Goal: Task Accomplishment & Management: Use online tool/utility

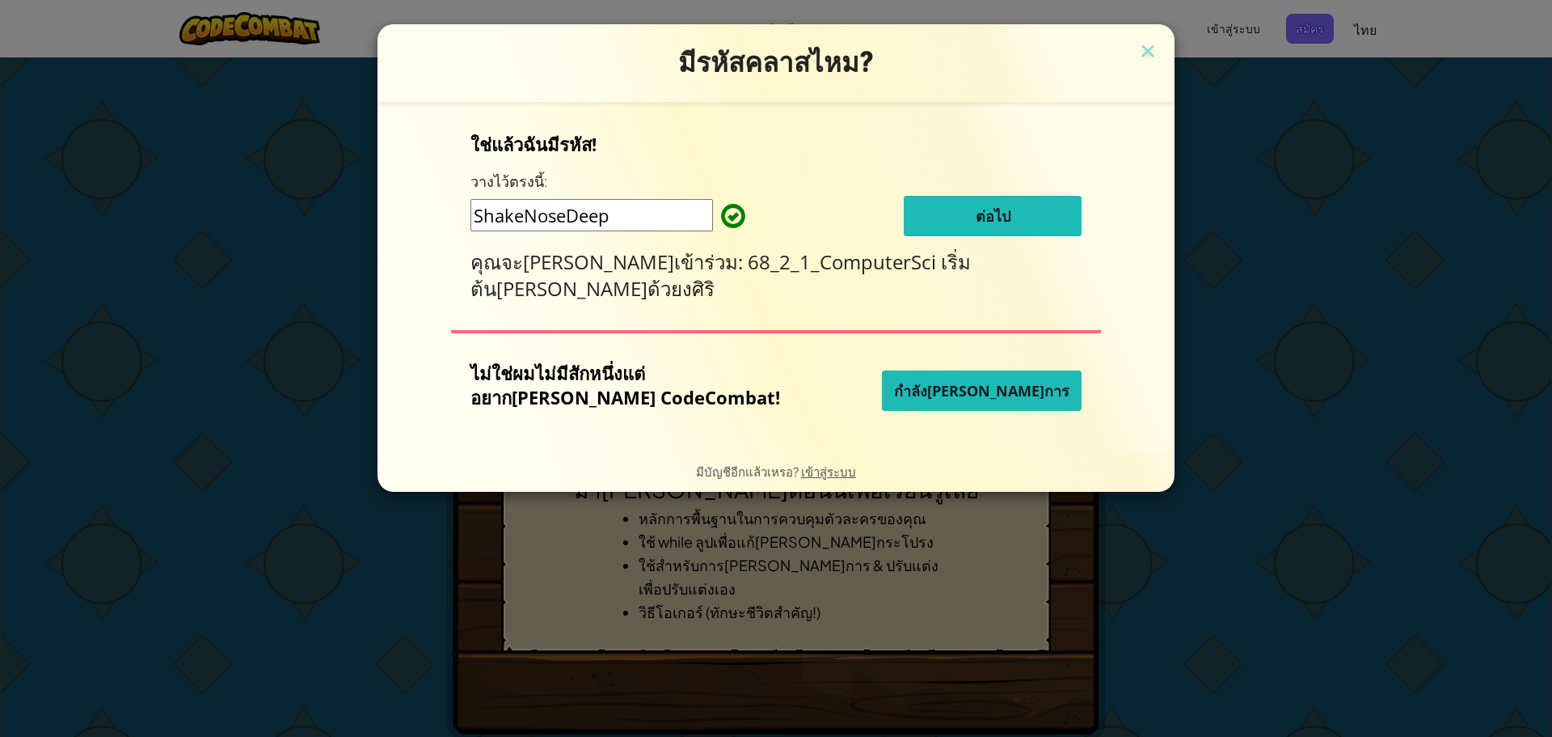
click at [1299, 263] on div "มีรหัสคลาสไหม? ใช่แล้วฉันมีรหัส! วางไว้ตรงนี้: ShakeNoseDeep ต่อไป คุณจะ[PERSON…" at bounding box center [776, 368] width 1552 height 737
click at [973, 227] on button "ต่อไป" at bounding box center [993, 216] width 178 height 40
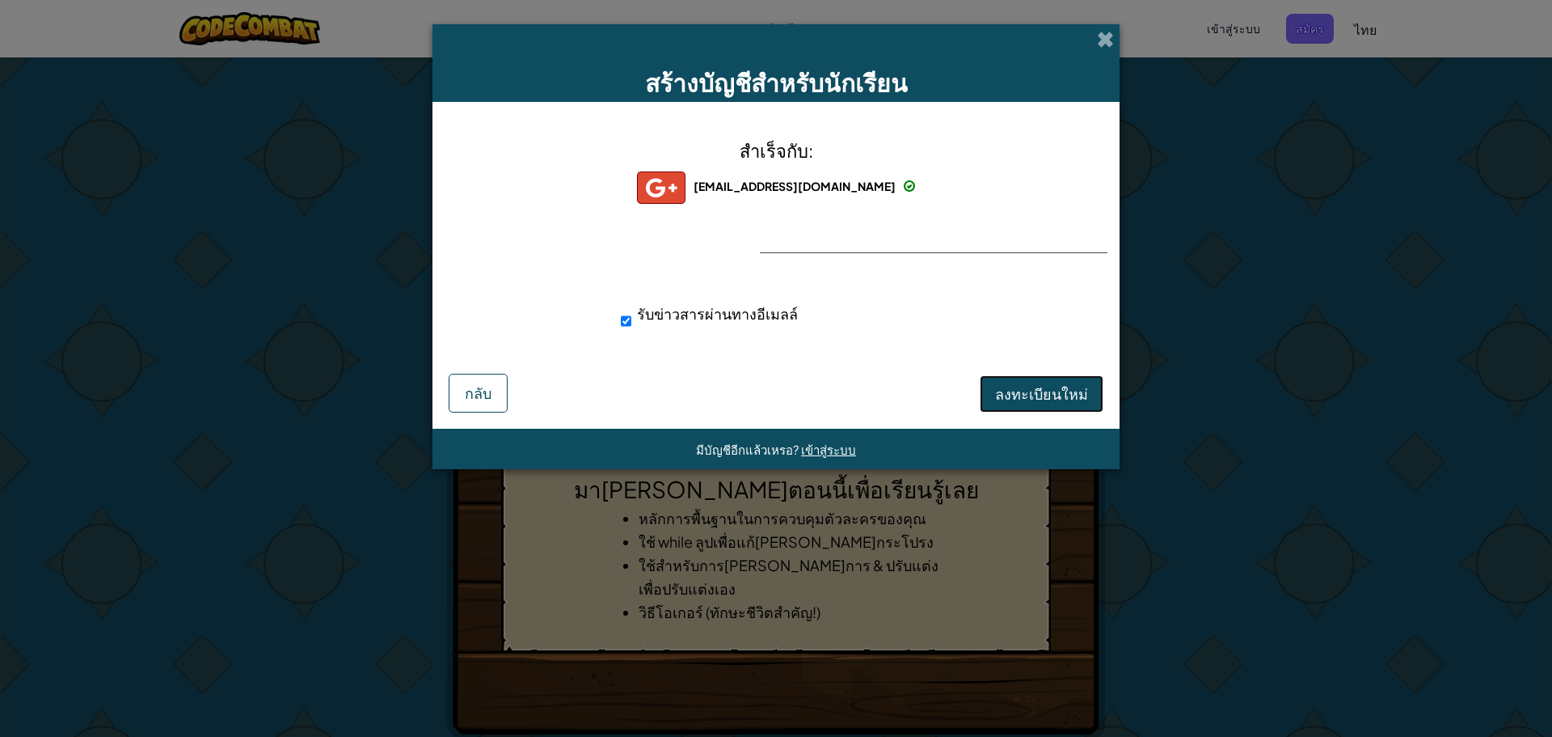
click at [1051, 390] on font "ลงทะเบียนใหม่" at bounding box center [1041, 393] width 93 height 19
click at [1058, 397] on font "ลงทะเบียนใหม่" at bounding box center [1041, 393] width 93 height 19
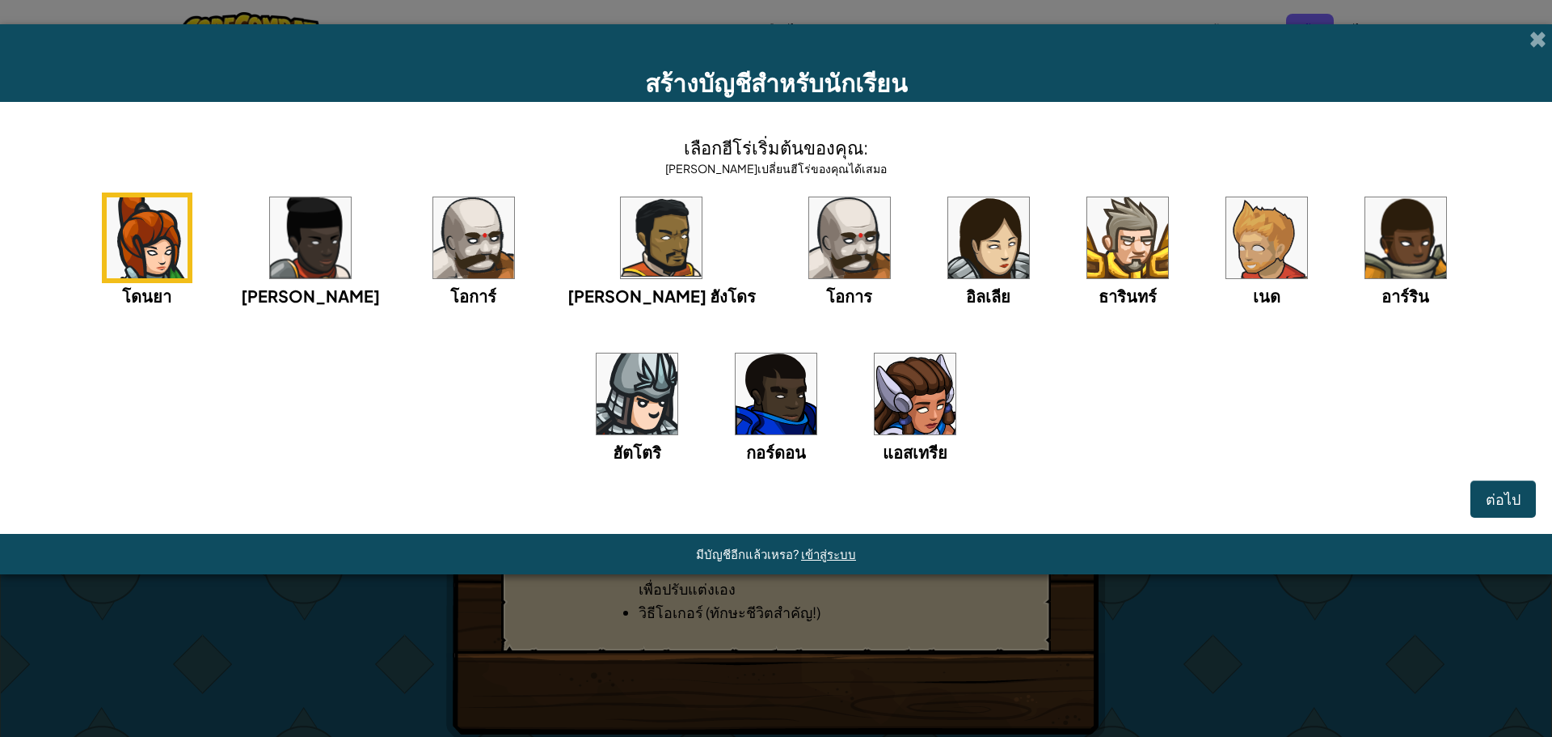
click at [809, 226] on img at bounding box center [849, 237] width 81 height 81
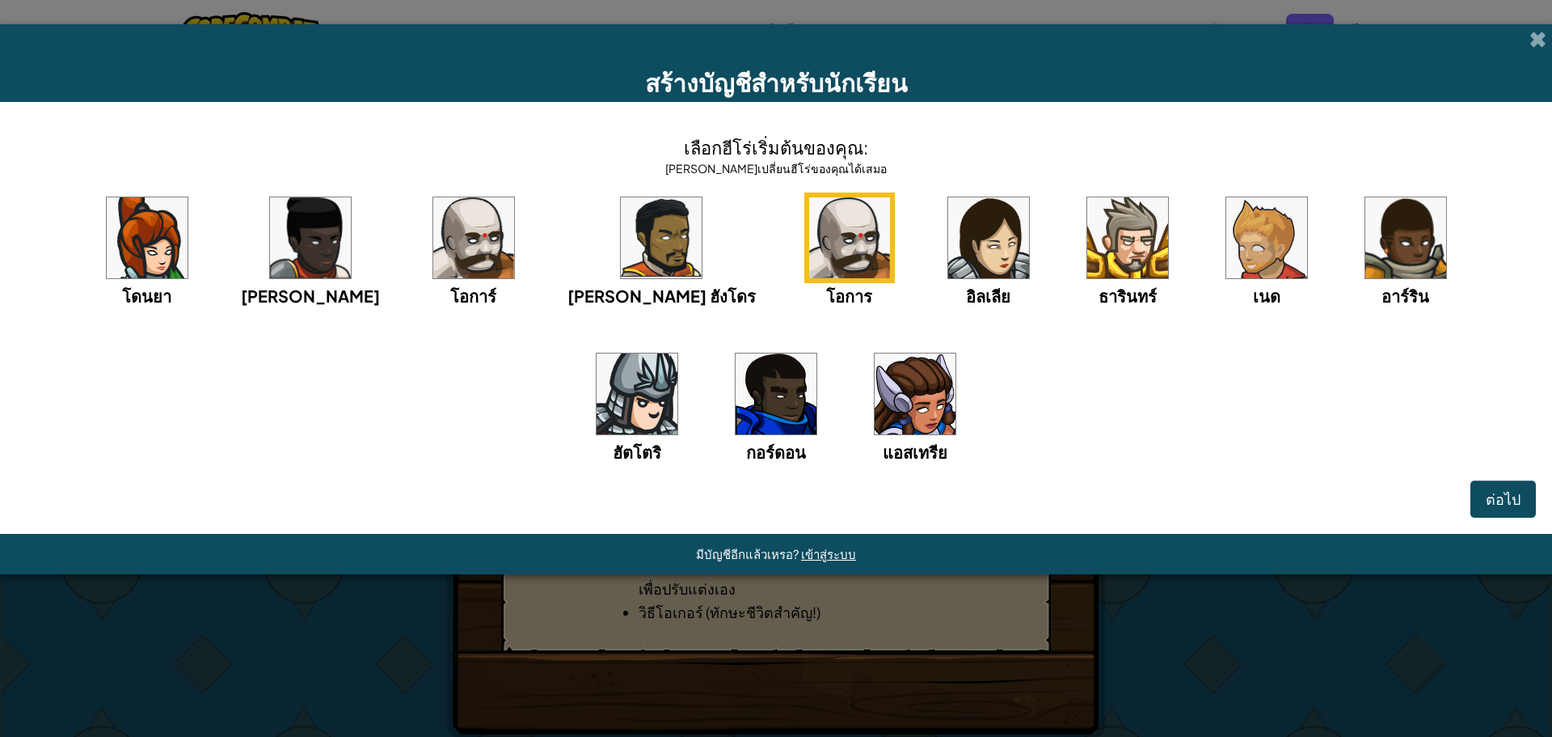
click at [458, 260] on img at bounding box center [473, 237] width 81 height 81
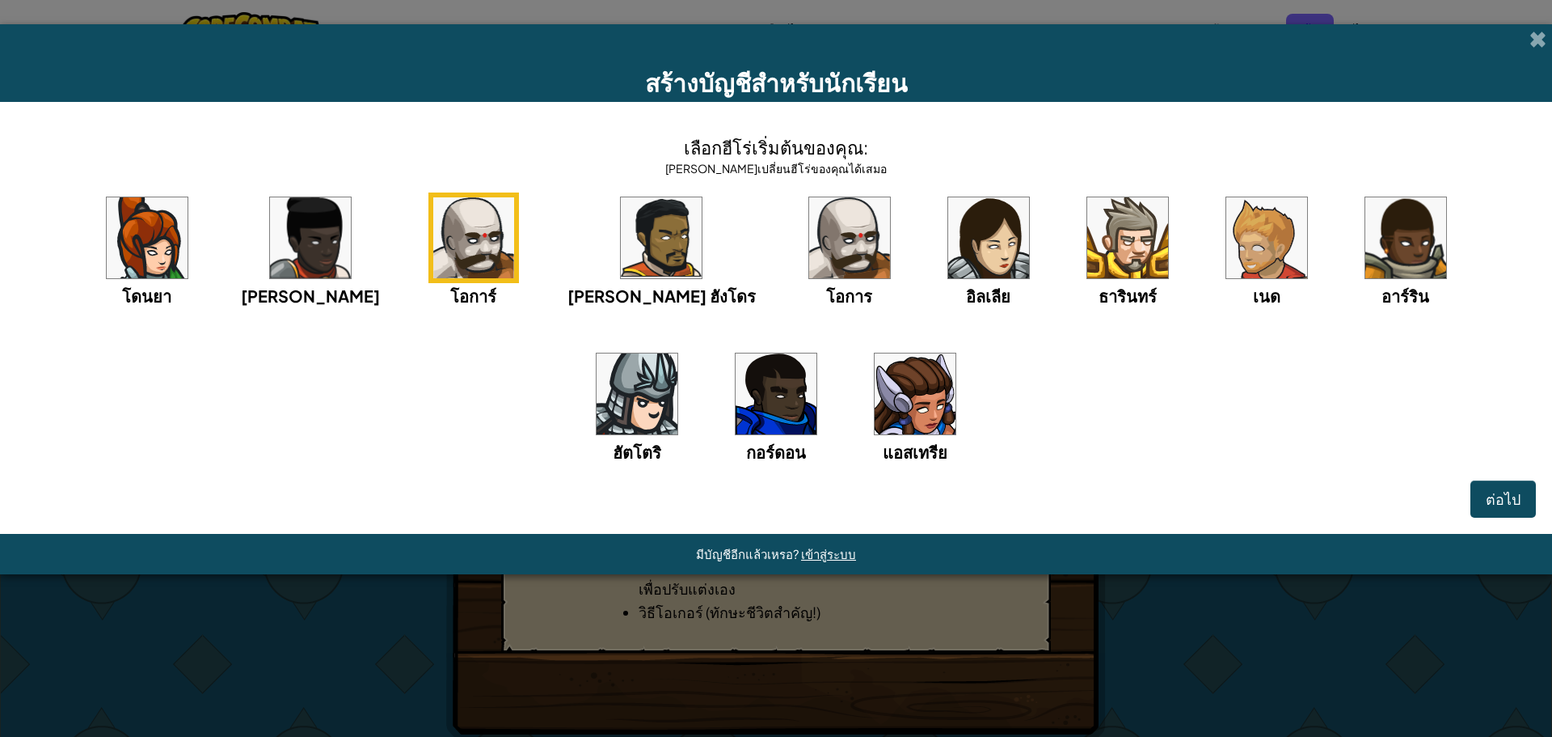
click at [736, 381] on img at bounding box center [776, 393] width 81 height 81
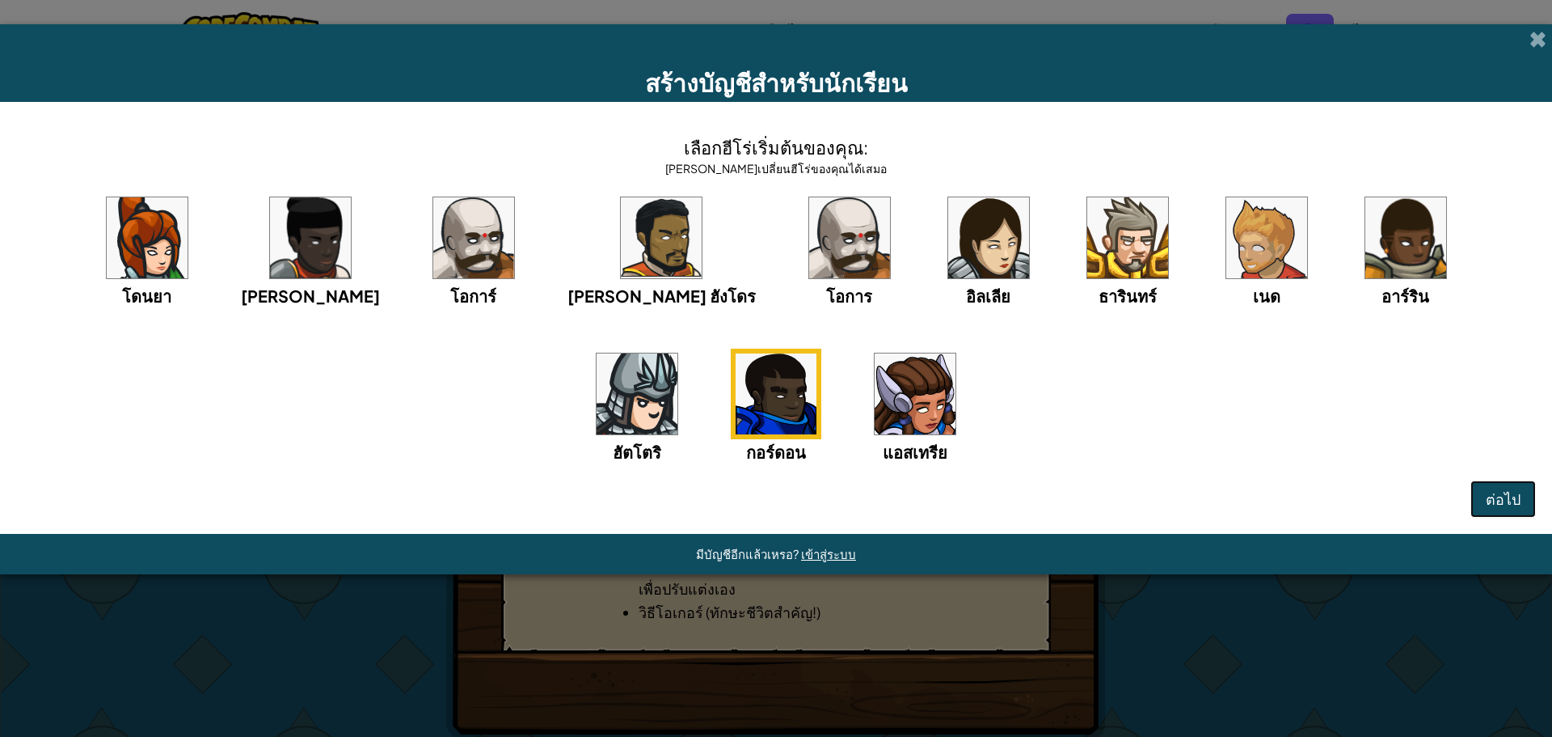
click at [1485, 487] on button "ต่อไป" at bounding box center [1503, 498] width 65 height 37
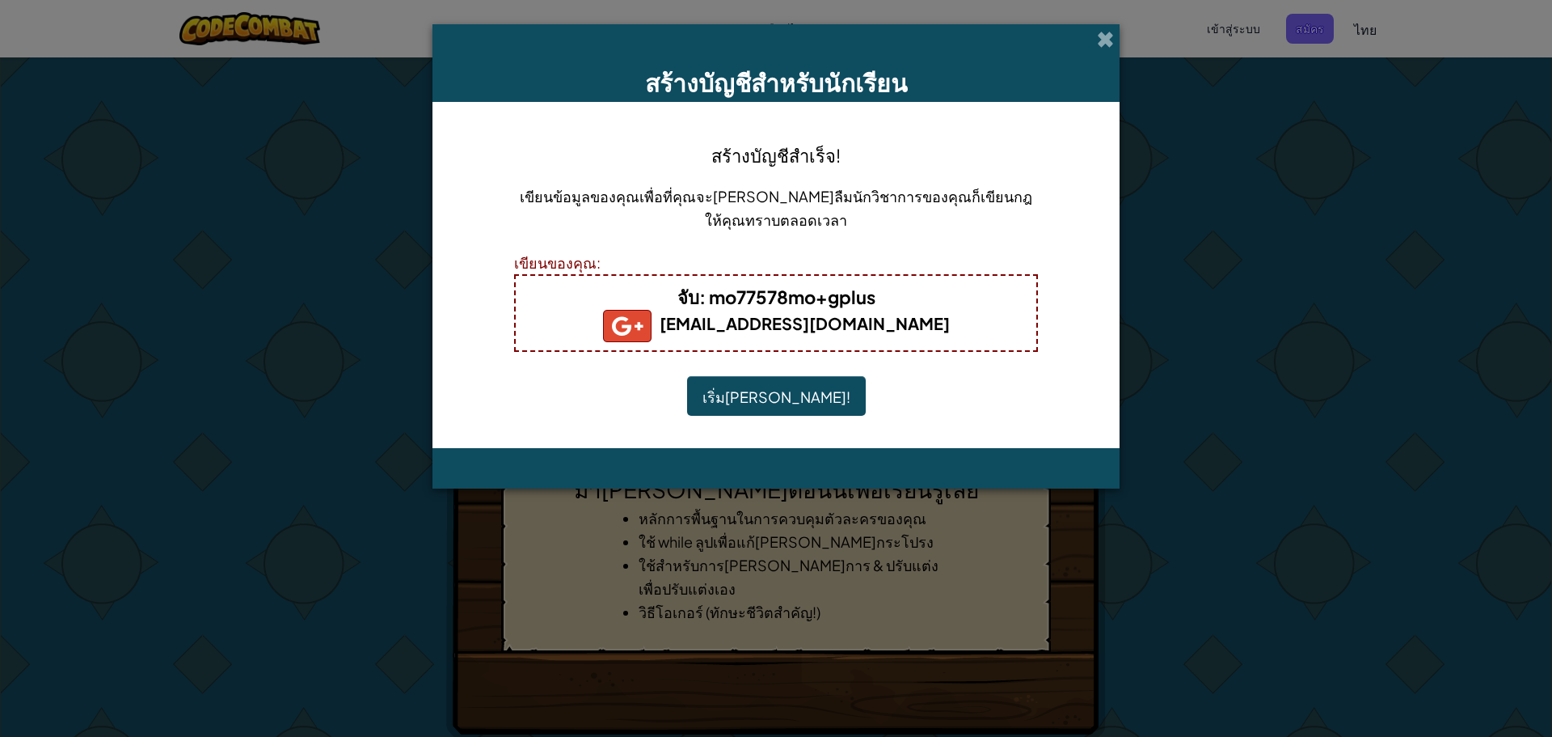
click at [784, 401] on font "เริ่มเล่น!" at bounding box center [777, 396] width 148 height 19
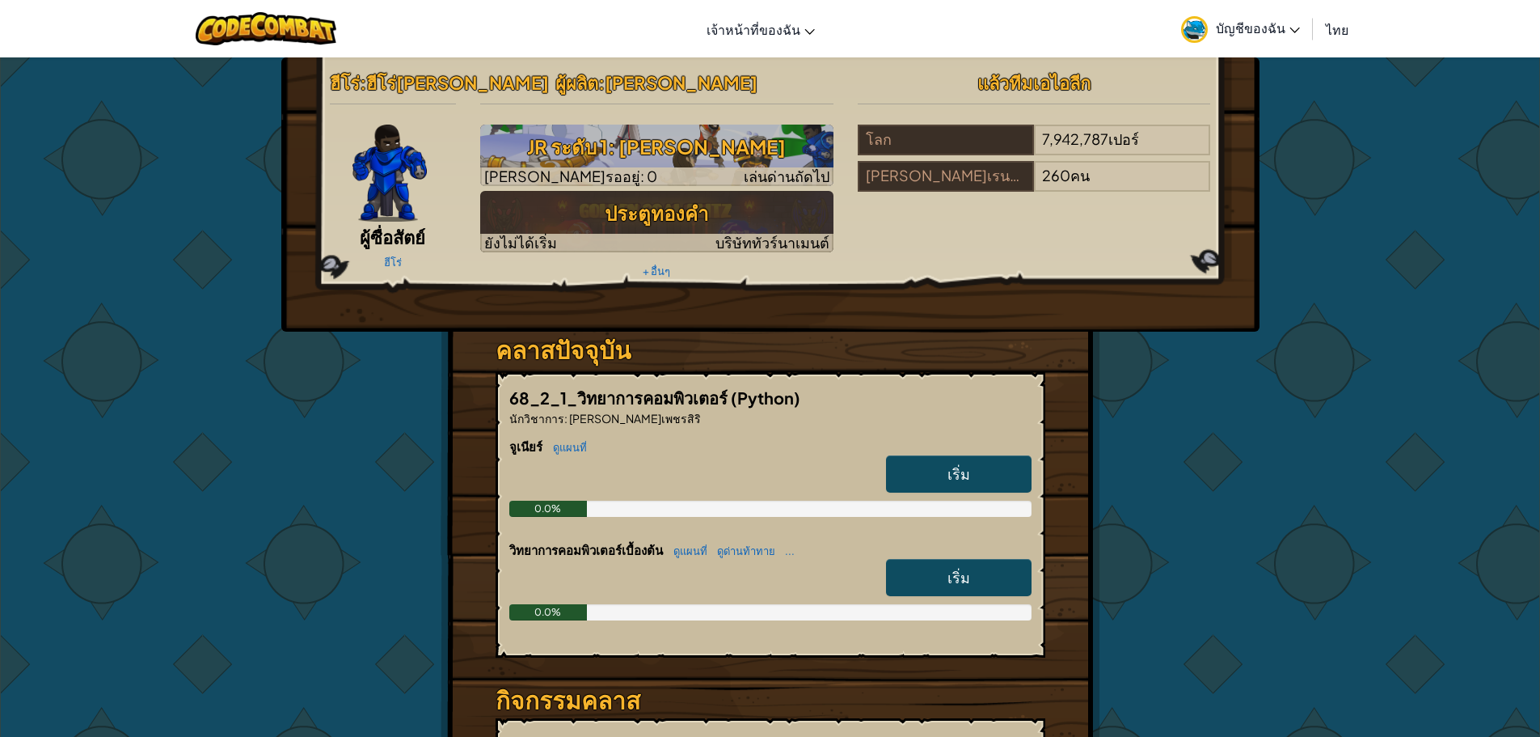
click at [1001, 476] on link "เริ่ม" at bounding box center [959, 473] width 146 height 37
select select "th"
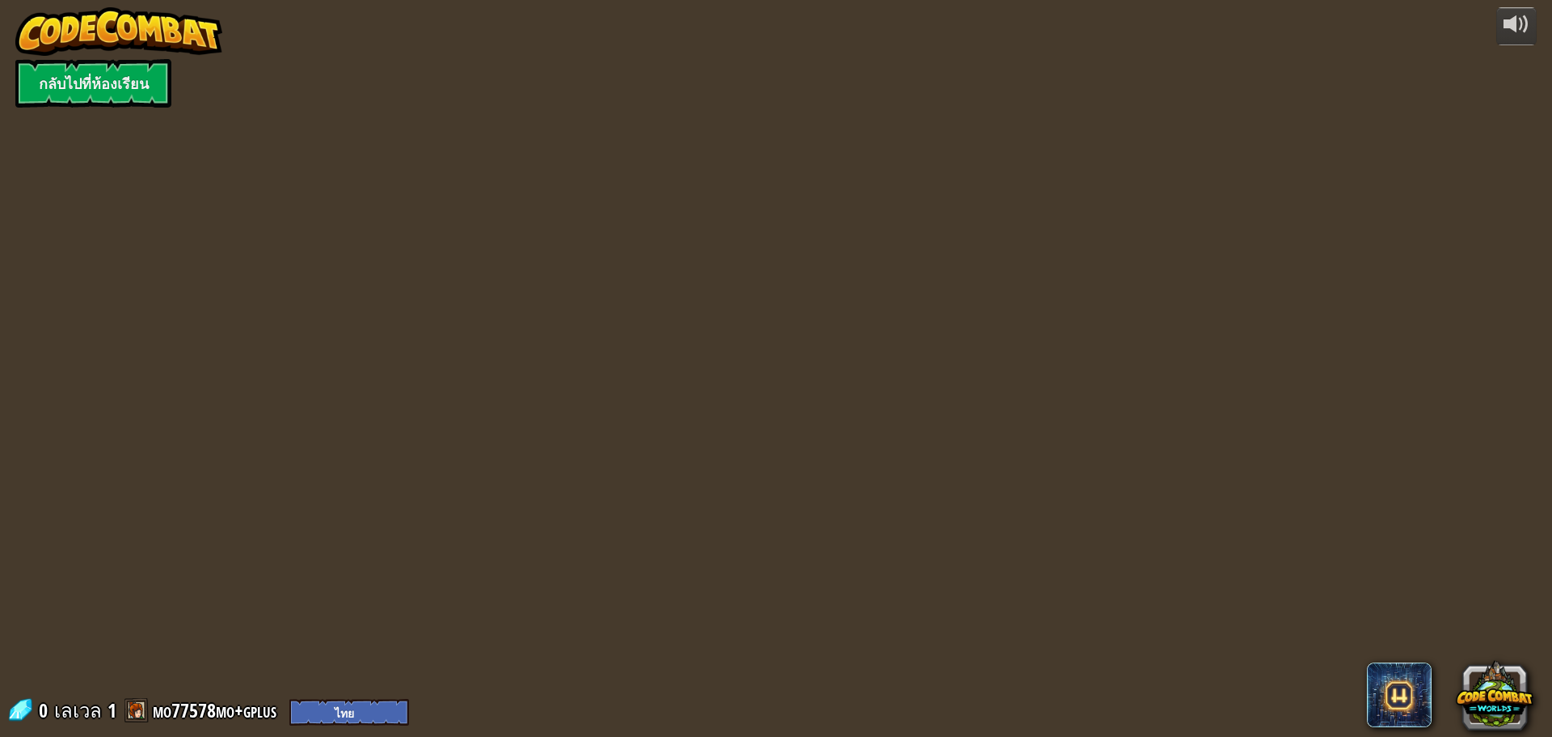
select select "th"
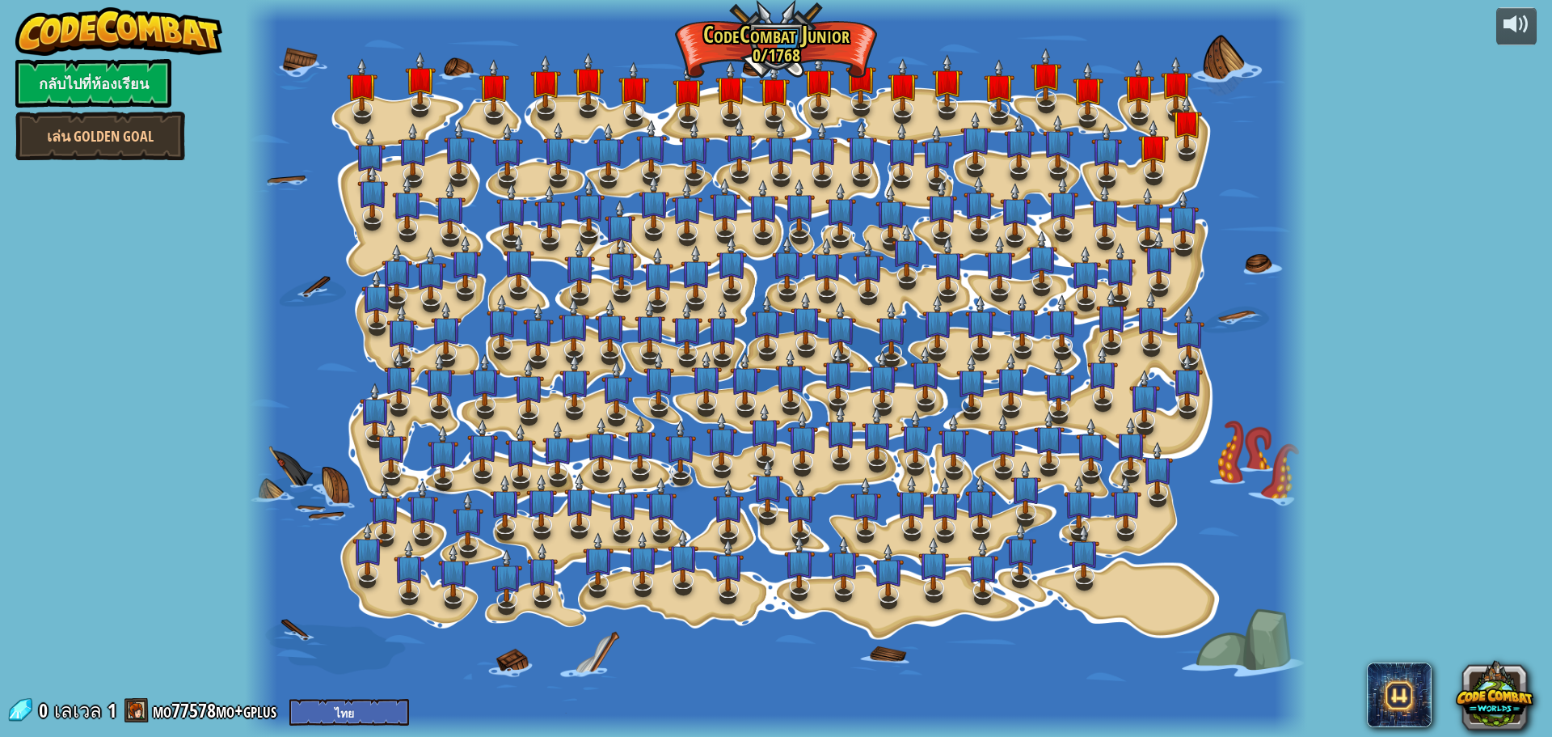
select select "th"
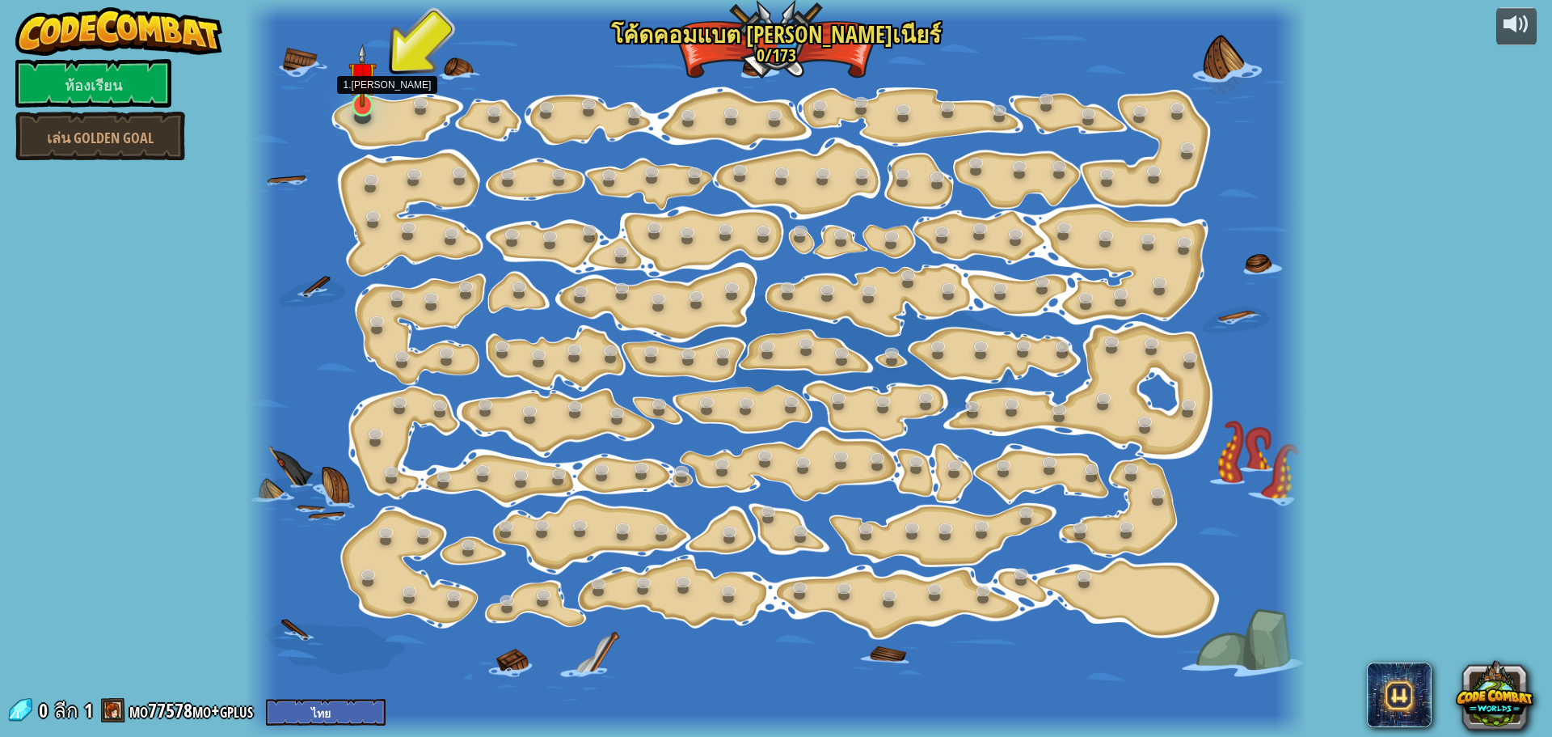
click at [357, 82] on img at bounding box center [361, 76] width 27 height 64
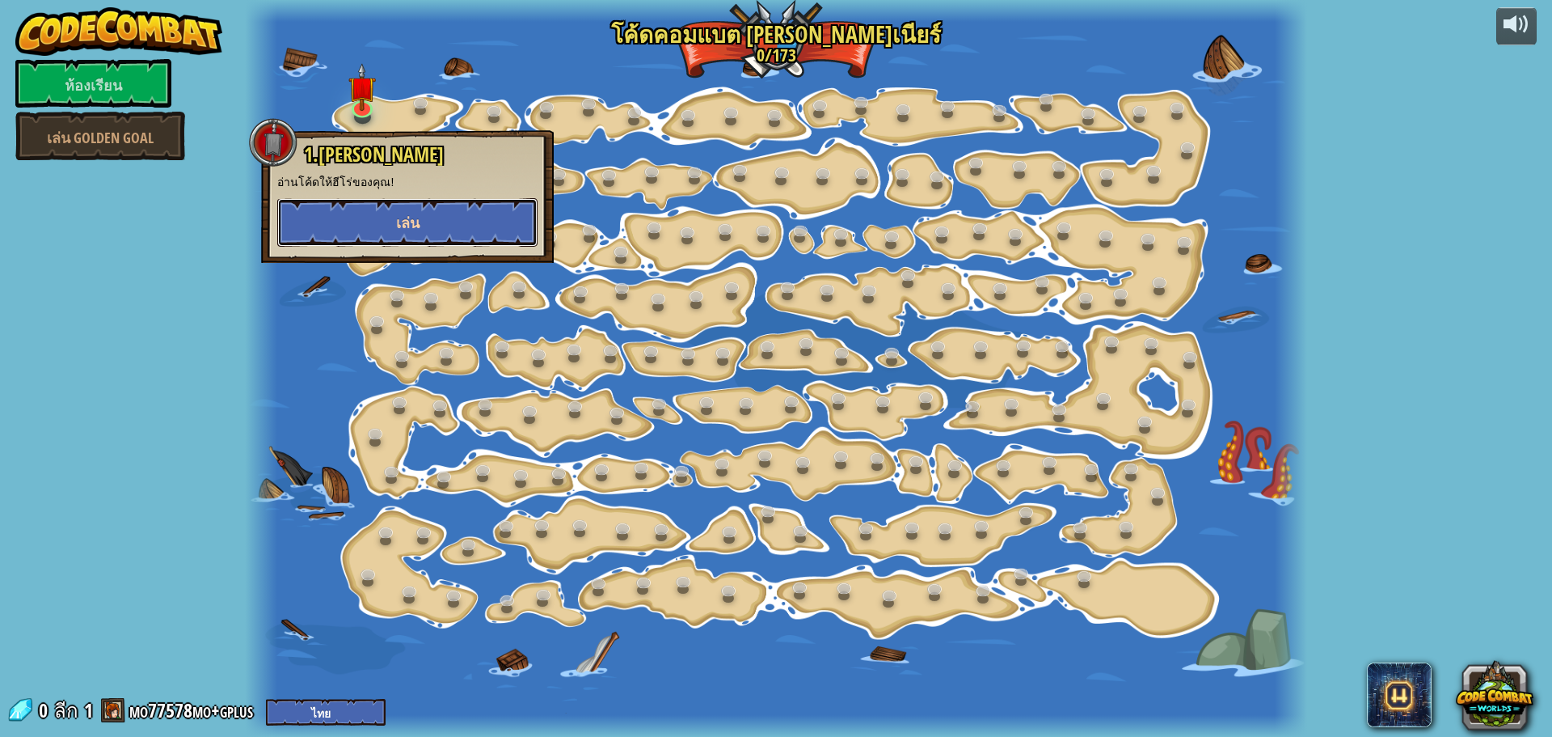
click at [405, 234] on button "เล่น" at bounding box center [407, 222] width 260 height 49
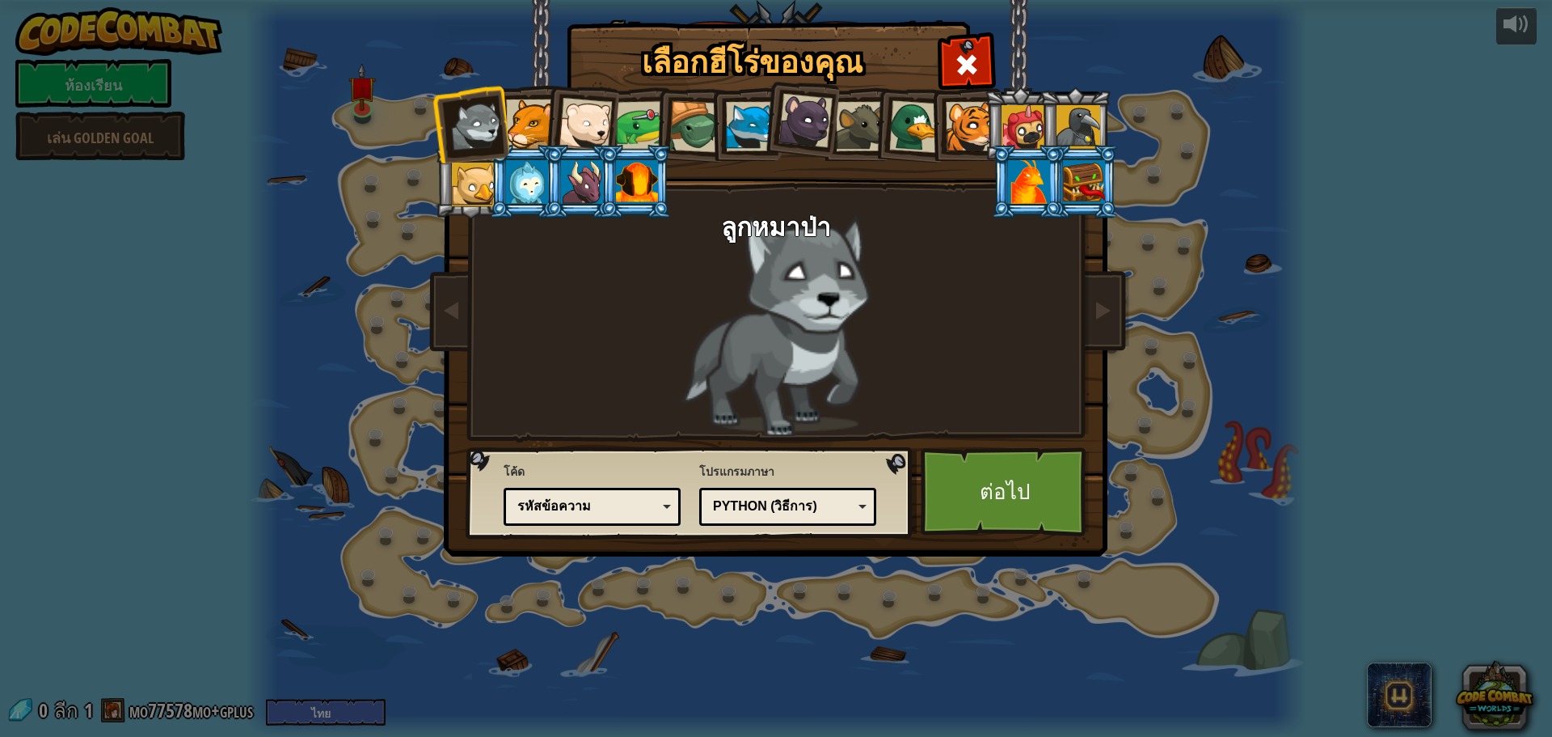
click at [733, 126] on div at bounding box center [750, 126] width 49 height 49
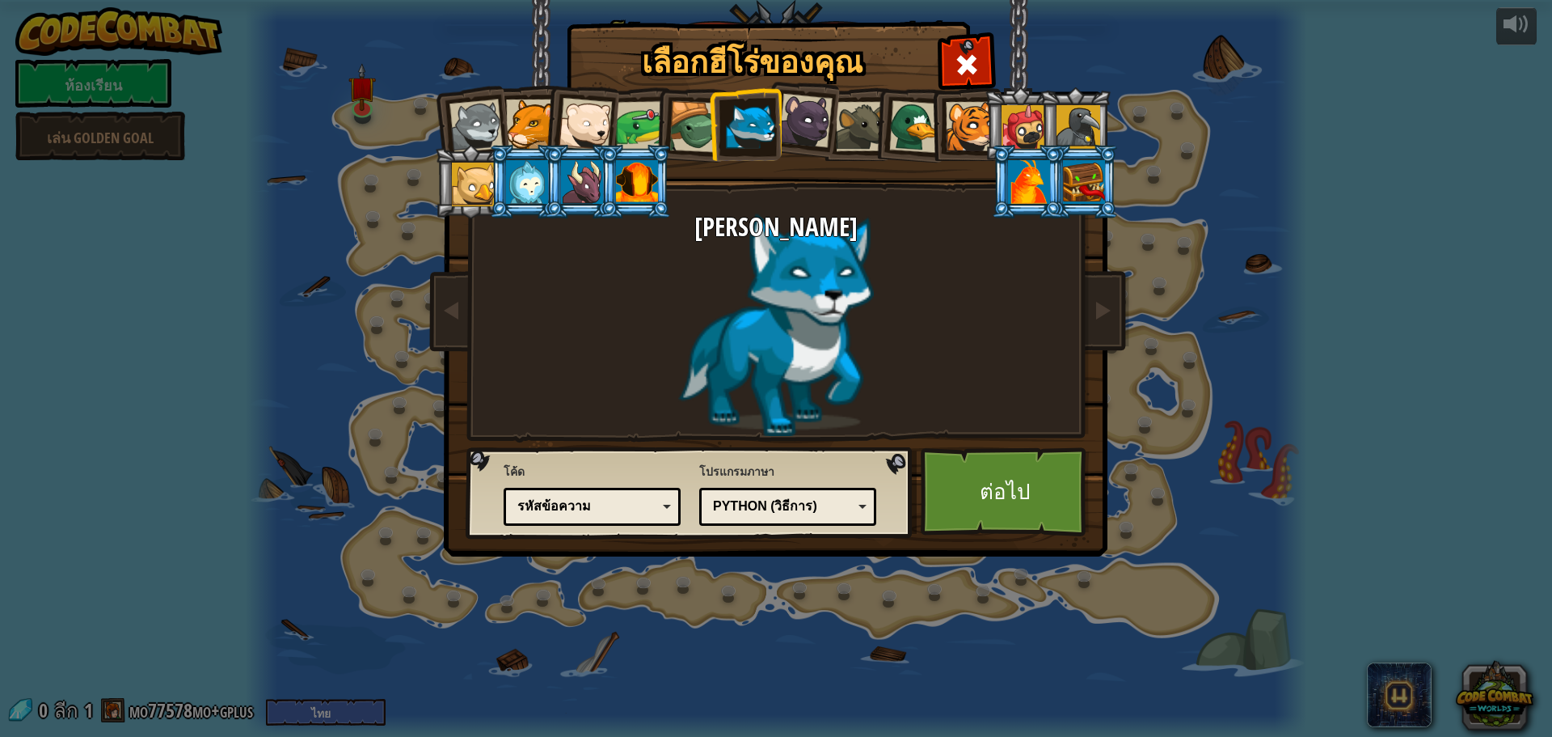
click at [475, 125] on div at bounding box center [476, 125] width 53 height 53
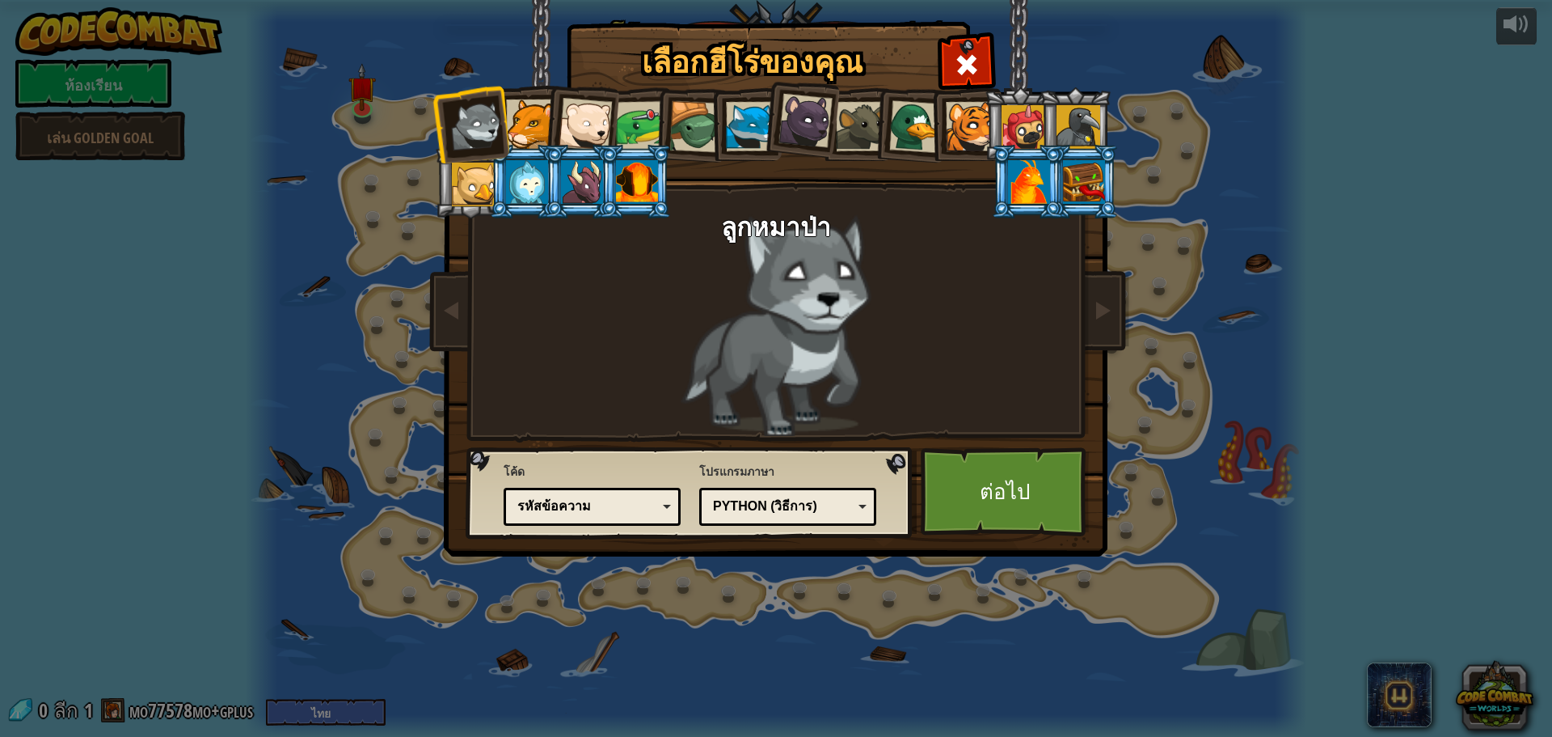
click at [528, 174] on div at bounding box center [527, 182] width 42 height 44
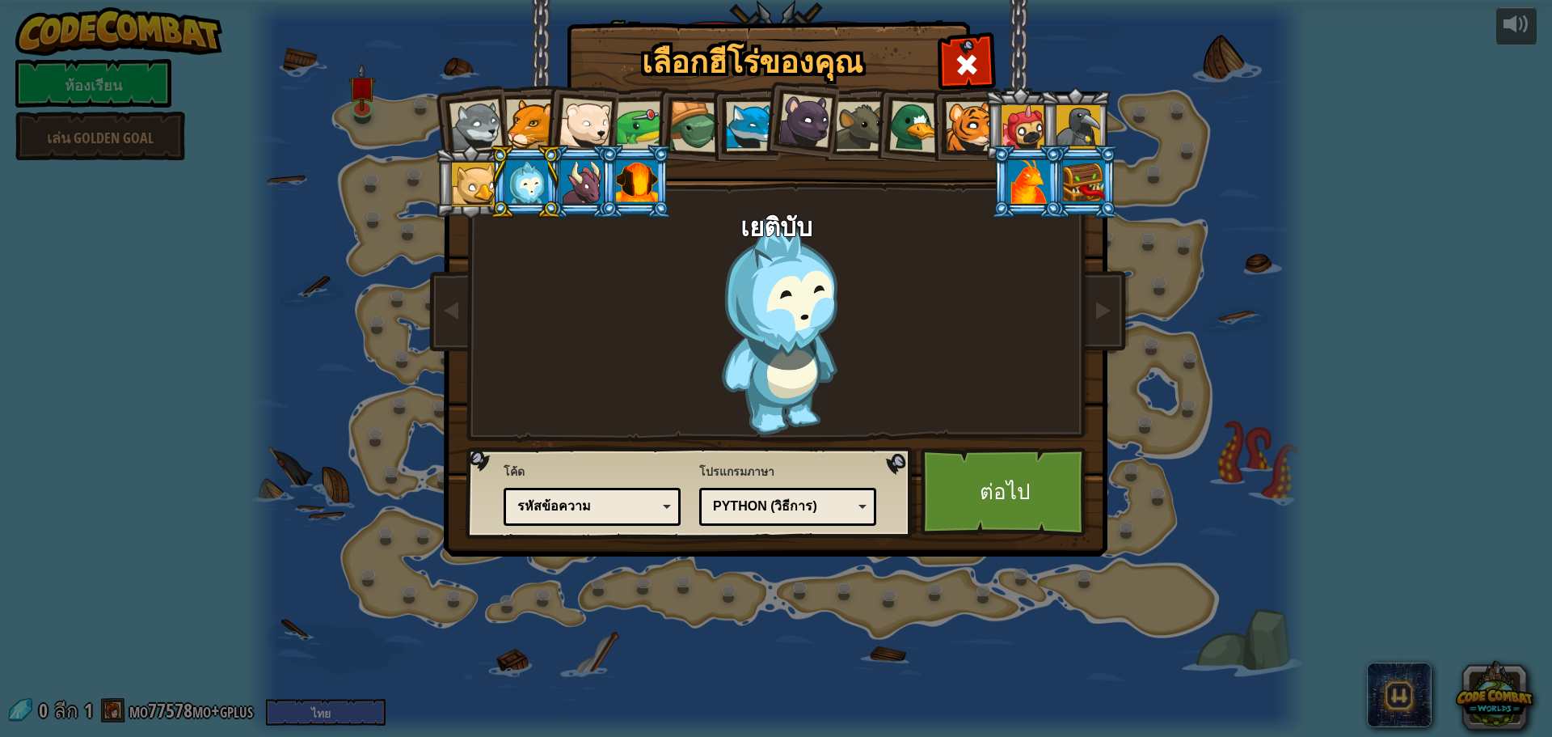
click at [585, 121] on div at bounding box center [585, 124] width 53 height 53
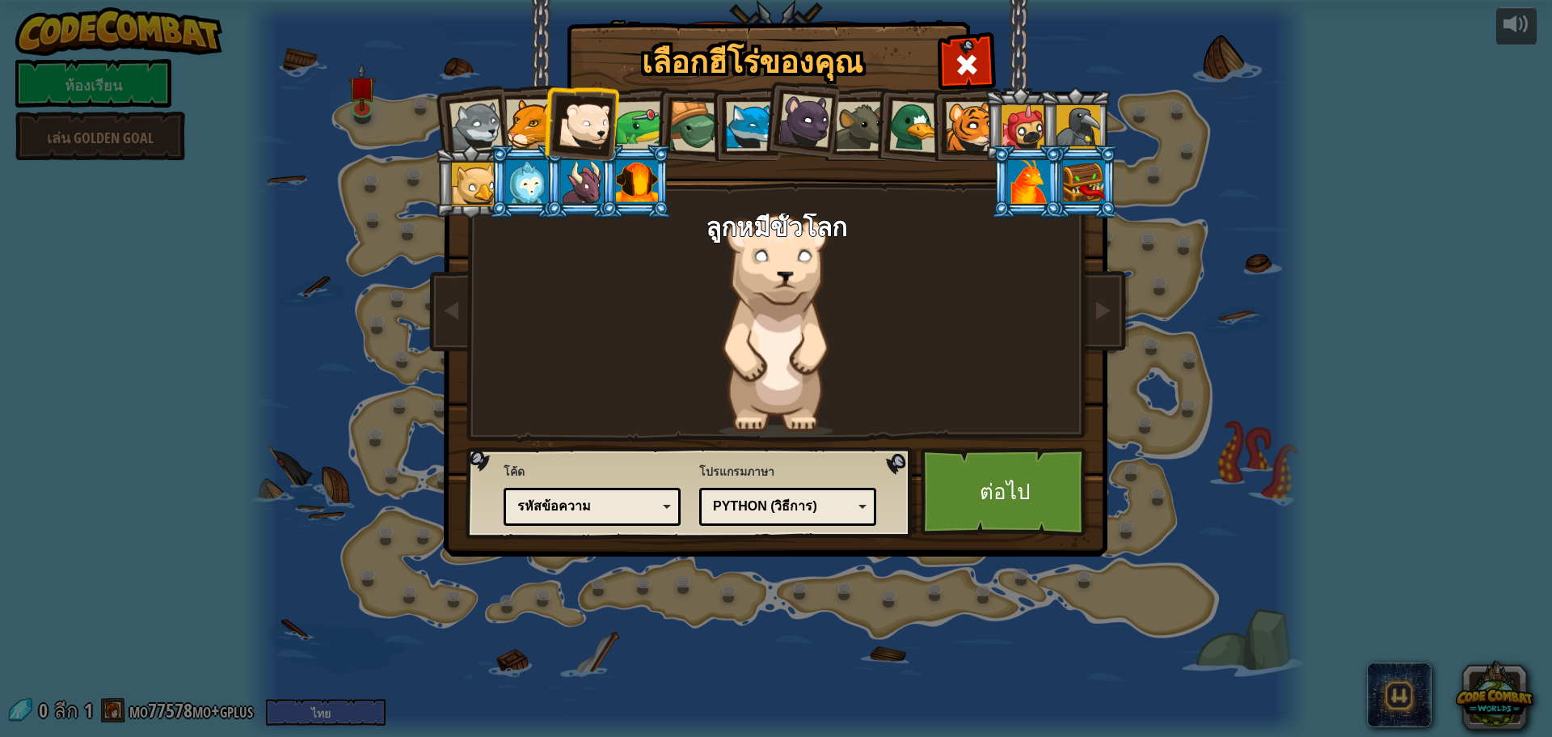
click at [754, 123] on div at bounding box center [750, 126] width 49 height 49
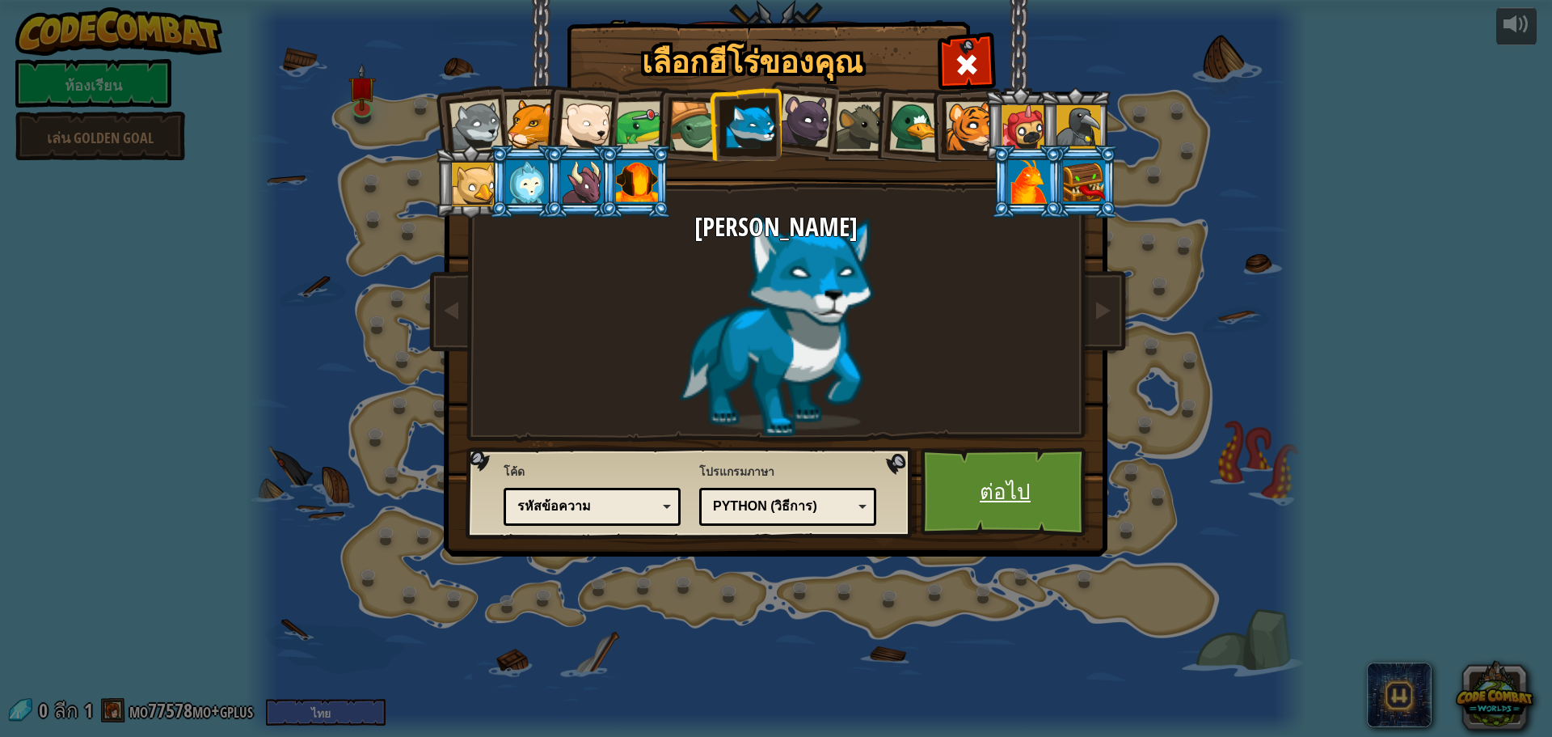
click at [1009, 492] on font "ต่อไป" at bounding box center [1005, 490] width 51 height 29
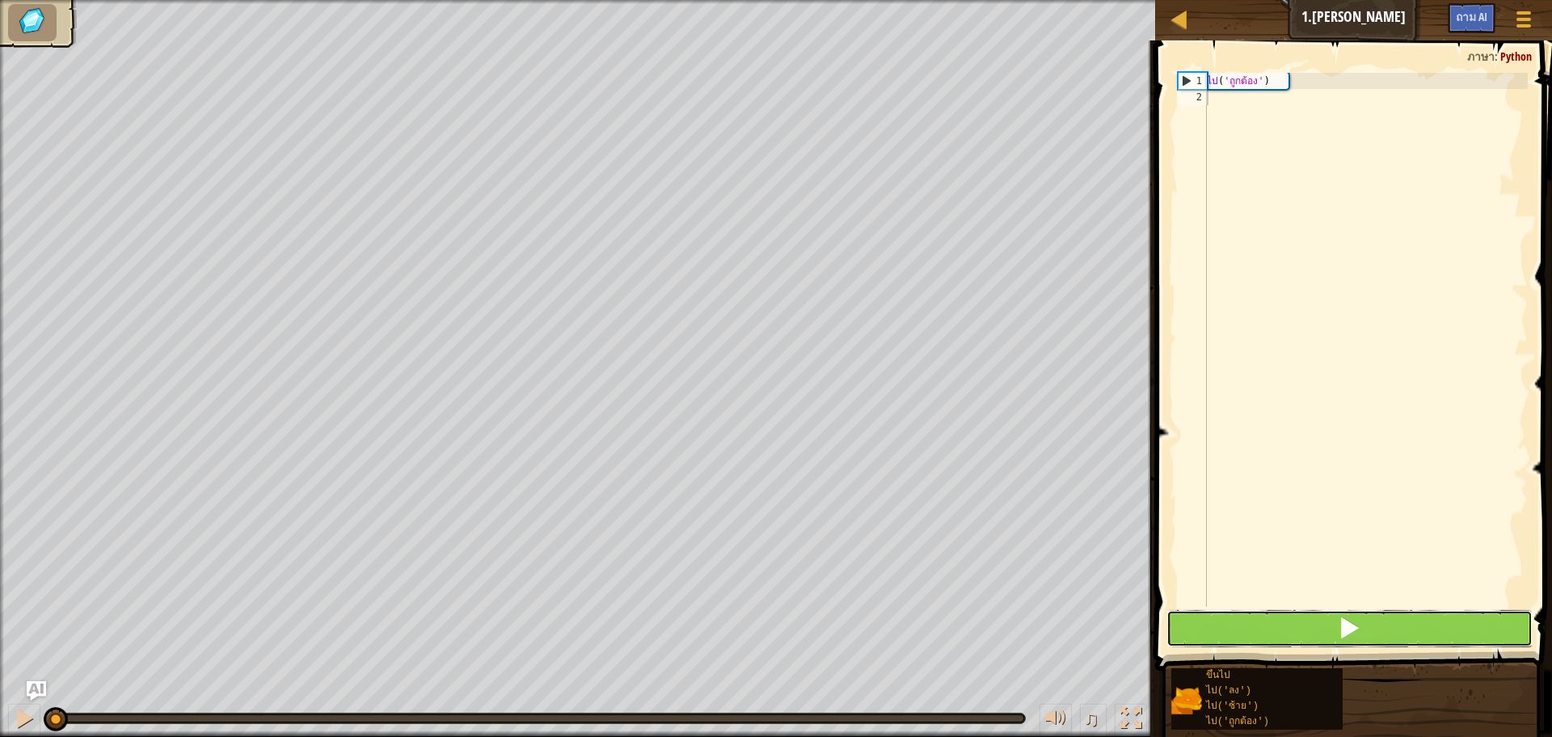
click at [1221, 640] on button at bounding box center [1350, 628] width 366 height 37
click at [1221, 639] on button at bounding box center [1350, 628] width 366 height 37
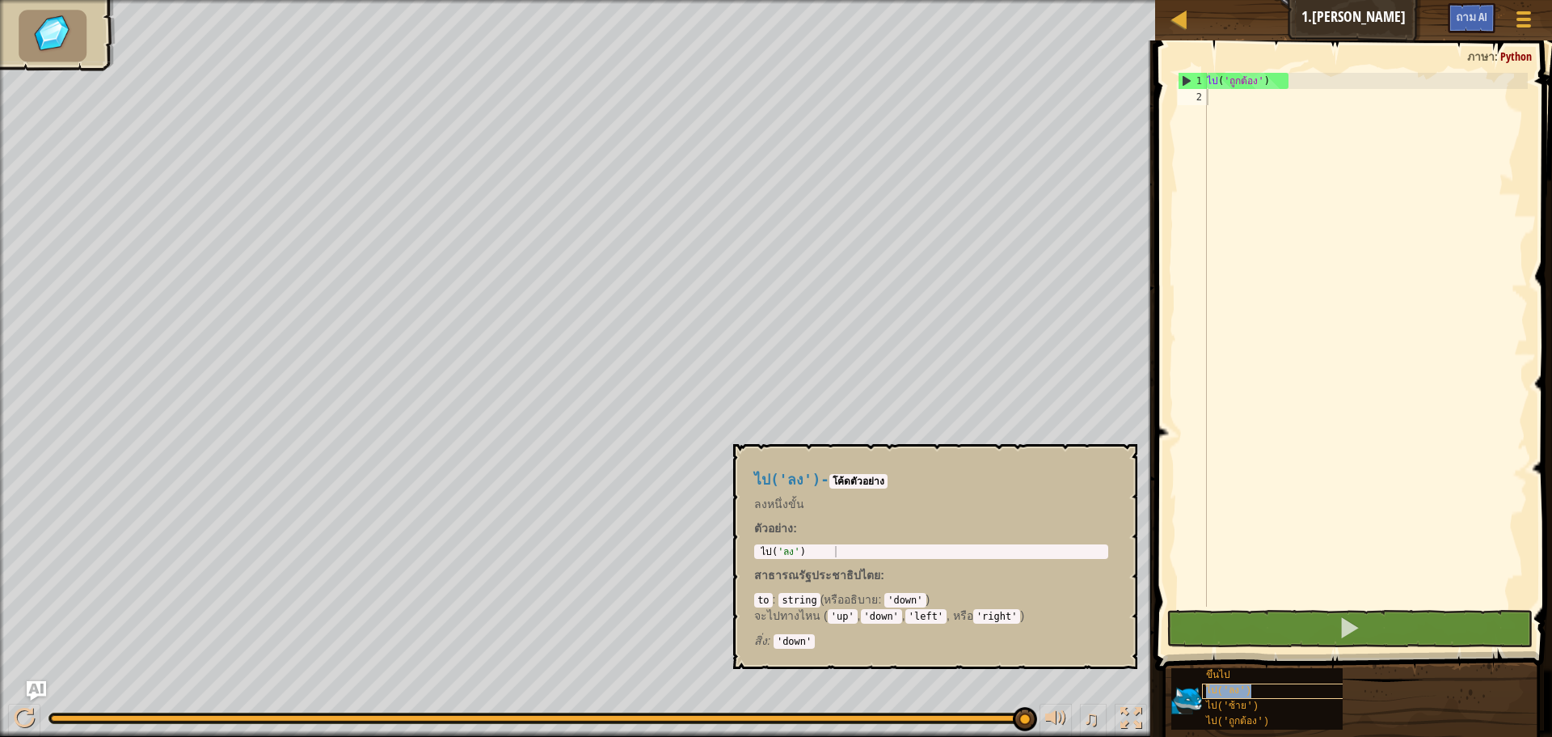
click at [1266, 686] on div "ไป('ลง')" at bounding box center [1279, 690] width 155 height 15
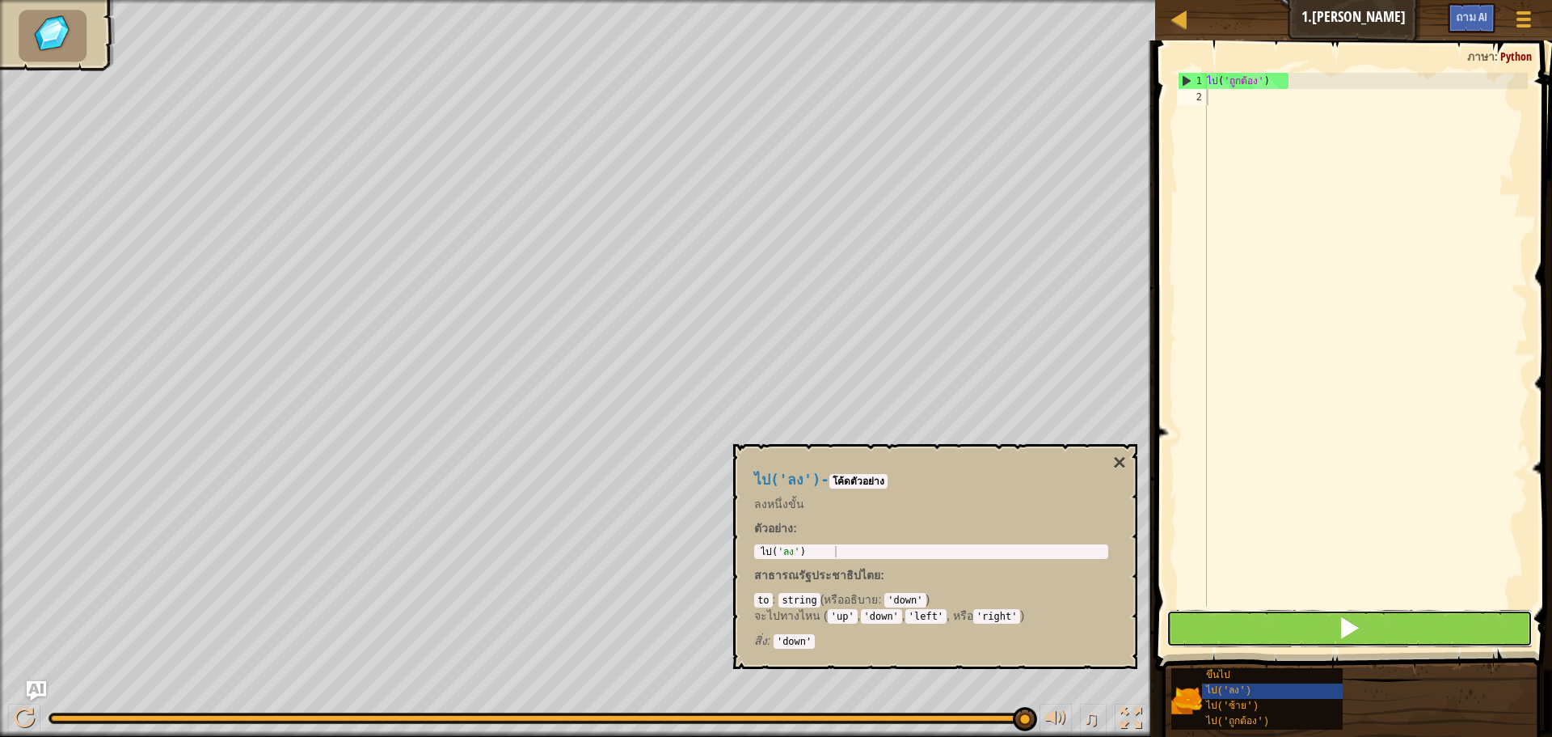
click at [1303, 623] on button at bounding box center [1350, 628] width 366 height 37
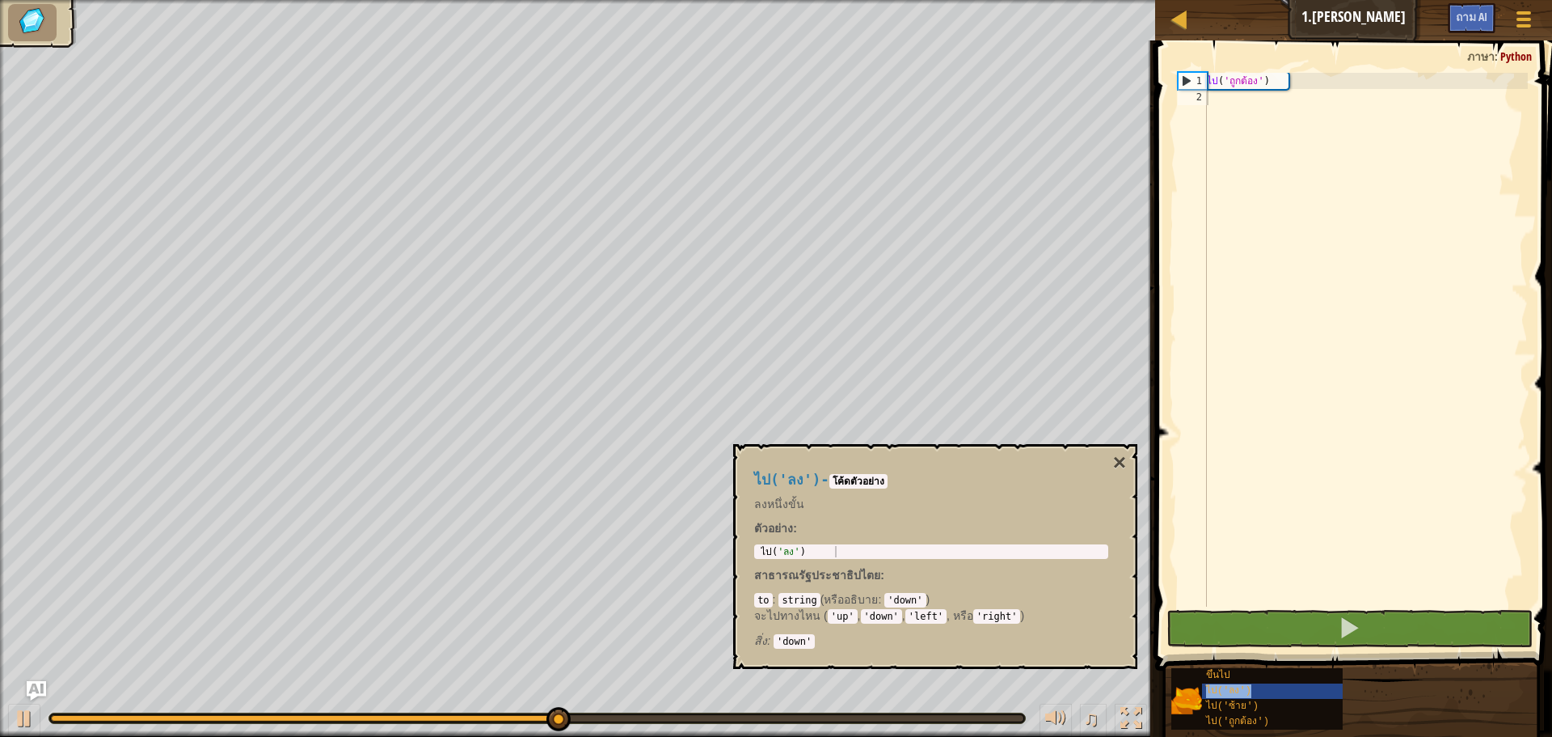
drag, startPoint x: 1210, startPoint y: 686, endPoint x: 1265, endPoint y: 564, distance: 134.3
drag, startPoint x: 1265, startPoint y: 564, endPoint x: 1240, endPoint y: 101, distance: 463.1
click at [1240, 101] on div "ไป ( 'ถูกต้อง' )" at bounding box center [1366, 356] width 324 height 566
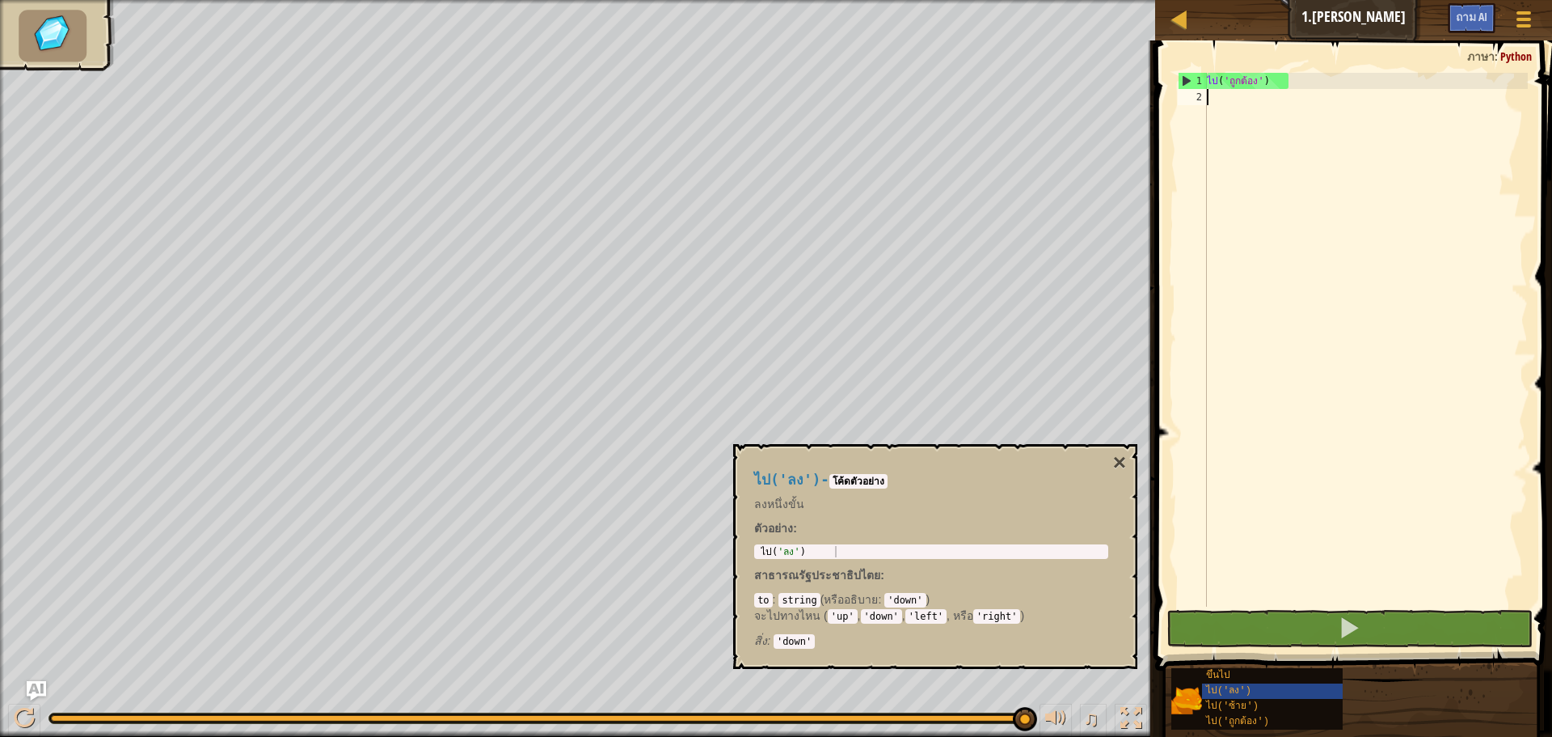
type textarea "w"
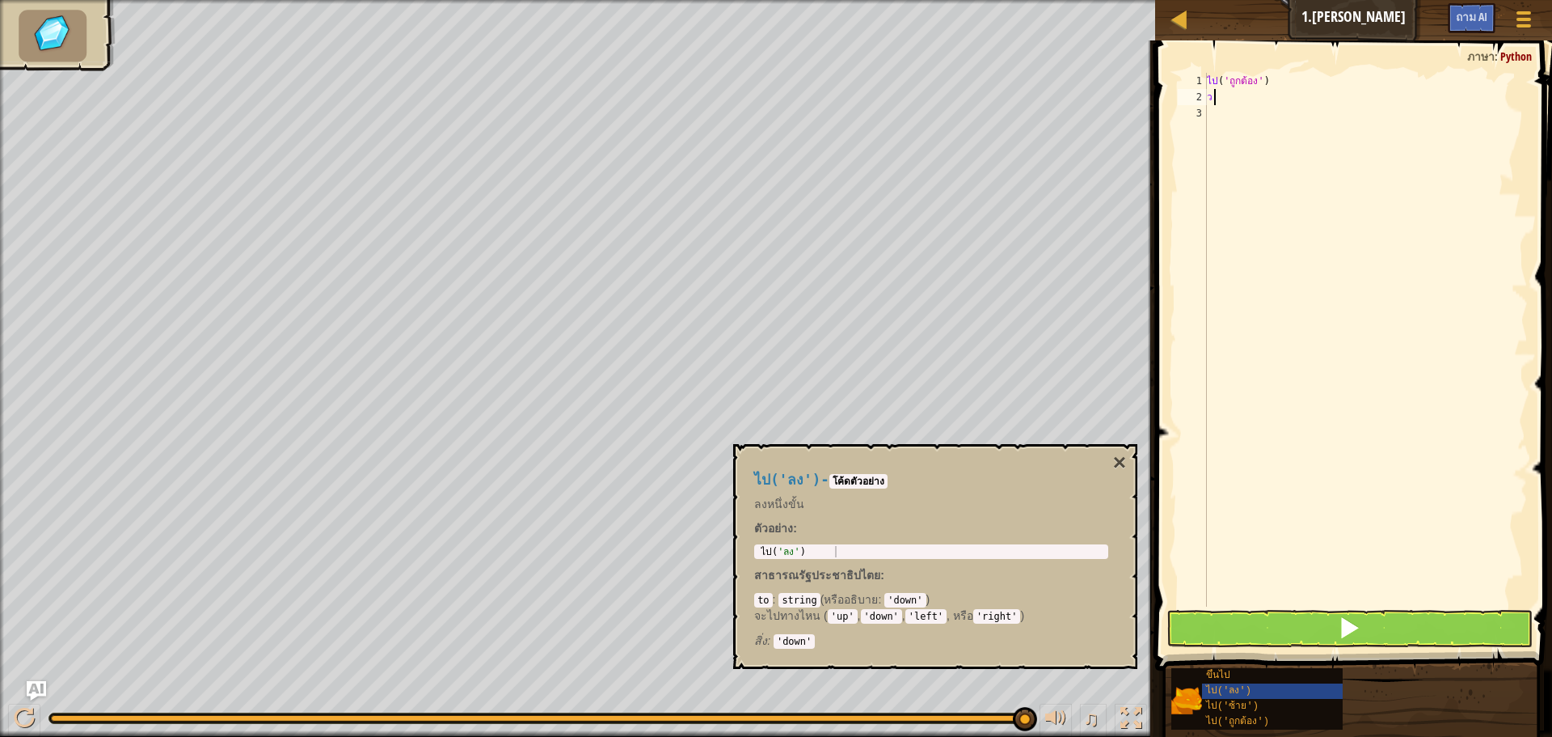
click at [1289, 89] on div "ไป ( 'ถูกต้อง' ) ว" at bounding box center [1366, 356] width 324 height 566
click at [1240, 624] on button at bounding box center [1350, 628] width 366 height 37
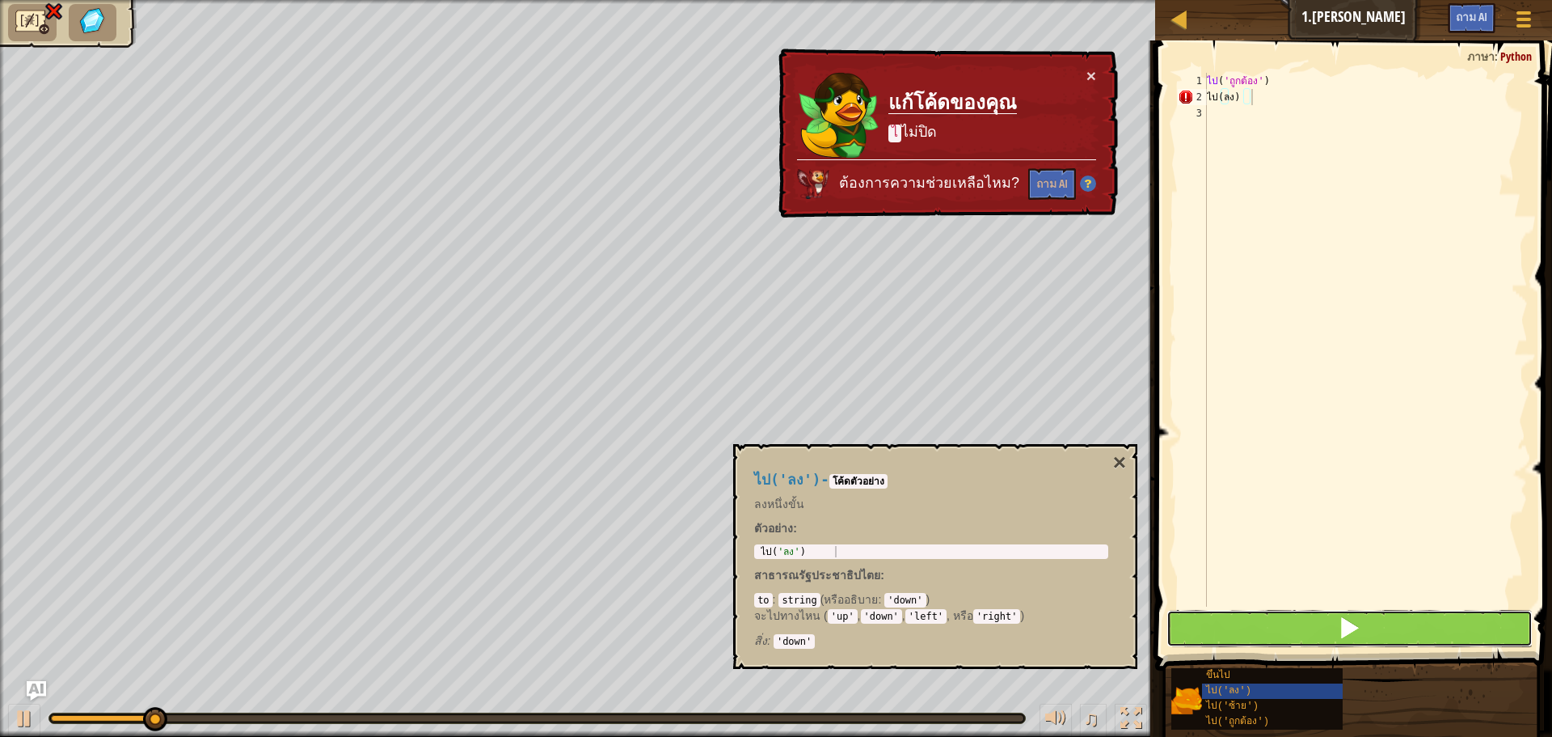
click at [1240, 624] on button at bounding box center [1350, 628] width 366 height 37
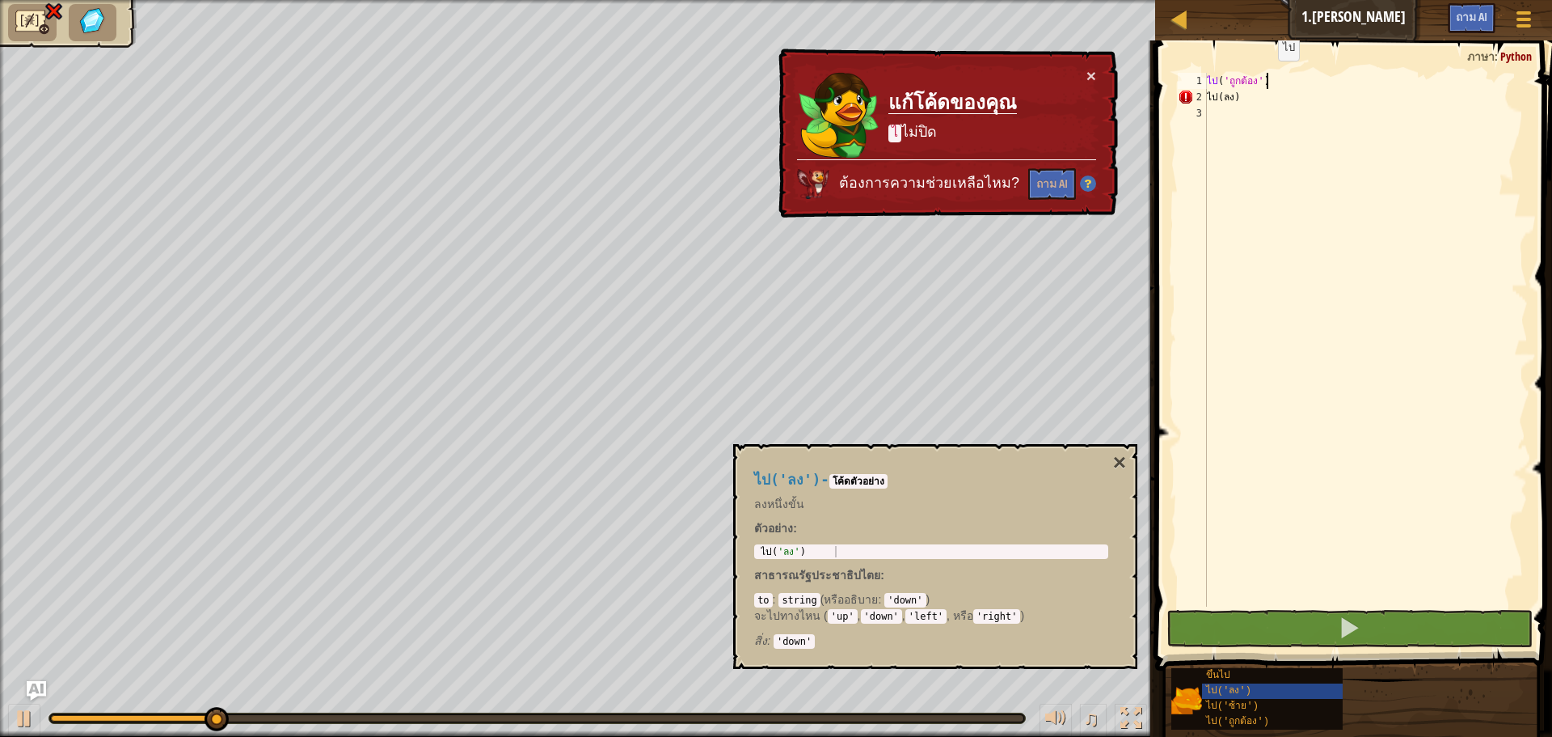
click at [1267, 77] on div "ไป ( 'ถูกต้อง' ) ไป ( ลง )" at bounding box center [1366, 356] width 324 height 566
type textarea "go('right')"
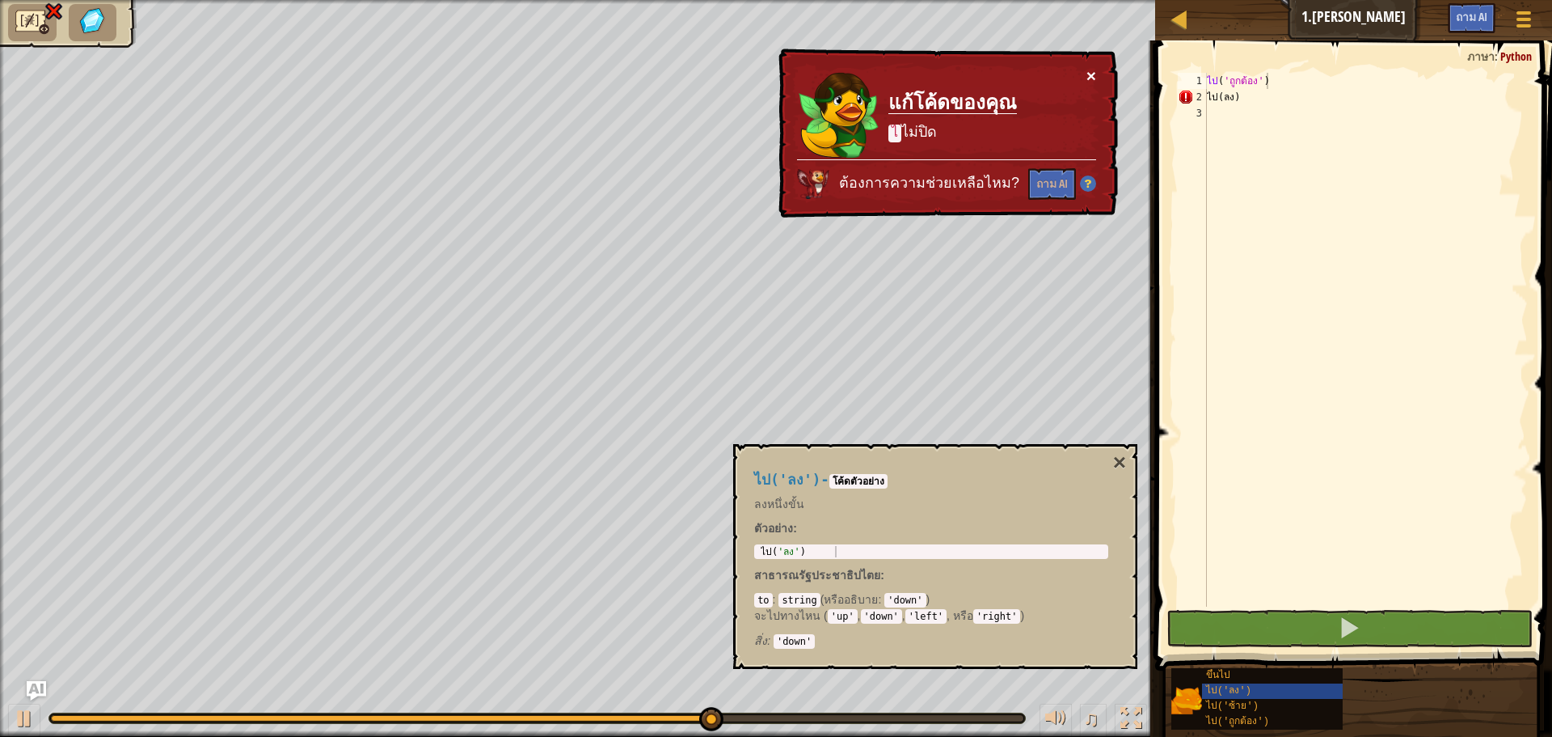
click at [1093, 67] on button "×" at bounding box center [1092, 75] width 10 height 17
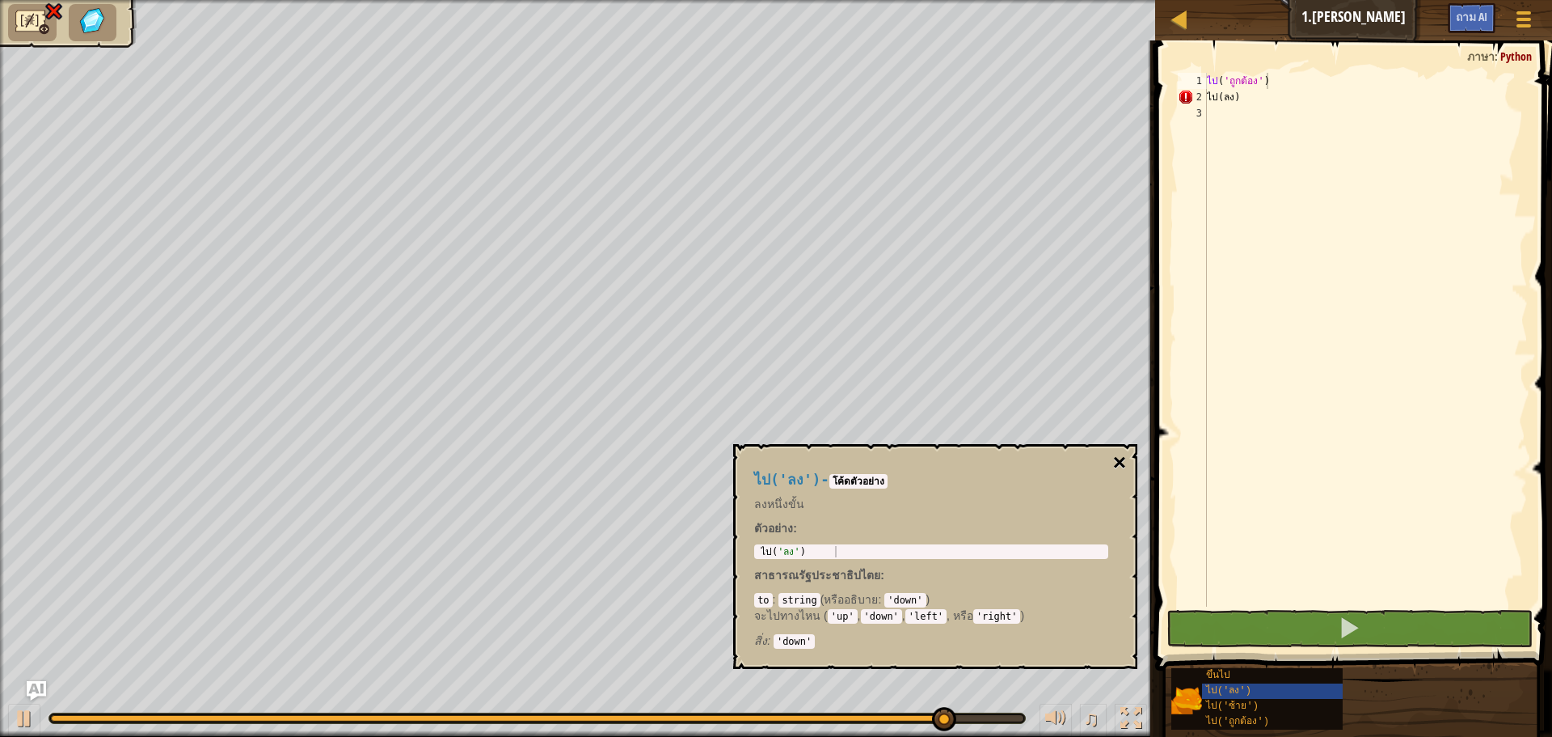
click at [1124, 462] on button "×" at bounding box center [1119, 462] width 13 height 23
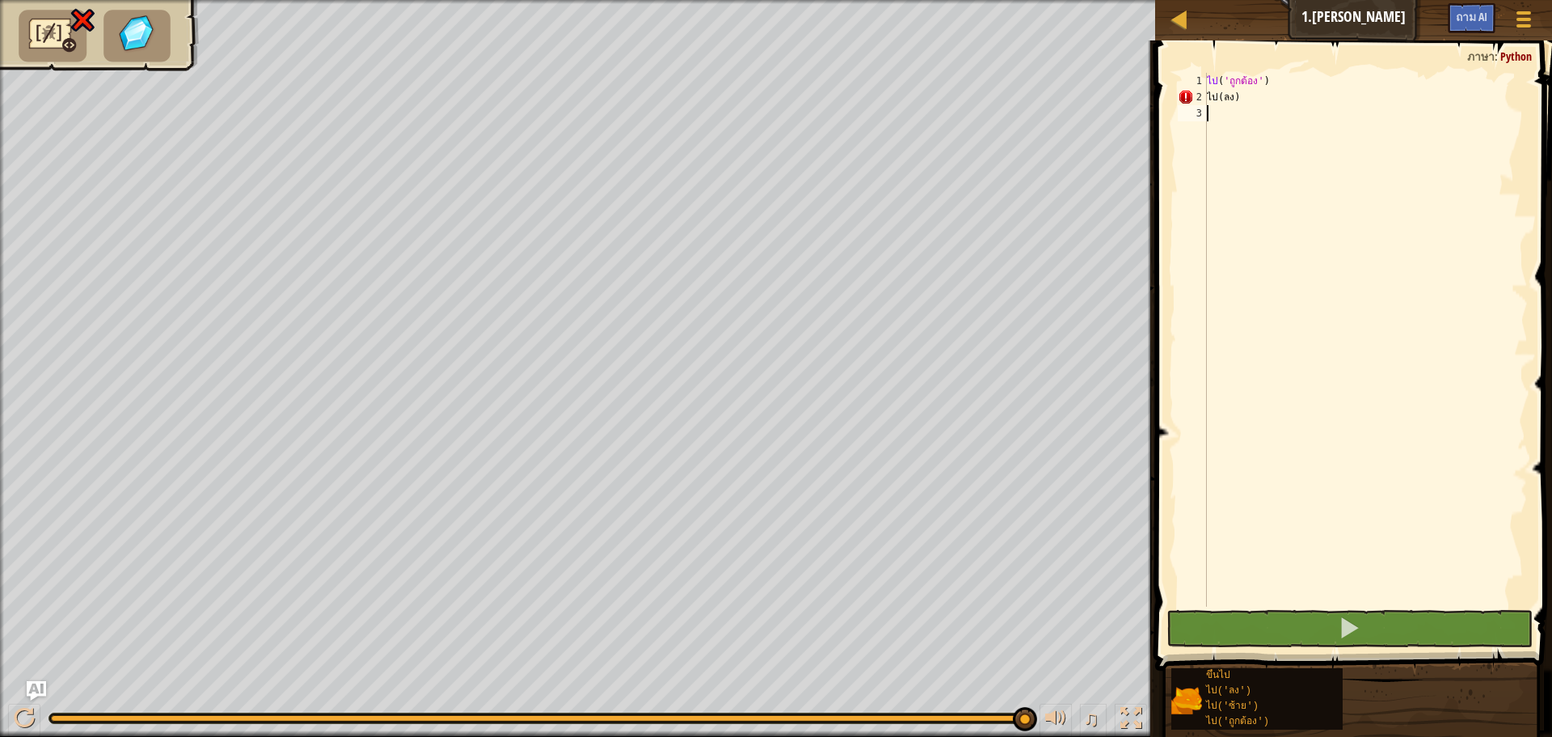
scroll to position [7, 0]
drag, startPoint x: 1235, startPoint y: 593, endPoint x: 1225, endPoint y: 606, distance: 17.3
click at [1235, 593] on div "ไป ( 'ถูกต้อง' ) ไป ( ลง )" at bounding box center [1366, 356] width 324 height 566
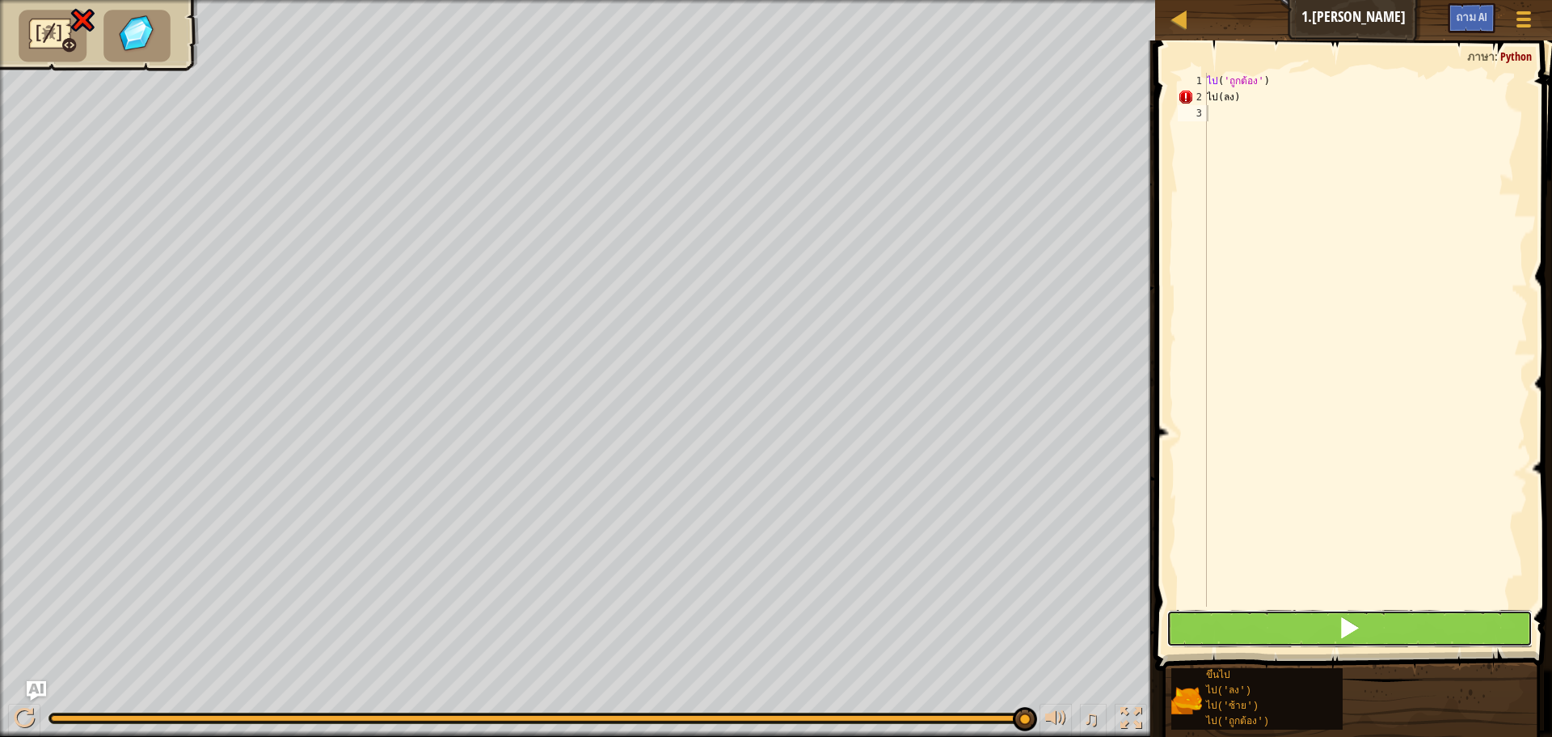
click at [1211, 623] on button at bounding box center [1350, 628] width 366 height 37
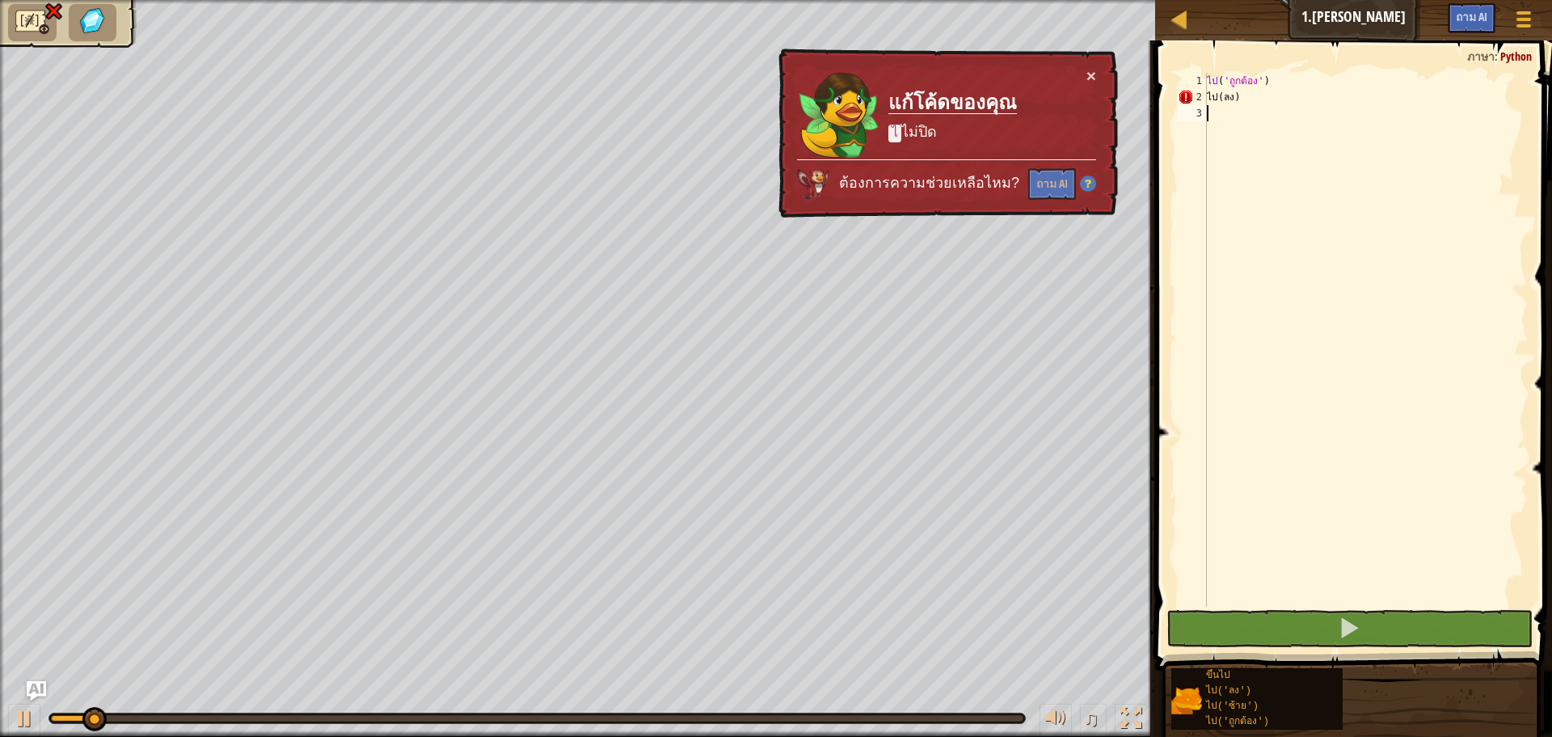
type textarea "ไป(ลง)"
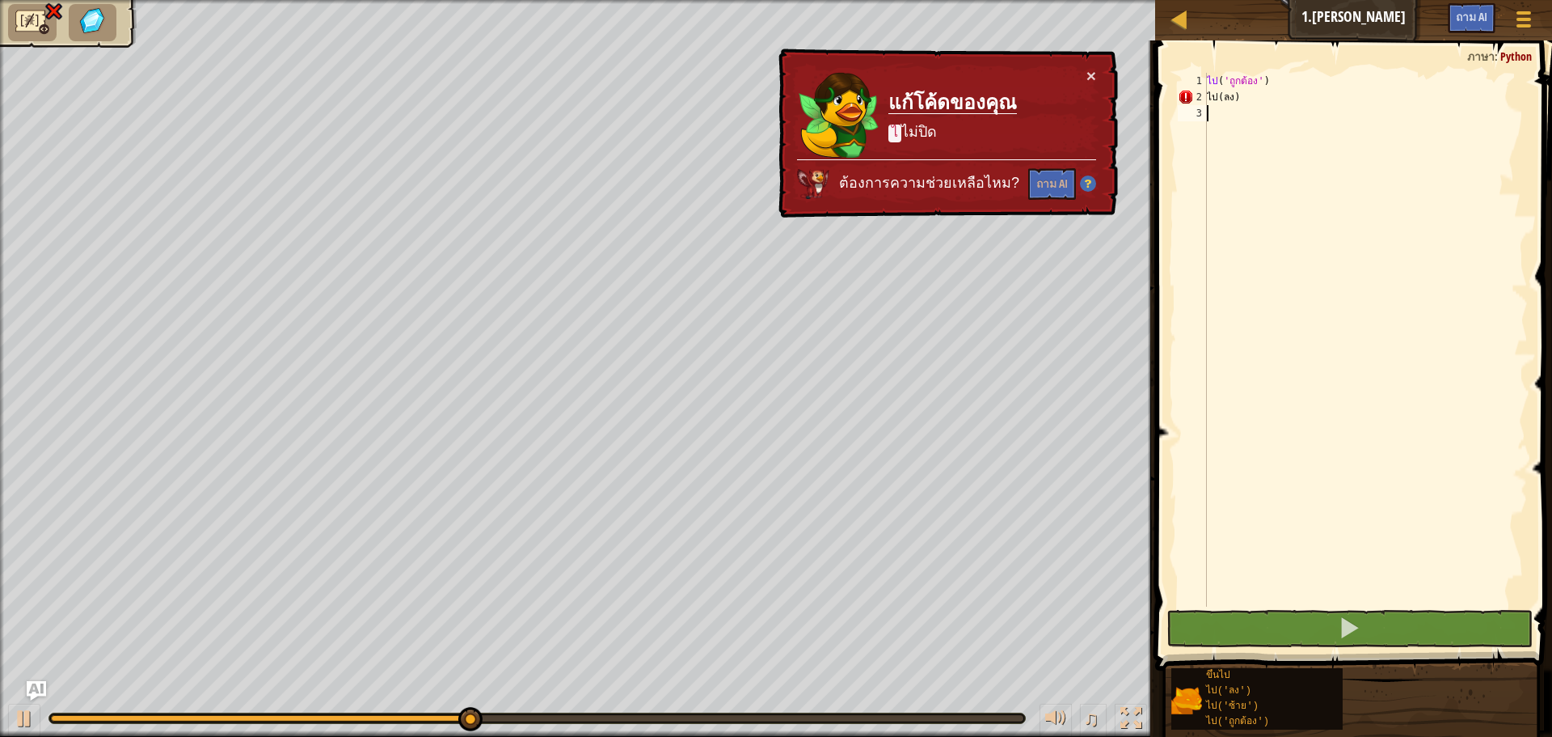
drag, startPoint x: 1504, startPoint y: 99, endPoint x: 1279, endPoint y: 278, distance: 287.2
click at [1279, 281] on div "ไป ( 'ถูกต้อง' ) ไป ( ลง )" at bounding box center [1366, 356] width 324 height 566
click at [1281, 103] on div "ไป ( 'ถูกต้อง' ) ไป ( ลง )" at bounding box center [1366, 356] width 324 height 566
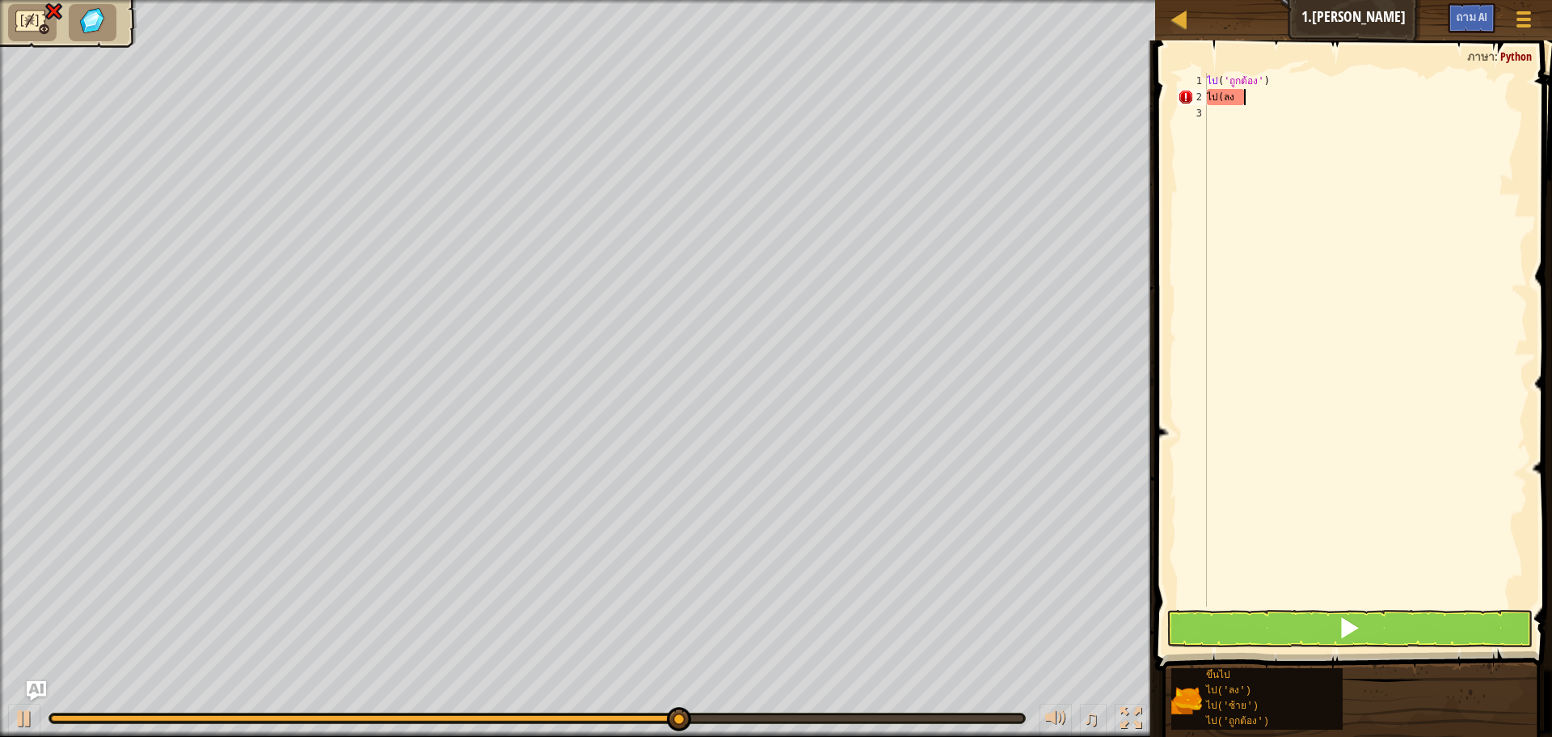
type textarea "ไ"
click at [1374, 632] on button at bounding box center [1350, 628] width 366 height 37
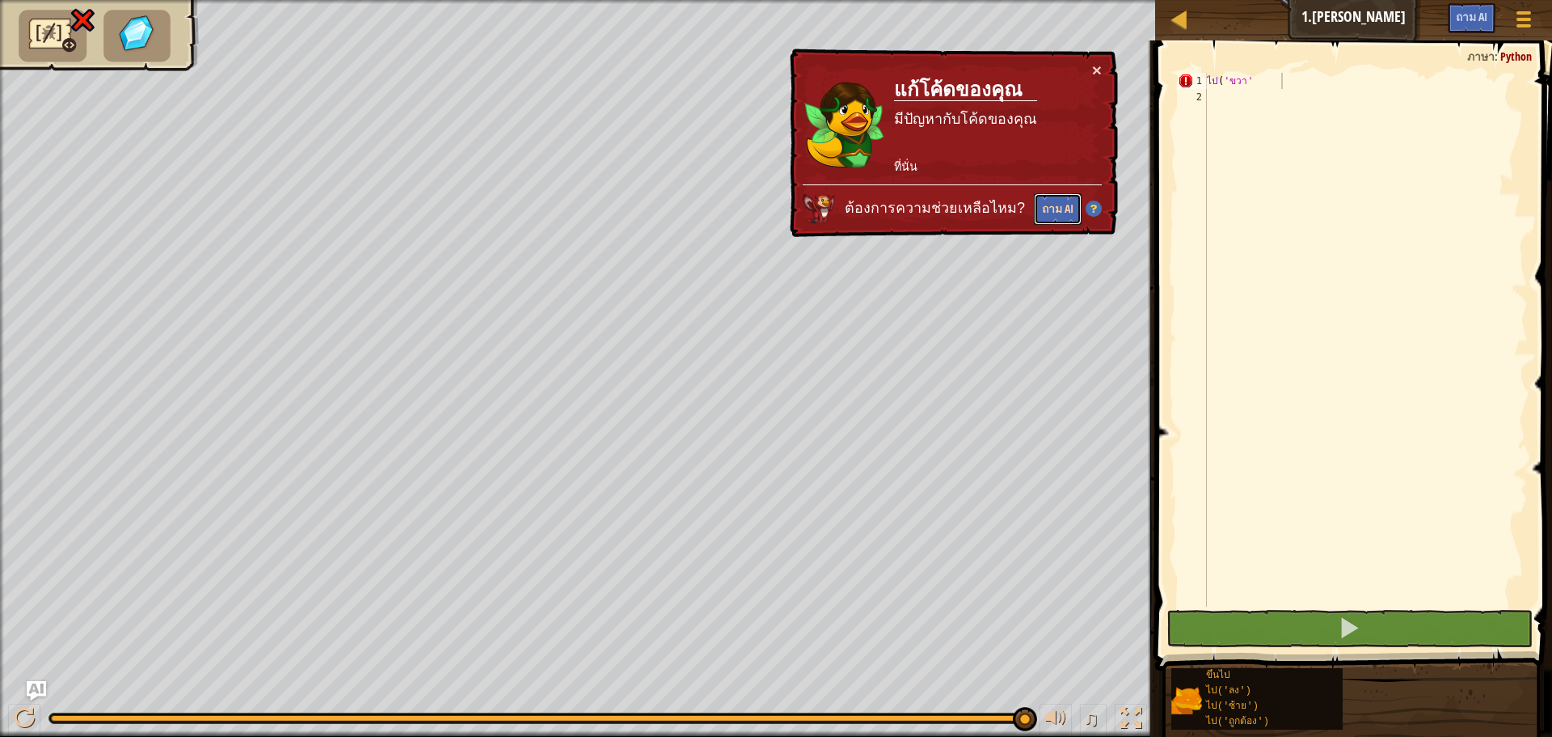
click at [1035, 204] on button "ถาม AI" at bounding box center [1057, 211] width 49 height 32
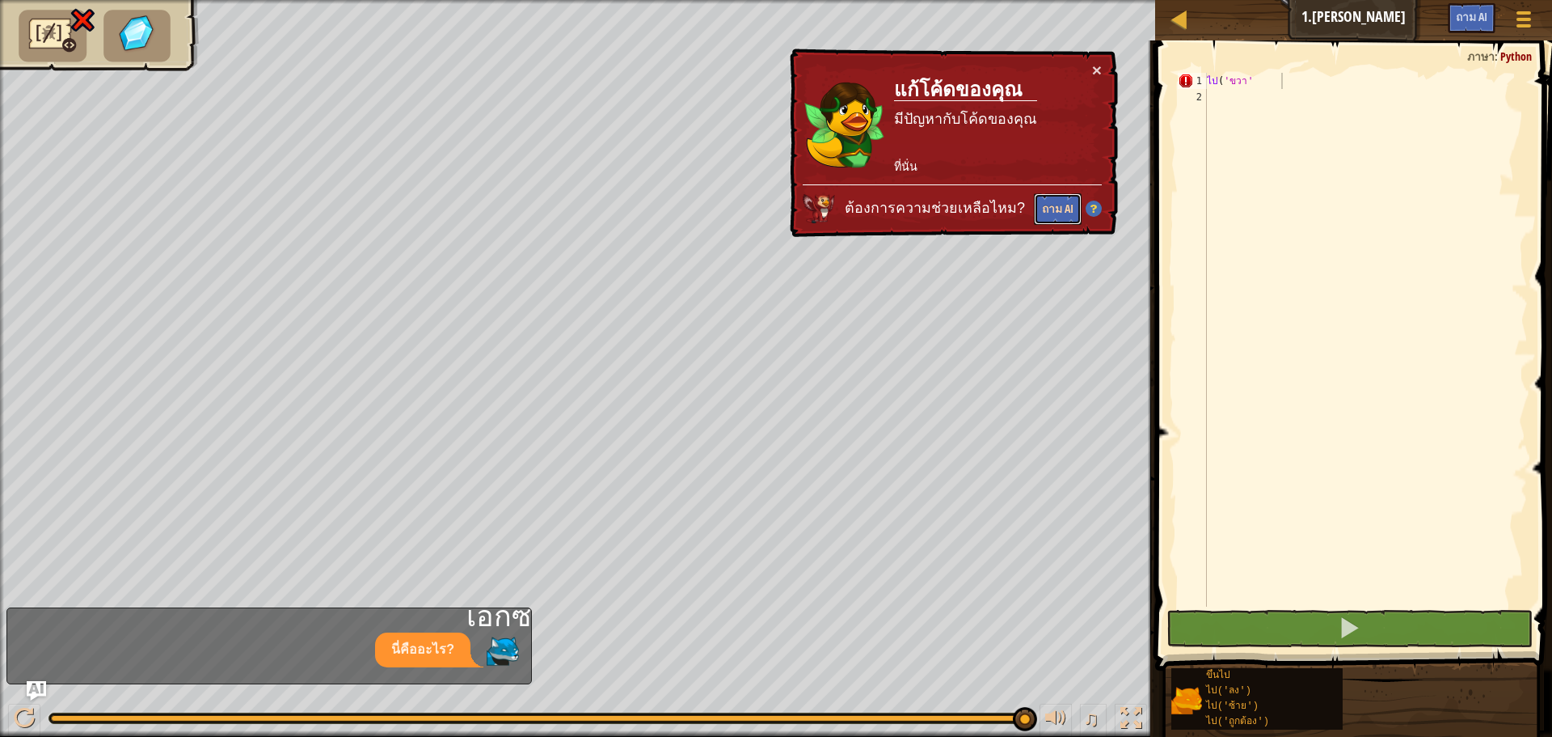
click at [1035, 204] on button "ถาม AI" at bounding box center [1057, 210] width 48 height 32
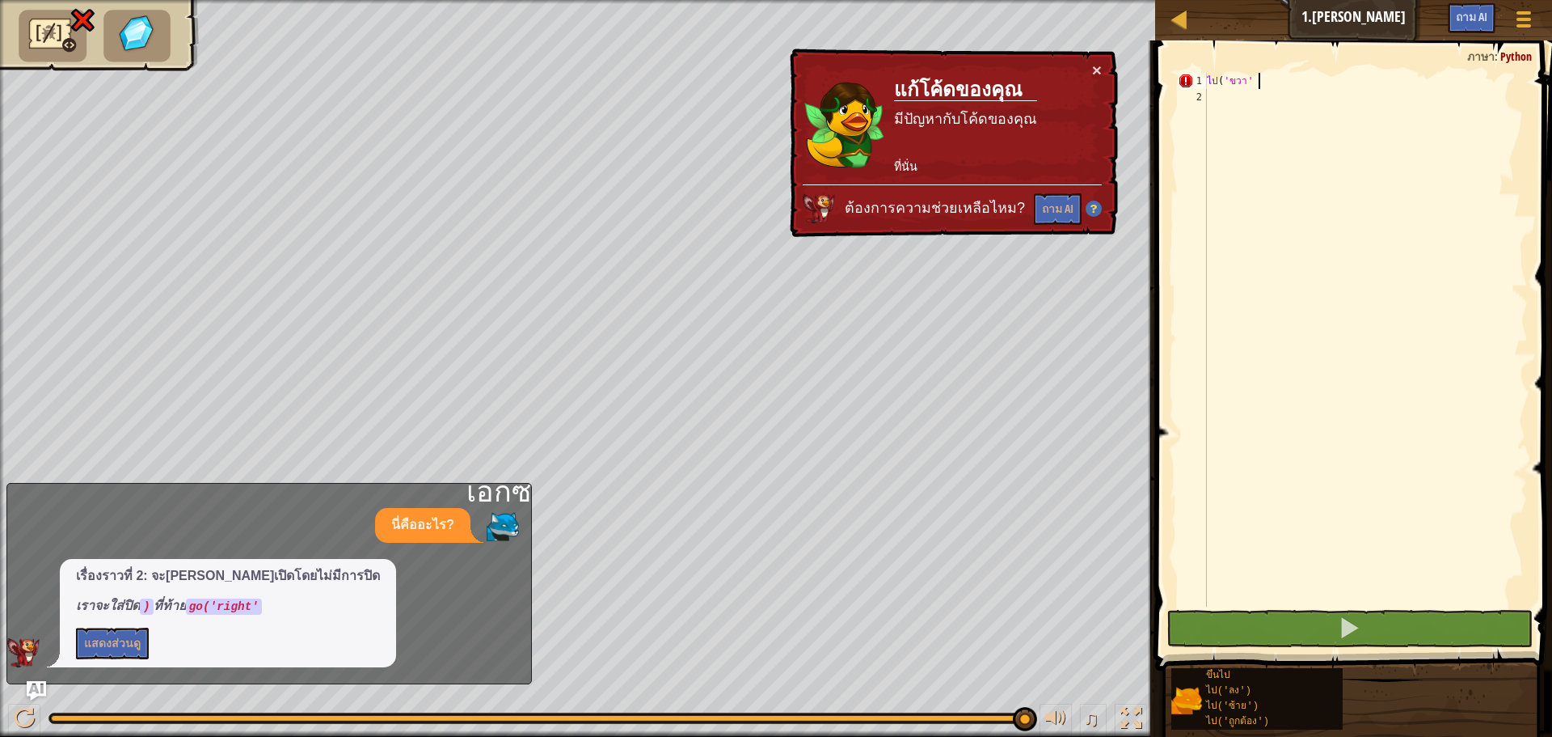
click at [1258, 81] on div "ไป ( 'ขวา'" at bounding box center [1366, 356] width 324 height 566
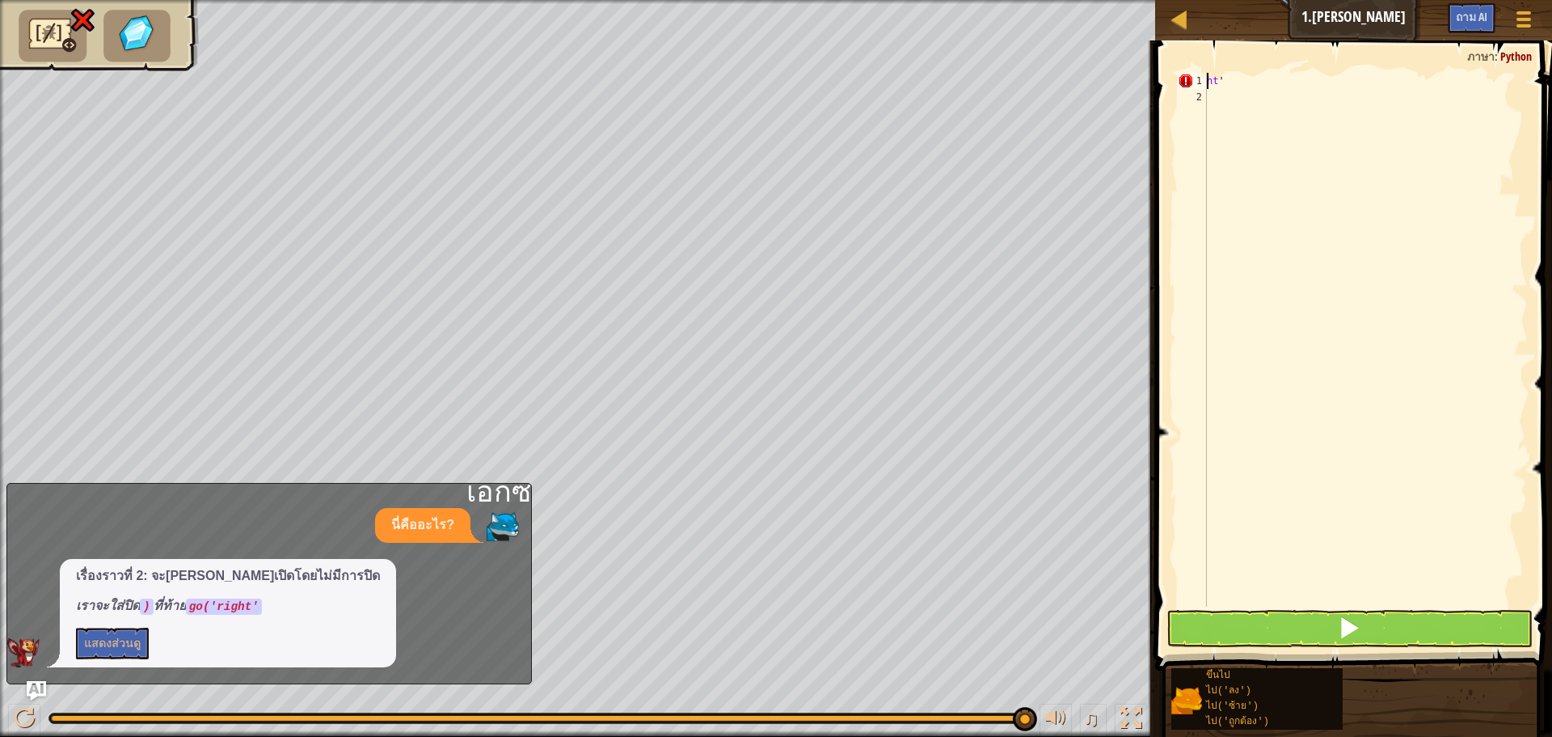
scroll to position [7, 1]
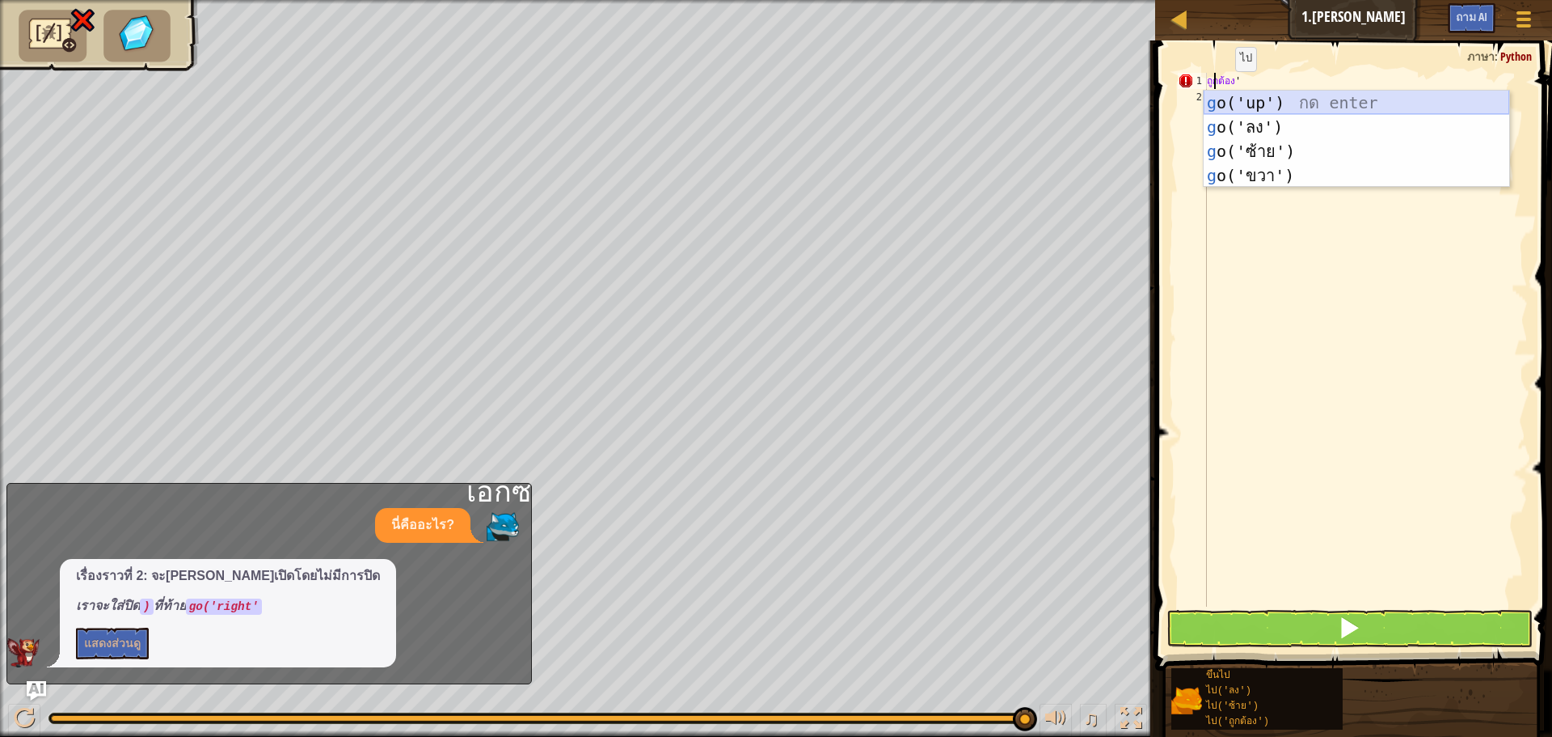
click at [1303, 101] on div "g o('up') กด enter g o('ลง') กด enter g o('ซ้าย') กด enter g o('ขวา') กด enter" at bounding box center [1357, 164] width 306 height 146
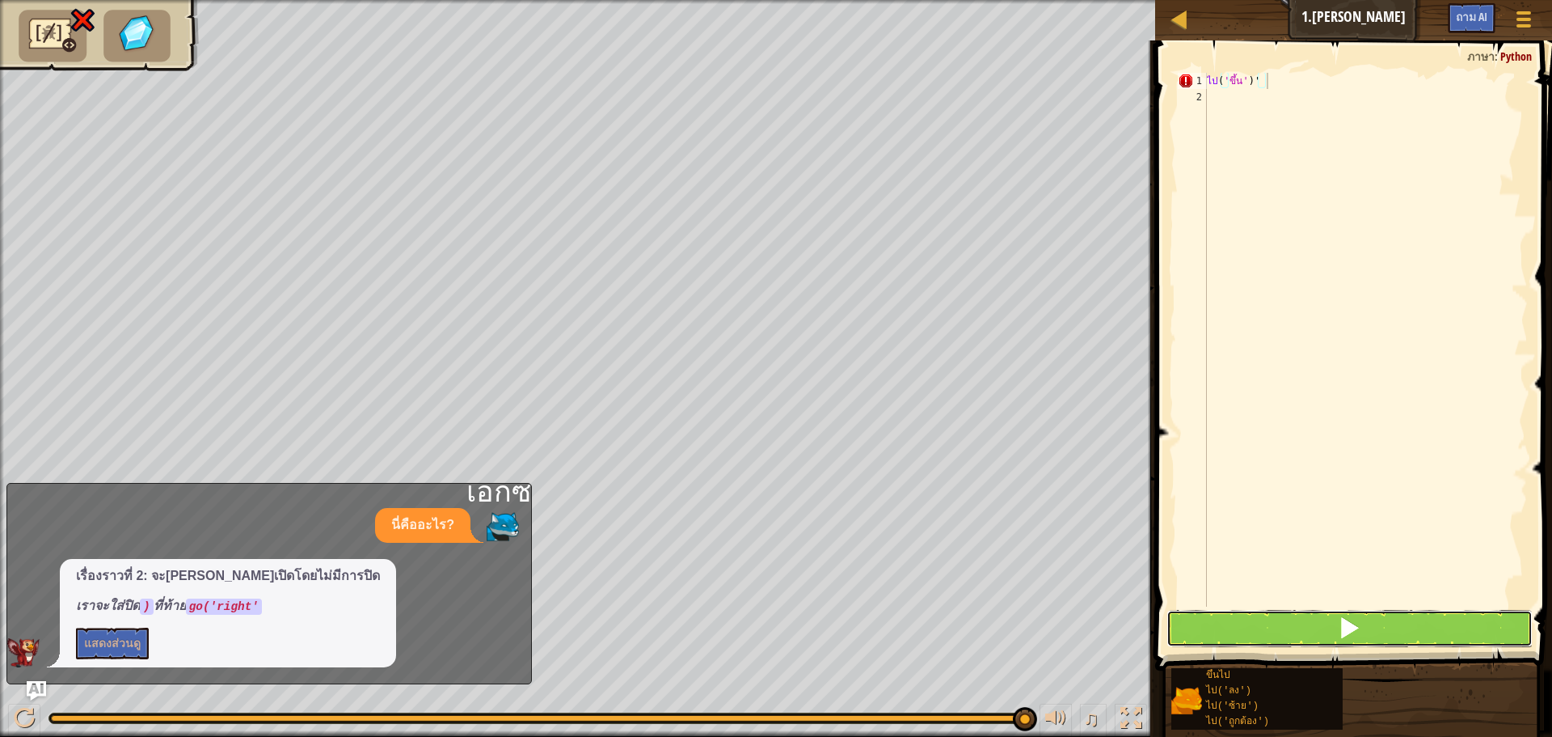
click at [1347, 628] on span at bounding box center [1349, 627] width 23 height 23
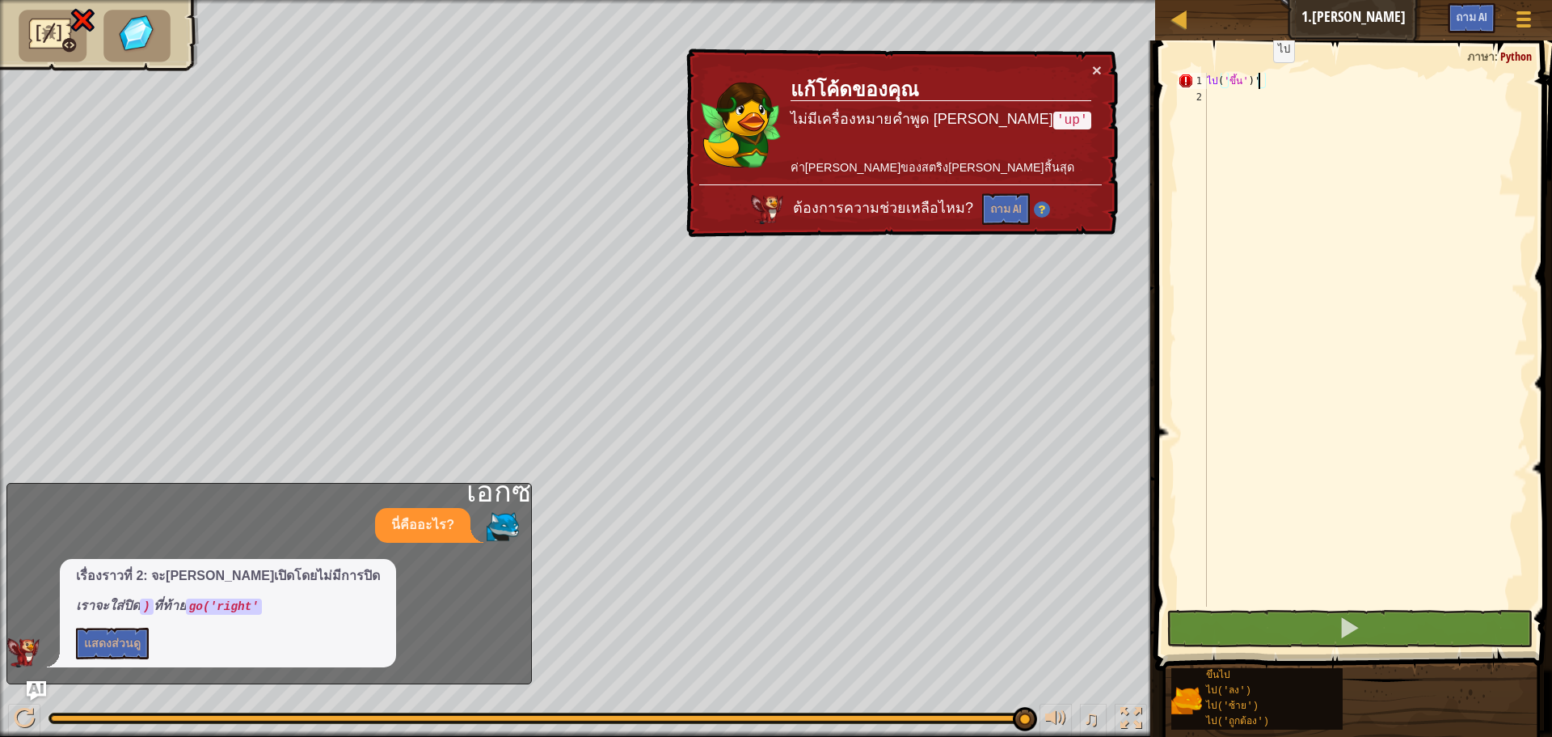
click at [1262, 78] on div "ไป ( 'ขึ้น' ) '" at bounding box center [1366, 356] width 324 height 566
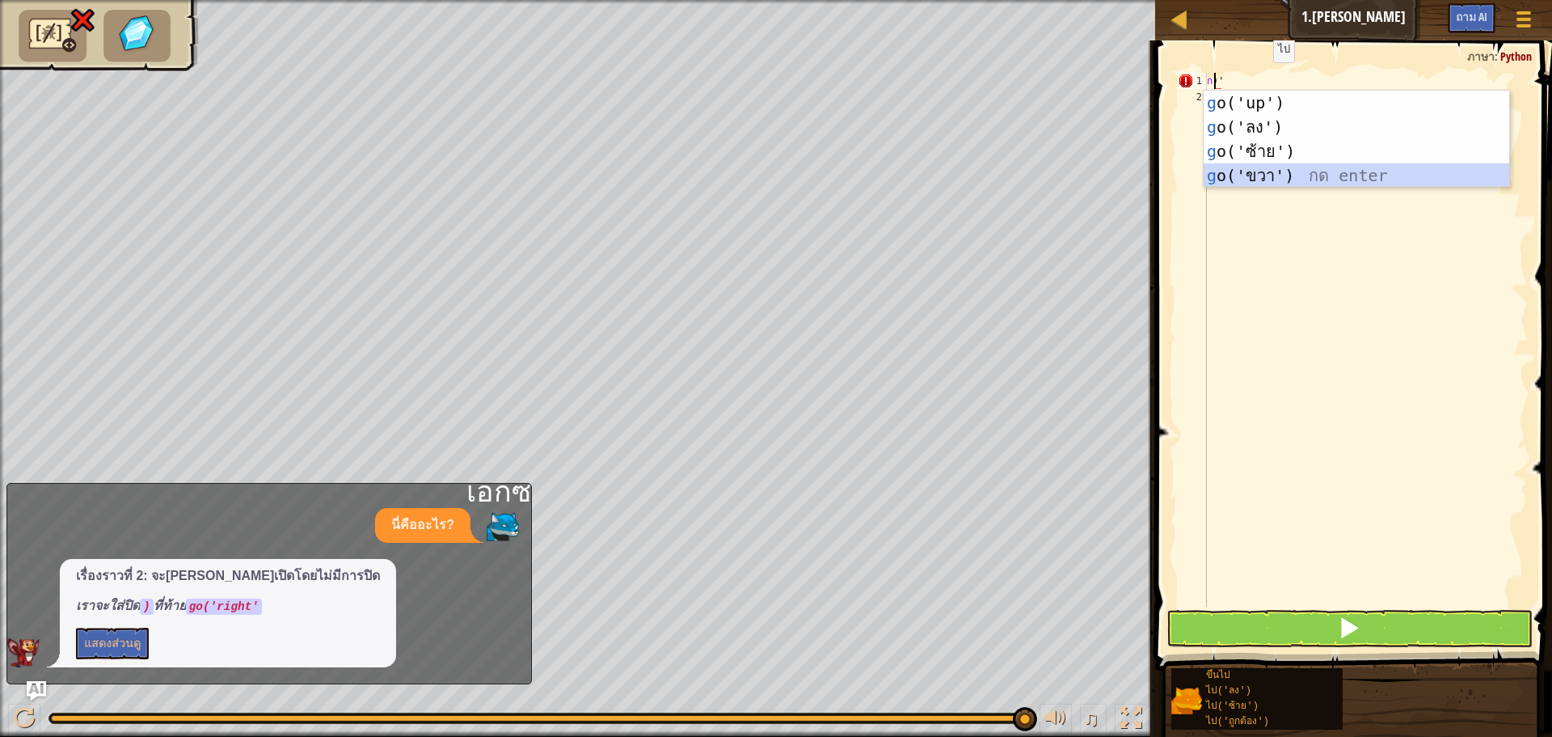
click at [1259, 171] on div "g o('up') กด enter g o('ลง') กด enter g o('ซ้าย') กด enter g o('ขวา') กด enter" at bounding box center [1357, 164] width 306 height 146
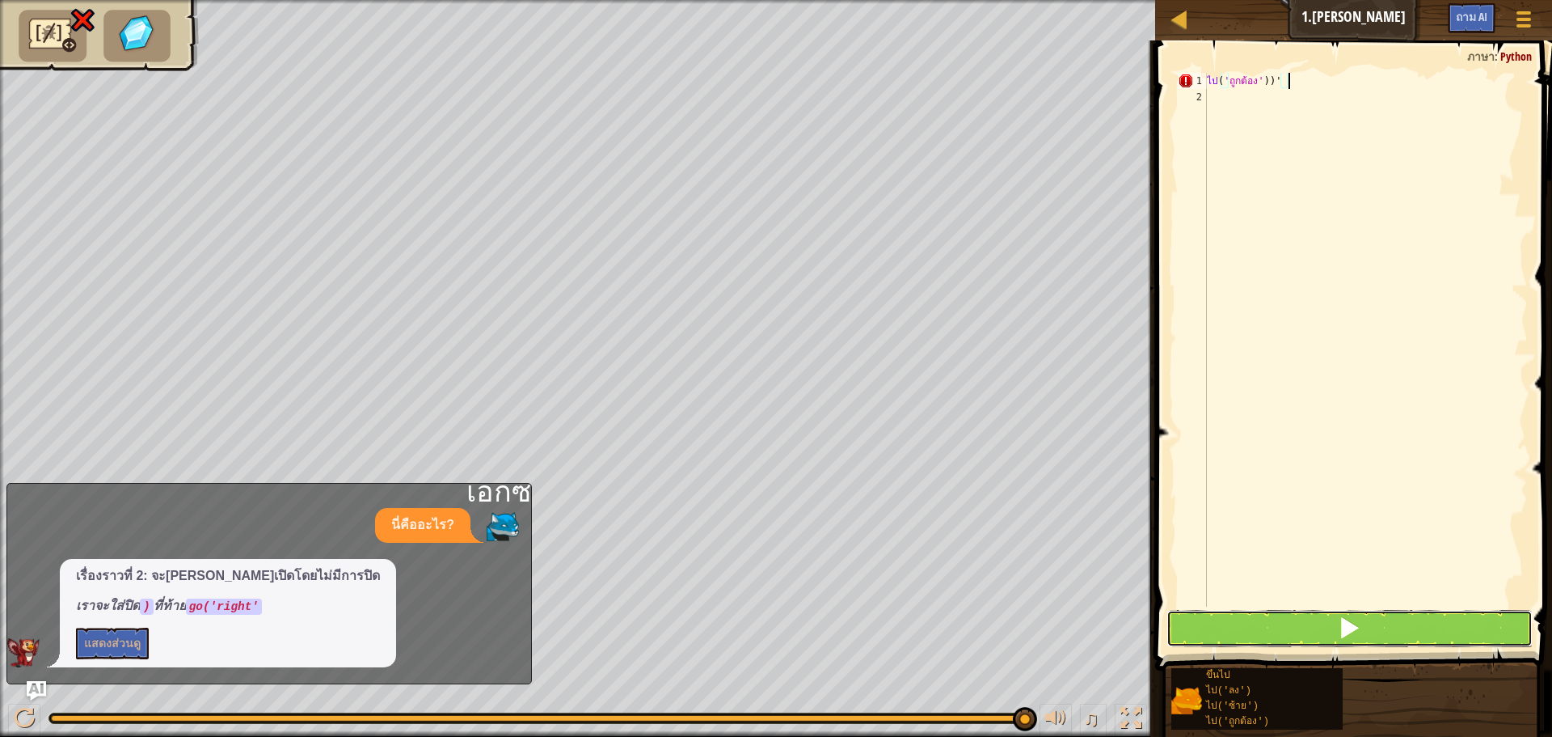
click at [1320, 621] on button at bounding box center [1350, 628] width 366 height 37
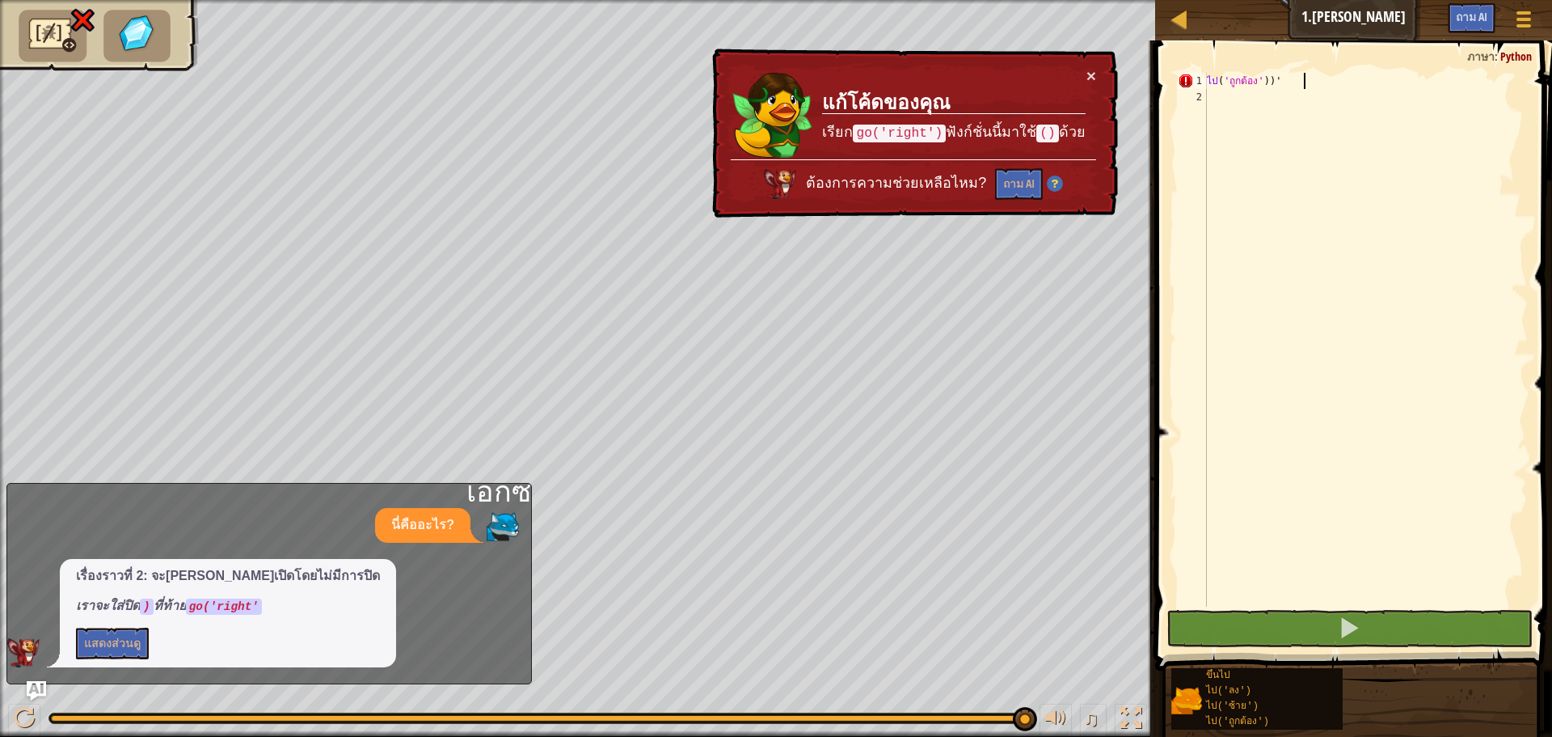
click at [1319, 74] on div "ไป ( 'ถูกต้อง' )) '" at bounding box center [1366, 356] width 324 height 566
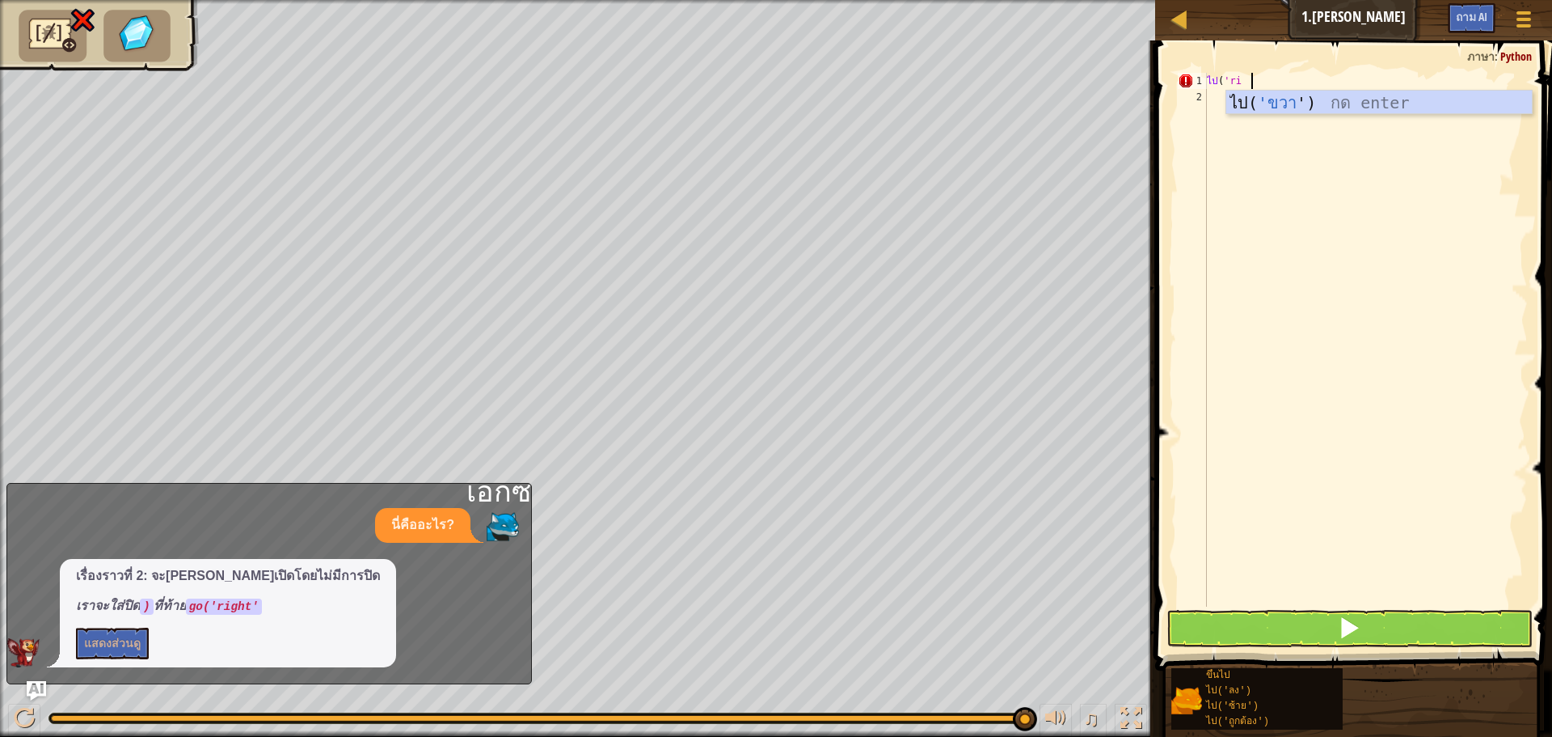
scroll to position [7, 2]
type textarea "go('right"
click at [1300, 640] on button at bounding box center [1350, 628] width 366 height 37
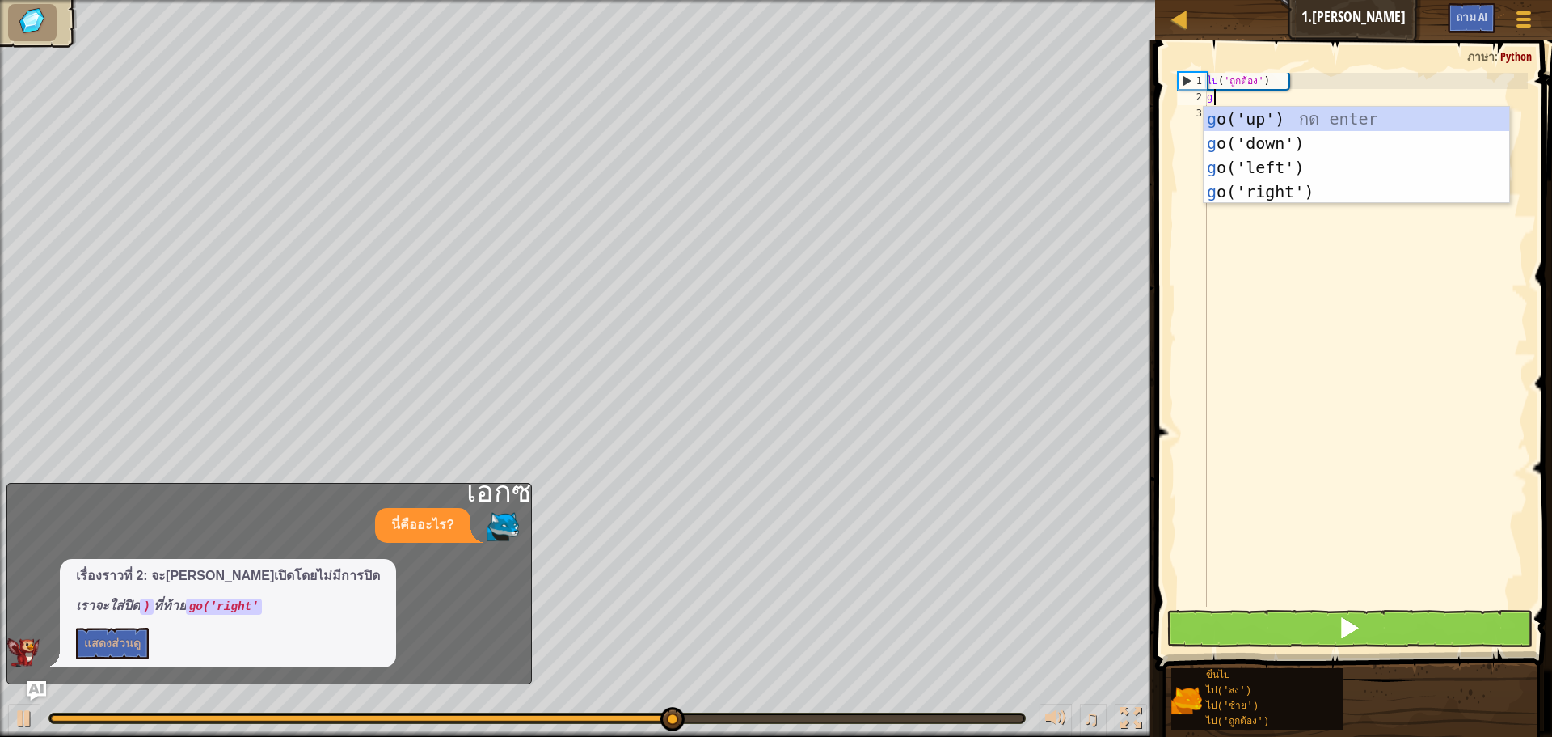
type textarea "g"
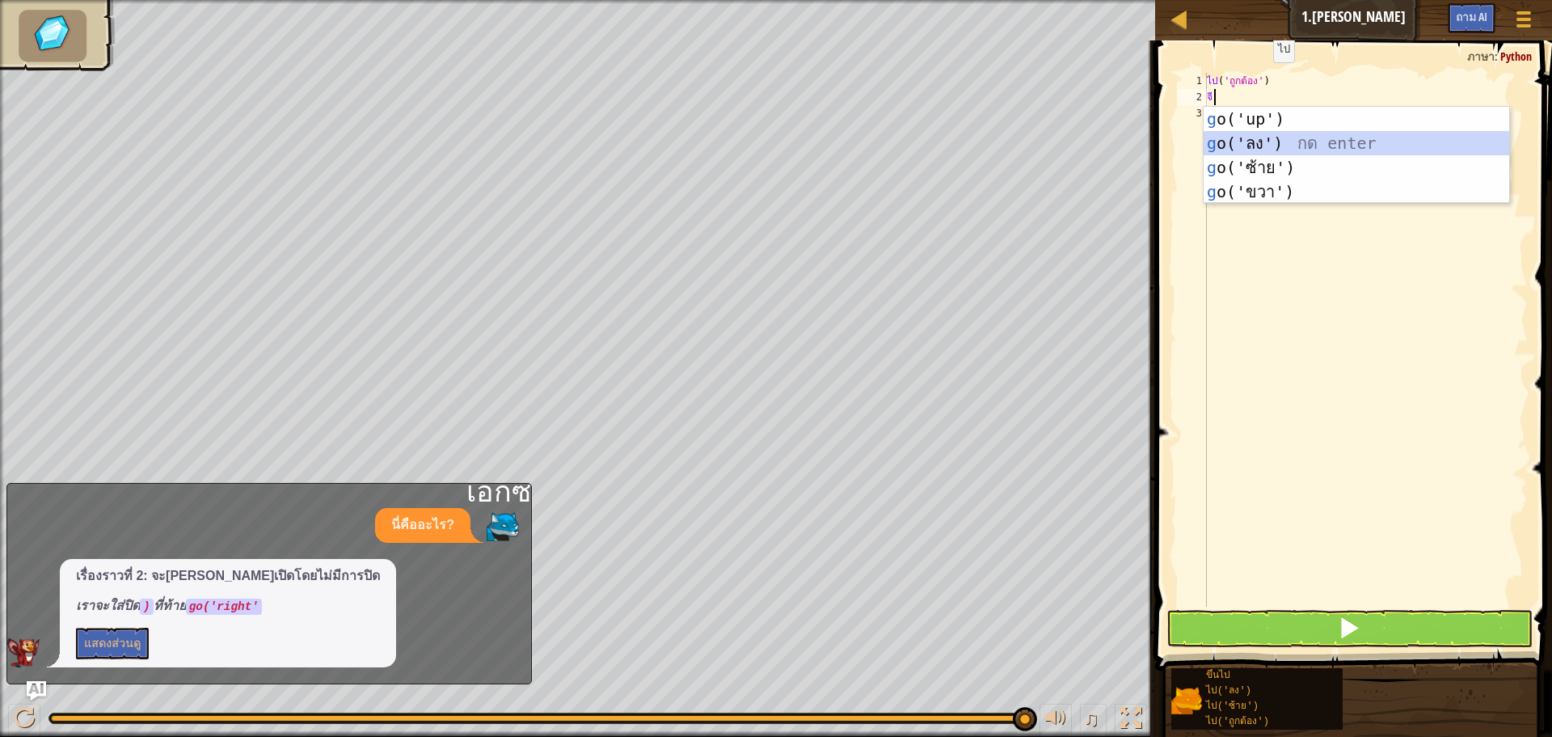
click at [1319, 135] on div "g o('up') กด enter g o('ลง') กด enter g o('ซ้าย') กด enter g o('ขวา') กด enter" at bounding box center [1357, 180] width 306 height 146
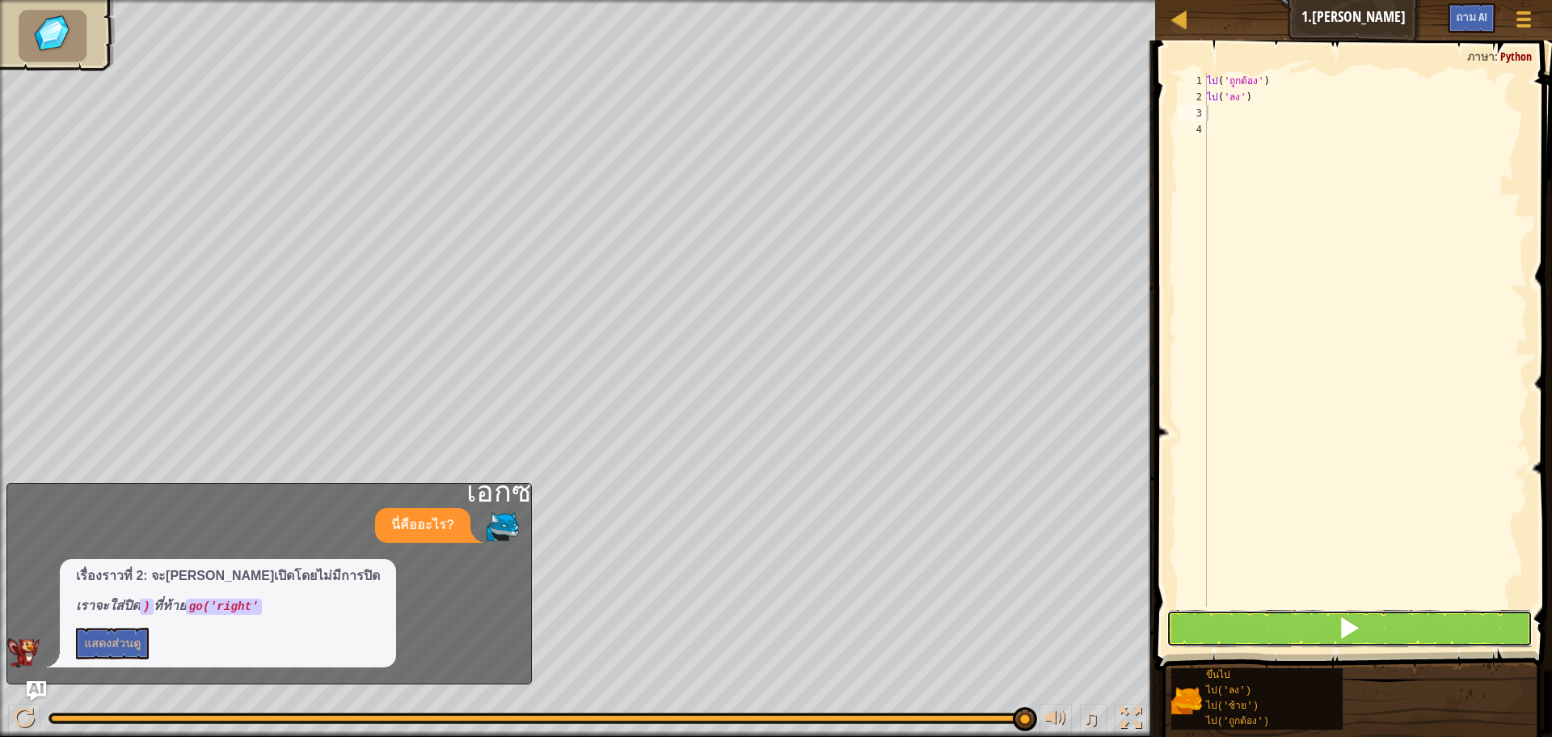
click at [1375, 627] on button at bounding box center [1350, 628] width 366 height 37
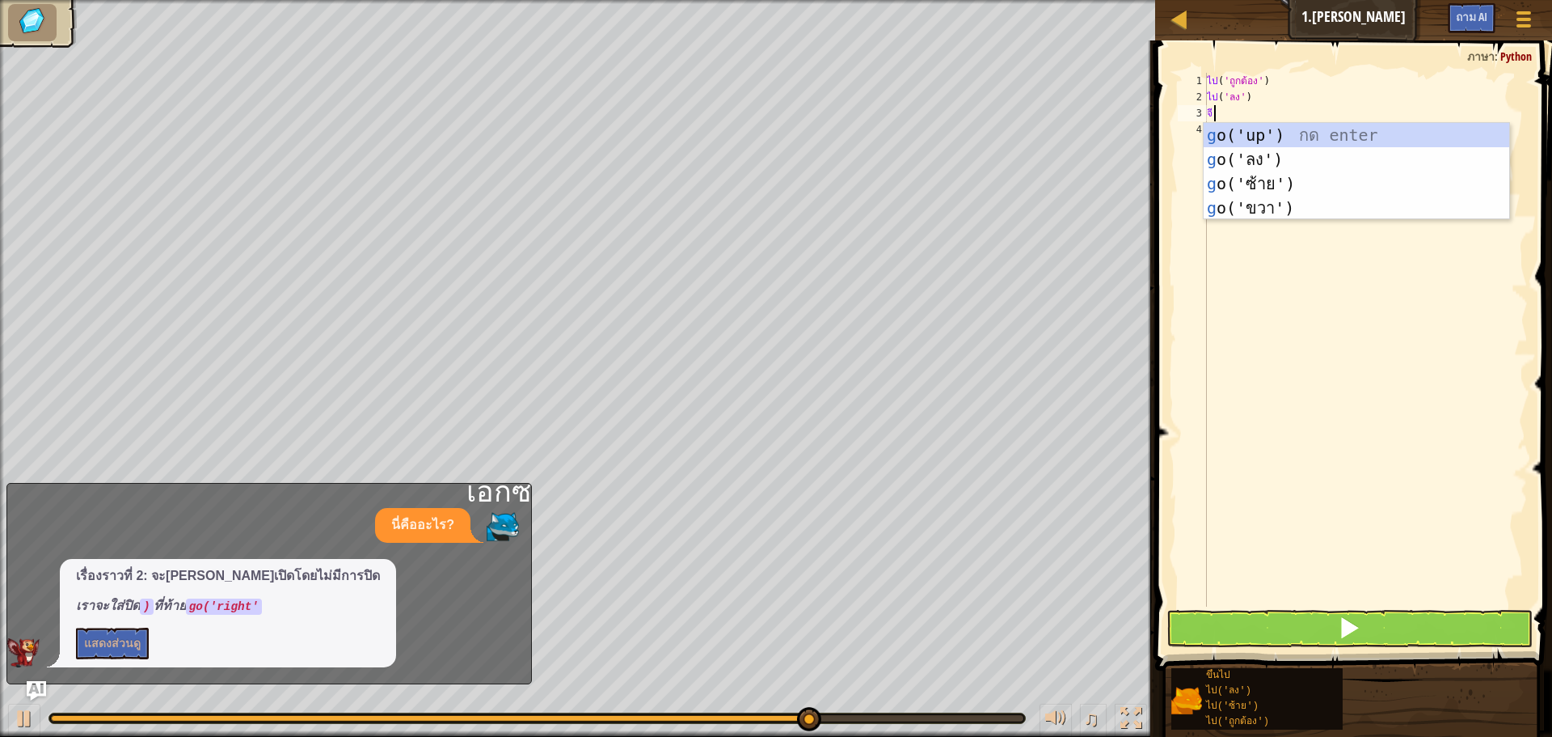
type textarea "go"
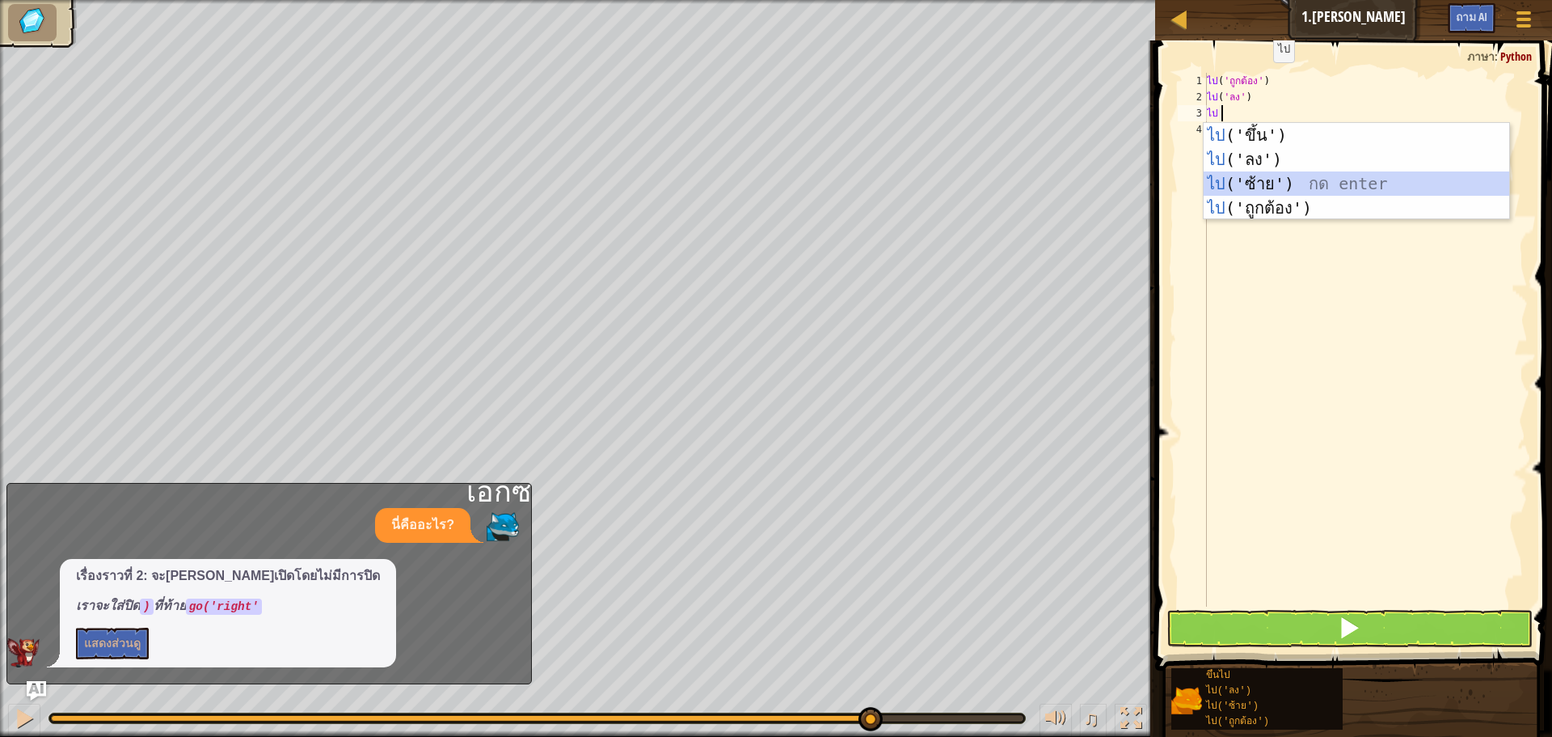
click at [1279, 178] on div "ไป ('ขึ้น') กด enter ไป ('ลง') กด enter ไป ('ซ้าย') กด enter ไป ('ถูกต้อง') กด …" at bounding box center [1357, 196] width 306 height 146
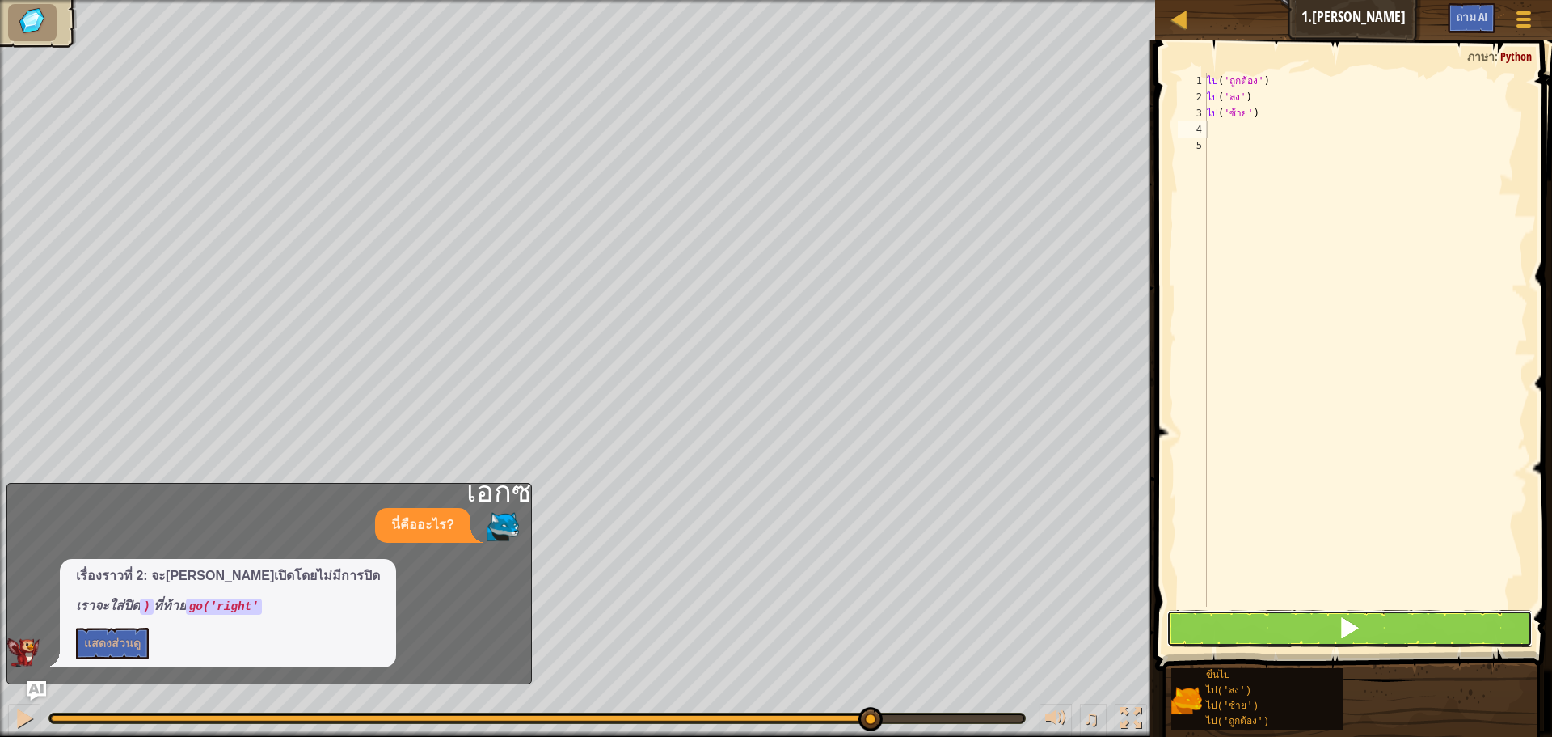
click at [1257, 630] on button at bounding box center [1350, 628] width 366 height 37
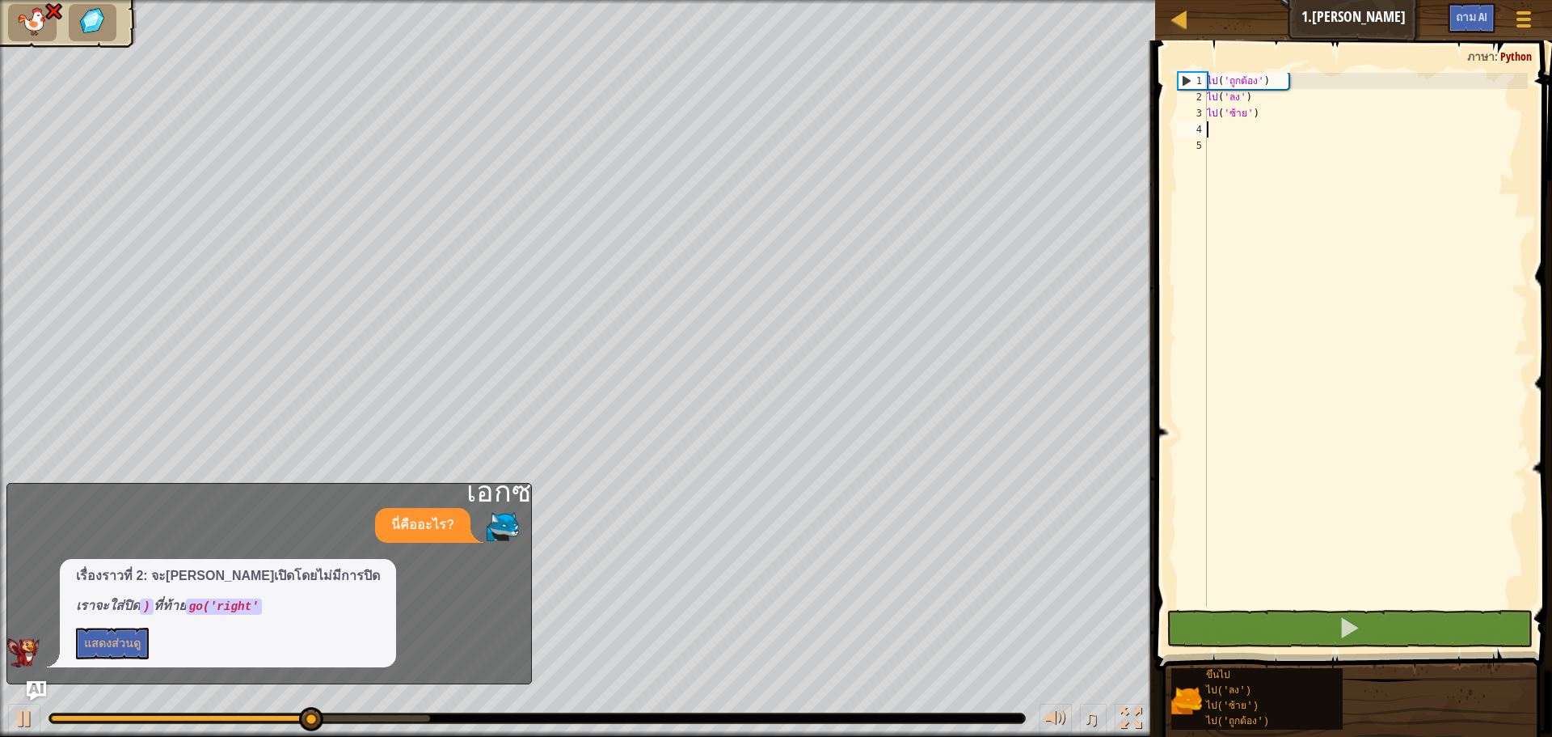
click at [1276, 120] on div "ไป ( 'ถูกต้อง' ) ไป ( 'ลง' ) ไป ( 'ซ้าย' )" at bounding box center [1366, 356] width 324 height 566
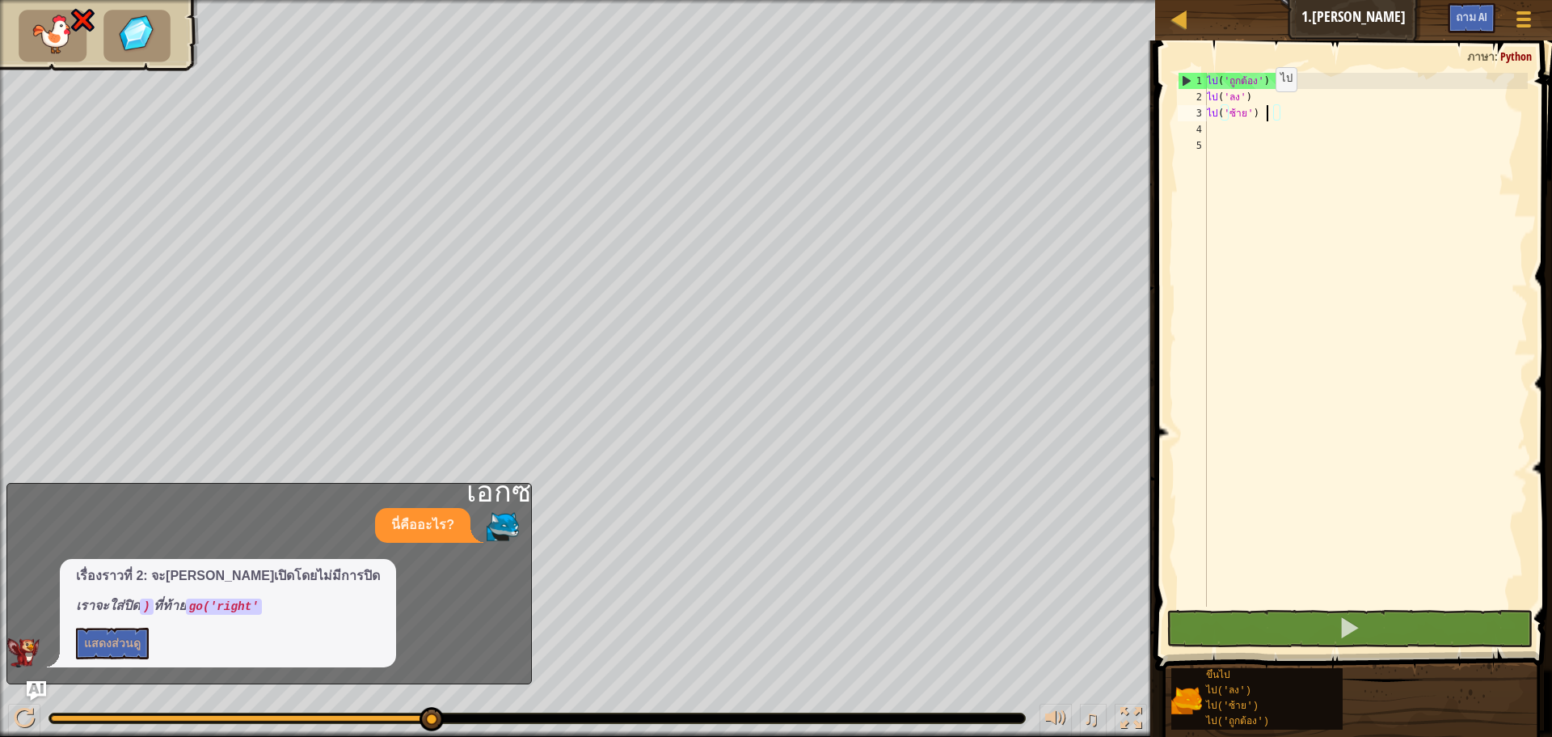
click at [1265, 108] on div "ไป ( 'ถูกต้อง' ) ไป ( 'ลง' ) ไป ( 'ซ้าย' )" at bounding box center [1366, 356] width 324 height 566
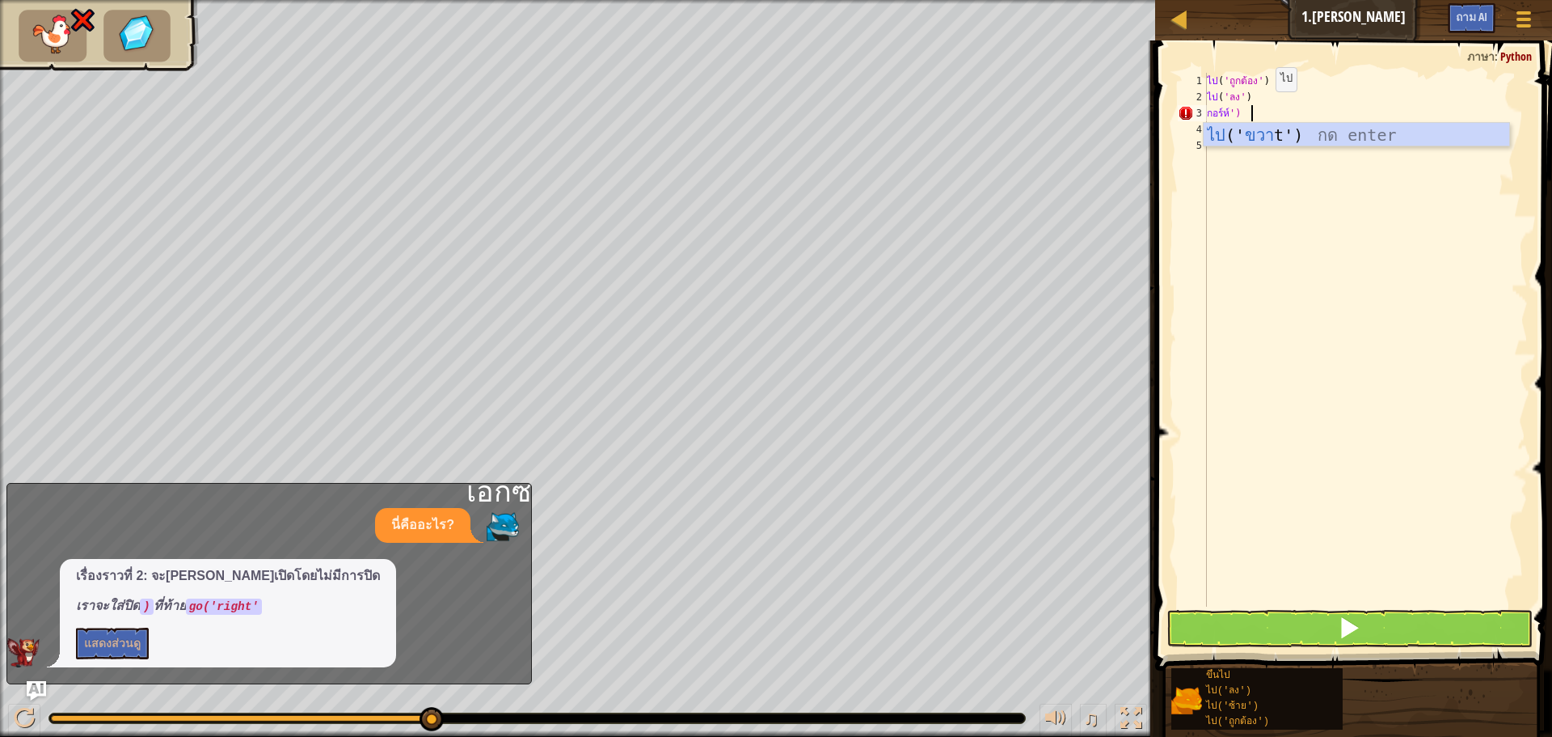
scroll to position [7, 3]
click at [1222, 624] on button at bounding box center [1350, 628] width 366 height 37
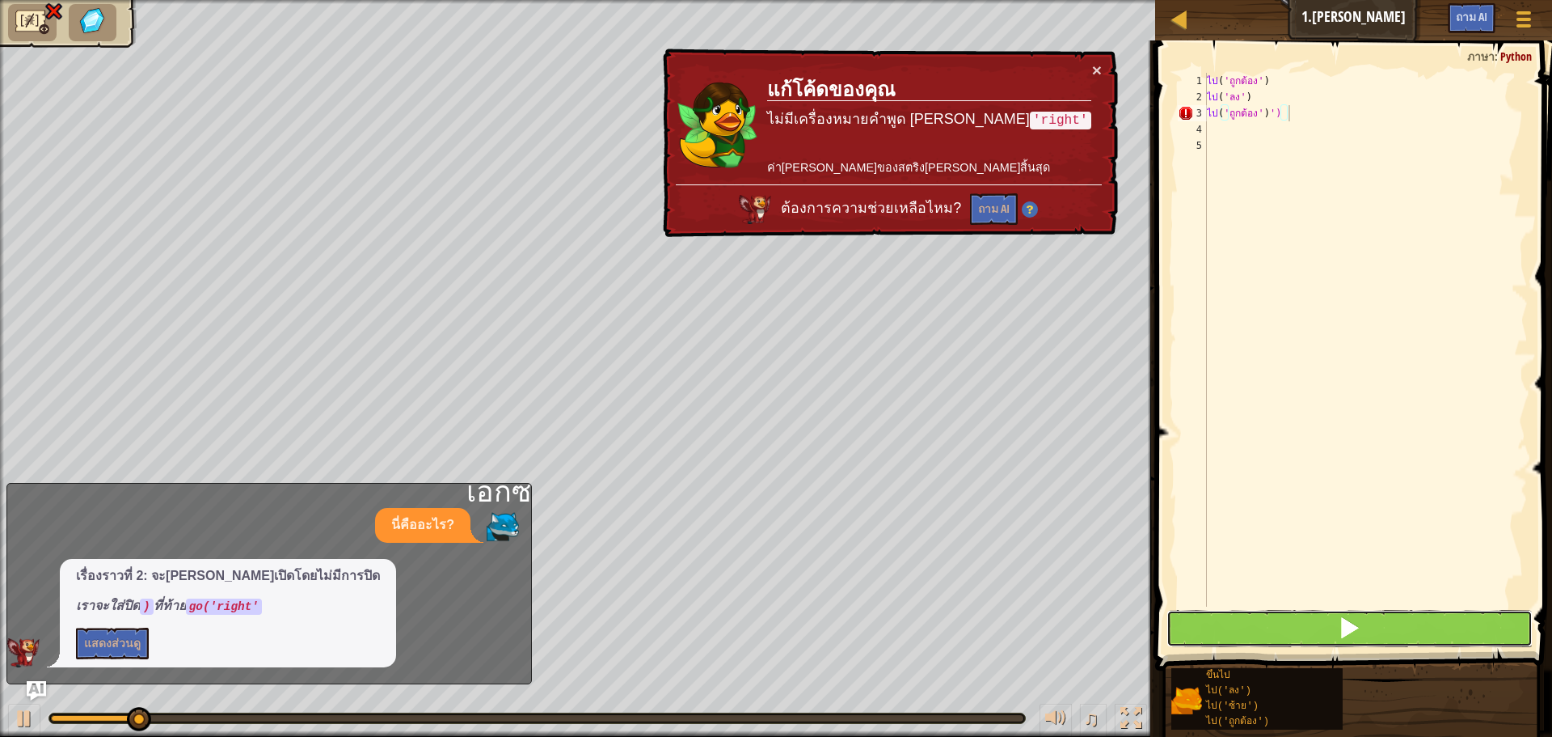
click at [1222, 624] on button at bounding box center [1350, 628] width 366 height 37
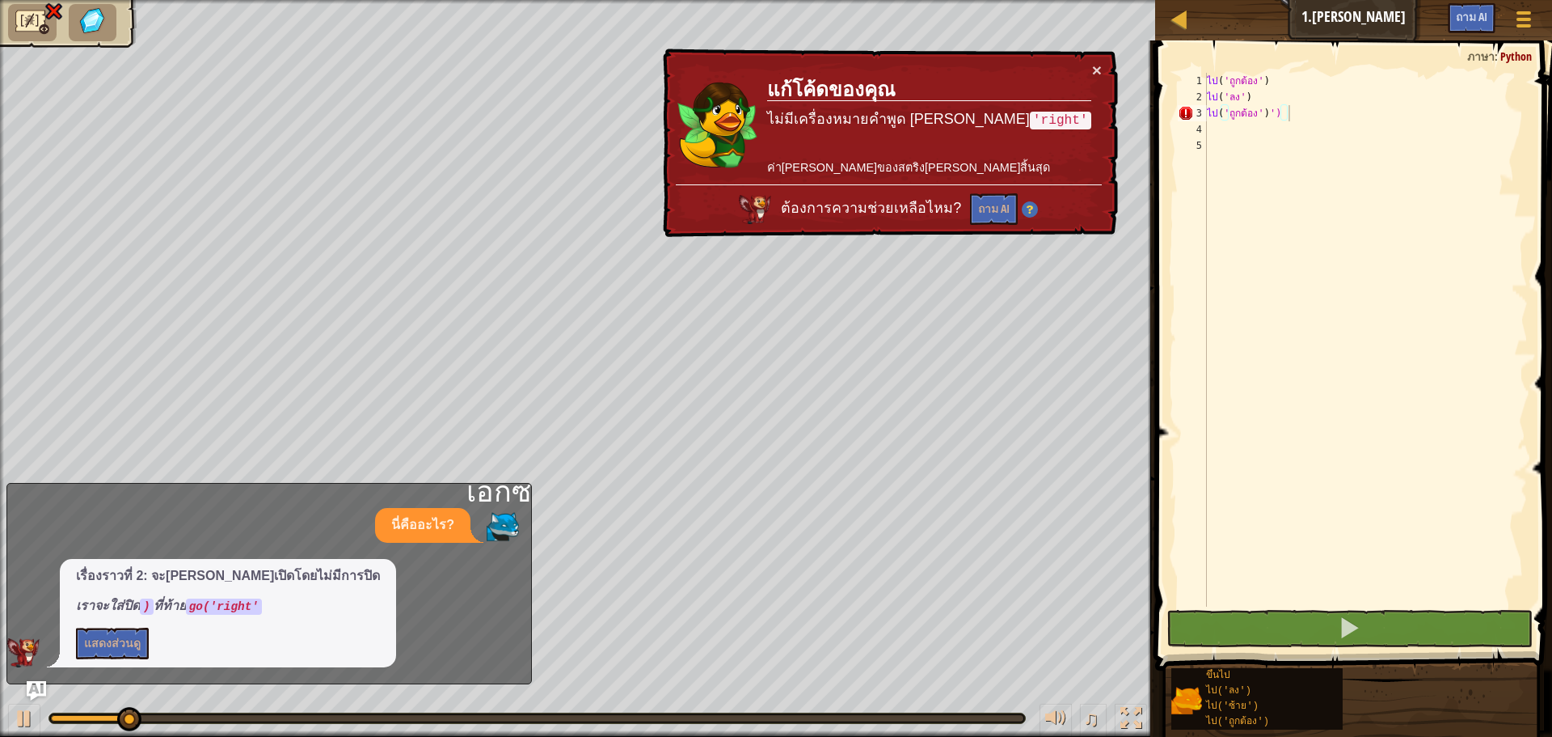
click at [1305, 72] on span at bounding box center [1356, 333] width 410 height 678
click at [1266, 82] on div "ไป ( 'ถูกต้อง' ) ไป ( 'ลง' ) ไป ( 'ถูกต้อง' ) ')" at bounding box center [1366, 356] width 324 height 566
click at [1266, 82] on div "ไป ( 'ถูกต้อง' ) ไป ( 'ลง' ) ไป ( 'ถูกต้อง' ) ')" at bounding box center [1366, 340] width 324 height 534
click at [1266, 82] on div "ไป ( 'ถูกต้อง' ) ไป ( 'ลง' ) ไป ( 'ถูกต้อง' ) ')" at bounding box center [1366, 356] width 324 height 566
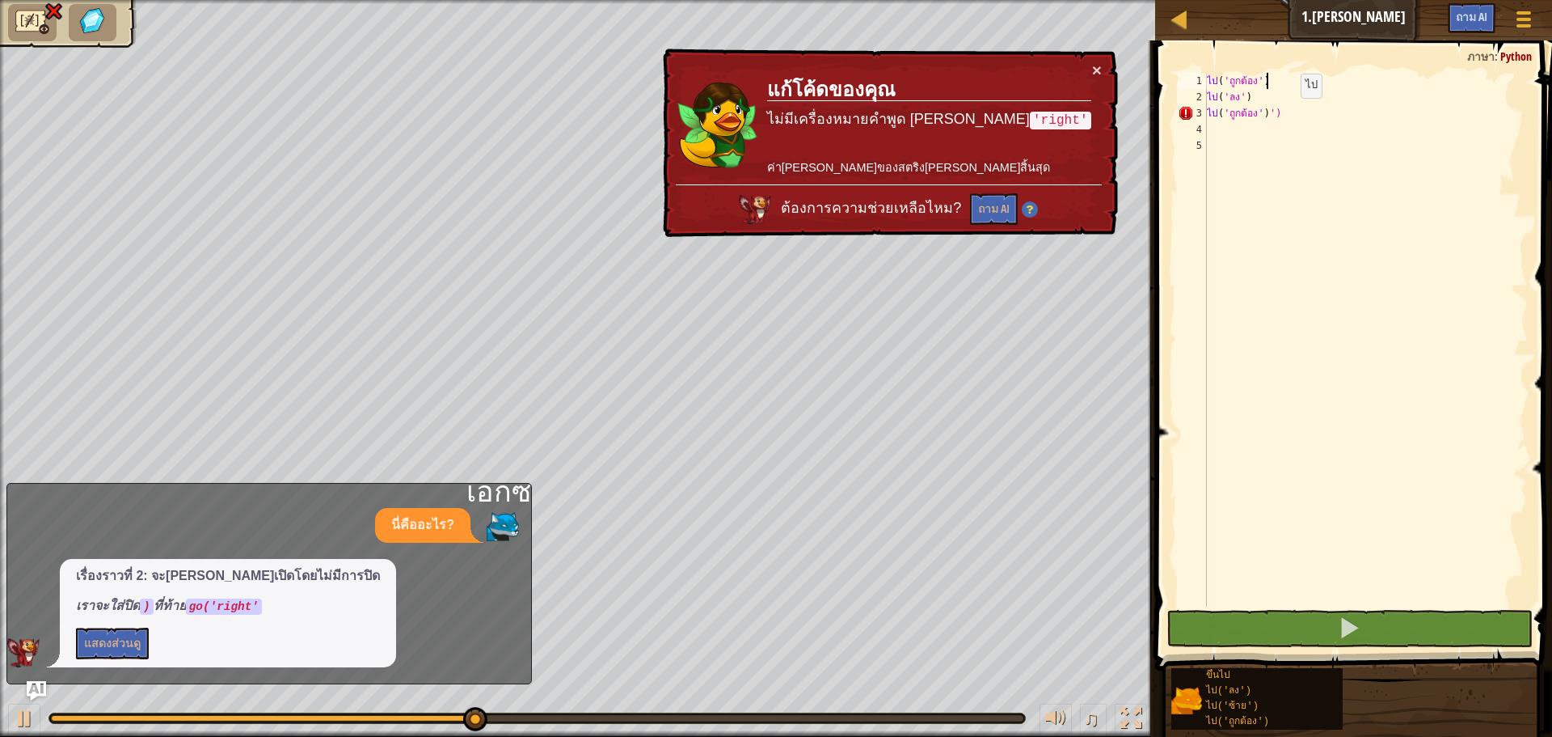
click at [1290, 114] on div "ไป ( 'ถูกต้อง' ) ไป ( 'ลง' ) ไป ( 'ถูกต้อง' ) ')" at bounding box center [1366, 356] width 324 height 566
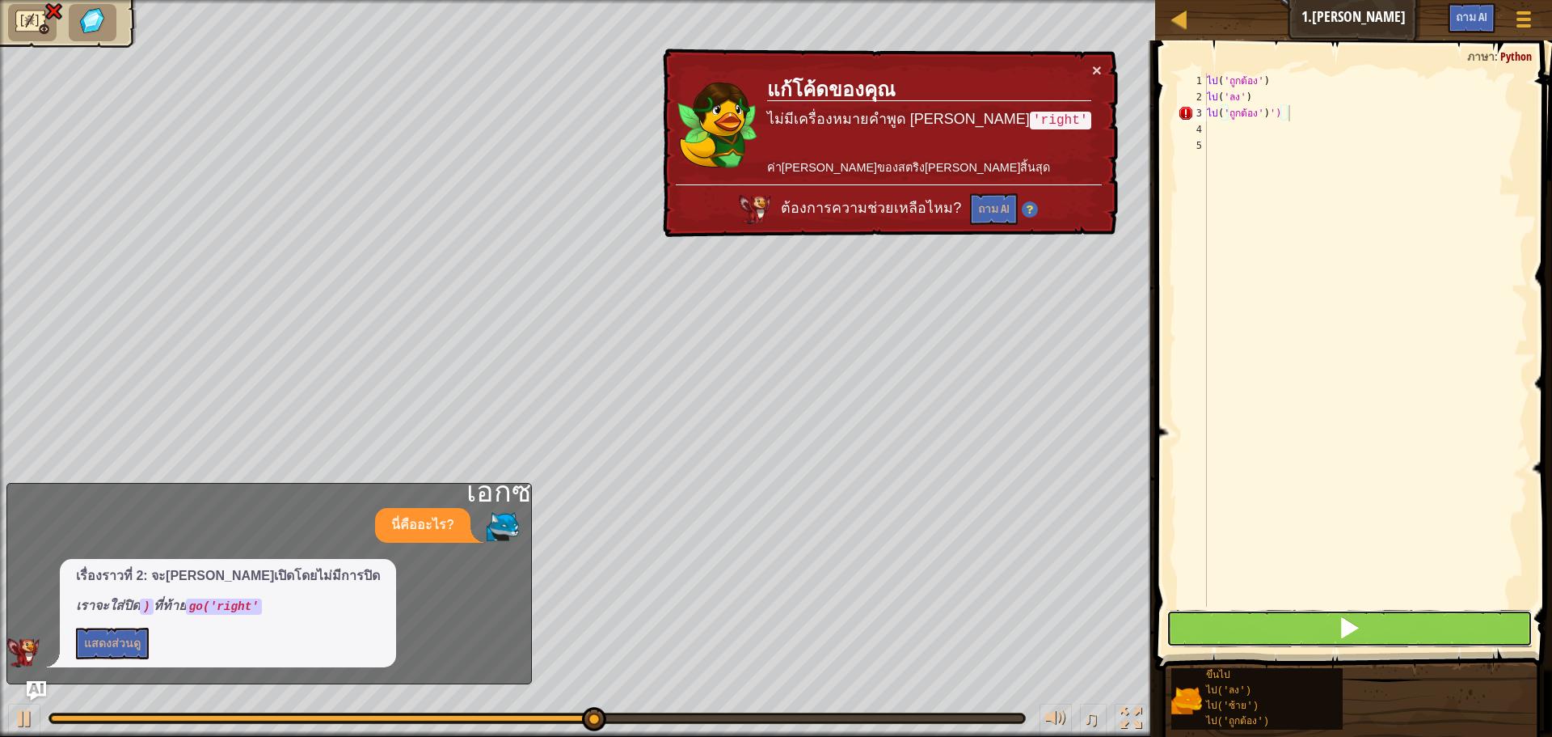
click at [1362, 636] on button at bounding box center [1350, 628] width 366 height 37
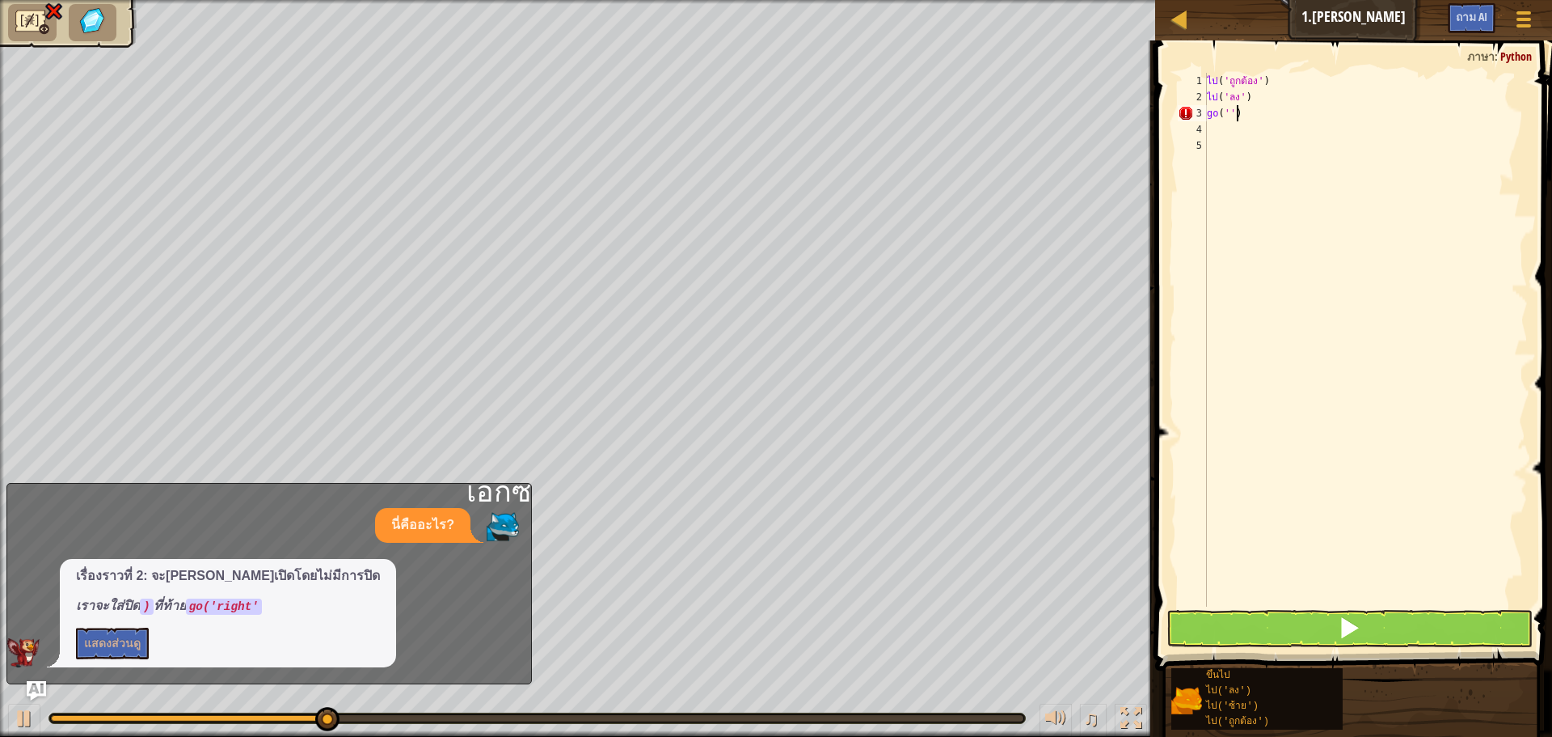
scroll to position [7, 0]
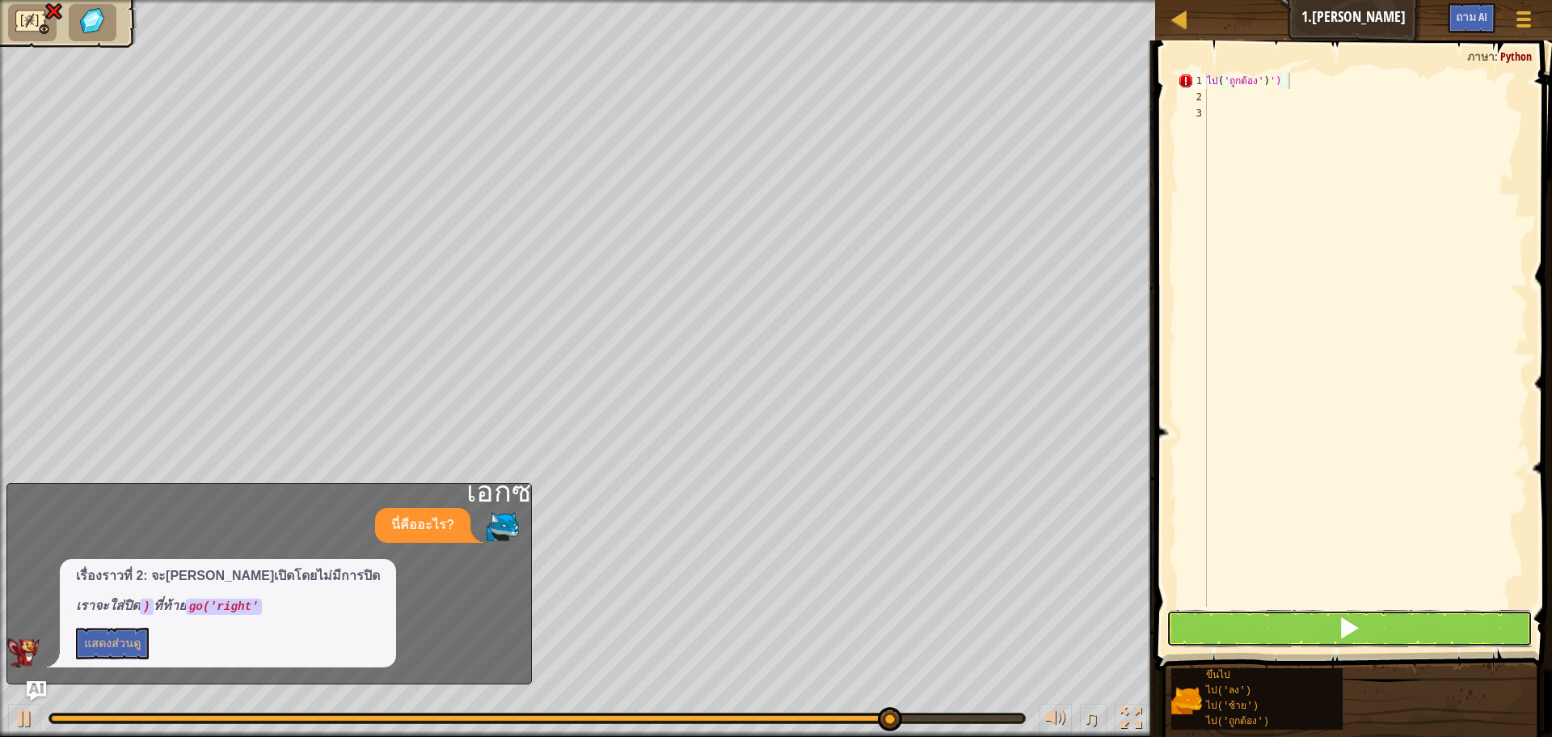
click at [1320, 627] on button at bounding box center [1350, 628] width 366 height 37
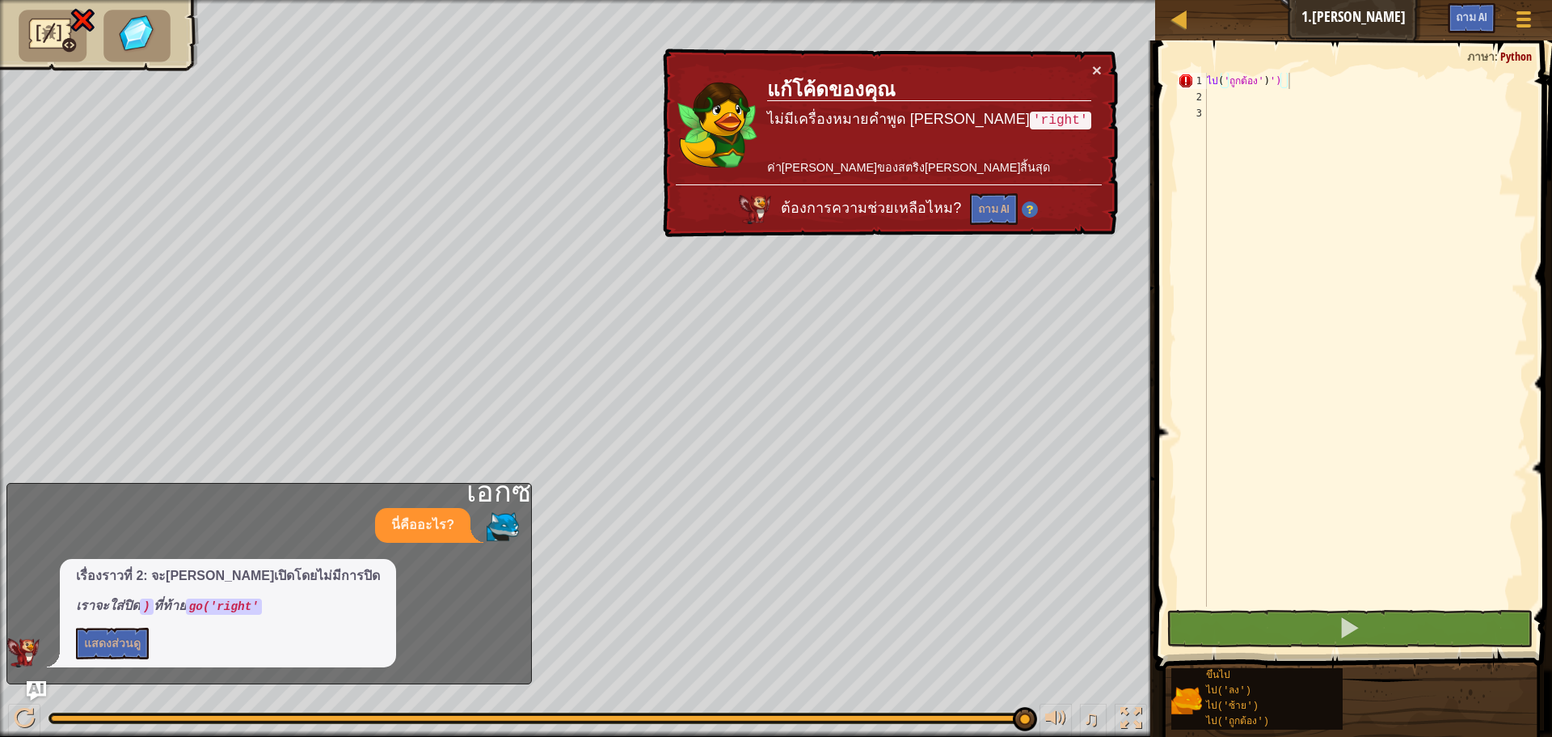
click at [1316, 73] on div "go('right')') 1 2 3 ไป ( 'ถูกต้อง' ) ') XXXXXXXXXXXXXXXXXXXXXXXXXXXXXXXXXXXXXXX…" at bounding box center [1352, 388] width 402 height 678
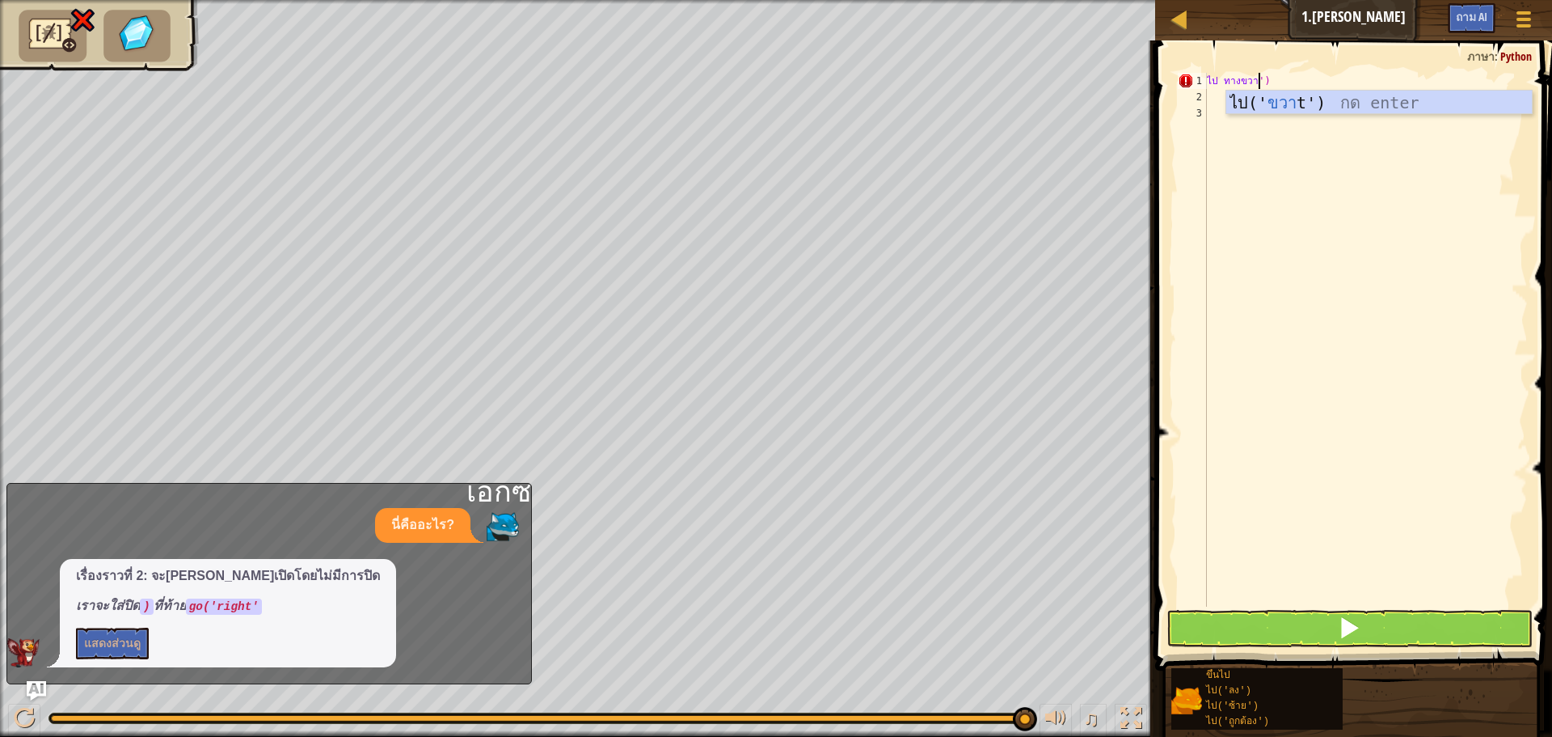
scroll to position [7, 4]
click at [1324, 625] on button at bounding box center [1350, 628] width 366 height 37
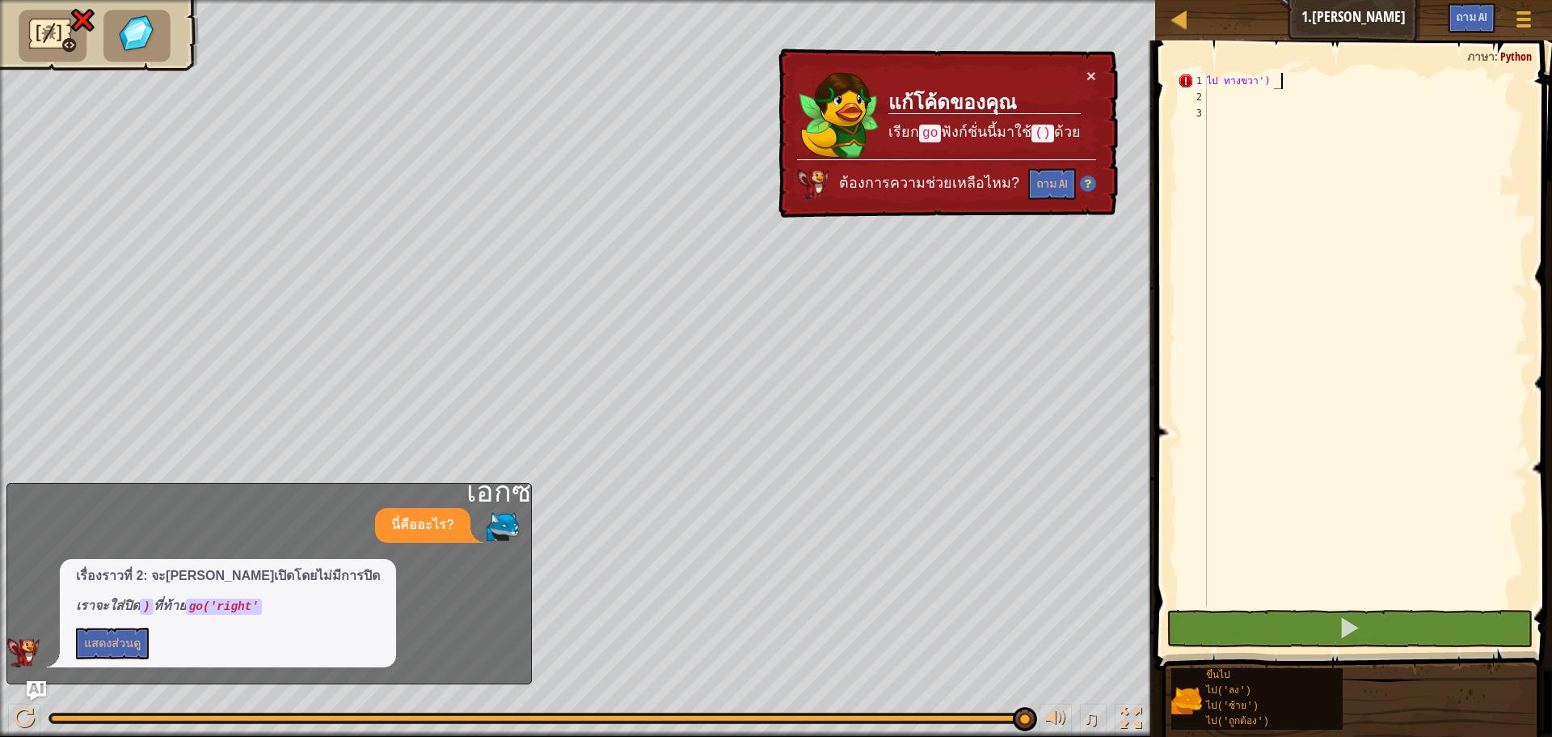
click at [1389, 80] on div "ไป ทางขวา ')" at bounding box center [1366, 356] width 324 height 566
click at [1248, 69] on span at bounding box center [1356, 333] width 410 height 678
click at [1250, 76] on div "ไป ทางขวา ')" at bounding box center [1366, 356] width 324 height 566
click at [1264, 81] on div "ไป ทางขวา ')" at bounding box center [1366, 356] width 324 height 566
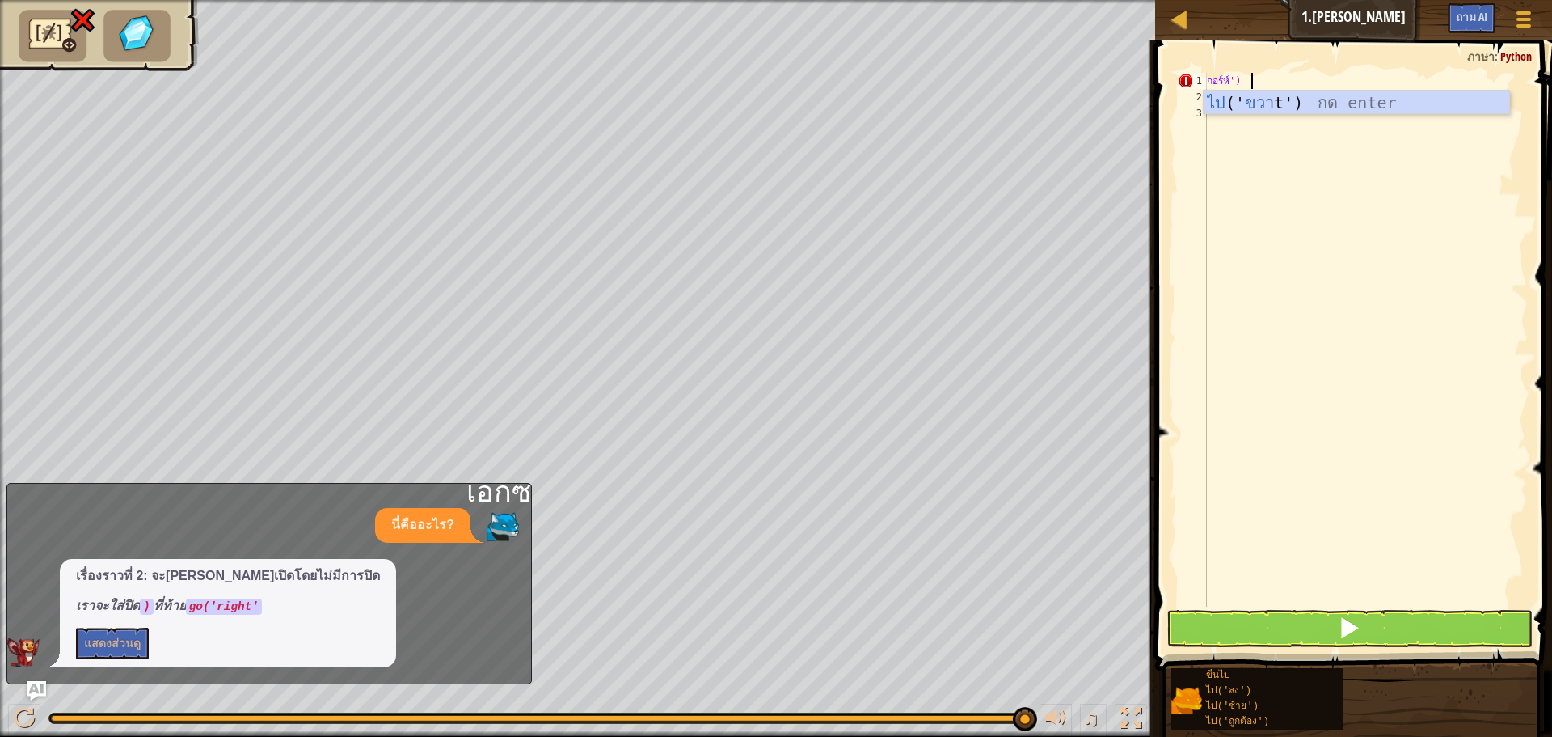
scroll to position [7, 3]
click at [1269, 102] on div "ไป (' ขวา ') กด enter" at bounding box center [1357, 127] width 306 height 73
type textarea "go('right')')"
click at [1318, 616] on button at bounding box center [1350, 628] width 366 height 37
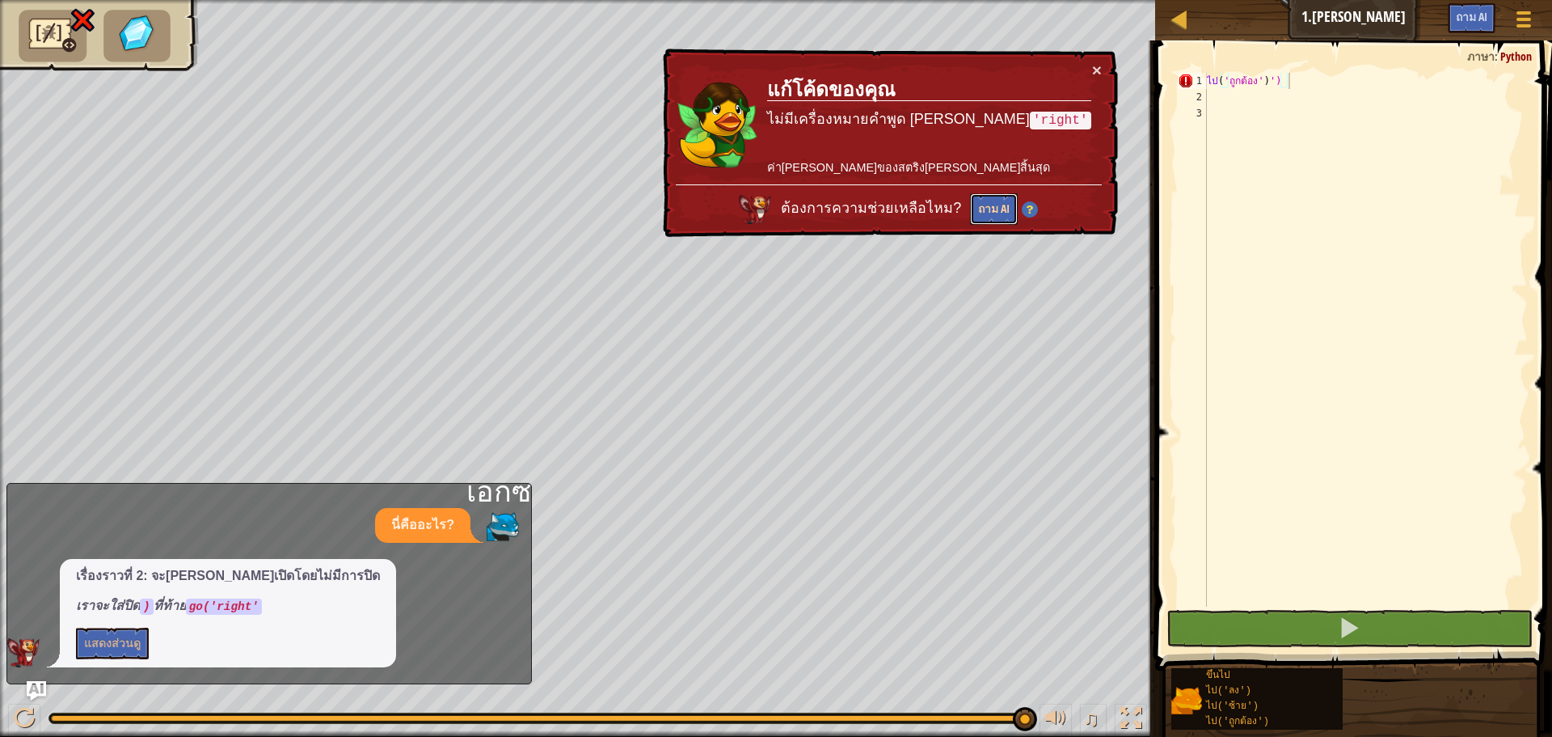
click at [1009, 202] on font "ถาม AI" at bounding box center [994, 210] width 32 height 16
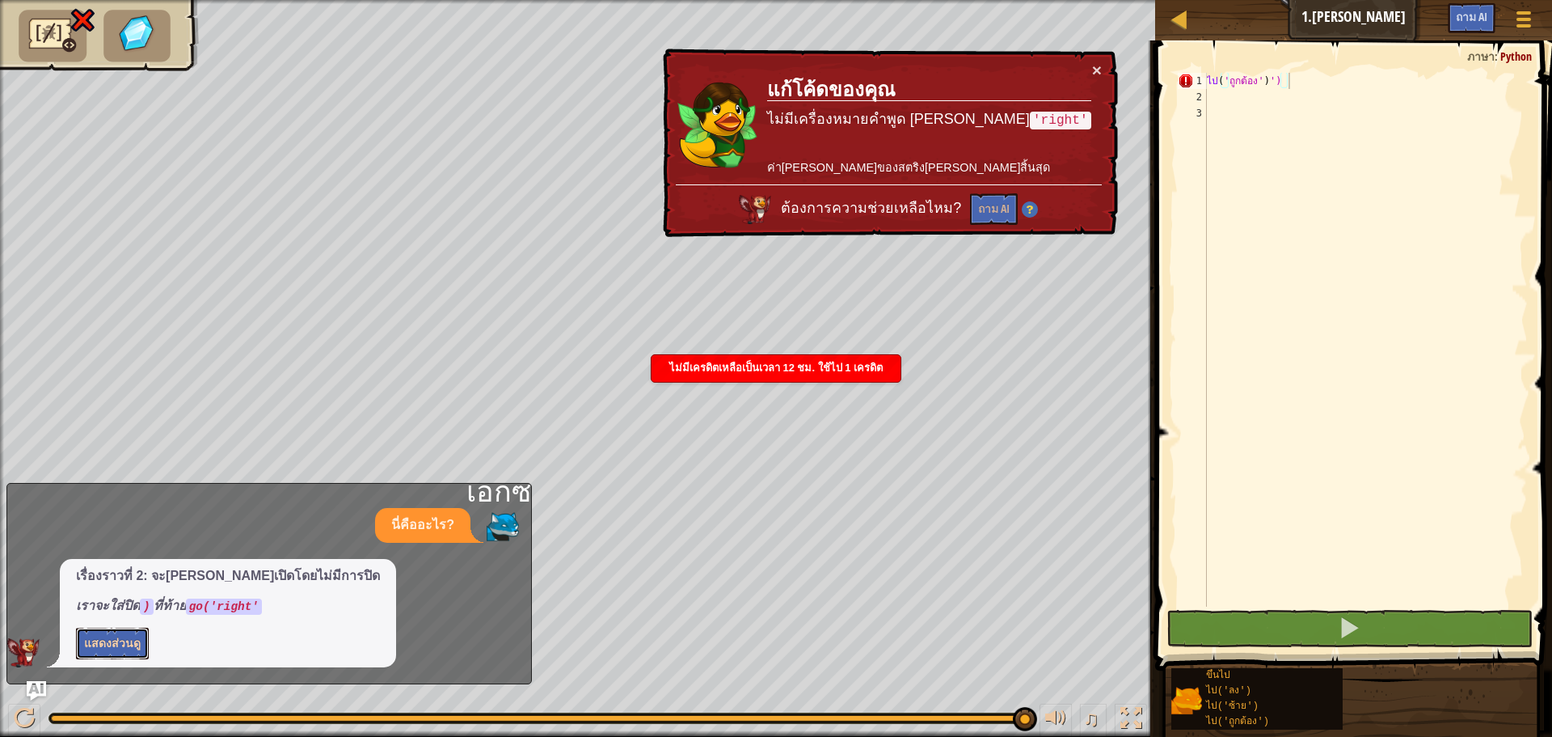
click at [118, 642] on font "แสดงส่วนดู" at bounding box center [112, 642] width 57 height 15
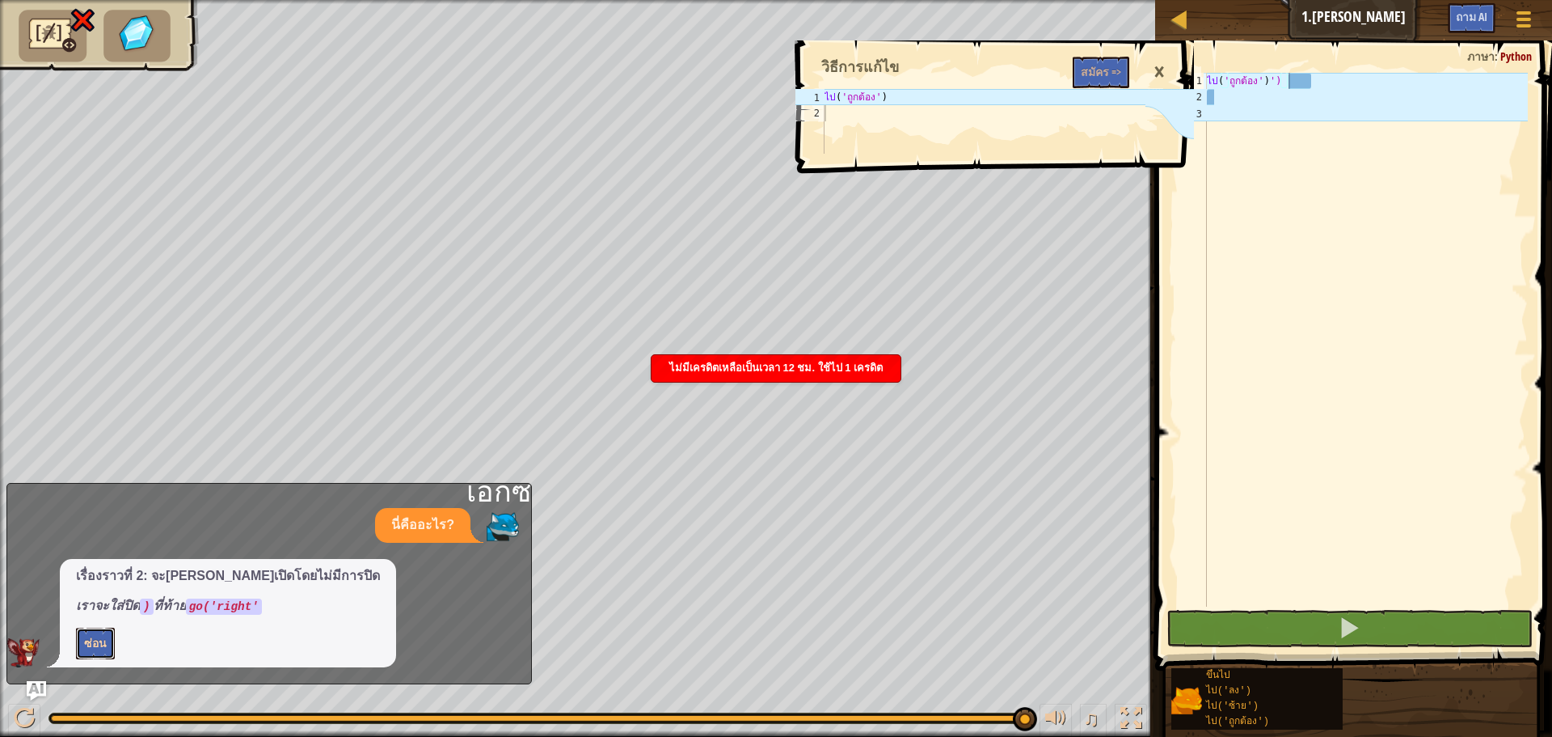
click at [99, 642] on font "ซ่อน" at bounding box center [95, 642] width 23 height 15
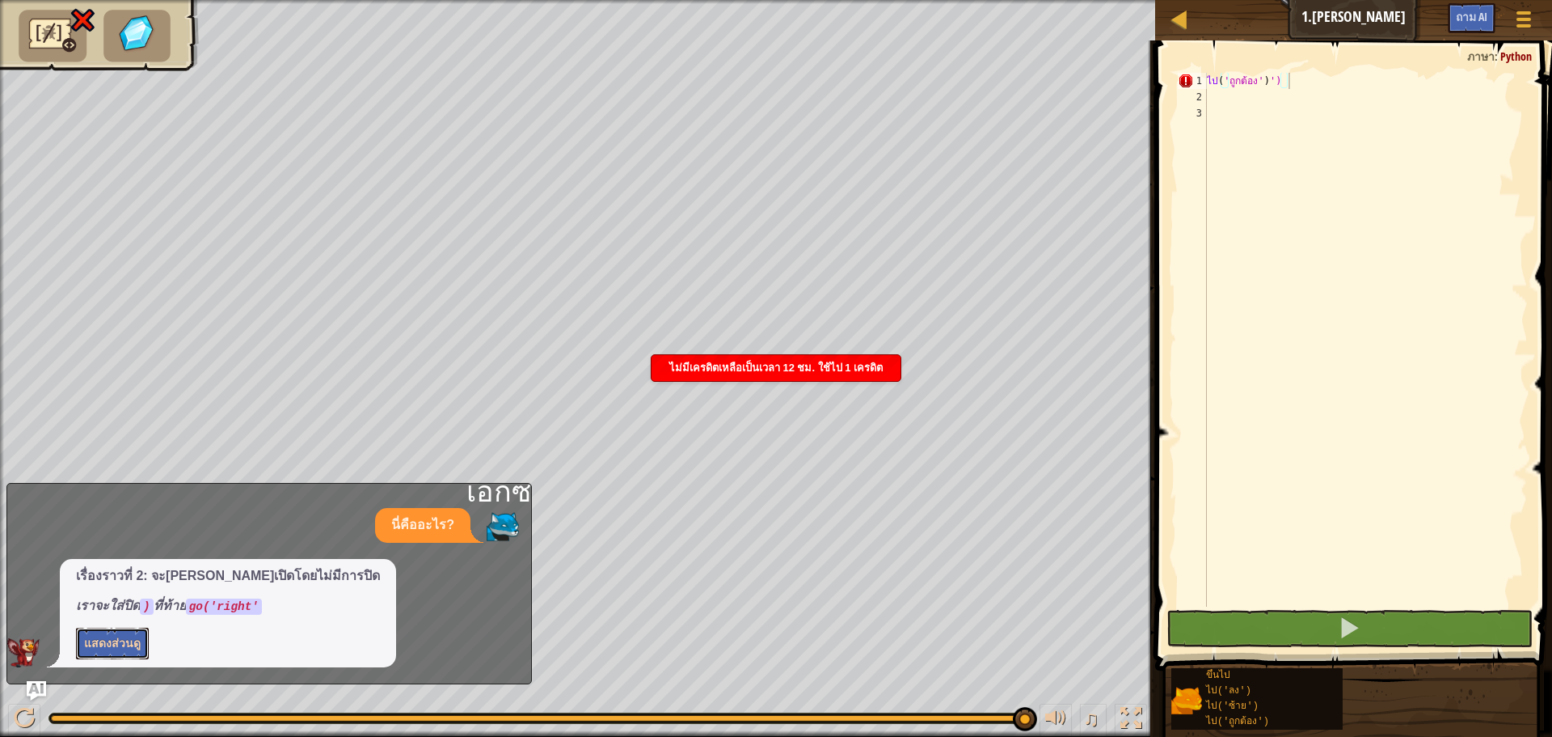
click at [99, 642] on font "แสดงส่วนดู" at bounding box center [112, 642] width 57 height 15
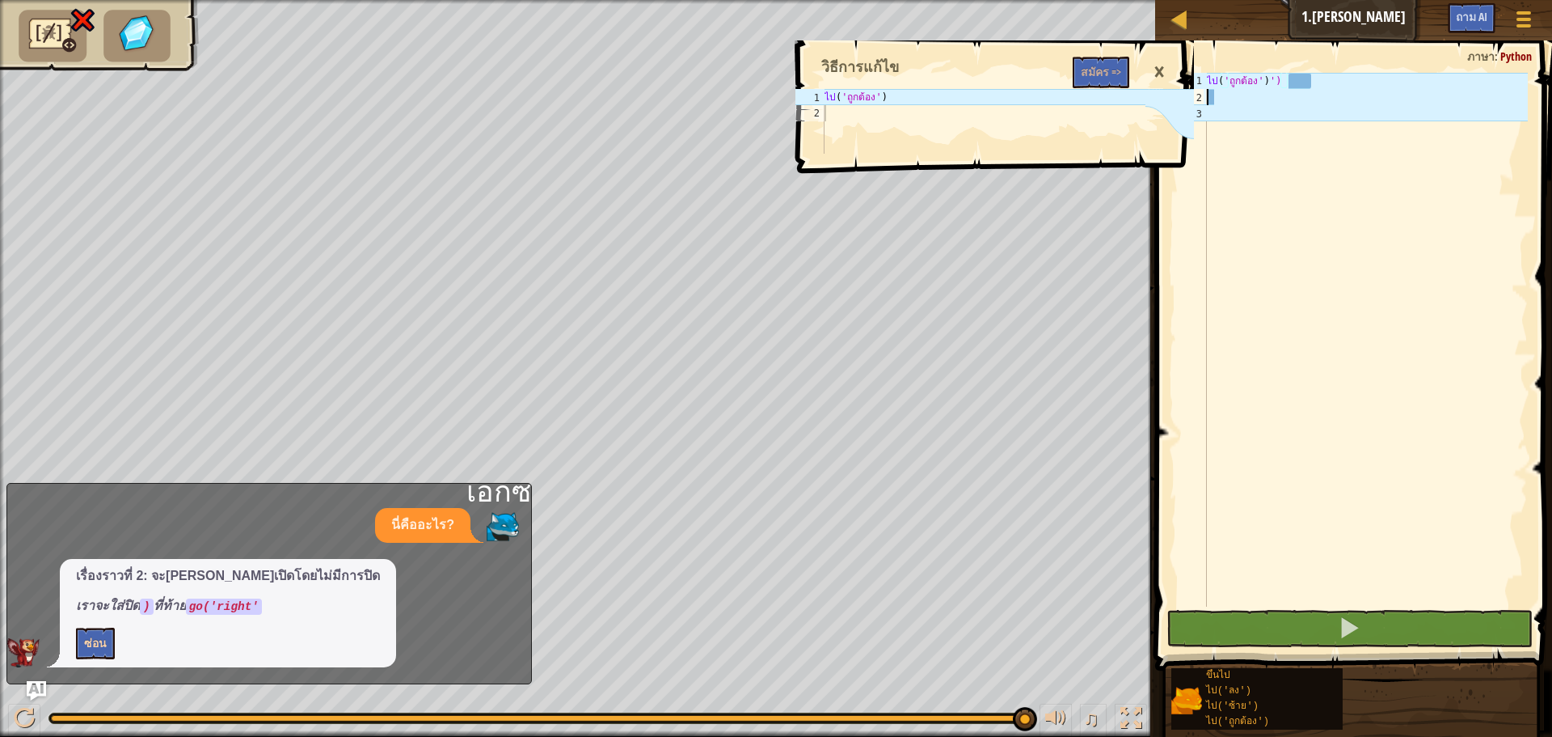
scroll to position [7, 0]
click at [1345, 91] on div "ไป ( 'ถูกต้อง' ) ')" at bounding box center [1366, 356] width 324 height 566
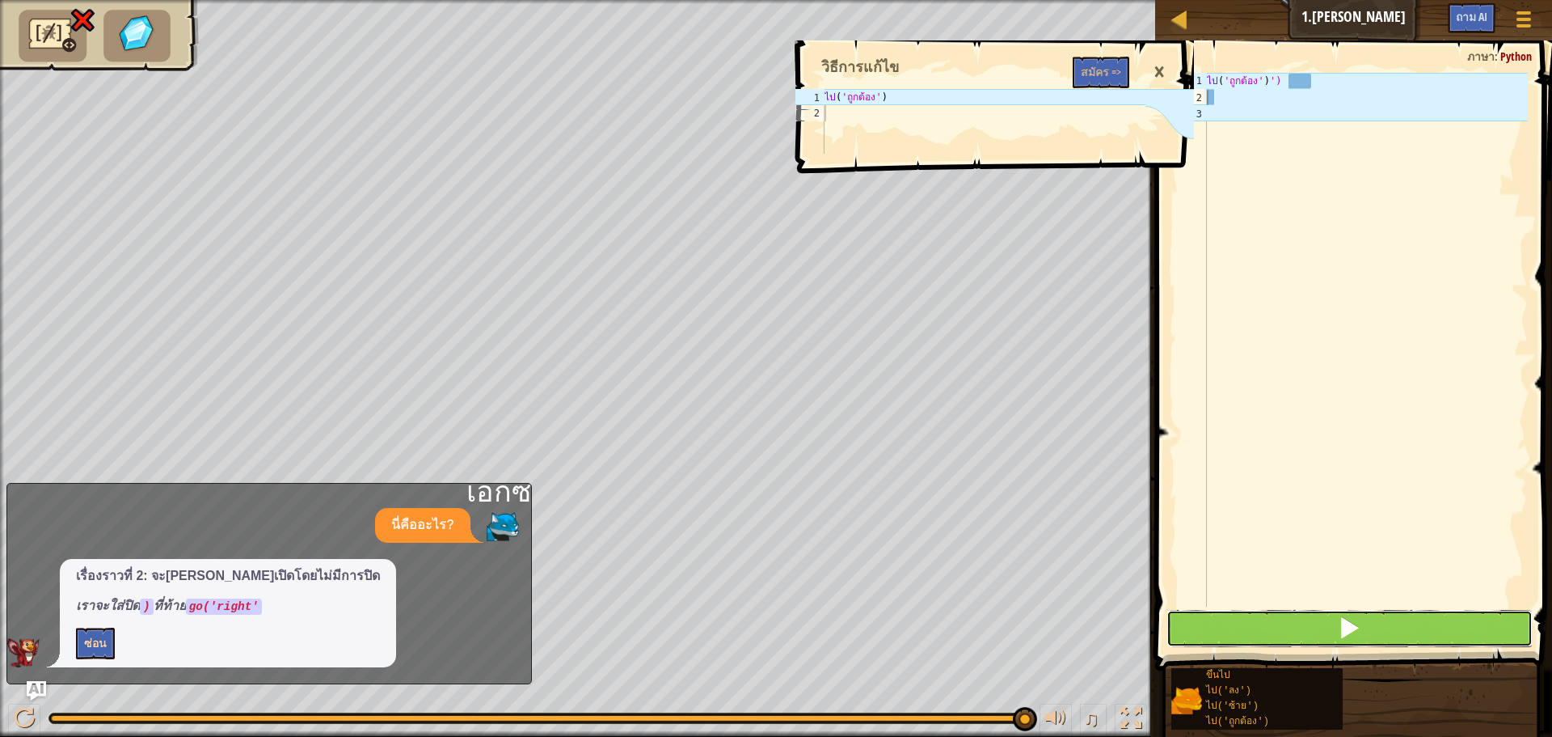
click at [1393, 636] on button at bounding box center [1350, 628] width 366 height 37
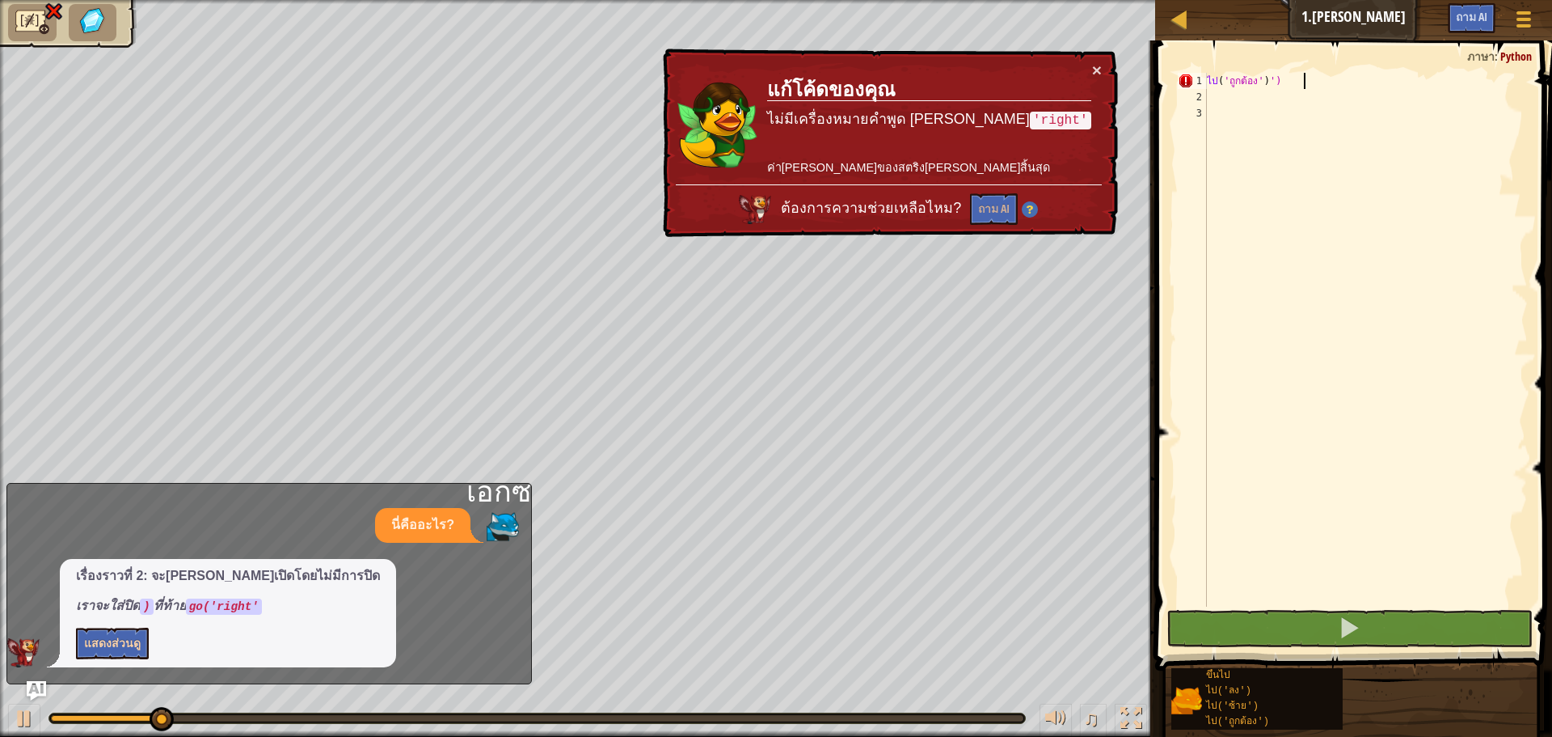
click at [1362, 82] on div "ไป ( 'ถูกต้อง' ) ')" at bounding box center [1366, 356] width 324 height 566
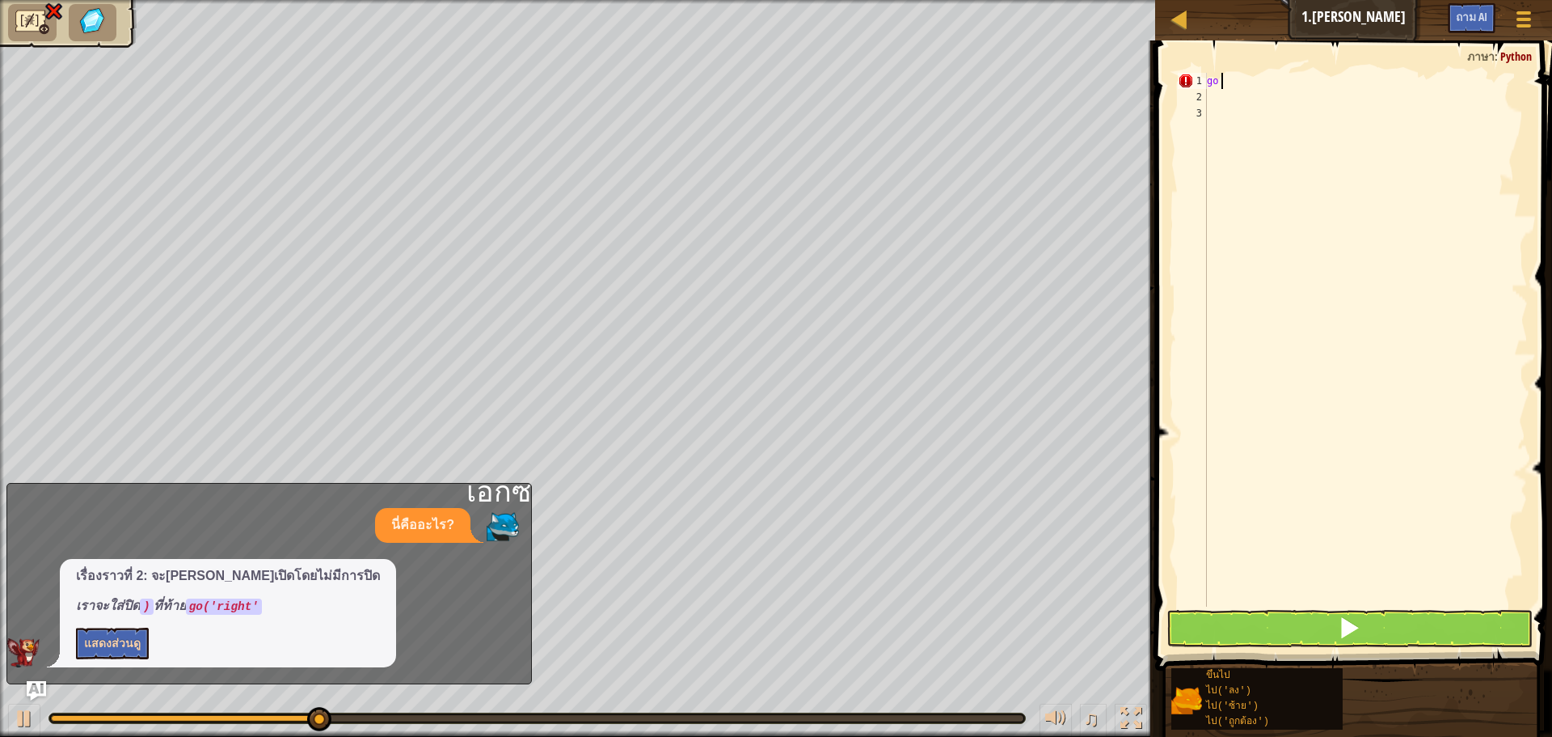
type textarea "g"
click at [1399, 626] on button at bounding box center [1350, 628] width 366 height 37
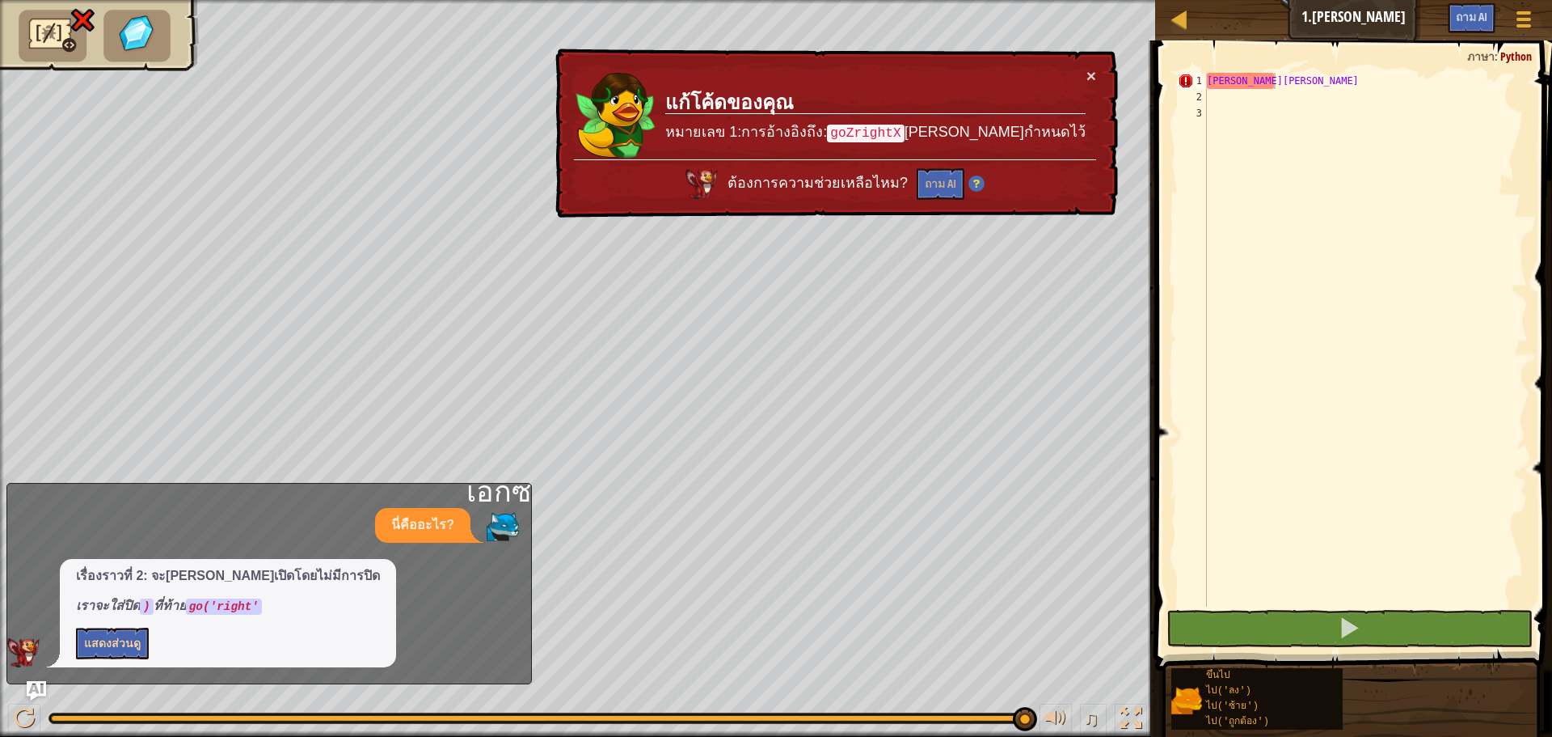
click at [1285, 65] on span at bounding box center [1356, 333] width 410 height 678
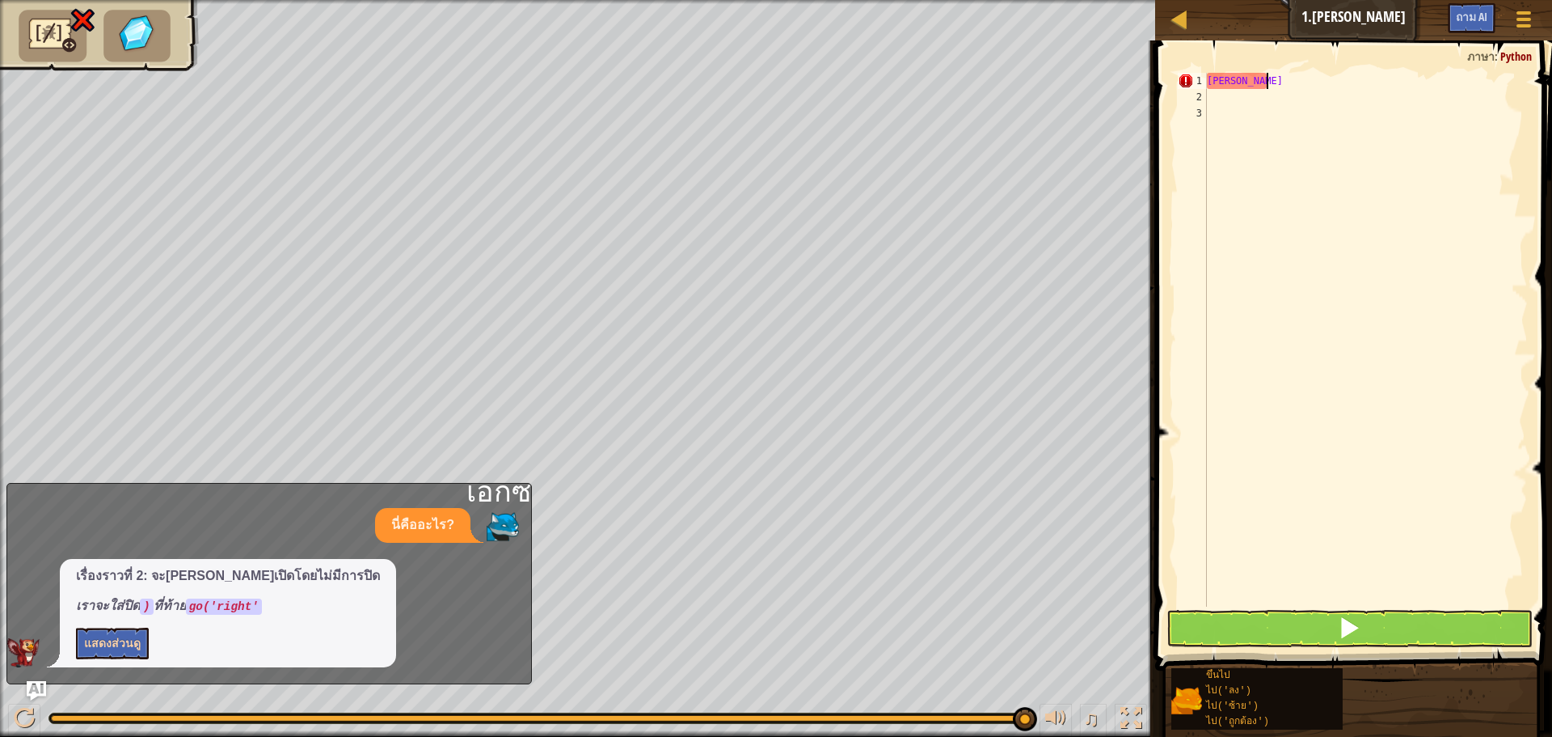
scroll to position [7, 1]
type textarea "g"
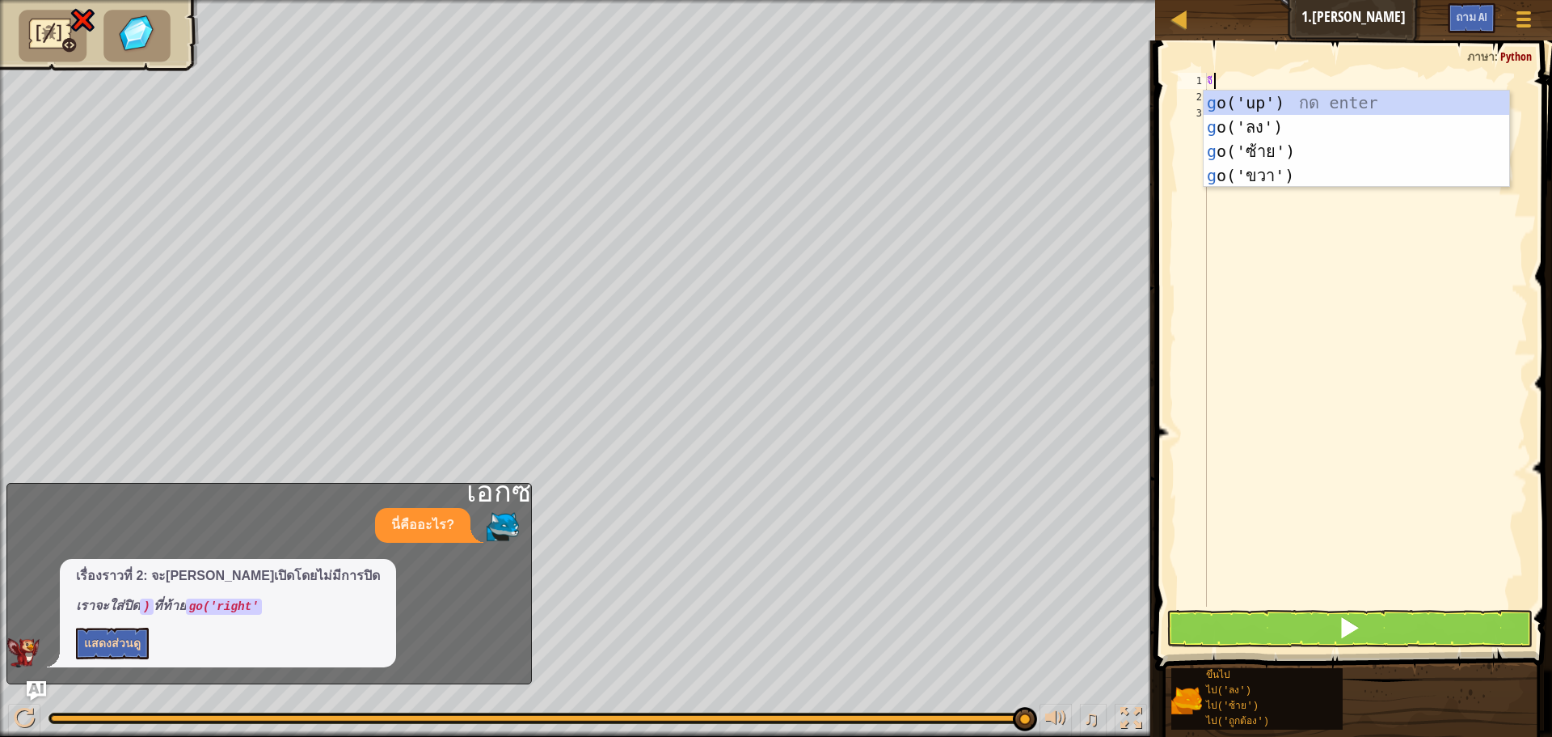
type textarea "go"
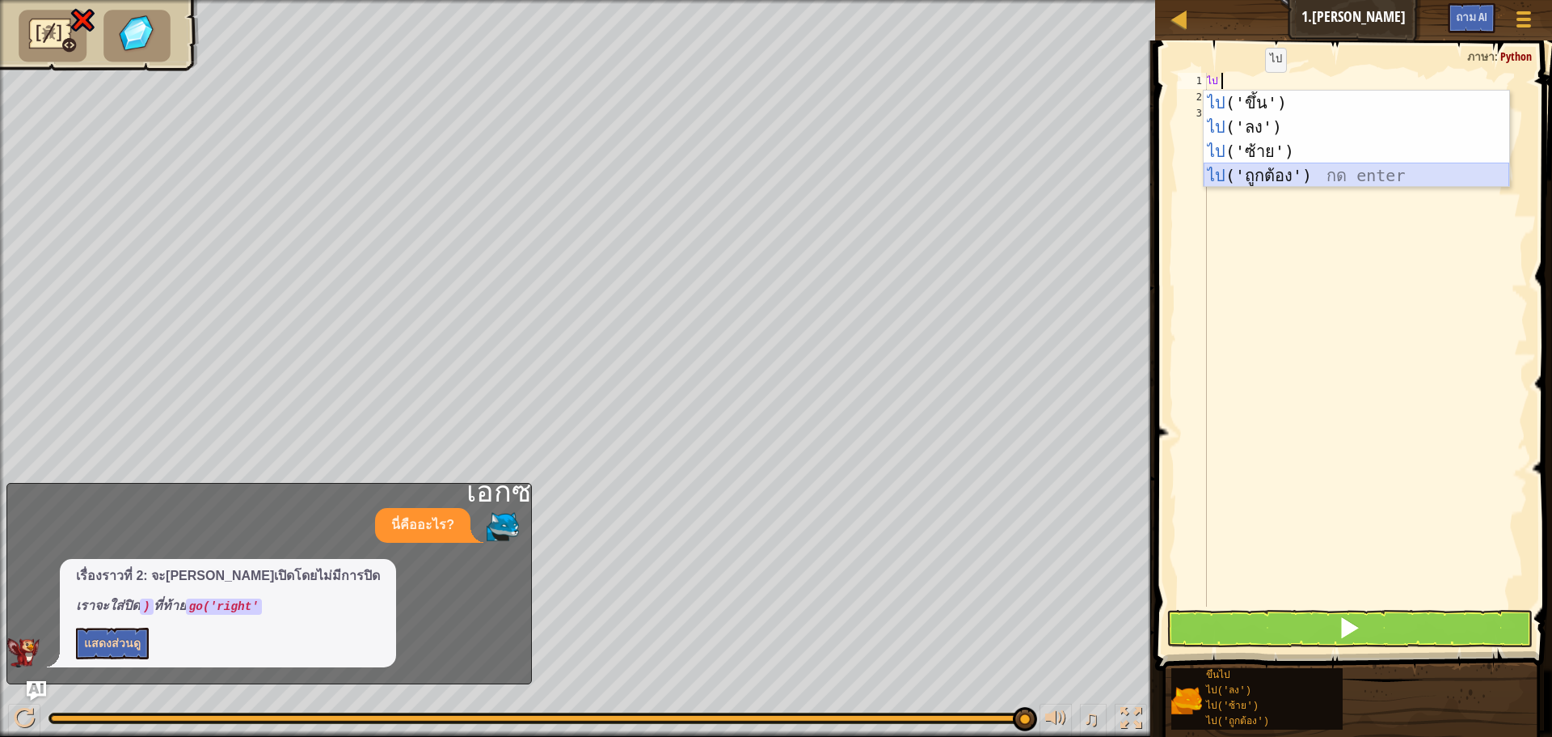
click at [1261, 168] on div "ไป ('ขึ้น') กด enter ไป ('ลง') กด enter ไป ('ซ้าย') กด enter ไป ('ถูกต้อง') กด …" at bounding box center [1357, 164] width 306 height 146
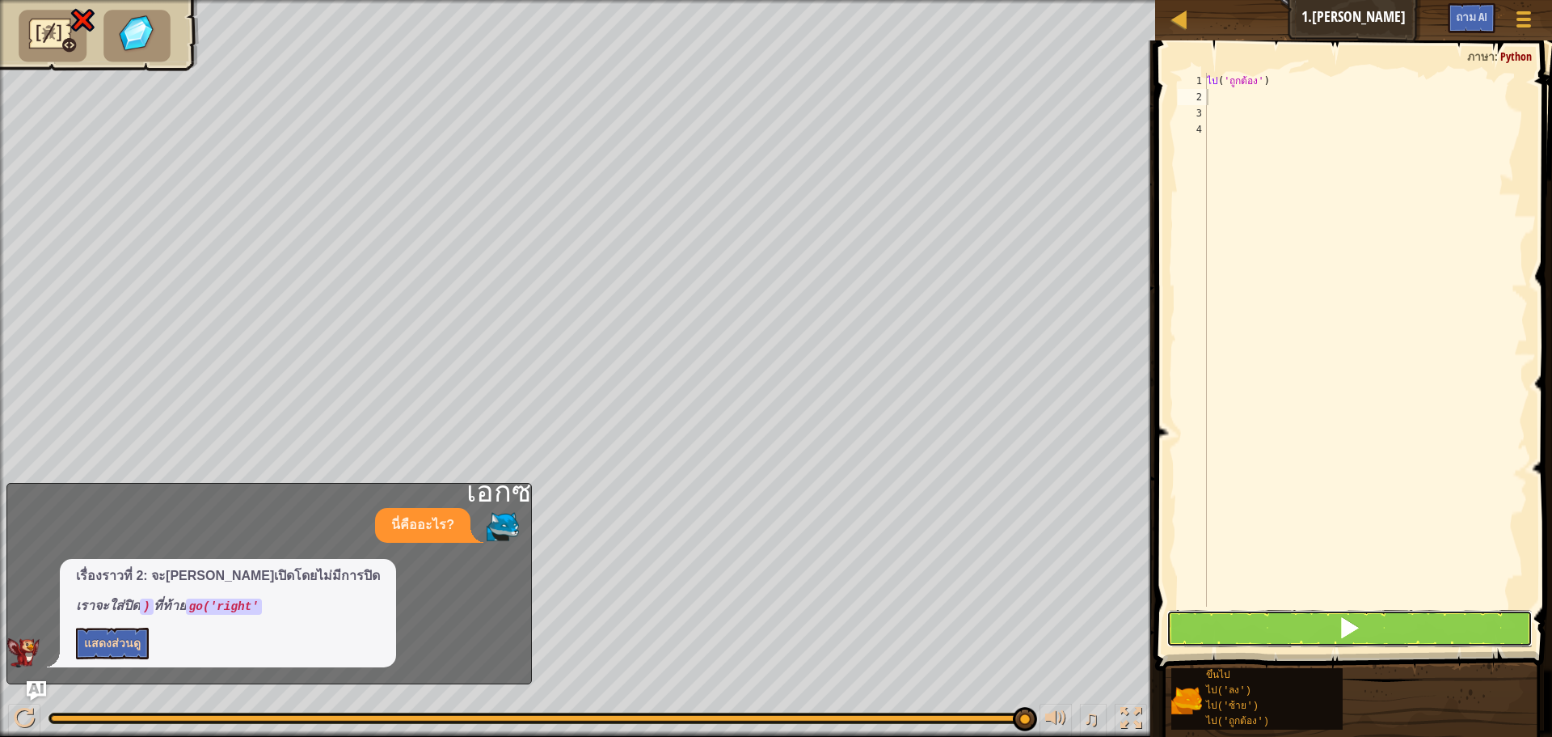
click at [1340, 636] on span at bounding box center [1349, 627] width 23 height 23
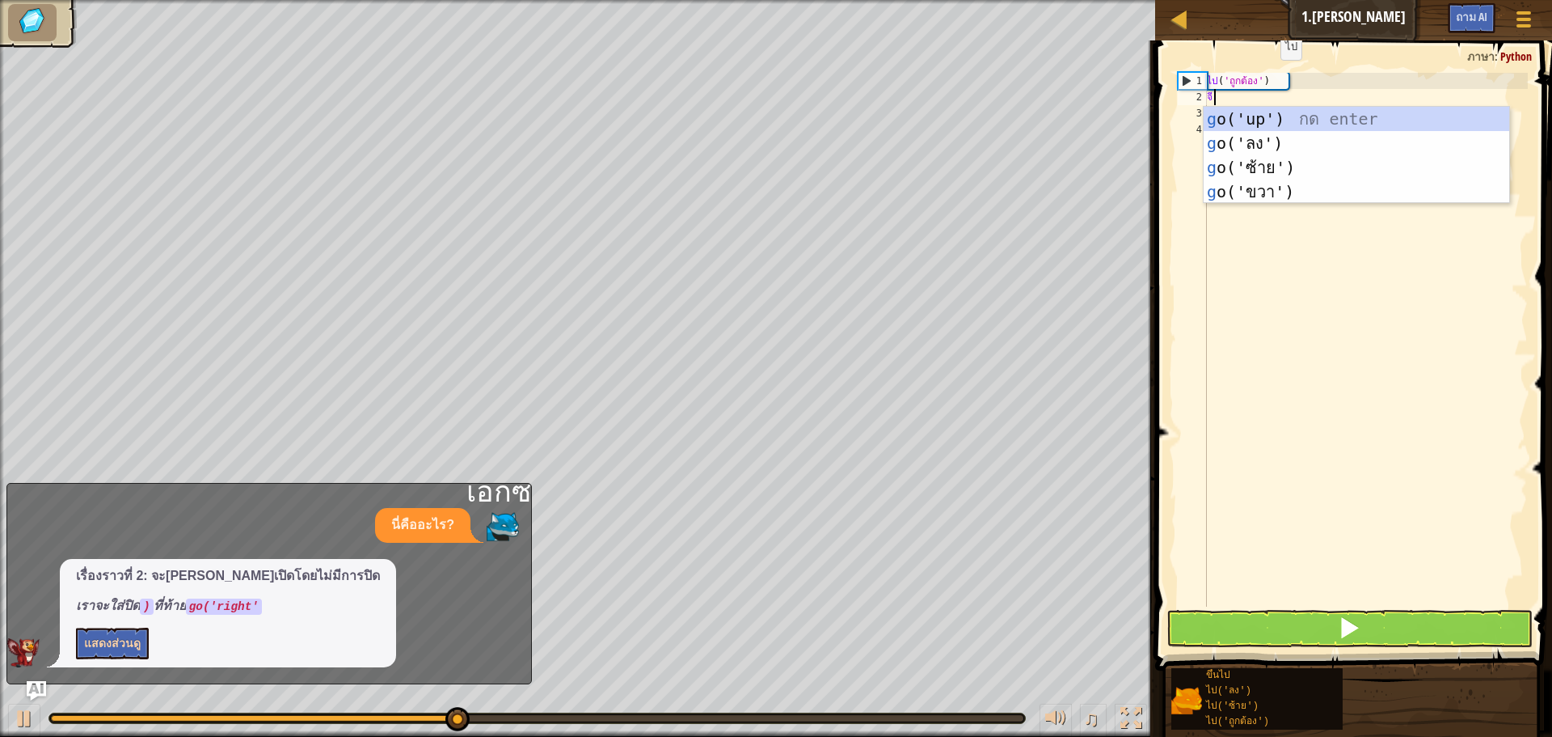
type textarea "go"
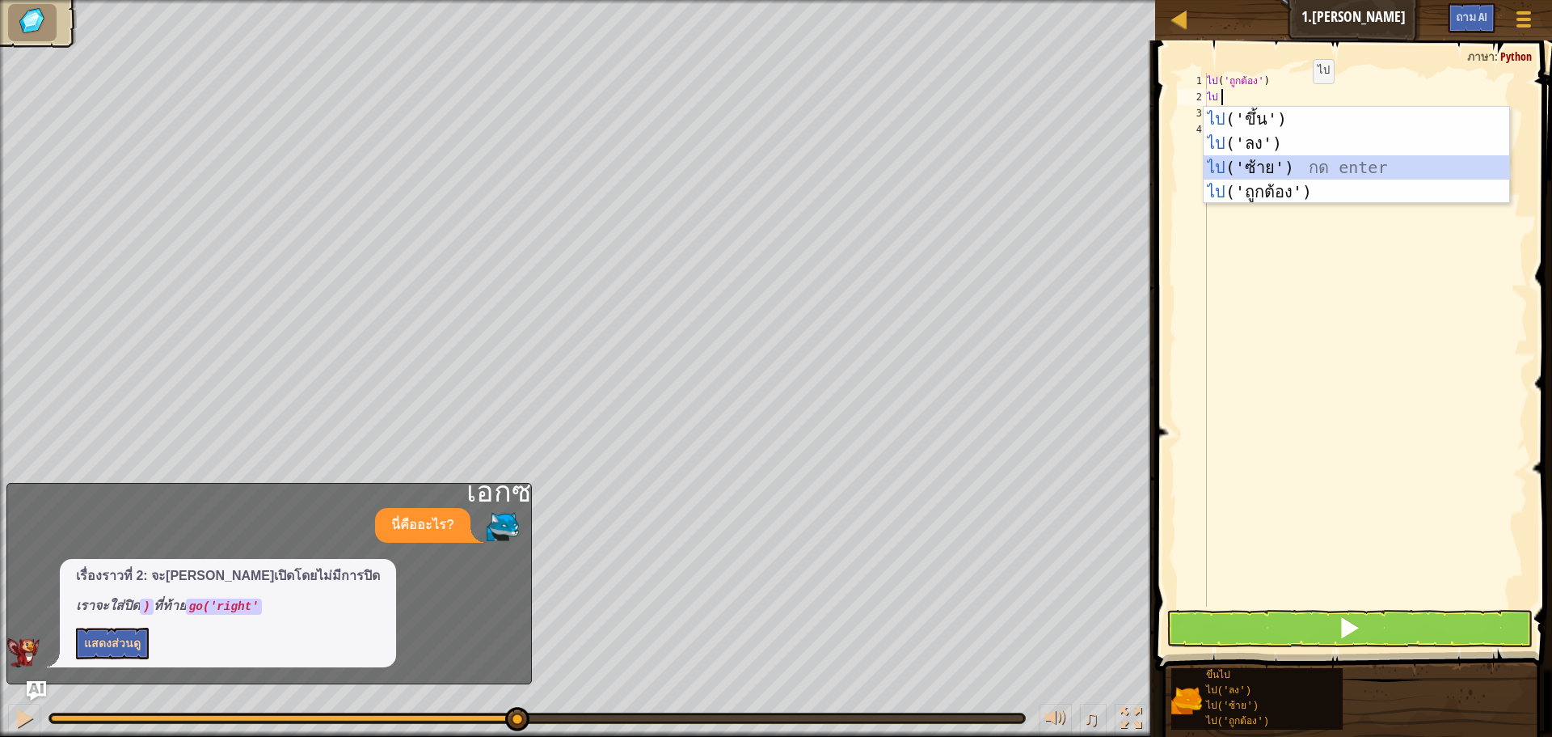
click at [1289, 178] on div "ไป ('ขึ้น') กด enter ไป ('ลง') กด enter ไป ('ซ้าย') กด enter ไป ('ถูกต้อง') กด …" at bounding box center [1357, 180] width 306 height 146
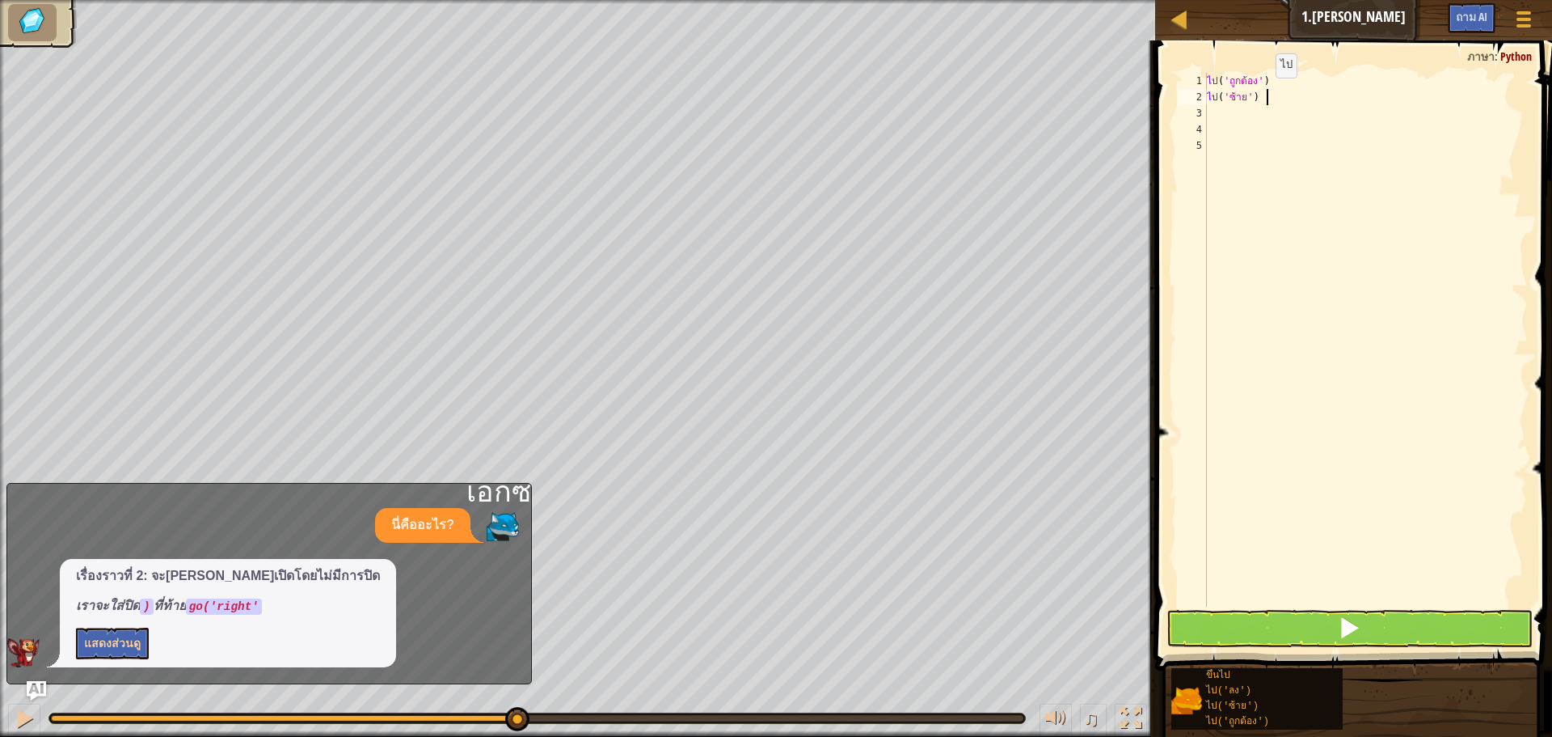
click at [1265, 94] on div "ไป ( 'ถูกต้อง' ) ไป ( 'ซ้าย' )" at bounding box center [1366, 356] width 324 height 566
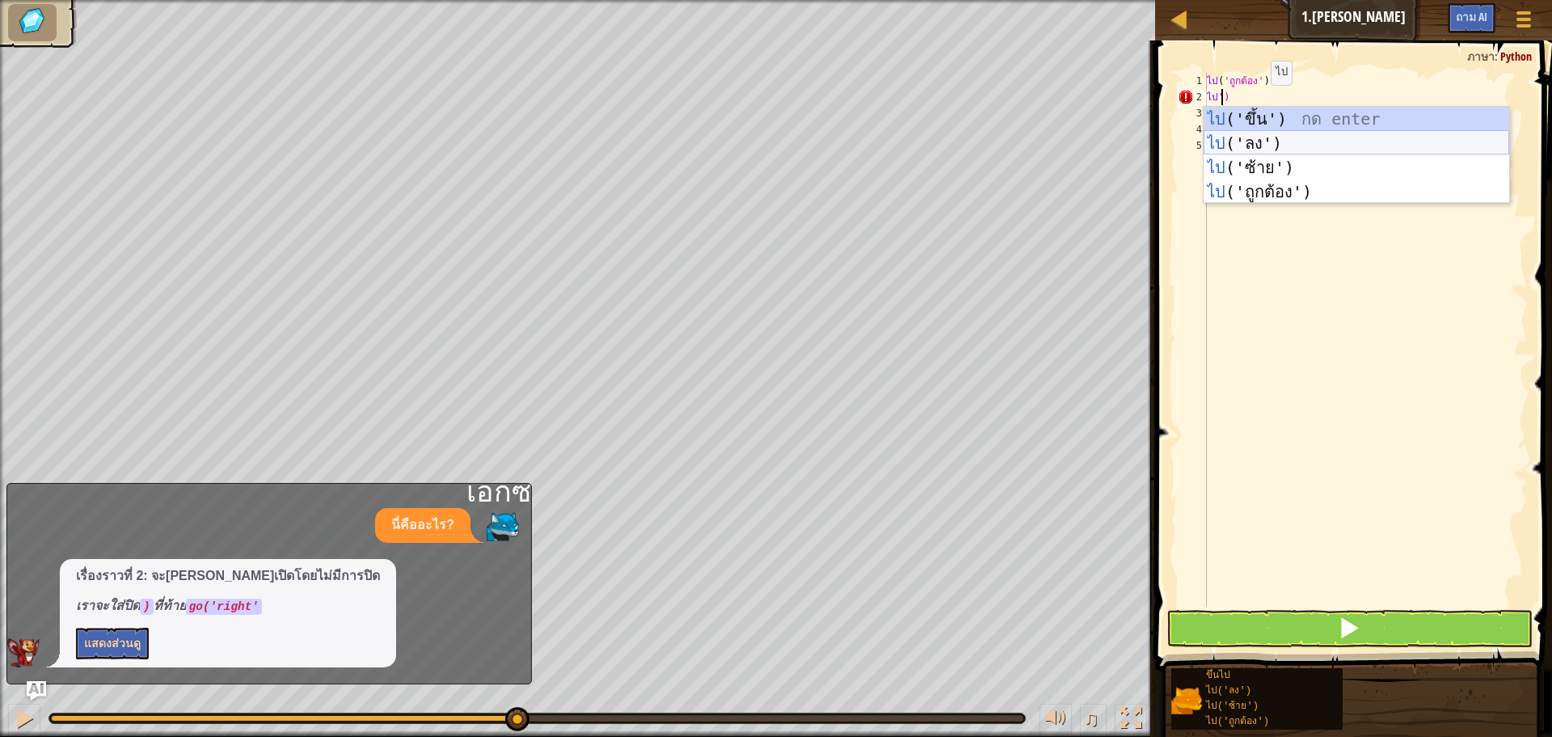
click at [1303, 136] on div "ไป ('ขึ้น') กด enter ไป ('ลง') กด enter ไป ('ซ้าย') กด enter ไป ('ถูกต้อง') กด …" at bounding box center [1357, 180] width 306 height 146
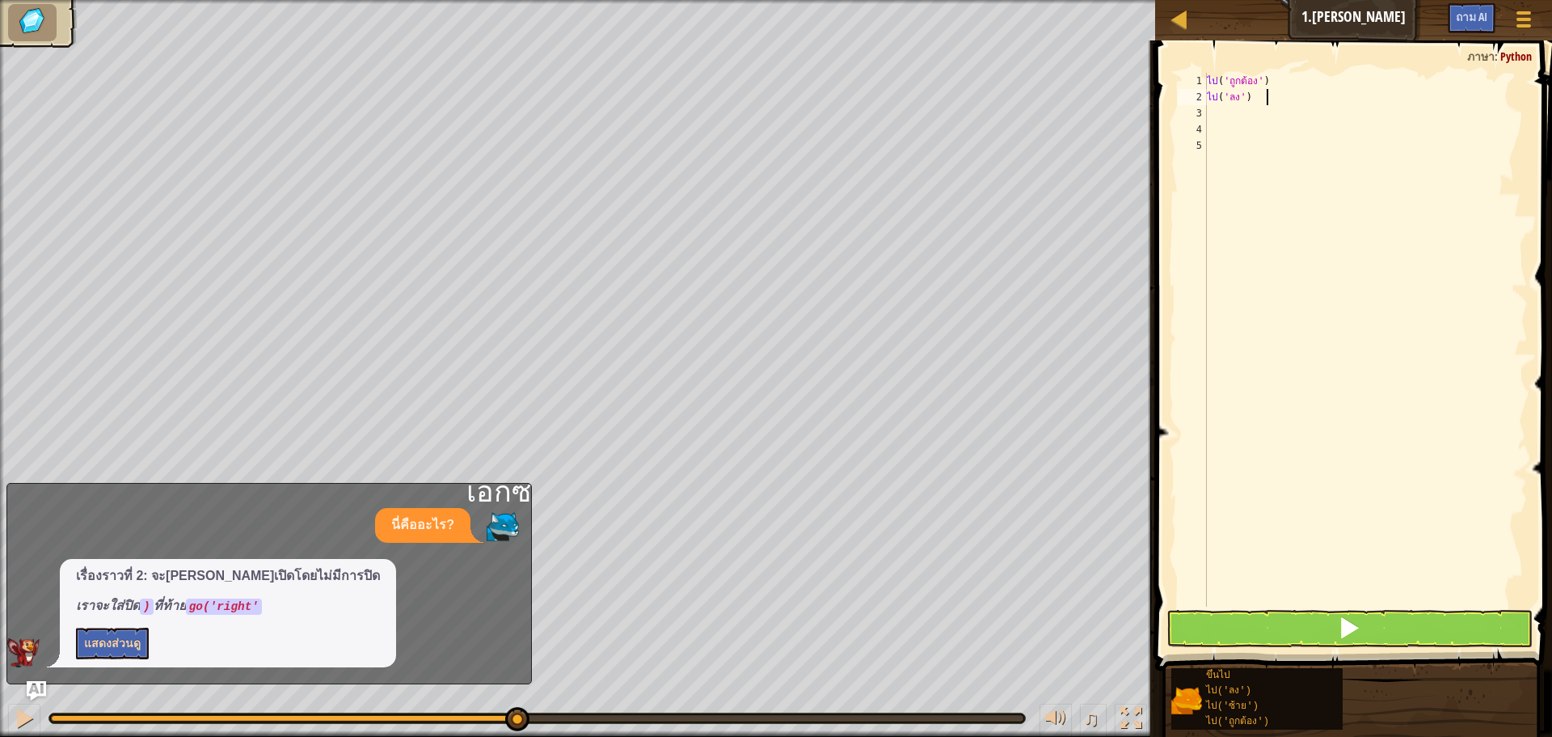
type textarea "go('down')"
click at [1309, 628] on button at bounding box center [1350, 628] width 366 height 37
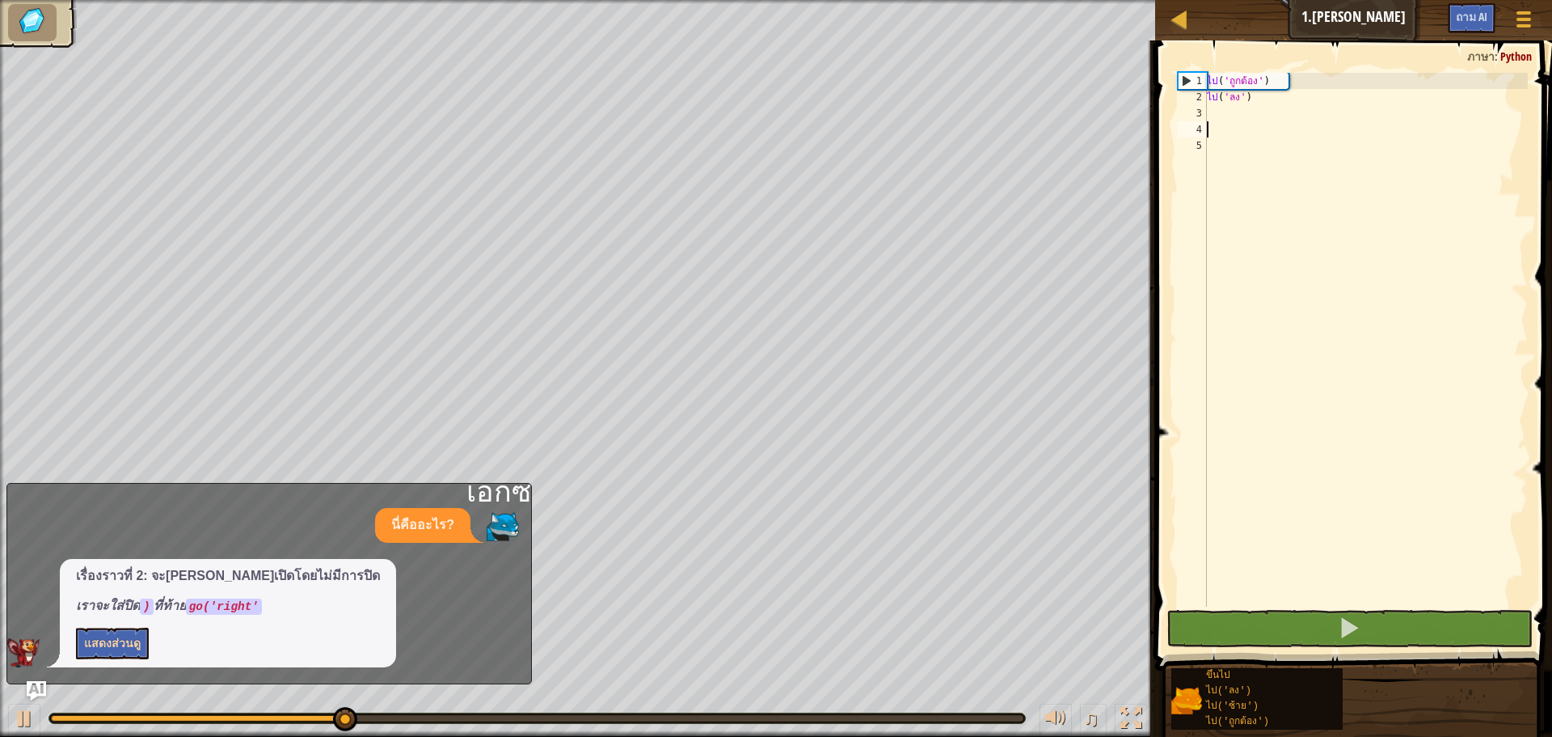
drag, startPoint x: 1279, startPoint y: 123, endPoint x: 1260, endPoint y: 115, distance: 21.0
click at [1278, 123] on div "ไป ( 'ถูกต้อง' ) ไป ( 'ลง' )" at bounding box center [1366, 356] width 324 height 566
click at [1254, 107] on div "ไป ( 'ถูกต้อง' ) ไป ( 'ลง' )" at bounding box center [1366, 356] width 324 height 566
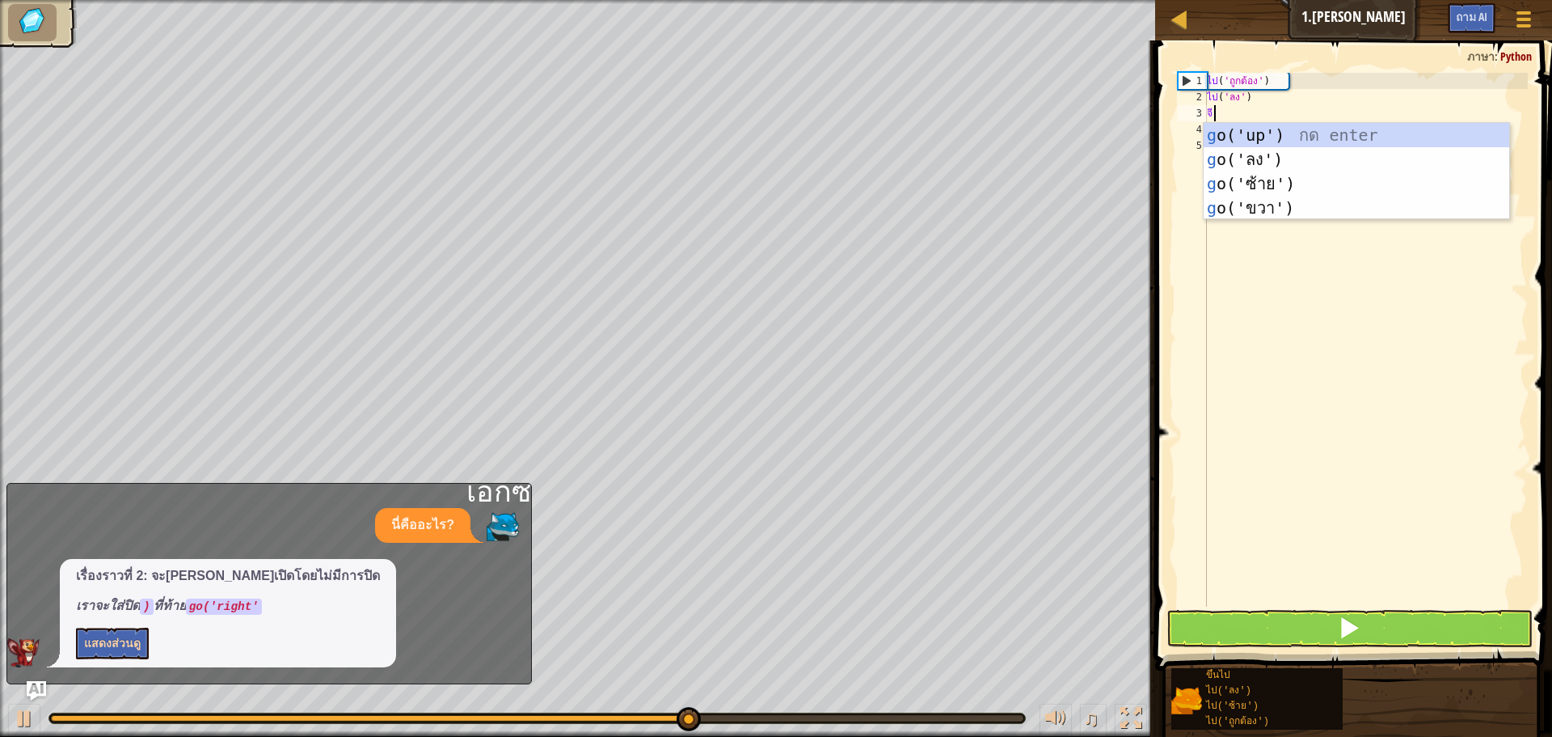
type textarea "go"
click at [1234, 207] on div "ไป ('ขึ้น') กด enter ไป ('ลง') กด enter ไป ('ซ้าย') กด enter ไป ('ถูกต้อง') กด …" at bounding box center [1357, 196] width 306 height 146
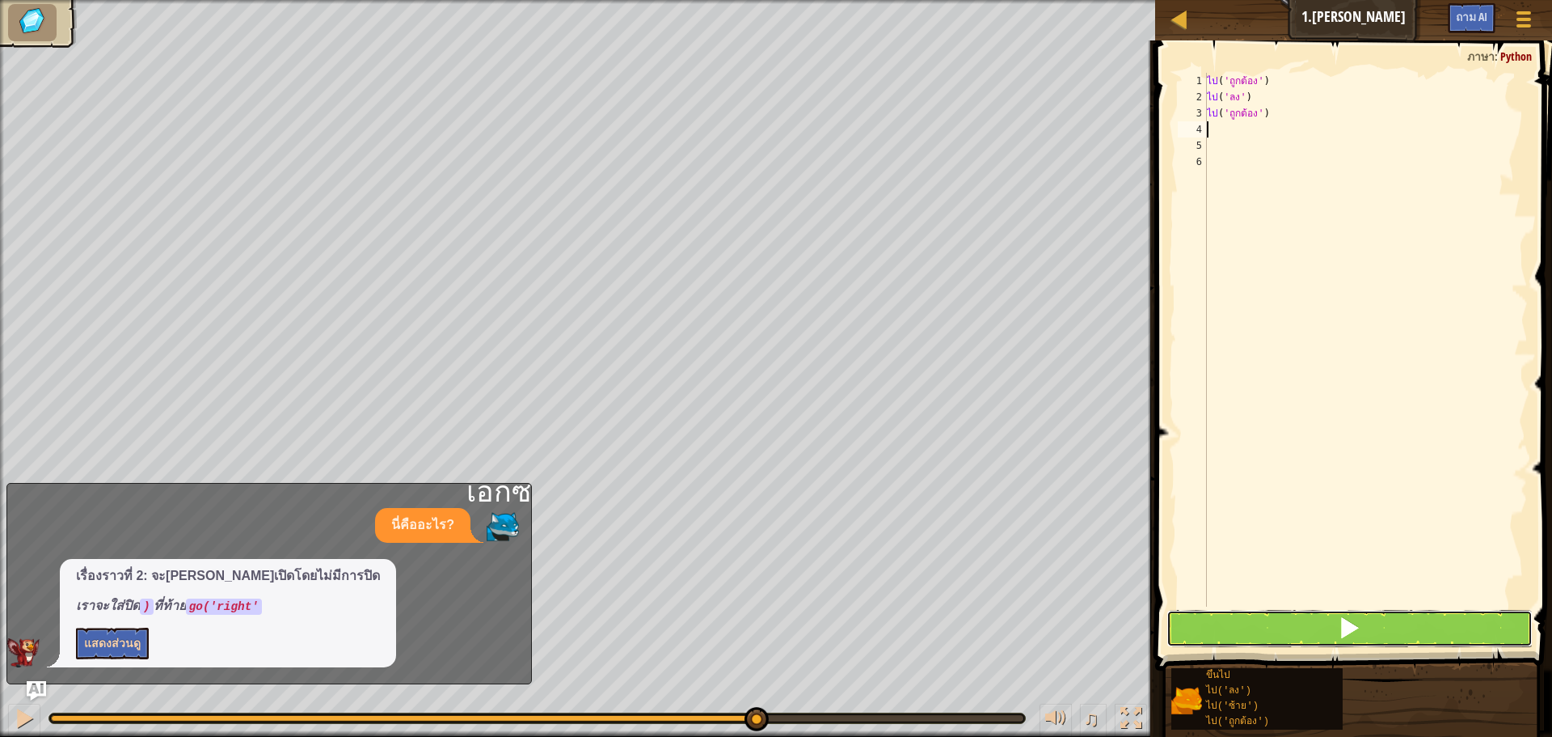
click at [1293, 625] on button at bounding box center [1350, 628] width 366 height 37
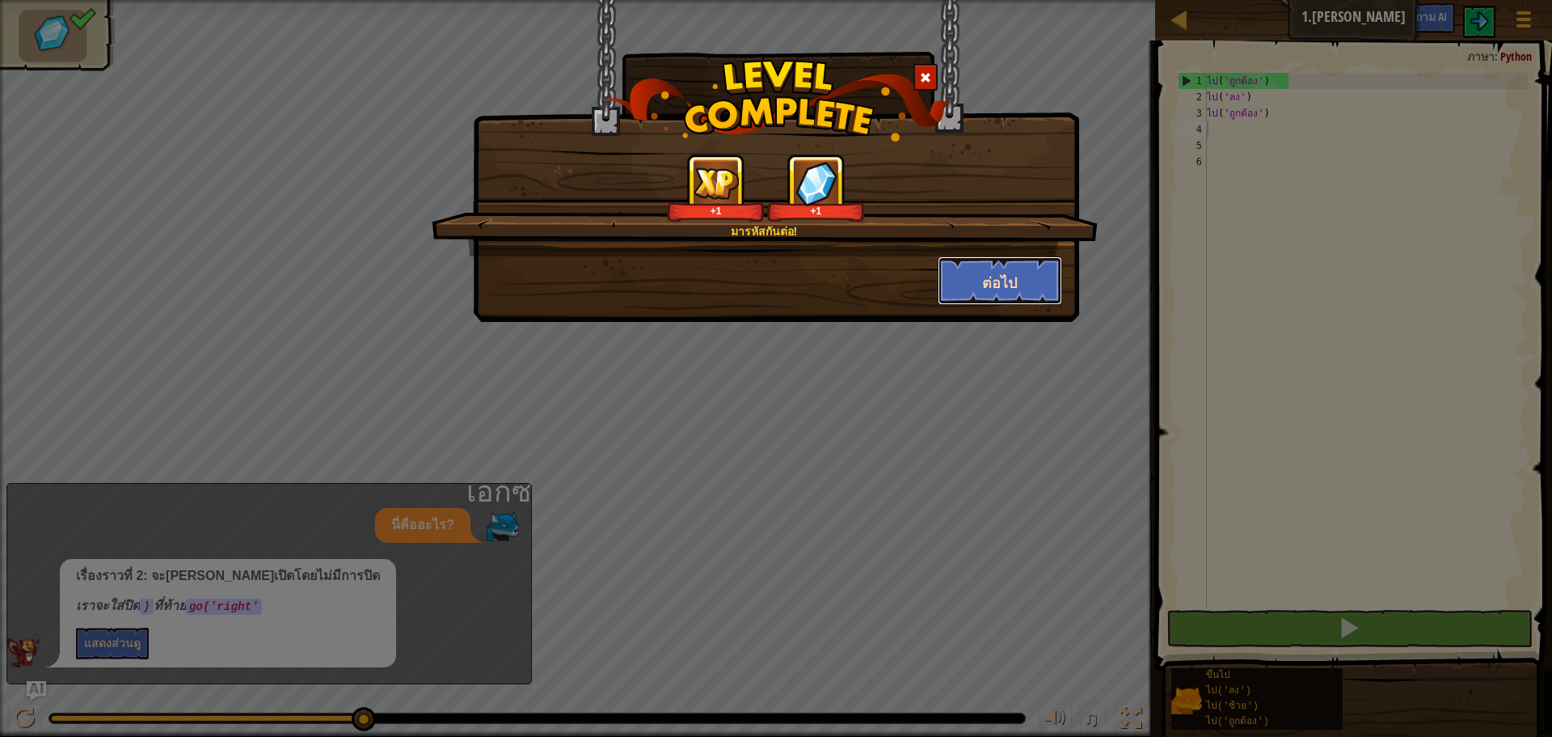
click at [1008, 284] on font "ต่อไป" at bounding box center [999, 282] width 35 height 20
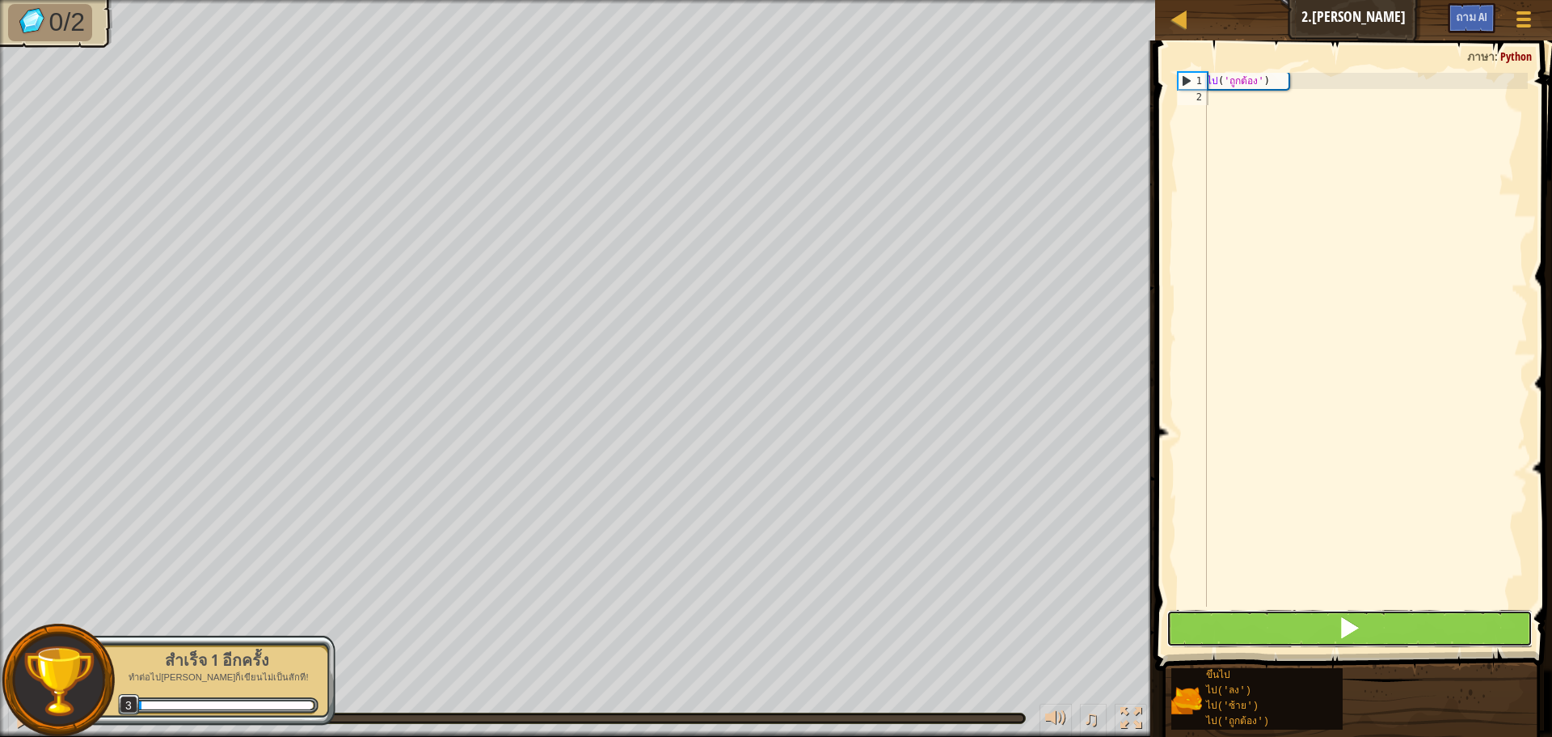
click at [1265, 623] on button at bounding box center [1350, 628] width 366 height 37
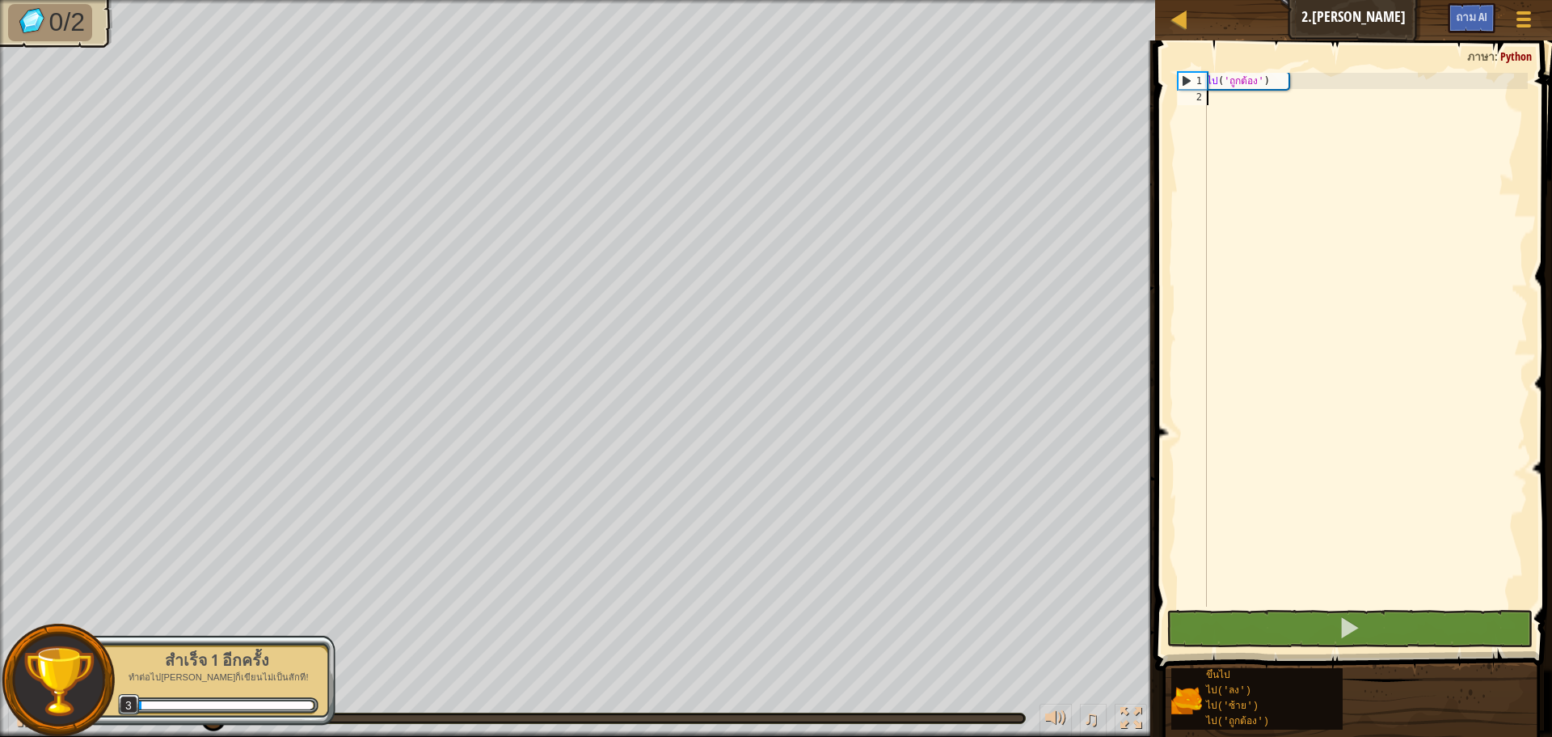
click at [1238, 103] on div "ไป ( 'ถูกต้อง' )" at bounding box center [1366, 356] width 324 height 566
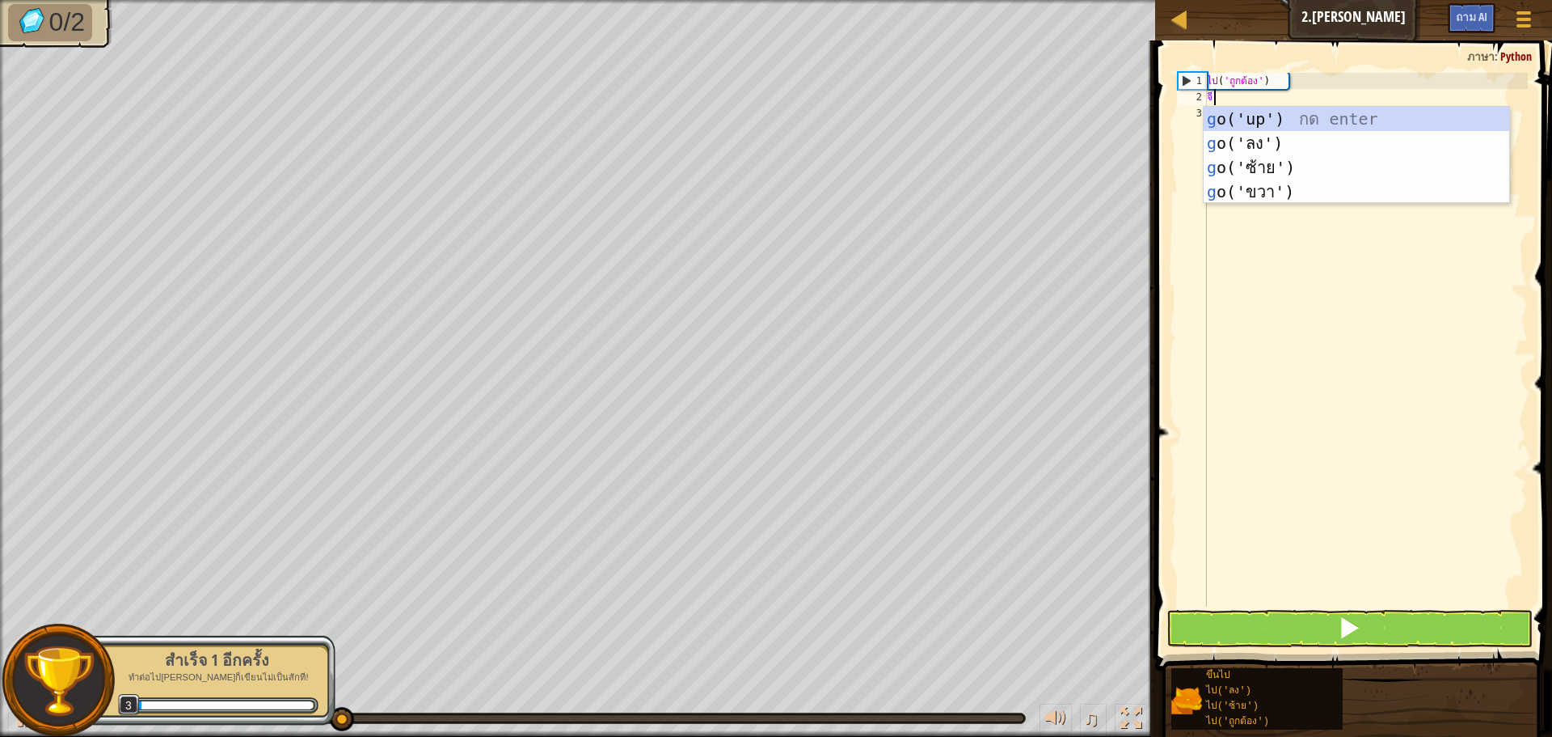
type textarea "go"
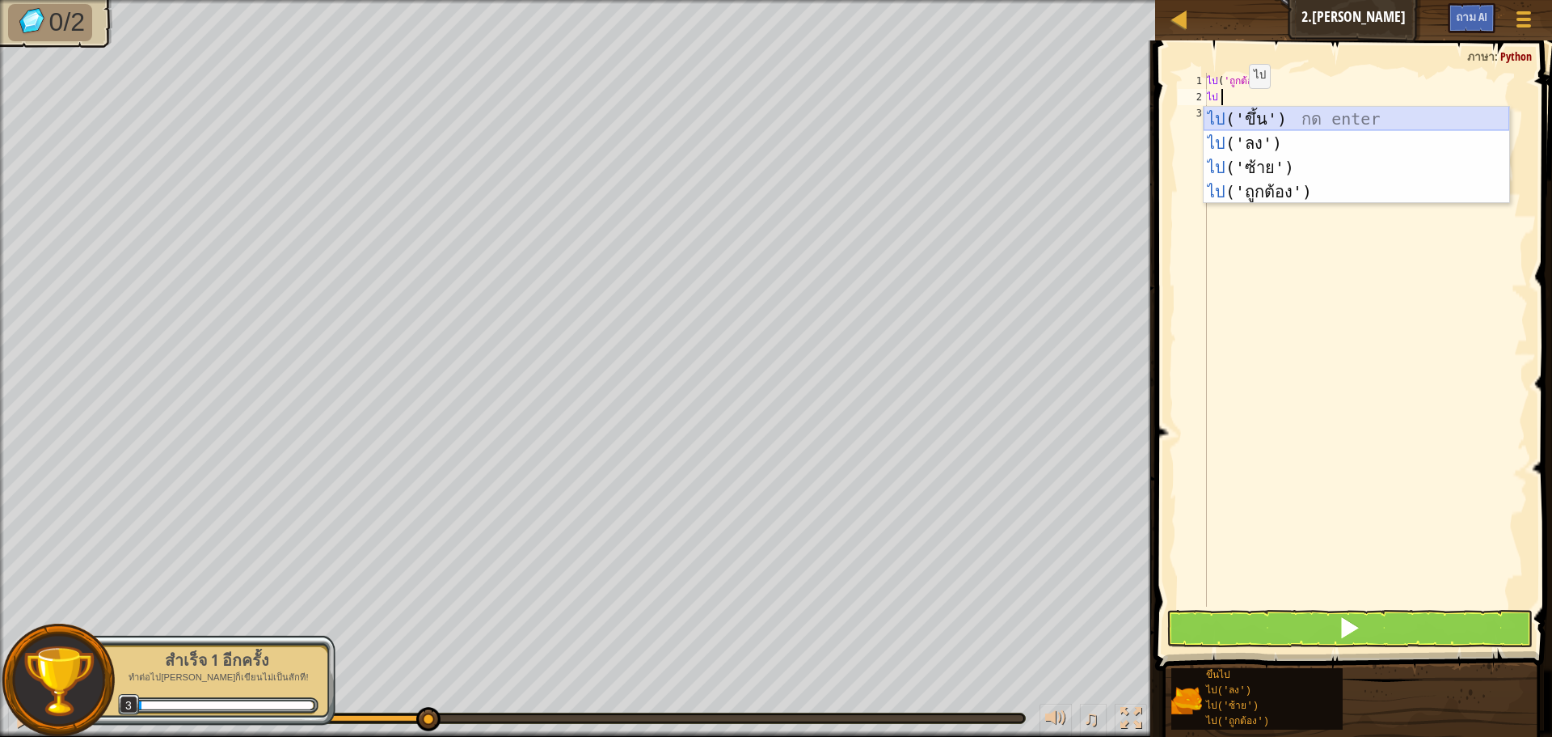
click at [1257, 114] on div "ไป ('ขึ้น') กด enter ไป ('ลง') กด enter ไป ('ซ้าย') กด enter ไป ('ถูกต้อง') กด …" at bounding box center [1357, 180] width 306 height 146
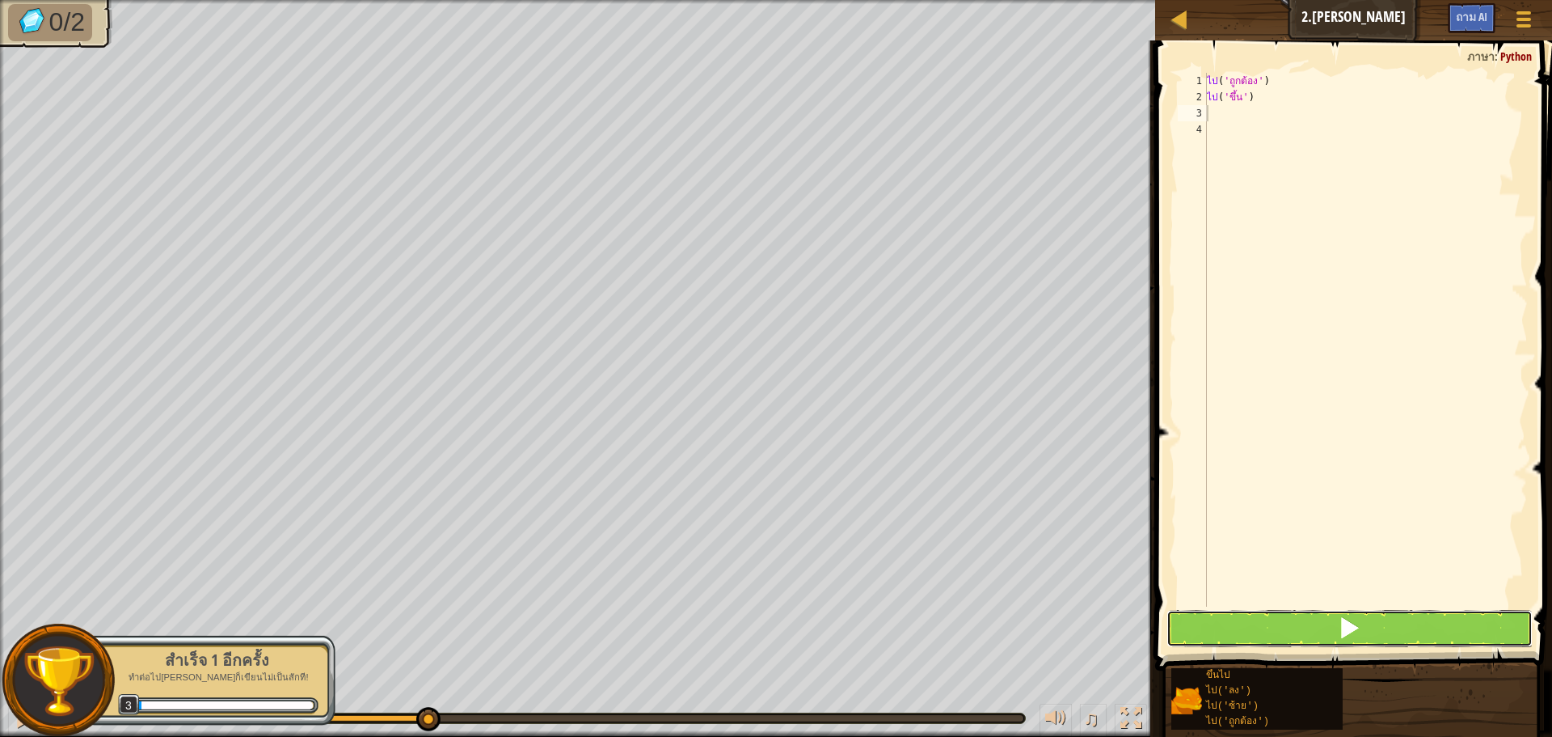
click at [1261, 626] on button at bounding box center [1350, 628] width 366 height 37
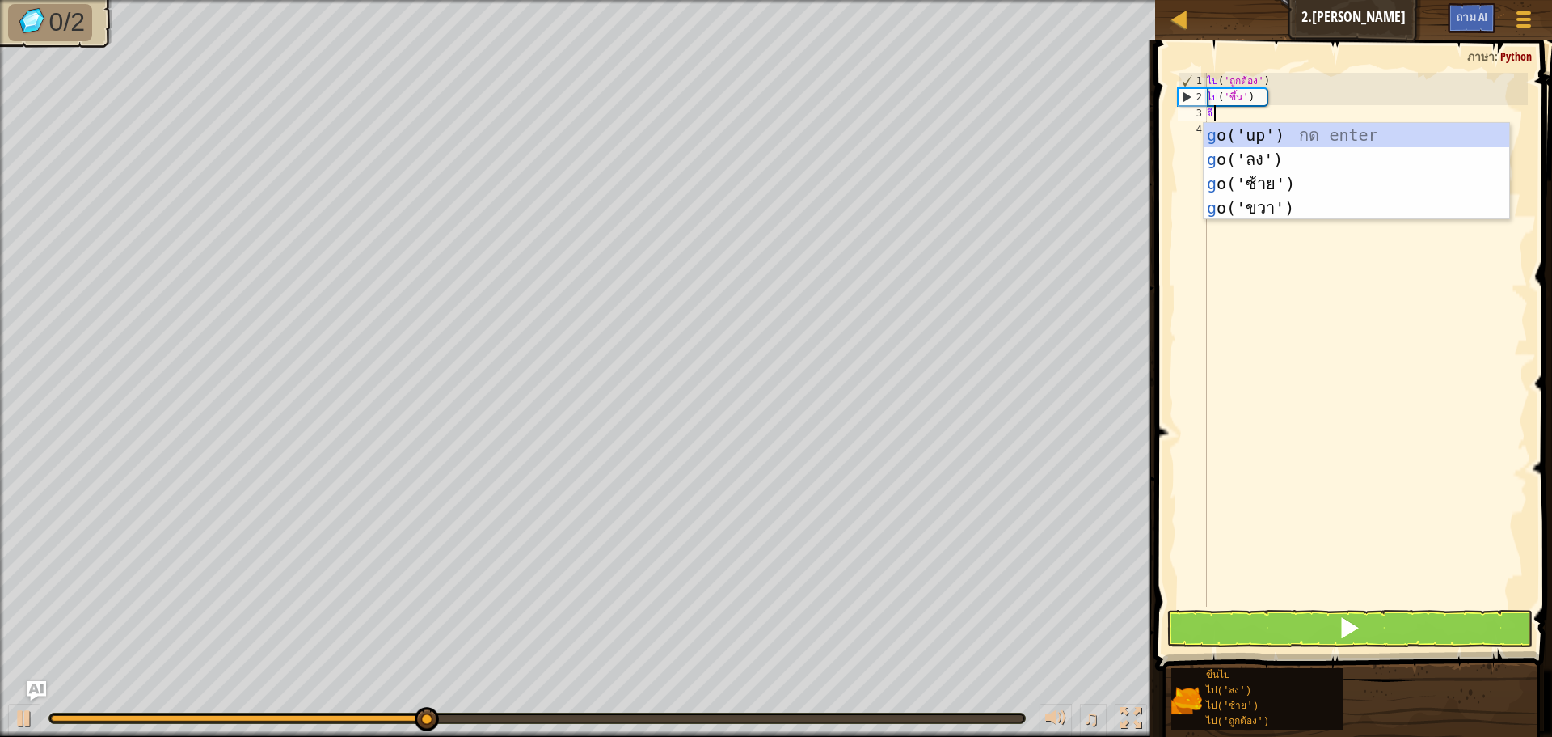
type textarea "go"
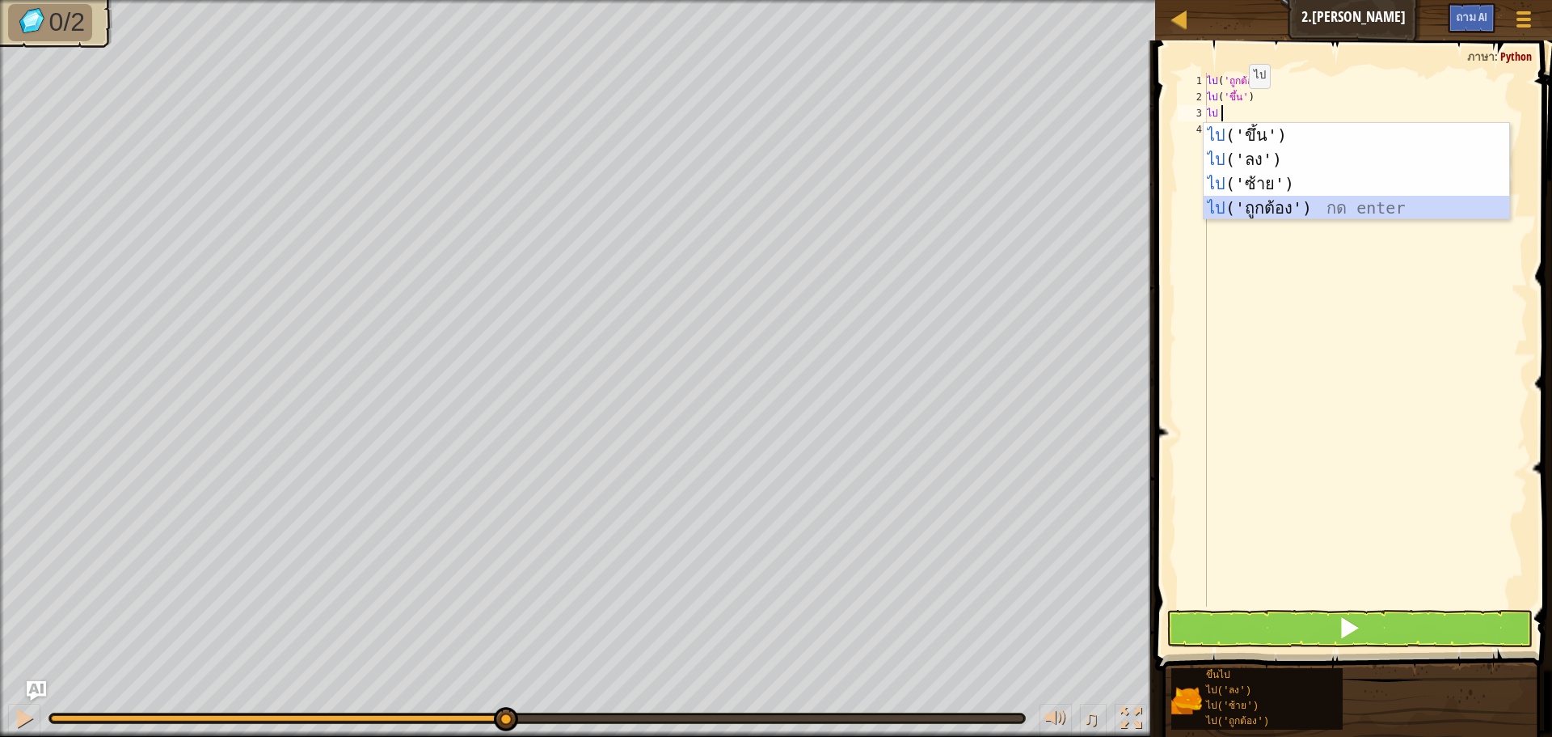
click at [1263, 201] on div "ไป ('ขึ้น') กด enter ไป ('ลง') กด enter ไป ('ซ้าย') กด enter ไป ('ถูกต้อง') กด …" at bounding box center [1357, 196] width 306 height 146
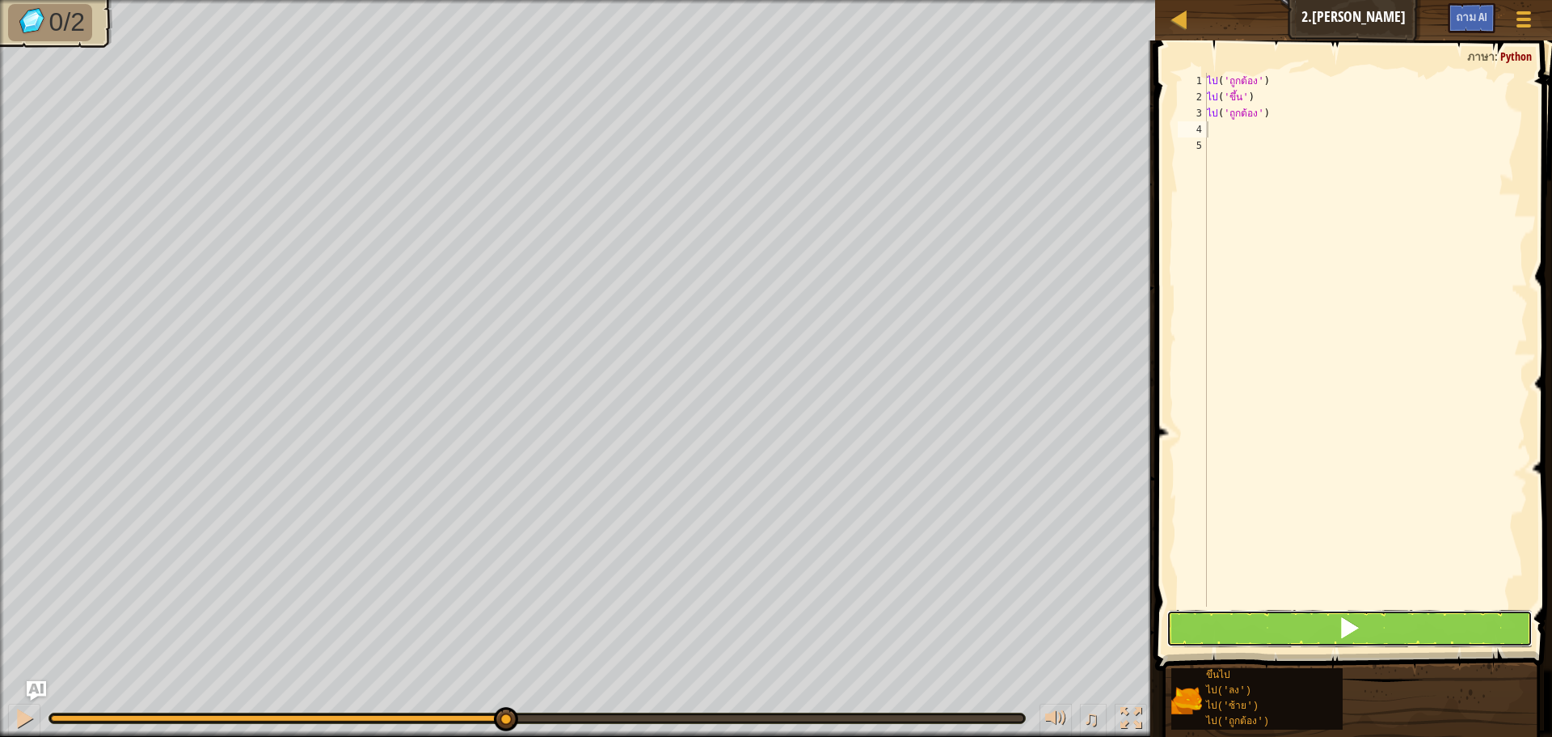
click at [1352, 634] on span at bounding box center [1349, 627] width 23 height 23
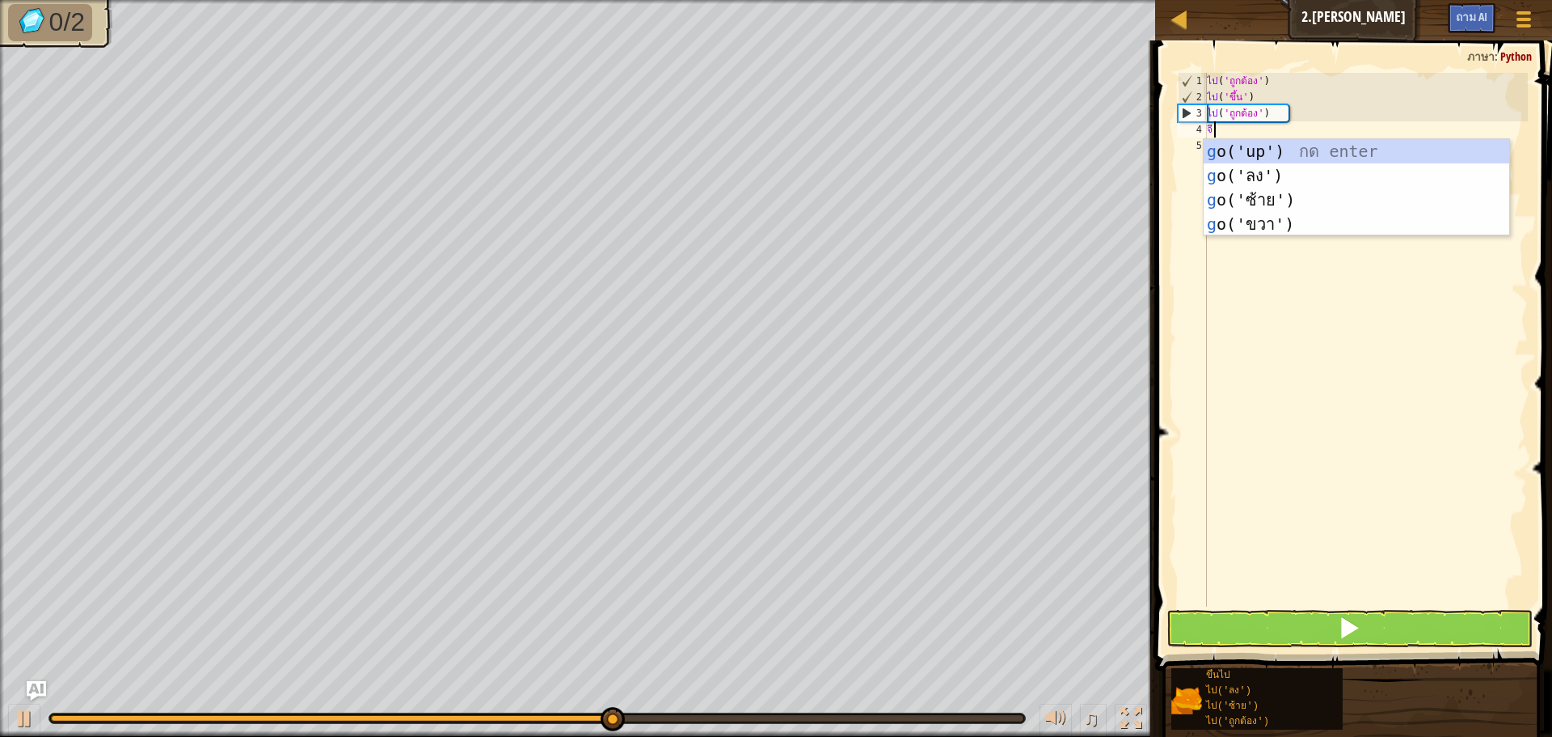
type textarea "go"
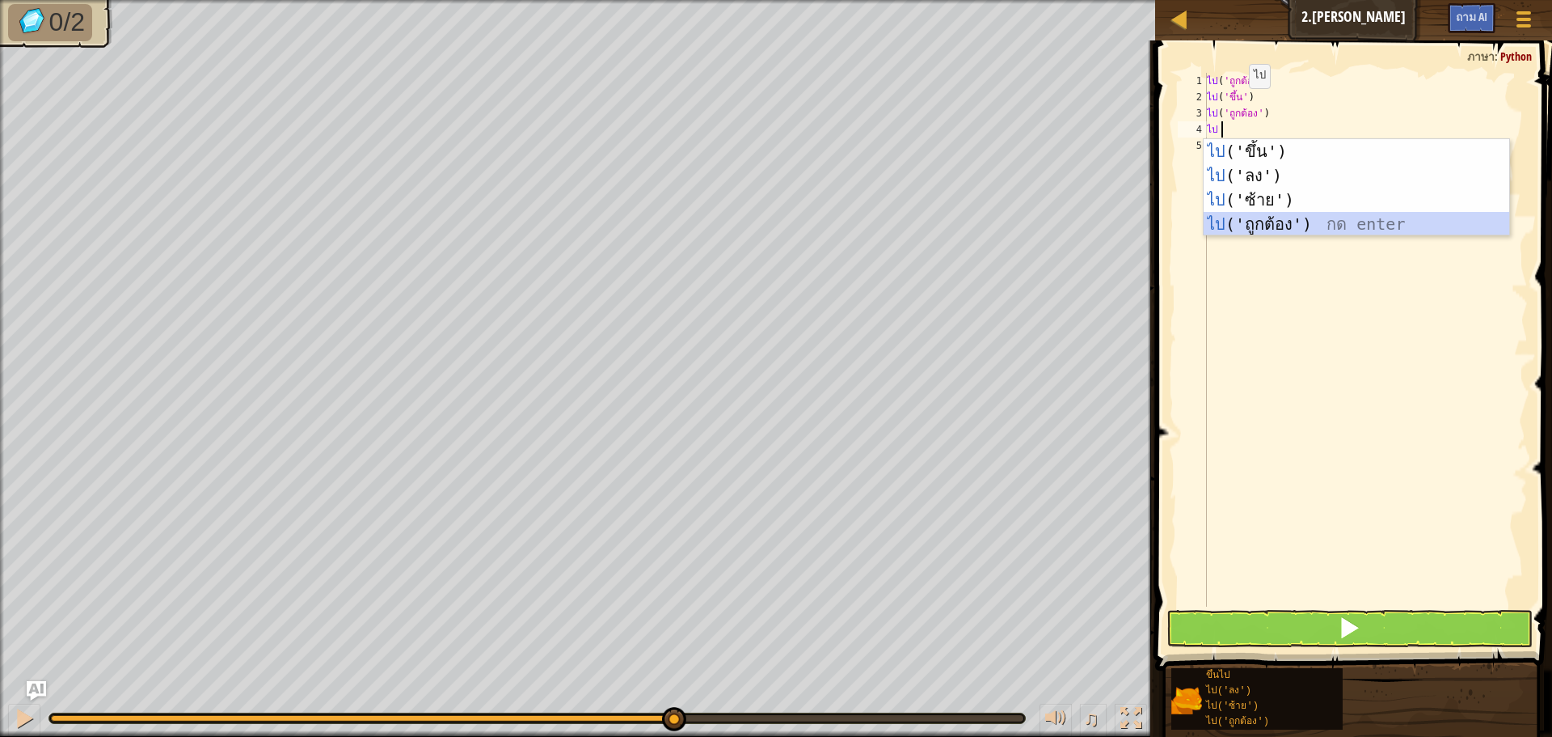
click at [1243, 213] on div "ไป ('ขึ้น') กด enter ไป ('ลง') กด enter ไป ('ซ้าย') กด enter ไป ('ถูกต้อง') กด …" at bounding box center [1357, 212] width 306 height 146
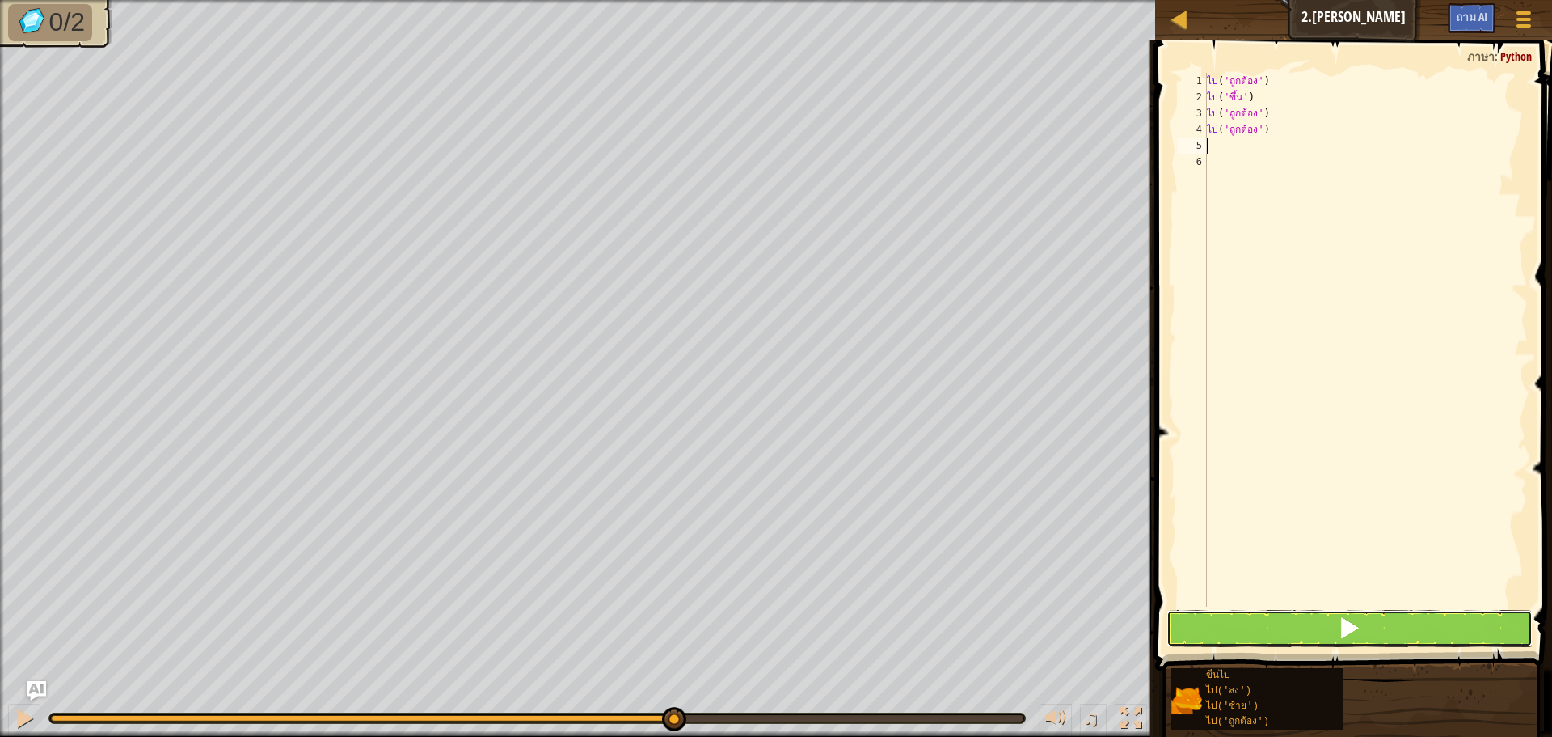
click at [1304, 625] on button at bounding box center [1350, 628] width 366 height 37
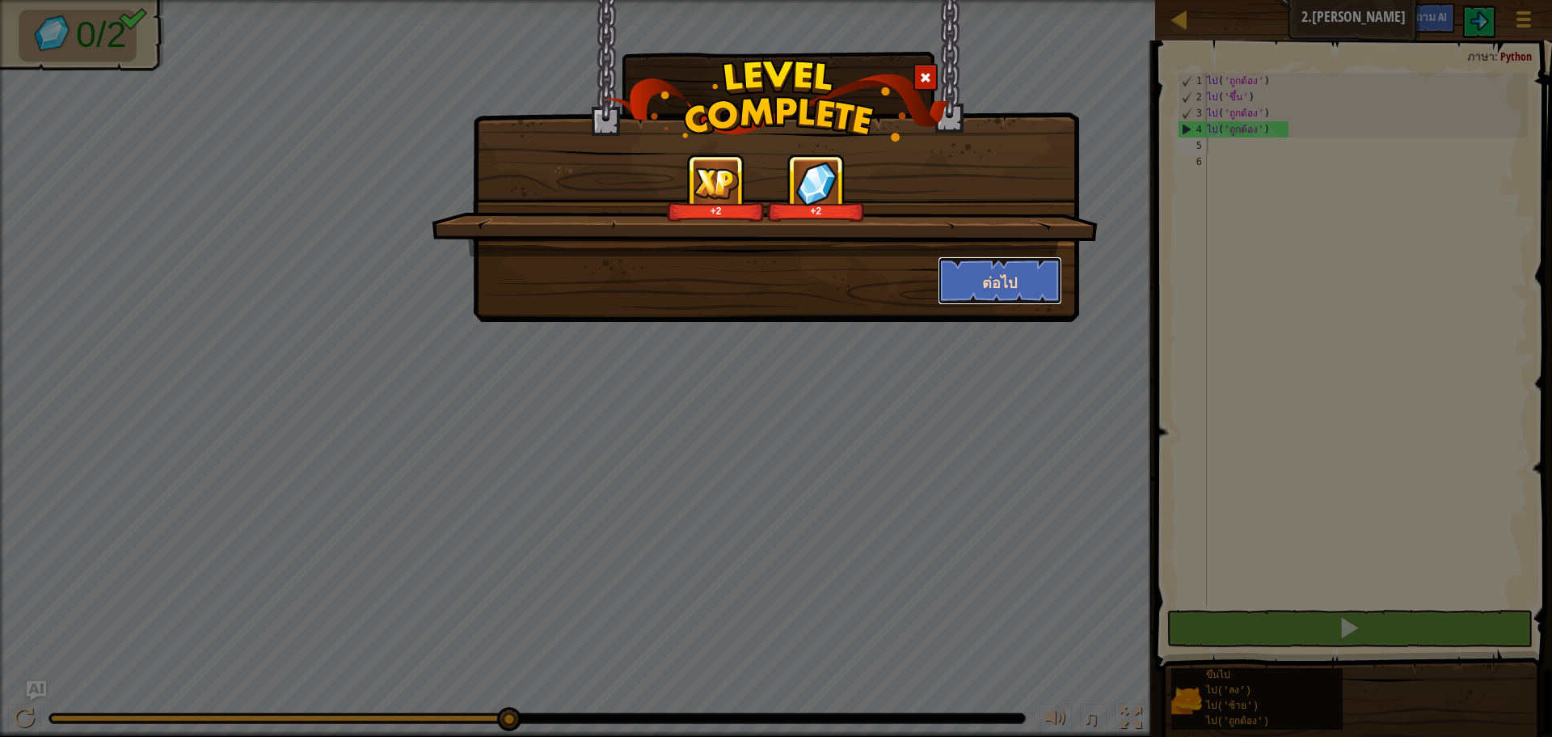
click at [1003, 292] on font "ต่อไป" at bounding box center [999, 282] width 35 height 20
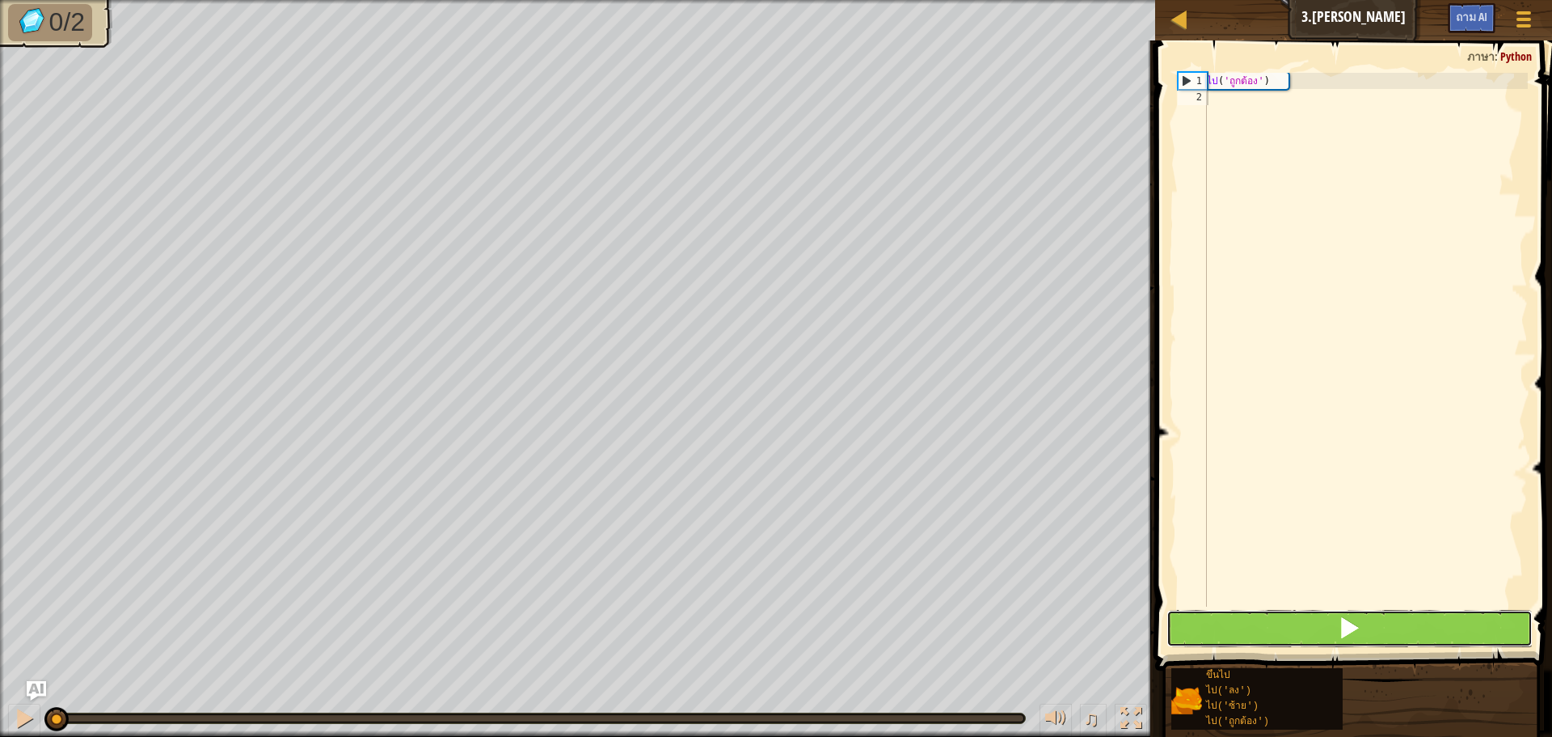
click at [1302, 632] on button at bounding box center [1350, 628] width 366 height 37
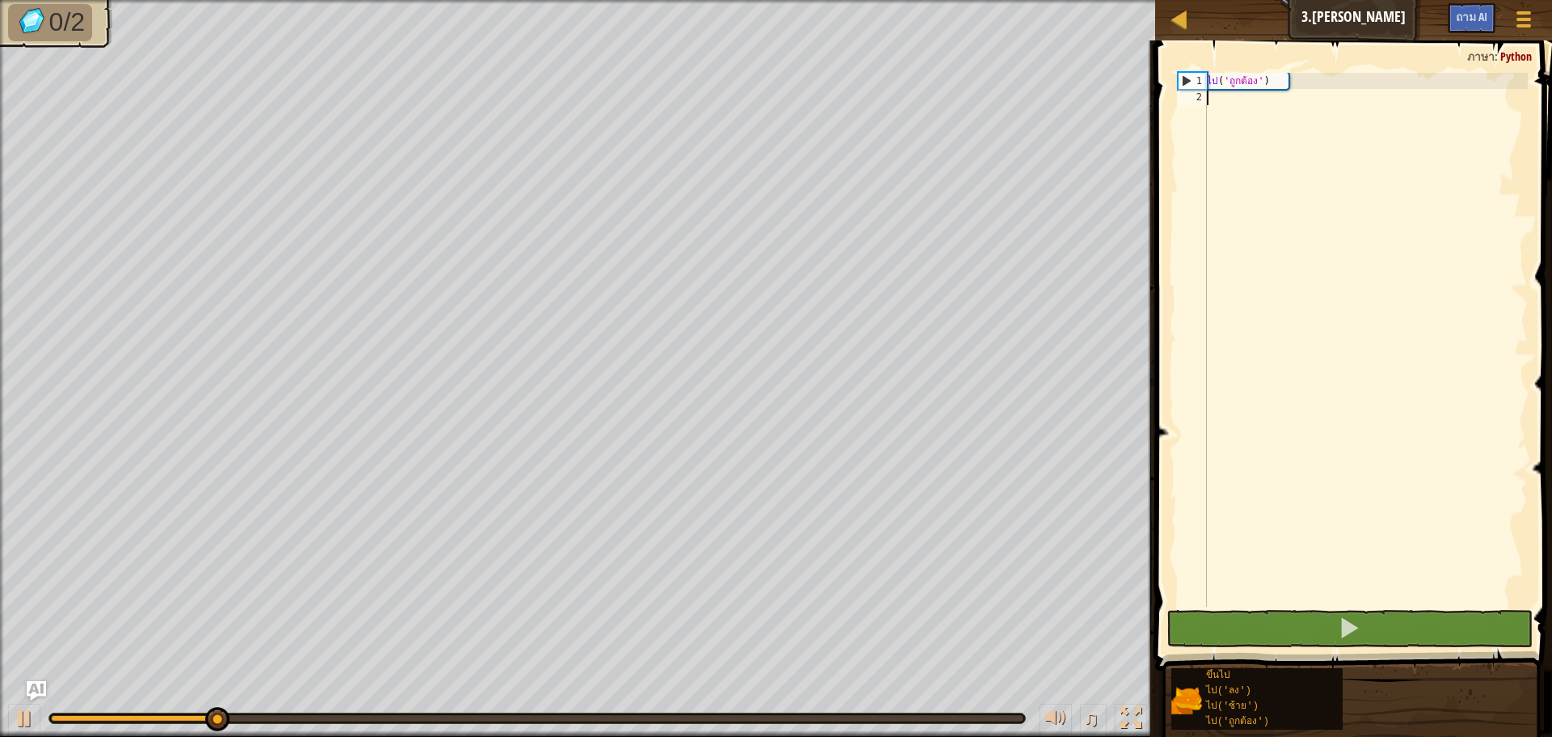
click at [1234, 106] on div "ไป ( 'ถูกต้อง' )" at bounding box center [1366, 356] width 324 height 566
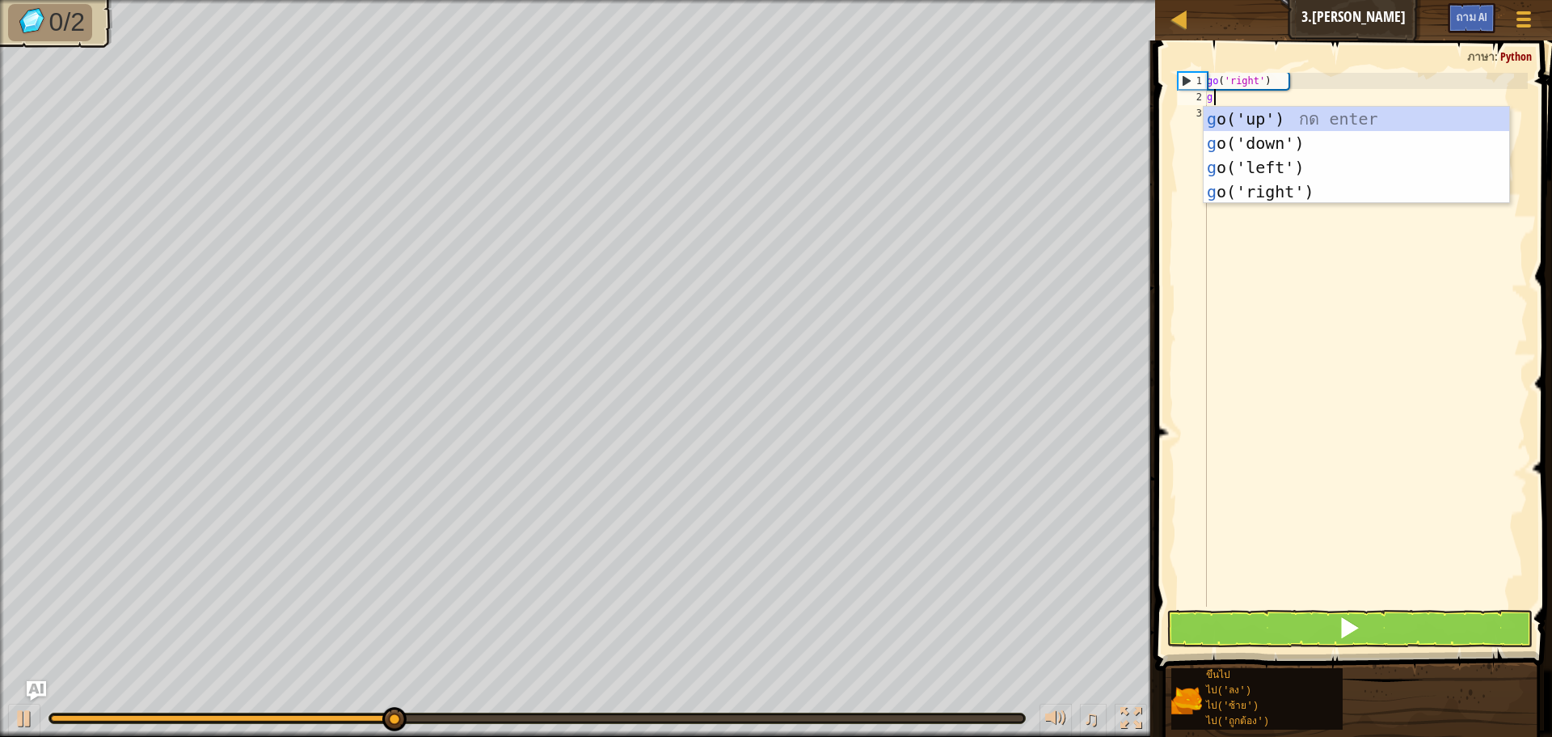
scroll to position [7, 0]
type textarea "go"
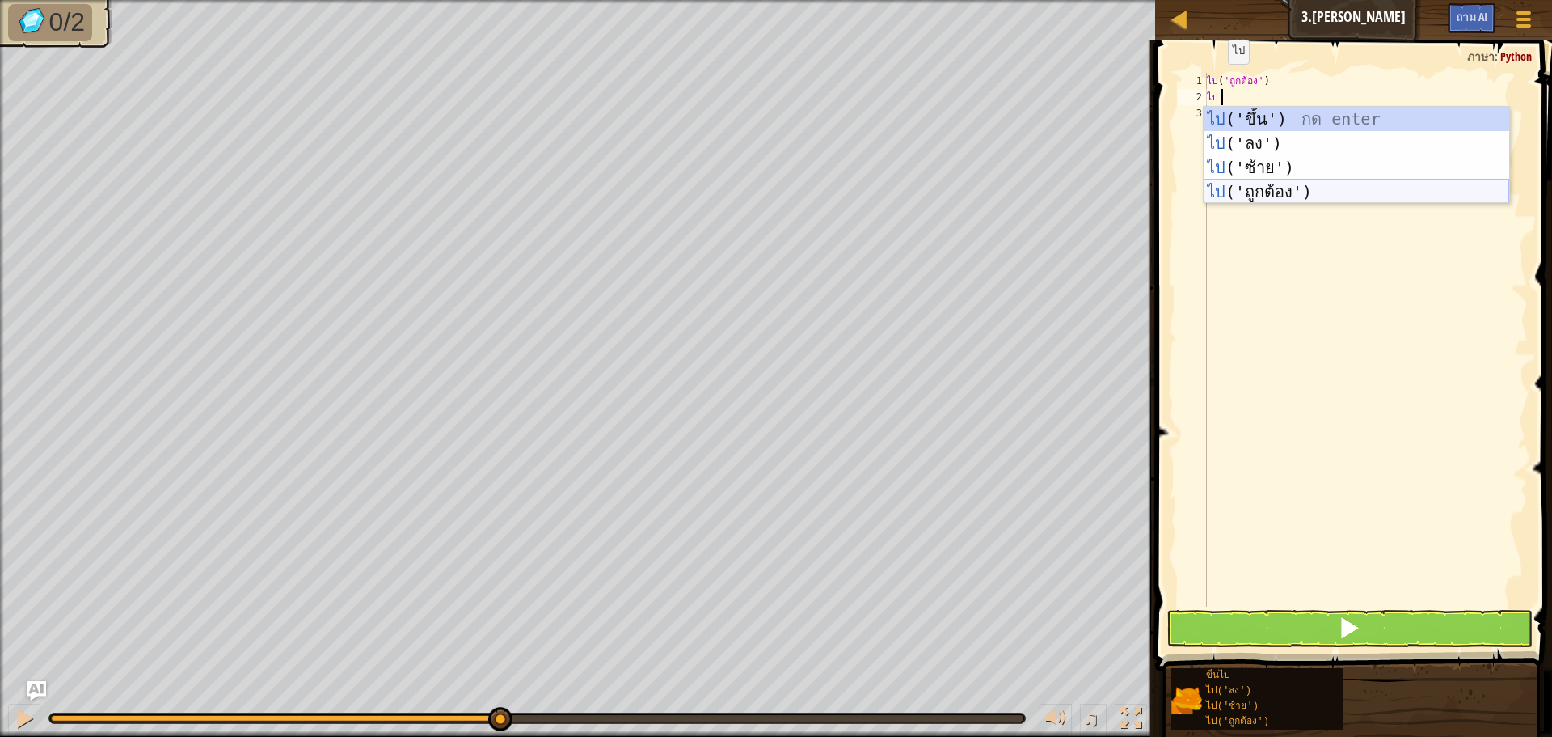
click at [1262, 191] on div "ไป ('ขึ้น') กด enter ไป ('ลง') กด enter ไป ('ซ้าย') กด enter ไป ('ถูกต้อง') กด …" at bounding box center [1357, 180] width 306 height 146
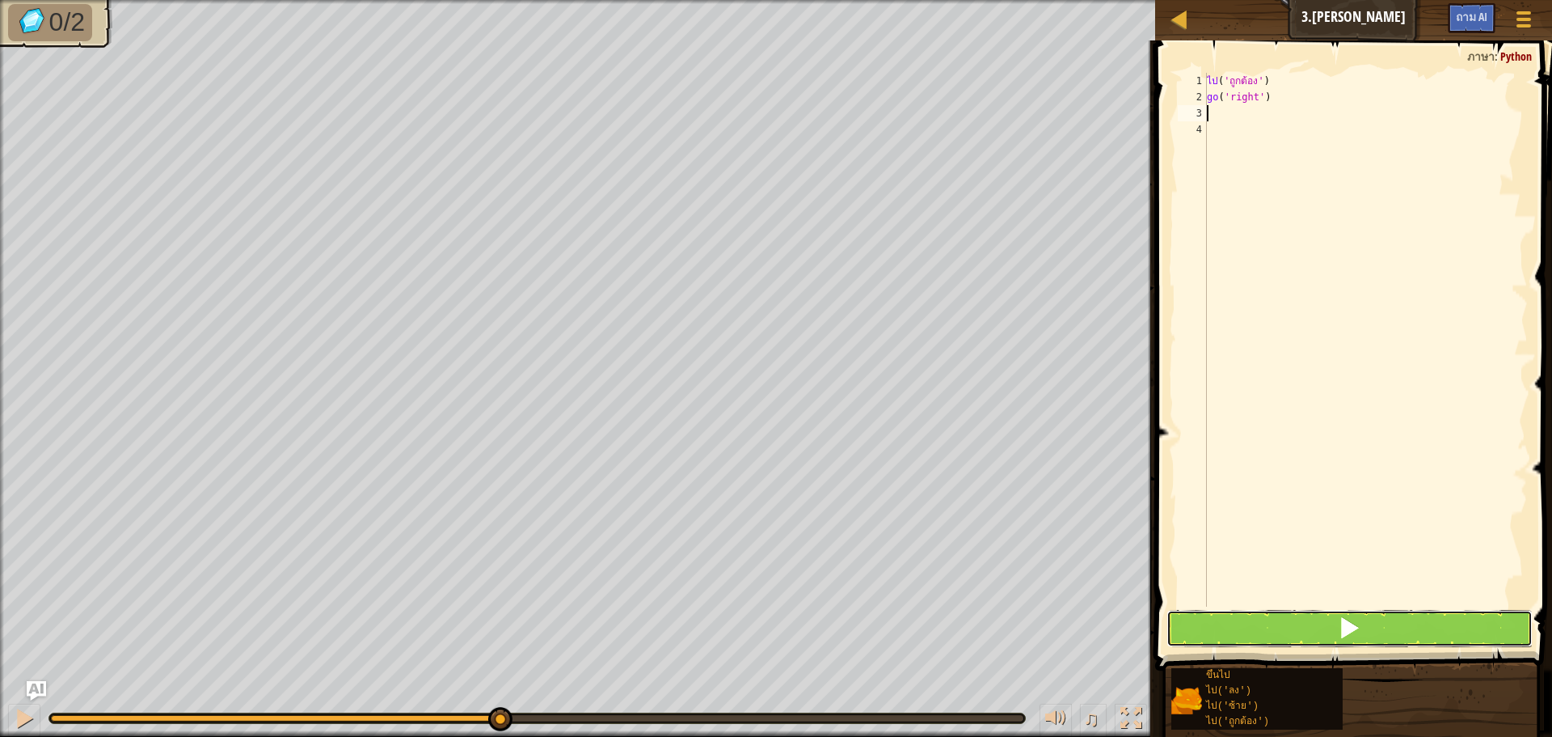
click at [1271, 619] on button at bounding box center [1350, 628] width 366 height 37
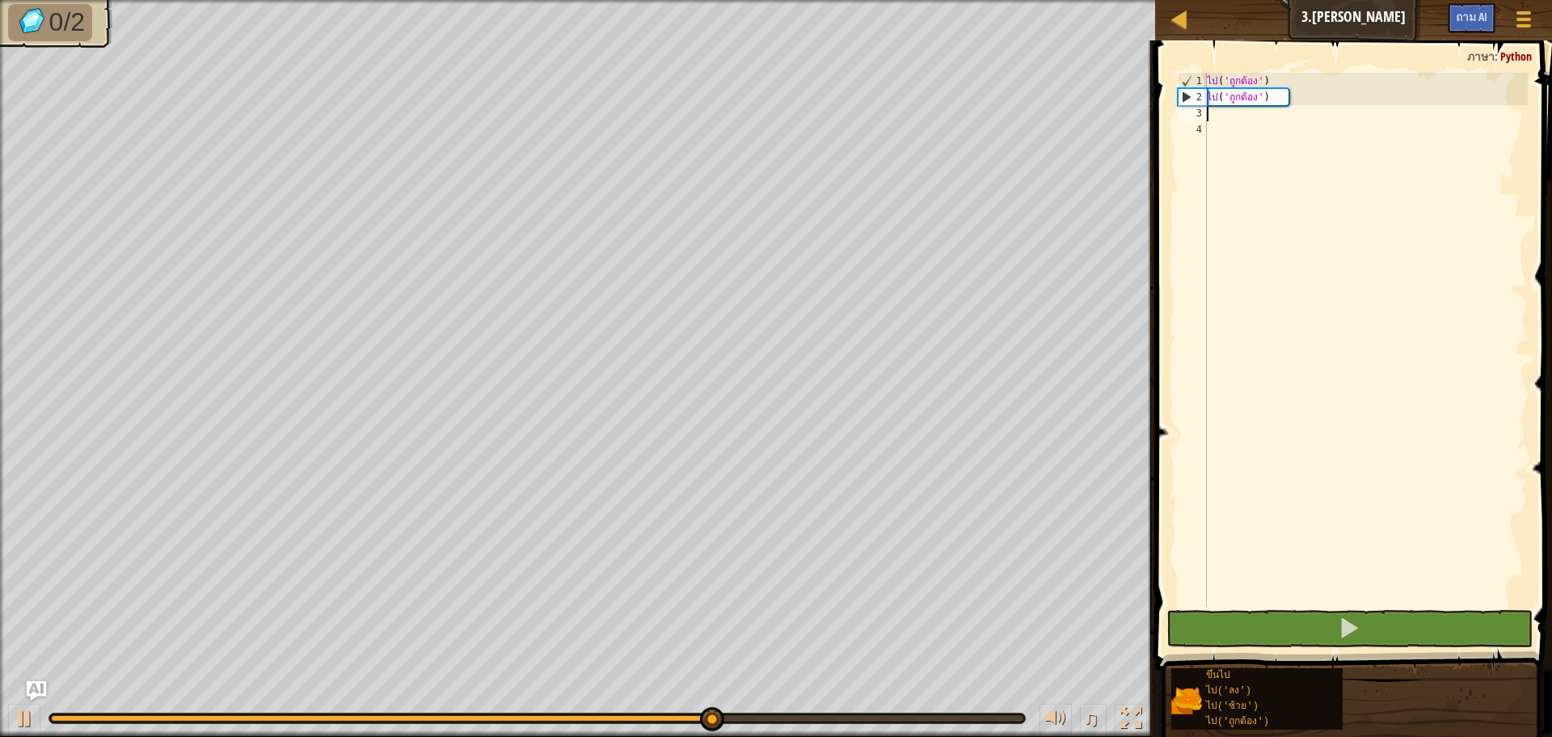
click at [1224, 112] on div "ไป ( 'ถูกต้อง' ) ไป ( 'ถูกต้อง' )" at bounding box center [1366, 356] width 324 height 566
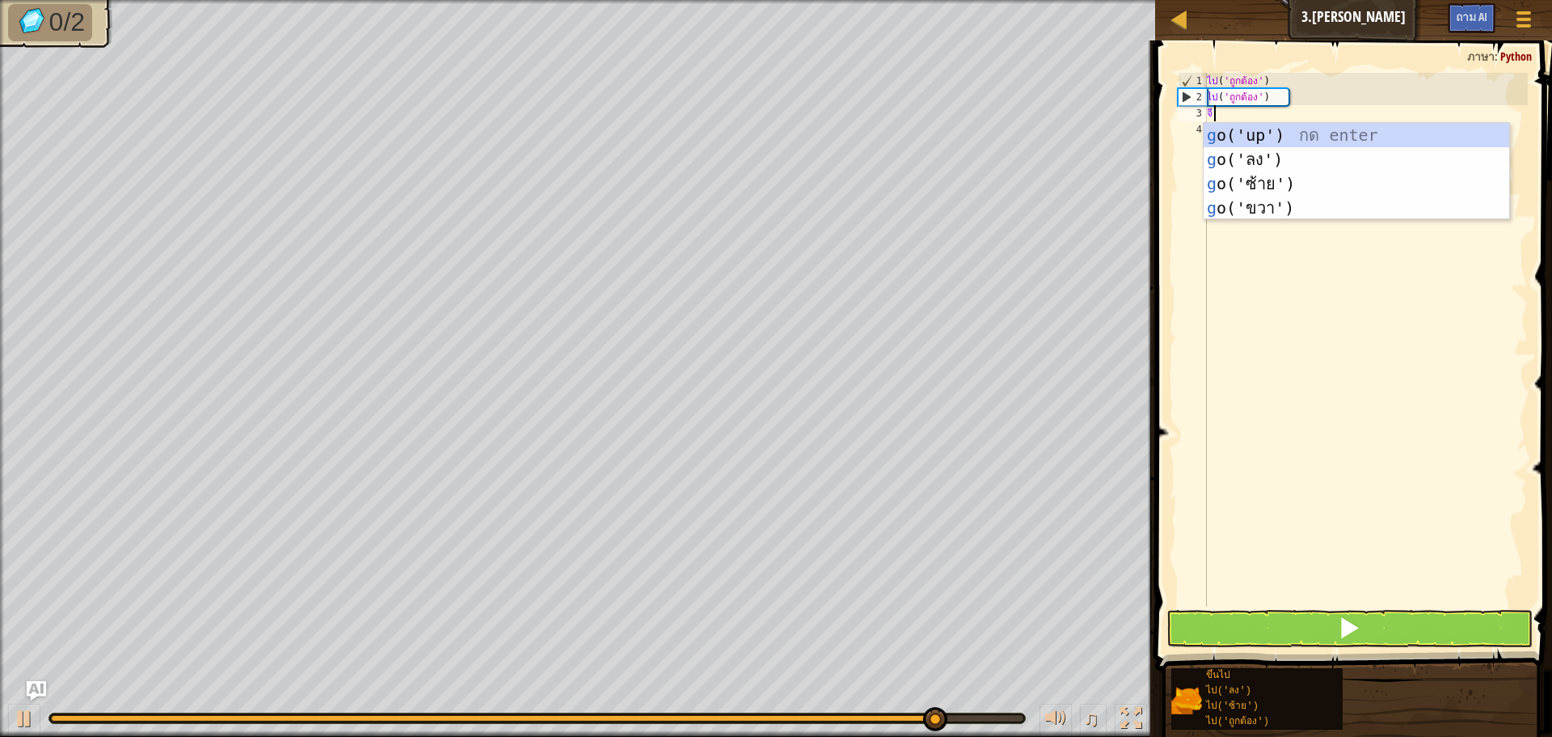
type textarea "go"
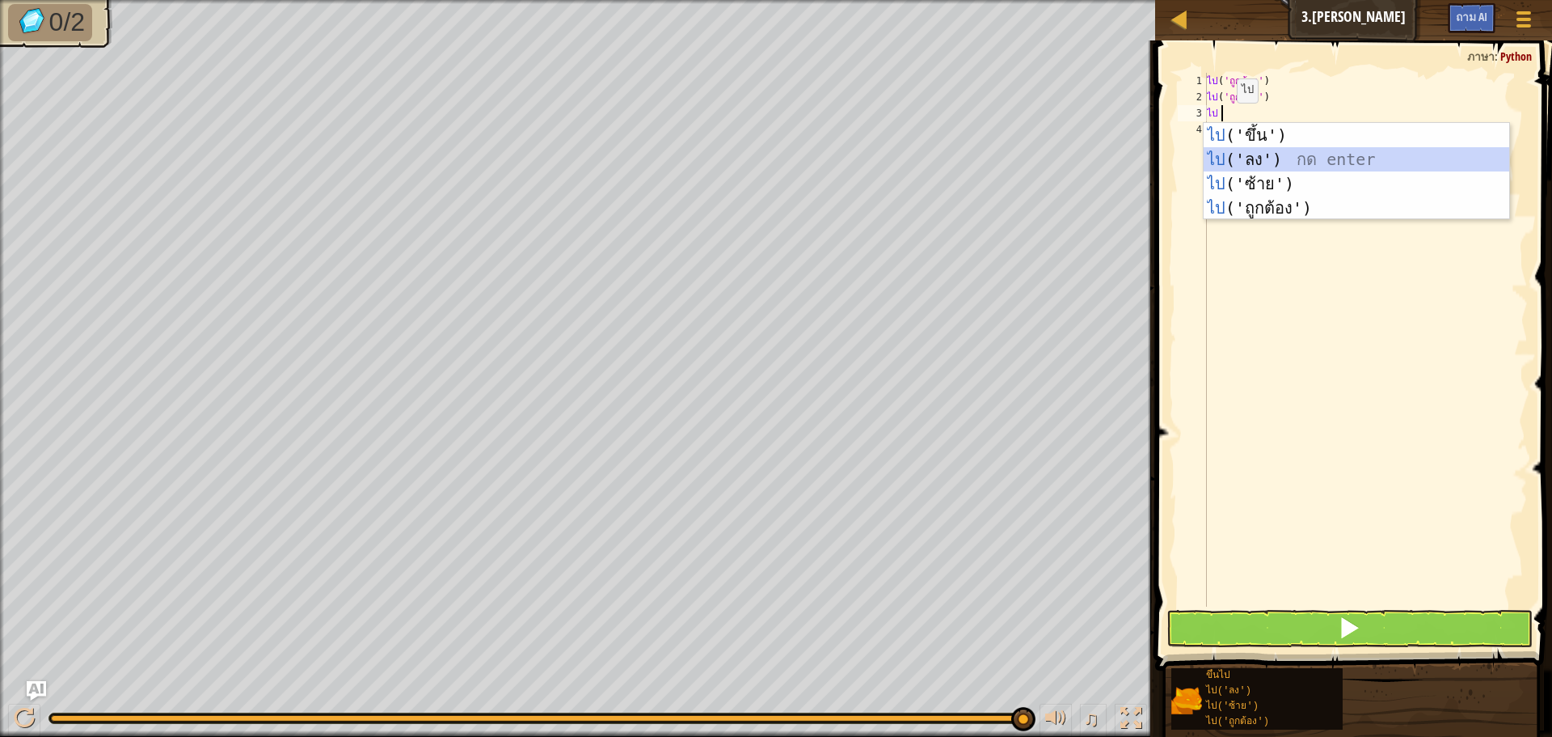
click at [1240, 153] on div "ไป ('ขึ้น') กด enter ไป ('ลง') กด enter ไป ('ซ้าย') กด enter ไป ('ถูกต้อง') กด …" at bounding box center [1357, 196] width 306 height 146
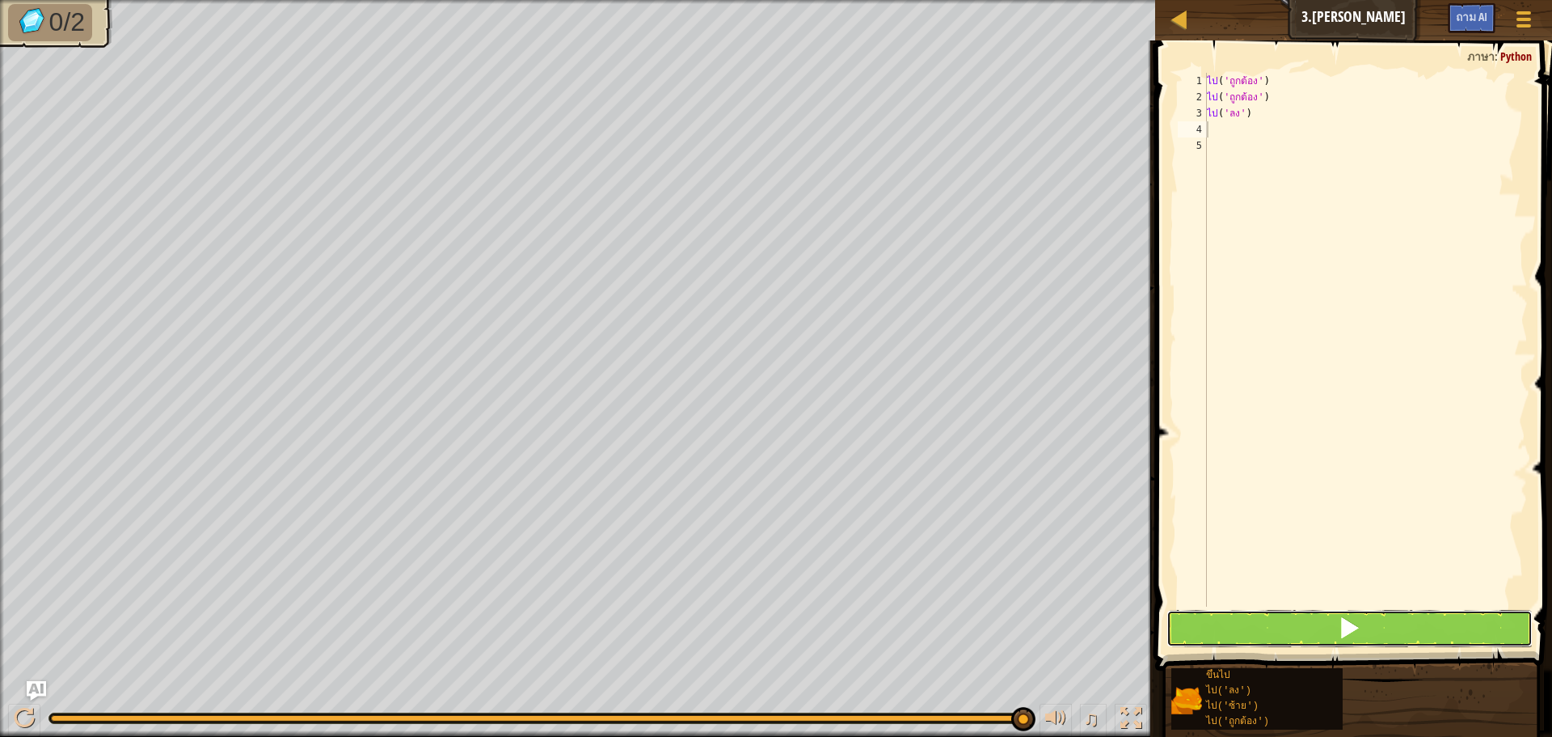
click at [1355, 627] on span at bounding box center [1349, 627] width 23 height 23
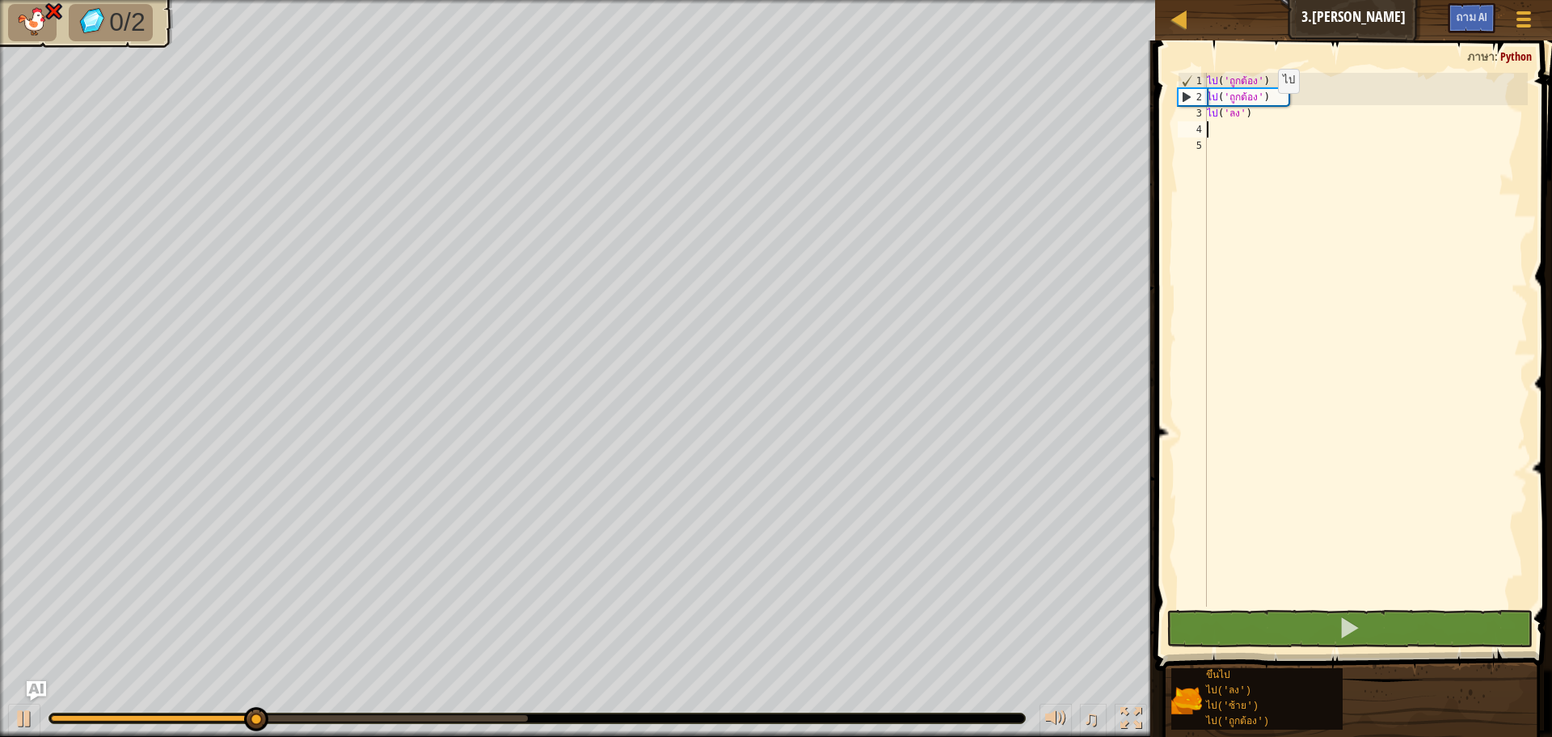
click at [1267, 109] on div "ไป ( 'ถูกต้อง' ) ไป ( 'ถูกต้อง' ) ไป ( 'ลง' )" at bounding box center [1366, 356] width 324 height 566
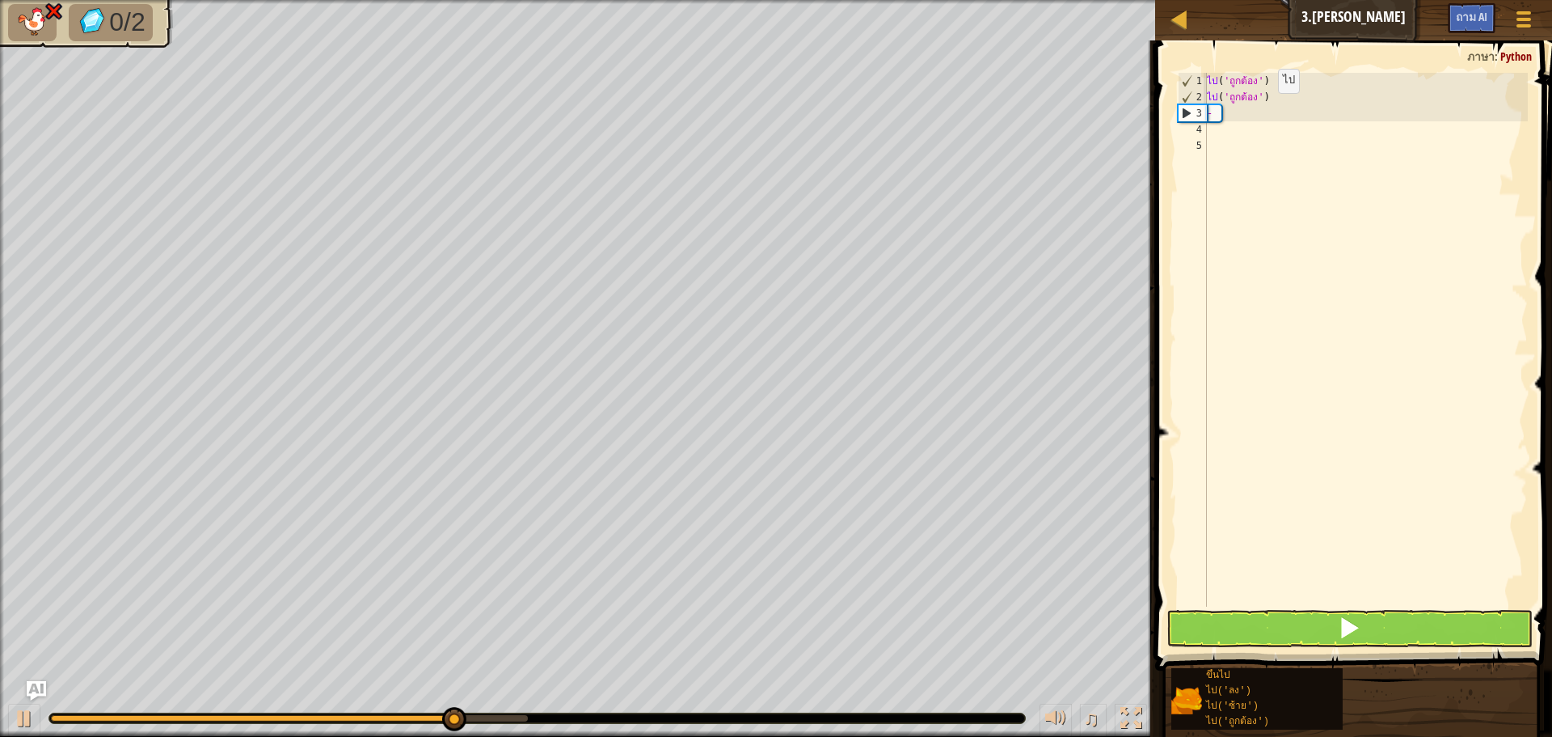
type textarea "go('right'')"
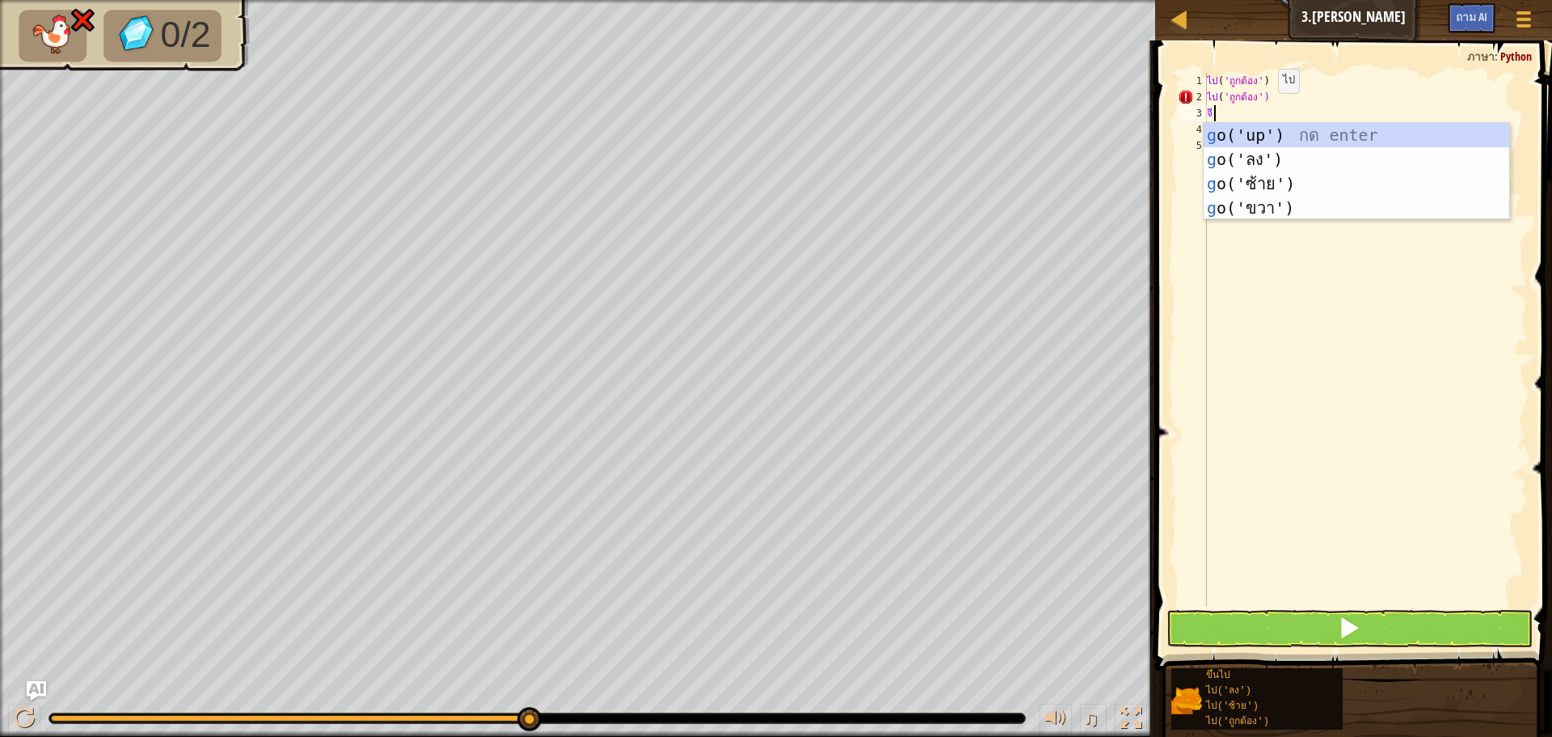
type textarea "go"
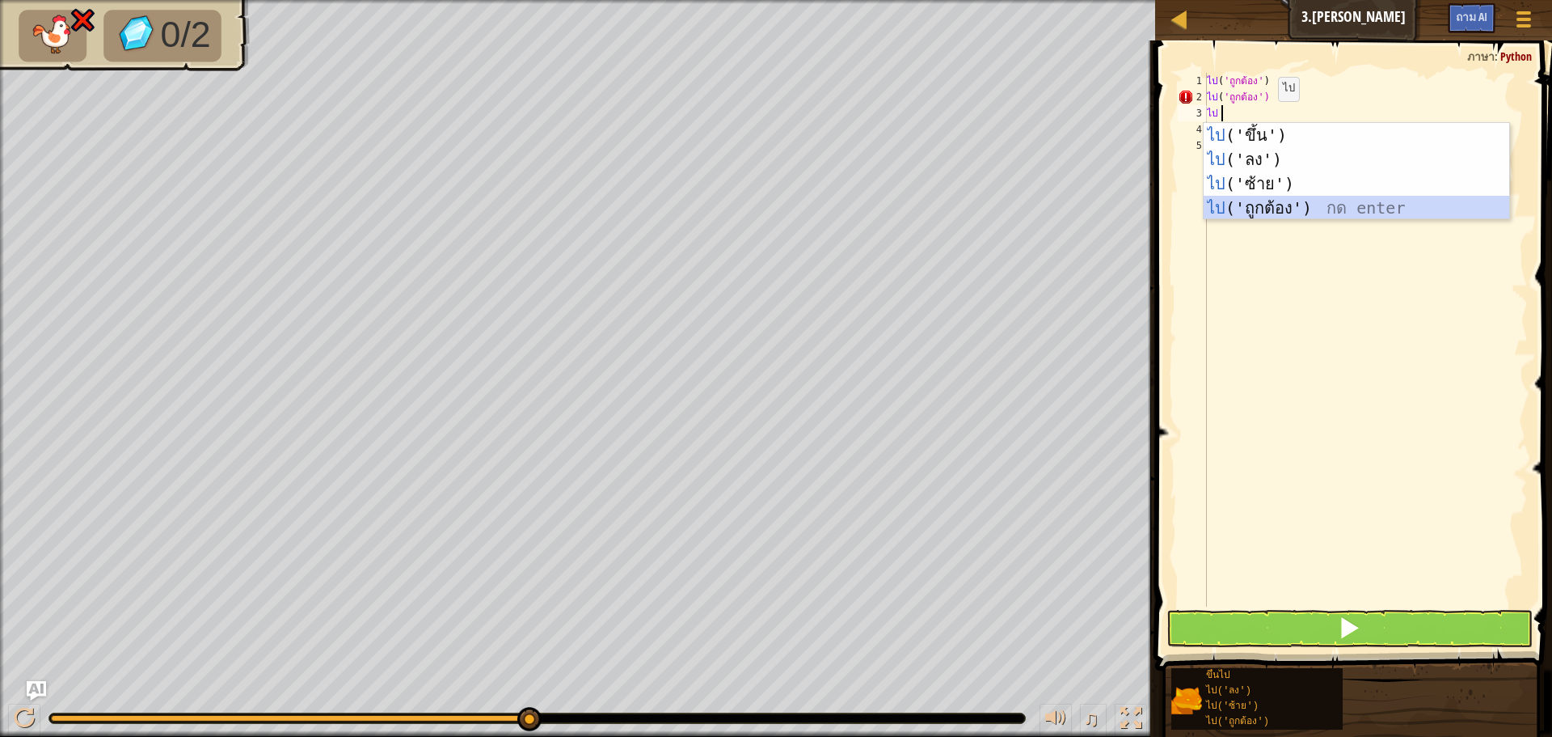
click at [1273, 201] on div "ไป ('ขึ้น') กด enter ไป ('ลง') กด enter ไป ('ซ้าย') กด enter ไป ('ถูกต้อง') กด …" at bounding box center [1357, 196] width 306 height 146
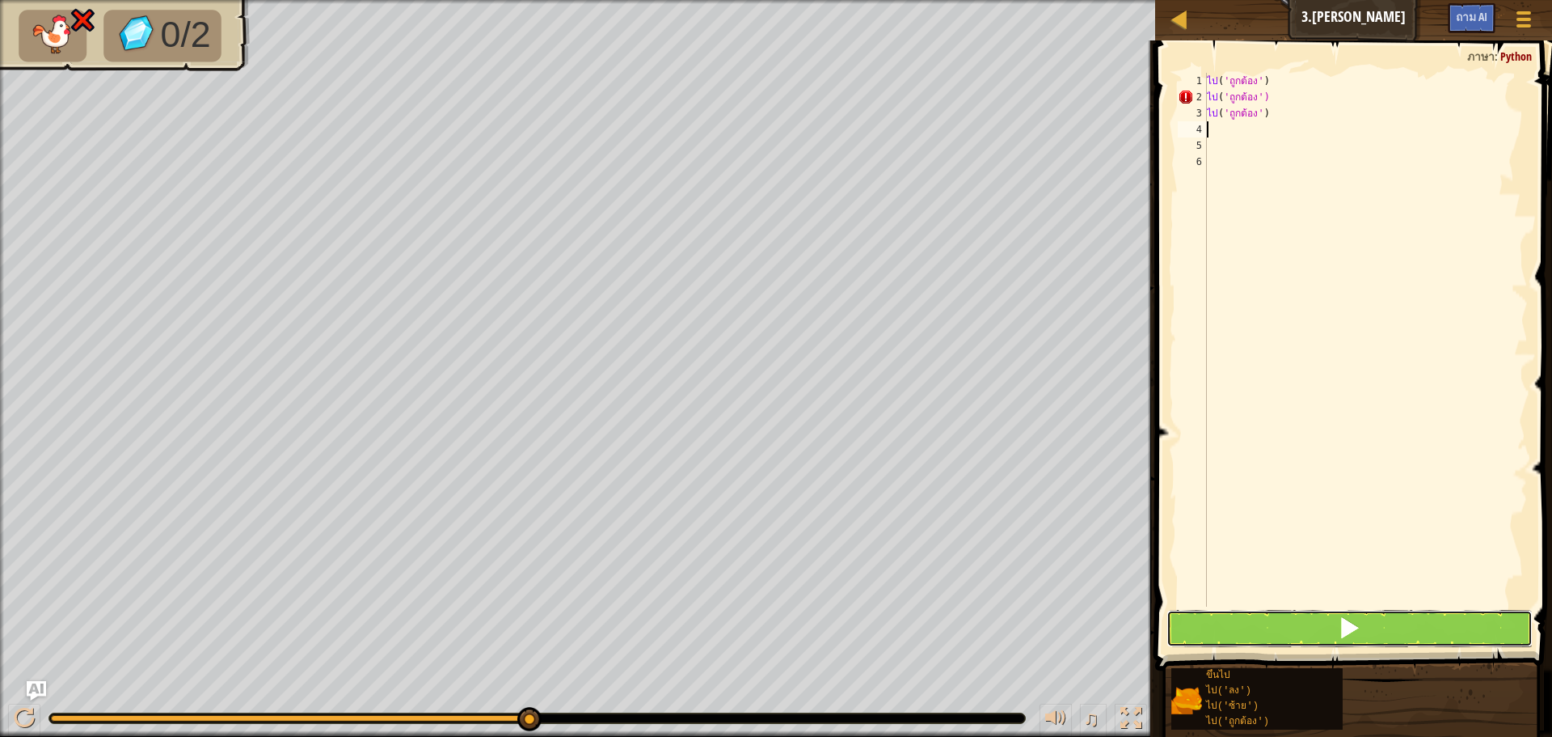
click at [1312, 640] on button at bounding box center [1350, 628] width 366 height 37
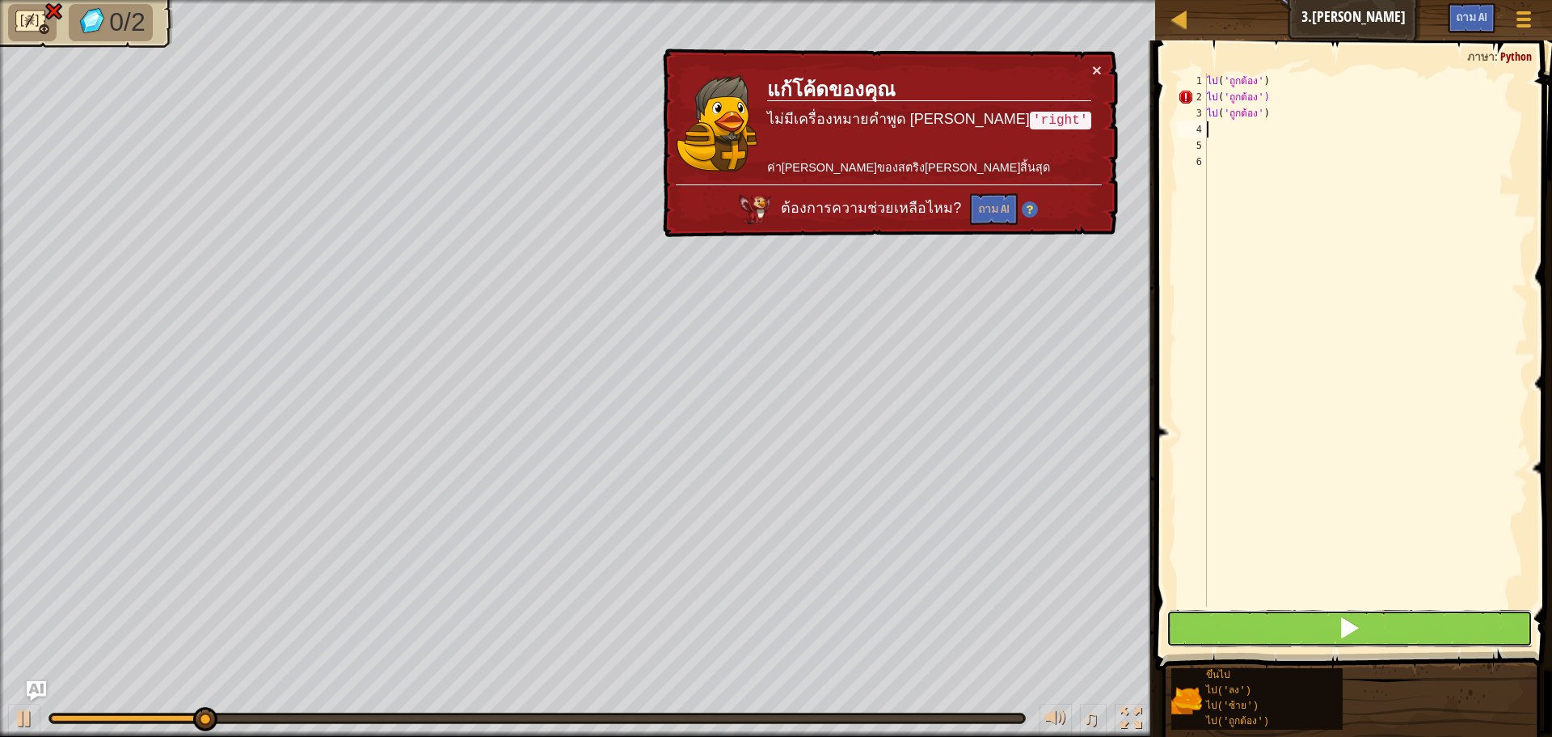
click at [1312, 640] on button at bounding box center [1350, 628] width 366 height 37
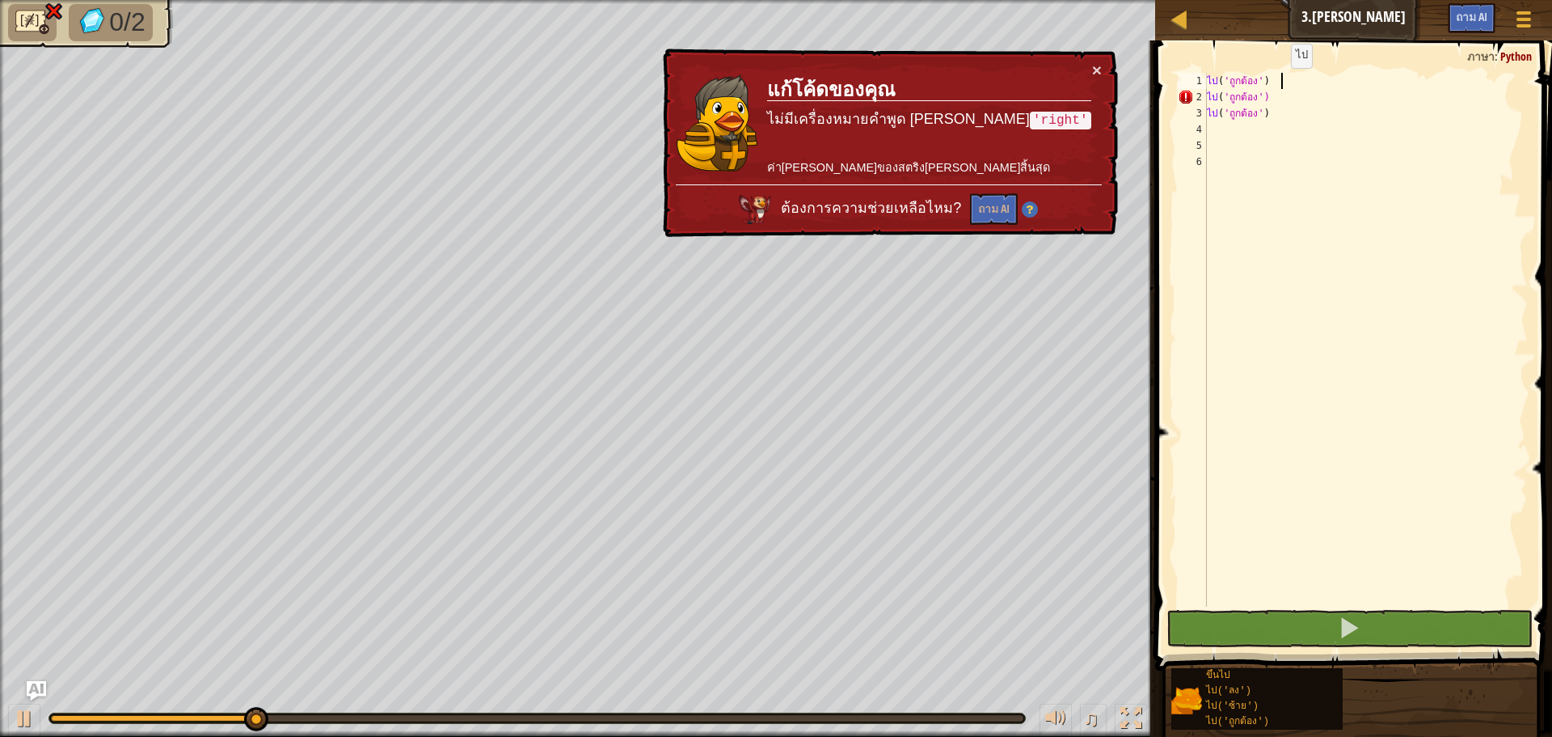
click at [1280, 84] on div "ไป ( 'ถูกต้อง' ) ไป ( 'ถูกต้อง') ไป ( 'ถูกต้อง' )" at bounding box center [1366, 356] width 324 height 566
type textarea "go('right')"
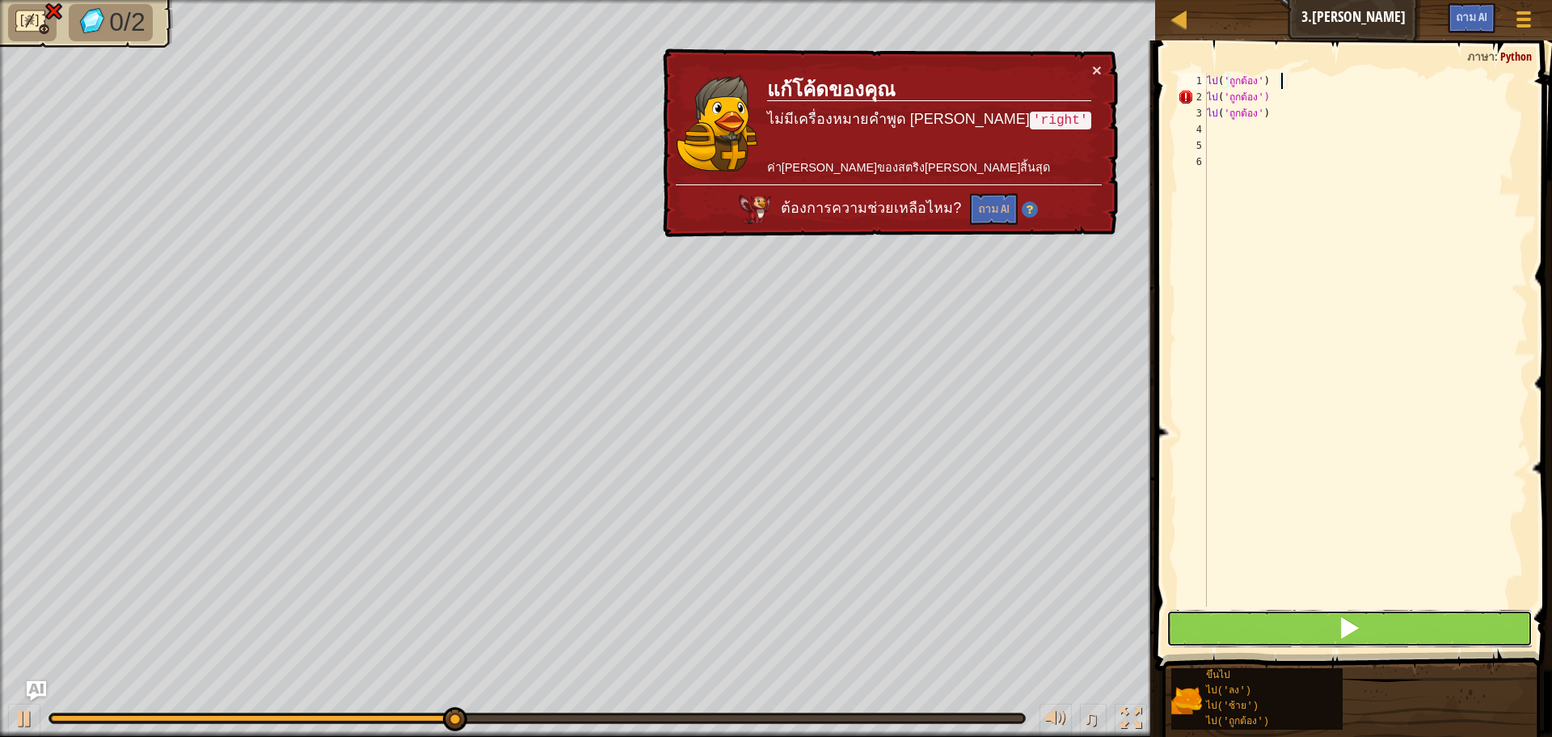
click at [1350, 613] on button at bounding box center [1350, 628] width 366 height 37
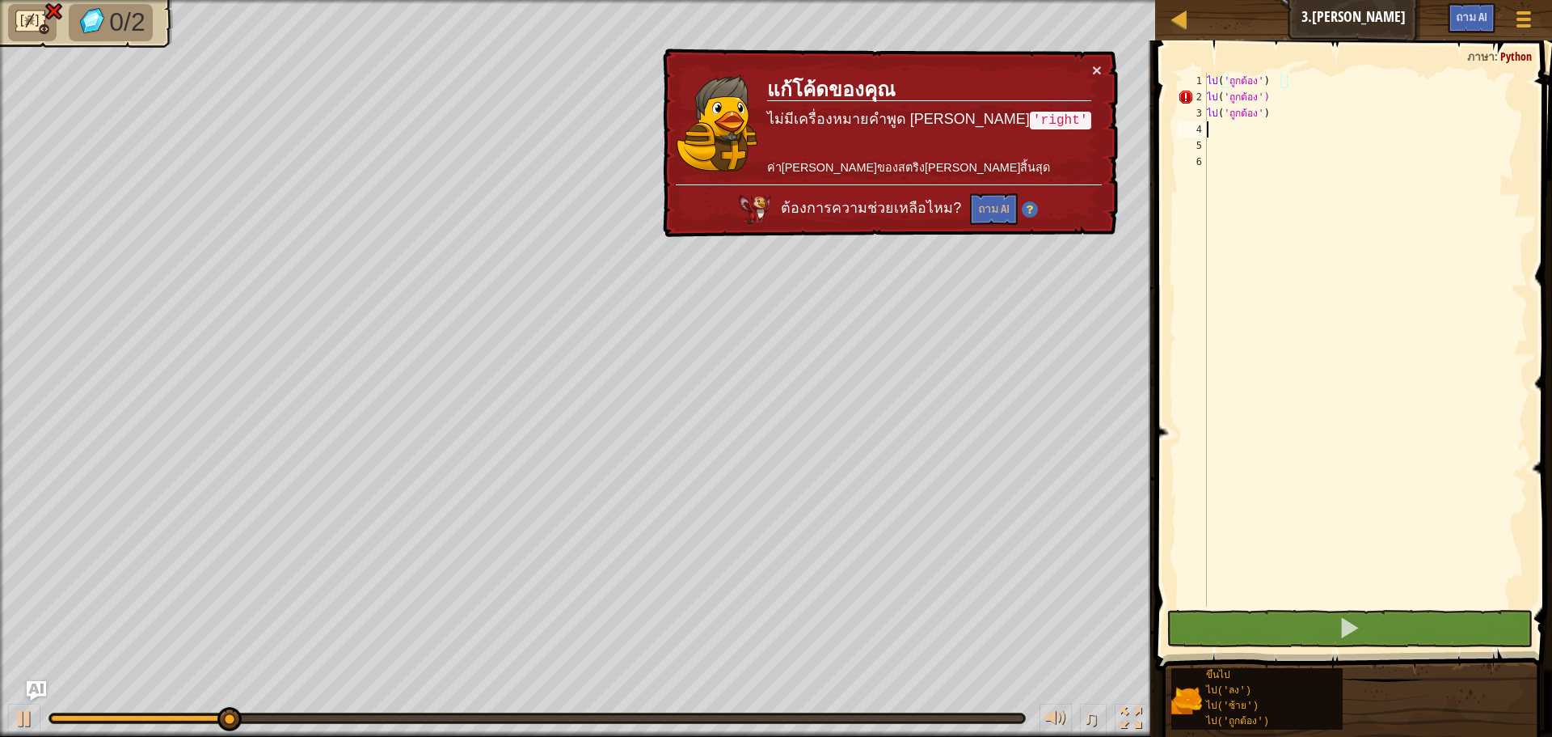
click at [1364, 122] on div "ไป ( 'ถูกต้อง' ) ไป ( 'ถูกต้อง') ไป ( 'ถูกต้อง' )" at bounding box center [1366, 356] width 324 height 566
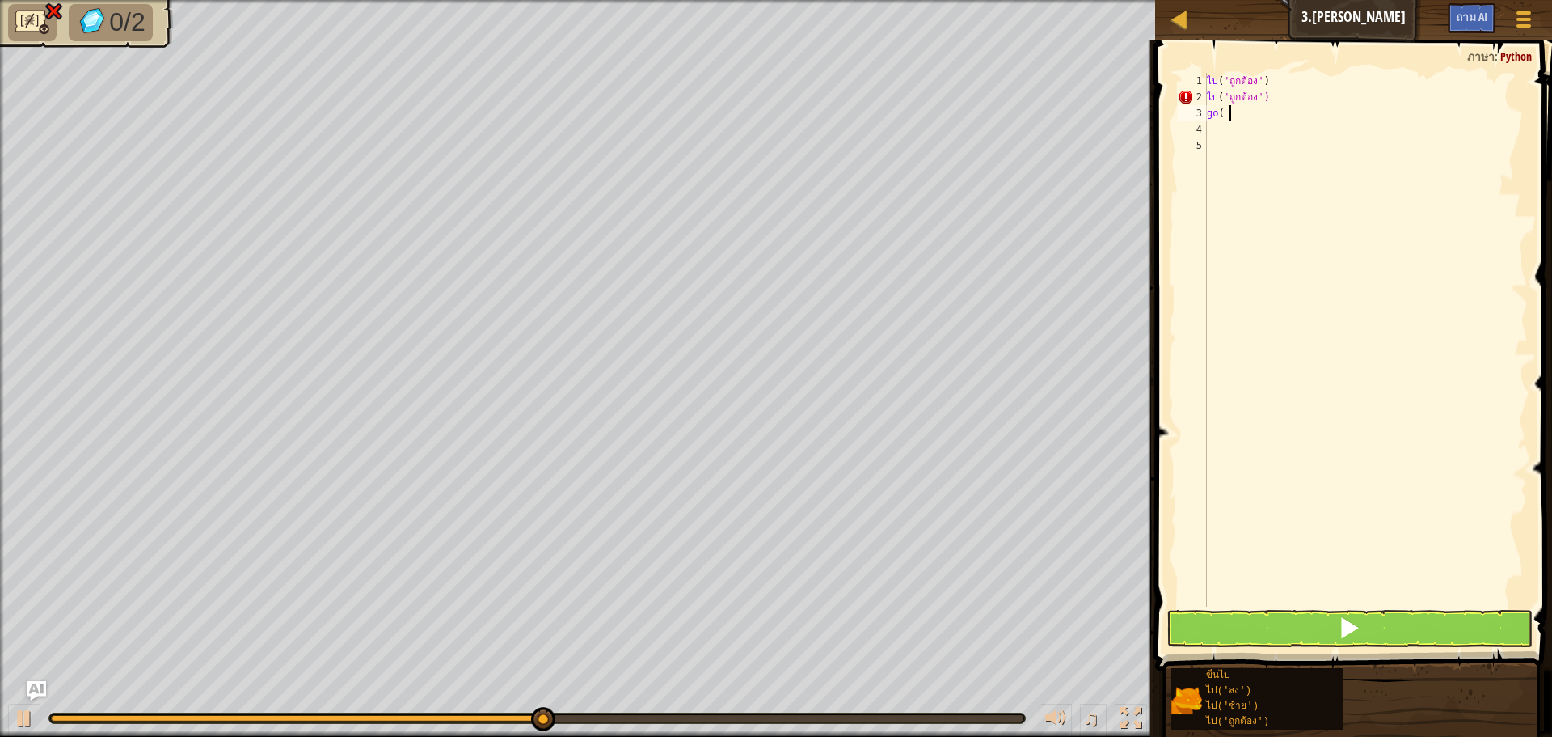
type textarea "g"
click at [1413, 615] on button at bounding box center [1350, 628] width 366 height 37
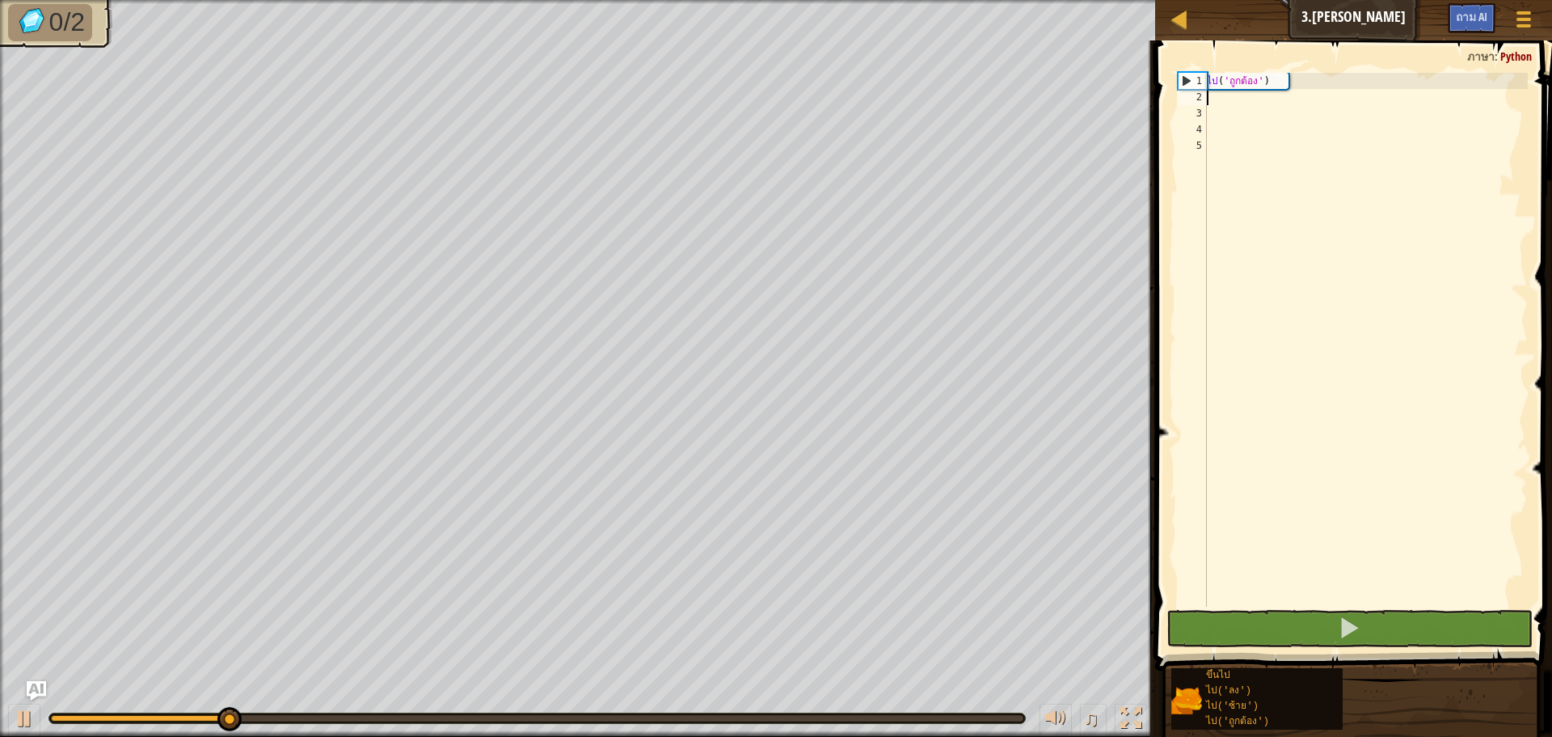
click at [1292, 103] on div "ไป ( 'ถูกต้อง' )" at bounding box center [1366, 356] width 324 height 566
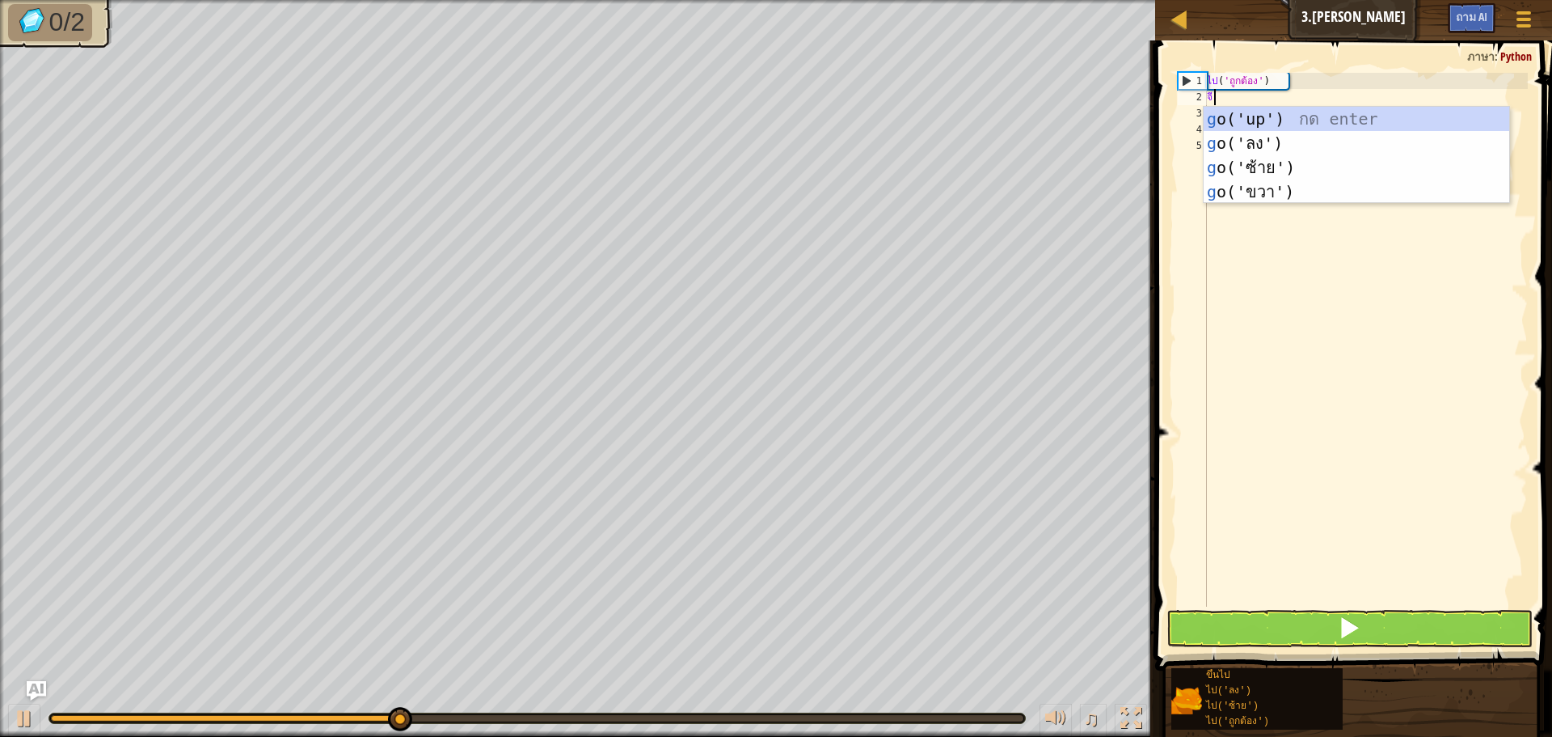
type textarea "go"
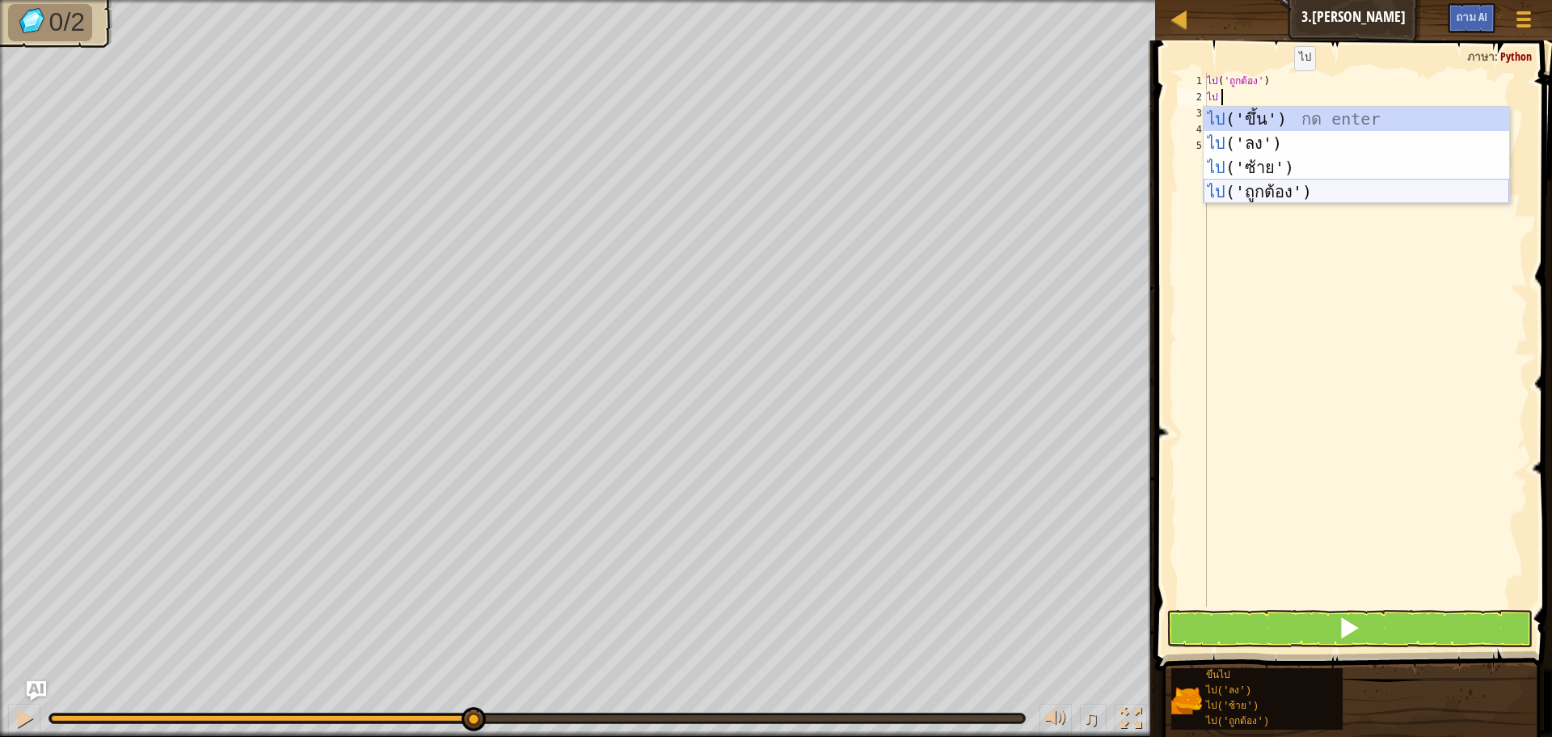
click at [1293, 188] on div "ไป ('ขึ้น') กด enter ไป ('ลง') กด enter ไป ('ซ้าย') กด enter ไป ('ถูกต้อง') กด …" at bounding box center [1357, 180] width 306 height 146
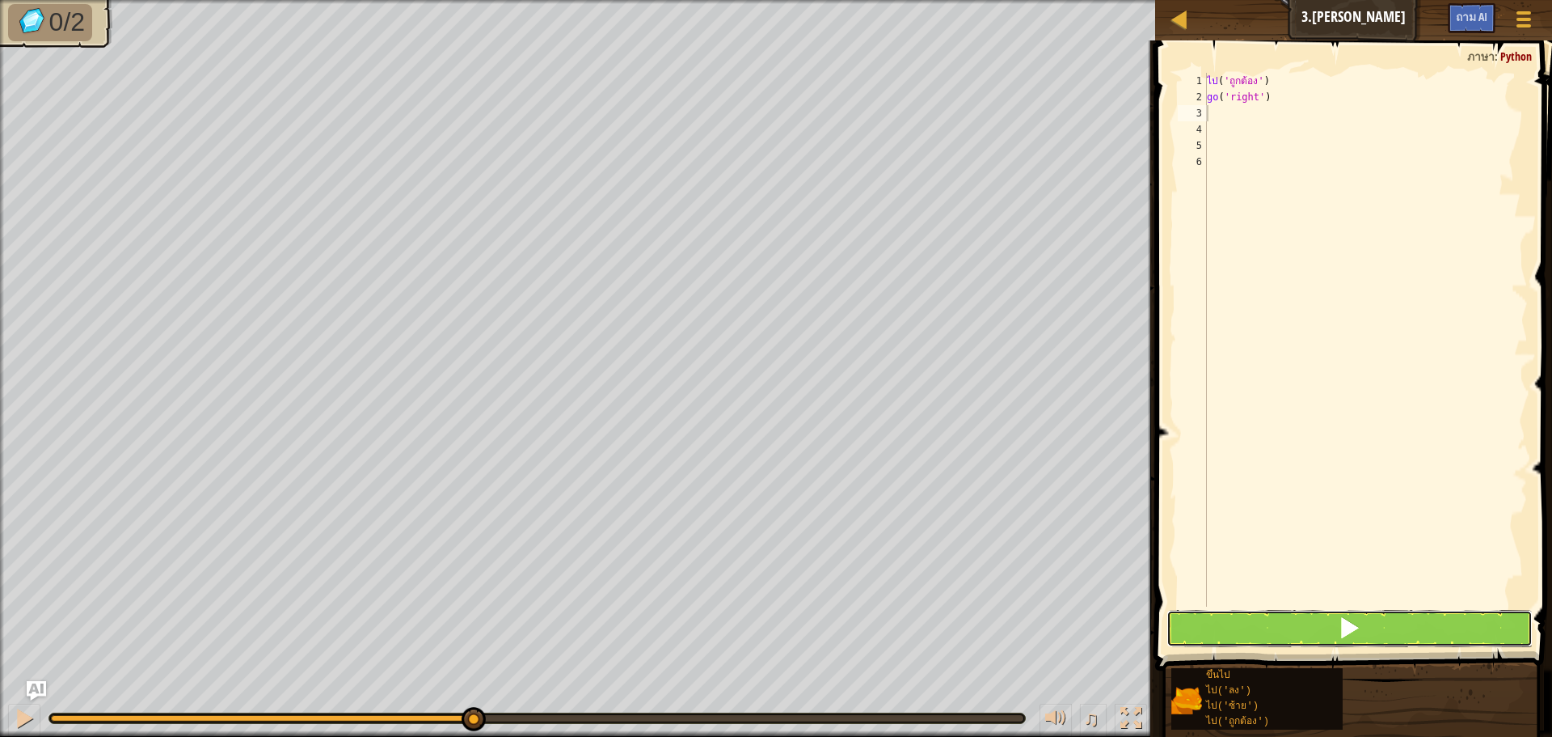
click at [1273, 628] on button at bounding box center [1350, 628] width 366 height 37
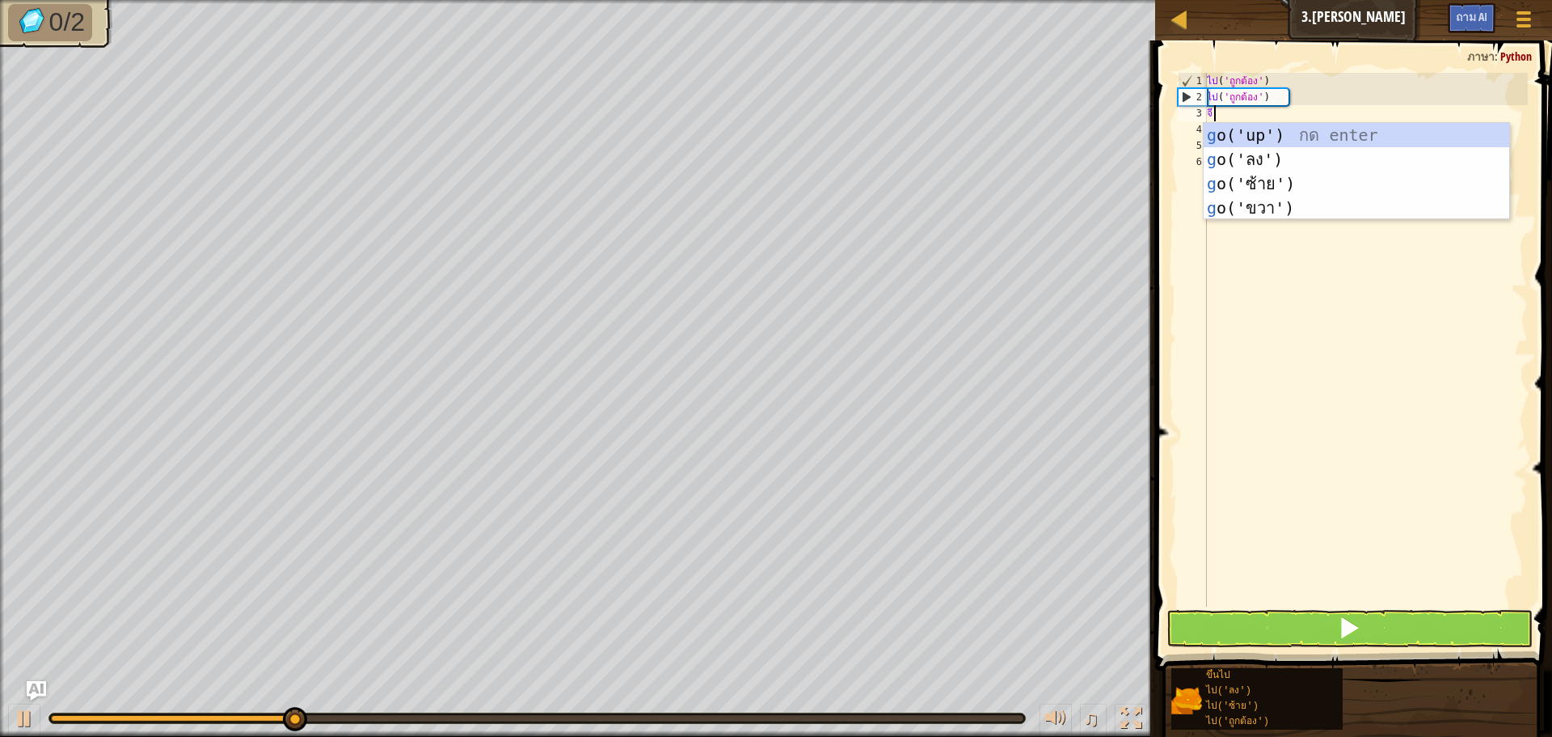
type textarea "go"
click at [1231, 201] on div "ไป ('ขึ้น') กด enter ไป ('ลง') กด enter ไป ('ซ้าย') กด enter ไป ('ถูกต้อง') กด …" at bounding box center [1357, 196] width 306 height 146
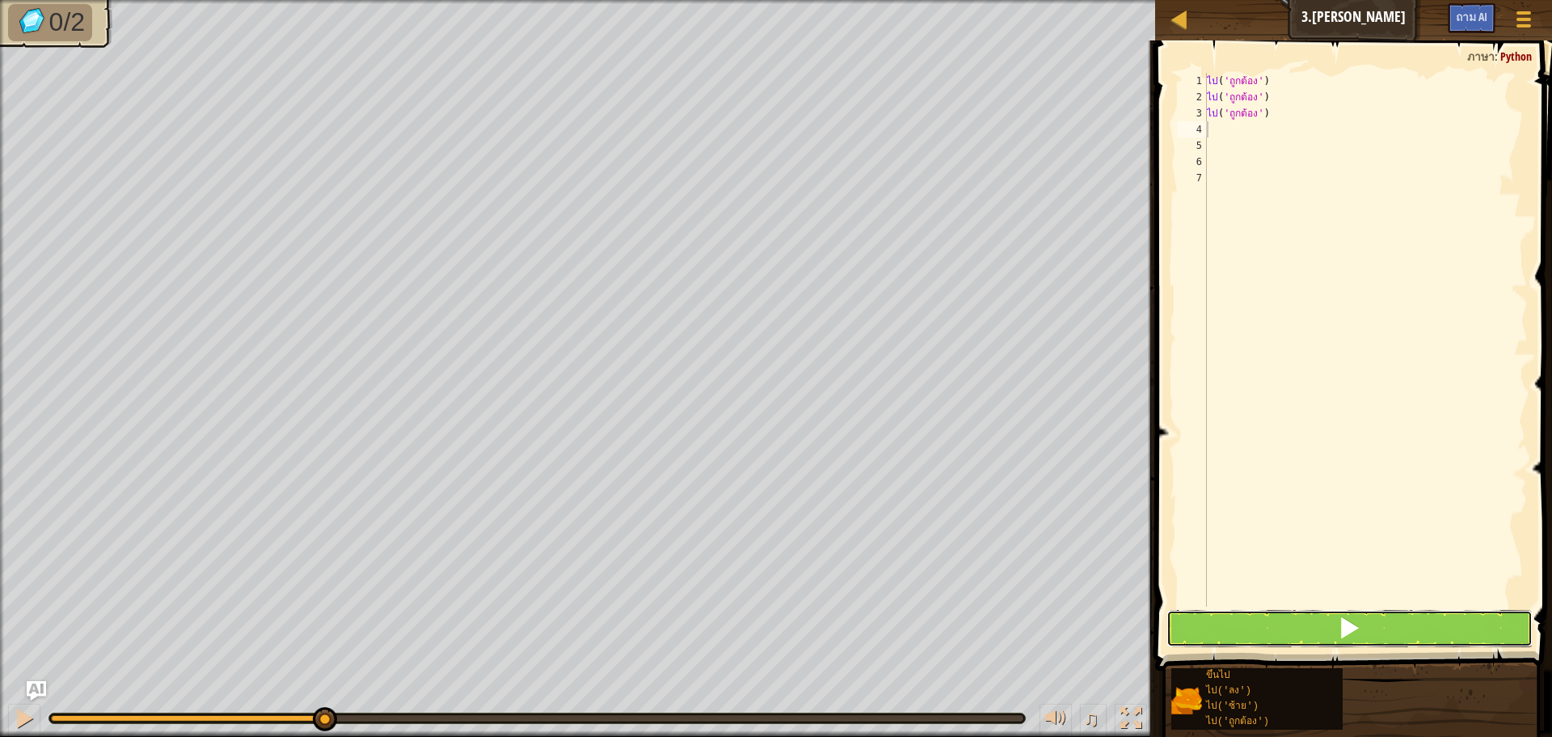
click at [1291, 635] on button at bounding box center [1350, 628] width 366 height 37
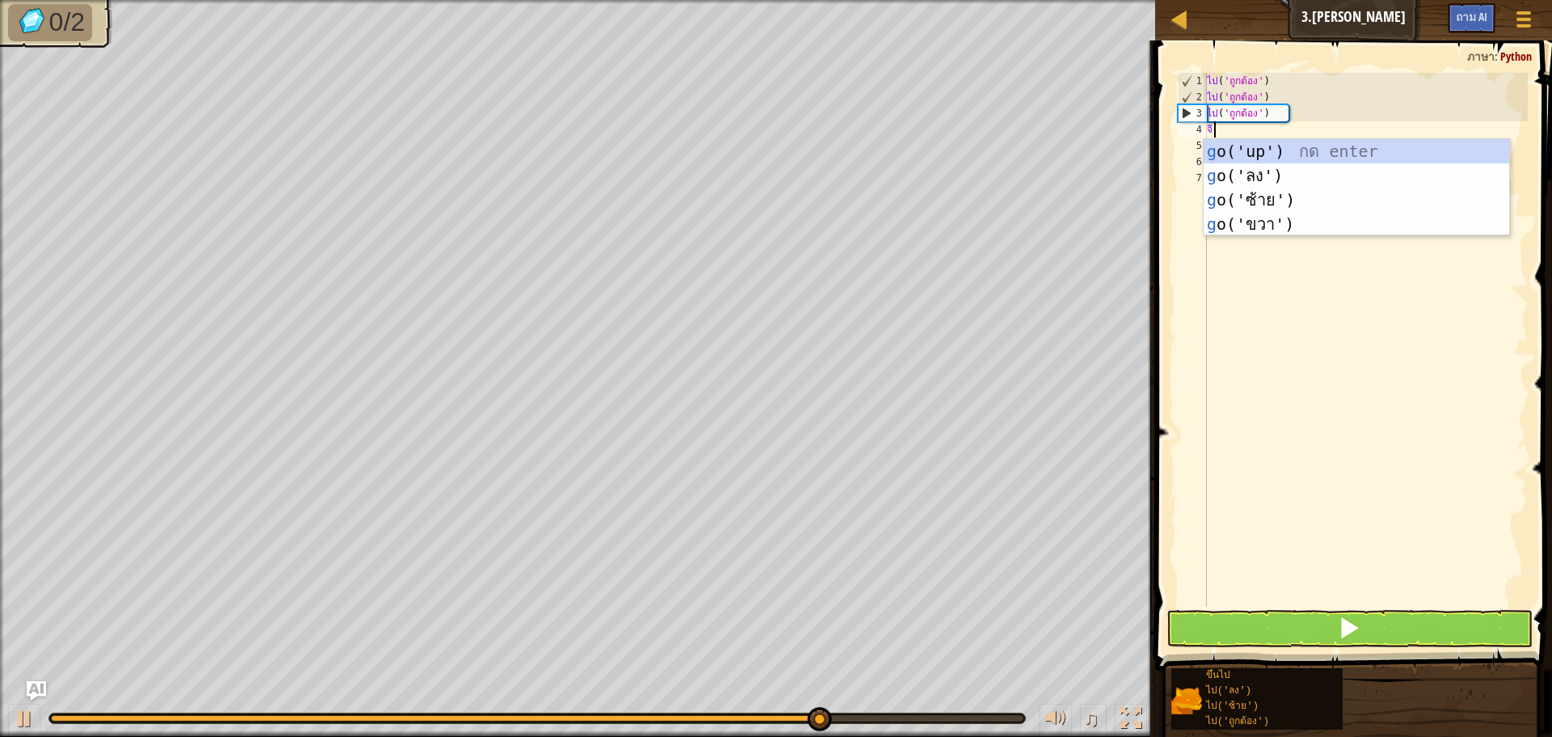
type textarea "go"
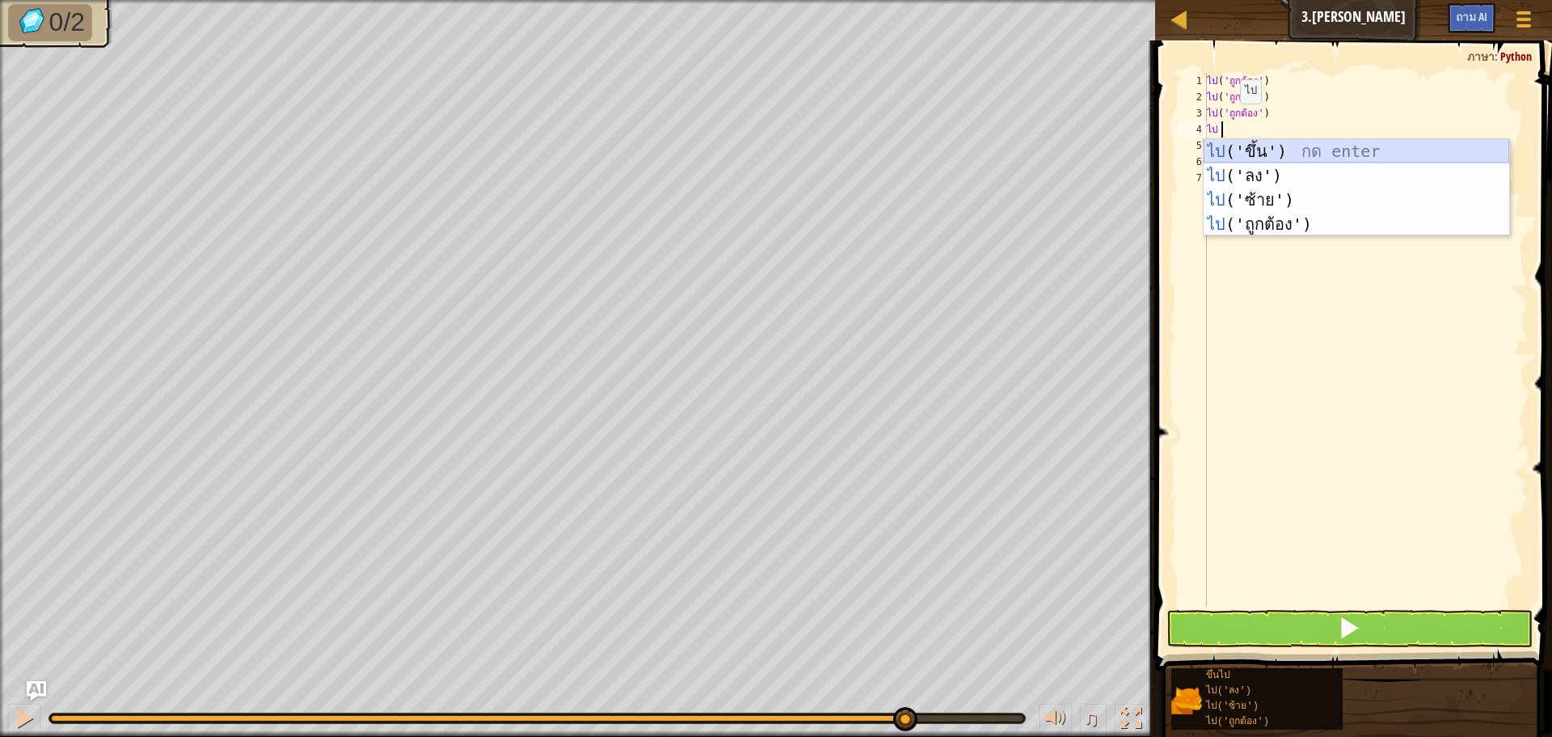
click at [1354, 150] on div "ไป ('ขึ้น') กด enter ไป ('ลง') กด enter ไป ('ซ้าย') กด enter ไป ('ถูกต้อง') กด …" at bounding box center [1357, 212] width 306 height 146
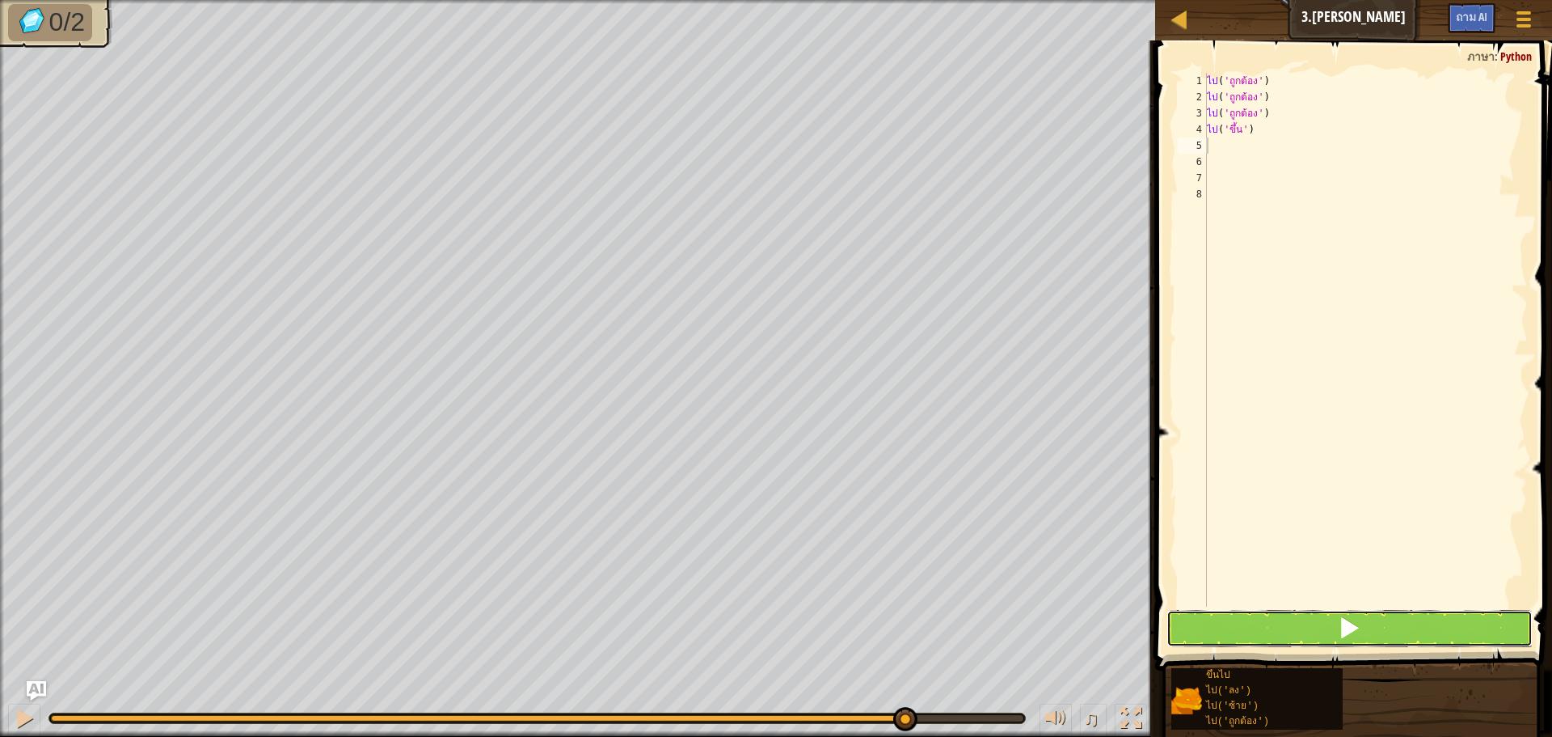
click at [1306, 632] on button at bounding box center [1350, 628] width 366 height 37
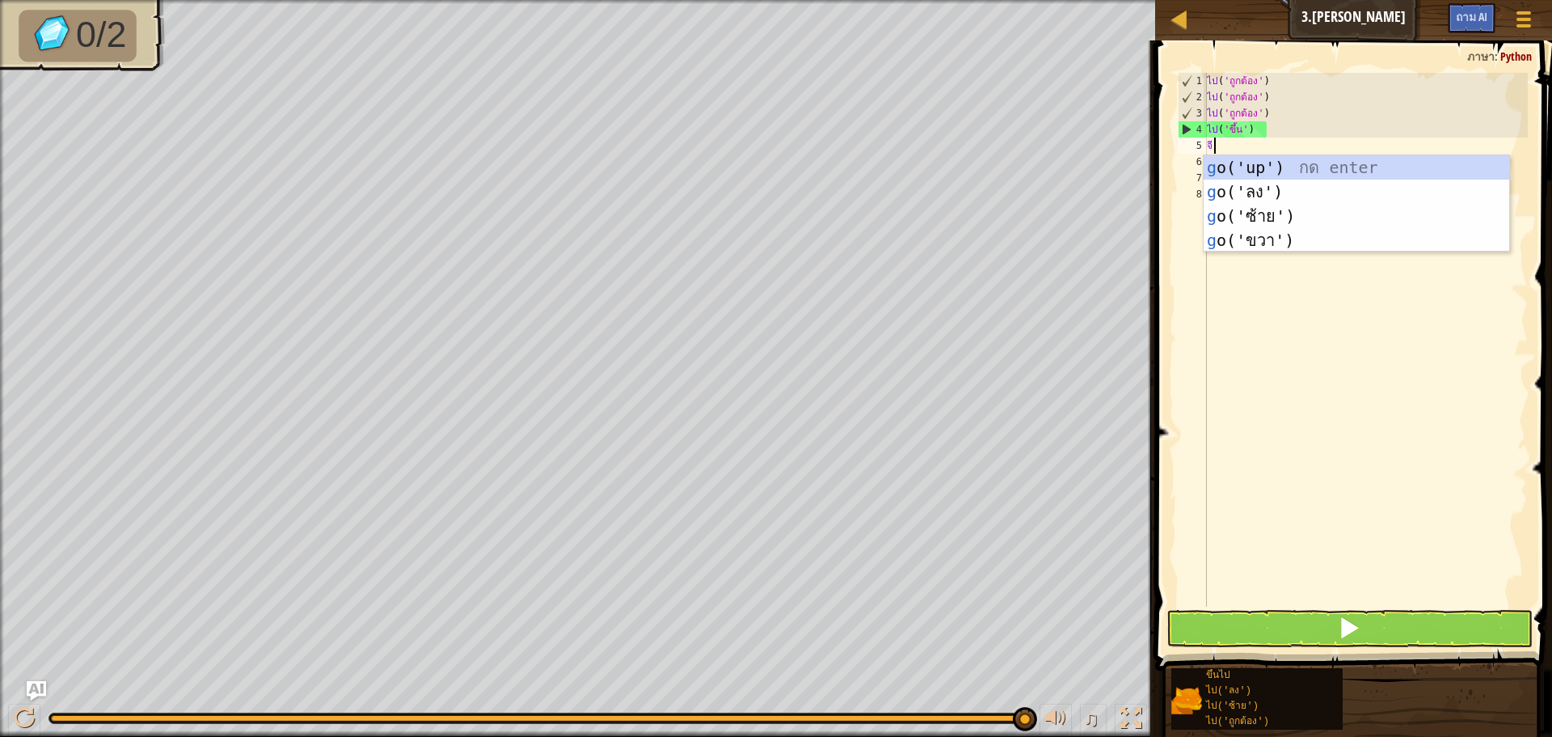
type textarea "go"
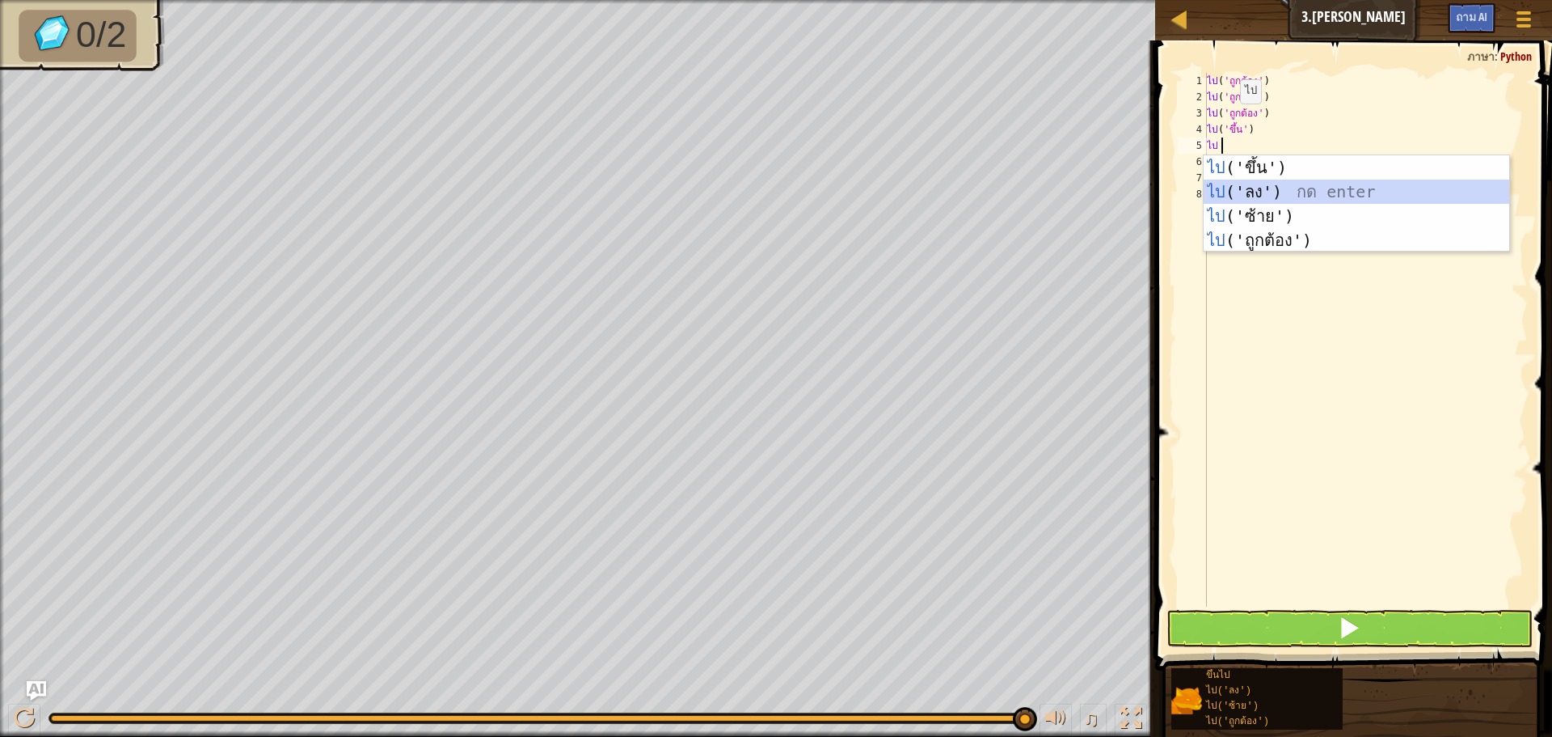
click at [1246, 180] on div "ไป ('ขึ้น') กด enter ไป ('ลง') กด enter ไป ('ซ้าย') กด enter ไป ('ถูกต้อง') กด …" at bounding box center [1357, 228] width 306 height 146
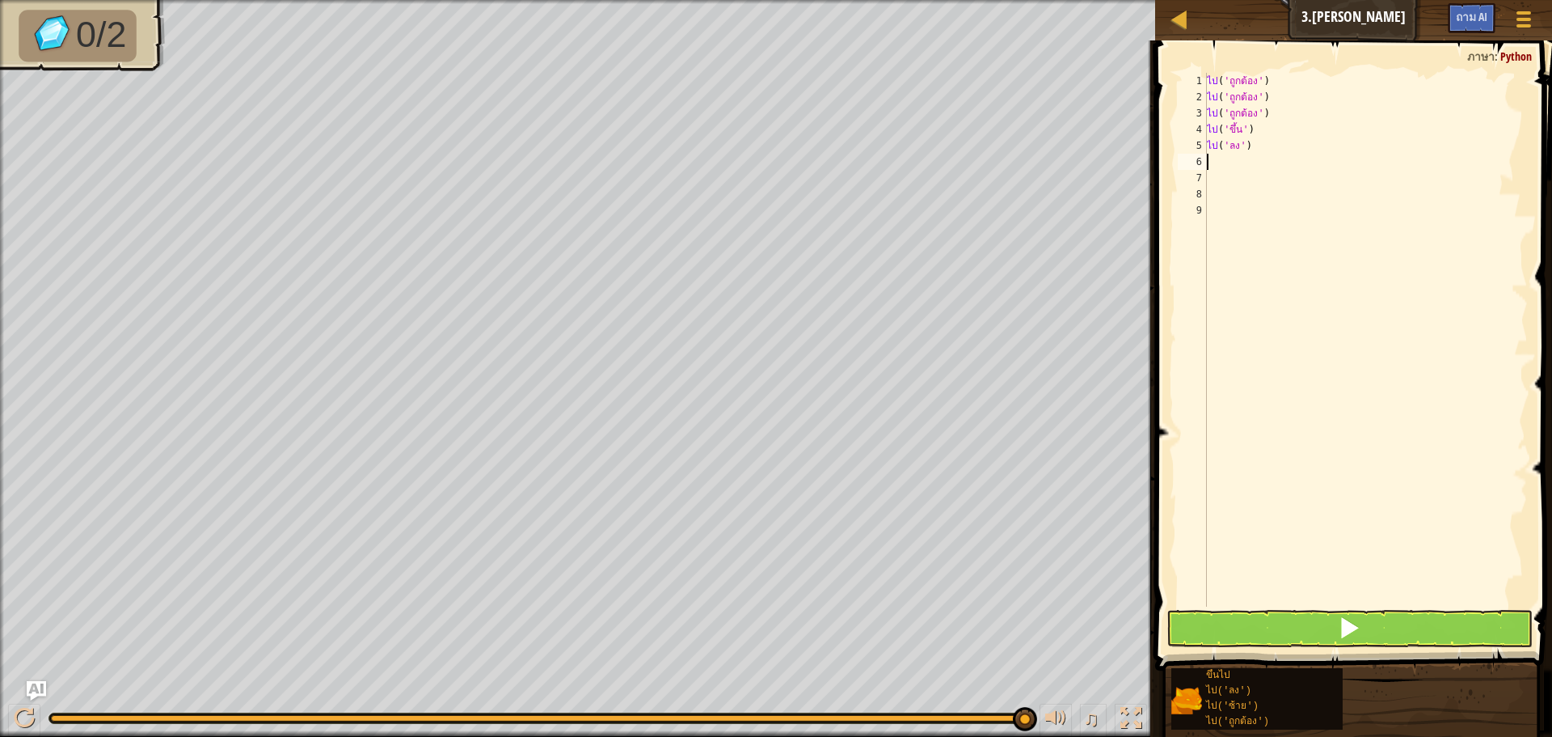
type textarea "f"
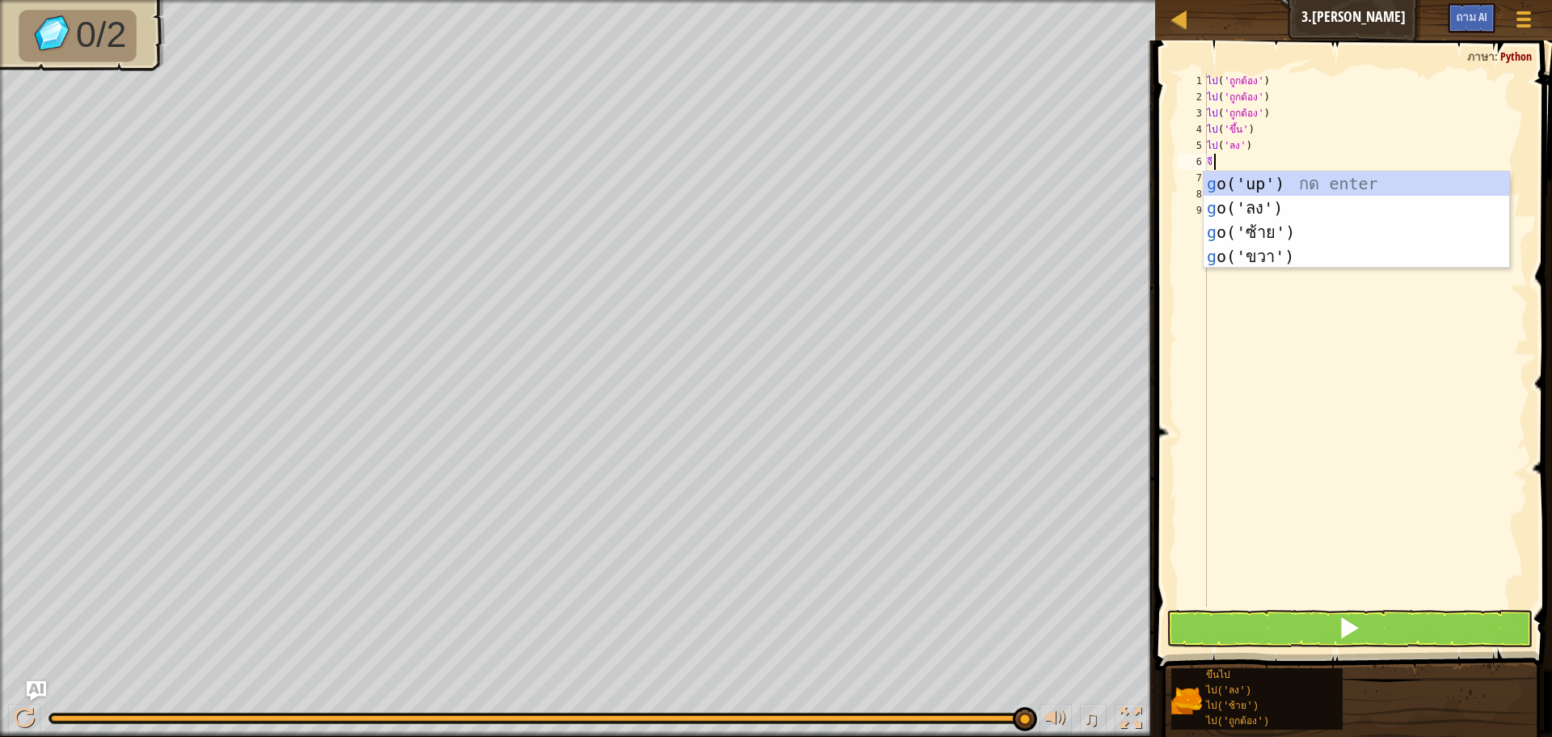
type textarea "go"
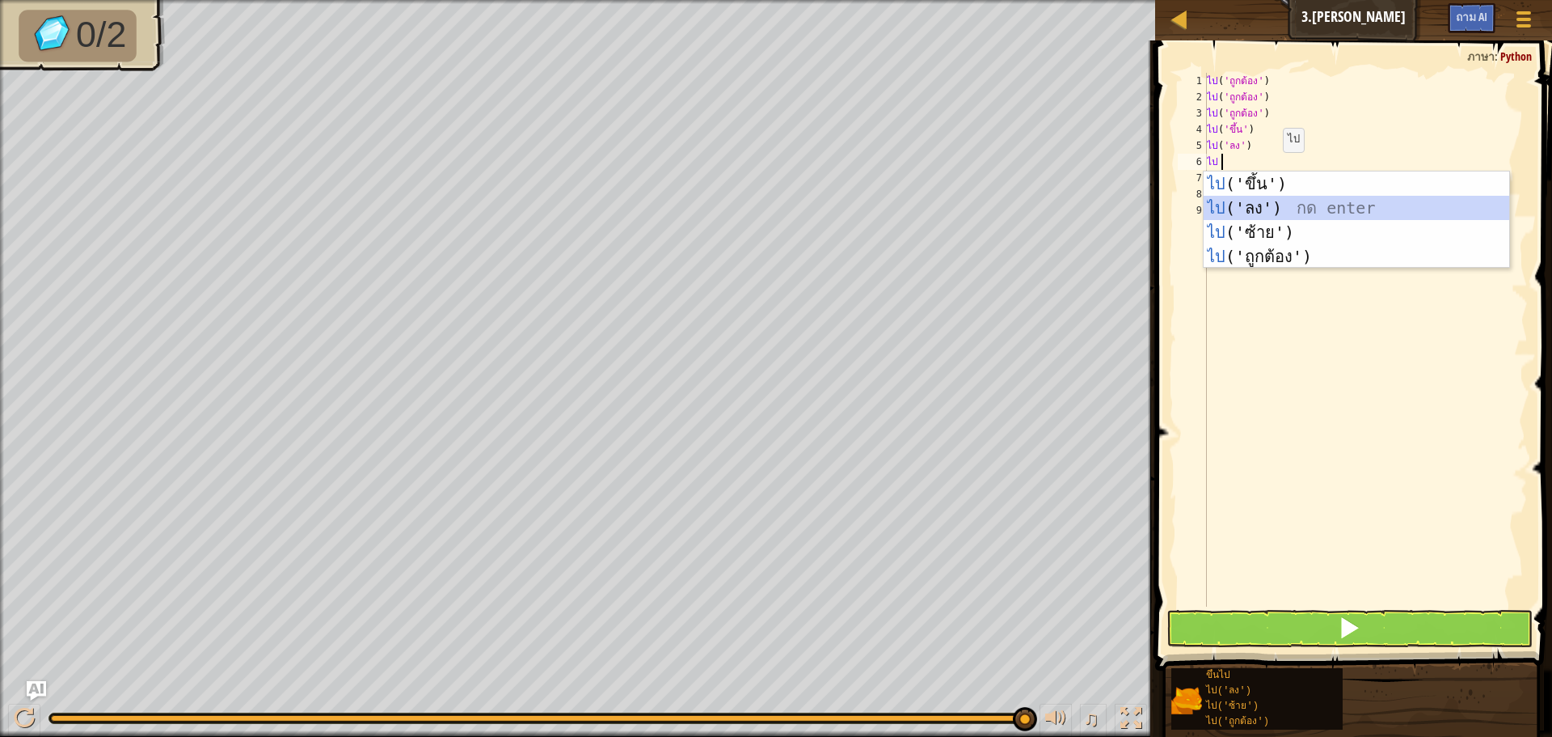
click at [1268, 201] on div "ไป ('ขึ้น') กด enter ไป ('ลง') กด enter ไป ('ซ้าย') กด enter ไป ('ถูกต้อง') กด …" at bounding box center [1357, 244] width 306 height 146
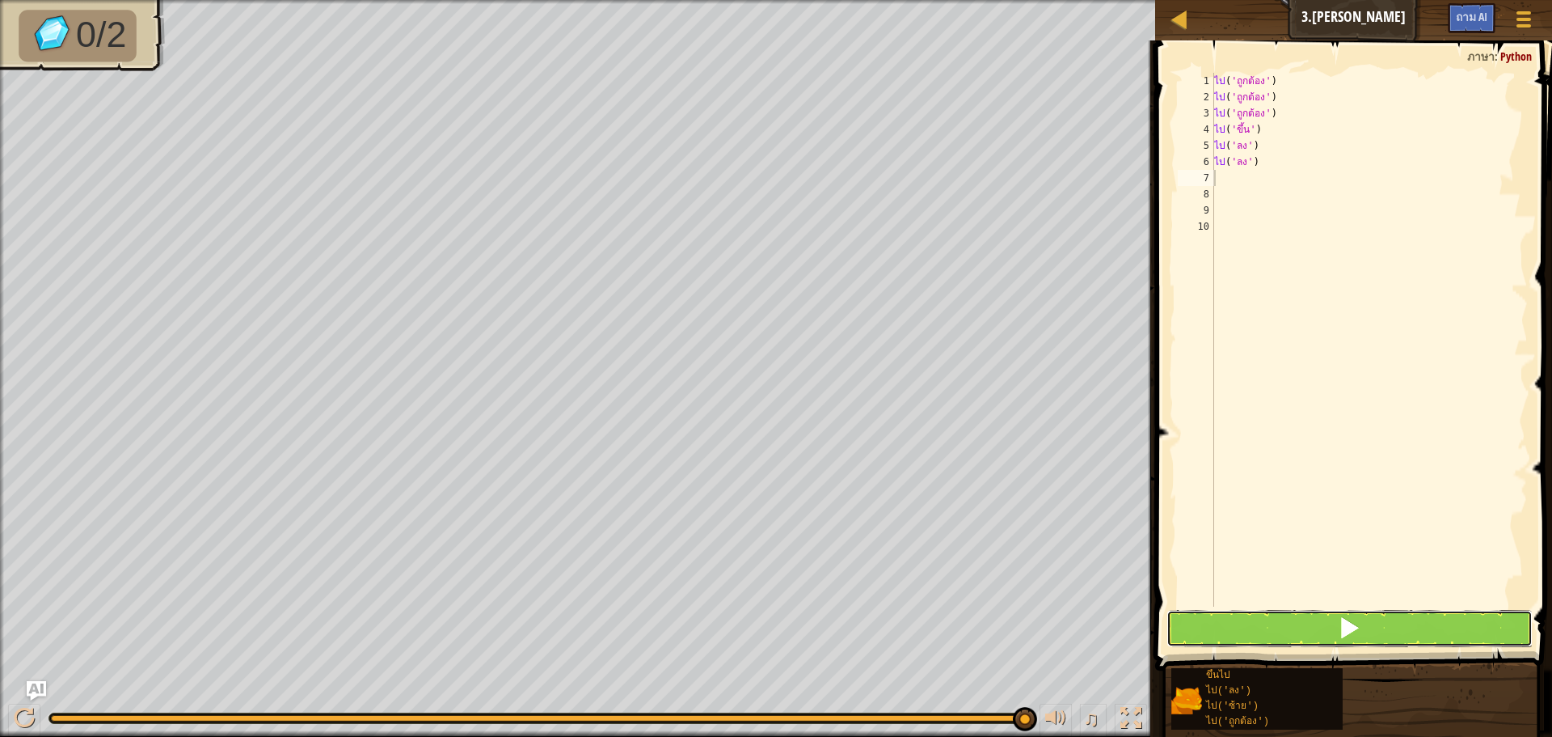
click at [1272, 619] on button at bounding box center [1350, 628] width 366 height 37
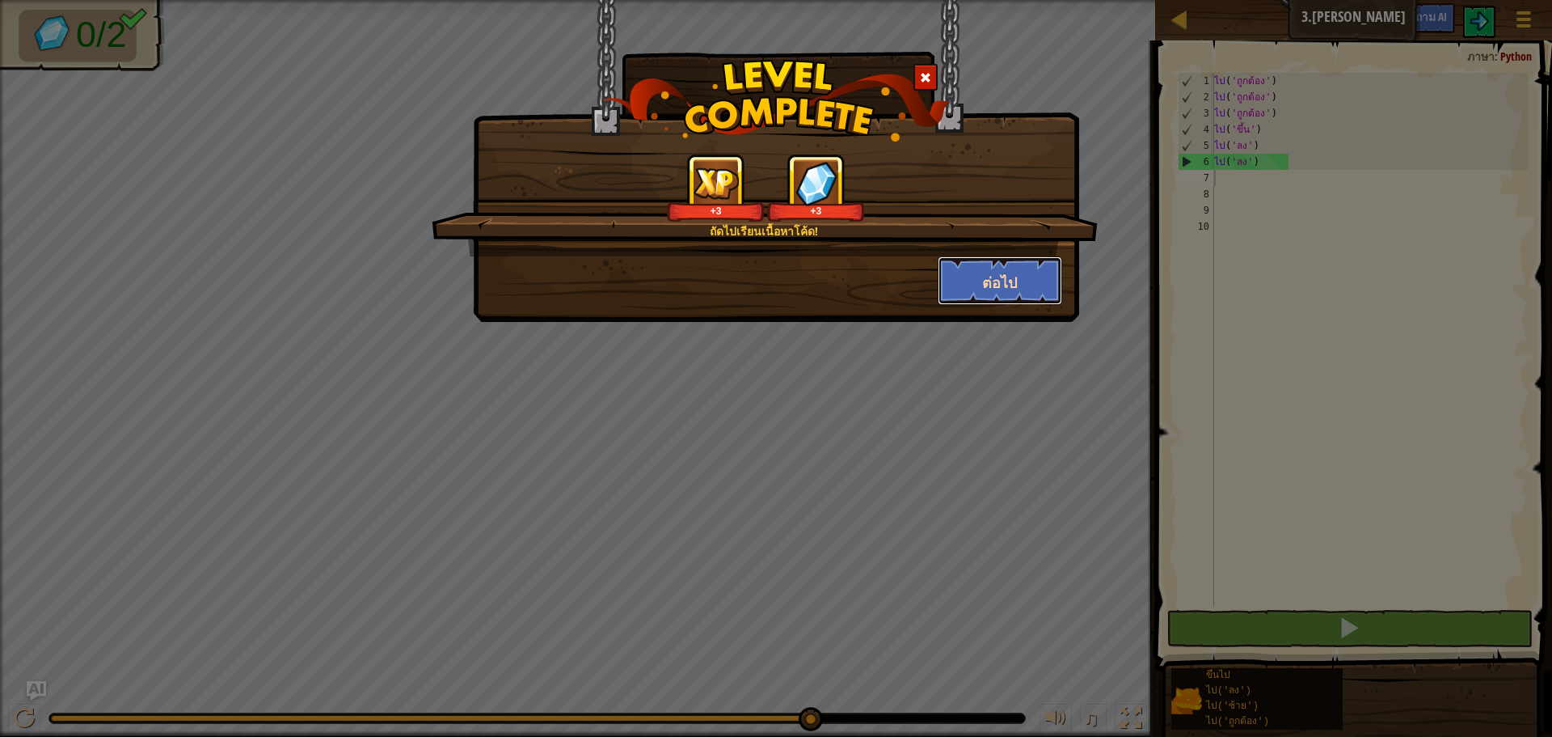
click at [1036, 267] on button "ต่อไป" at bounding box center [1000, 280] width 125 height 49
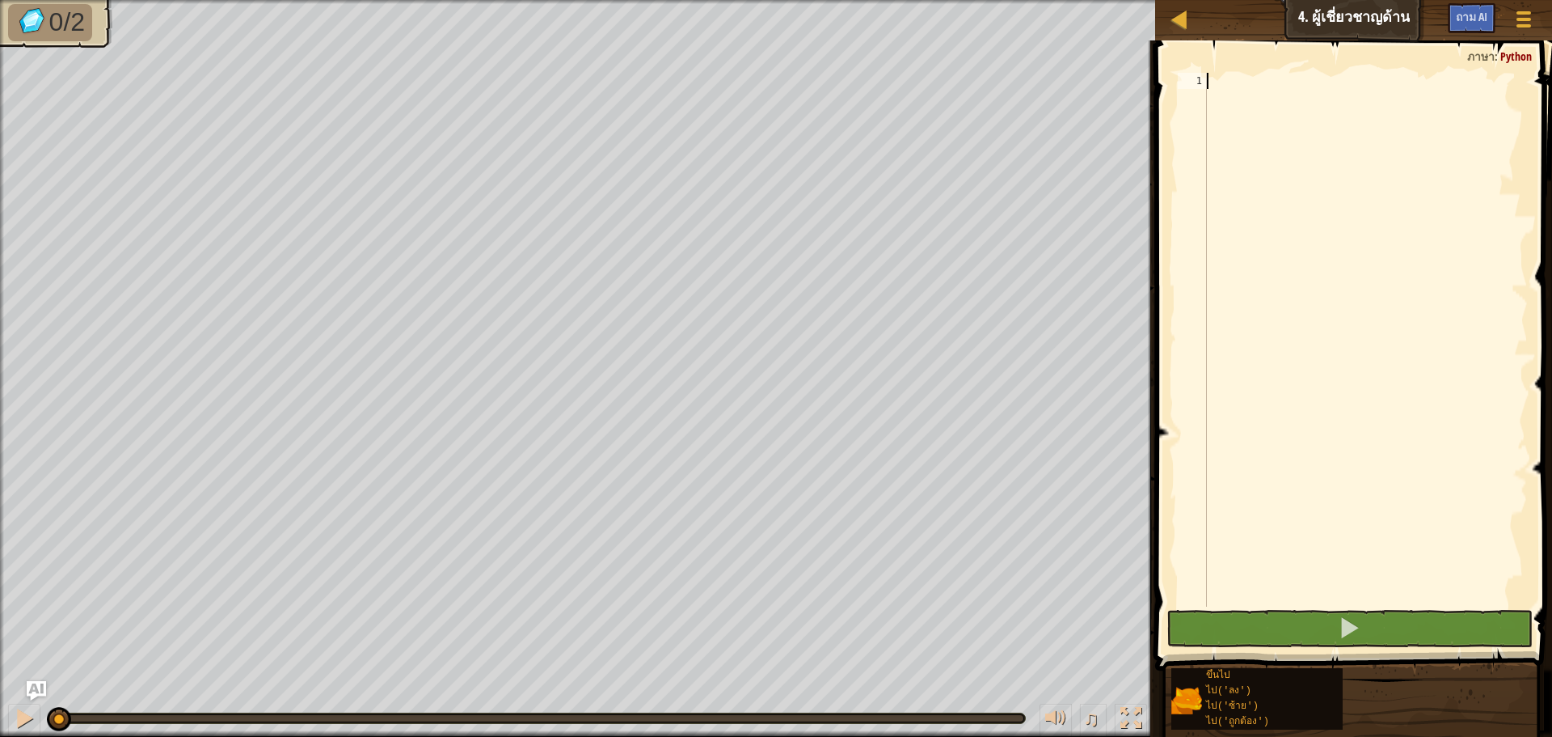
click at [1283, 78] on div at bounding box center [1366, 356] width 324 height 566
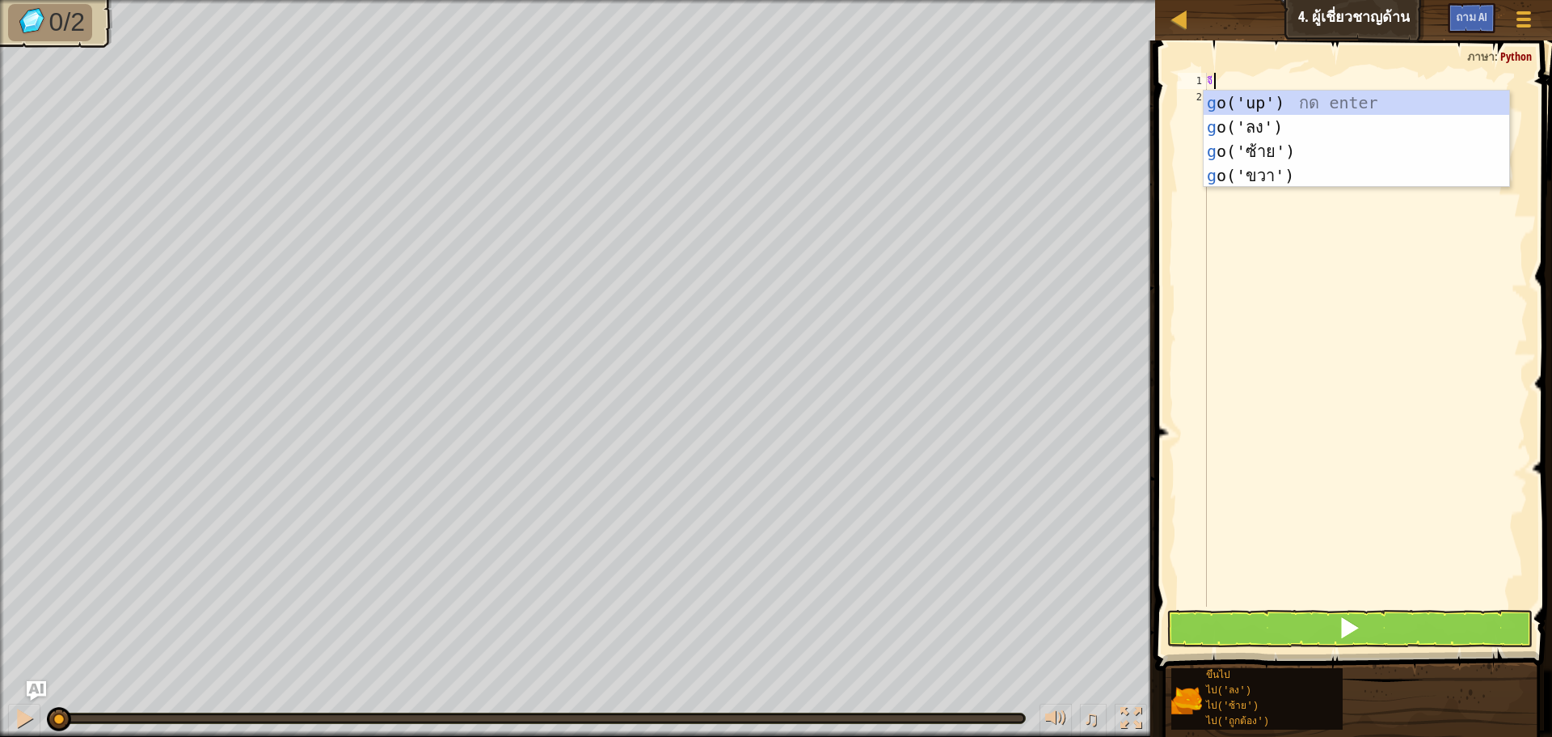
type textarea "go"
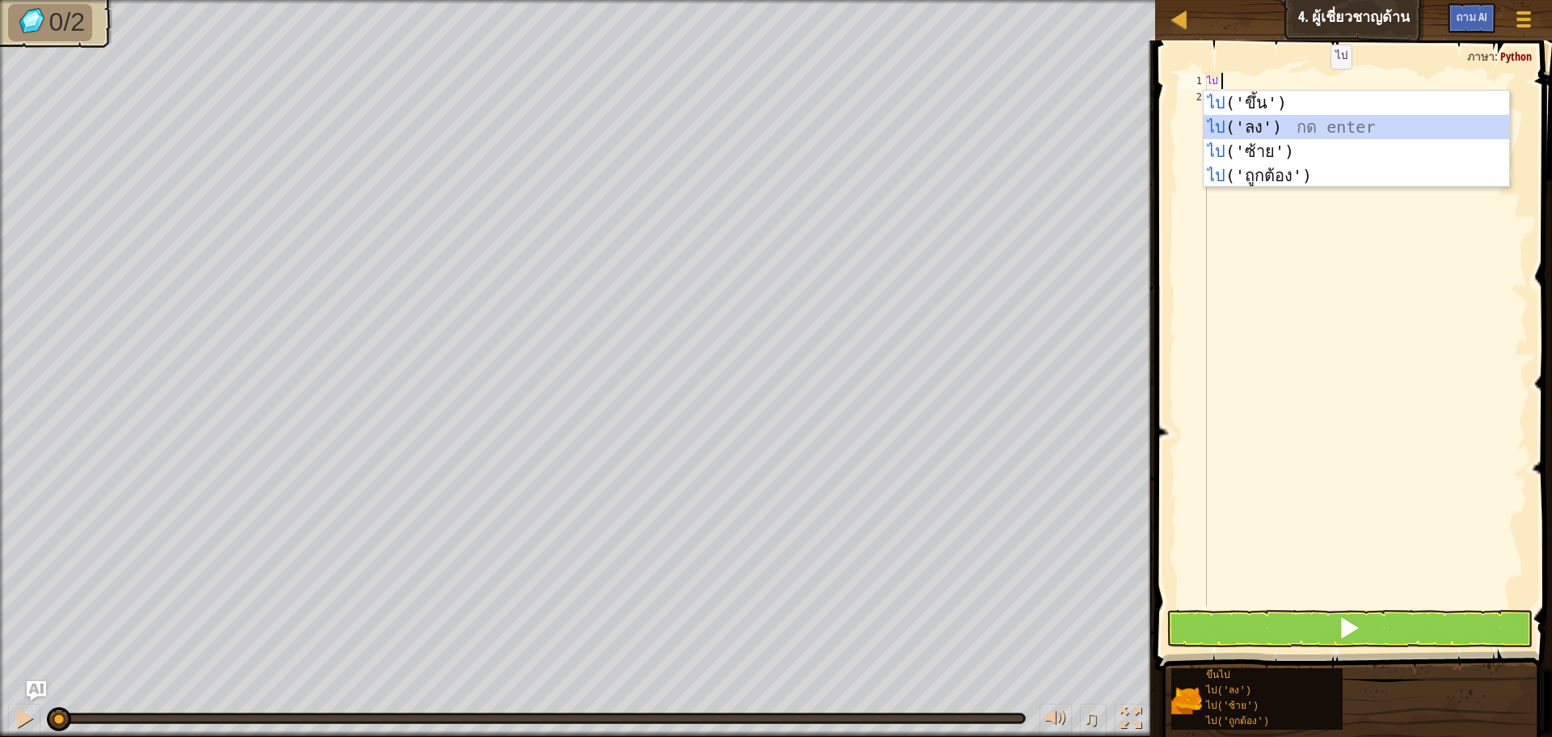
click at [1311, 118] on div "ไป ('ขึ้น') กด enter ไป ('ลง') กด enter ไป ('ซ้าย') กด enter ไป ('ถูกต้อง') กด …" at bounding box center [1357, 164] width 306 height 146
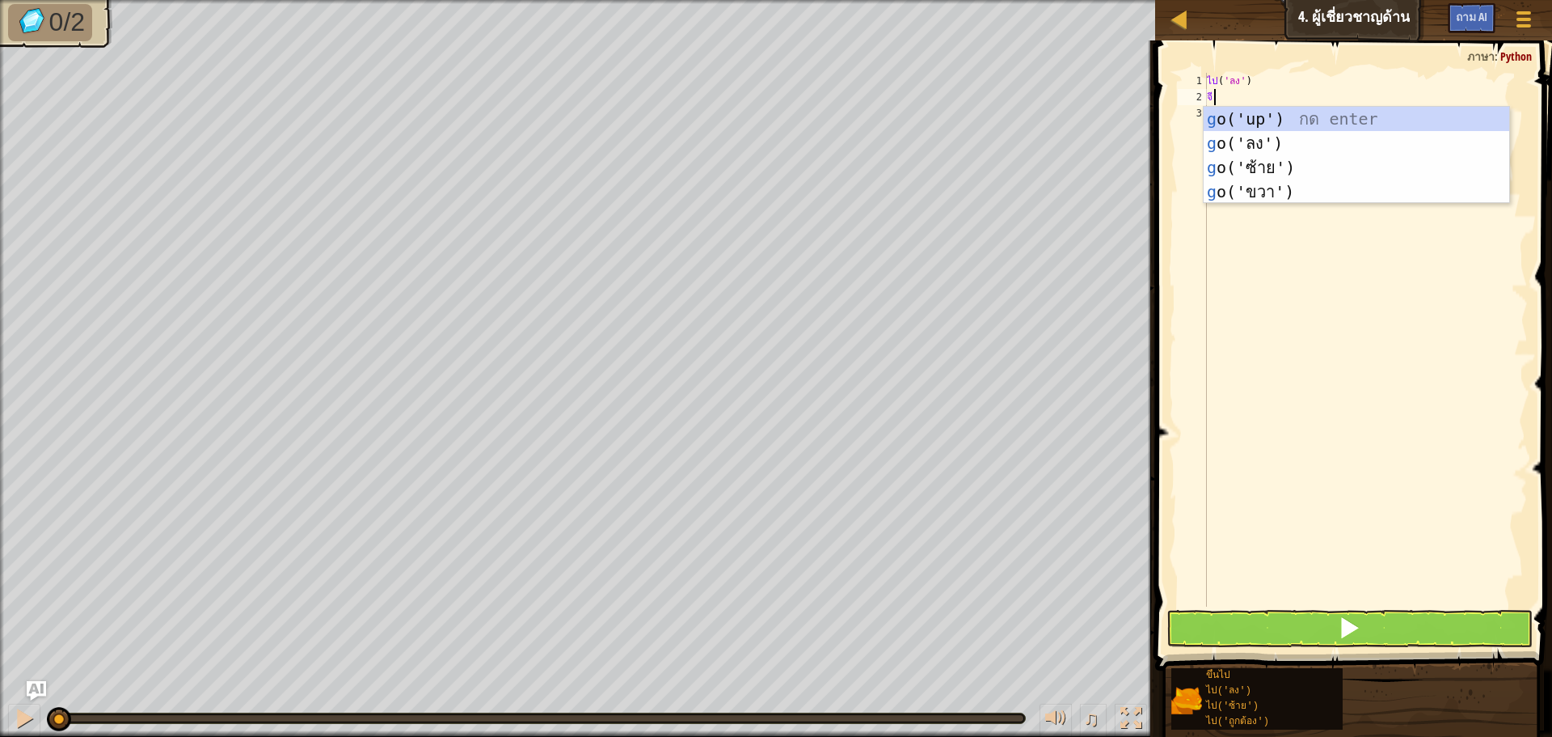
type textarea "go"
click at [1300, 145] on div "ไป ('ขึ้น') กด enter ไป ('ลง') กด enter ไป ('ซ้าย') กด enter ไป ('ถูกต้อง') กด …" at bounding box center [1357, 180] width 306 height 146
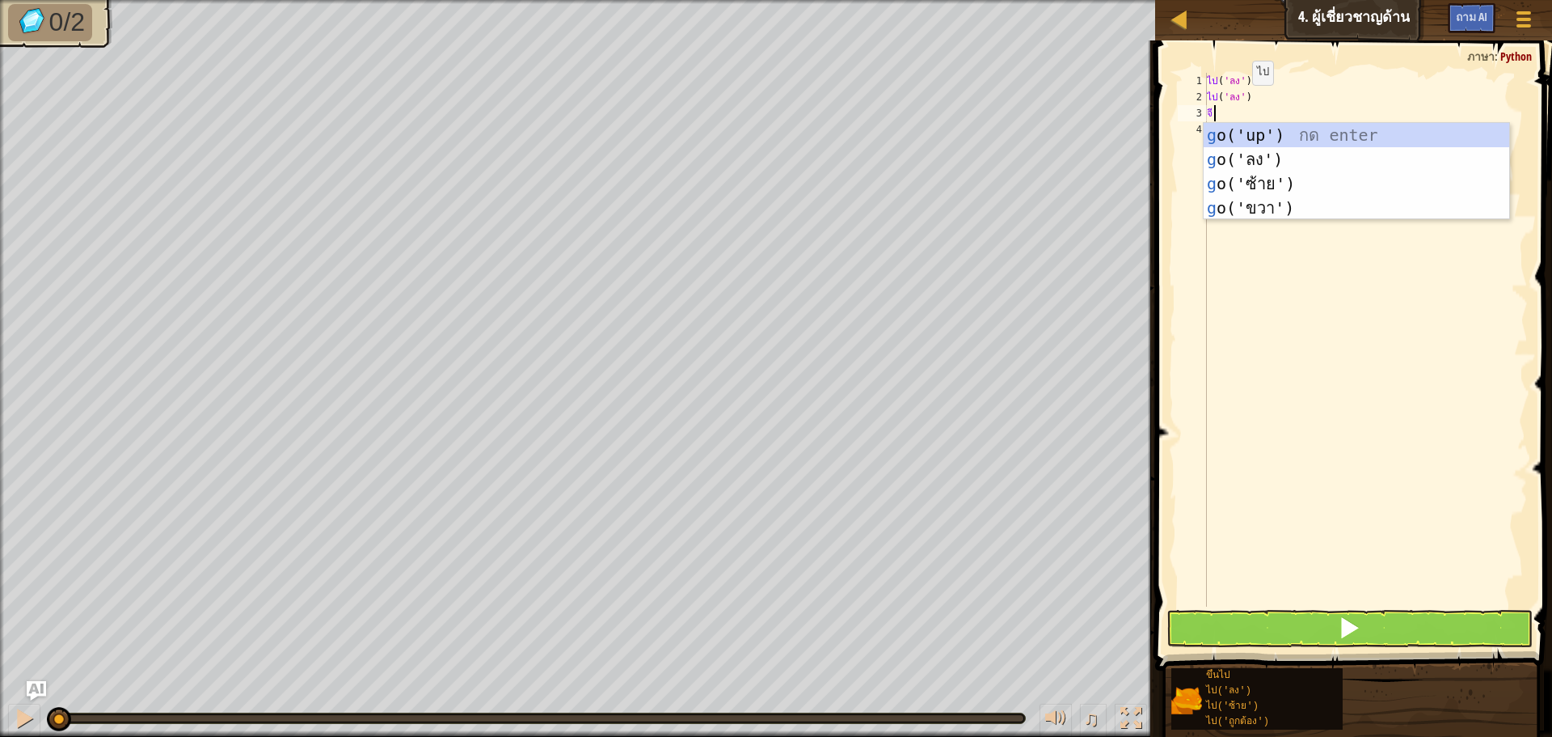
type textarea "go"
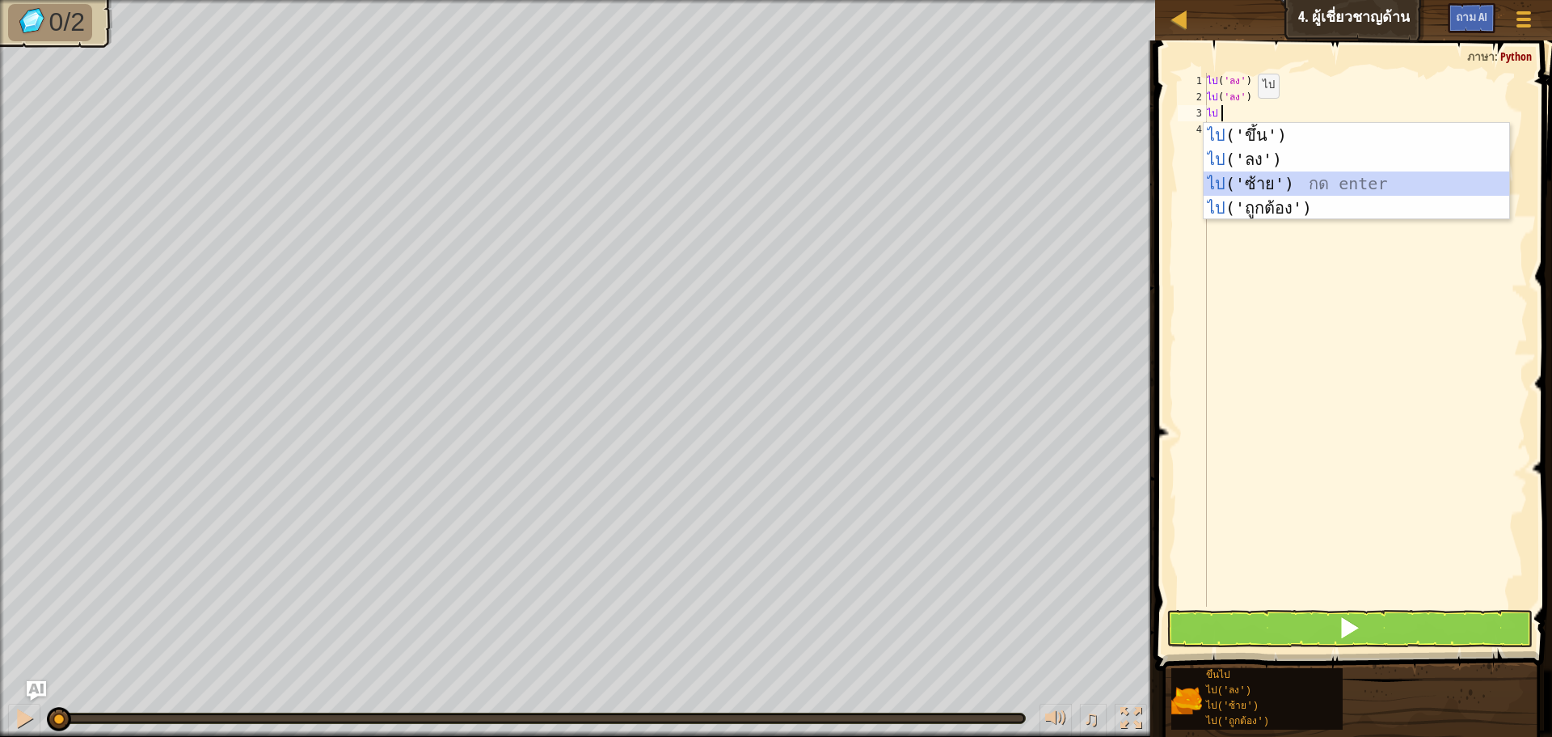
click at [1235, 183] on div "ไป ('ขึ้น') กด enter ไป ('ลง') กด enter ไป ('ซ้าย') กด enter ไป ('ถูกต้อง') กด …" at bounding box center [1357, 196] width 306 height 146
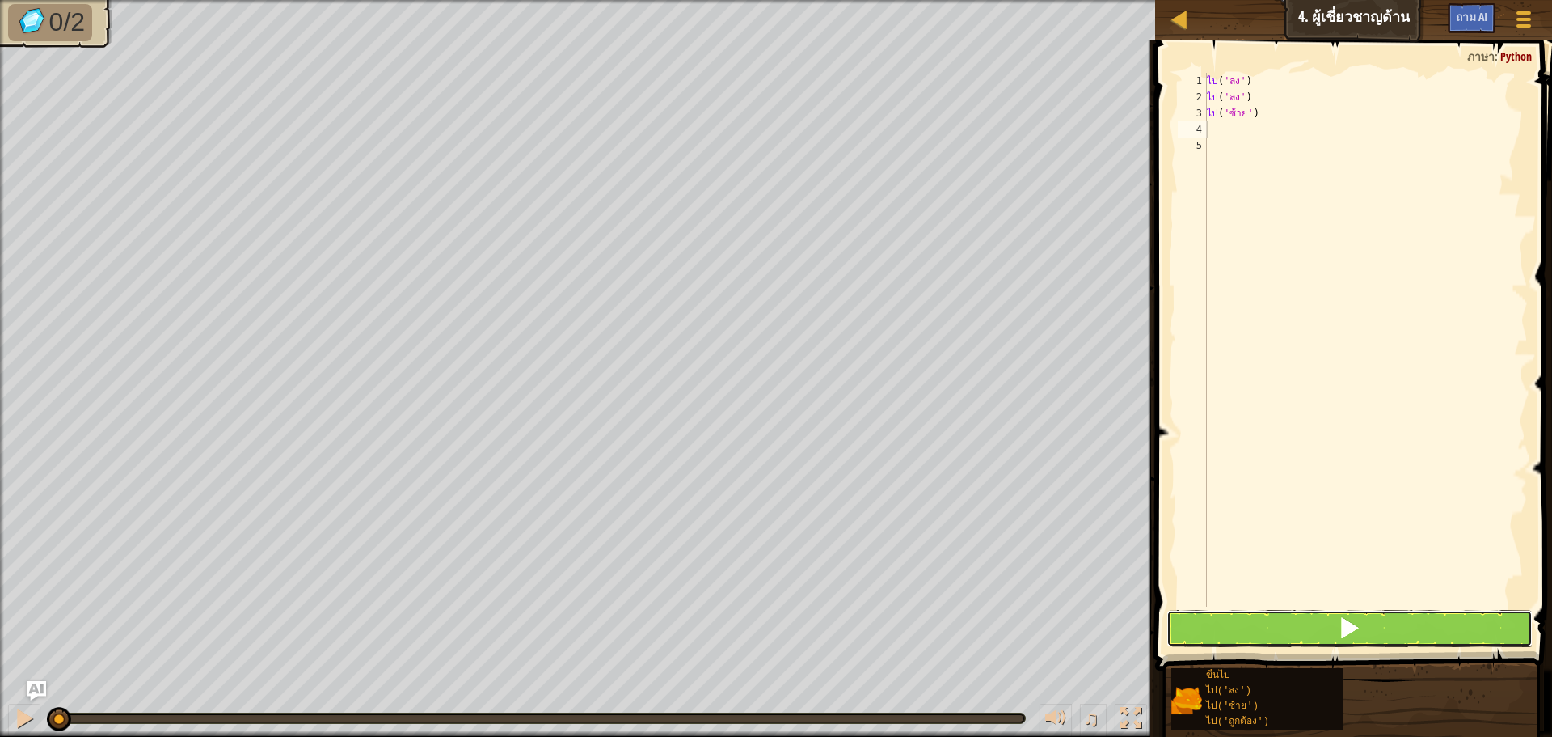
click at [1295, 614] on button at bounding box center [1350, 628] width 366 height 37
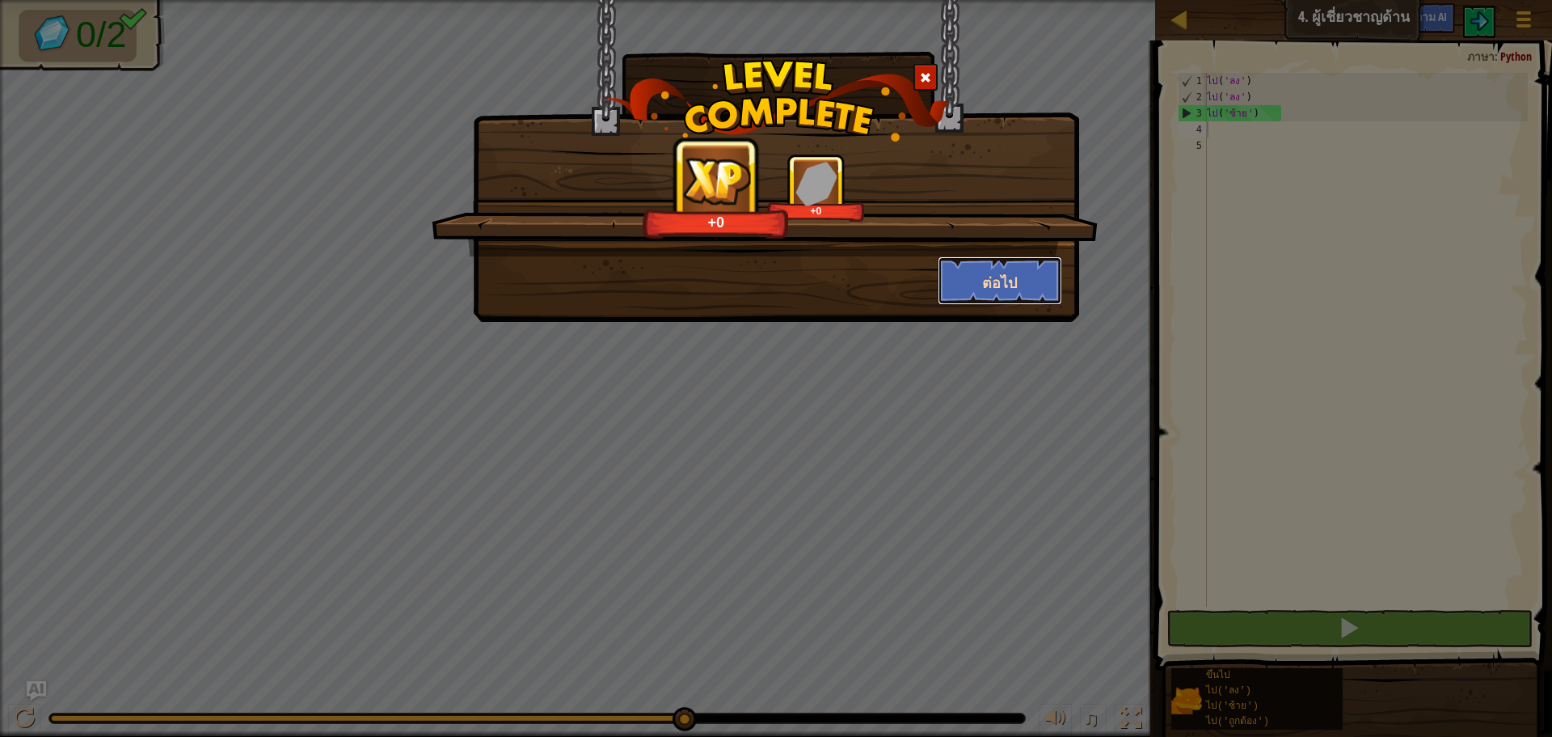
click at [961, 270] on button "ต่อไป" at bounding box center [1000, 280] width 125 height 49
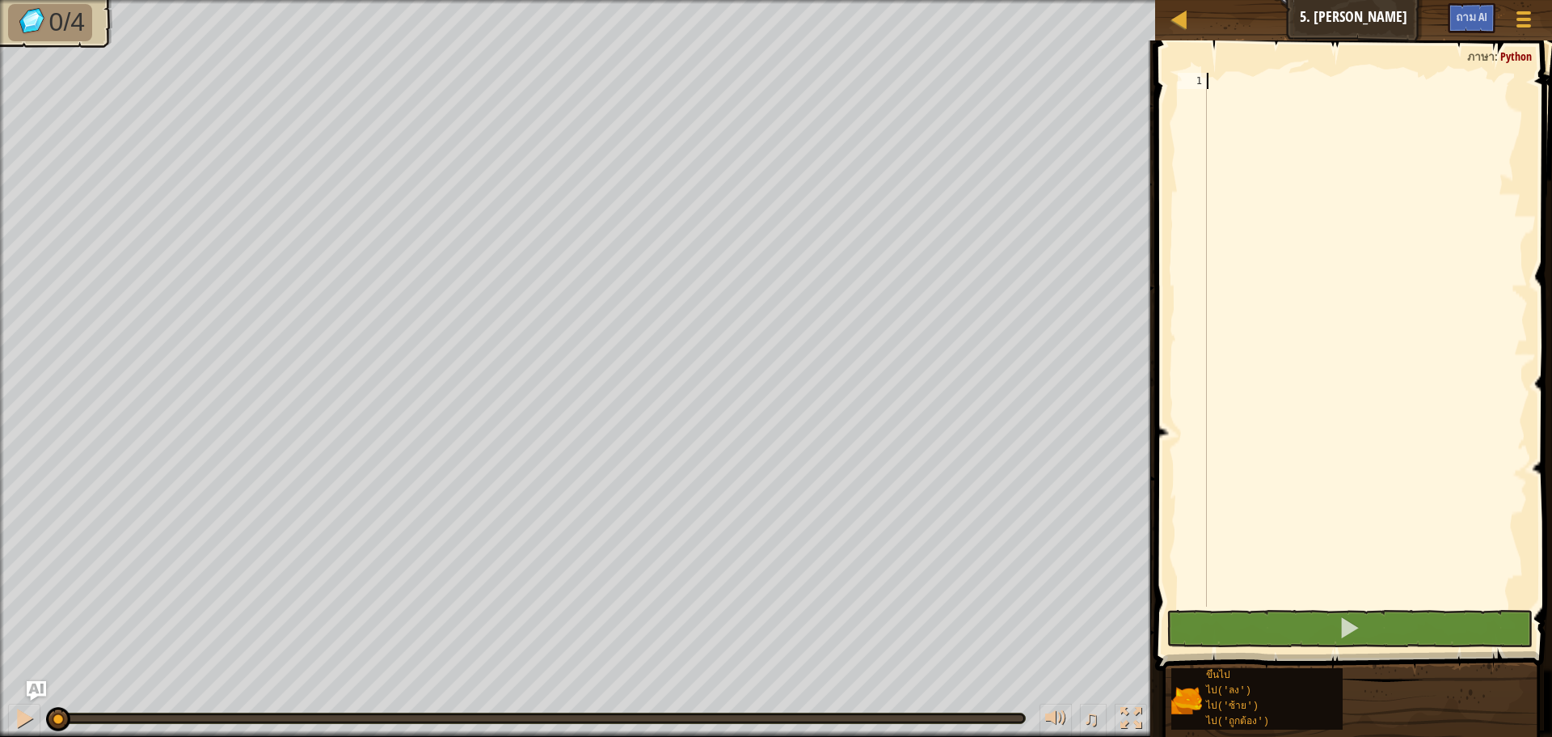
type textarea "o"
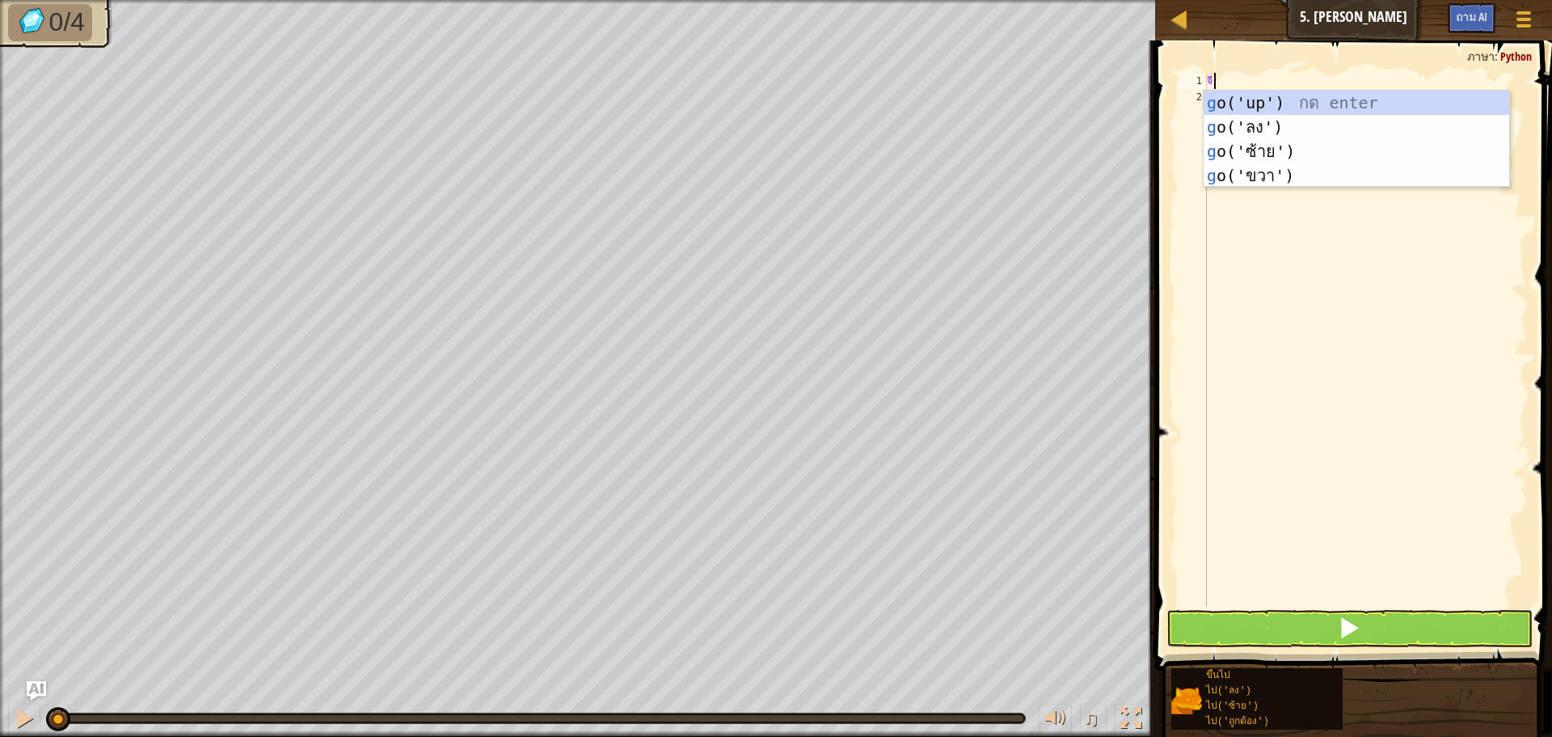
type textarea "go"
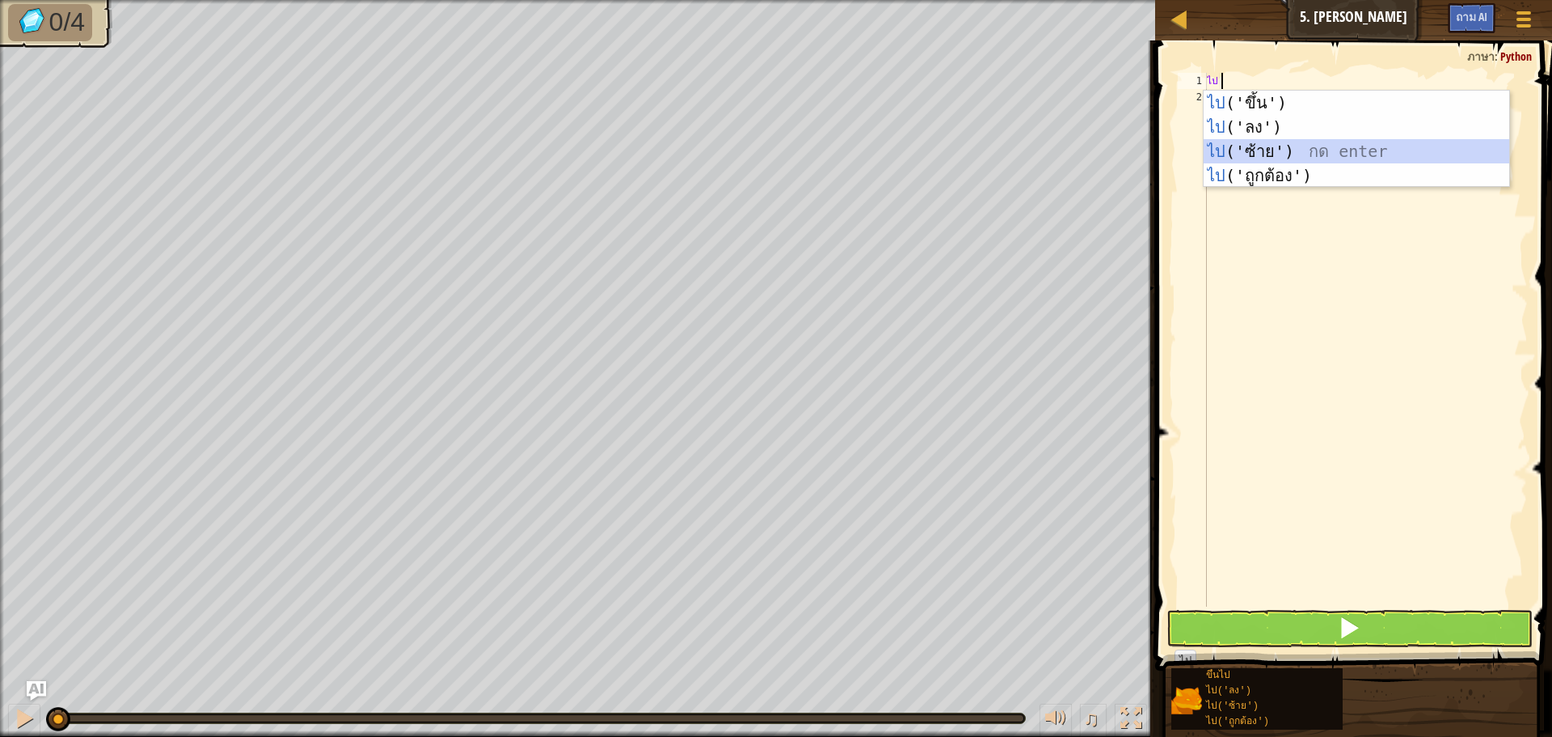
click at [1264, 144] on div "ไป ('ขึ้น') กด enter ไป ('ลง') กด enter ไป ('ซ้าย') กด enter ไป ('ถูกต้อง') กด …" at bounding box center [1357, 164] width 306 height 146
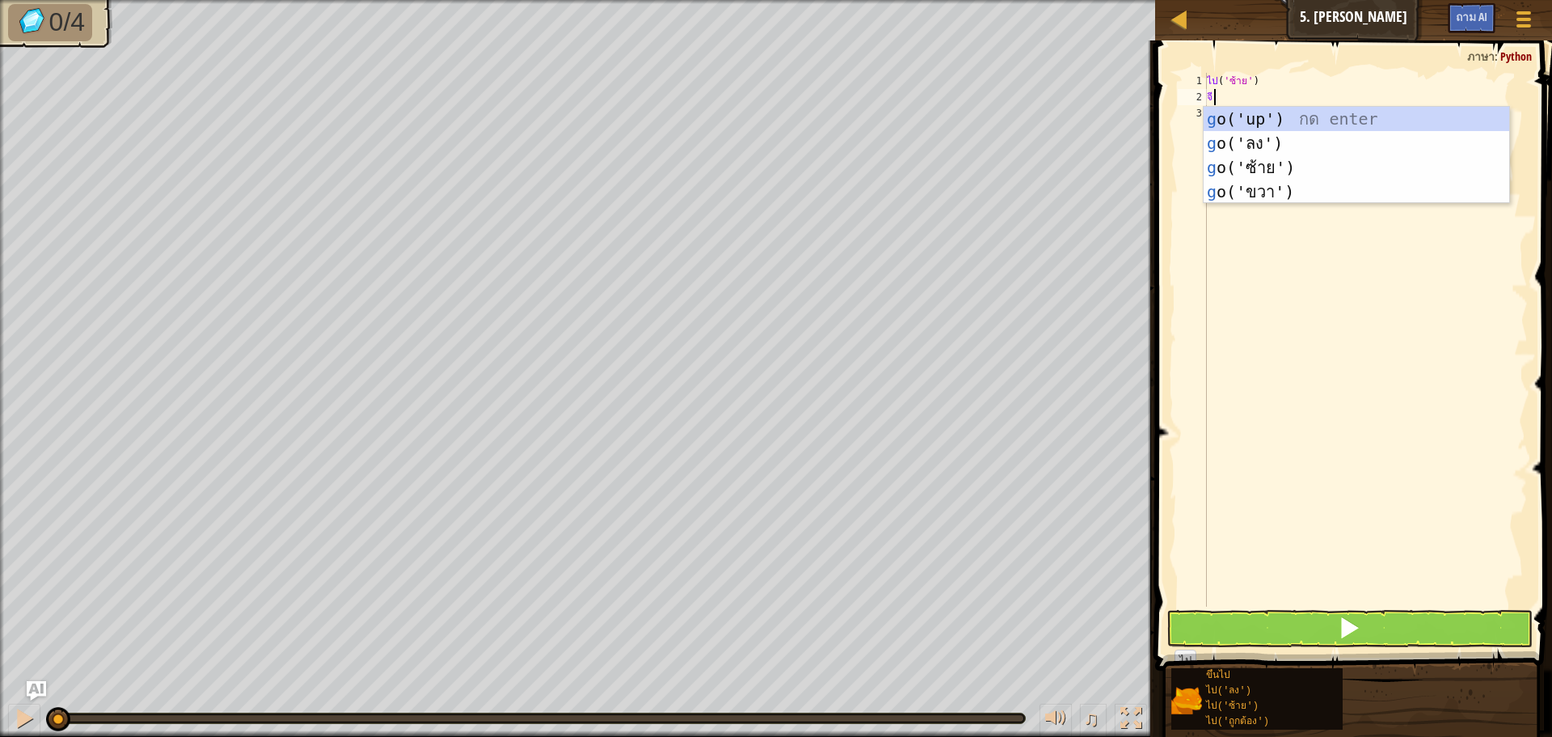
type textarea "go"
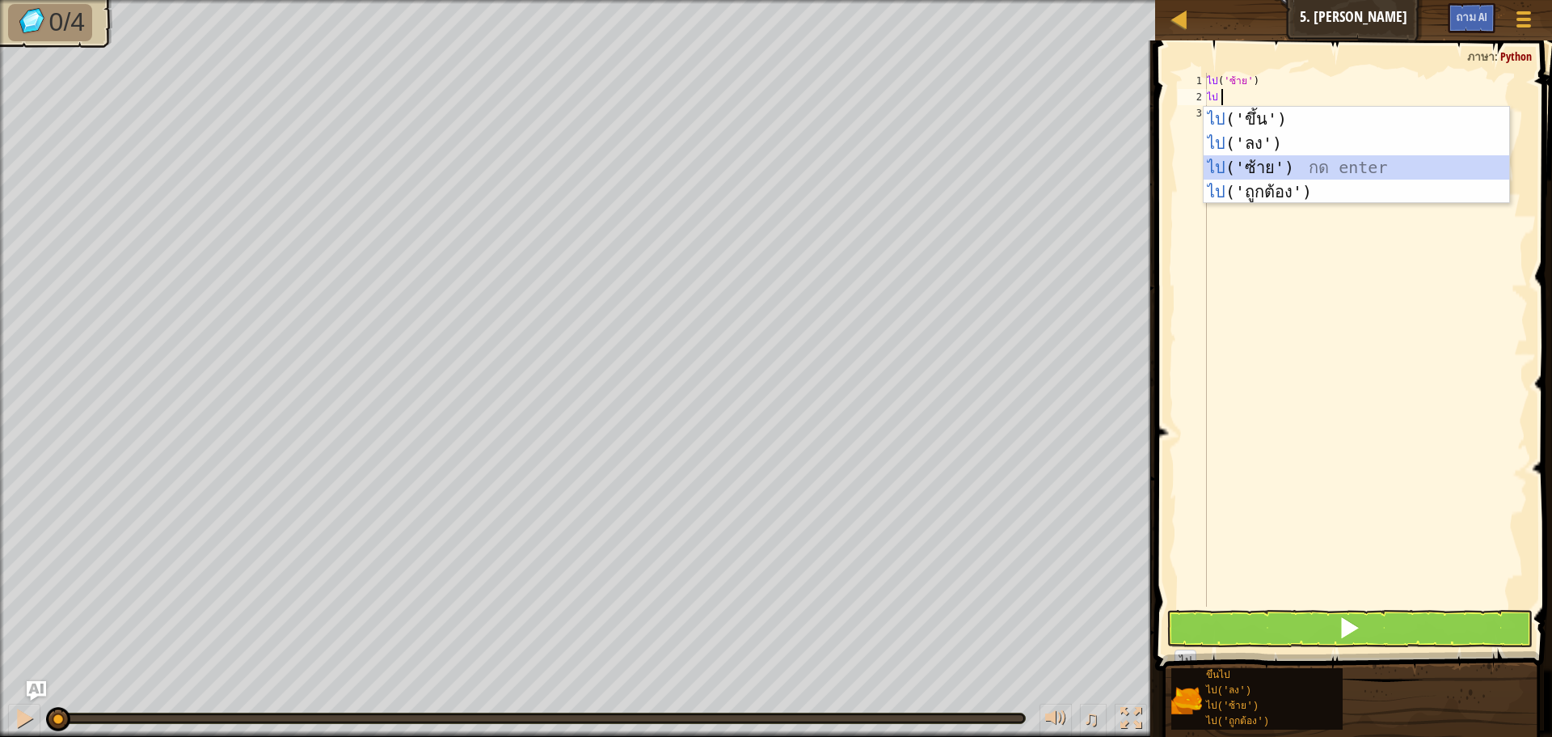
click at [1265, 168] on div "ไป ('ขึ้น') กด enter ไป ('ลง') กด enter ไป ('ซ้าย') กด enter ไป ('ถูกต้อง') กด …" at bounding box center [1357, 180] width 306 height 146
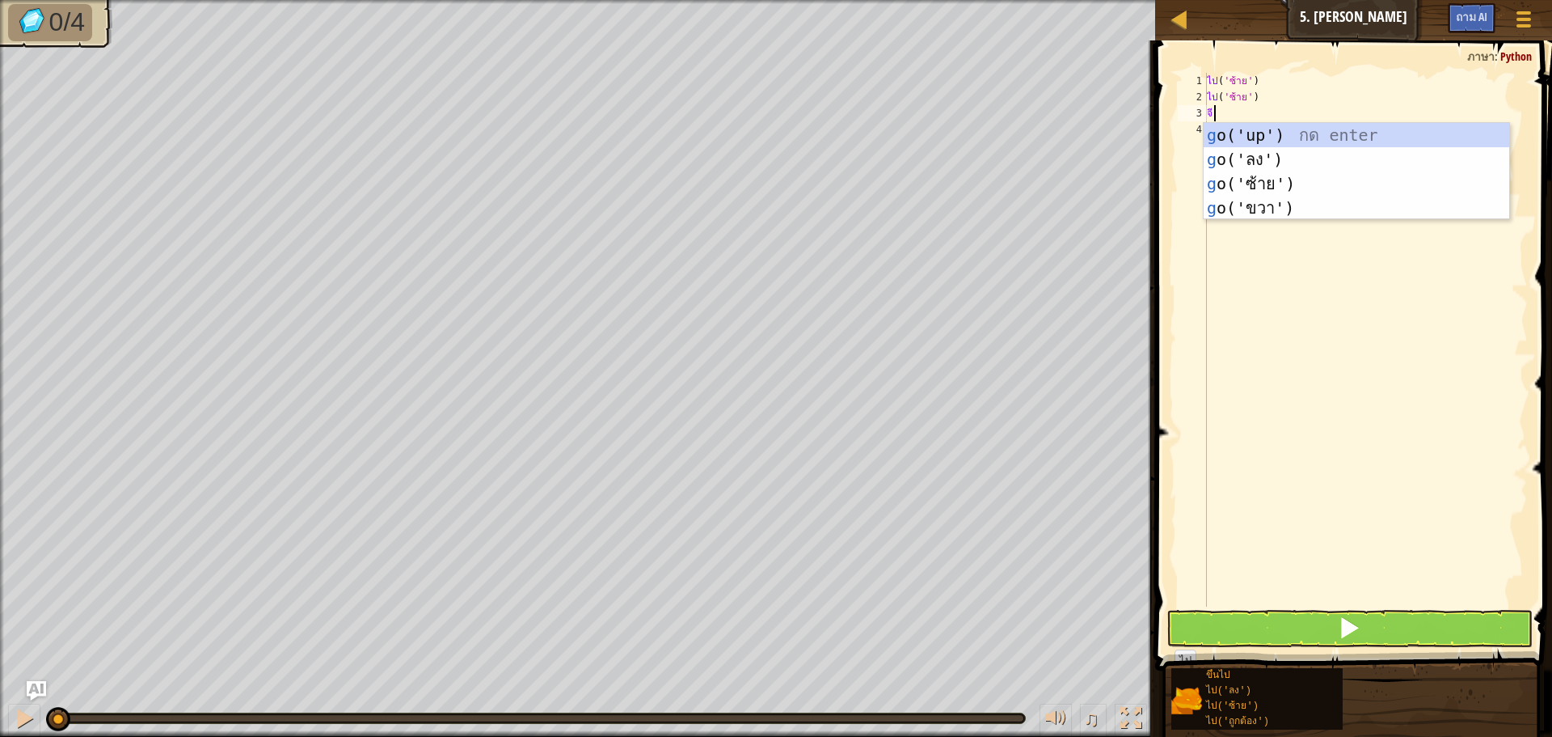
type textarea "go"
click at [1281, 151] on div "ไป ('ขึ้น') กด enter ไป ('ลง') กด enter ไป ('ซ้าย') กด enter ไป ('ถูกต้อง') กด …" at bounding box center [1357, 196] width 306 height 146
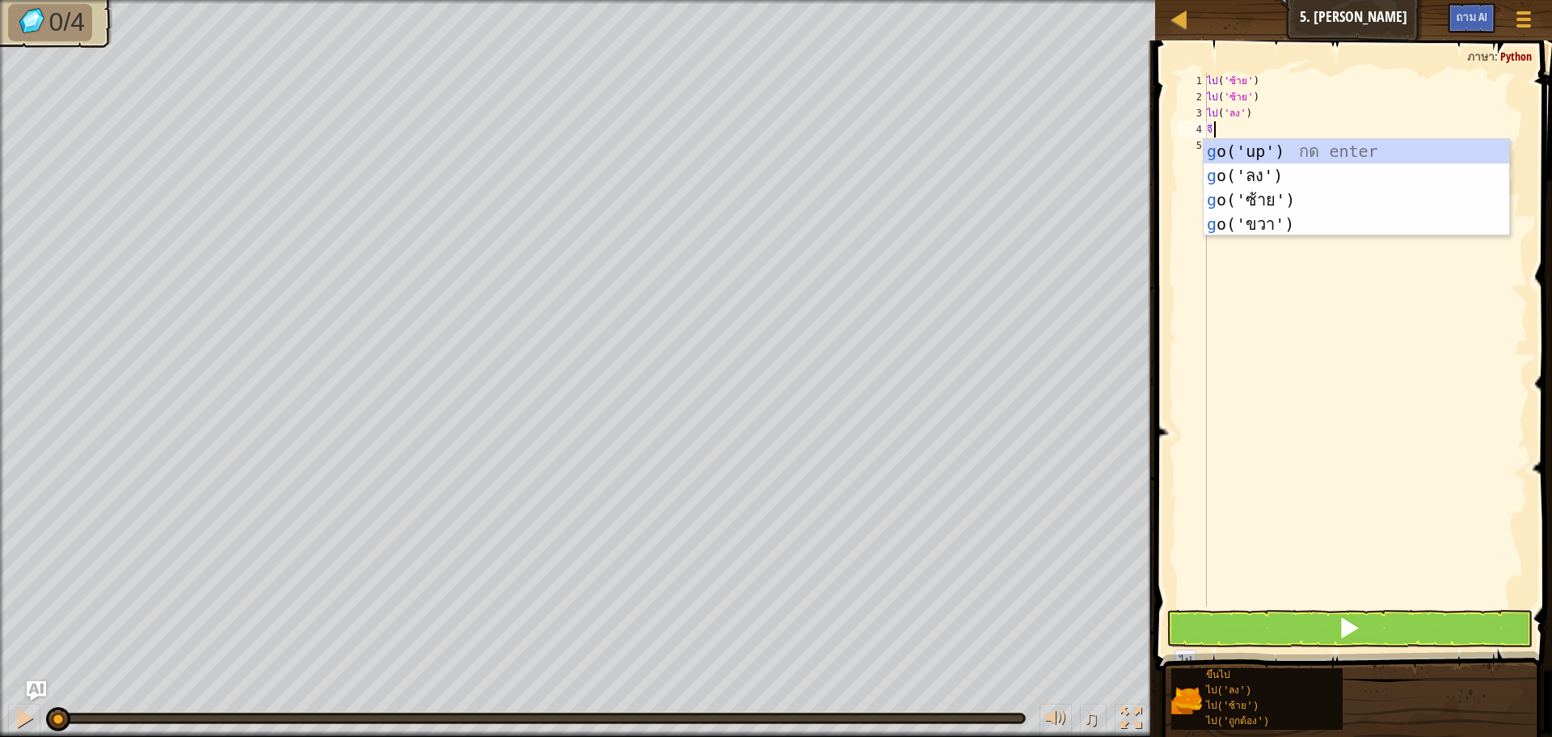
type textarea "go"
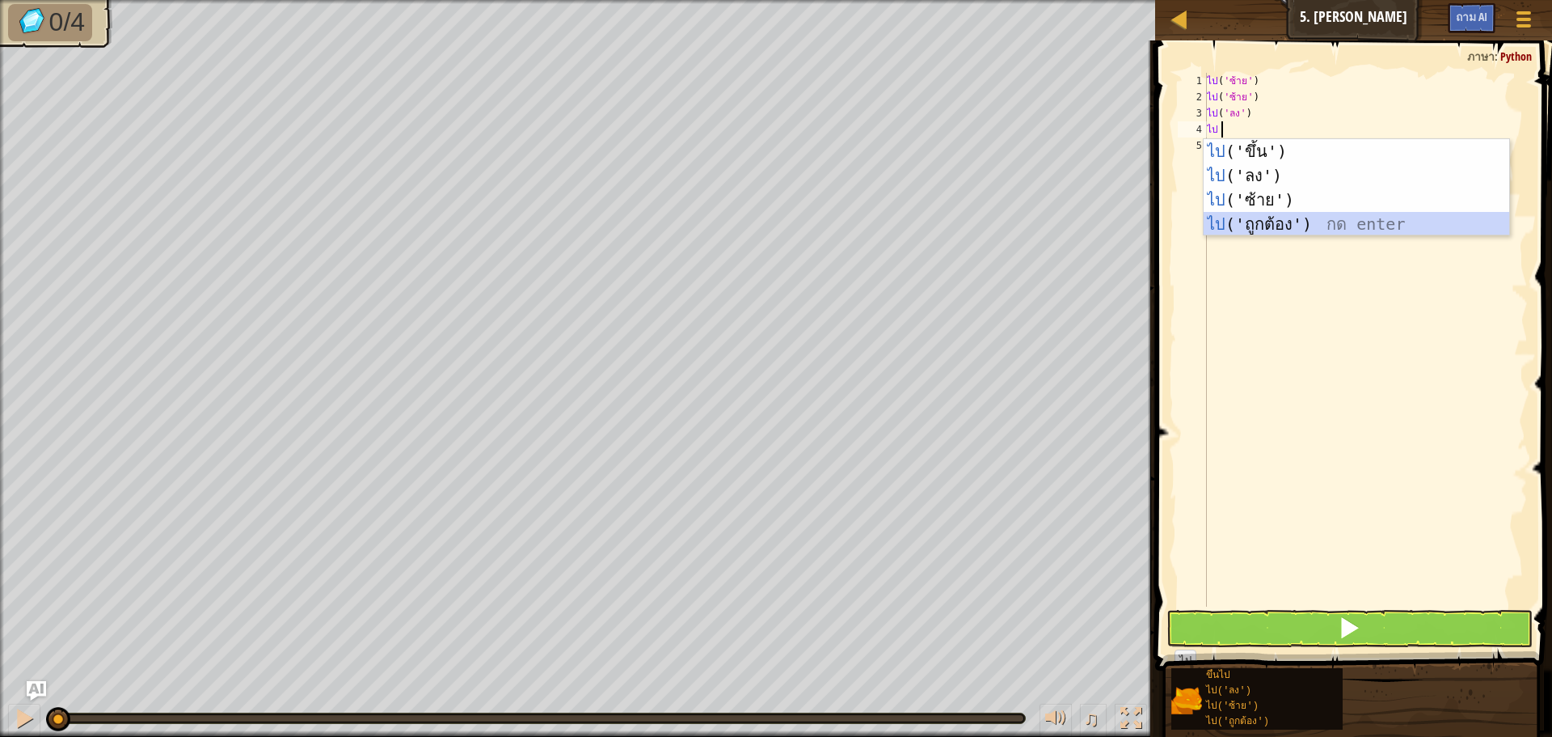
click at [1265, 218] on div "ไป ('ขึ้น') กด enter ไป ('ลง') กด enter ไป ('ซ้าย') กด enter ไป ('ถูกต้อง') กด …" at bounding box center [1357, 212] width 306 height 146
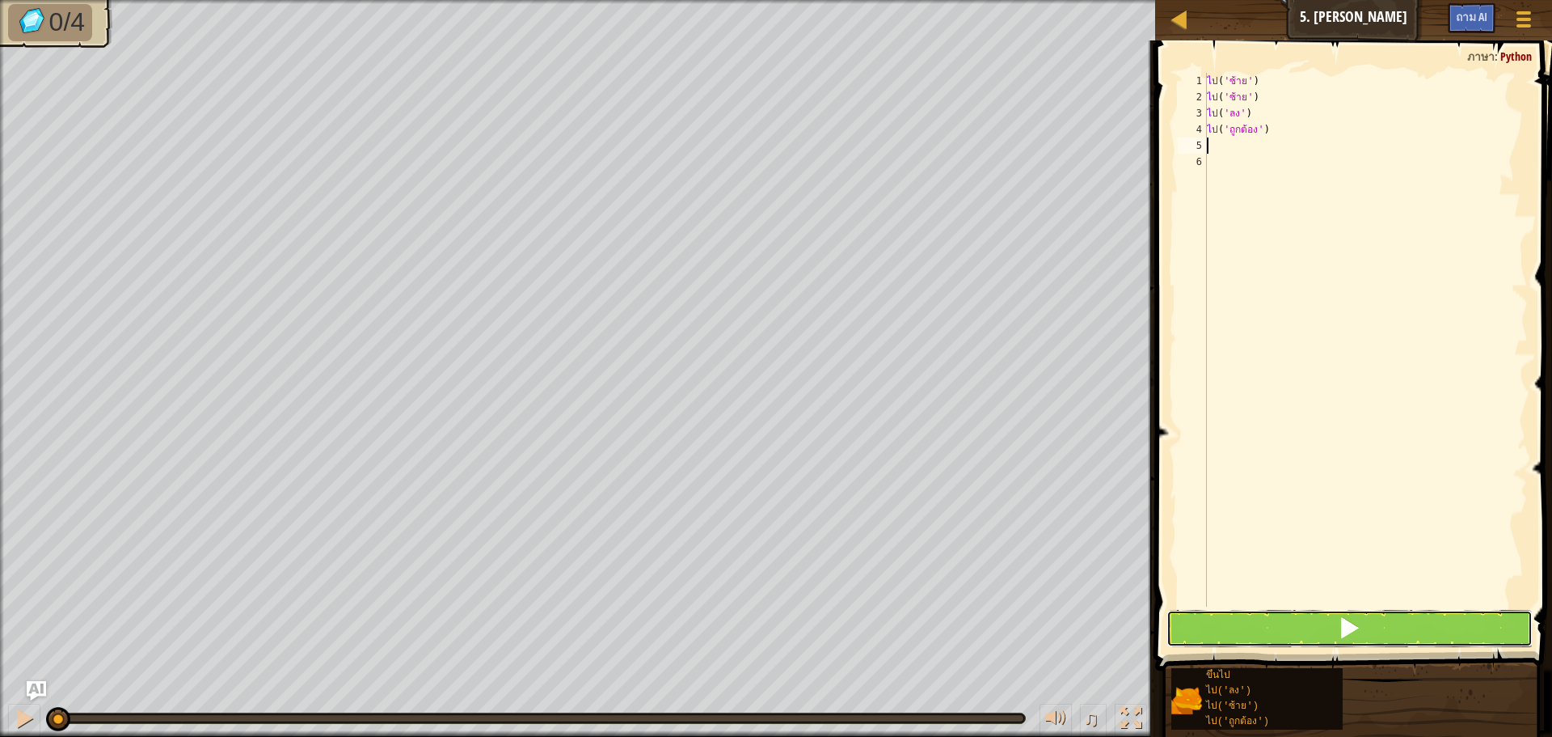
click at [1337, 625] on button at bounding box center [1350, 628] width 366 height 37
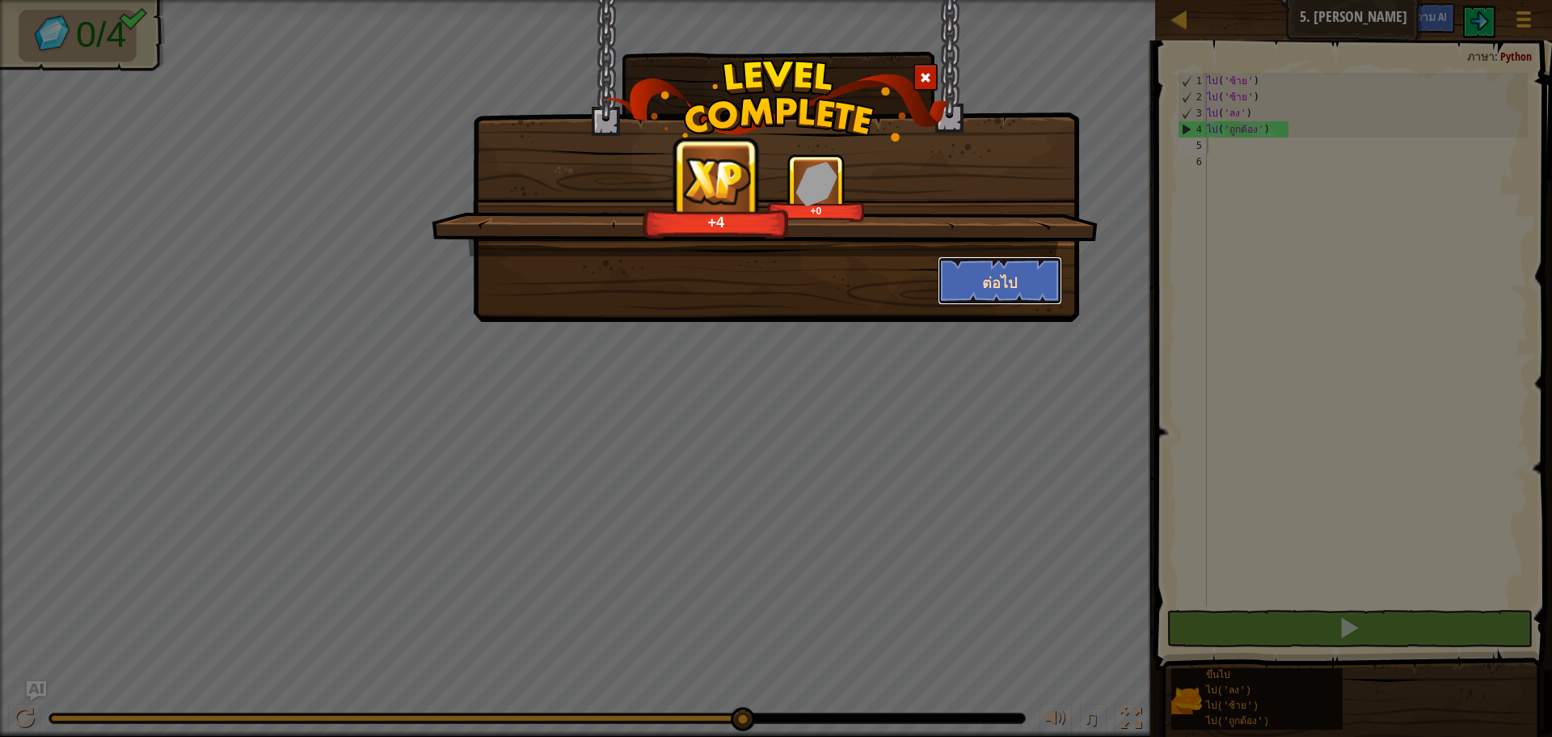
click at [1041, 273] on button "ต่อไป" at bounding box center [1000, 280] width 125 height 49
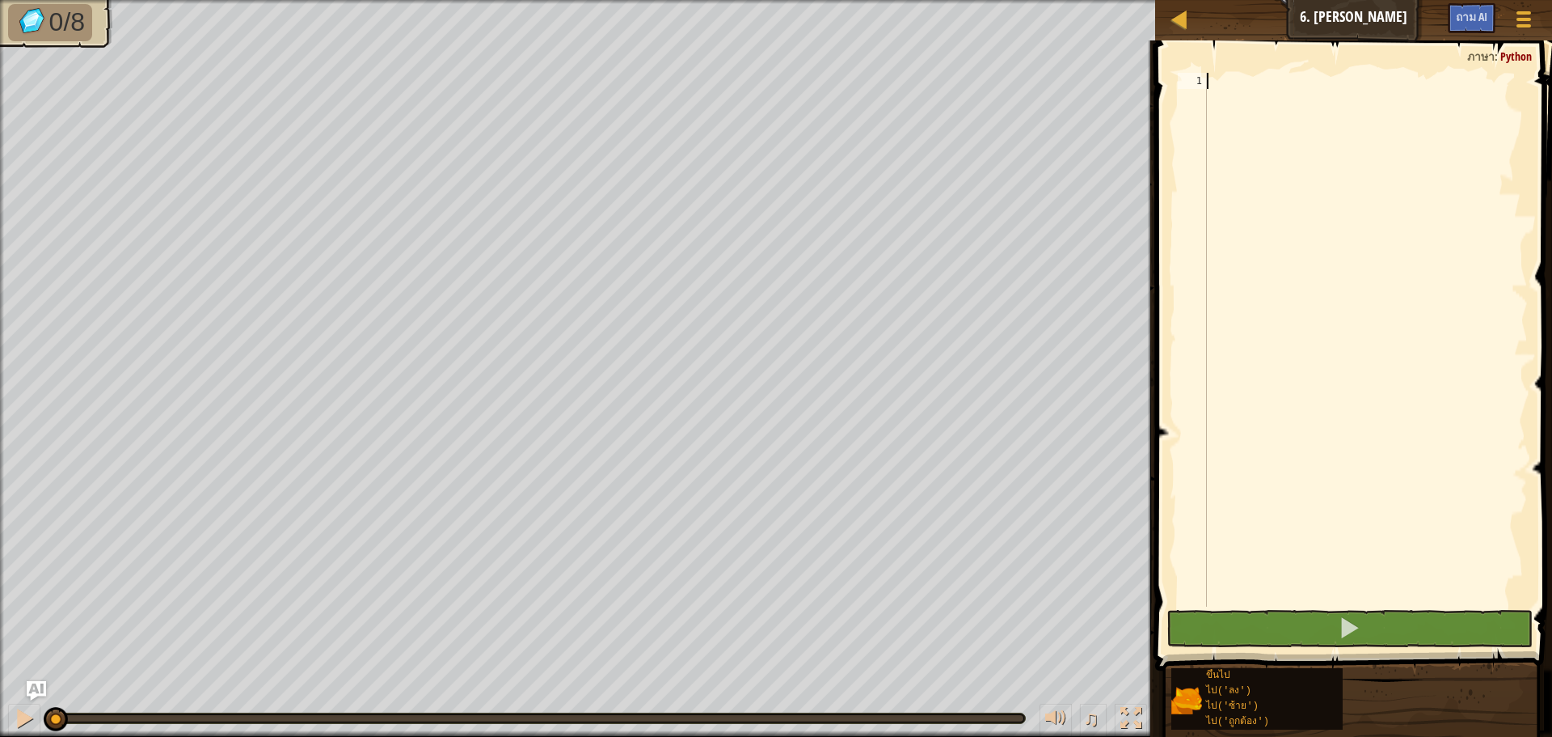
scroll to position [7, 0]
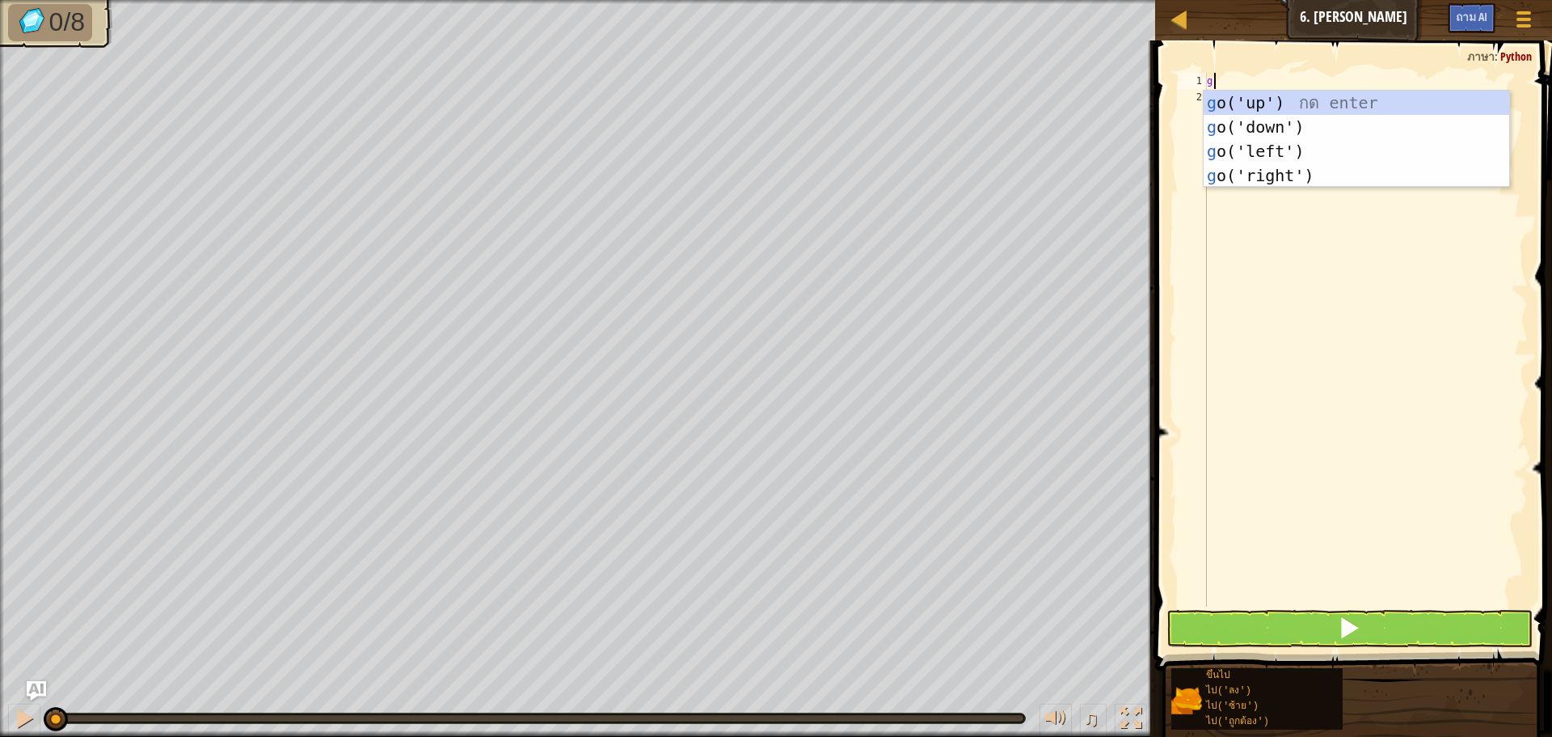
type textarea "go"
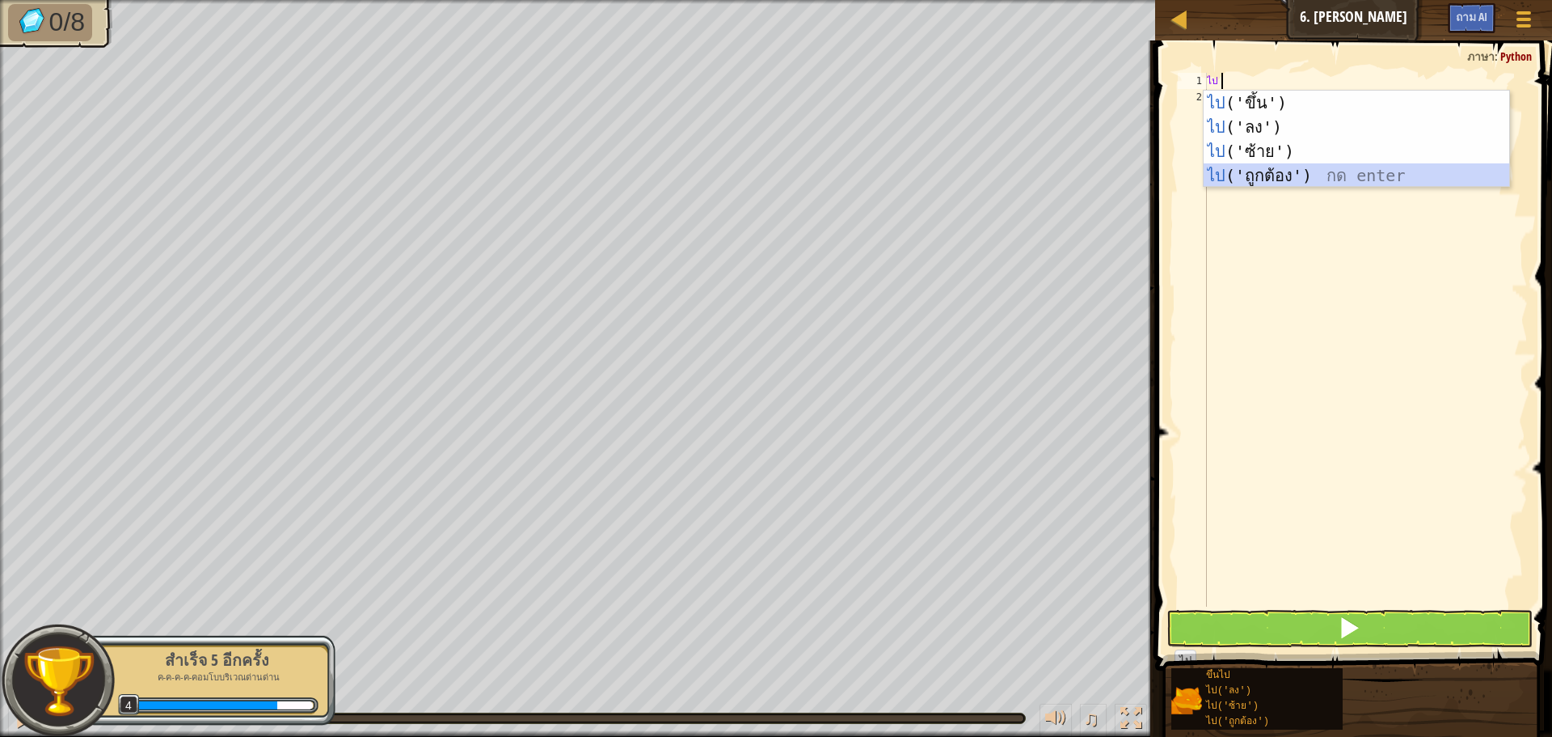
click at [1253, 173] on div "ไป ('ขึ้น') กด enter ไป ('ลง') กด enter ไป ('ซ้าย') กด enter ไป ('ถูกต้อง') กด …" at bounding box center [1357, 164] width 306 height 146
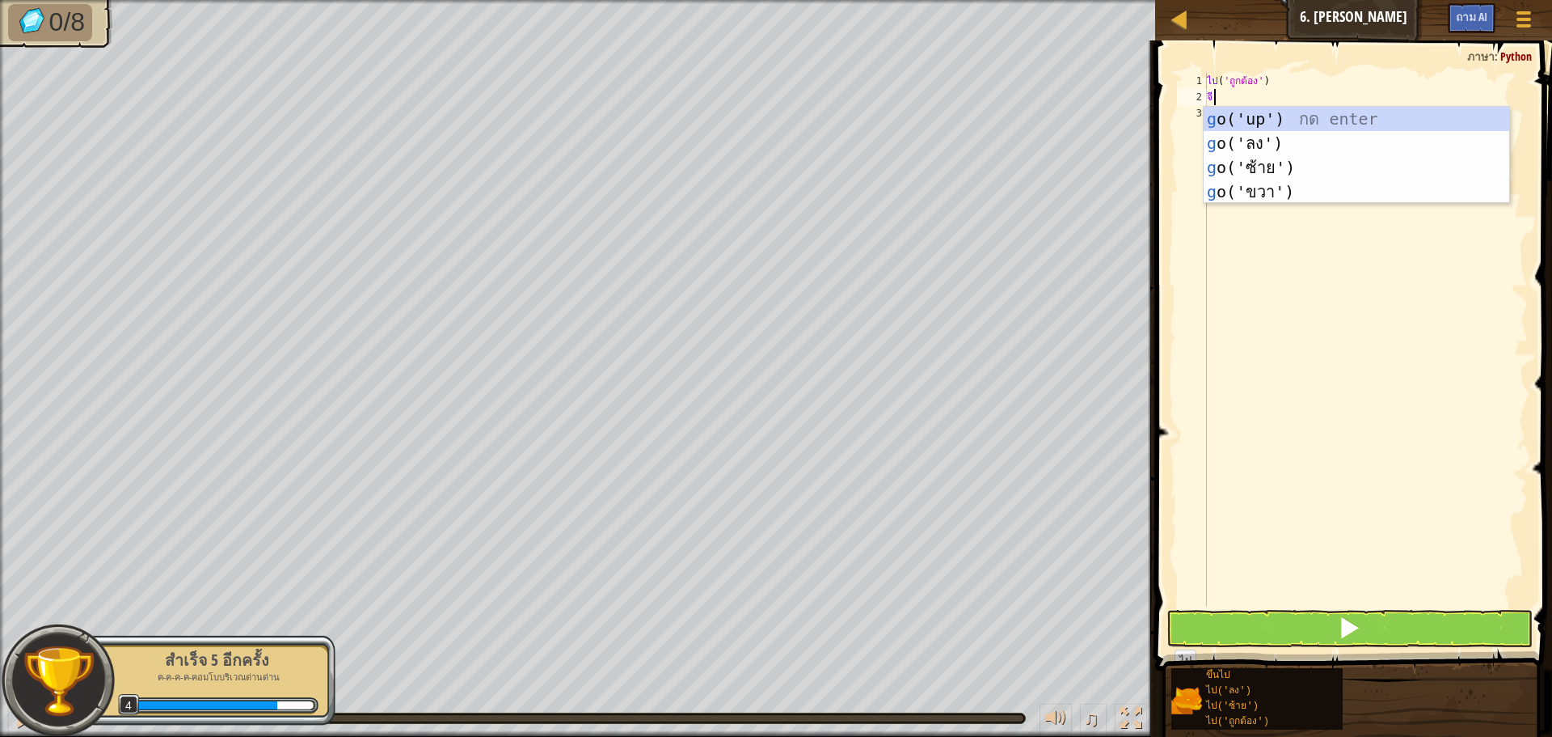
type textarea "go"
click at [1285, 114] on div "ไป ('ขึ้น') กด enter ไป ('ลง') กด enter ไป ('ซ้าย') กด enter ไป ('ถูกต้อง') กด …" at bounding box center [1357, 180] width 306 height 146
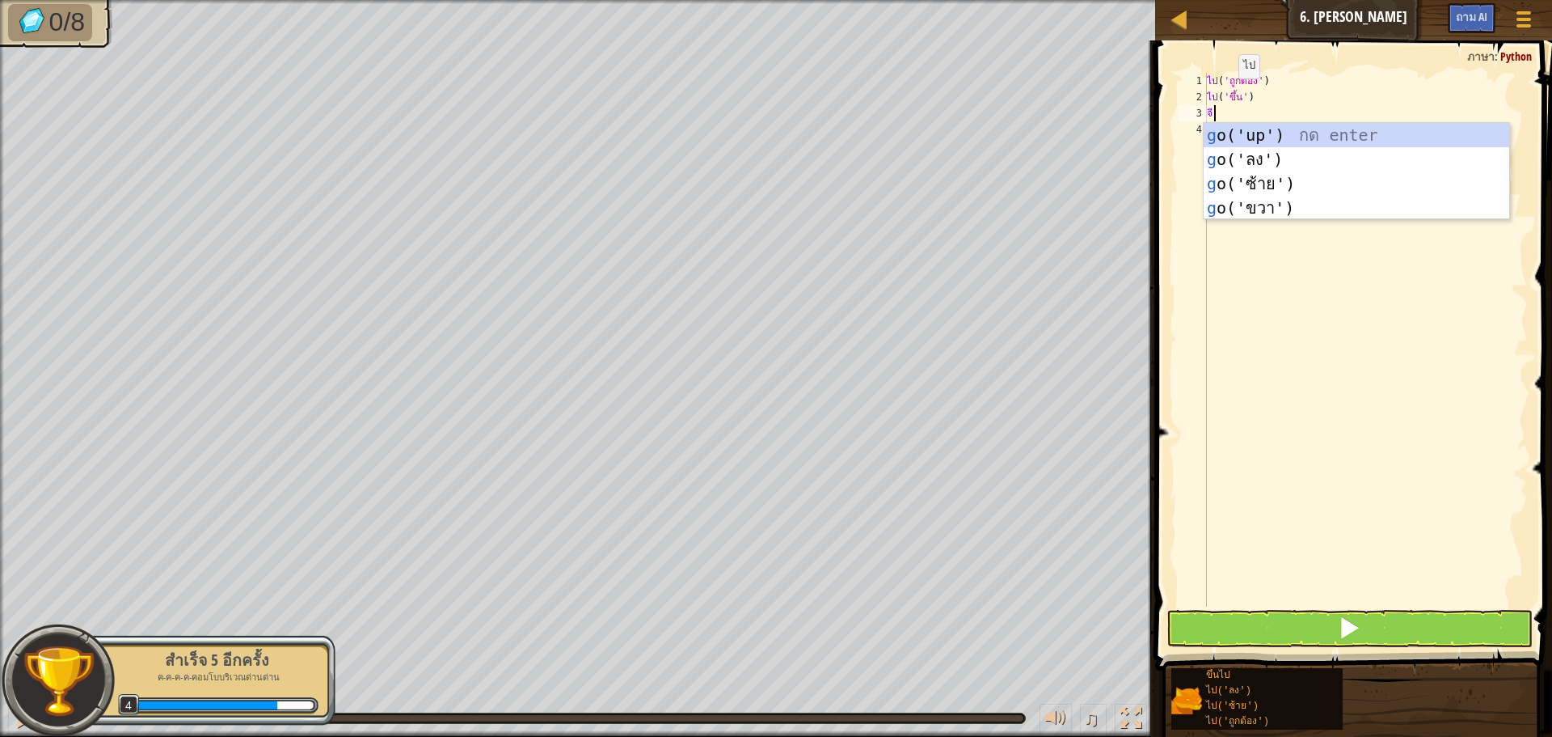
type textarea "go"
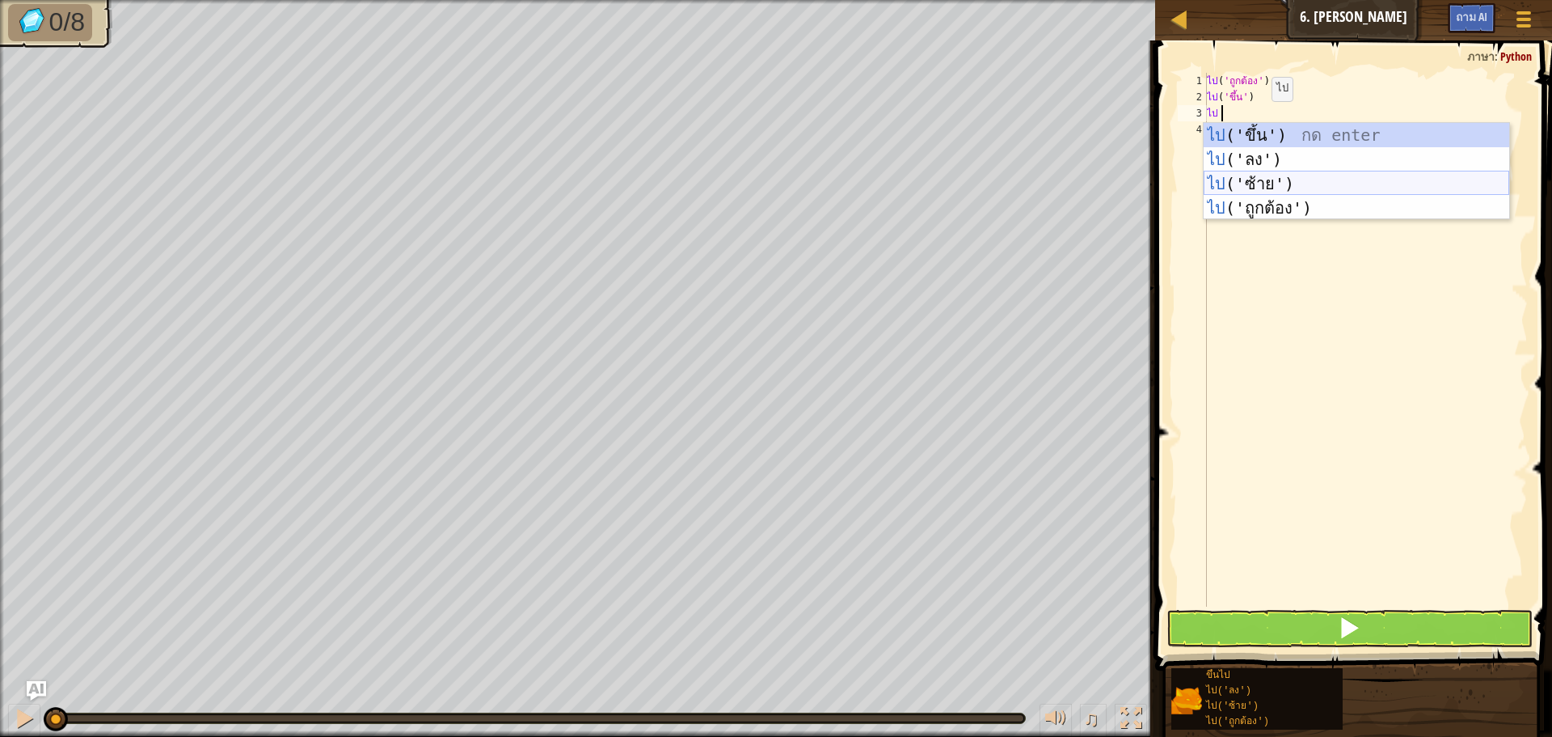
click at [1248, 176] on div "ไป ('ขึ้น') กด enter ไป ('ลง') กด enter ไป ('ซ้าย') กด enter ไป ('ถูกต้อง') กด …" at bounding box center [1357, 196] width 306 height 146
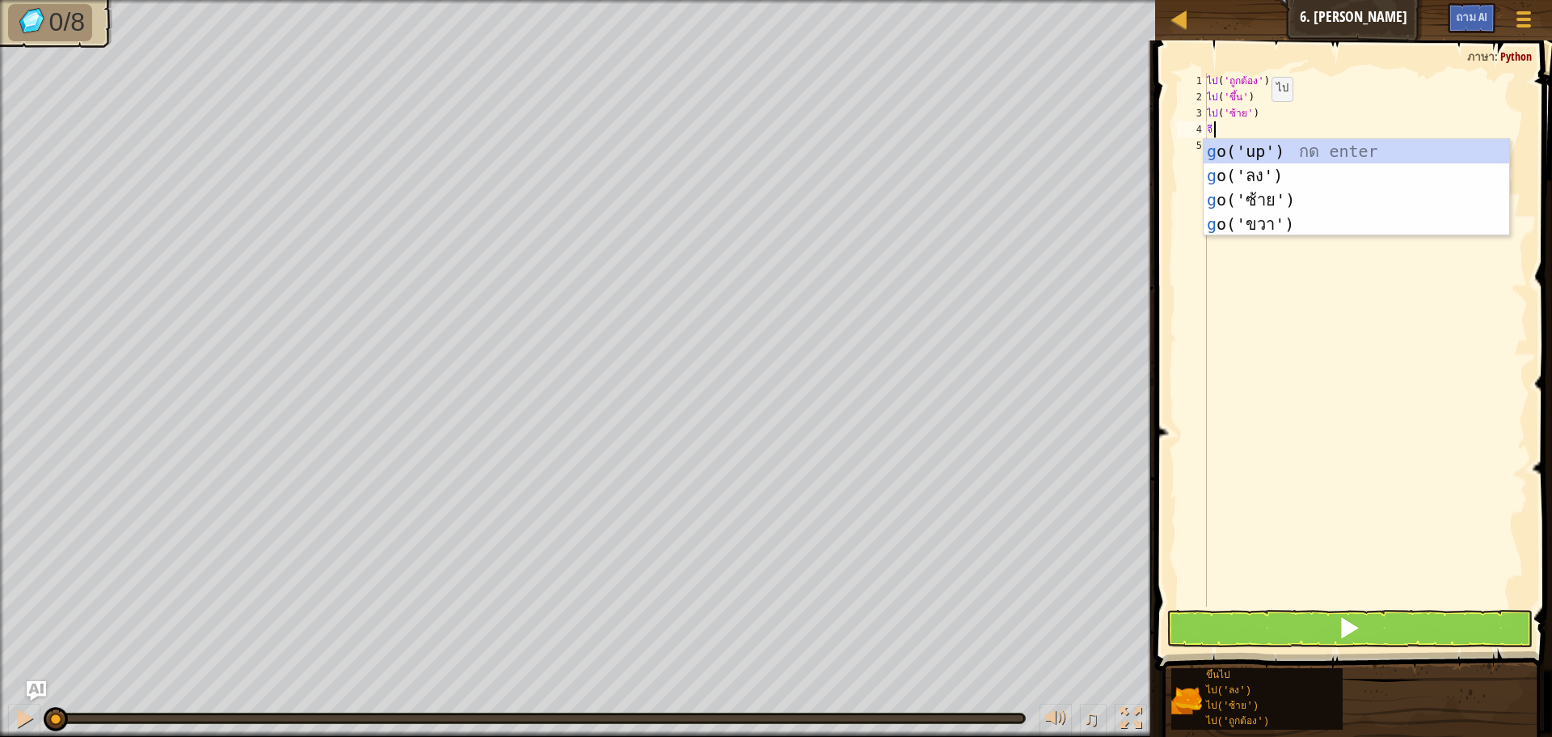
type textarea "go"
click at [1249, 201] on div "ไป ('ขึ้น') กด enter ไป ('ลง') กด enter ไป ('ซ้าย') กด enter ไป ('ถูกต้อง') กด …" at bounding box center [1357, 212] width 306 height 146
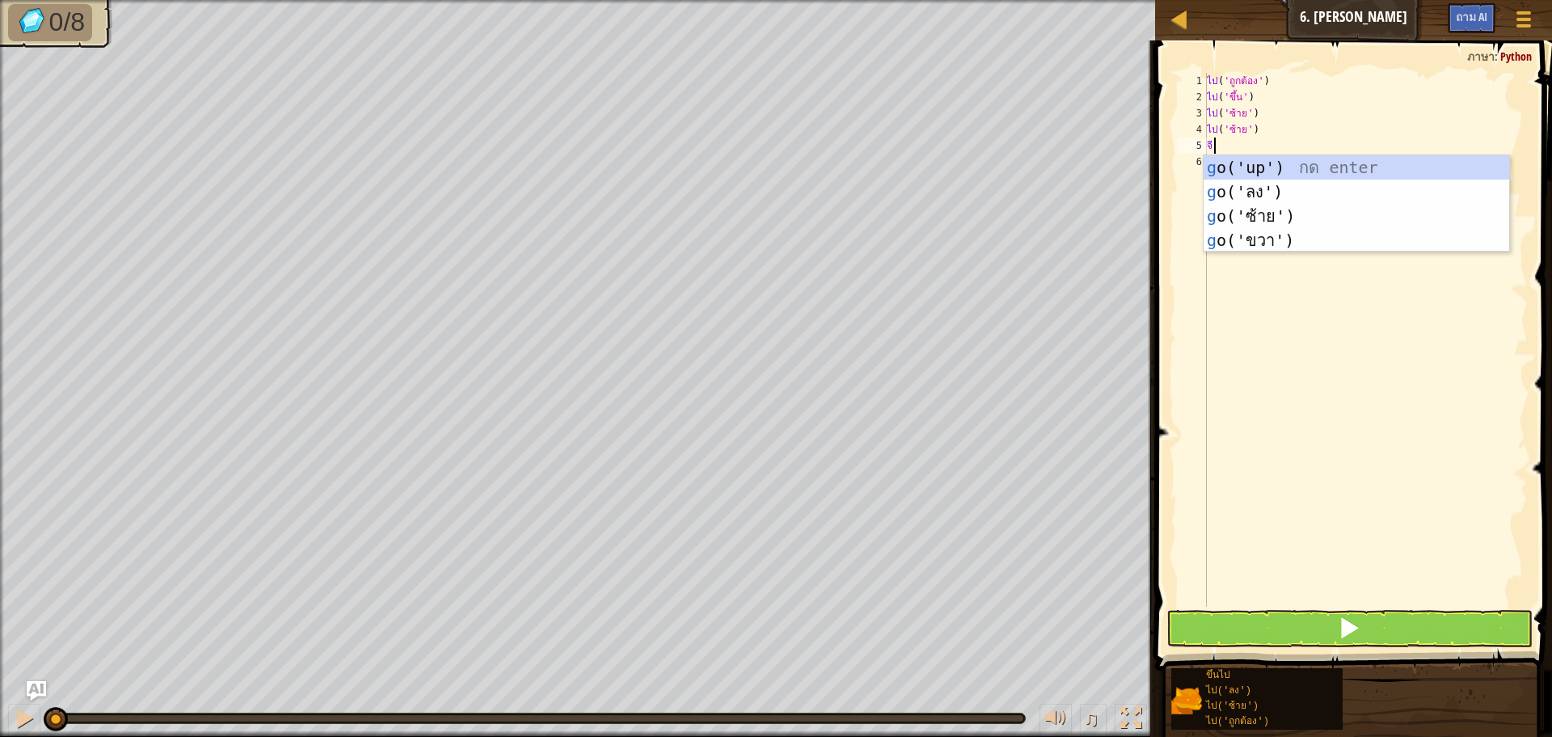
type textarea "go"
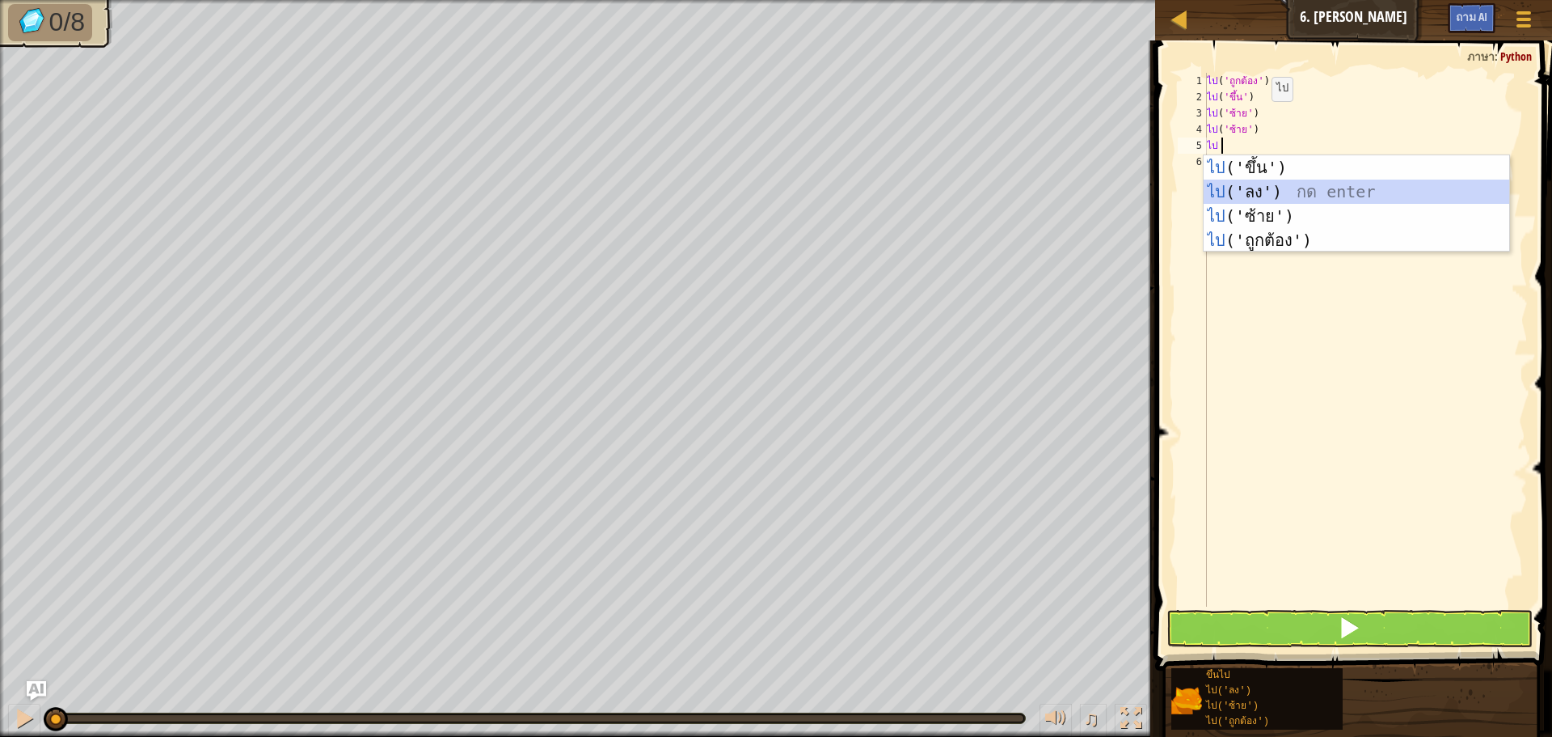
click at [1239, 194] on div "ไป ('ขึ้น') กด enter ไป ('ลง') กด enter ไป ('ซ้าย') กด enter ไป ('ถูกต้อง') กด …" at bounding box center [1357, 228] width 306 height 146
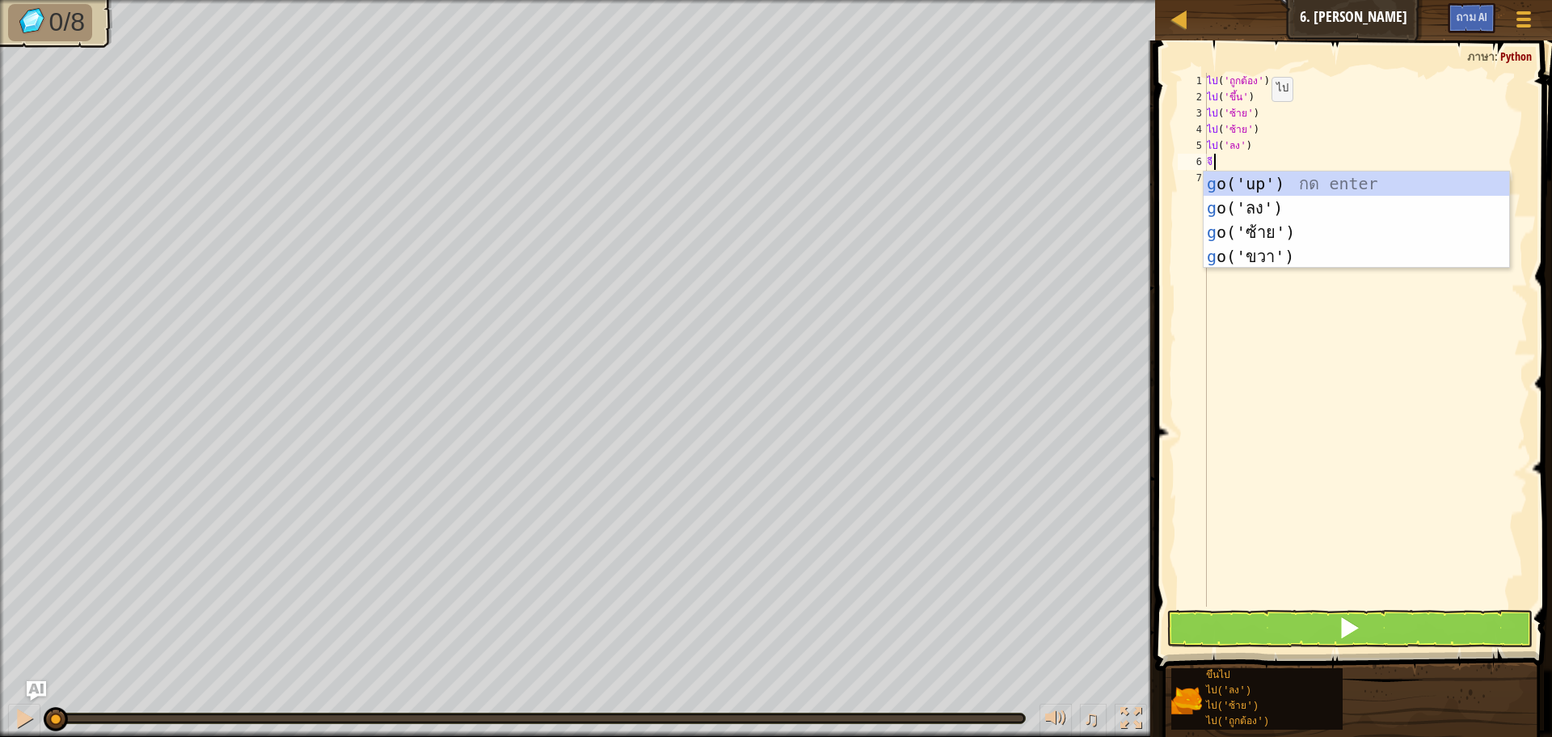
type textarea "go"
click at [1254, 206] on div "ไป ('ขึ้น') กด enter ไป ('ลง') กด enter ไป ('ซ้าย') กด enter ไป ('ถูกต้อง') กด …" at bounding box center [1357, 244] width 306 height 146
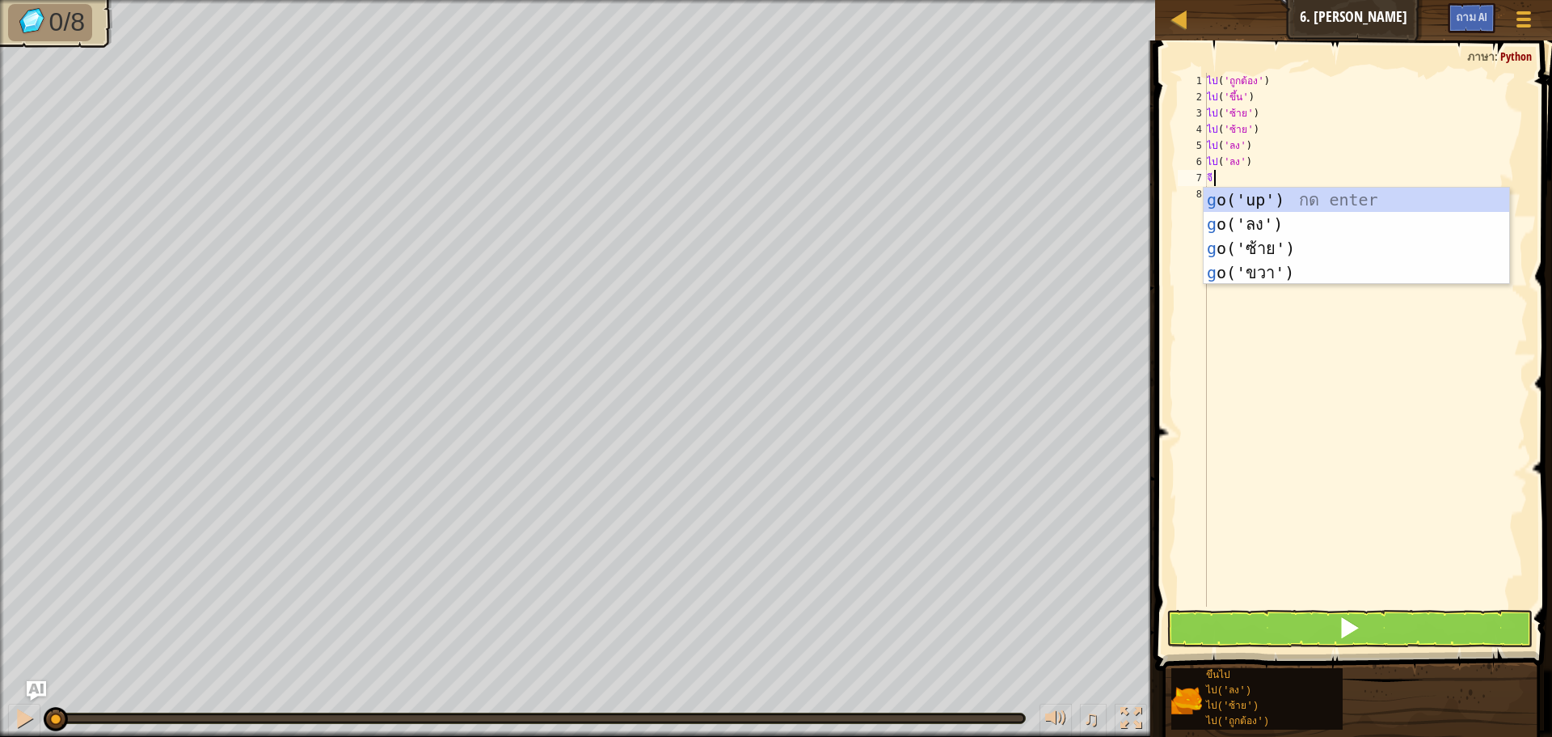
type textarea "go"
click at [1253, 262] on div "ไป ('ขึ้น') กด enter ไป ('ลง') กด enter ไป ('ซ้าย') กด enter ไป ('ถูกต้อง') กด …" at bounding box center [1357, 261] width 306 height 146
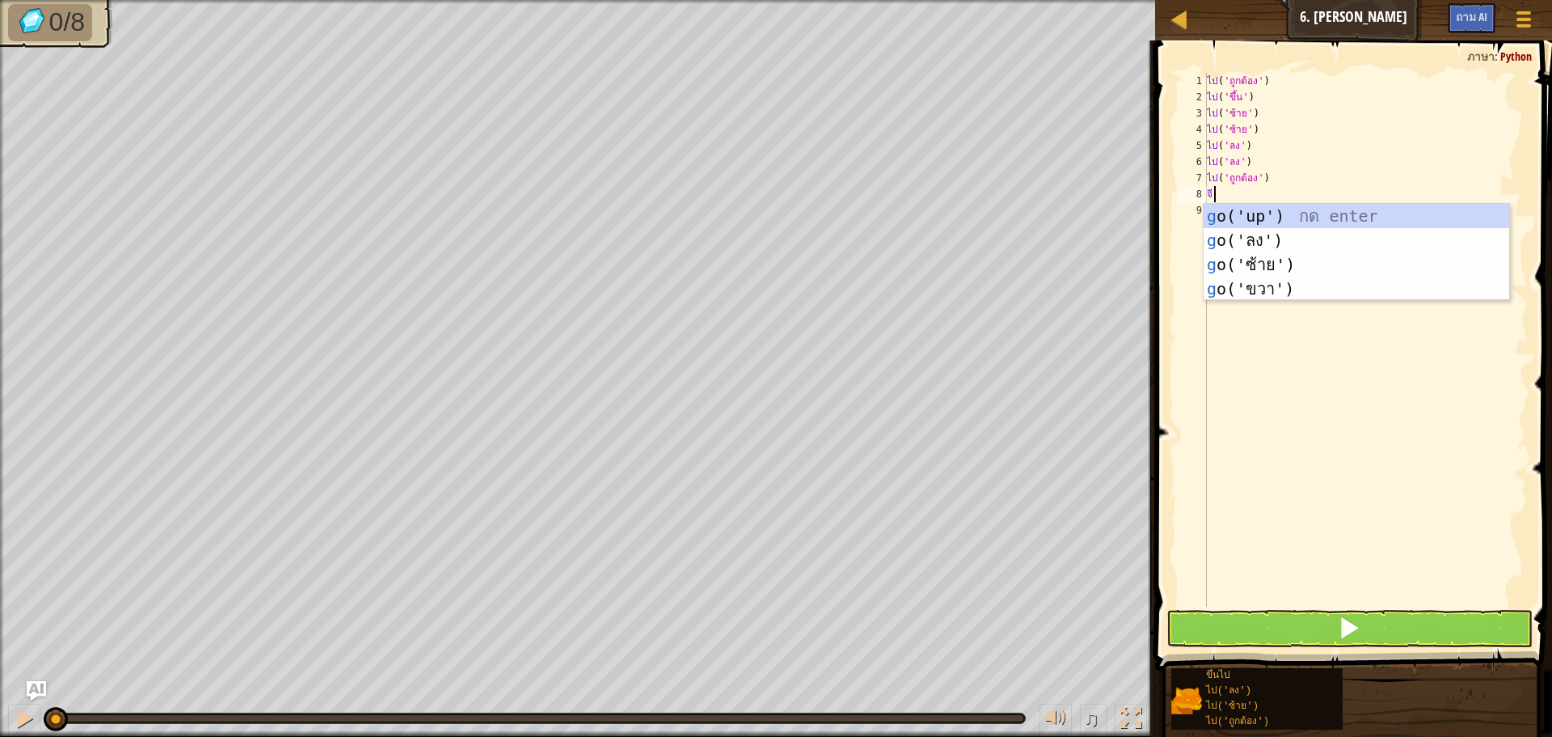
type textarea "go"
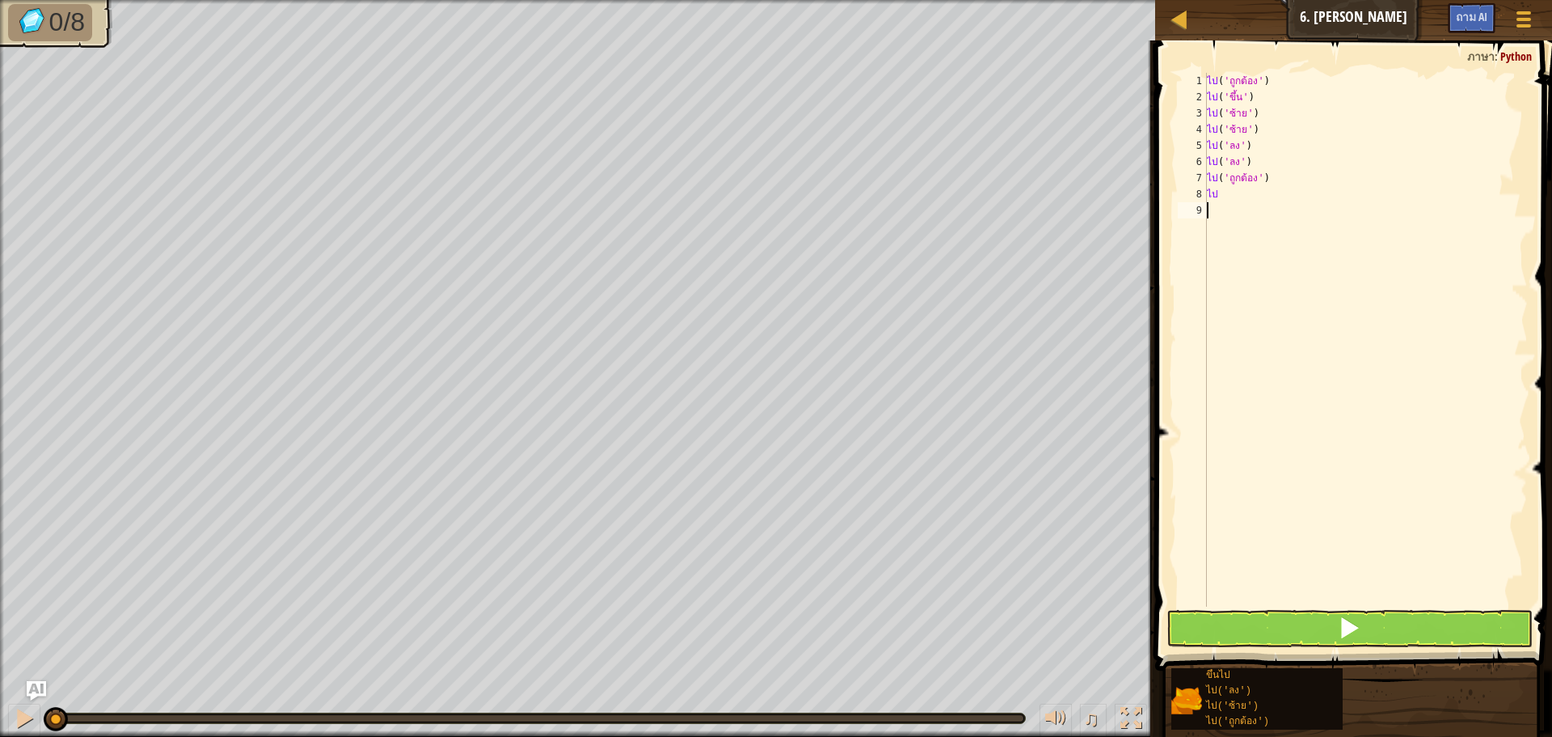
click at [1284, 302] on div "ไป ( 'ถูกต้อง' ) ไป ( 'ขึ้น' ) ไป ( 'ซ้าย' ) ไป ( 'ซ้าย' ) ไป ( 'ลง' ) ไป ( 'ลง…" at bounding box center [1366, 356] width 324 height 566
click at [1265, 200] on div "ไป ( 'ถูกต้อง' ) ไป ( 'ขึ้น' ) ไป ( 'ซ้าย' ) ไป ( 'ซ้าย' ) ไป ( 'ลง' ) ไป ( 'ลง…" at bounding box center [1366, 356] width 324 height 566
click at [1245, 196] on div "ไป ( 'ถูกต้อง' ) ไป ( 'ขึ้น' ) ไป ( 'ซ้าย' ) ไป ( 'ซ้าย' ) ไป ( 'ลง' ) ไป ( 'ลง…" at bounding box center [1366, 356] width 324 height 566
type textarea "g"
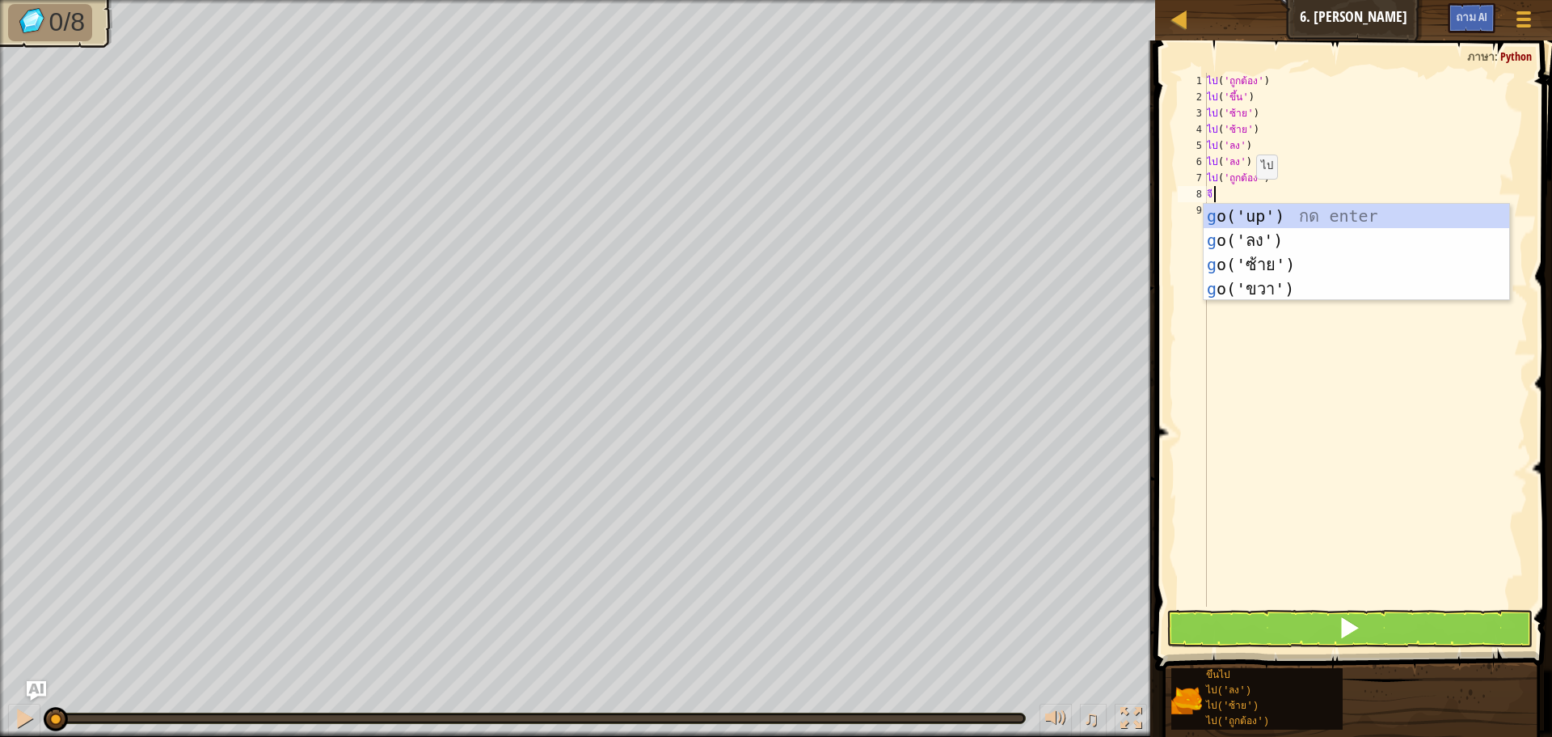
type textarea "go"
click at [1242, 283] on div "ไป ('ขึ้น') กด enter ไป ('ลง') กด enter ไป ('ซ้าย') กด enter ไป ('ถูกต้อง') กด …" at bounding box center [1357, 277] width 306 height 146
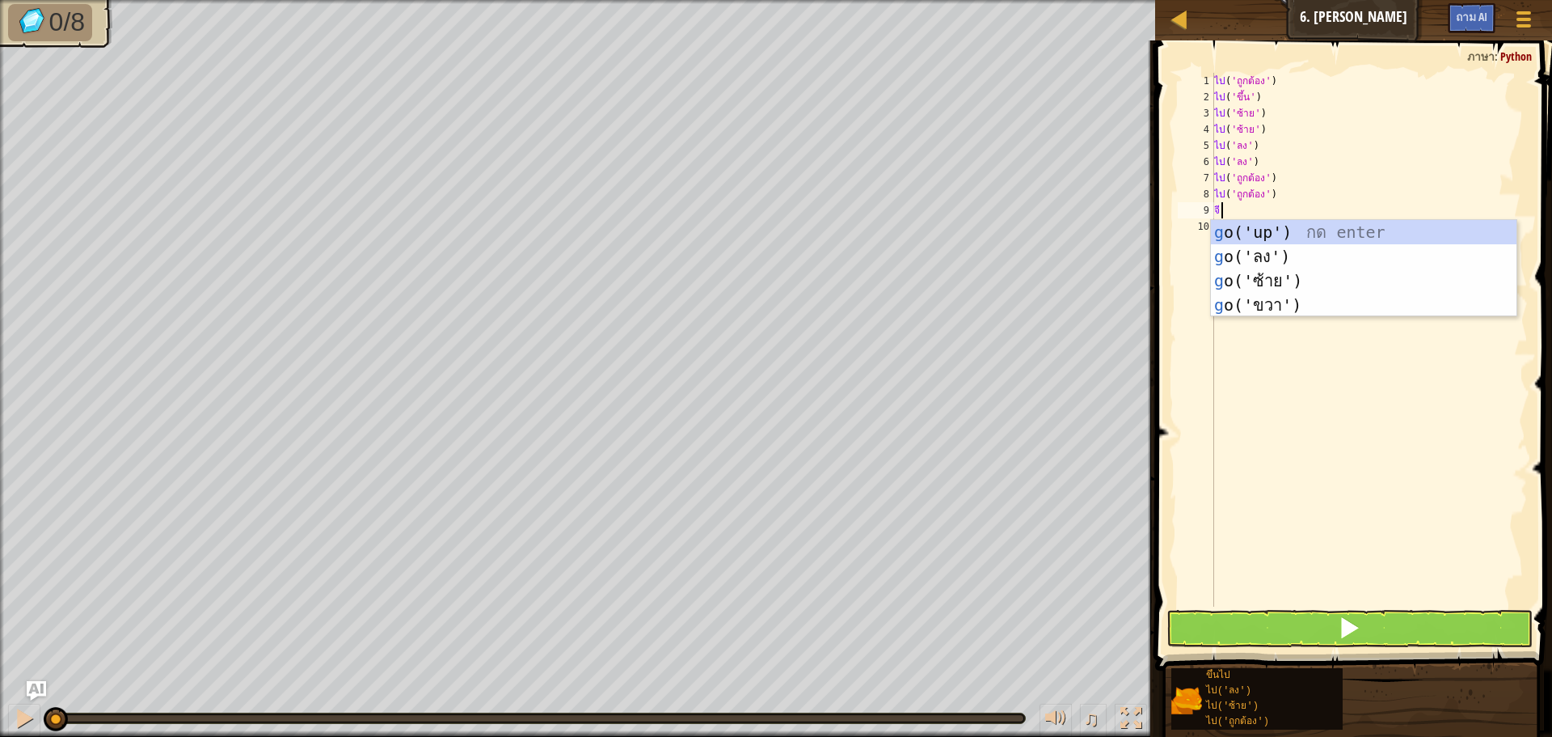
type textarea "go"
click at [1251, 312] on div "ไป ('ขึ้น') กด enter ไป ('ลง') กด enter ไป ('ซ้าย') กด enter ไป ('ถูกต้อง') กด …" at bounding box center [1364, 293] width 306 height 146
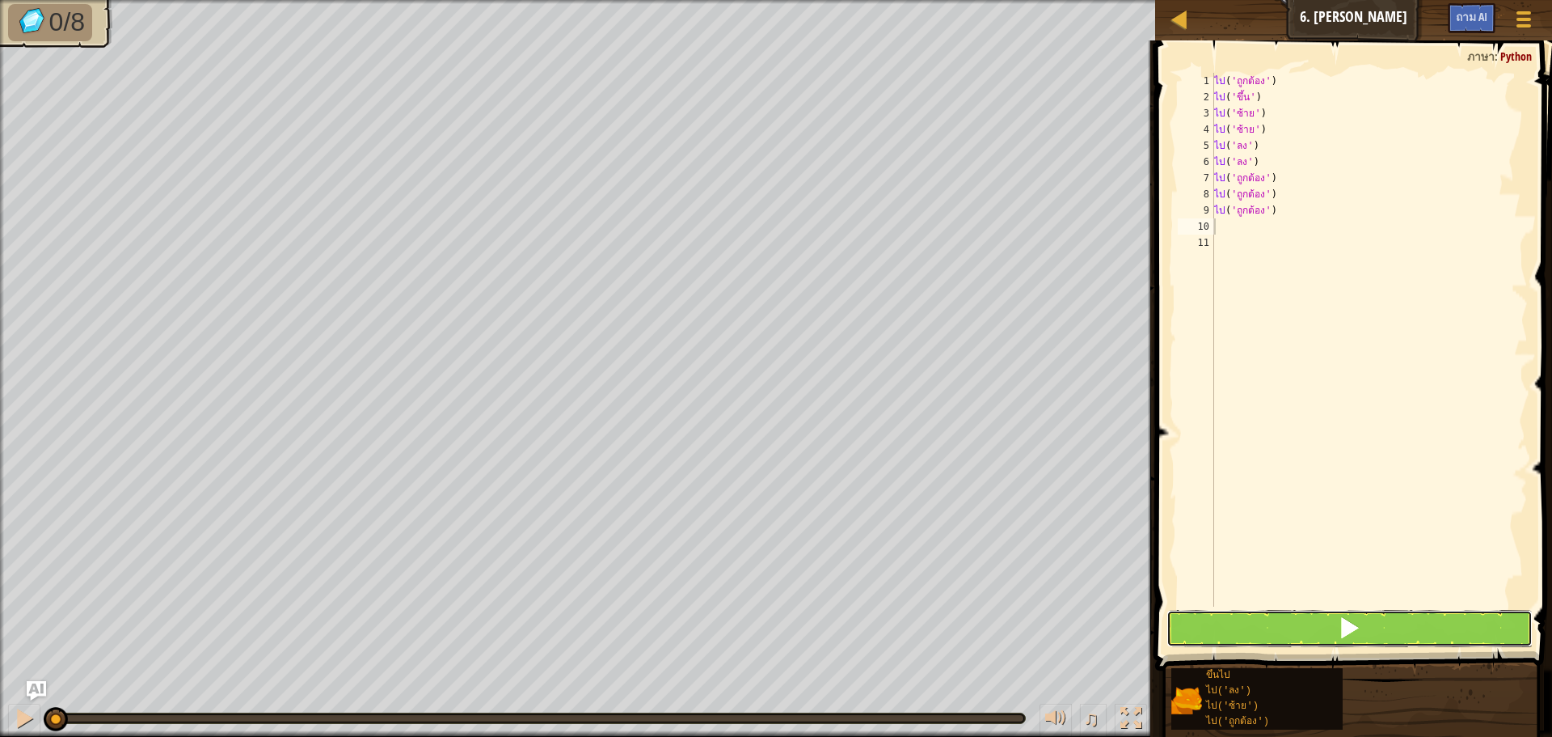
click at [1234, 623] on button at bounding box center [1350, 628] width 366 height 37
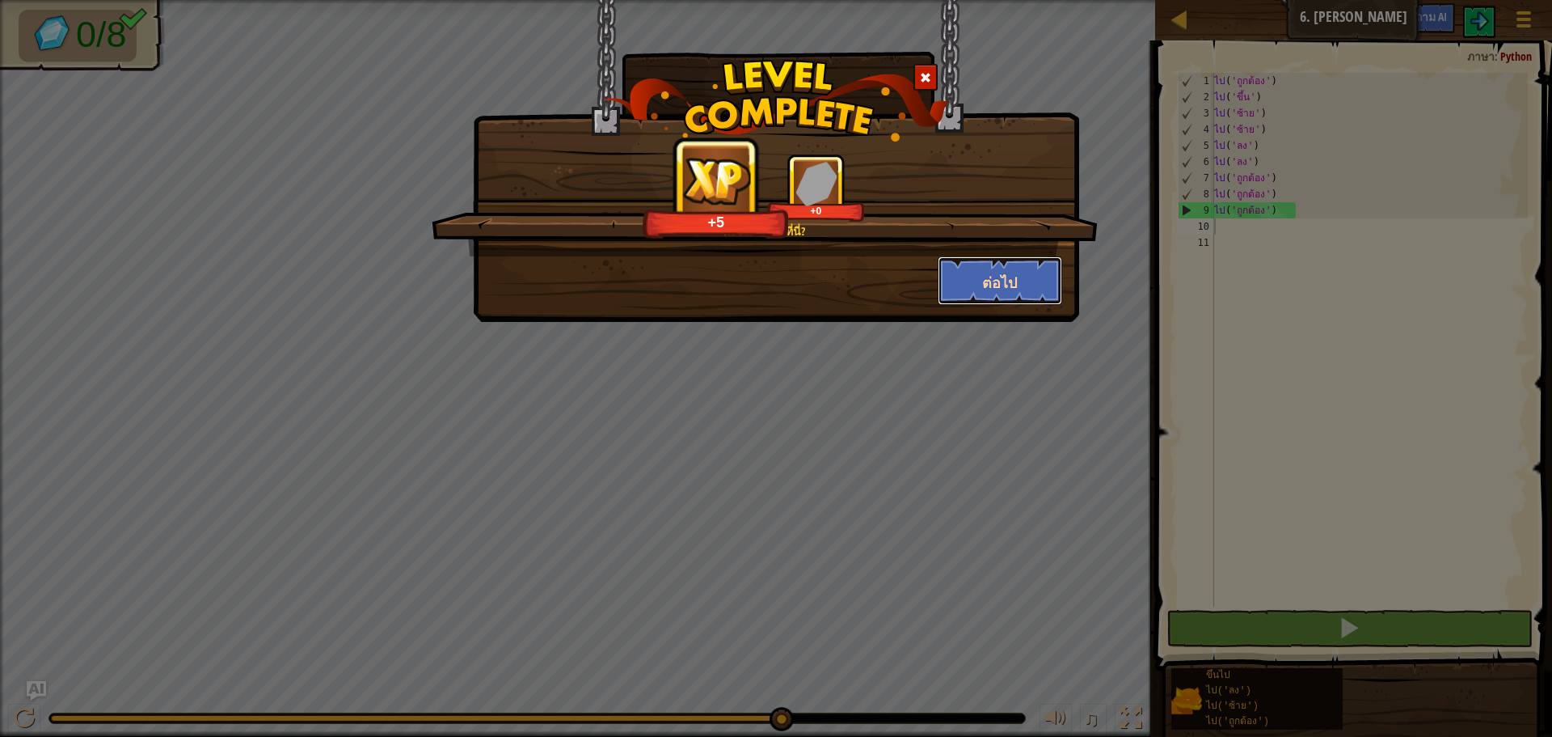
click at [1015, 273] on font "ต่อไป" at bounding box center [999, 282] width 35 height 20
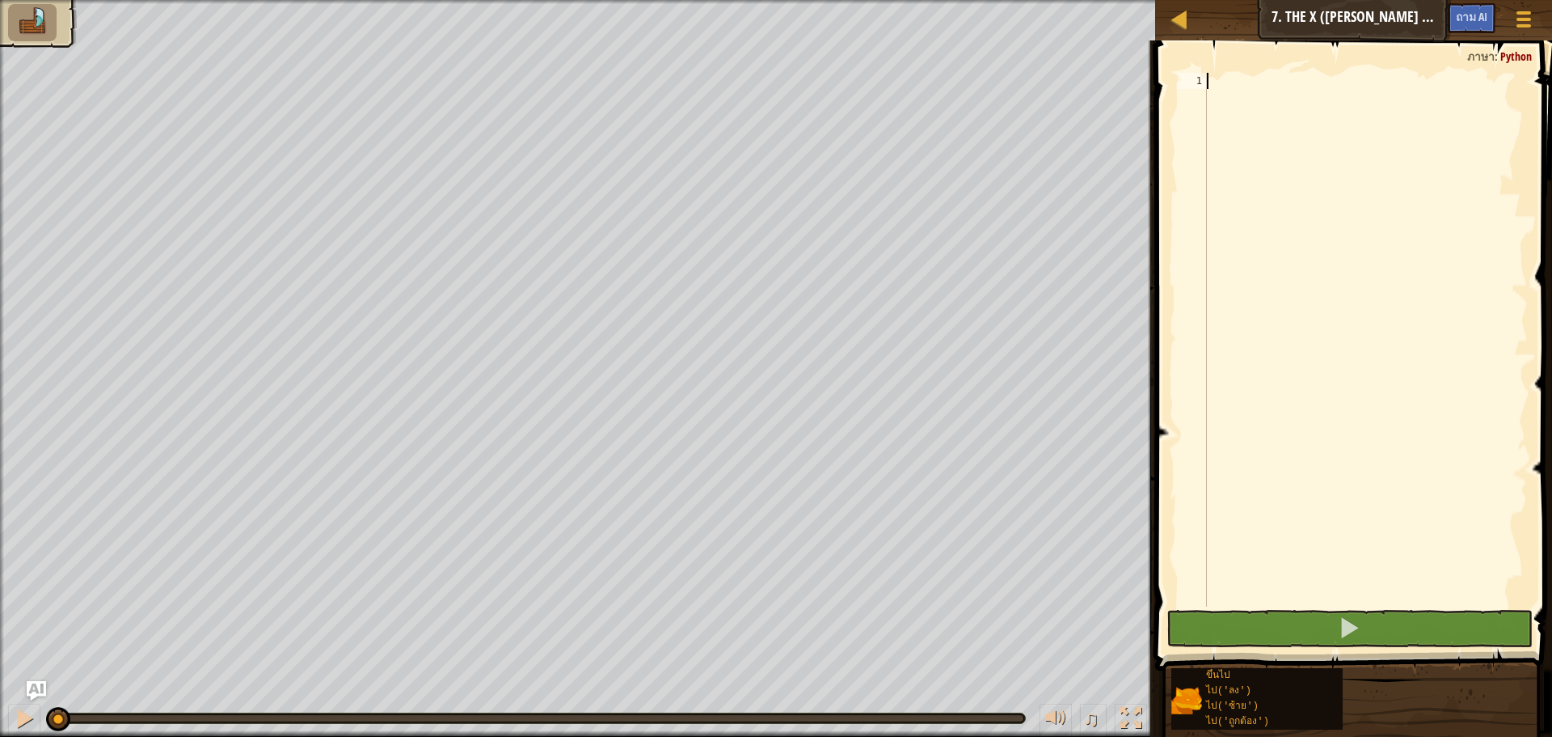
scroll to position [7, 0]
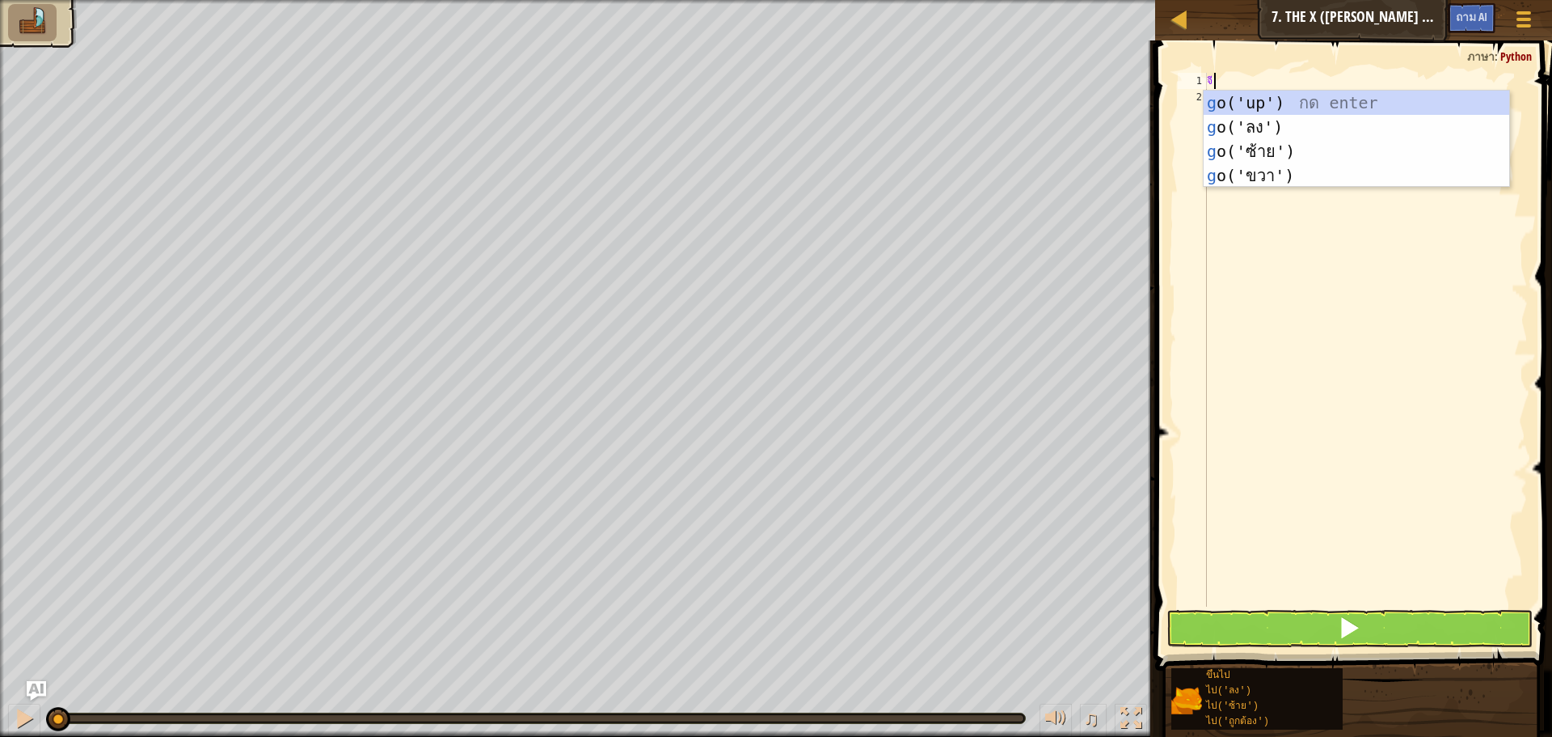
type textarea "go"
click at [1275, 97] on div "ไป ('ขึ้น') กด enter ไป ('ลง') กด enter ไป ('ซ้าย') กด enter ไป ('ถูกต้อง') กด …" at bounding box center [1357, 164] width 306 height 146
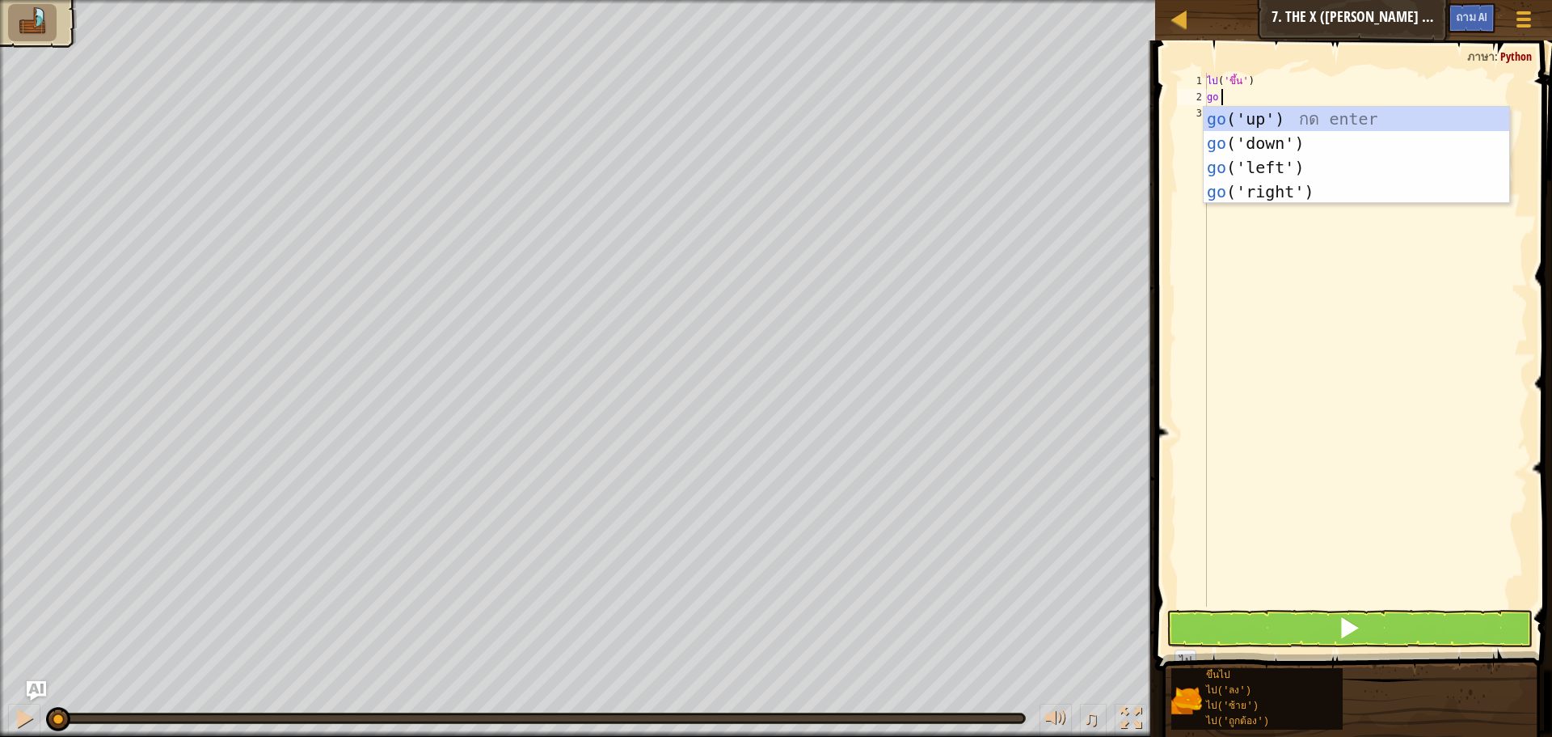
type textarea "go"
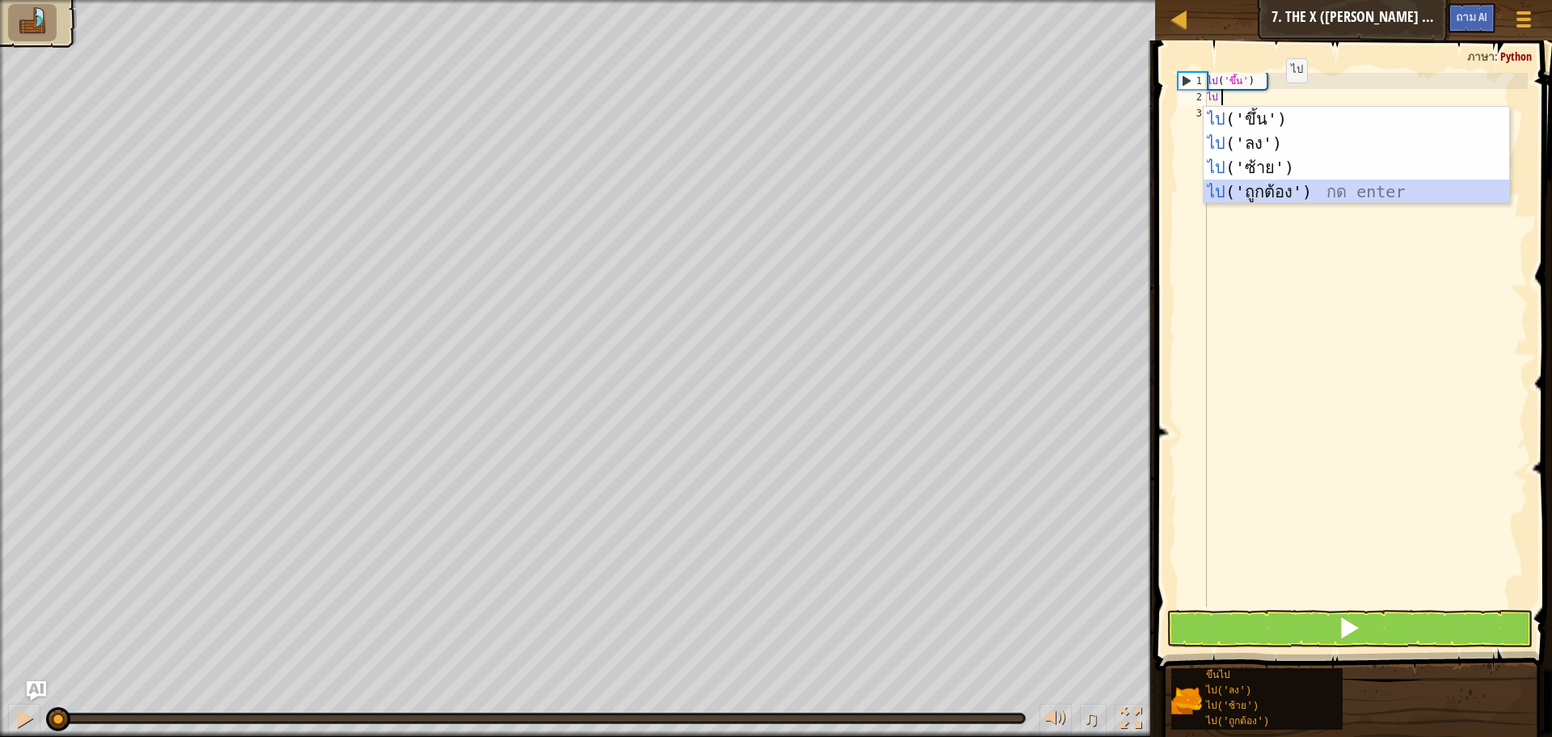
click at [1273, 190] on div "ไป ('ขึ้น') กด enter ไป ('ลง') กด enter ไป ('ซ้าย') กด enter ไป ('ถูกต้อง') กด …" at bounding box center [1357, 180] width 306 height 146
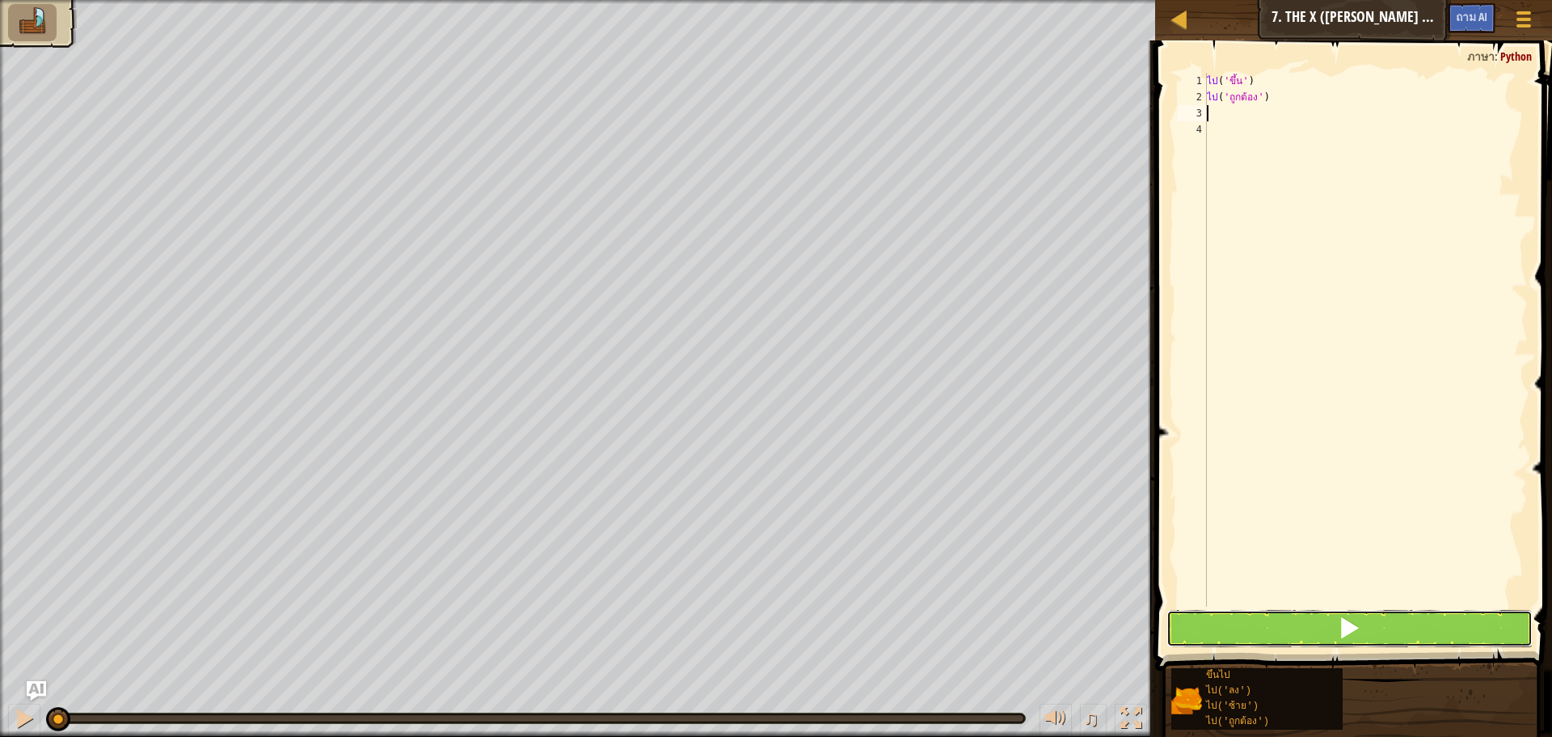
click at [1256, 621] on button at bounding box center [1350, 628] width 366 height 37
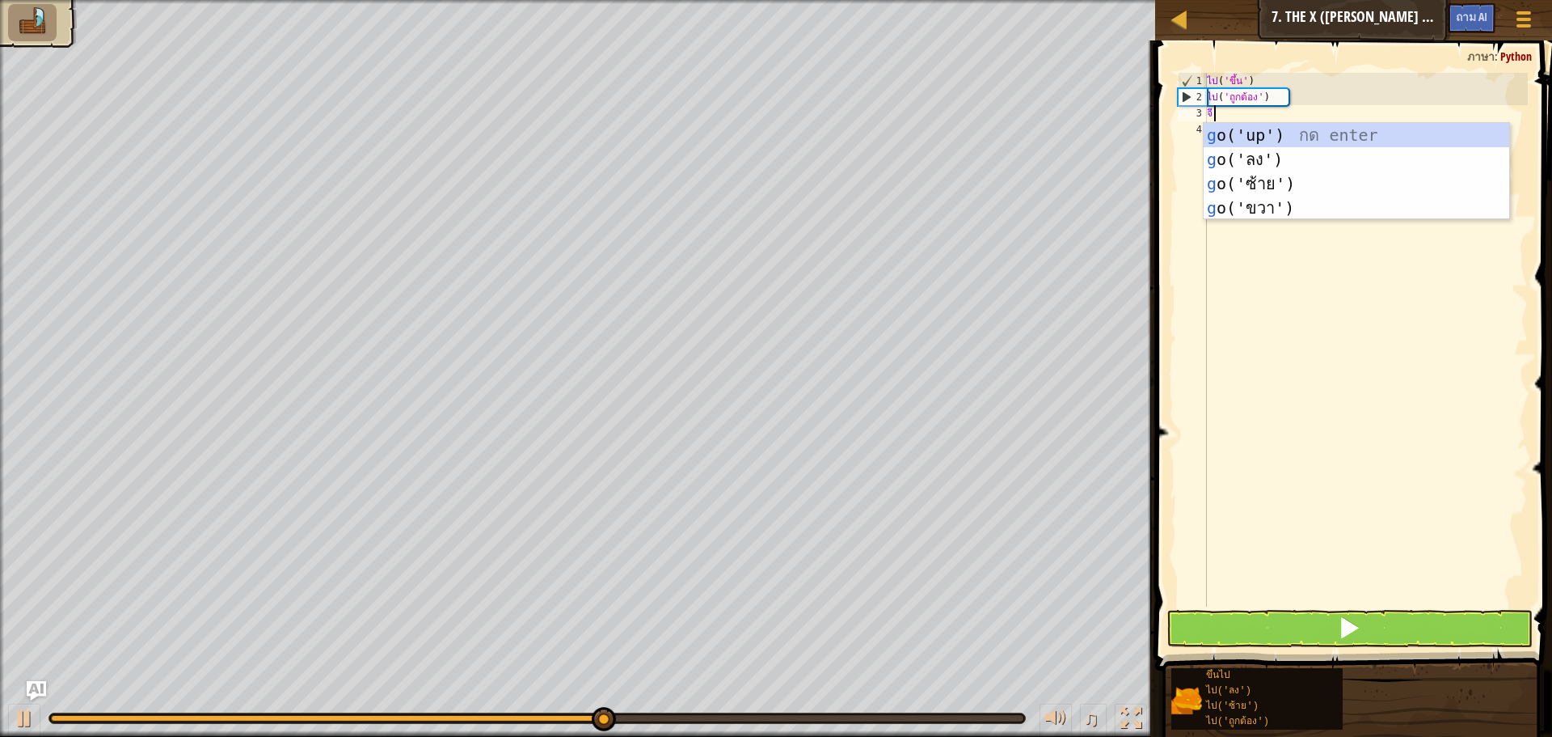
type textarea "go"
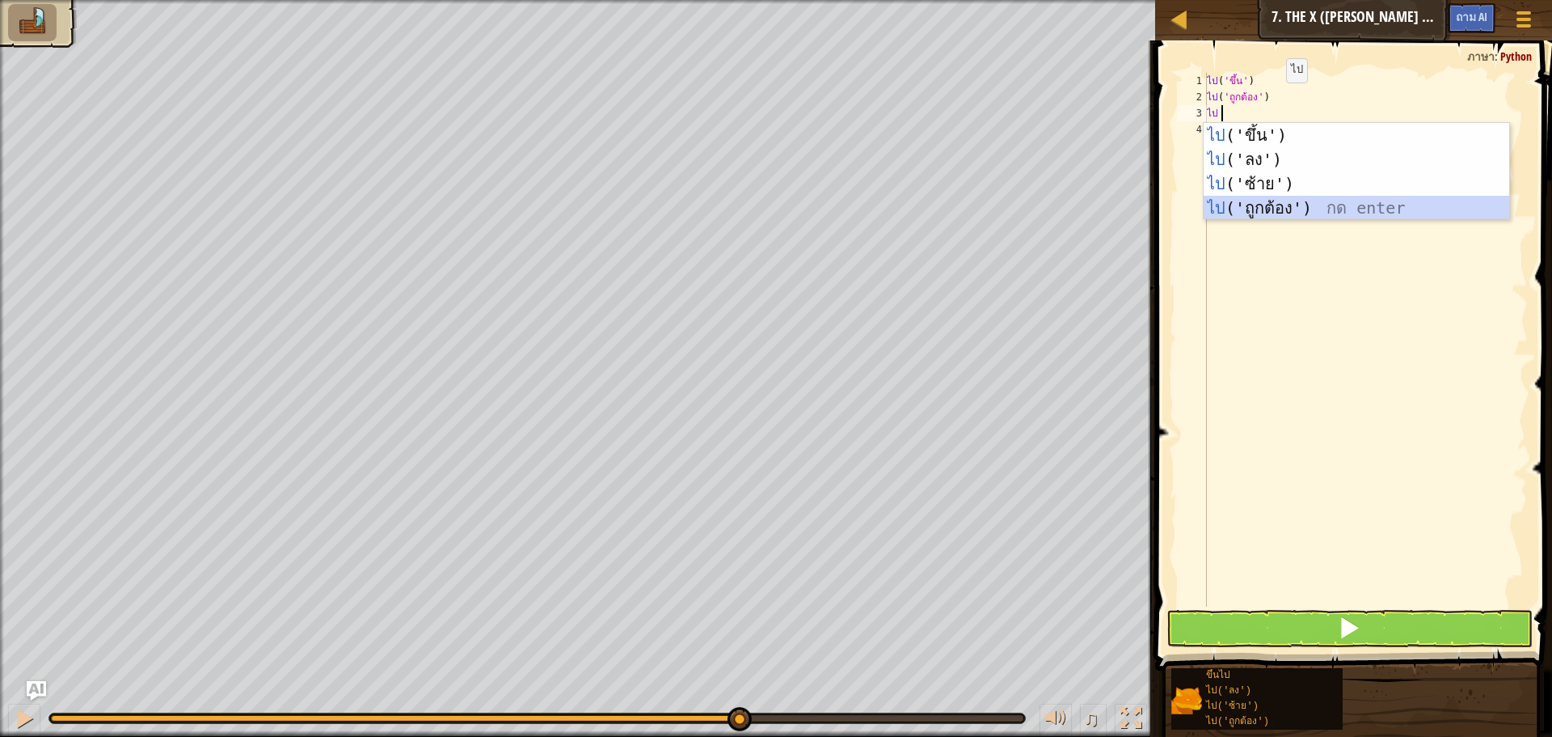
click at [1431, 212] on div "ไป ('ขึ้น') กด enter ไป ('ลง') กด enter ไป ('ซ้าย') กด enter ไป ('ถูกต้อง') กด …" at bounding box center [1357, 196] width 306 height 146
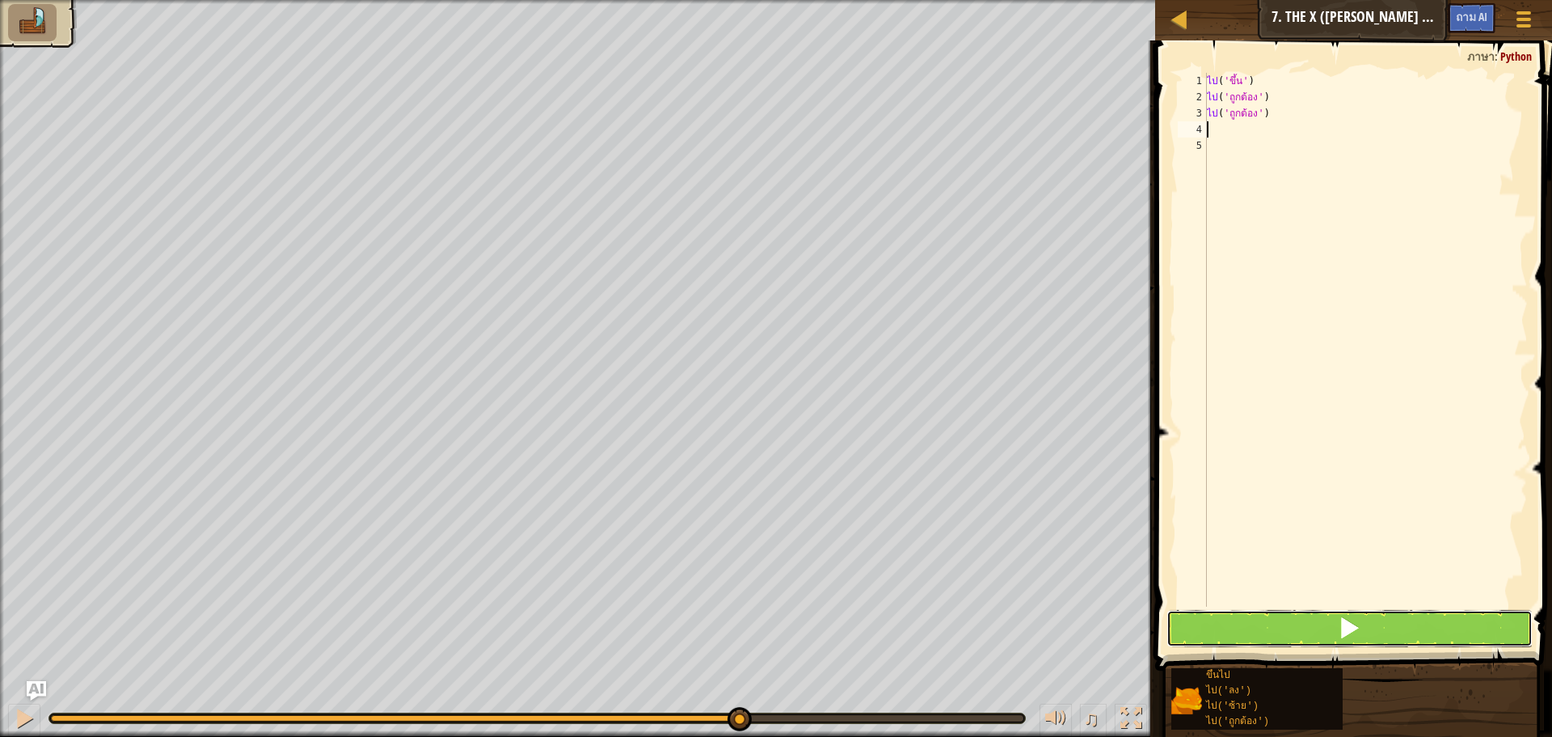
click at [1398, 636] on button at bounding box center [1350, 628] width 366 height 37
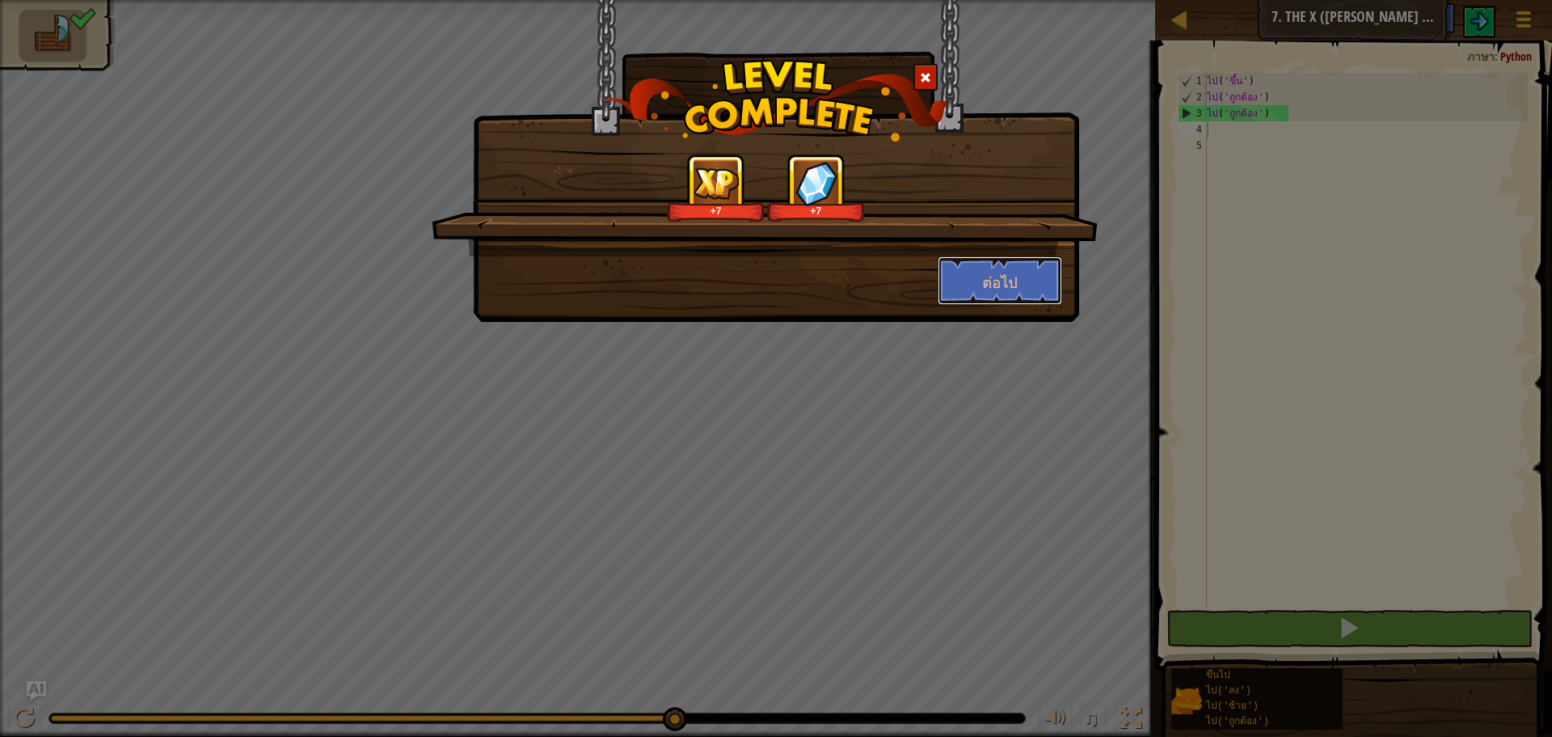
drag, startPoint x: 1030, startPoint y: 259, endPoint x: 1039, endPoint y: 250, distance: 12.6
click at [1030, 255] on div "+7 +7 ต่อไป" at bounding box center [776, 229] width 572 height 151
click at [1049, 268] on button "ต่อไป" at bounding box center [1000, 280] width 125 height 49
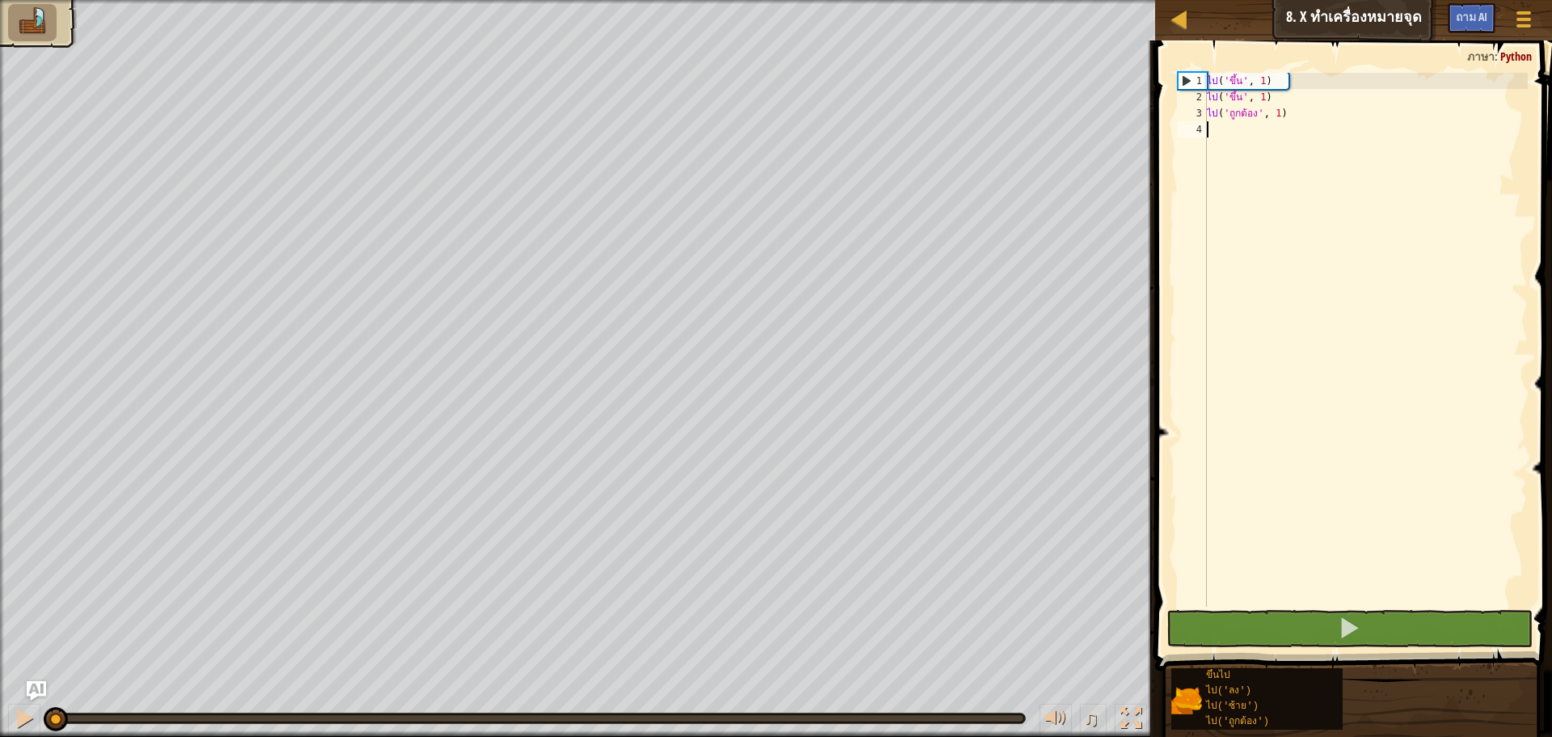
scroll to position [7, 0]
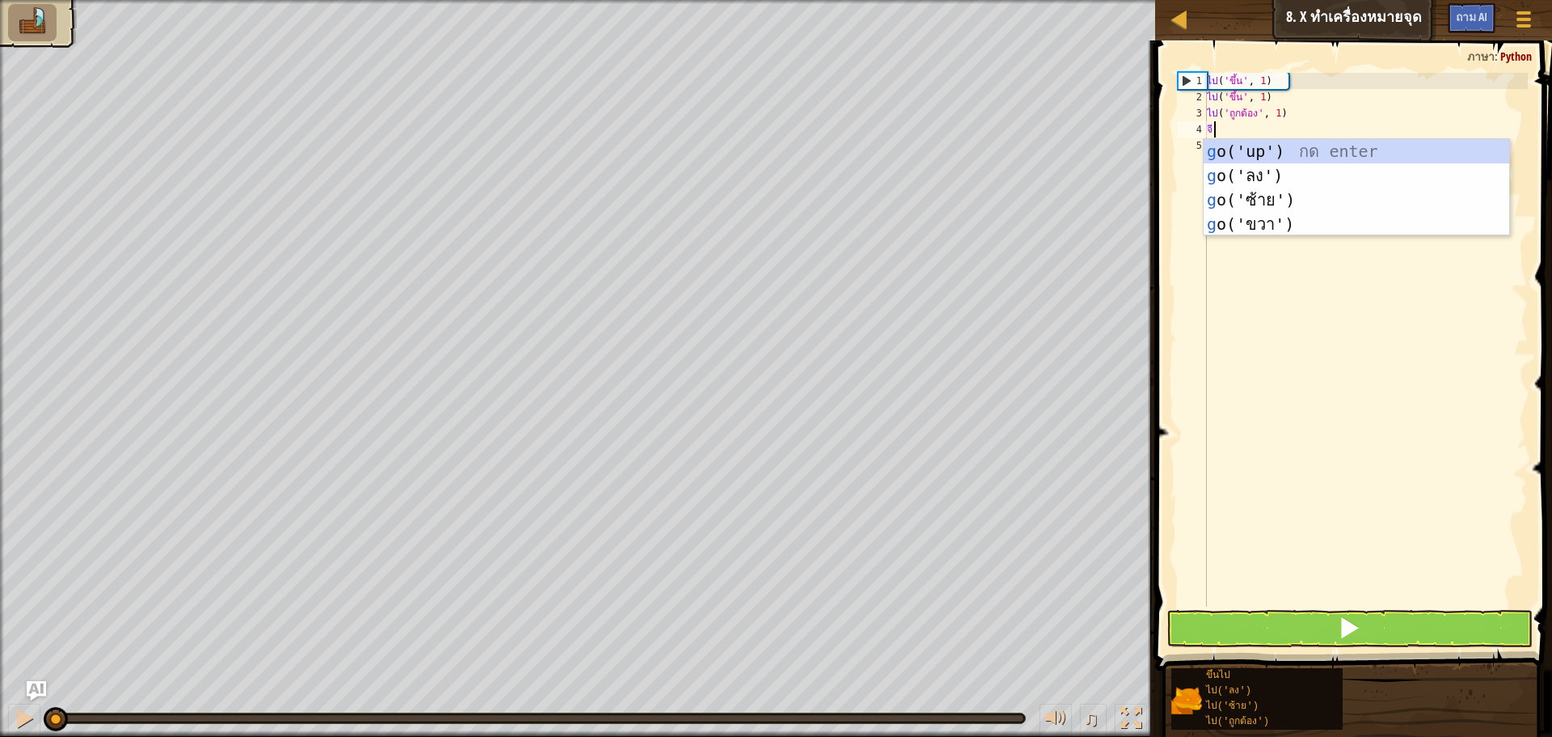
type textarea "go"
click at [1263, 225] on div "ไป ('ขึ้น') กด enter ไป ('ลง') กด enter ไป ('ซ้าย') กด enter ไป ('ถูกต้อง') กด …" at bounding box center [1357, 212] width 306 height 146
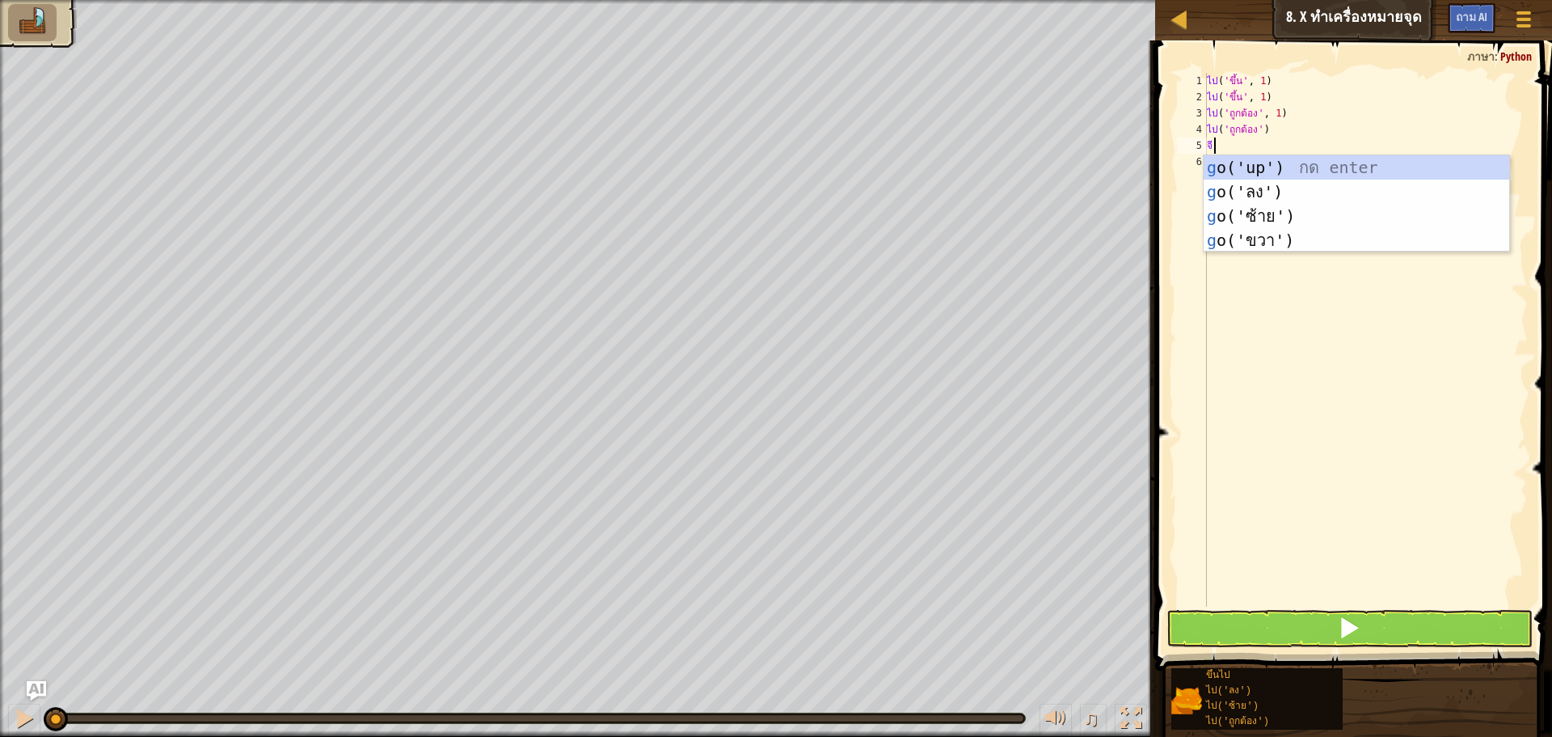
type textarea "go"
click at [1241, 240] on div "ไป ('ขึ้น') กด enter ไป ('ลง') กด enter ไป ('ซ้าย') กด enter ไป ('ถูกต้อง') กด …" at bounding box center [1357, 228] width 306 height 146
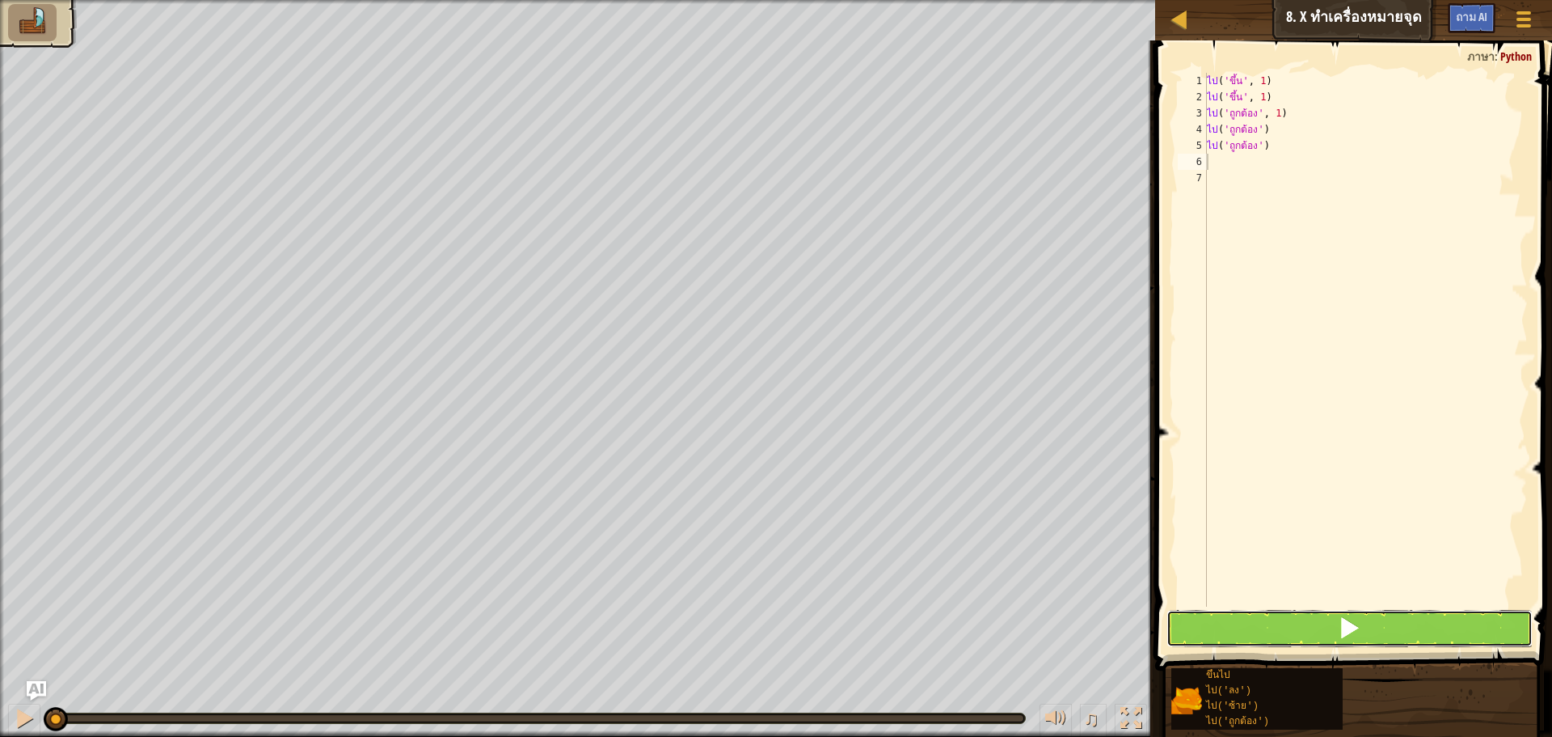
click at [1297, 615] on button at bounding box center [1350, 628] width 366 height 37
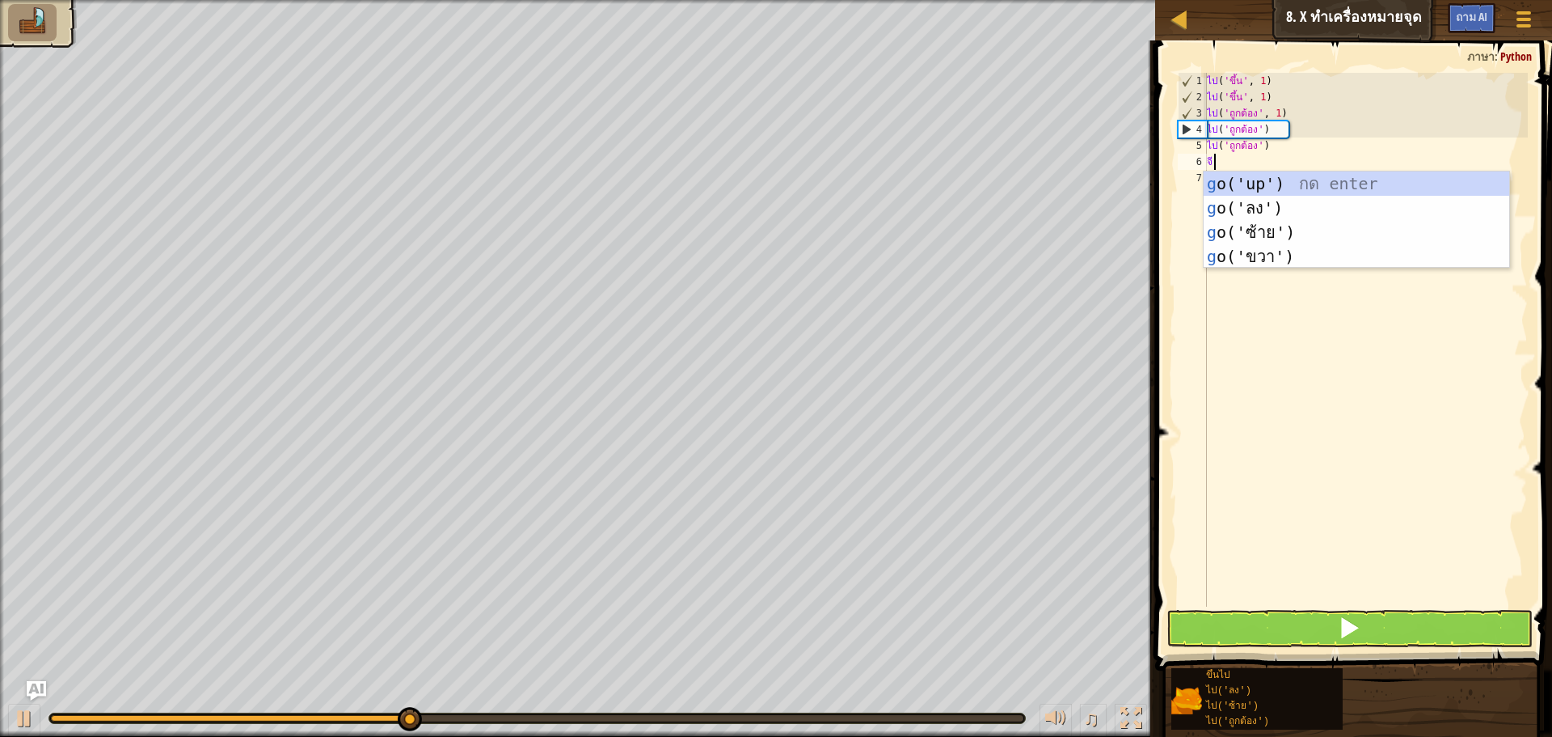
type textarea "go"
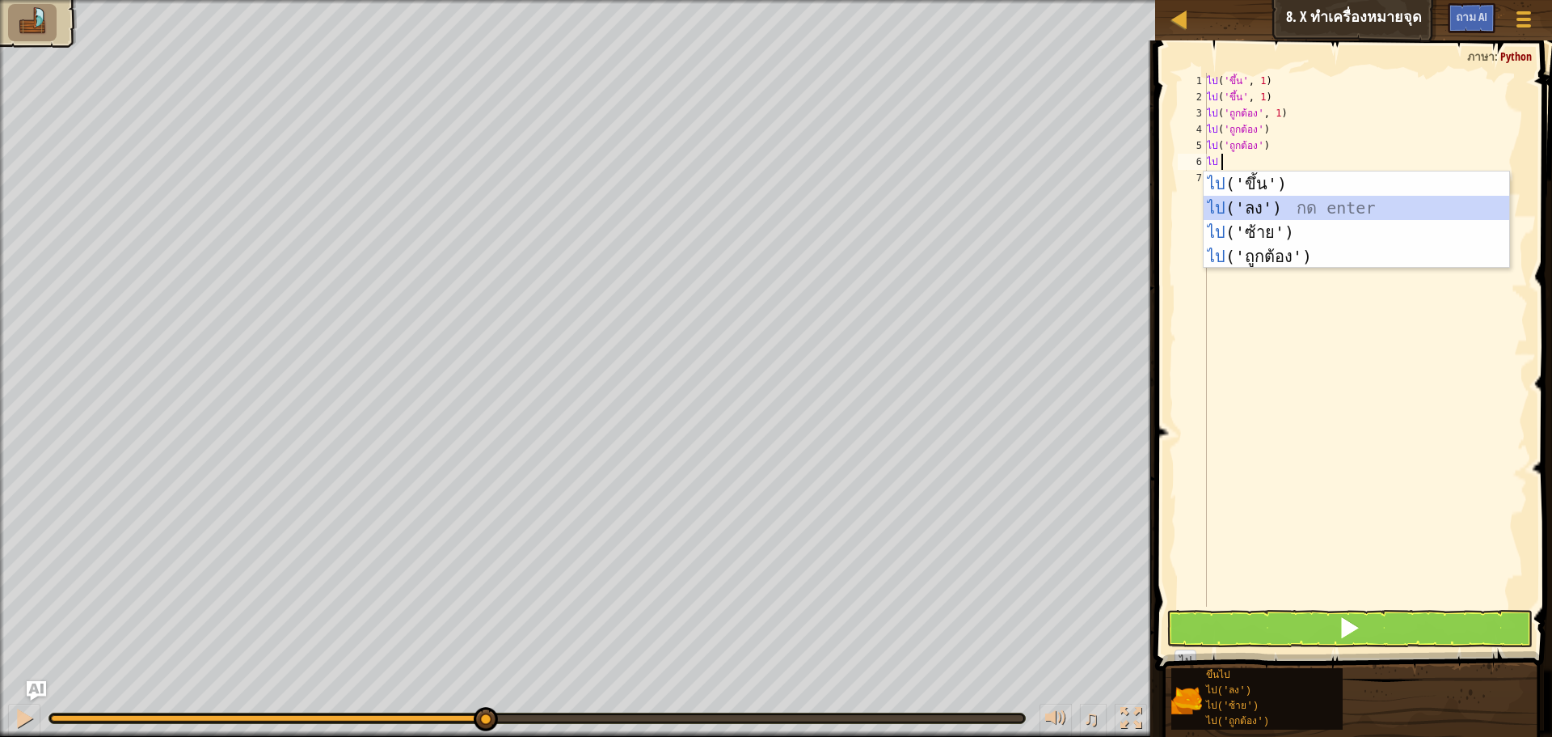
click at [1289, 200] on div "ไป ('ขึ้น') กด enter ไป ('ลง') กด enter ไป ('ซ้าย') กด enter ไป ('ถูกต้อง') กด …" at bounding box center [1357, 244] width 306 height 146
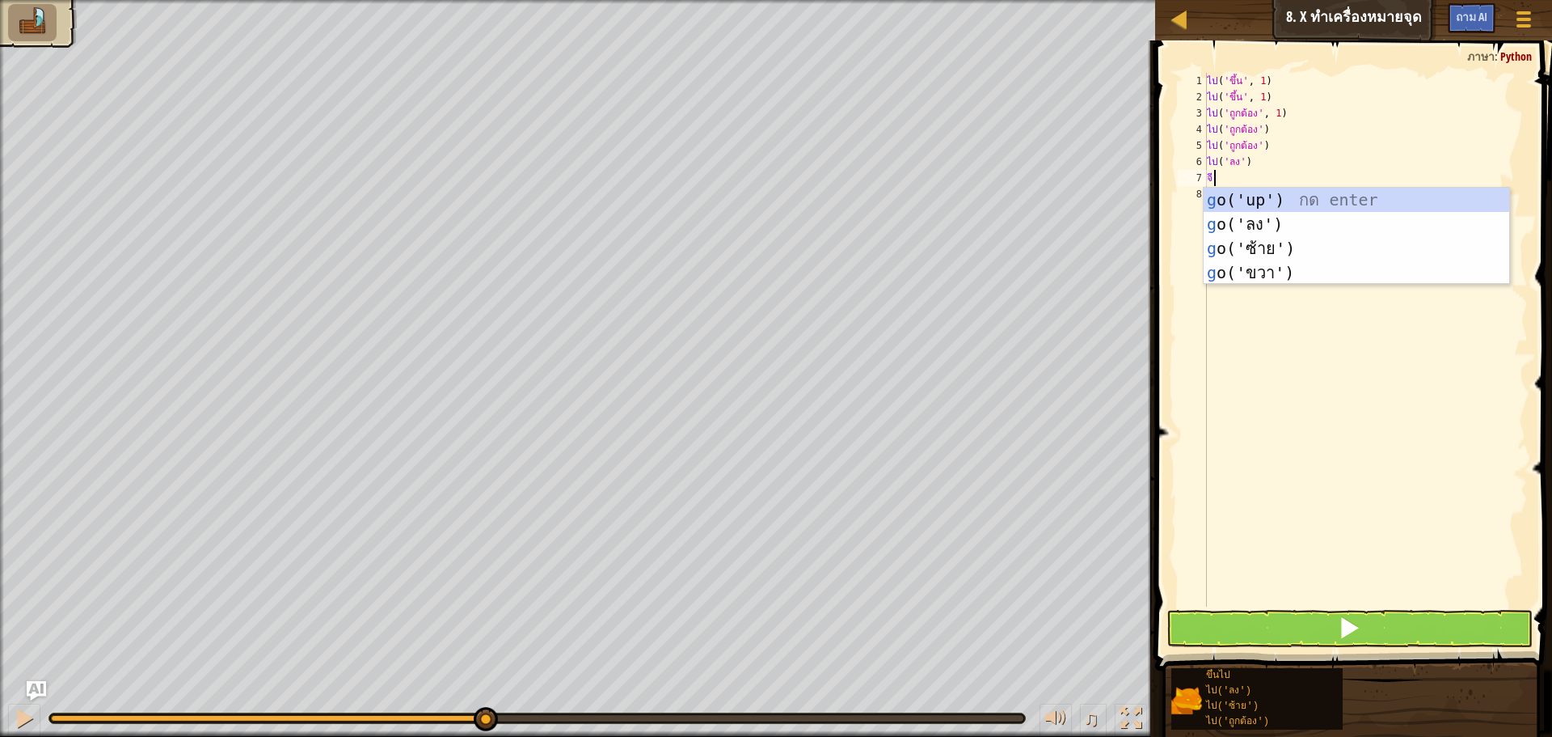
type textarea "go"
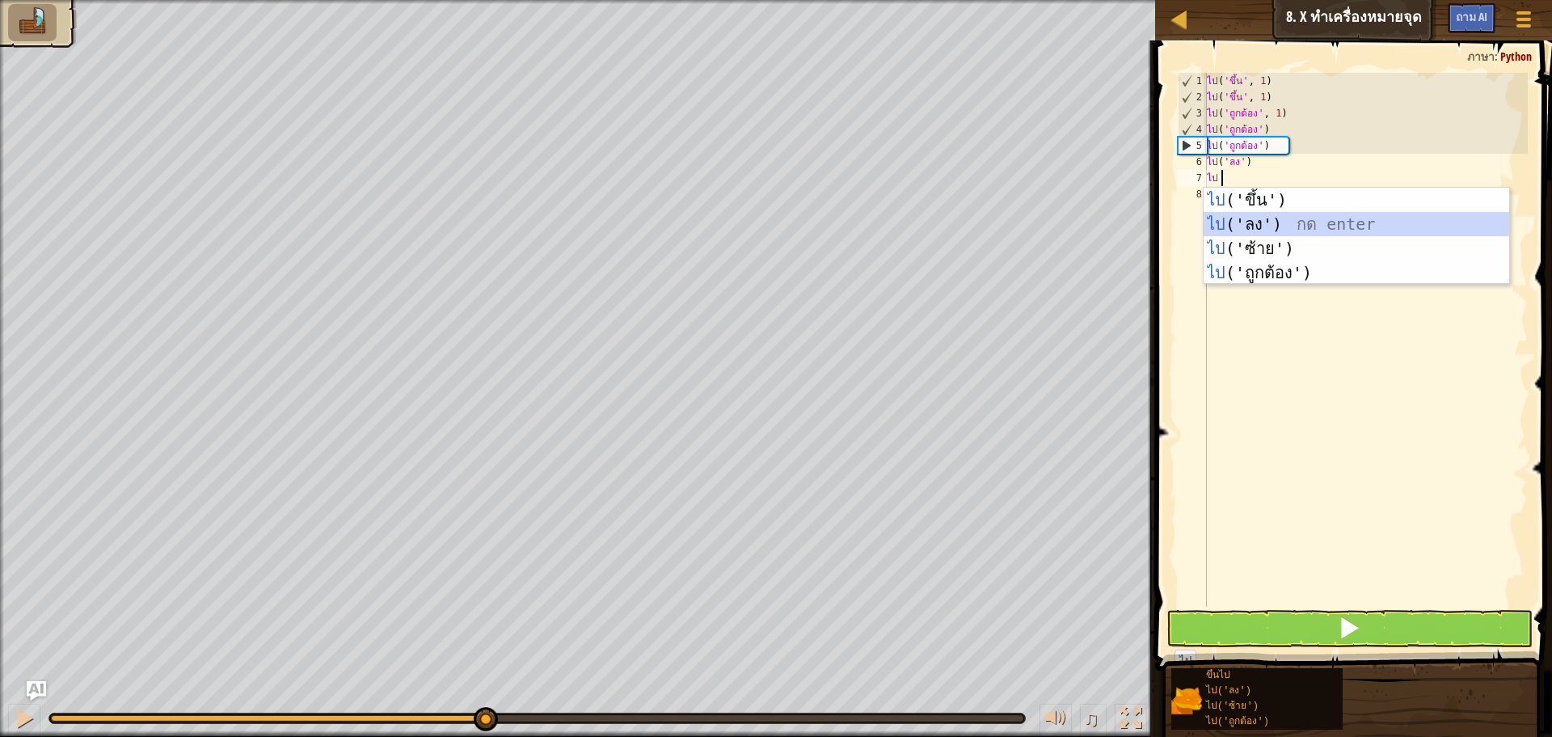
click at [1285, 217] on div "ไป ('ขึ้น') กด enter ไป ('ลง') กด enter ไป ('ซ้าย') กด enter ไป ('ถูกต้อง') กด …" at bounding box center [1357, 261] width 306 height 146
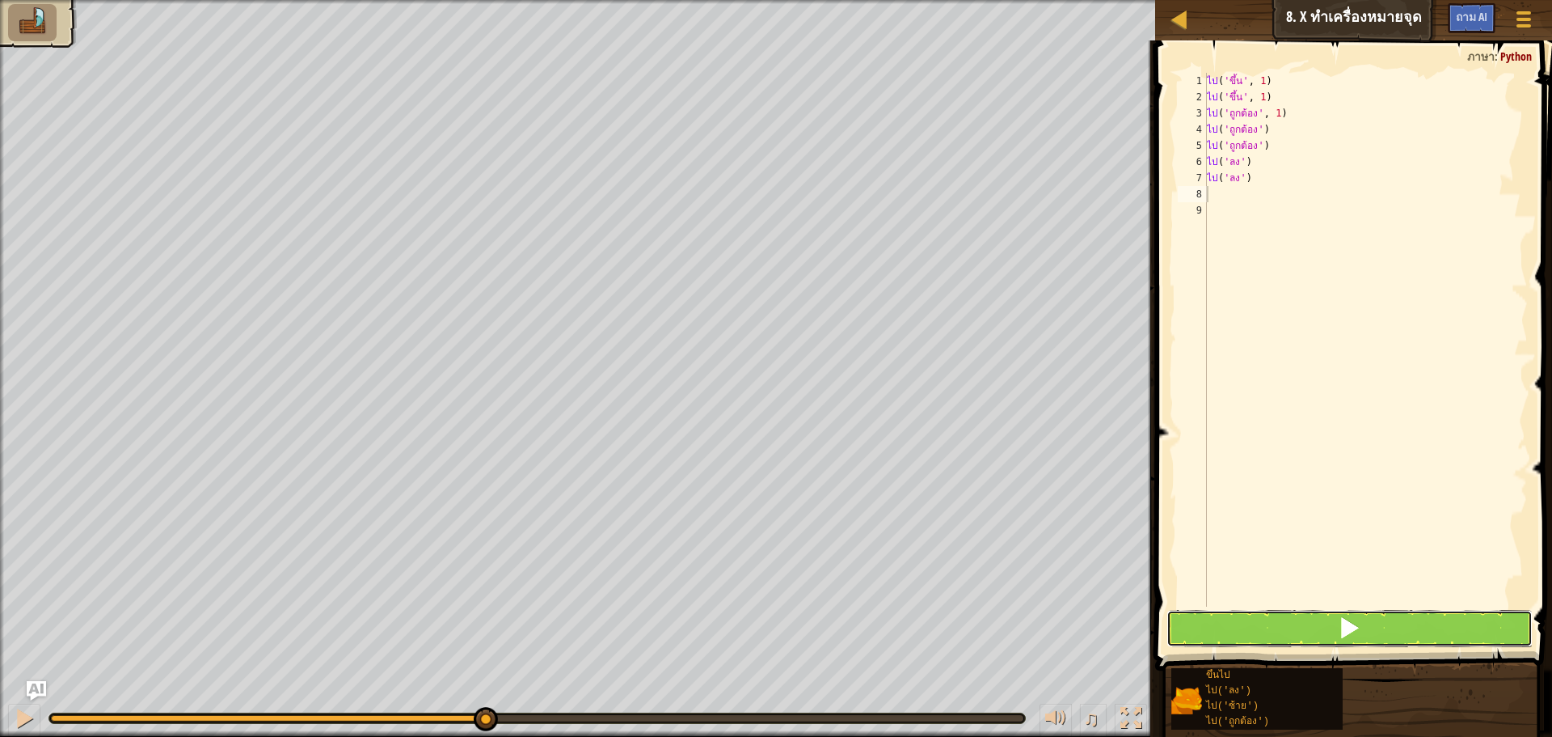
click at [1209, 618] on button at bounding box center [1350, 628] width 366 height 37
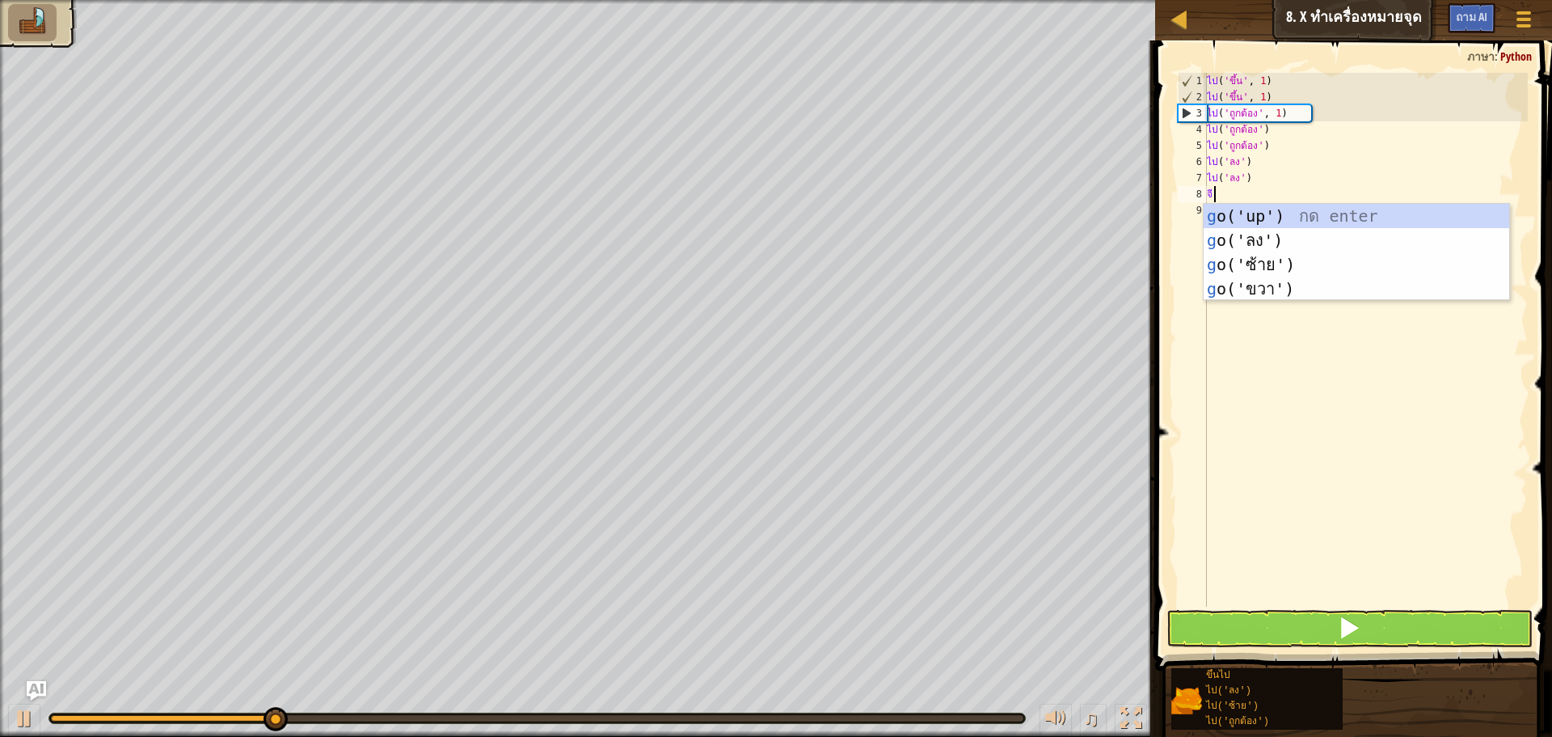
type textarea "go"
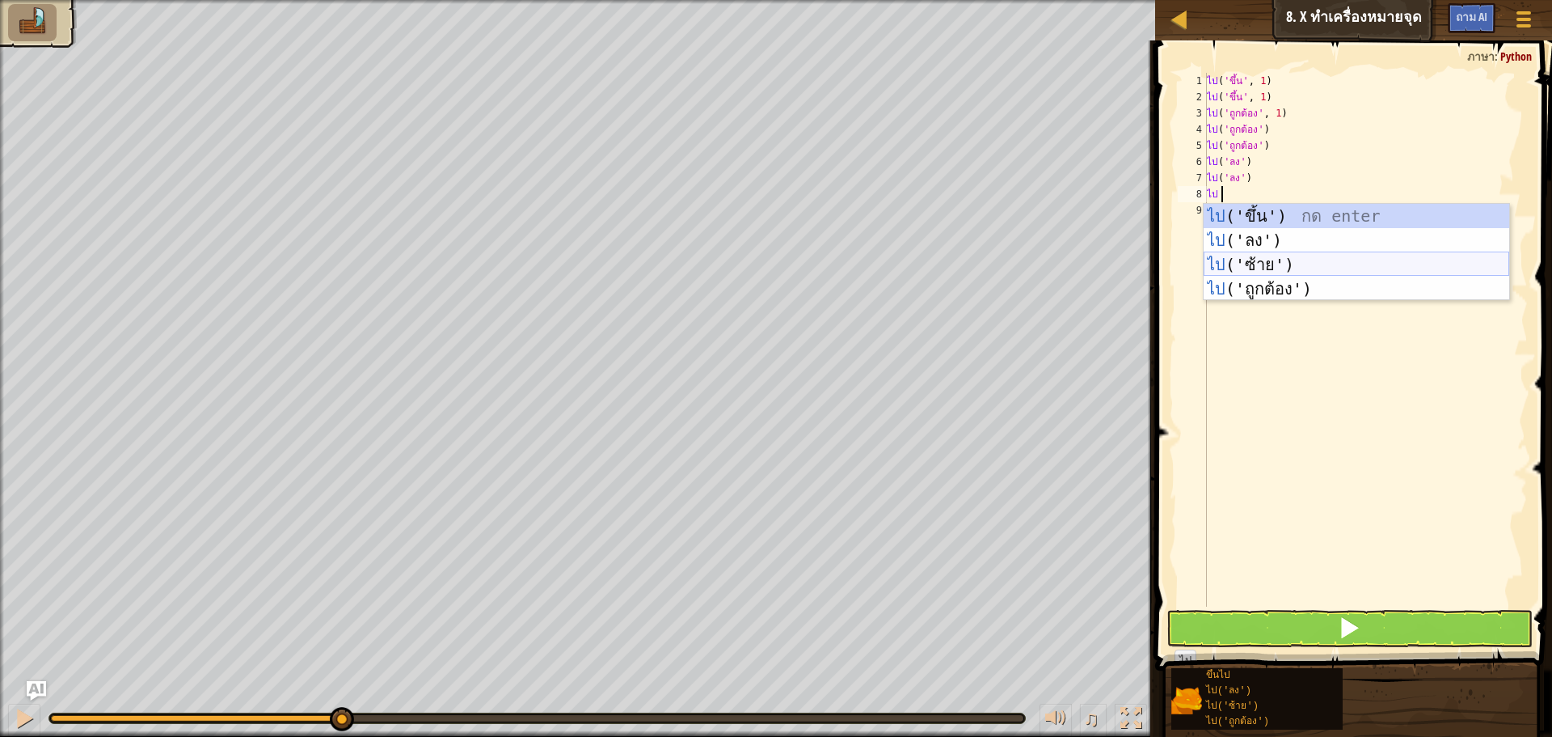
click at [1324, 264] on div "ไป ('ขึ้น') กด enter ไป ('ลง') กด enter ไป ('ซ้าย') กด enter ไป ('ถูกต้อง') กด …" at bounding box center [1357, 277] width 306 height 146
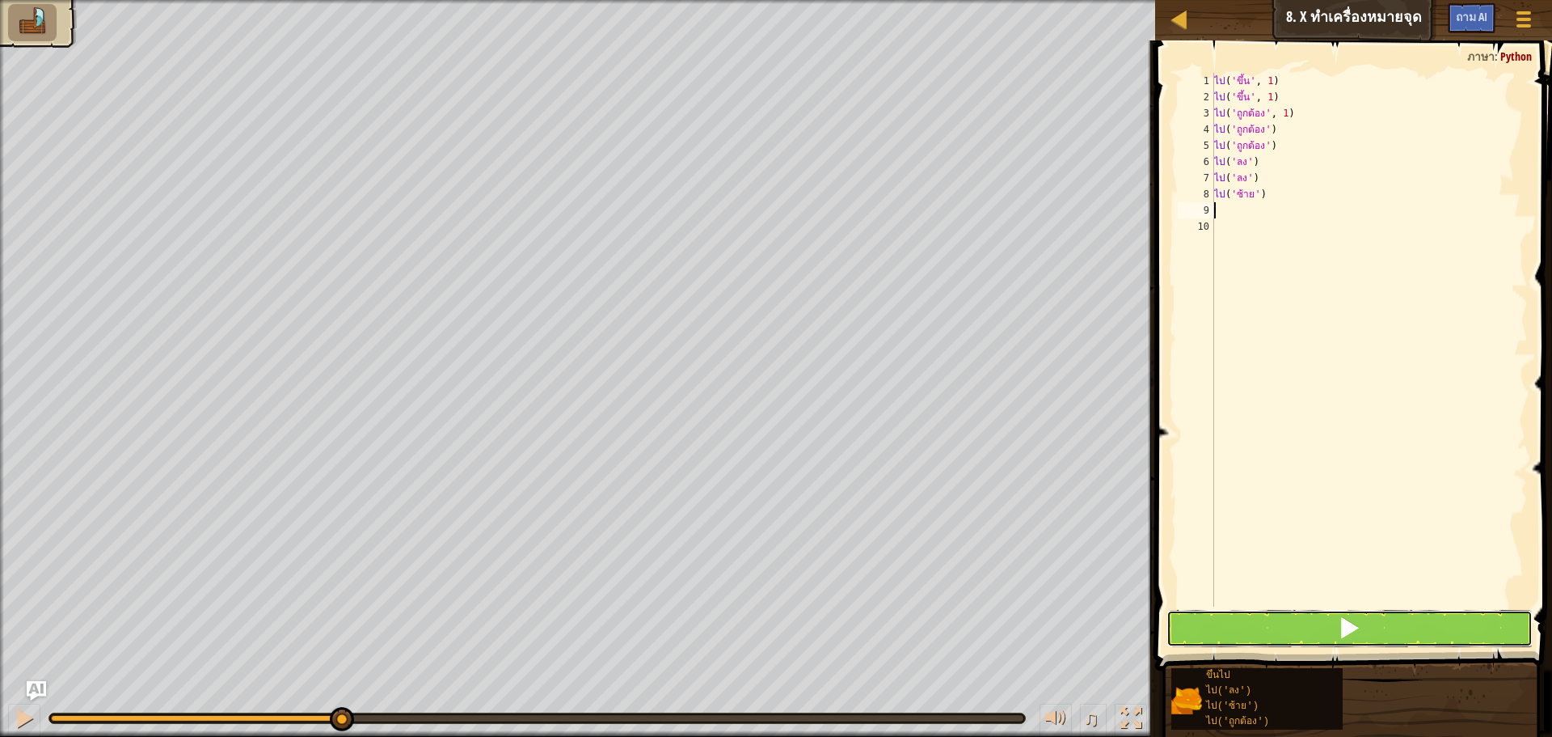
click at [1288, 620] on button at bounding box center [1350, 628] width 366 height 37
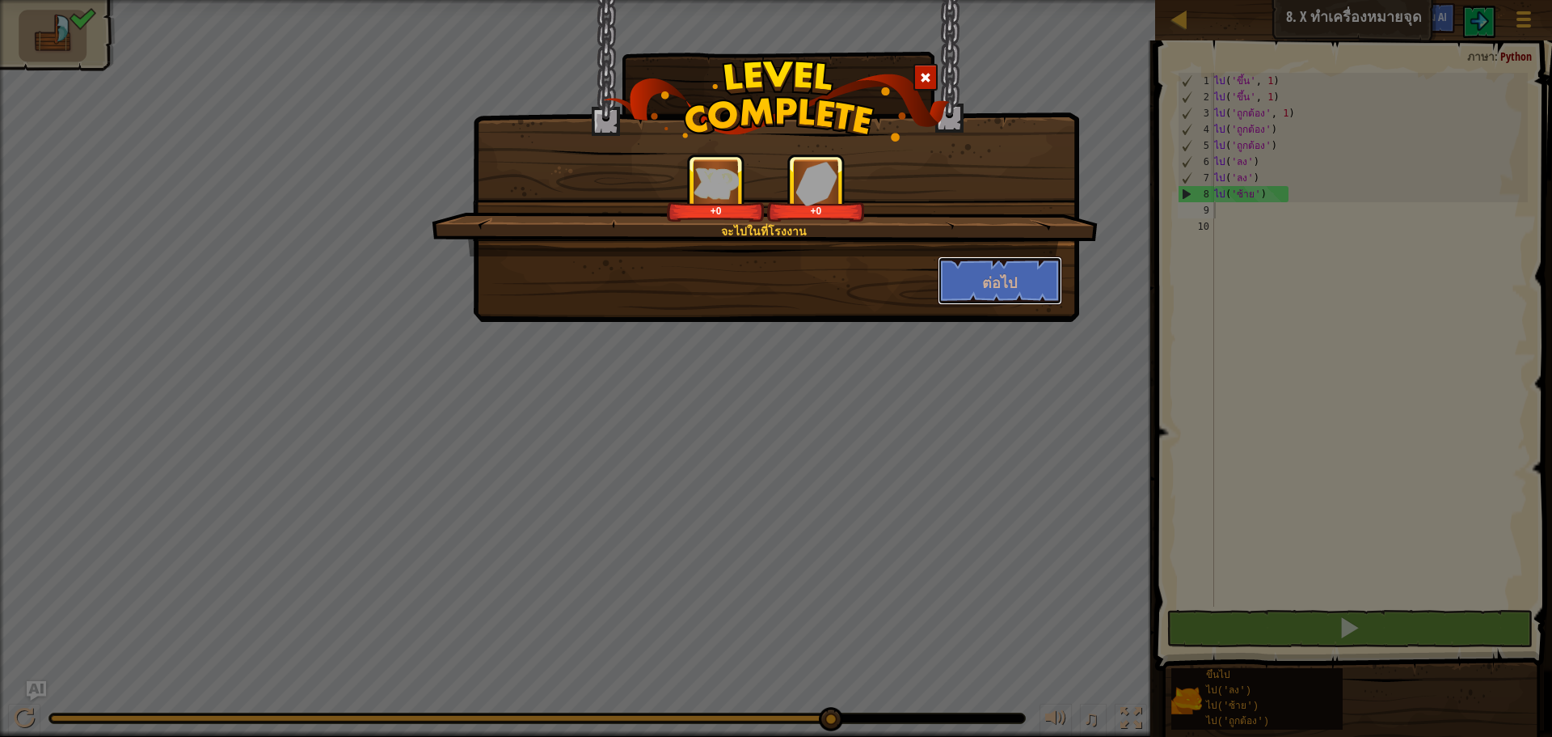
click at [1012, 256] on div "จะไปในที่โรงงาน +0 +0 ต่อไป" at bounding box center [776, 229] width 572 height 151
click at [1013, 285] on font "ต่อไป" at bounding box center [999, 282] width 35 height 20
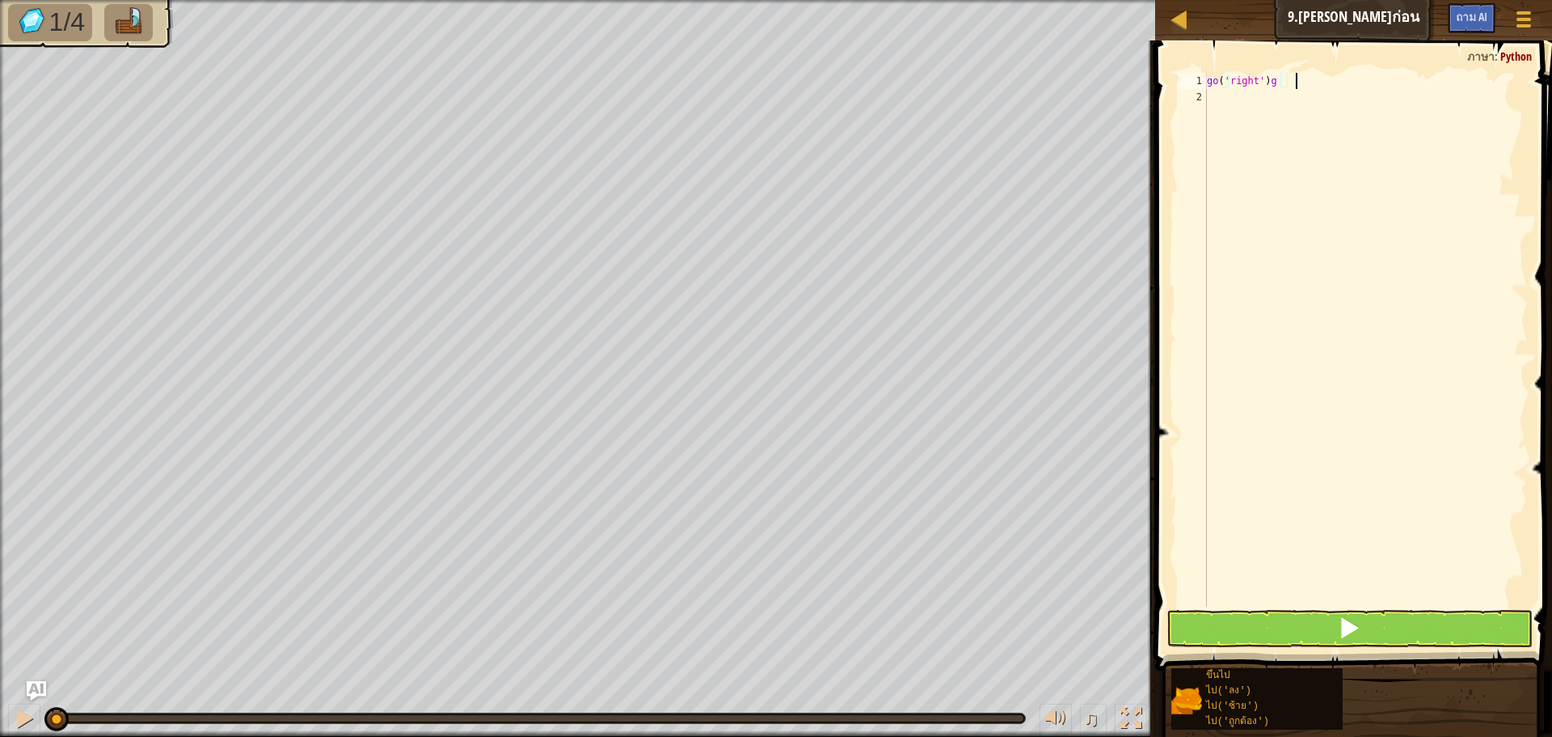
scroll to position [7, 5]
click at [1345, 610] on button at bounding box center [1350, 628] width 366 height 37
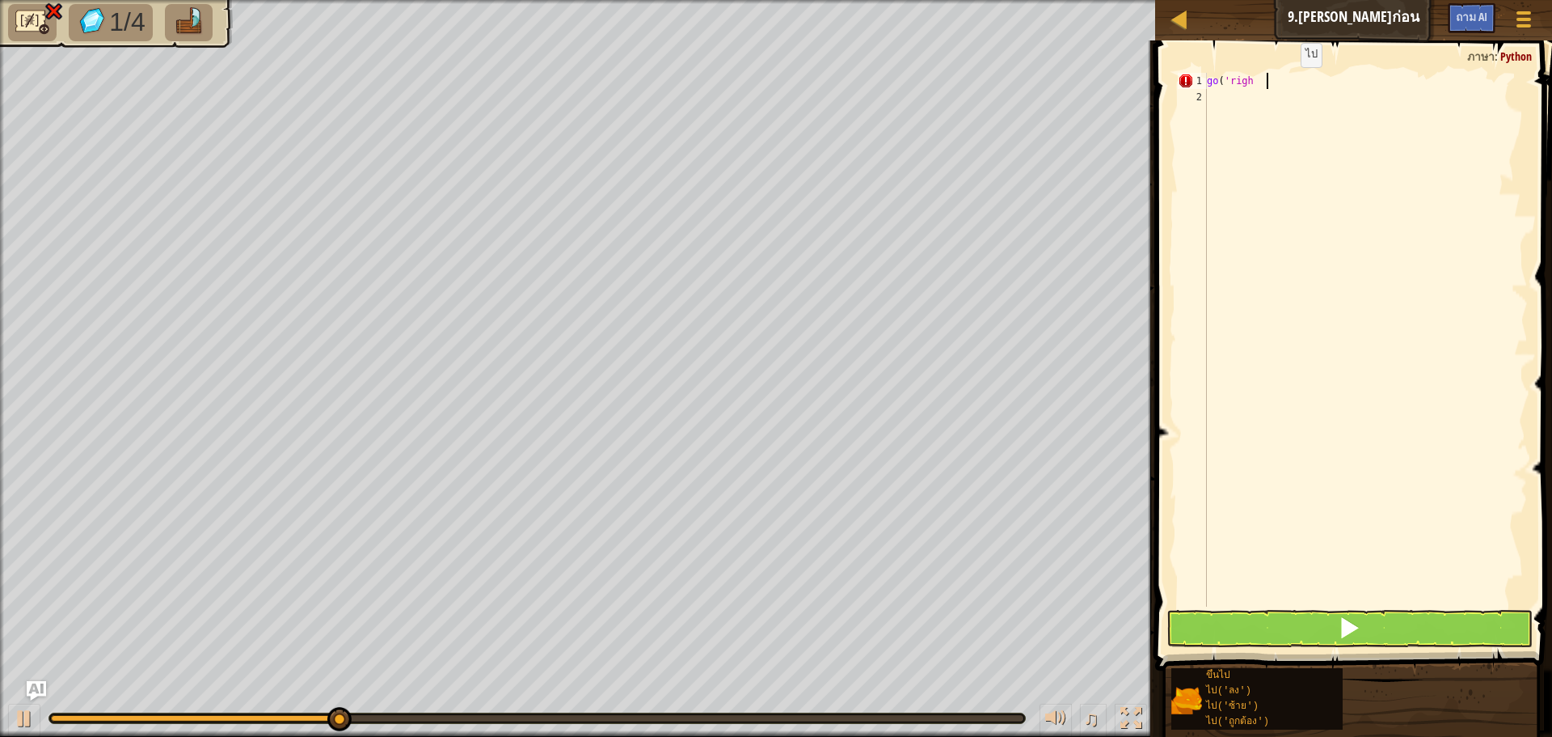
scroll to position [7, 0]
type textarea "g"
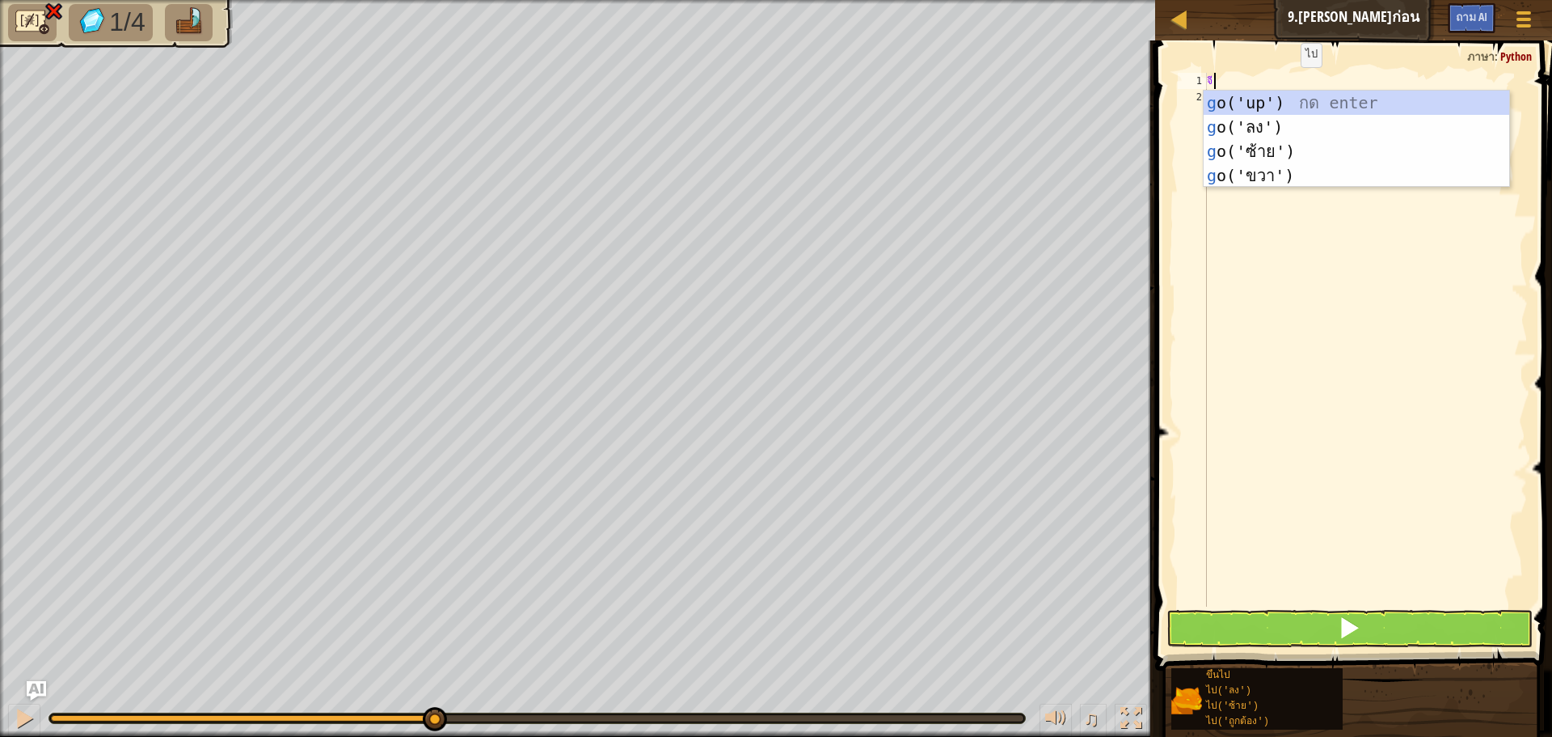
type textarea "go"
click at [1287, 172] on div "ไป ('ขึ้น') กด enter ไป ('ลง') กด enter ไป ('ซ้าย') กด enter ไป ('ถูกต้อง') กด …" at bounding box center [1357, 164] width 306 height 146
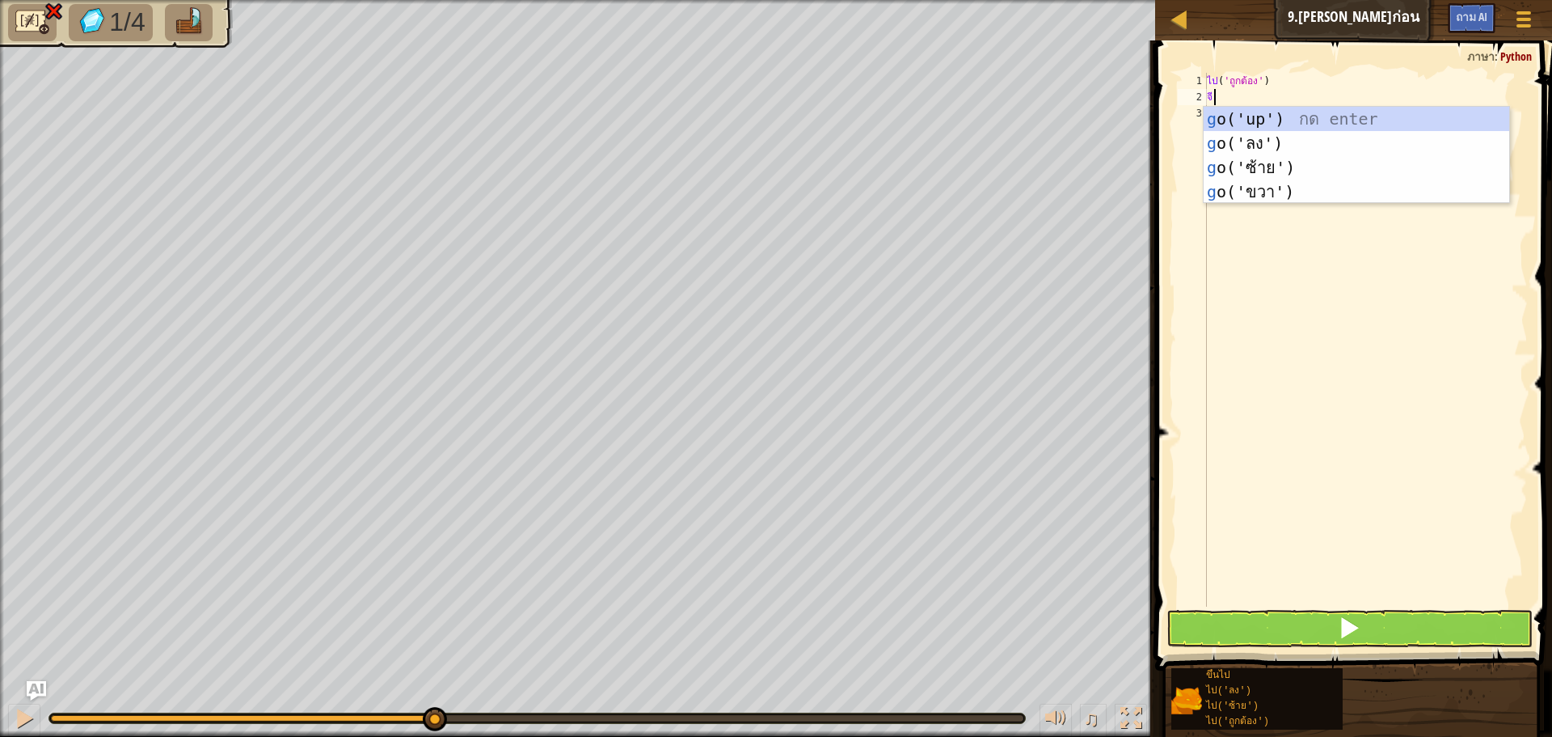
type textarea "go"
click at [1244, 190] on div "ไป ('ขึ้น') กด enter ไป ('ลง') กด enter ไป ('ซ้าย') กด enter ไป ('ถูกต้อง') กด …" at bounding box center [1357, 180] width 306 height 146
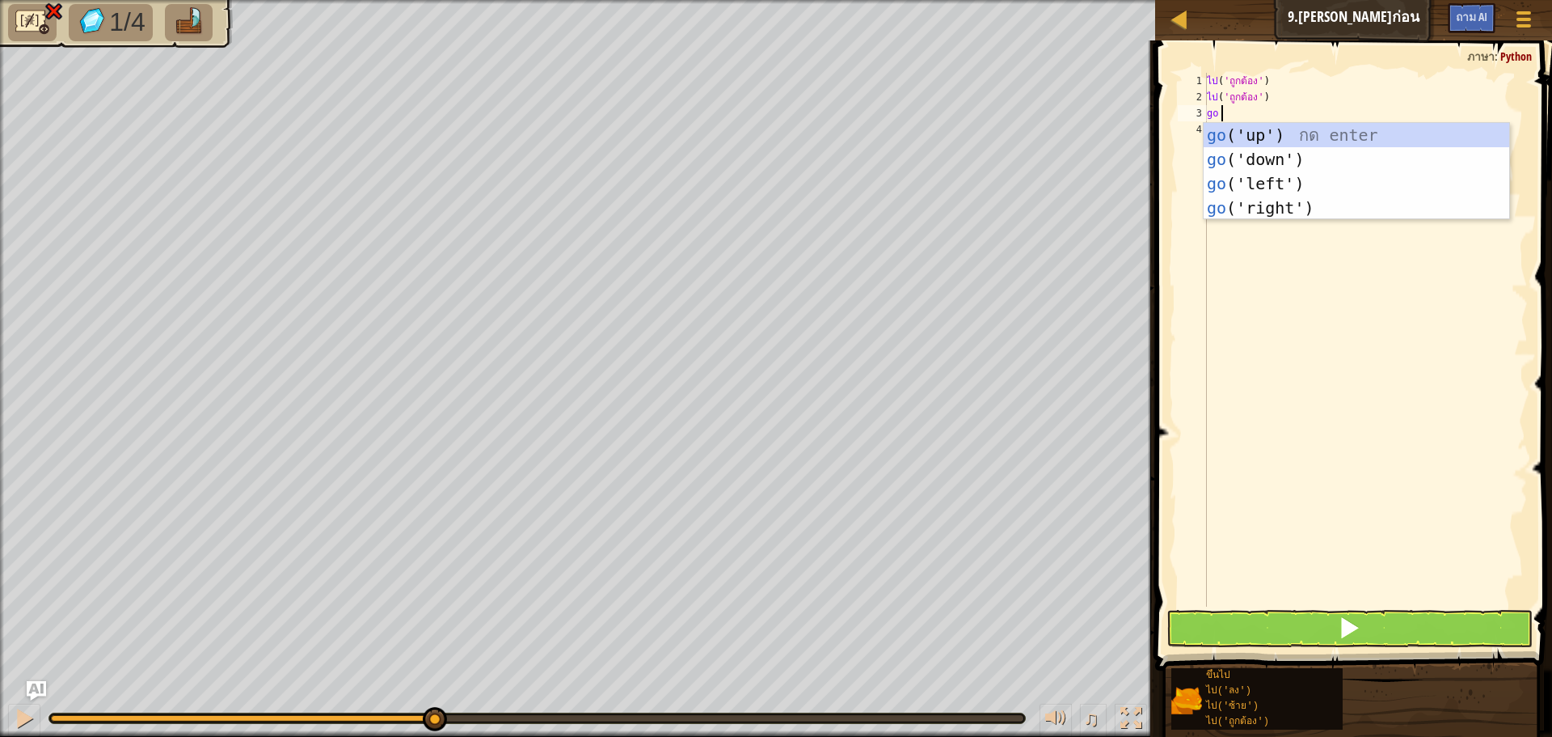
type textarea "go"
click at [1254, 130] on div "ไป ('ขึ้น') กด enter ไป ('ลง') กด enter ไป ('ซ้าย') กด enter ไป ('ถูกต้อง') กด …" at bounding box center [1357, 196] width 306 height 146
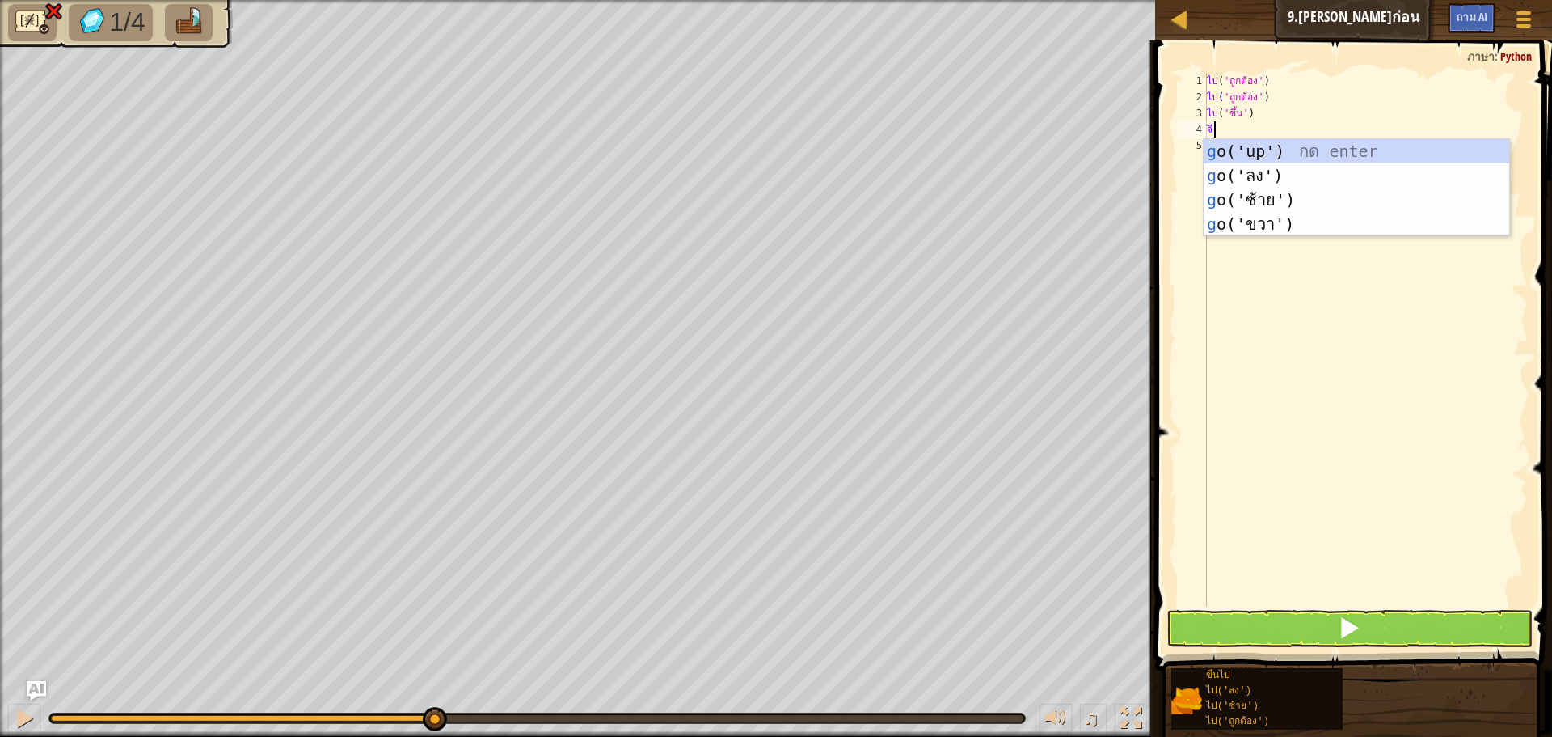
type textarea "go"
click at [1239, 167] on div "ไป ('ขึ้น') กด enter ไป ('ลง') กด enter ไป ('ซ้าย') กด enter ไป ('ถูกต้อง') กด …" at bounding box center [1357, 212] width 306 height 146
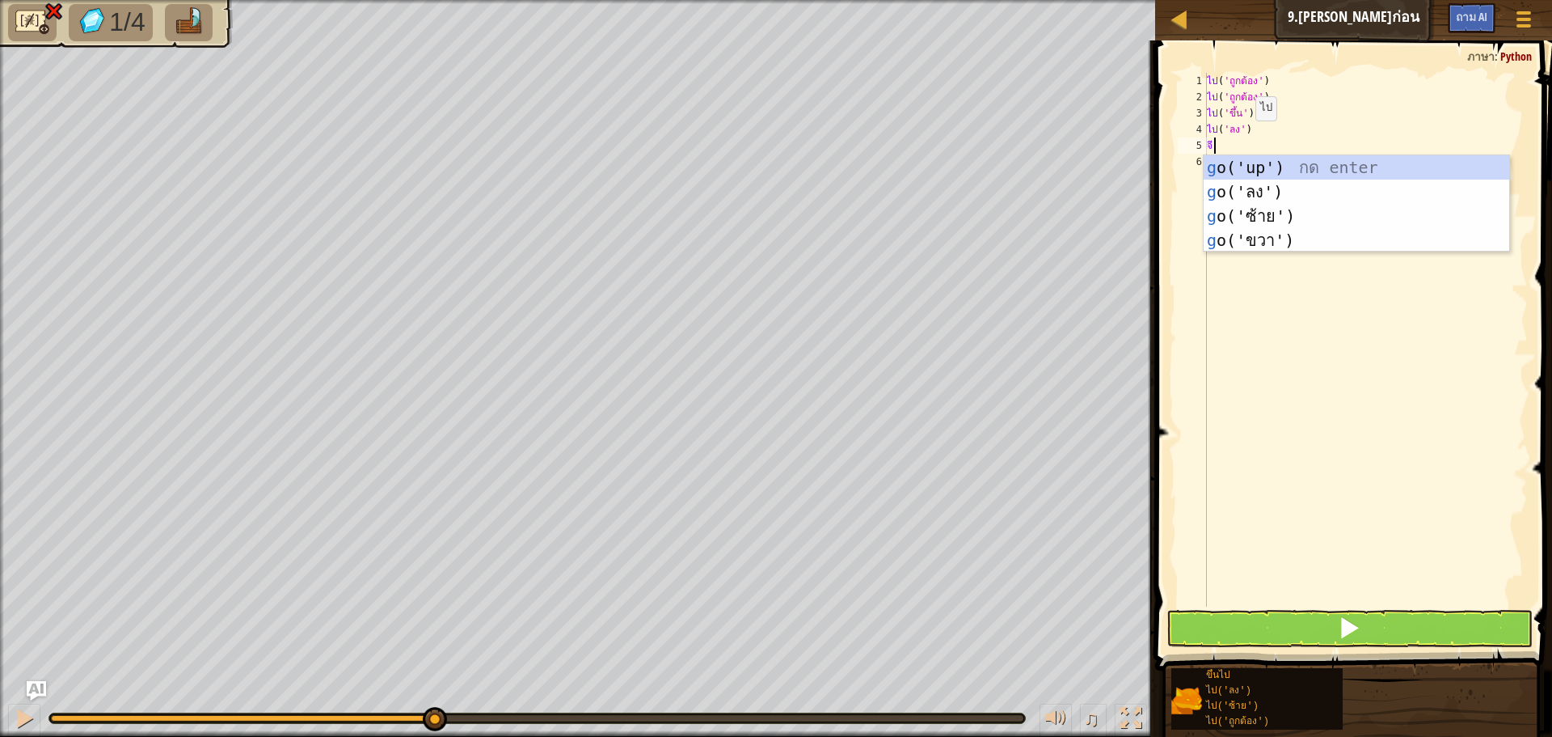
type textarea "go"
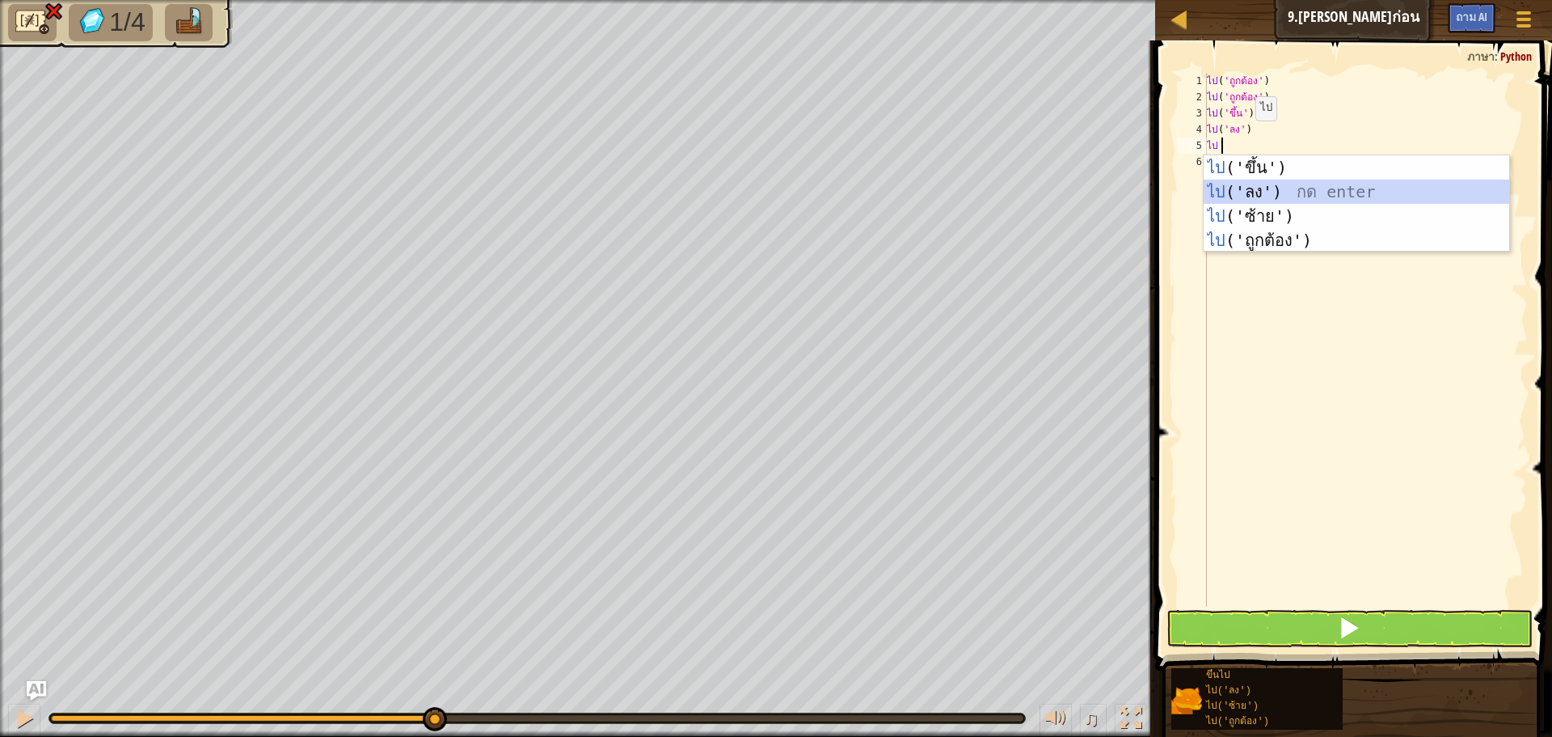
click at [1240, 188] on div "ไป ('ขึ้น') กด enter ไป ('ลง') กด enter ไป ('ซ้าย') กด enter ไป ('ถูกต้อง') กด …" at bounding box center [1357, 228] width 306 height 146
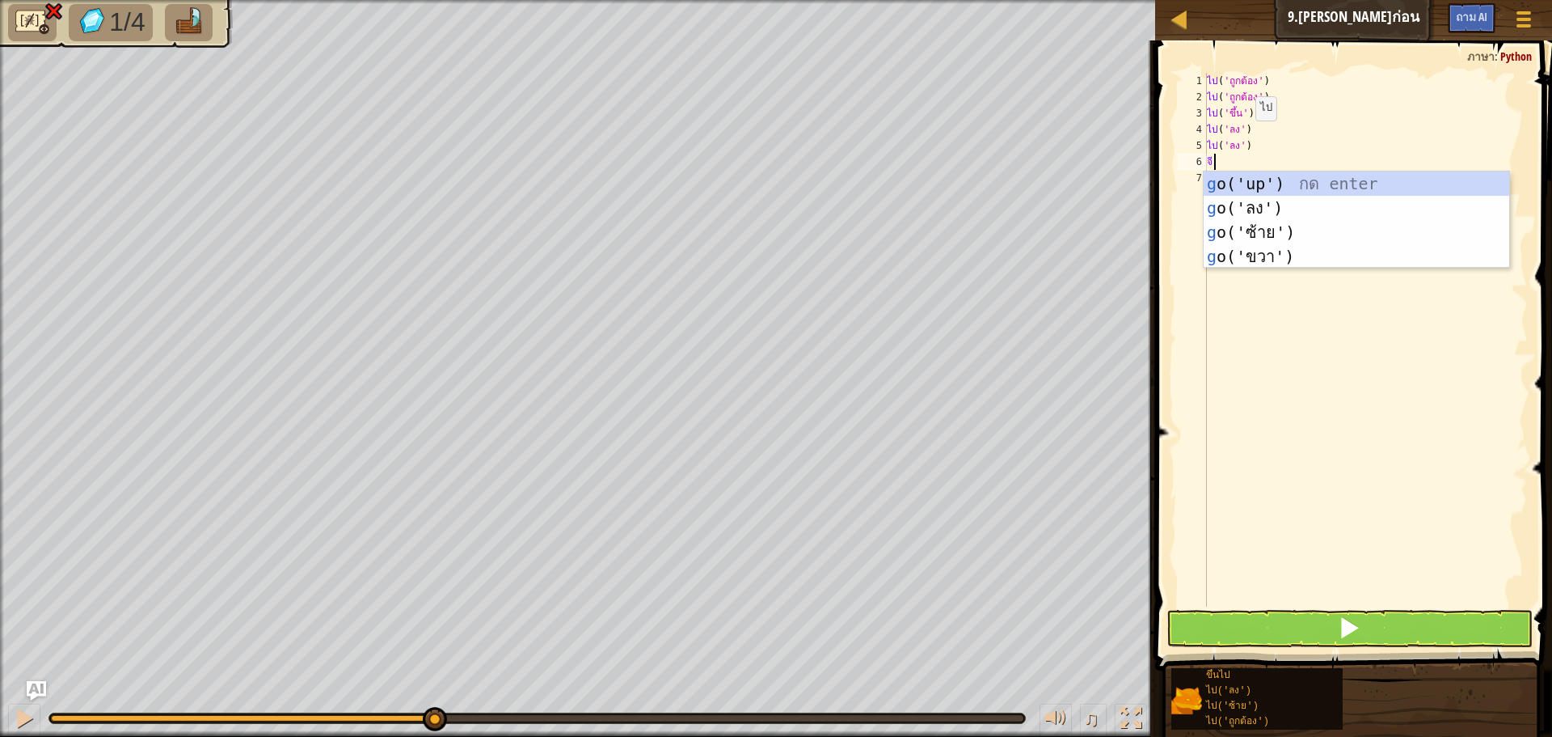
type textarea "go"
click at [1240, 180] on div "ไป ('ขึ้น') กด enter ไป ('ลง') กด enter ไป ('ซ้าย') กด enter ไป ('ถูกต้อง') กด …" at bounding box center [1357, 244] width 306 height 146
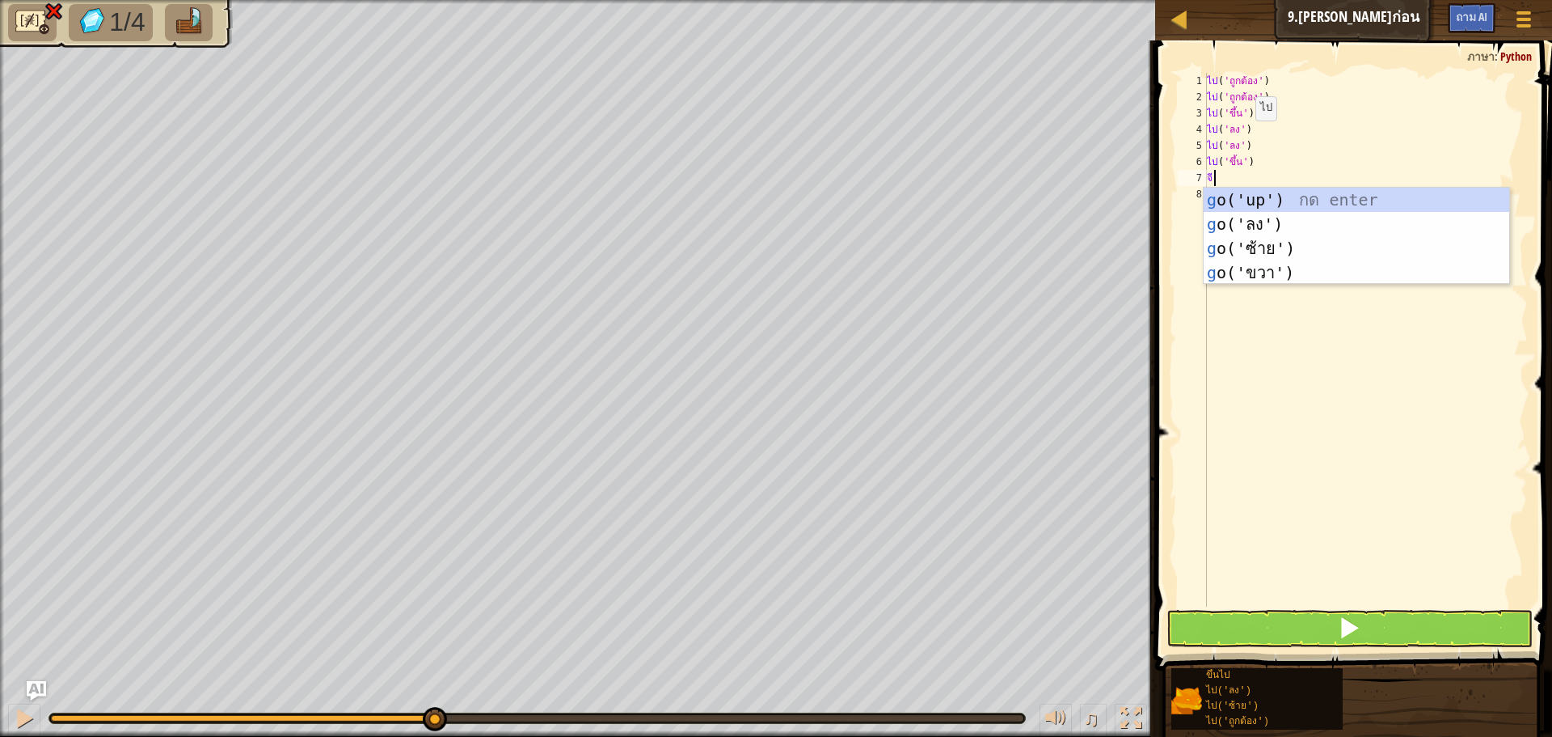
type textarea "go"
click at [1261, 277] on div "ไป ('ขึ้น') กด enter ไป ('ลง') กด enter ไป ('ซ้าย') กด enter ไป ('ถูกต้อง') กด …" at bounding box center [1357, 261] width 306 height 146
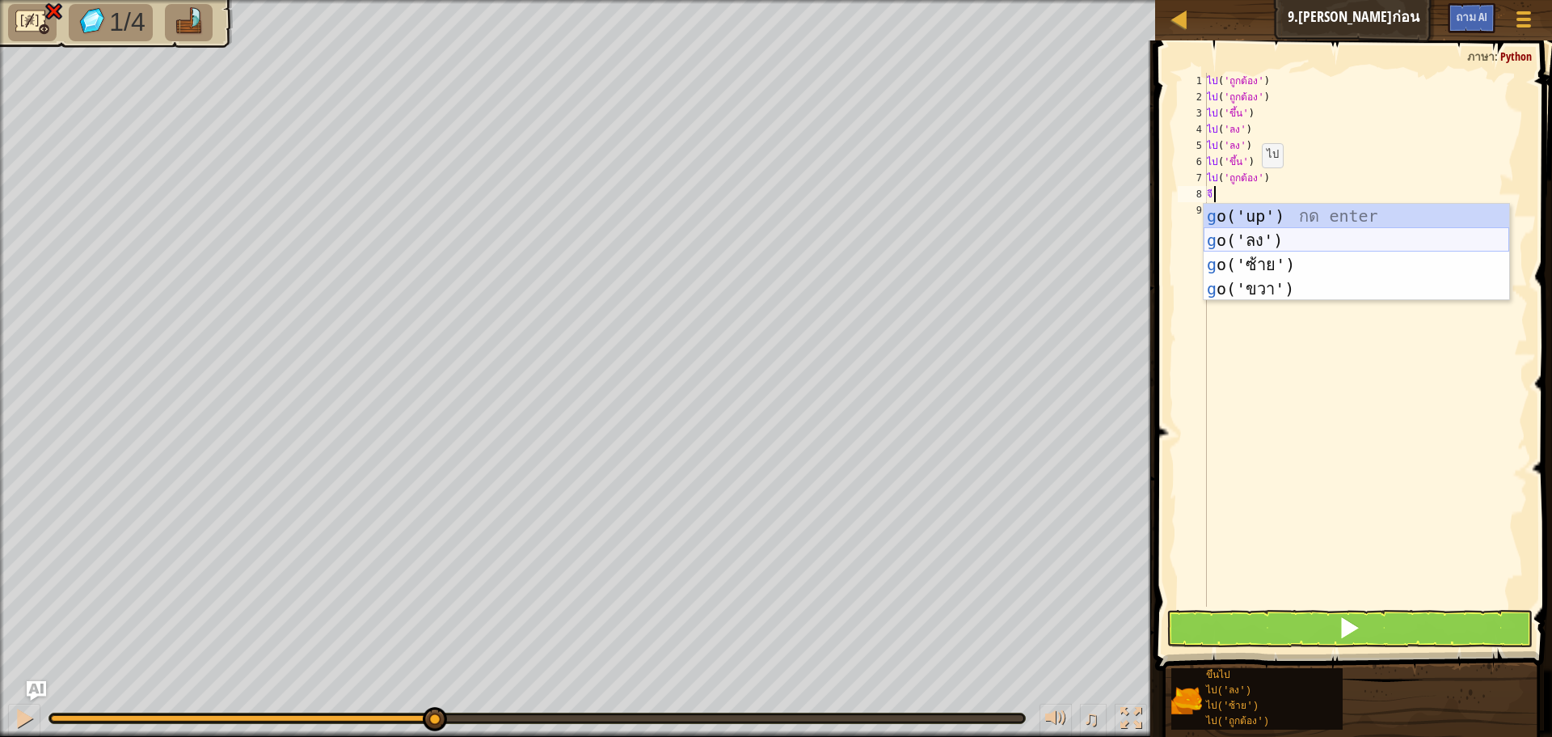
type textarea "go"
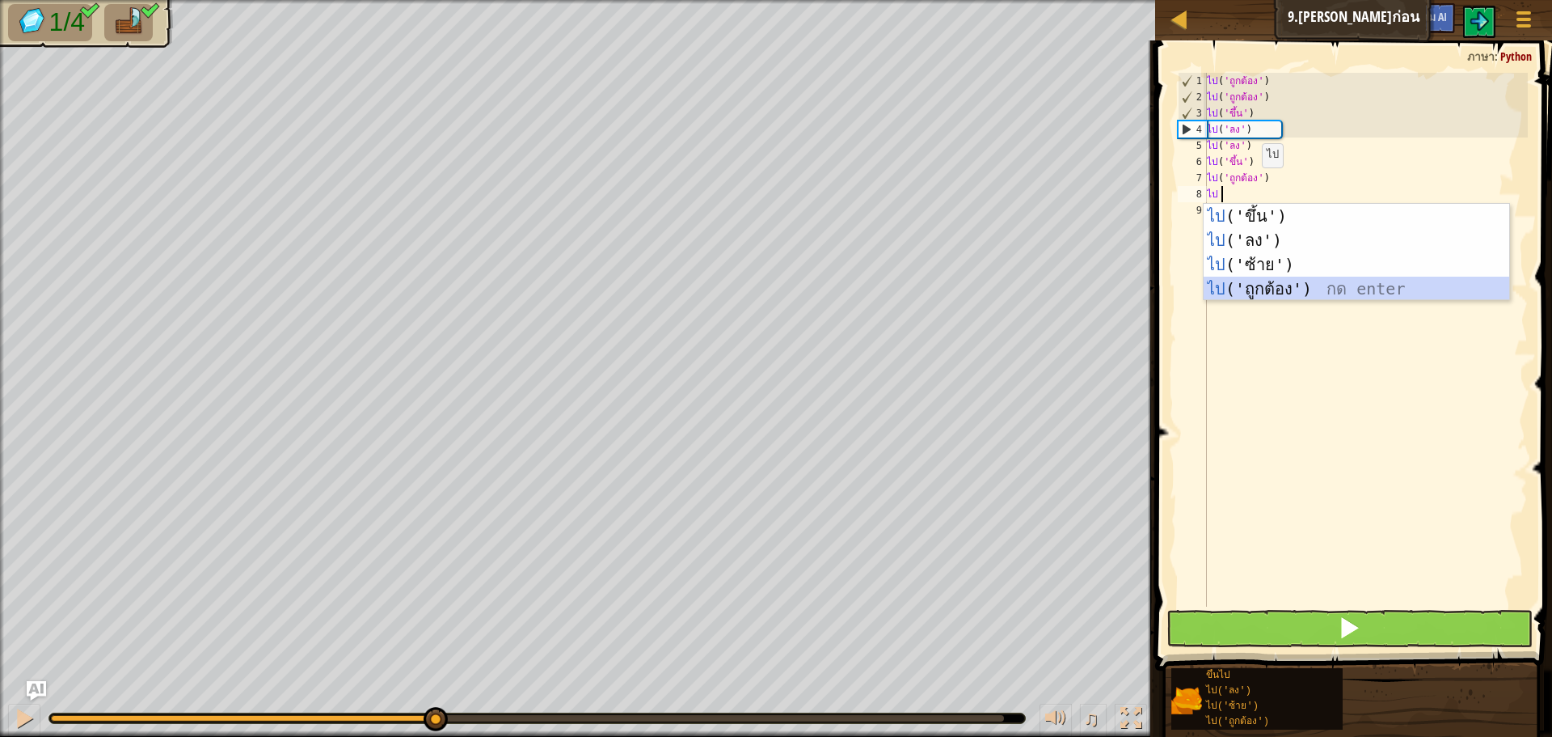
click at [1251, 284] on div "ไป ('ขึ้น') กด enter ไป ('ลง') กด enter ไป ('ซ้าย') กด enter ไป ('ถูกต้อง') กด …" at bounding box center [1357, 277] width 306 height 146
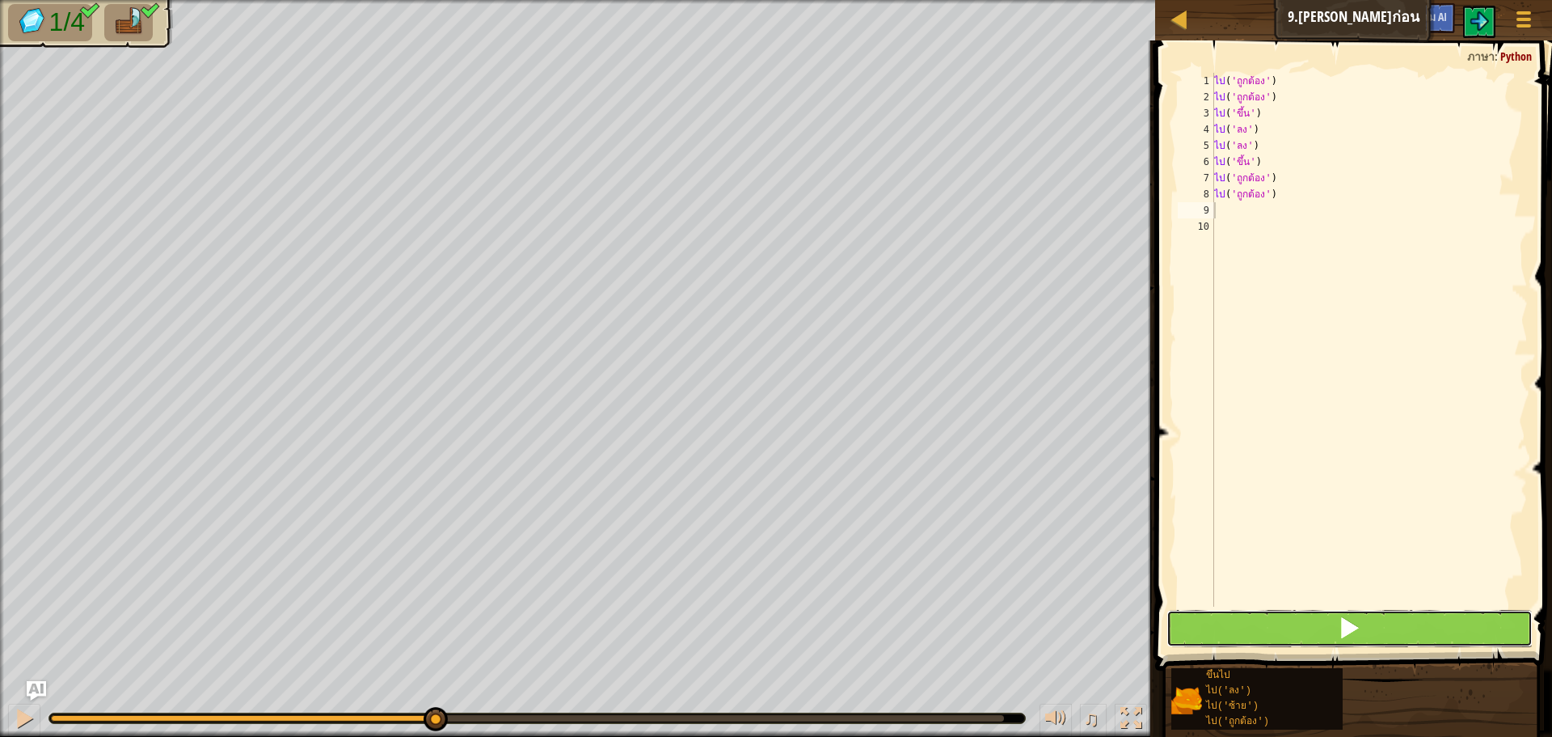
click at [1288, 618] on button at bounding box center [1350, 628] width 366 height 37
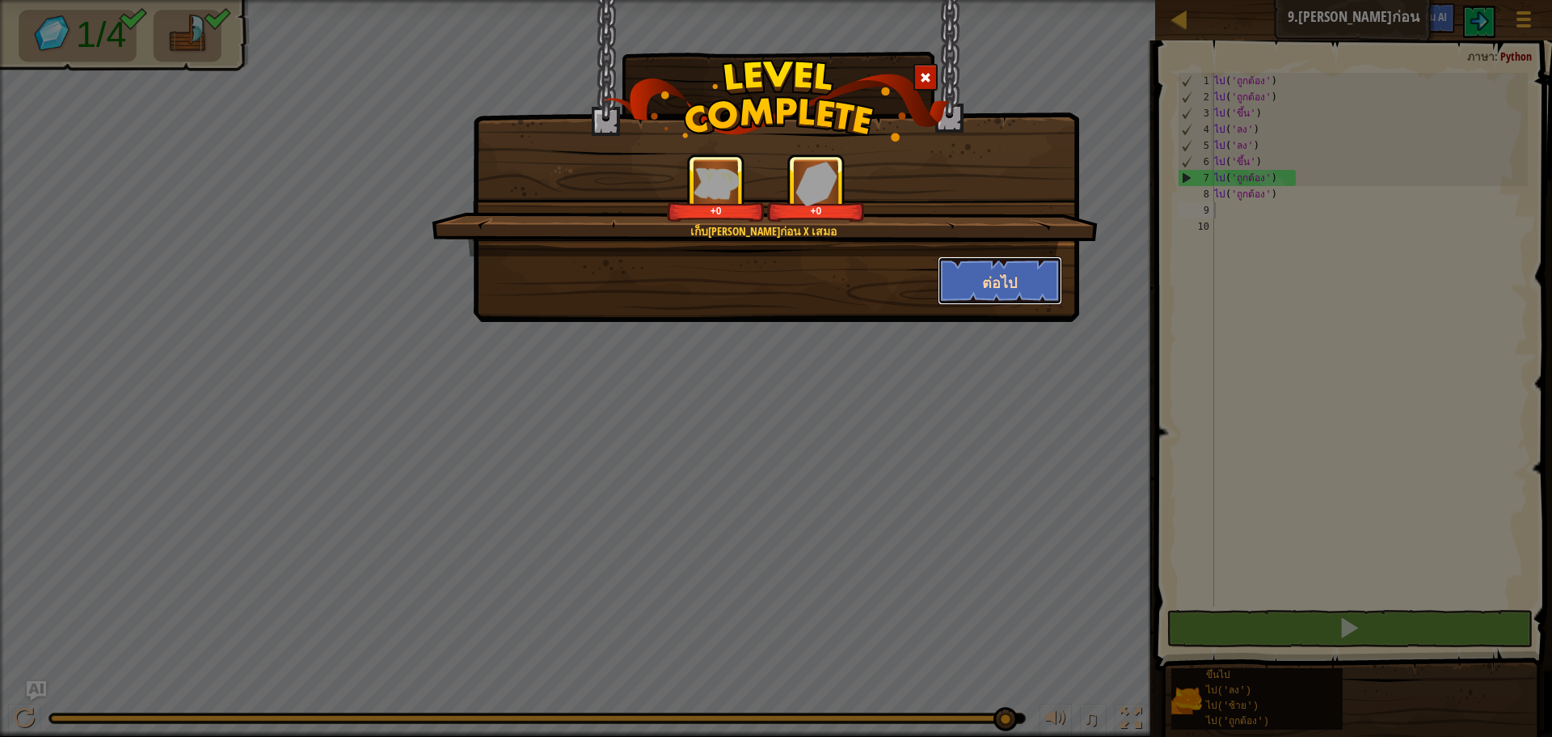
click at [1017, 266] on button "ต่อไป" at bounding box center [1000, 280] width 125 height 49
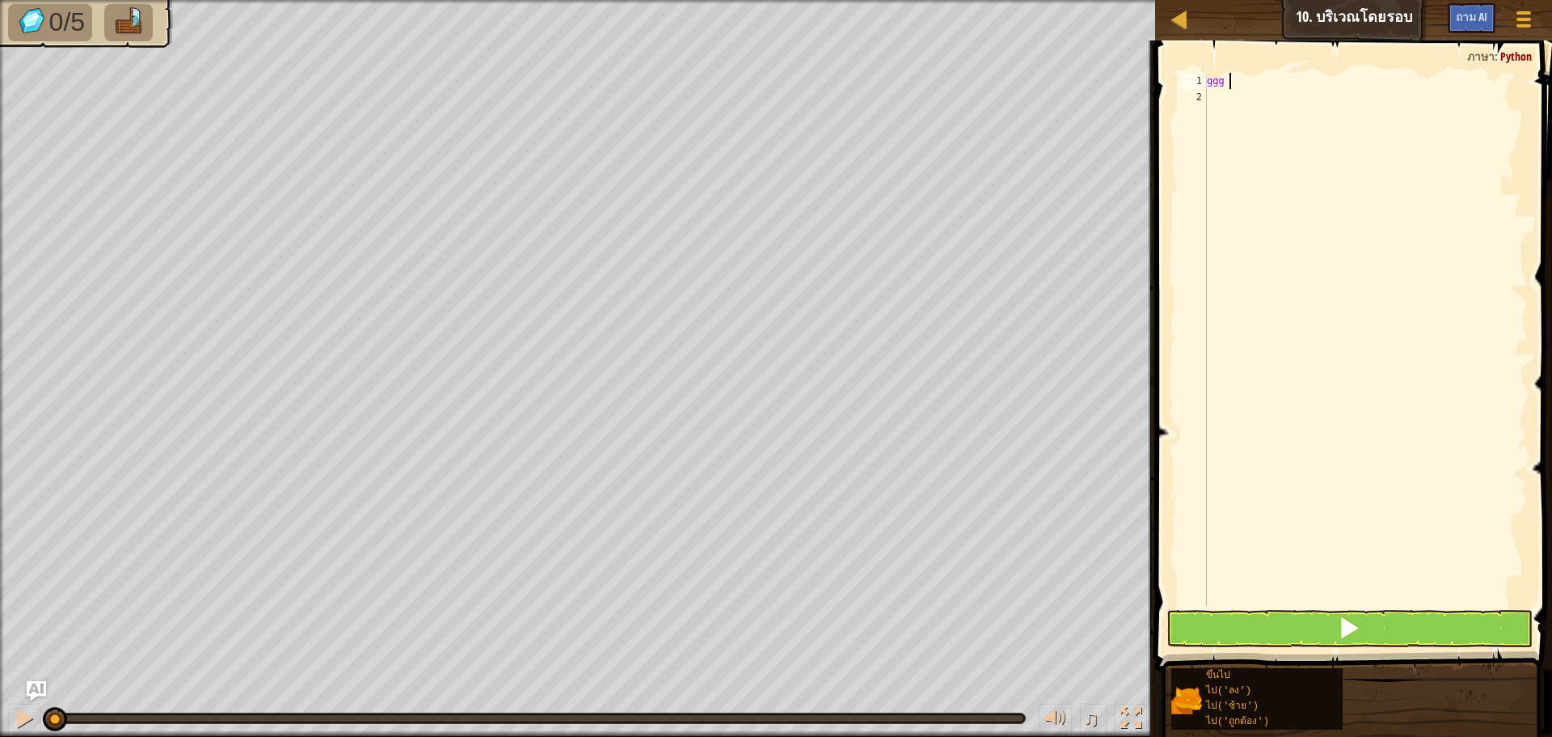
scroll to position [7, 1]
type textarea "g"
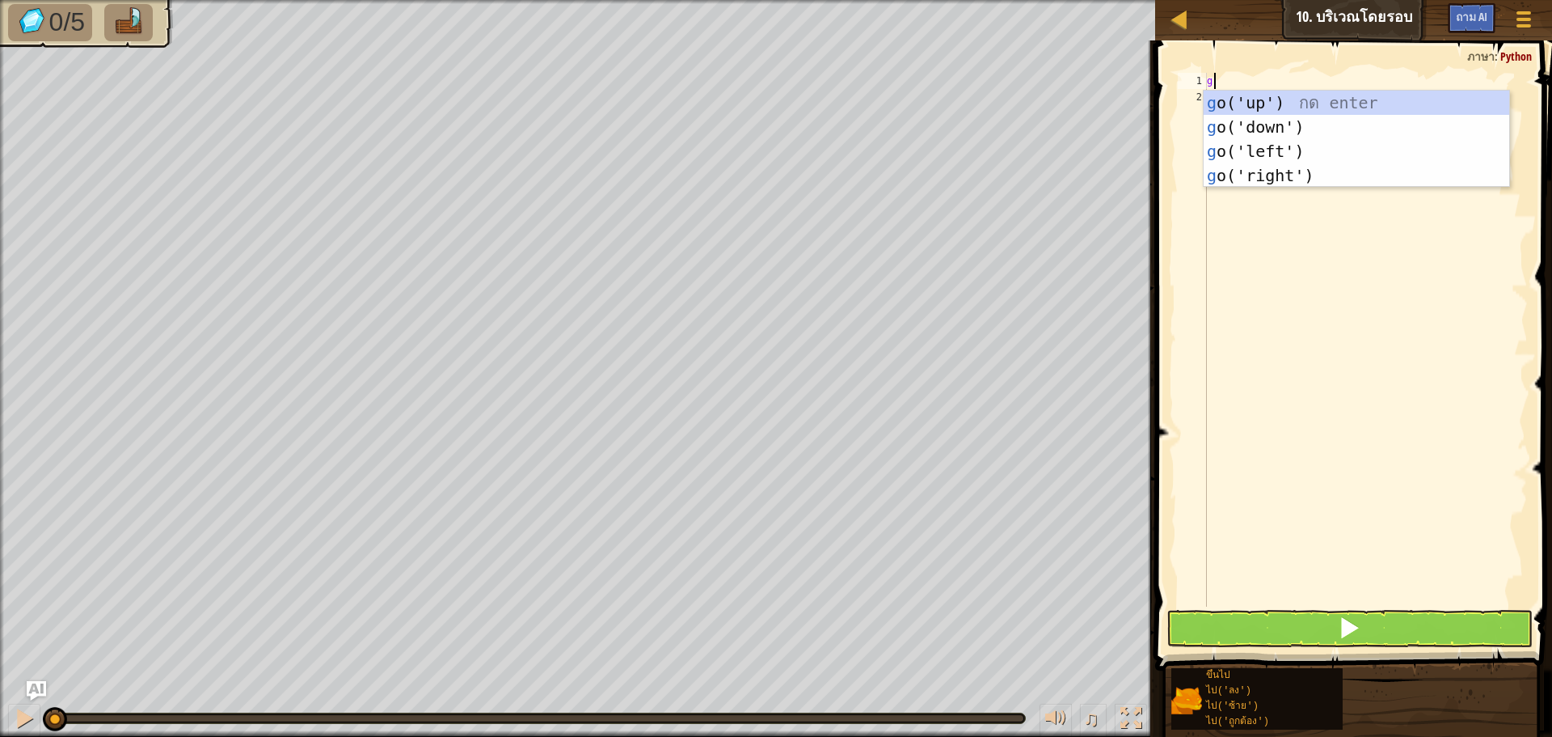
type textarea "go"
click at [1250, 103] on div "ไป ('ขึ้น') กด enter ไป ('ลง') กด enter ไป ('ซ้าย') กด enter ไป ('ถูกต้อง') กด …" at bounding box center [1357, 164] width 306 height 146
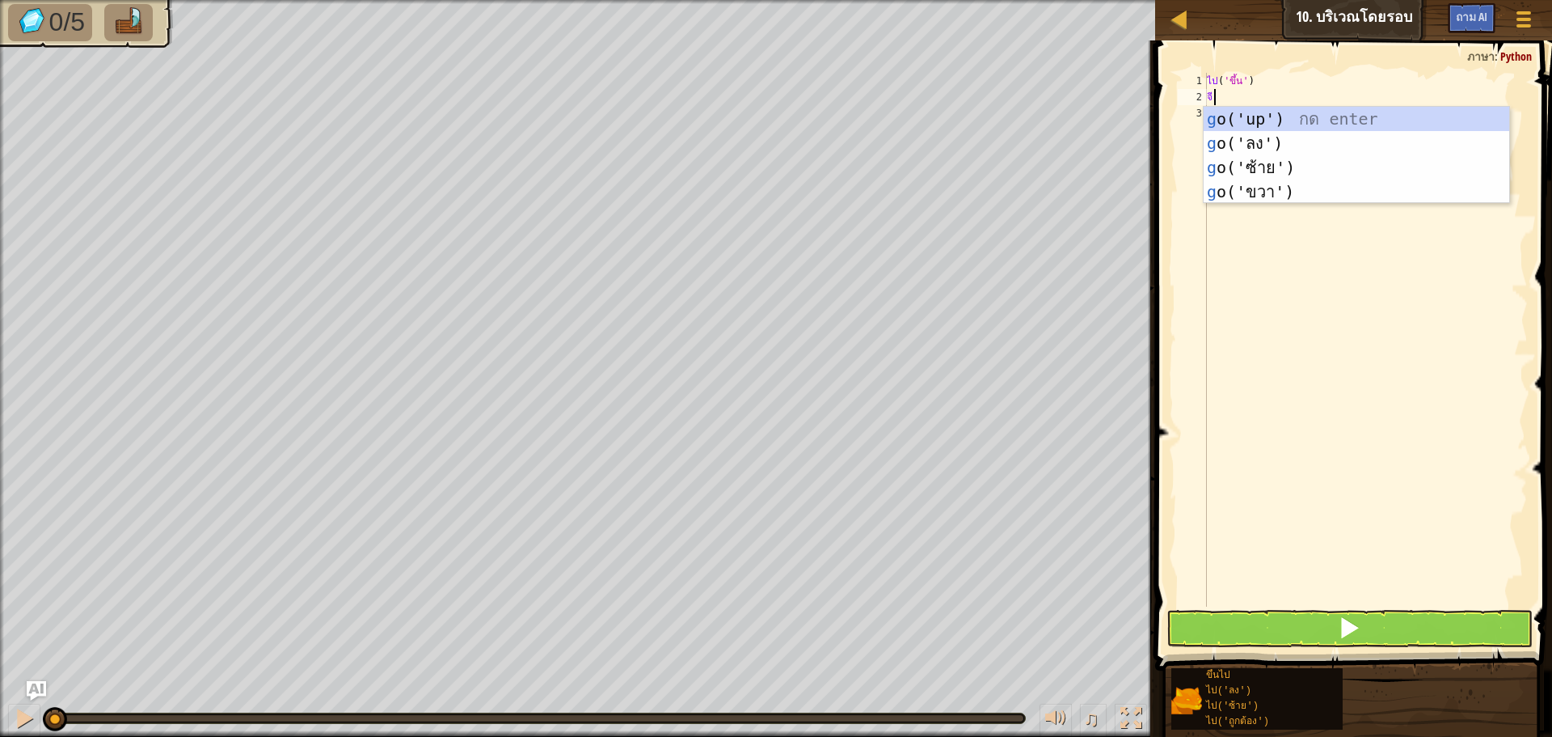
type textarea "go"
click at [1248, 120] on div "ไป ('ขึ้น') กด enter ไป ('ลง') กด enter ไป ('ซ้าย') กด enter ไป ('ถูกต้อง') กด …" at bounding box center [1357, 180] width 306 height 146
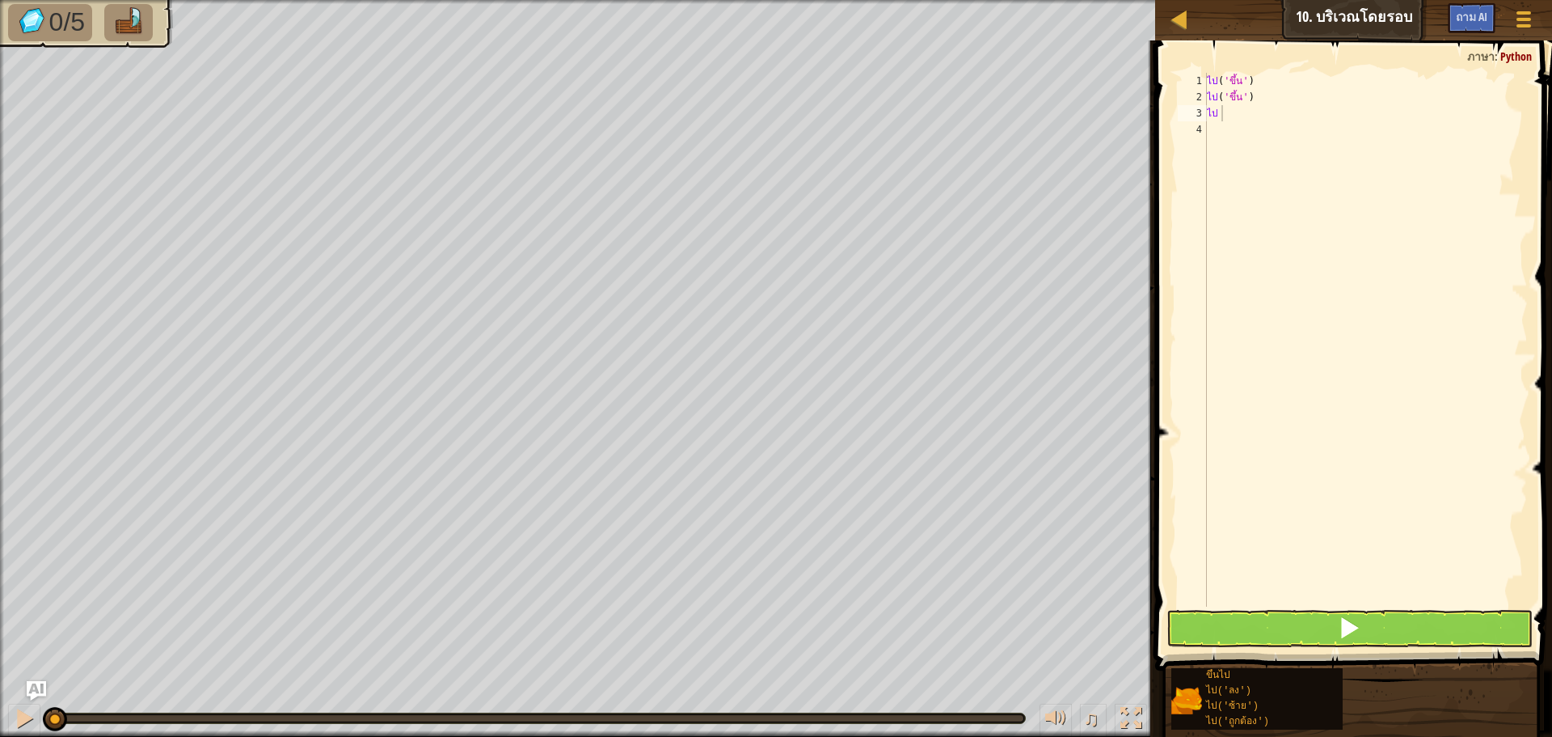
click at [1256, 0] on body "แผนที่ ร้านค้าปลีก 10. บริเวณโดยรอบ เมนูเกม ถาม AI 1 הההההההההההההההההההההההההה…" at bounding box center [776, 0] width 1552 height 0
click at [1243, 114] on div "ไป ( 'ขึ้น' ) ไป ( 'ขึ้น' ) ไป" at bounding box center [1366, 356] width 324 height 566
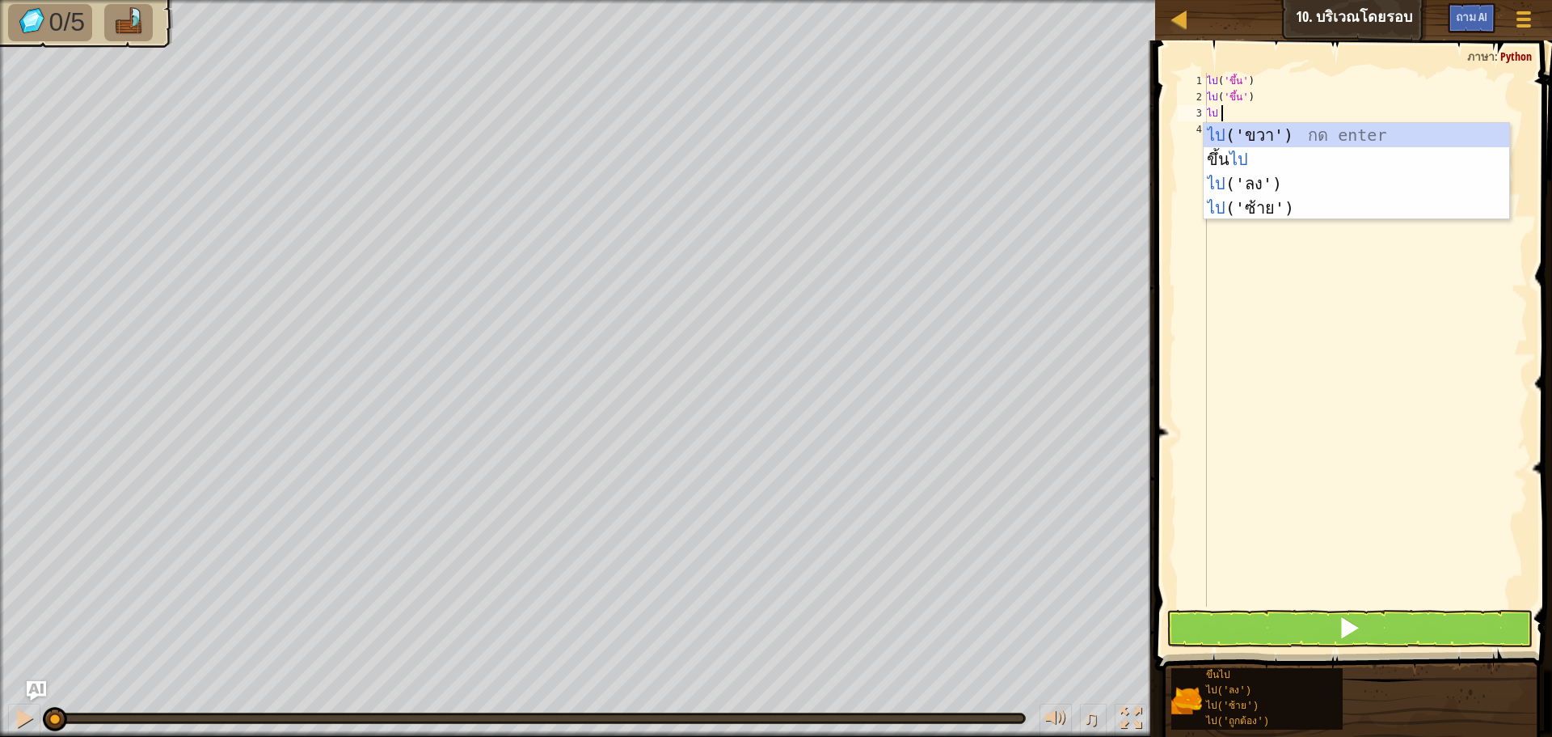
type textarea "g"
type textarea "go"
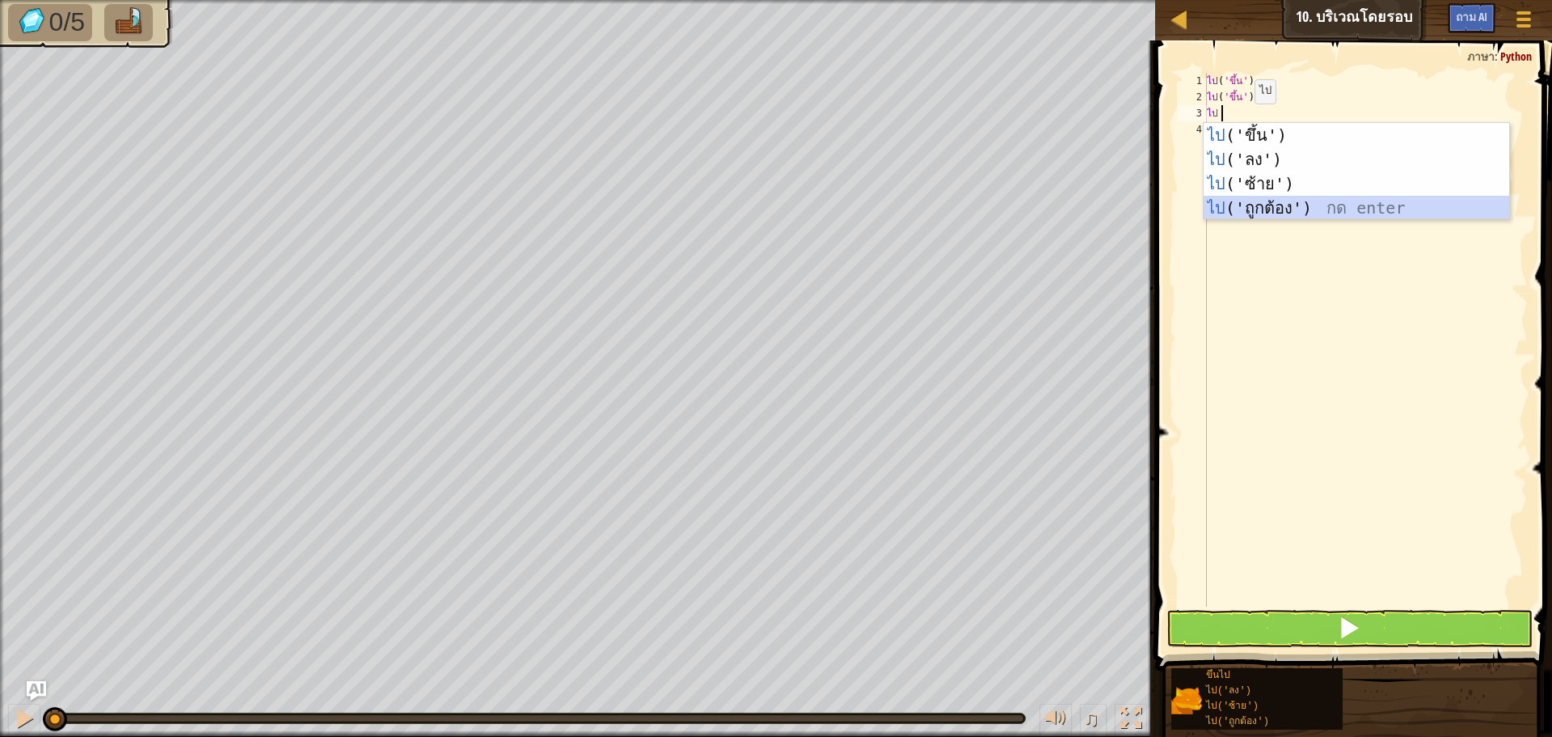
click at [1245, 209] on div "ไป ('ขึ้น') กด enter ไป ('ลง') กด enter ไป ('ซ้าย') กด enter ไป ('ถูกต้อง') กด …" at bounding box center [1357, 196] width 306 height 146
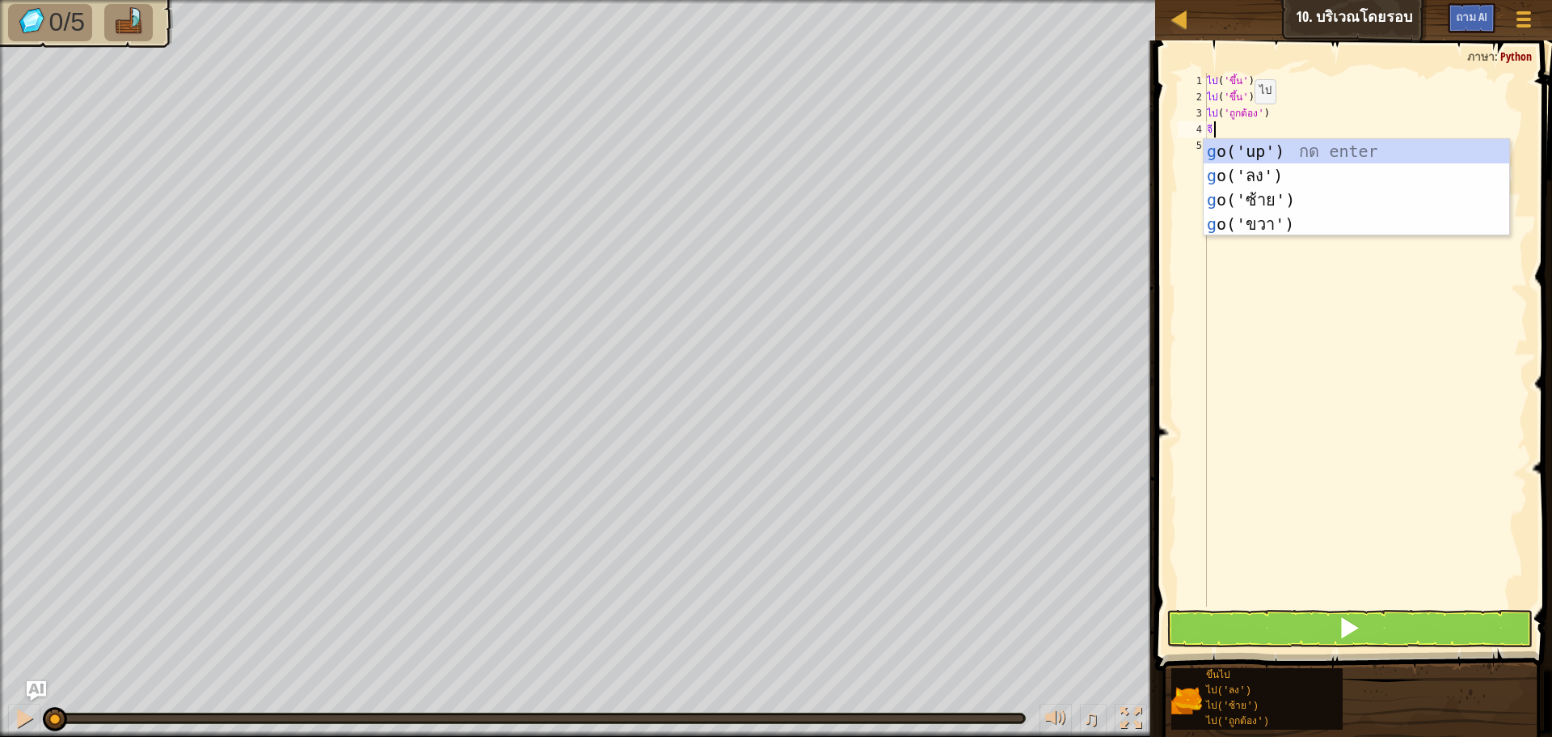
type textarea "go"
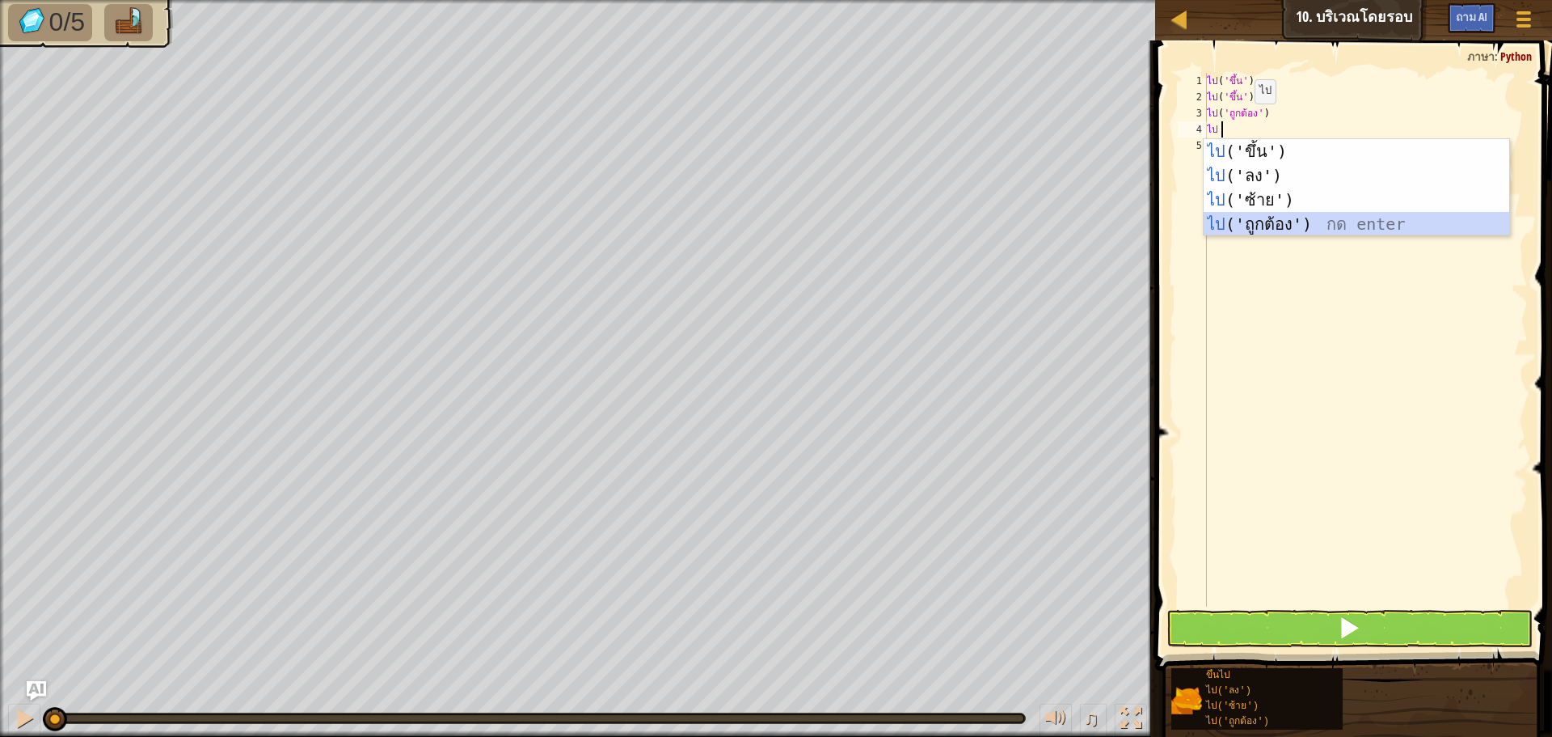
click at [1233, 229] on div "ไป ('ขึ้น') กด enter ไป ('ลง') กด enter ไป ('ซ้าย') กด enter ไป ('ถูกต้อง') กด …" at bounding box center [1357, 212] width 306 height 146
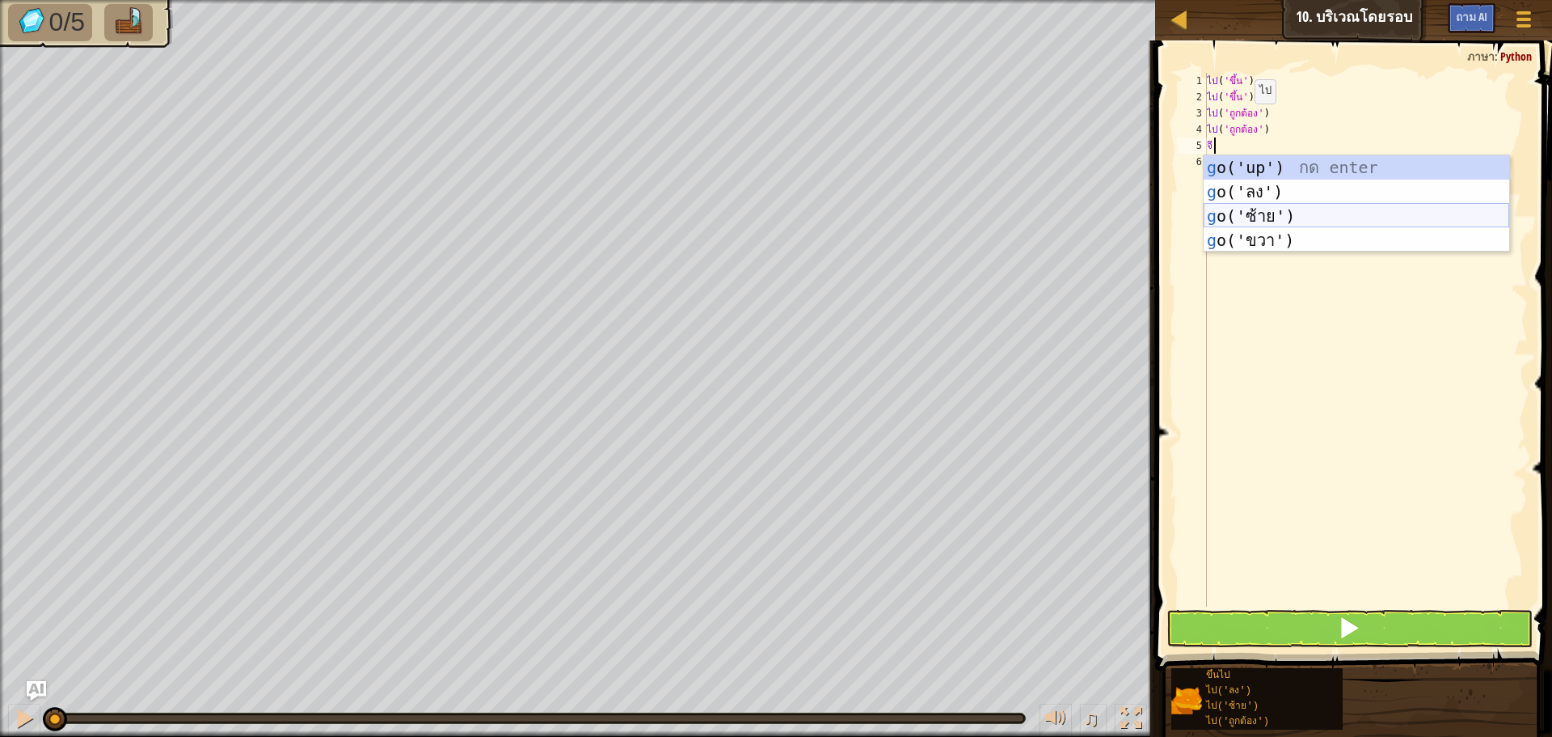
type textarea "go"
click at [1234, 234] on div "ไป ('ขึ้น') กด enter ไป ('ลง') กด enter ไป ('ซ้าย') กด enter ไป ('ถูกต้อง') กด …" at bounding box center [1357, 228] width 306 height 146
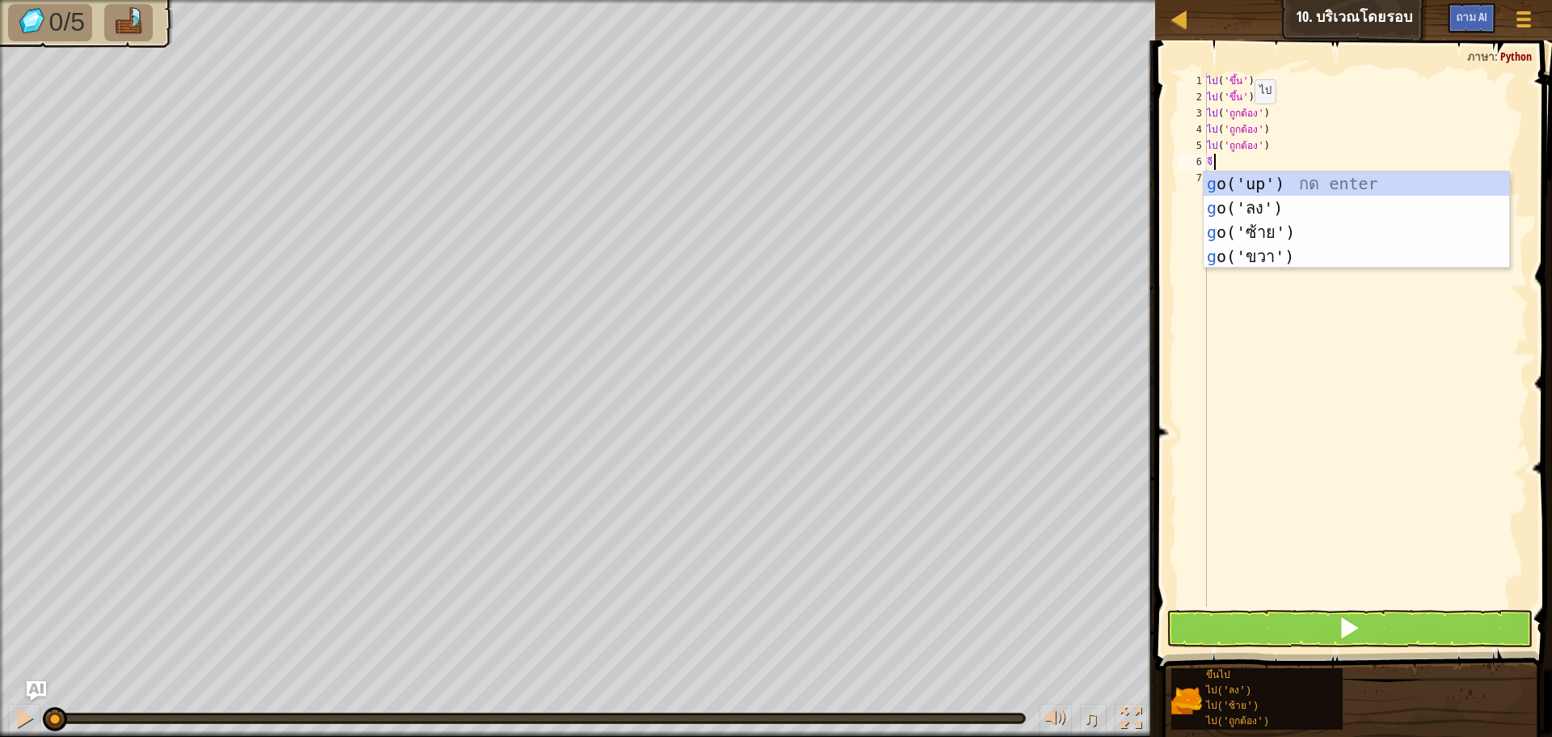
type textarea "go"
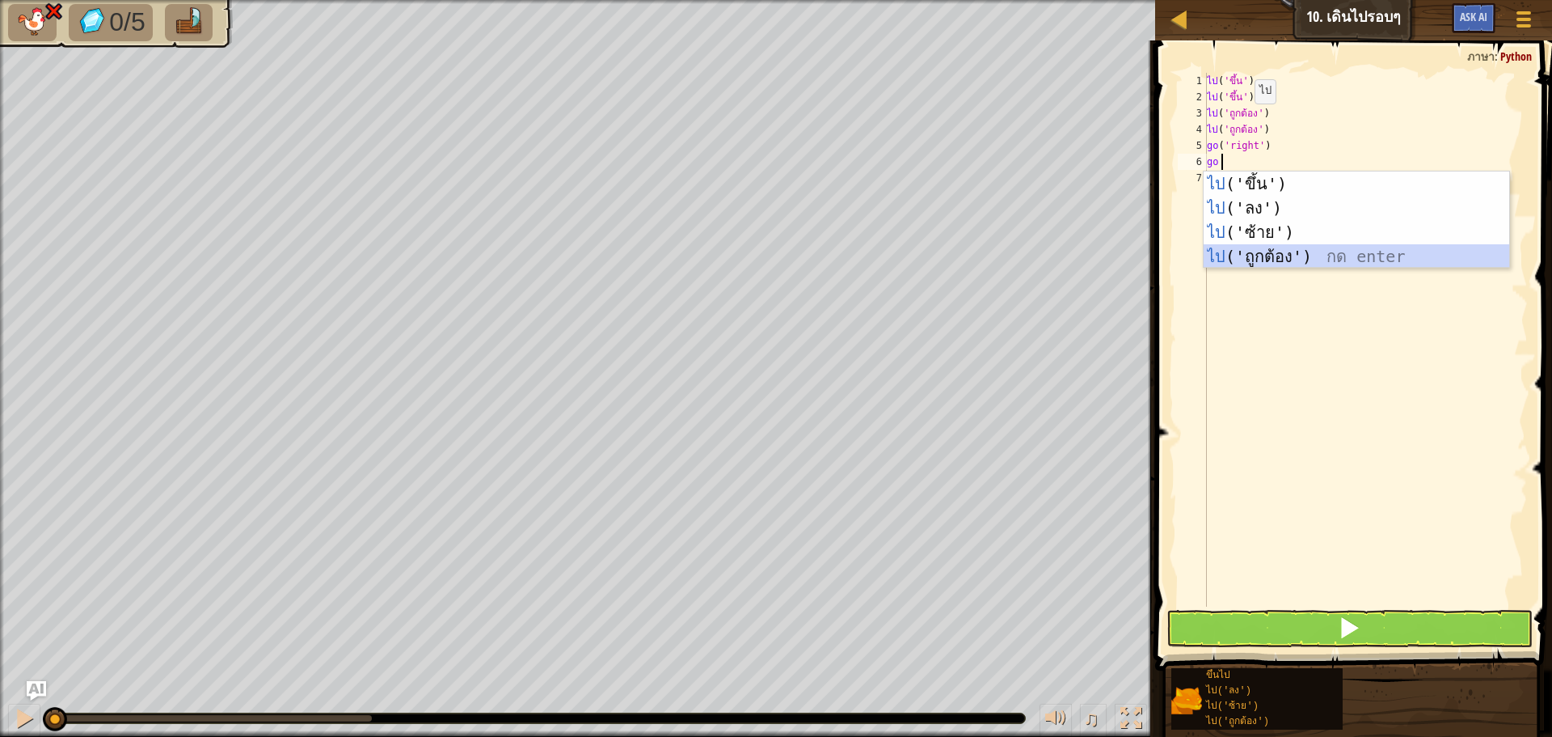
click at [1233, 258] on div "ไป ('ขึ้น') กด enter ไป ('ลง') กด enter ไป ('ซ้าย') กด enter ไป ('ถูกต้อง') กด …" at bounding box center [1357, 244] width 306 height 146
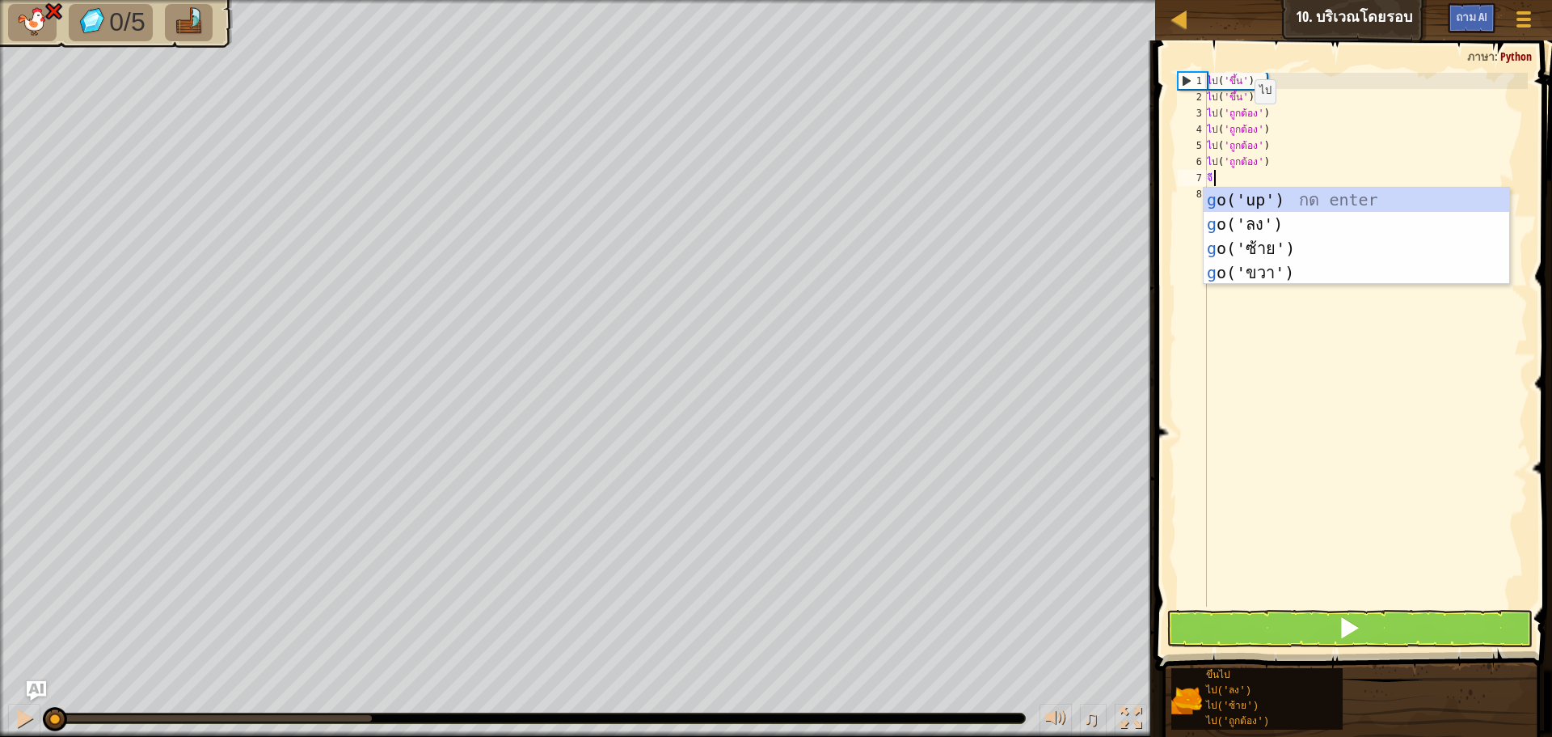
type textarea "go"
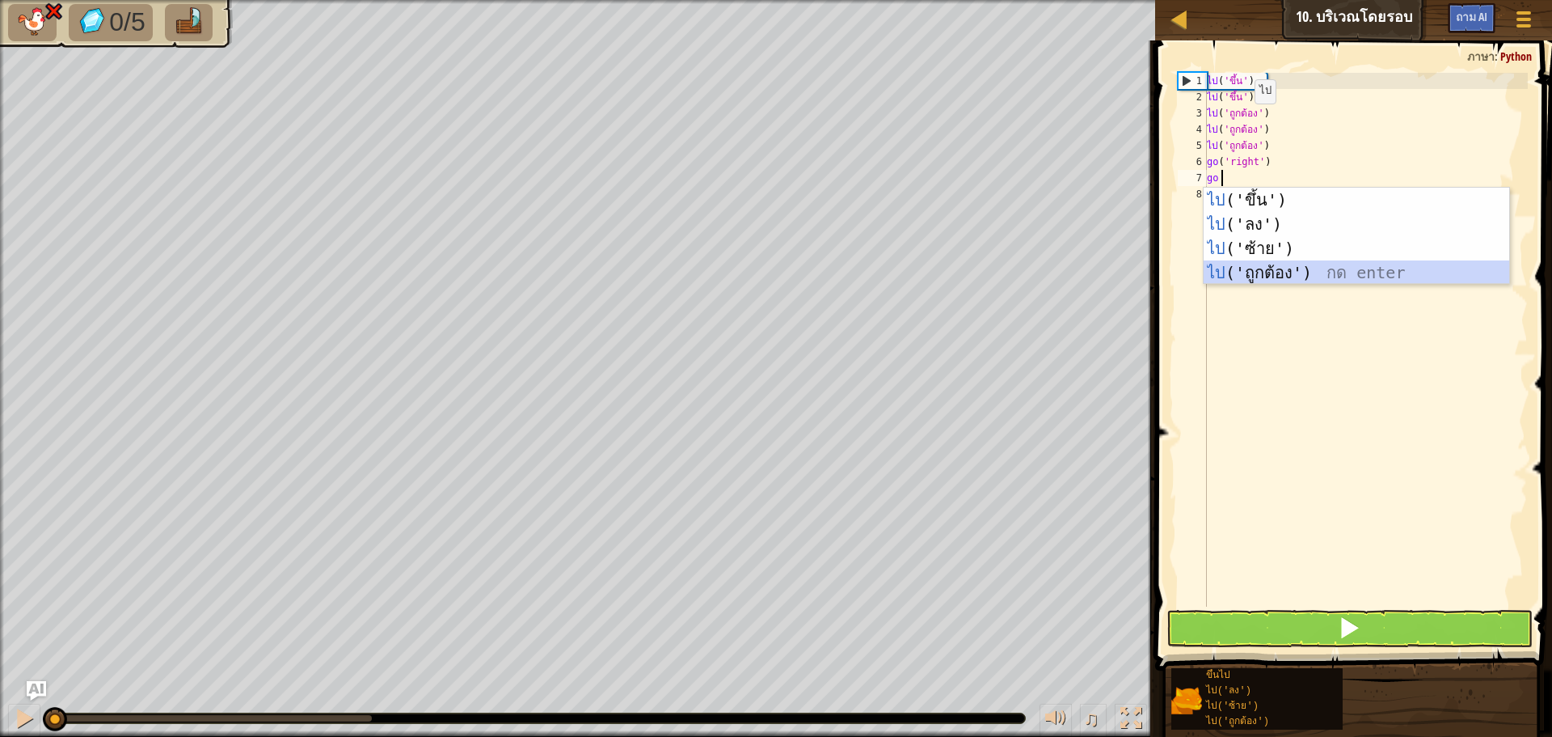
click at [1234, 265] on div "ไป ('ขึ้น') กด enter ไป ('ลง') กด enter ไป ('ซ้าย') กด enter ไป ('ถูกต้อง') กด …" at bounding box center [1357, 261] width 306 height 146
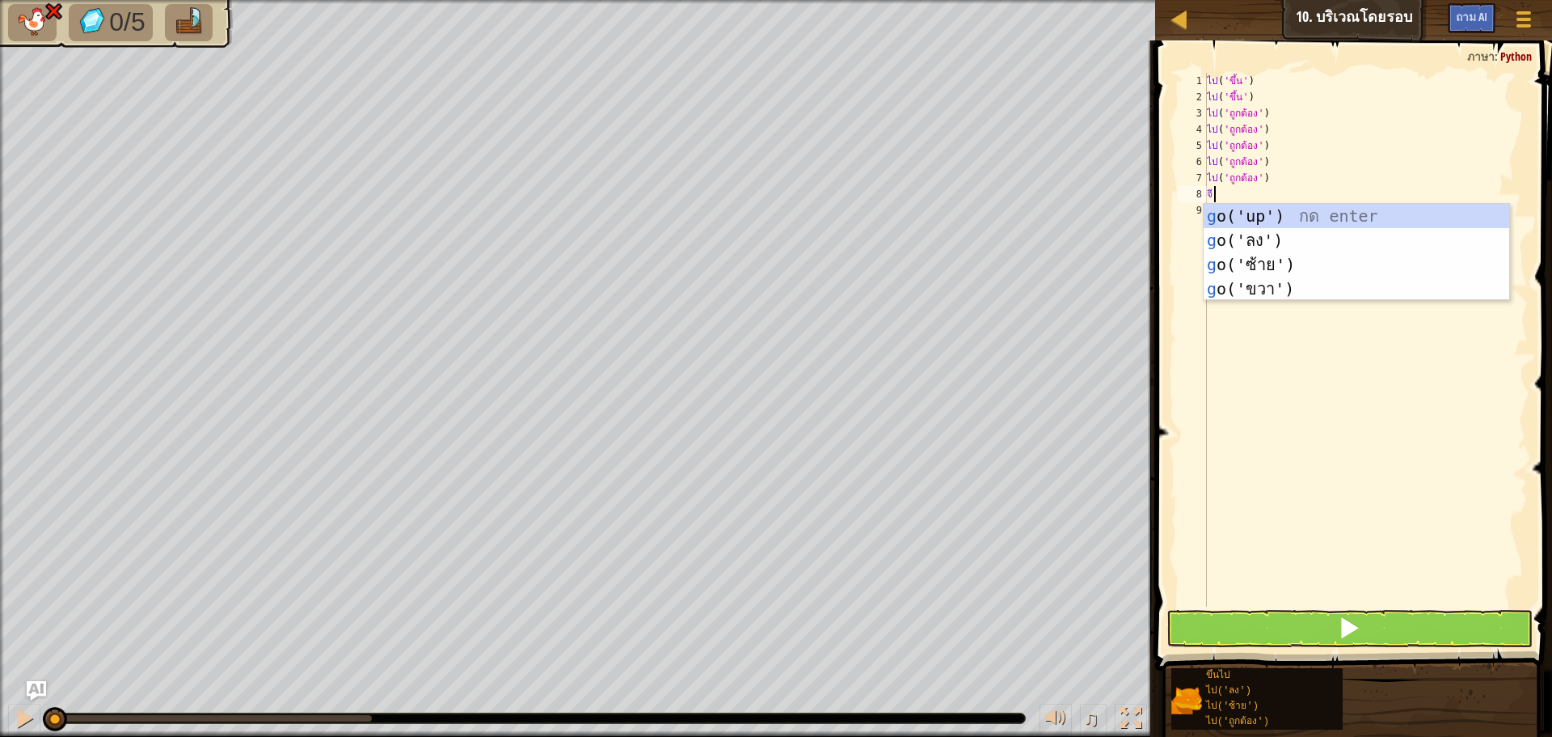
type textarea "go"
click at [1252, 236] on div "ไป ('ขึ้น') กด enter ไป ('ลง') กด enter ไป ('ซ้าย') กด enter ไป ('ถูกต้อง') กด …" at bounding box center [1357, 277] width 306 height 146
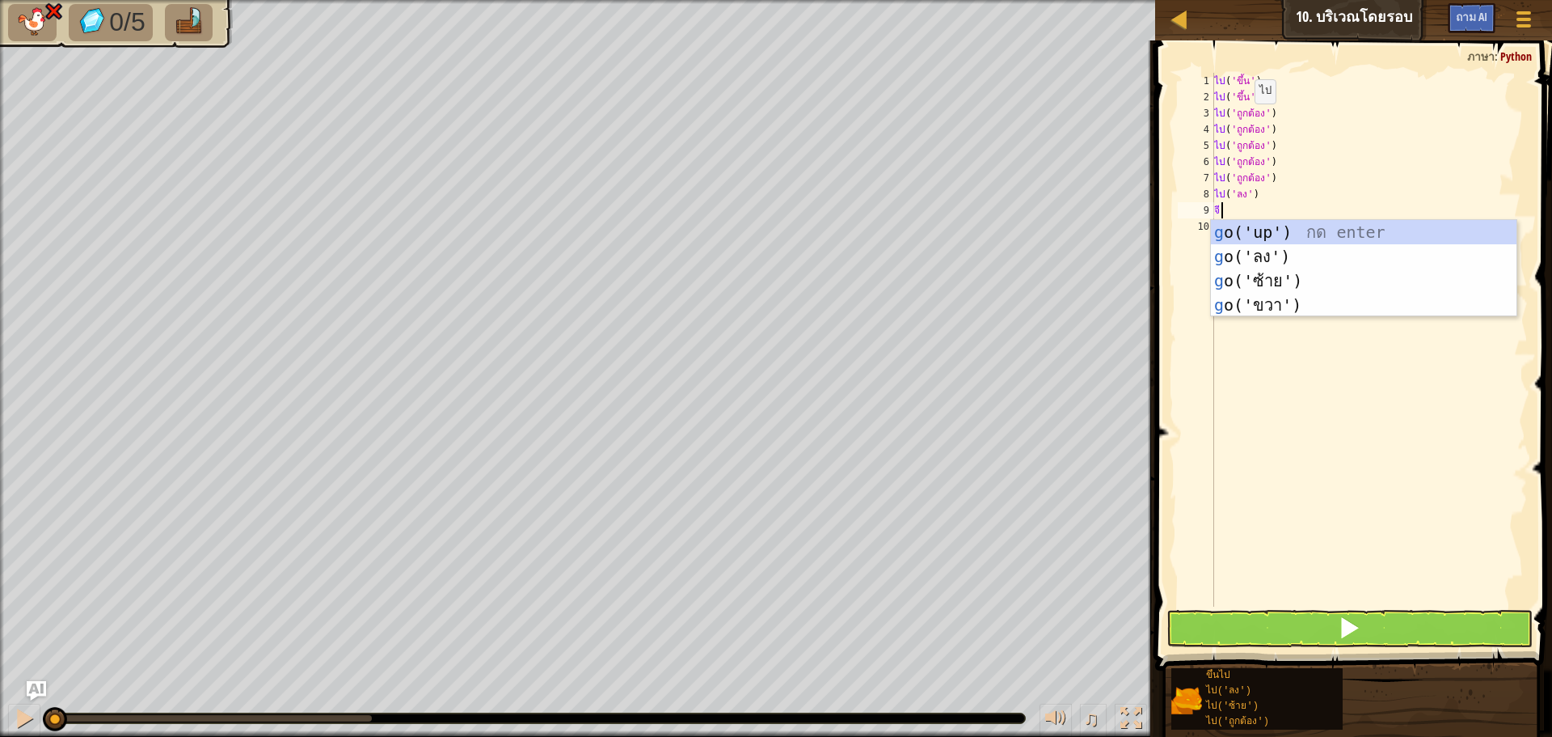
type textarea "go"
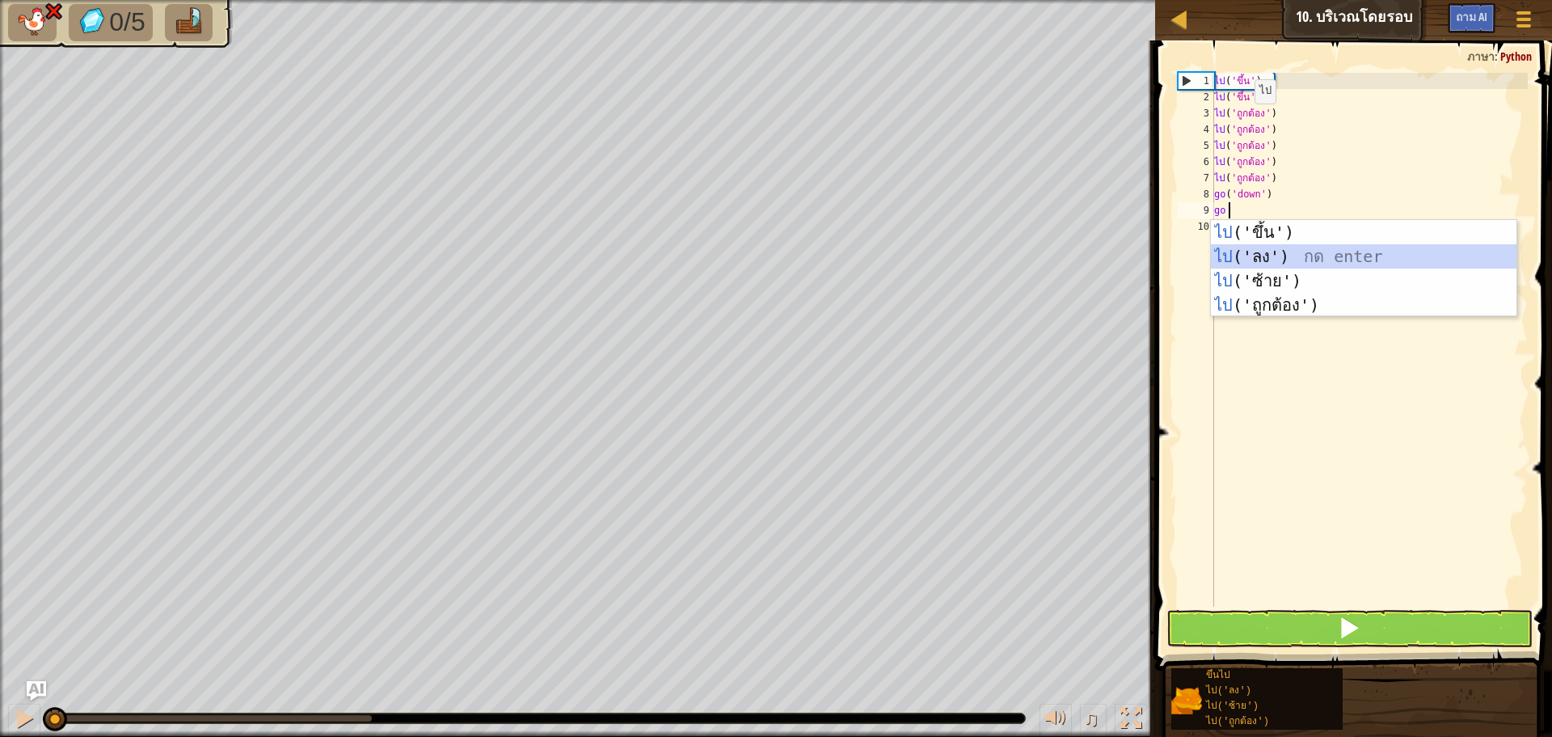
click at [1252, 247] on div "ไป ('ขึ้น') กด enter ไป ('ลง') กด enter ไป ('ซ้าย') กด enter ไป ('ถูกต้อง') กด …" at bounding box center [1364, 293] width 306 height 146
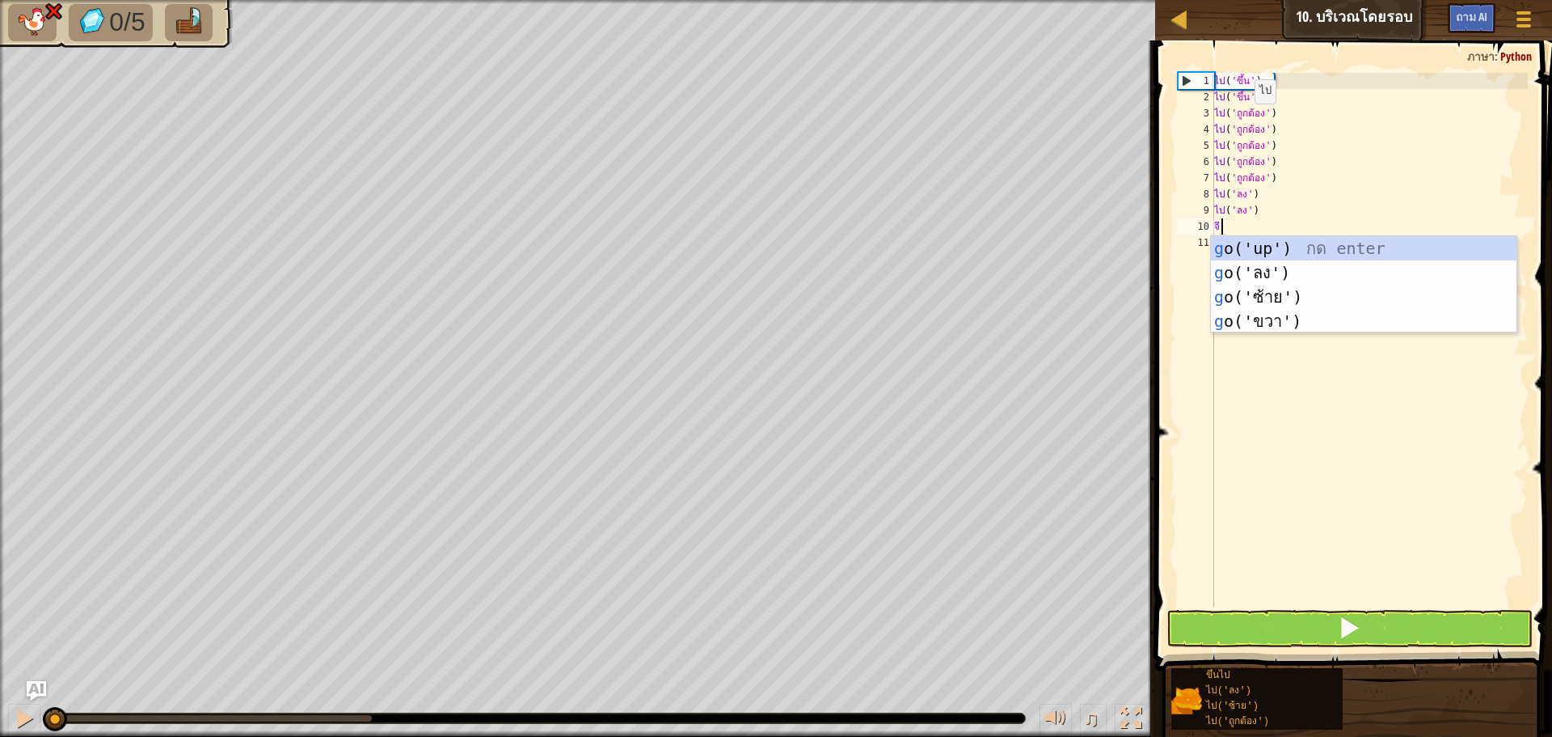
type textarea "go"
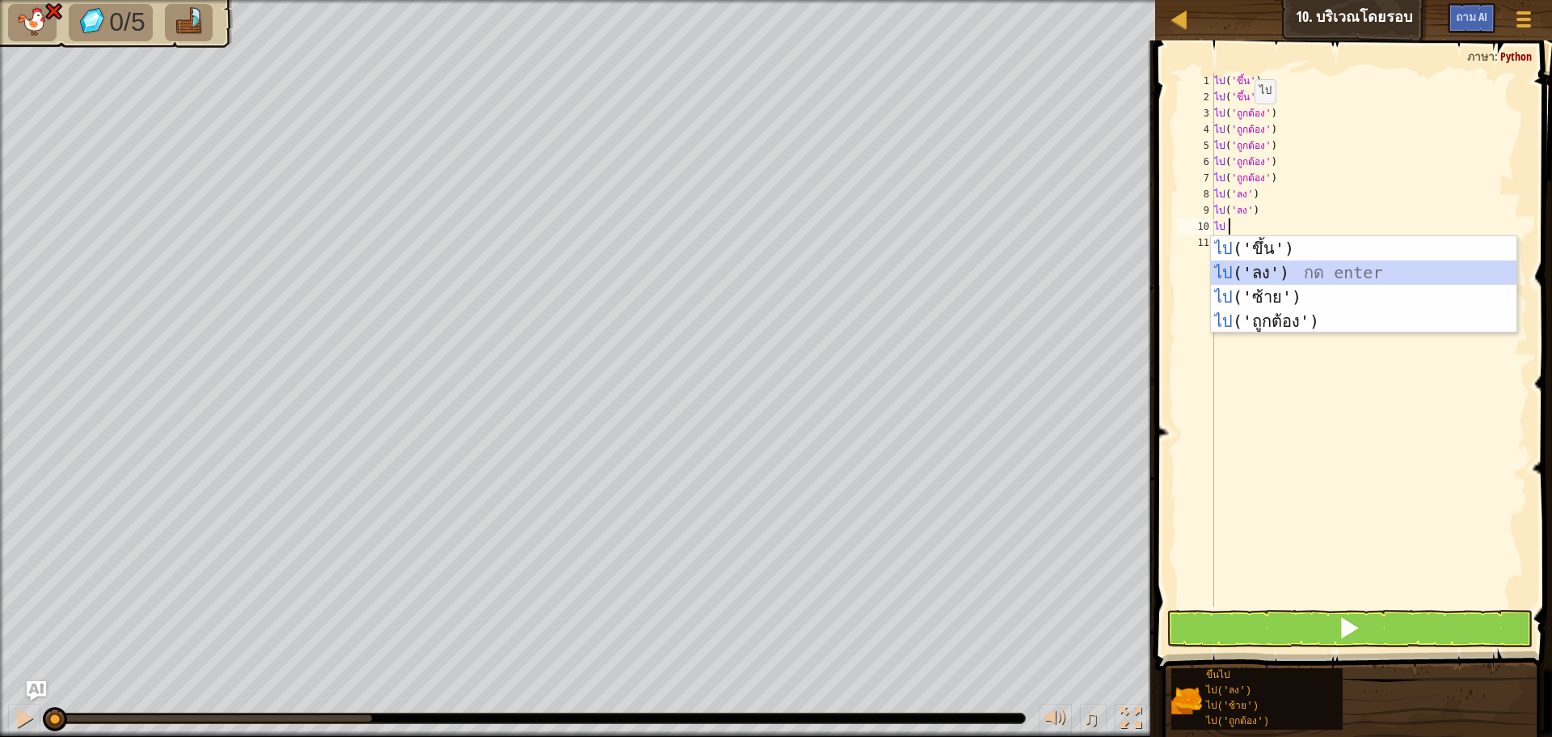
click at [1253, 264] on div "ไป ('ขึ้น') กด enter ไป ('ลง') กด enter ไป ('ซ้าย') กด enter ไป ('ถูกต้อง') กด …" at bounding box center [1364, 309] width 306 height 146
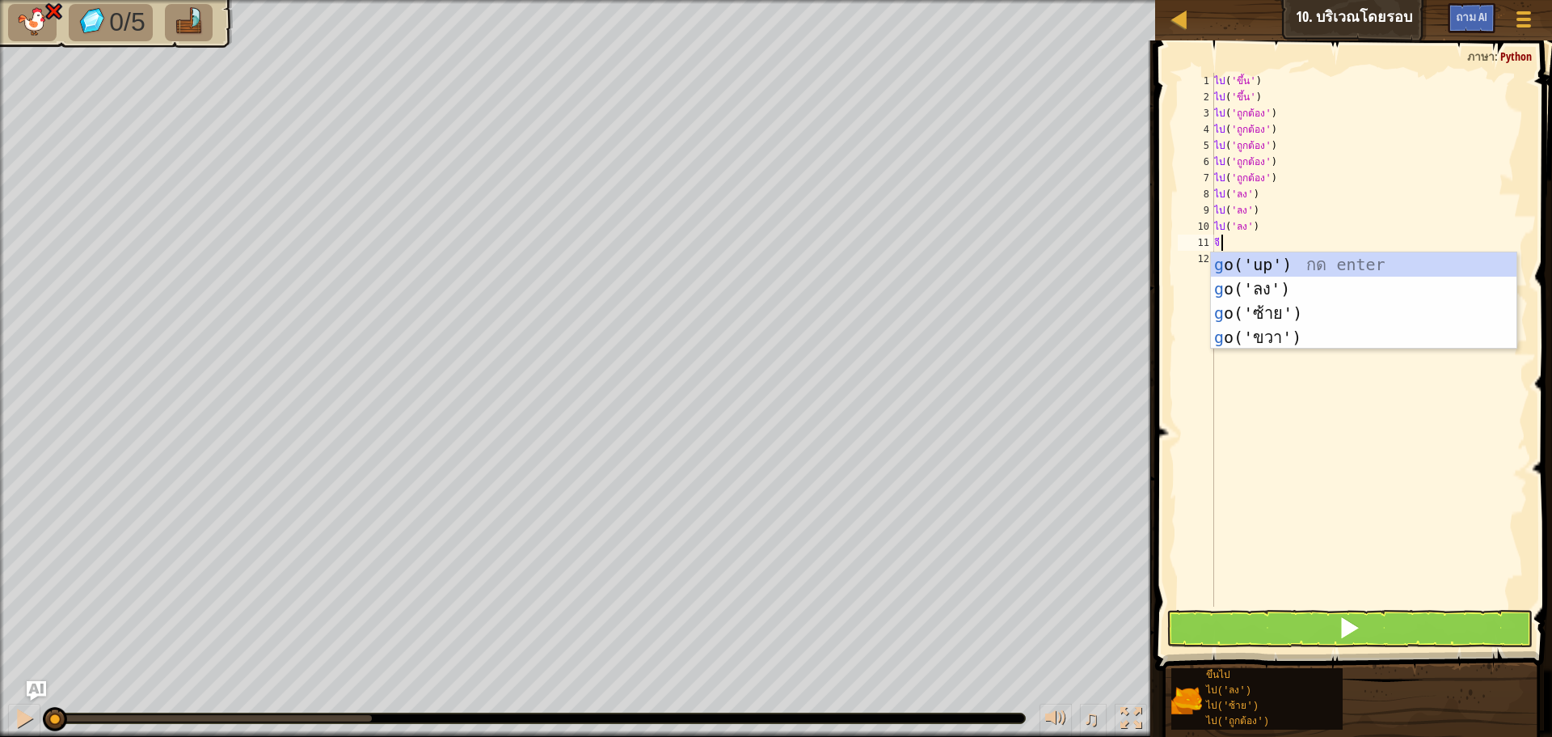
type textarea "go"
click at [1253, 285] on div "ไป ('ขึ้น') กด enter ไป ('ลง') กด enter ไป ('ซ้าย') กด enter ไป ('ถูกต้อง') กด …" at bounding box center [1364, 325] width 306 height 146
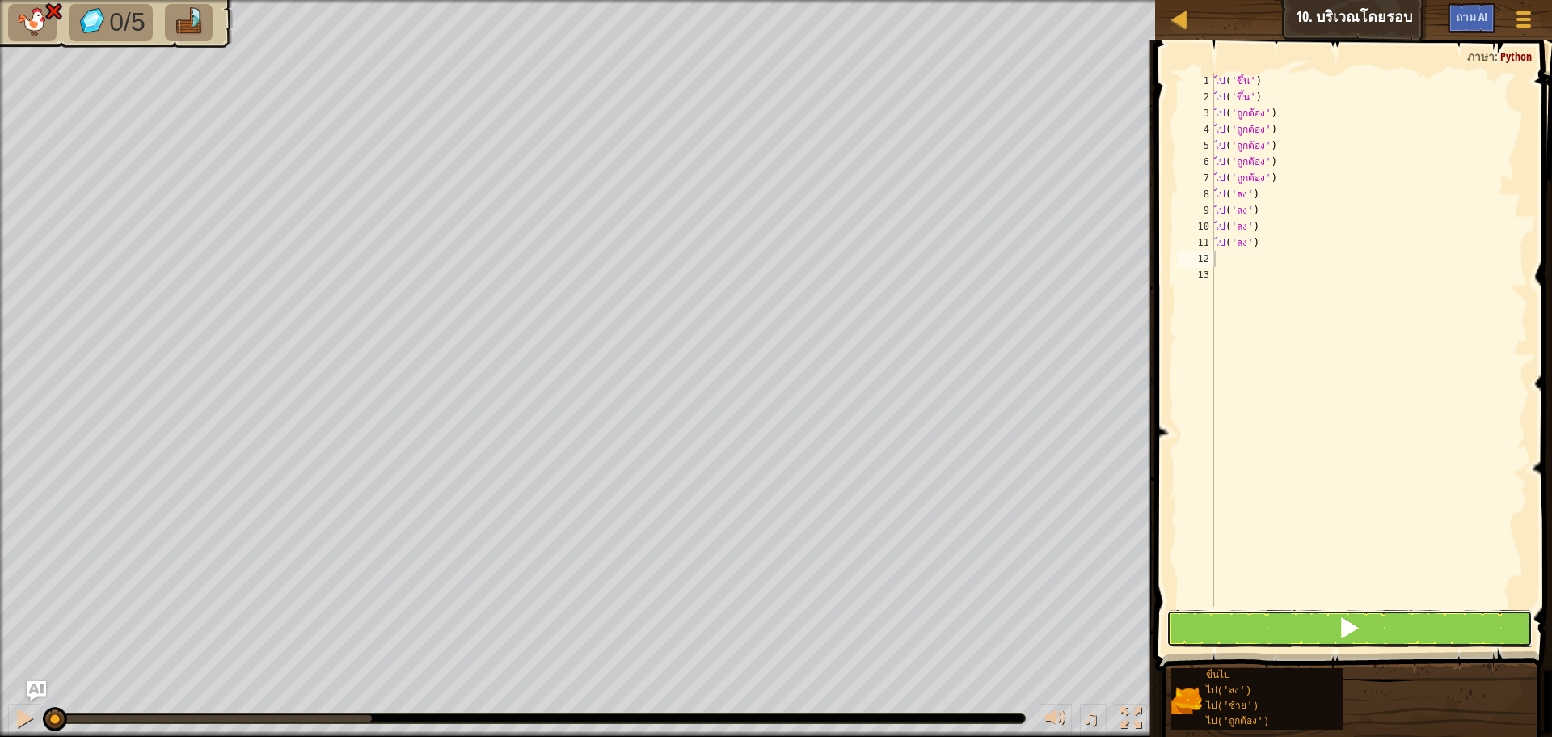
click at [1319, 615] on button at bounding box center [1350, 628] width 366 height 37
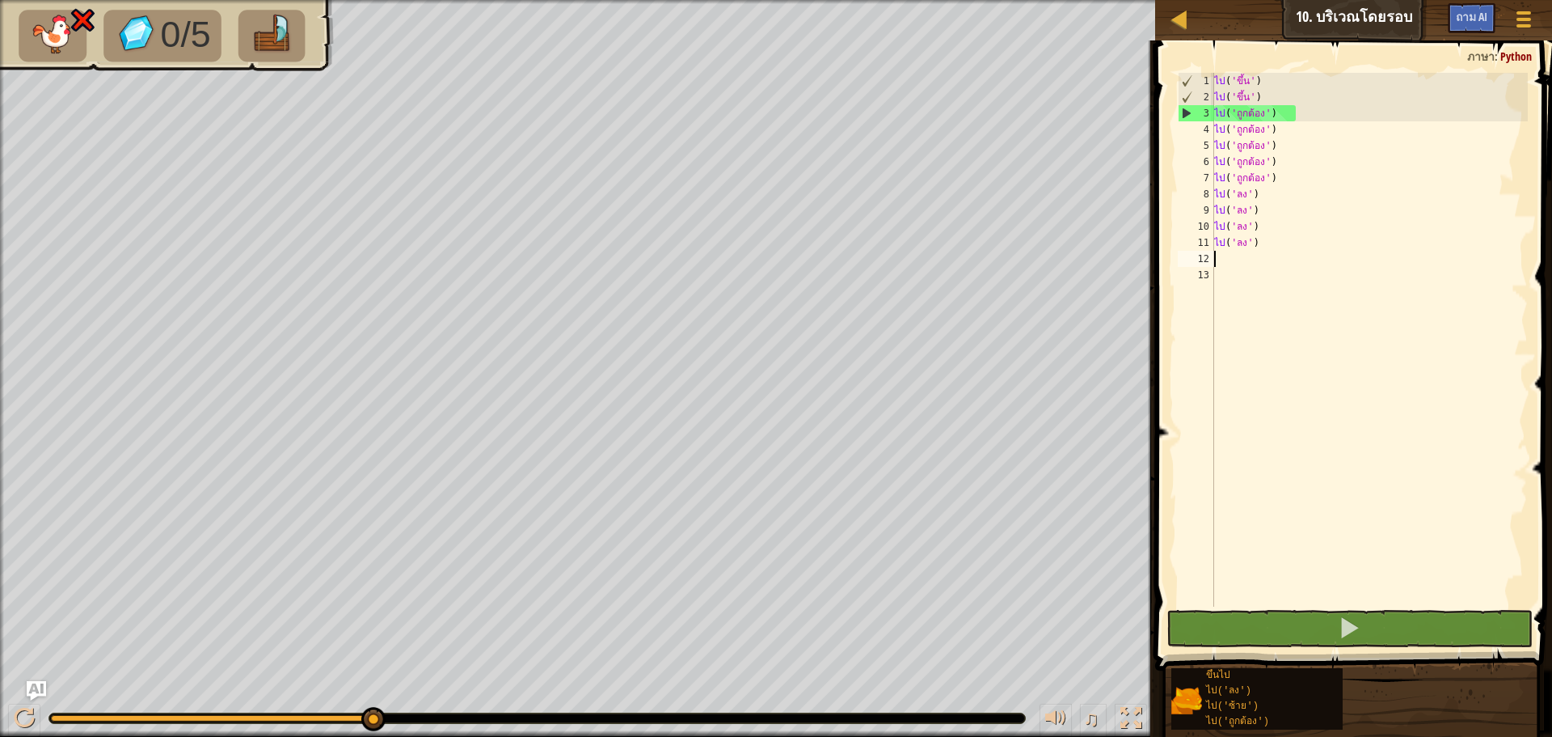
click at [1298, 248] on div "ไป ( 'ขึ้น' ) ไป ( 'ขึ้น' ) ไป ( 'ถูกต้อง' ) ไป ( 'ถูกต้อง' ) ไป ( 'ถูกต้อง' ) …" at bounding box center [1370, 356] width 318 height 566
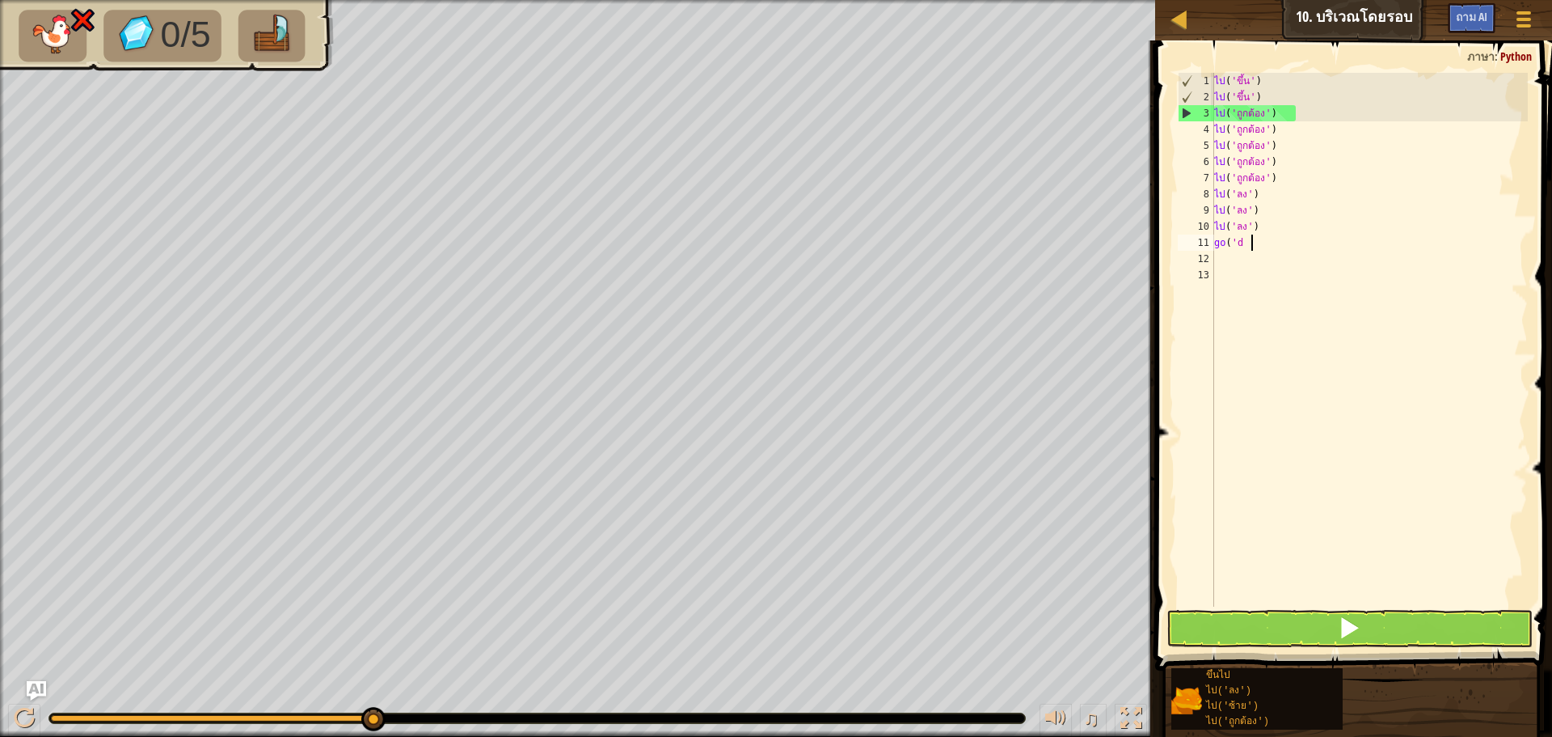
type textarea "g"
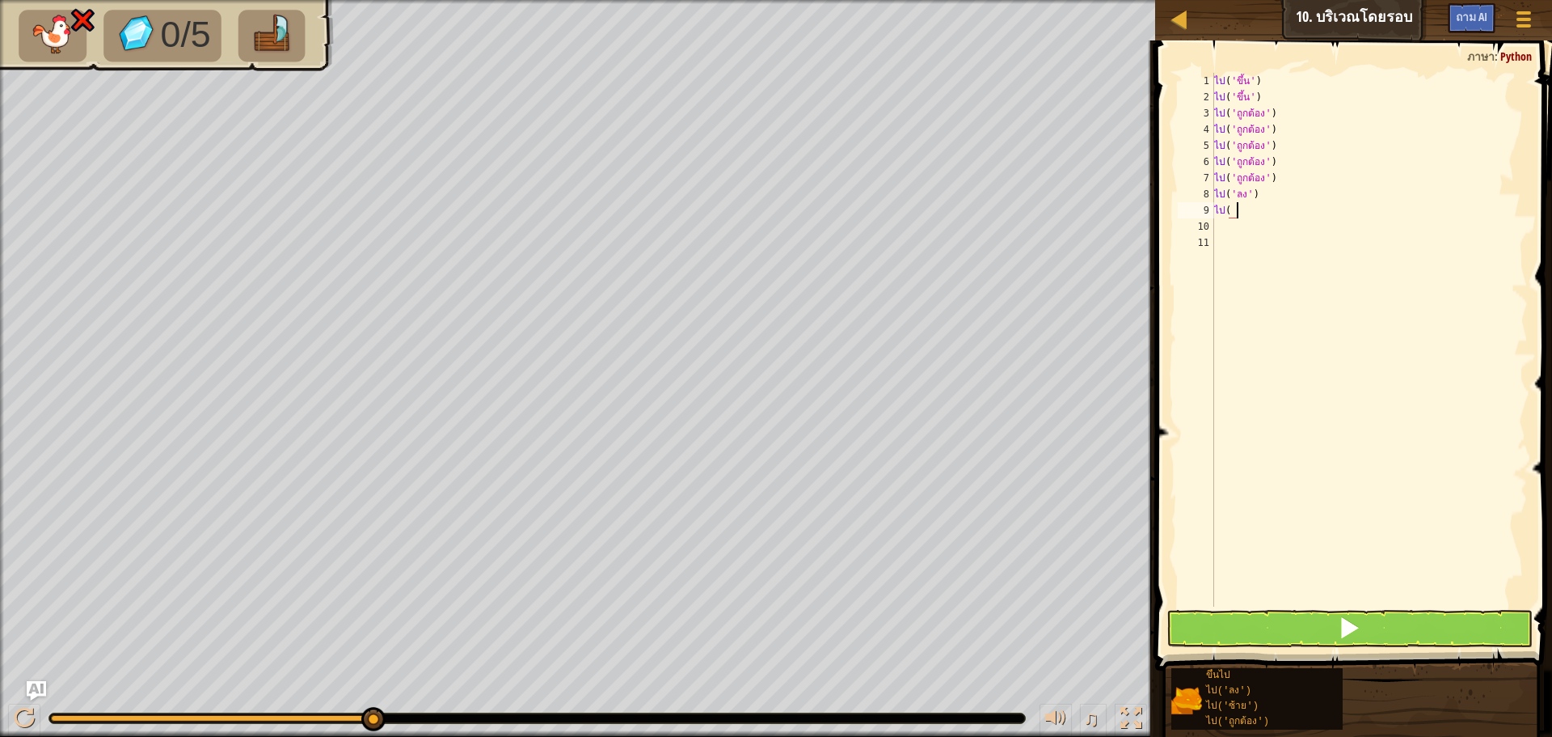
type textarea "g"
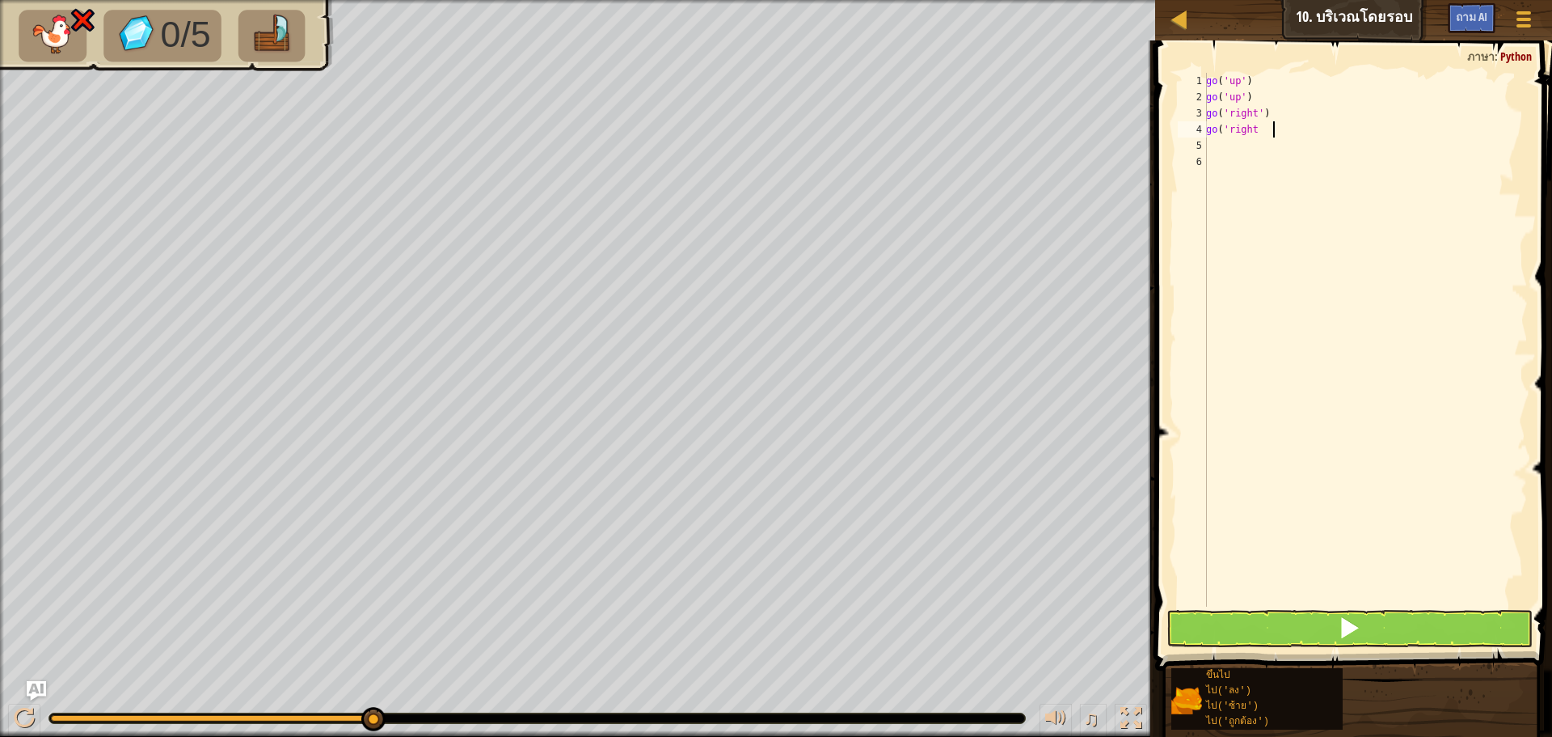
type textarea "g"
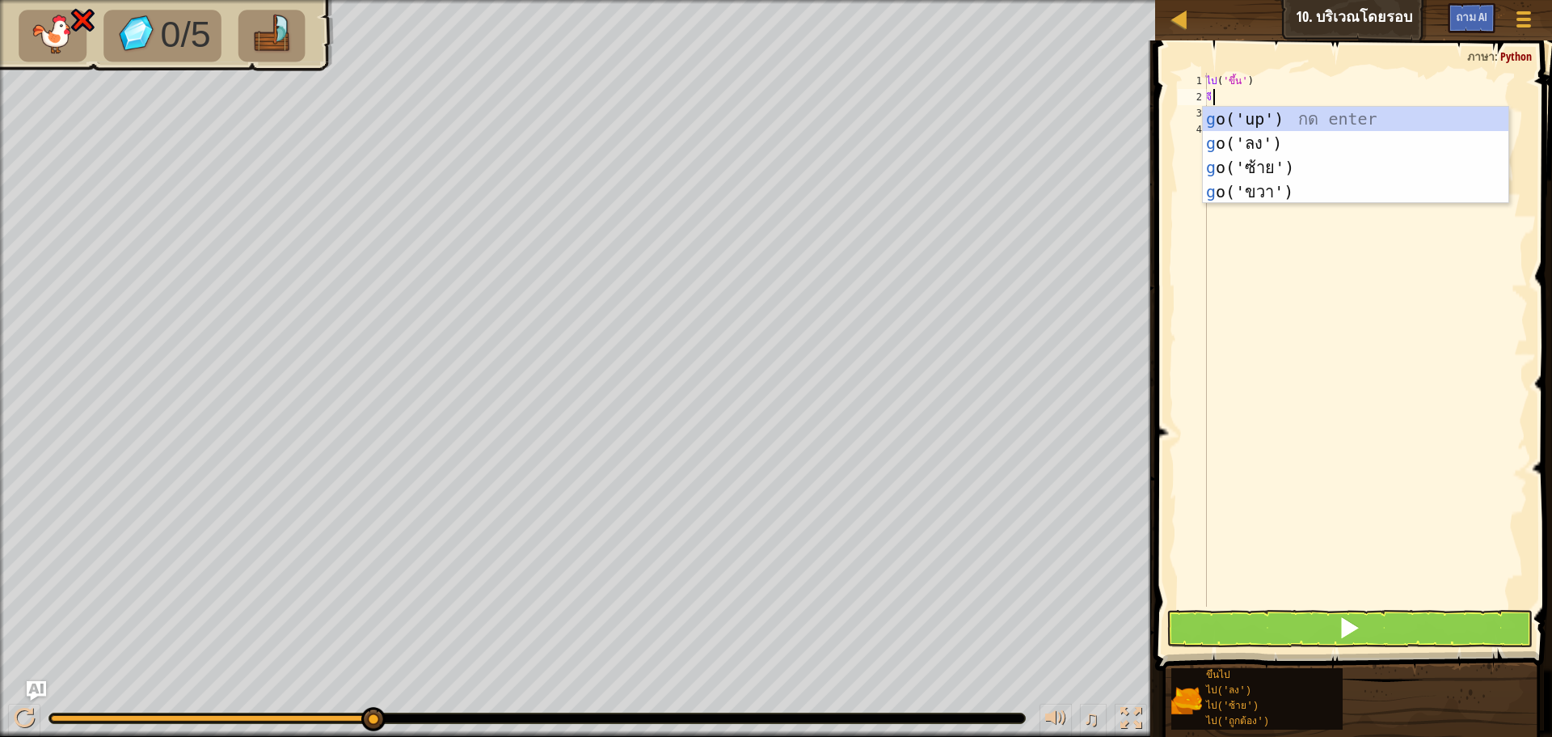
type textarea "go"
click at [1318, 112] on div "ไป ('ขึ้น') กด enter ไป ('ลง') กด enter ไป ('ซ้าย') กด enter ไป ('ถูกต้อง') กด …" at bounding box center [1356, 180] width 306 height 146
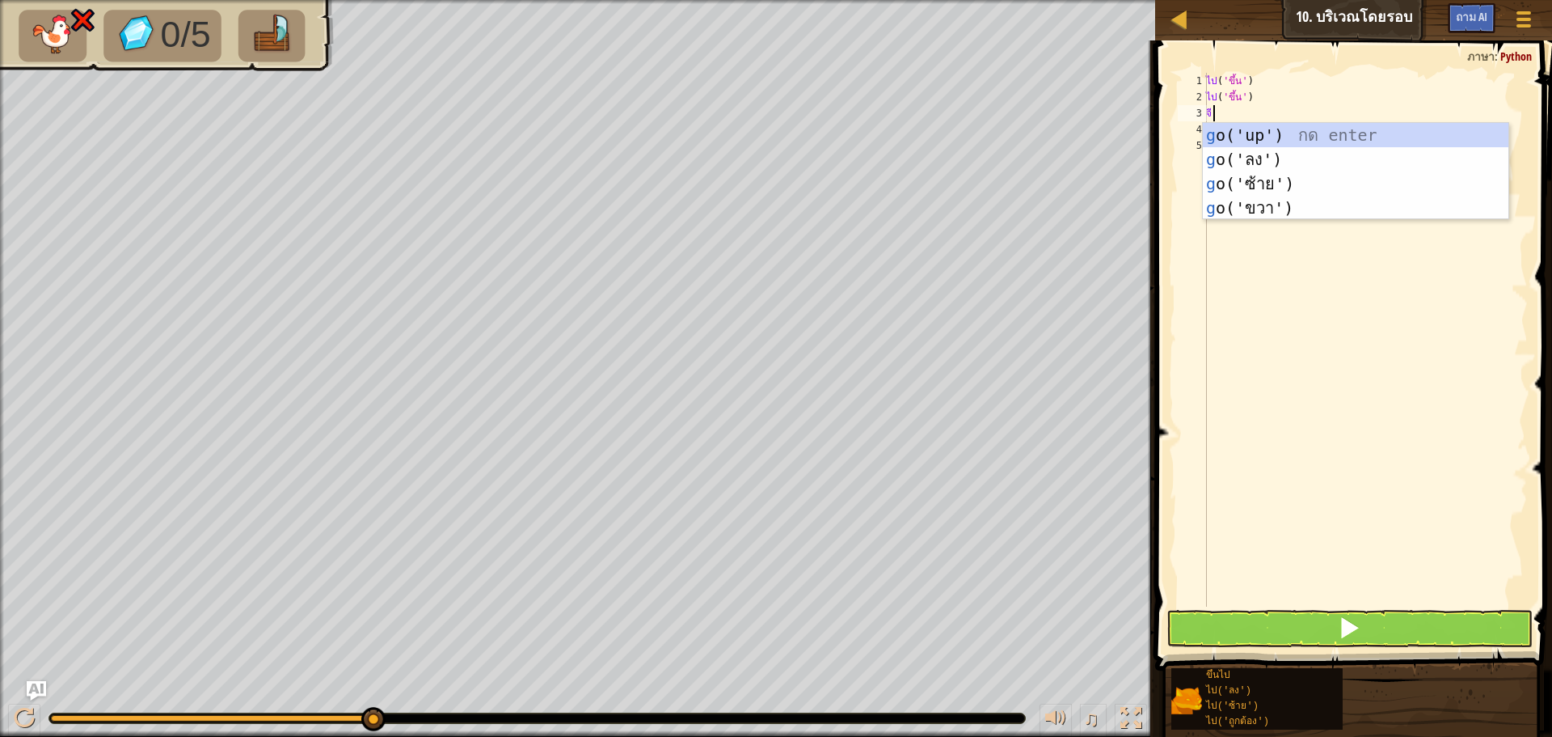
type textarea "go"
click at [1215, 129] on div "ไป ('ขึ้น') กด enter ไป ('ลง') กด enter ไป ('ซ้าย') กด enter ไป ('ถูกต้อง') กด …" at bounding box center [1356, 196] width 306 height 146
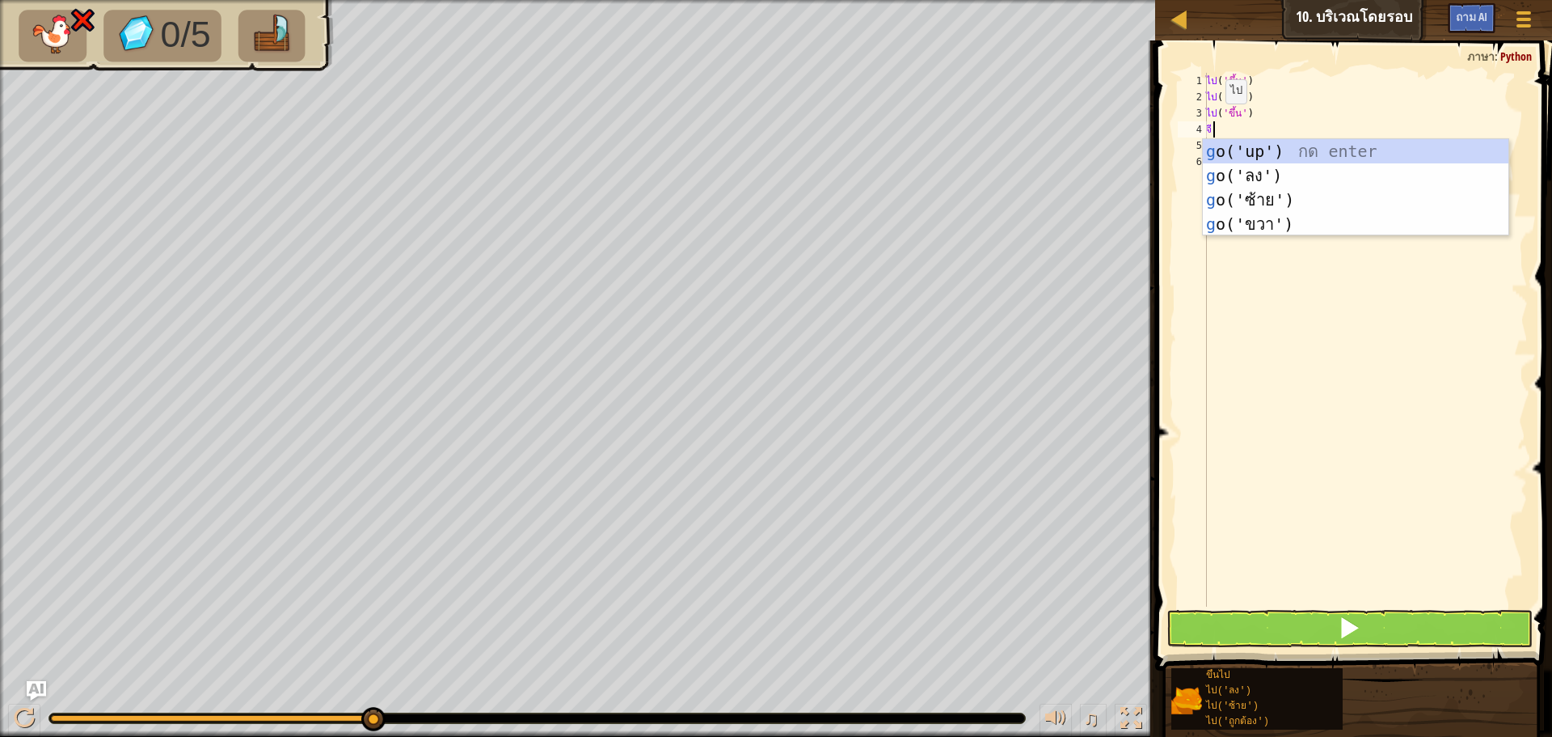
type textarea "go"
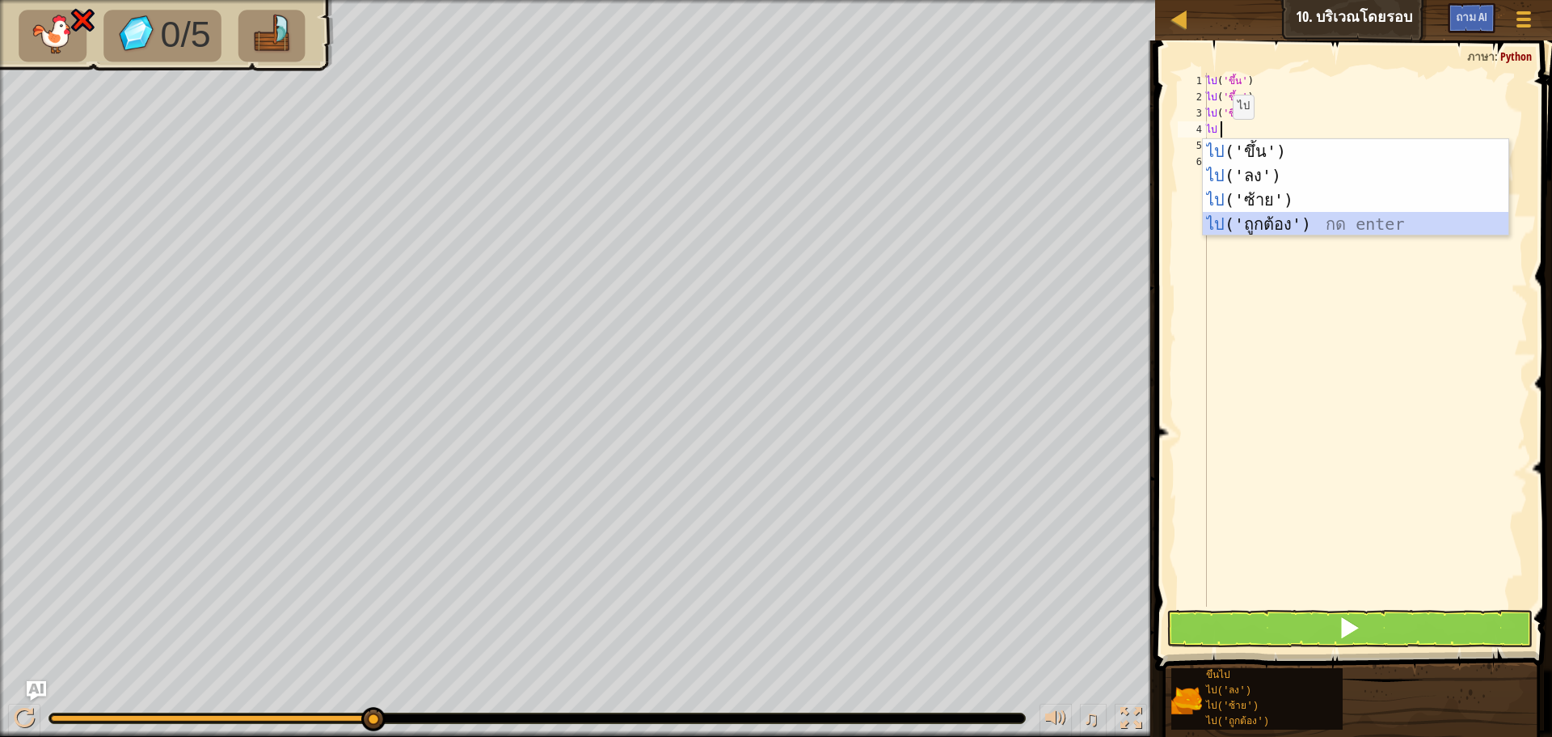
click at [1244, 229] on div "ไป ('ขึ้น') กด enter ไป ('ลง') กด enter ไป ('ซ้าย') กด enter ไป ('ถูกต้อง') กด …" at bounding box center [1356, 212] width 306 height 146
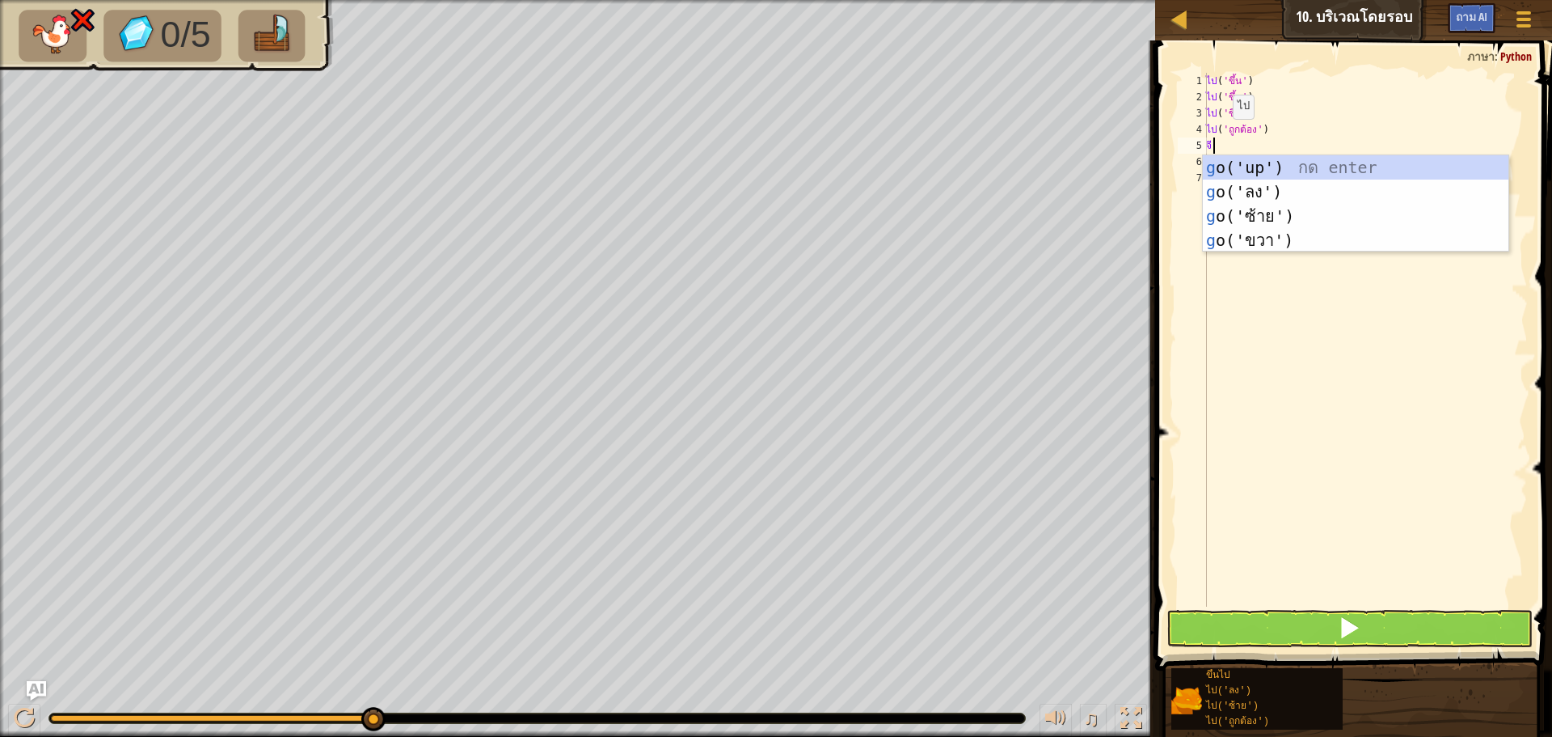
type textarea "go"
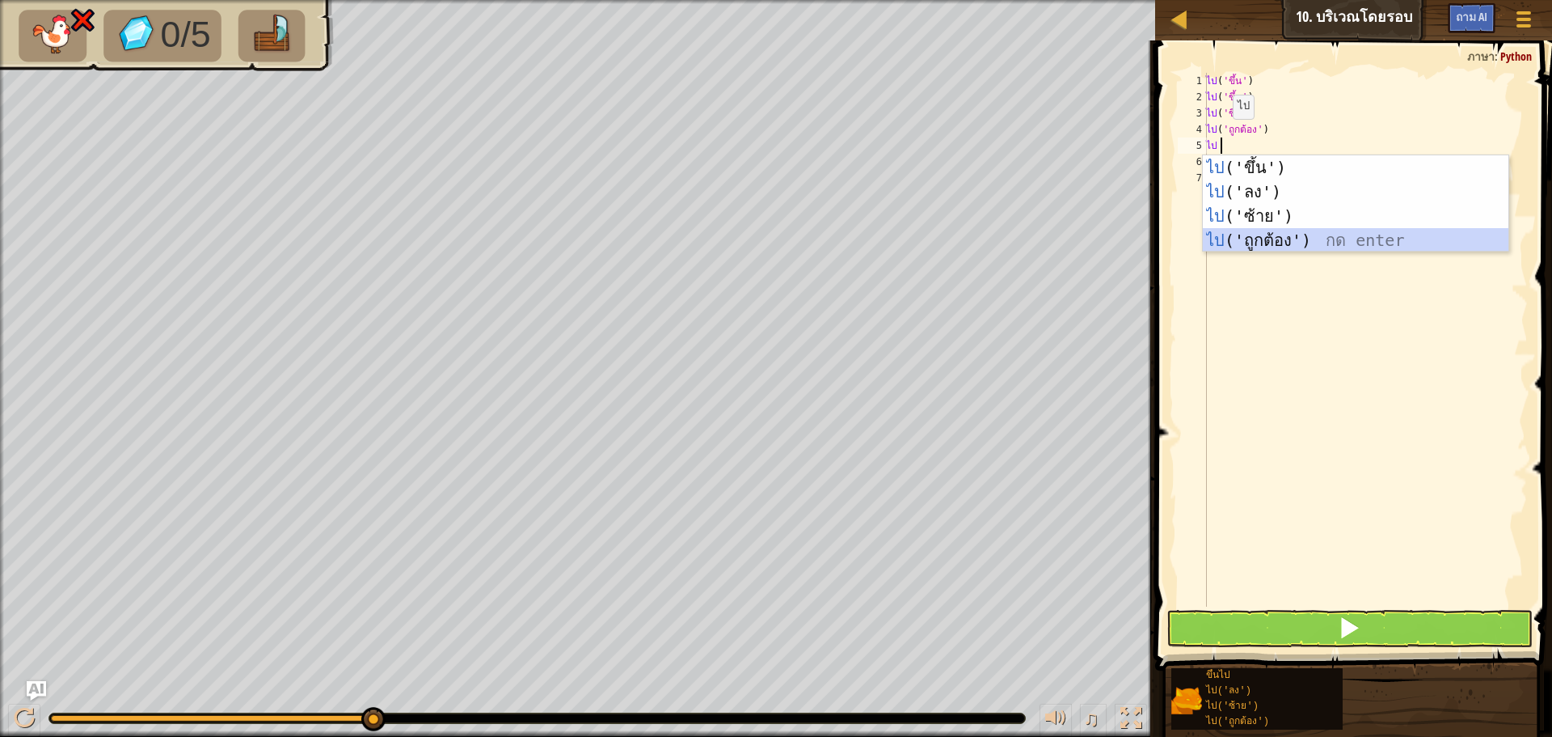
click at [1244, 240] on div "ไป ('ขึ้น') กด enter ไป ('ลง') กด enter ไป ('ซ้าย') กด enter ไป ('ถูกต้อง') กด …" at bounding box center [1356, 228] width 306 height 146
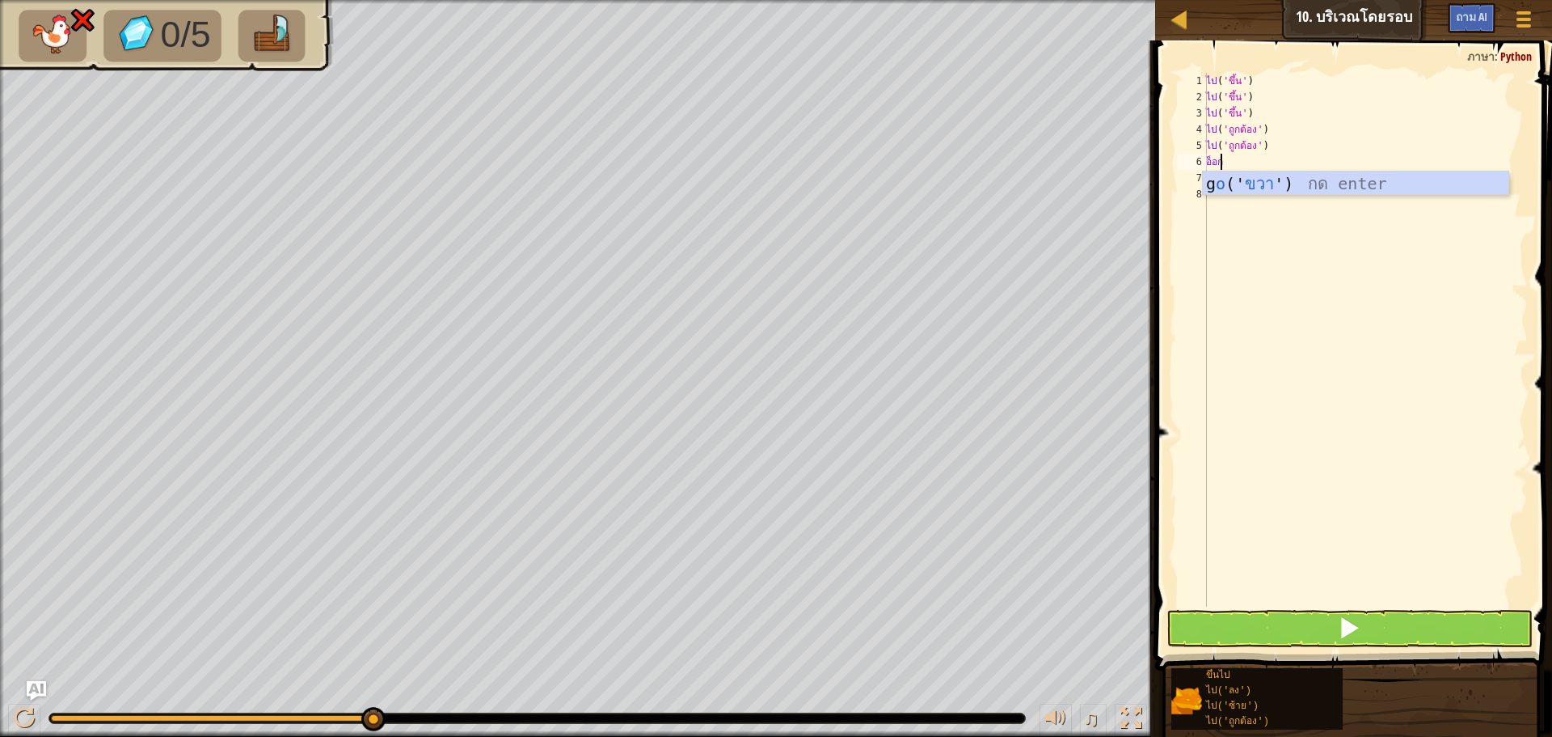
type textarea "o"
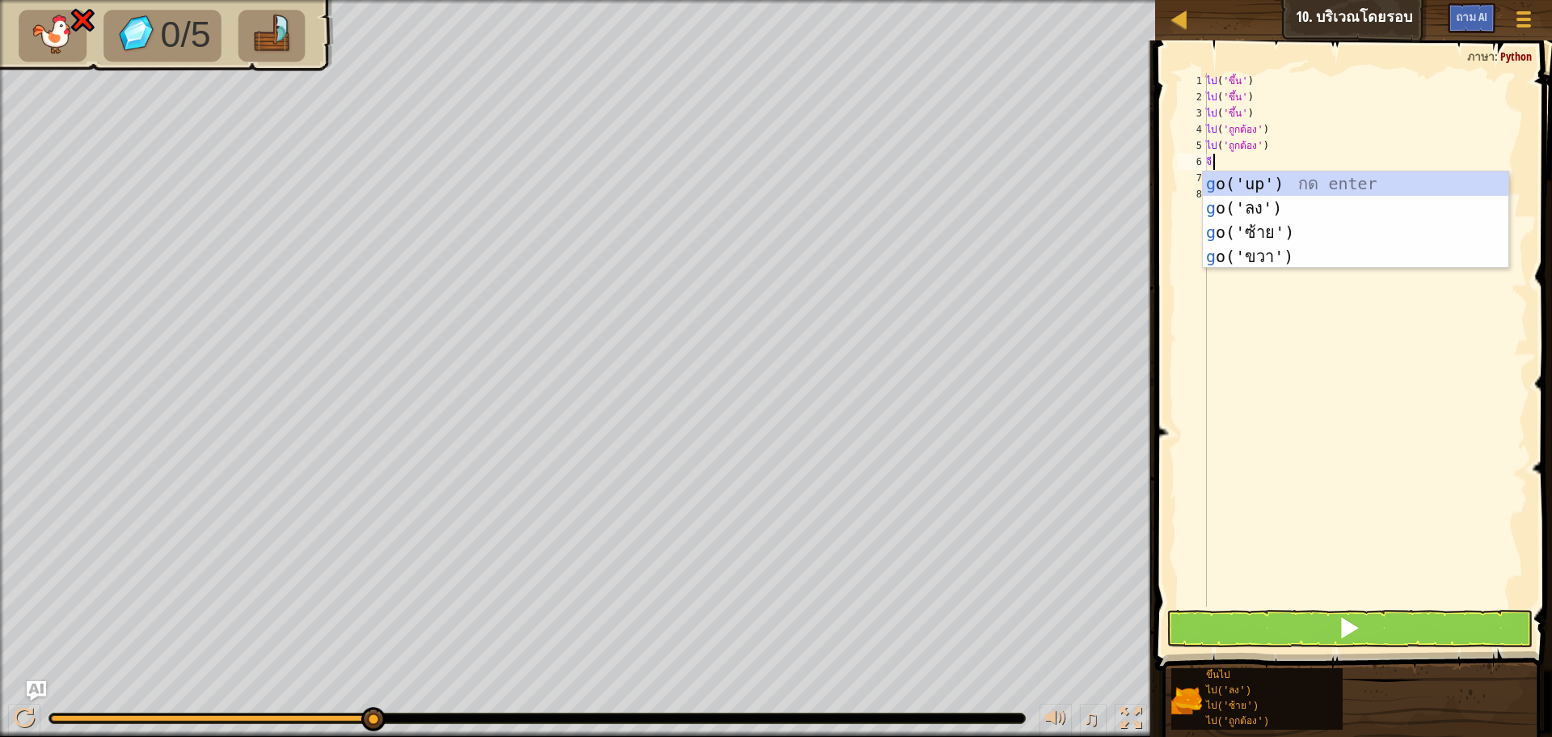
type textarea "go"
click at [1259, 247] on div "ไป ('ขึ้น') กด enter ไป ('ลง') กด enter ไป ('ซ้าย') กด enter ไป ('ถูกต้อง') กด …" at bounding box center [1356, 244] width 306 height 146
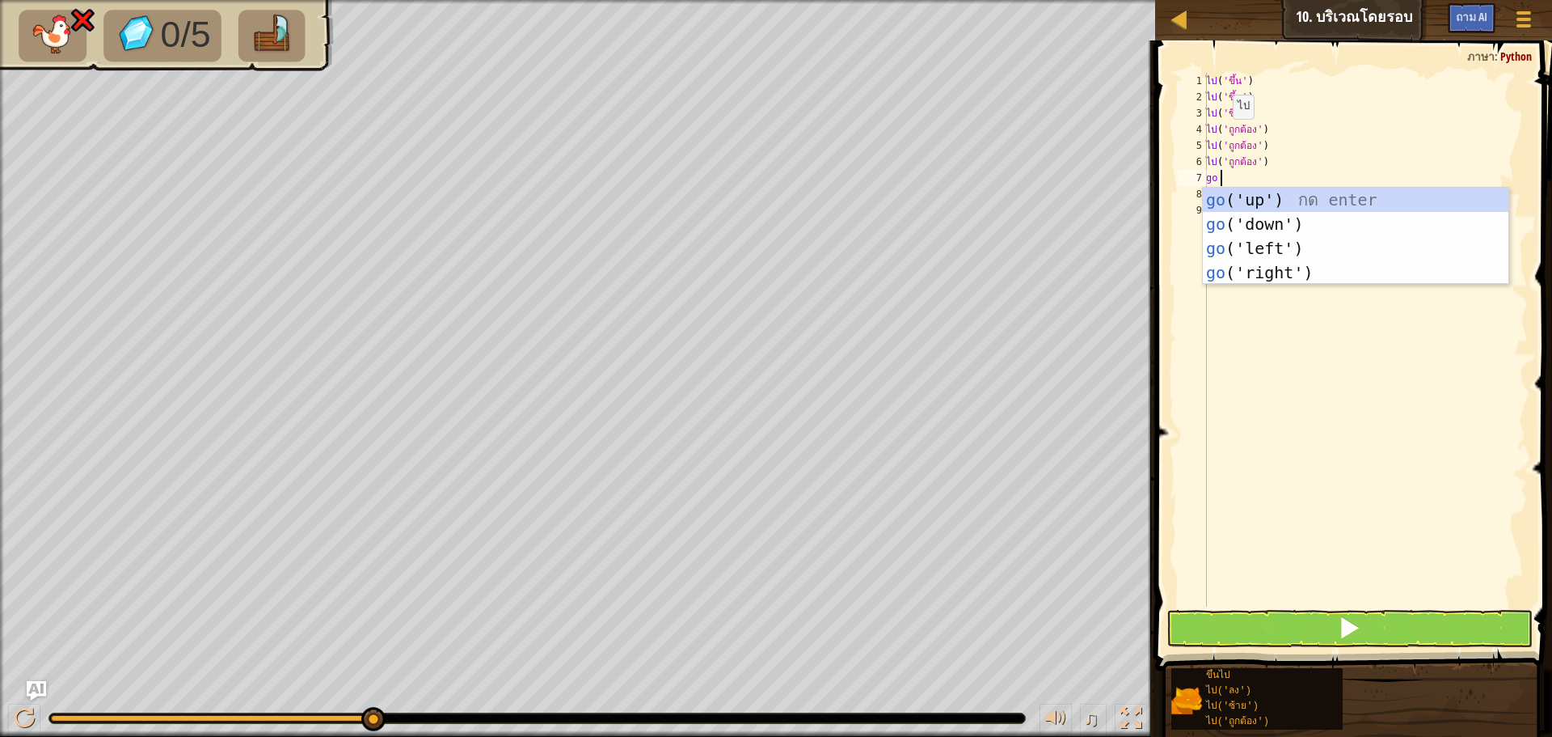
type textarea "go"
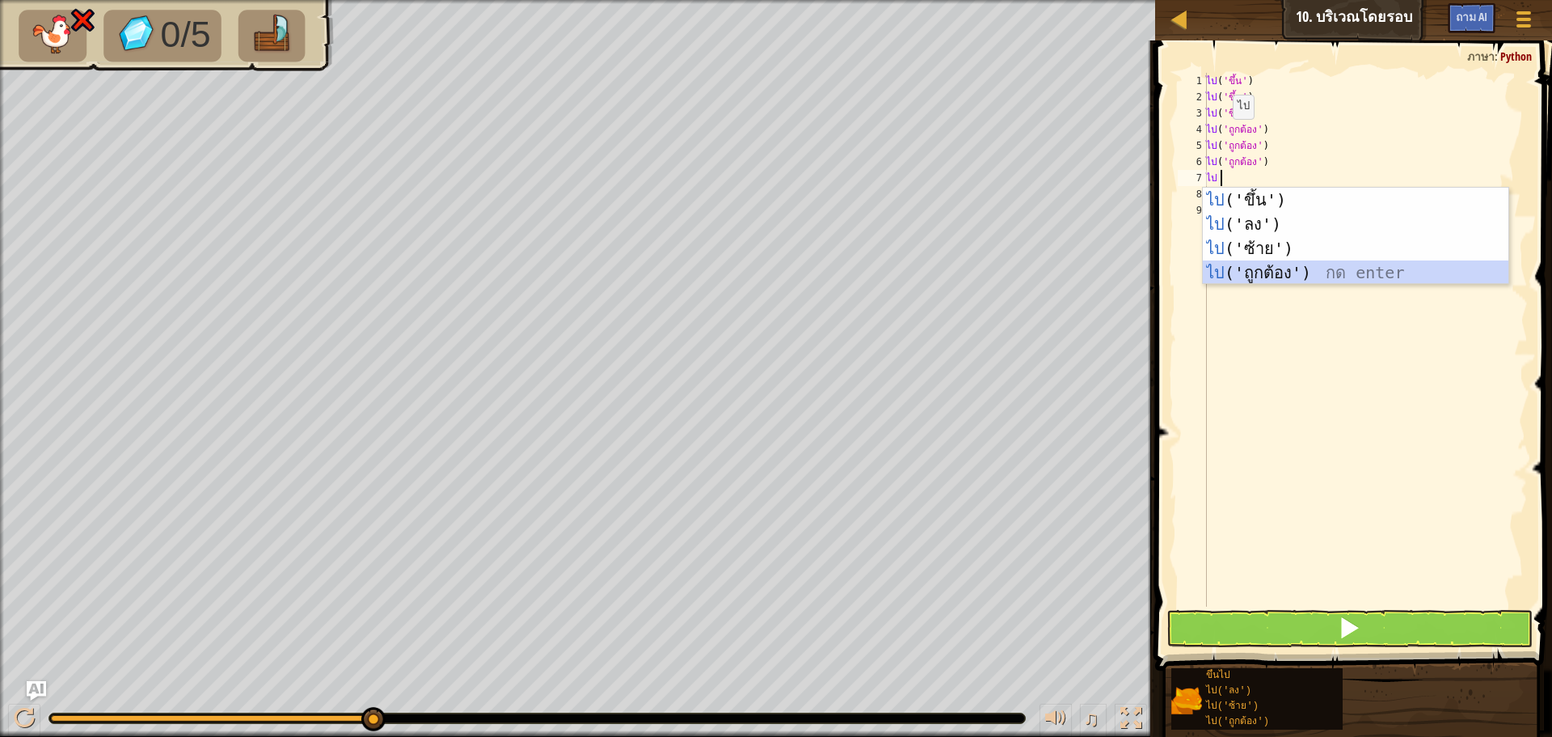
click at [1262, 275] on div "ไป ('ขึ้น') กด enter ไป ('ลง') กด enter ไป ('ซ้าย') กด enter ไป ('ถูกต้อง') กด …" at bounding box center [1356, 261] width 306 height 146
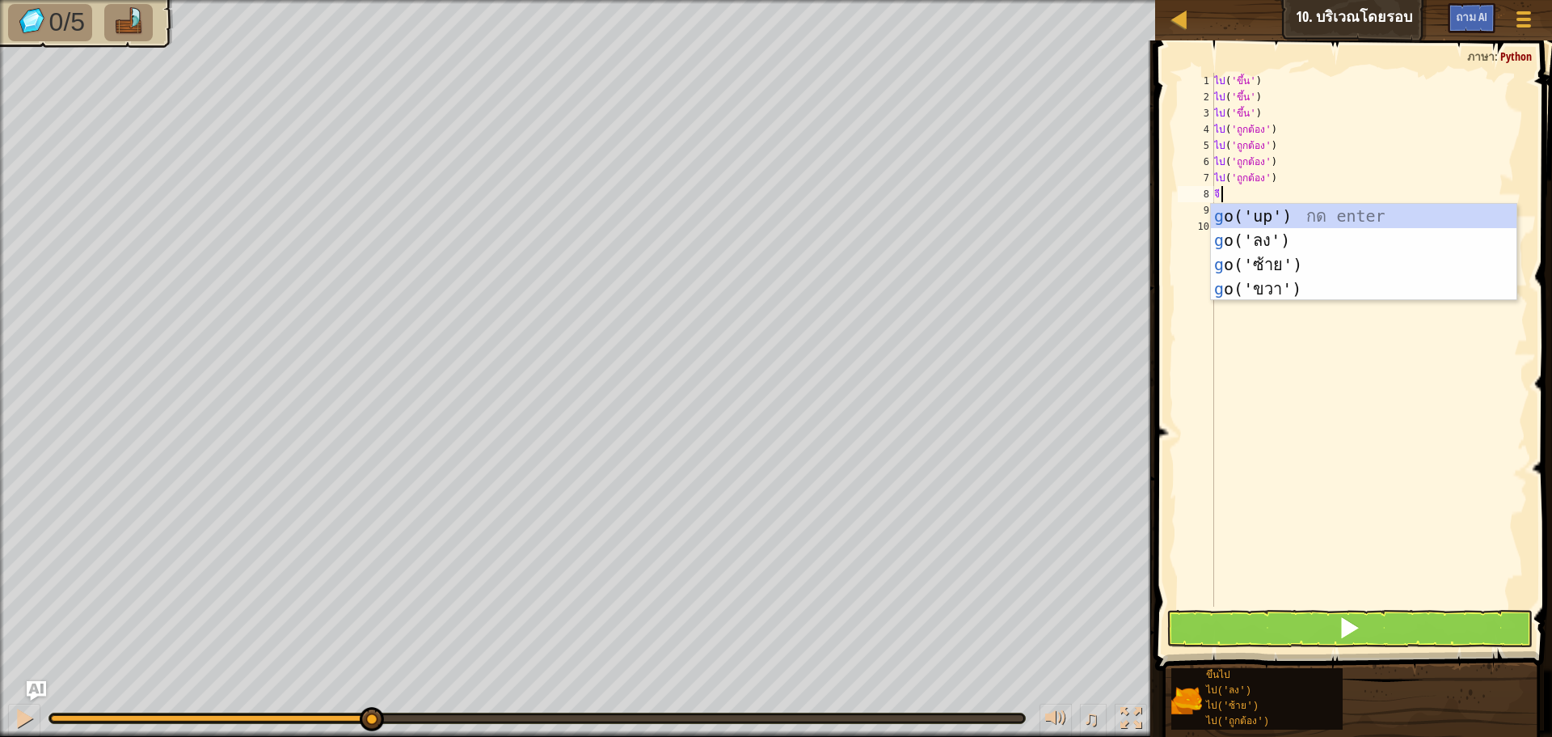
type textarea "go"
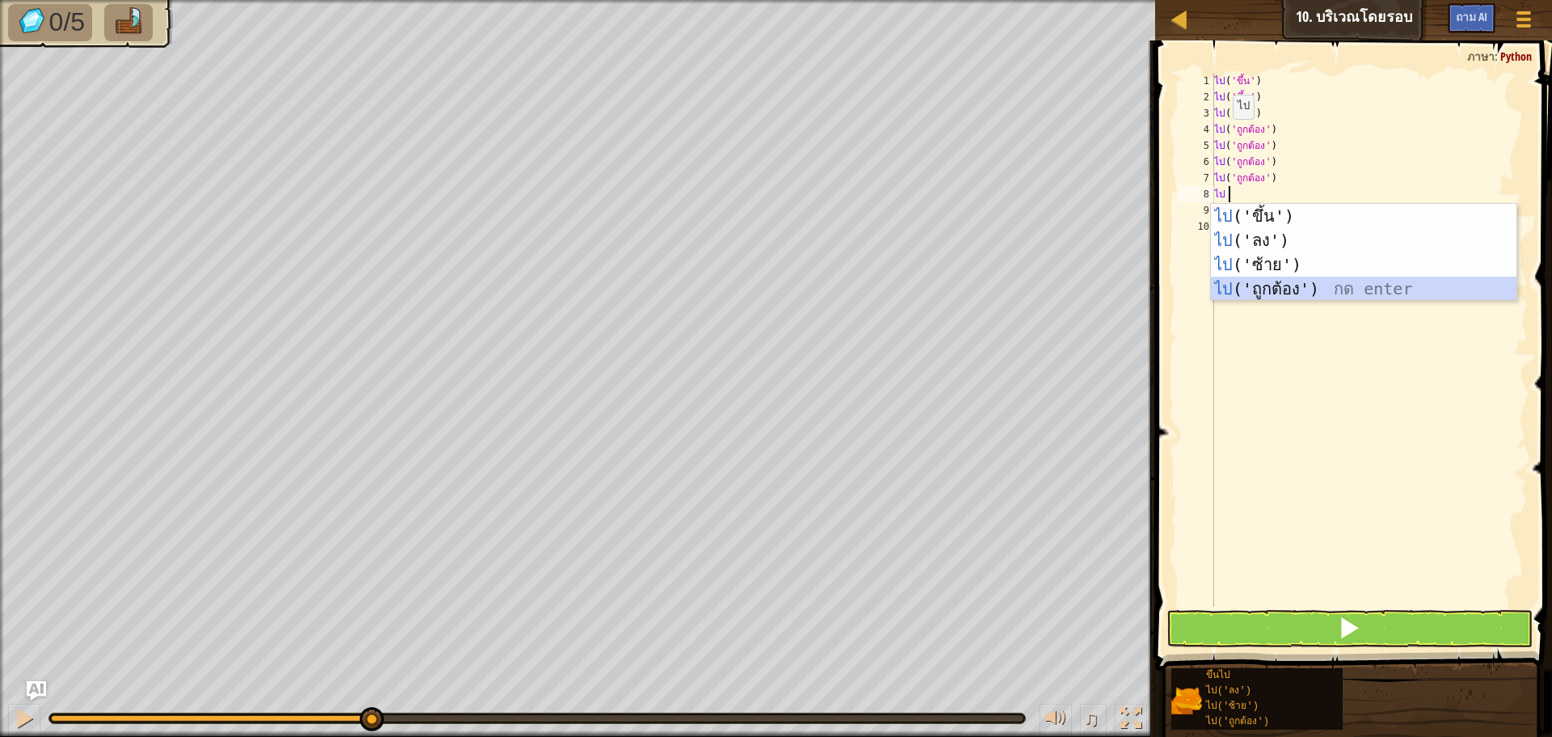
click at [1242, 288] on div "ไป ('ขึ้น') กด enter ไป ('ลง') กด enter ไป ('ซ้าย') กด enter ไป ('ถูกต้อง') กด …" at bounding box center [1364, 277] width 306 height 146
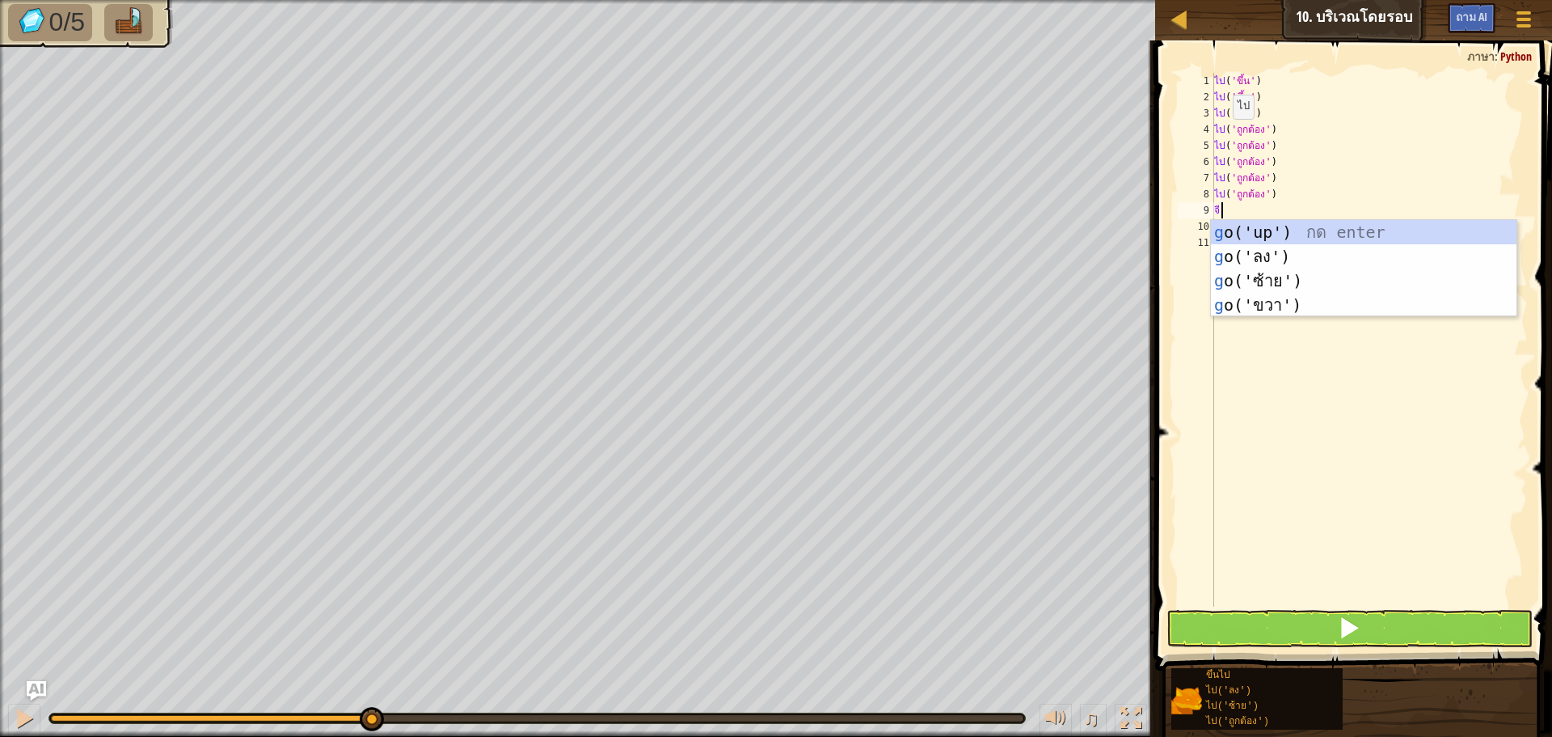
type textarea "go"
click at [1273, 256] on div "ไป ('ขึ้น') กด enter ไป ('ลง') กด enter ไป ('ซ้าย') กด enter ไป ('ถูกต้อง') กด …" at bounding box center [1364, 293] width 306 height 146
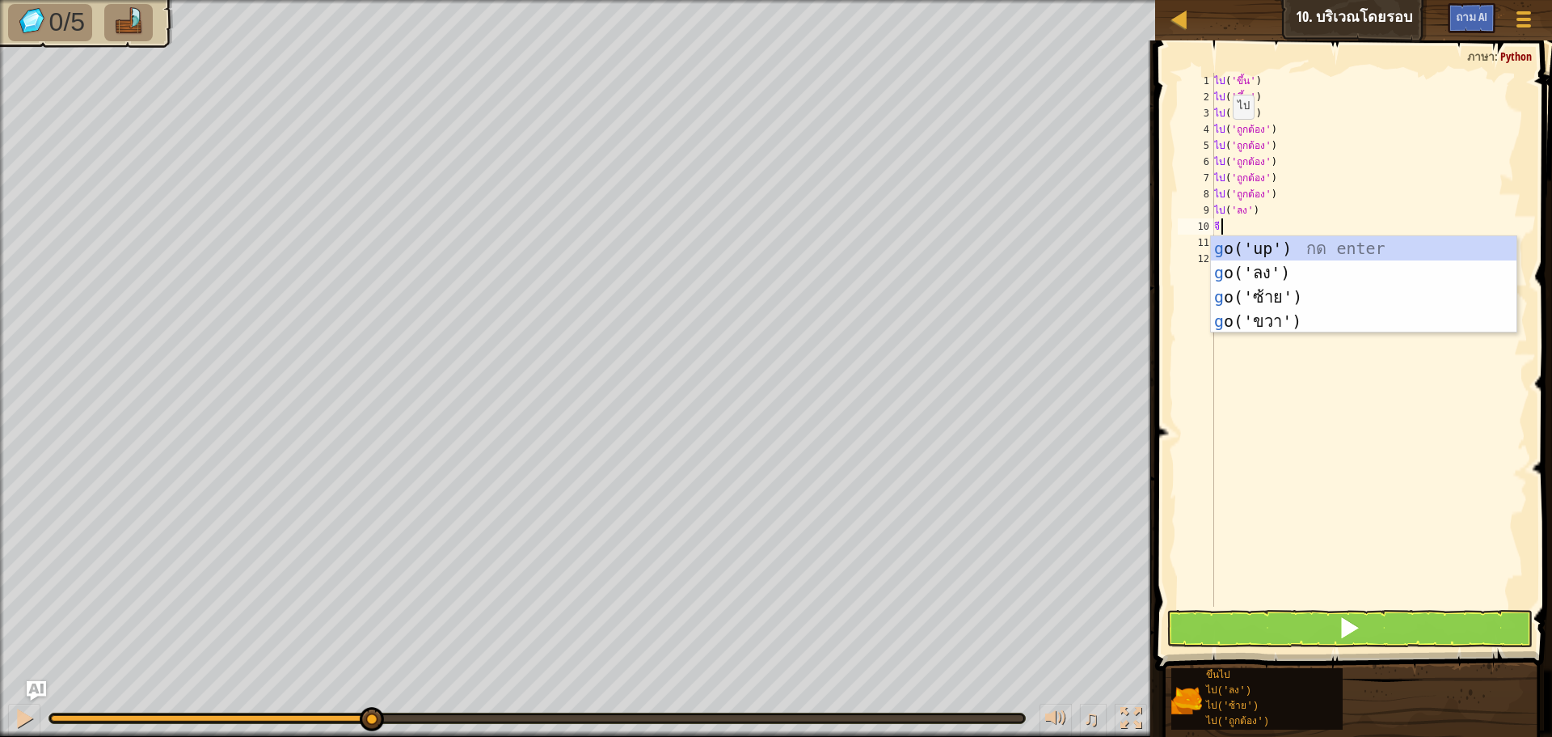
type textarea "go"
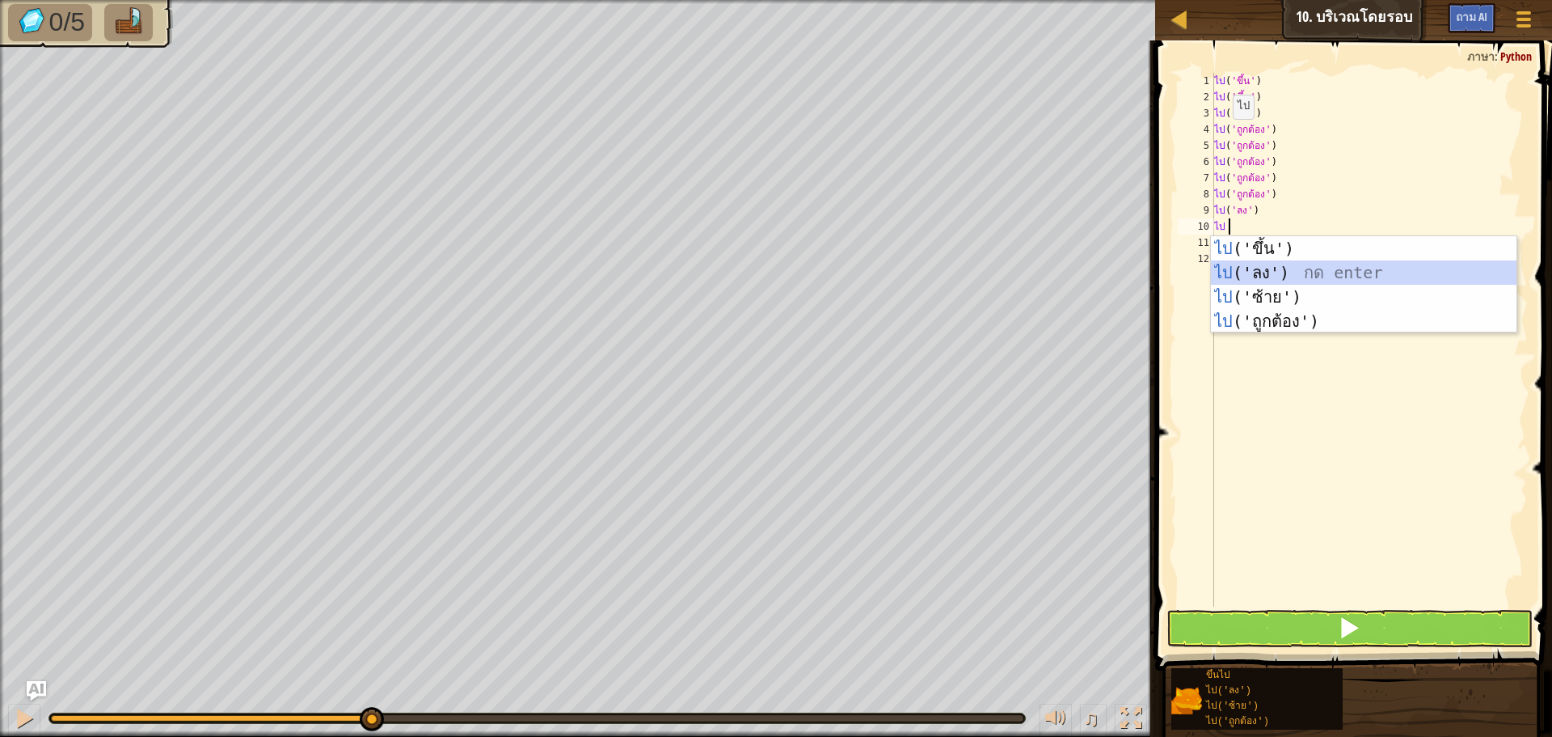
click at [1271, 267] on div "ไป ('ขึ้น') กด enter ไป ('ลง') กด enter ไป ('ซ้าย') กด enter ไป ('ถูกต้อง') กด …" at bounding box center [1364, 309] width 306 height 146
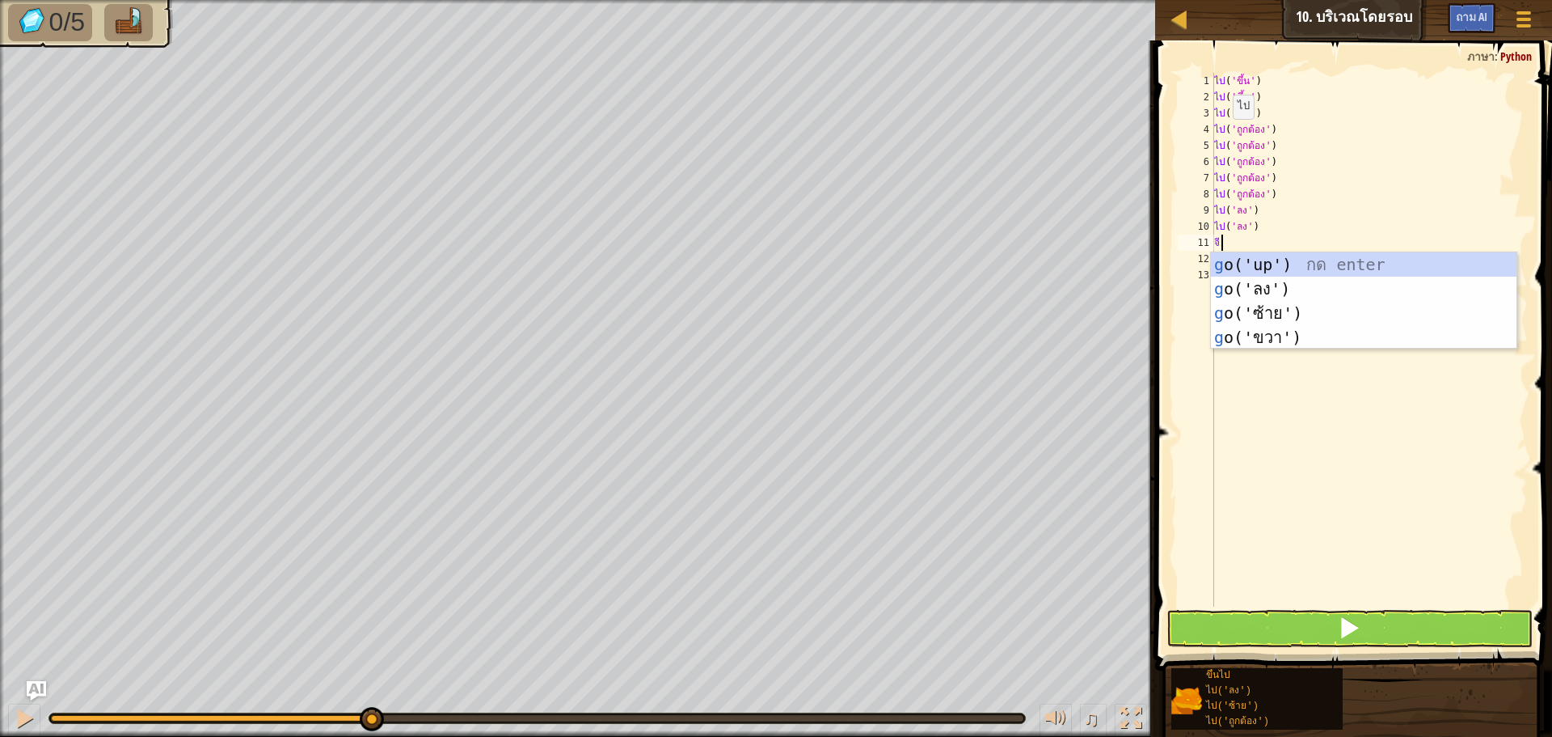
type textarea "go"
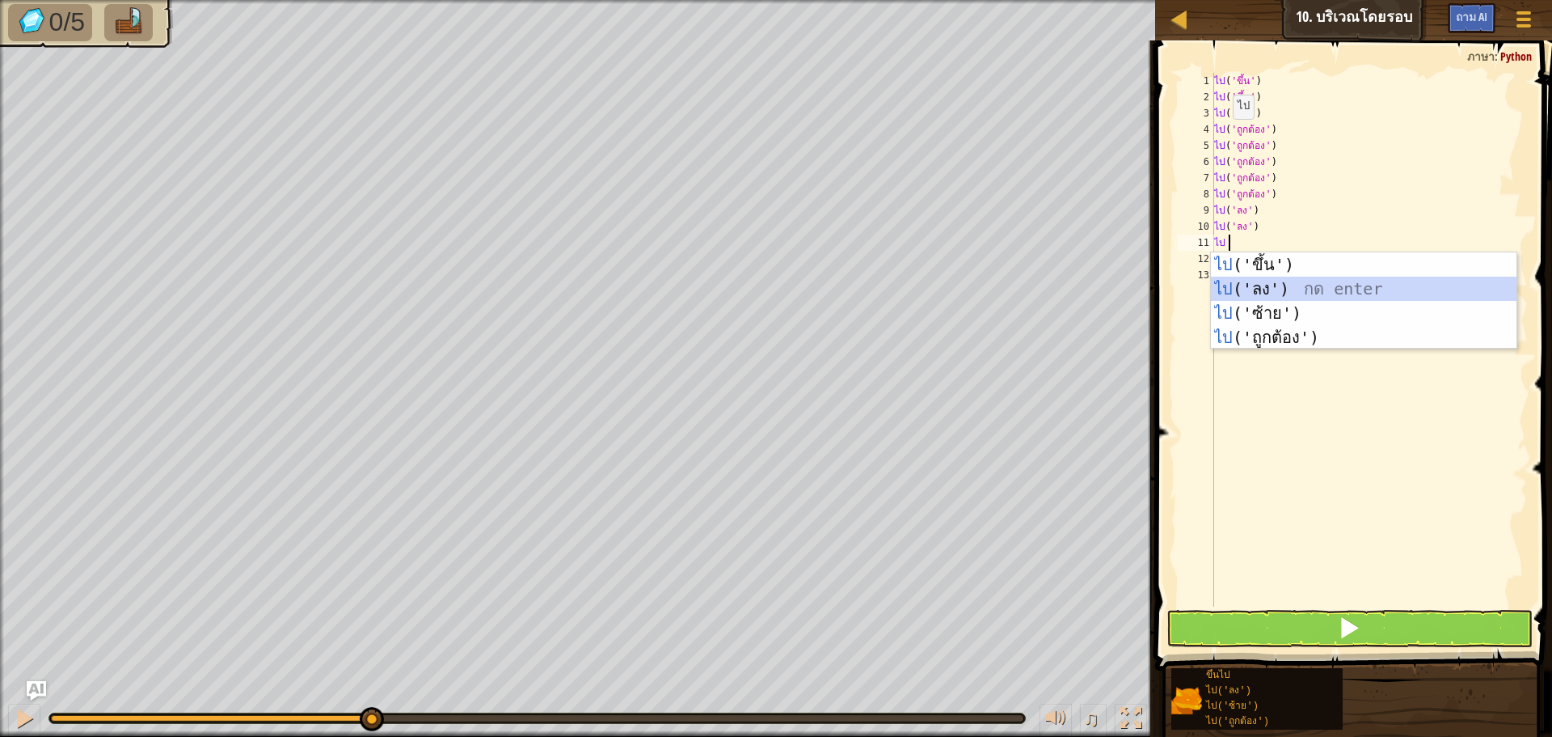
click at [1270, 281] on div "ไป ('ขึ้น') กด enter ไป ('ลง') กด enter ไป ('ซ้าย') กด enter ไป ('ถูกต้อง') กด …" at bounding box center [1364, 325] width 306 height 146
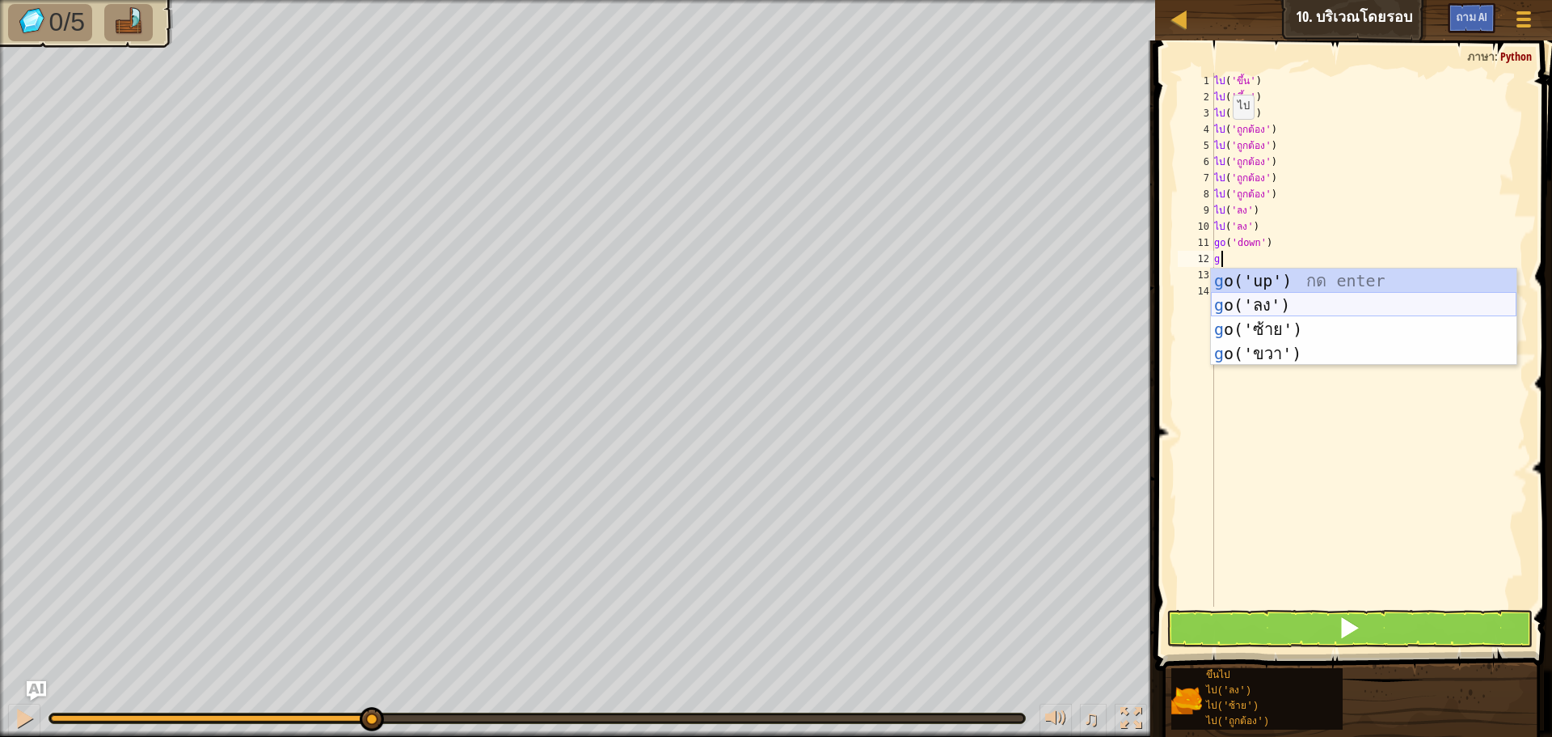
type textarea "go"
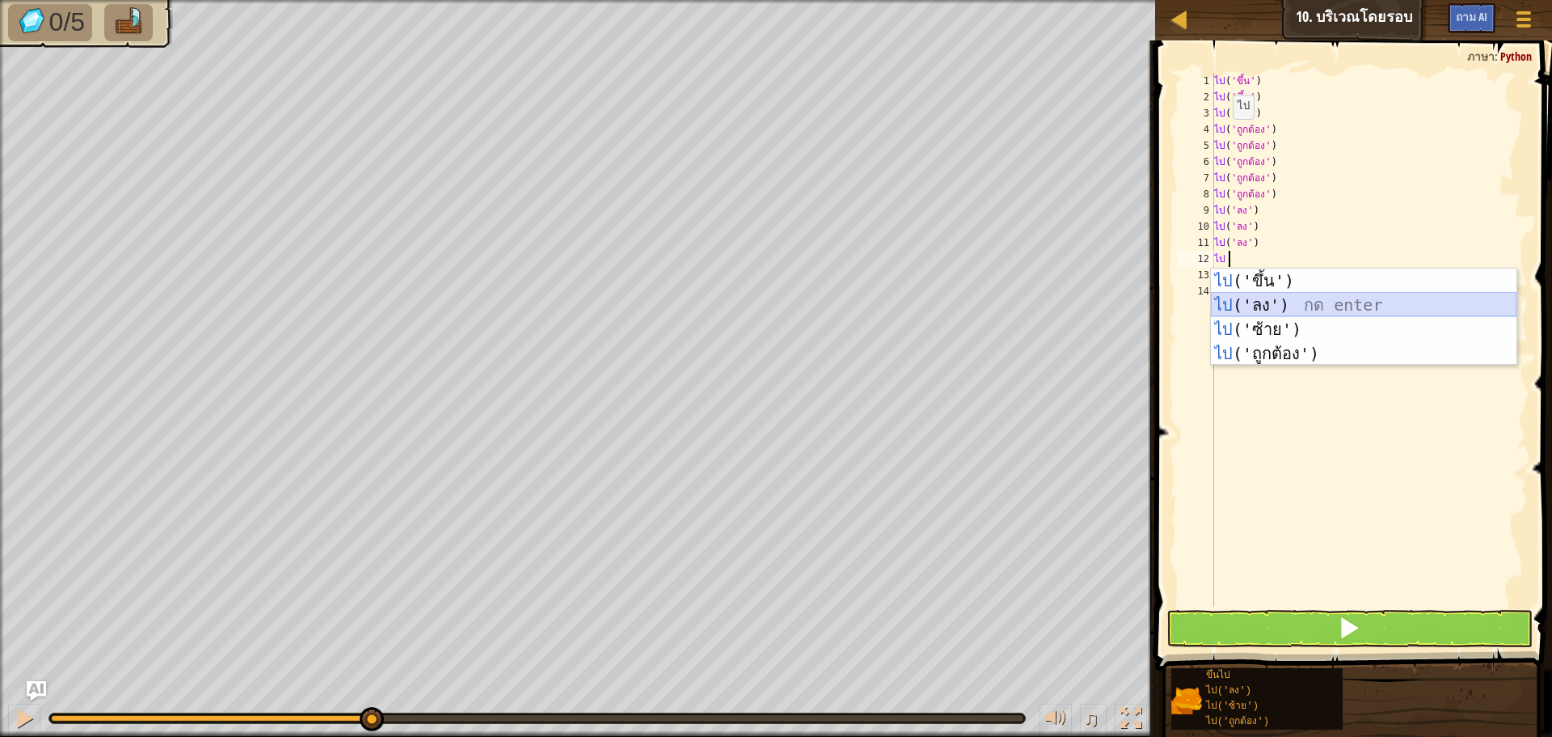
click at [1269, 298] on div "ไป ('ขึ้น') กด enter ไป ('ลง') กด enter ไป ('ซ้าย') กด enter ไป ('ถูกต้อง') กด …" at bounding box center [1364, 341] width 306 height 146
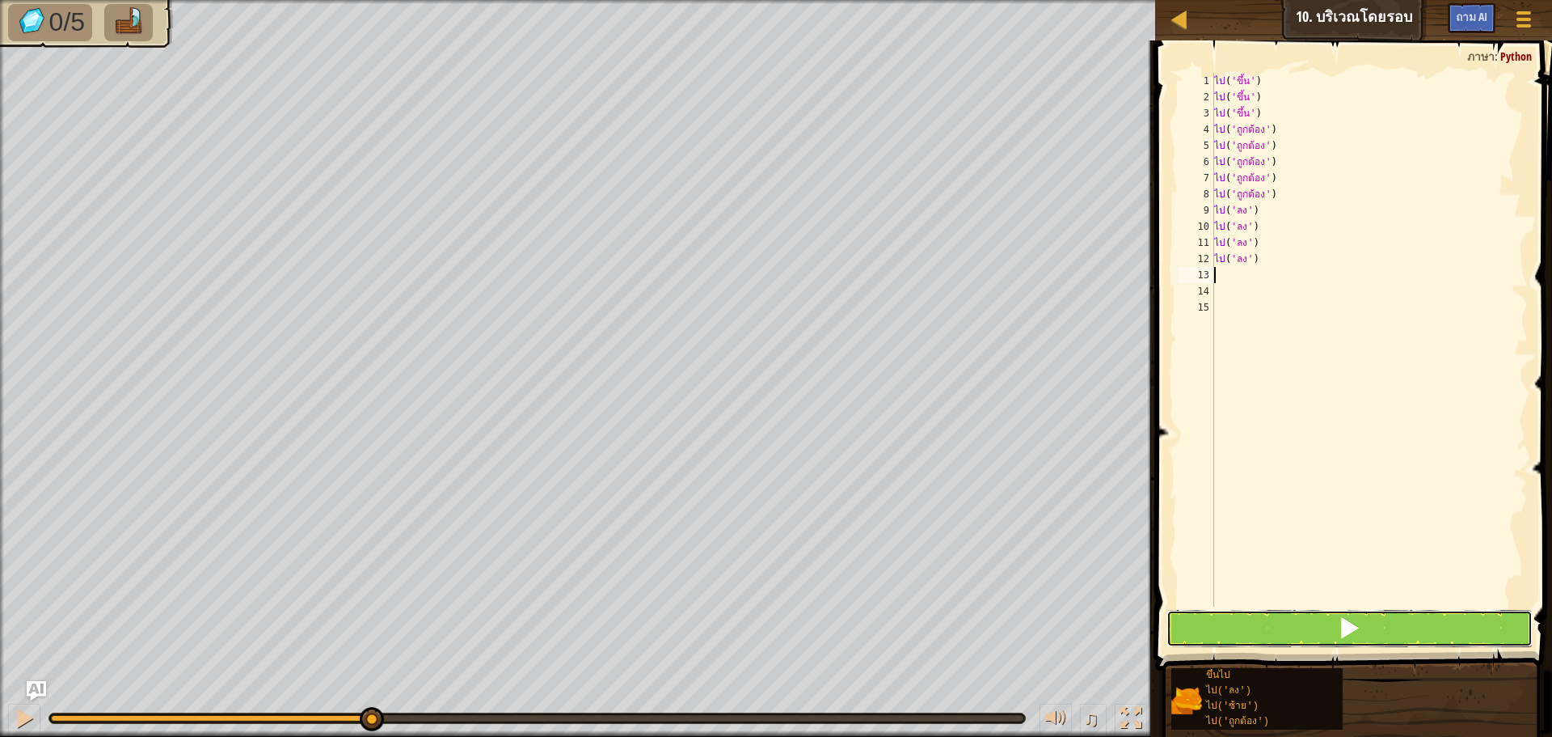
click at [1301, 634] on button at bounding box center [1350, 628] width 366 height 37
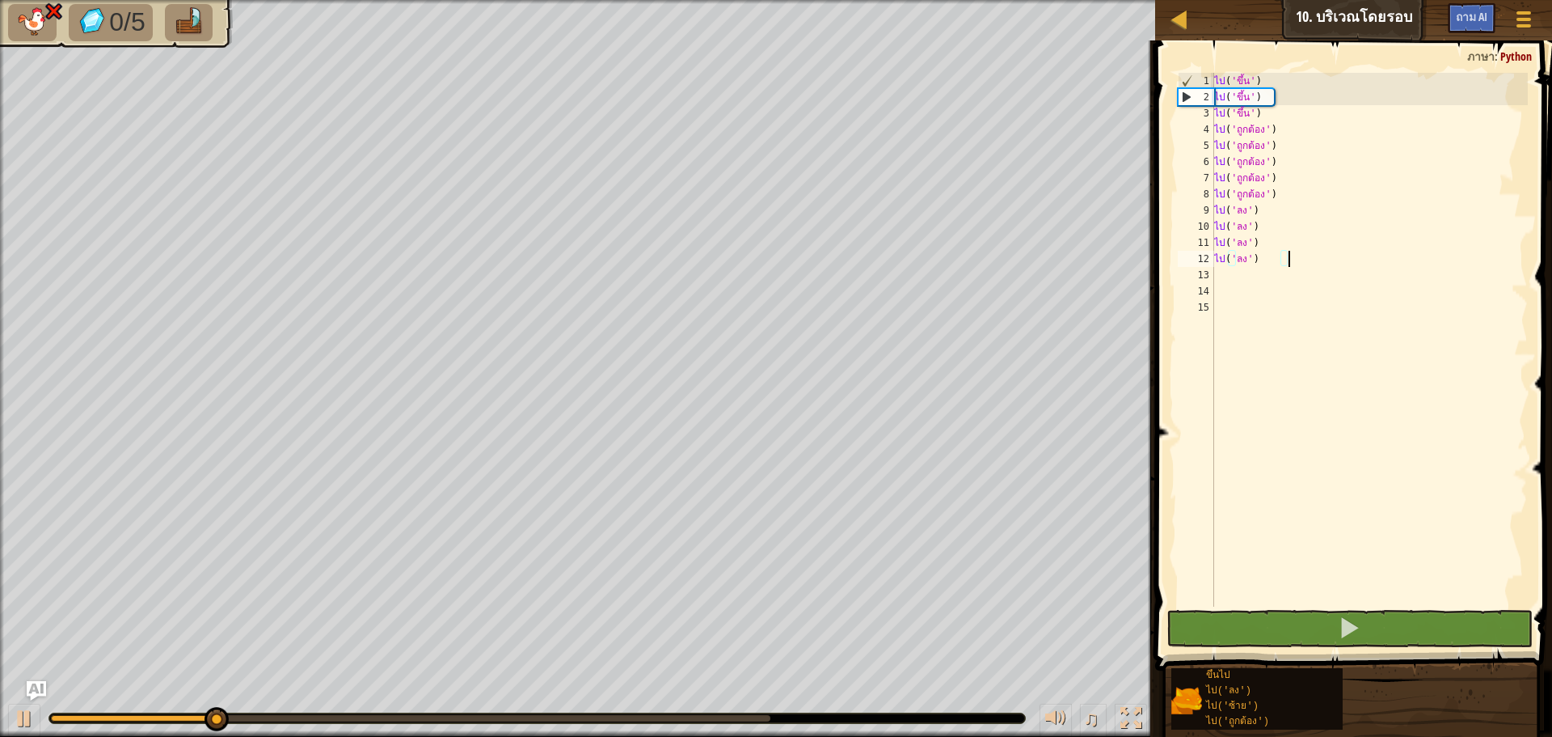
click at [1299, 265] on div "ไป ( 'ขึ้น' ) ไป ( 'ขึ้น' ) ไป ( 'ขึ้น' ) ไป ( 'ถูกต้อง' ) ไป ( 'ถูกต้อง' ) ไป …" at bounding box center [1370, 356] width 318 height 566
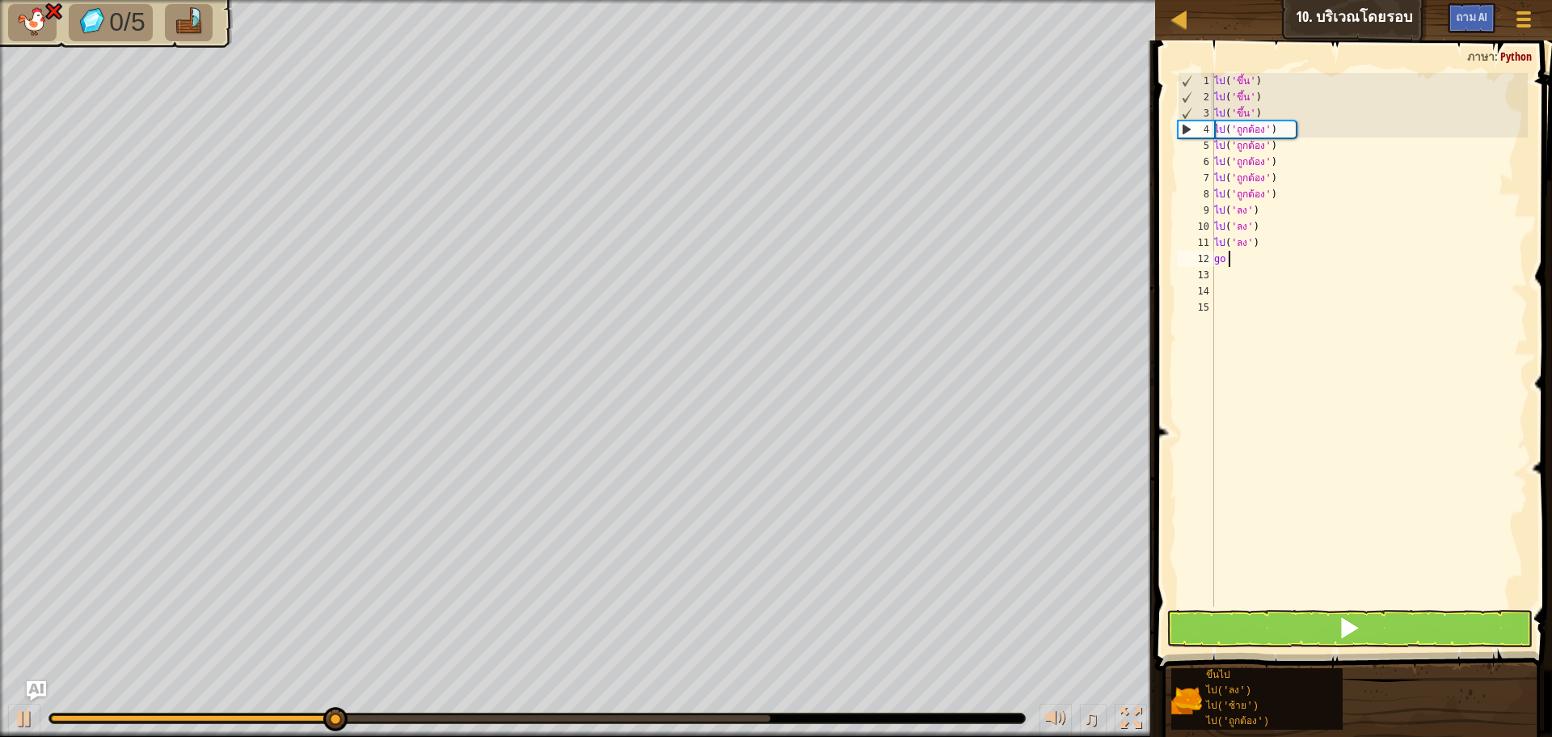
type textarea "g"
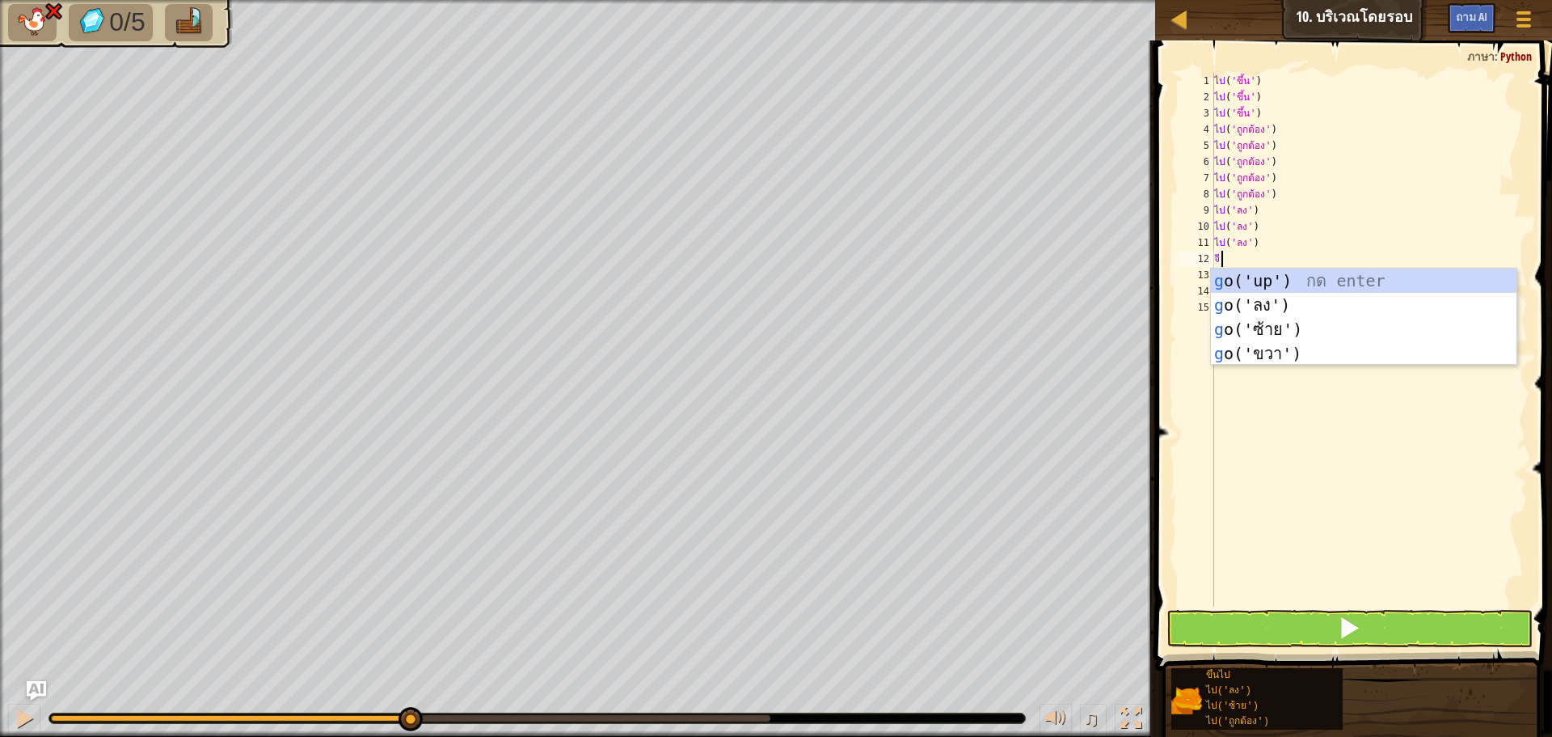
type textarea "go"
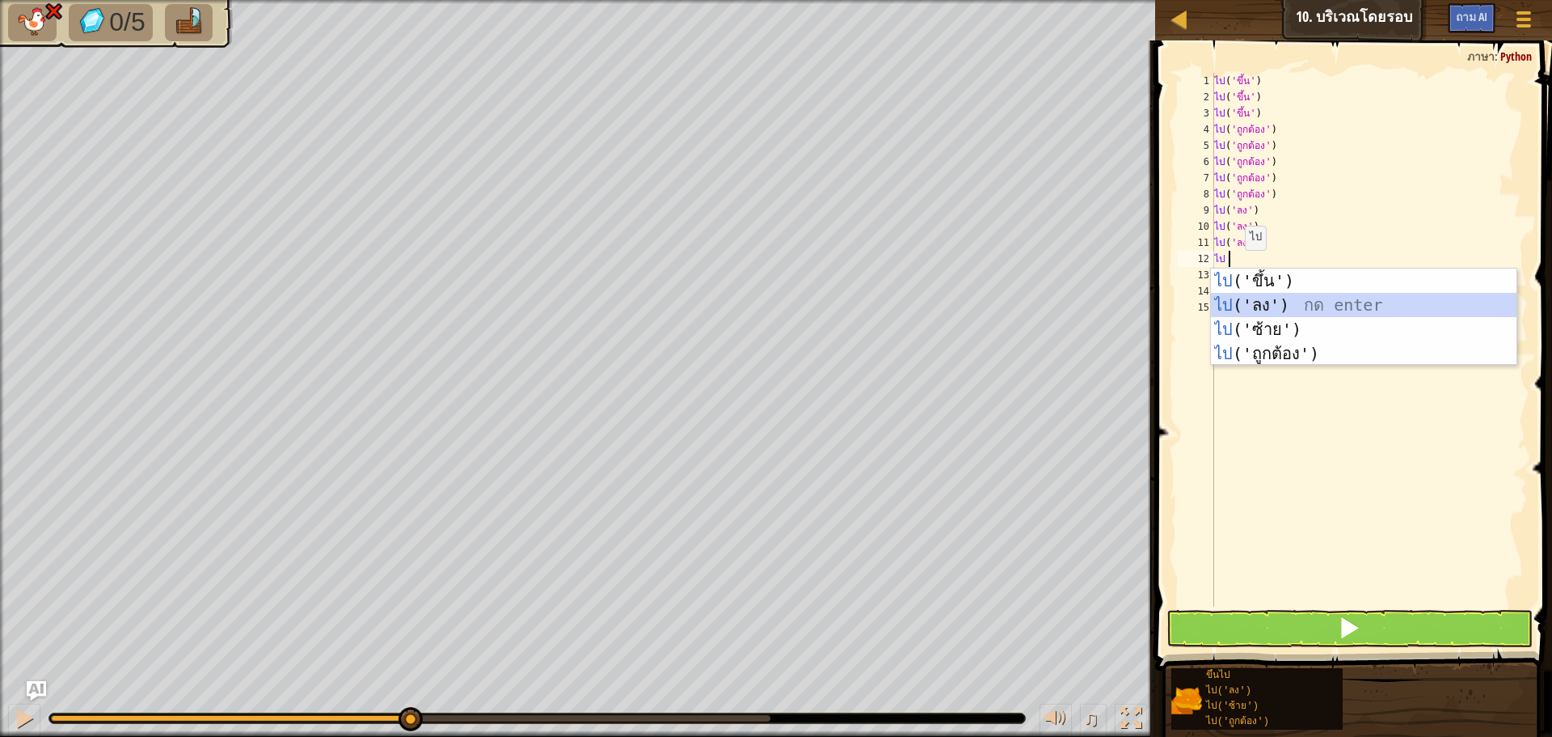
click at [1240, 297] on div "ไป ('ขึ้น') กด enter ไป ('ลง') กด enter ไป ('ซ้าย') กด enter ไป ('ถูกต้อง') กด …" at bounding box center [1364, 341] width 306 height 146
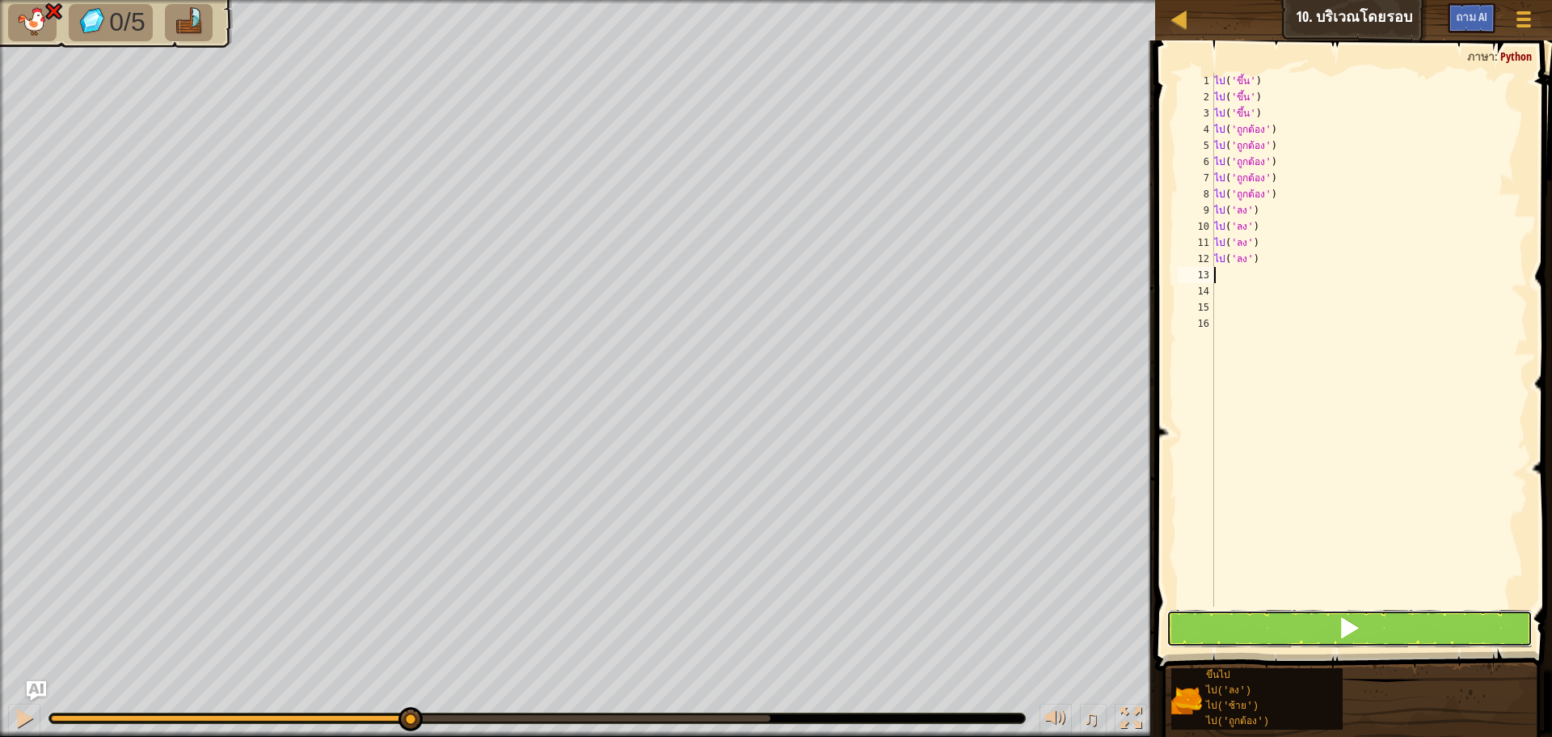
click at [1324, 621] on button at bounding box center [1350, 628] width 366 height 37
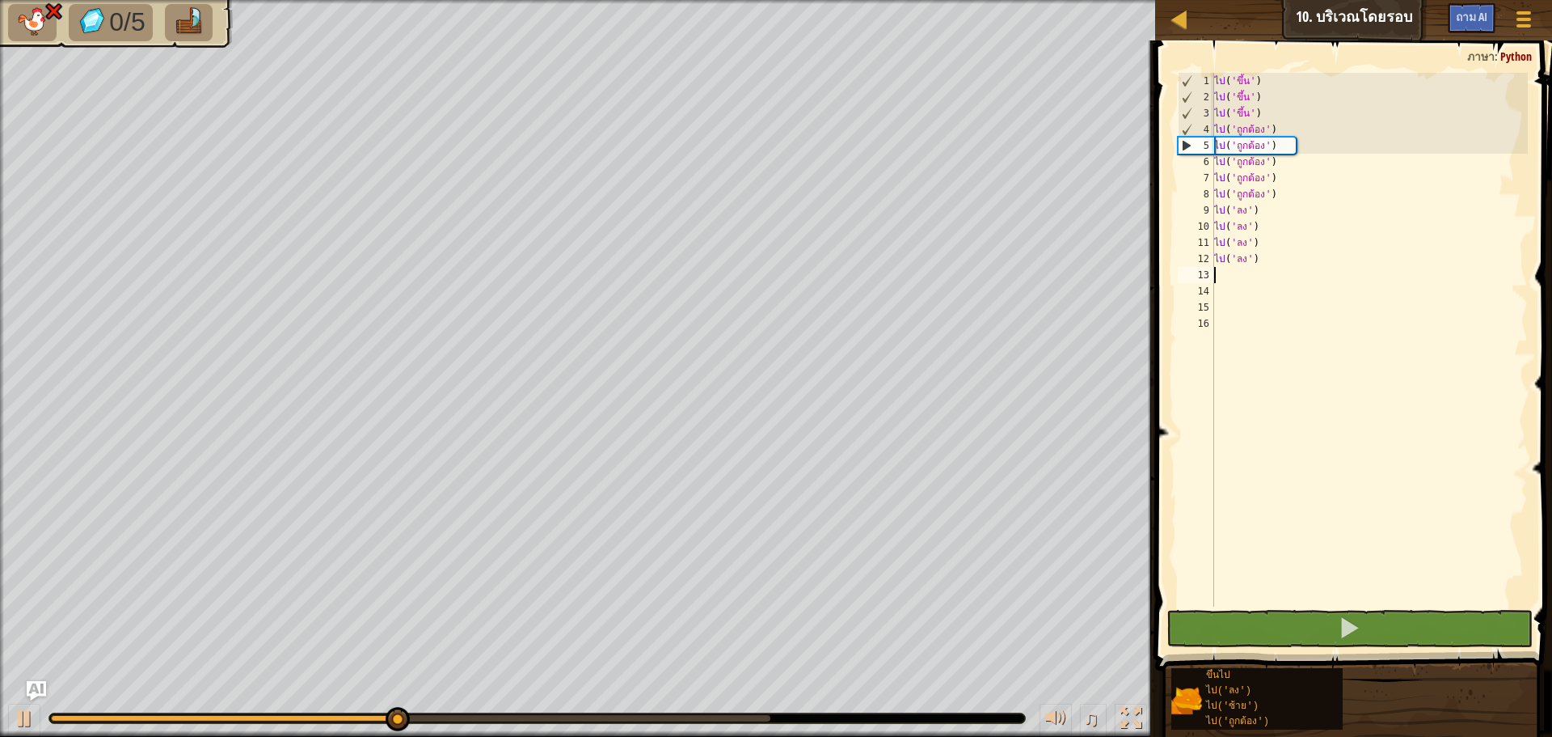
click at [1318, 263] on div "ไป ( 'ขึ้น' ) ไป ( 'ขึ้น' ) ไป ( 'ขึ้น' ) ไป ( 'ถูกต้อง' ) ไป ( 'ถูกต้อง' ) ไป …" at bounding box center [1370, 356] width 318 height 566
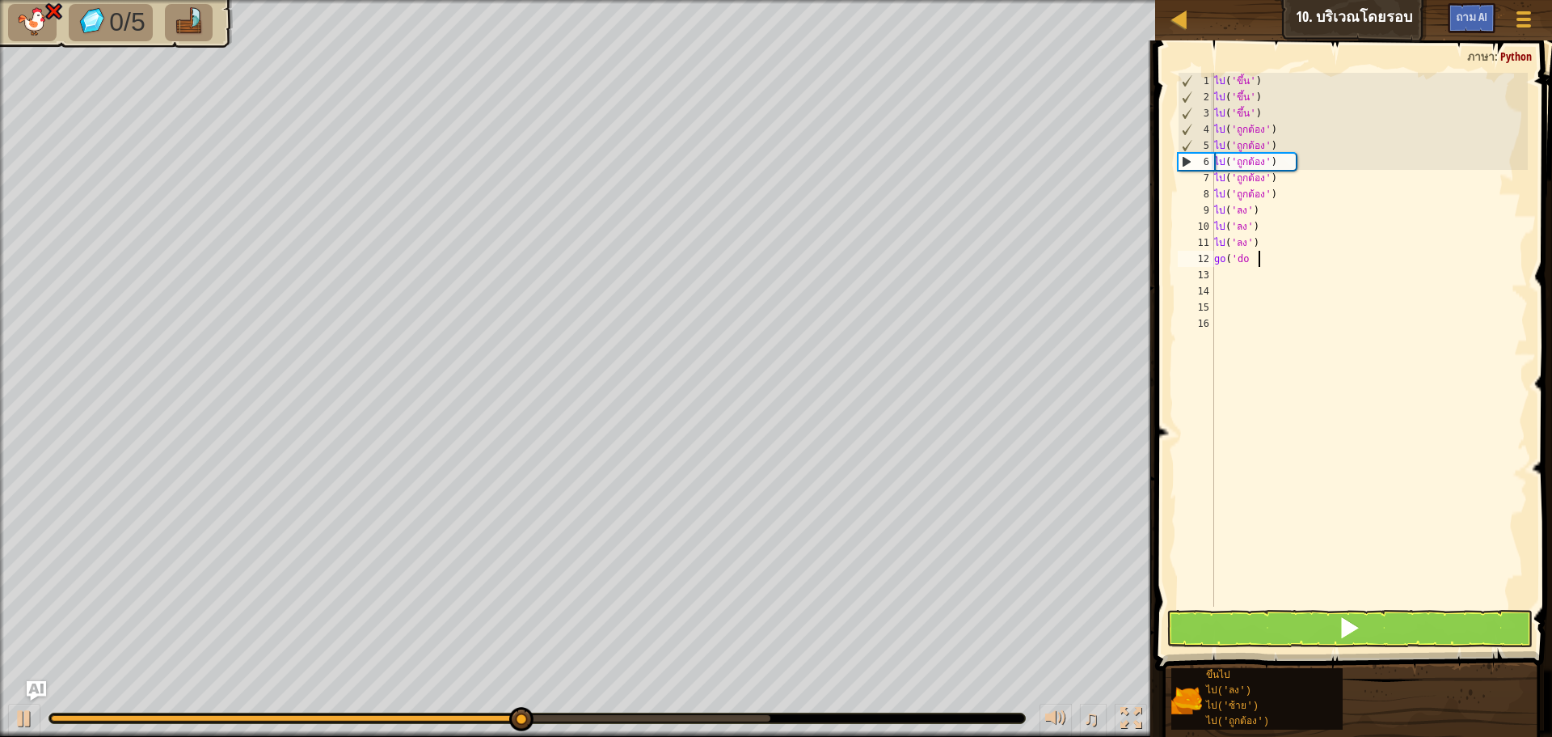
type textarea "g"
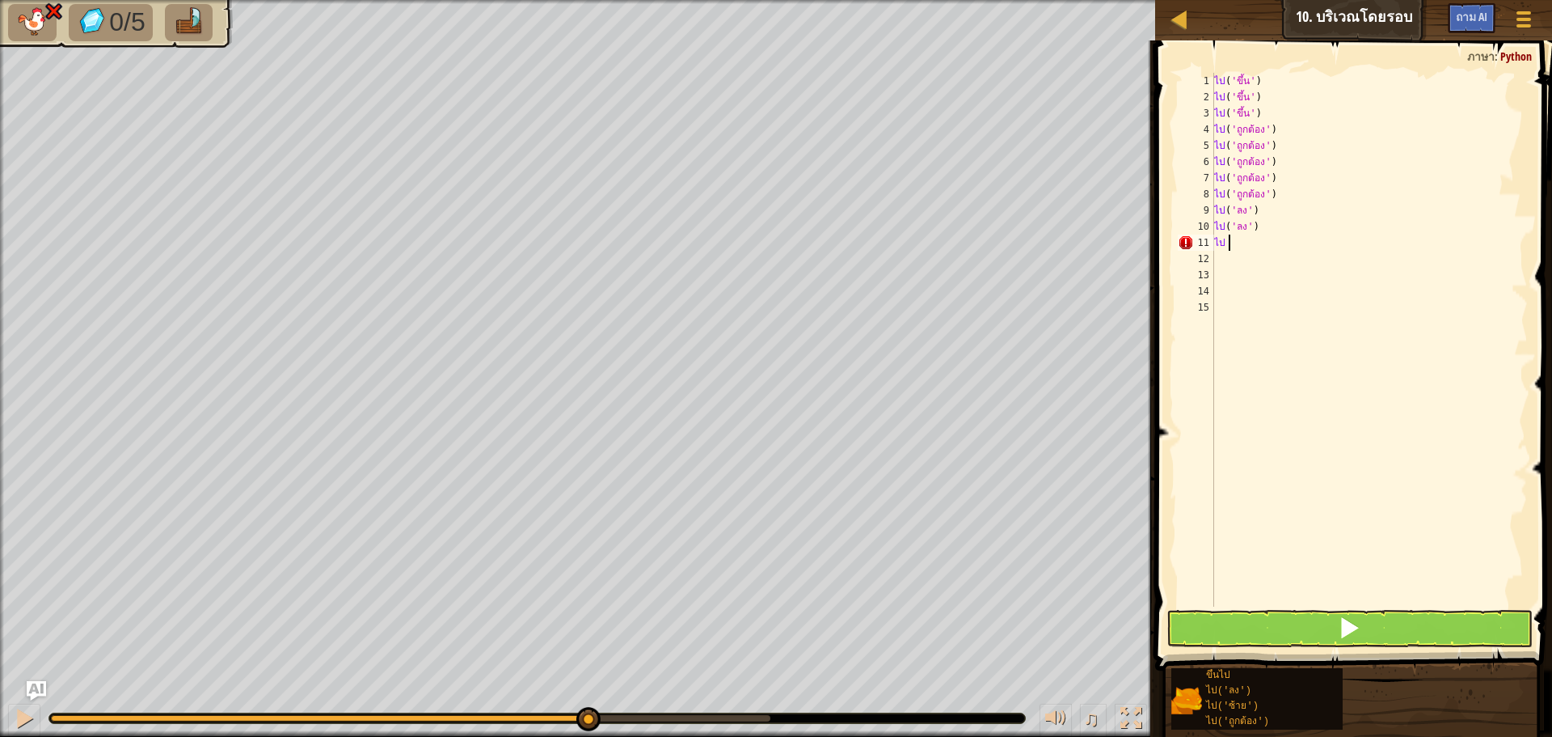
type textarea "g"
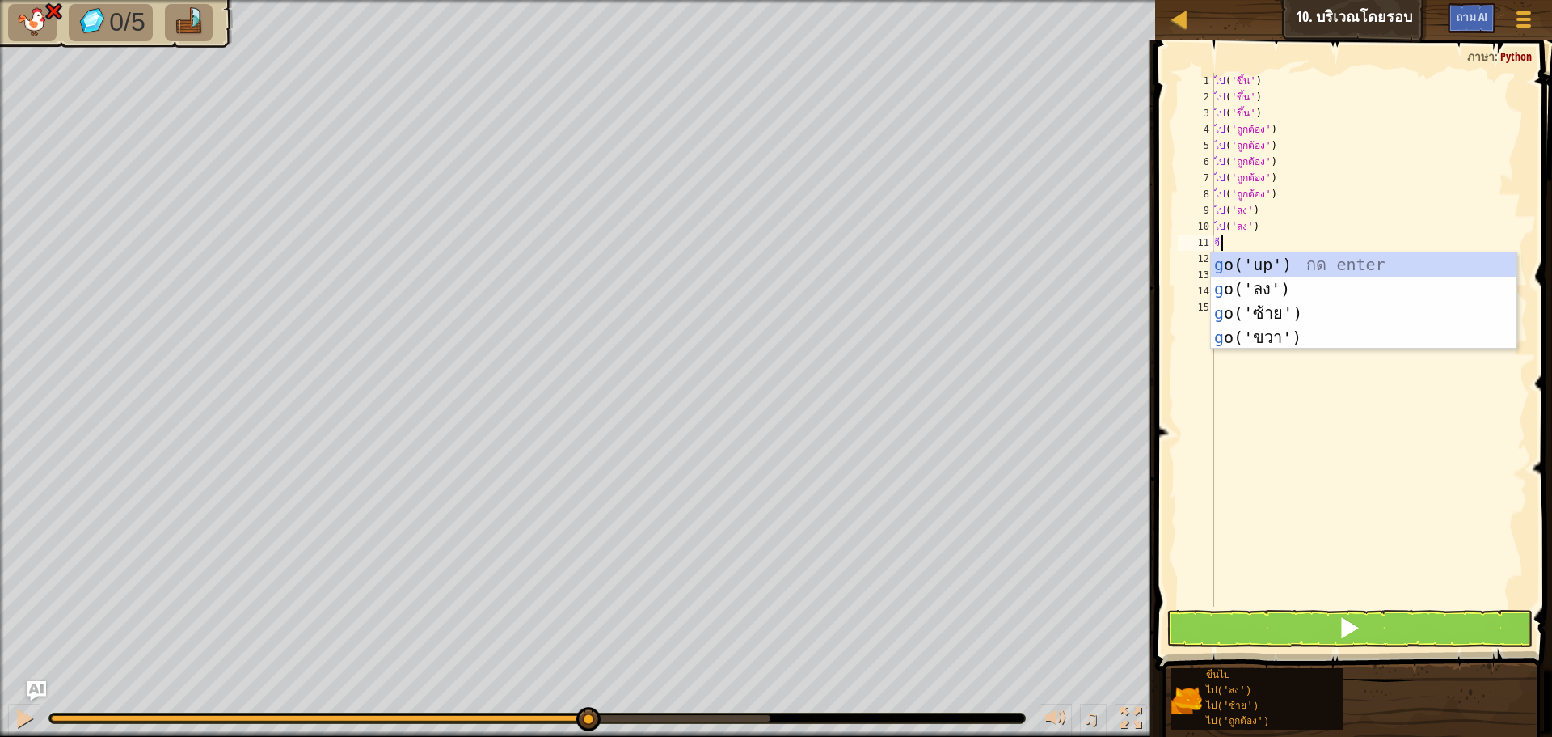
type textarea "go"
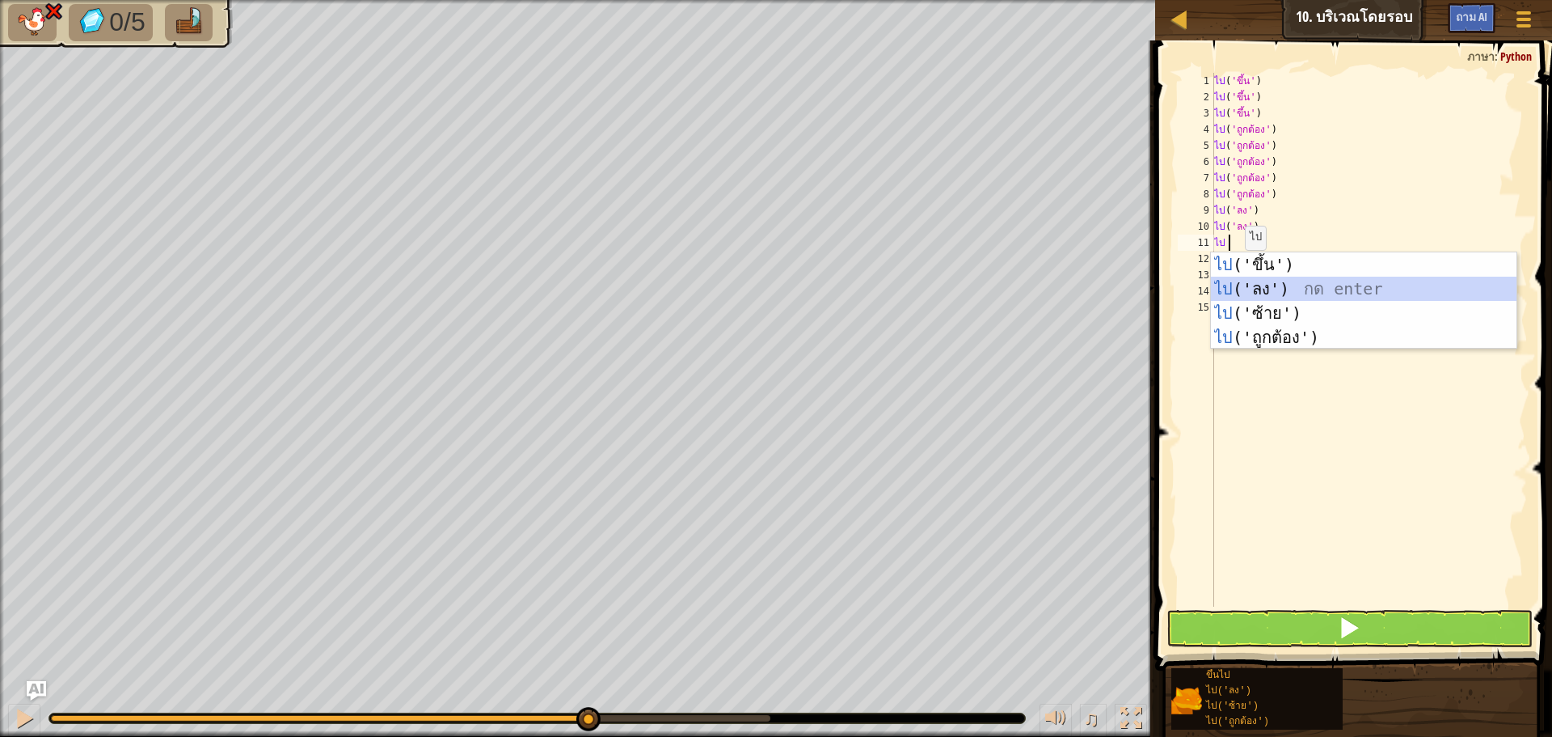
click at [1313, 283] on div "ไป ('ขึ้น') กด enter ไป ('ลง') กด enter ไป ('ซ้าย') กด enter ไป ('ถูกต้อง') กด …" at bounding box center [1364, 325] width 306 height 146
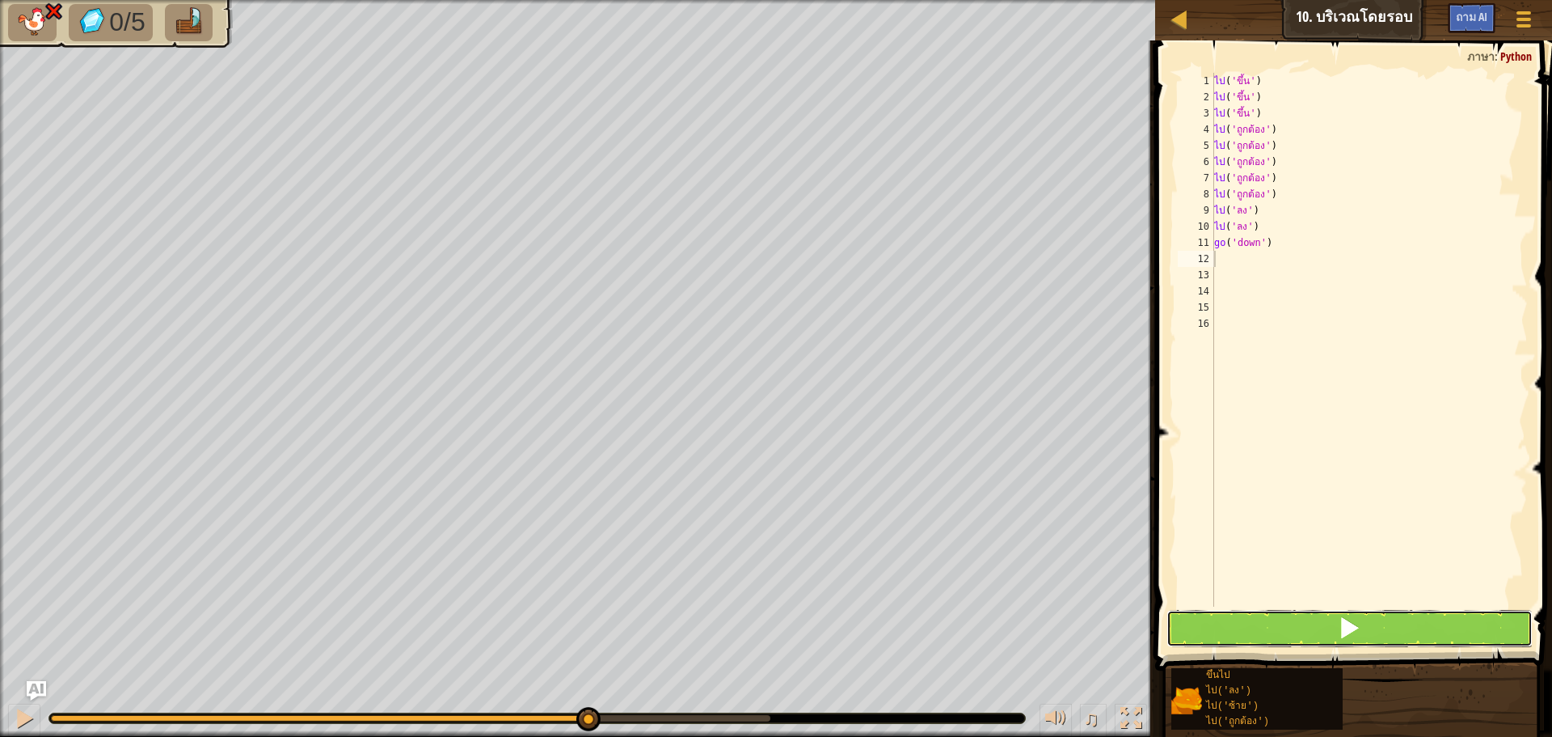
click at [1324, 624] on button at bounding box center [1350, 628] width 366 height 37
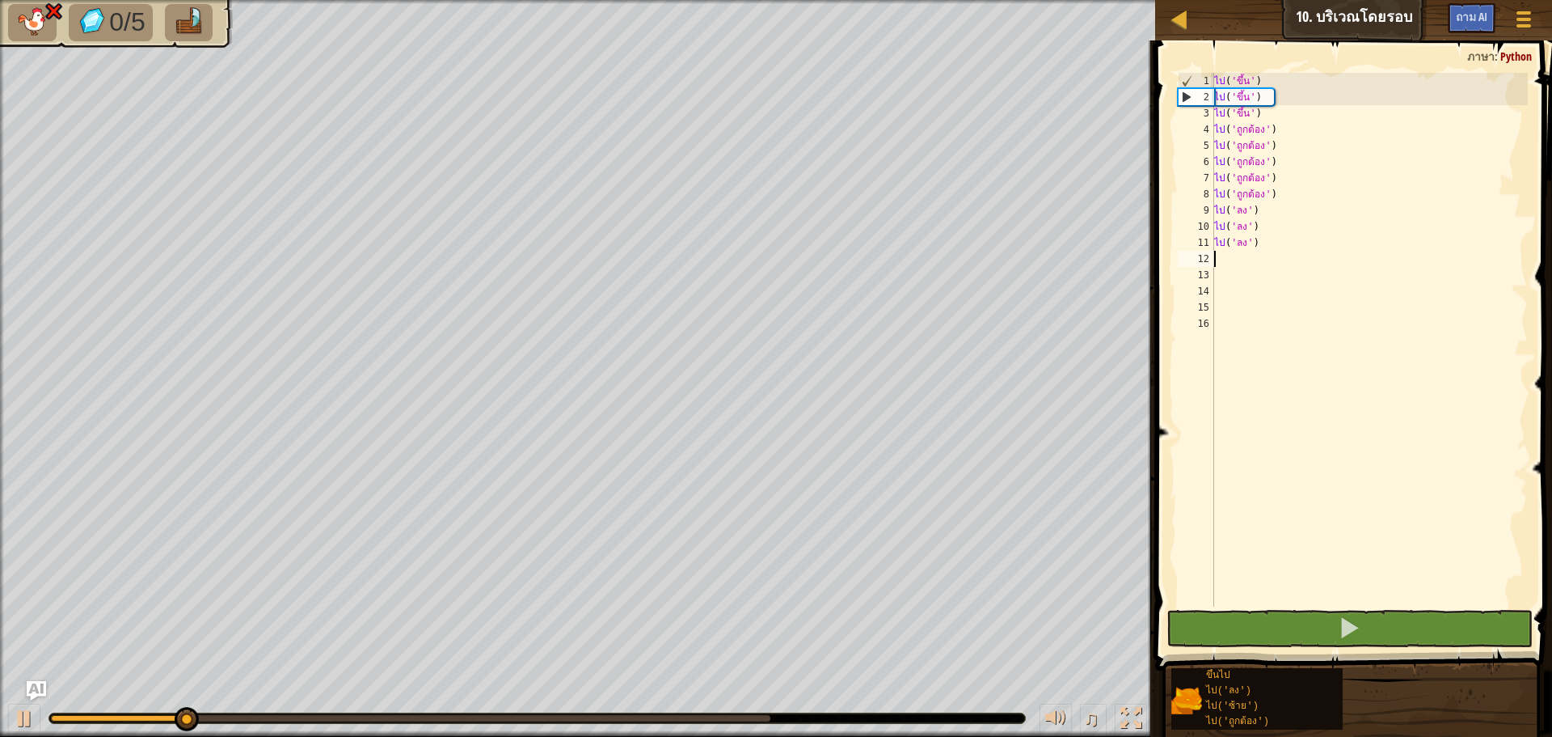
click at [1315, 244] on div "ไป ( 'ขึ้น' ) ไป ( 'ขึ้น' ) ไป ( 'ขึ้น' ) ไป ( 'ถูกต้อง' ) ไป ( 'ถูกต้อง' ) ไป …" at bounding box center [1370, 356] width 318 height 566
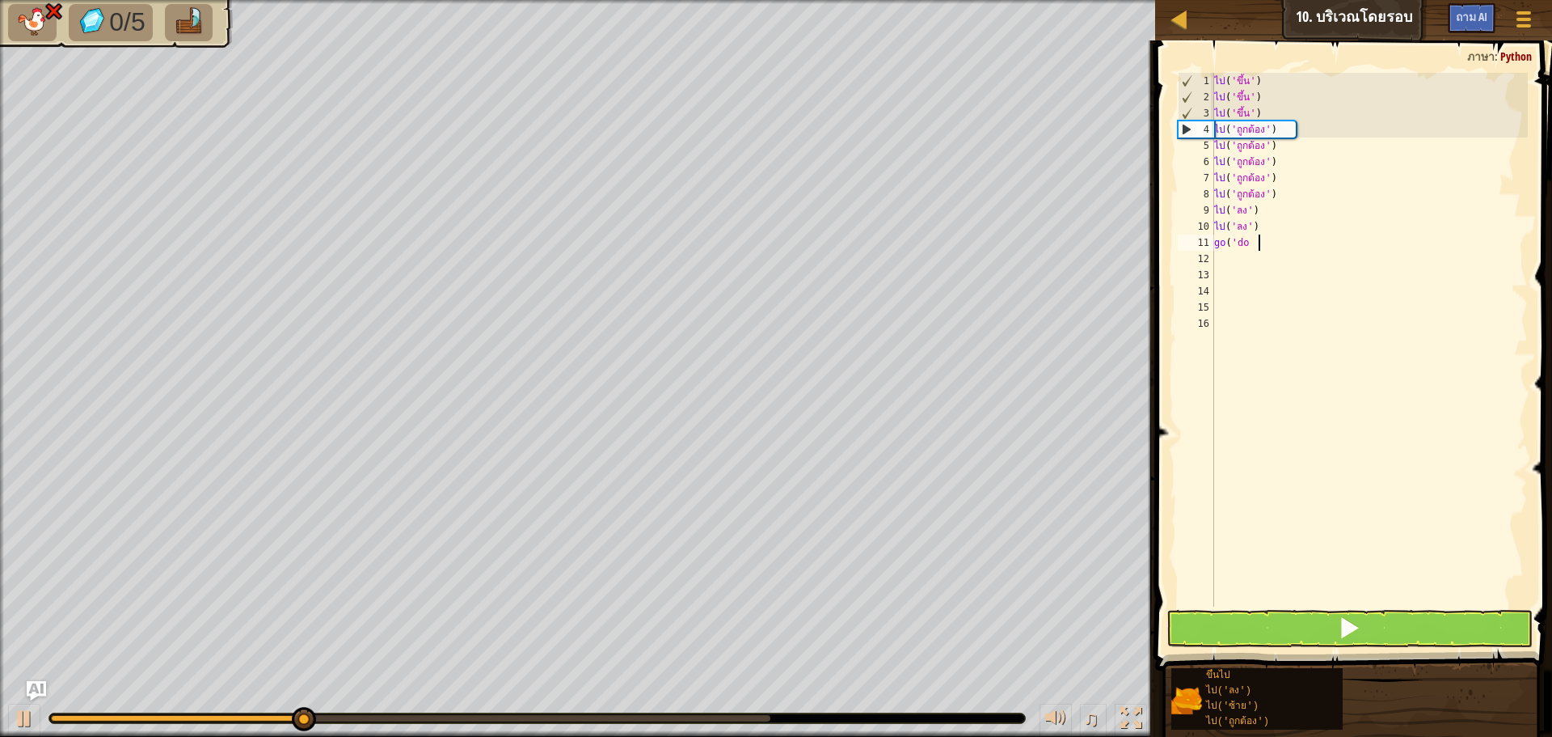
type textarea "g"
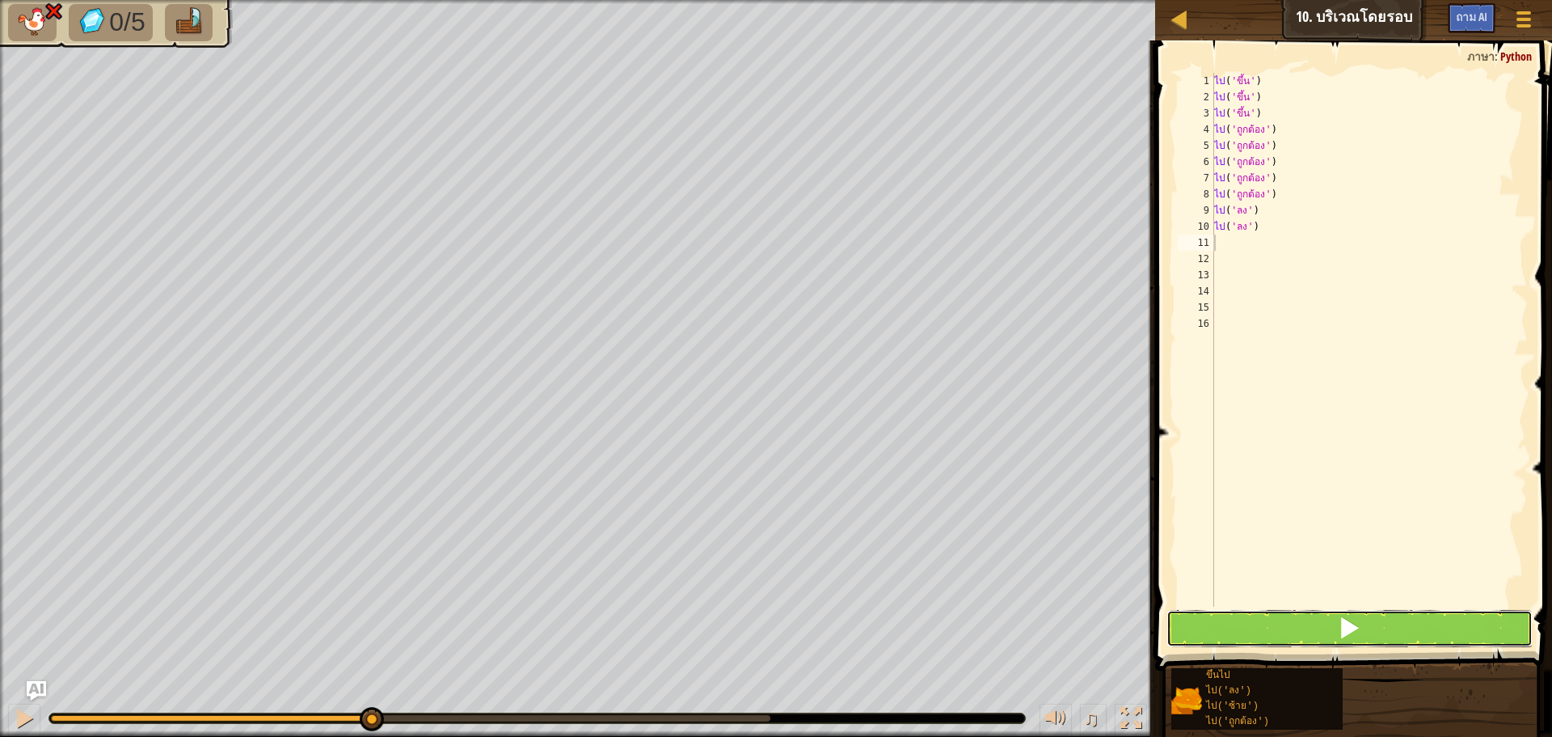
click at [1312, 632] on button at bounding box center [1350, 628] width 366 height 37
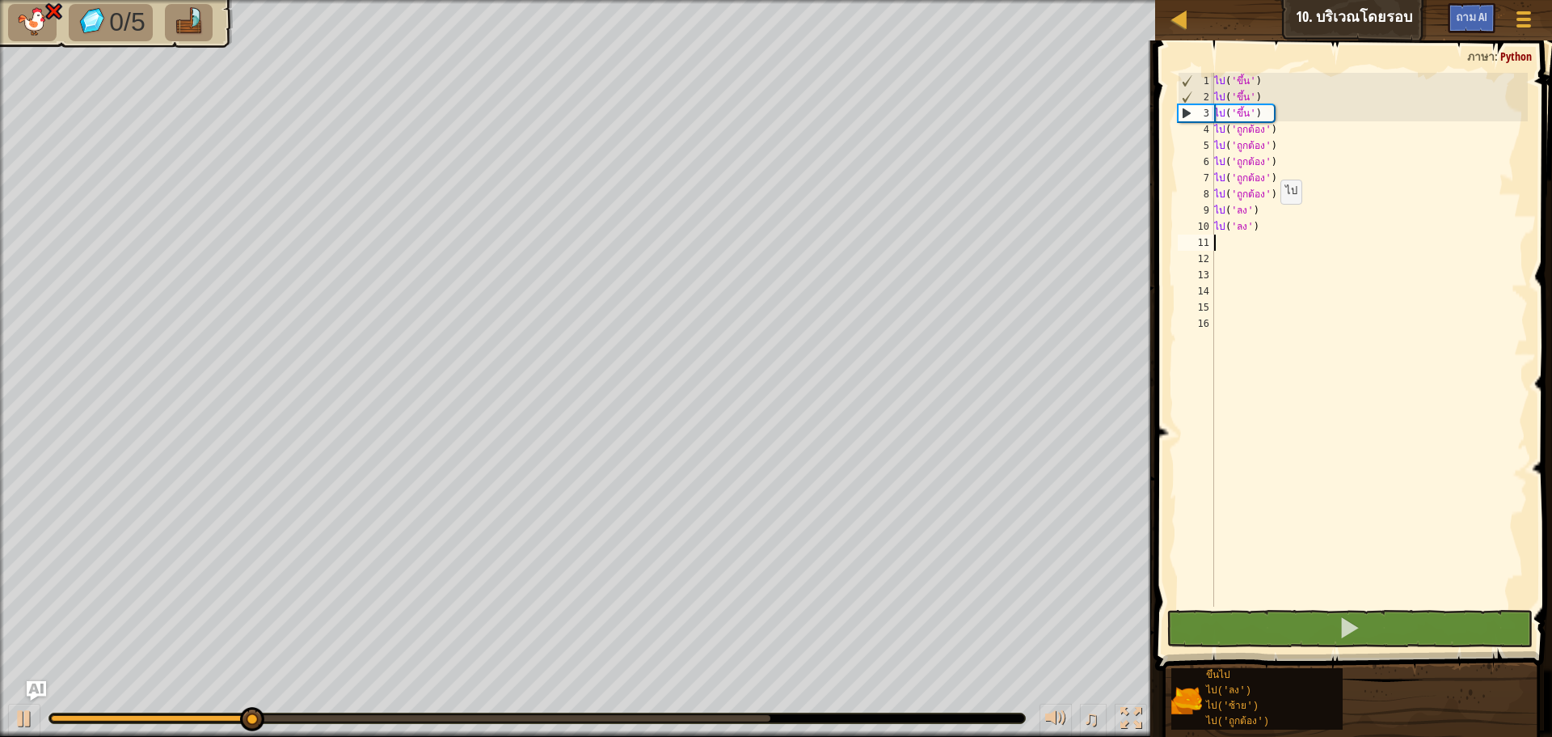
click at [1277, 220] on div "ไป ( 'ขึ้น' ) ไป ( 'ขึ้น' ) ไป ( 'ขึ้น' ) ไป ( 'ถูกต้อง' ) ไป ( 'ถูกต้อง' ) ไป …" at bounding box center [1370, 356] width 318 height 566
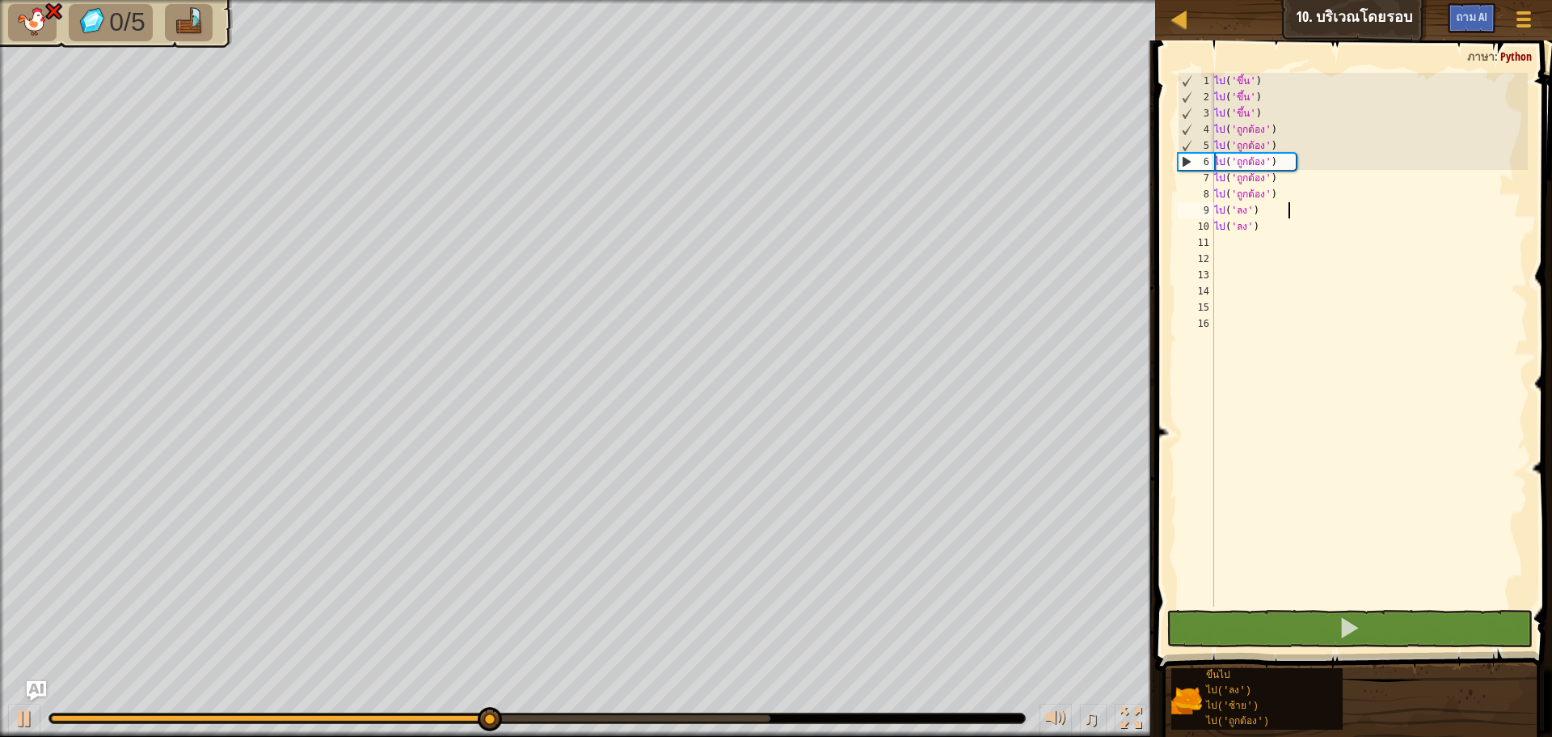
click at [1303, 202] on div "ไป ( 'ขึ้น' ) ไป ( 'ขึ้น' ) ไป ( 'ขึ้น' ) ไป ( 'ถูกต้อง' ) ไป ( 'ถูกต้อง' ) ไป …" at bounding box center [1370, 356] width 318 height 566
click at [1318, 184] on div "ไป ( 'ขึ้น' ) ไป ( 'ขึ้น' ) ไป ( 'ขึ้น' ) ไป ( 'ถูกต้อง' ) ไป ( 'ถูกต้อง' ) ไป …" at bounding box center [1370, 356] width 318 height 566
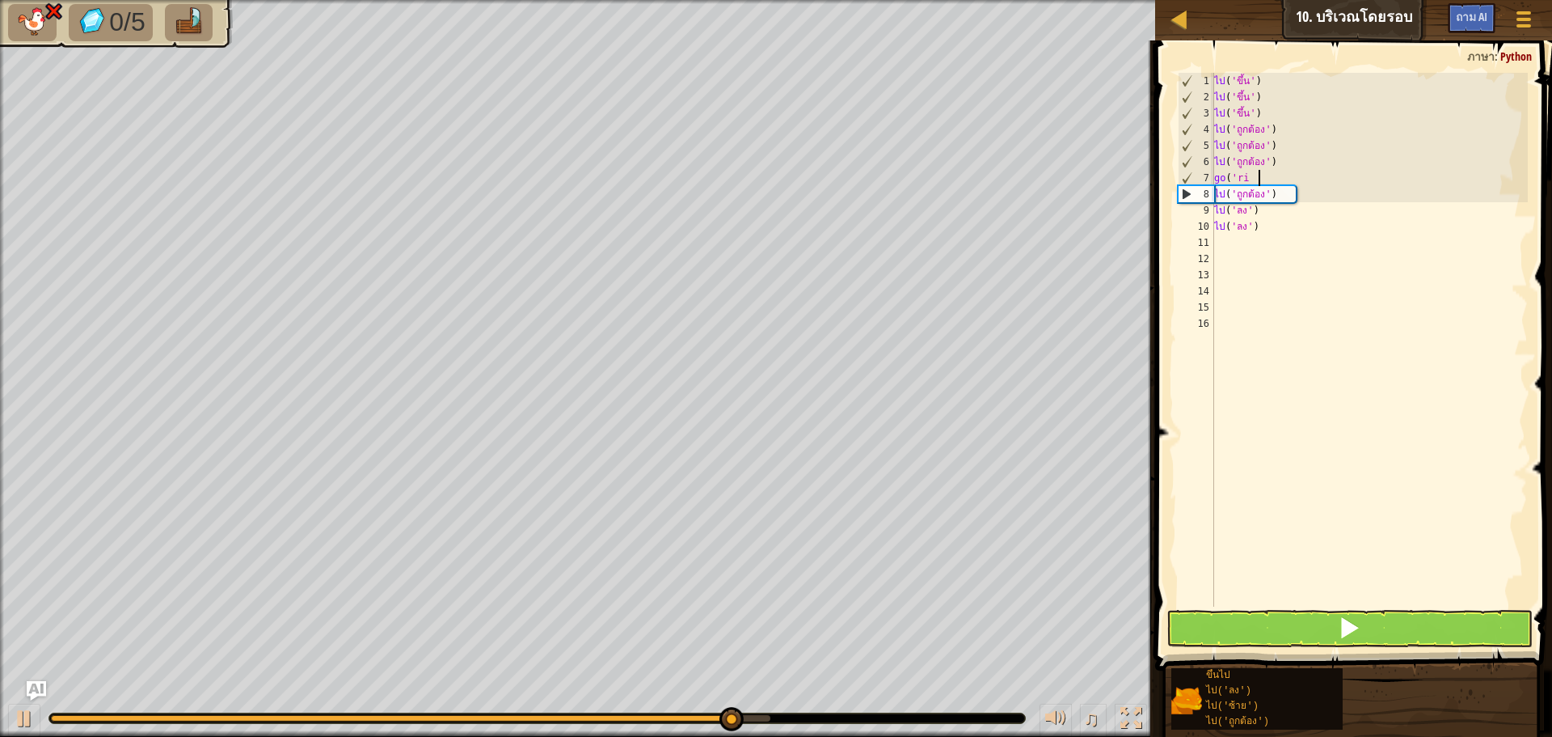
type textarea "g"
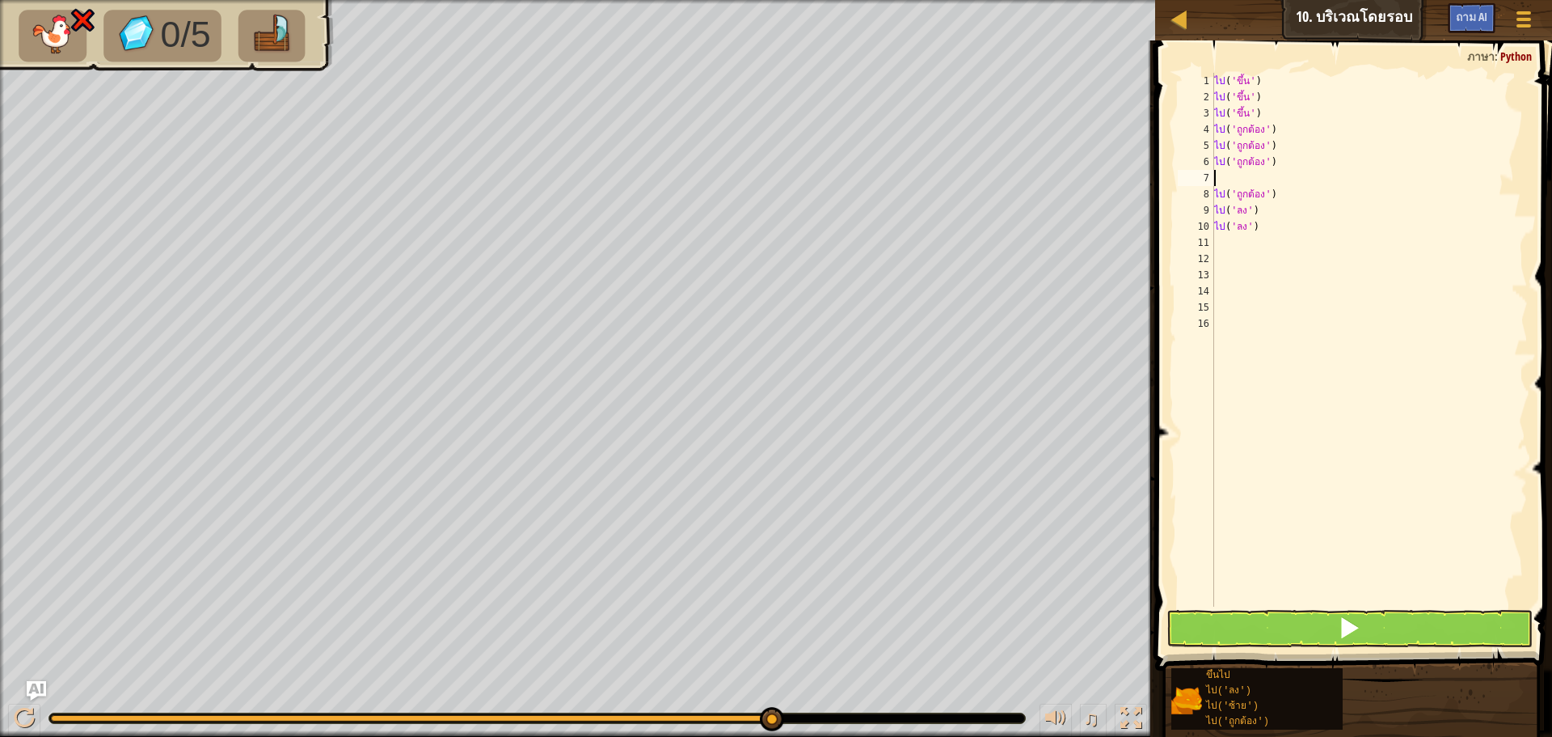
click at [1269, 244] on div "ไป ( 'ขึ้น' ) ไป ( 'ขึ้น' ) ไป ( 'ขึ้น' ) ไป ( 'ถูกต้อง' ) ไป ( 'ถูกต้อง' ) ไป …" at bounding box center [1370, 356] width 318 height 566
click at [1249, 636] on button at bounding box center [1350, 628] width 366 height 37
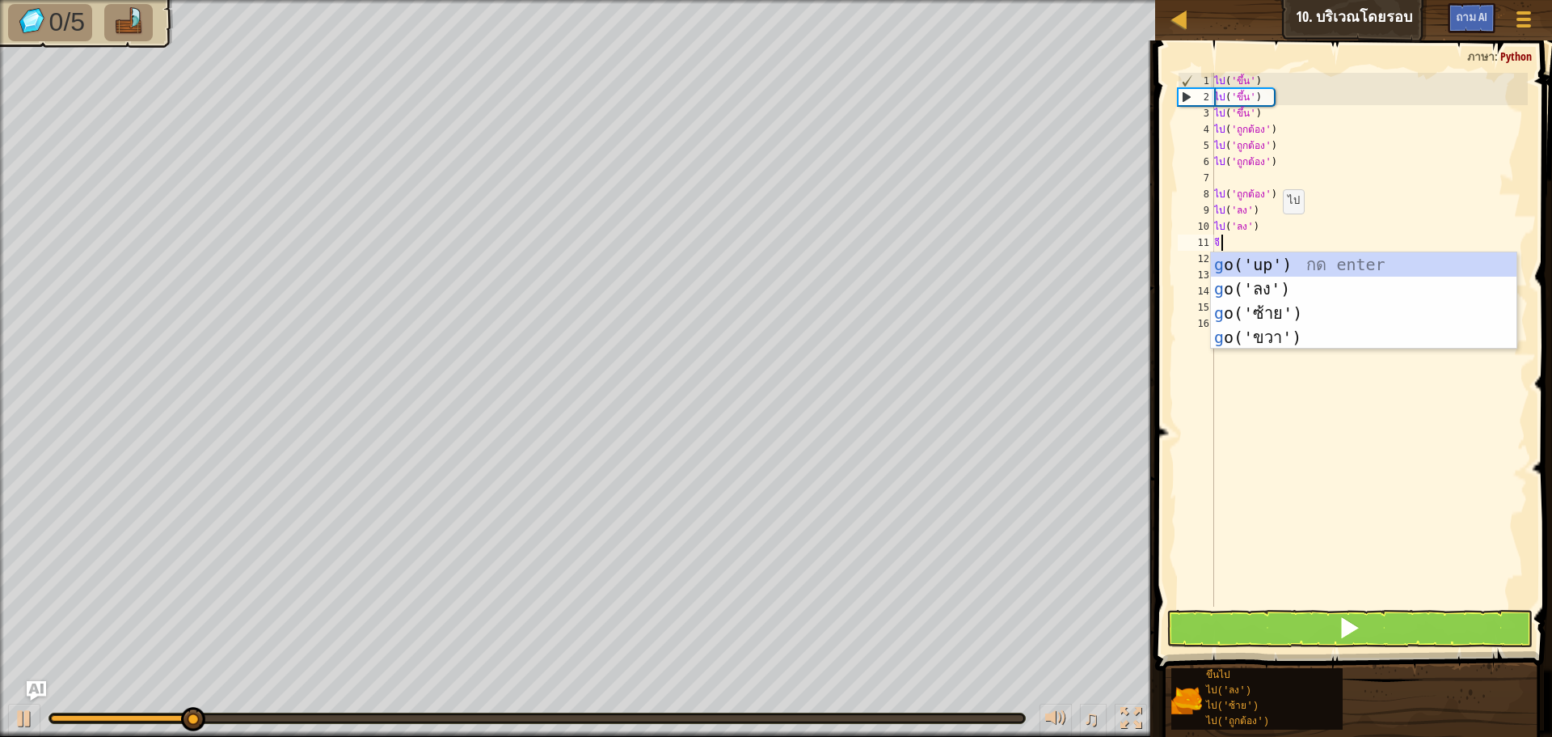
type textarea "go"
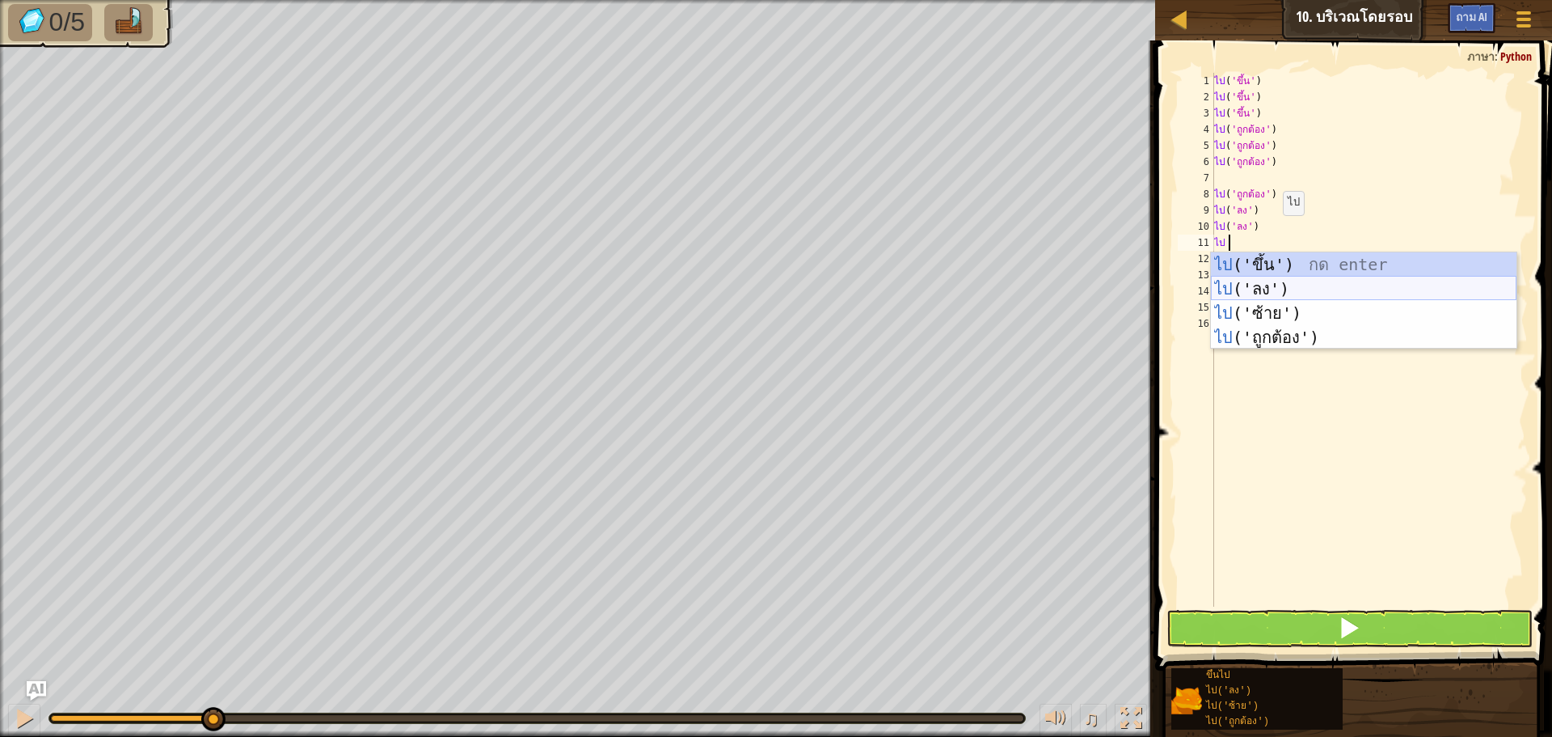
click at [1269, 285] on div "ไป ('ขึ้น') กด enter ไป ('ลง') กด enter ไป ('ซ้าย') กด enter ไป ('ถูกต้อง') กด …" at bounding box center [1364, 325] width 306 height 146
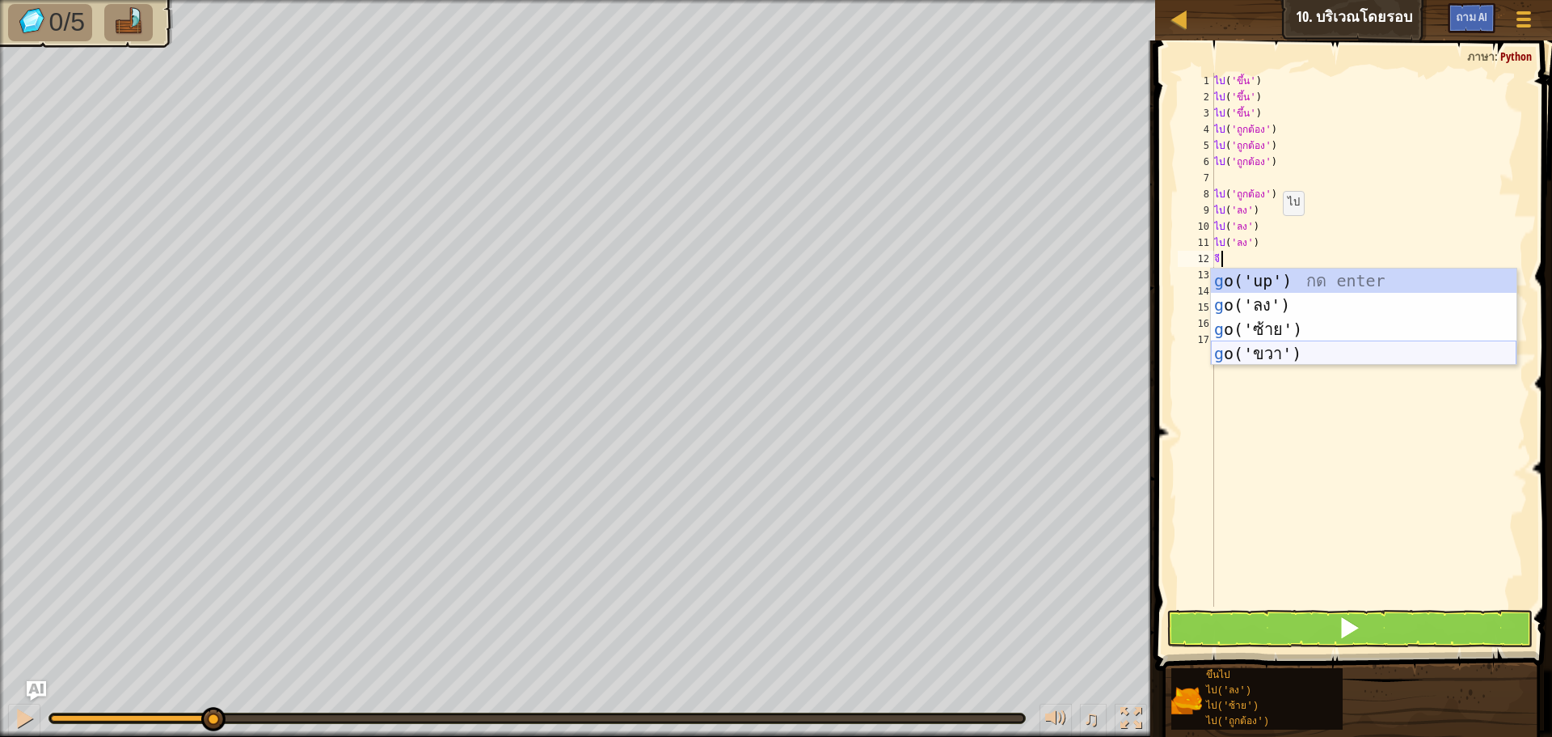
type textarea "go"
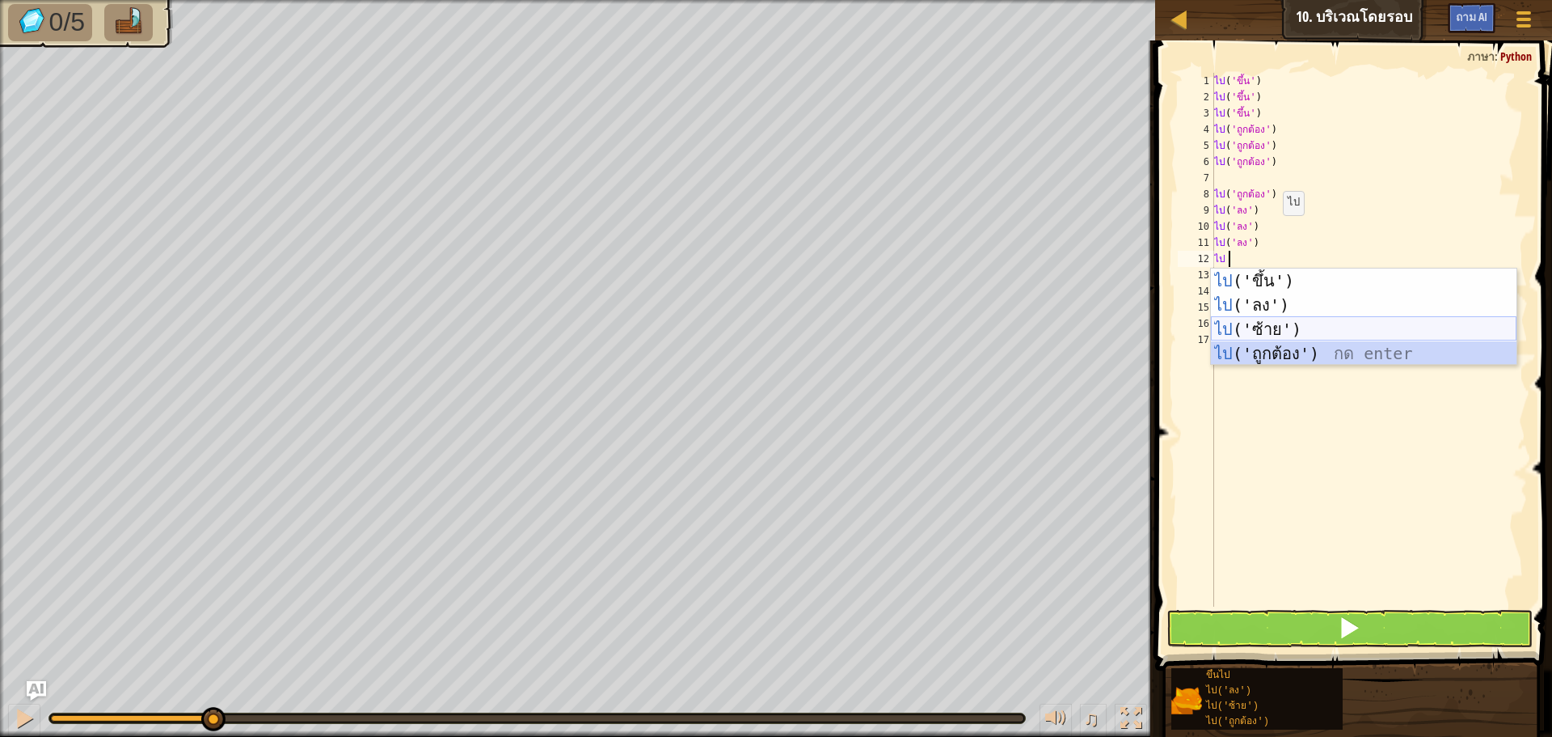
drag, startPoint x: 1274, startPoint y: 349, endPoint x: 1285, endPoint y: 321, distance: 30.2
click at [1285, 321] on div "ไป ('ขึ้น') กด enter ไป ('ลง') กด enter ไป ('ซ้าย') กด enter ไป ('ถูกต้อง') กด …" at bounding box center [1364, 341] width 306 height 146
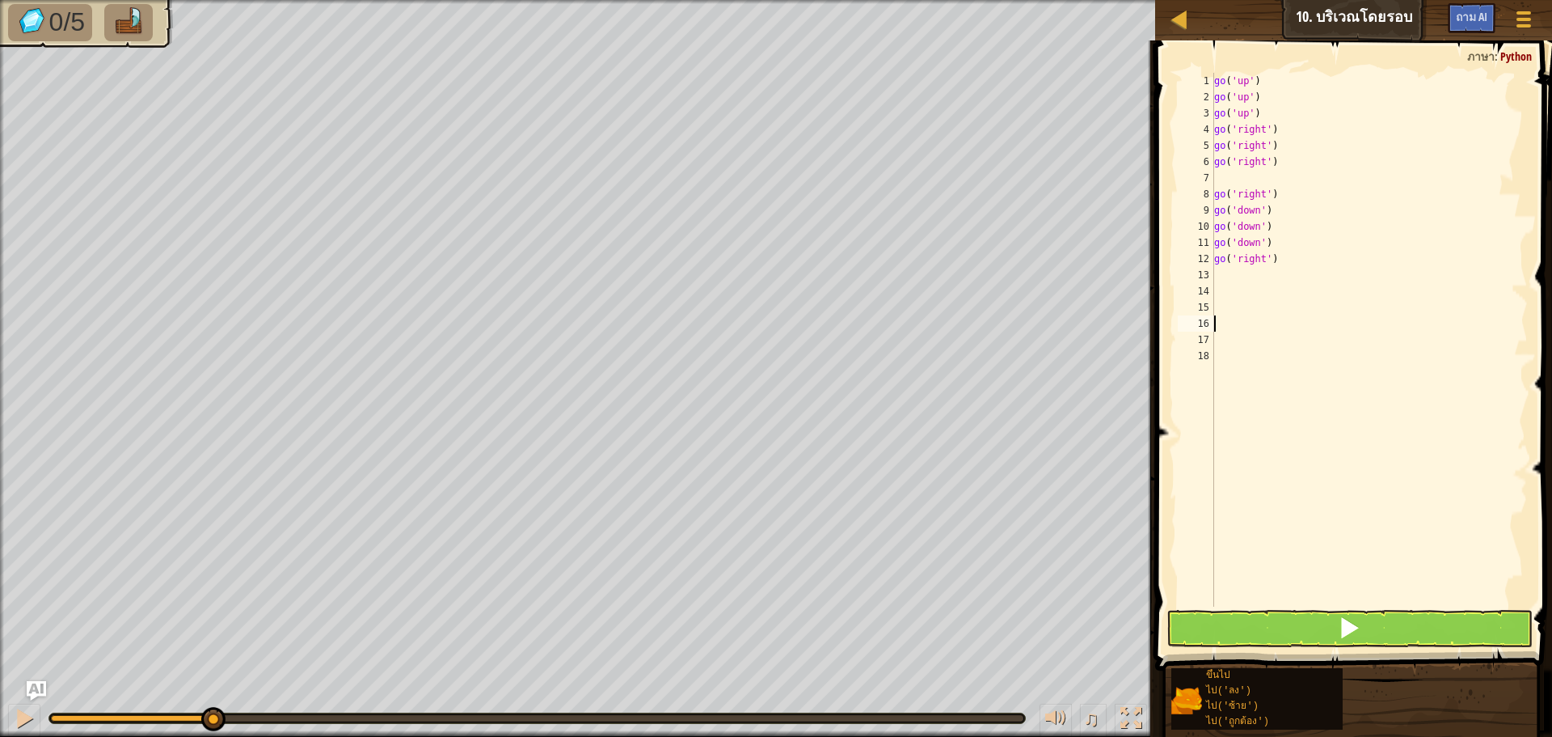
click at [1285, 321] on div "go ( 'up' ) go ( 'up' ) go ( 'up' ) go ( 'right' ) go ( 'right' ) go ( 'right' …" at bounding box center [1370, 356] width 318 height 566
click at [1286, 256] on div "ไป ( 'ขึ้น' ) ไป ( 'ขึ้น' ) ไป ( 'ขึ้น' ) ไป ( 'ถูกต้อง' ) ไป ( 'ถูกต้อง' ) ไป …" at bounding box center [1370, 356] width 318 height 566
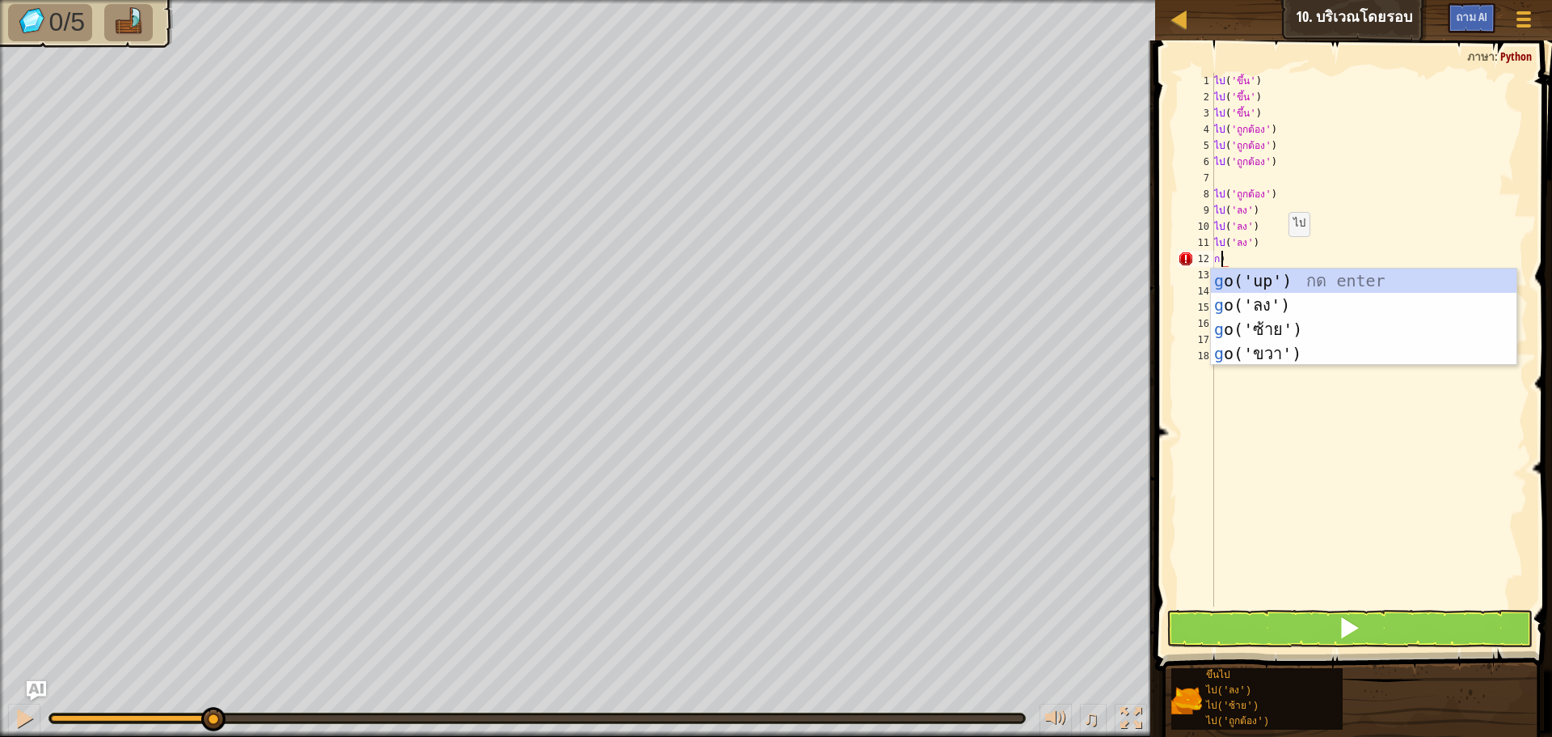
scroll to position [7, 1]
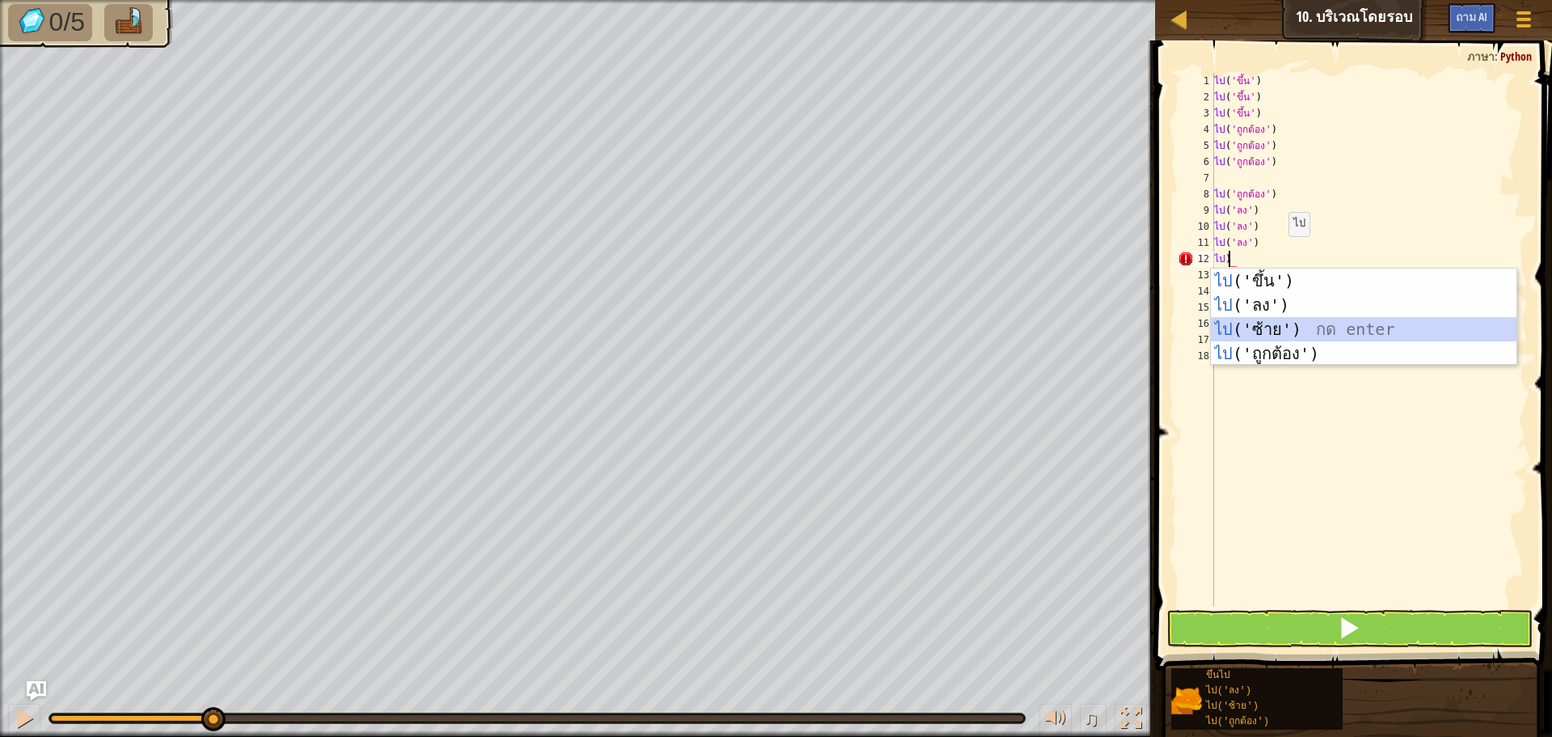
click at [1290, 323] on div "ไป ('ขึ้น') กด enter ไป ('ลง') กด enter ไป ('ซ้าย') กด enter ไป ('ถูกต้อง') กด …" at bounding box center [1364, 341] width 306 height 146
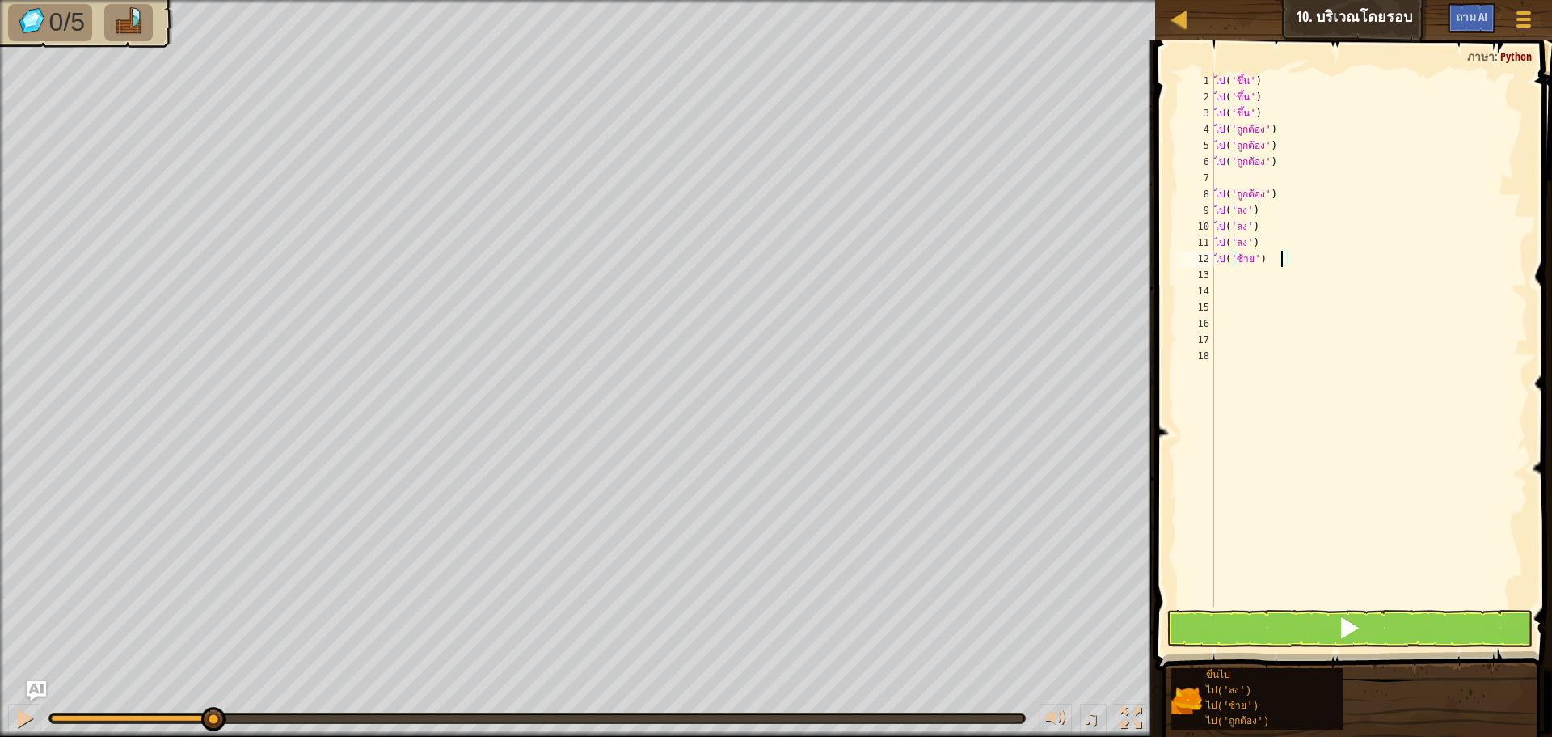
type textarea "go('left')"
click at [1293, 618] on button at bounding box center [1350, 628] width 366 height 37
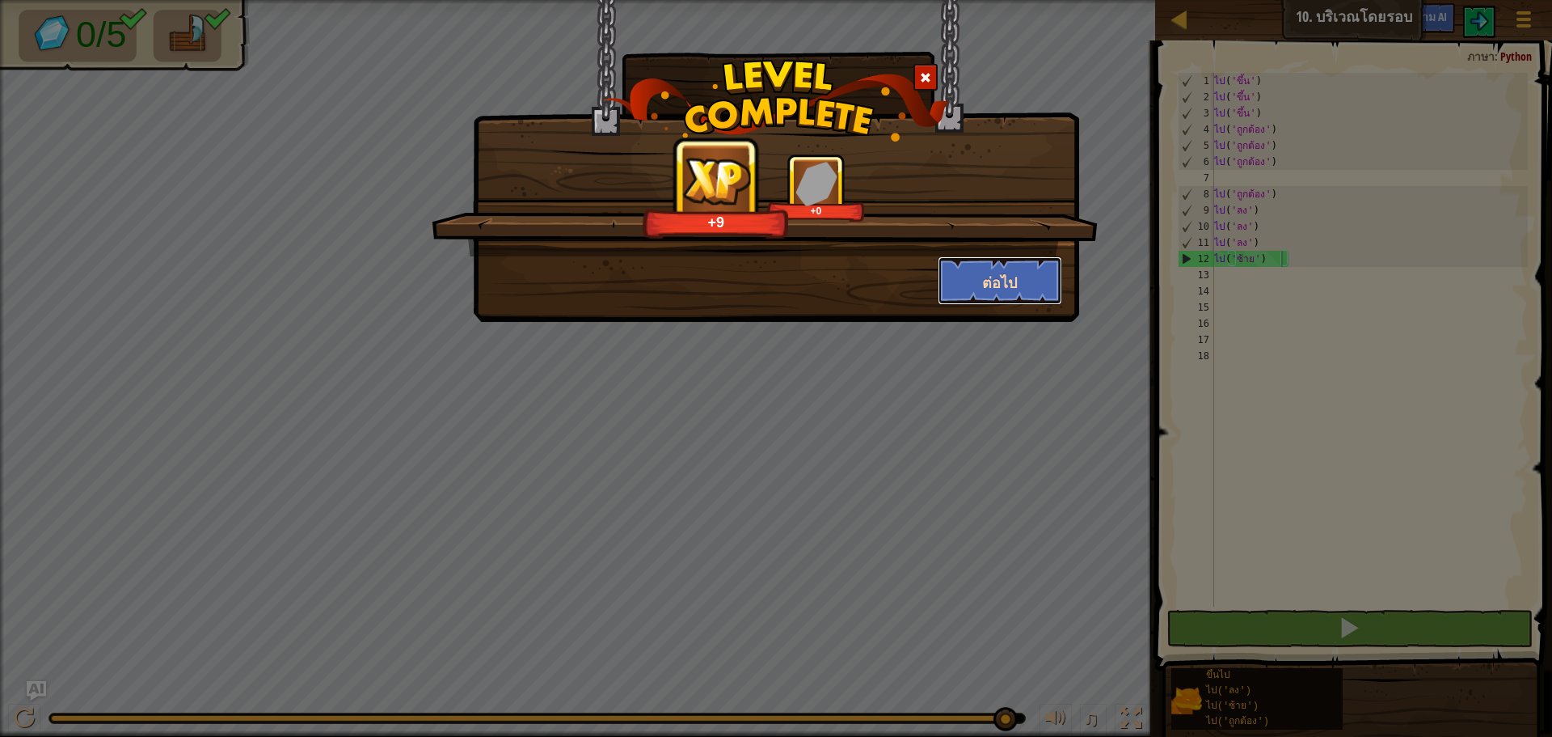
click at [1023, 288] on button "ต่อไป" at bounding box center [1000, 280] width 125 height 49
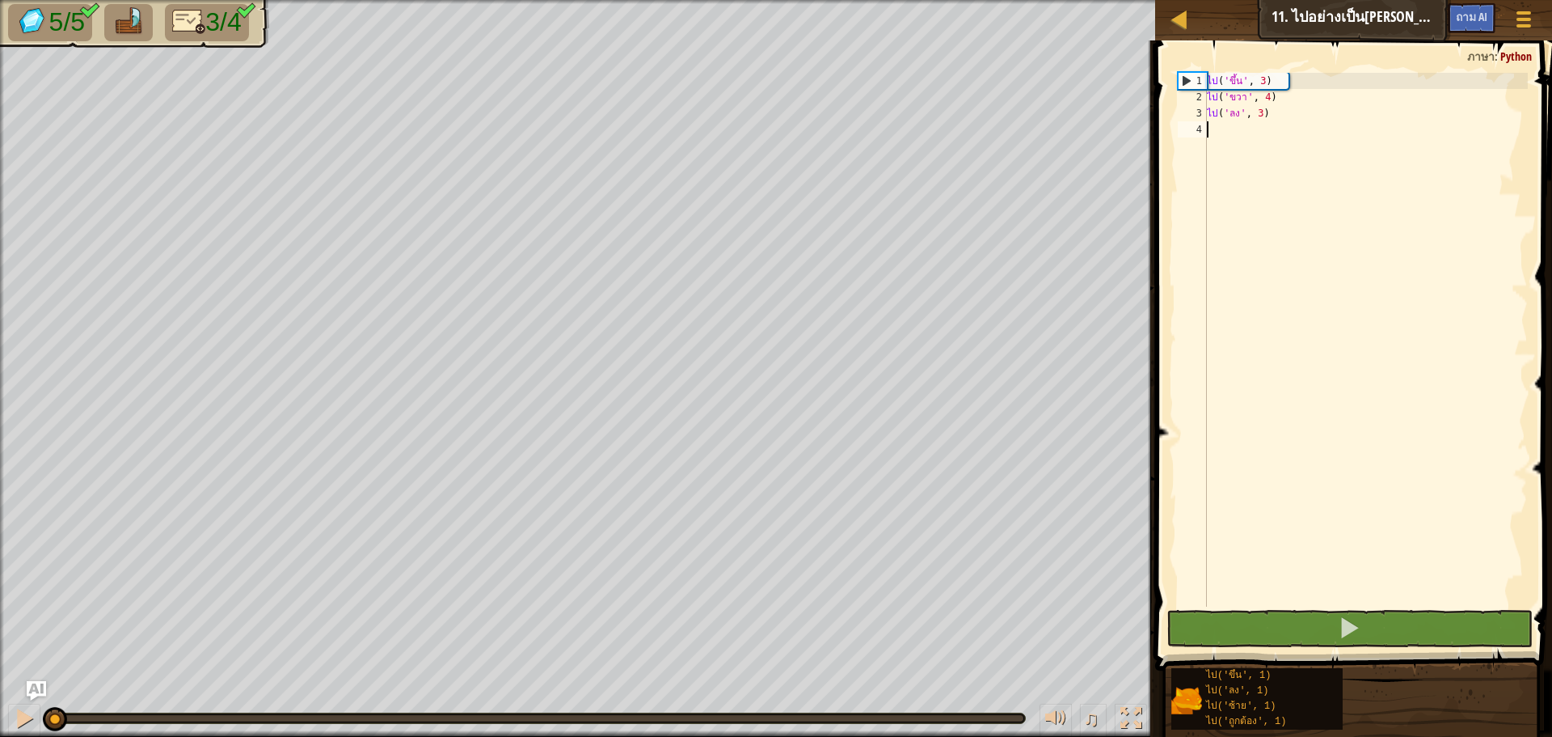
scroll to position [7, 0]
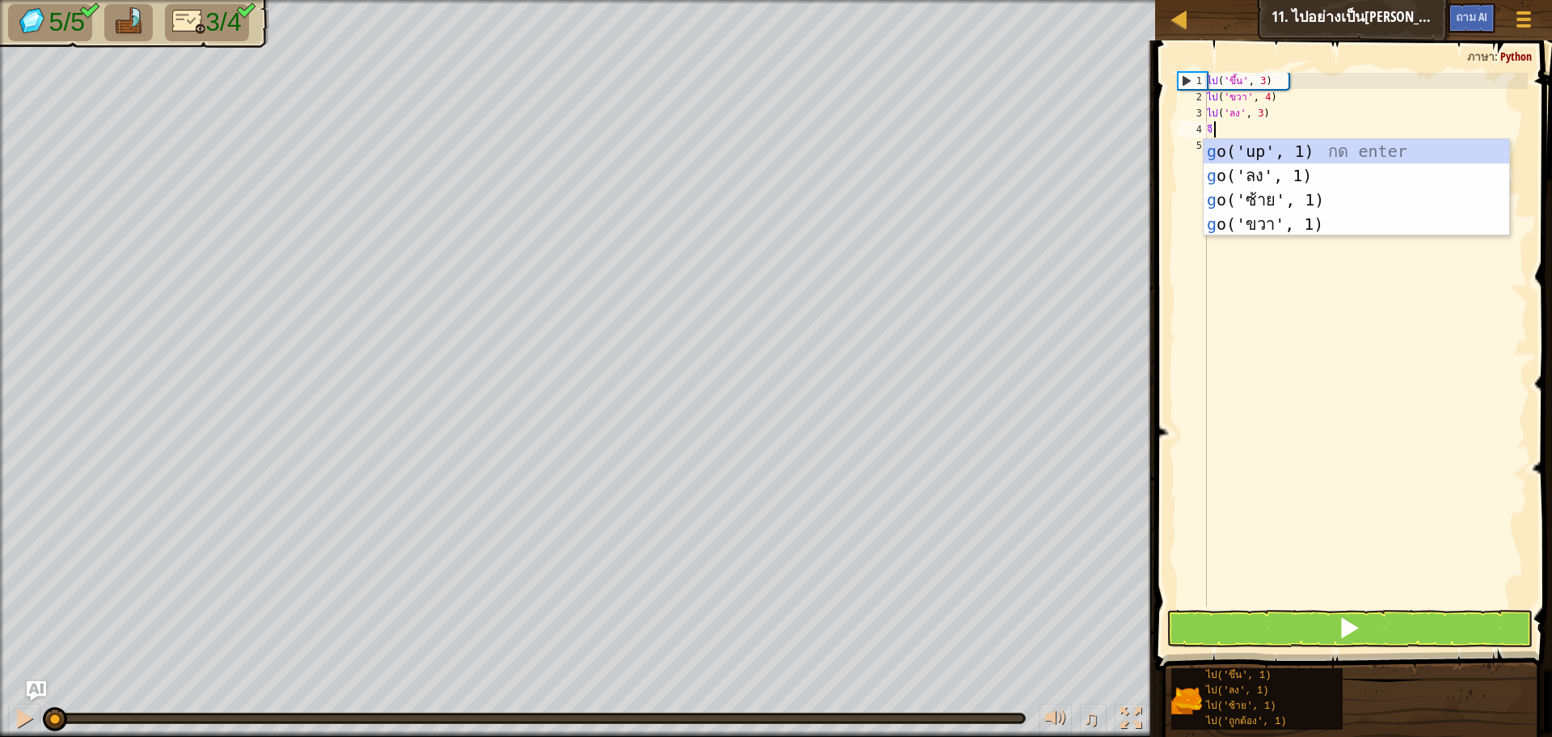
type textarea "go"
click at [1240, 204] on div "ไป ('ขึ้น', 1) กด enter ไป ('ลง', 1) กด enter ไป ('ซ้าย', 1) กด enter ไป ('ถูกต…" at bounding box center [1357, 212] width 306 height 146
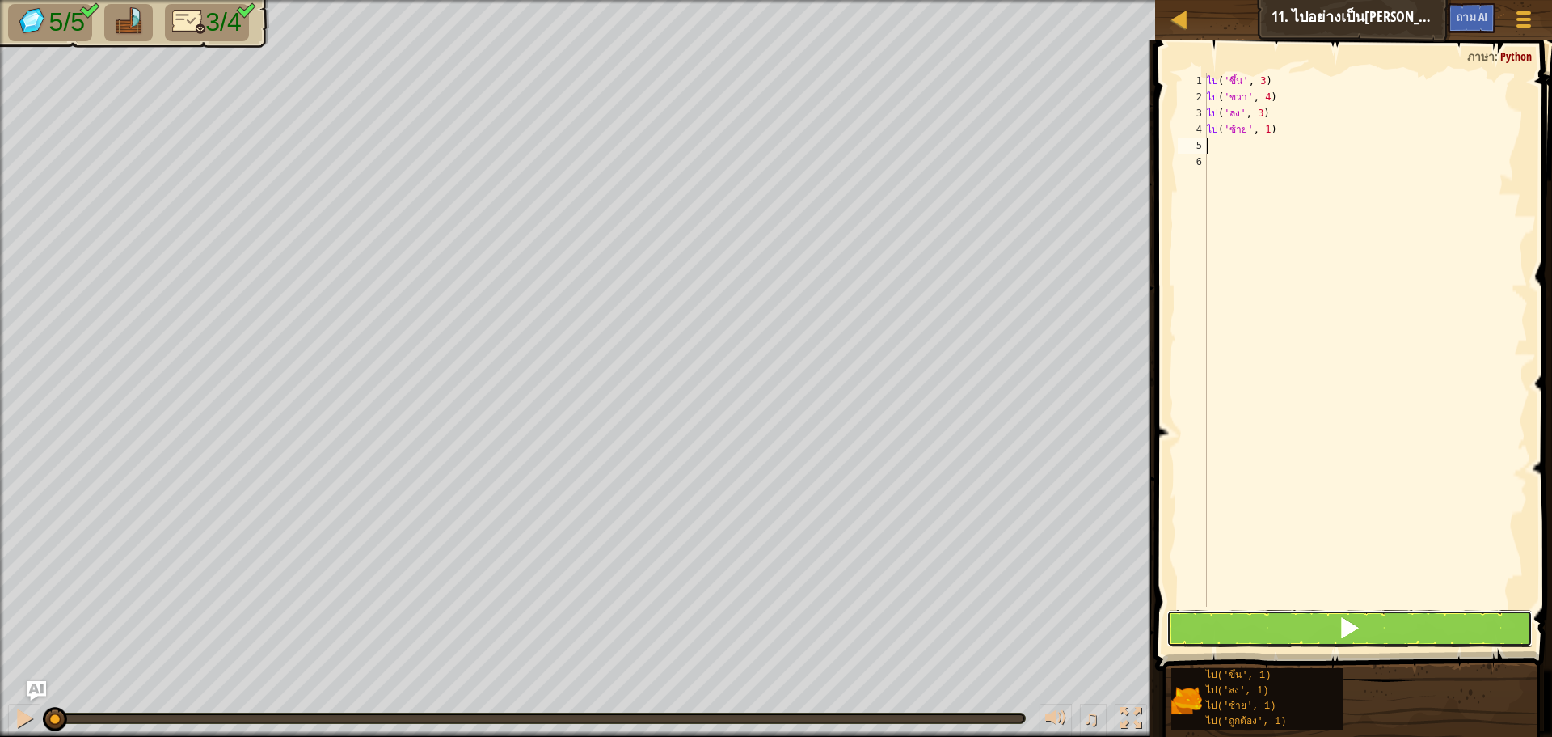
click at [1363, 639] on button at bounding box center [1350, 628] width 366 height 37
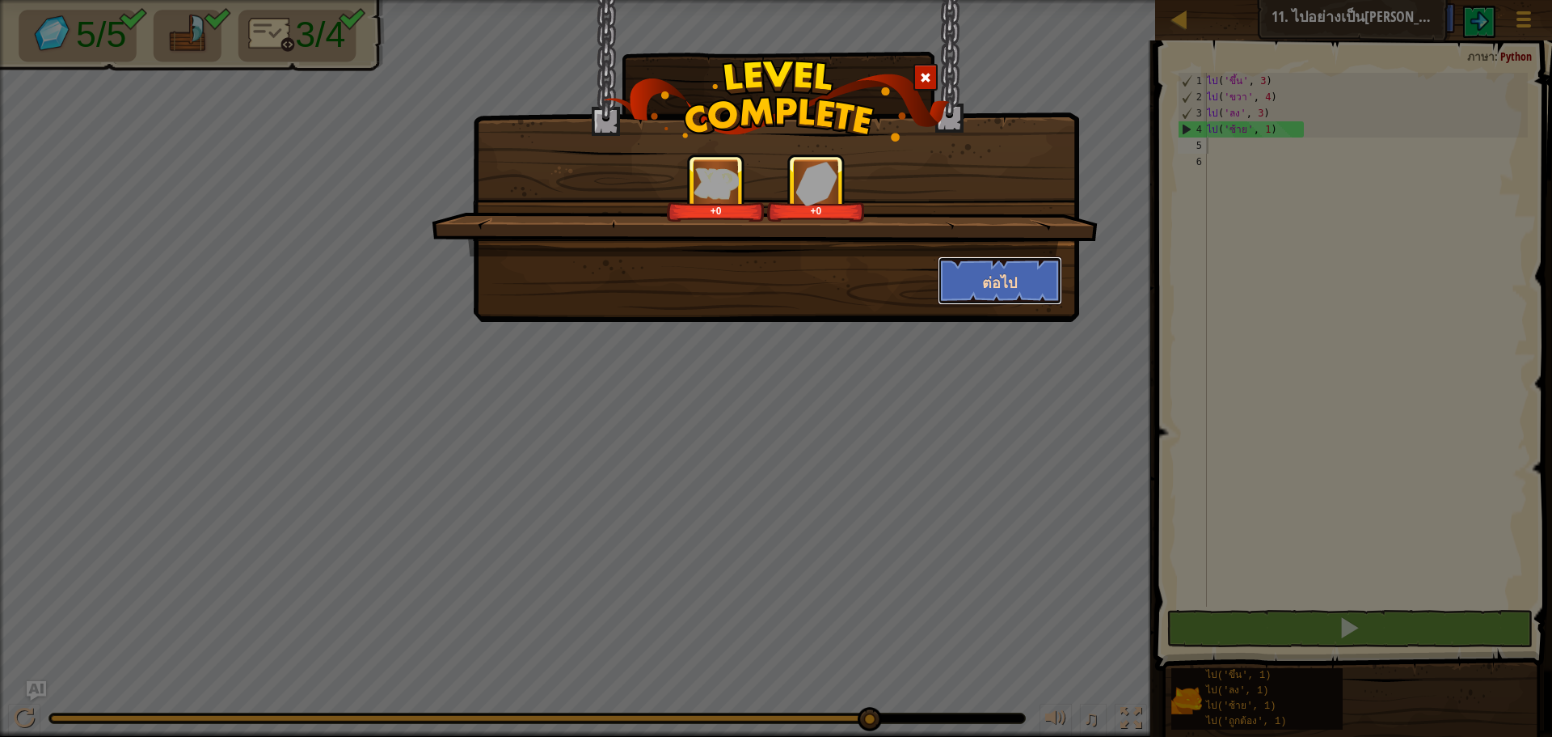
click at [1022, 277] on button "ต่อไป" at bounding box center [1000, 280] width 125 height 49
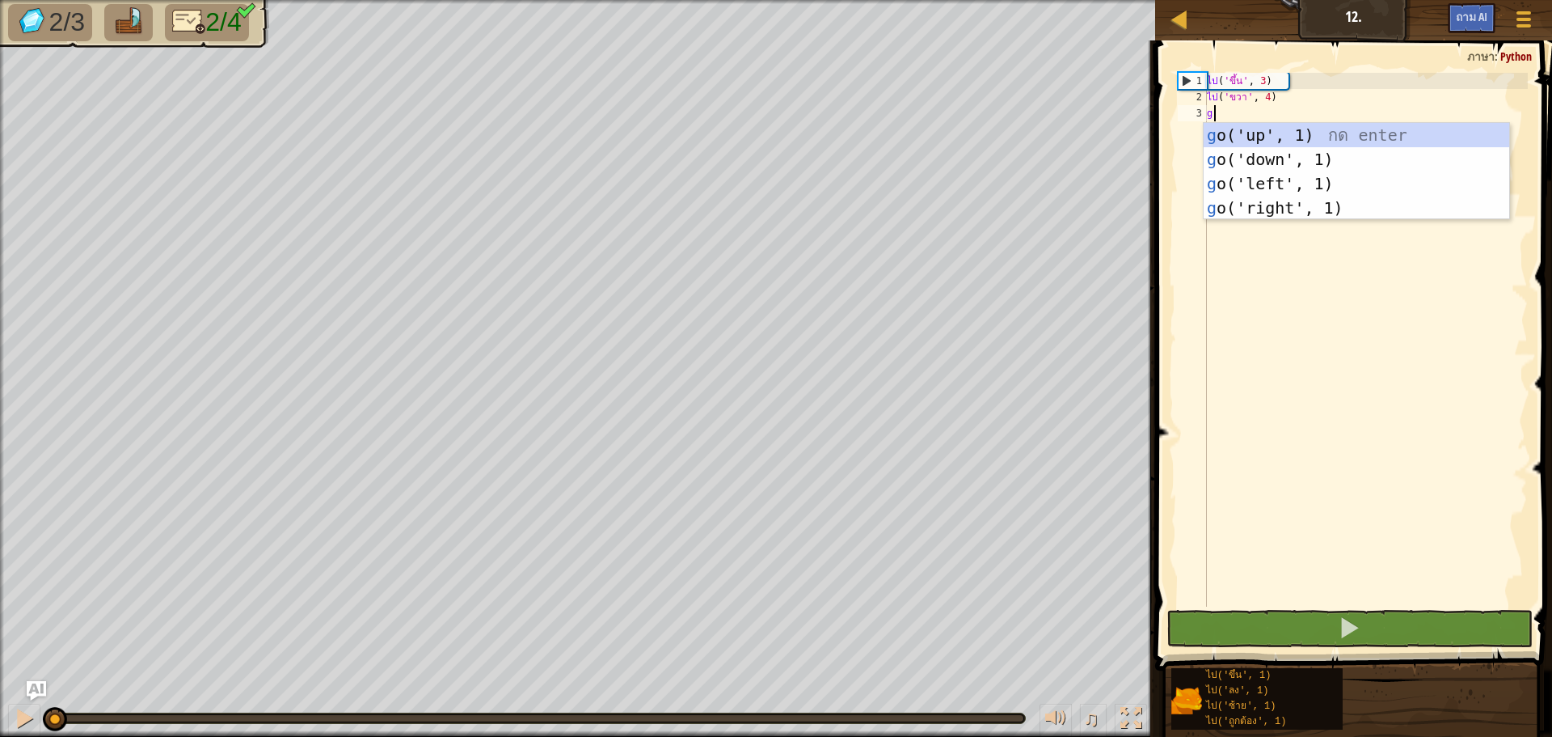
scroll to position [7, 0]
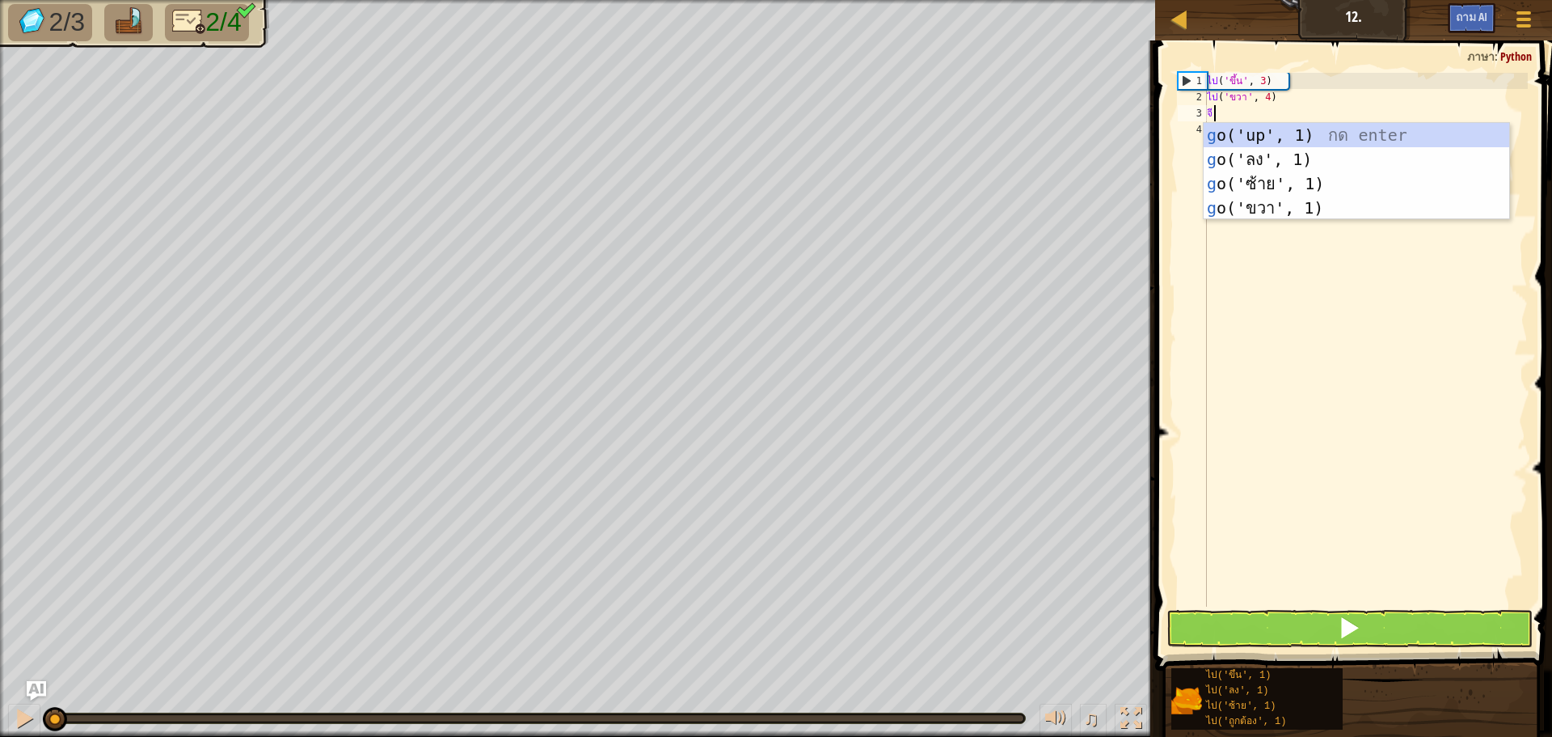
type textarea "go"
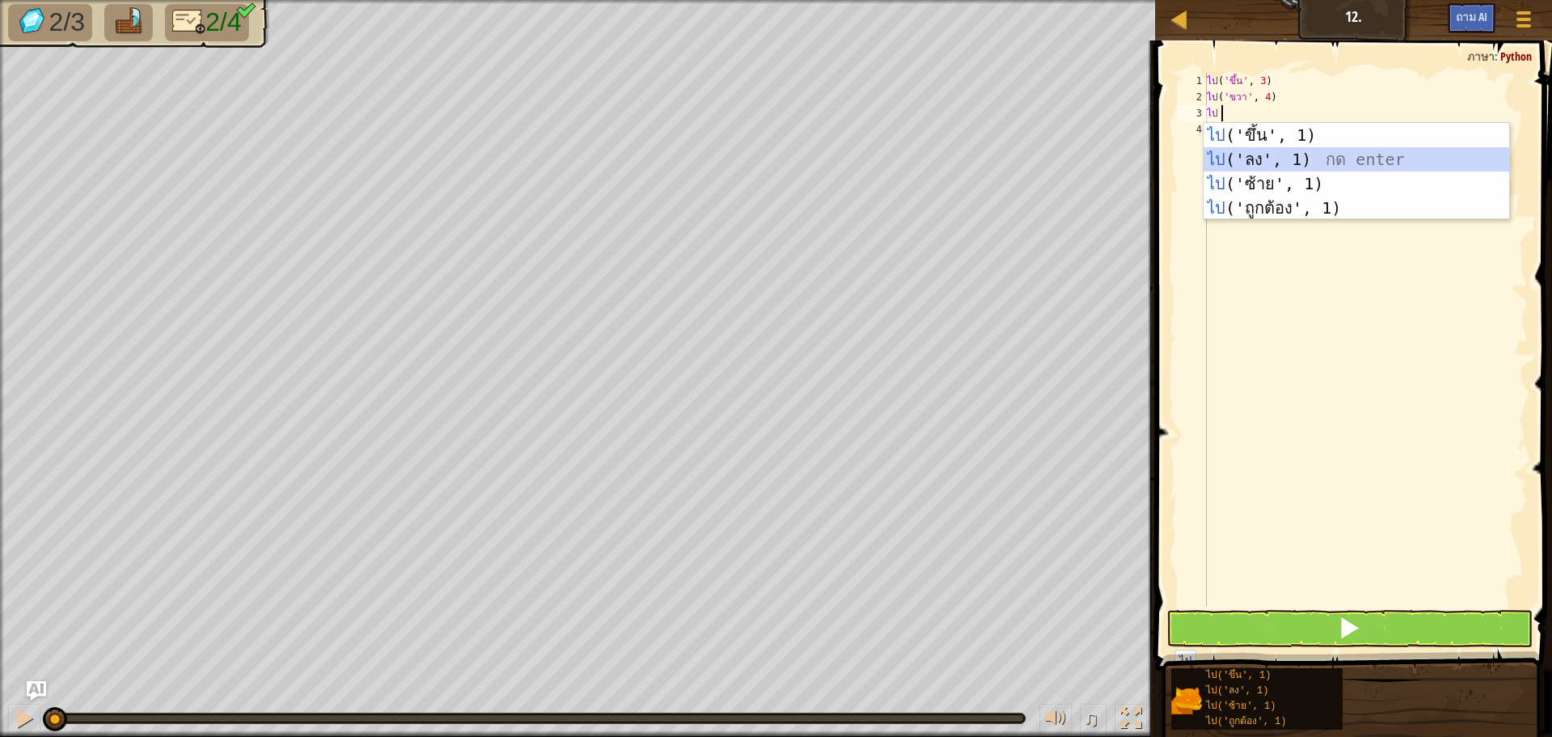
click at [1244, 157] on div "ไป ('ขึ้น', 1) กด enter ไป ('ลง', 1) กด enter ไป ('ซ้าย', 1) กด enter ไป ('ถูกต…" at bounding box center [1357, 196] width 306 height 146
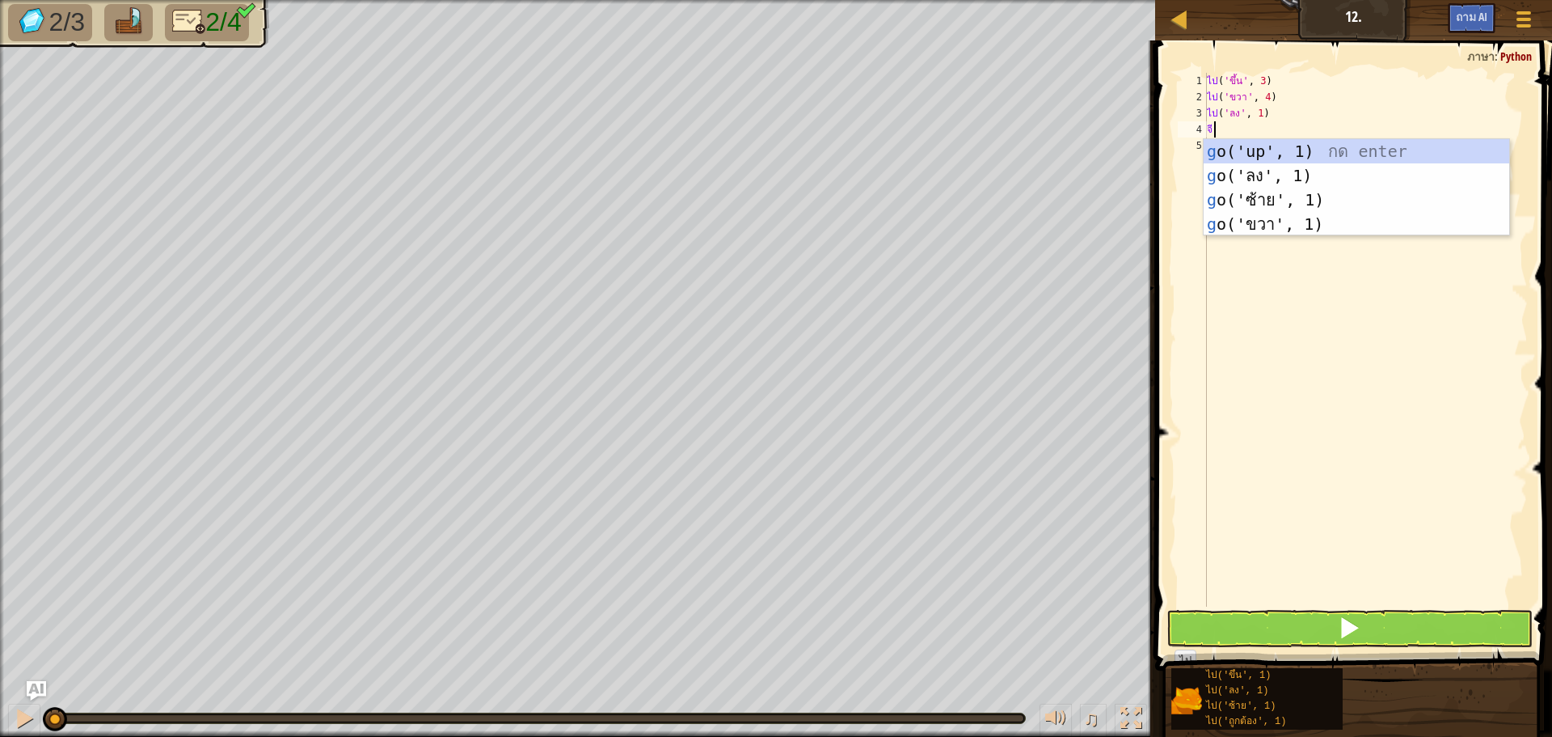
type textarea "go"
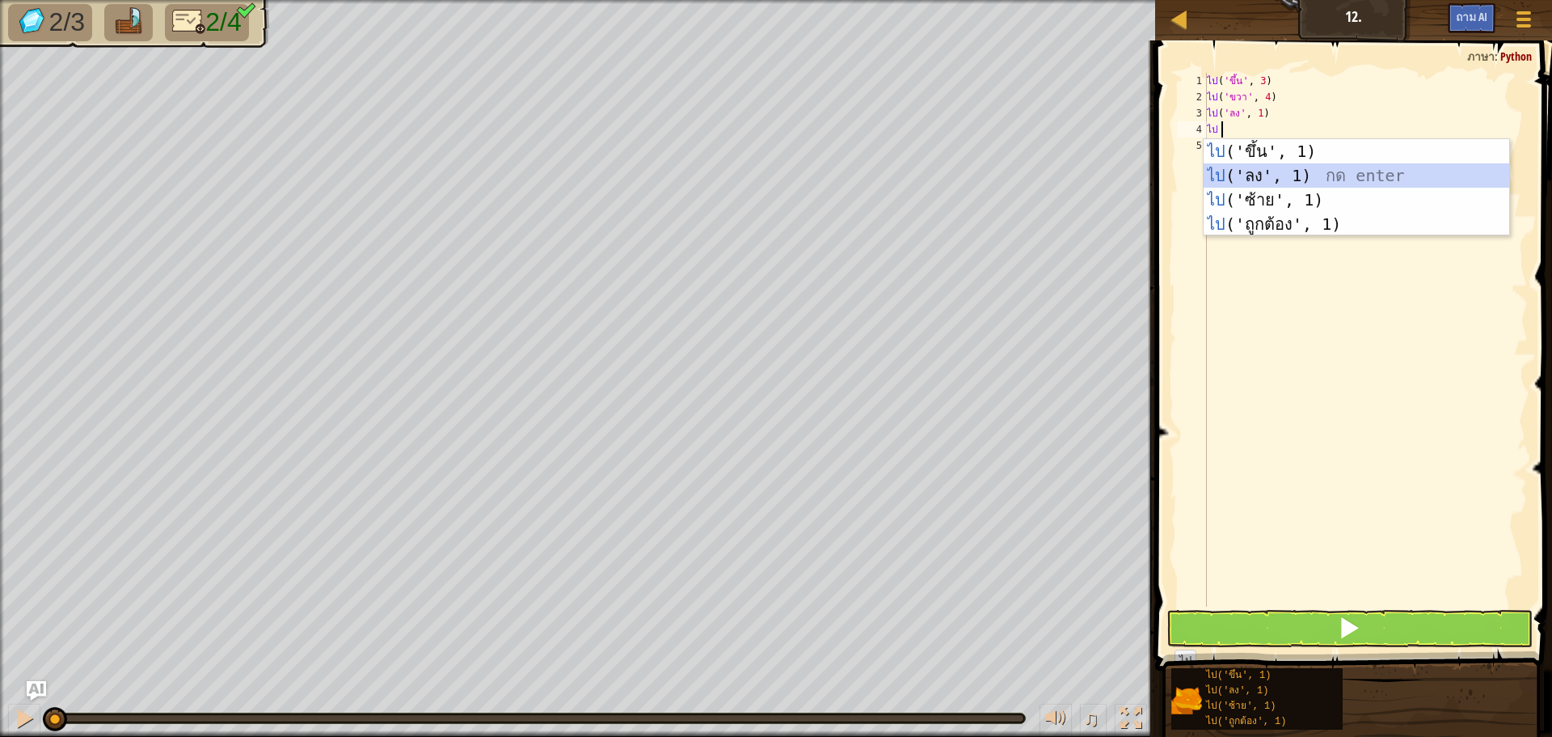
click at [1248, 170] on div "ไป ('ขึ้น', 1) กด enter ไป ('ลง', 1) กด enter ไป ('ซ้าย', 1) กด enter ไป ('ถูกต…" at bounding box center [1357, 212] width 306 height 146
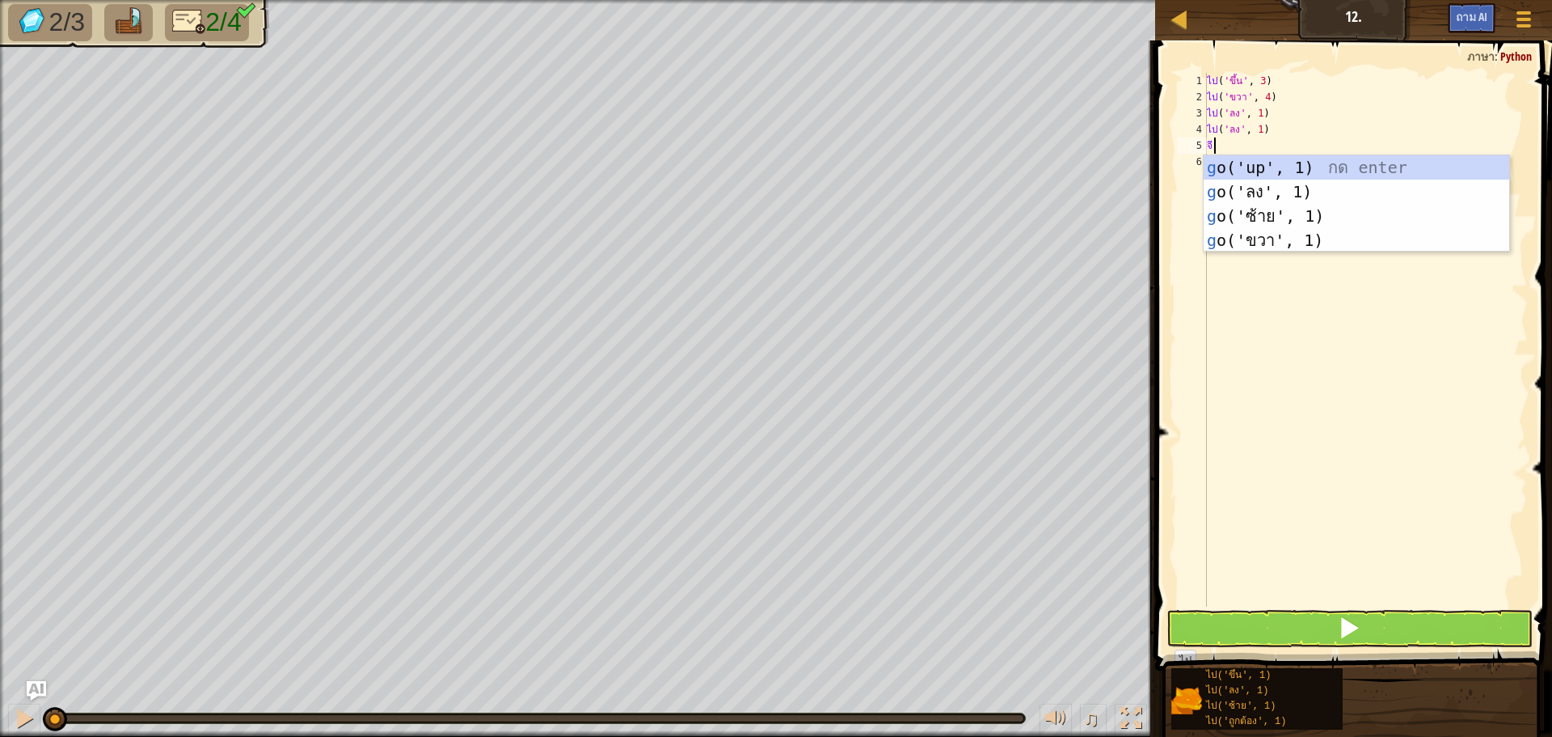
type textarea "go"
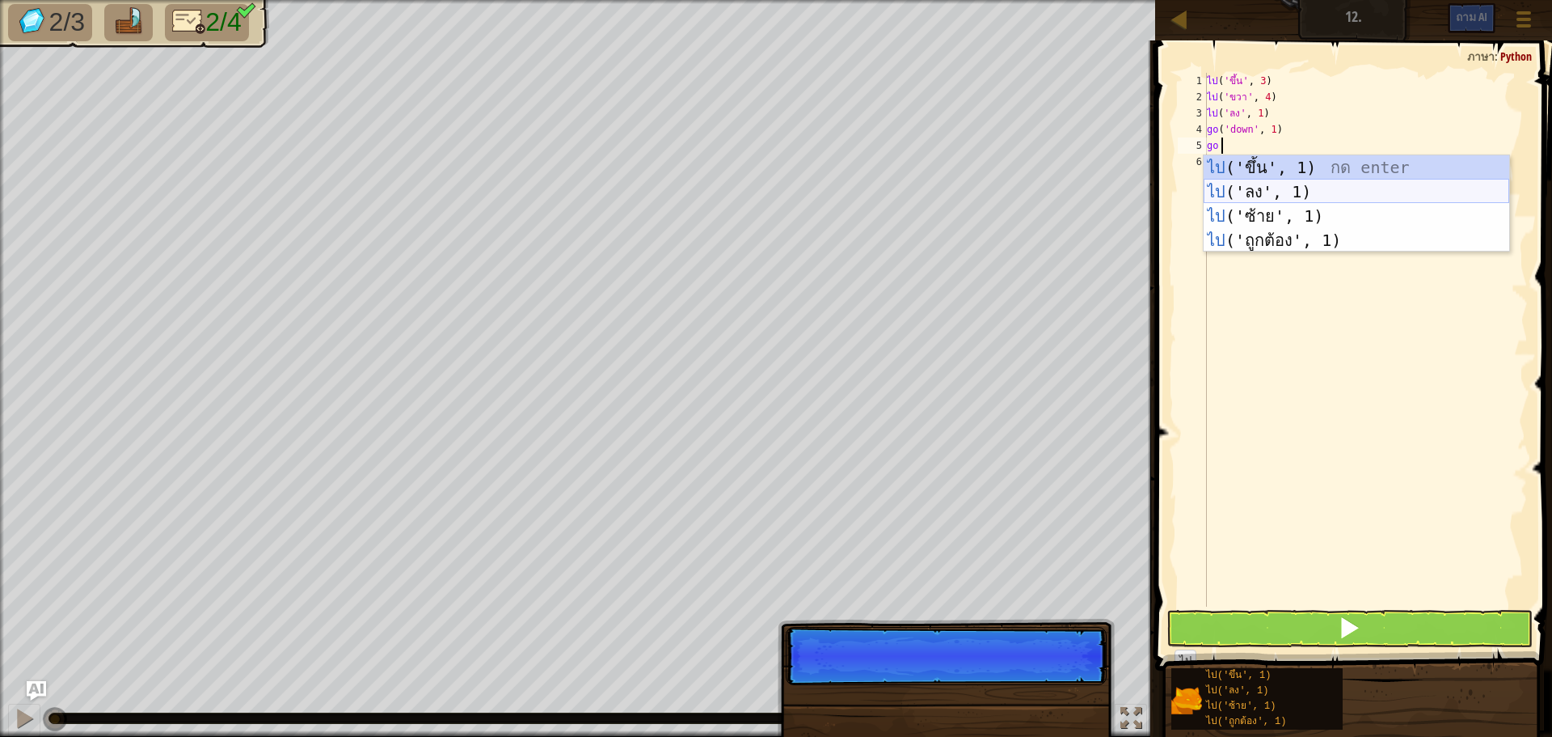
click at [1250, 184] on div "ไป ('ขึ้น', 1) กด enter ไป ('ลง', 1) กด enter ไป ('ซ้าย', 1) กด enter ไป ('ถูกต…" at bounding box center [1357, 228] width 306 height 146
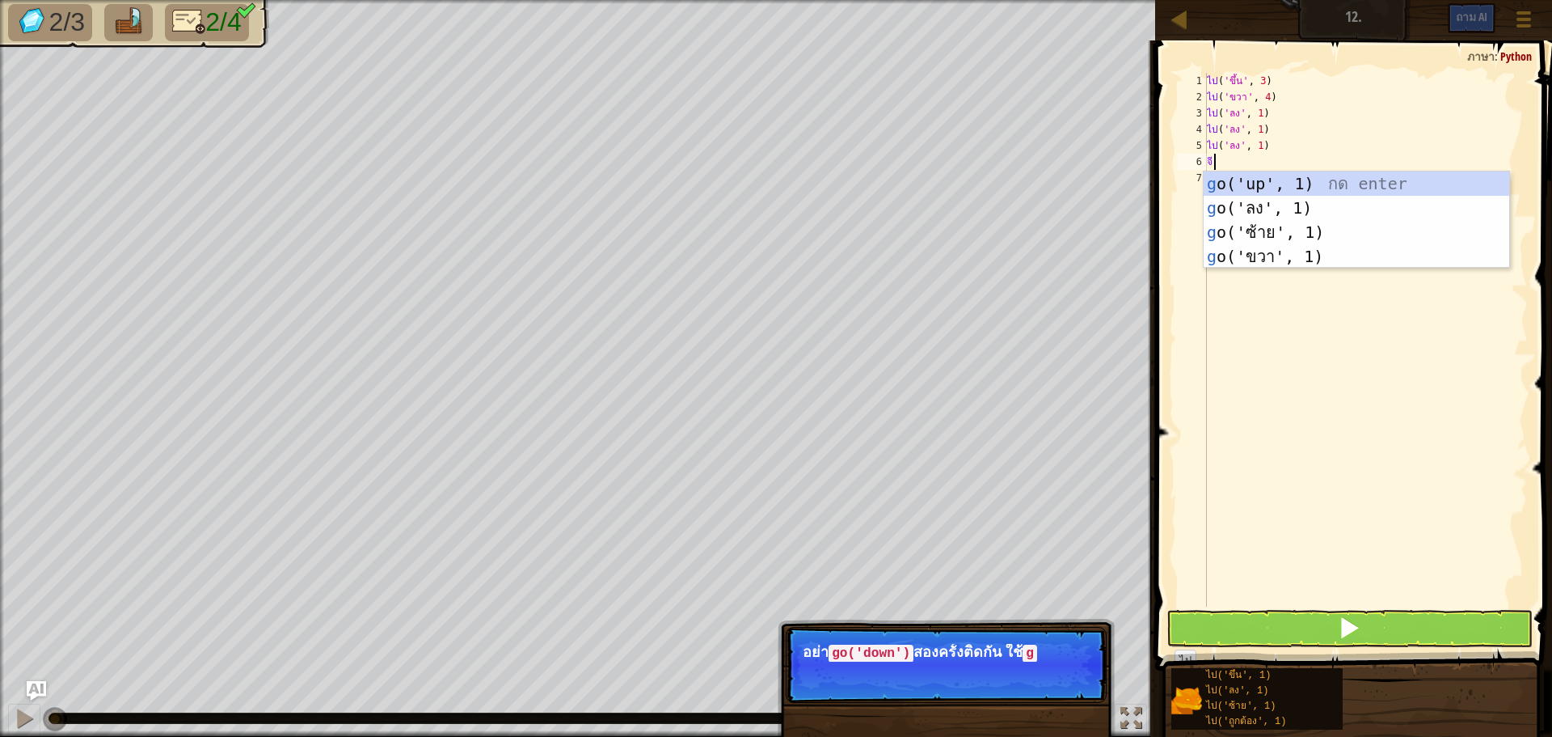
type textarea "go"
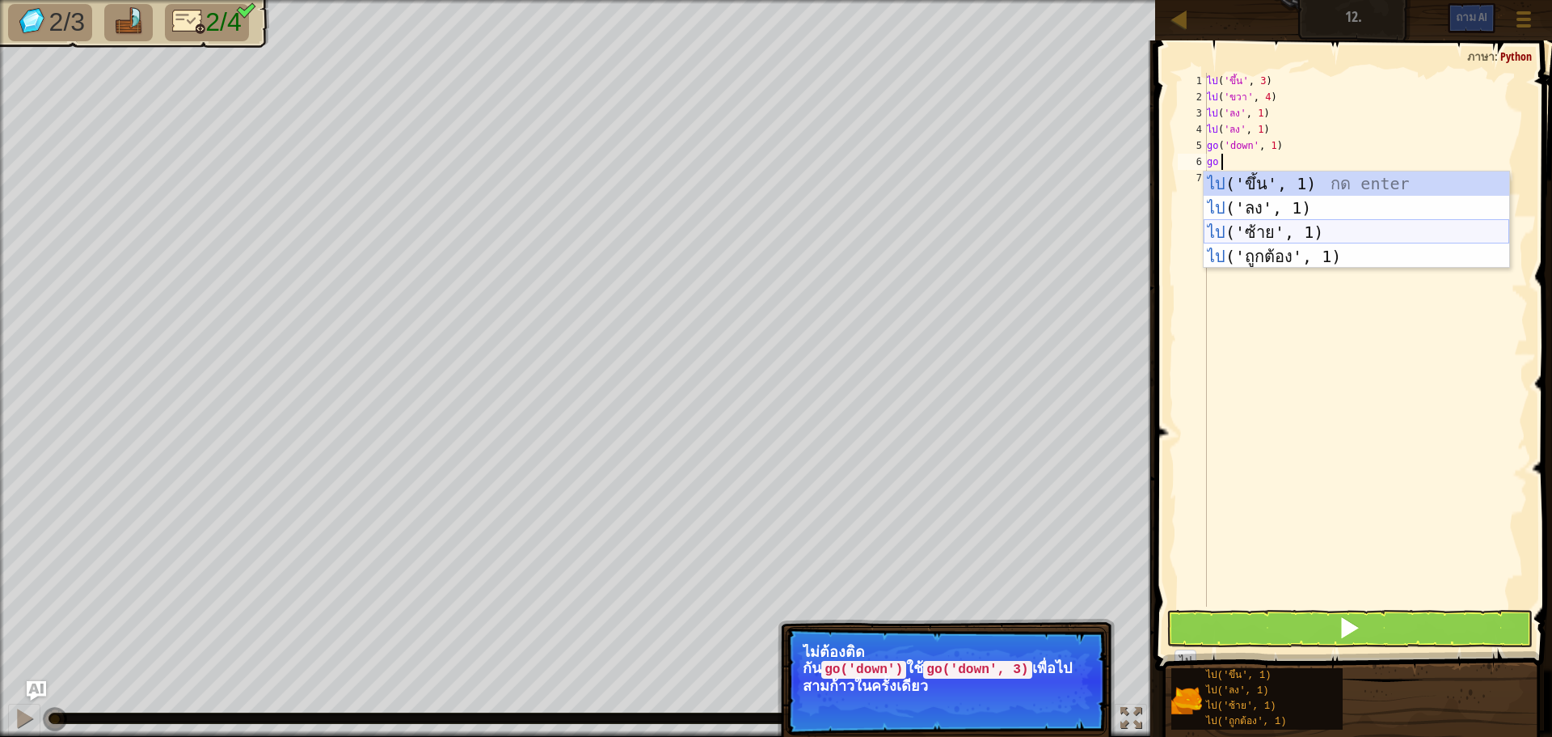
click at [1255, 223] on div "ไป ('ขึ้น', 1) กด enter ไป ('ลง', 1) กด enter ไป ('ซ้าย', 1) กด enter ไป ('ถูกต…" at bounding box center [1357, 244] width 306 height 146
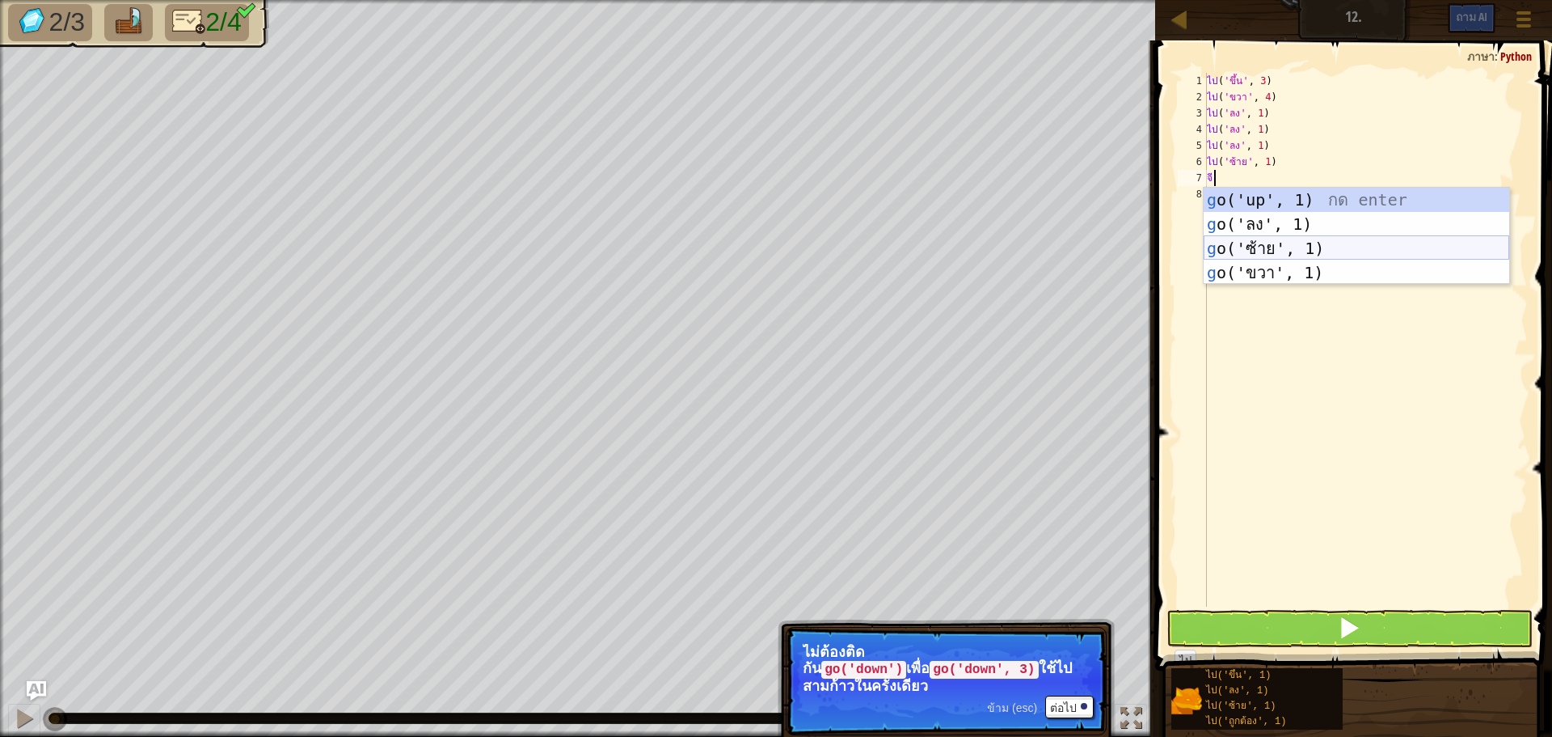
type textarea "go"
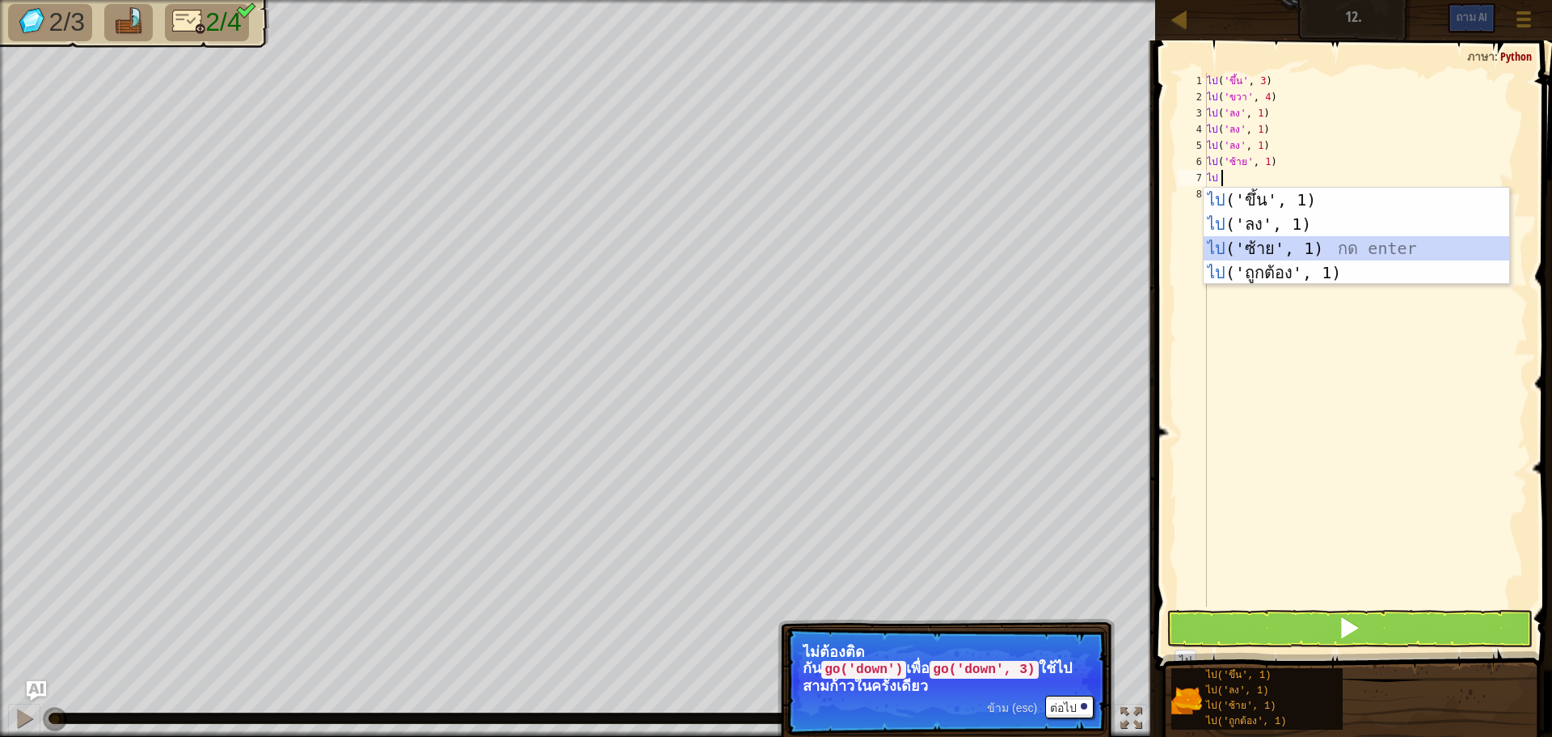
click at [1264, 247] on div "ไป ('ขึ้น', 1) กด enter ไป ('ลง', 1) กด enter ไป ('ซ้าย', 1) กด enter ไป ('ถูกต…" at bounding box center [1357, 261] width 306 height 146
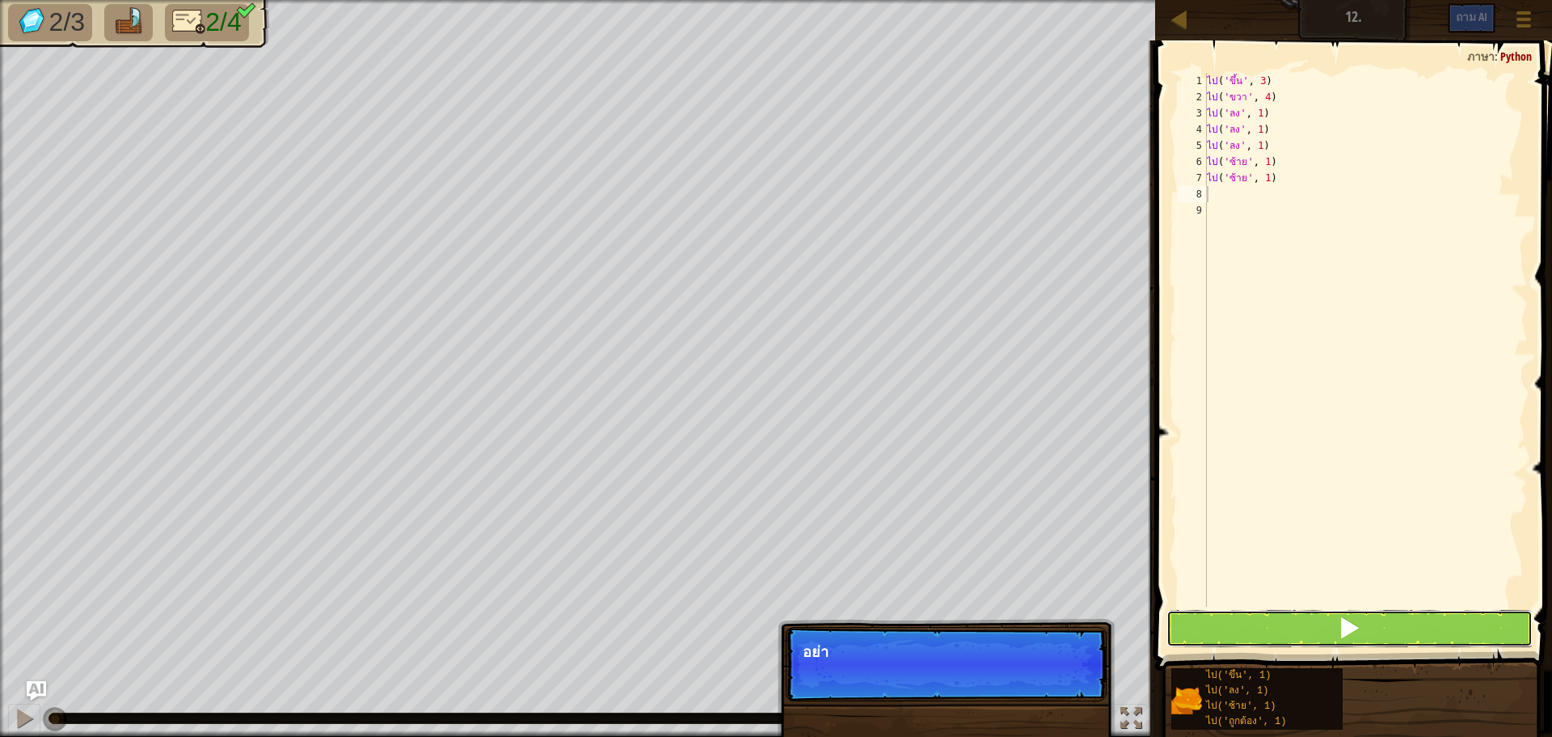
click at [1340, 628] on span at bounding box center [1349, 627] width 23 height 23
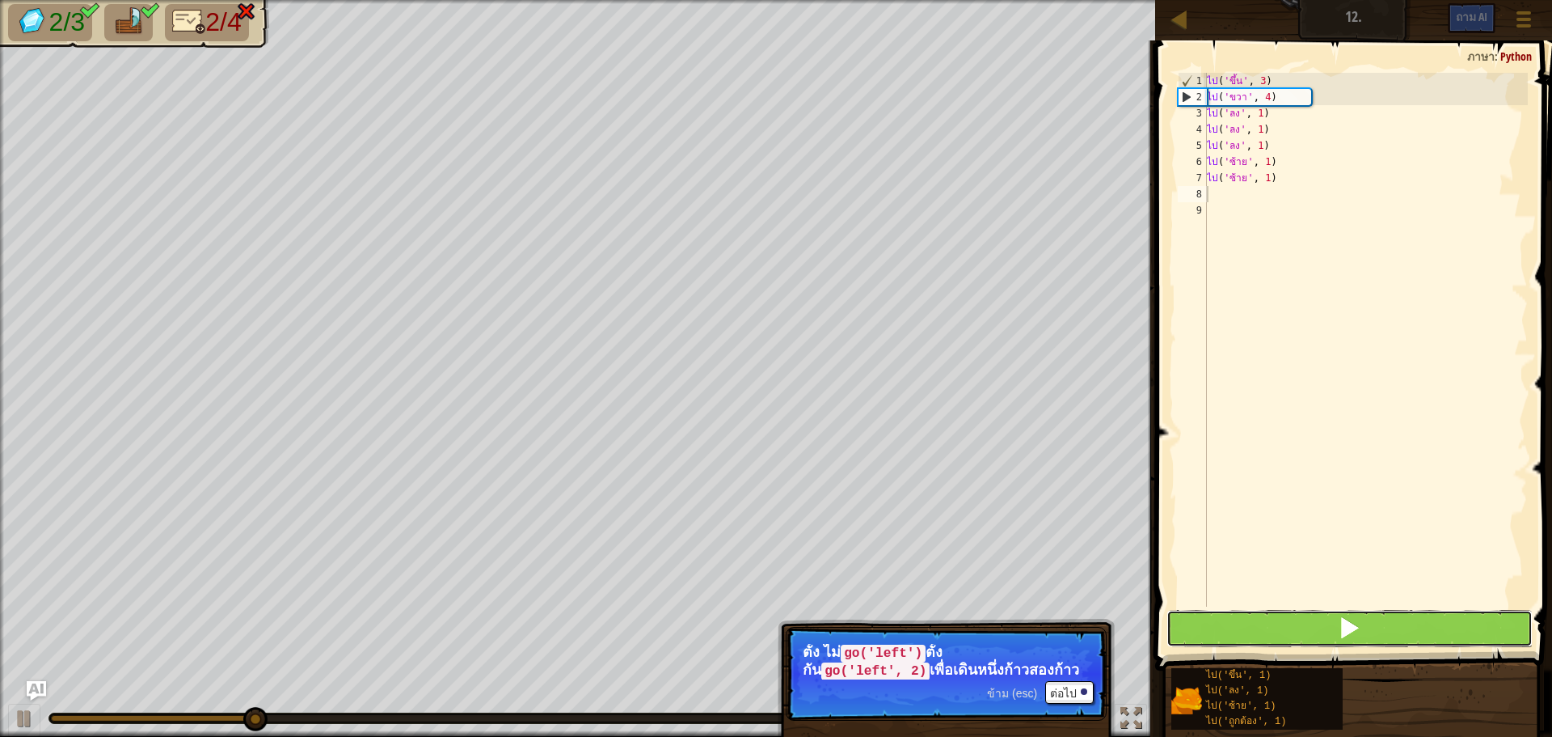
click at [1341, 621] on span at bounding box center [1349, 627] width 23 height 23
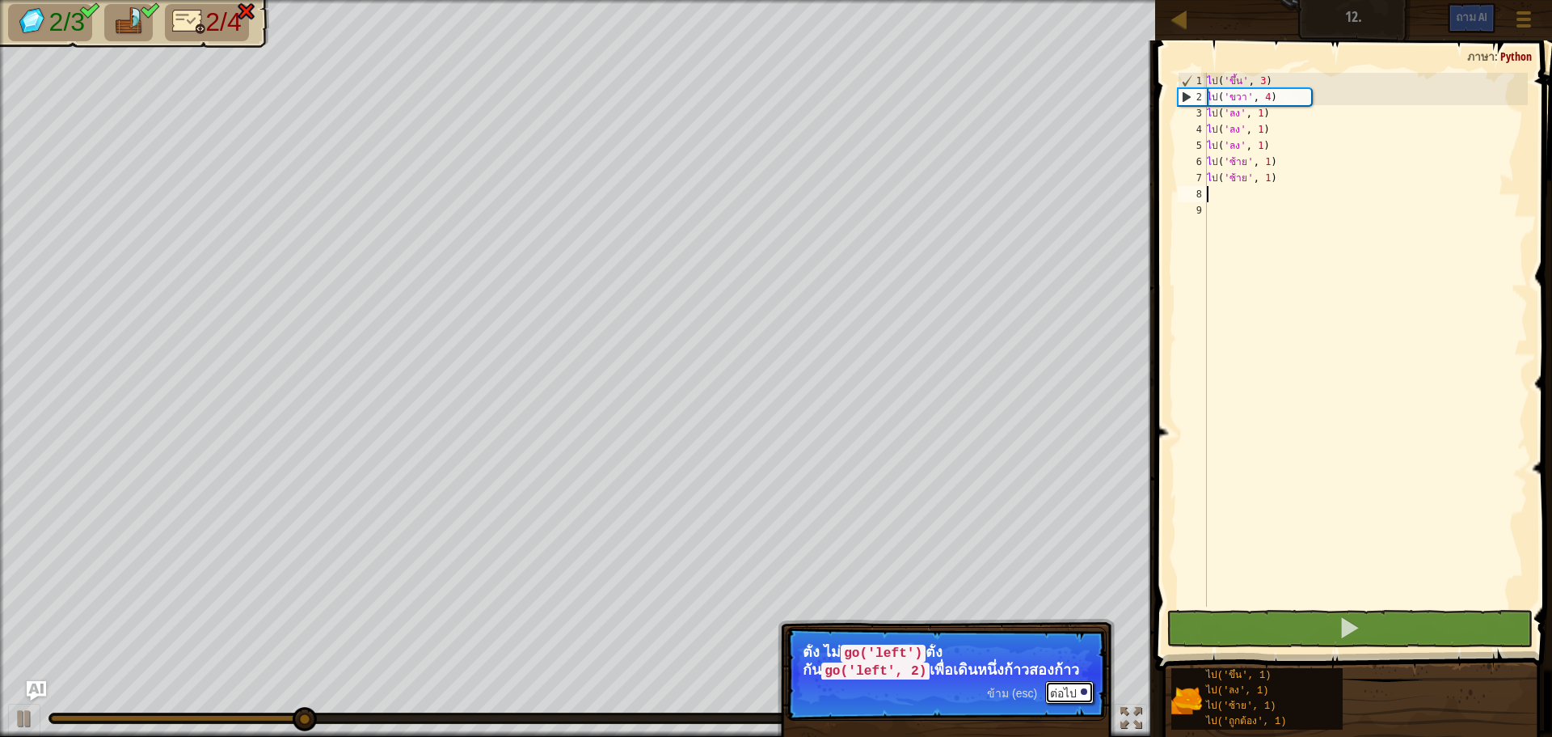
click at [1075, 681] on button "ต่อไป" at bounding box center [1069, 692] width 49 height 23
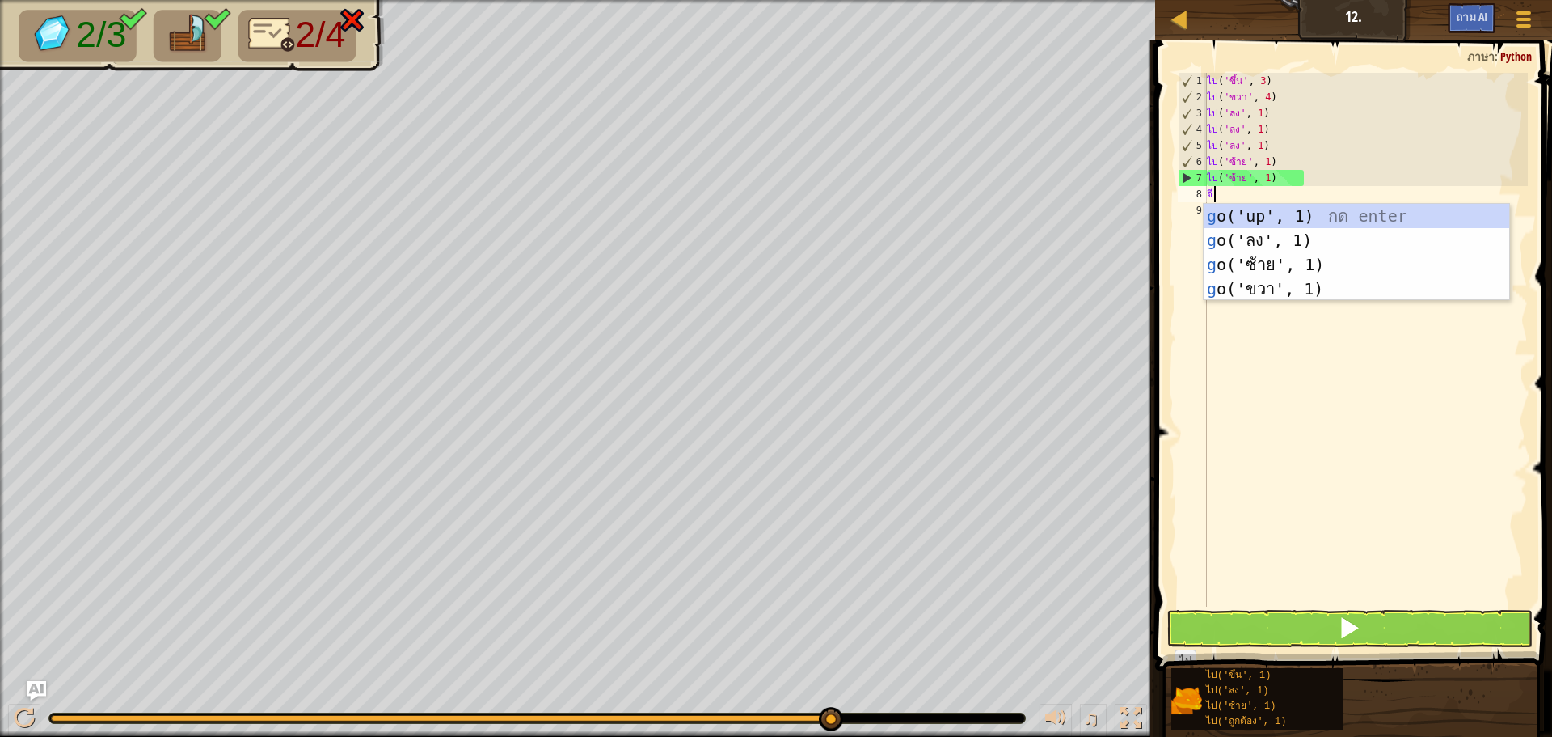
type textarea "go"
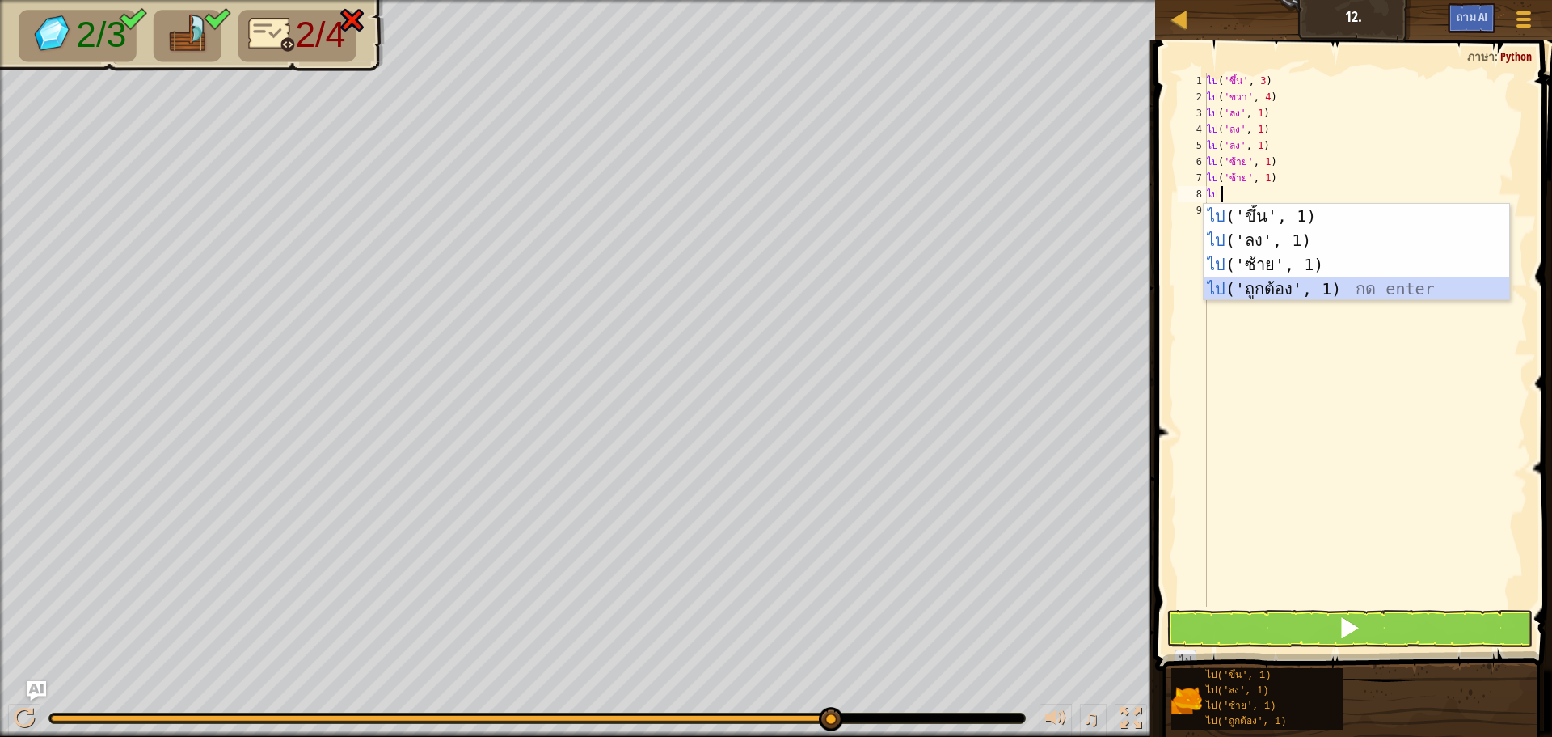
click at [1271, 289] on div "ไป ('ขึ้น', 1) กด enter ไป ('ลง', 1) กด enter ไป ('ซ้าย', 1) กด enter ไป ('ถูกต…" at bounding box center [1357, 277] width 306 height 146
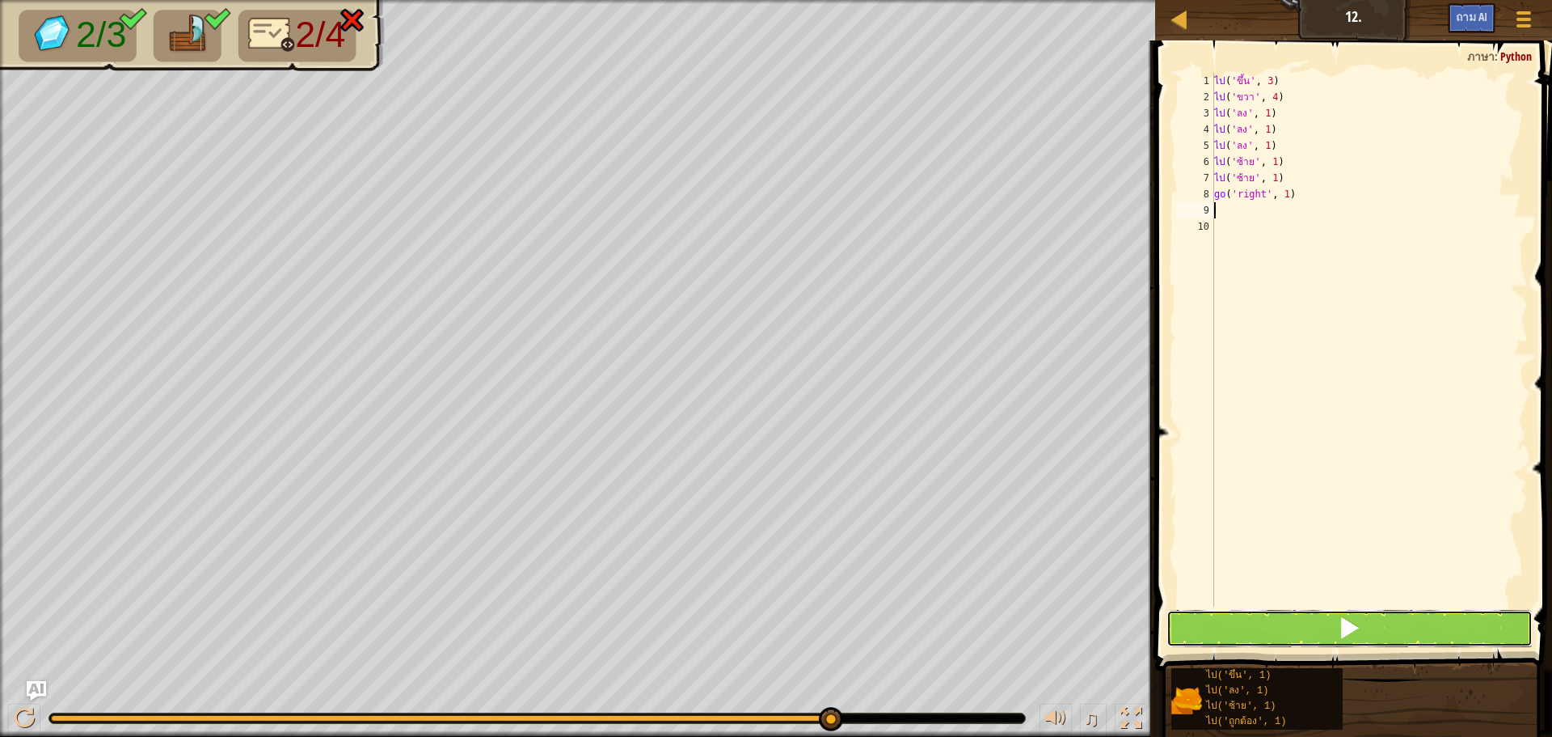
click at [1317, 636] on button at bounding box center [1350, 628] width 366 height 37
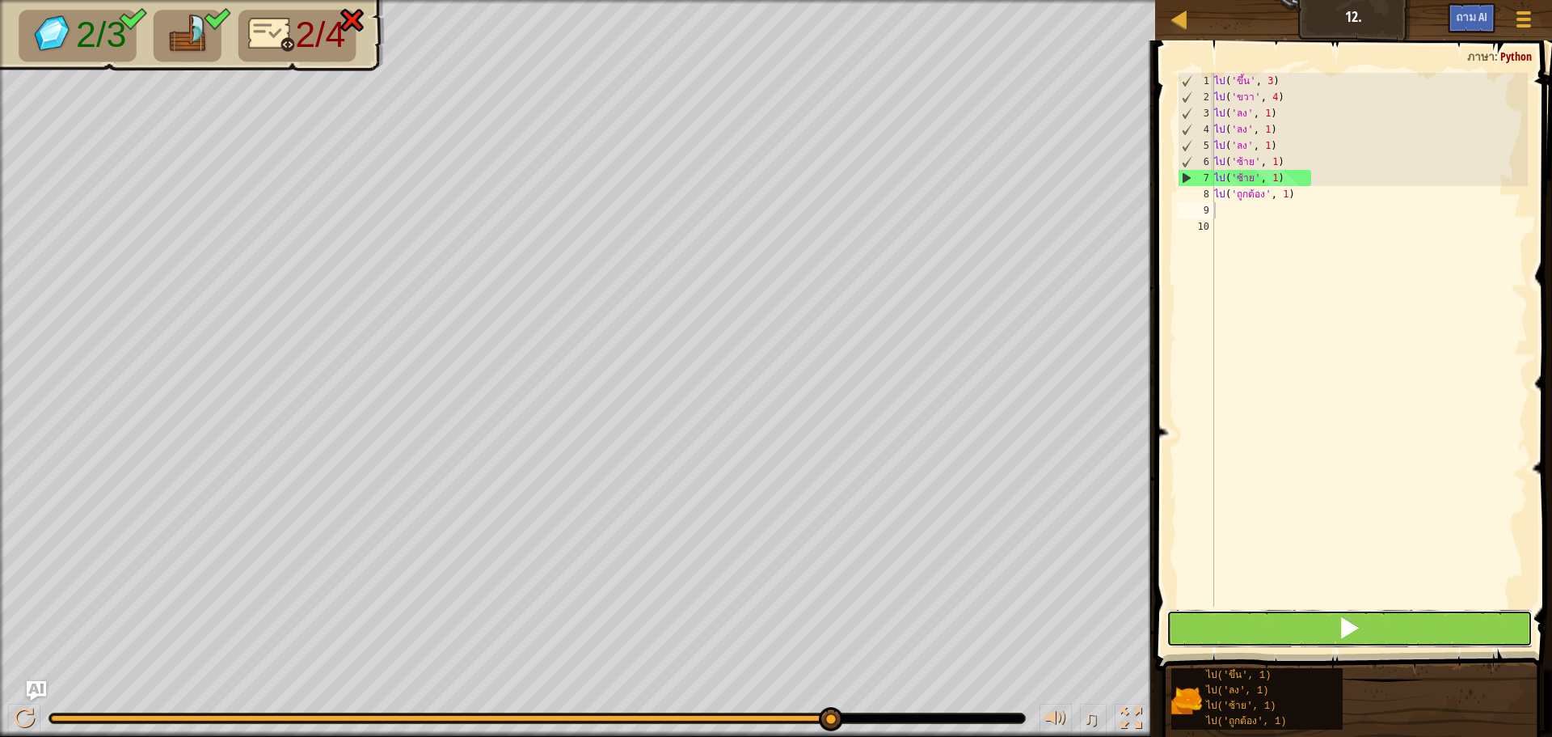
click at [1344, 631] on span at bounding box center [1349, 627] width 23 height 23
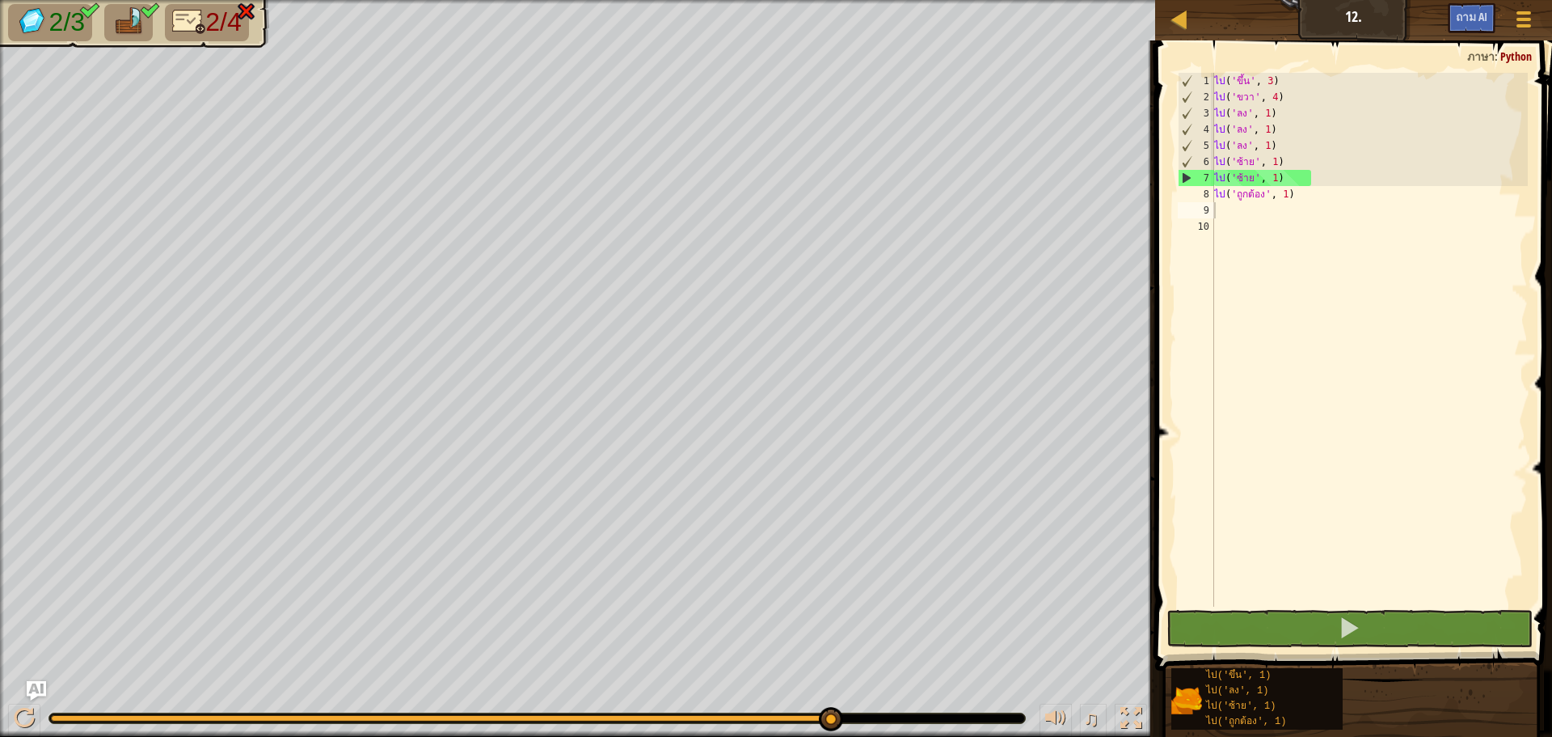
click at [228, 21] on font "2/4" at bounding box center [223, 21] width 36 height 29
click at [194, 26] on img at bounding box center [189, 21] width 34 height 28
click at [213, 26] on font "2/4" at bounding box center [223, 21] width 36 height 29
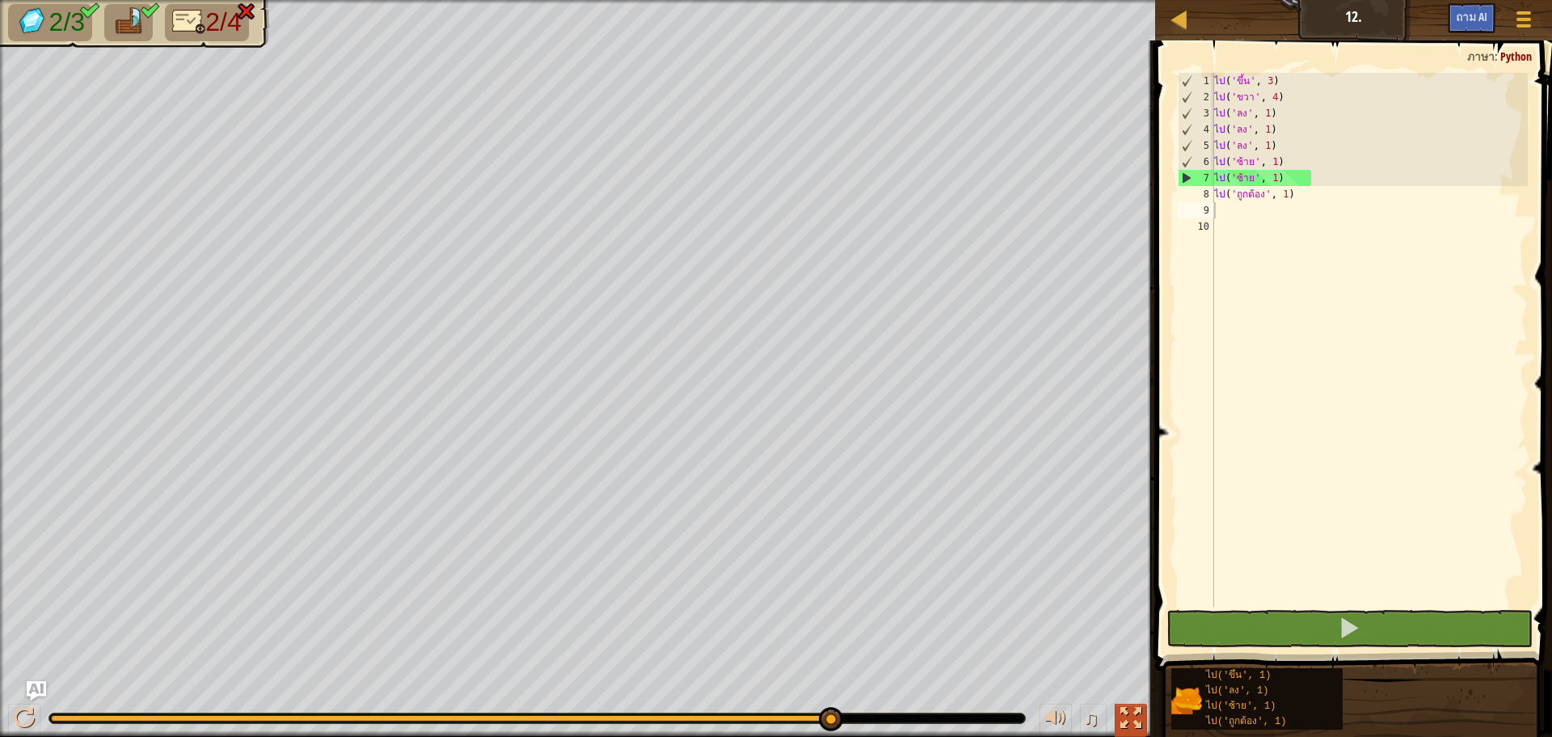
click at [1141, 709] on div at bounding box center [1131, 717] width 21 height 21
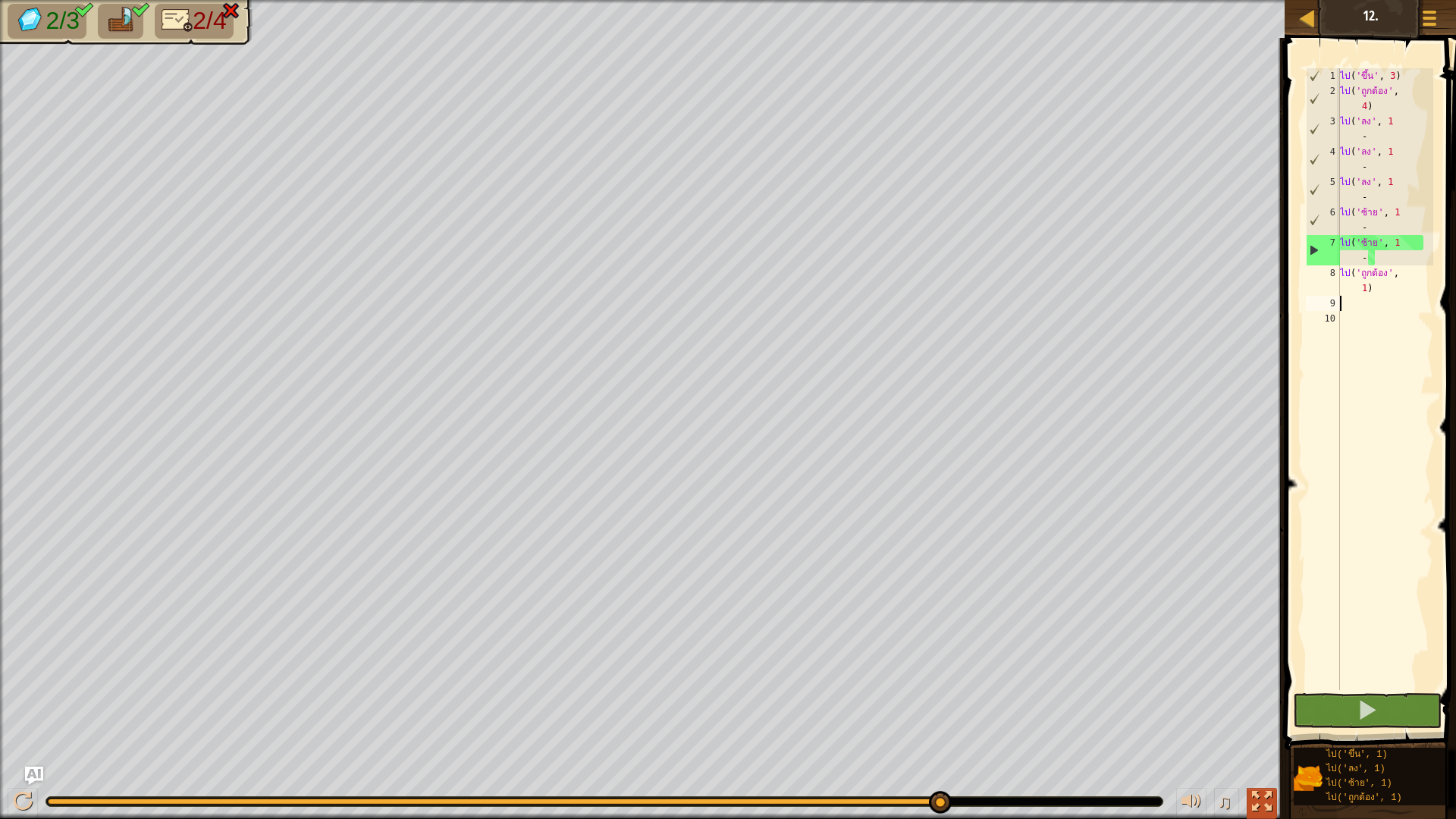
click at [1271, 690] on div at bounding box center [1262, 801] width 20 height 20
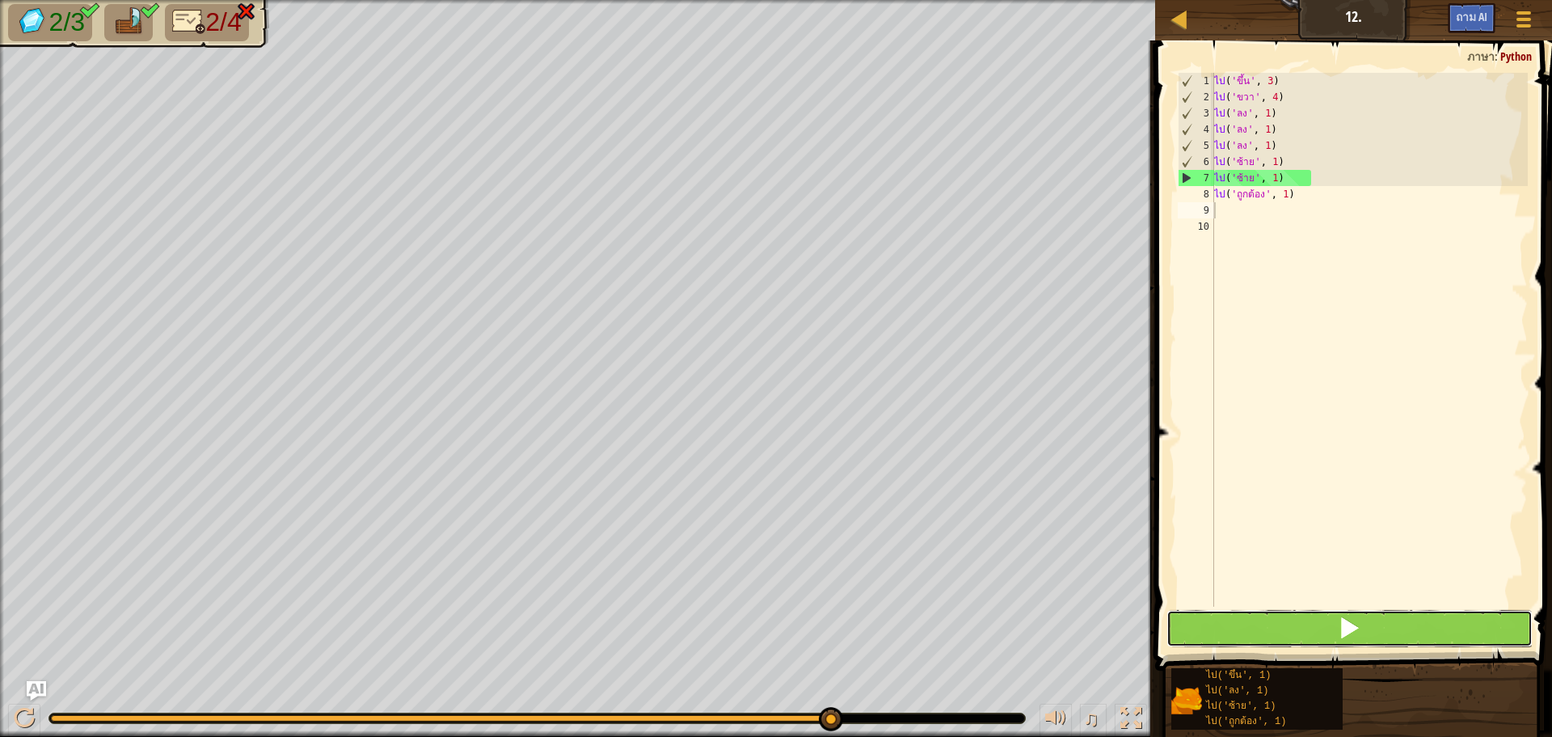
click at [1469, 626] on button at bounding box center [1350, 628] width 366 height 37
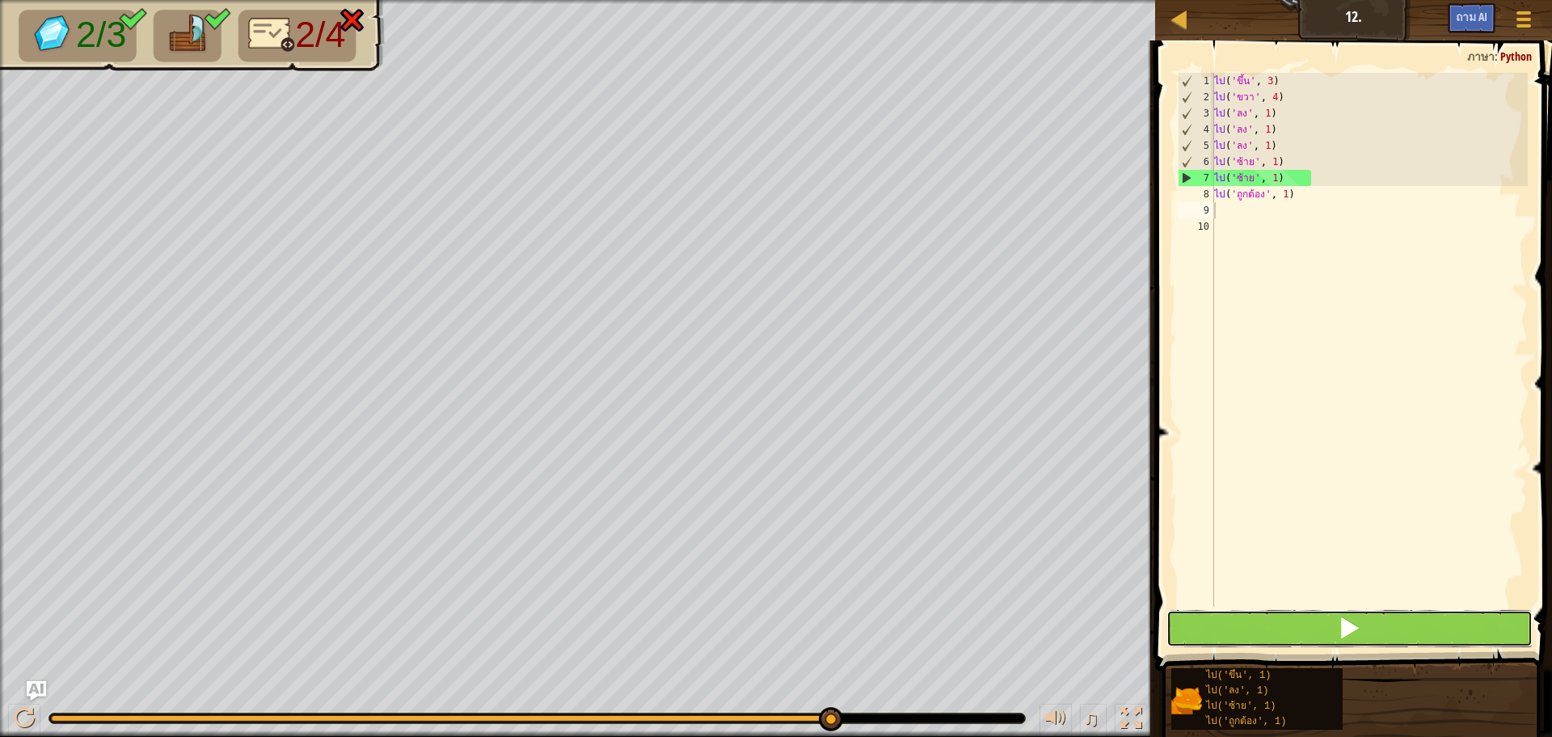
click at [1430, 639] on button at bounding box center [1350, 628] width 366 height 37
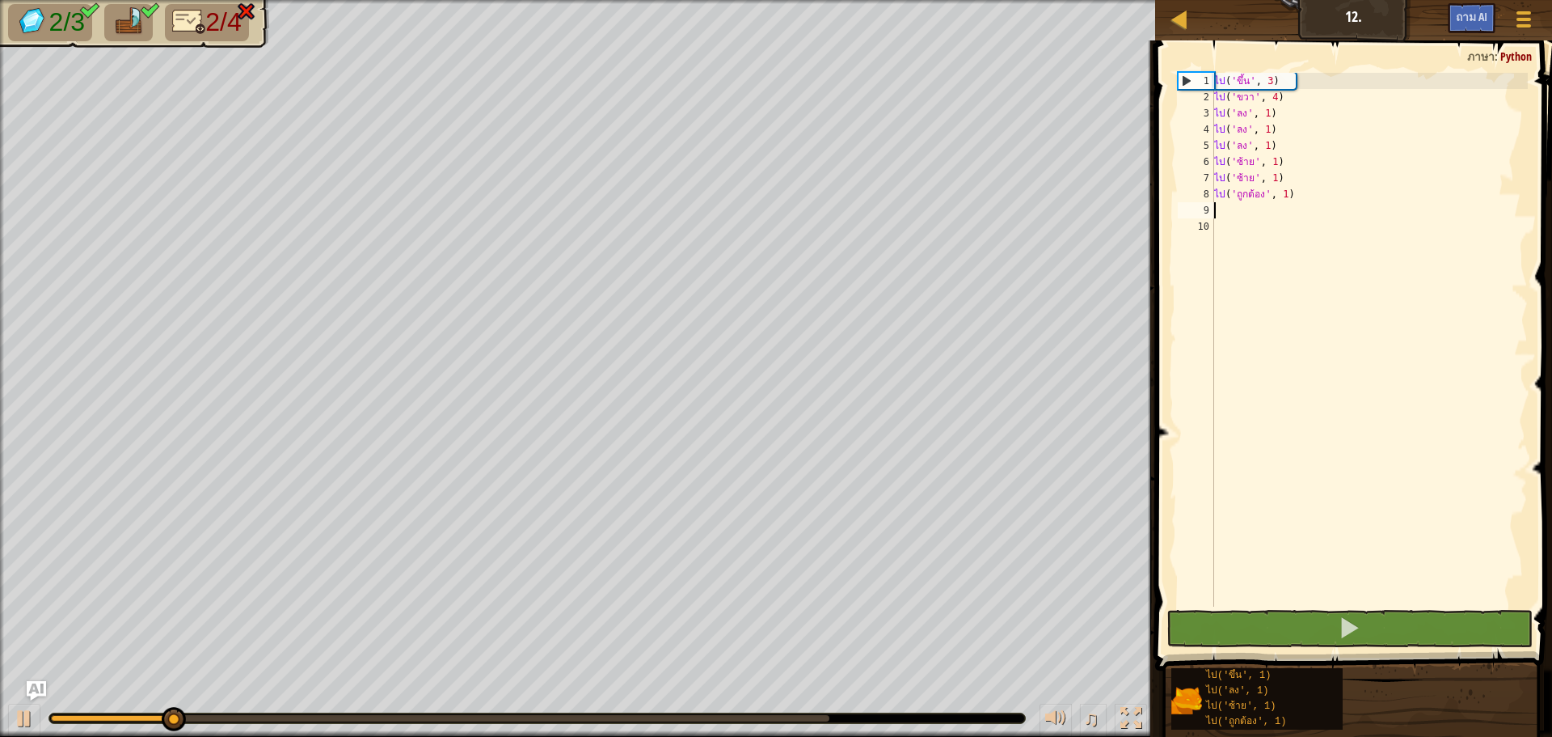
click at [1334, 204] on div "ไป ( 'ขึ้น' , 3 ) ไป ( 'ขวา' , 4 ) ไป ( 'ลง' , 1 ) ไป ( 'ลง' , 1 ) ไป ( 'ลง' , …" at bounding box center [1369, 356] width 317 height 566
click at [1334, 188] on div "ไป ( 'ขึ้น' , 3 ) ไป ( 'ขวา' , 4 ) ไป ( 'ลง' , 1 ) ไป ( 'ลง' , 1 ) ไป ( 'ลง' , …" at bounding box center [1369, 356] width 317 height 566
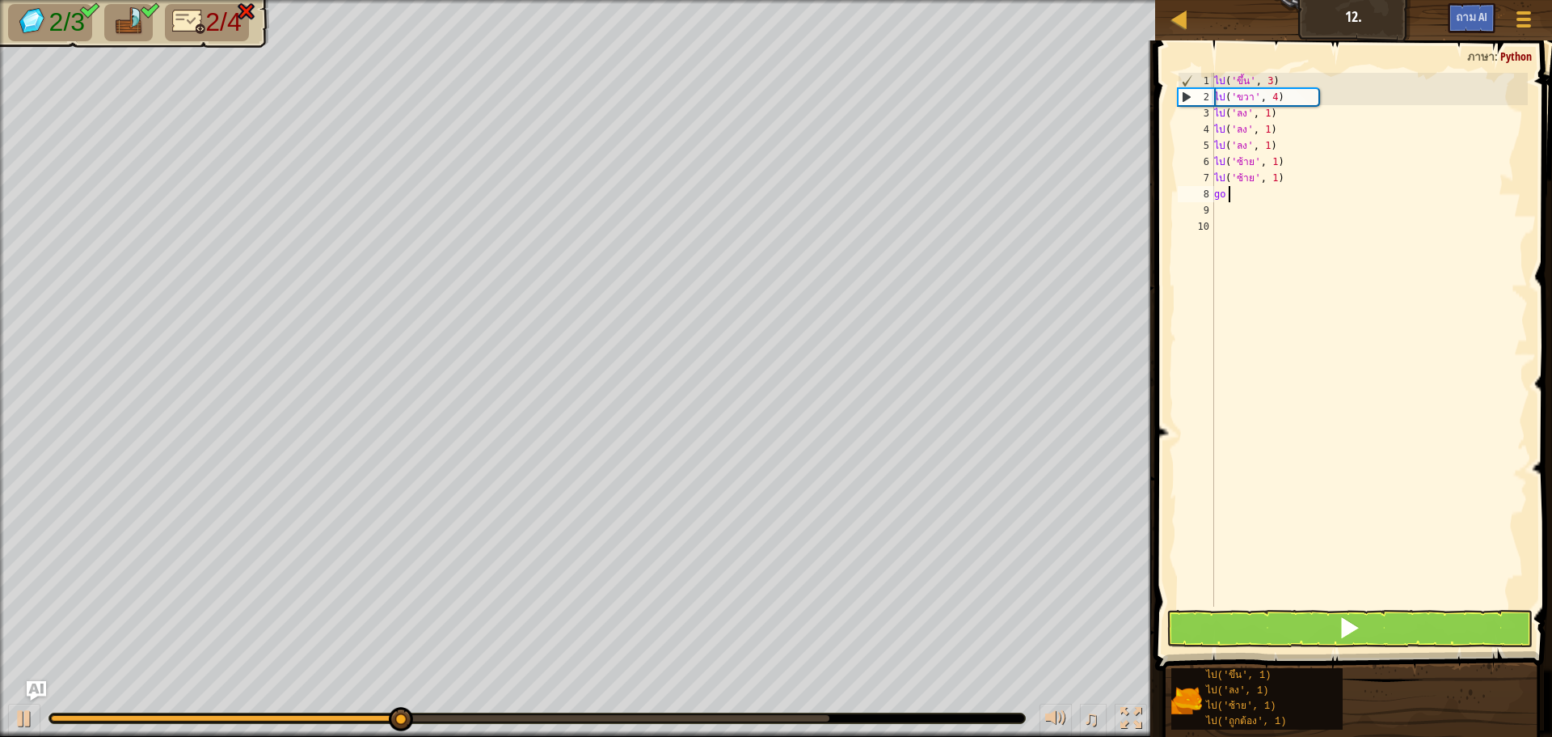
type textarea "g"
click at [1336, 640] on button at bounding box center [1350, 628] width 366 height 37
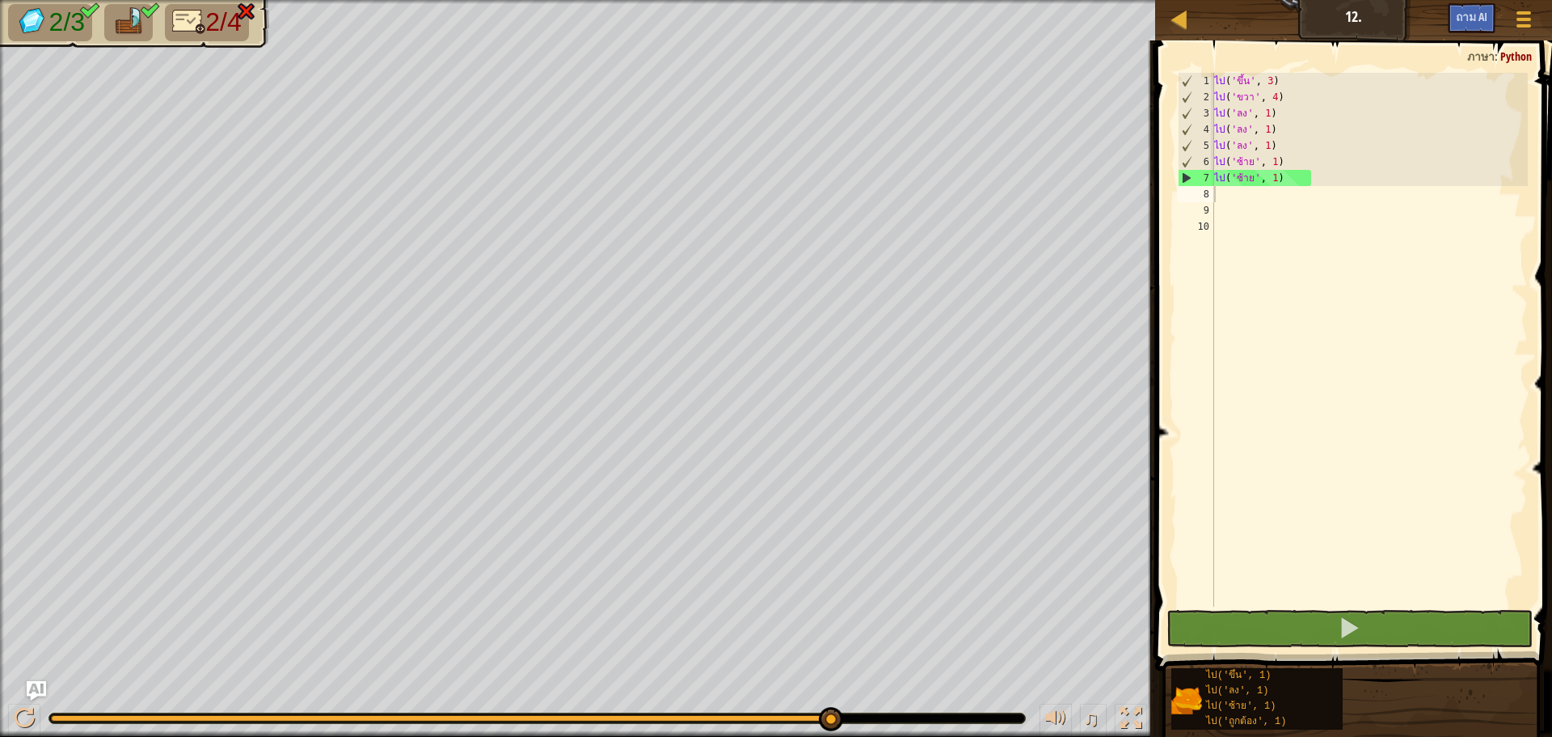
click at [239, 27] on font "2/4" at bounding box center [223, 21] width 36 height 29
click at [127, 18] on img at bounding box center [129, 21] width 34 height 28
drag, startPoint x: 1214, startPoint y: 129, endPoint x: 1306, endPoint y: 144, distance: 92.5
click at [1306, 144] on div "ไป ( 'ขึ้น' , 3 ) ไป ( 'ขวา' , 4 ) ไป ( 'ลง' , 1 ) ไป ( 'ลง' , 1 ) ไป ( 'ลง' , …" at bounding box center [1369, 356] width 317 height 566
click at [1284, 133] on div "ไป ( 'ขึ้น' , 3 ) ไป ( 'ขวา' , 4 ) ไป ( 'ลง' , 1 ) ไป ( 'ลง' , 1 ) ไป ( 'ลง' , …" at bounding box center [1369, 340] width 317 height 534
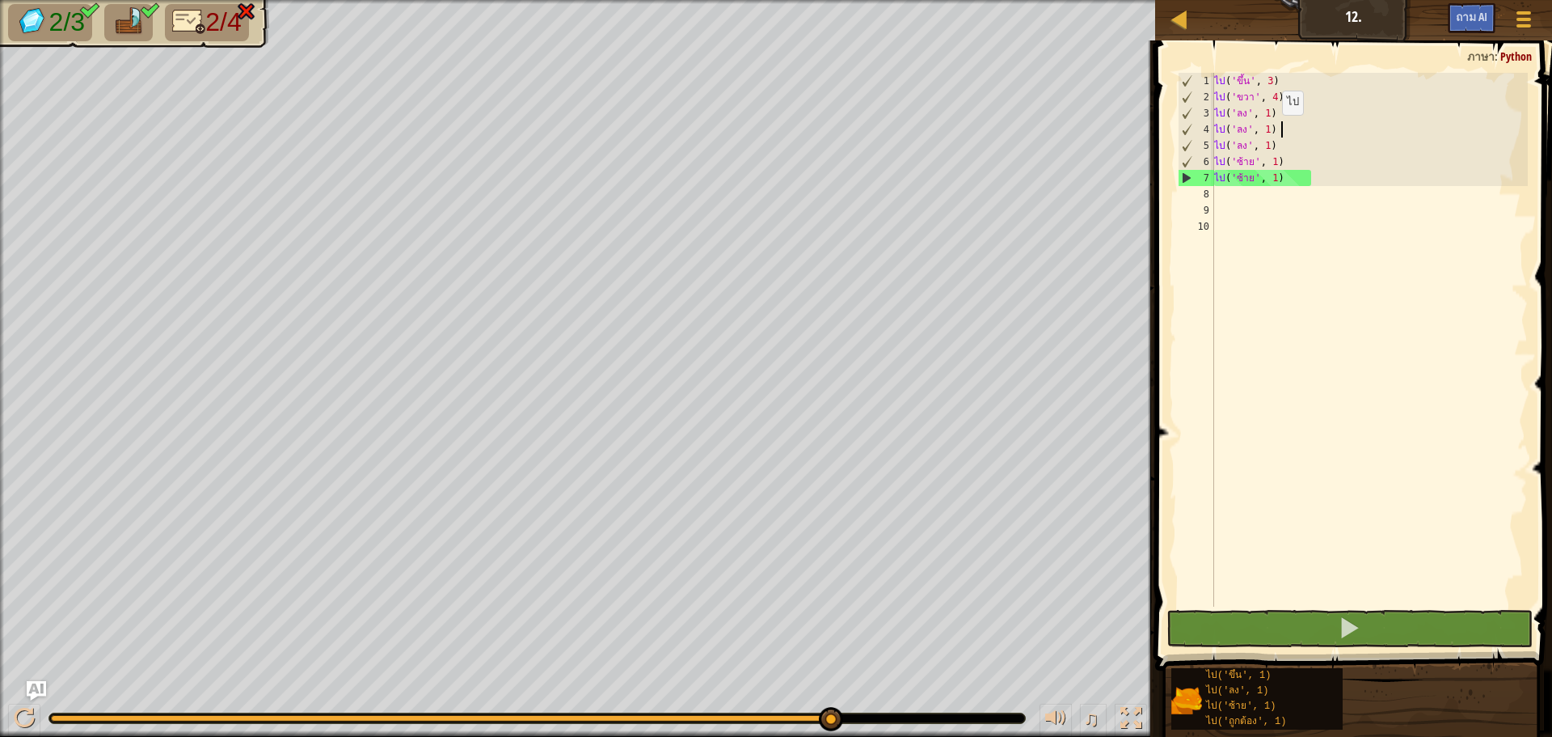
click at [1278, 131] on div "ไป ( 'ขึ้น' , 3 ) ไป ( 'ขวา' , 4 ) ไป ( 'ลง' , 1 ) ไป ( 'ลง' , 1 ) ไป ( 'ลง' , …" at bounding box center [1369, 356] width 317 height 566
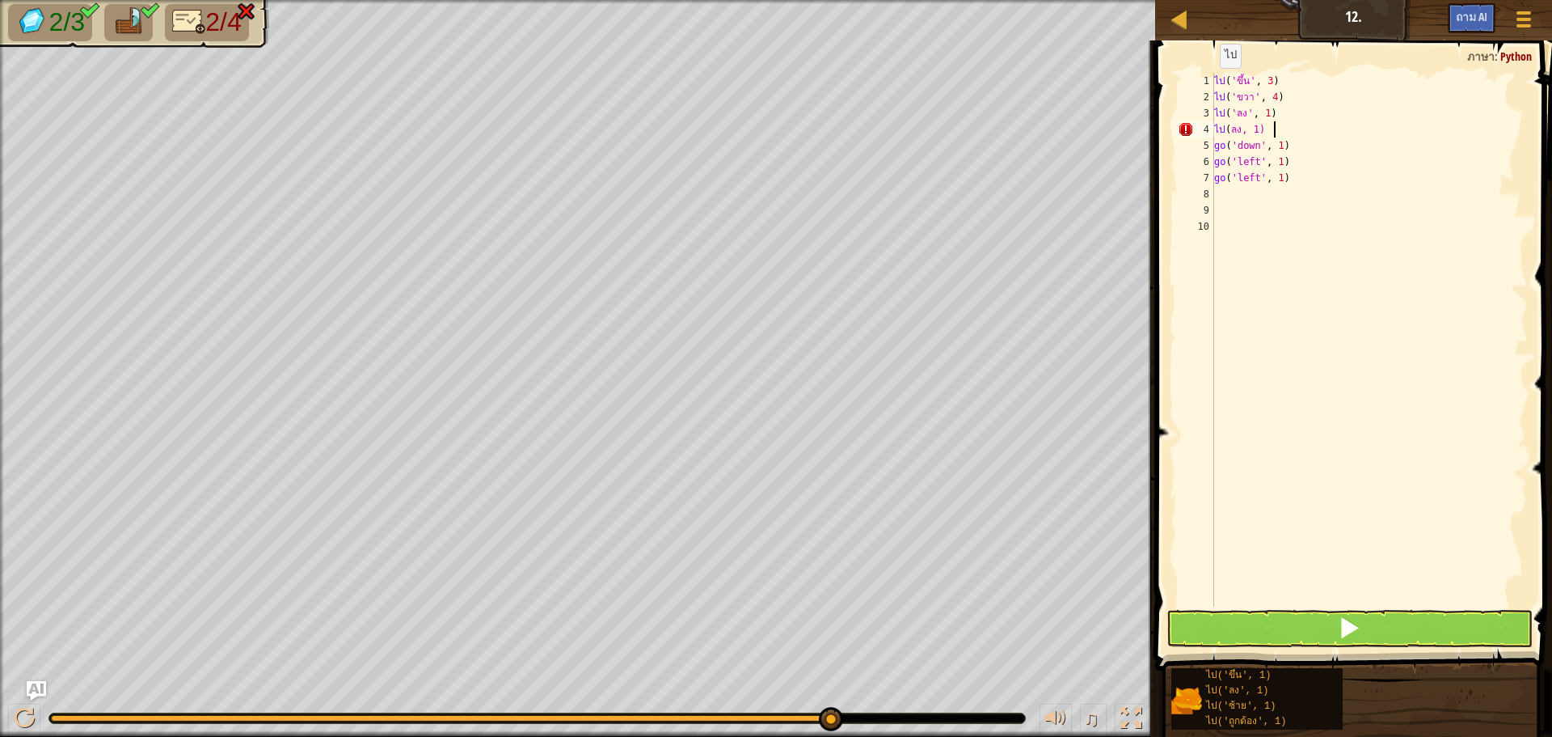
scroll to position [7, 4]
drag, startPoint x: 1318, startPoint y: 153, endPoint x: 1211, endPoint y: 145, distance: 107.0
click at [1211, 145] on div "go('down2, 1) 1 2 3 4 5 6 7 8 9 10 ไป ( 'ขึ้น' , 3 ) ไป ( 'ขวา' , 4 ) ไป ( 'ลง'…" at bounding box center [1351, 340] width 353 height 534
type textarea "go('down', 1)"
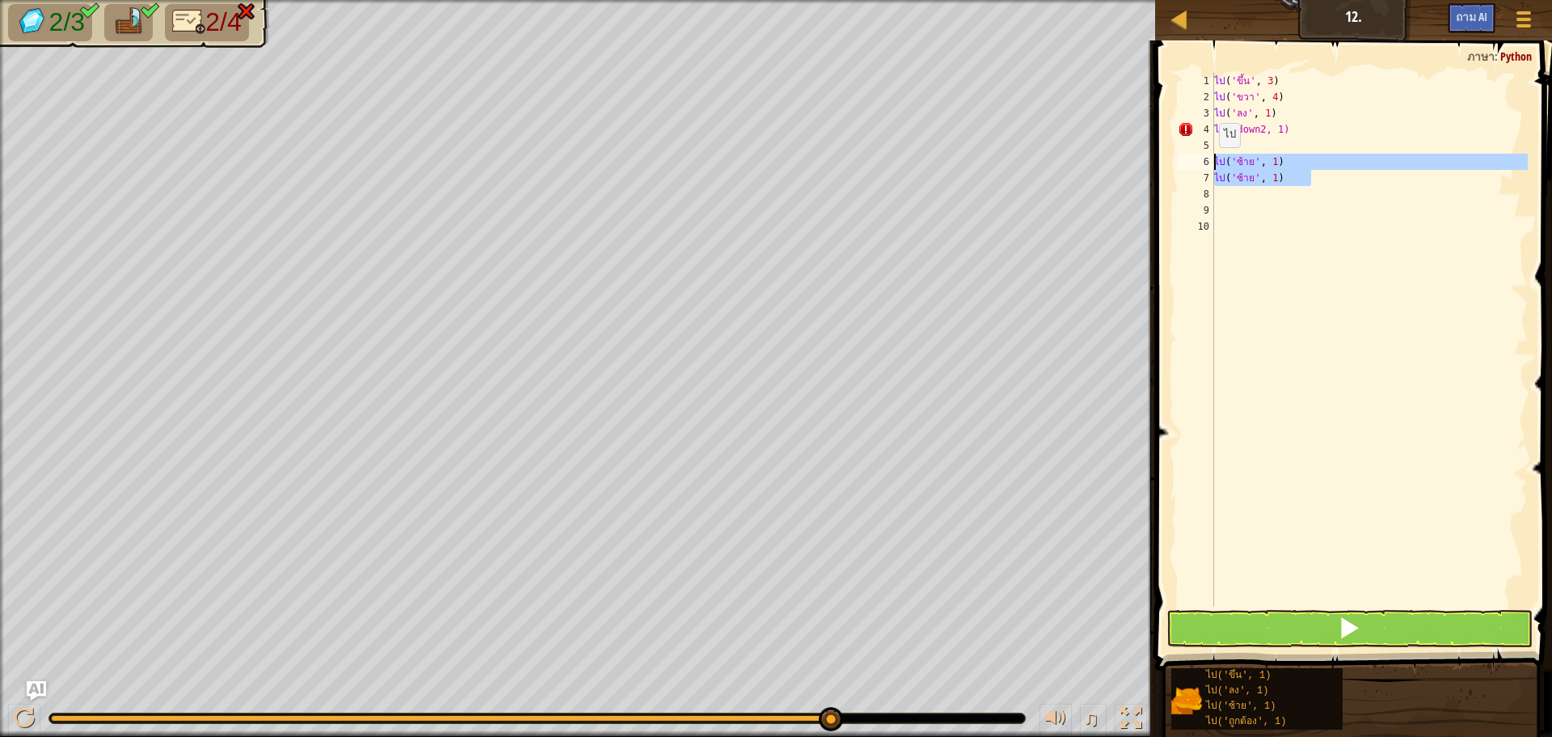
drag, startPoint x: 1310, startPoint y: 180, endPoint x: 1214, endPoint y: 159, distance: 98.3
click at [1215, 162] on div "ไป ( 'ขึ้น' , 3 ) ไป ( 'ขวา' , 4 ) ไป ( 'ลง' , 1 ) ไป ( 'down2, 1) ไป ( 'ซ้าย' …" at bounding box center [1369, 356] width 317 height 566
type textarea "go('left', 1) go('left', 1)"
click at [1341, 625] on span at bounding box center [1349, 627] width 23 height 23
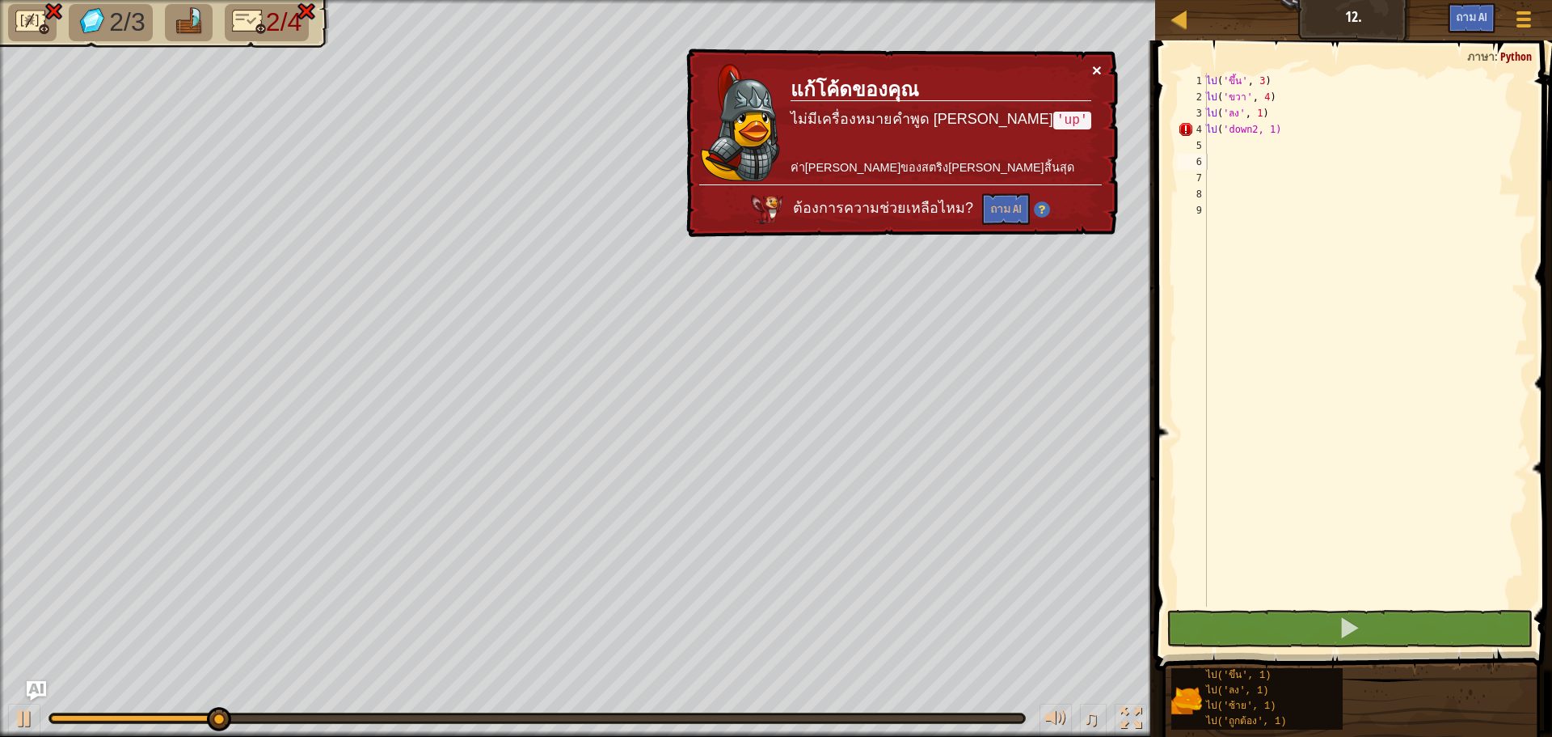
click at [1099, 67] on button "×" at bounding box center [1097, 69] width 10 height 17
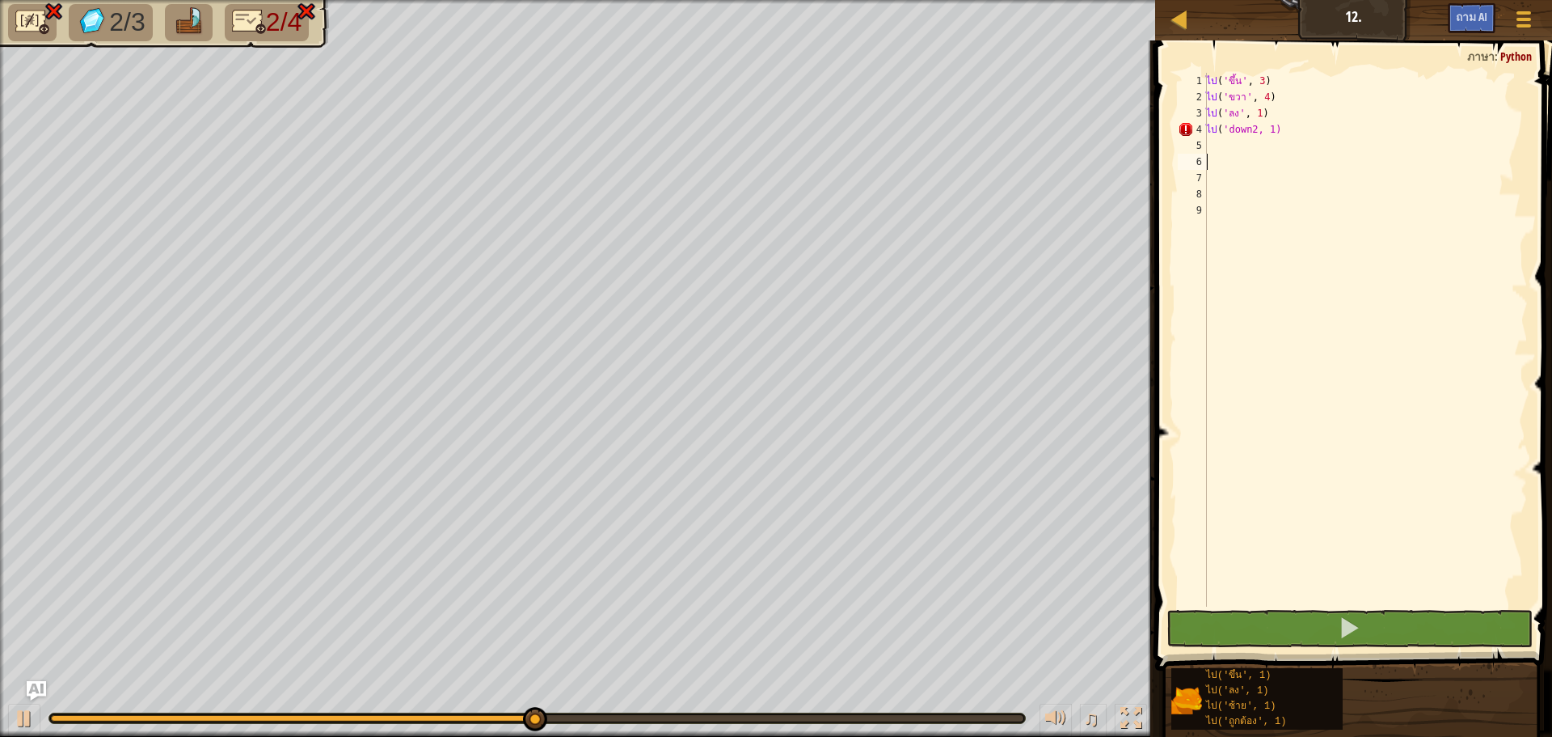
click at [1299, 86] on div "ไป ( 'ขึ้น' , 3 ) ไป ( 'ขวา' , 4 ) ไป ( 'ลง' , 1 ) ไป ( 'down2, 1)" at bounding box center [1365, 356] width 325 height 566
click at [1282, 95] on div "ไป ( 'ขึ้น' , 3 ) ไป ( 'ขวา' , 4 ) ไป ( 'ลง' , 1 ) ไป ( 'down2, 1)" at bounding box center [1365, 356] width 325 height 566
click at [1278, 114] on div "ไป ( 'ขึ้น' , 3 ) ไป ( 'ขวา' , 4 ) ไป ( 'ลง' , 1 ) ไป ( 'down2, 1)" at bounding box center [1365, 356] width 325 height 566
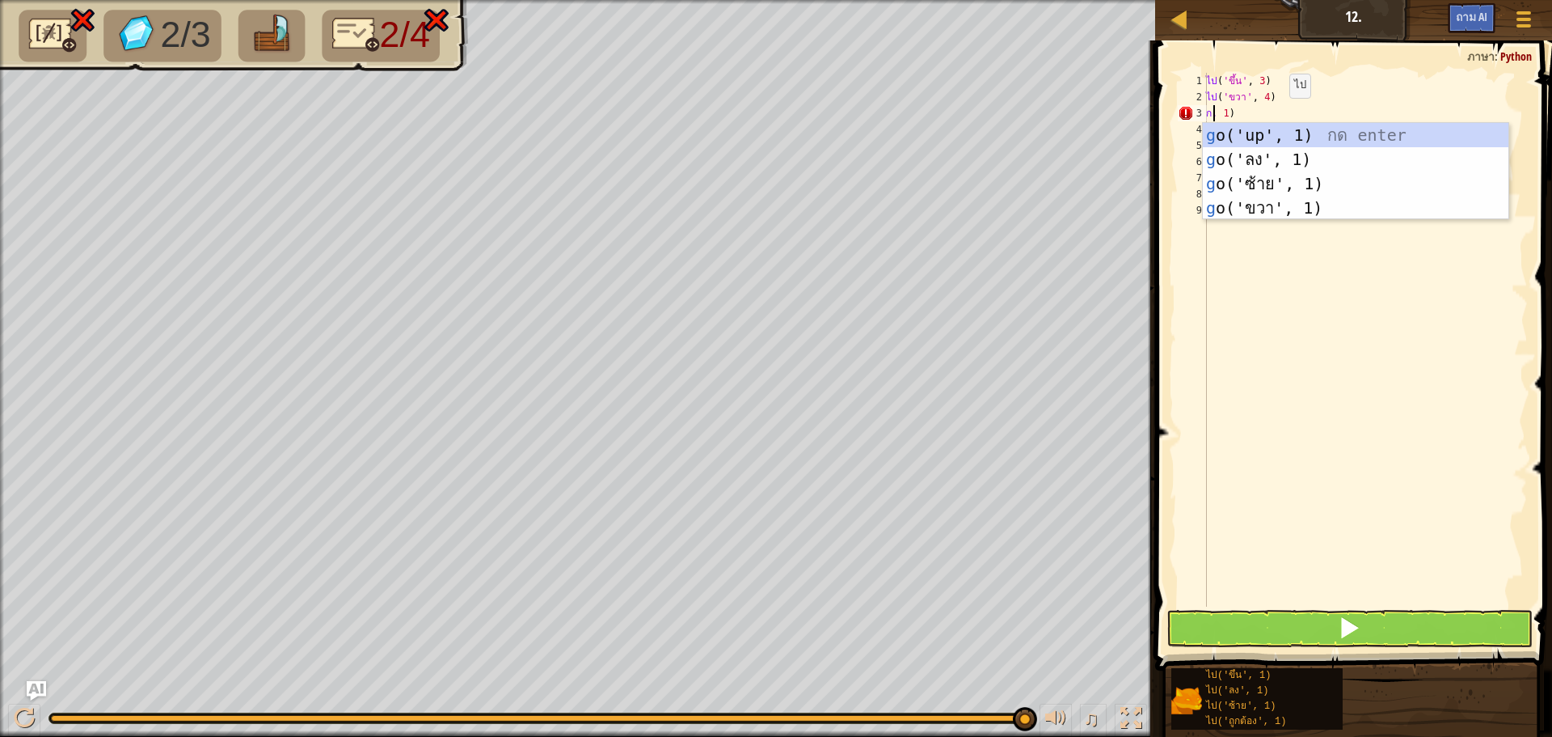
scroll to position [7, 2]
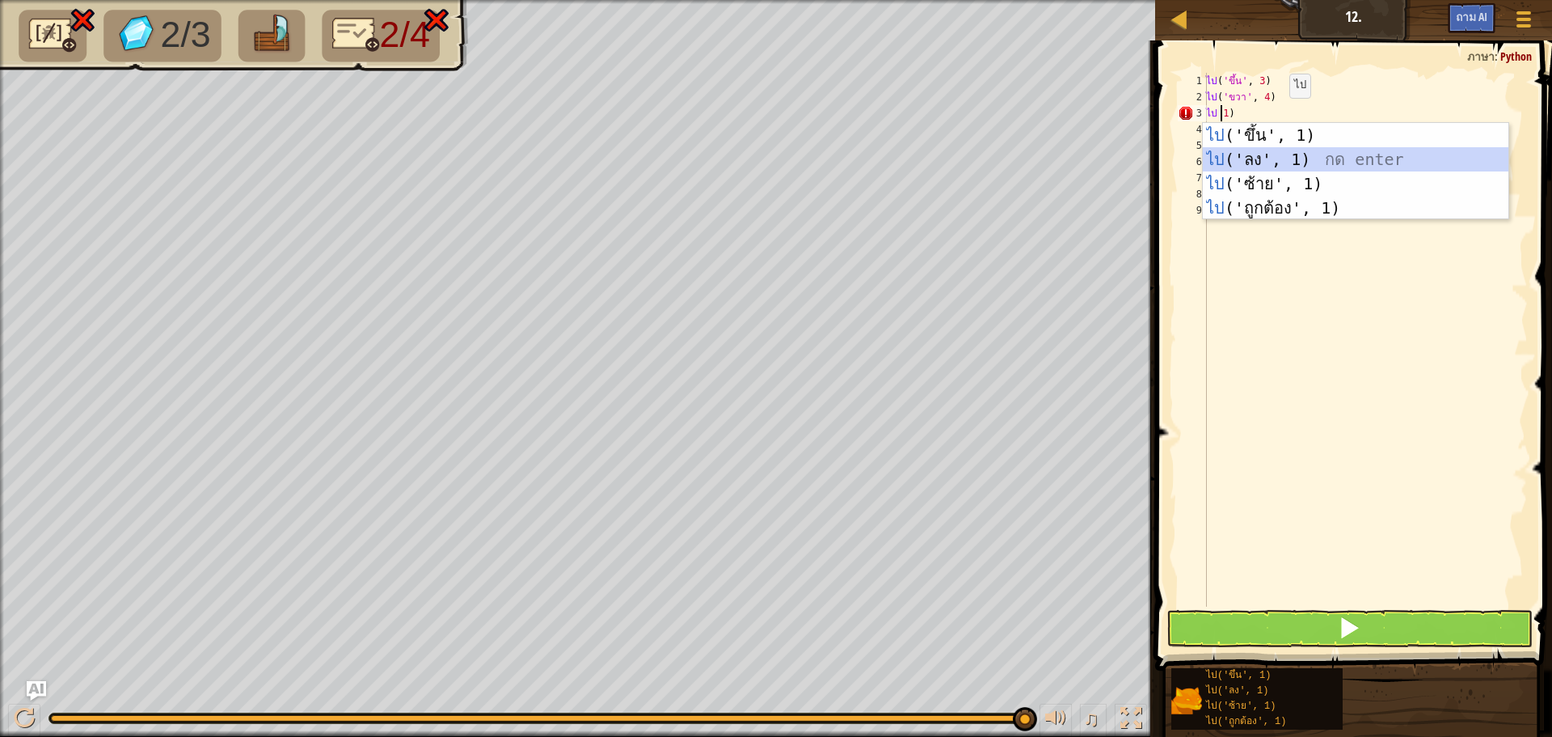
click at [1285, 151] on div "ไป ('ขึ้น', 1) กด enter ไป ('ลง', 1) กด enter ไป ('ซ้าย', 1) กด enter ไป ('ถูกต…" at bounding box center [1356, 196] width 306 height 146
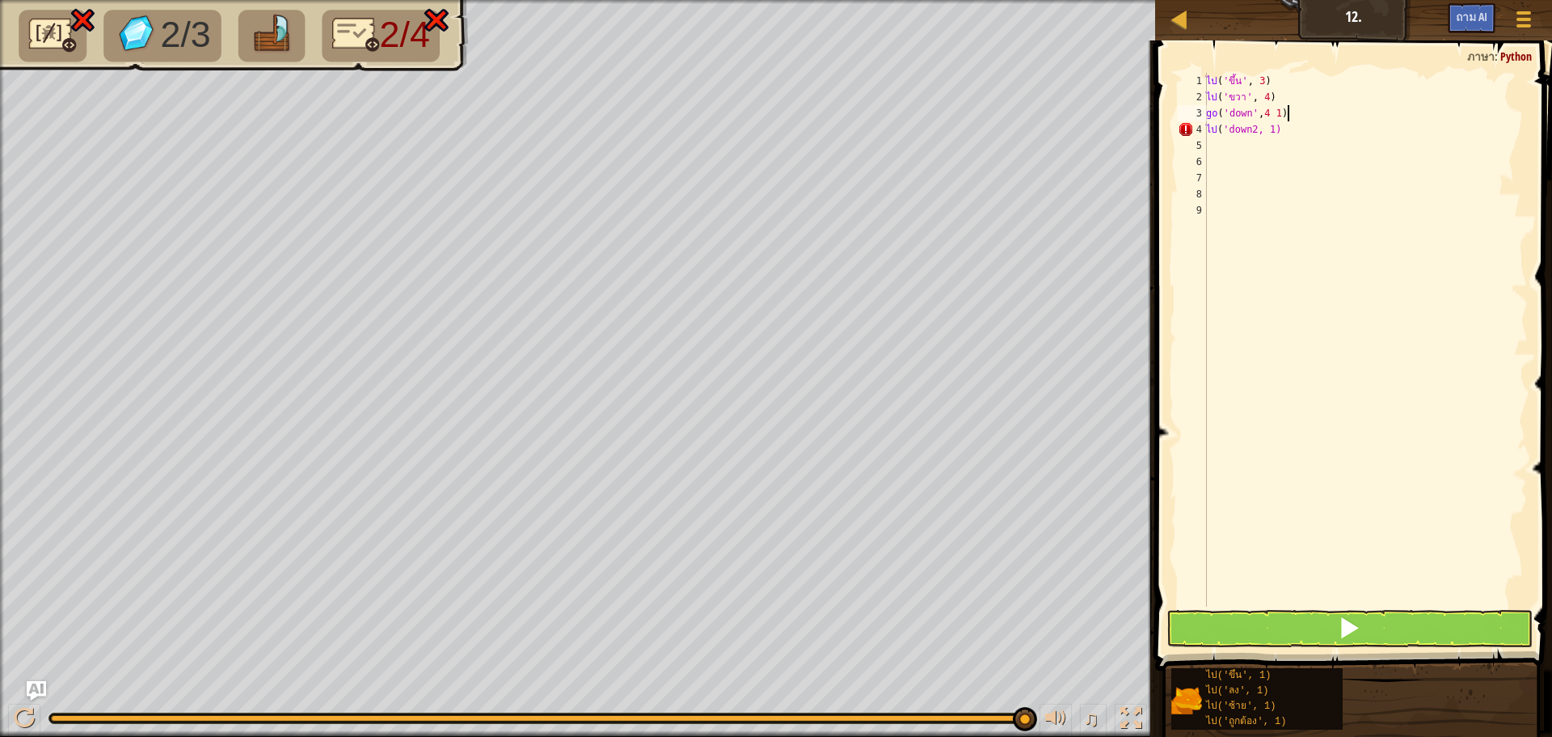
scroll to position [7, 6]
click at [1285, 127] on div "ไป ( 'ขึ้น' , 3 ) ไป ( 'ขวา' , 4 ) ไป ( 'ลง' , 4 1 ) ไป ( 'down2, 1)" at bounding box center [1365, 356] width 325 height 566
click at [1280, 618] on button at bounding box center [1350, 628] width 366 height 37
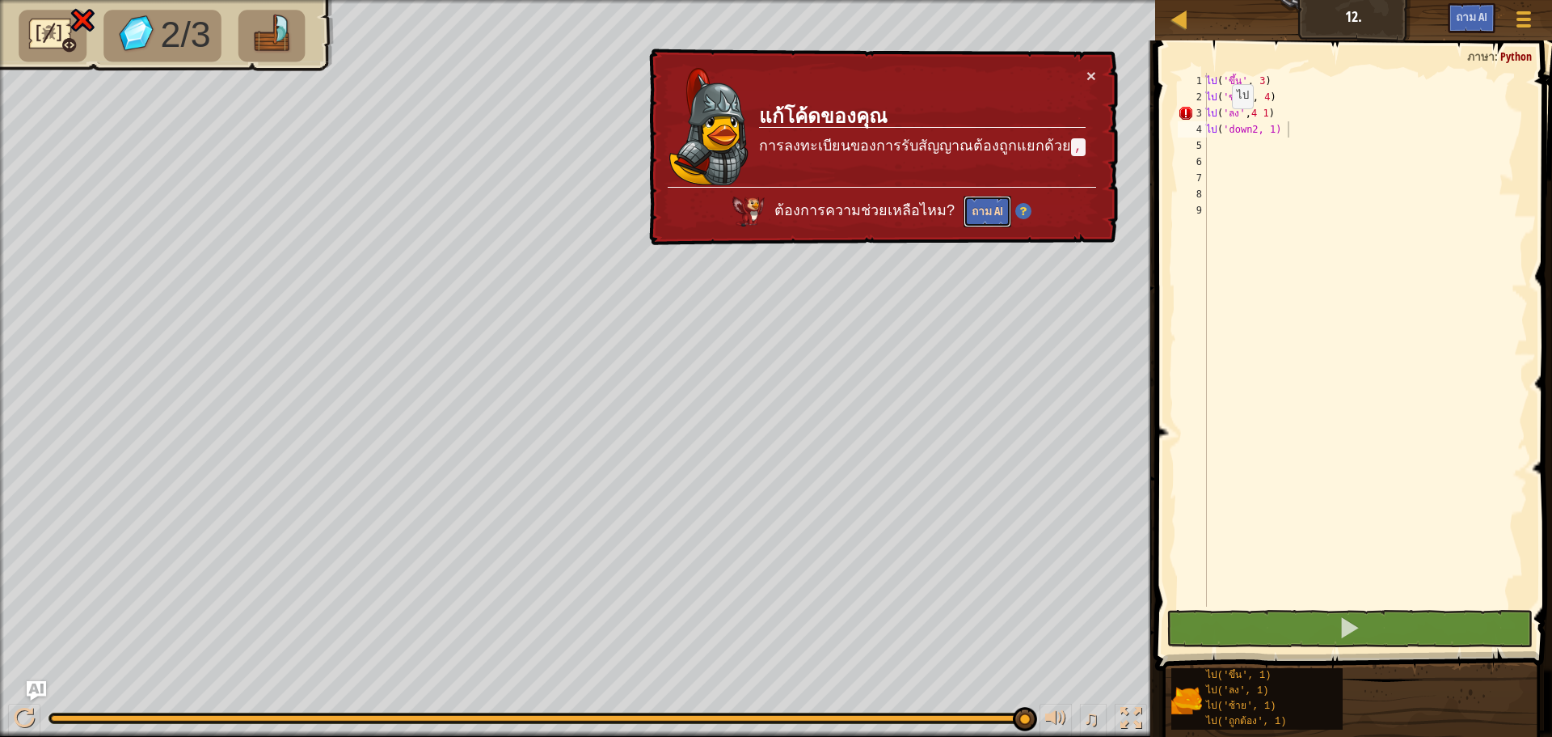
click at [996, 209] on font "ถาม AI" at bounding box center [988, 210] width 32 height 15
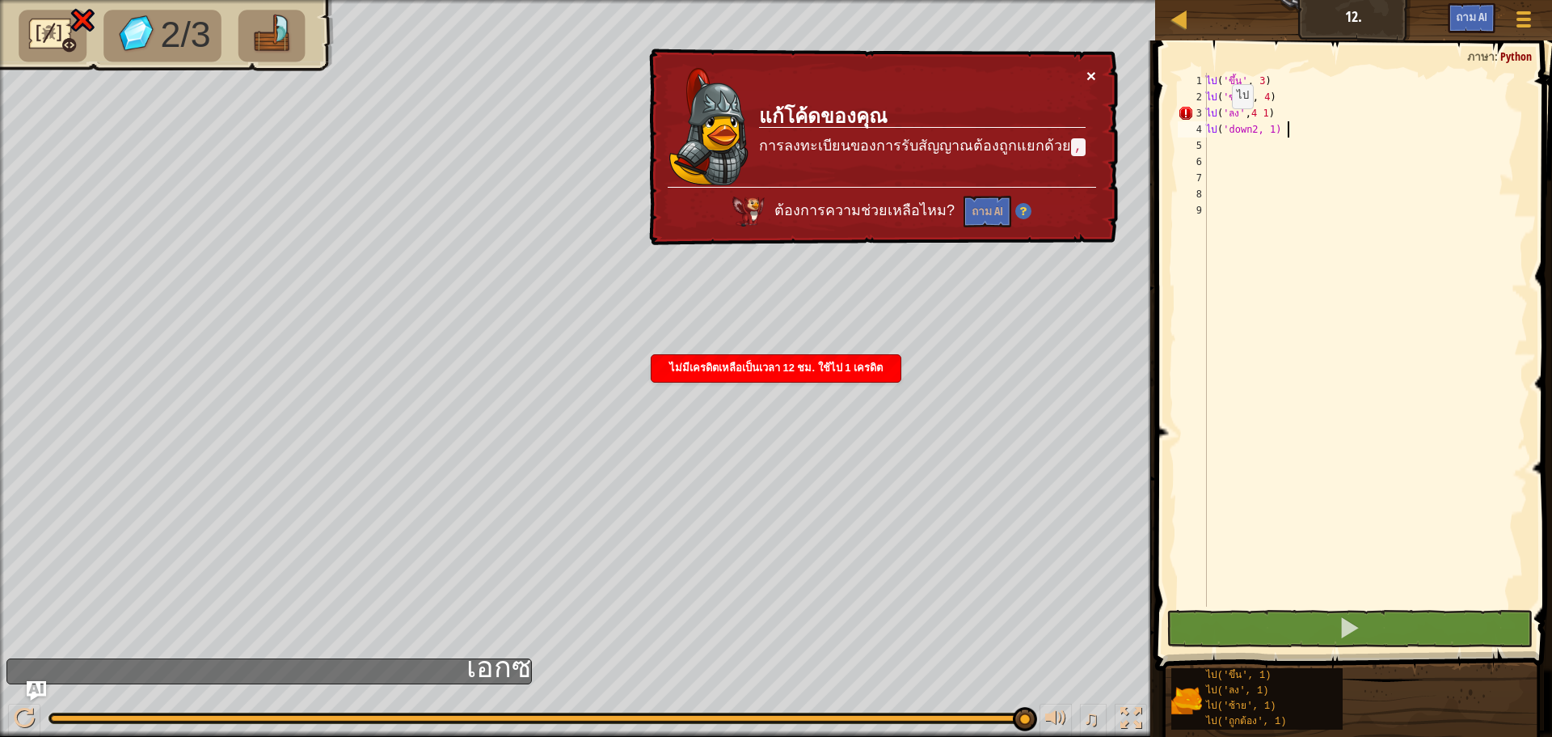
click at [1088, 68] on button "×" at bounding box center [1092, 75] width 10 height 17
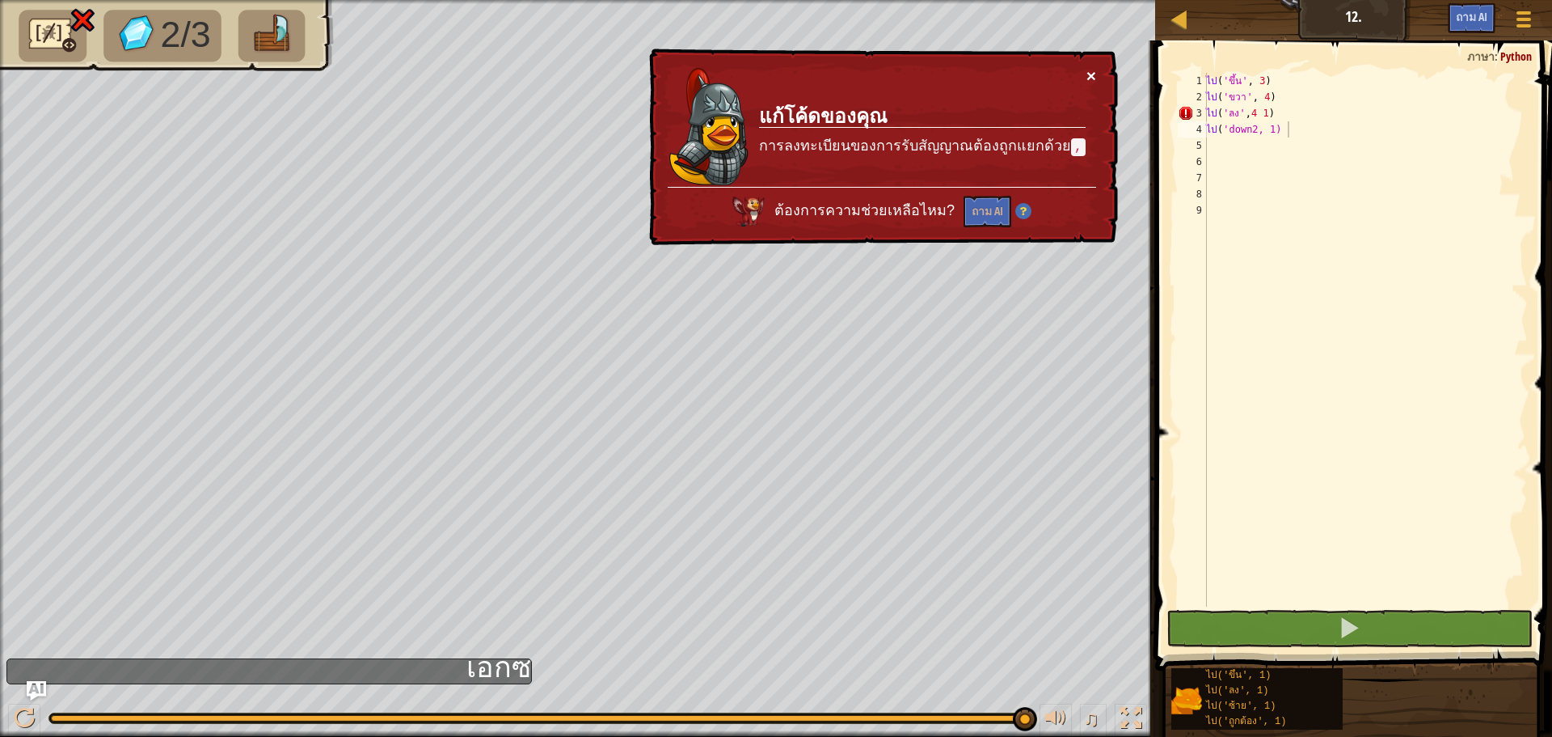
click at [1090, 70] on button "×" at bounding box center [1092, 75] width 10 height 17
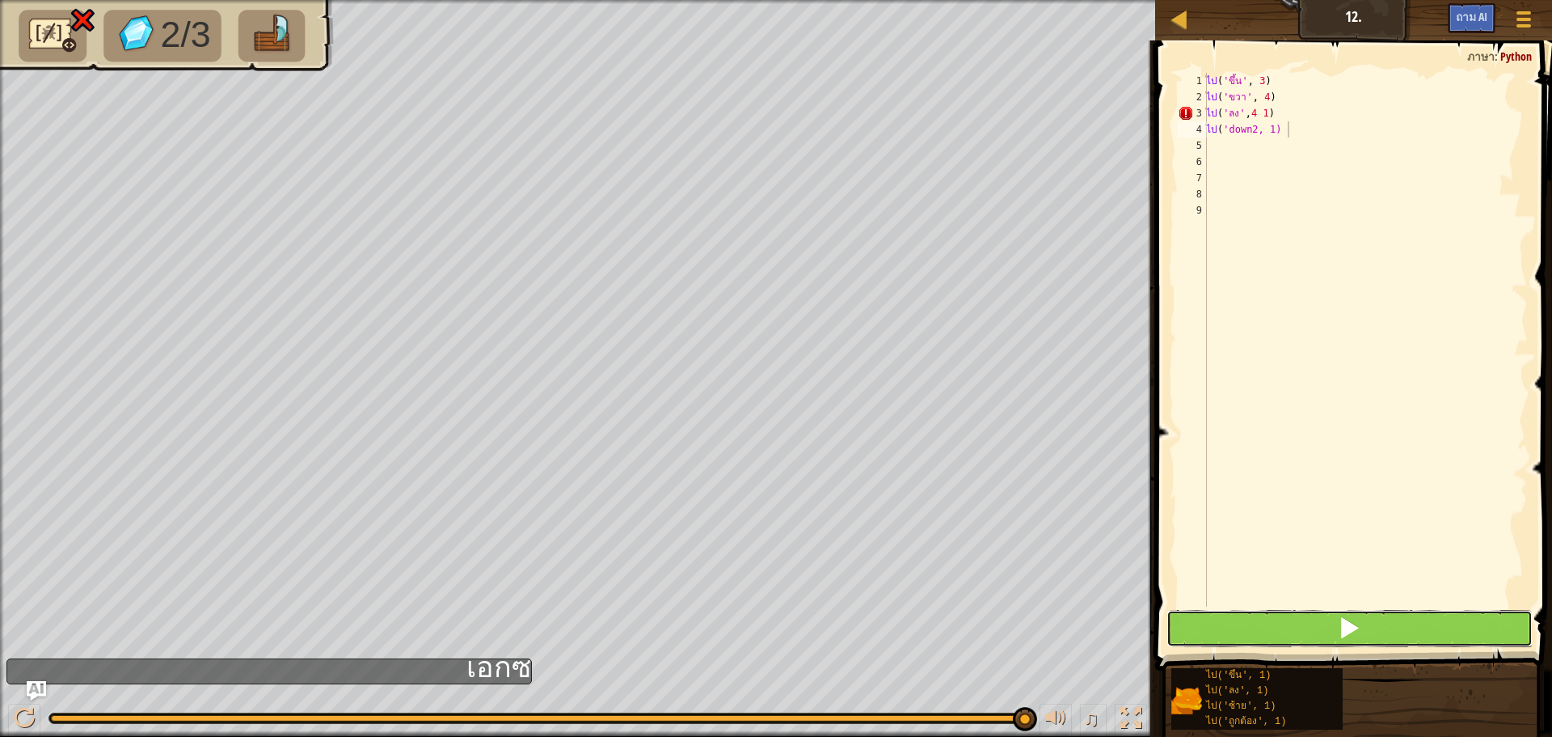
click at [1354, 623] on span at bounding box center [1349, 627] width 23 height 23
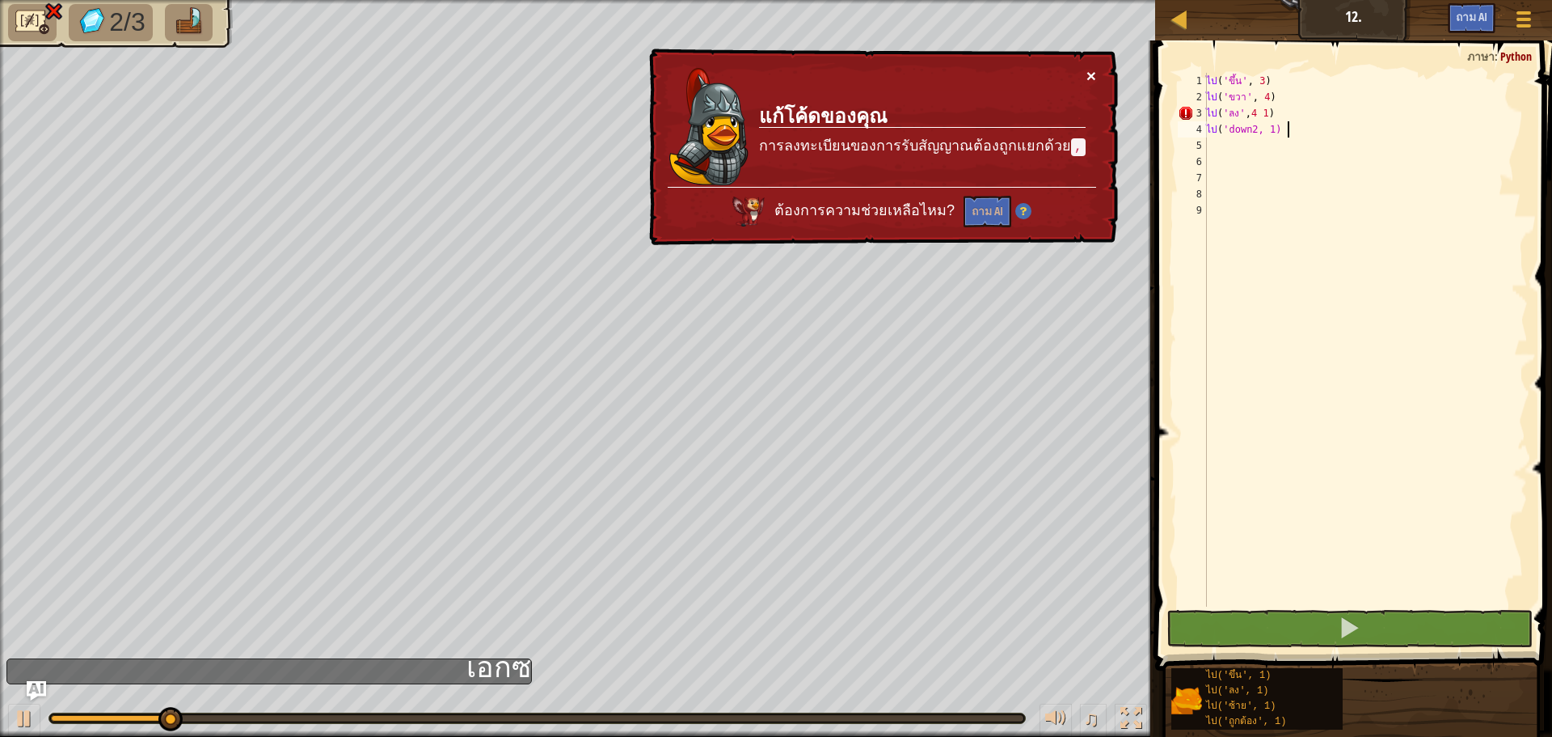
click at [1094, 72] on button "×" at bounding box center [1092, 75] width 10 height 17
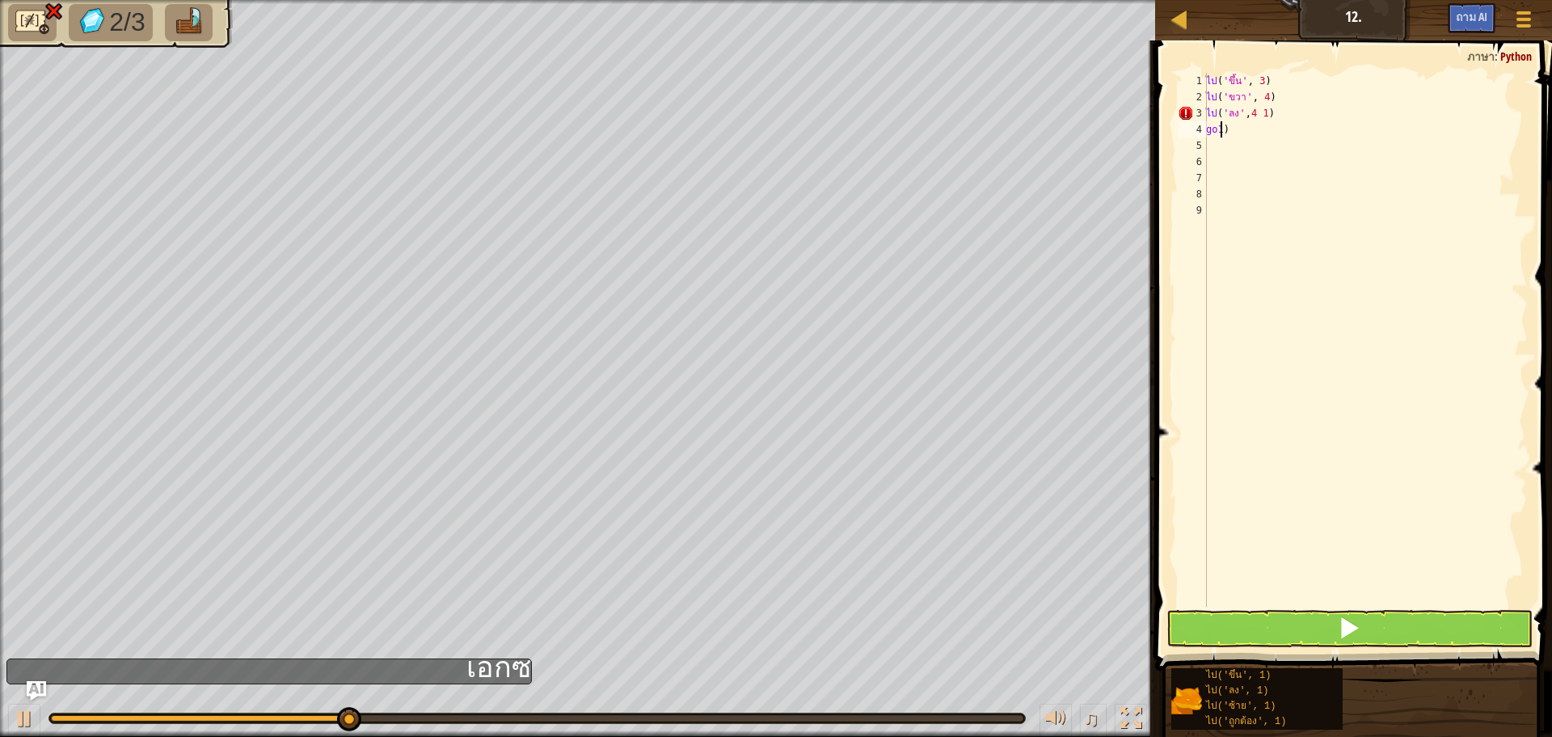
scroll to position [7, 0]
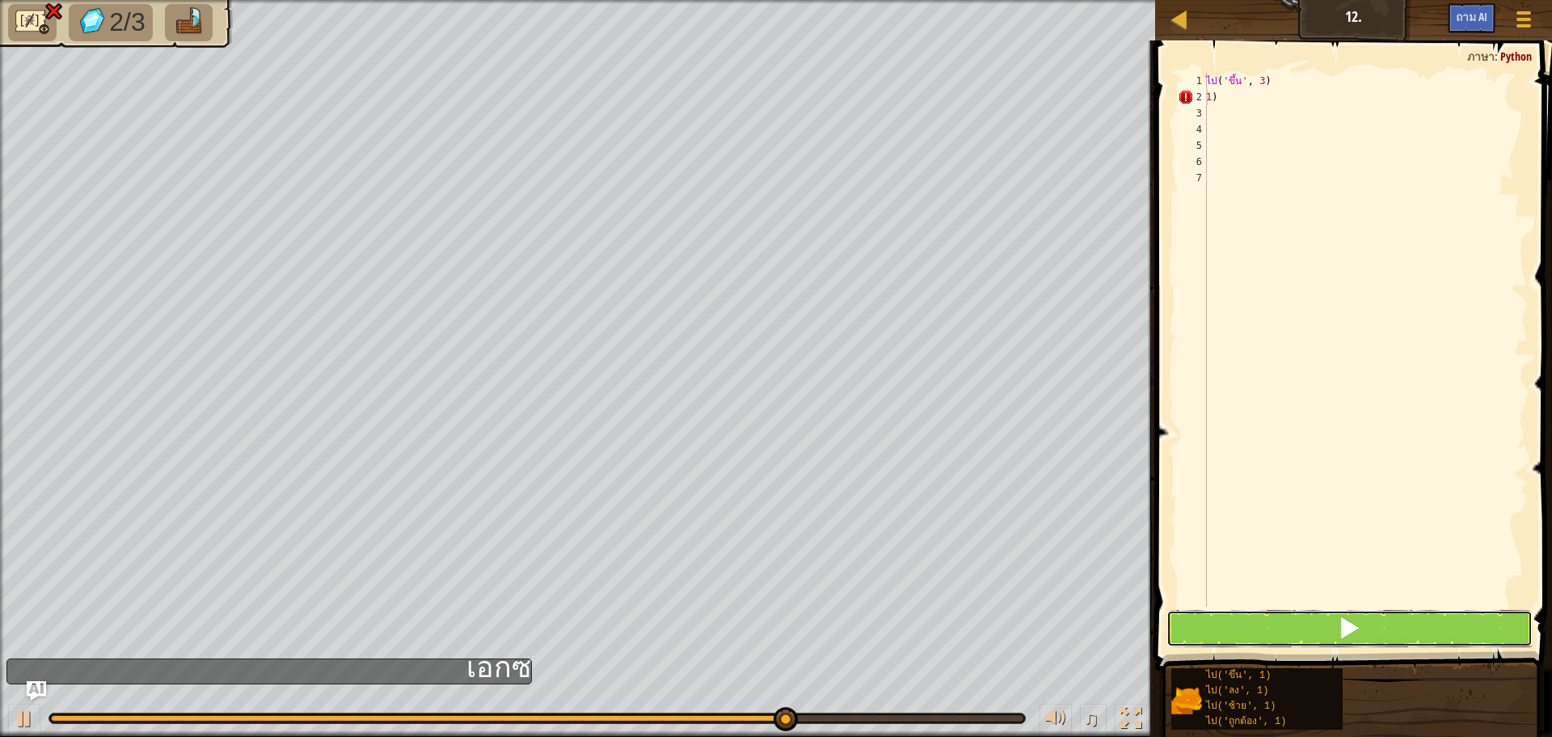
click at [1482, 622] on button at bounding box center [1350, 628] width 366 height 37
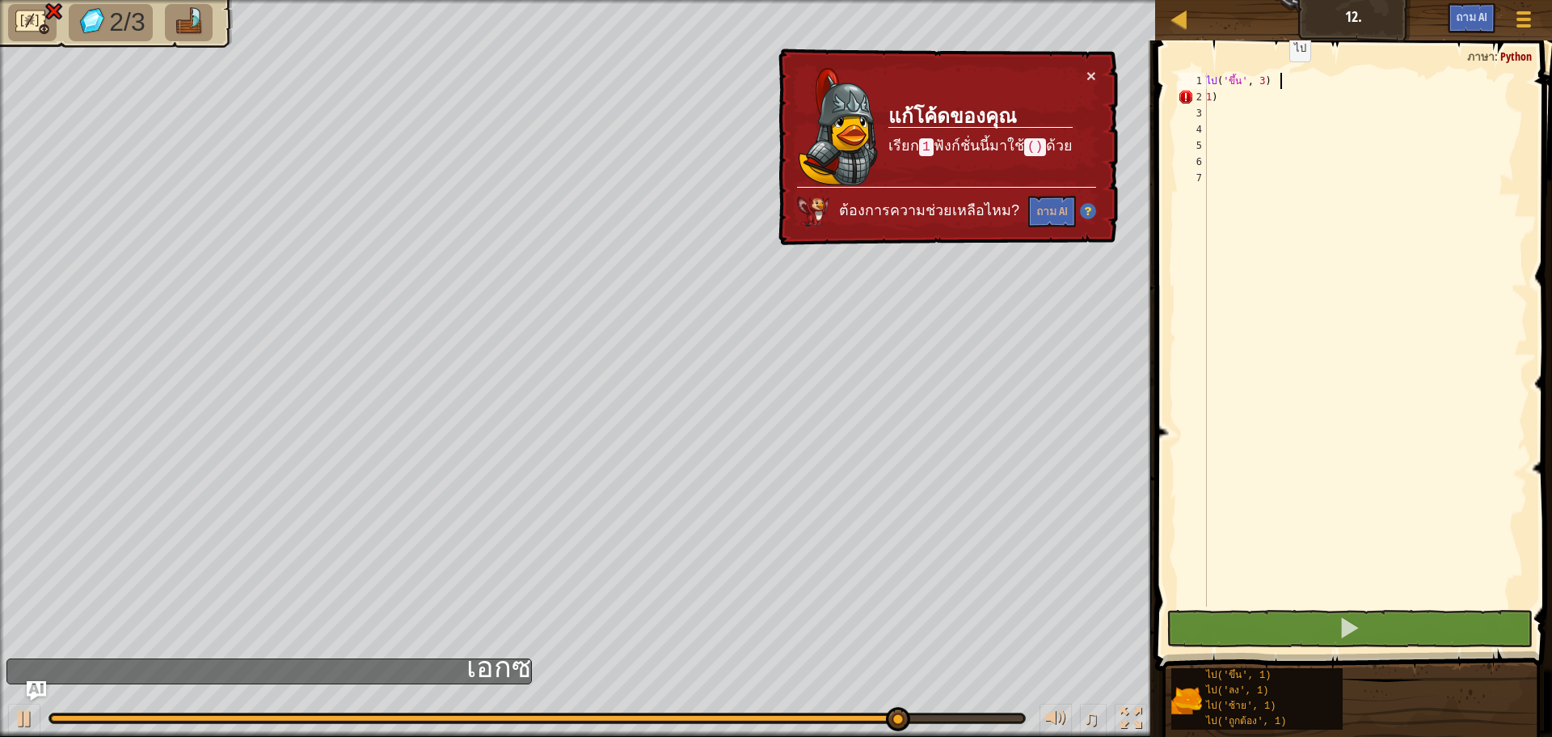
click at [1278, 78] on div "ไป ( 'ขึ้น' , 3 ) 1 )" at bounding box center [1365, 356] width 325 height 566
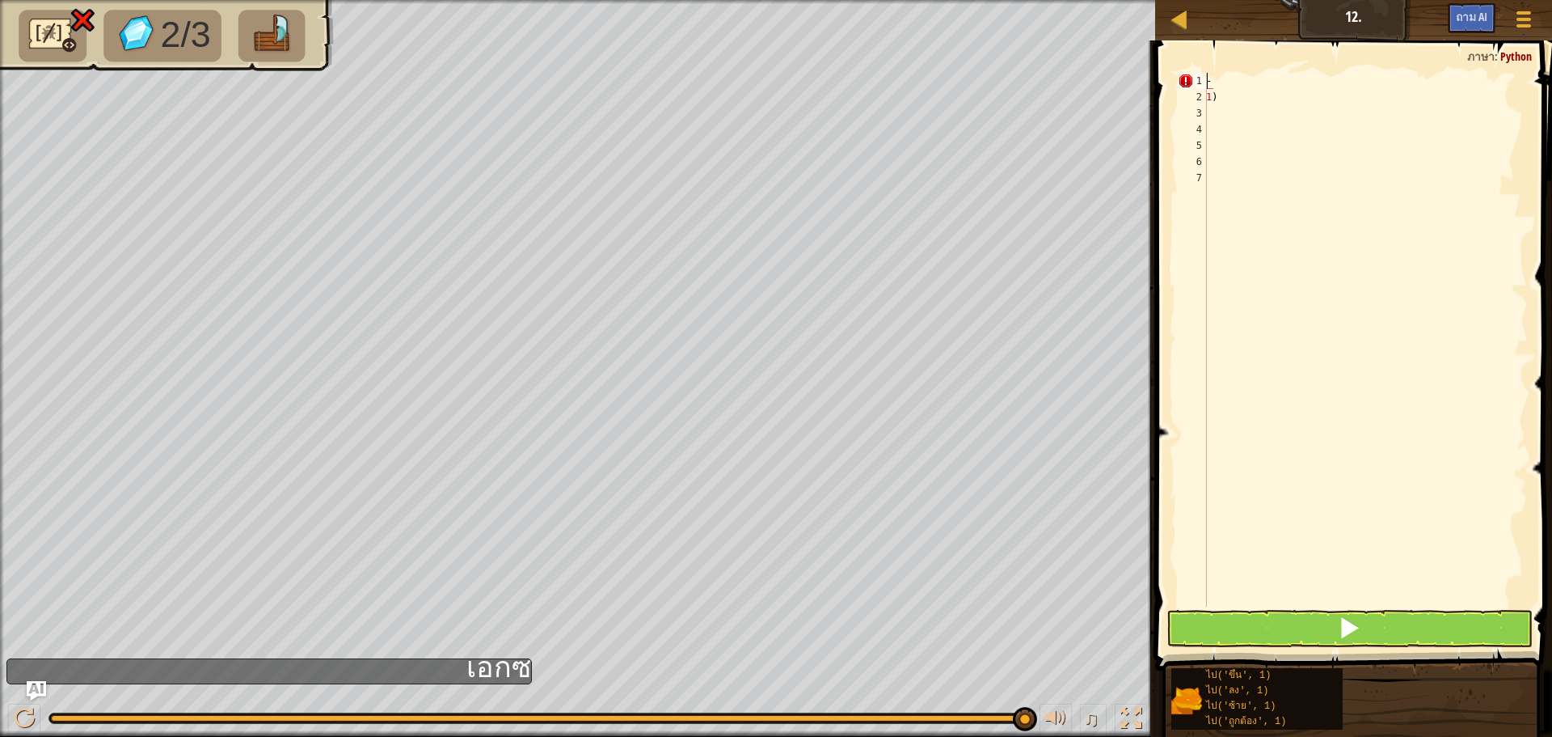
click at [1312, 90] on div "- 1 )" at bounding box center [1365, 356] width 325 height 566
click at [1311, 92] on div "- 1 )" at bounding box center [1365, 340] width 325 height 534
click at [1311, 91] on div "- 1 )" at bounding box center [1365, 356] width 325 height 566
click at [1217, 104] on div "- 1 )" at bounding box center [1365, 356] width 325 height 566
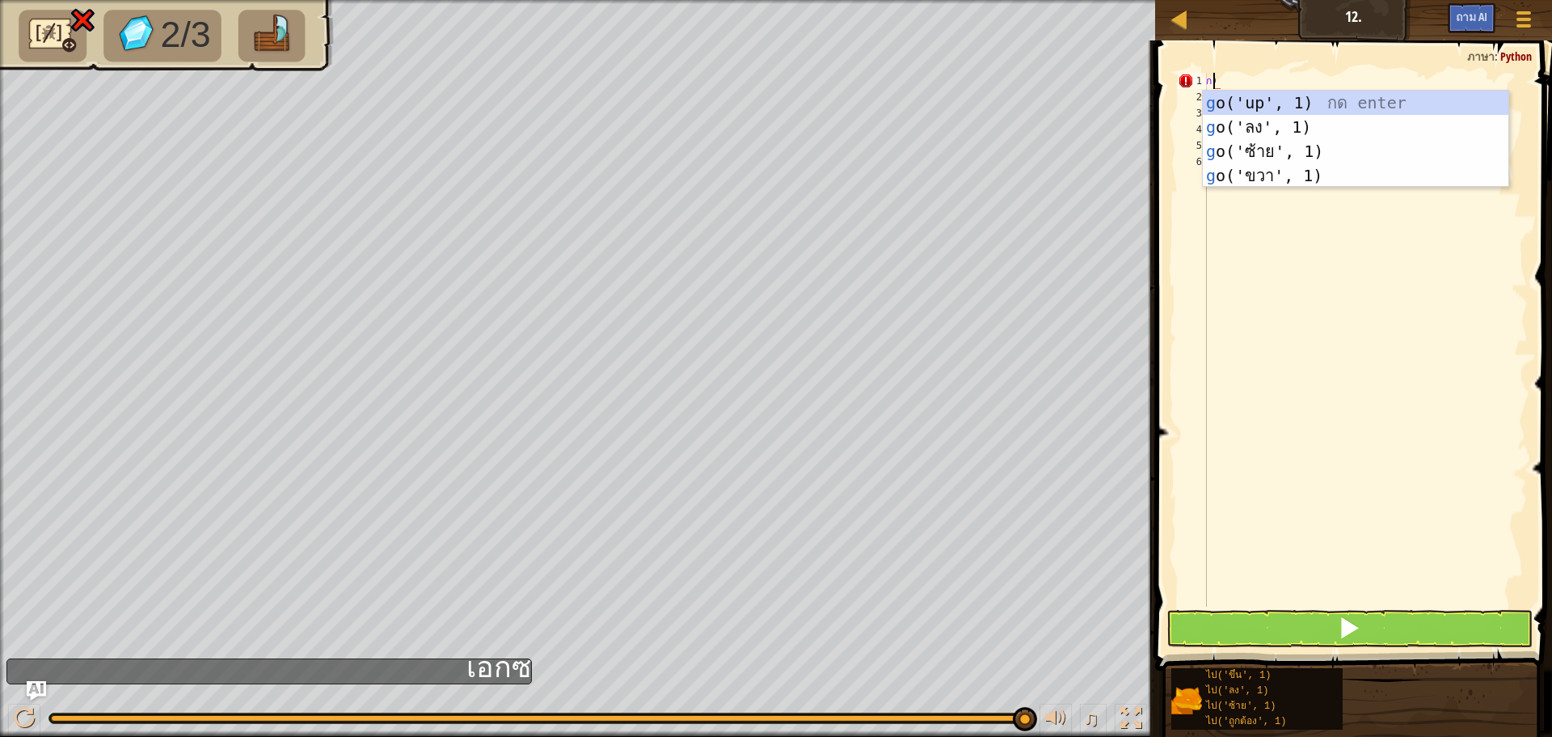
scroll to position [7, 1]
click at [1217, 99] on div "ไป ('ขึ้น', 1) กด enter ไป ('ลง', 1) กด enter ไป ('ซ้าย', 1) กด enter ไป ('ถูกต…" at bounding box center [1356, 164] width 306 height 146
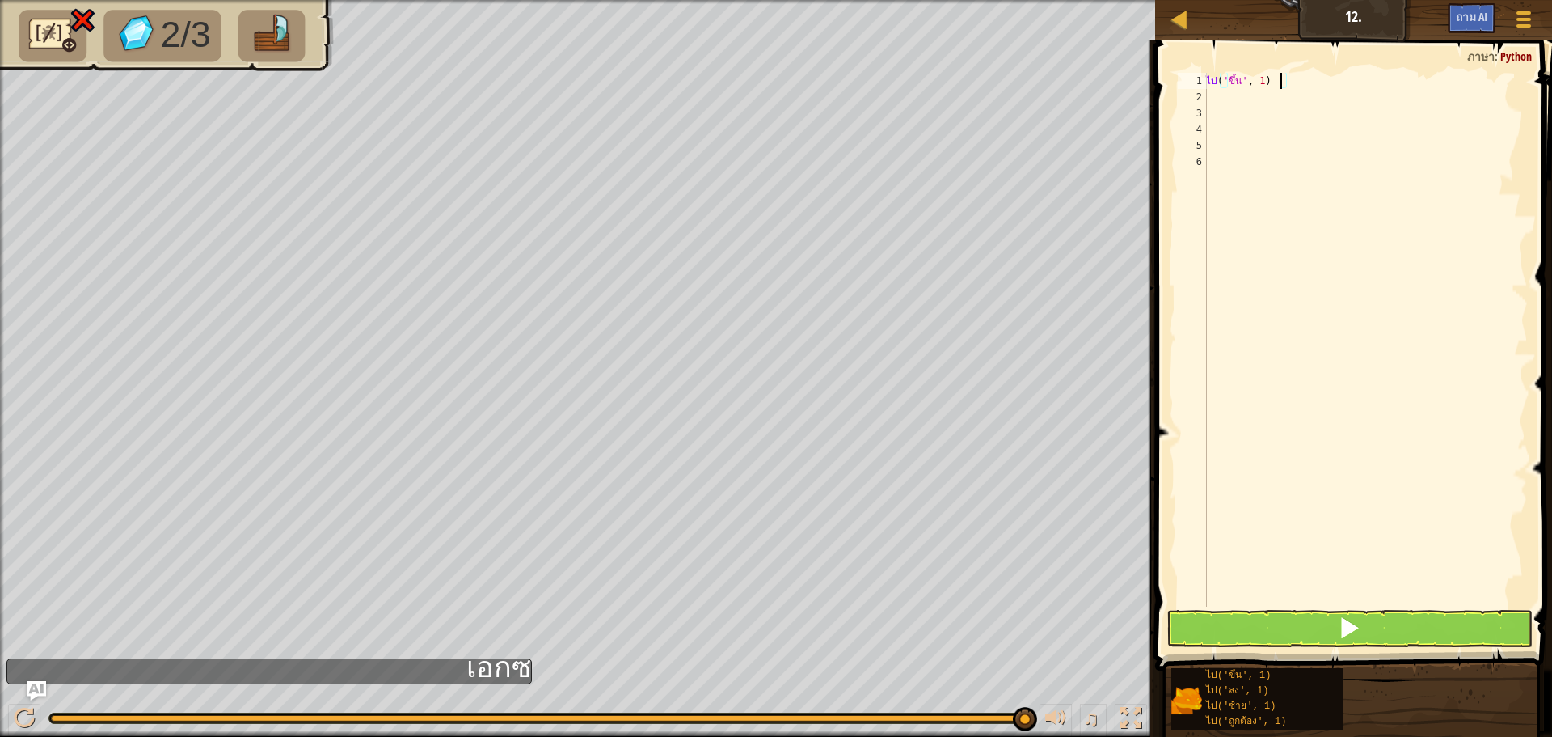
scroll to position [7, 5]
click at [1205, 615] on button at bounding box center [1350, 628] width 366 height 37
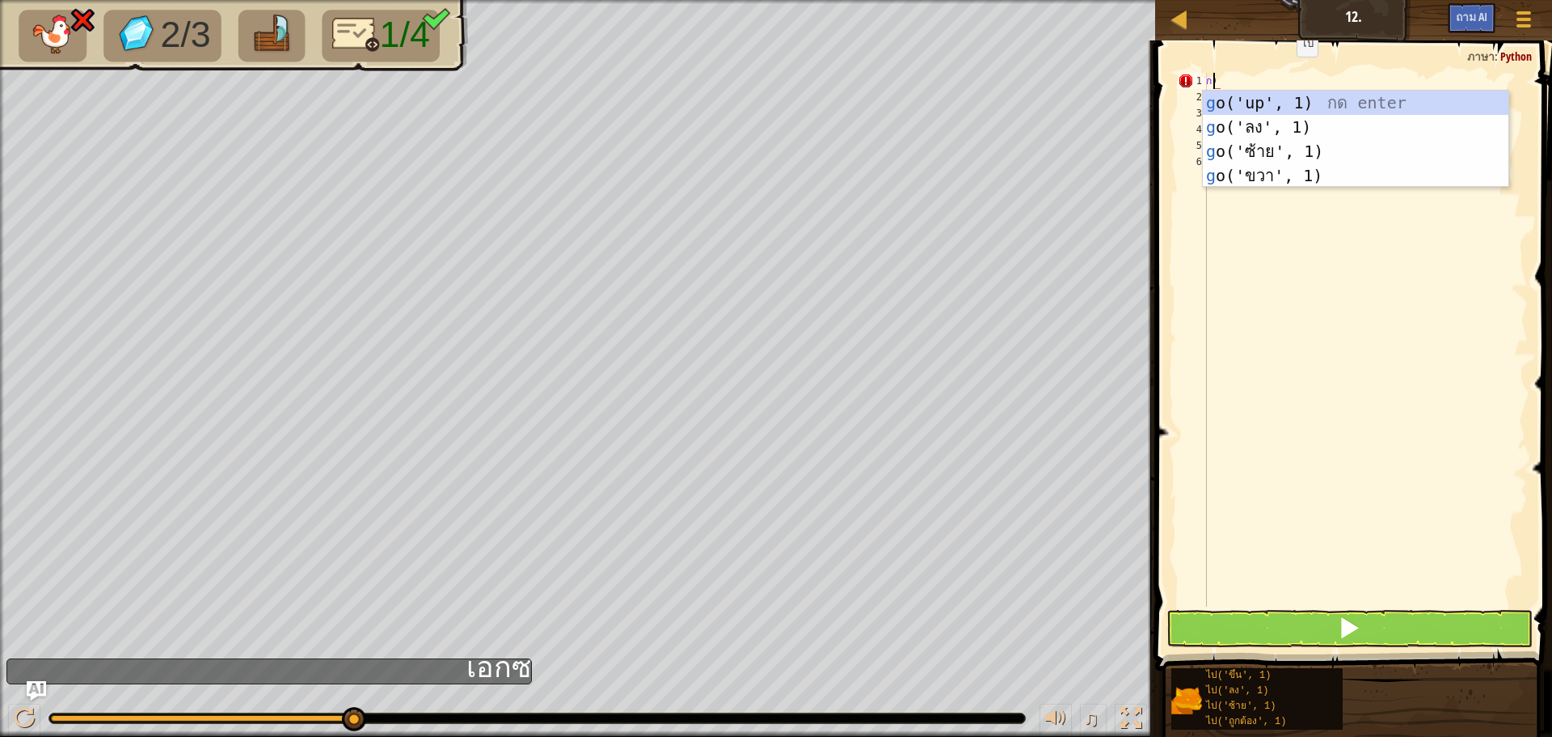
scroll to position [7, 1]
click at [1300, 99] on div "ไป ('ขึ้น', 1) กด enter ไป ('ลง', 1) กด enter ไป ('ซ้าย', 1) กด enter ไป ('ถูกต…" at bounding box center [1356, 164] width 306 height 146
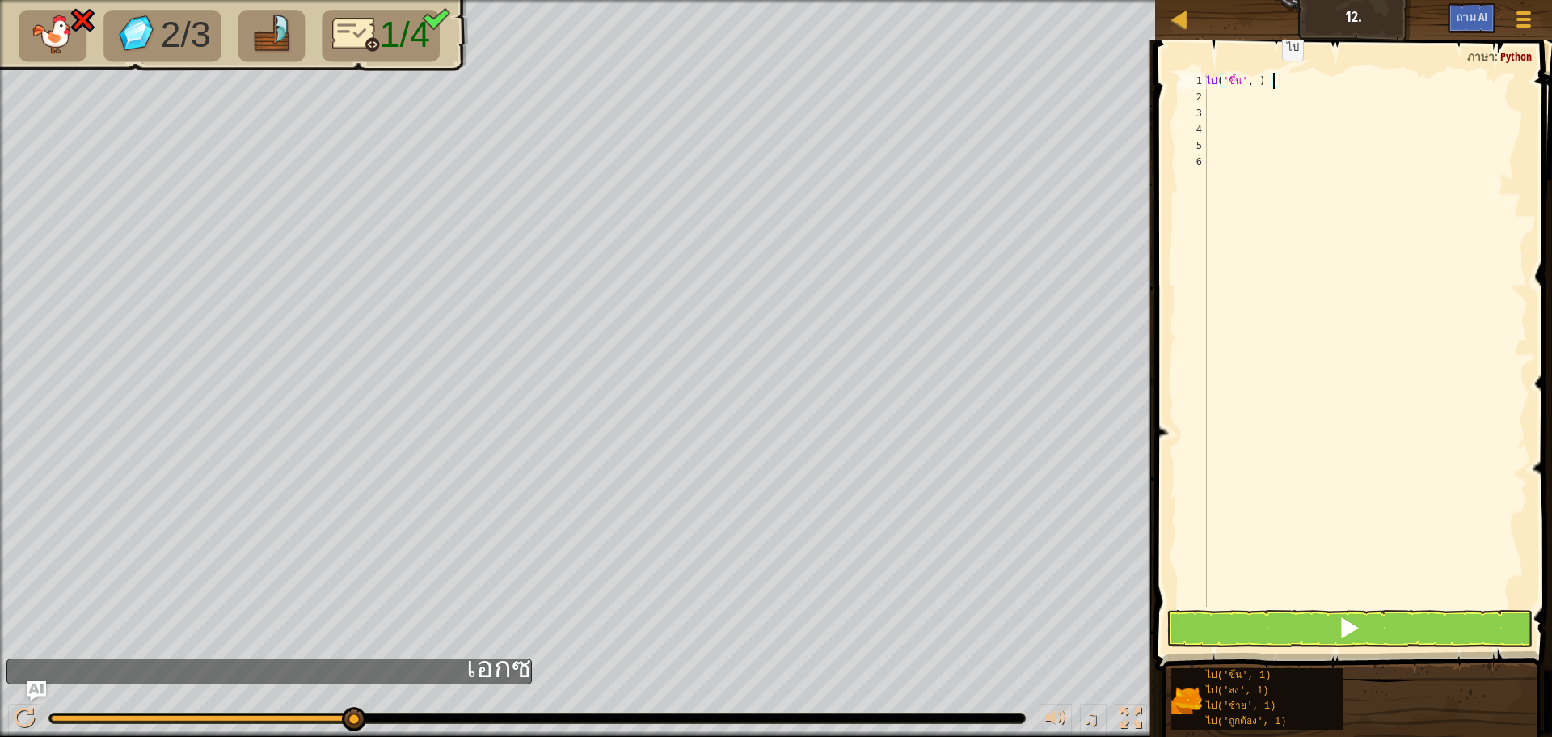
scroll to position [7, 4]
type textarea "go('up', 3)"
click at [1356, 631] on span at bounding box center [1349, 627] width 23 height 23
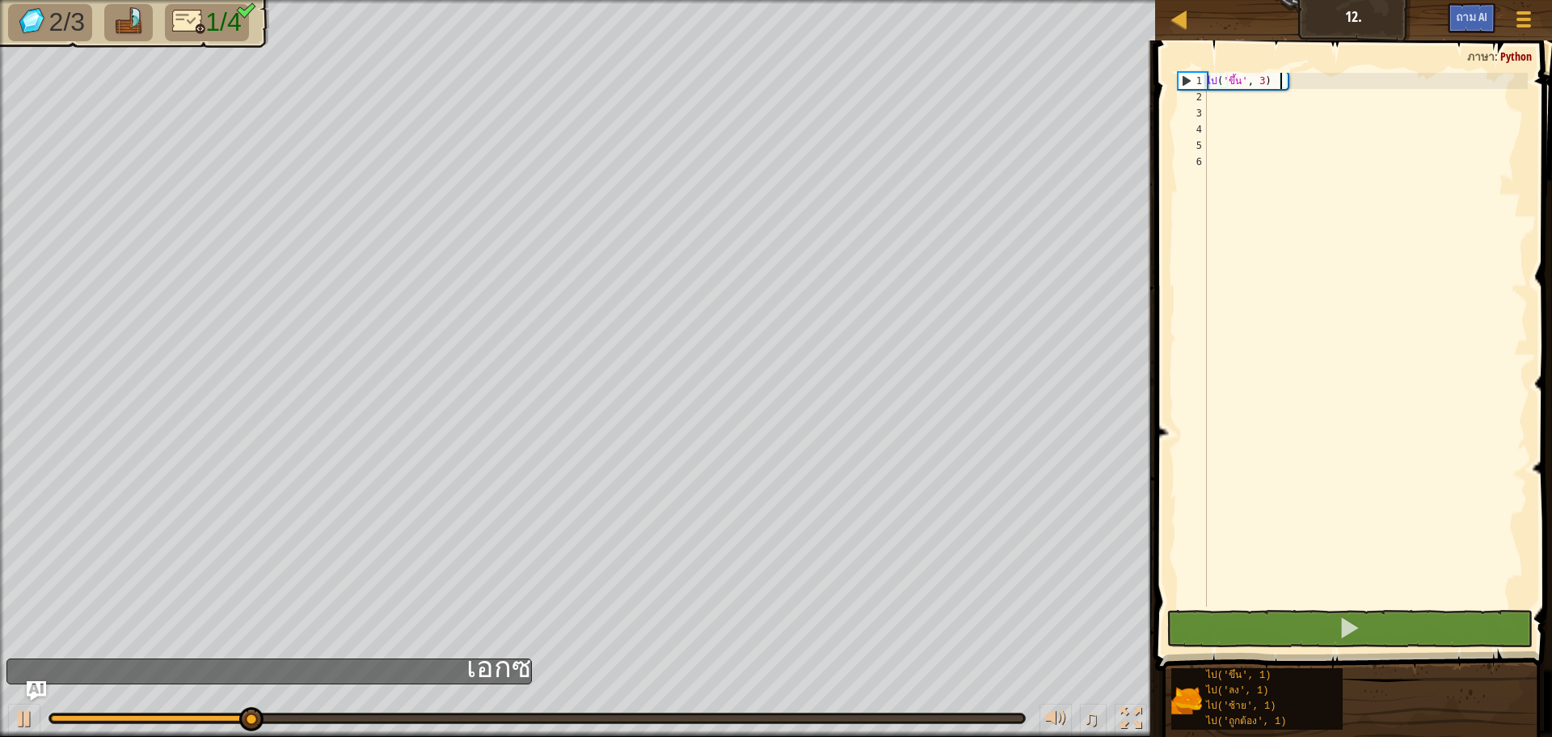
click at [1235, 98] on div "ไป ( 'ขึ้น' , 3 )" at bounding box center [1365, 356] width 325 height 566
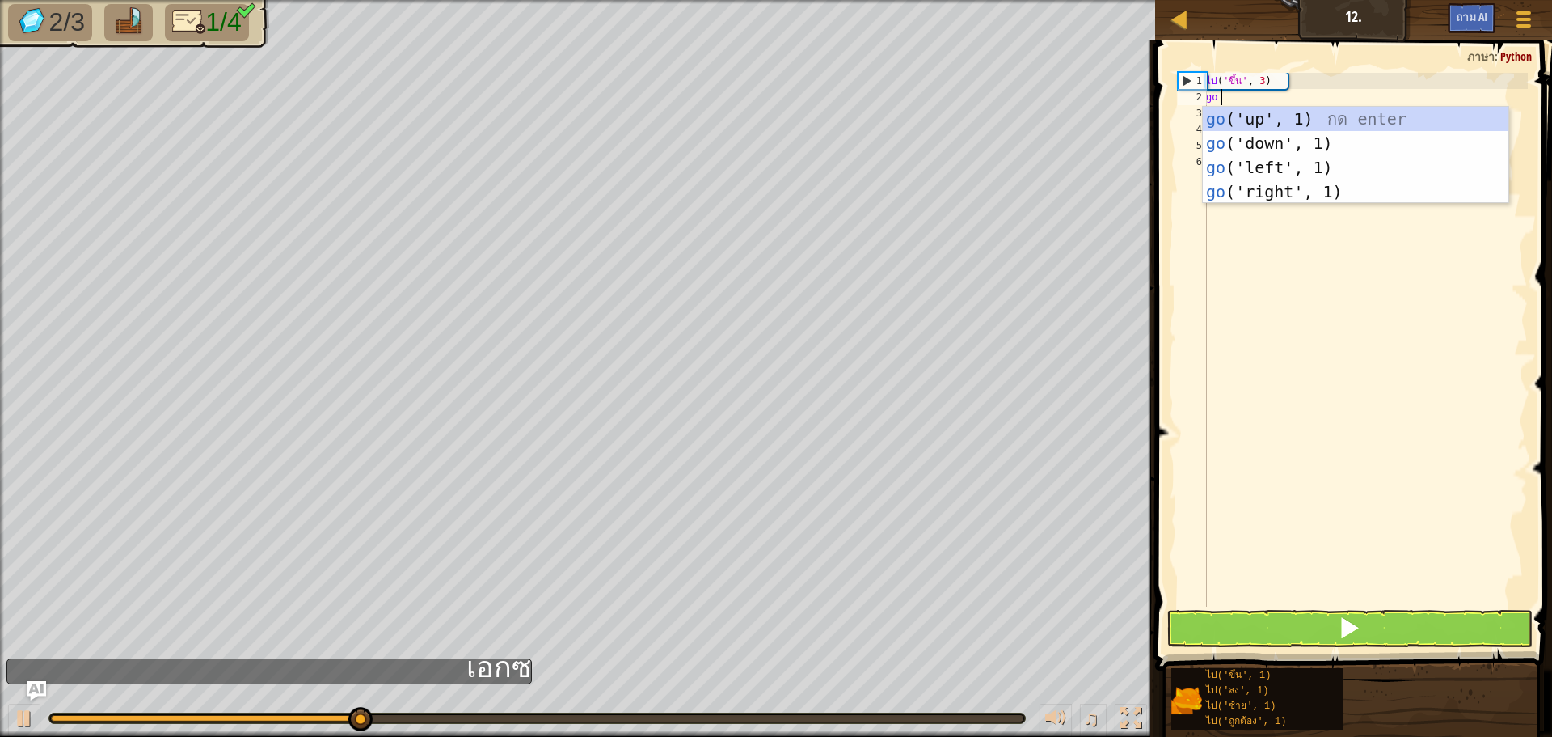
type textarea "go"
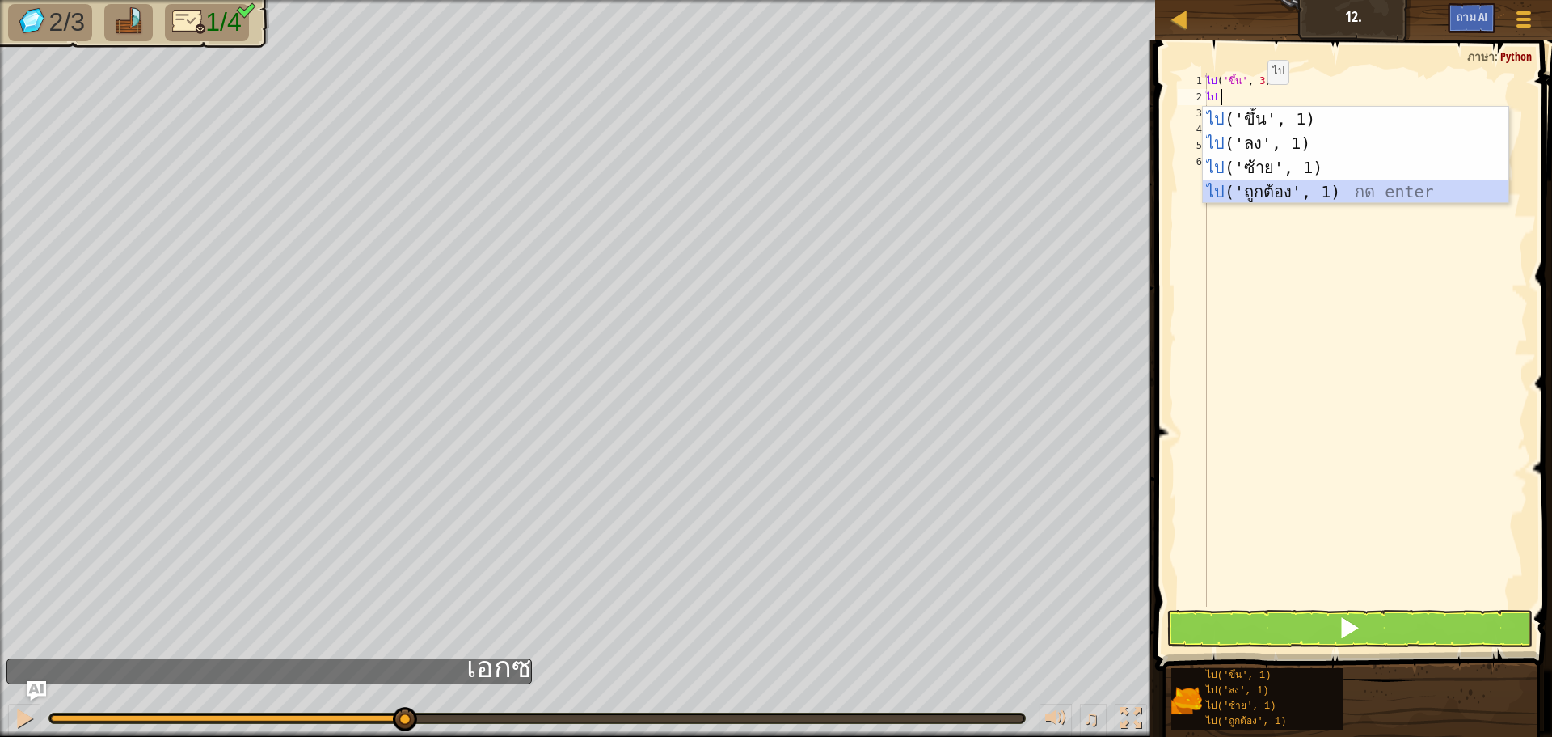
click at [1283, 182] on div "ไป ('ขึ้น', 1) กด enter ไป ('ลง', 1) กด enter ไป ('ซ้าย', 1) กด enter ไป ('ถูกต…" at bounding box center [1356, 180] width 306 height 146
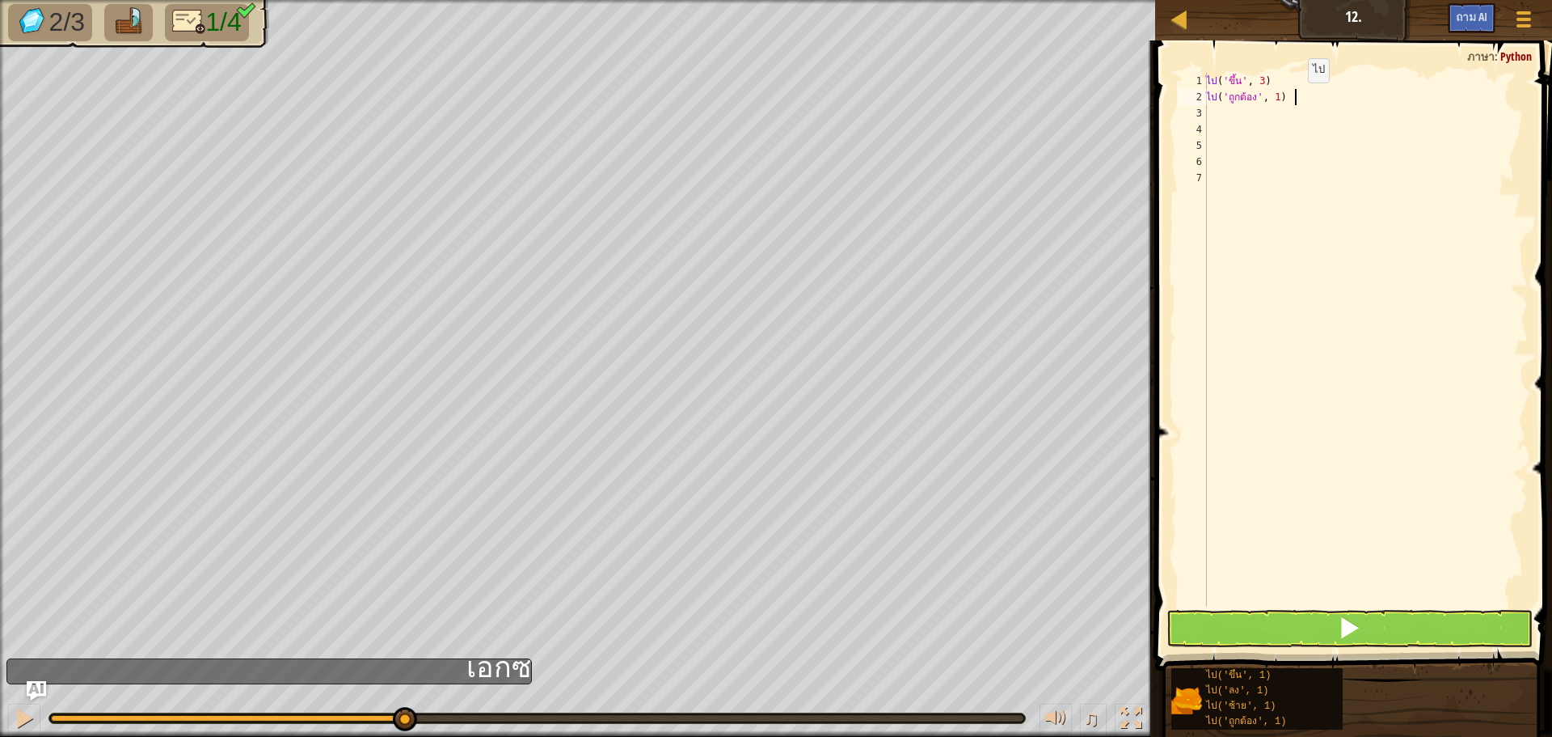
click at [1296, 99] on div "ไป ( 'ขึ้น' , 3 ) ไป ( 'ถูกต้อง' , 1 )" at bounding box center [1365, 356] width 325 height 566
click at [1268, 98] on div "ไป ( 'ขึ้น' , 3 ) ไป ( 'right41)" at bounding box center [1365, 356] width 325 height 566
click at [1270, 96] on div "ไป ( 'ขึ้น' , 3 ) ไป ( 'right41)" at bounding box center [1365, 356] width 325 height 566
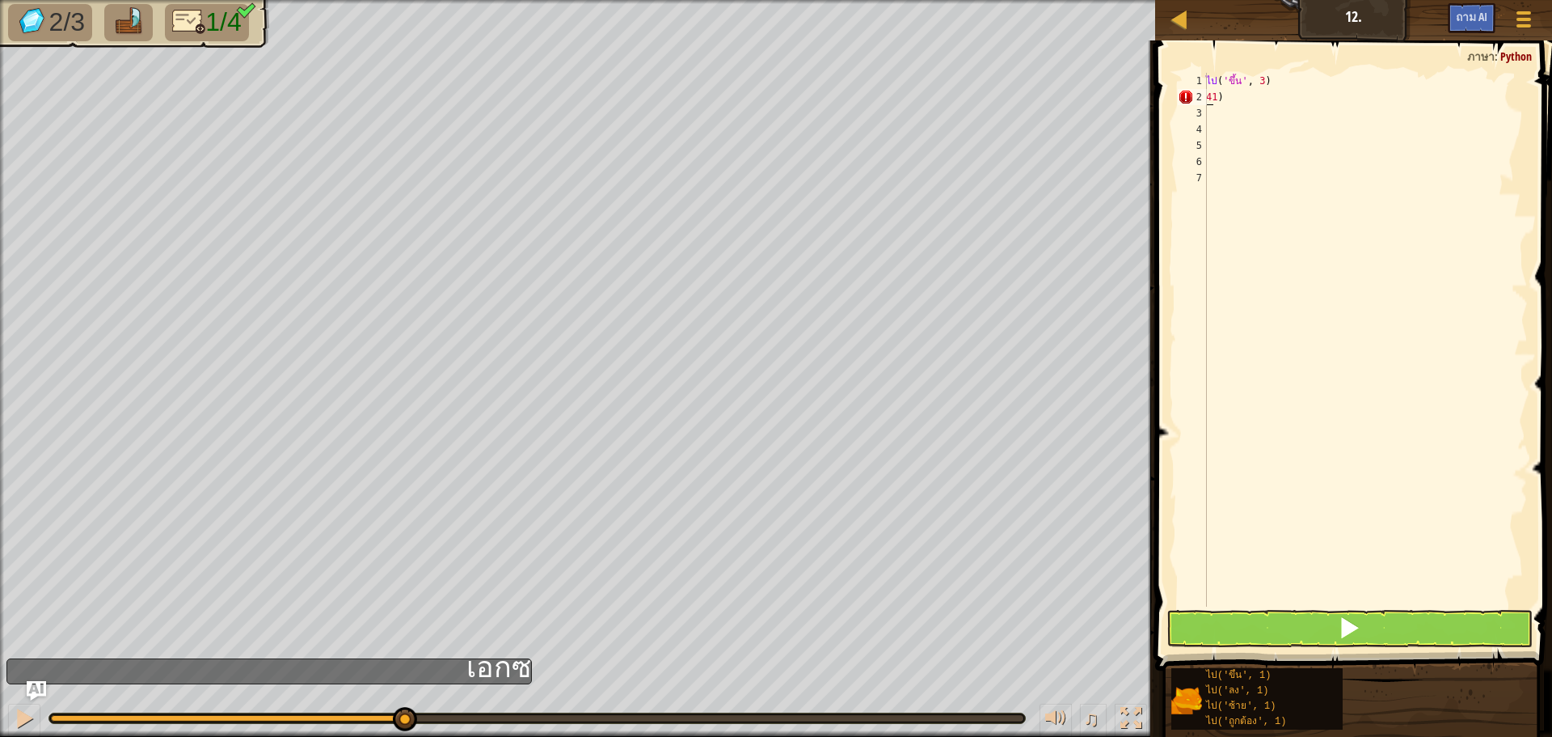
click at [1255, 95] on div "ไป ( 'ขึ้น' , 3 ) 41 )" at bounding box center [1365, 356] width 325 height 566
type textarea "4"
type textarea "g"
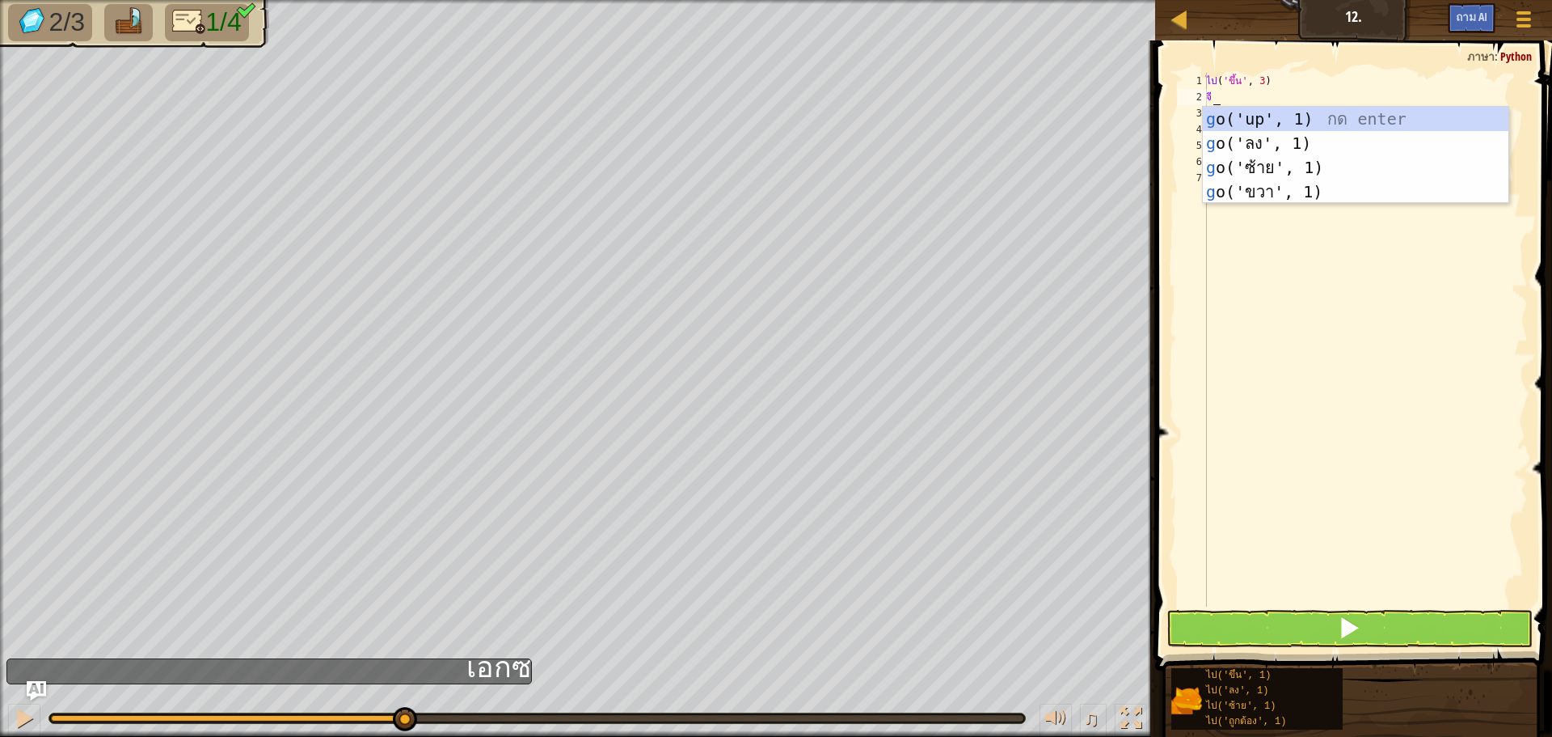
type textarea "go"
click at [1253, 186] on div "ไป ('ขึ้น', 1) กด enter ไป ('ลง', 1) กด enter ไป ('ซ้าย', 1) กด enter ไป ('ถูกต…" at bounding box center [1356, 180] width 306 height 146
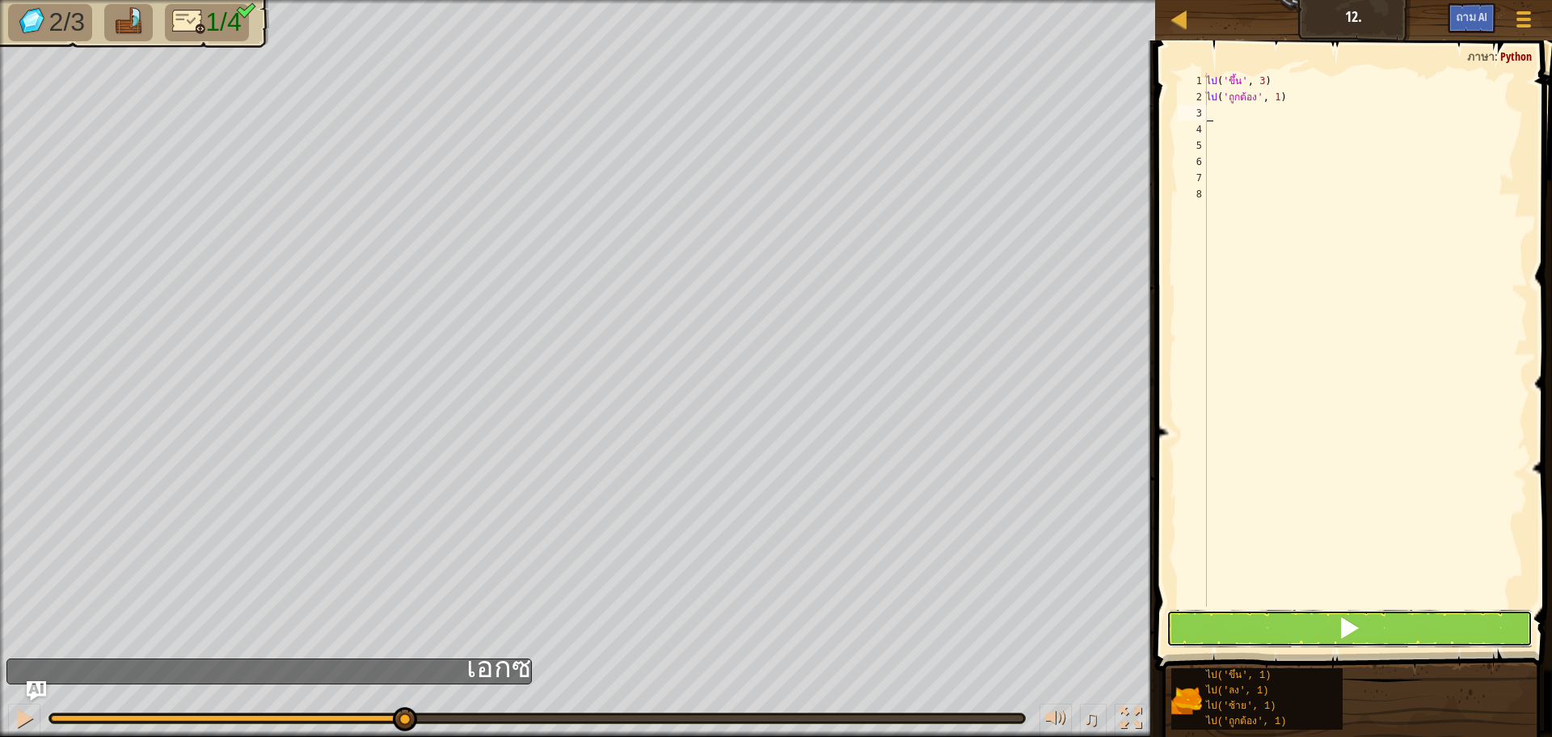
click at [1376, 626] on button at bounding box center [1350, 628] width 366 height 37
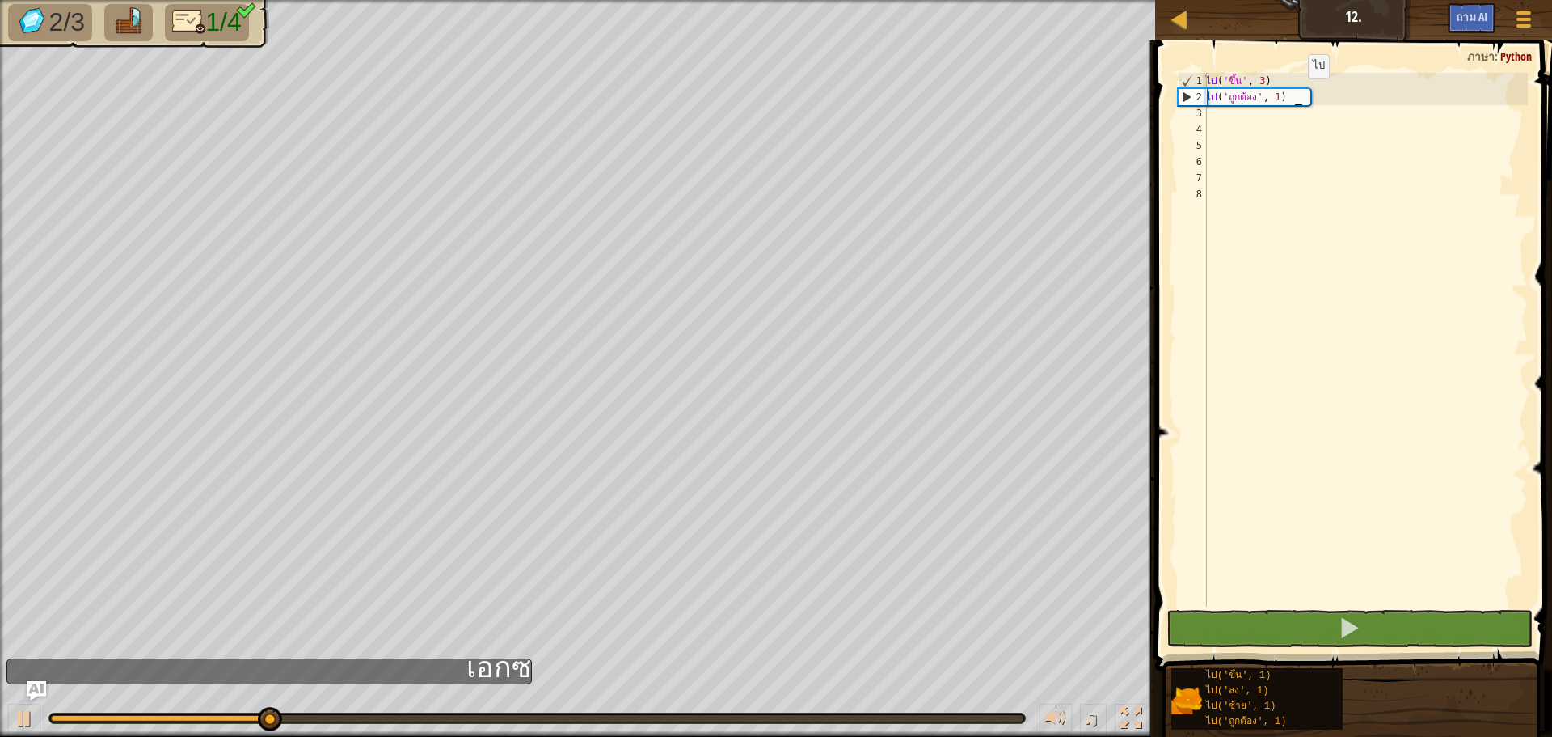
click at [1296, 95] on div "ไป ( 'ขึ้น' , 3 ) ไป ( 'ถูกต้อง' , 1 )" at bounding box center [1365, 356] width 325 height 566
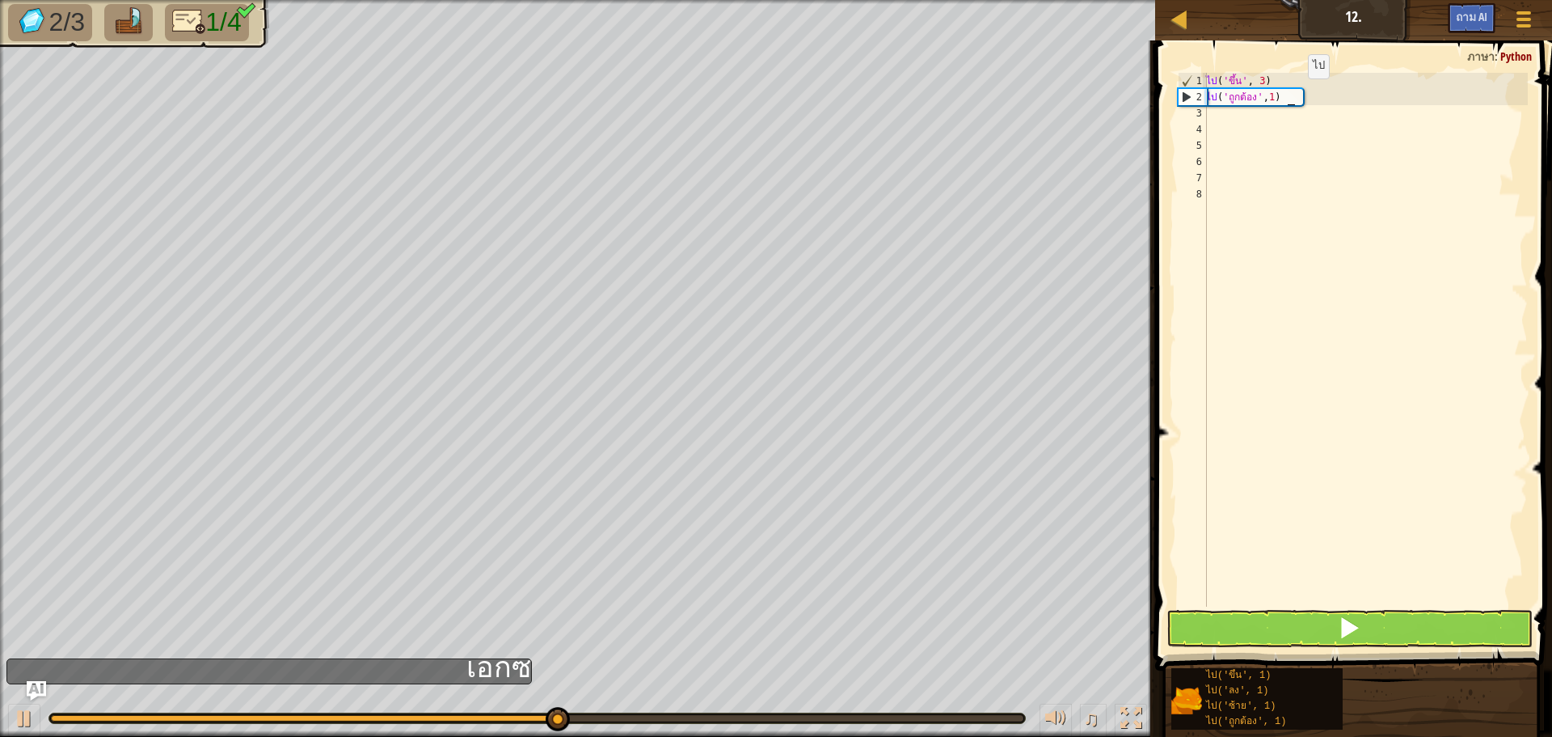
scroll to position [7, 6]
click at [1333, 627] on button at bounding box center [1350, 628] width 366 height 37
type textarea "go('right',4)"
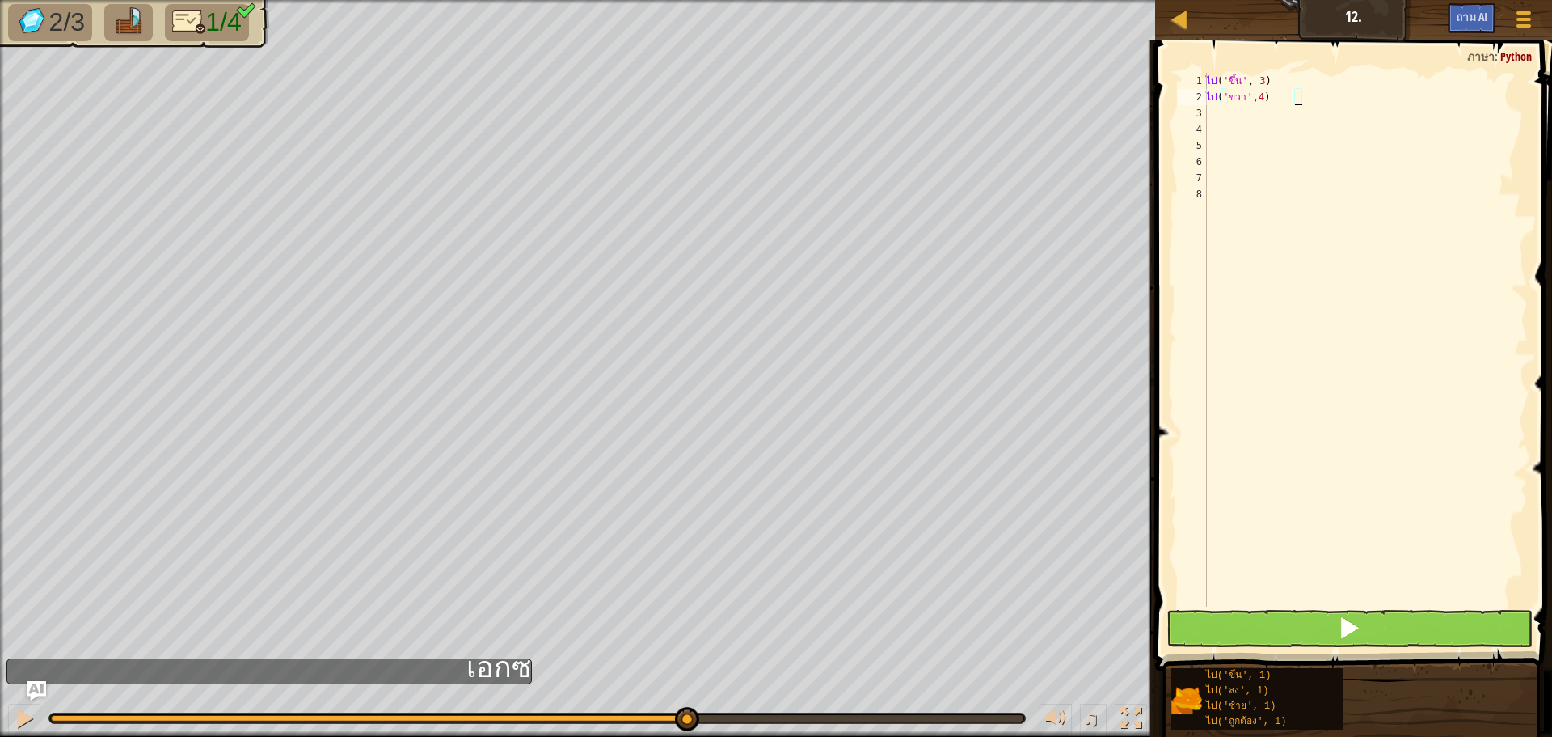
scroll to position [7, 5]
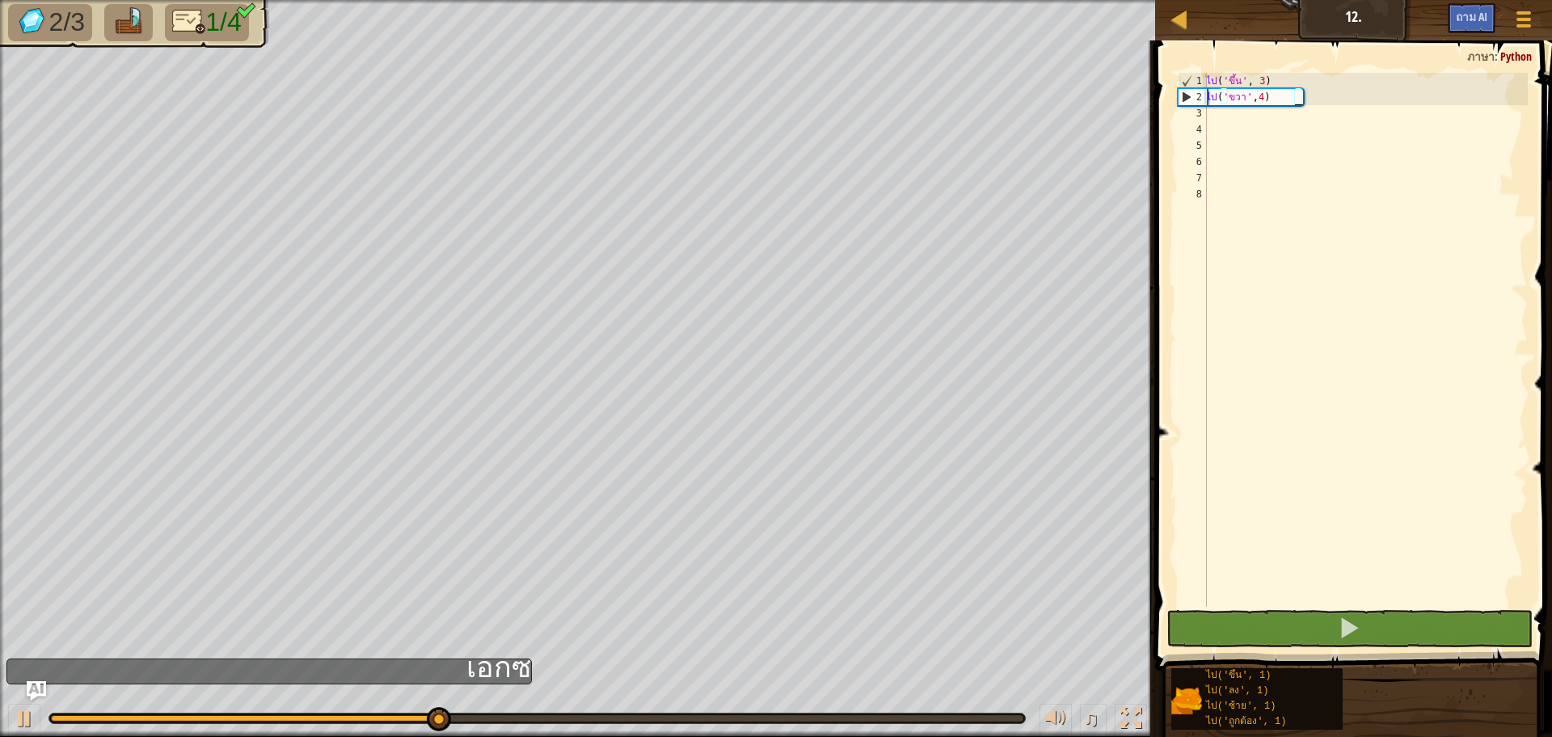
click at [1248, 125] on div "ไป ( 'ขึ้น' , 3 ) ไป ( 'ขวา' , 4 )" at bounding box center [1365, 356] width 325 height 566
click at [1248, 113] on div "ไป ( 'ขึ้น' , 3 ) ไป ( 'ขวา' , 4 )" at bounding box center [1365, 356] width 325 height 566
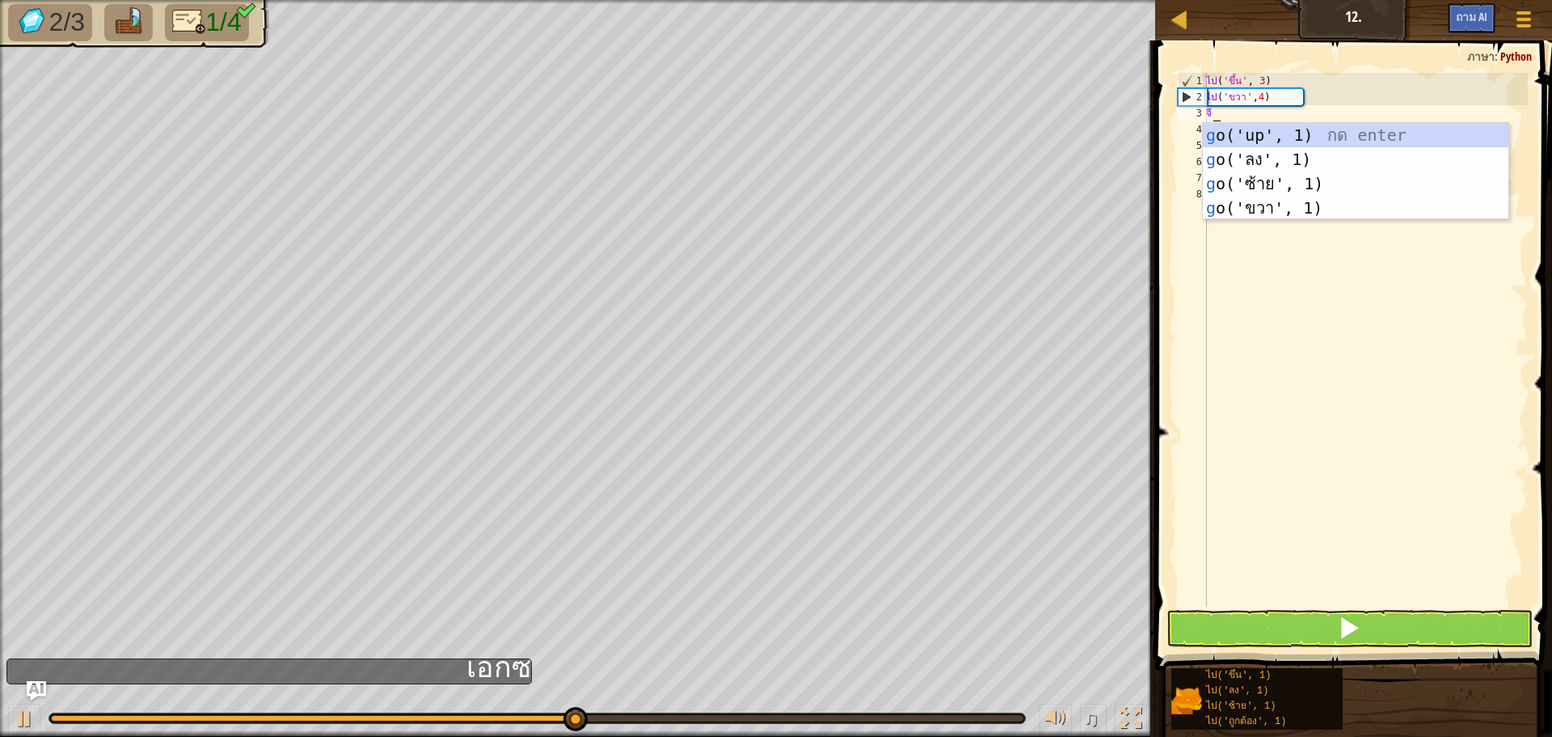
type textarea "go"
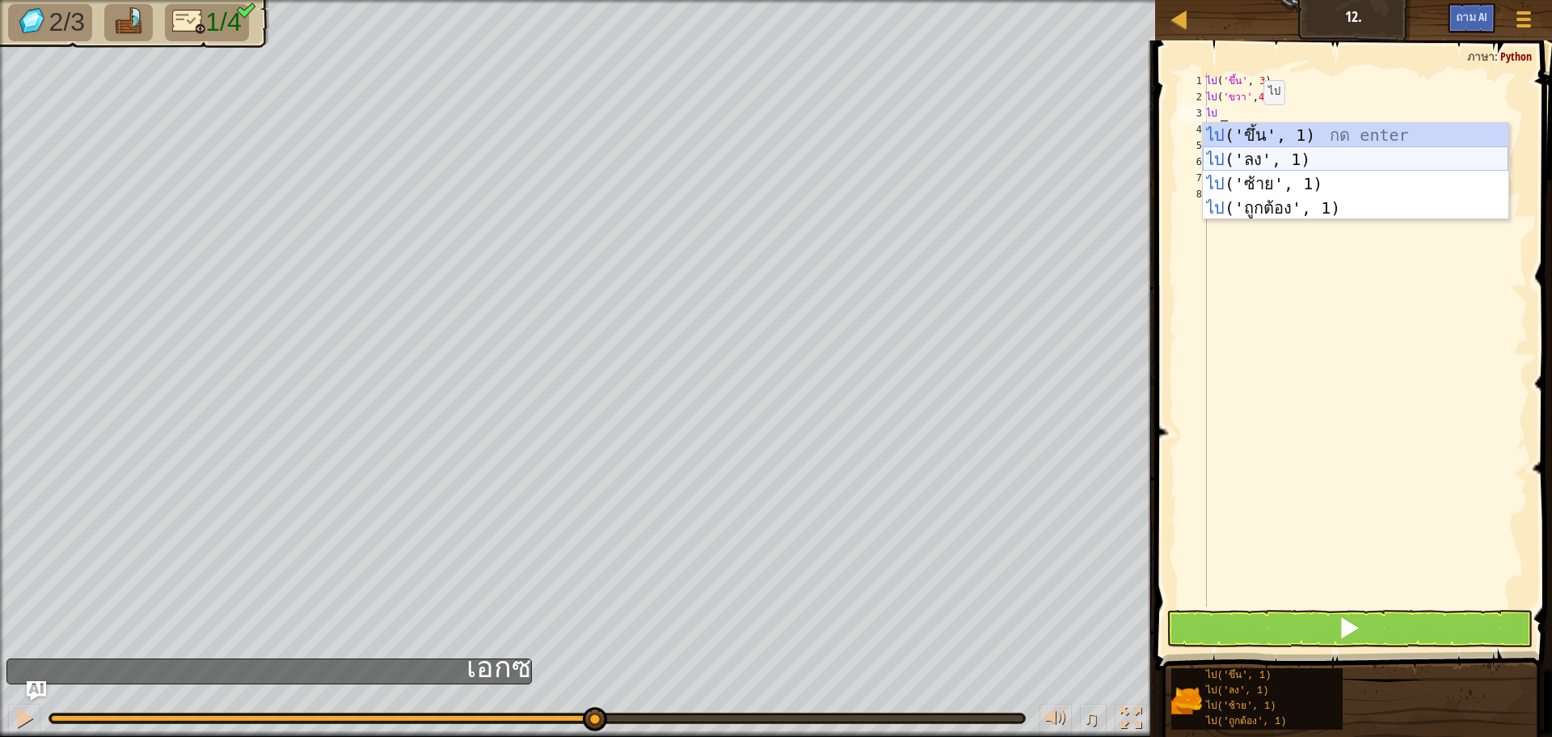
click at [1252, 151] on div "ไป ('ขึ้น', 1) กด enter ไป ('ลง', 1) กด enter ไป ('ซ้าย', 1) กด enter ไป ('ถูกต…" at bounding box center [1356, 196] width 306 height 146
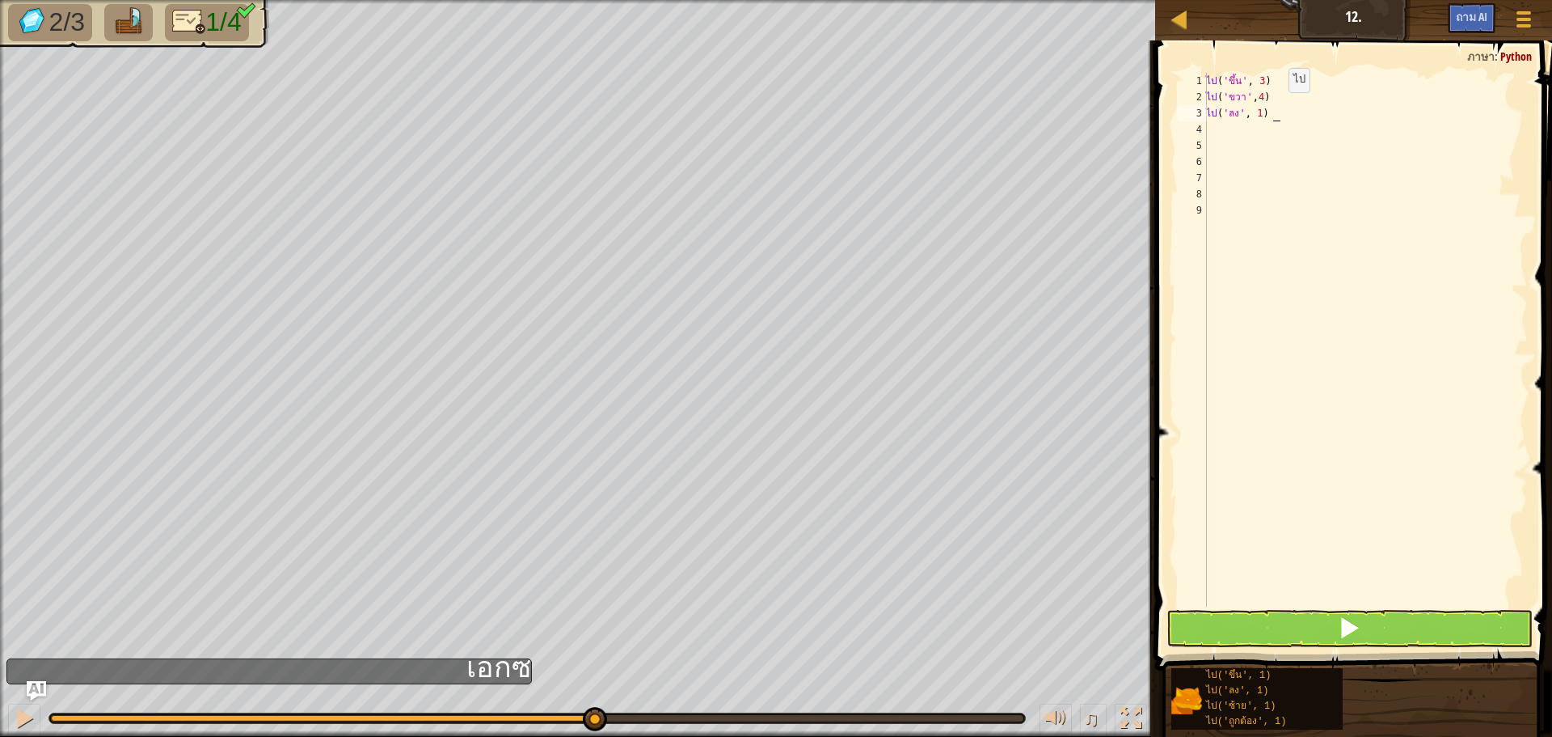
click at [1277, 108] on div "ไป ( 'ขึ้น' , 3 ) ไป ( 'ขวา' , 4 ) ไป ( 'ลง' , 1 )" at bounding box center [1365, 356] width 325 height 566
click at [1357, 630] on span at bounding box center [1349, 627] width 23 height 23
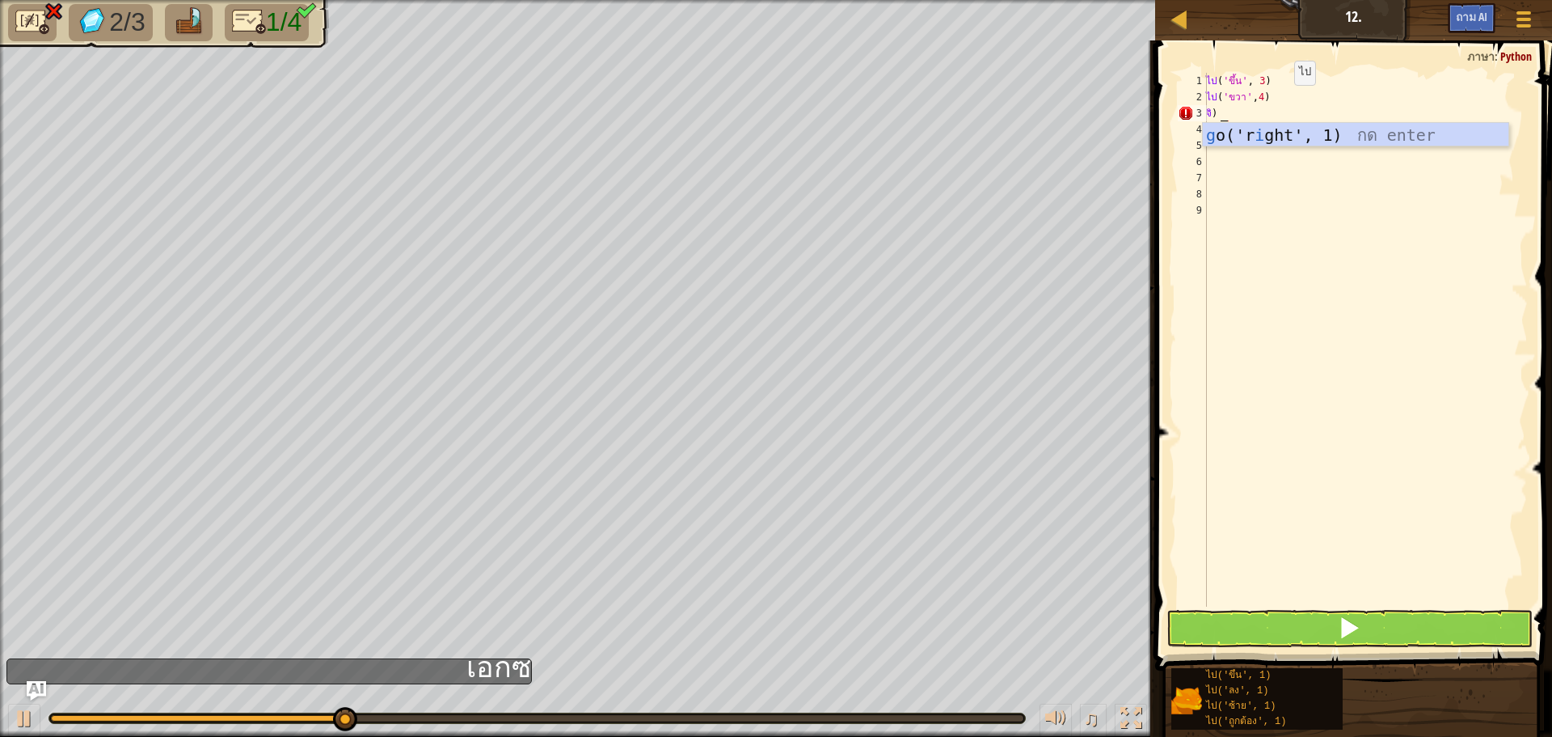
scroll to position [7, 0]
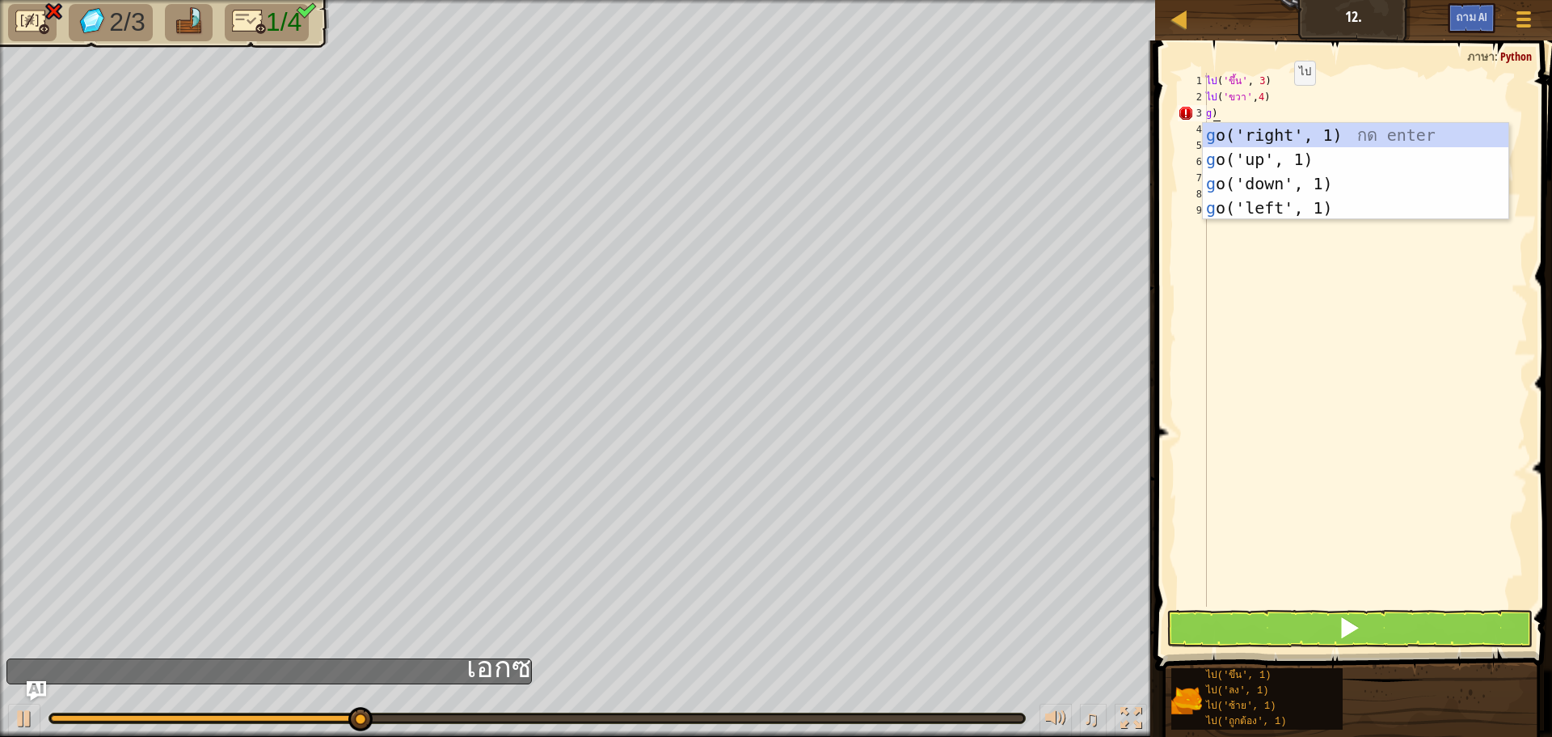
type textarea "go)"
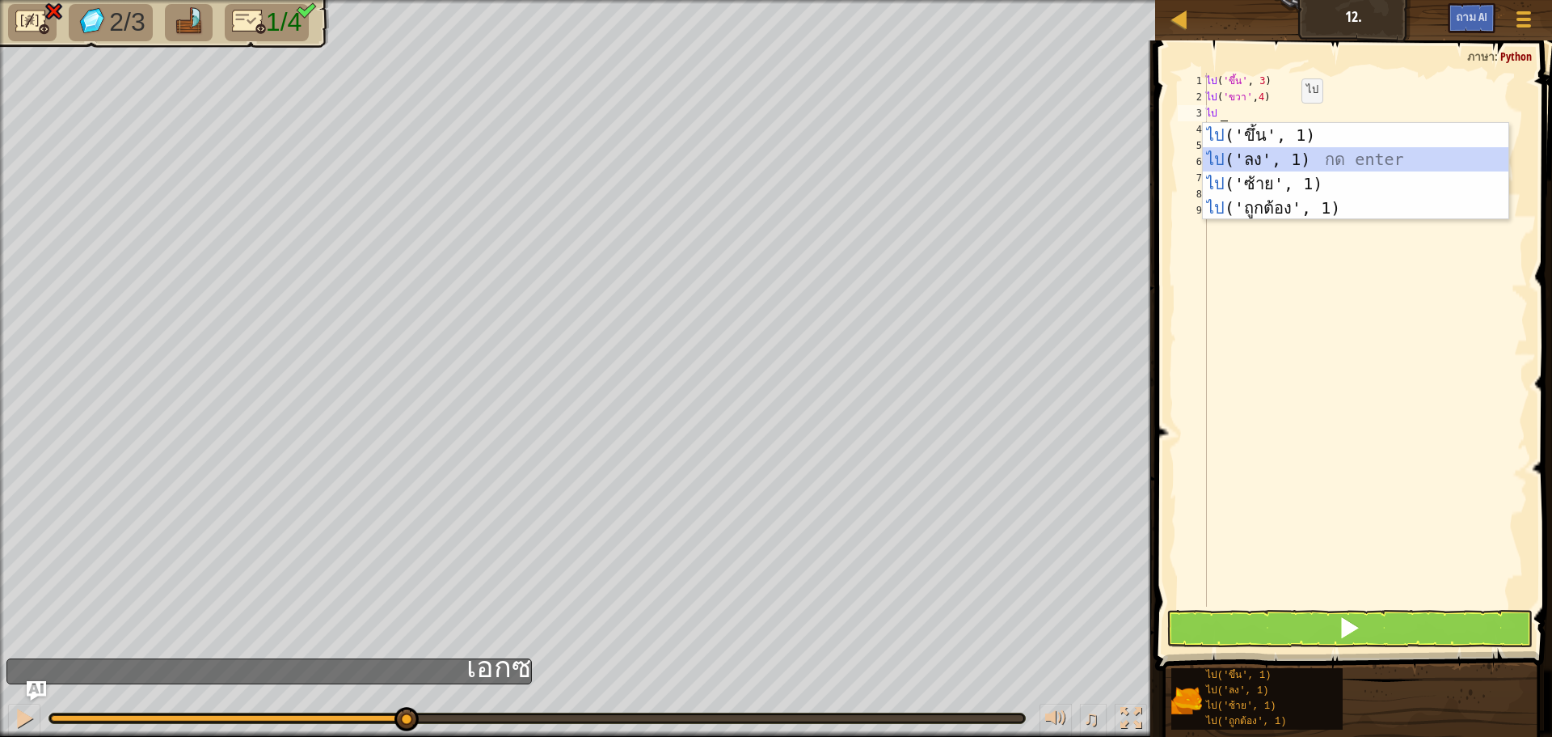
click at [1294, 163] on div "ไป ('ขึ้น', 1) กด enter ไป ('ลง', 1) กด enter ไป ('ซ้าย', 1) กด enter ไป ('ถูกต…" at bounding box center [1356, 196] width 306 height 146
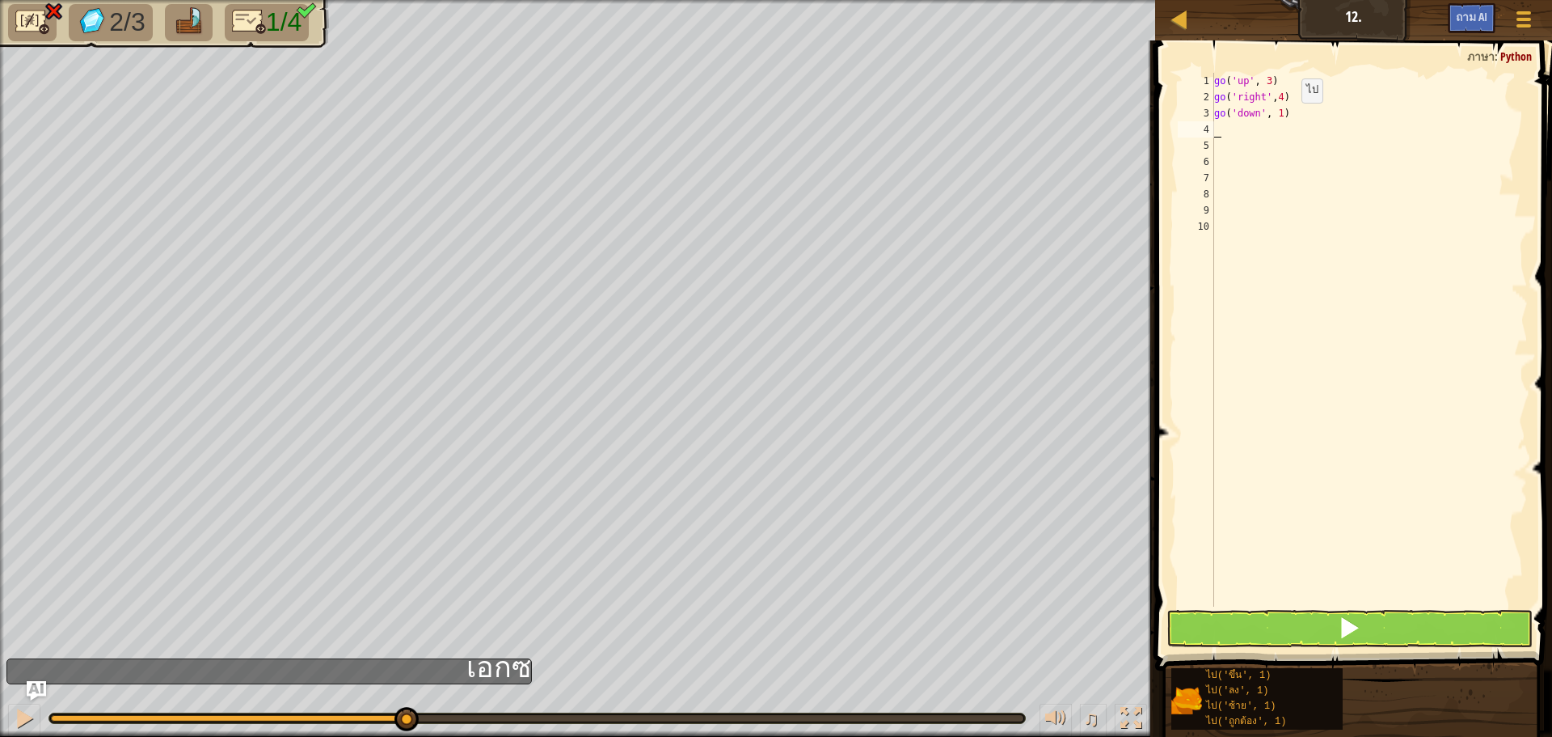
scroll to position [7, 0]
click at [1282, 113] on div "ไป ( 'ขึ้น' , 3 ) ไป ( 'ขวา' , 4 ) ไป ( 'ลง' , 1 )" at bounding box center [1370, 356] width 318 height 566
click at [1222, 112] on div "ไป ( 'ขึ้น' , 3 ) ไป ( 'ขวา' , 4 ) 1 )" at bounding box center [1370, 356] width 318 height 566
click at [1230, 112] on div "ไป ( 'ขึ้น' , 3 ) ไป ( 'ขวา' , 4 ) 1 )" at bounding box center [1370, 356] width 318 height 566
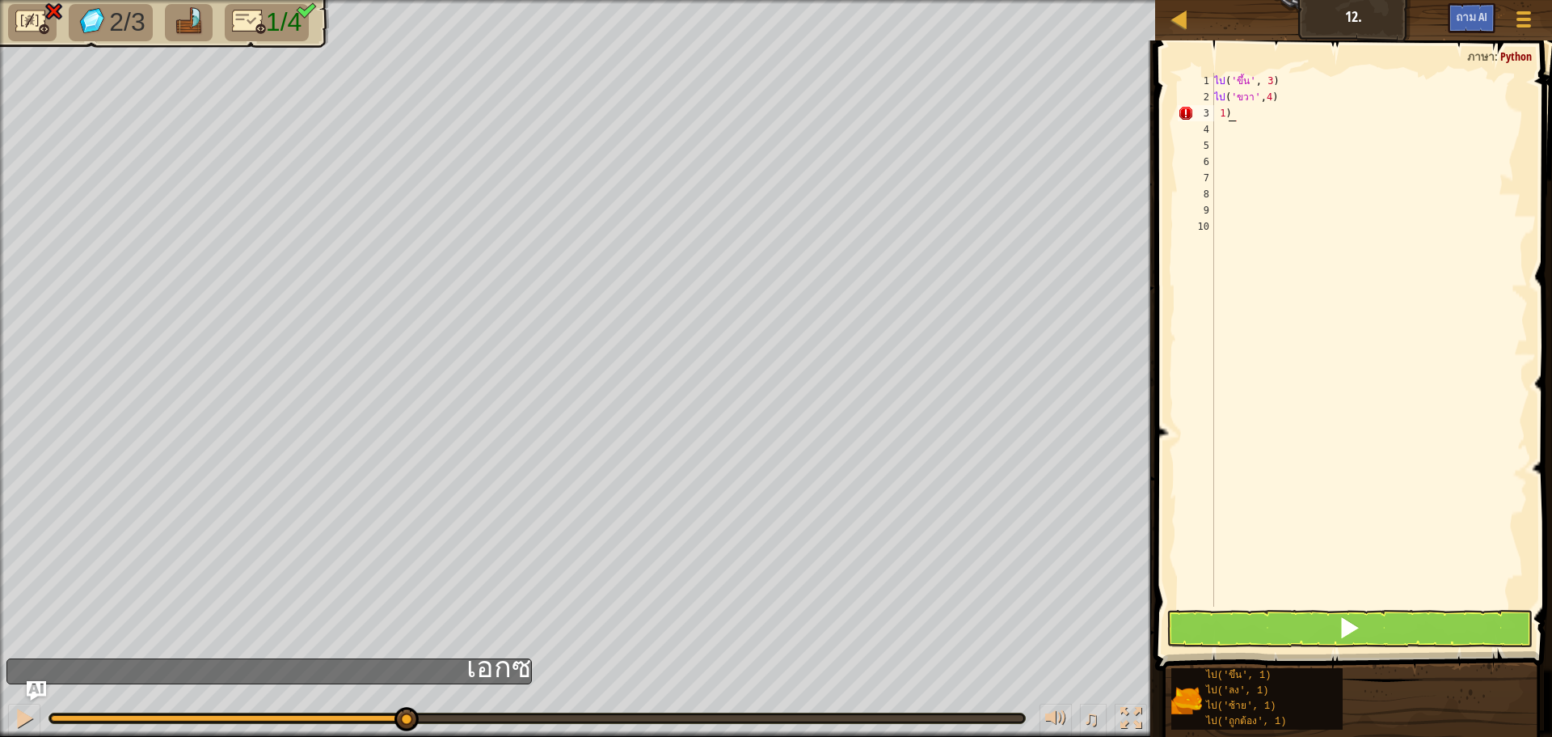
click at [1236, 114] on div "ไป ( 'ขึ้น' , 3 ) ไป ( 'ขวา' , 4 ) 1 )" at bounding box center [1370, 356] width 318 height 566
type textarea "1"
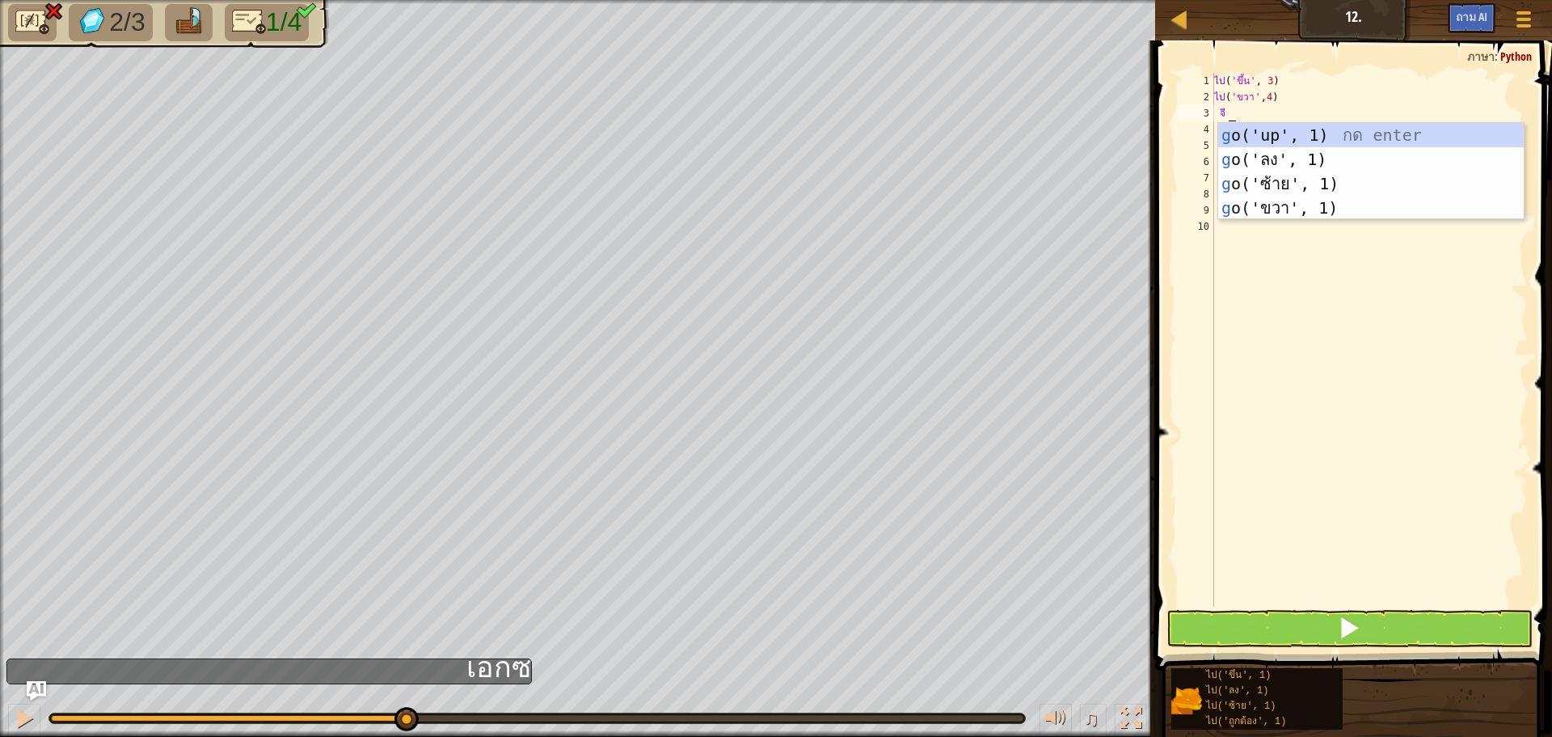
type textarea "go"
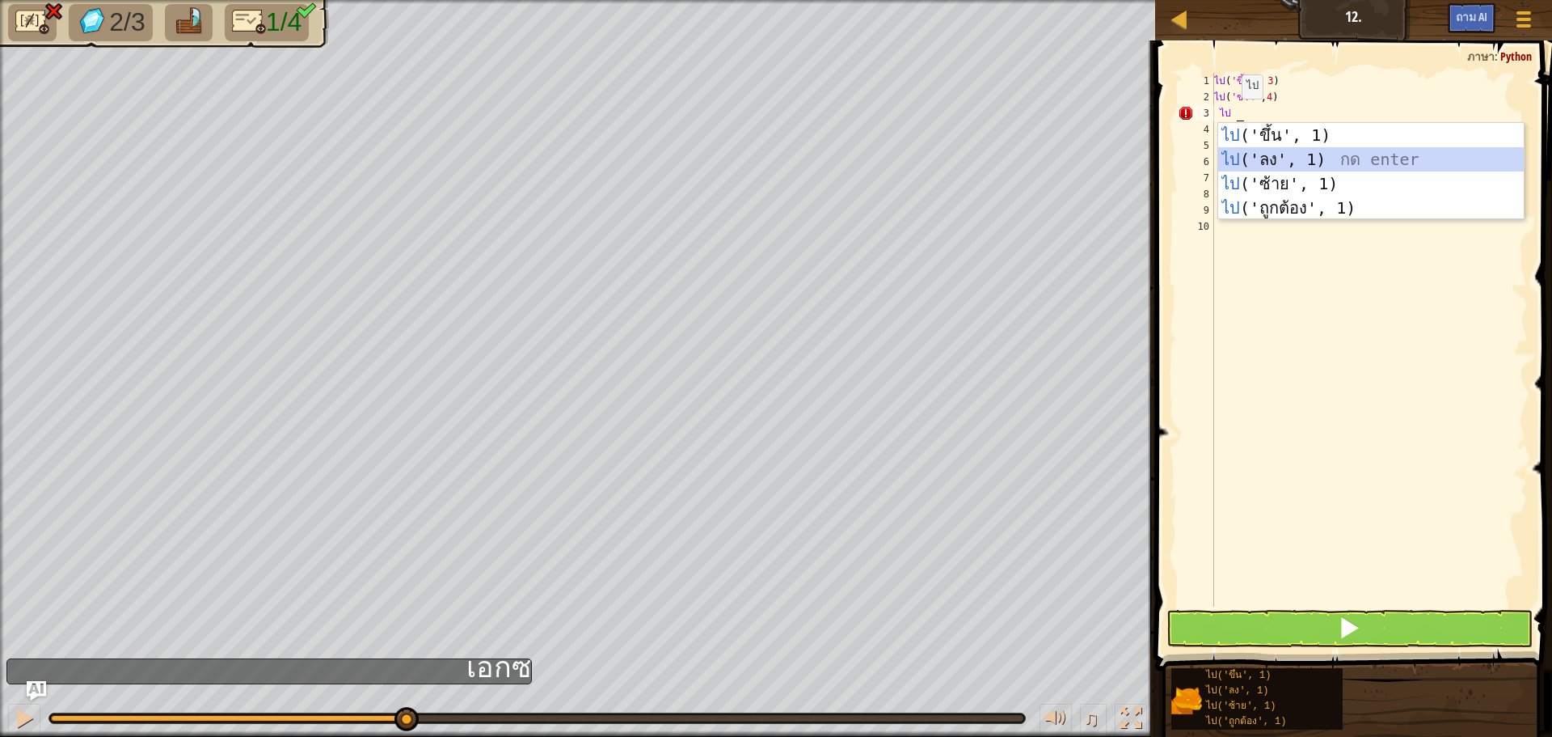
click at [1246, 154] on div "ไป ('ขึ้น', 1) กด enter ไป ('ลง', 1) กด enter ไป ('ซ้าย', 1) กด enter ไป ('ถูกต…" at bounding box center [1372, 196] width 306 height 146
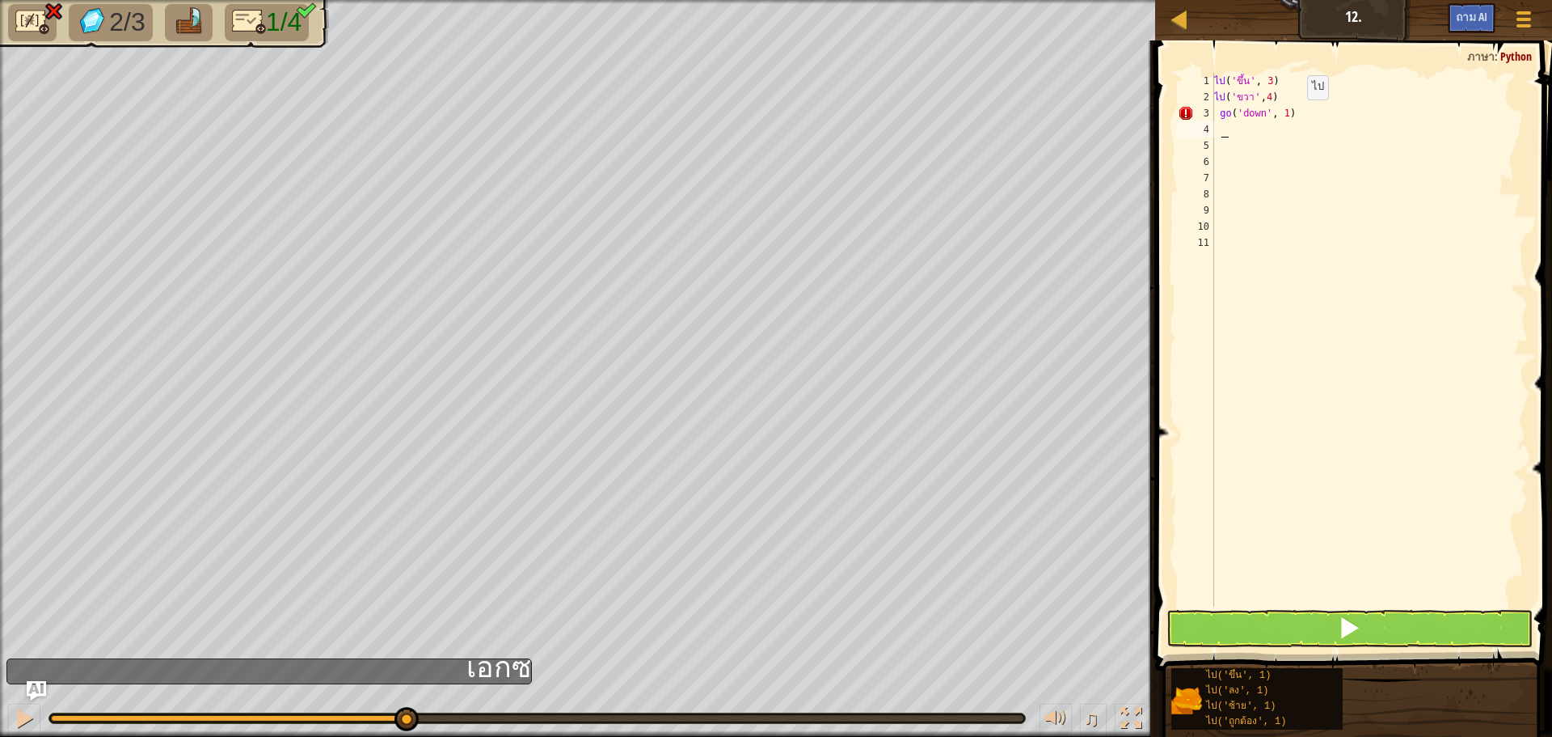
click at [1303, 116] on div "ไป ( 'ขึ้น' , 3 ) ไป ( 'ขวา' , 4 ) go ( 'down' , 1 )" at bounding box center [1370, 356] width 318 height 566
click at [1297, 112] on div "ไป ( 'ขึ้น' , 3 ) ไป ( 'ขวา' , 4 ) ไป ( 'ลง' , 1 )" at bounding box center [1370, 356] width 318 height 566
click at [1291, 112] on div "ไป ( 'ขึ้น' , 3 ) ไป ( 'ขวา' , 4 ) ไป ( 'ลง' , 1 )" at bounding box center [1370, 356] width 318 height 566
click at [1303, 619] on button at bounding box center [1350, 628] width 366 height 37
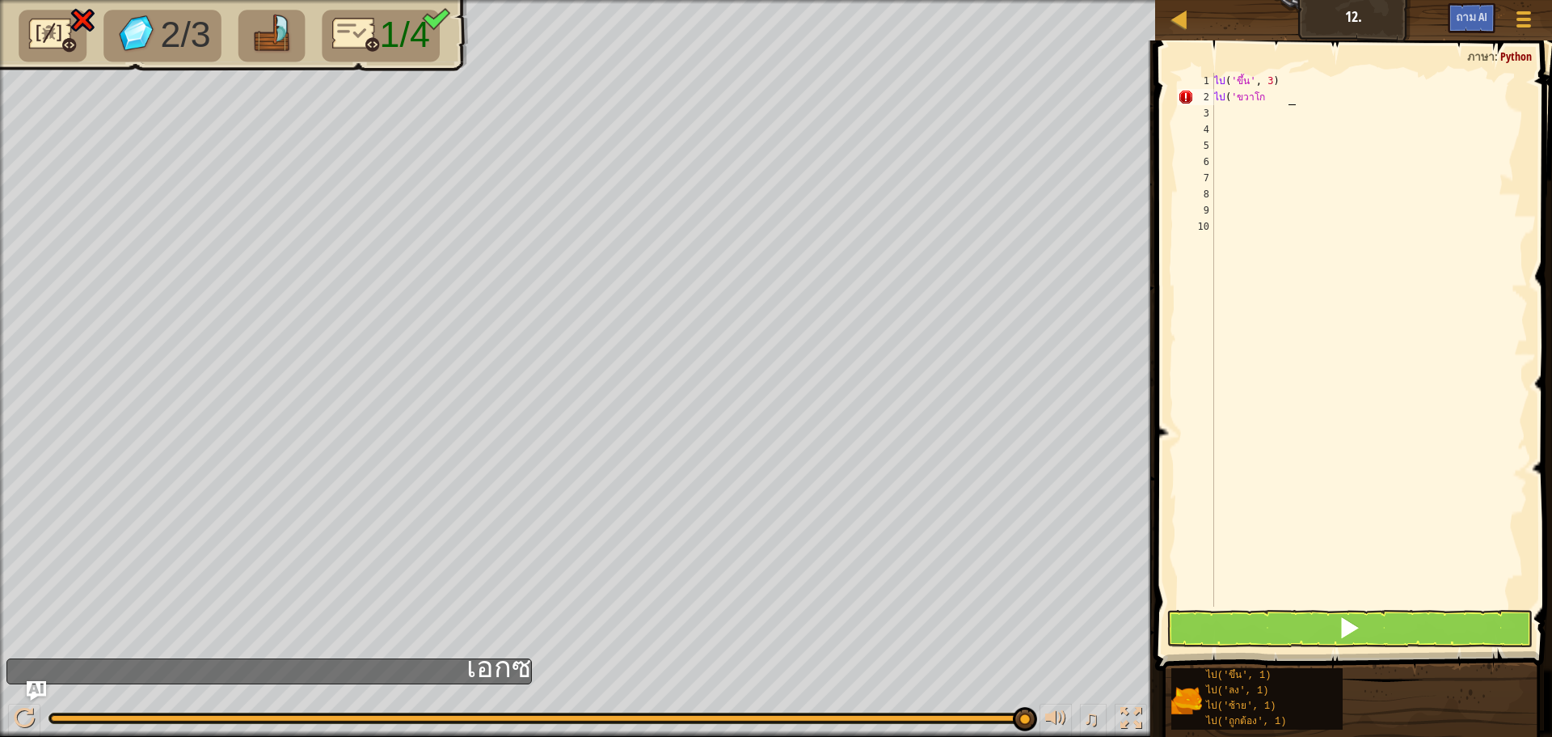
click at [1273, 95] on div "ไป ( 'ขึ้น' , 3 ) ไป ( 'ขวาโก" at bounding box center [1370, 356] width 318 height 566
click at [1315, 631] on button at bounding box center [1350, 628] width 366 height 37
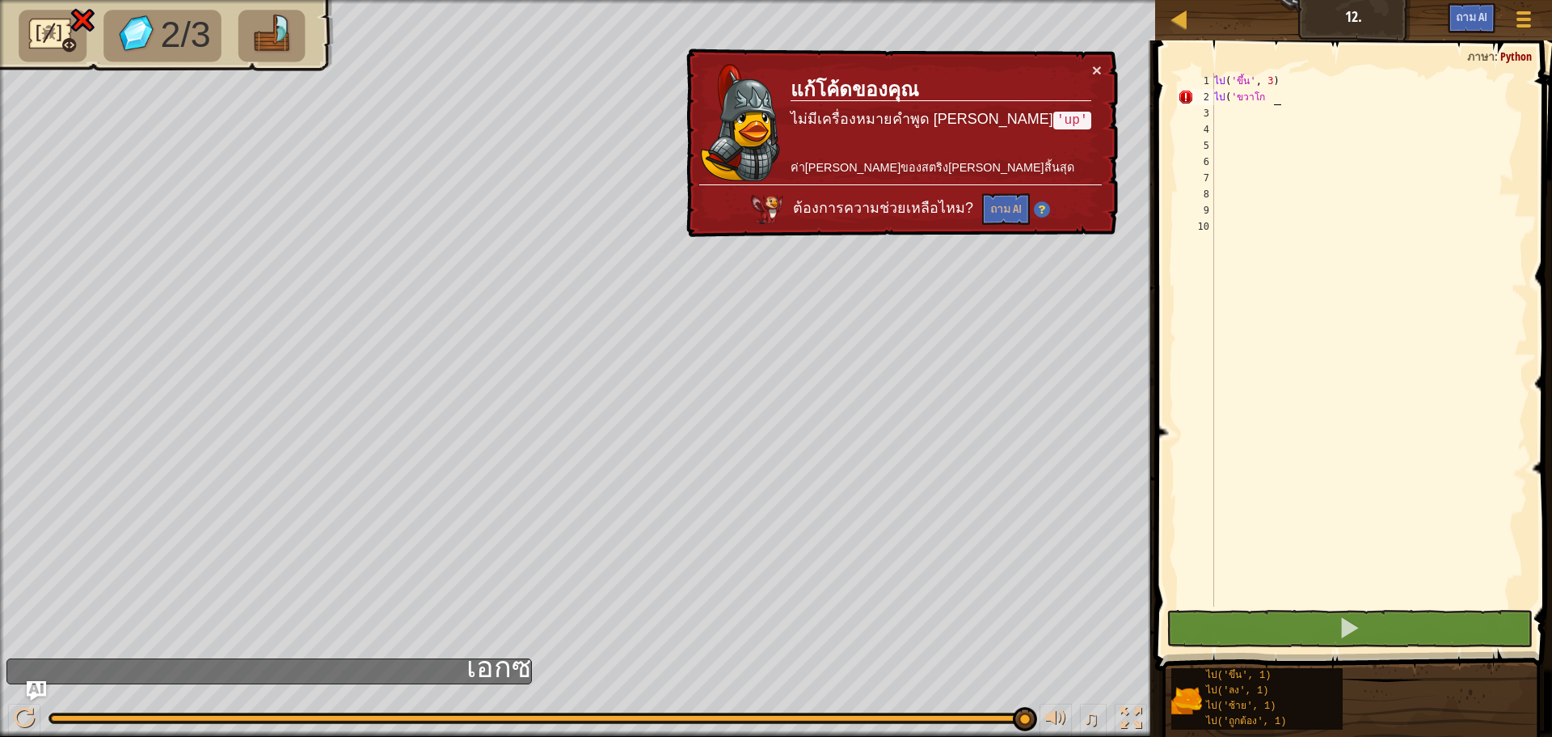
drag, startPoint x: 1312, startPoint y: 84, endPoint x: 1230, endPoint y: 70, distance: 83.7
click at [1310, 84] on div "ไป ( 'ขึ้น' , 3 ) ไป ( 'ขวาโก" at bounding box center [1370, 356] width 318 height 566
click at [1098, 67] on button "×" at bounding box center [1097, 70] width 10 height 17
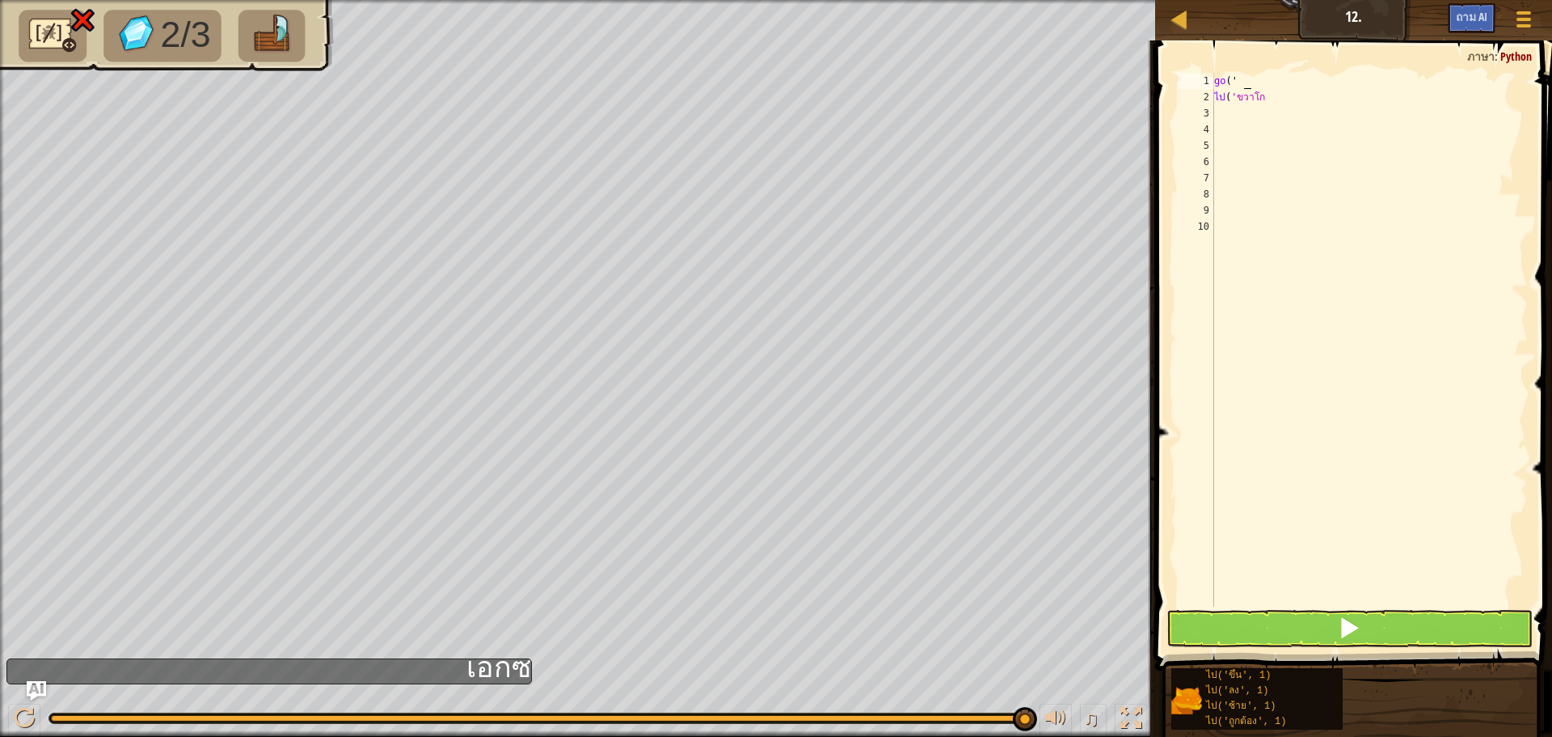
scroll to position [7, 1]
type textarea "g"
click at [1330, 107] on div "ไป ( 'ขวาโก" at bounding box center [1370, 356] width 318 height 566
click at [1344, 95] on div "ไป ( 'ขวาโก" at bounding box center [1370, 356] width 318 height 566
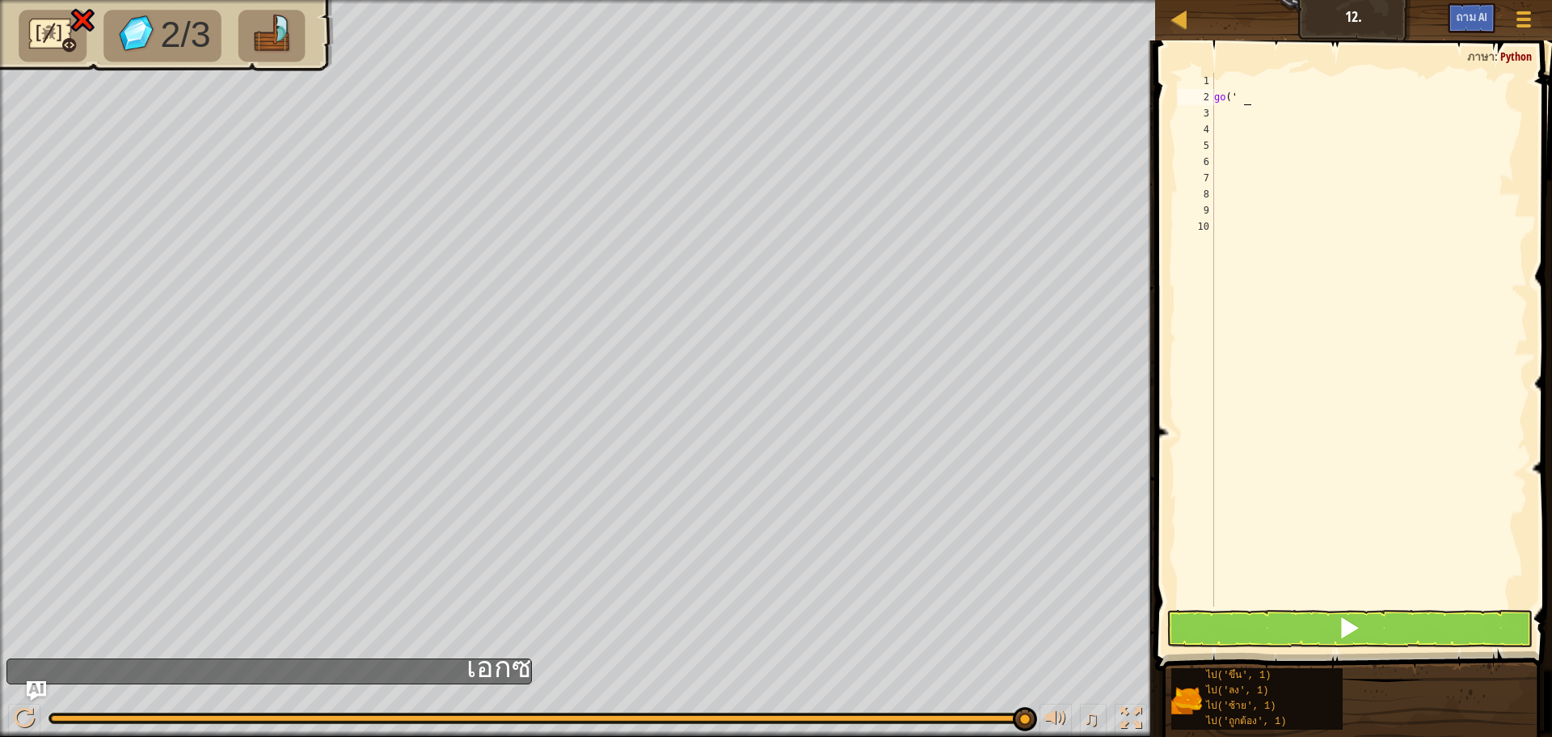
type textarea "g"
click at [1351, 70] on span at bounding box center [1356, 333] width 410 height 678
click at [1248, 82] on div at bounding box center [1370, 356] width 318 height 566
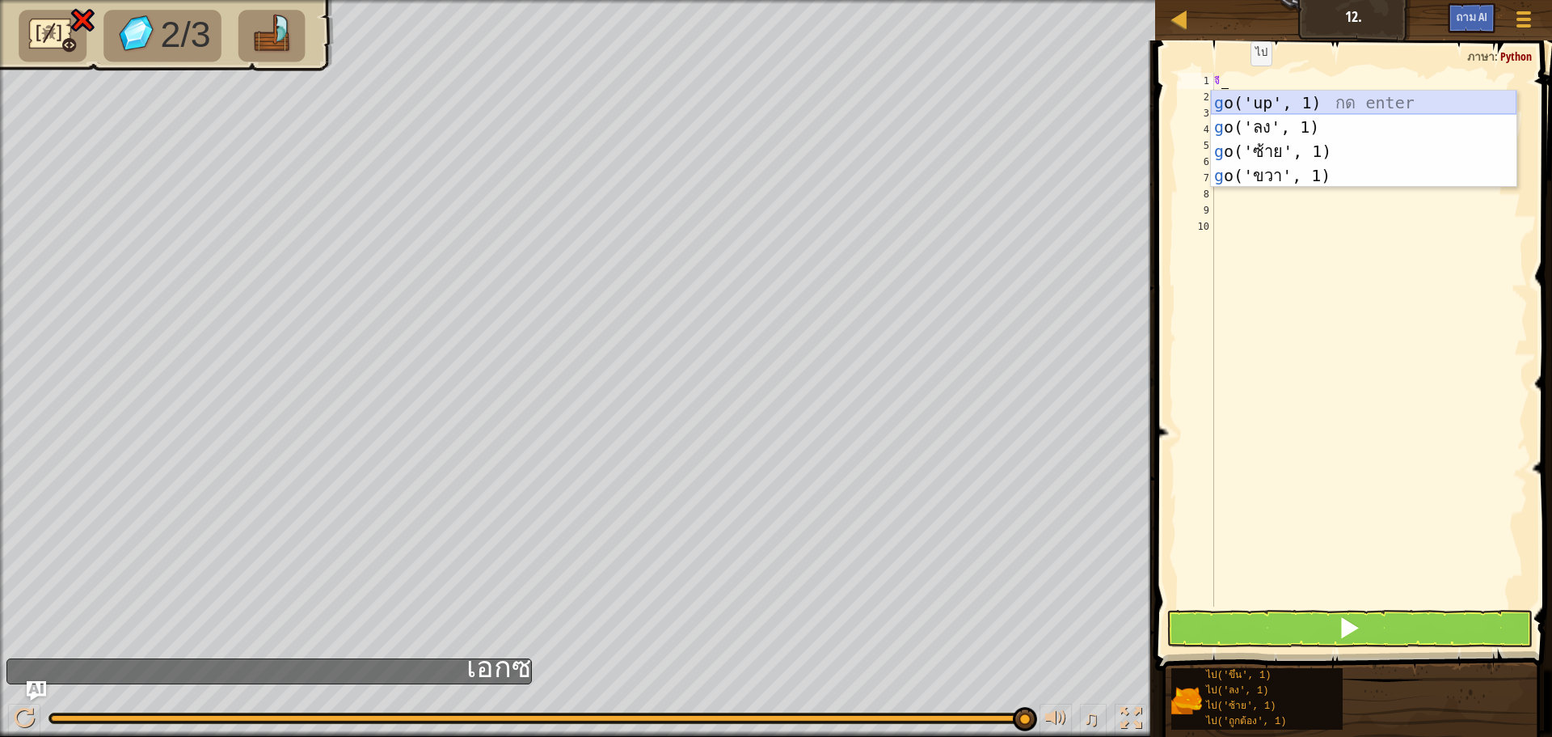
type textarea "go"
click at [1246, 93] on div "ไป ('ขึ้น', 1) กด enter ไป ('ลง', 1) กด enter ไป ('ซ้าย', 1) กด enter ไป ('ถูกต…" at bounding box center [1364, 164] width 306 height 146
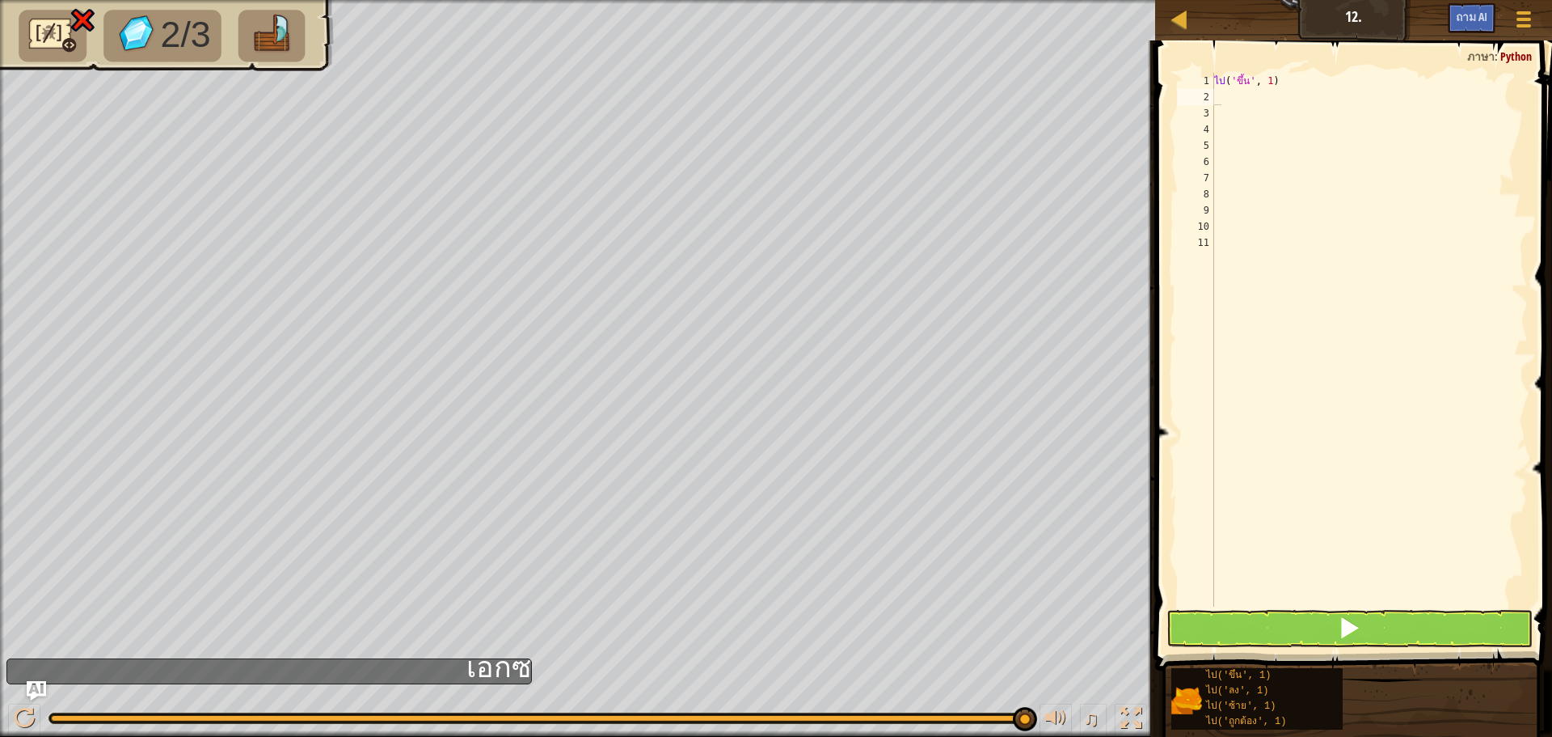
click at [1286, 70] on span at bounding box center [1356, 333] width 410 height 678
click at [1286, 74] on div "ไป ( 'ขึ้น' , 1 )" at bounding box center [1370, 356] width 318 height 566
type textarea "go('up', 3"
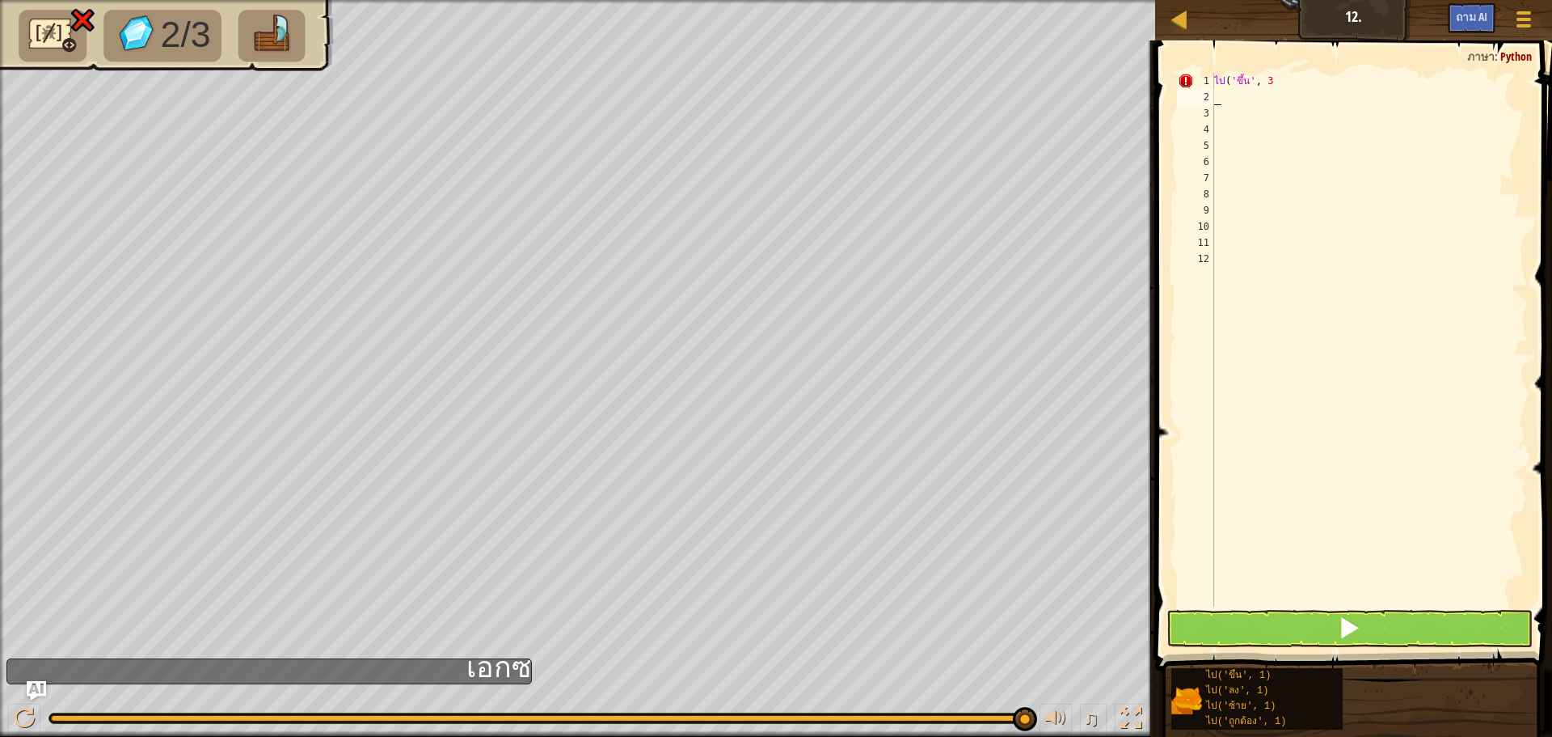
click at [1290, 87] on div "ไป ( 'ขึ้น' , 3" at bounding box center [1370, 356] width 318 height 566
click at [1386, 628] on button at bounding box center [1350, 628] width 366 height 37
type textarea "go('up', 3)"
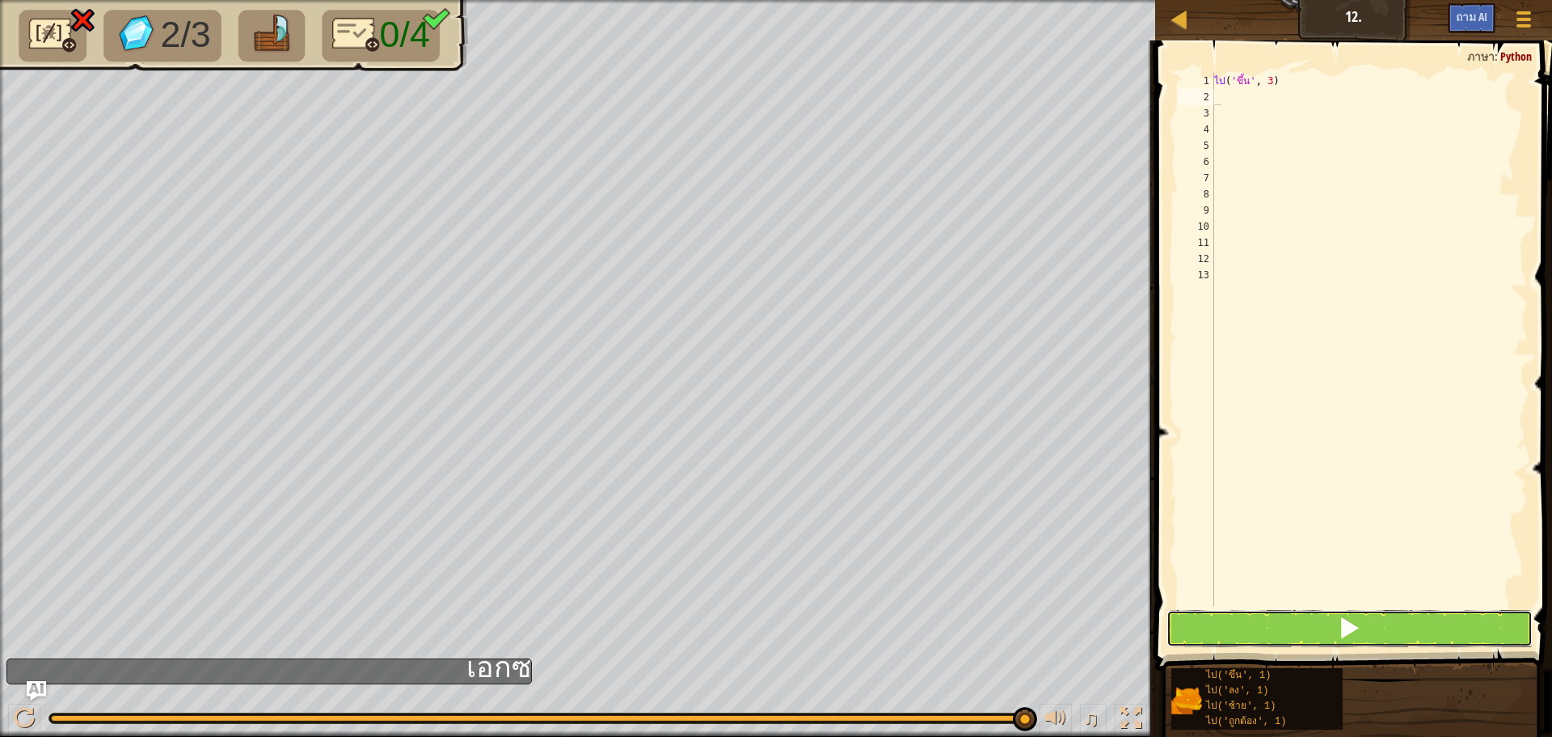
click at [1450, 619] on button at bounding box center [1350, 628] width 366 height 37
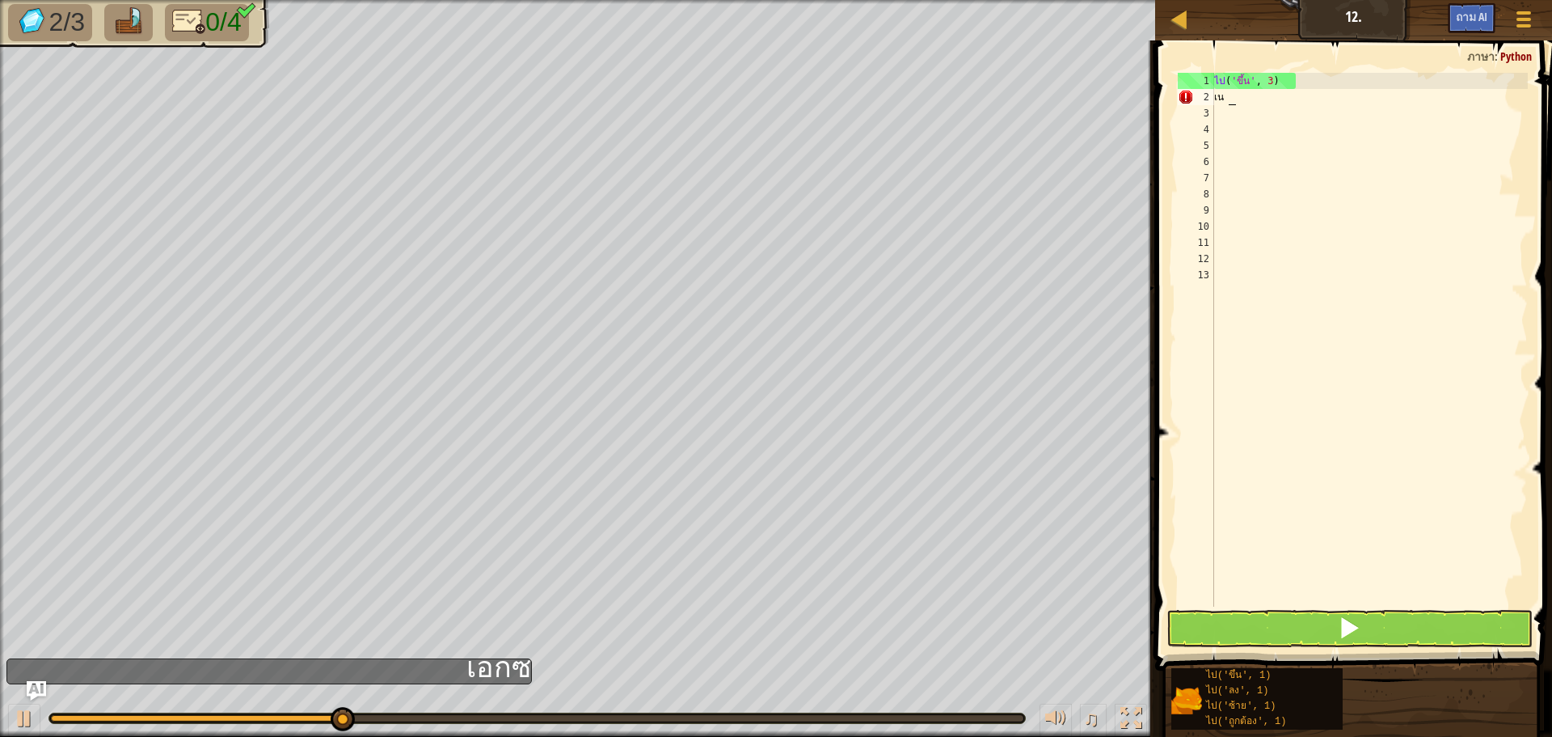
type textarea "เ"
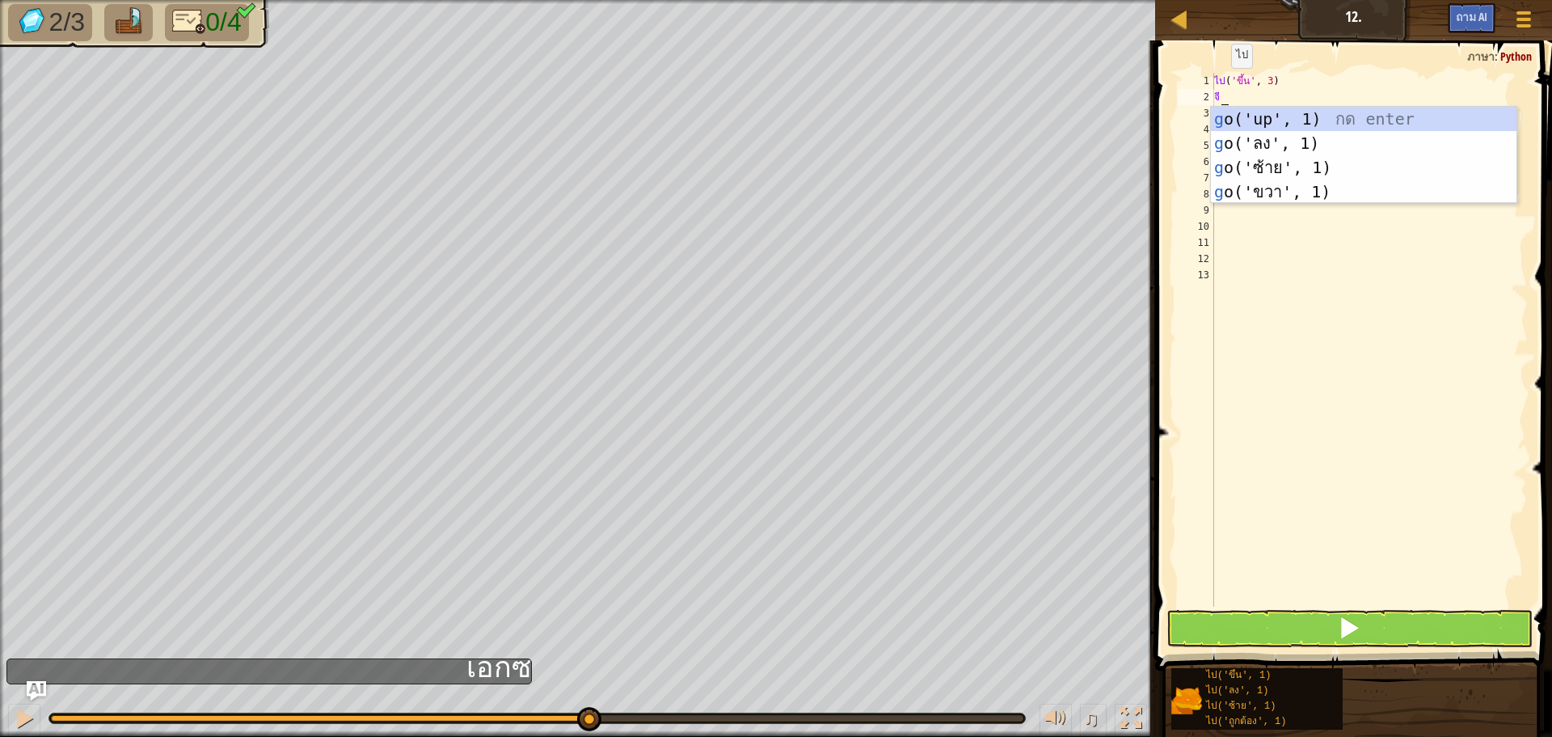
type textarea "go"
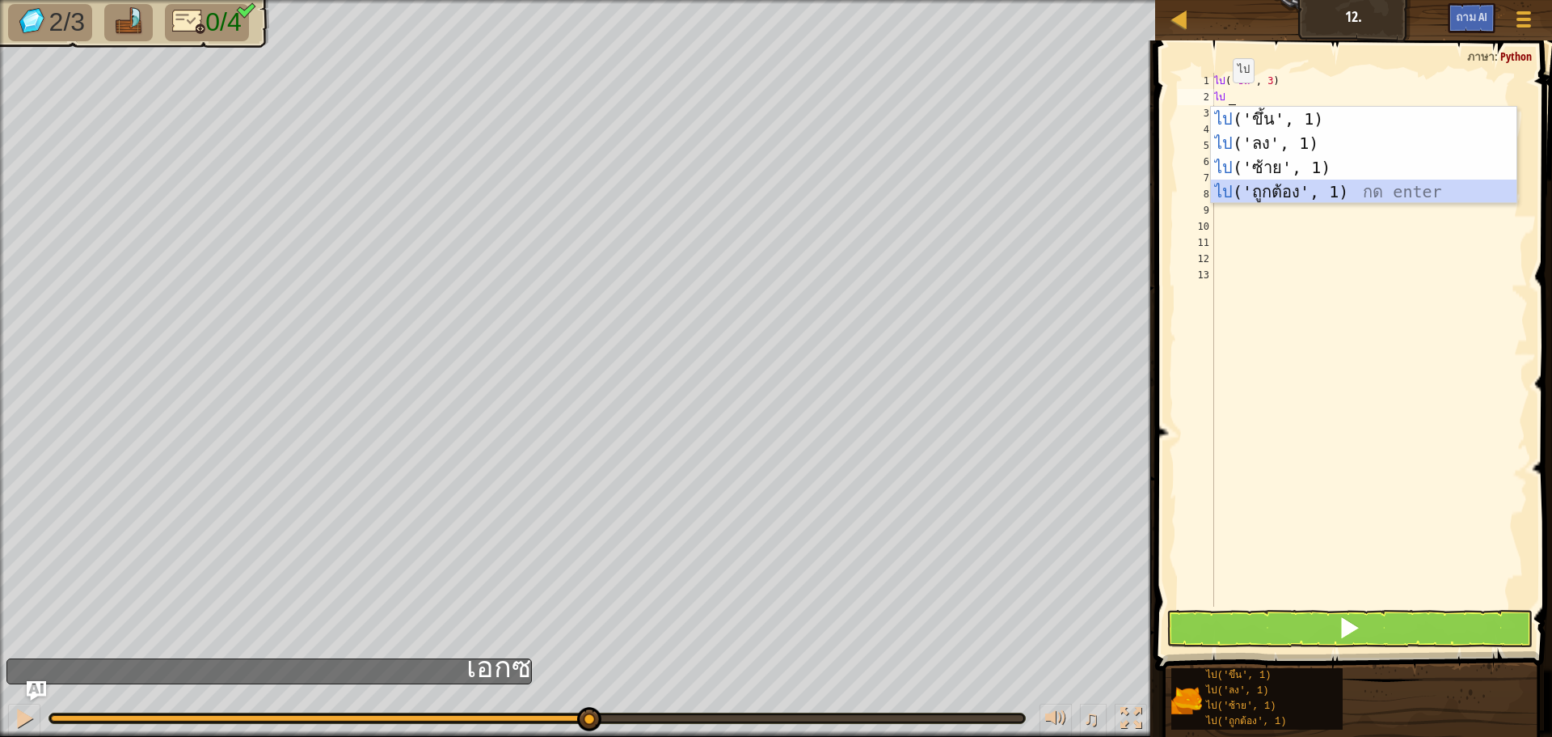
click at [1257, 184] on div "ไป ('ขึ้น', 1) กด enter ไป ('ลง', 1) กด enter ไป ('ซ้าย', 1) กด enter ไป ('ถูกต…" at bounding box center [1364, 180] width 306 height 146
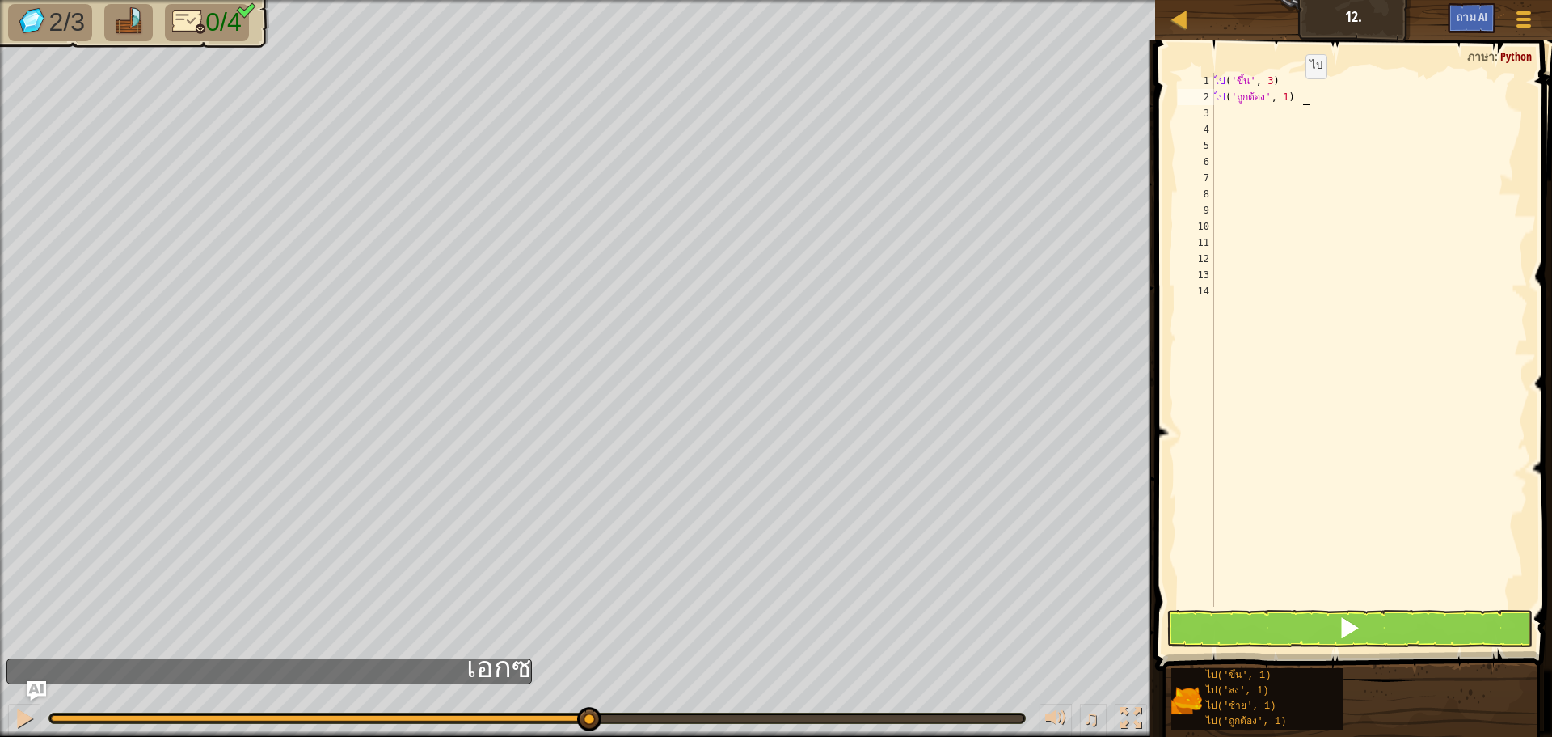
click at [1302, 95] on div "ไป ( 'ขึ้น' , 3 ) ไป ( 'ถูกต้อง' , 1 )" at bounding box center [1370, 356] width 318 height 566
drag, startPoint x: 1301, startPoint y: 95, endPoint x: 1315, endPoint y: 95, distance: 13.7
click at [1315, 95] on div "ไป ( 'ขึ้น' , 3 ) ไป ( 'ถูกต้อง' , 1 )" at bounding box center [1370, 356] width 318 height 566
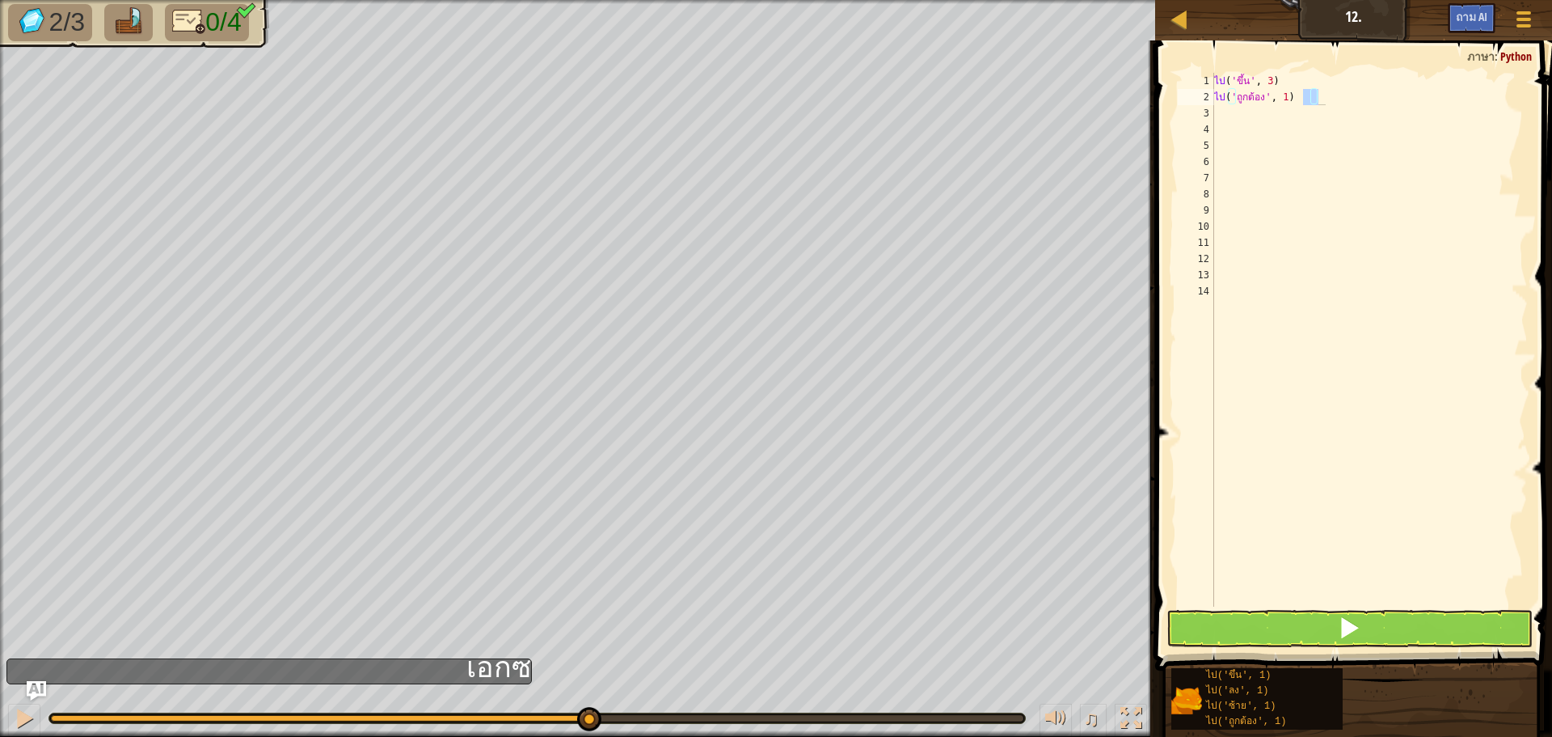
click at [1316, 95] on div "ไป ( 'ขึ้น' , 3 ) ไป ( 'ถูกต้อง' , 1 )" at bounding box center [1369, 340] width 317 height 534
click at [1299, 96] on div "ไป ( 'ขึ้น' , 3 ) ไป ( 'ถูกต้อง' , 1 )" at bounding box center [1370, 356] width 318 height 566
click at [1296, 97] on div "ไป ( 'ขึ้น' , 3 ) ไป ( 'ถูกต้อง' , 1 )" at bounding box center [1370, 356] width 318 height 566
click at [1301, 95] on div "ไป ( 'ขึ้น' , 3 ) ไป ( 'ถูกต้อง' , 1 )" at bounding box center [1370, 356] width 318 height 566
click at [1296, 95] on div "ไป ( 'ขึ้น' , 3 ) ไป ( 'ถูกต้อง' , 1 )" at bounding box center [1370, 356] width 318 height 566
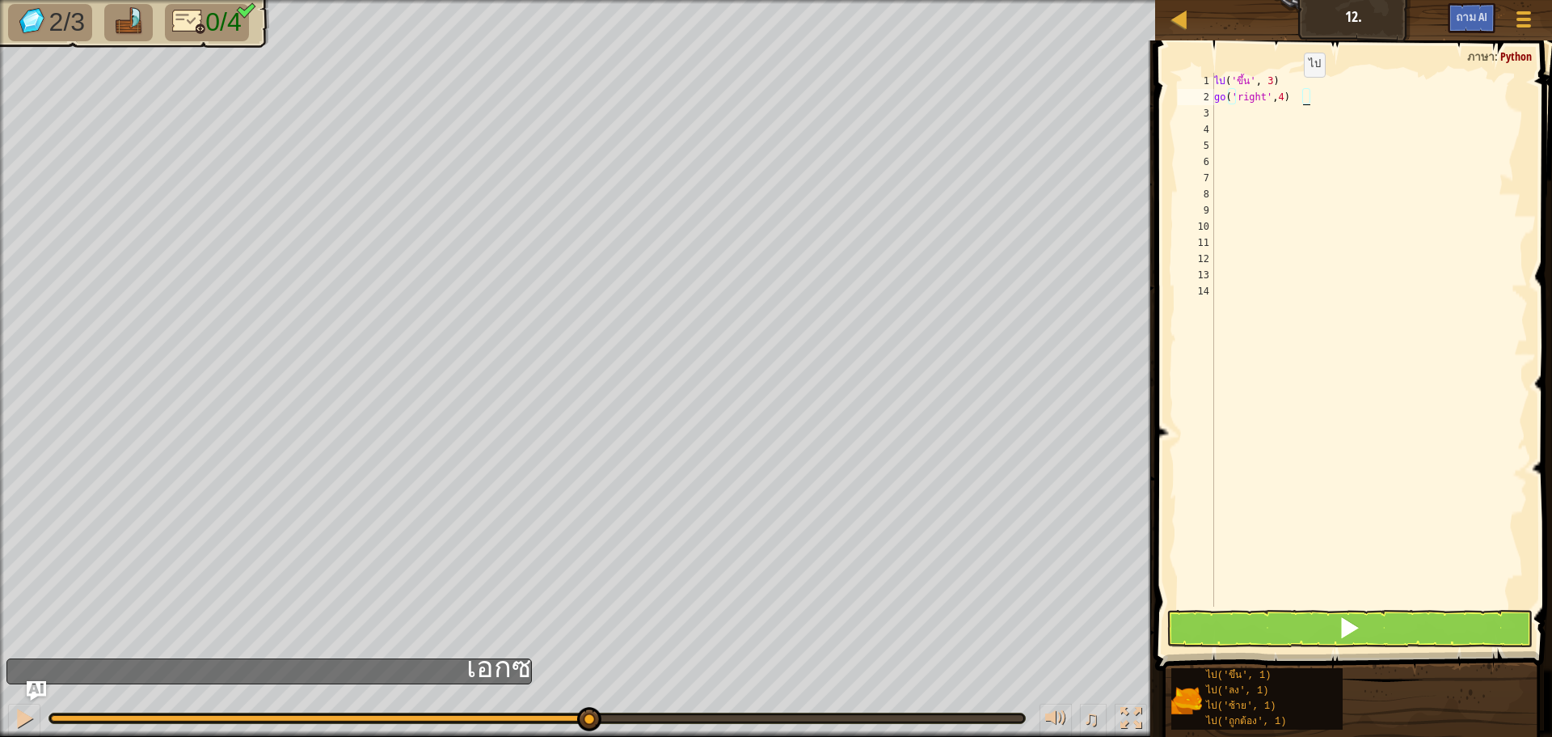
scroll to position [7, 6]
click at [1286, 635] on button at bounding box center [1350, 628] width 366 height 37
type textarea "go('right',4)"
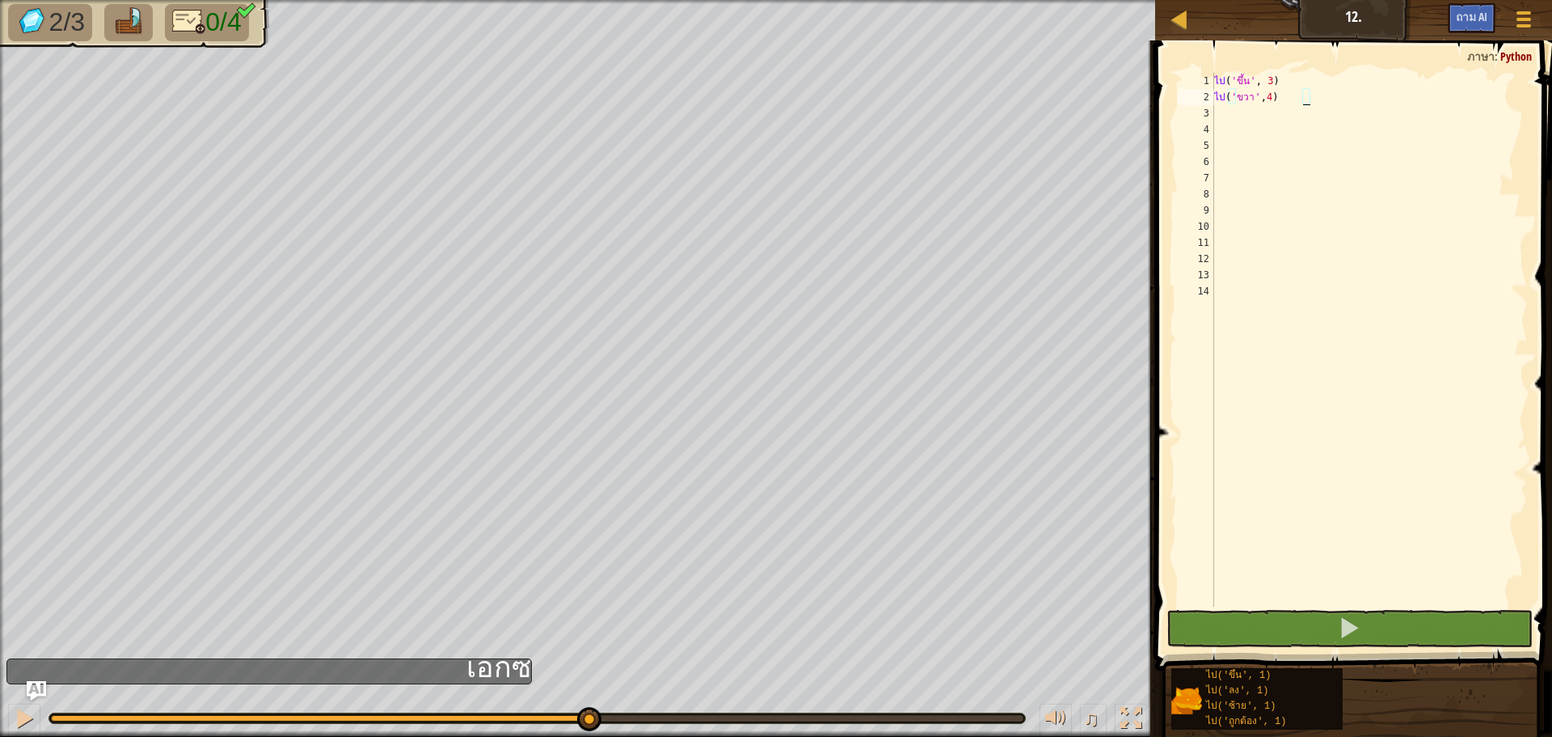
scroll to position [7, 5]
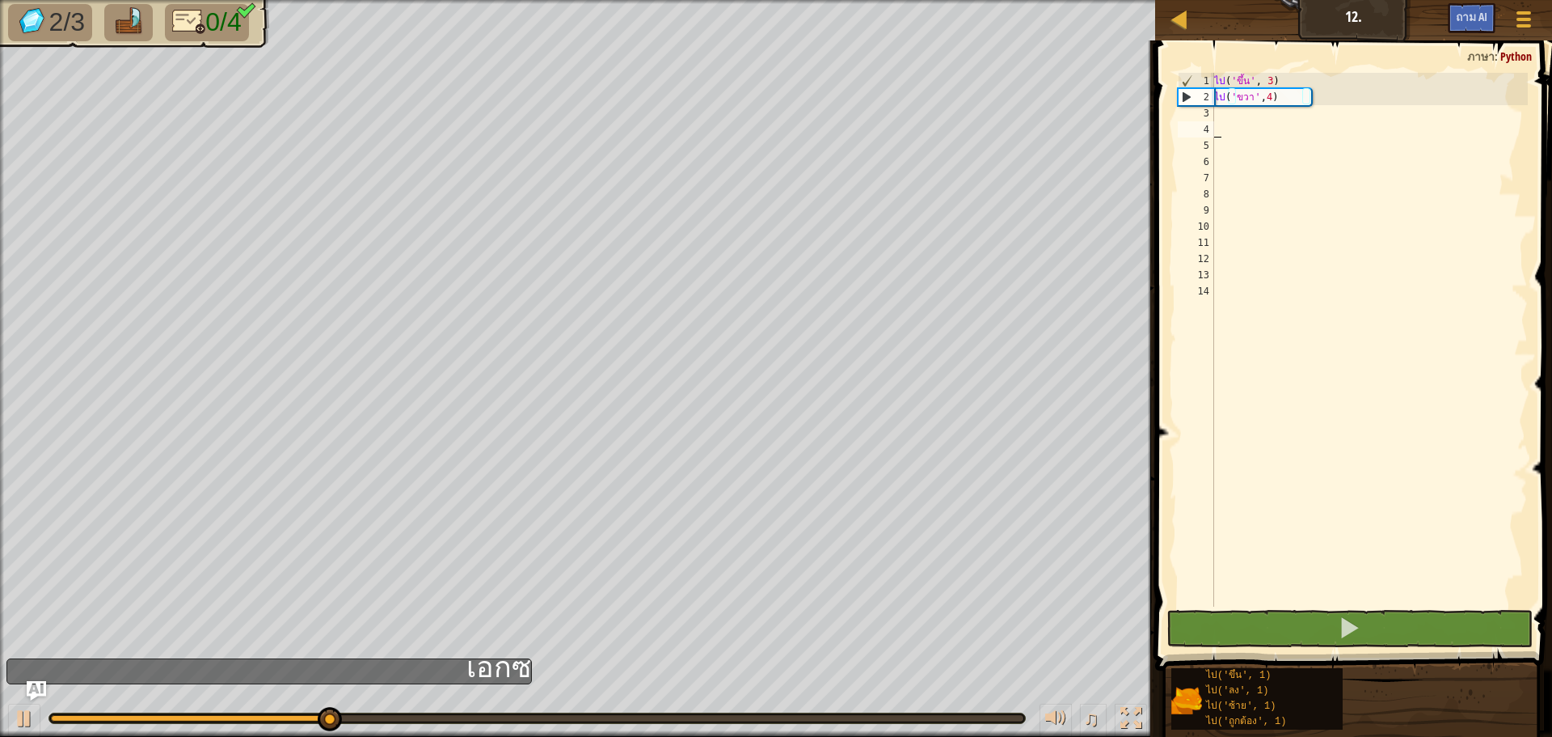
click at [1227, 121] on div "ไป ( 'ขึ้น' , 3 ) ไป ( 'ขวา' , 4 )" at bounding box center [1370, 356] width 318 height 566
click at [1231, 116] on div "ไป ( 'ขึ้น' , 3 ) ไป ( 'ขวา' , 4 )" at bounding box center [1370, 356] width 318 height 566
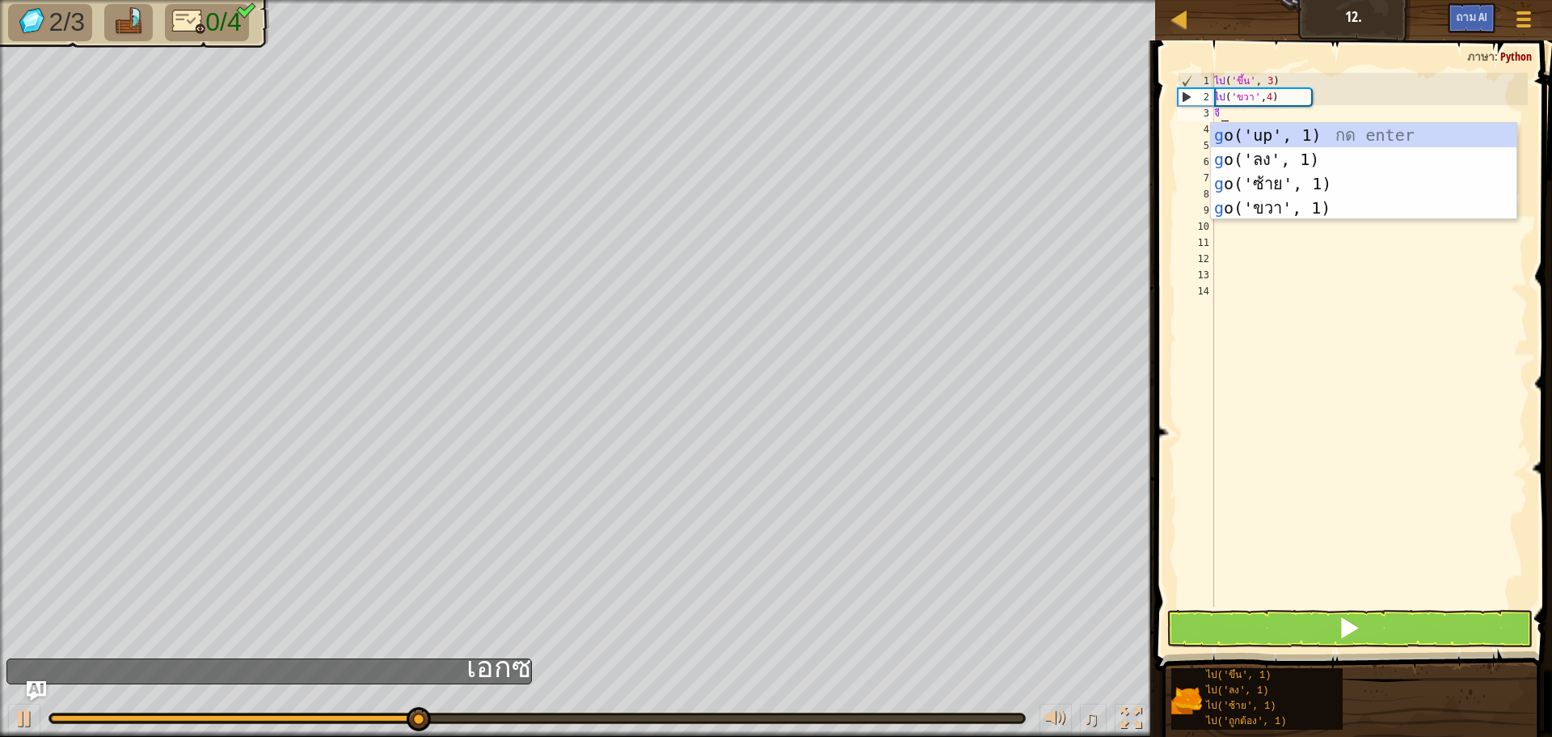
type textarea "go"
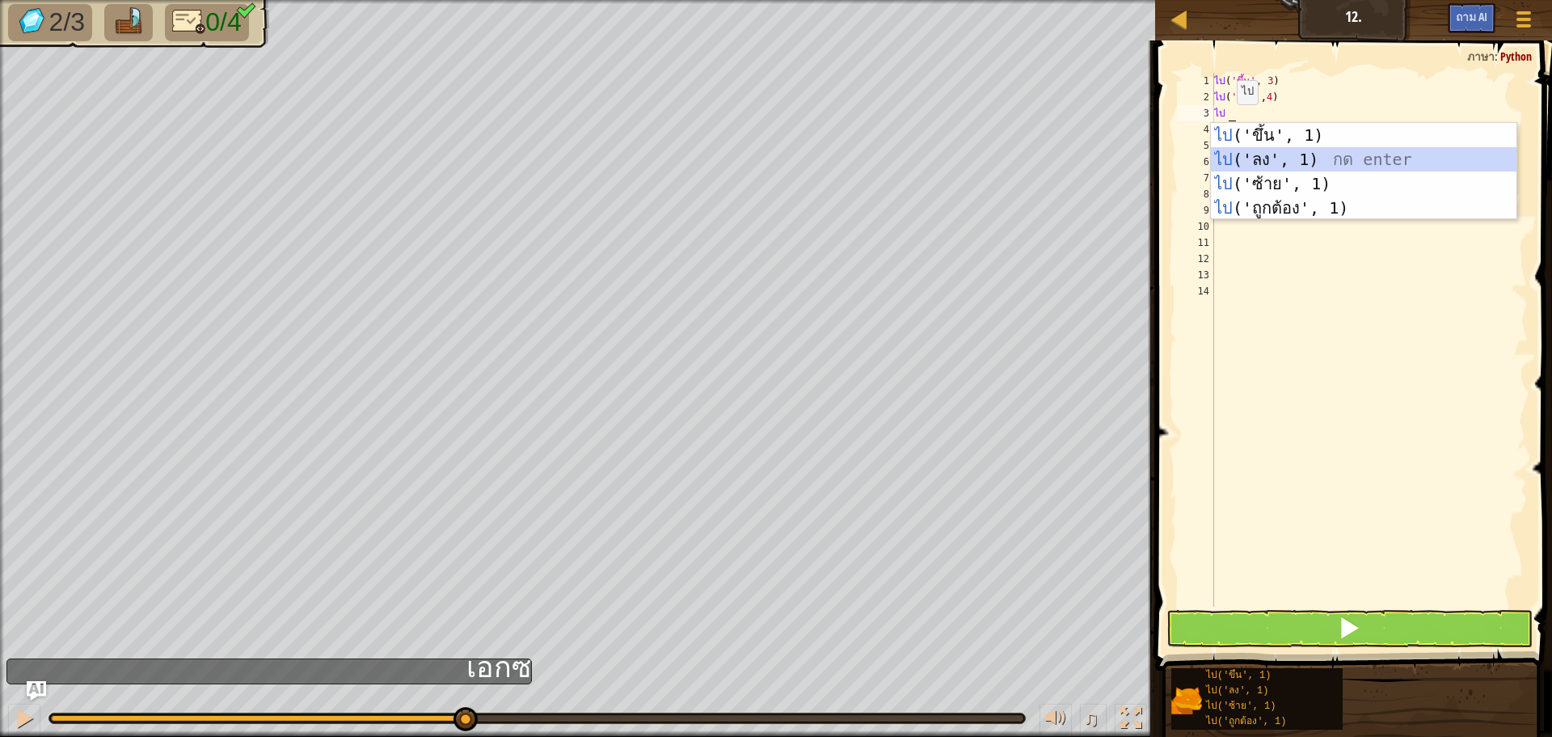
click at [1242, 154] on div "ไป ('ขึ้น', 1) กด enter ไป ('ลง', 1) กด enter ไป ('ซ้าย', 1) กด enter ไป ('ถูกต…" at bounding box center [1364, 196] width 306 height 146
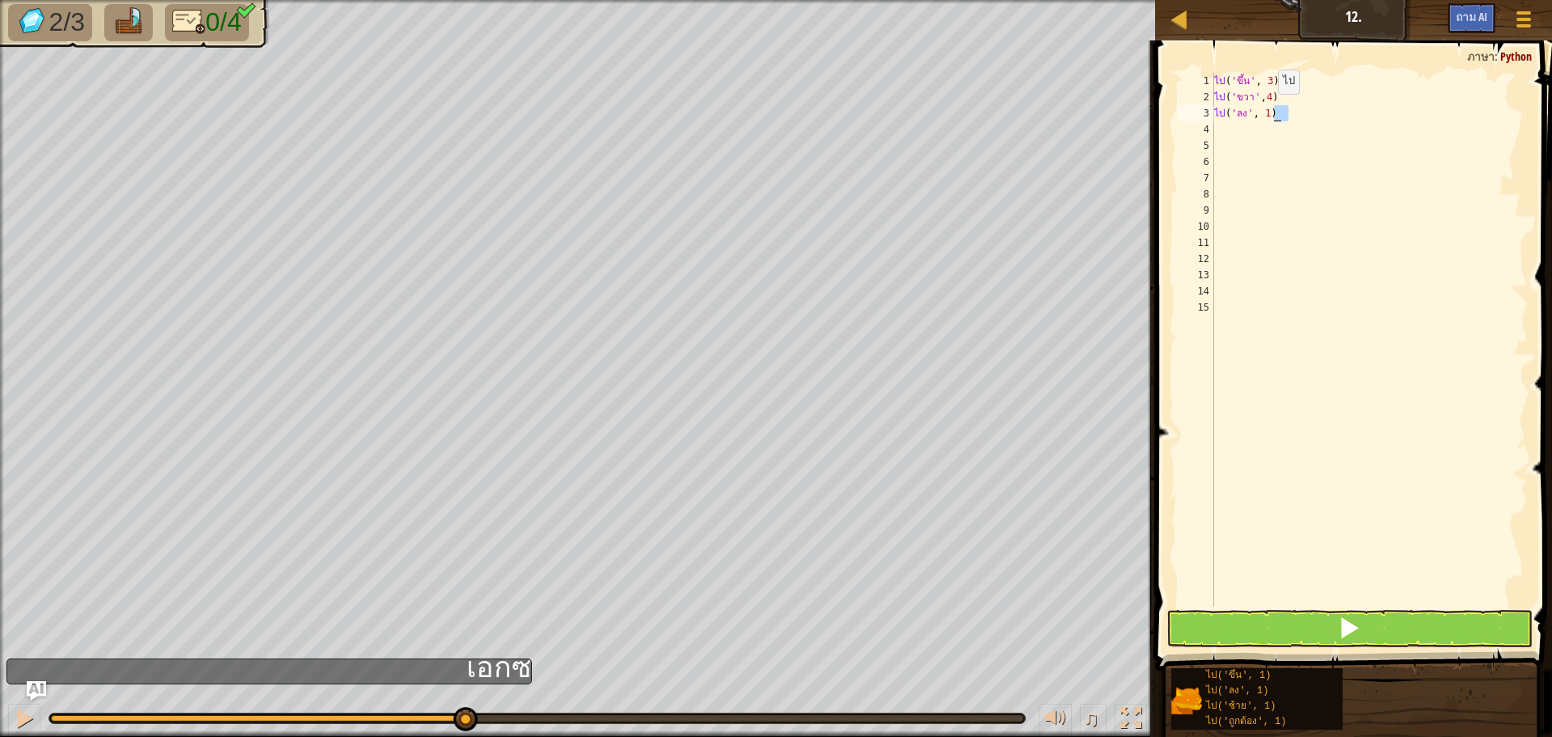
drag, startPoint x: 1285, startPoint y: 110, endPoint x: 1274, endPoint y: 110, distance: 10.5
click at [1274, 110] on div "ไป ( 'ขึ้น' , 3 ) ไป ( 'ขวา' , 4 ) ไป ( 'ลง' , 1 )" at bounding box center [1370, 356] width 318 height 566
click at [1269, 110] on div "ไป ( 'ขึ้น' , 3 ) ไป ( 'ขวา' , 4 ) ไป ( 'down41)" at bounding box center [1370, 356] width 318 height 566
click at [1336, 617] on button at bounding box center [1350, 628] width 366 height 37
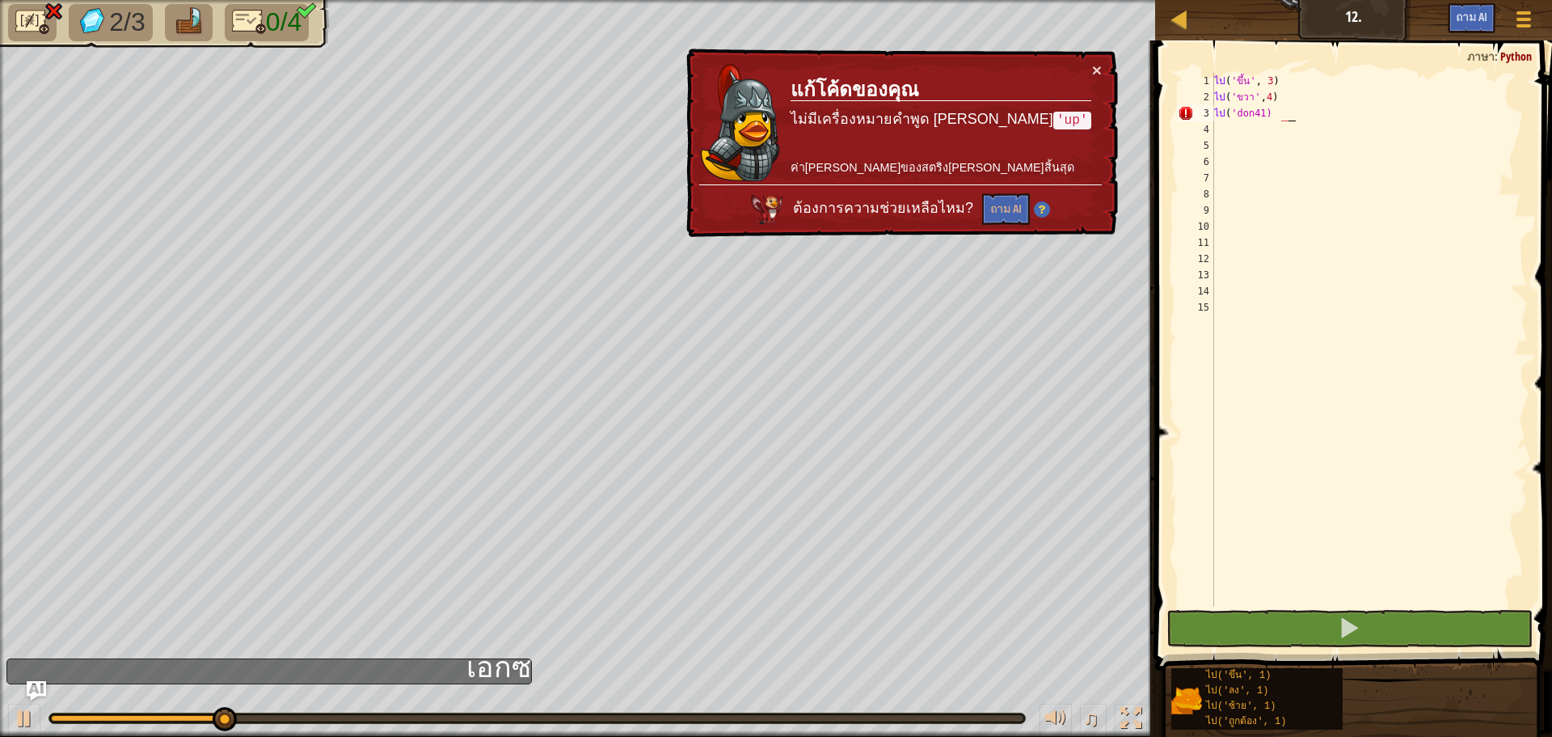
click at [1306, 120] on div "ไป ( 'ขึ้น' , 3 ) ไป ( 'ขวา' , 4 ) ไป ( 'don41)" at bounding box center [1370, 356] width 318 height 566
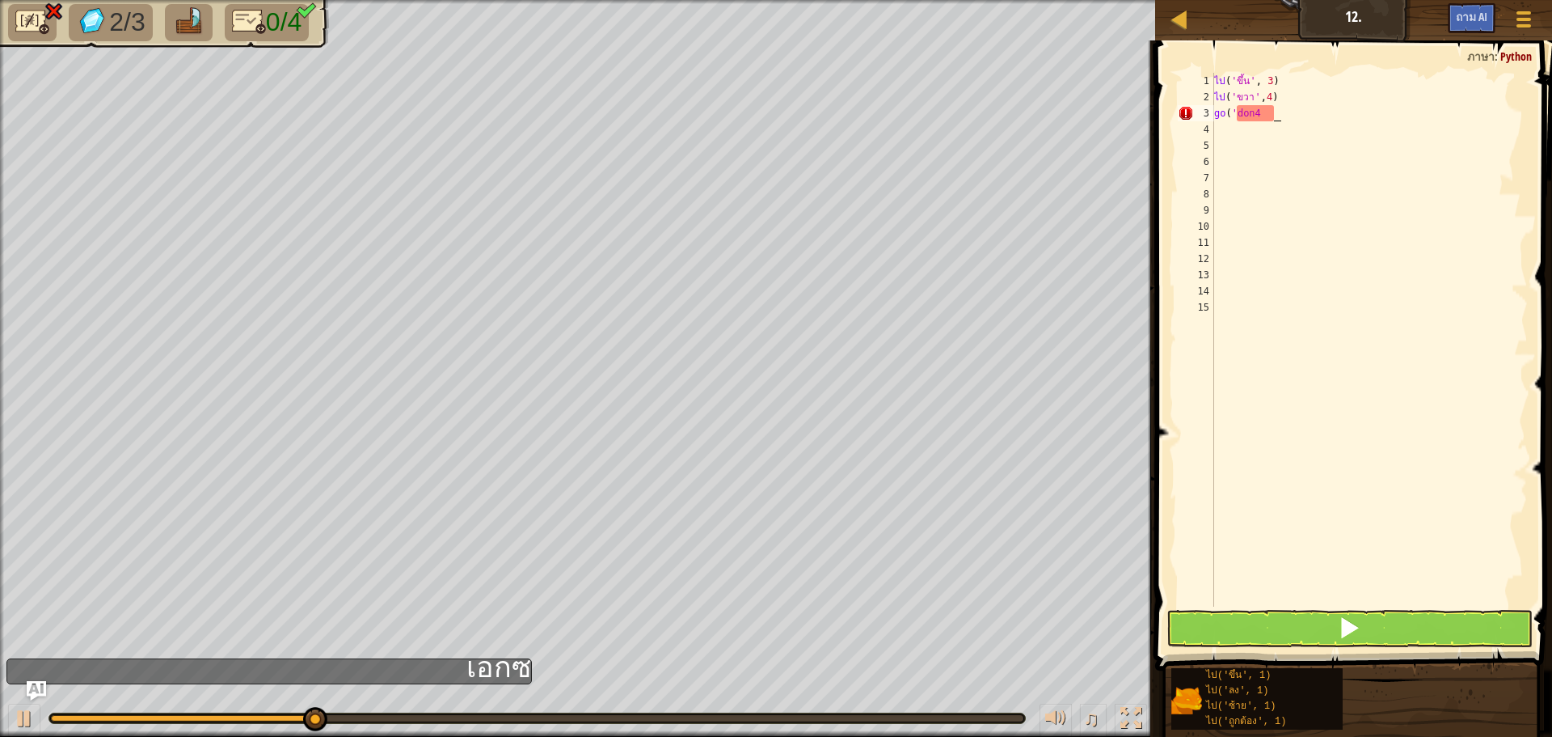
scroll to position [7, 1]
type textarea "g"
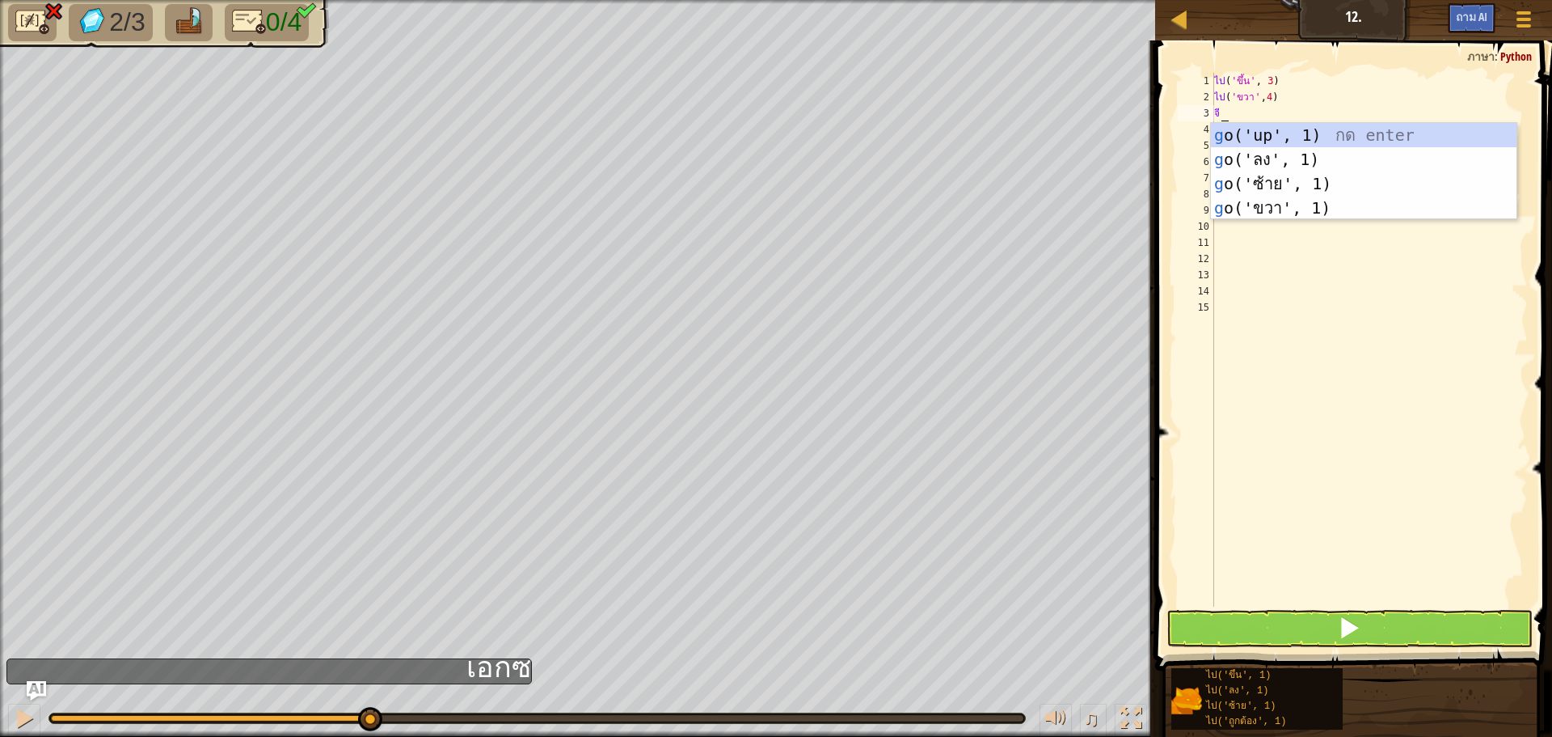
type textarea "go"
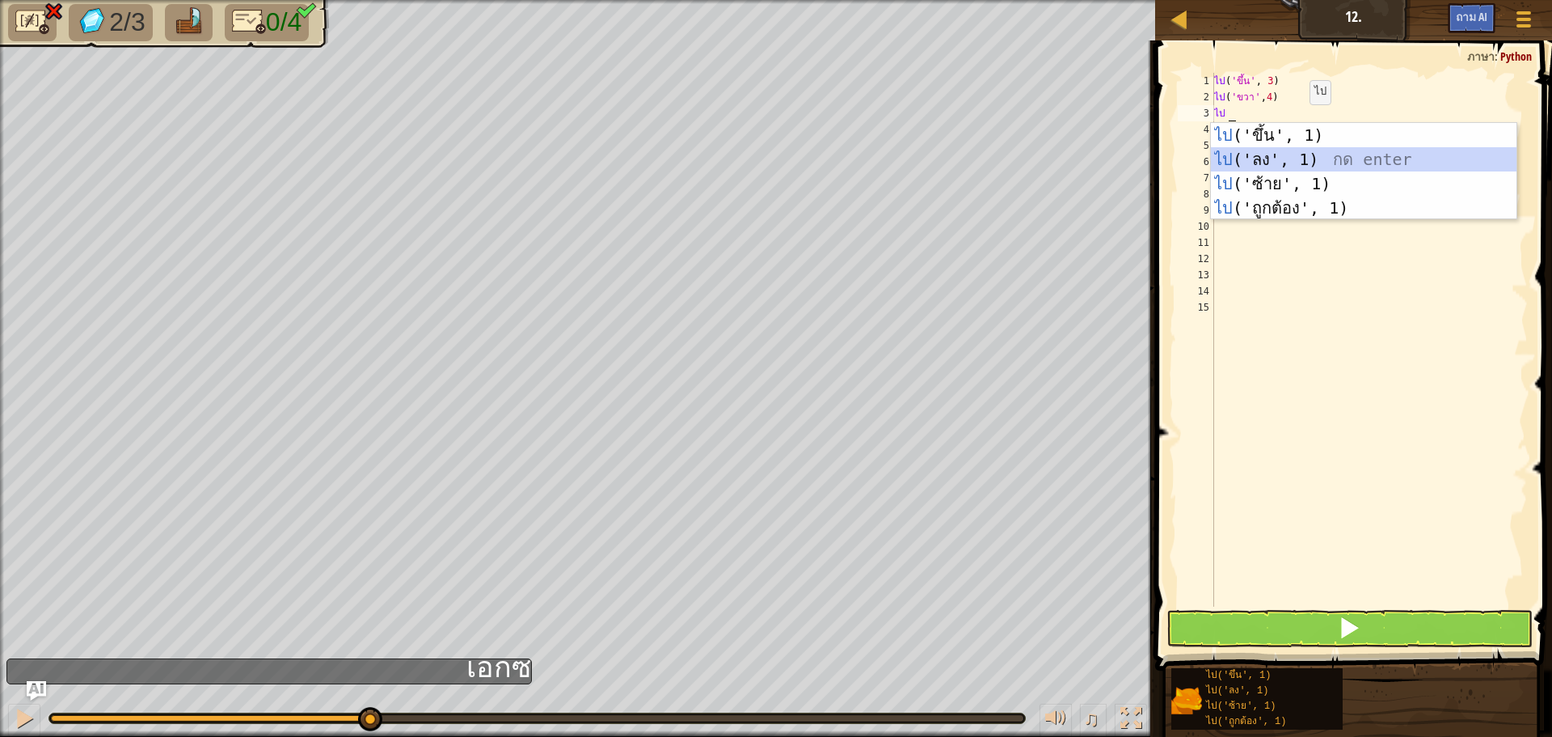
click at [1306, 151] on div "ไป ('ขึ้น', 1) กด enter ไป ('ลง', 1) กด enter ไป ('ซ้าย', 1) กด enter ไป ('ถูกต…" at bounding box center [1364, 196] width 306 height 146
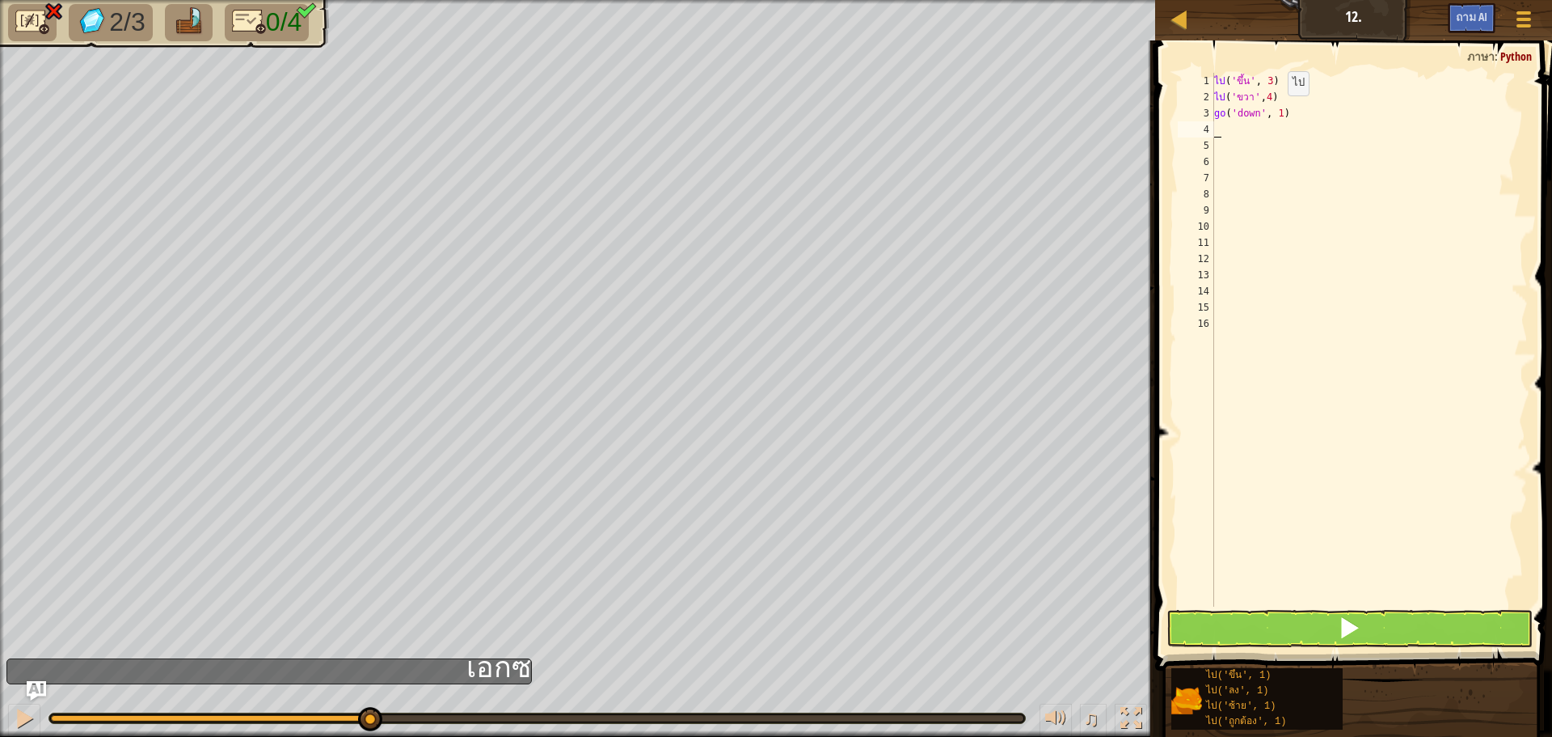
click at [1292, 77] on div "ไป ( 'ขึ้น' , 3 ) ไป ( 'ขวา' , 4 ) go ( 'down' , 1 )" at bounding box center [1370, 356] width 318 height 566
click at [1284, 112] on div "ไป ( 'ขึ้น' , 3 ) ไป ( 'ขวา' , 4 ) ไป ( 'ลง' , 1 )" at bounding box center [1370, 356] width 318 height 566
drag, startPoint x: 1284, startPoint y: 112, endPoint x: 1273, endPoint y: 112, distance: 11.3
click at [1273, 112] on div "ไป ( 'ขึ้น' , 3 ) ไป ( 'ขวา' , 4 ) ไป ( 'ลง' , 1 )" at bounding box center [1370, 356] width 318 height 566
click at [1260, 116] on div "ไป ( 'ขึ้น' , 3 ) ไป ( 'ขวา' , 4 ) ไป ( ลง, 1)" at bounding box center [1370, 356] width 318 height 566
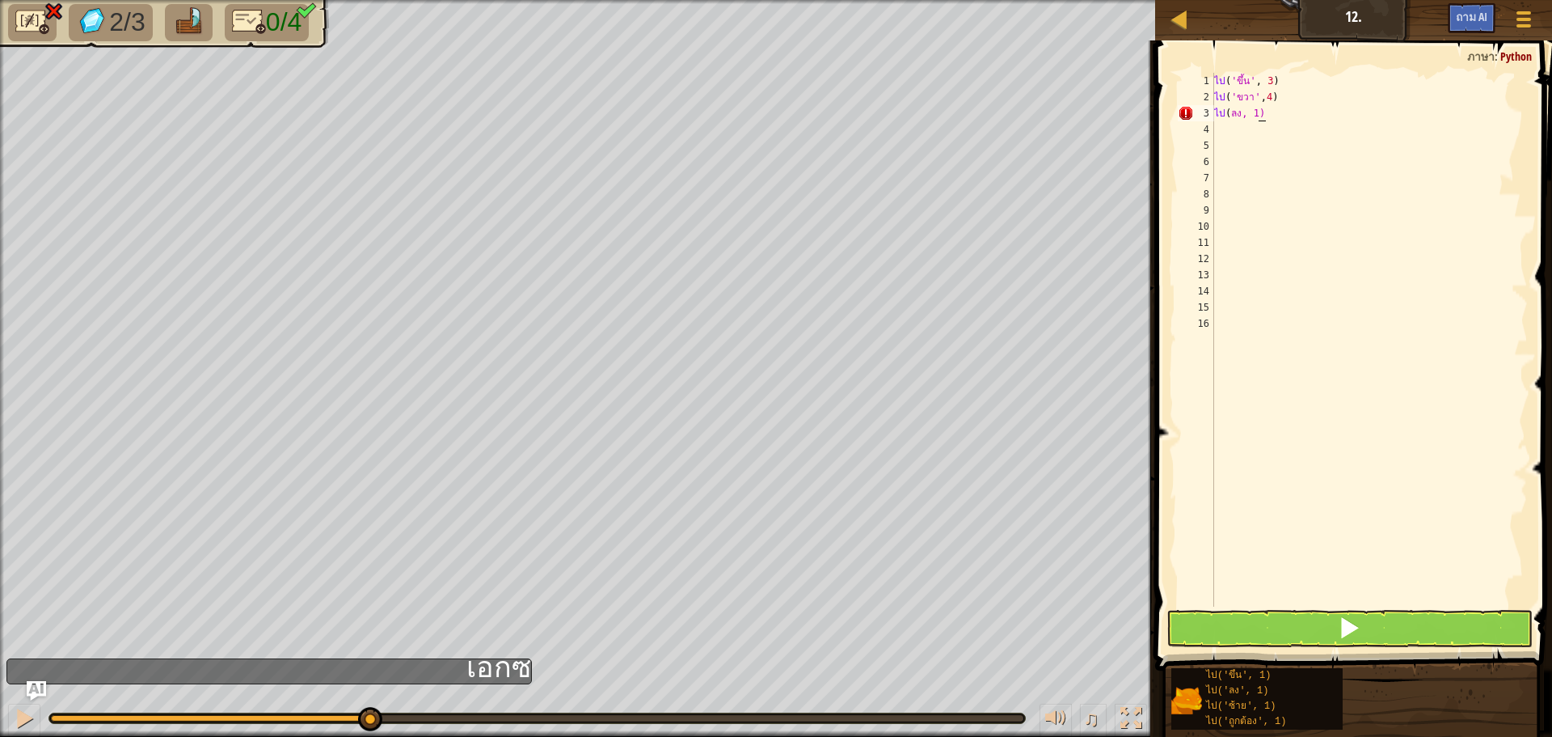
click at [1261, 115] on div "ไป ( 'ขึ้น' , 3 ) ไป ( 'ขวา' , 4 ) ไป ( ลง, 1)" at bounding box center [1370, 356] width 318 height 566
click at [1268, 115] on div "ไป ( 'ขึ้น' , 3 ) ไป ( 'ขวา' , 4 ) ไป ( ลง, 1)" at bounding box center [1370, 356] width 318 height 566
click at [1269, 115] on div "ไป ( 'ขึ้น' , 3 ) ไป ( 'ขวา' , 4 ) ไป ( ลง, 1)" at bounding box center [1370, 356] width 318 height 566
type textarea "go('down, 1)"
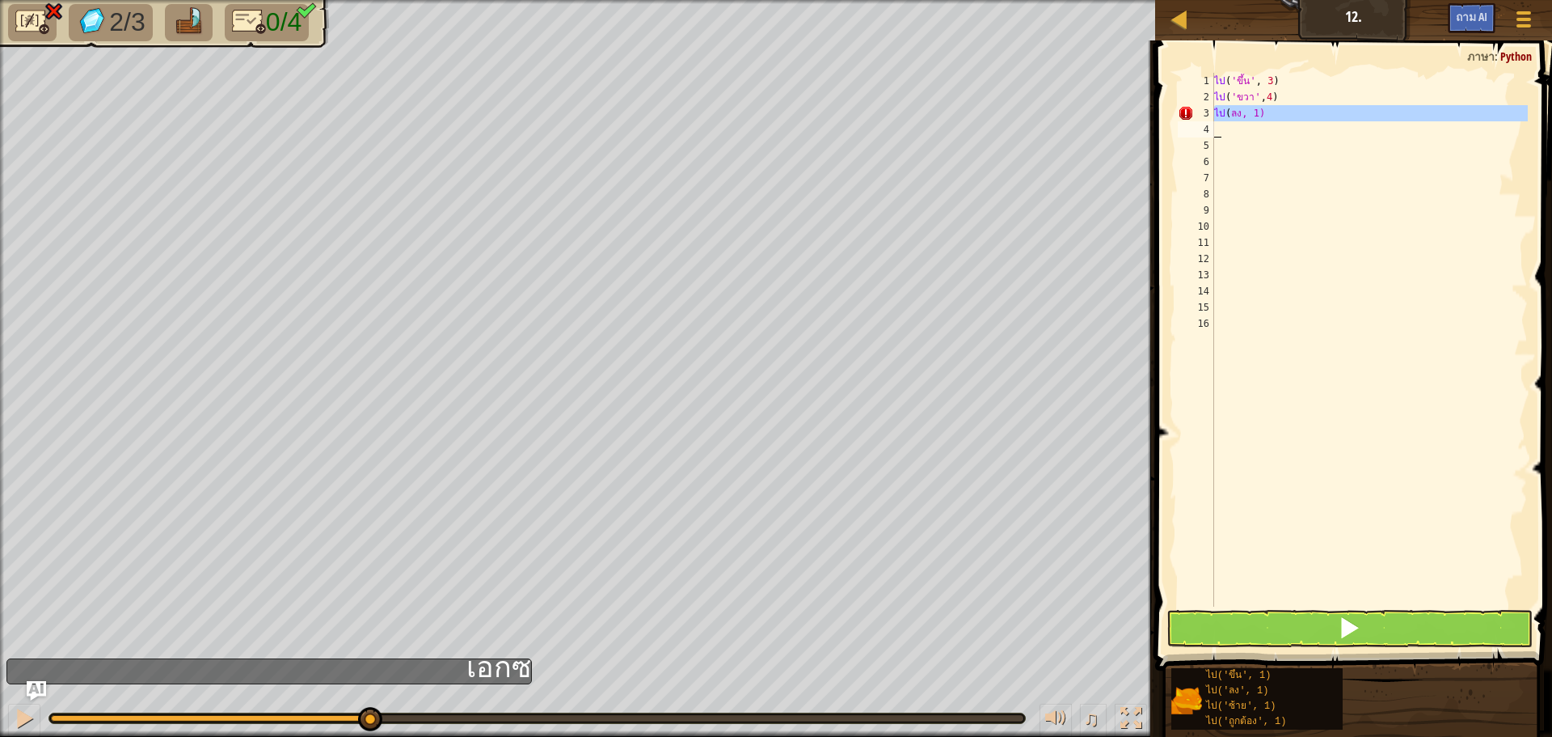
click at [1269, 115] on div "ไป ( 'ขึ้น' , 3 ) ไป ( 'ขวา' , 4 ) ไป ( ลง, 1)" at bounding box center [1370, 356] width 318 height 566
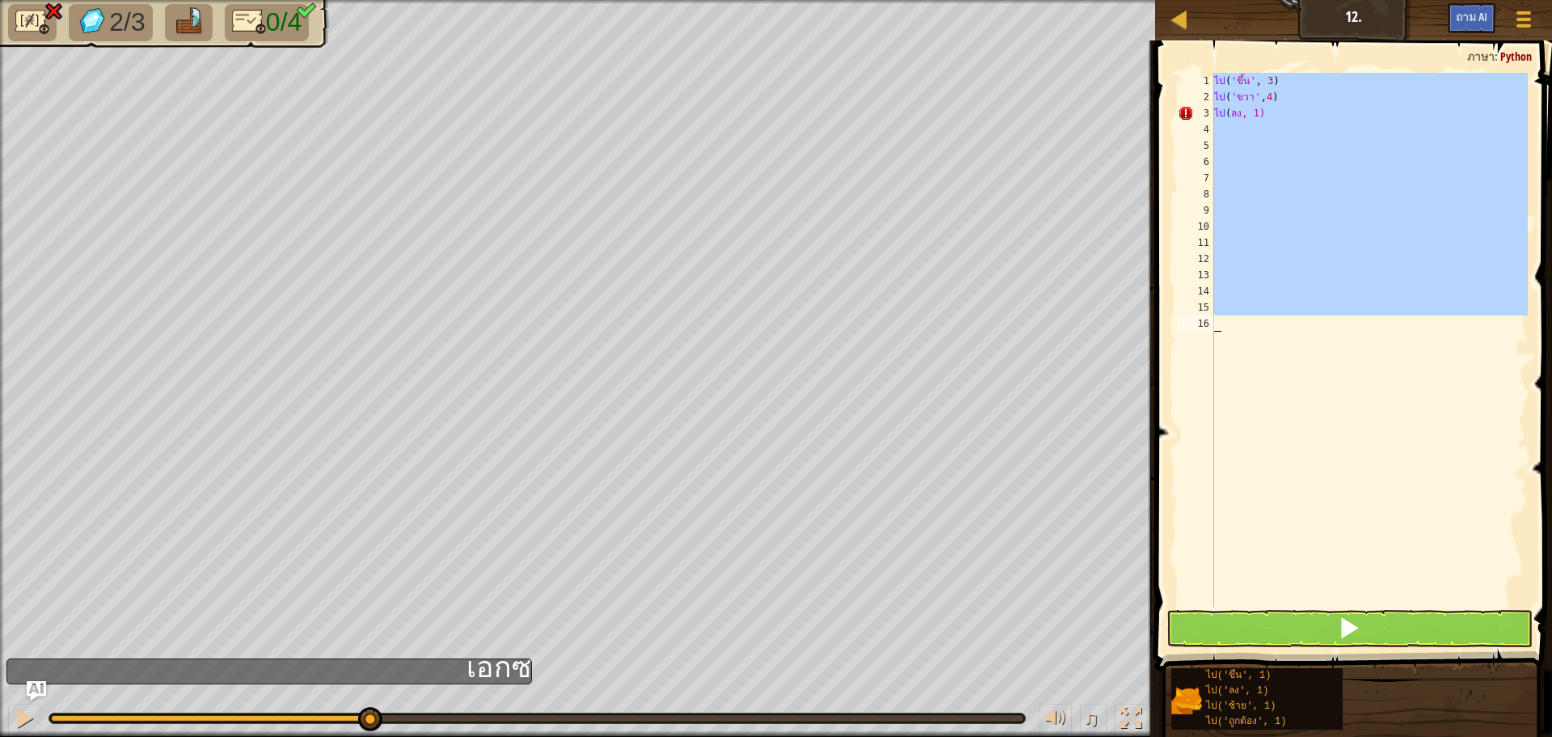
click at [1269, 112] on div "ไป ( 'ขึ้น' , 3 ) ไป ( 'ขวา' , 4 ) ไป ( ลง, 1)" at bounding box center [1369, 340] width 317 height 534
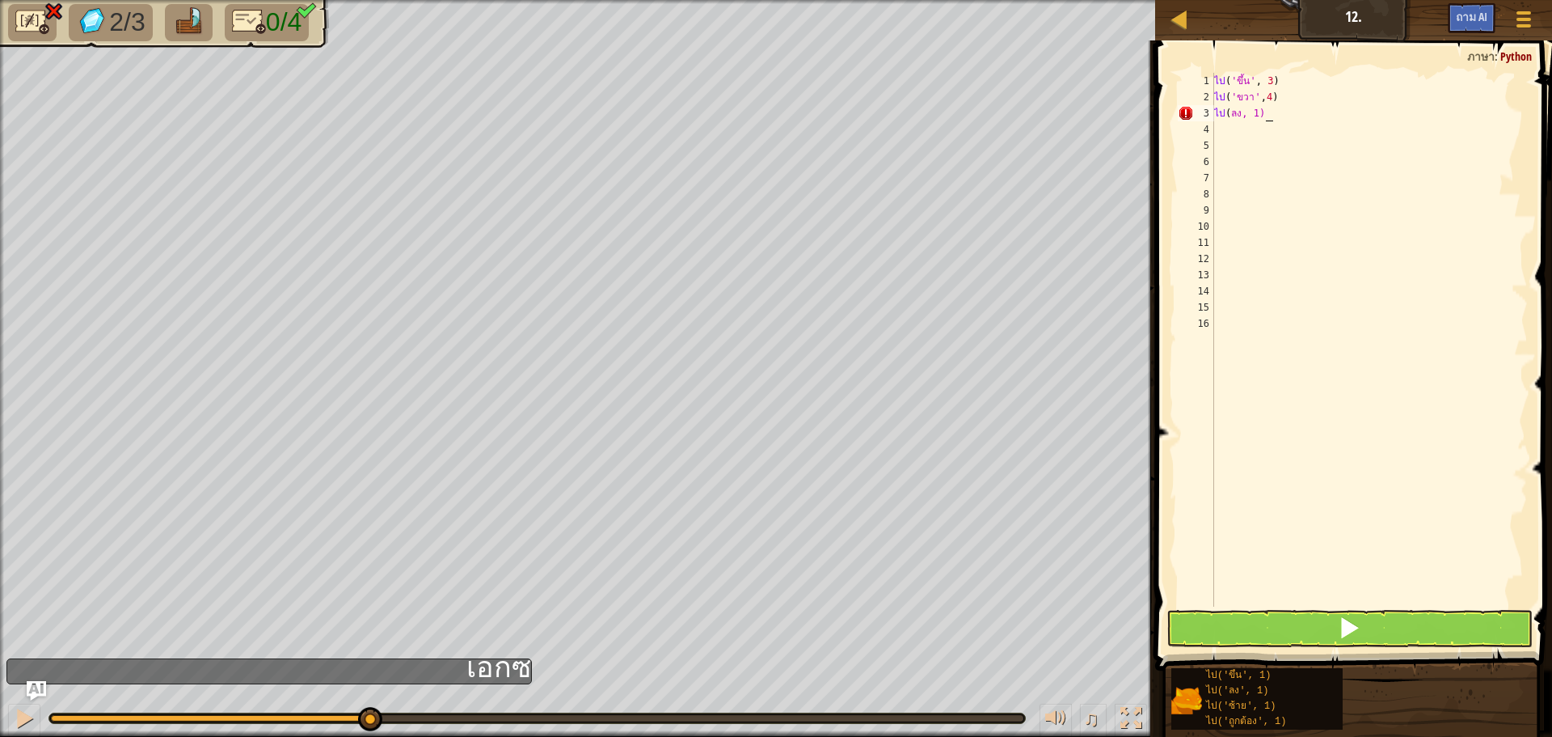
click at [1264, 119] on div "ไป ( 'ขึ้น' , 3 ) ไป ( 'ขวา' , 4 ) ไป ( ลง, 1)" at bounding box center [1370, 356] width 318 height 566
click at [1264, 117] on div "ไป ( 'ขึ้น' , 3 ) ไป ( 'ขวา' , 4 ) ไป ( ลง, 1)" at bounding box center [1370, 356] width 318 height 566
click at [1264, 113] on div "ไป ( 'ขึ้น' , 3 ) ไป ( 'ขวา' , 4 ) ไป ( ลง, 1)" at bounding box center [1369, 340] width 317 height 534
click at [1264, 113] on div "ไป ( 'ขึ้น' , 3 ) ไป ( 'ขวา' , 4 ) ไป ( ลง, 1)" at bounding box center [1370, 356] width 318 height 566
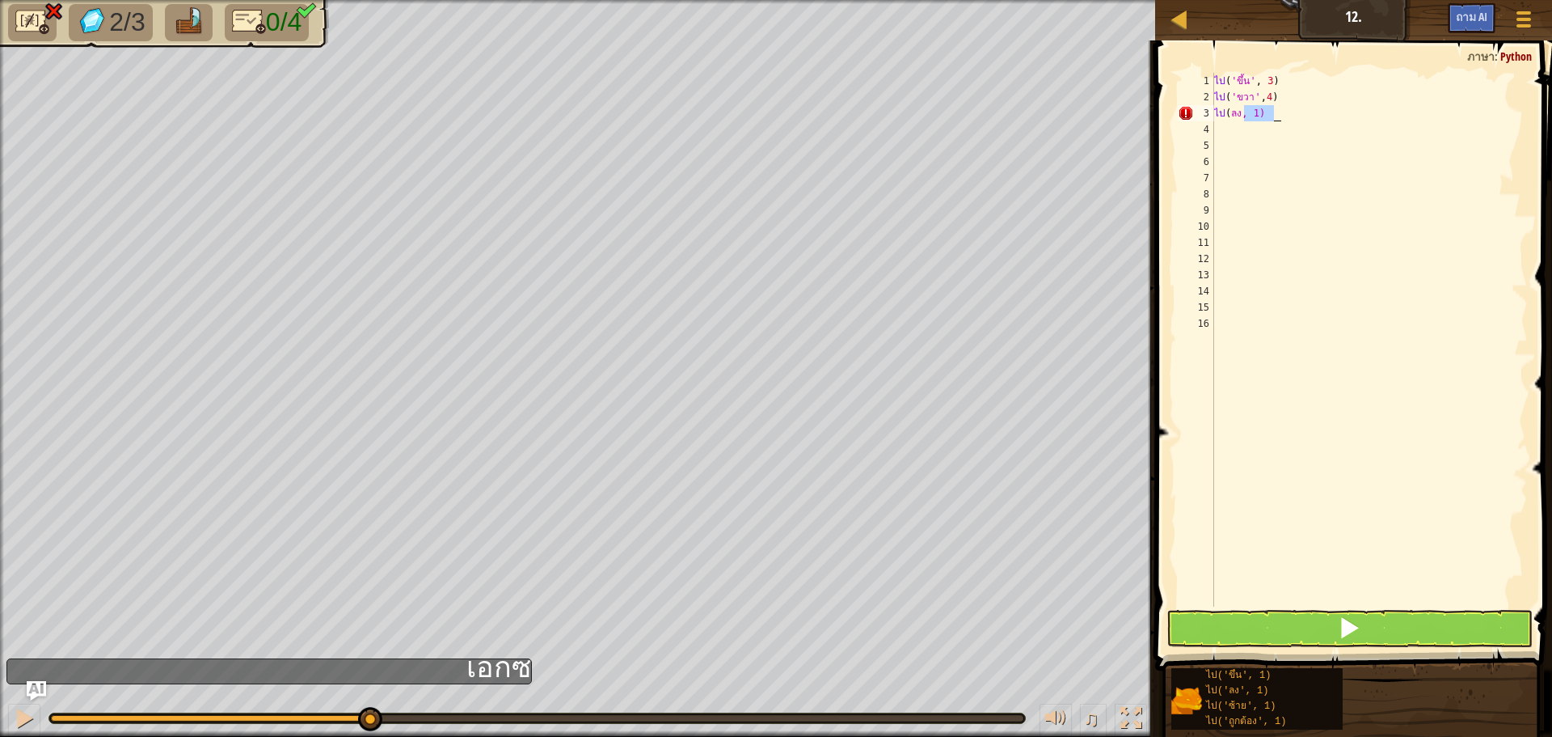
type textarea "go('down, 1)"
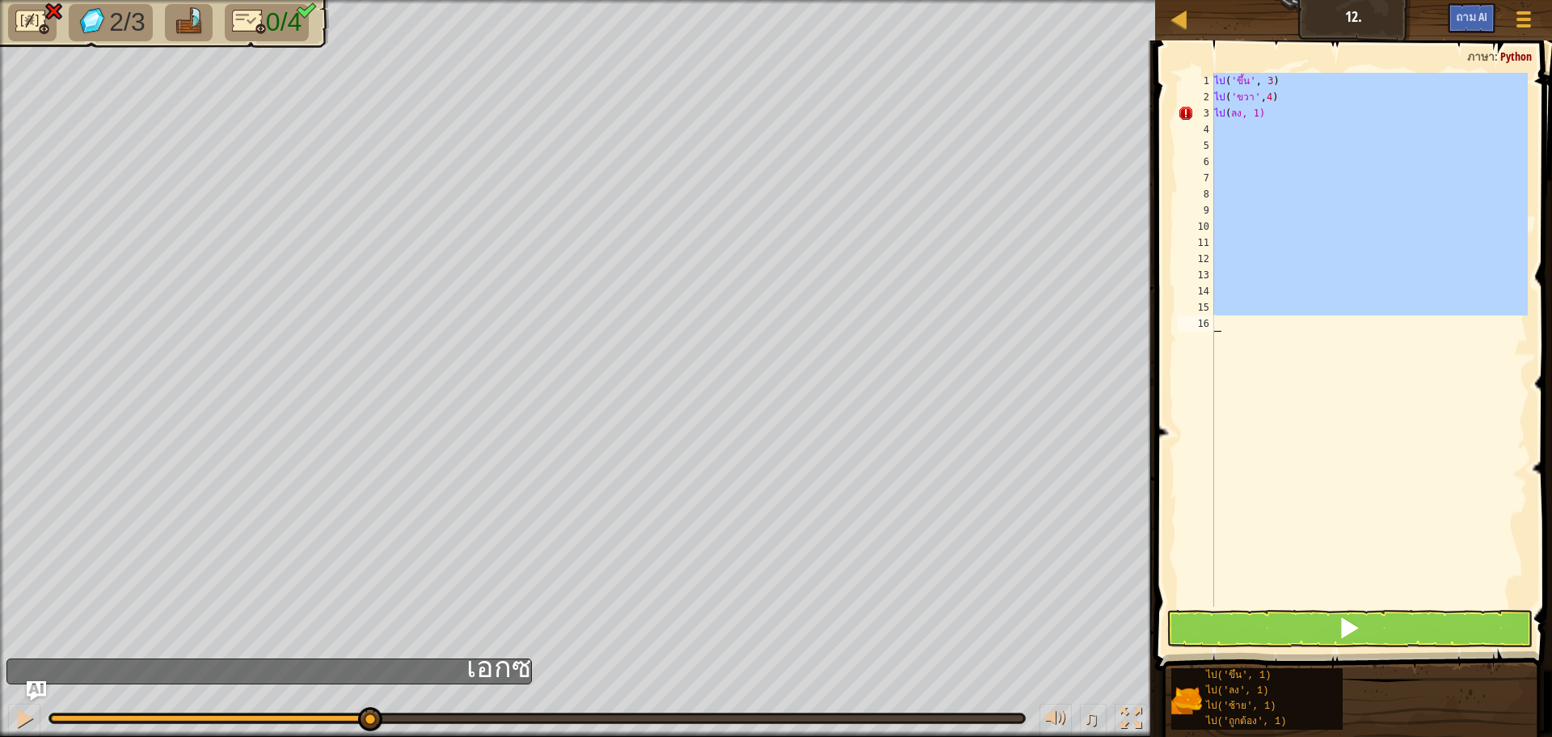
click at [1264, 113] on div "ไป ( 'ขึ้น' , 3 ) ไป ( 'ขวา' , 4 ) ไป ( ลง, 1)" at bounding box center [1370, 356] width 318 height 566
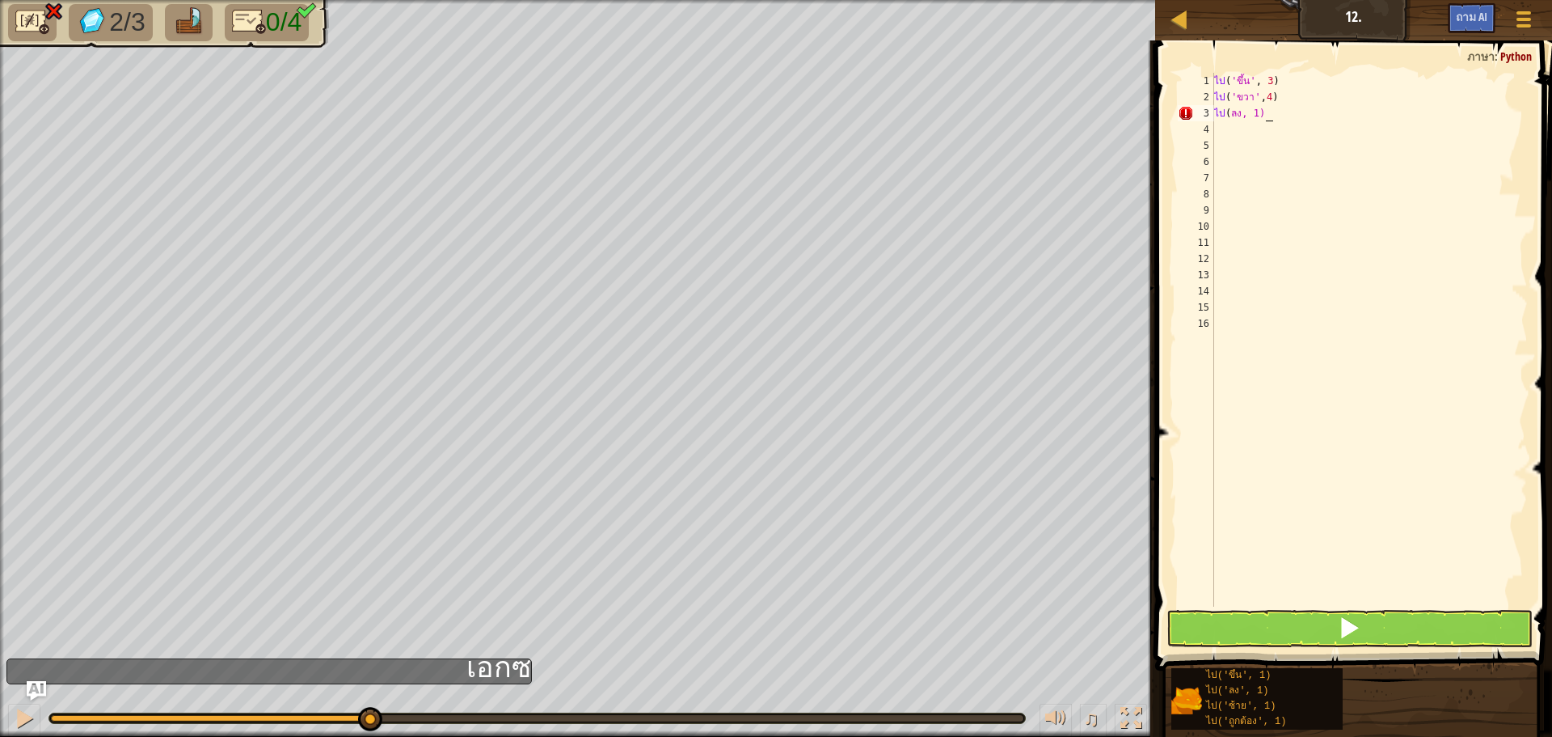
click at [1264, 113] on div "ไป ( 'ขึ้น' , 3 ) ไป ( 'ขวา' , 4 ) ไป ( ลง, 1)" at bounding box center [1370, 356] width 318 height 566
type textarea "go('down, 1)"
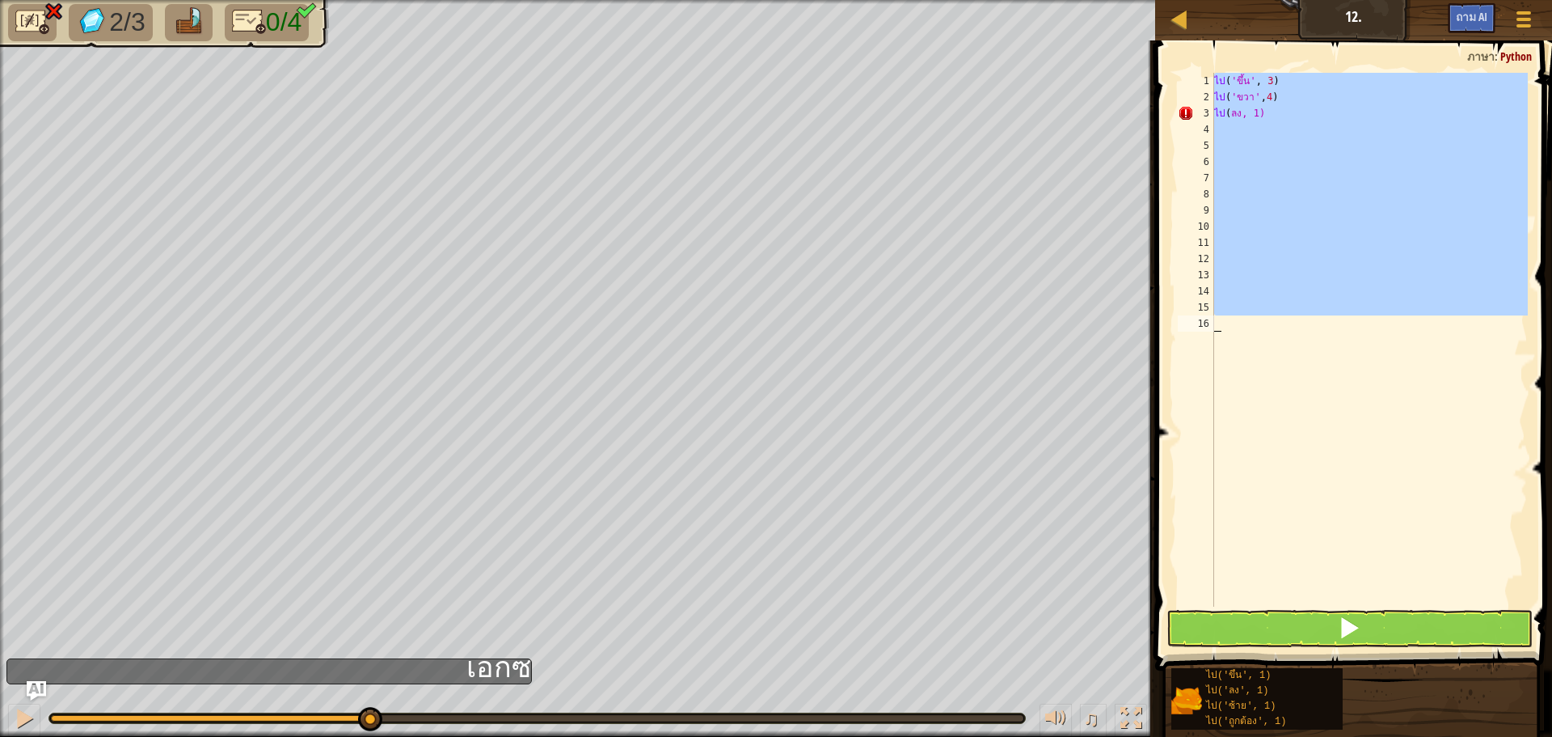
click at [1264, 113] on div "ไป ( 'ขึ้น' , 3 ) ไป ( 'ขวา' , 4 ) ไป ( ลง, 1)" at bounding box center [1370, 356] width 318 height 566
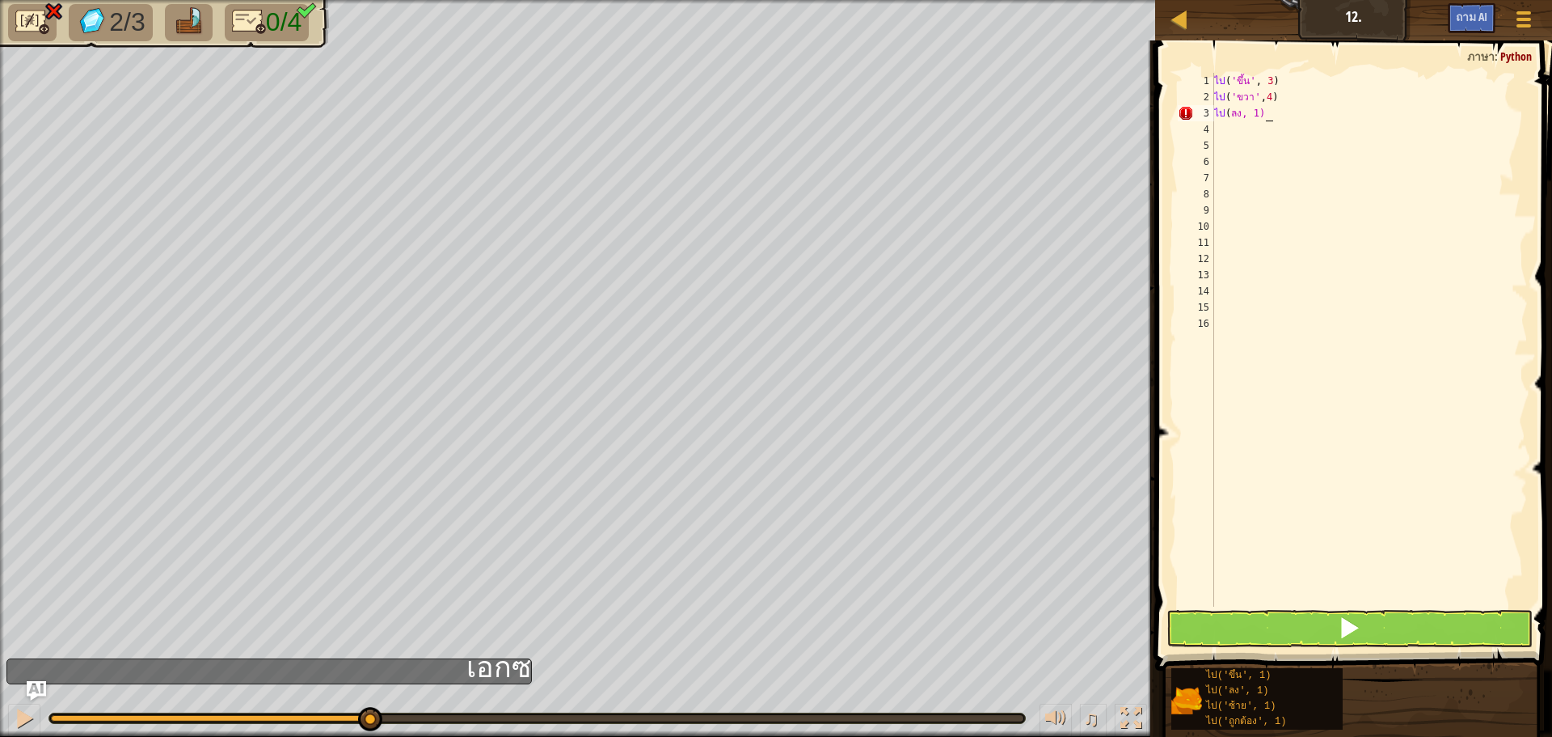
click at [1264, 113] on div "ไป ( 'ขึ้น' , 3 ) ไป ( 'ขวา' , 4 ) ไป ( ลง, 1)" at bounding box center [1370, 356] width 318 height 566
type textarea "go('rign, 1)"
click at [1312, 154] on div "ไป ( 'ขึ้น' , 3 ) ไป ( 'rign, 1)" at bounding box center [1370, 356] width 318 height 566
click at [1302, 75] on div "ไป ( 'ขึ้น' , 3 ) ไป ( 'rign, 1)" at bounding box center [1370, 356] width 318 height 566
click at [1294, 100] on div "ไป ( 'ขึ้น' , 3 ) ไป ( 'rign, 1)" at bounding box center [1370, 356] width 318 height 566
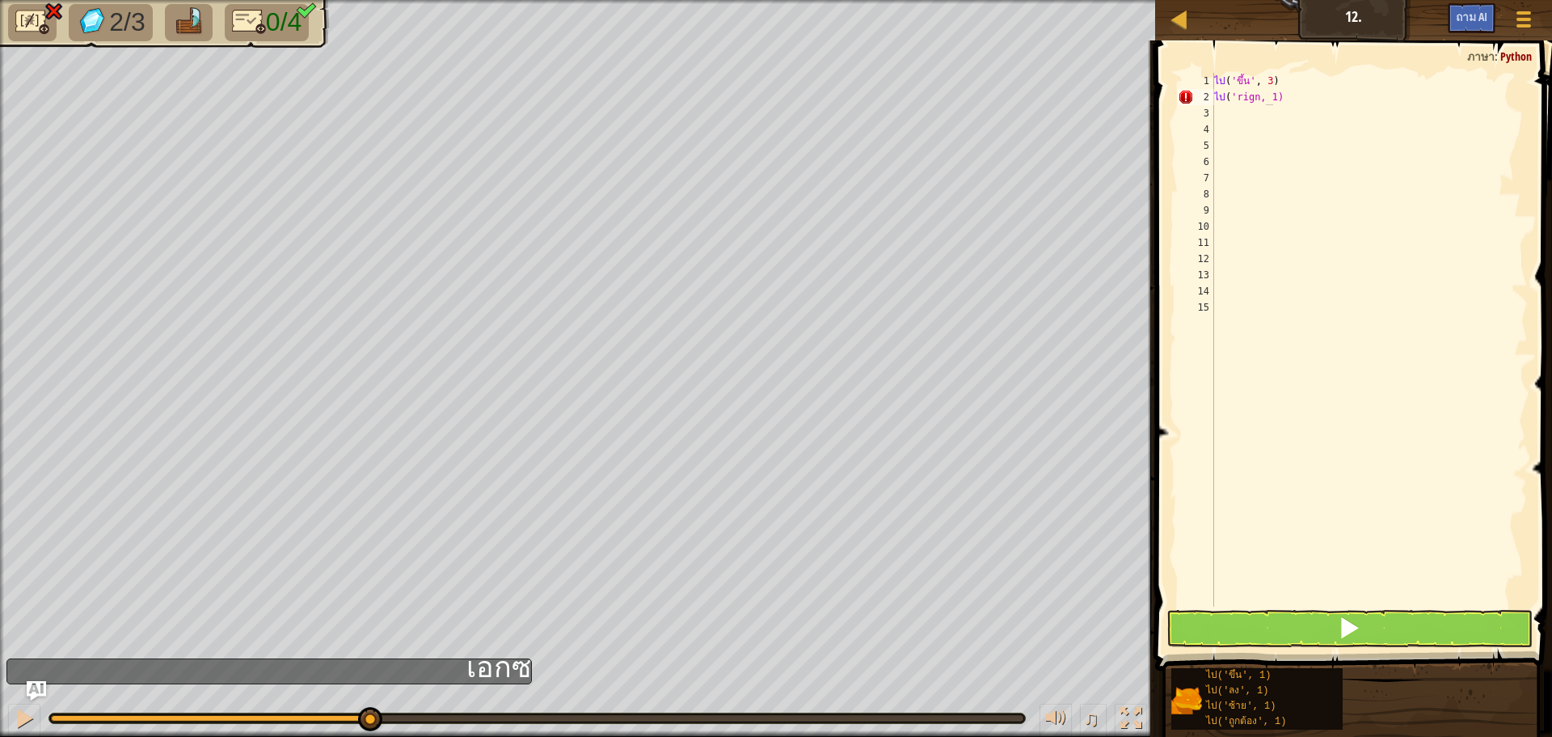
click at [1294, 100] on div "ไป ( 'ขึ้น' , 3 ) ไป ( 'rign, 1)" at bounding box center [1370, 356] width 318 height 566
click at [1068, 186] on div "แผนที่ [PERSON_NAME]เนียร์ 12. ขั้นตอน เมนูเกม Ask AI 1 ההההההההההההההההההההההה…" at bounding box center [776, 368] width 1552 height 737
click at [1295, 236] on div "go ( 'up' , 3 ) go ( 'rign, 1)" at bounding box center [1367, 356] width 322 height 566
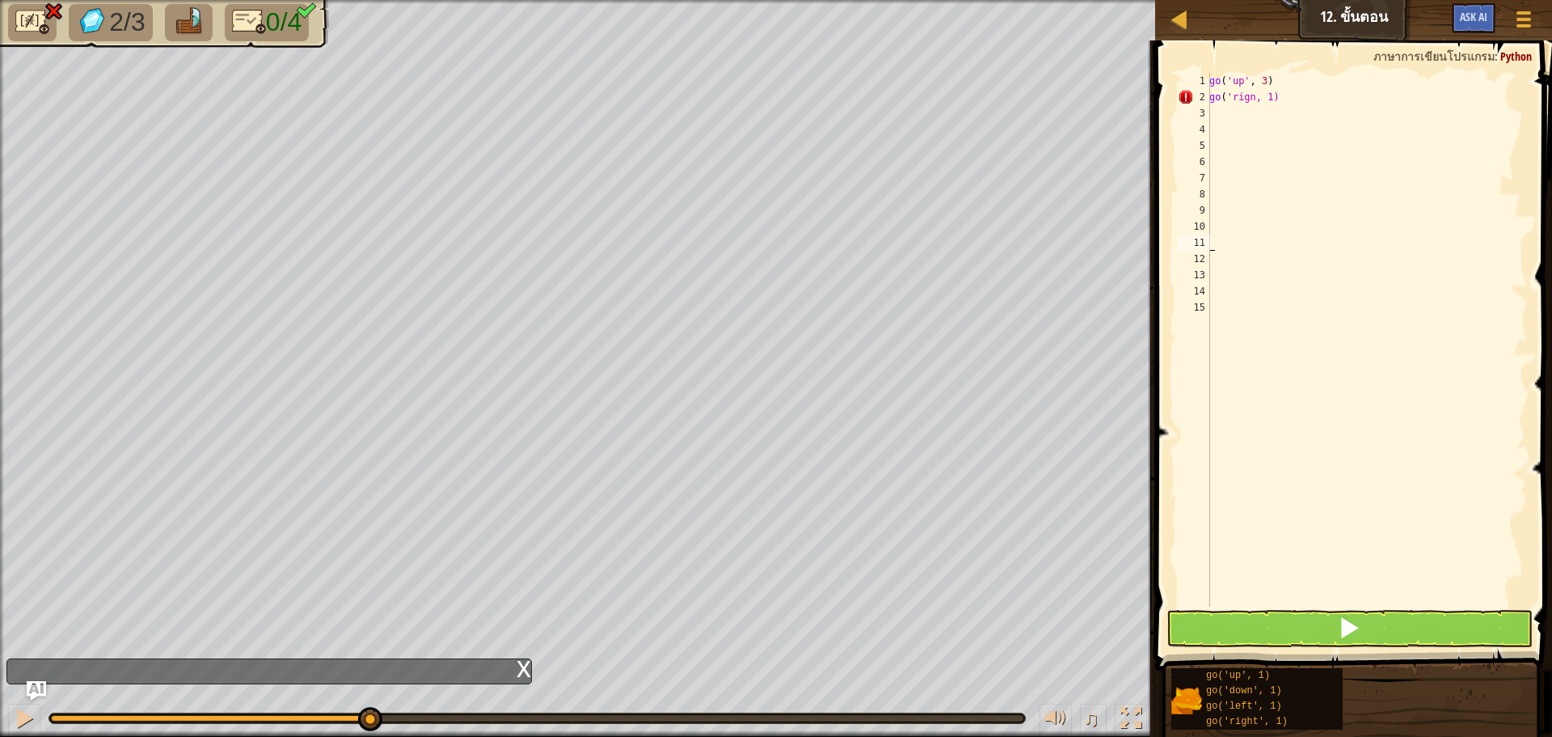
drag, startPoint x: 1295, startPoint y: 232, endPoint x: 1300, endPoint y: 180, distance: 52.1
click at [1299, 200] on div "go ( 'up' , 3 ) go ( 'rign, 1)" at bounding box center [1367, 356] width 322 height 566
click at [1303, 138] on div "go ( 'up' , 3 ) go ( 'rign, 1)" at bounding box center [1367, 356] width 322 height 566
click at [1302, 99] on div "go ( 'up' , 3 ) go ( 'rign, 1)" at bounding box center [1367, 356] width 322 height 566
type textarea "g"
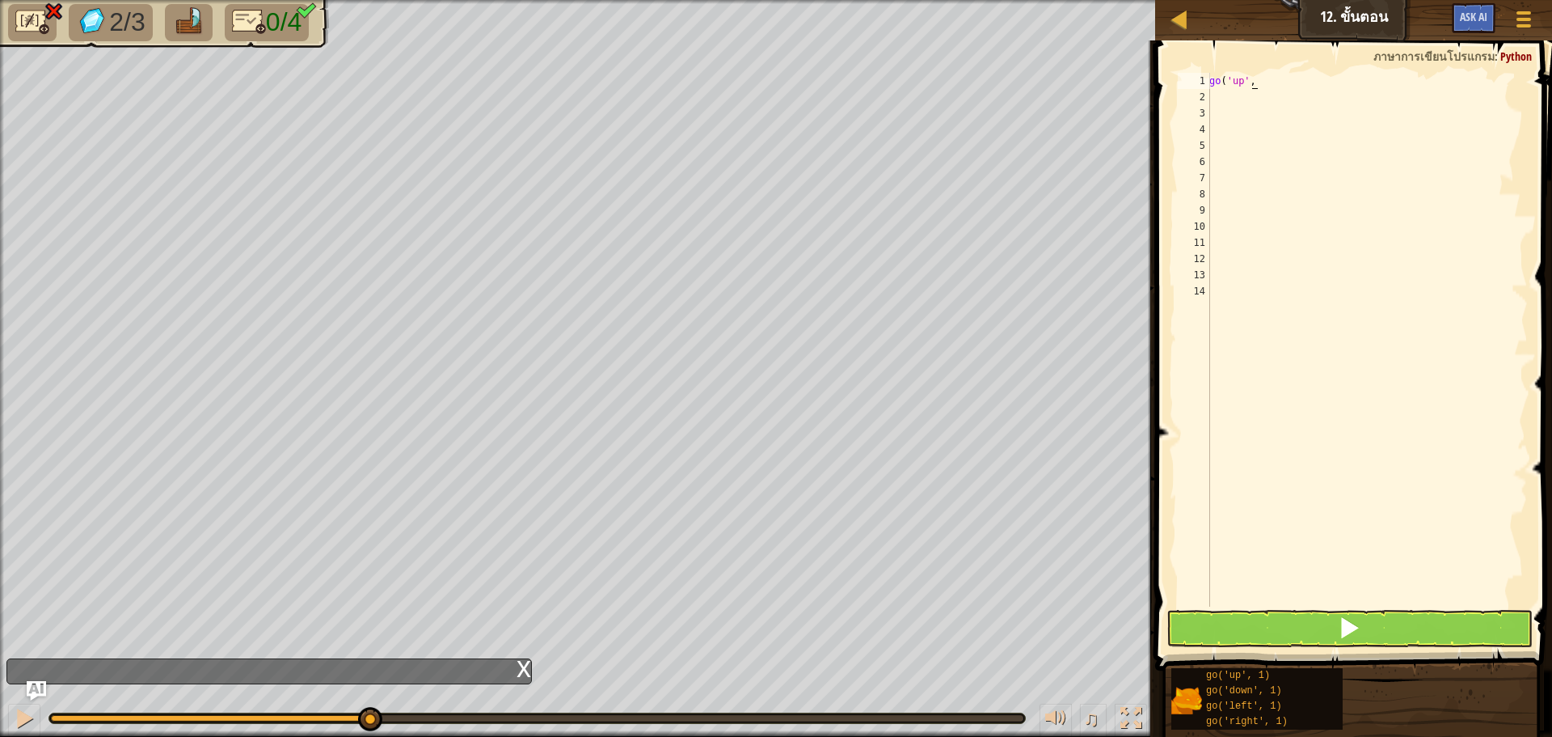
type textarea "g"
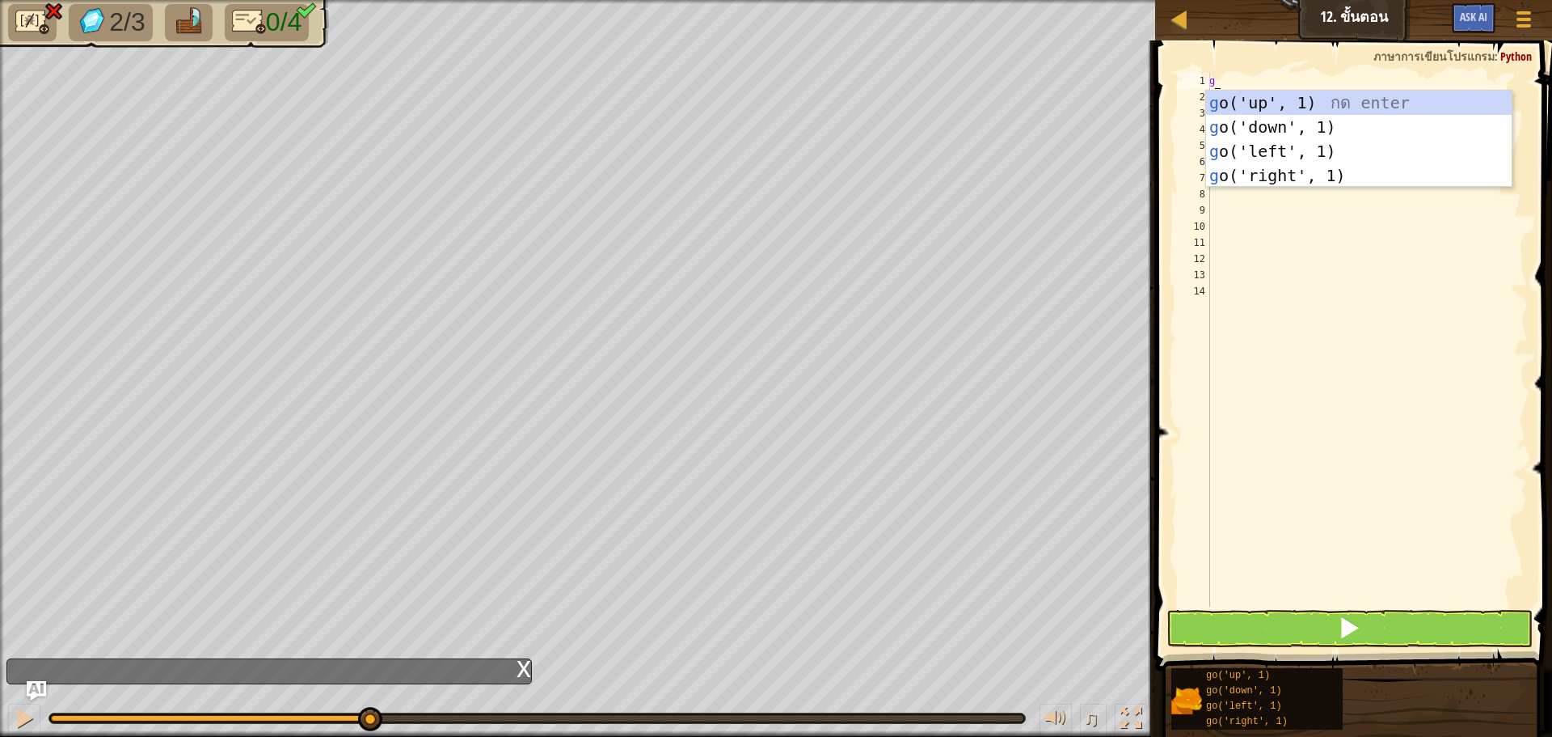
type textarea "go"
click at [1327, 100] on div "go ('up', 1) กด enter go ('down', 1) กด enter go ('left', 1) กด enter go ('righ…" at bounding box center [1359, 164] width 306 height 146
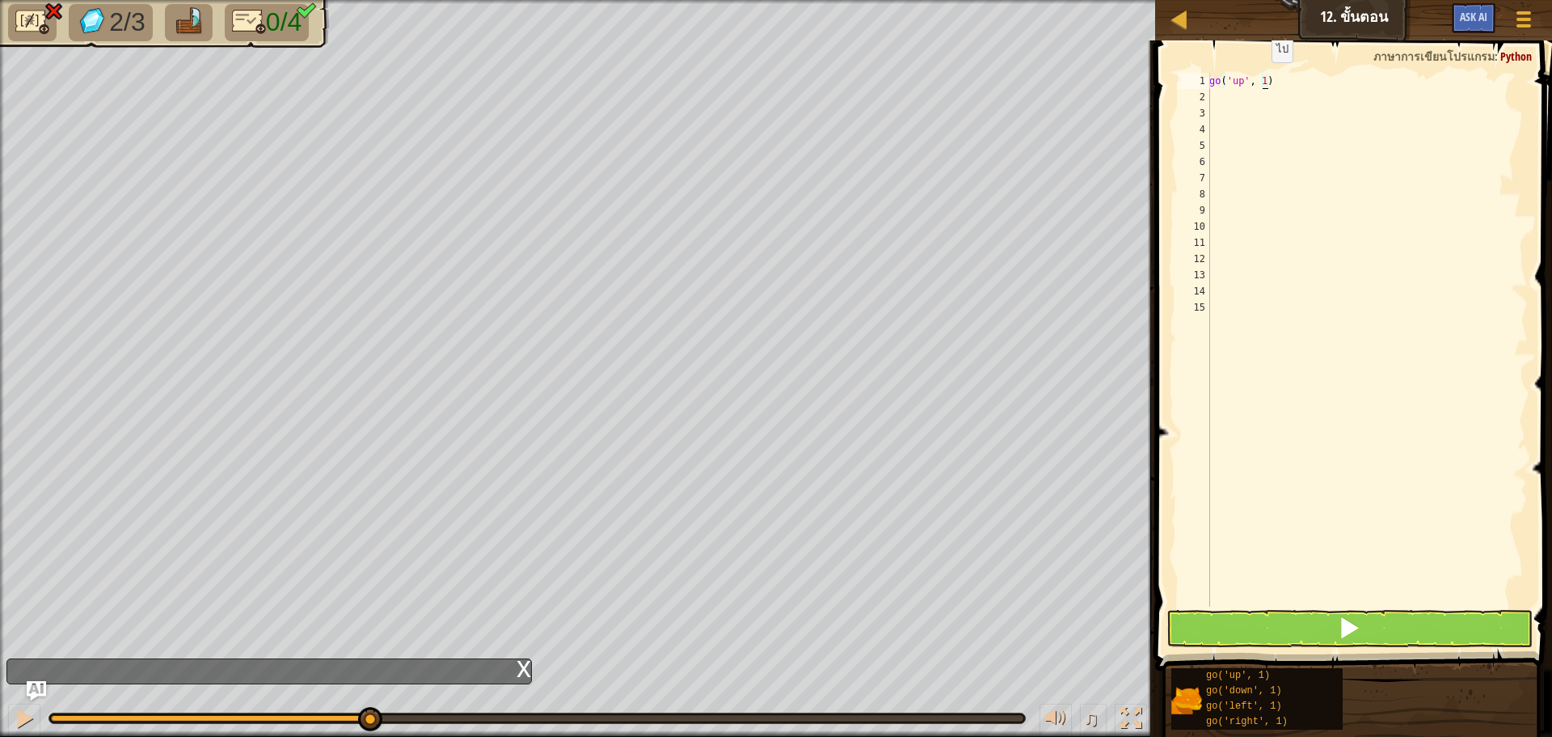
click at [1263, 78] on div "go ( 'up' , 1 )" at bounding box center [1367, 356] width 322 height 566
type textarea "go('up', 4)"
click at [1246, 95] on div "go ( 'up' , 4 )" at bounding box center [1367, 356] width 322 height 566
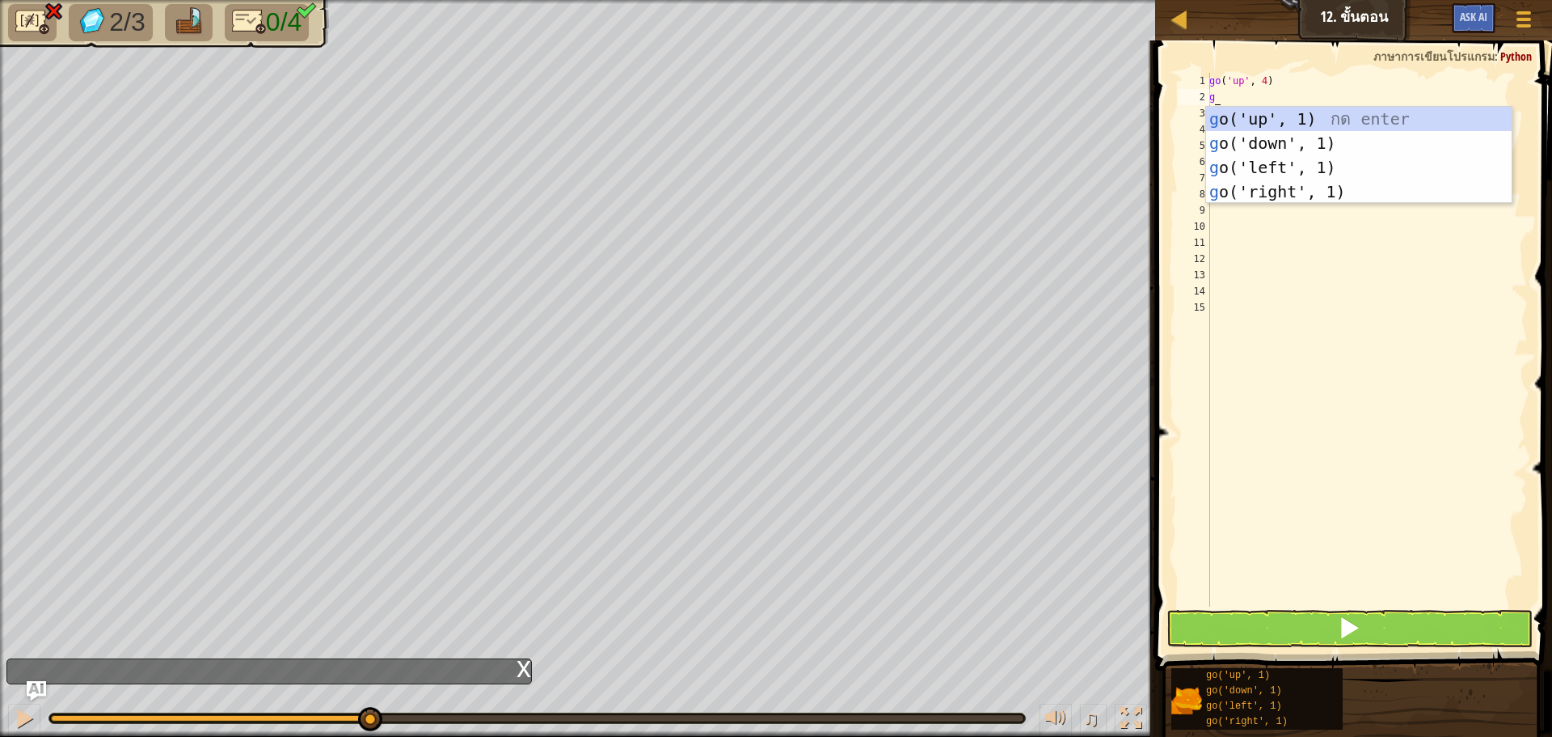
type textarea "go"
click at [1246, 186] on div "go ('up', 1) กด enter go ('down', 1) กด enter go ('left', 1) กด enter go ('righ…" at bounding box center [1359, 180] width 306 height 146
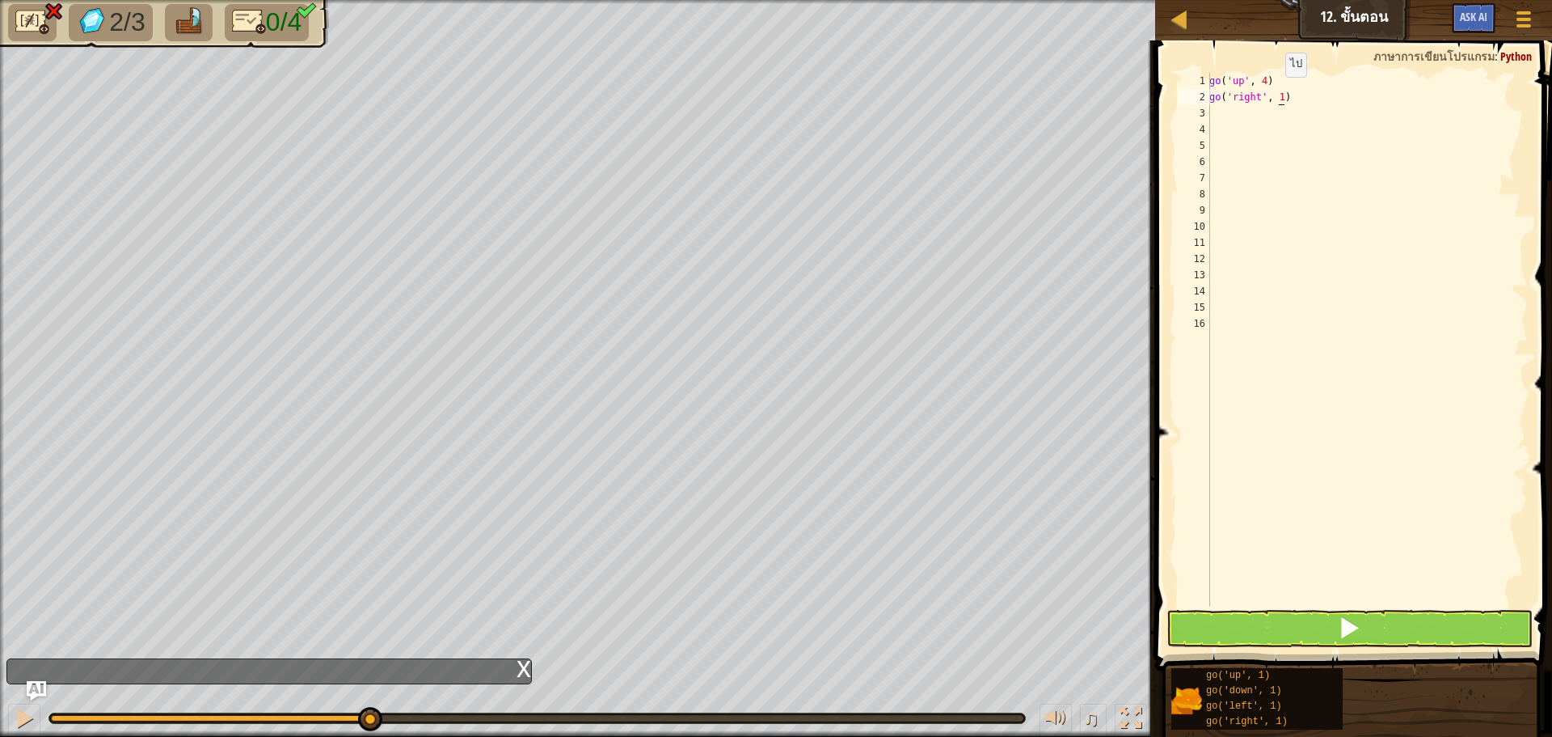
click at [1277, 93] on div "go ( 'up' , 4 ) go ( 'right' , 1 )" at bounding box center [1367, 356] width 322 height 566
click at [1371, 615] on button at bounding box center [1350, 628] width 366 height 37
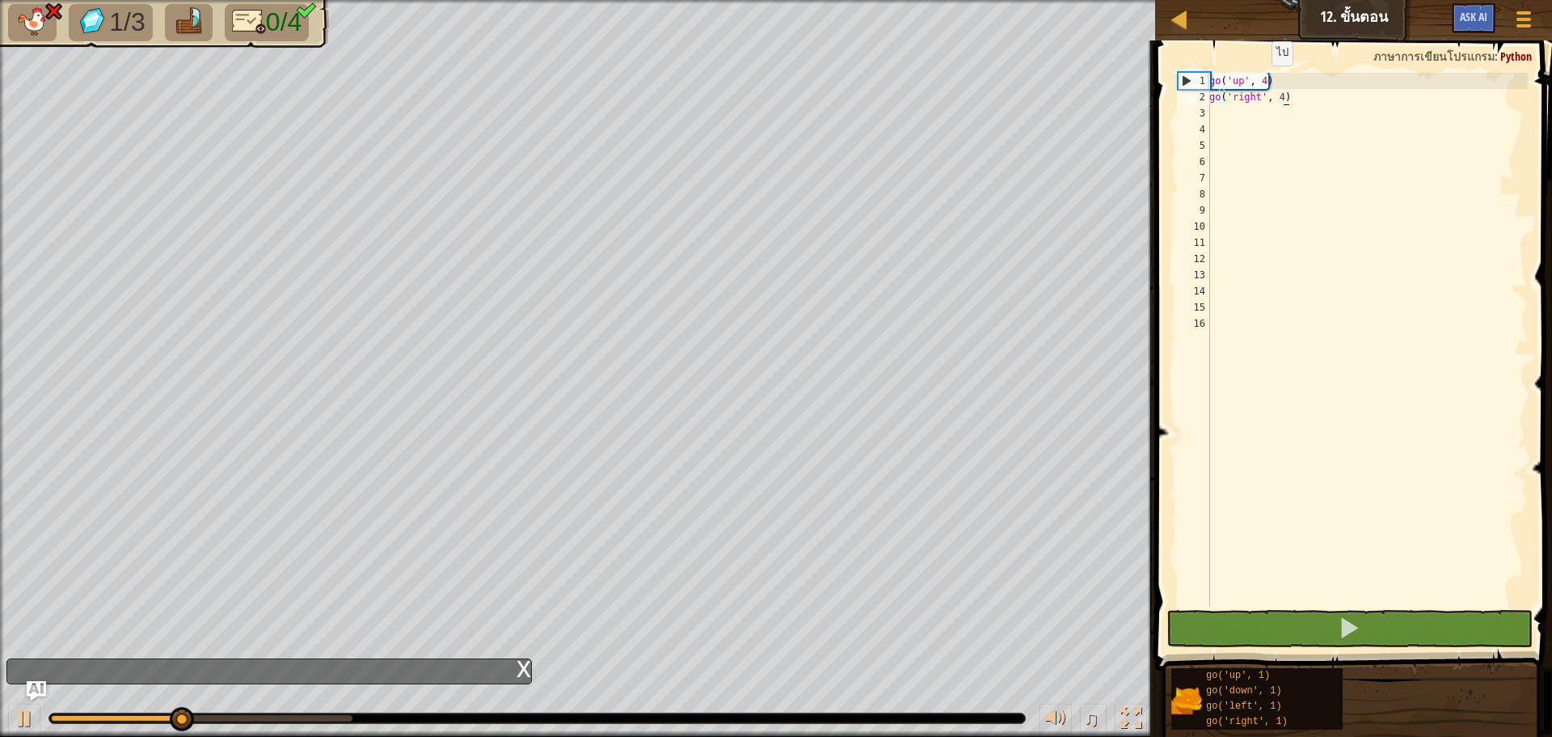
click at [1263, 82] on div "go ( 'up' , 4 ) go ( 'right' , 4 )" at bounding box center [1367, 356] width 322 height 566
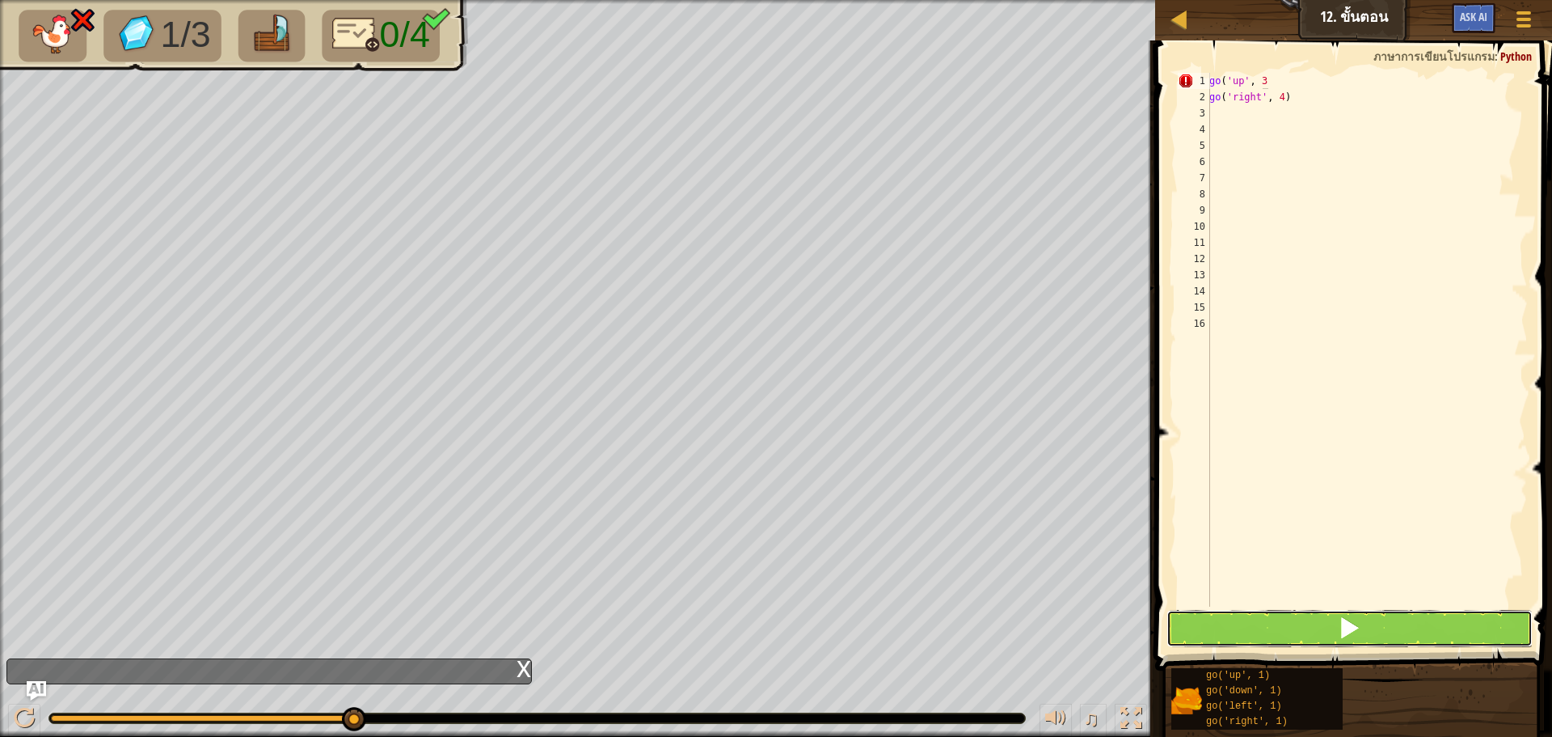
click at [1275, 641] on button at bounding box center [1350, 628] width 366 height 37
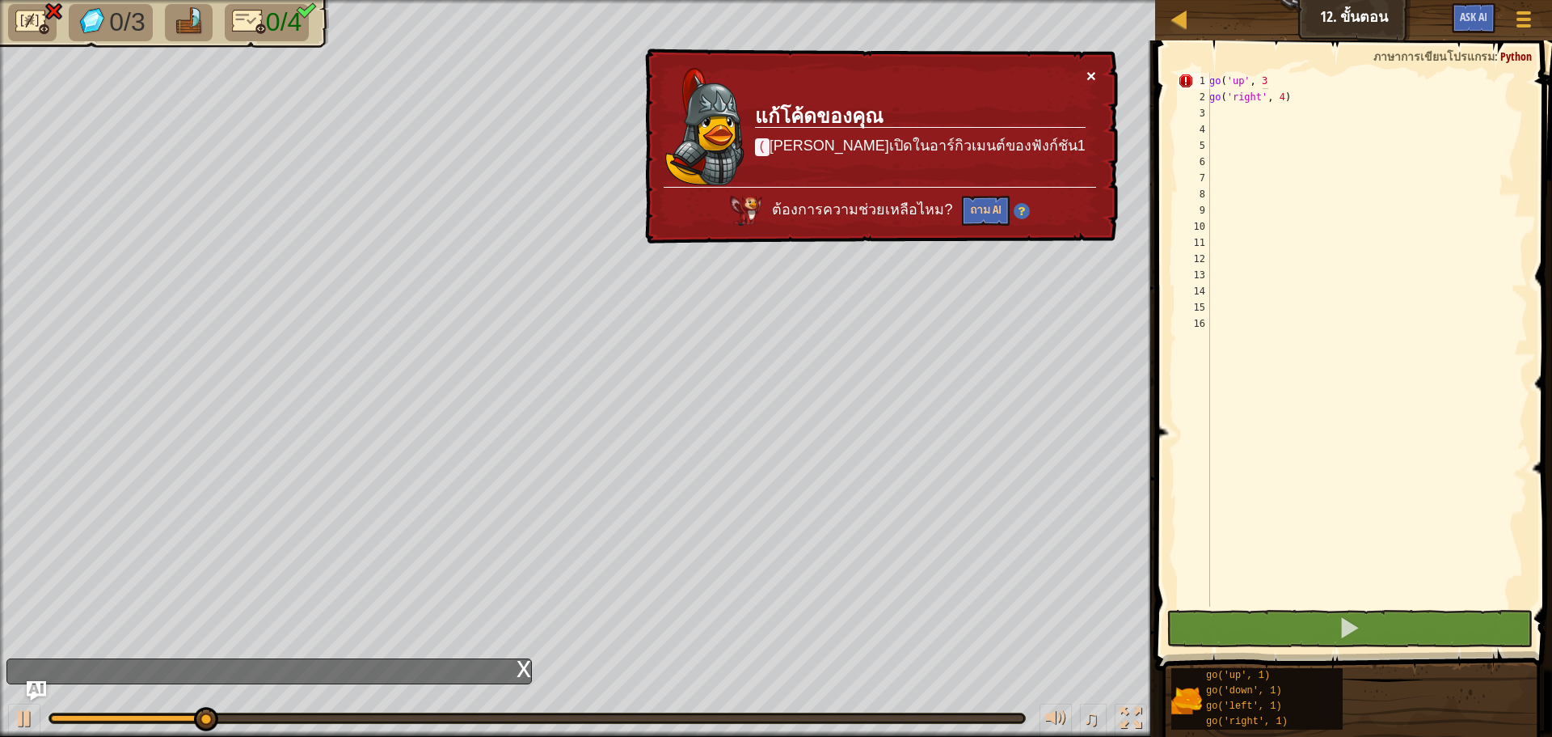
click at [1092, 74] on button "×" at bounding box center [1091, 73] width 10 height 17
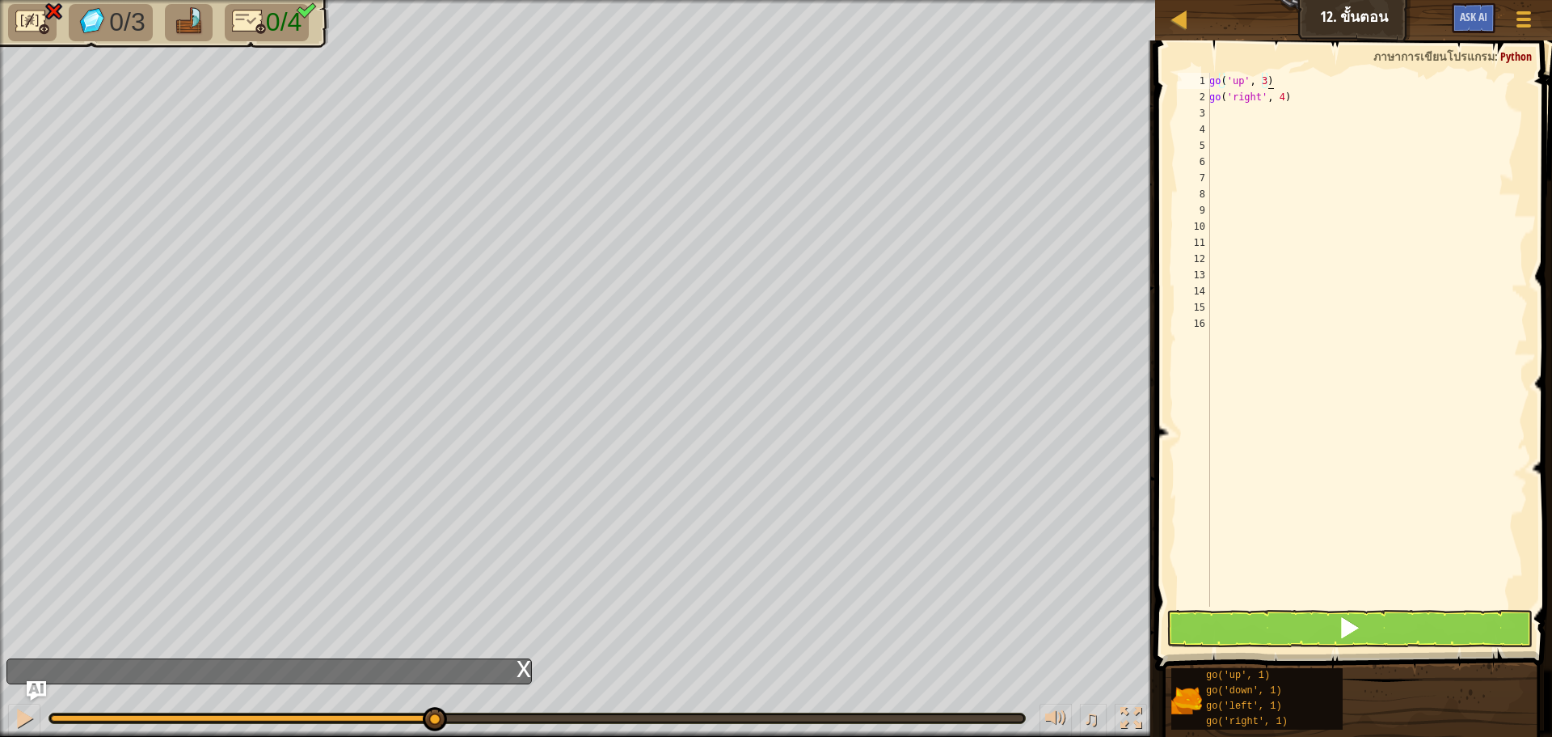
type textarea "go('up', 3)"
click at [1336, 623] on button at bounding box center [1350, 628] width 366 height 37
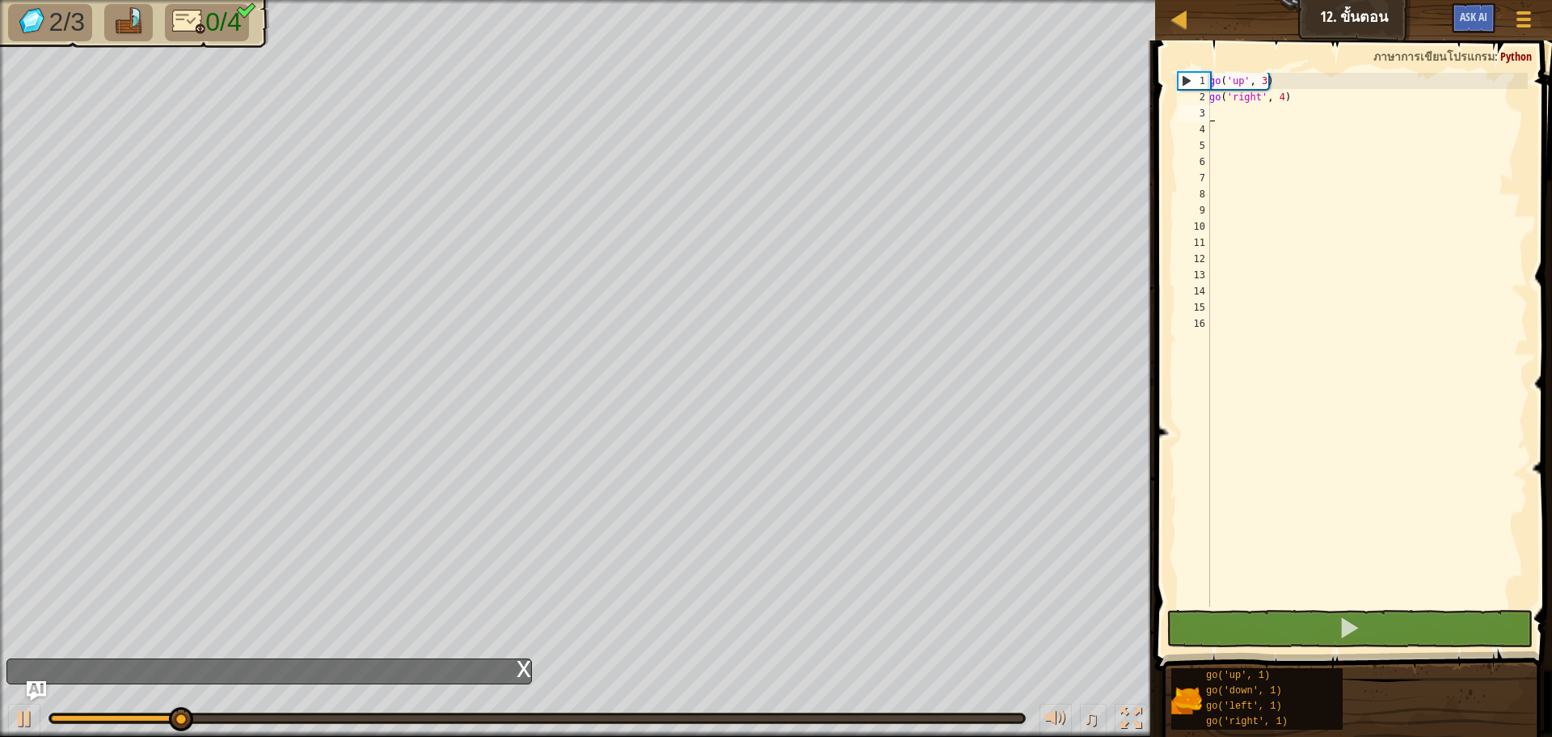
click at [1219, 116] on div "go ( 'up' , 3 ) go ( 'right' , 4 )" at bounding box center [1367, 356] width 322 height 566
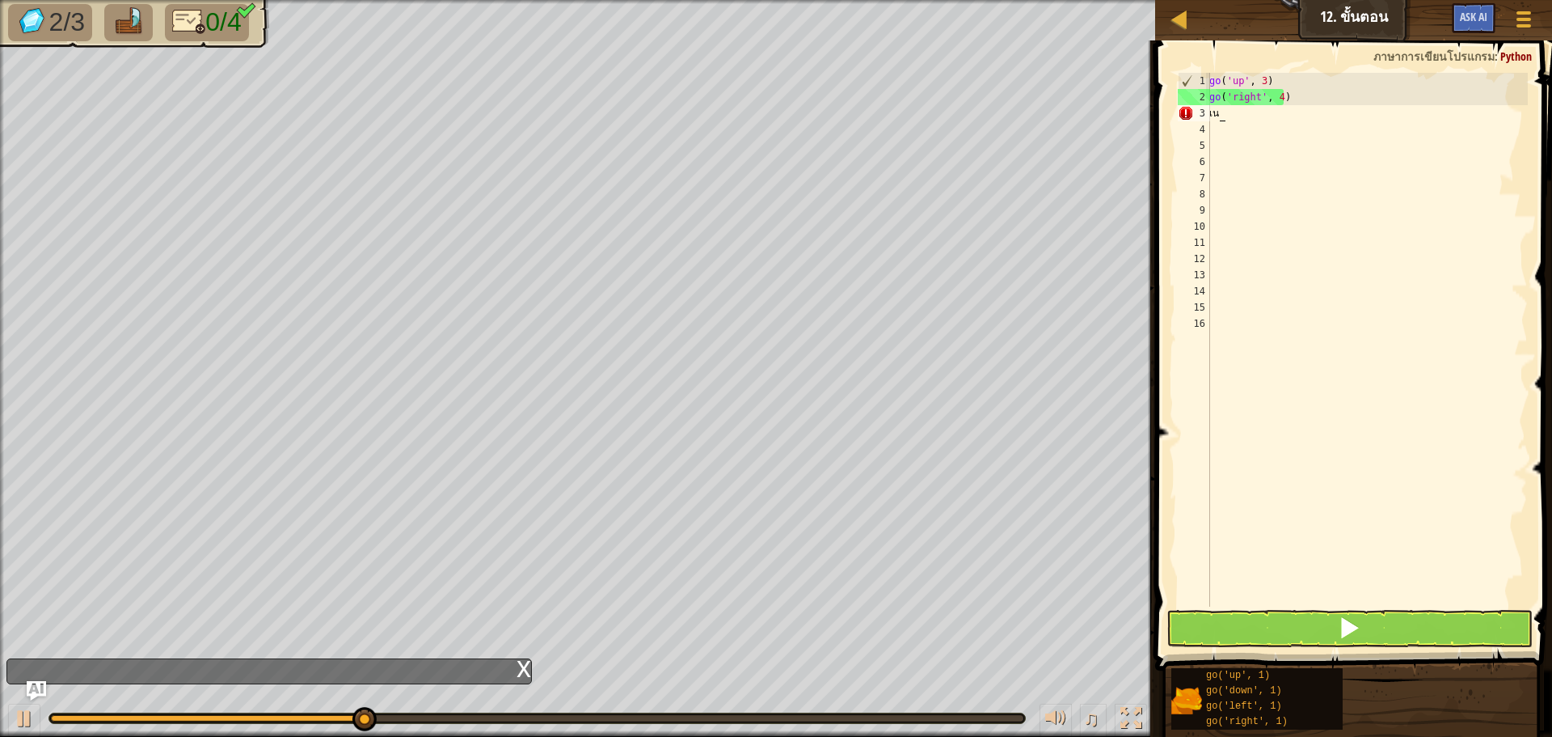
type textarea "เ"
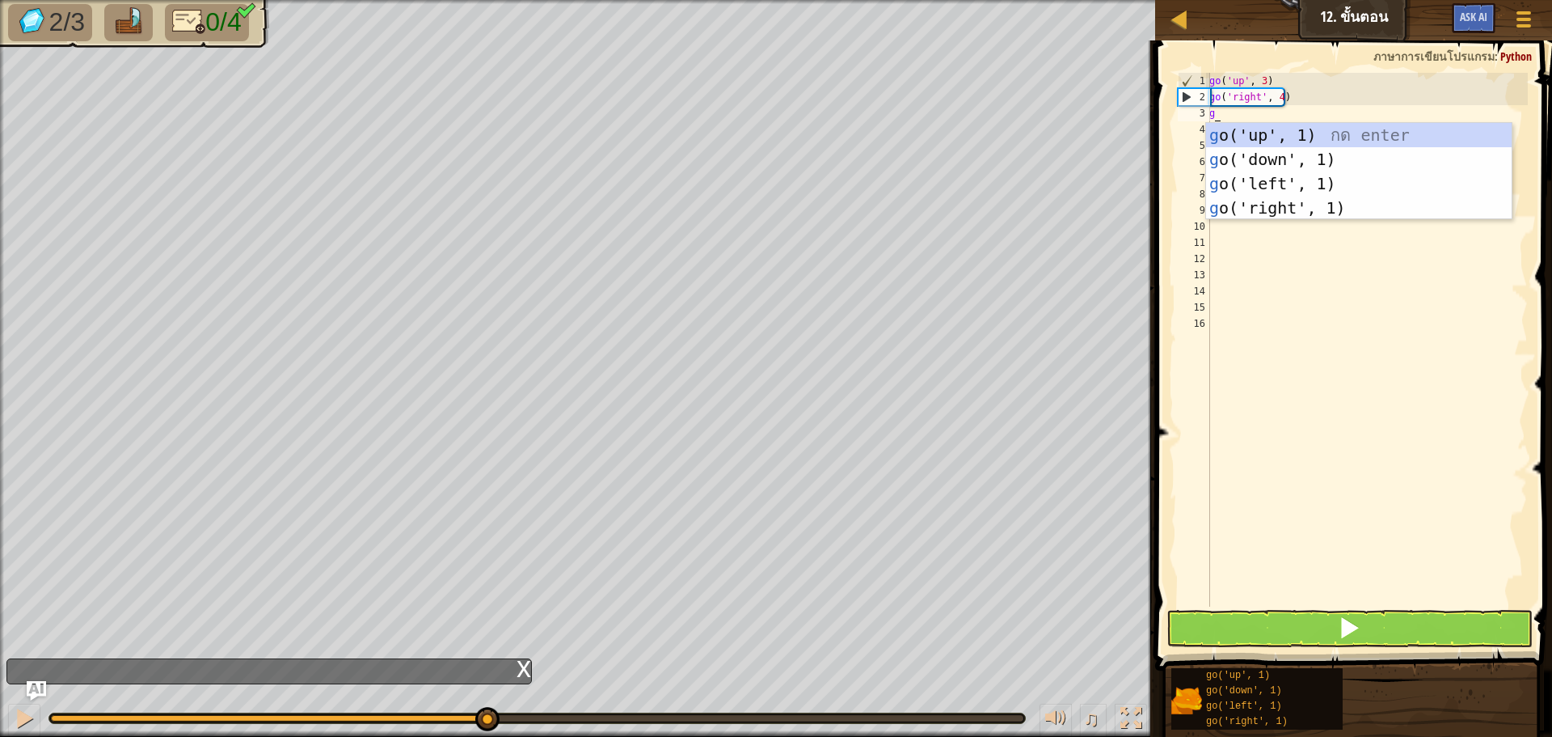
type textarea "go"
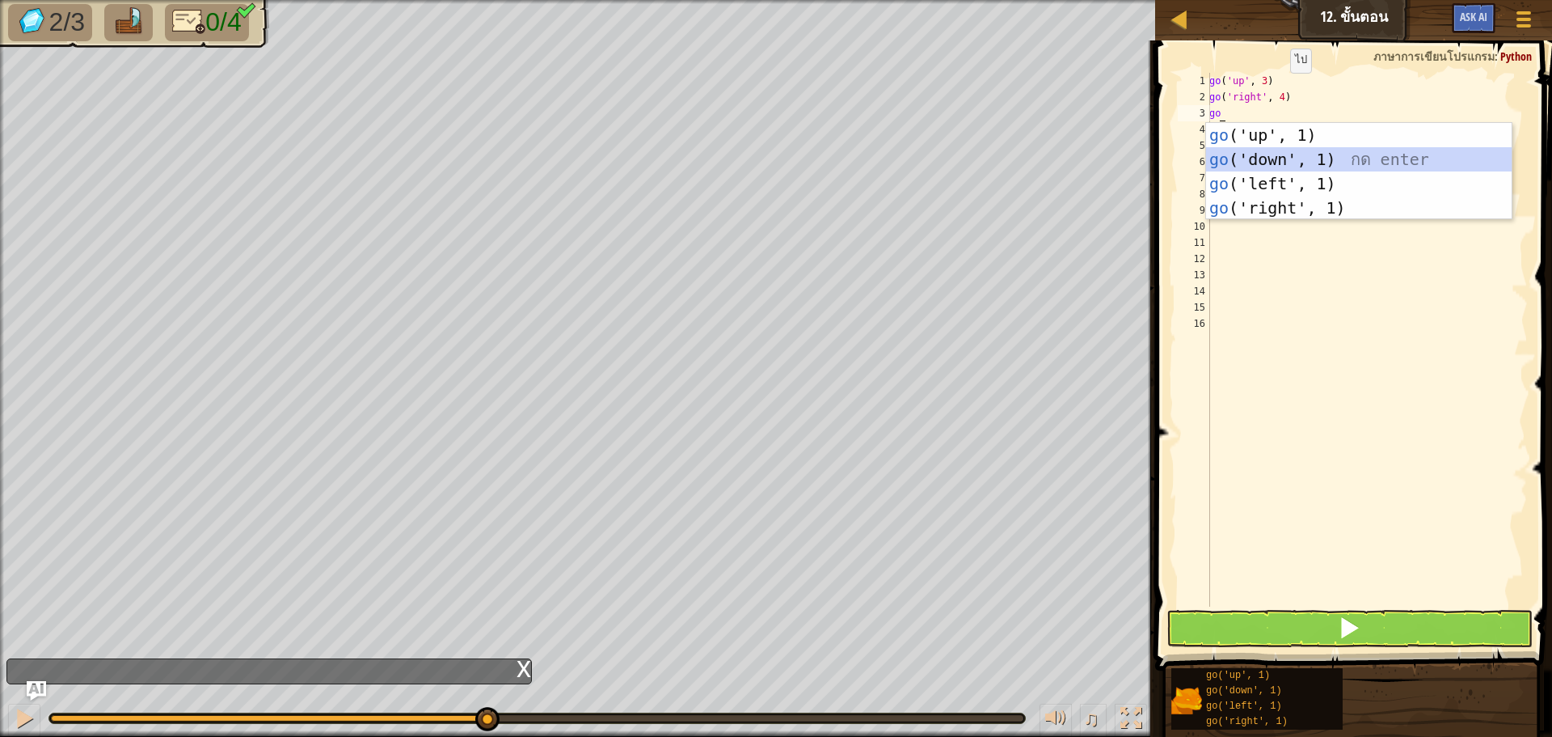
click at [1309, 156] on div "go ('up', 1) กด enter go ('down', 1) กด enter go ('left', 1) กด enter go ('righ…" at bounding box center [1359, 196] width 306 height 146
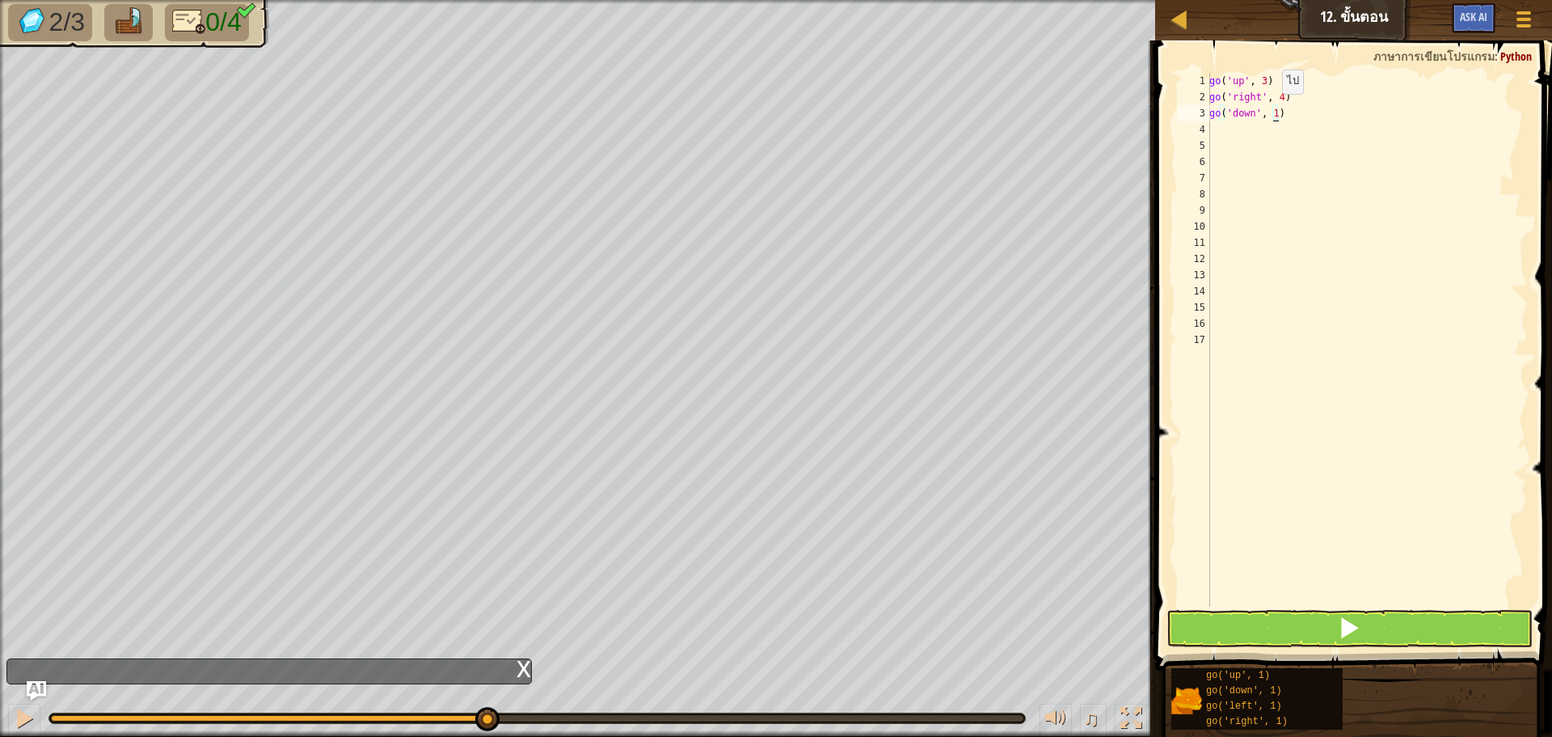
click at [1273, 110] on div "go ( 'up' , 3 ) go ( 'right' , 4 ) go ( 'down' , 1 )" at bounding box center [1367, 356] width 322 height 566
click at [1372, 617] on button at bounding box center [1350, 628] width 366 height 37
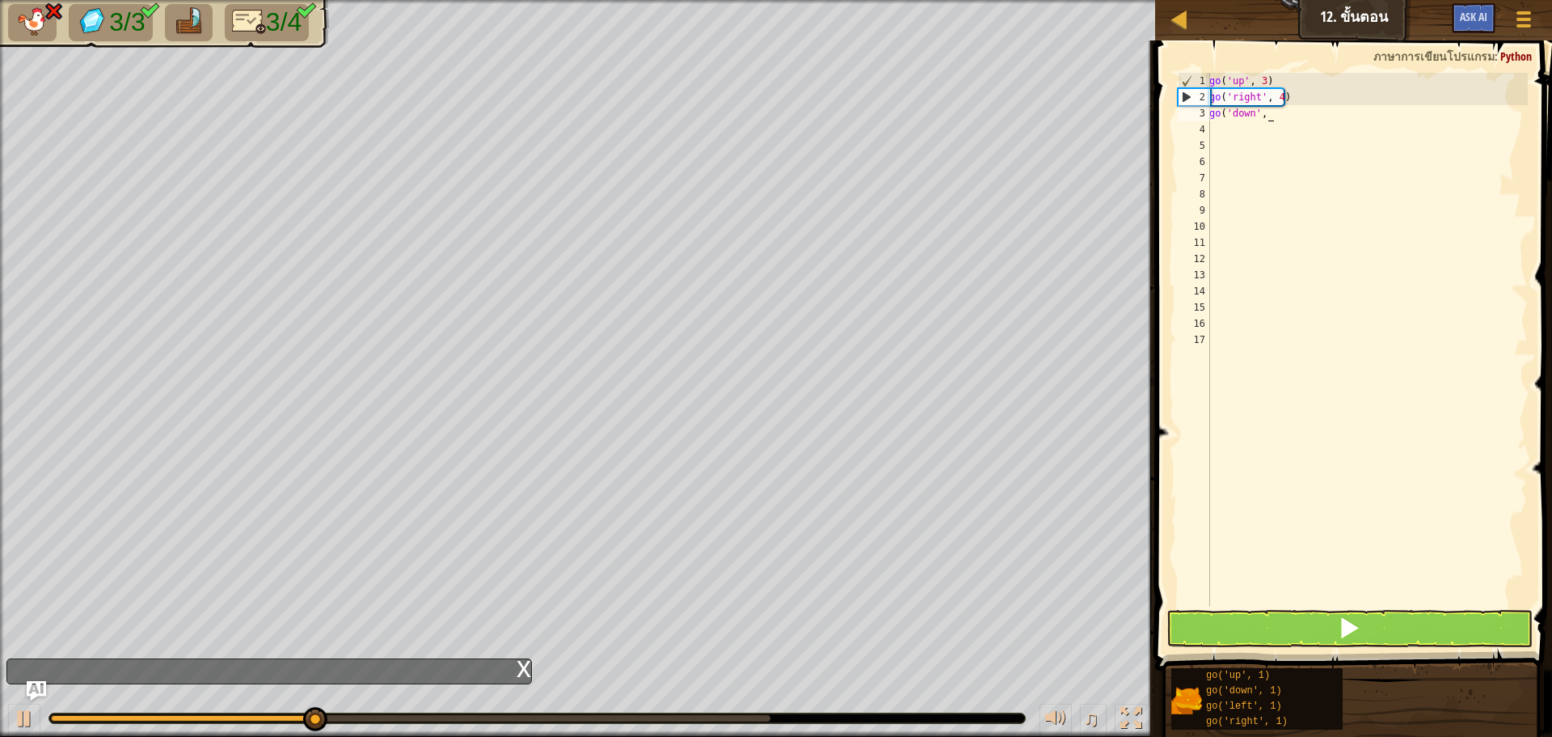
scroll to position [7, 5]
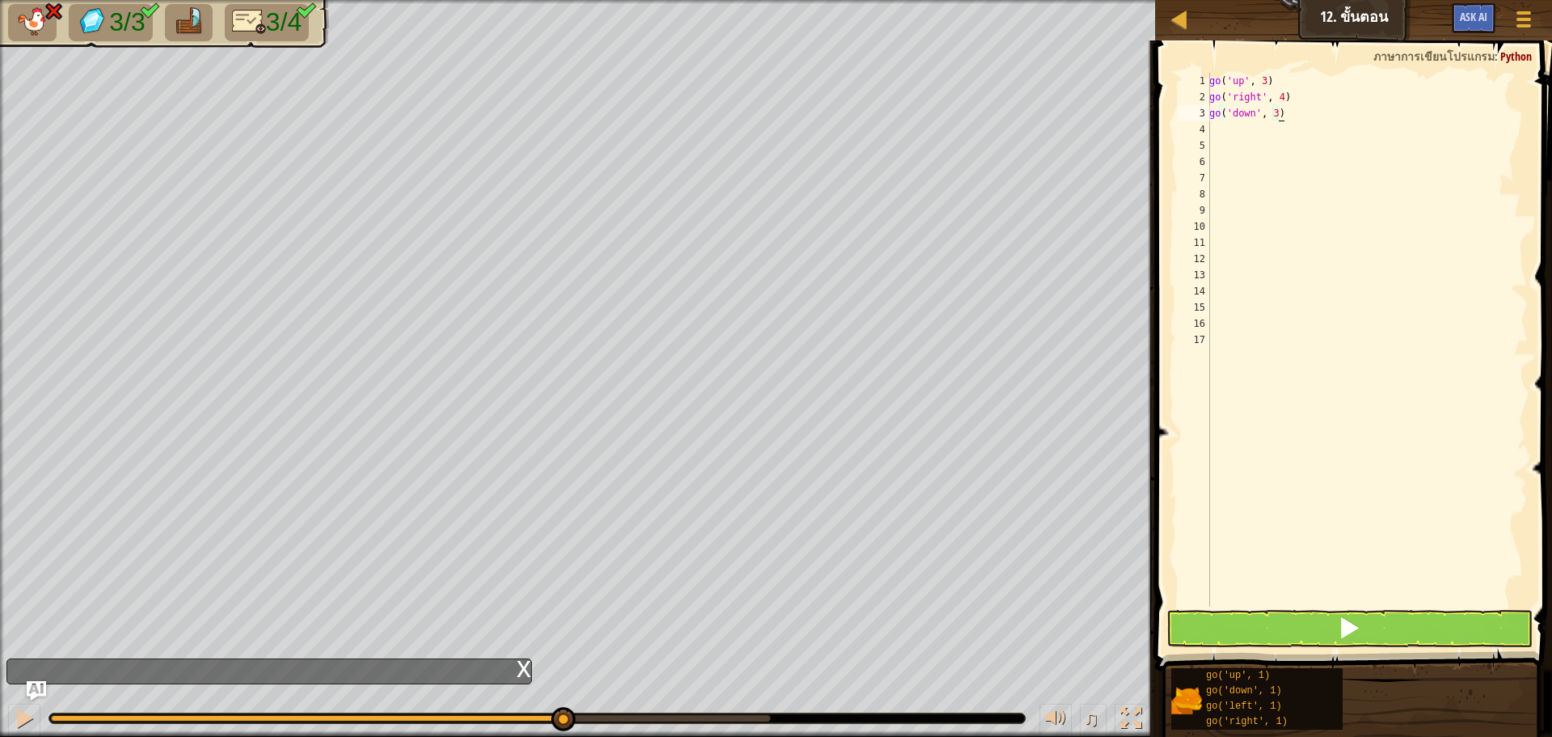
type textarea "go('down', 3)"
click at [1333, 620] on button at bounding box center [1350, 628] width 366 height 37
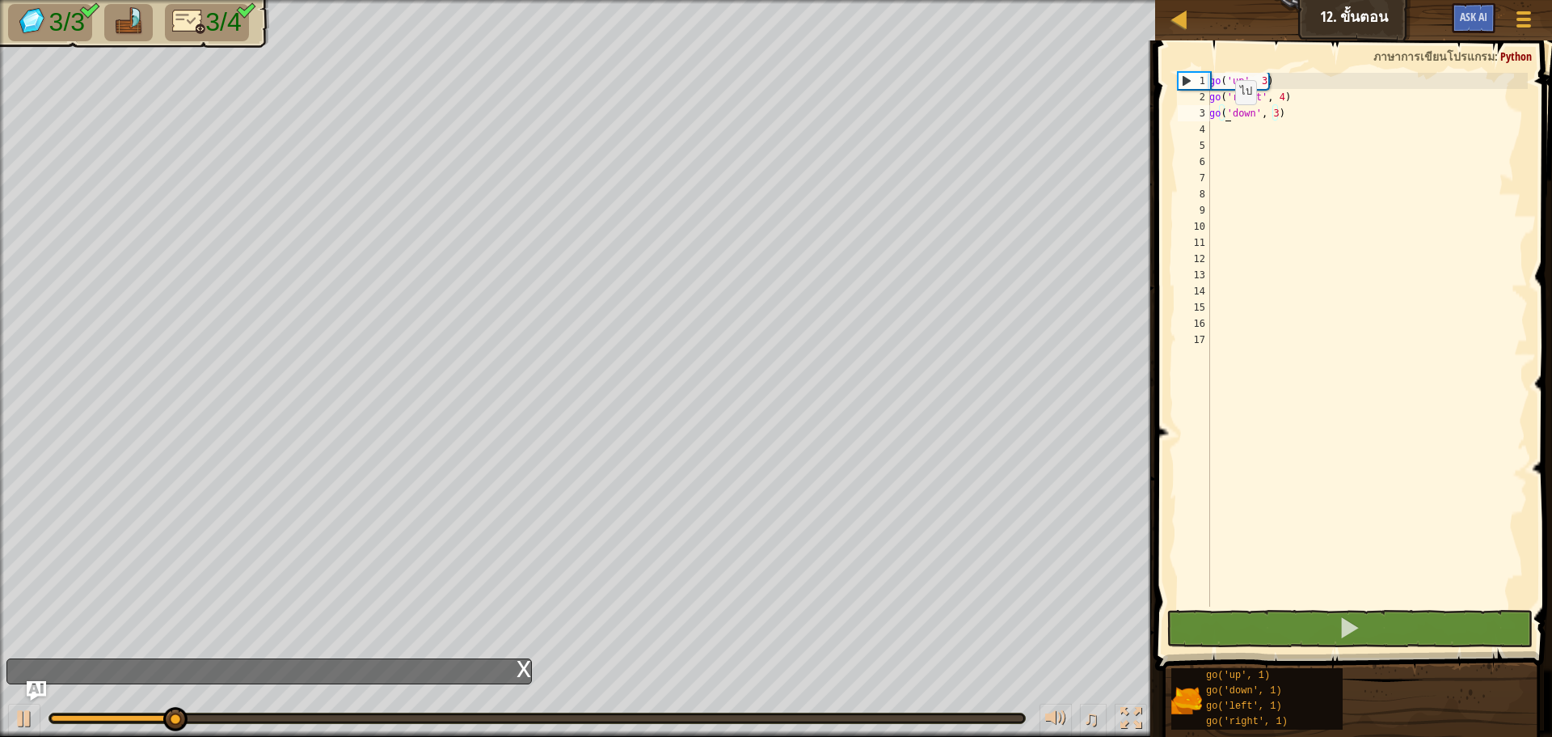
click at [1227, 120] on div "go ( 'up' , 3 ) go ( 'right' , 4 ) go ( 'down' , 3 )" at bounding box center [1367, 356] width 322 height 566
click at [1224, 127] on div "go ( 'up' , 3 ) go ( 'right' , 4 ) go ( 'down' , 3 )" at bounding box center [1367, 356] width 322 height 566
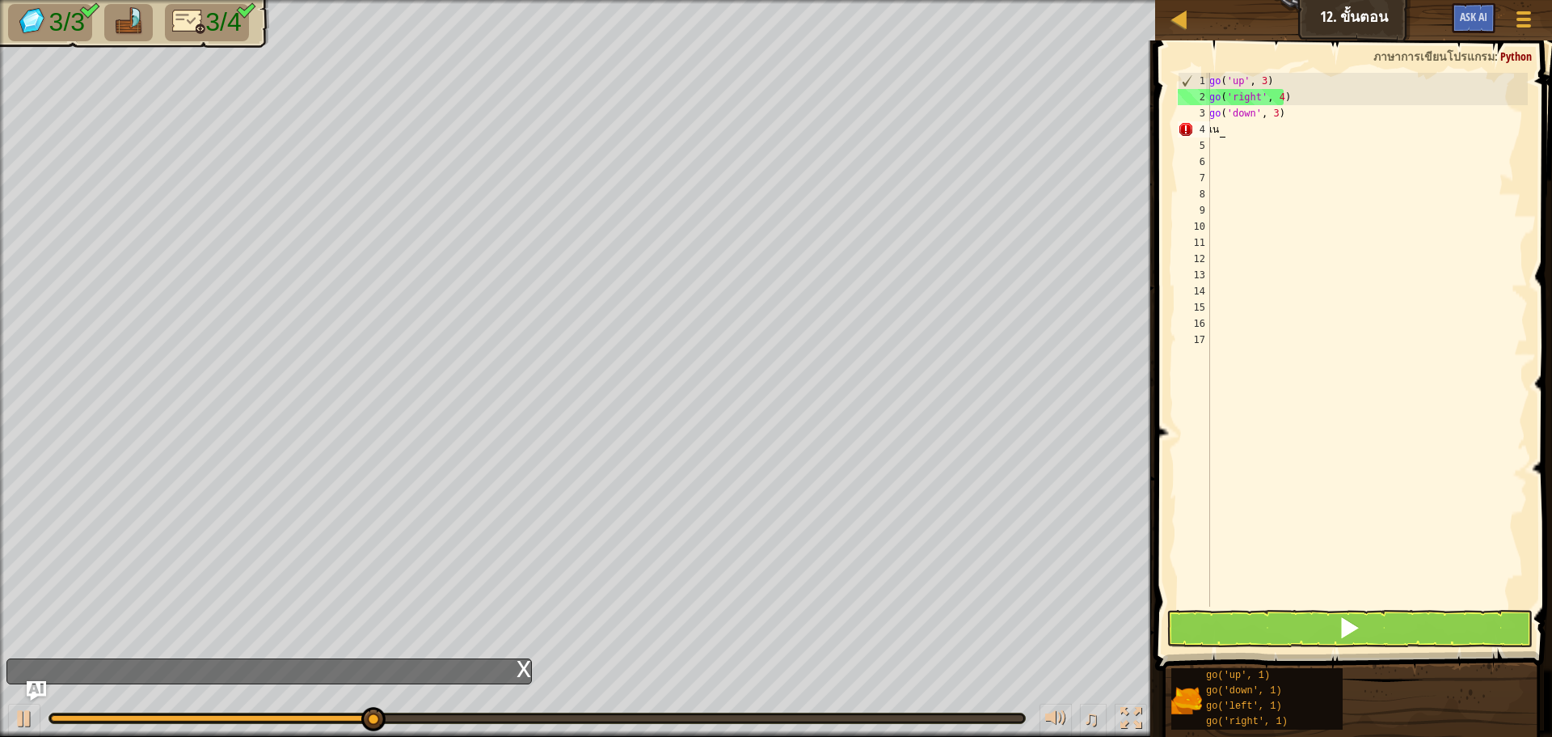
type textarea "เ"
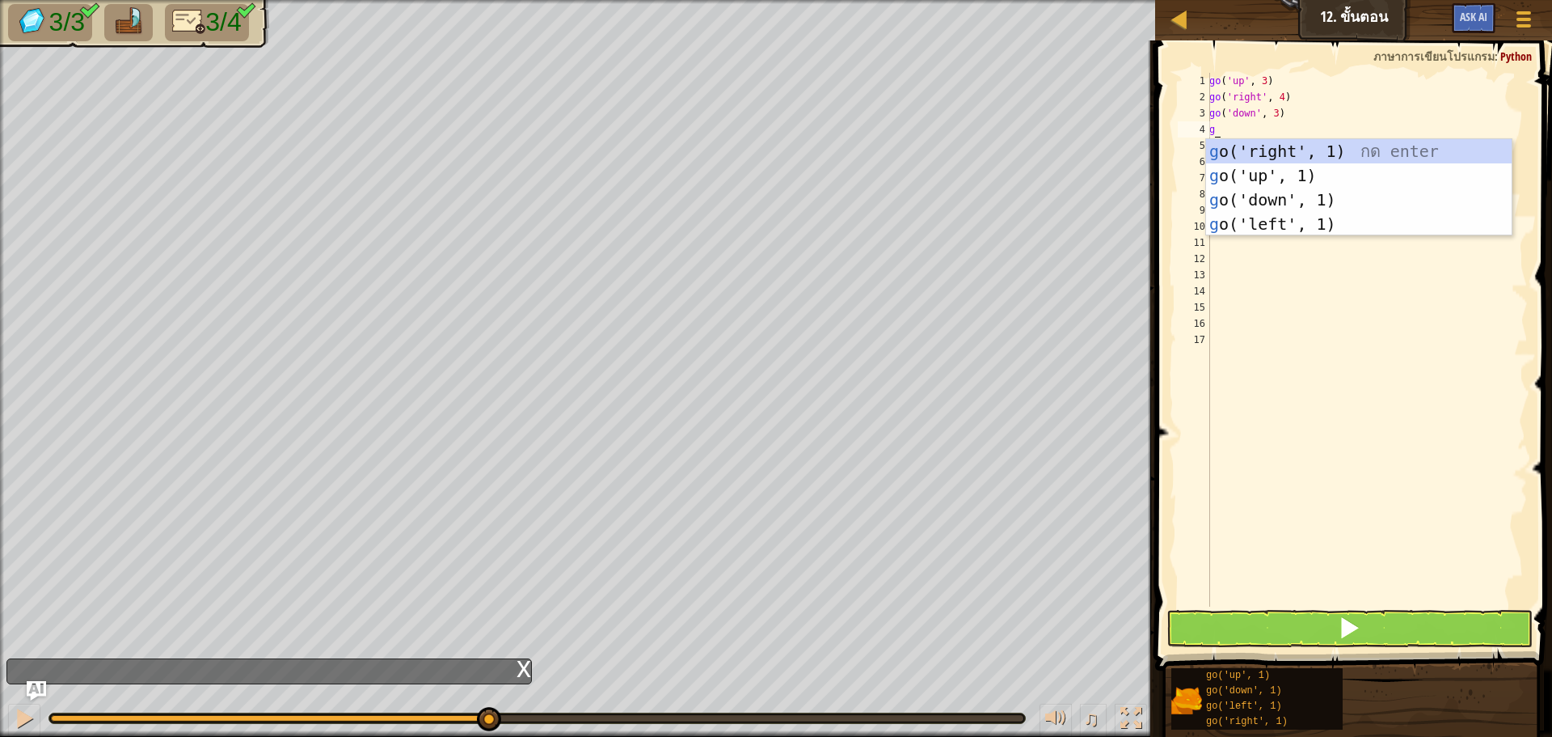
type textarea "go"
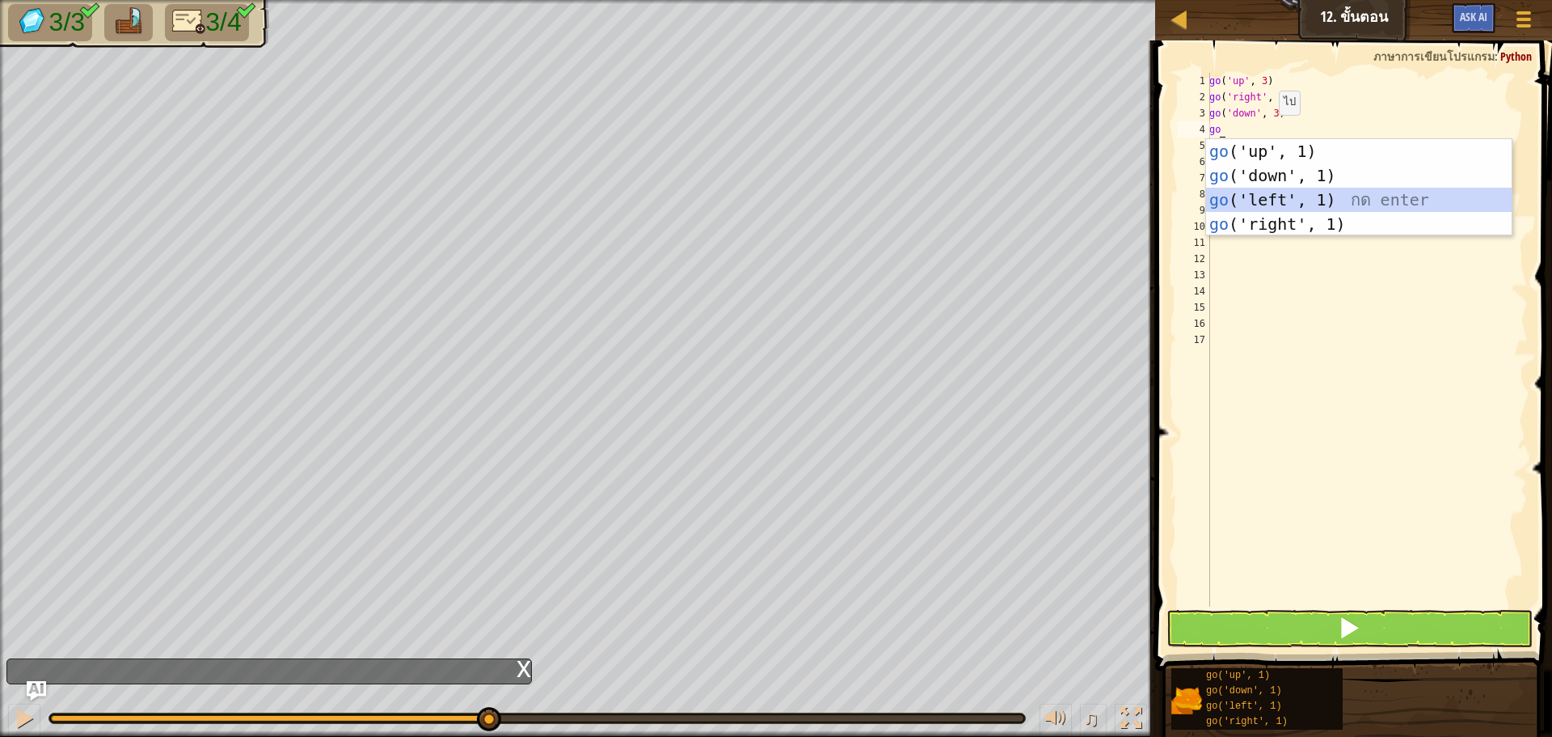
click at [1337, 200] on div "go ('up', 1) กด enter go ('down', 1) กด enter go ('left', 1) กด enter go ('righ…" at bounding box center [1359, 212] width 306 height 146
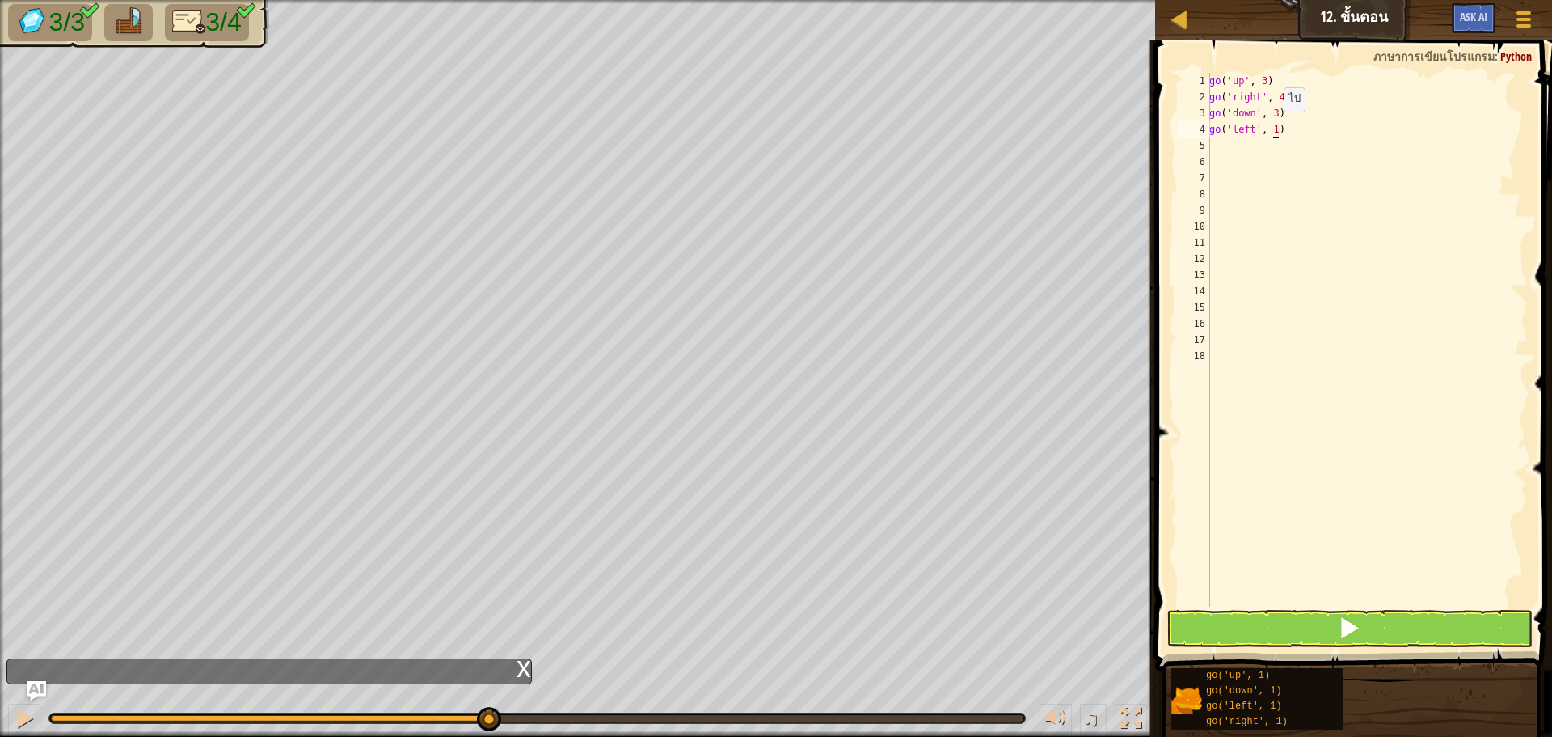
click at [1275, 128] on div "go ( 'up' , 3 ) go ( 'right' , 4 ) go ( 'down' , 3 ) go ( 'left' , 1 )" at bounding box center [1367, 356] width 322 height 566
click at [1366, 628] on button at bounding box center [1350, 628] width 366 height 37
type textarea "go('left',2)"
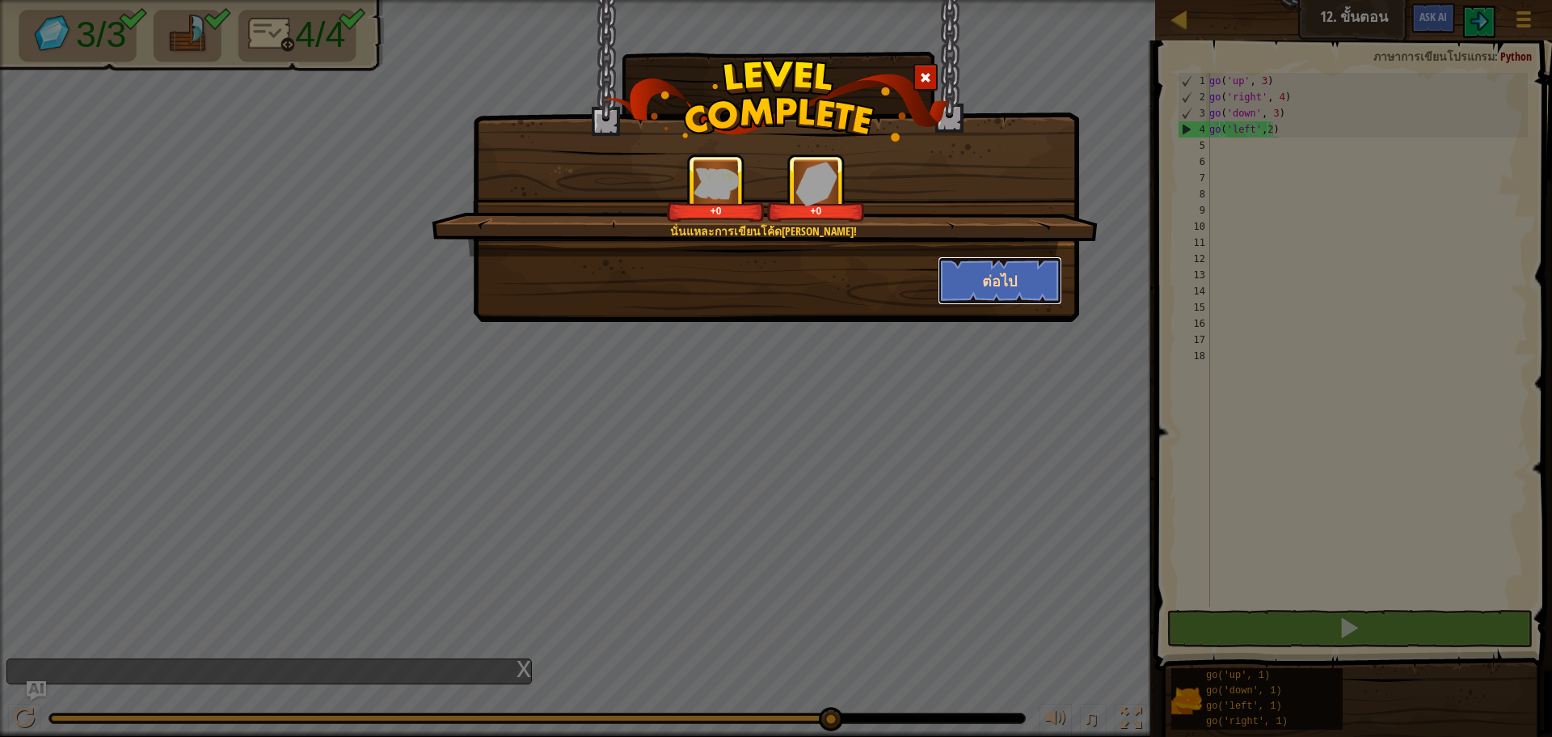
click at [987, 268] on button "ต่อไป" at bounding box center [1000, 280] width 125 height 49
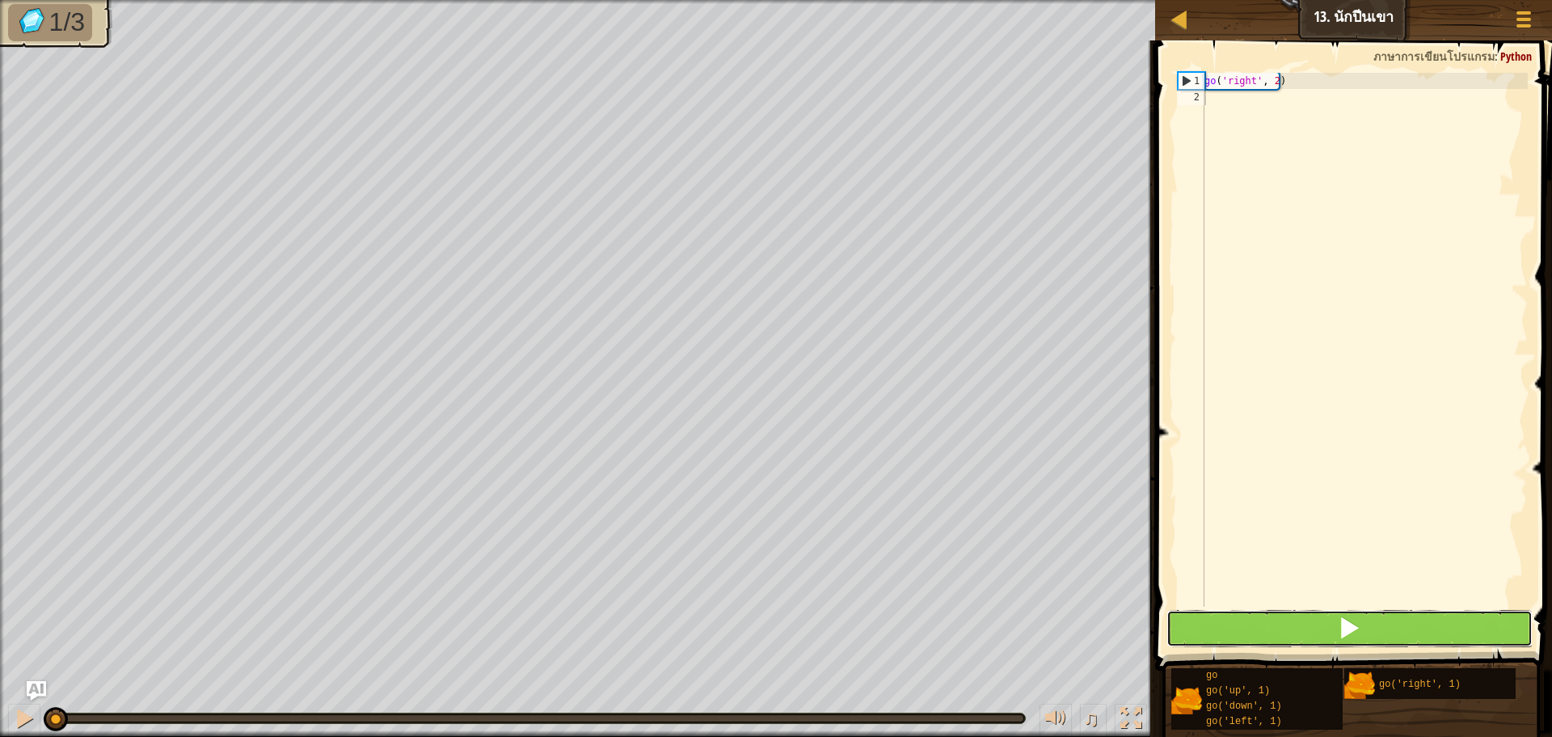
click at [1316, 615] on button at bounding box center [1350, 628] width 366 height 37
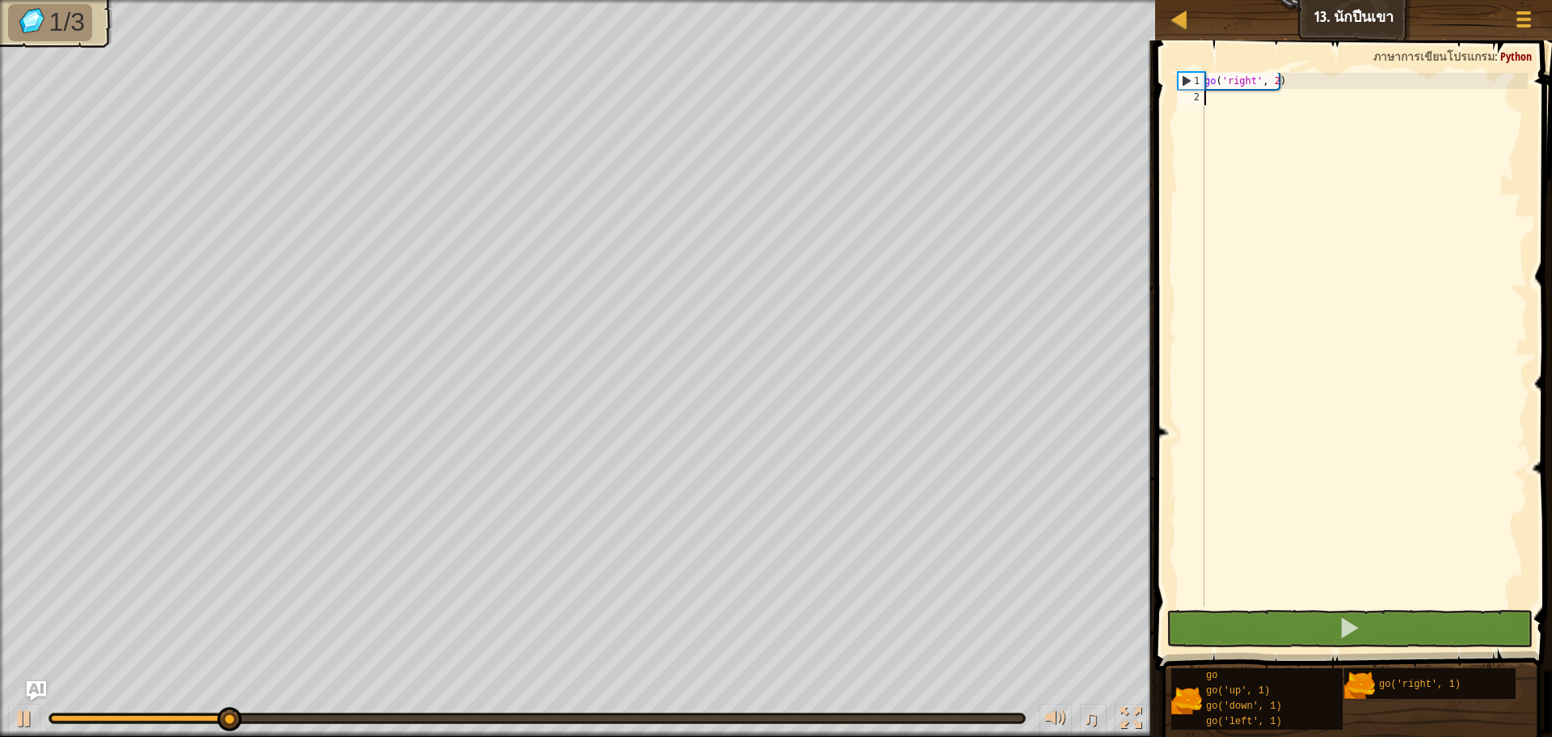
click at [1254, 101] on div "go ( 'right' , 2 )" at bounding box center [1365, 356] width 327 height 566
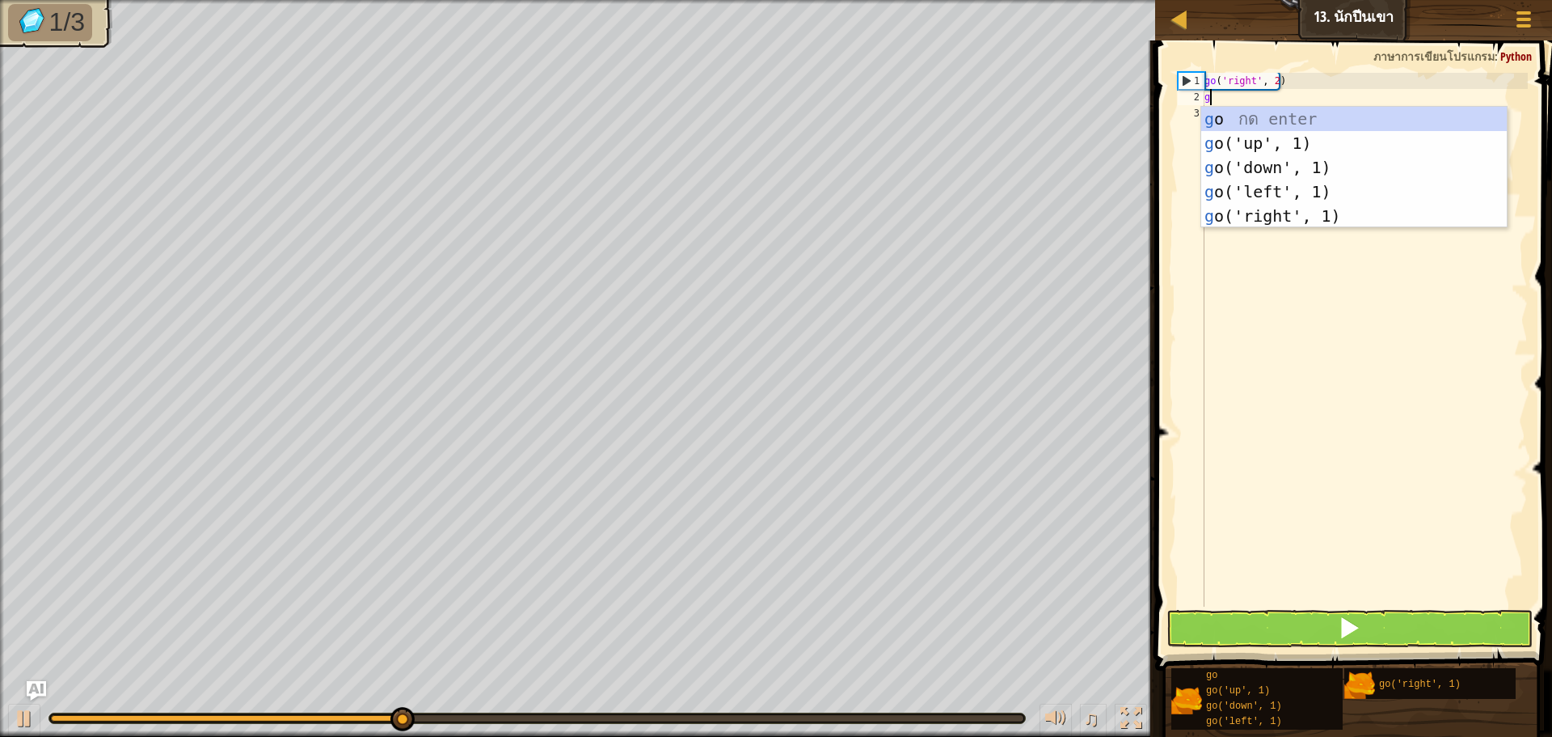
type textarea "go"
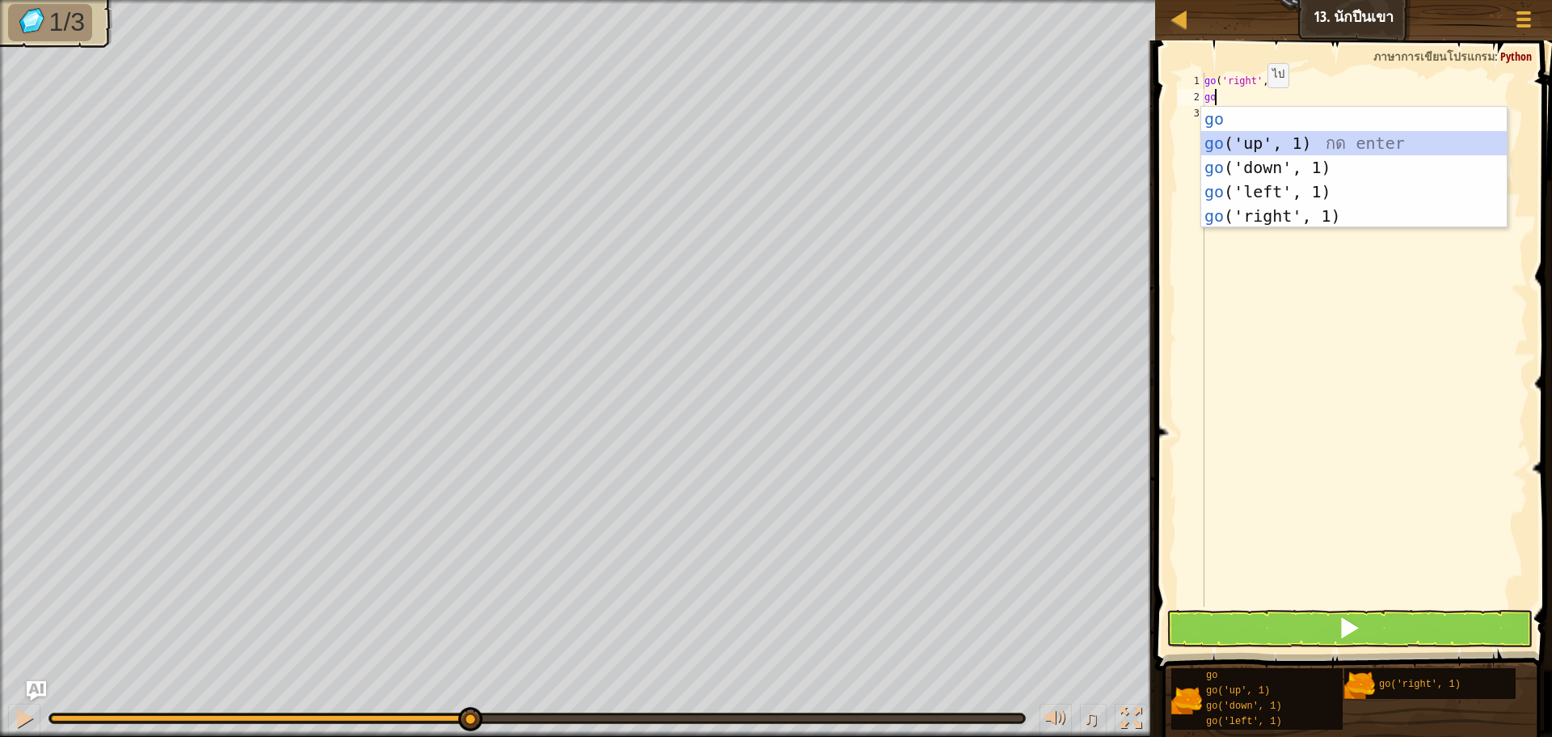
click at [1257, 144] on div "go กด enter go ('up', 1) กด enter go ('down', 1) กด enter go ('left', 1) กด ent…" at bounding box center [1355, 192] width 306 height 170
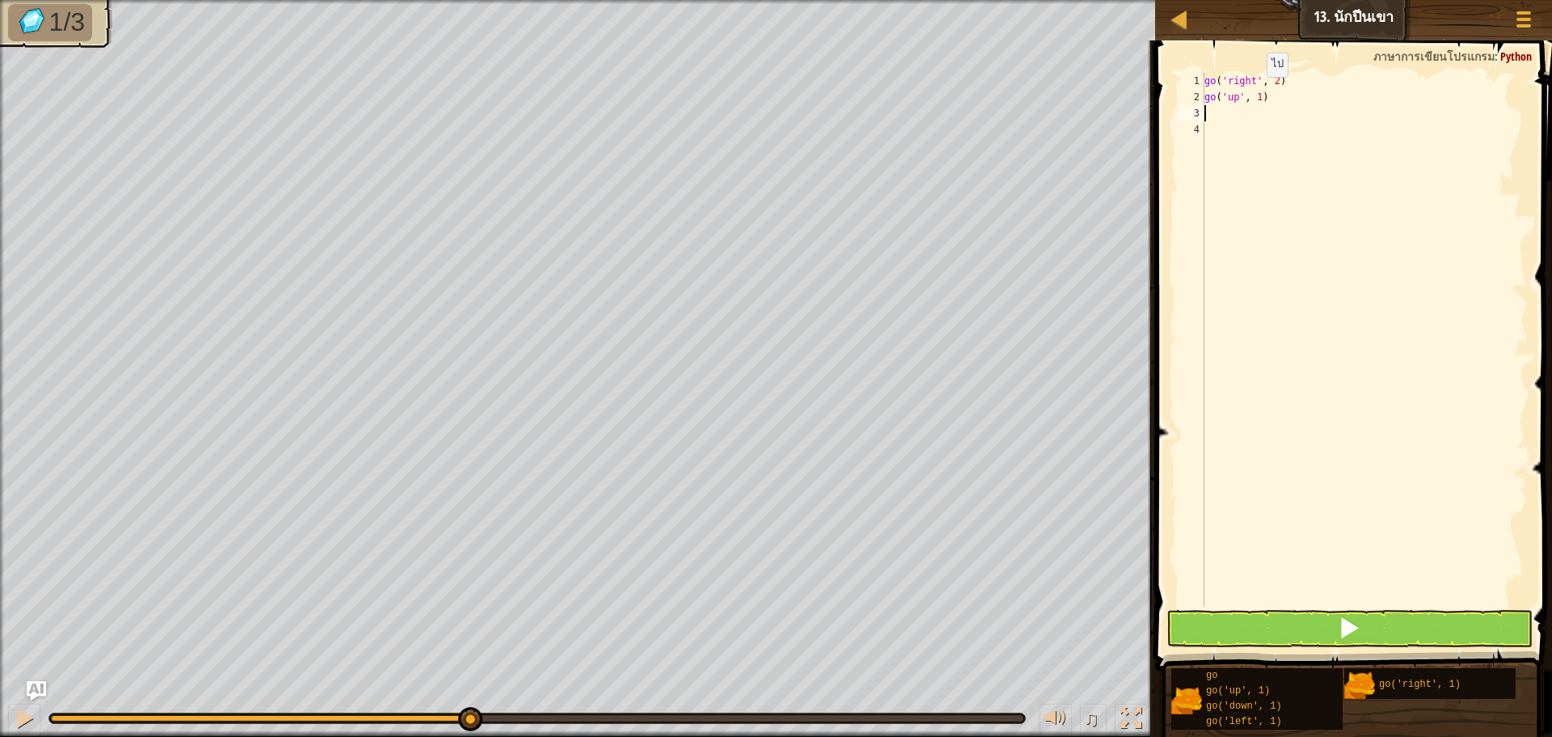
click at [1253, 93] on div "go ( 'right' , 2 ) go ( 'up' , 1 )" at bounding box center [1365, 356] width 327 height 566
click at [1259, 94] on div "go ( 'right' , 2 ) go ( 'up' , 1 )" at bounding box center [1365, 356] width 327 height 566
type textarea "go('up', 3)"
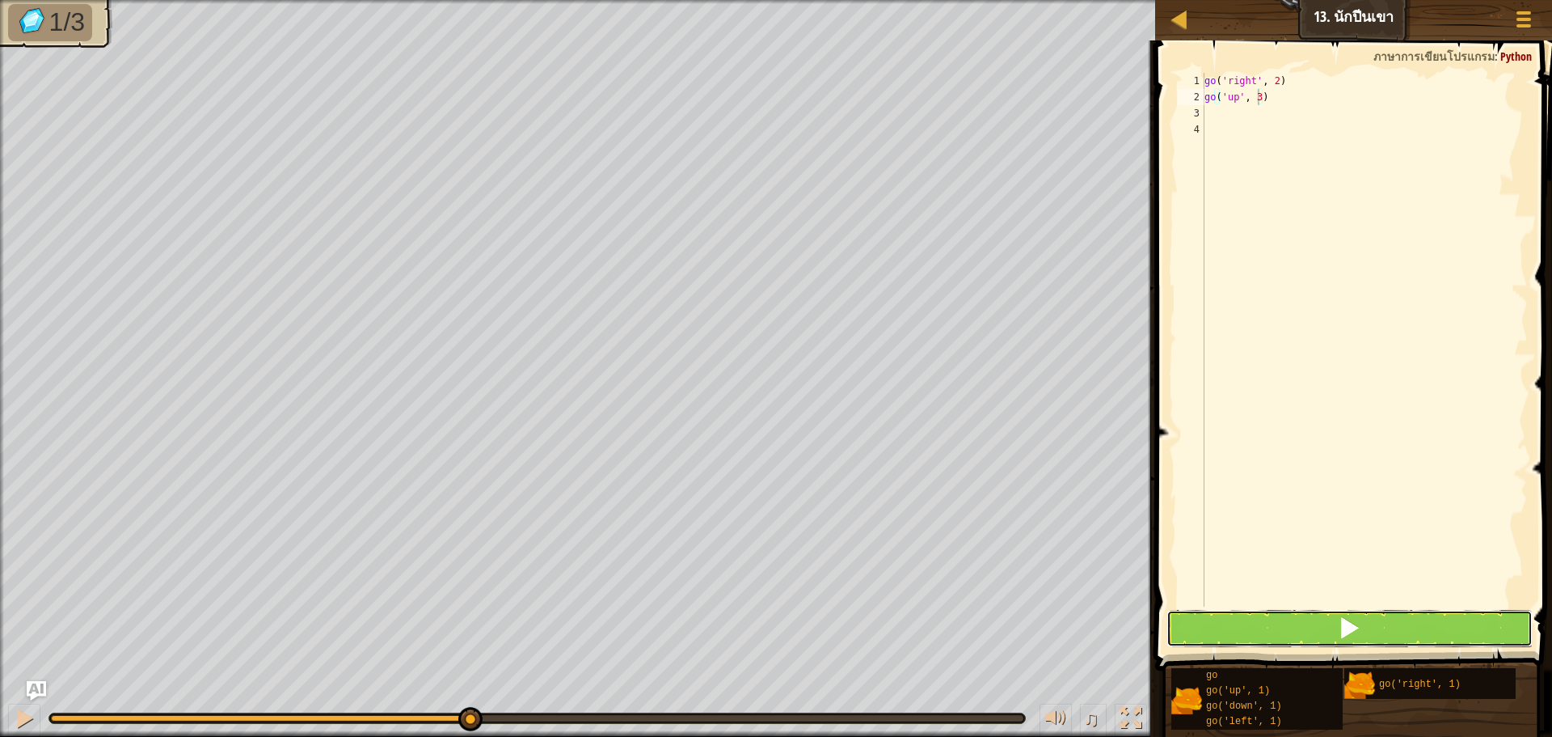
click at [1273, 621] on button at bounding box center [1350, 628] width 366 height 37
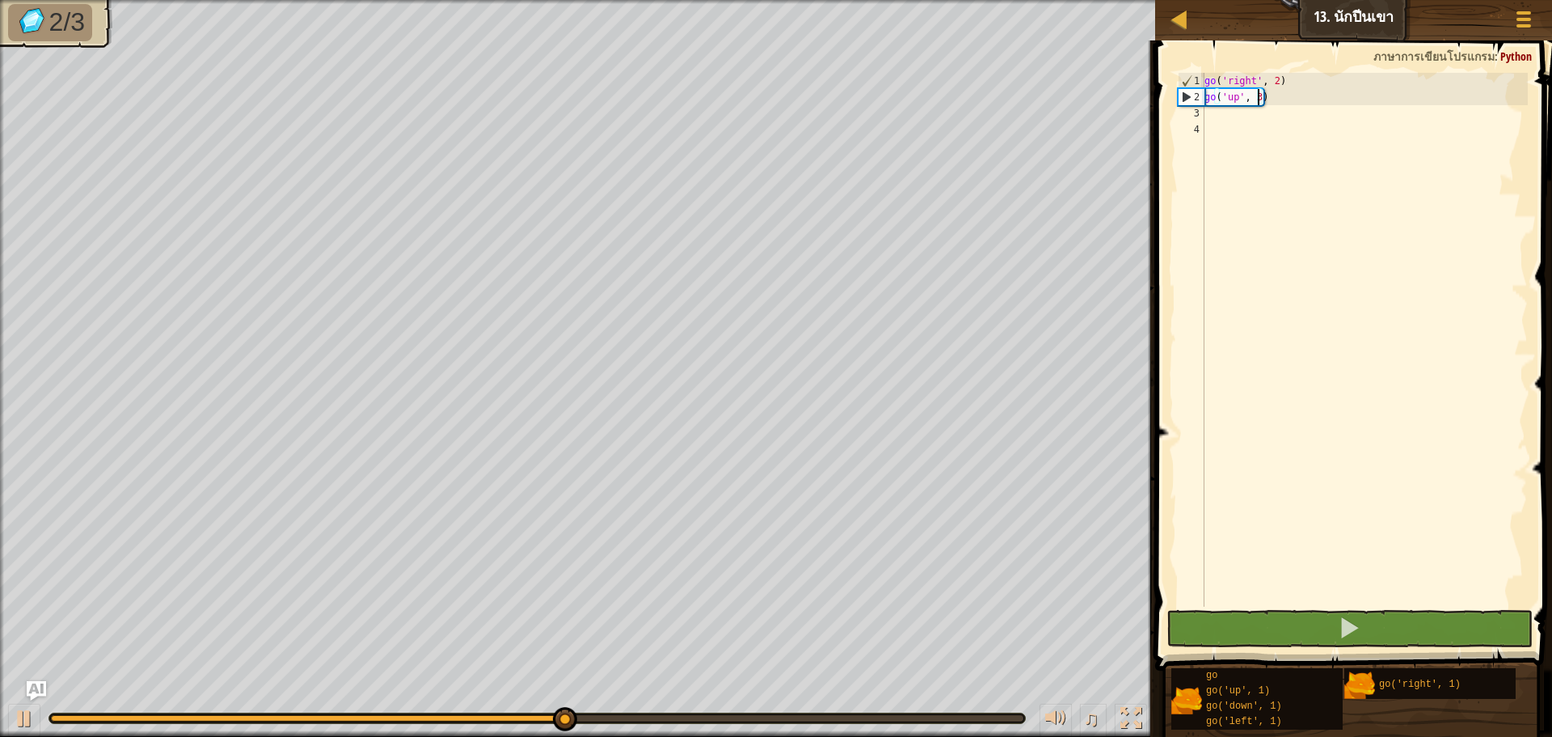
click at [1223, 116] on div "go ( 'right' , 2 ) go ( 'up' , 3 )" at bounding box center [1365, 356] width 327 height 566
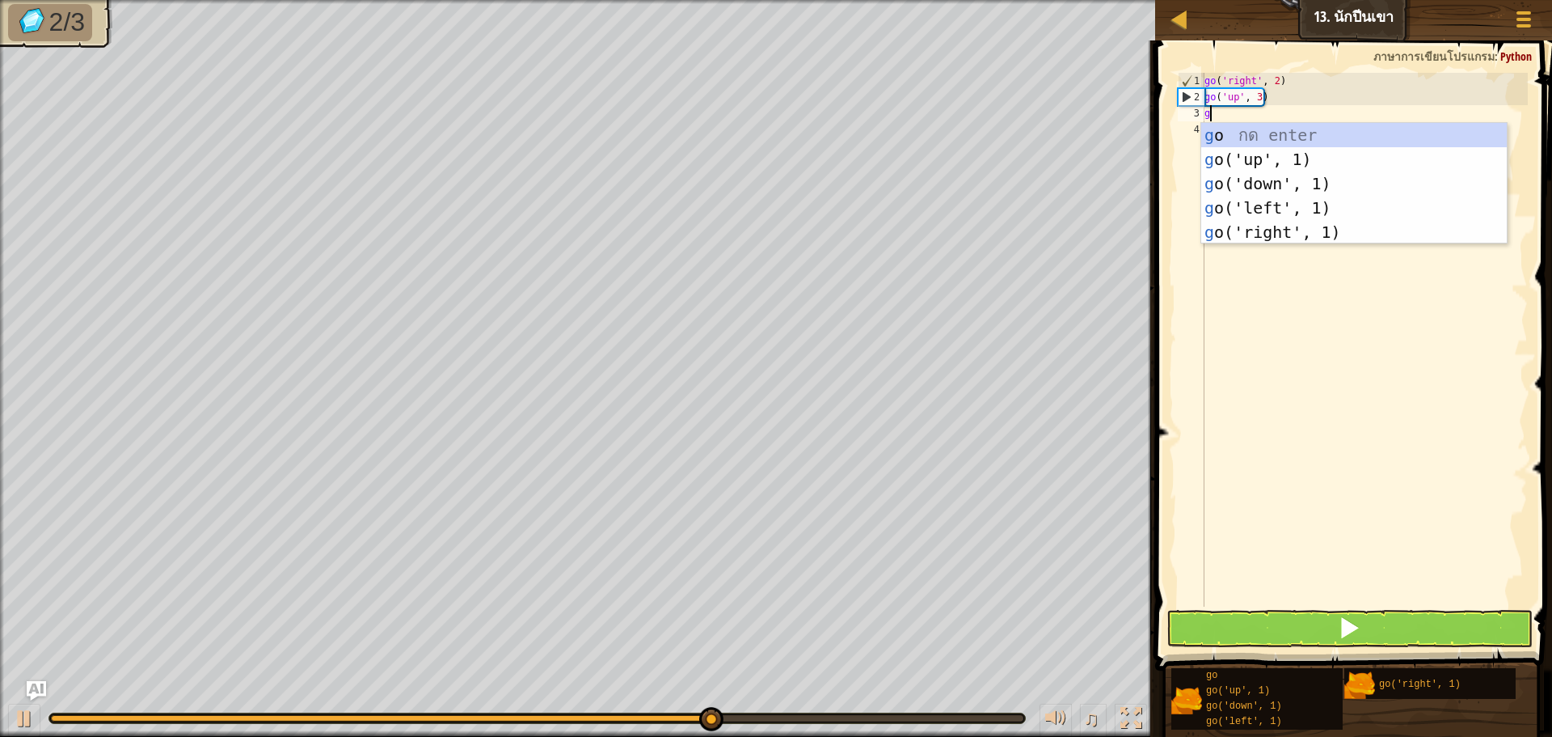
type textarea "go"
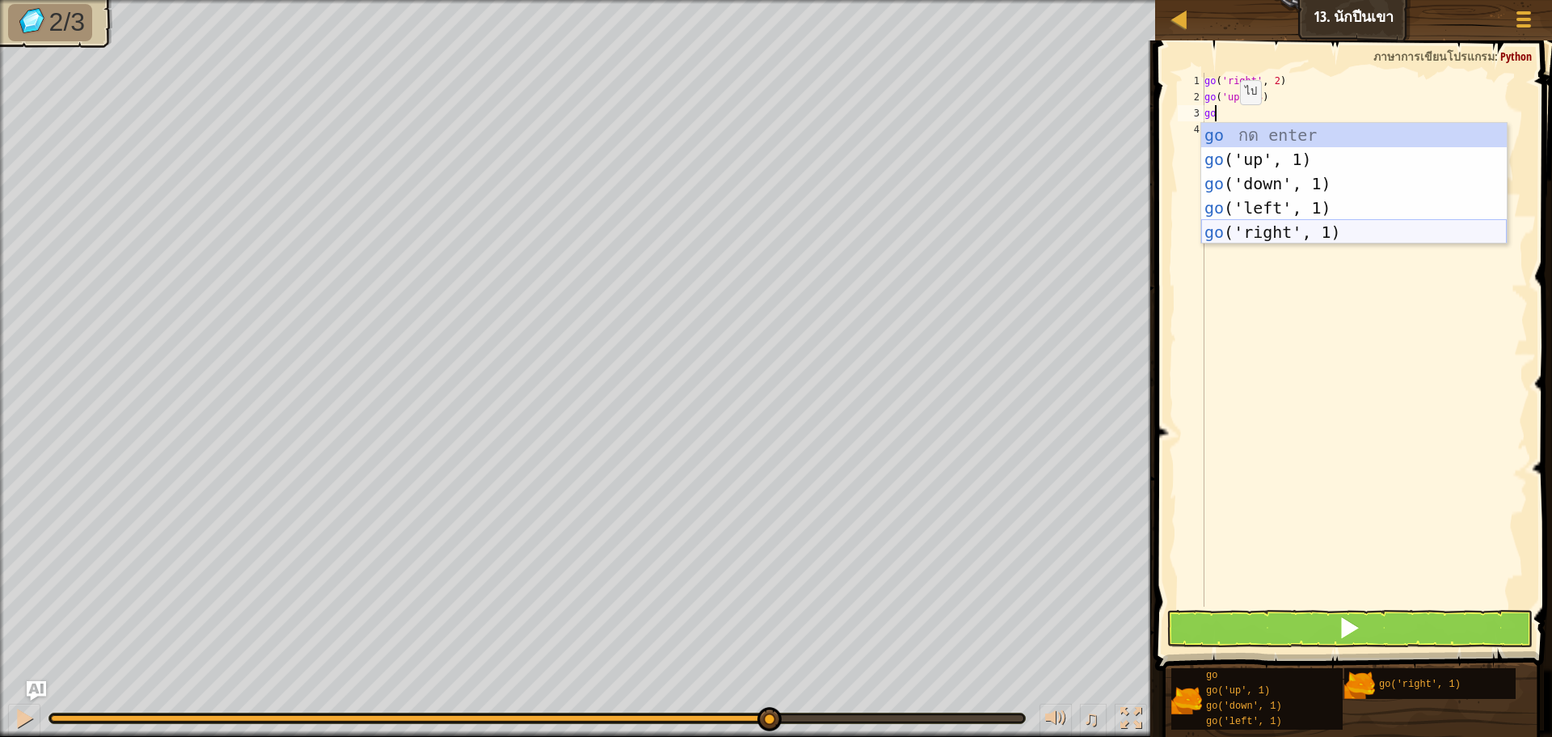
click at [1254, 230] on div "go กด enter go ('up', 1) กด enter go ('down', 1) กด enter go ('left', 1) กด ent…" at bounding box center [1355, 208] width 306 height 170
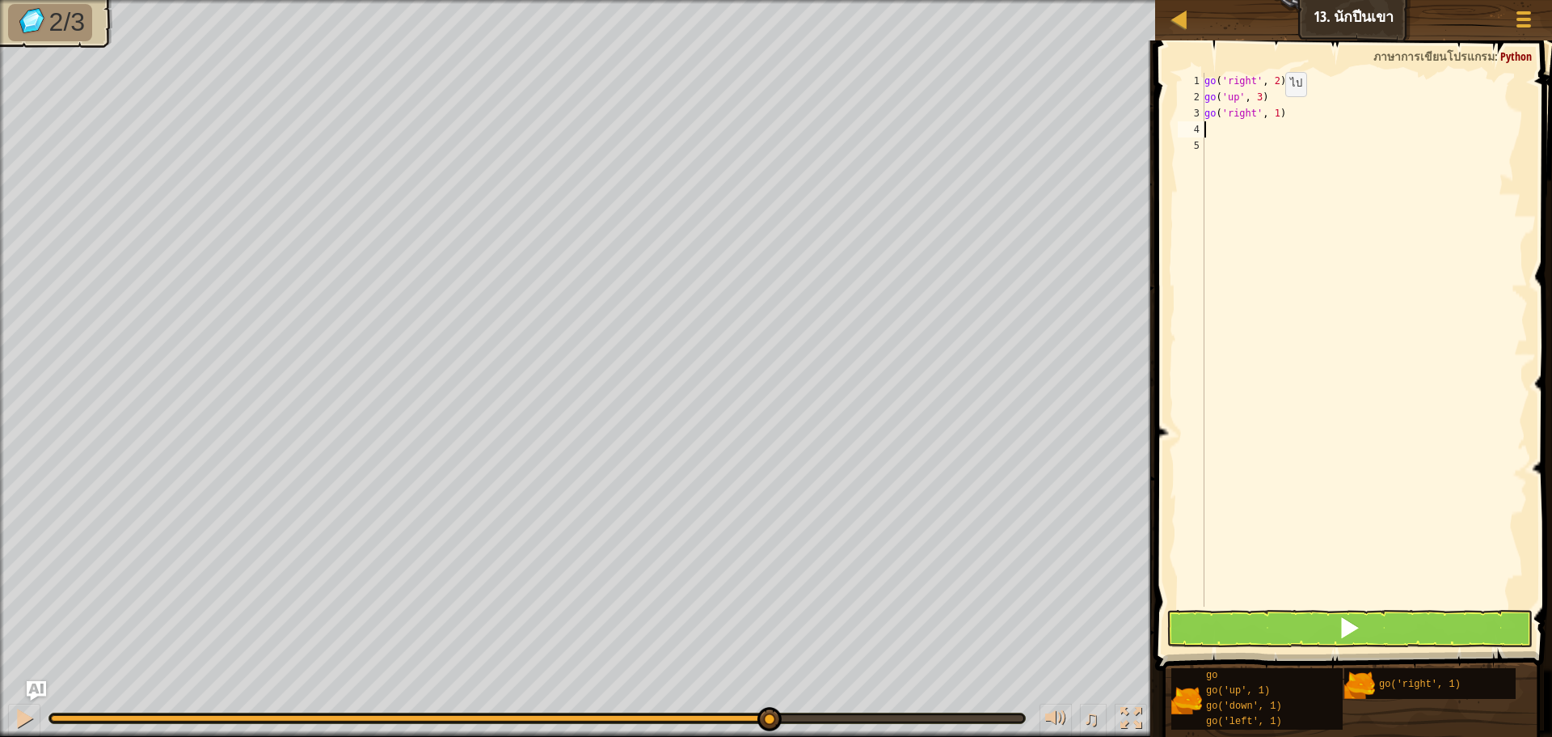
click at [1272, 112] on div "go ( 'right' , 2 ) go ( 'up' , 3 ) go ( 'right' , 1 )" at bounding box center [1365, 356] width 327 height 566
type textarea "go('right', 2)"
click at [1269, 631] on button at bounding box center [1350, 628] width 366 height 37
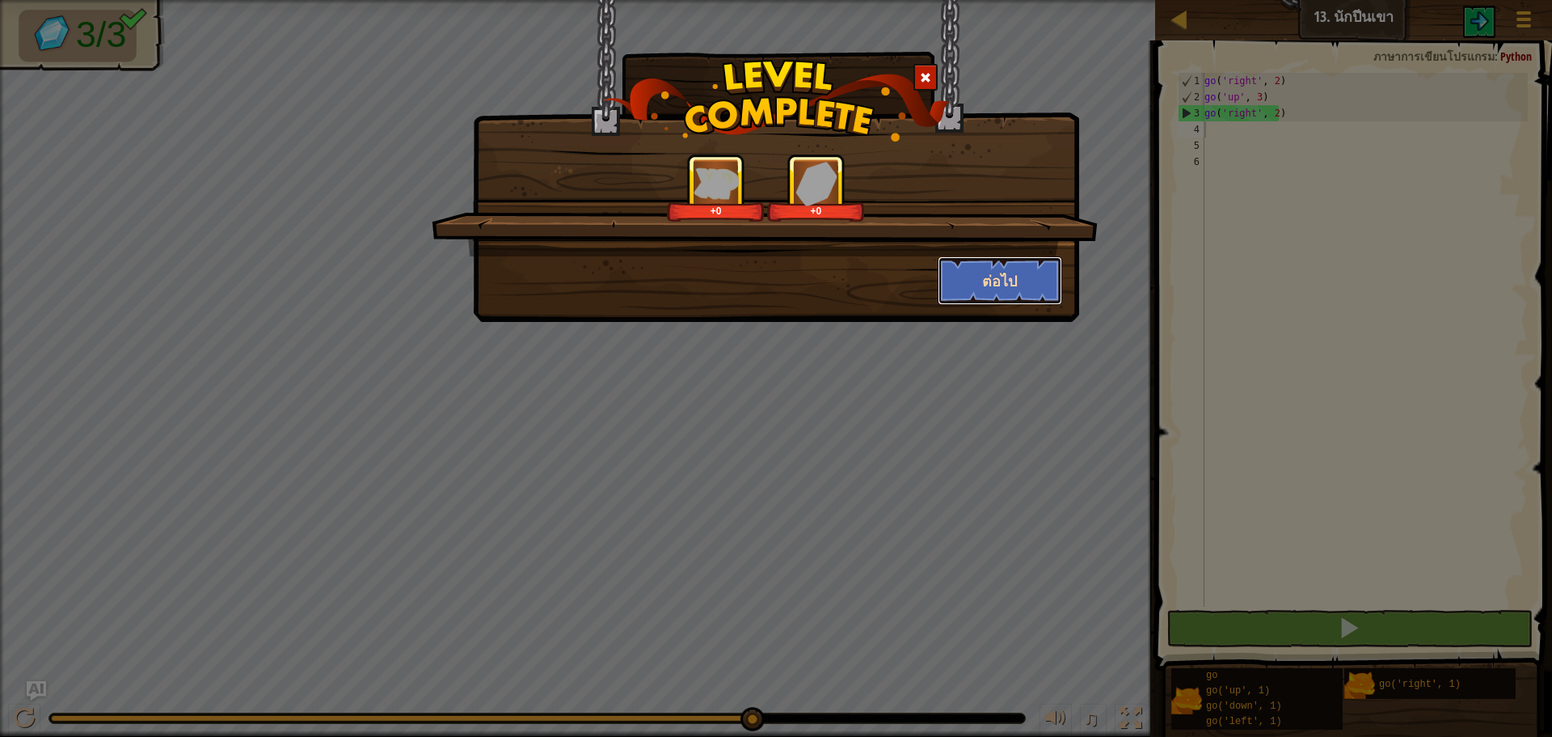
click at [989, 268] on button "ต่อไป" at bounding box center [1000, 280] width 125 height 49
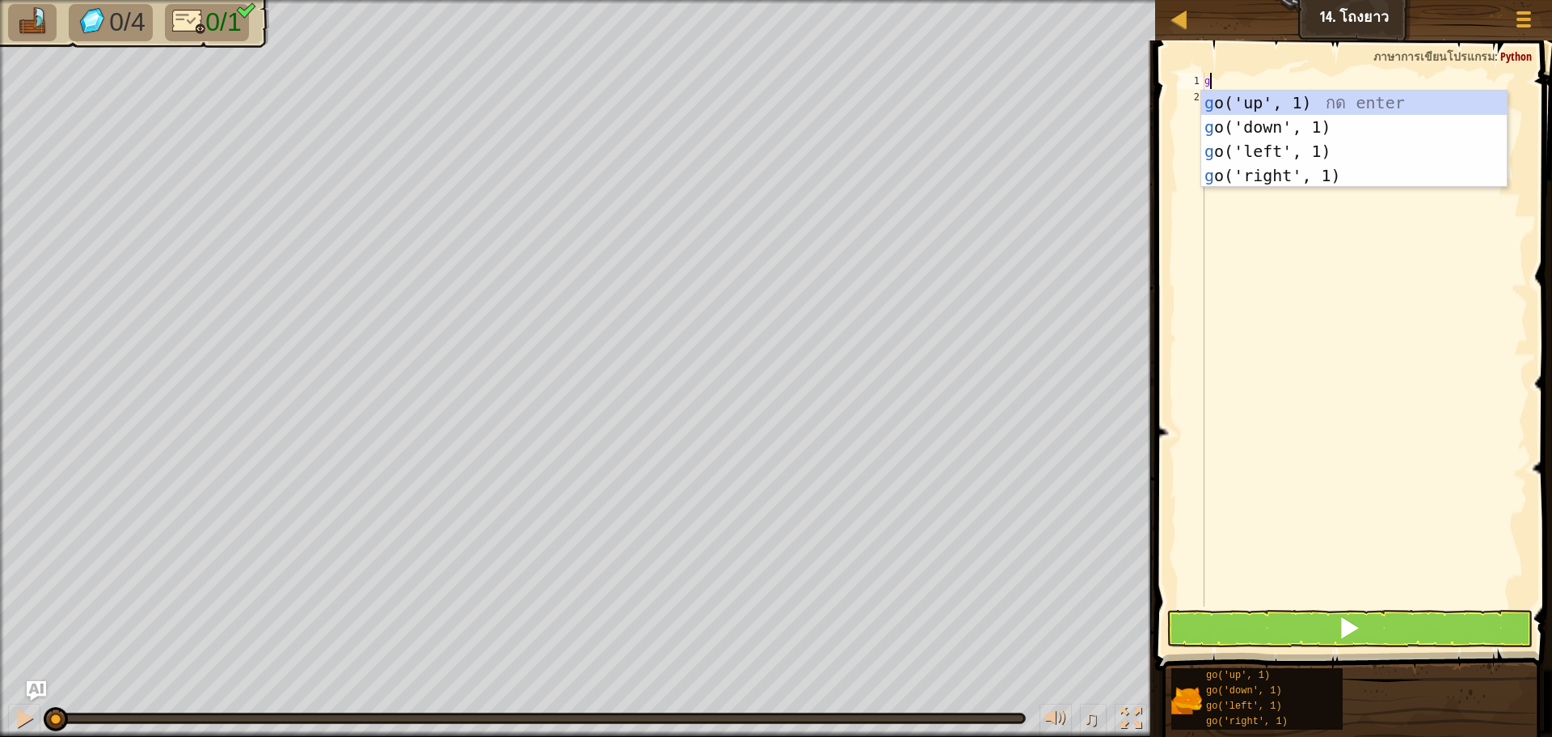
scroll to position [7, 0]
type textarea "go"
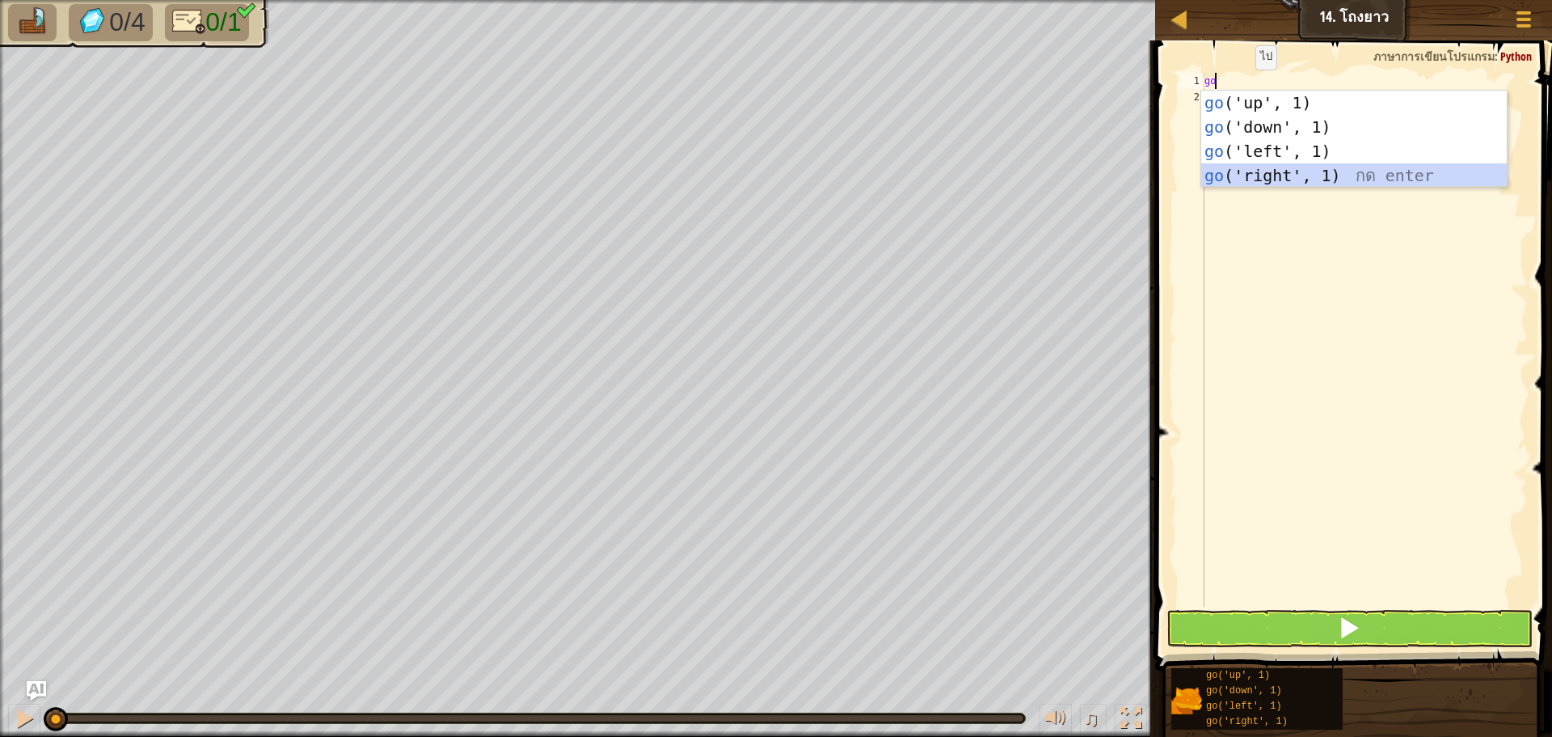
click at [1266, 169] on div "go ('up', 1) กด enter go ('down', 1) กด enter go ('left', 1) กด enter go ('righ…" at bounding box center [1355, 164] width 306 height 146
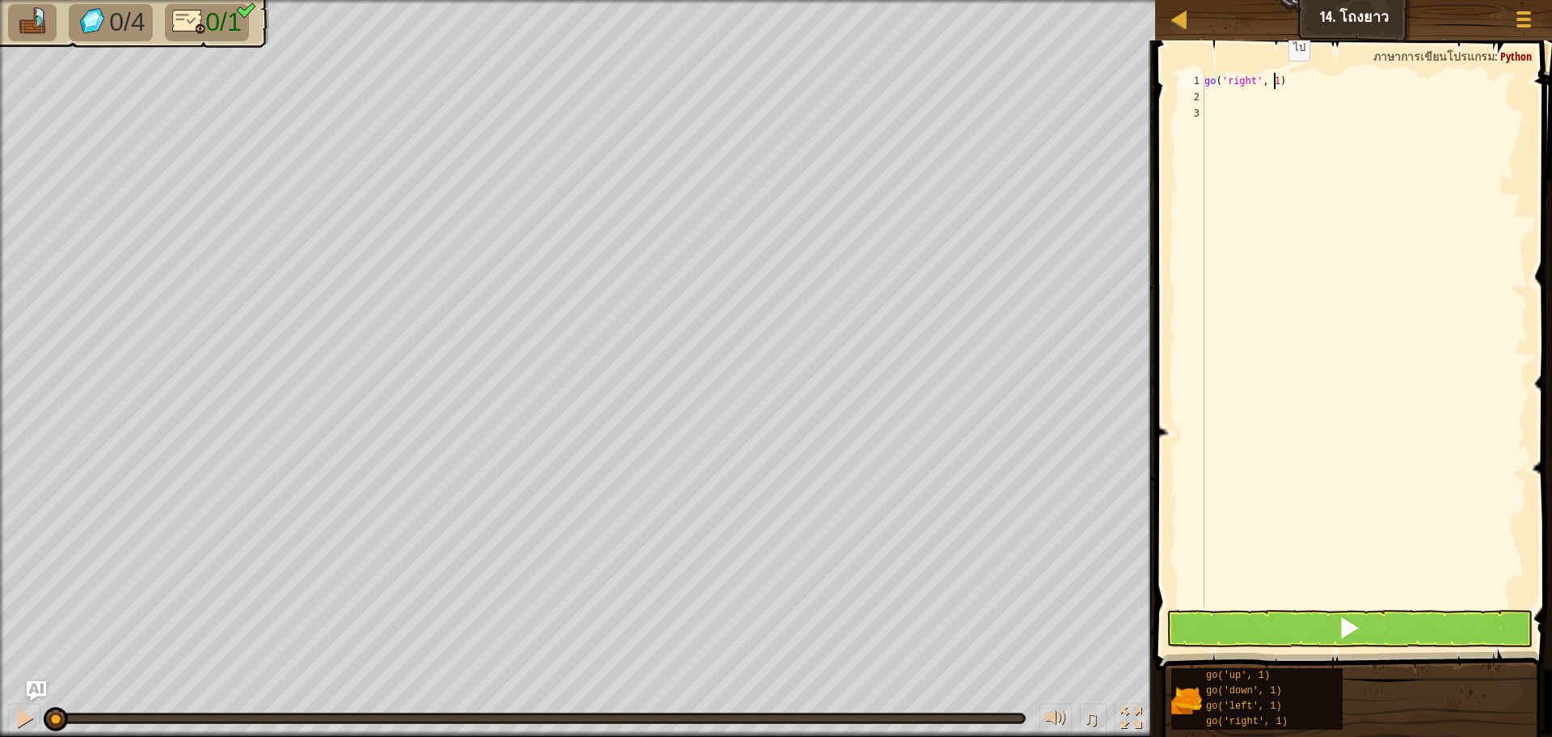
click at [1275, 77] on div "go ( 'right' , 1 )" at bounding box center [1365, 356] width 327 height 566
type textarea "go('right', 5)"
click at [1405, 612] on button at bounding box center [1350, 628] width 366 height 37
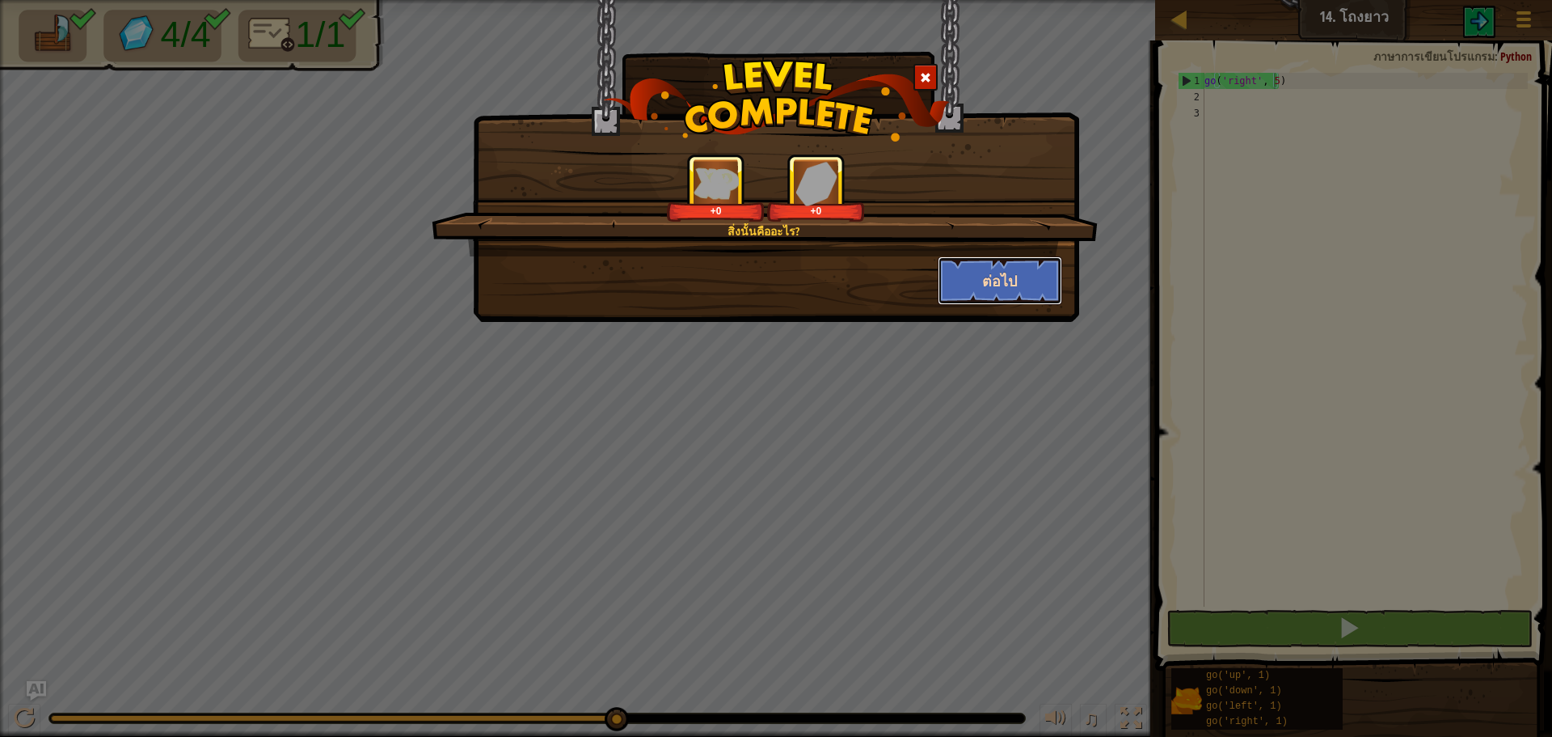
click at [1014, 285] on button "ต่อไป" at bounding box center [1000, 280] width 125 height 49
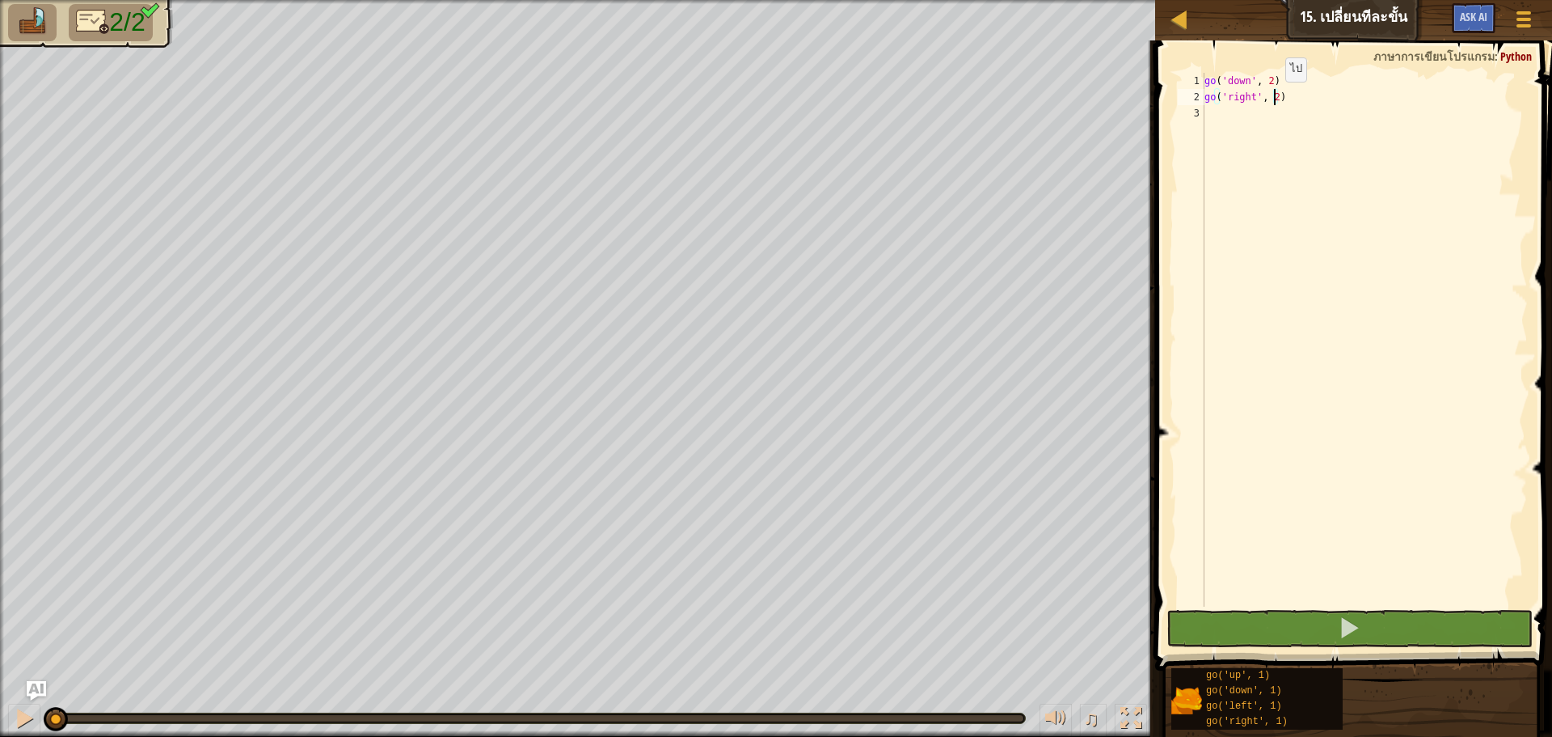
click at [1272, 98] on div "go ( 'down' , 2 ) go ( 'right' , 2 )" at bounding box center [1365, 356] width 327 height 566
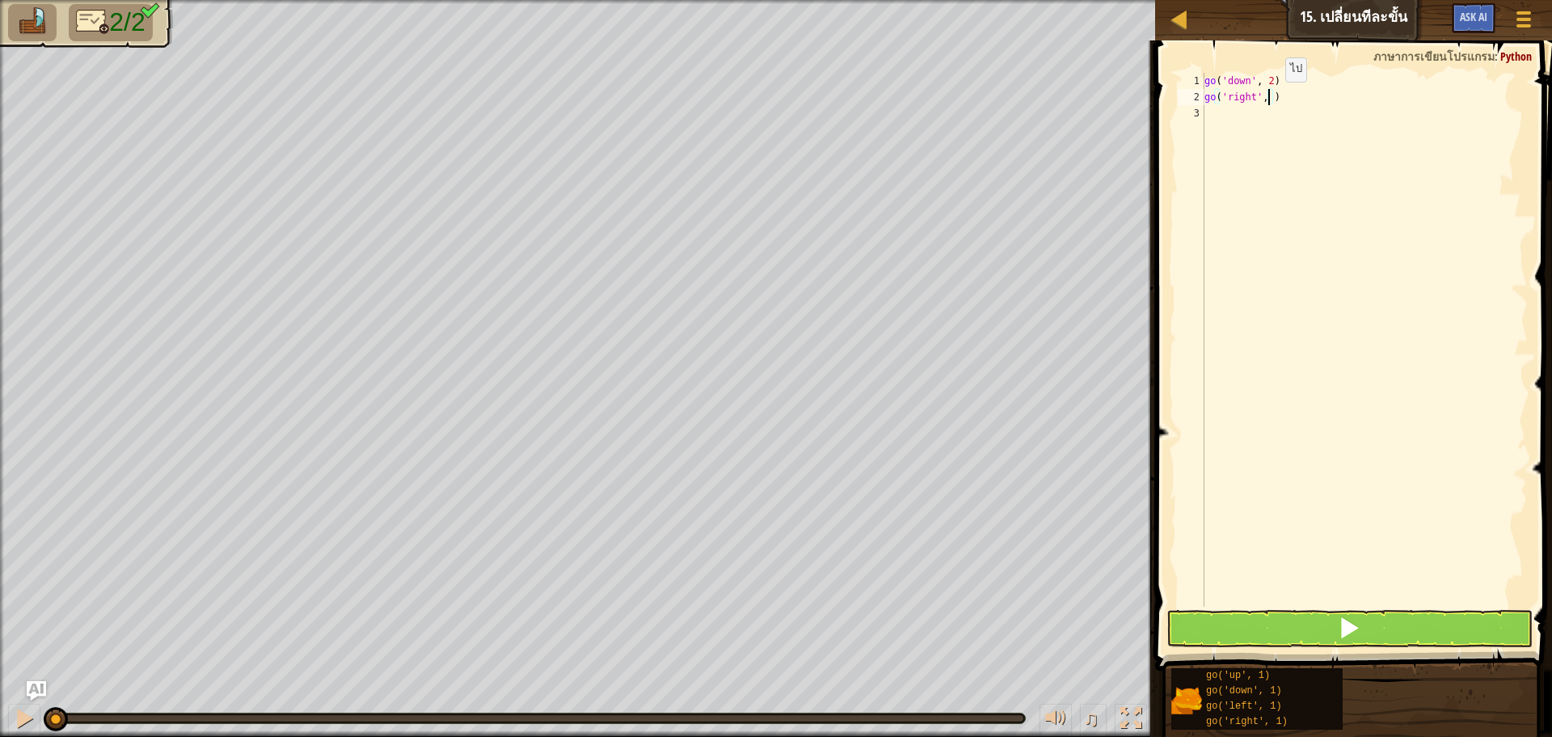
scroll to position [7, 6]
type textarea "go('right', 5)"
click at [1326, 627] on button at bounding box center [1350, 628] width 366 height 37
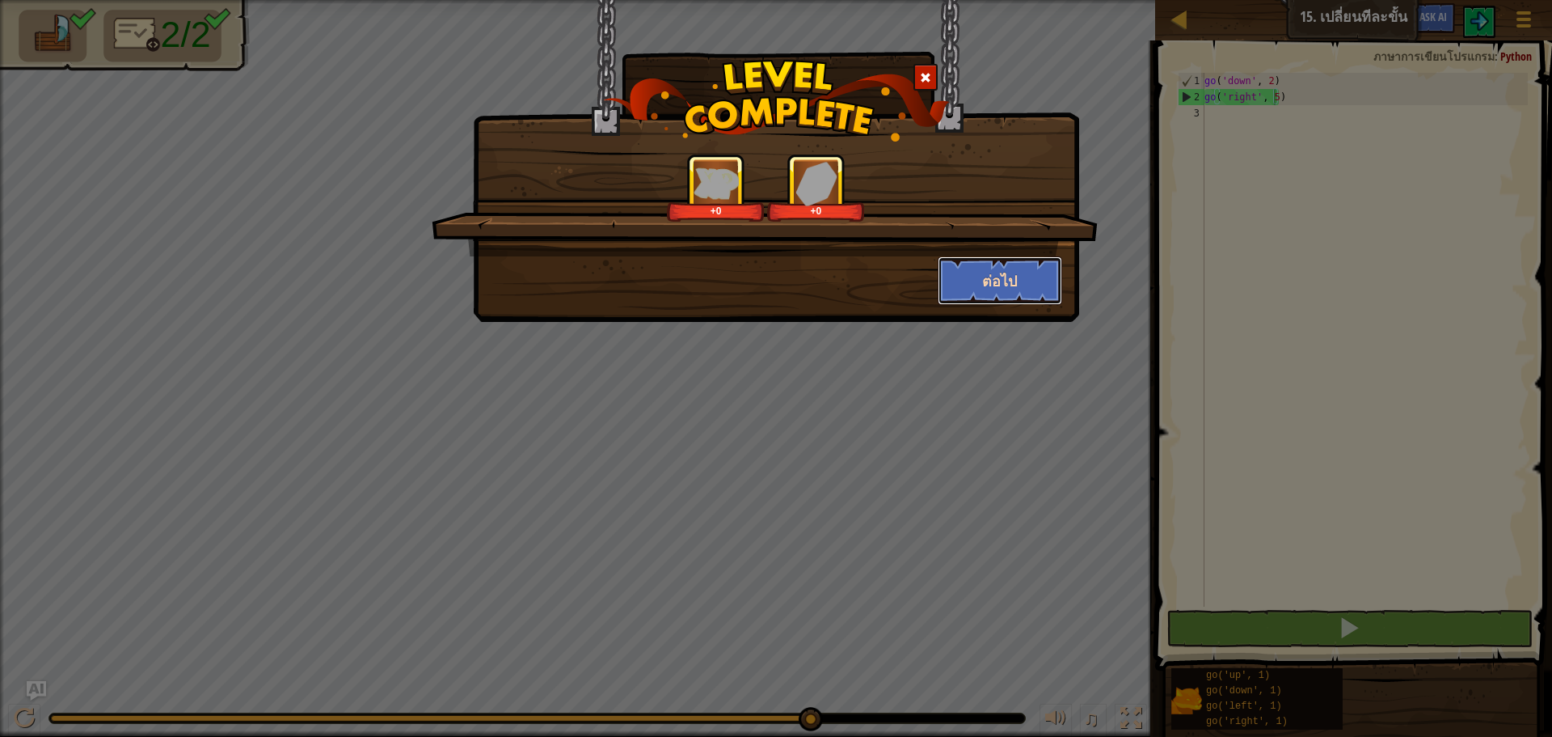
click at [1009, 269] on button "ต่อไป" at bounding box center [1000, 280] width 125 height 49
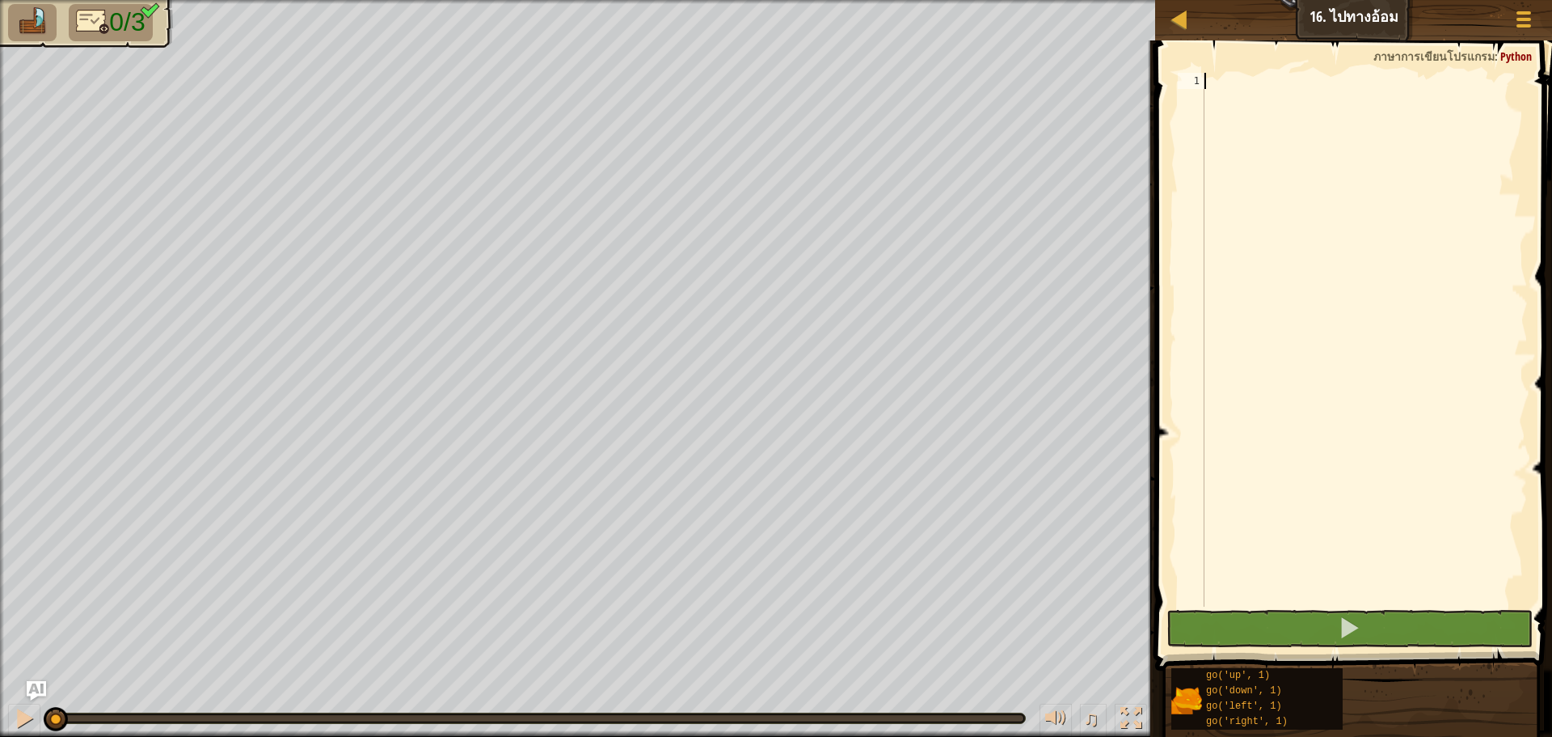
scroll to position [7, 0]
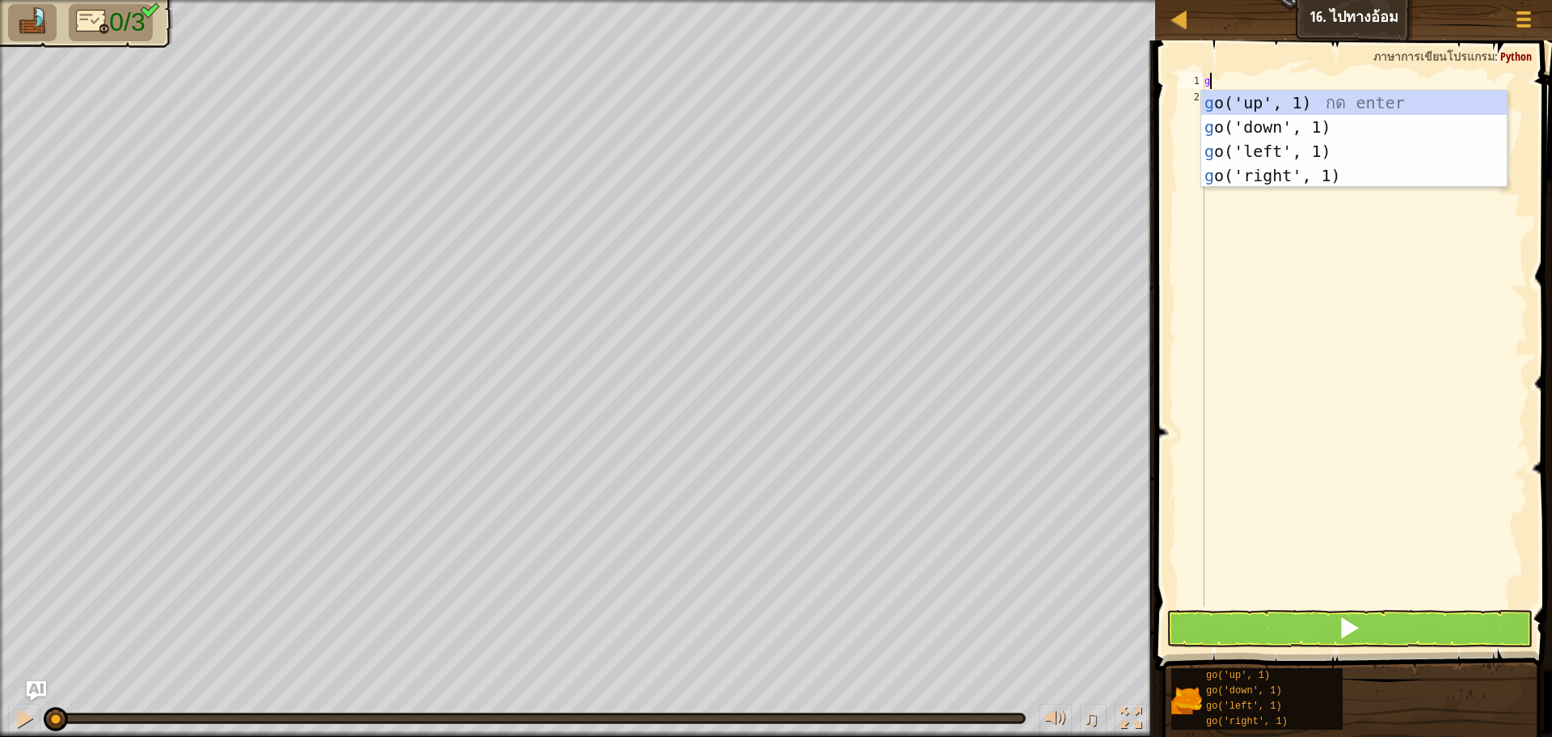
type textarea "go"
click at [1264, 99] on div "go ('up', 1) กด enter go ('down', 1) กด enter go ('left', 1) กด enter go ('righ…" at bounding box center [1355, 164] width 306 height 146
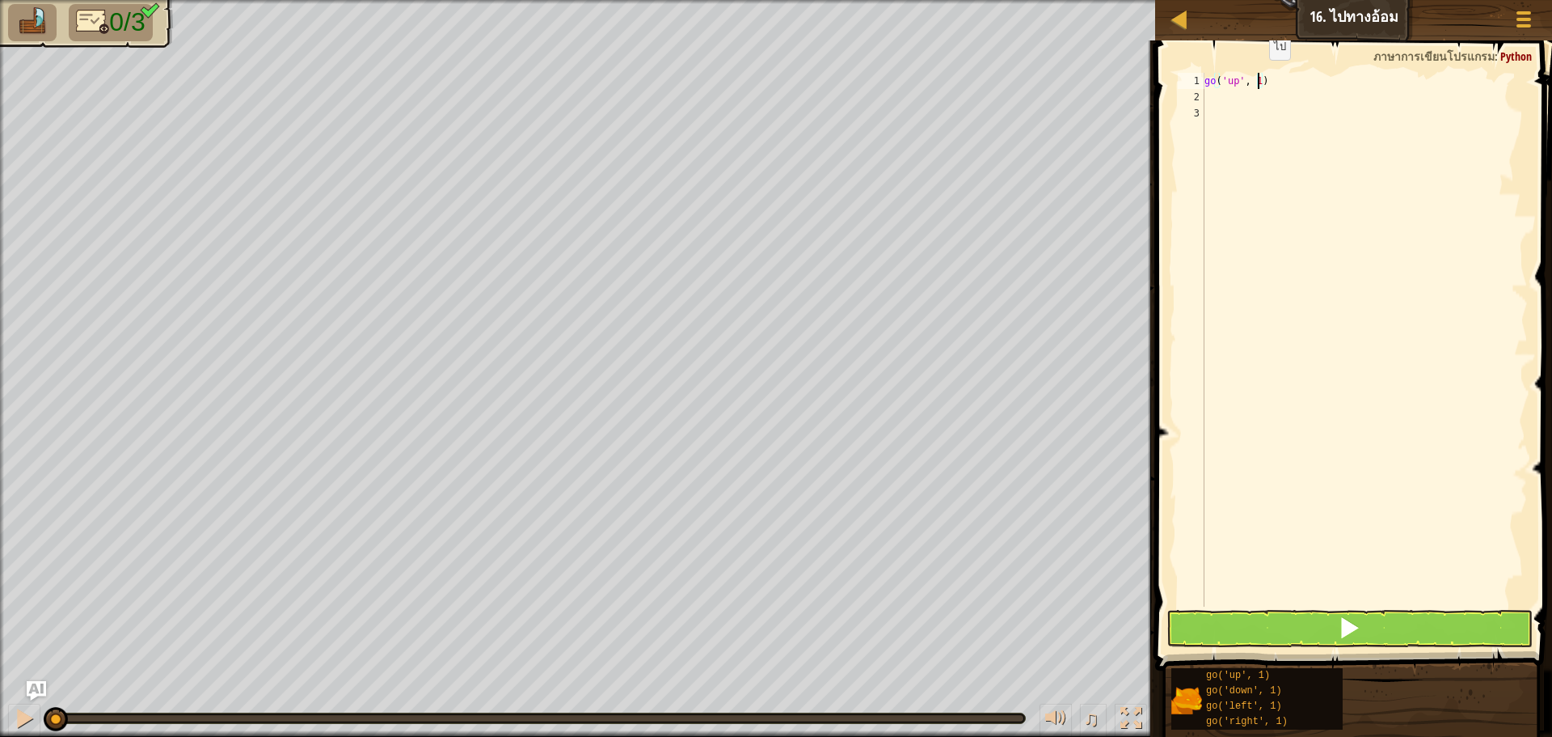
click at [1256, 76] on div "go ( 'up' , 1 )" at bounding box center [1365, 356] width 327 height 566
type textarea "go('up', 2)"
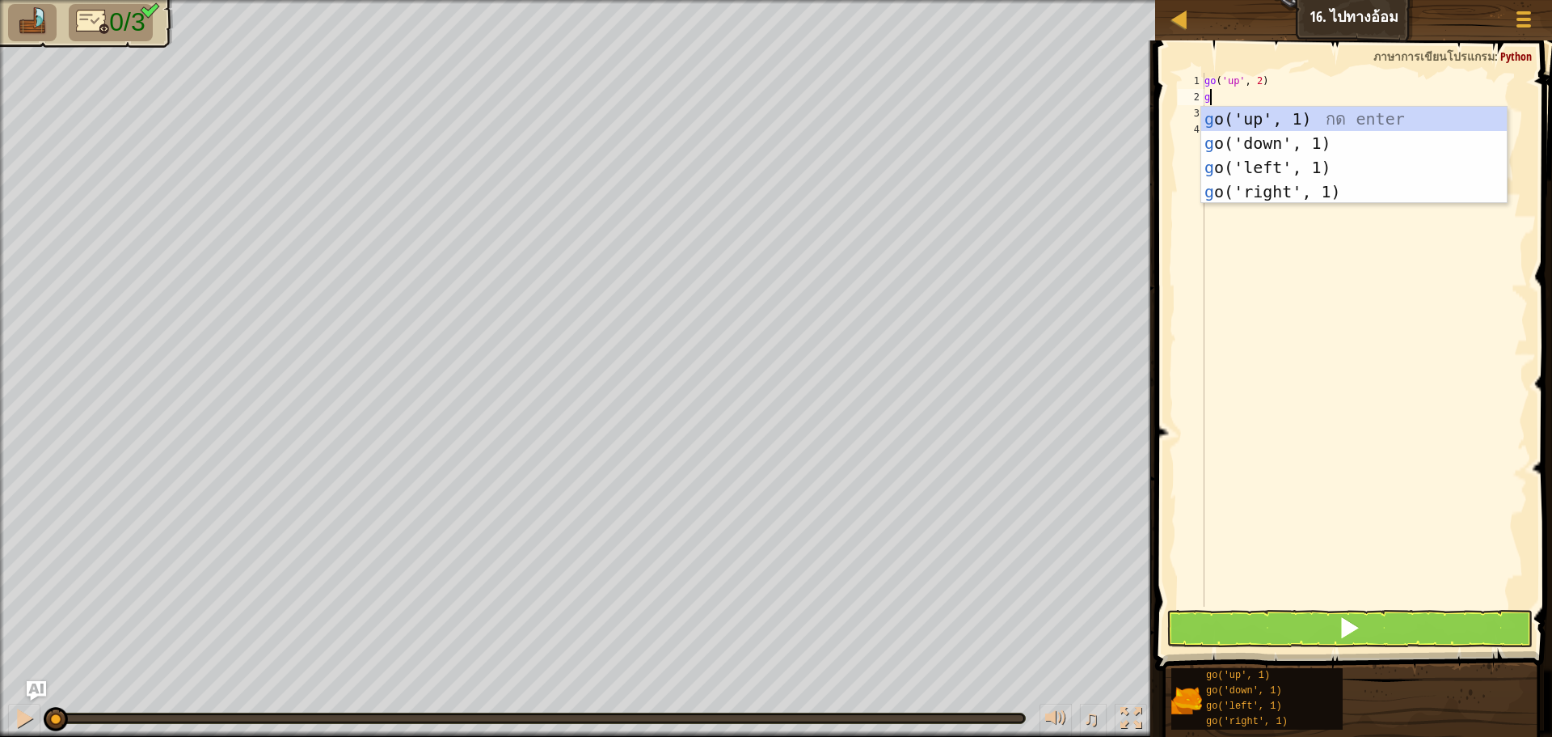
type textarea "go"
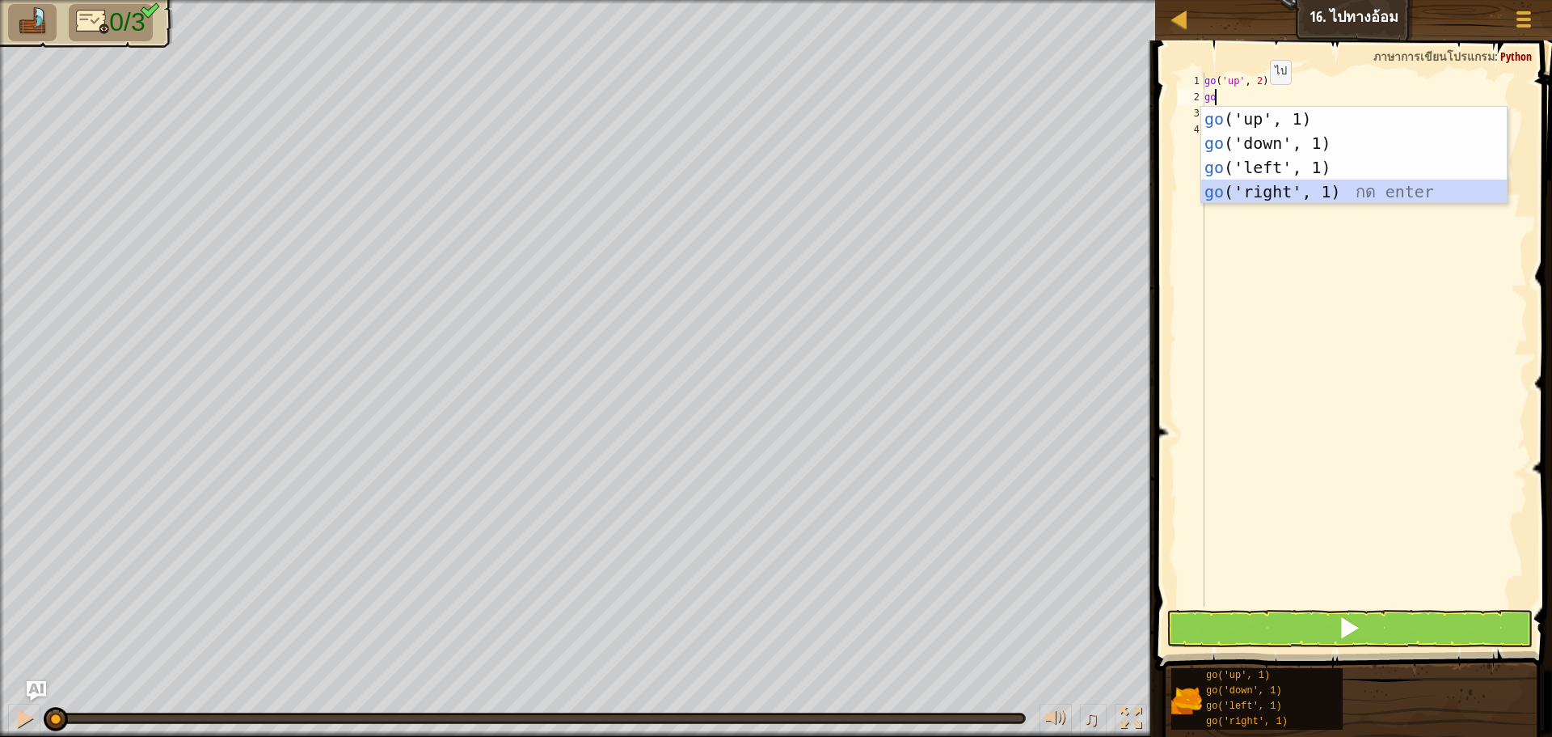
click at [1254, 183] on div "go ('up', 1) กด enter go ('down', 1) กด enter go ('left', 1) กด enter go ('righ…" at bounding box center [1355, 180] width 306 height 146
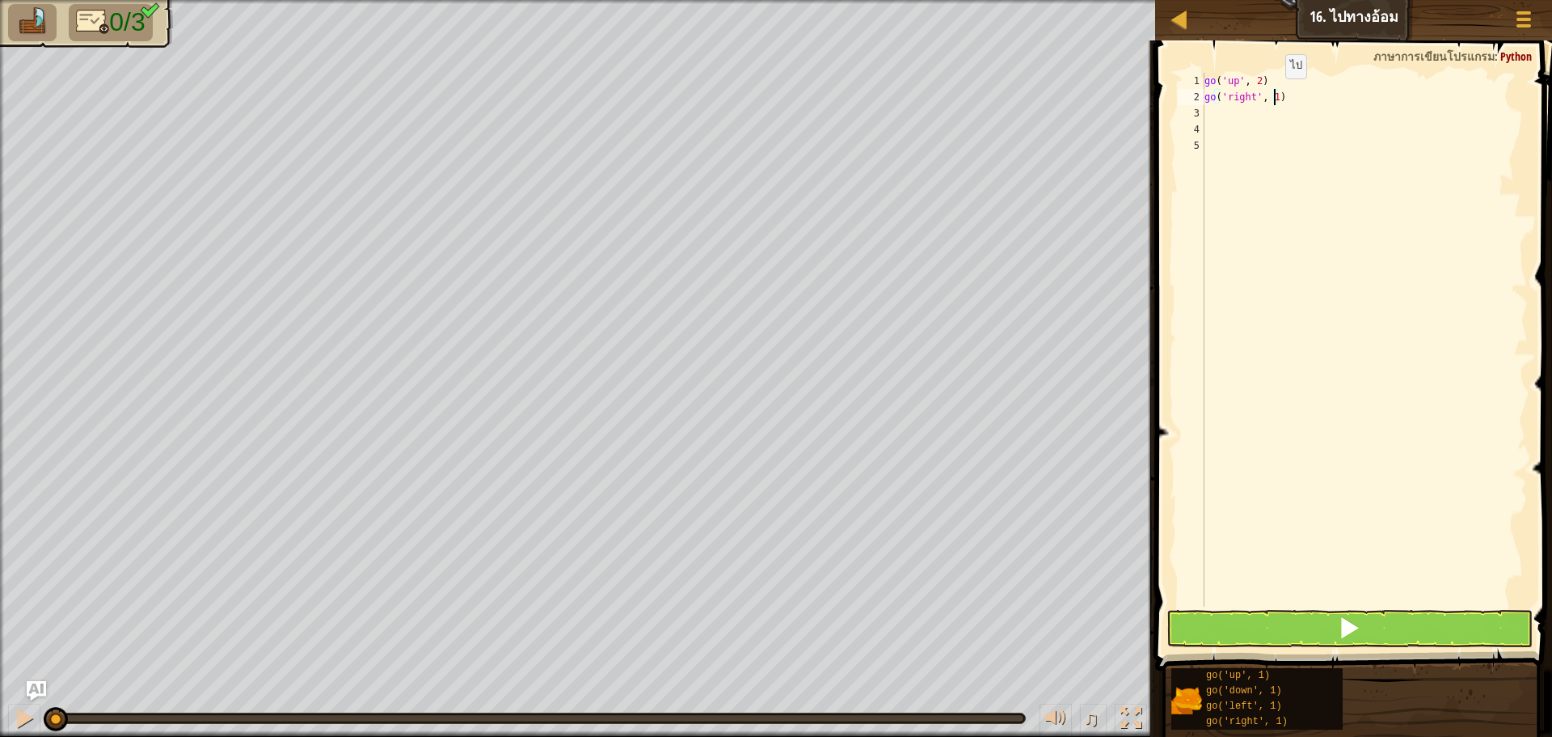
click at [1272, 95] on div "go ( 'up' , 2 ) go ( 'right' , 1 )" at bounding box center [1365, 356] width 327 height 566
type textarea "go('right', 3)"
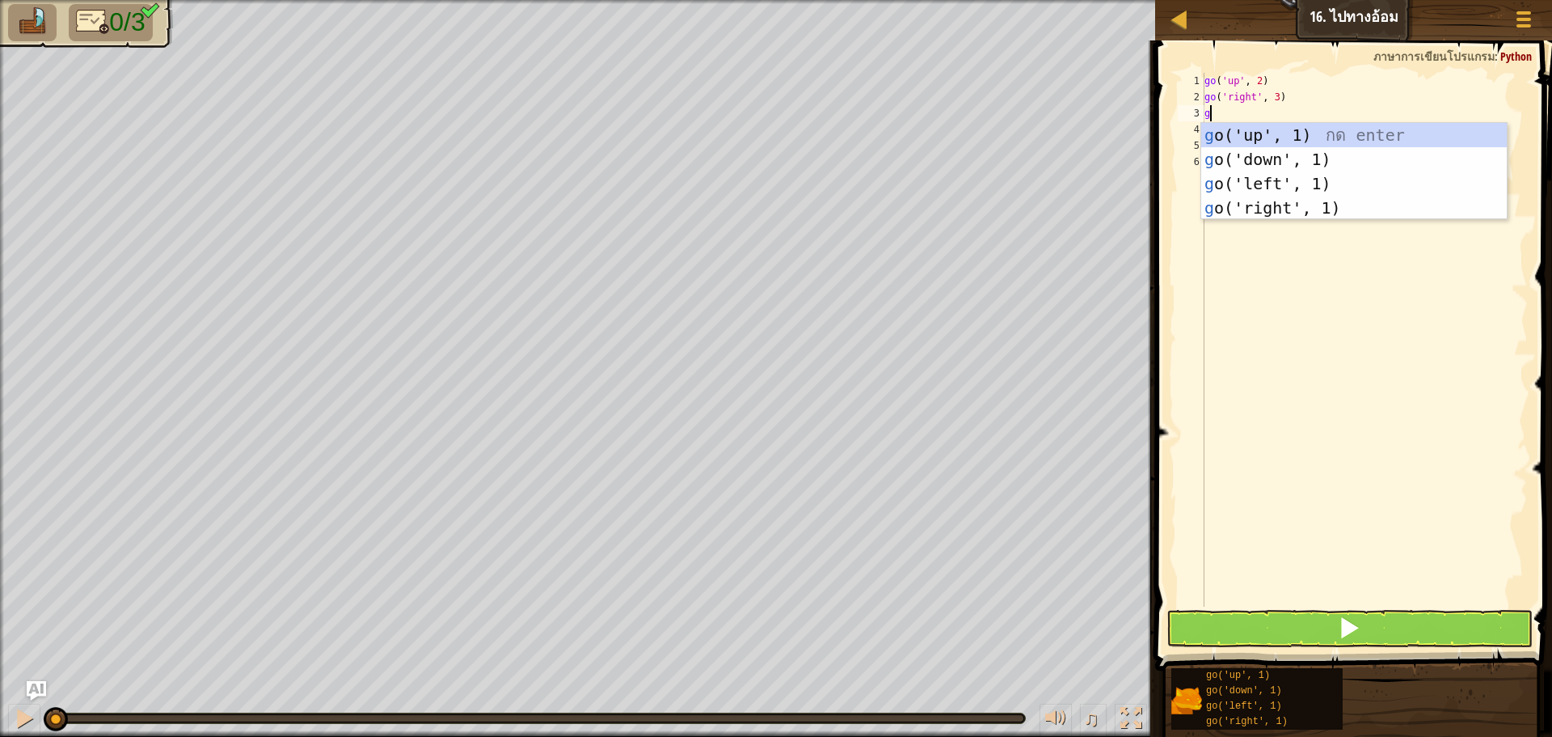
type textarea "go"
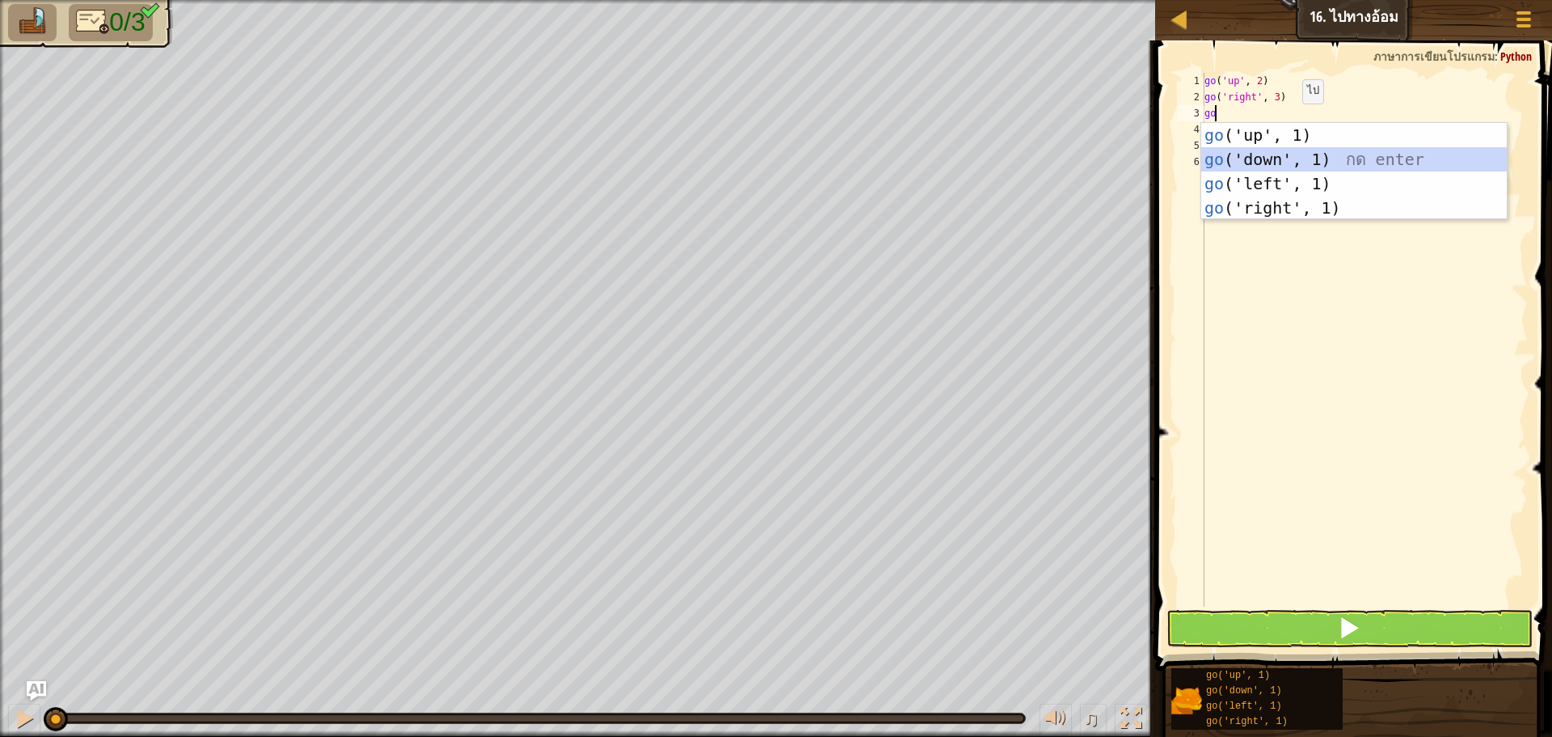
click at [1281, 157] on div "go ('up', 1) กด enter go ('down', 1) กด enter go ('left', 1) กด enter go ('righ…" at bounding box center [1355, 196] width 306 height 146
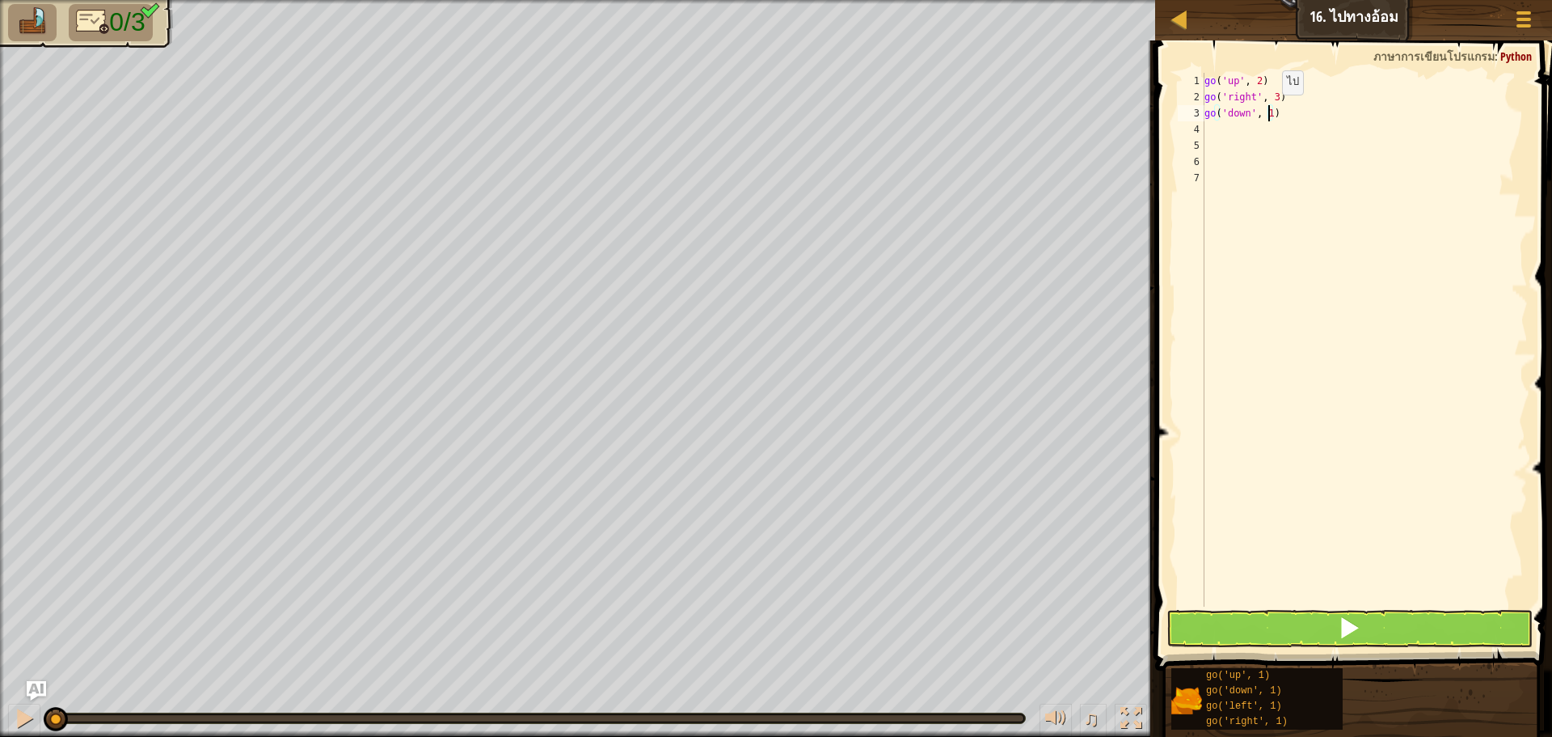
click at [1269, 111] on div "go ( 'up' , 2 ) go ( 'right' , 3 ) go ( 'down' , 1 )" at bounding box center [1365, 356] width 327 height 566
type textarea "go('down', 2)"
click at [1234, 626] on button at bounding box center [1350, 628] width 366 height 37
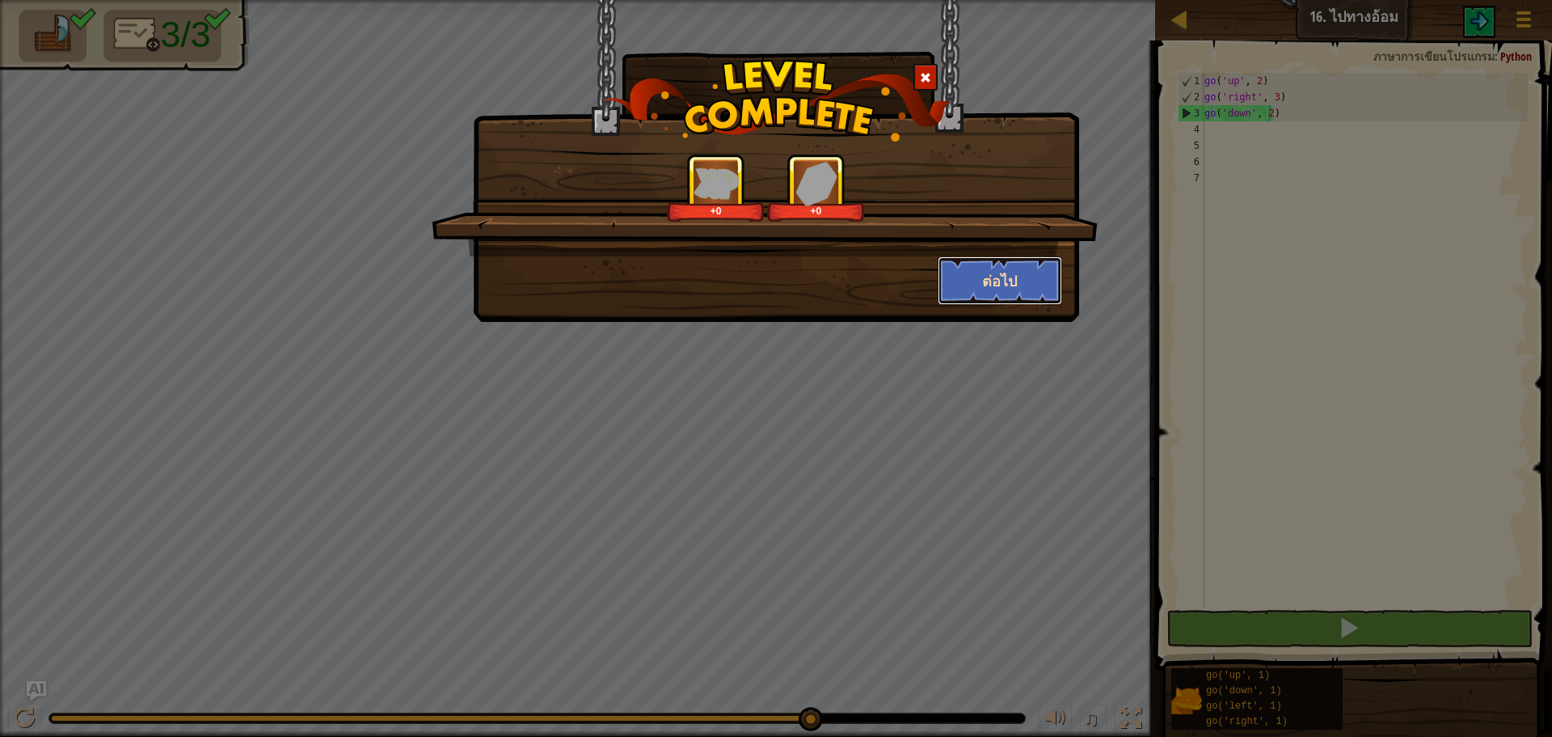
click at [997, 276] on button "ต่อไป" at bounding box center [1000, 280] width 125 height 49
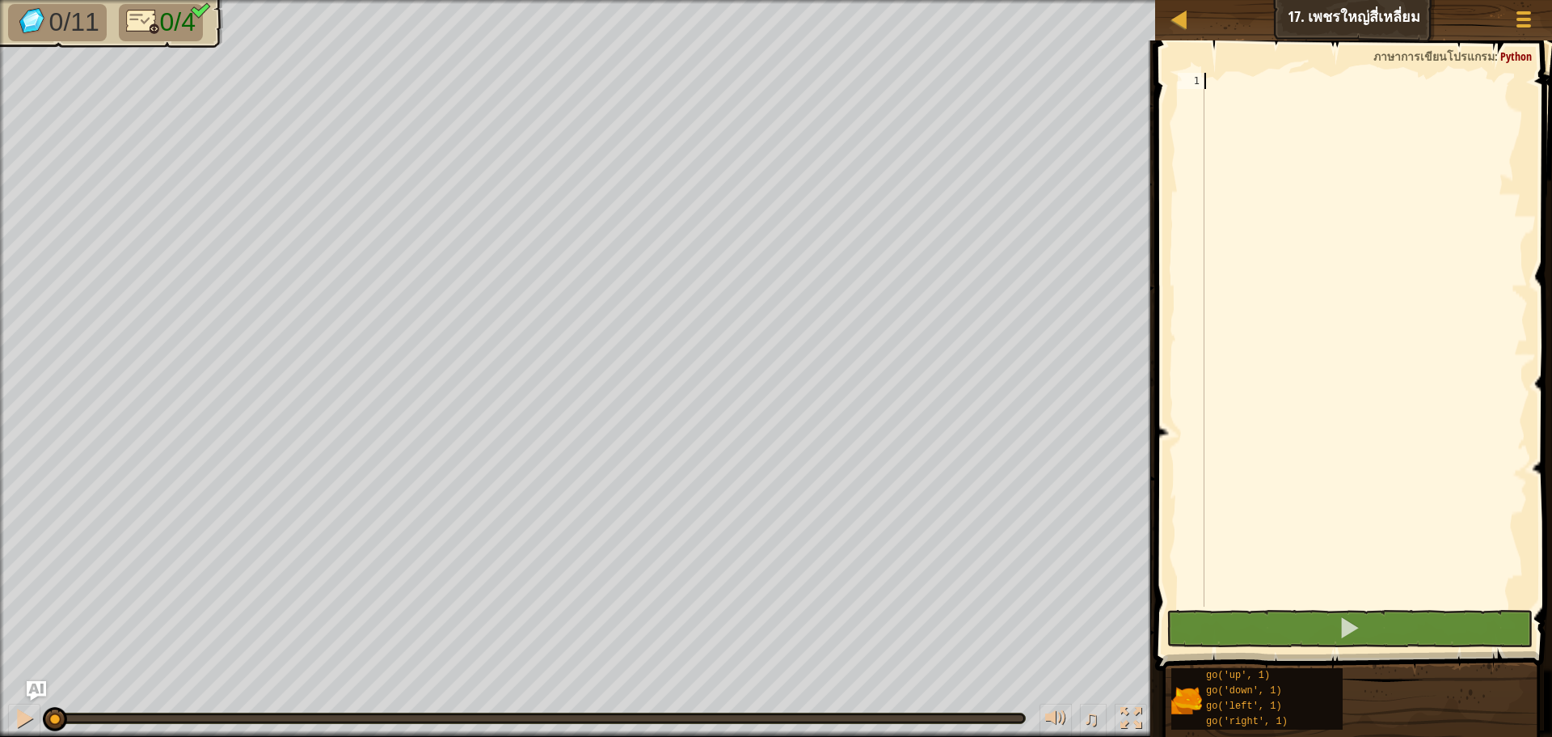
scroll to position [7, 0]
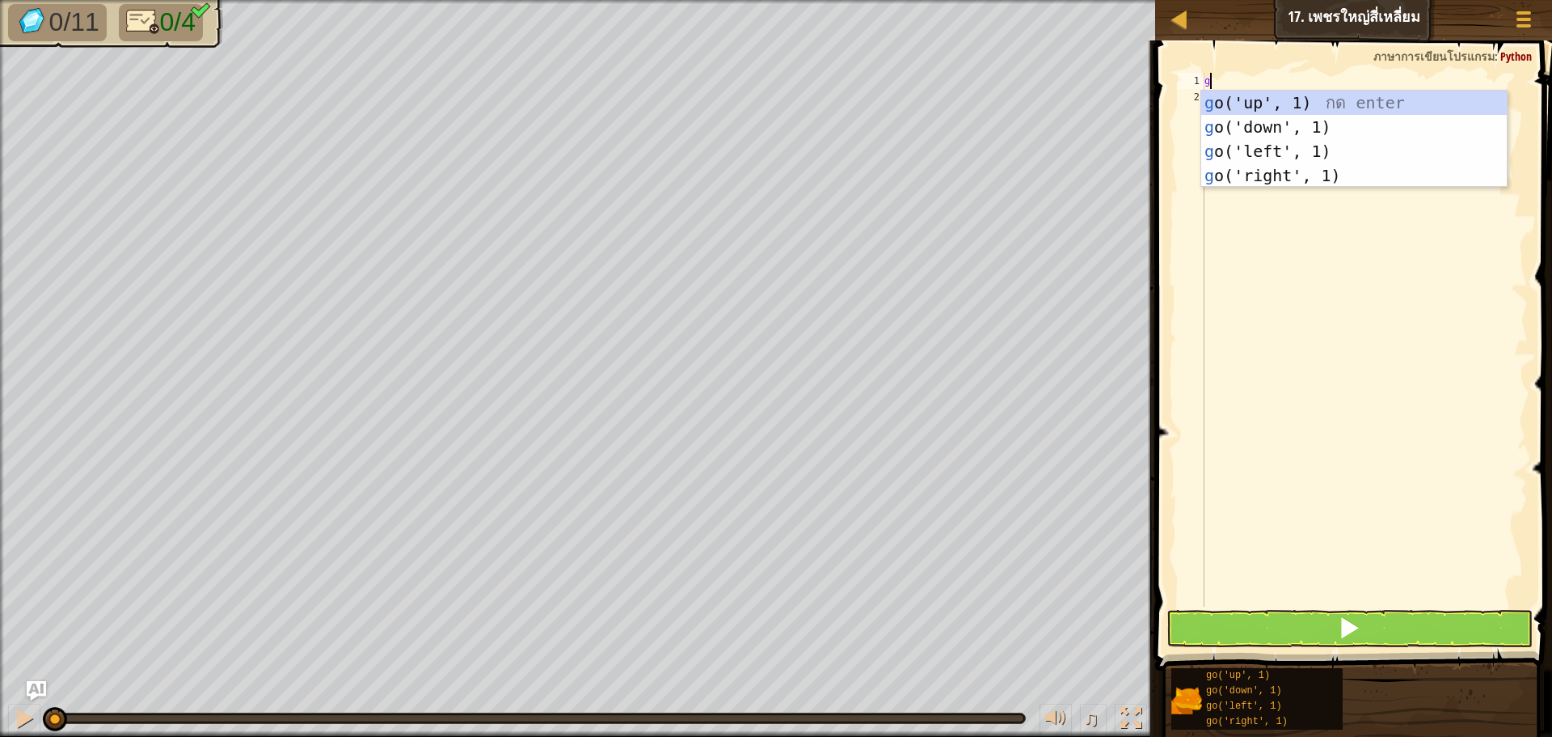
type textarea "go"
click at [1268, 171] on div "go ('up', 1) กด enter go ('down', 1) กด enter go ('left', 1) กด enter go ('righ…" at bounding box center [1355, 164] width 306 height 146
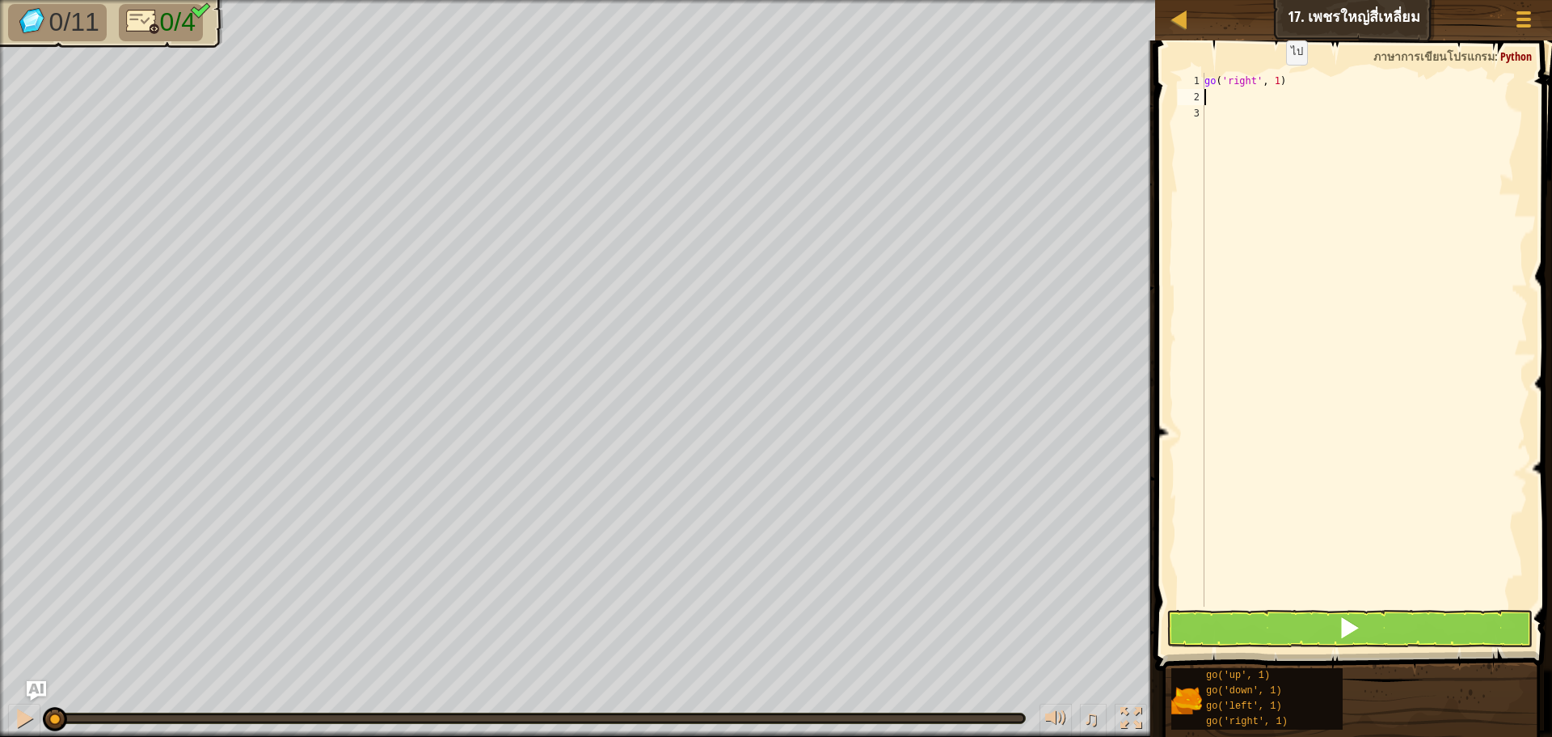
click at [1273, 81] on div "go ( 'right' , 1 )" at bounding box center [1365, 356] width 327 height 566
type textarea "go('right', 3)"
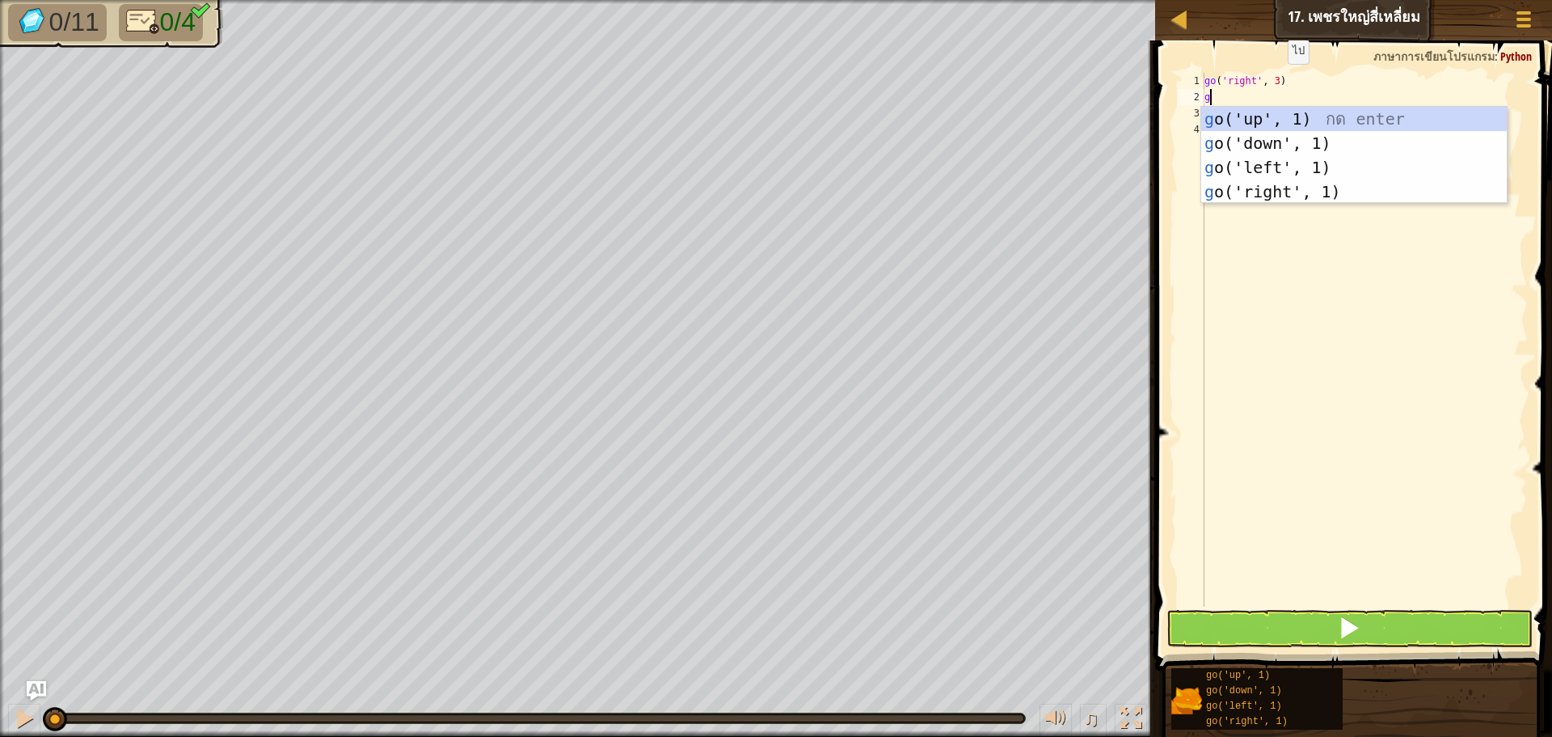
type textarea "go"
click at [1265, 114] on div "go ('up', 1) กด enter go ('down', 1) กด enter go ('left', 1) กด enter go ('righ…" at bounding box center [1355, 180] width 306 height 146
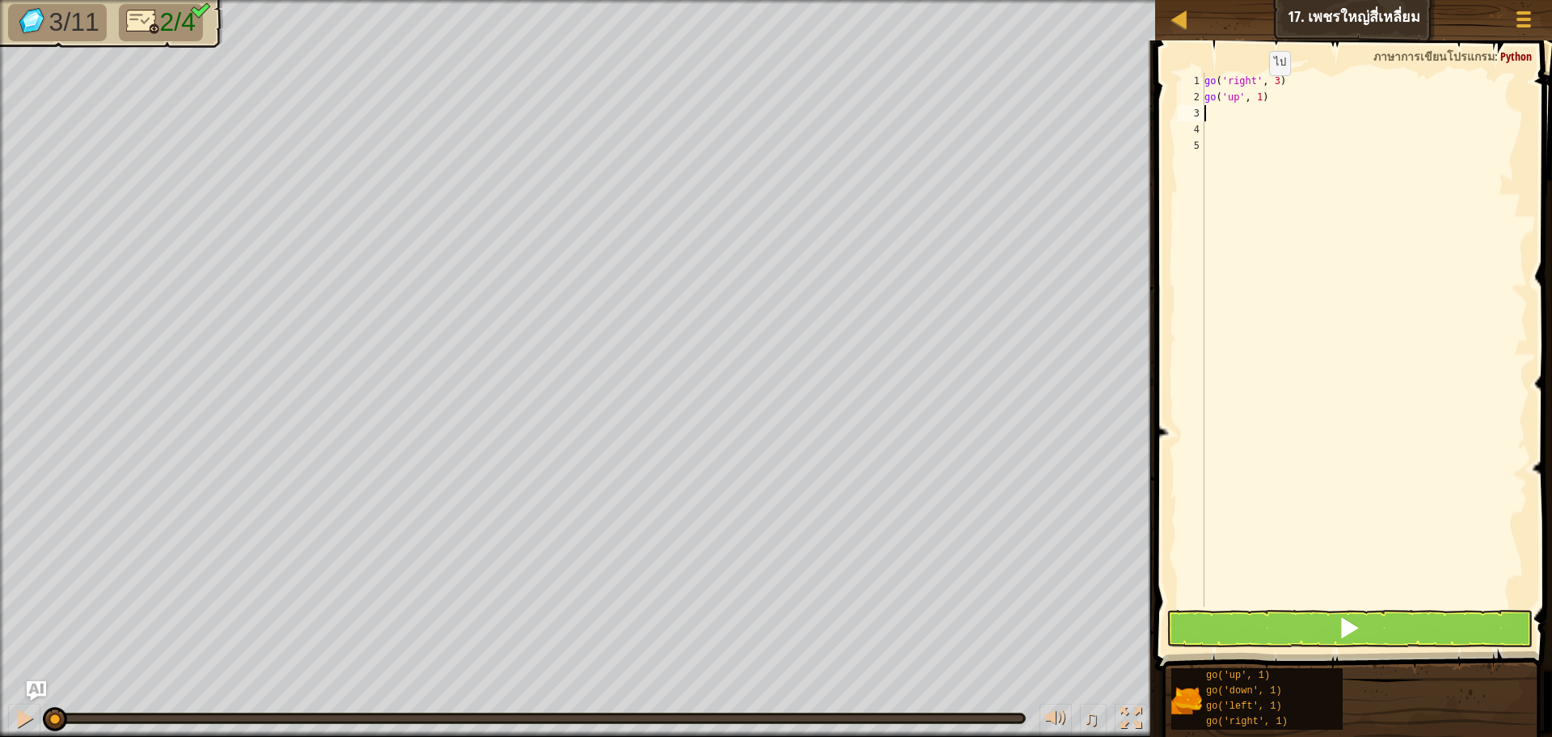
click at [1256, 91] on div "go ( 'right' , 3 ) go ( 'up' , 1 )" at bounding box center [1365, 356] width 327 height 566
type textarea "go('up', 3)"
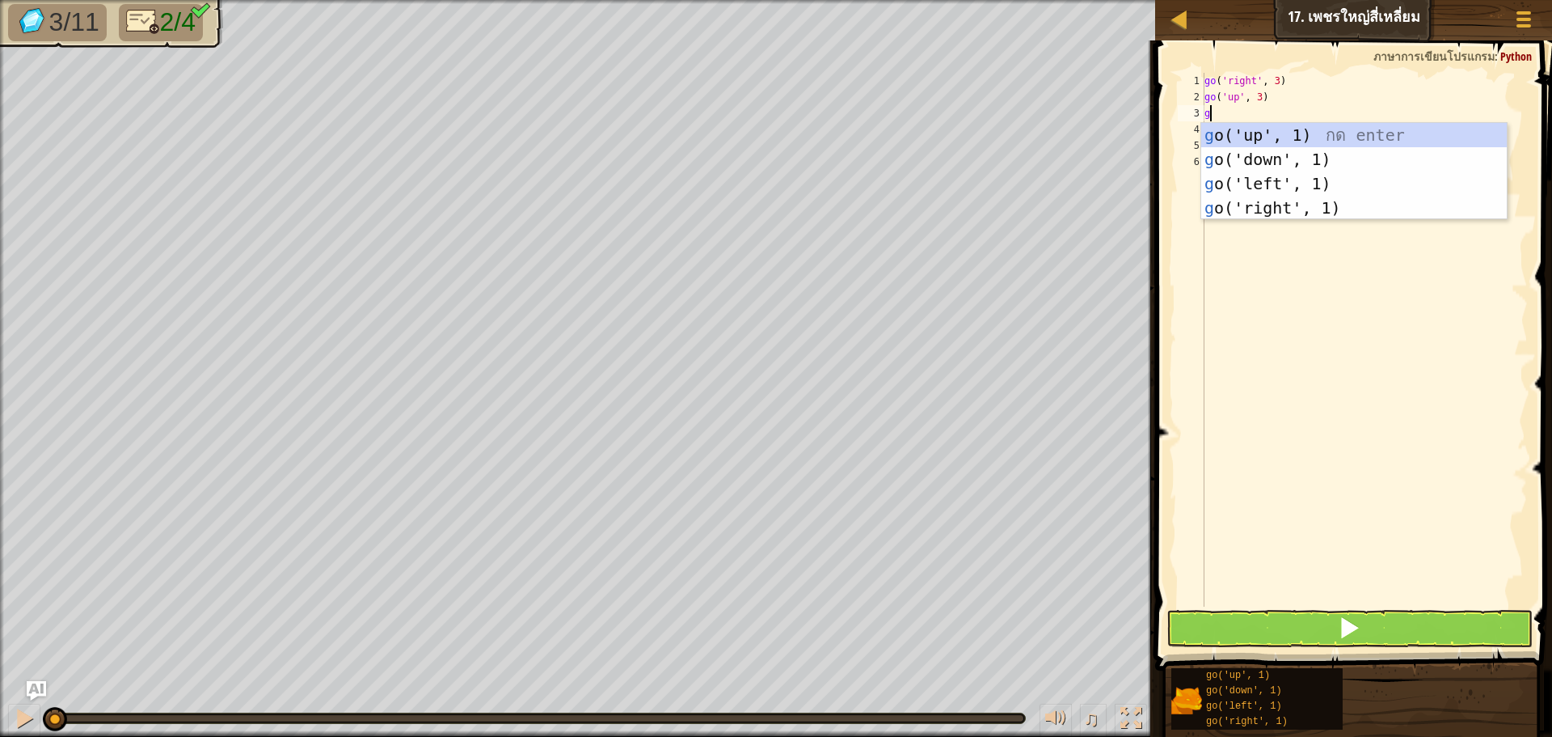
type textarea "go"
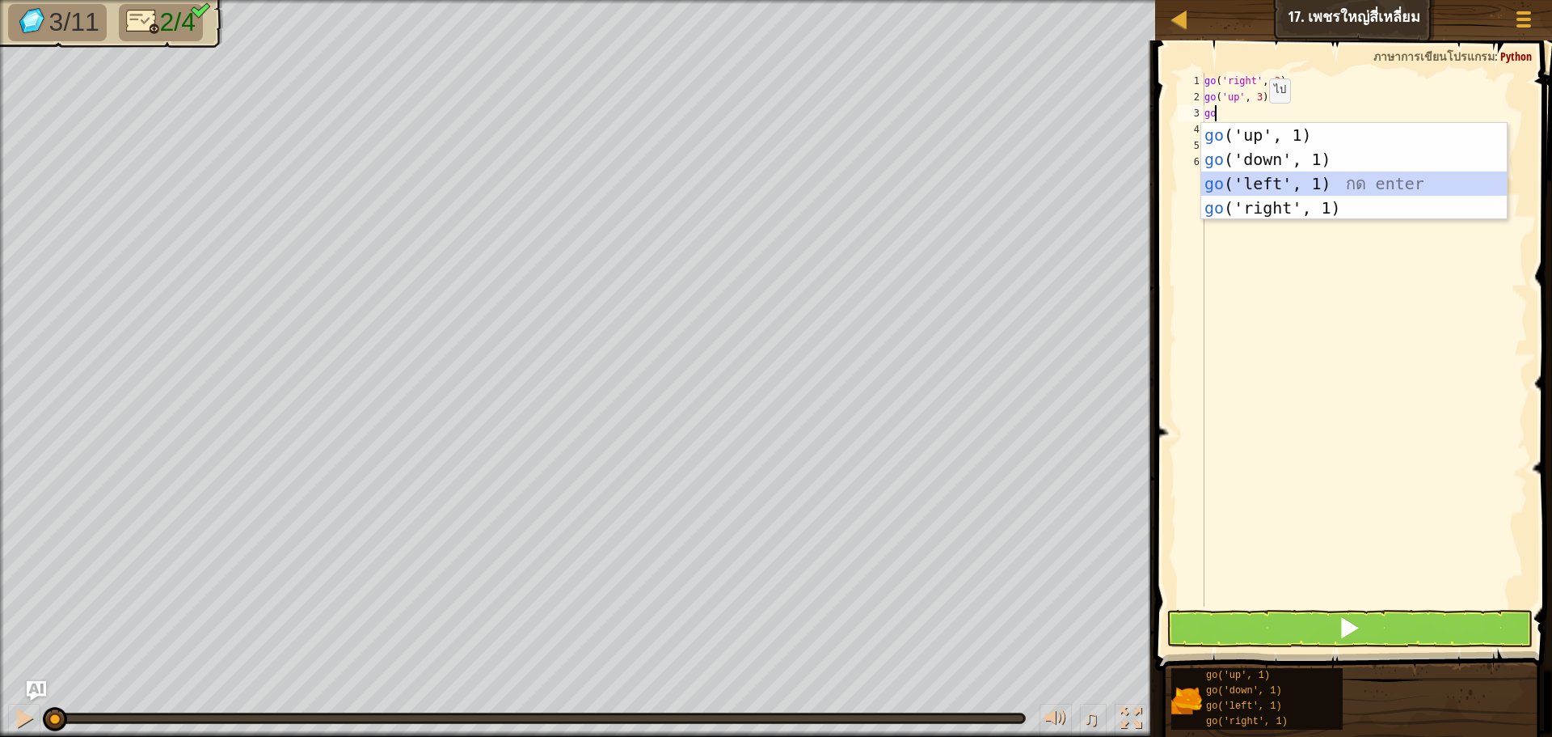
click at [1242, 179] on div "go ('up', 1) กด enter go ('down', 1) กด enter go ('left', 1) กด enter go ('righ…" at bounding box center [1355, 196] width 306 height 146
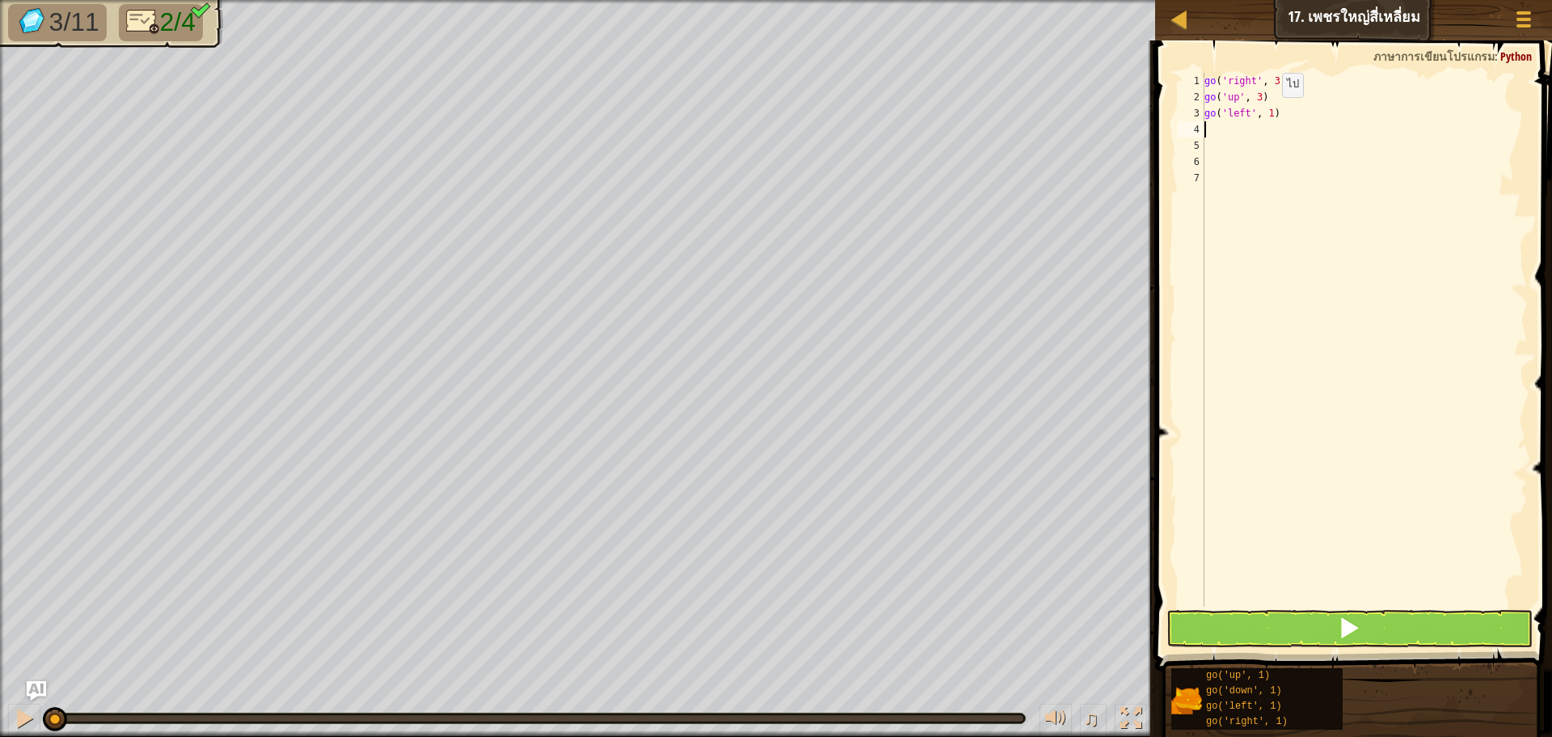
click at [1269, 113] on div "go ( 'right' , 3 ) go ( 'up' , 3 ) go ( 'left' , 1 )" at bounding box center [1365, 356] width 327 height 566
type textarea "go('left', 3)"
click at [1212, 635] on button at bounding box center [1350, 628] width 366 height 37
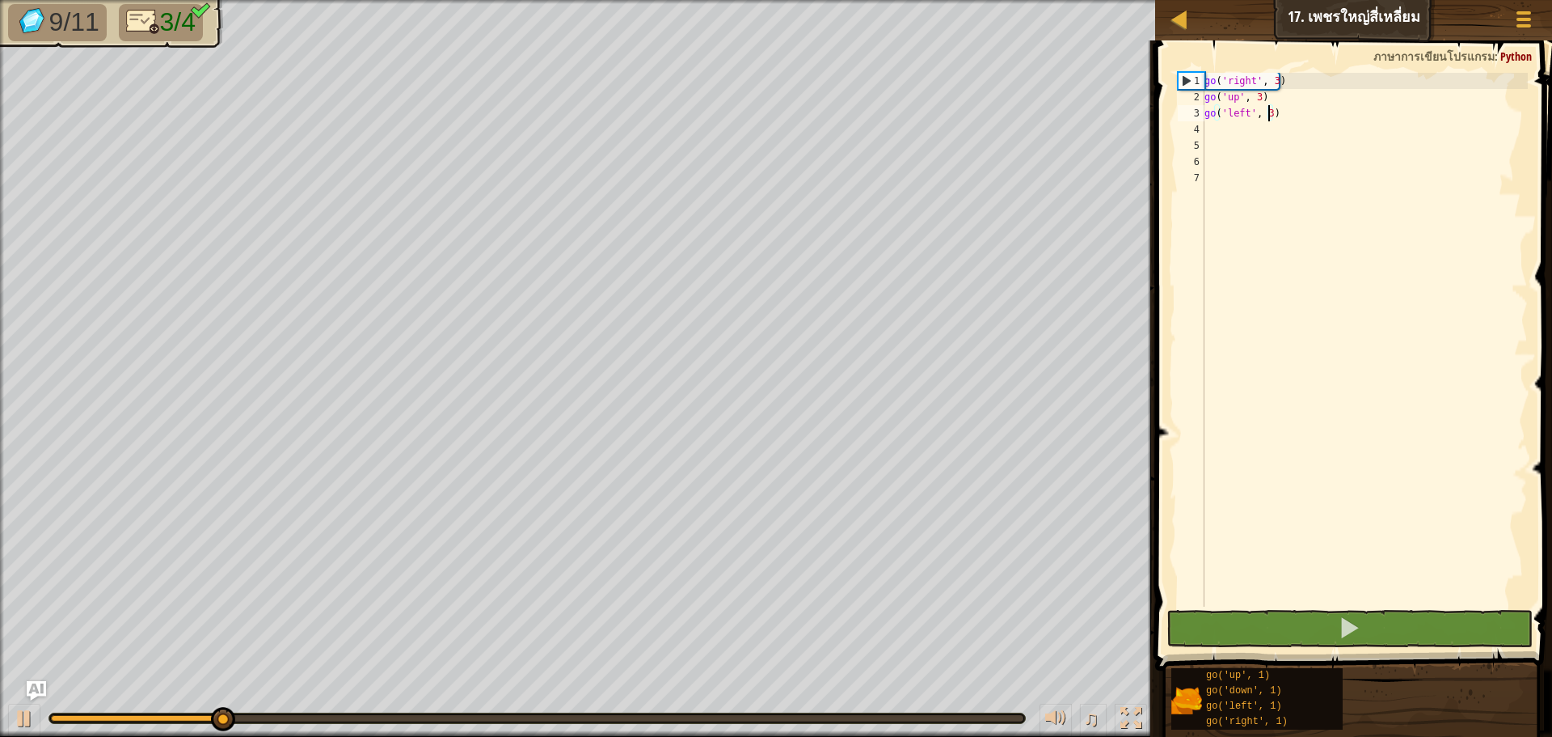
click at [1250, 131] on div "go ( 'right' , 3 ) go ( 'up' , 3 ) go ( 'left' , 3 )" at bounding box center [1365, 356] width 327 height 566
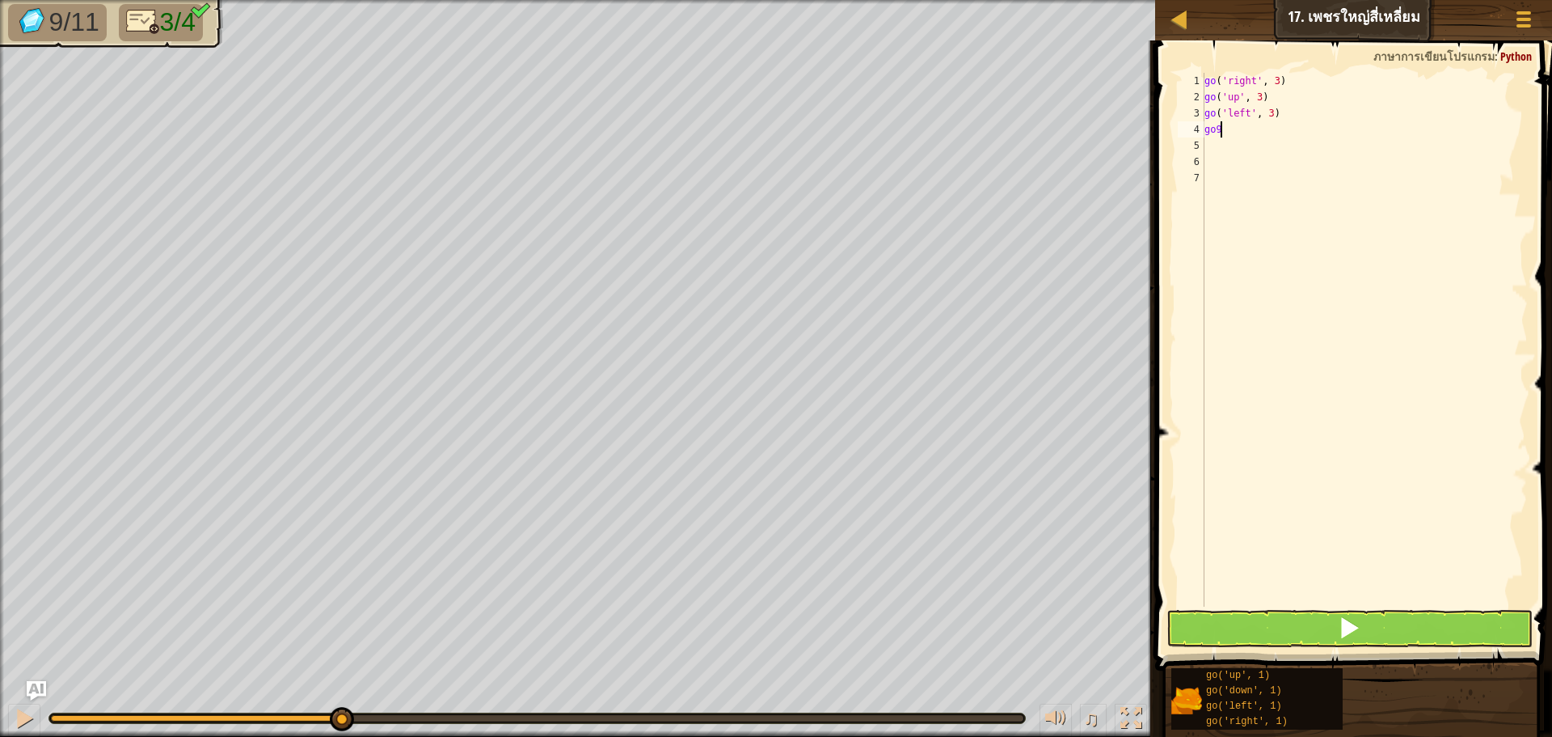
scroll to position [7, 0]
type textarea "go"
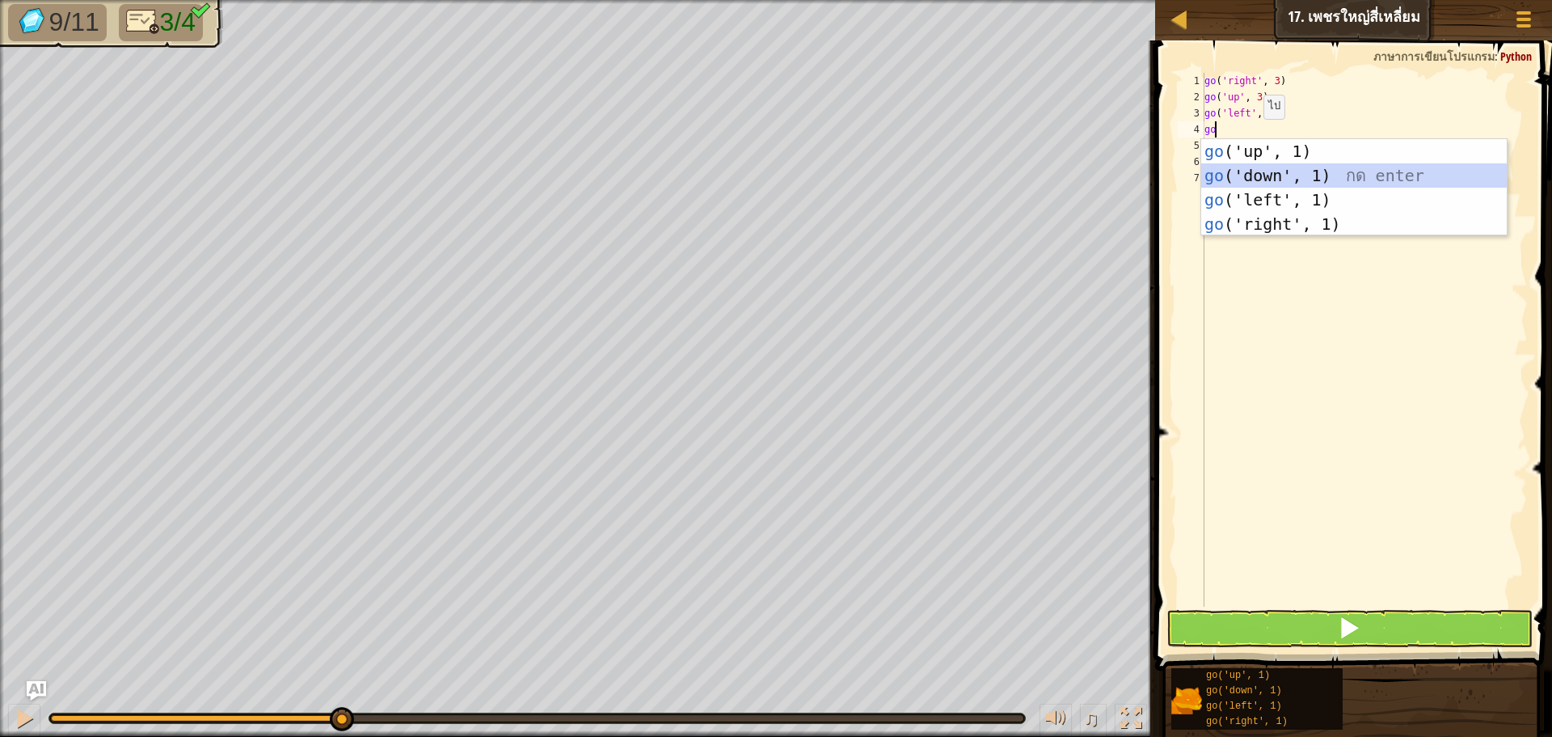
click at [1248, 180] on div "go ('up', 1) กด enter go ('down', 1) กด enter go ('left', 1) กด enter go ('righ…" at bounding box center [1355, 212] width 306 height 146
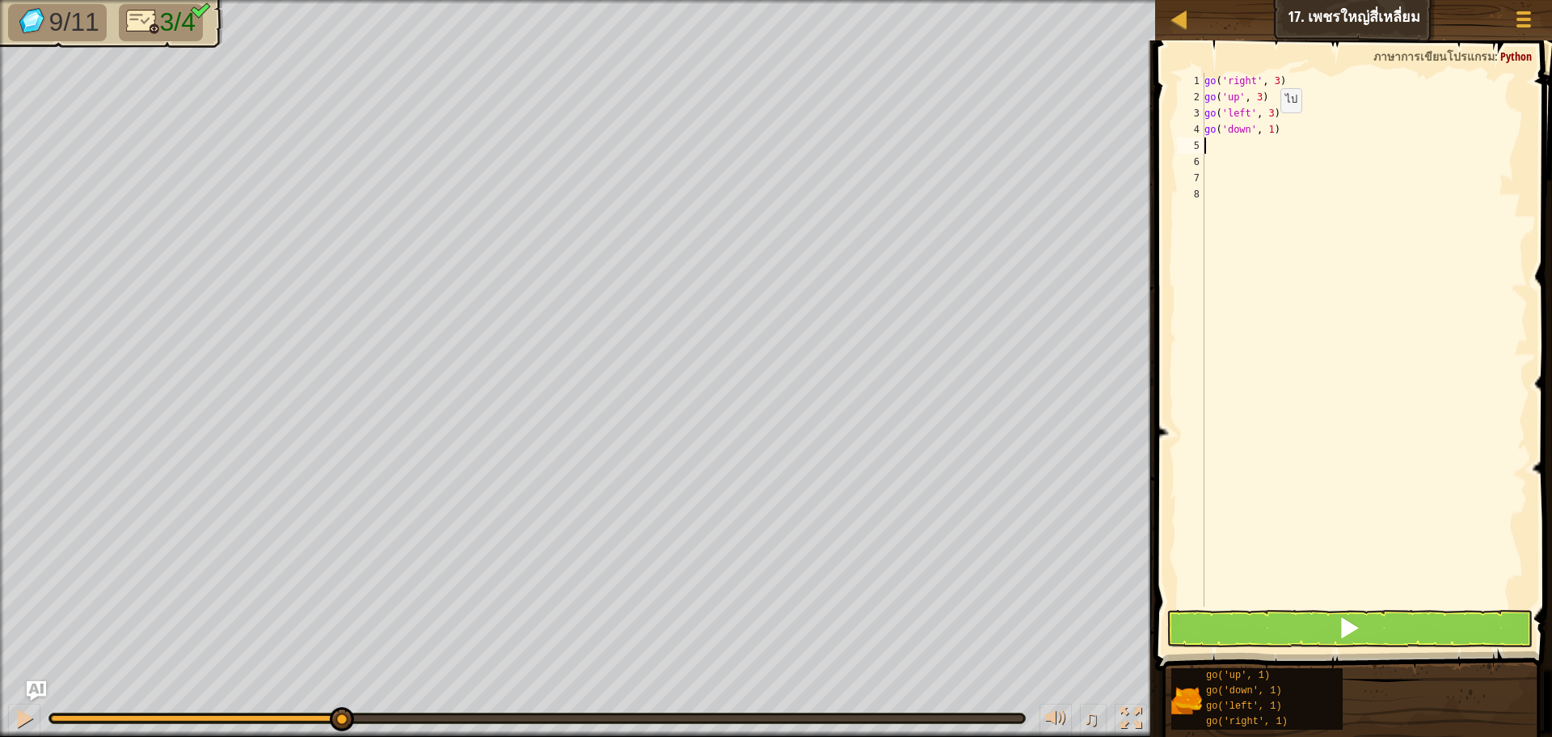
click at [1267, 129] on div "go ( 'right' , 3 ) go ( 'up' , 3 ) go ( 'left' , 3 ) go ( 'down' , 1 )" at bounding box center [1365, 356] width 327 height 566
type textarea "go('down', 2)"
click at [1380, 616] on button at bounding box center [1350, 628] width 366 height 37
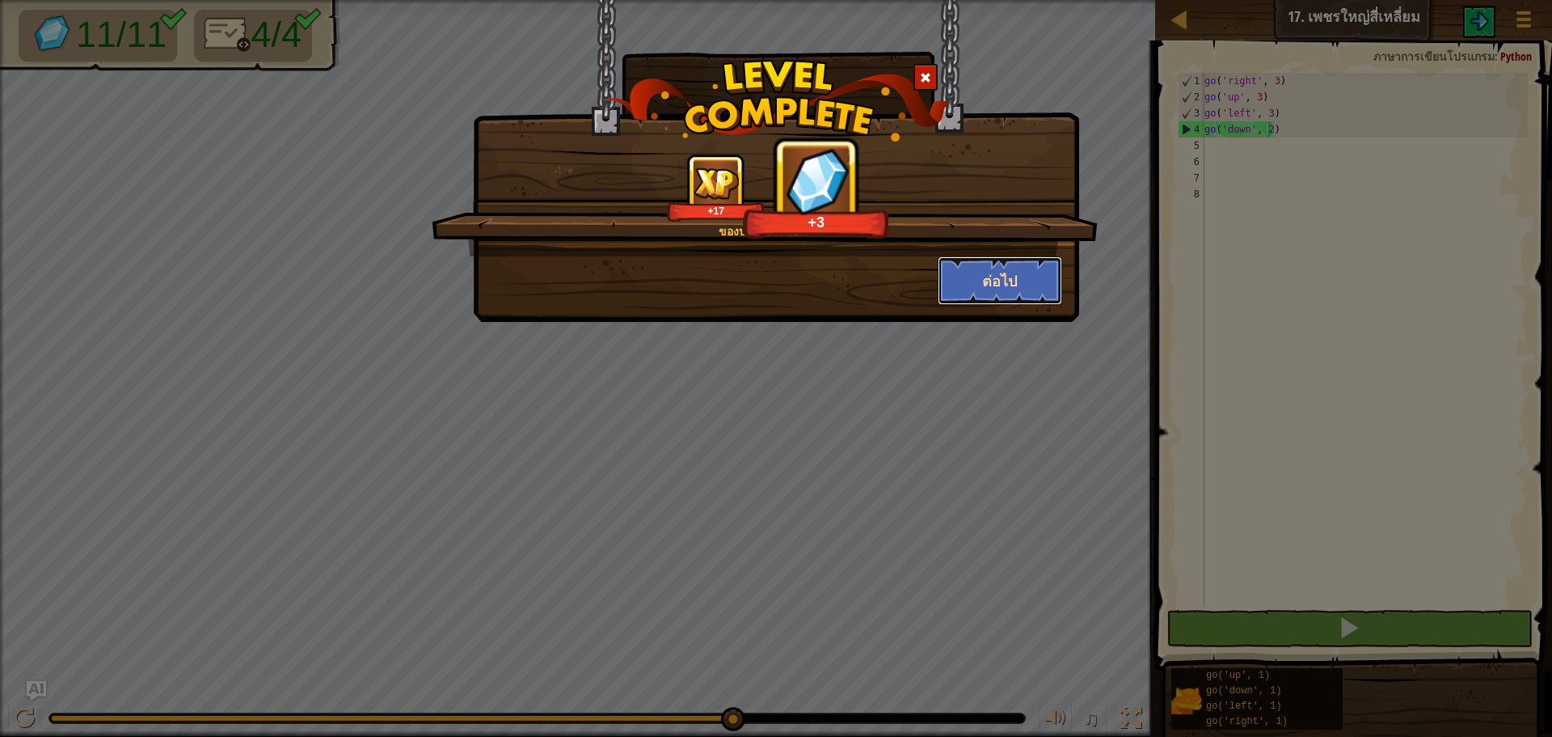
click at [1026, 285] on button "ต่อไป" at bounding box center [1000, 280] width 125 height 49
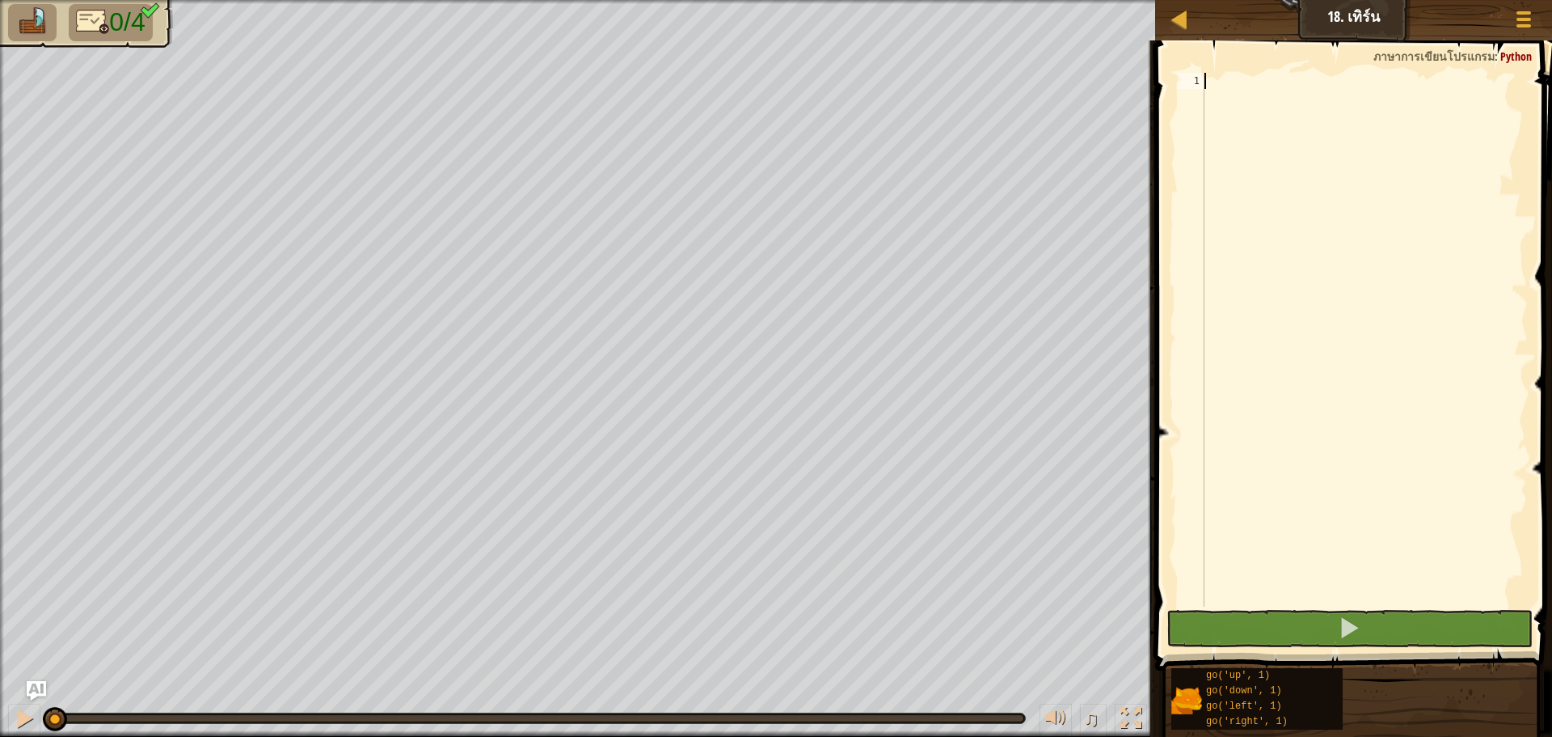
scroll to position [7, 0]
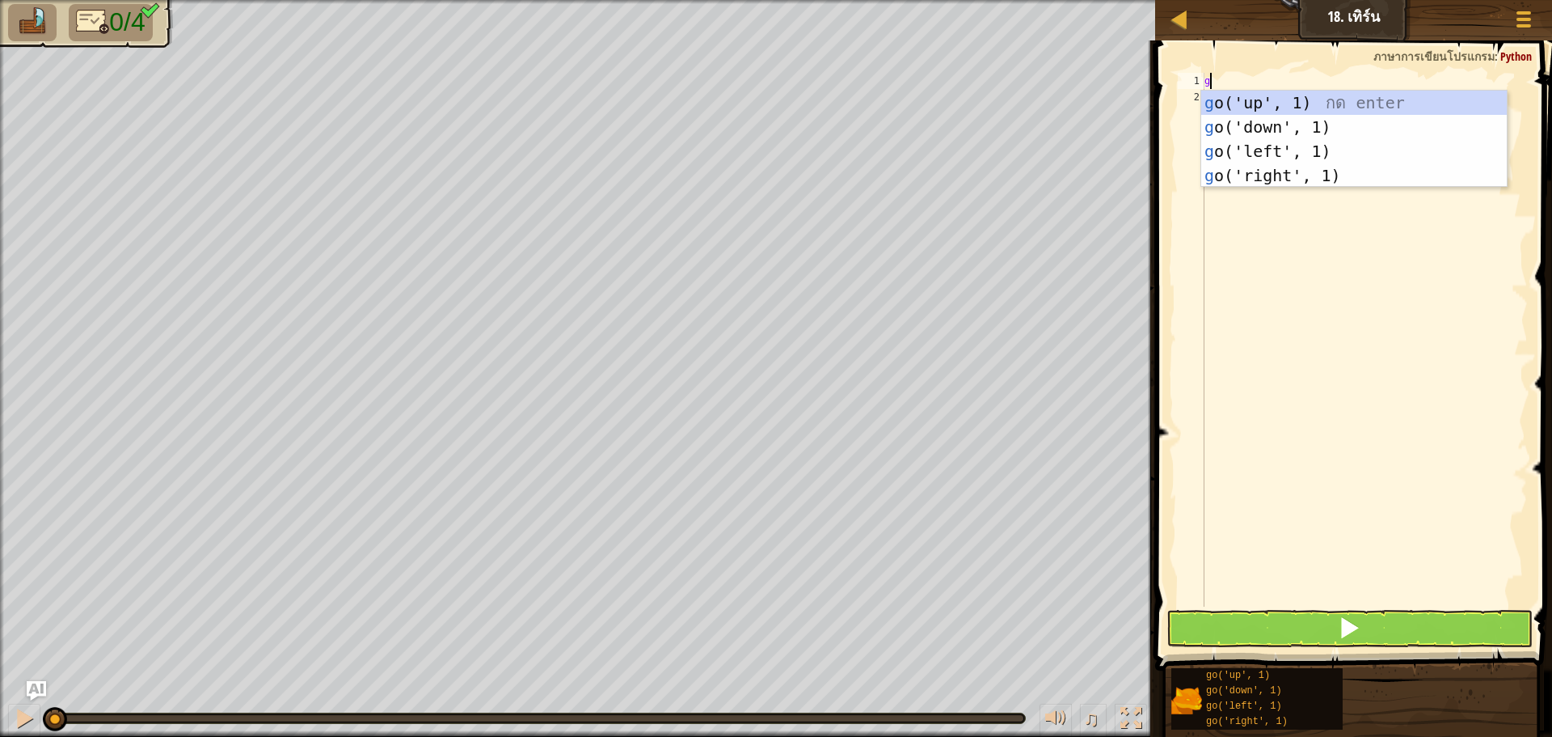
type textarea "go"
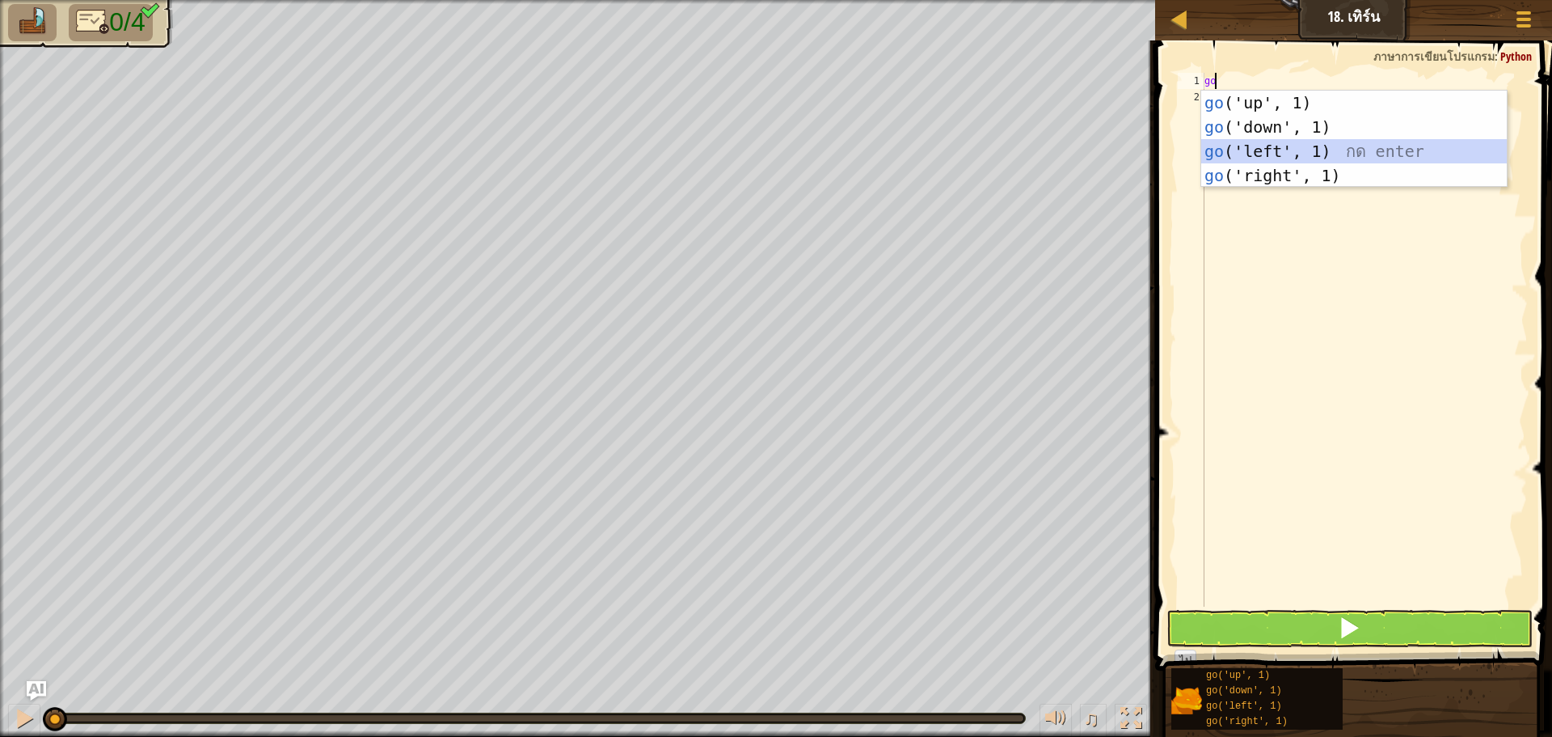
click at [1227, 146] on div "go ('up', 1) กด enter go ('down', 1) กด enter go ('left', 1) กด enter go ('righ…" at bounding box center [1355, 164] width 306 height 146
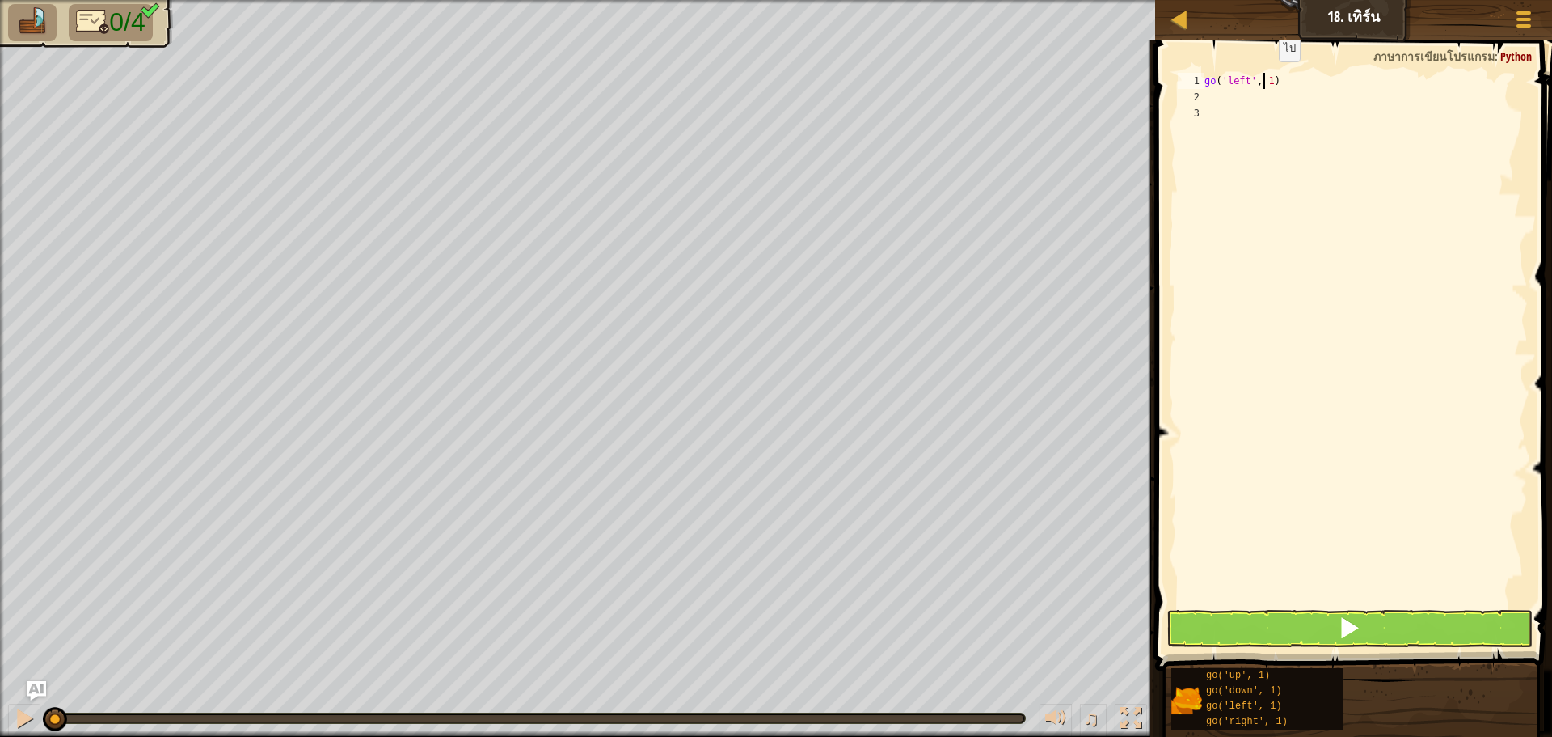
click at [1265, 78] on div "go ( 'left' , 1 )" at bounding box center [1365, 356] width 327 height 566
click at [1269, 78] on div "go ( 'left' , 1 )" at bounding box center [1365, 356] width 327 height 566
type textarea "go('left', 2)"
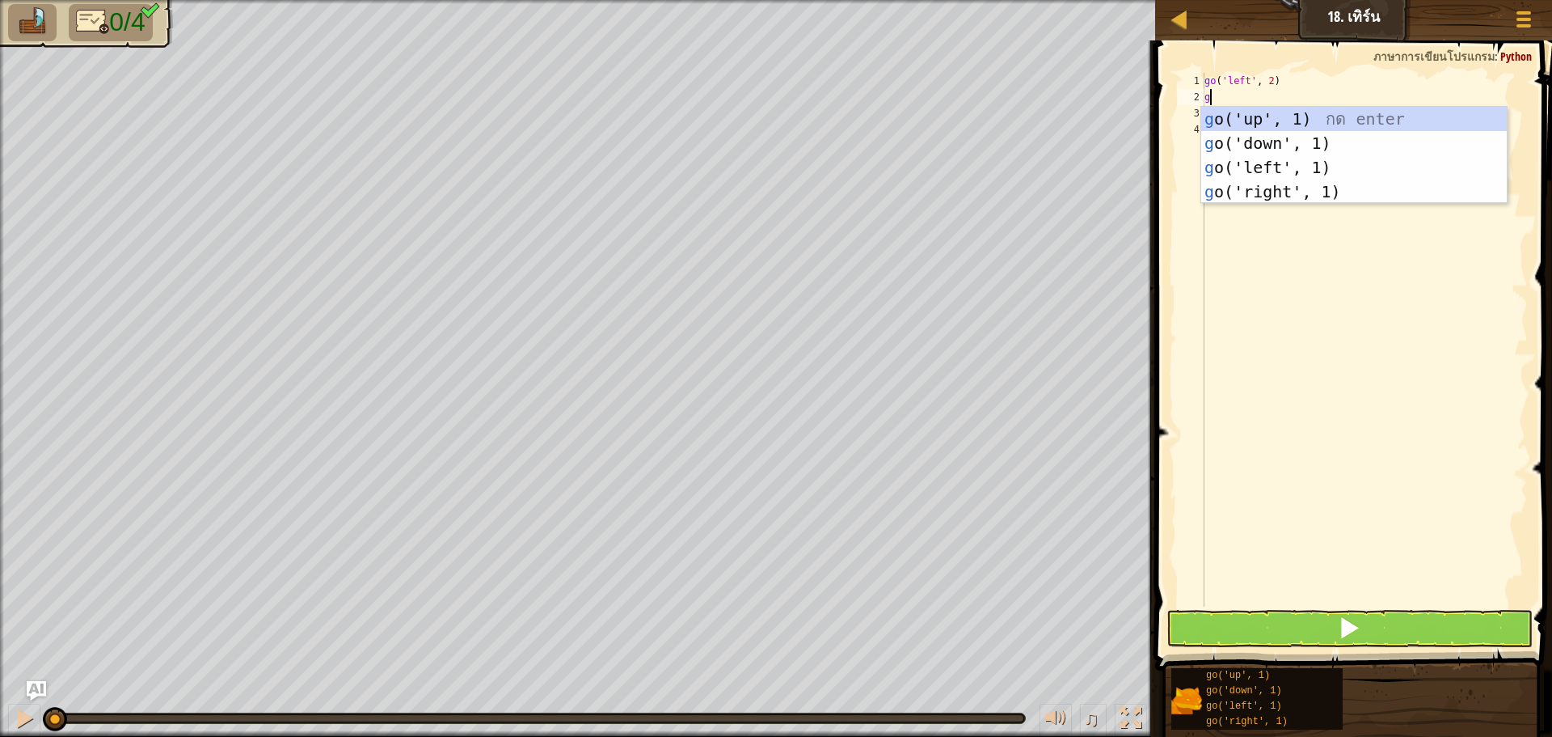
type textarea "go"
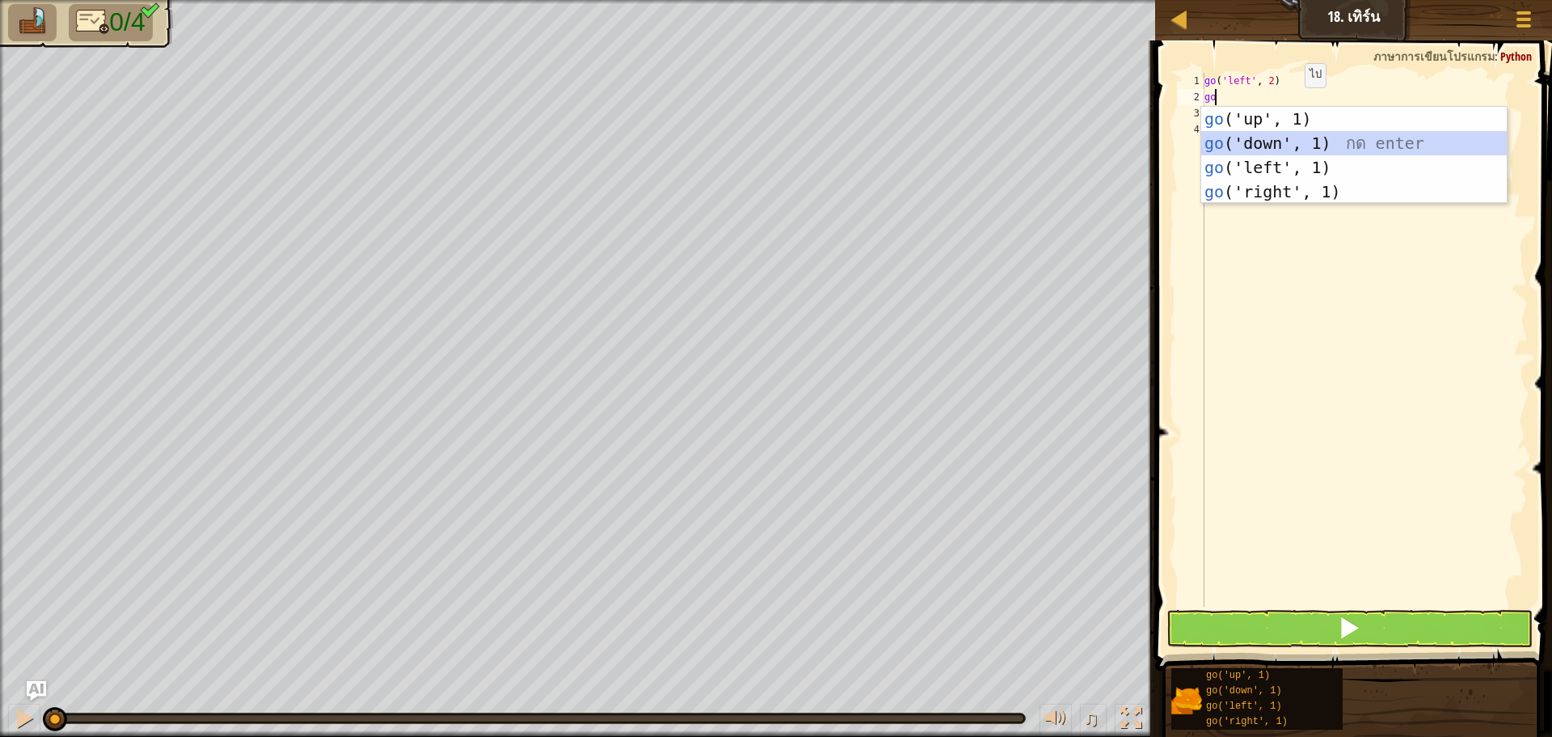
click at [1286, 142] on div "go ('up', 1) กด enter go ('down', 1) กด enter go ('left', 1) กด enter go ('righ…" at bounding box center [1355, 180] width 306 height 146
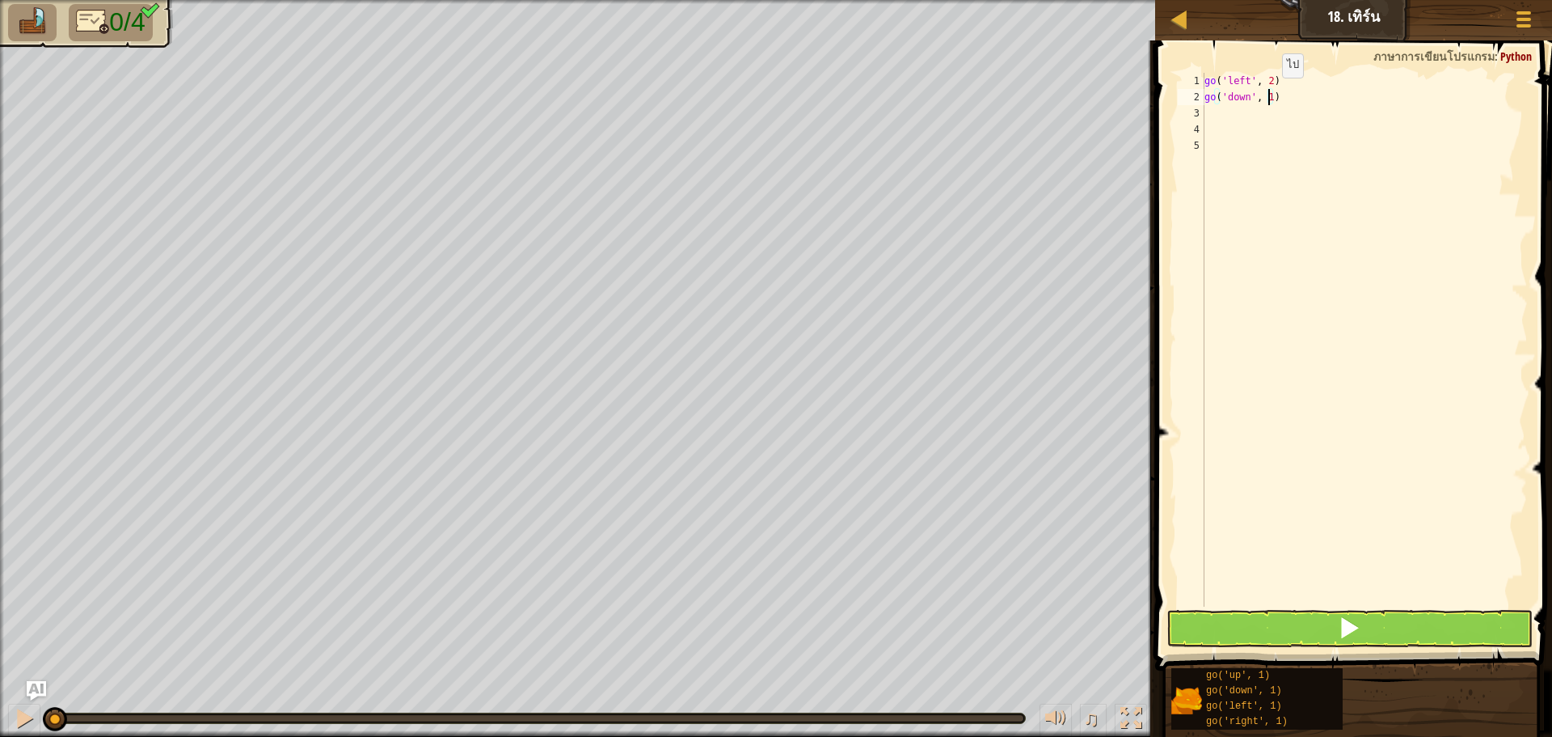
click at [1269, 94] on div "go ( 'left' , 2 ) go ( 'down' , 1 )" at bounding box center [1365, 356] width 327 height 566
type textarea "go('down', 2)"
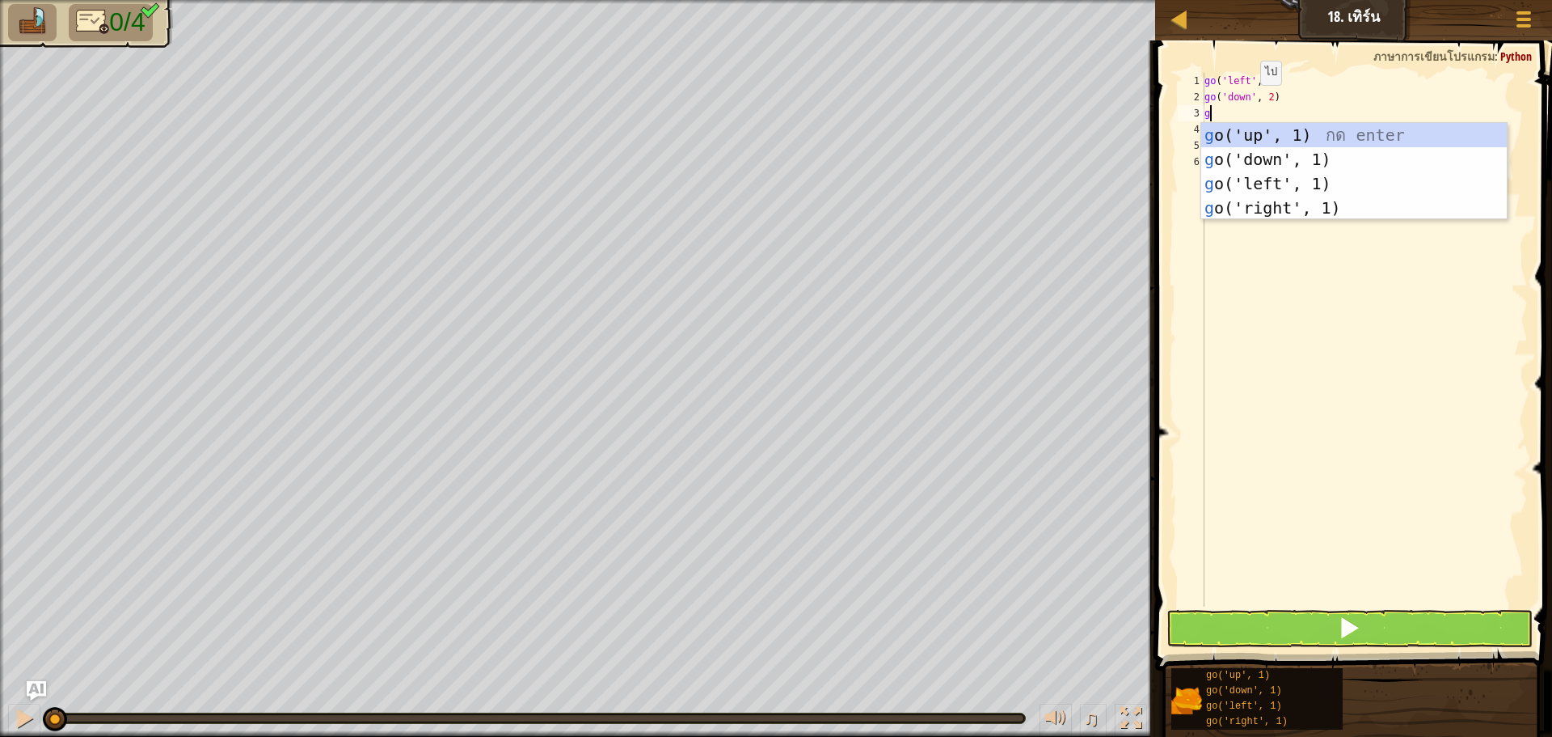
type textarea "go"
click at [1249, 207] on div "go ('up', 1) กด enter go ('down', 1) กด enter go ('left', 1) กด enter go ('righ…" at bounding box center [1355, 196] width 306 height 146
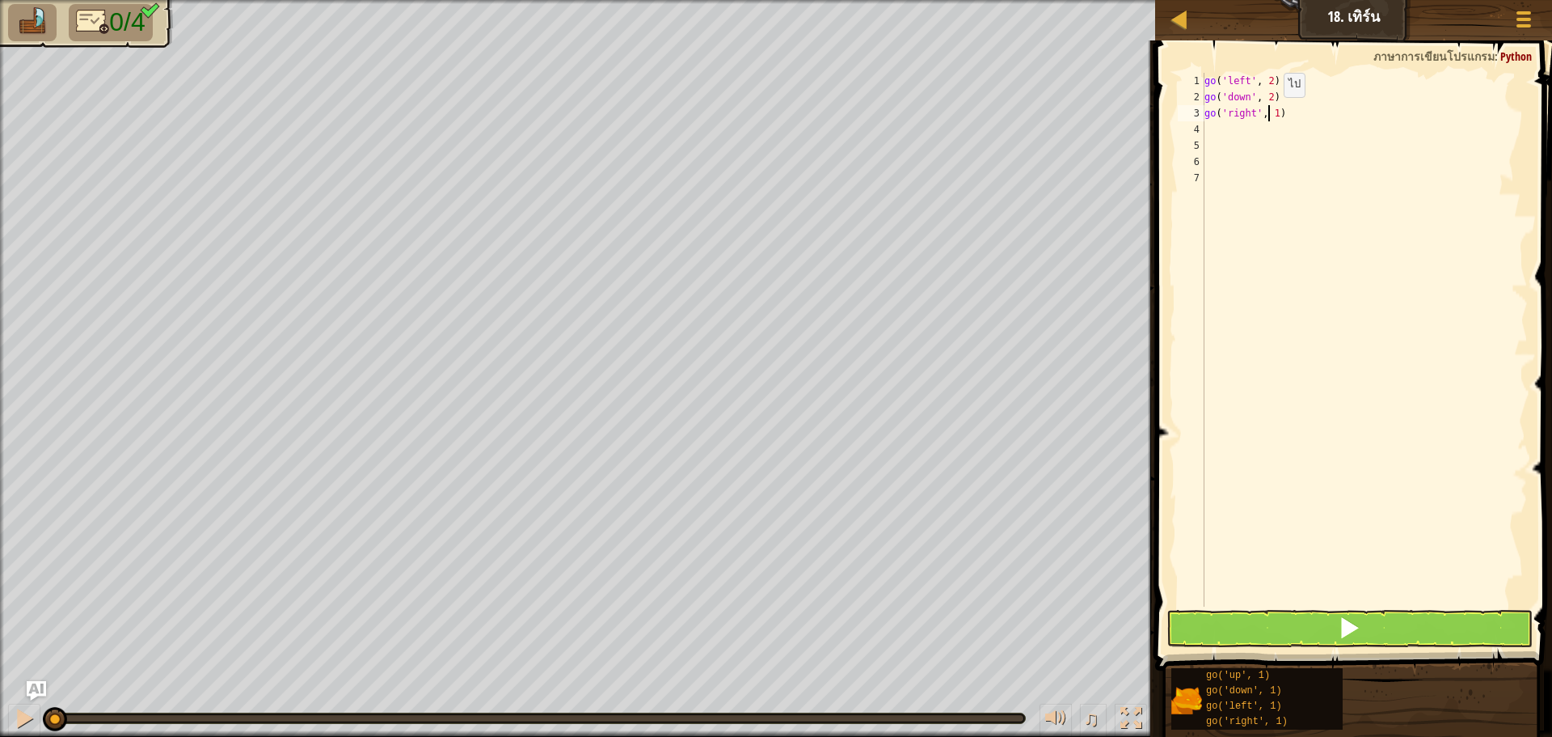
click at [1270, 113] on div "go ( 'left' , 2 ) go ( 'down' , 2 ) go ( 'right' , 1 )" at bounding box center [1365, 356] width 327 height 566
click at [1272, 113] on div "go ( 'left' , 2 ) go ( 'down' , 2 ) go ( 'right' , 1 )" at bounding box center [1365, 356] width 327 height 566
type textarea "go('right', 4)"
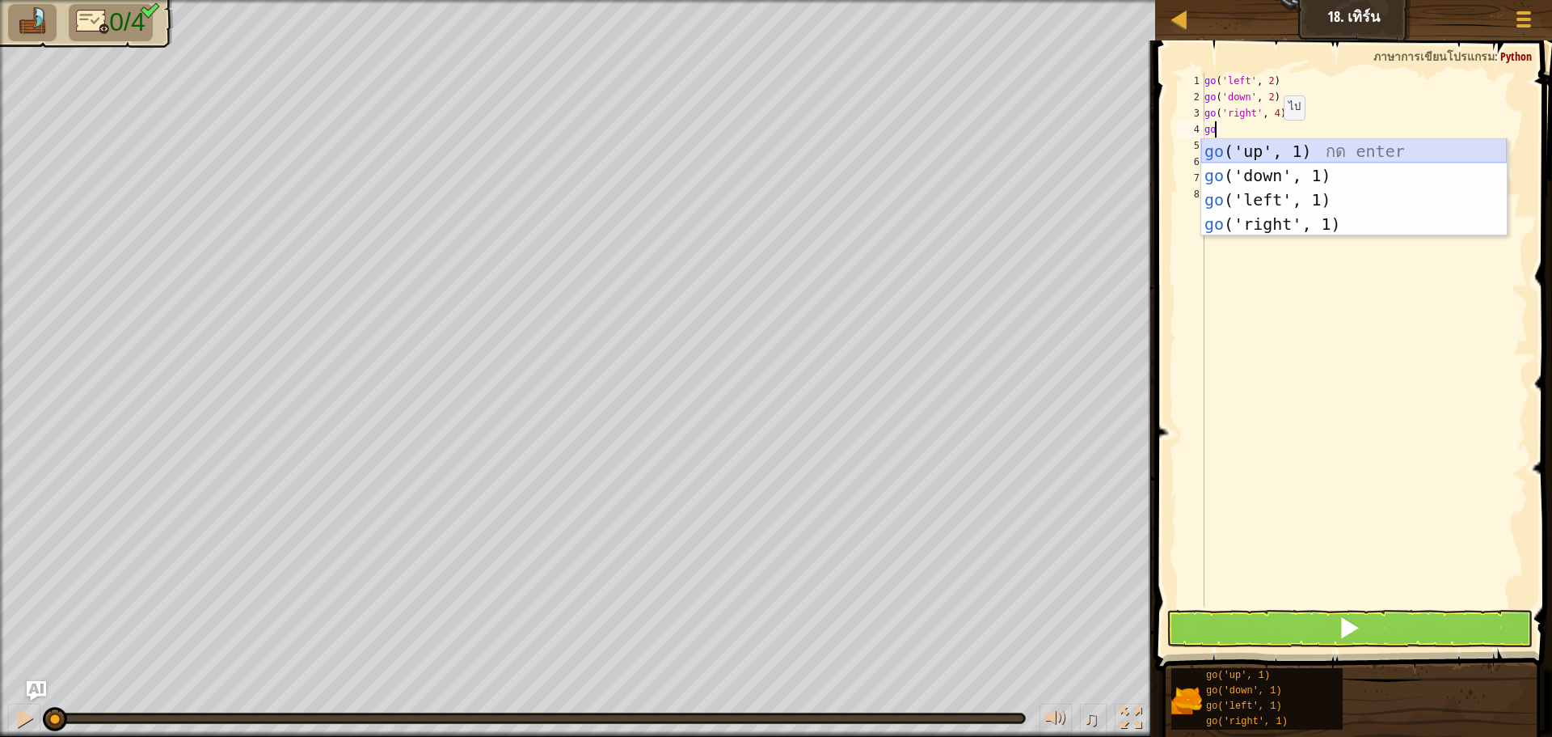
click at [1269, 142] on div "go ('up', 1) กด enter go ('down', 1) กด enter go ('left', 1) กด enter go ('righ…" at bounding box center [1355, 212] width 306 height 146
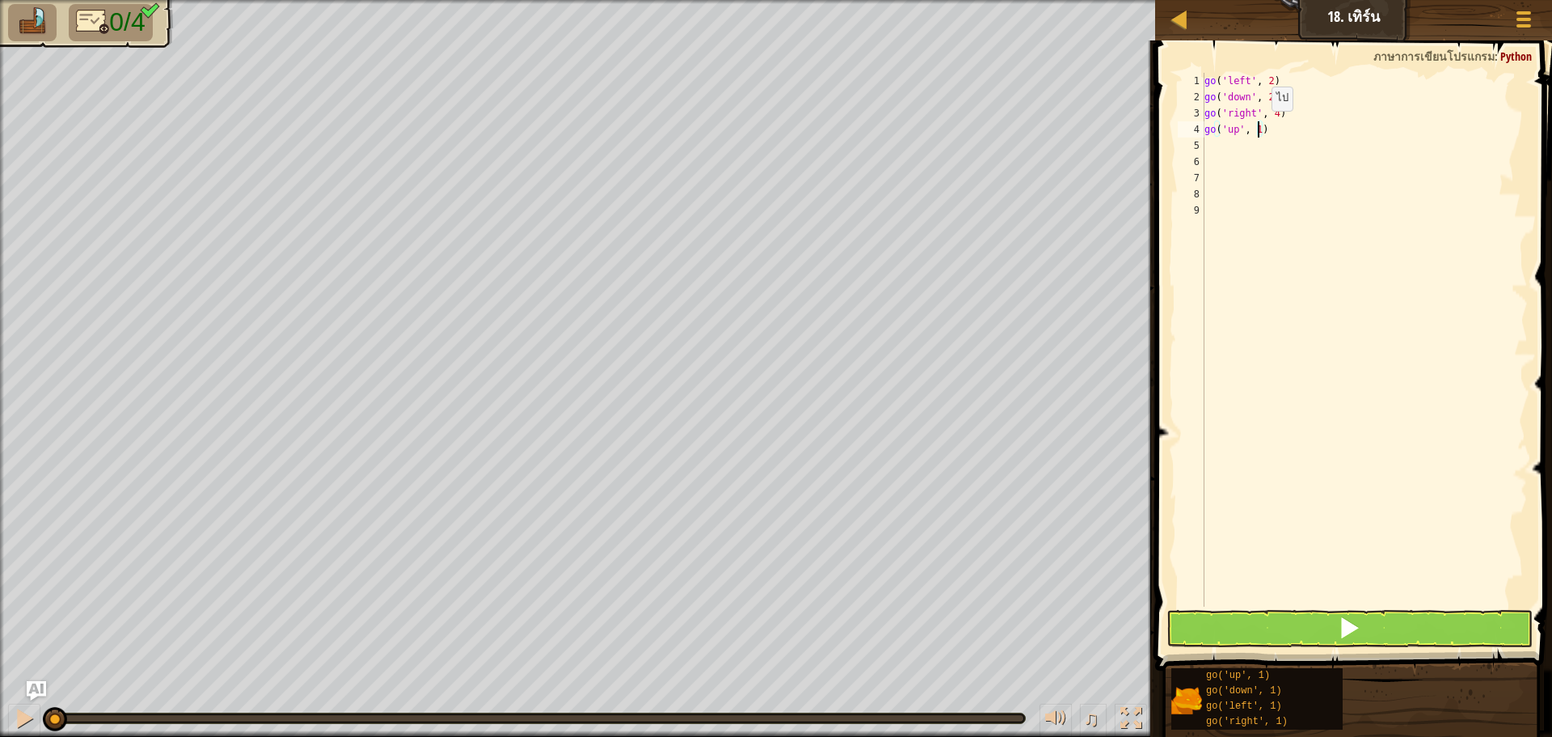
click at [1258, 127] on div "go ( 'left' , 2 ) go ( 'down' , 2 ) go ( 'right' , 4 ) go ( 'up' , 1 )" at bounding box center [1365, 356] width 327 height 566
click at [1389, 630] on button at bounding box center [1350, 628] width 366 height 37
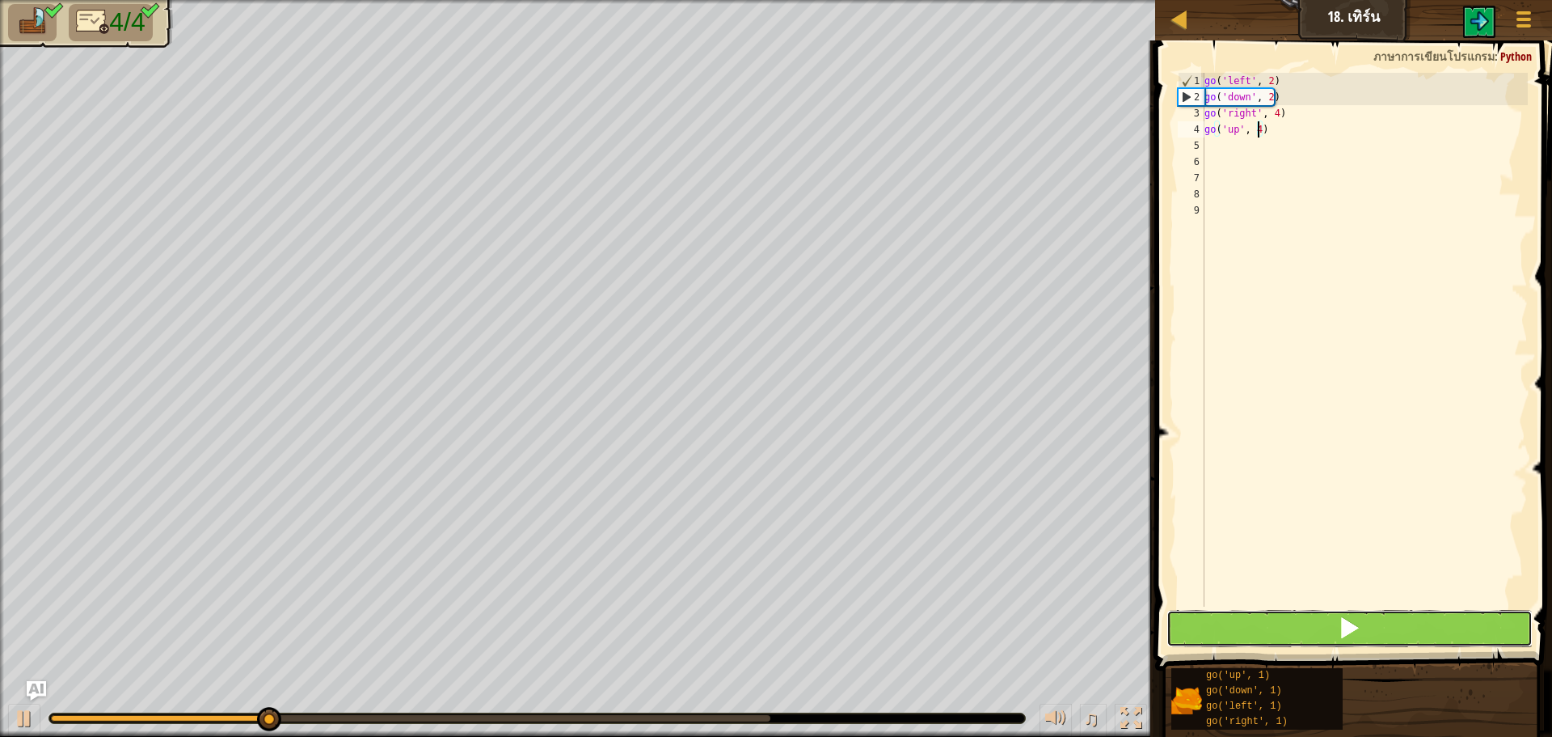
click at [1257, 632] on button at bounding box center [1350, 628] width 366 height 37
click at [1266, 612] on button at bounding box center [1350, 628] width 366 height 37
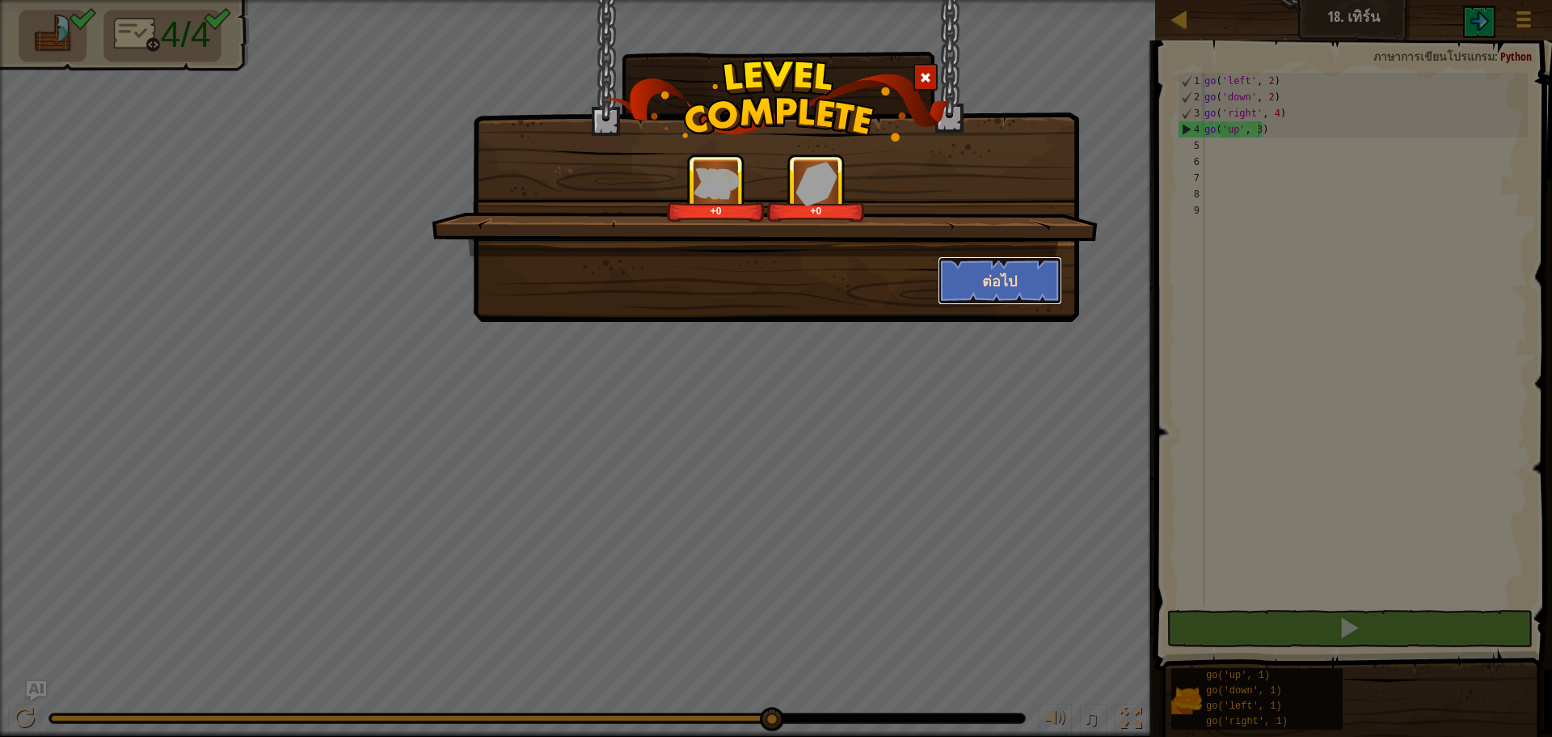
click at [994, 285] on button "ต่อไป" at bounding box center [1000, 280] width 125 height 49
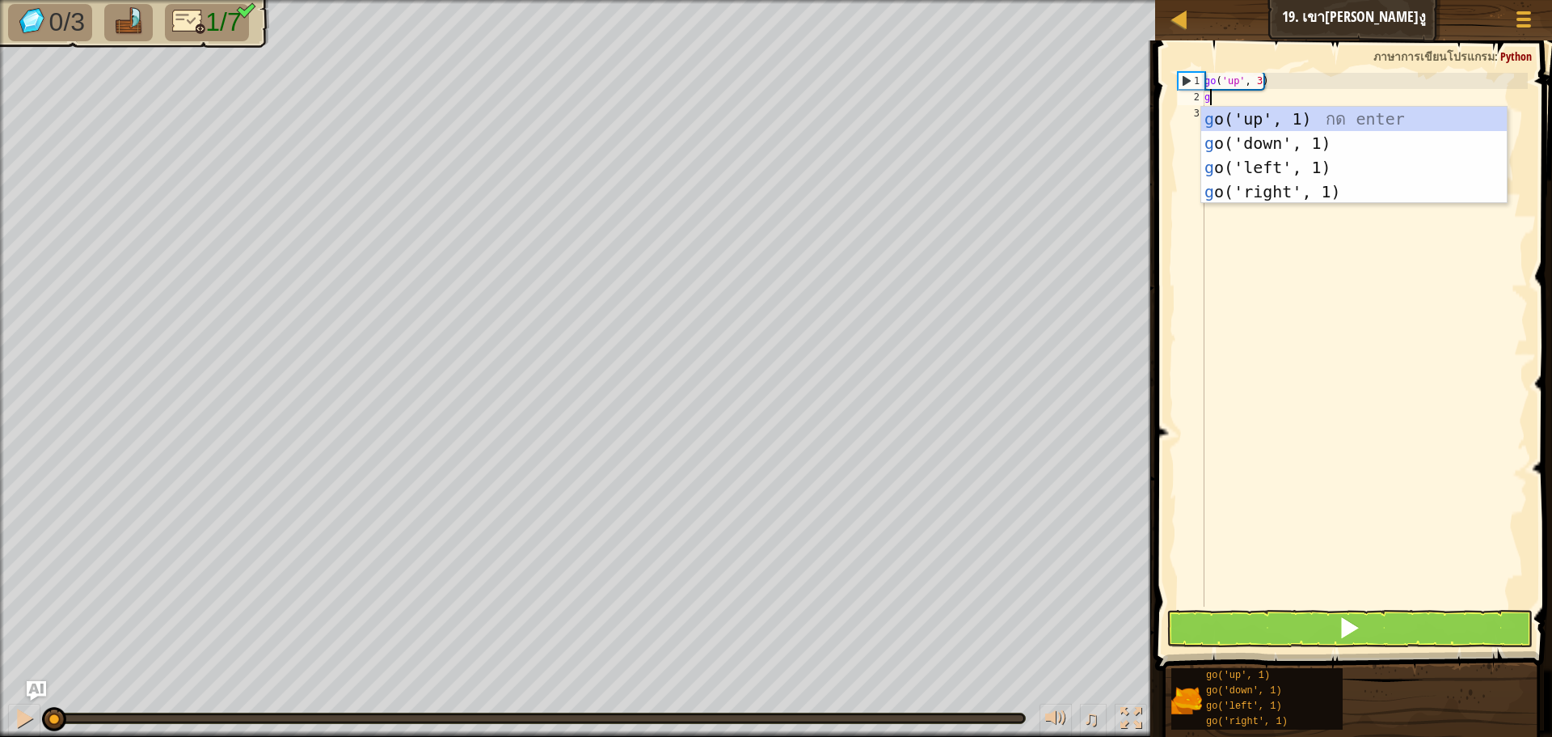
scroll to position [7, 0]
click at [1341, 189] on div "go ('up', 1) กด enter go ('down', 1) กด enter go ('left', 1) กด enter go ('righ…" at bounding box center [1355, 180] width 306 height 146
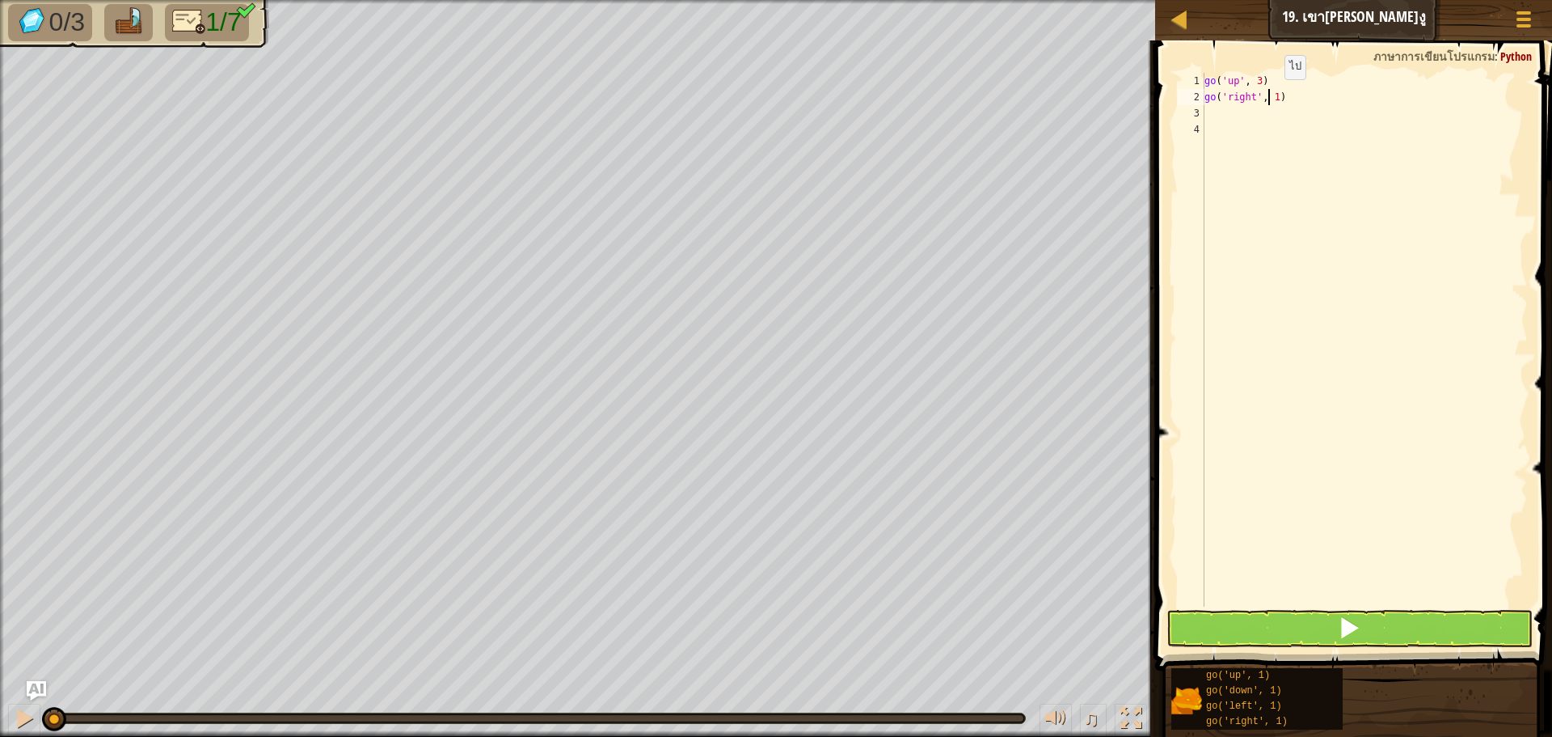
click at [1271, 95] on div "go ( 'up' , 3 ) go ( 'right' , 1 )" at bounding box center [1365, 356] width 327 height 566
click at [1273, 95] on div "go ( 'up' , 3 ) go ( 'right' , 1 )" at bounding box center [1365, 356] width 327 height 566
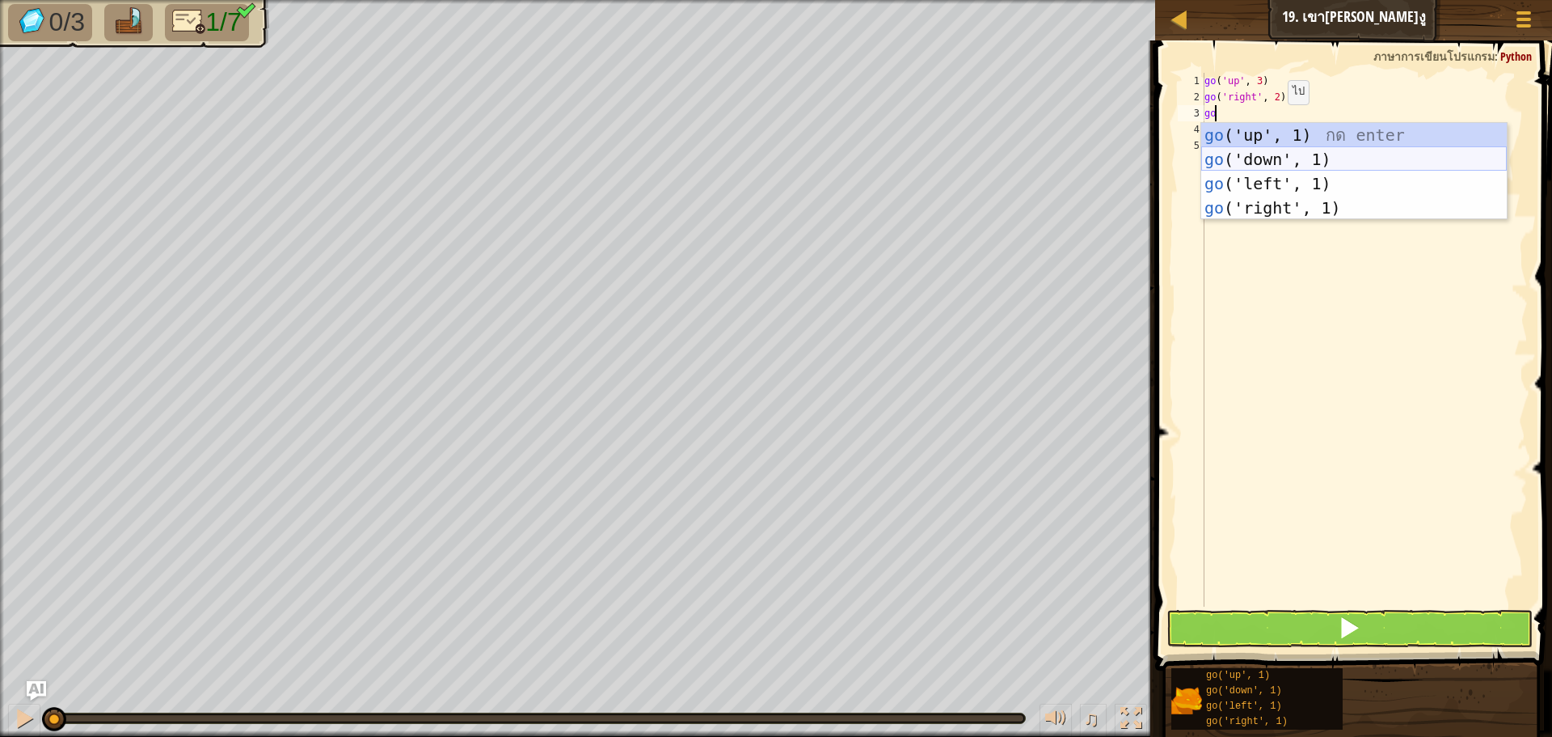
click at [1275, 154] on div "go ('up', 1) กด enter go ('down', 1) กด enter go ('left', 1) กด enter go ('righ…" at bounding box center [1355, 196] width 306 height 146
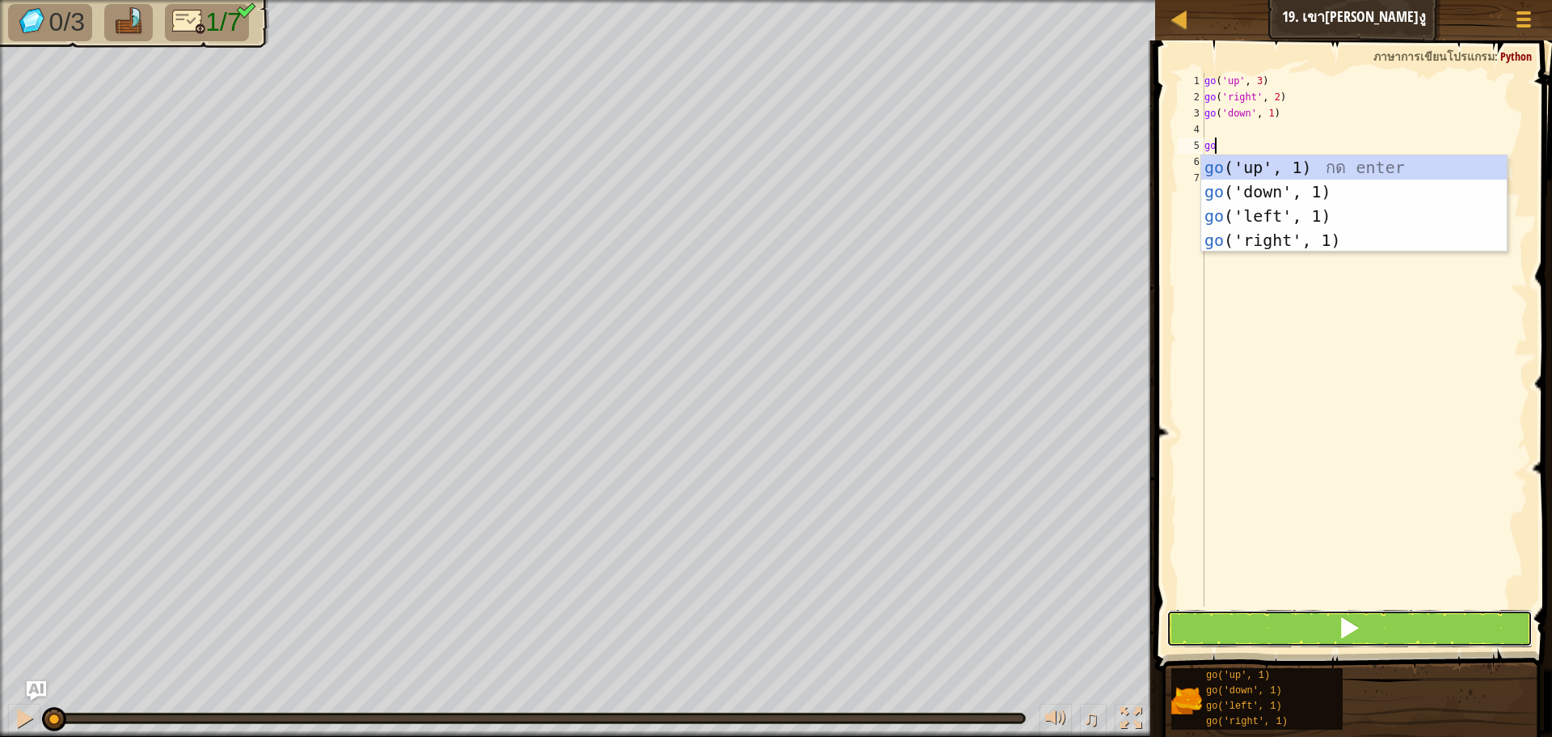
click at [1286, 636] on button at bounding box center [1350, 628] width 366 height 37
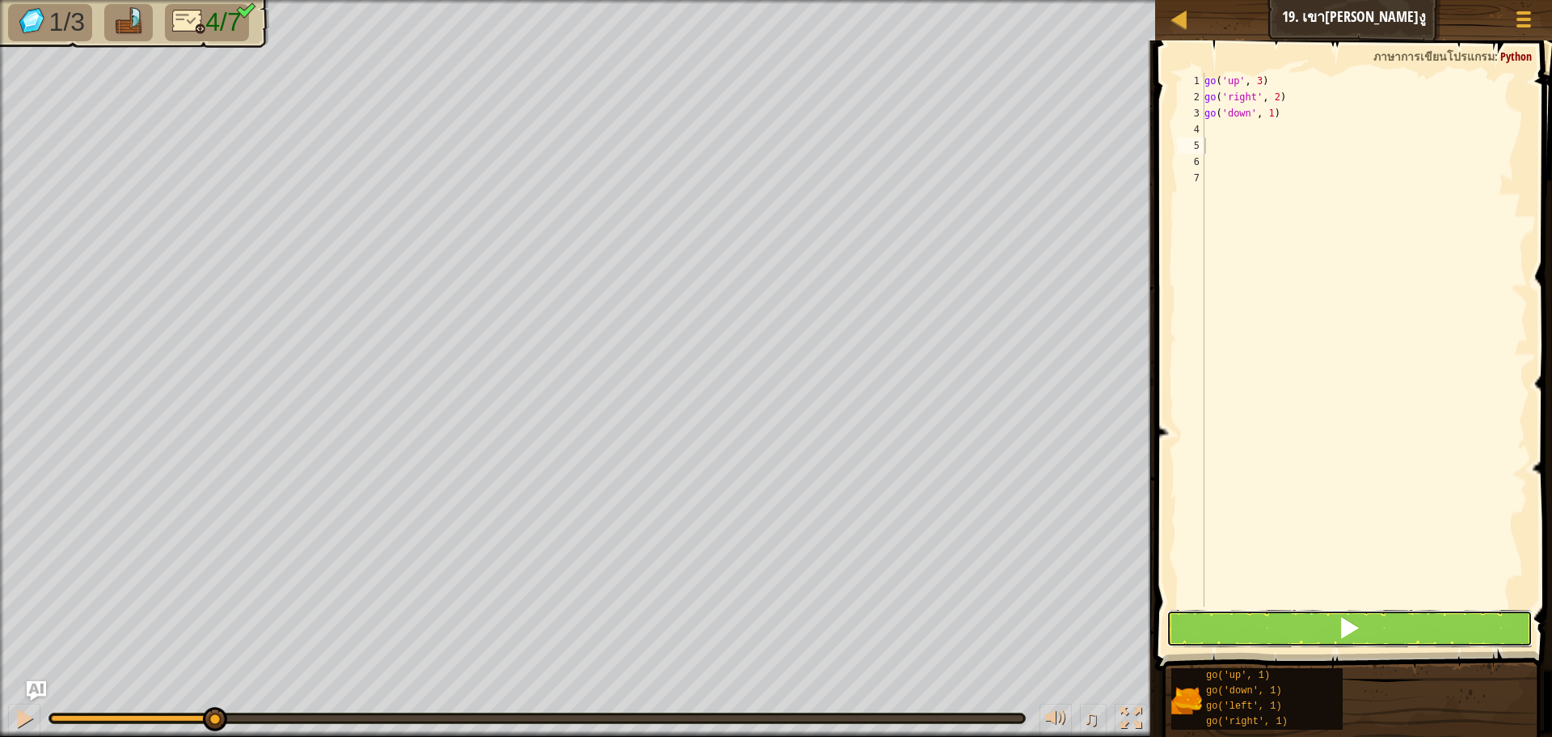
click at [1387, 633] on button at bounding box center [1350, 628] width 366 height 37
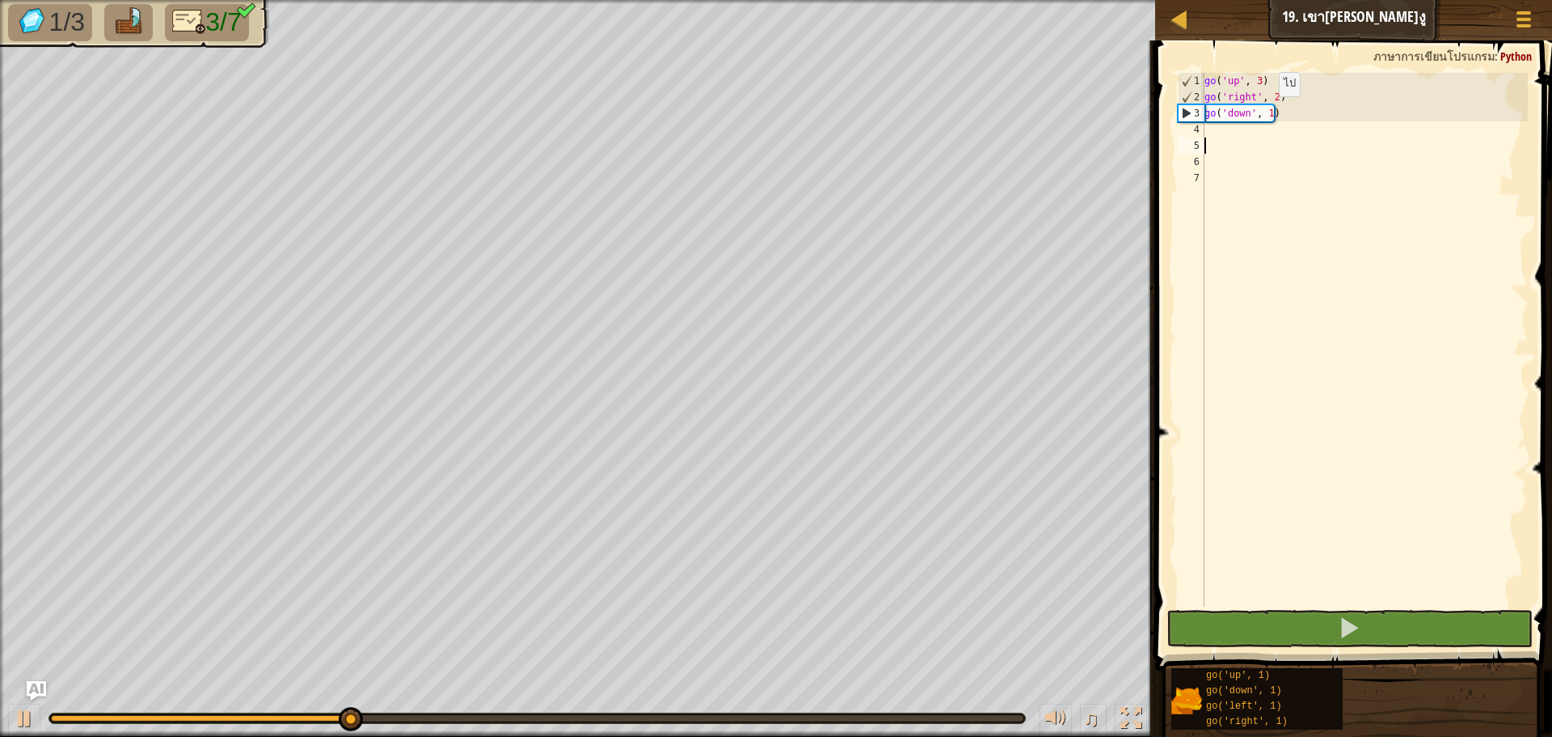
click at [1265, 112] on div "go ( 'up' , 3 ) go ( 'right' , 2 ) go ( 'down' , 1 )" at bounding box center [1365, 356] width 327 height 566
click at [1268, 112] on div "go ( 'up' , 3 ) go ( 'right' , 2 ) go ( 'down' , 1 )" at bounding box center [1365, 356] width 327 height 566
click at [1233, 132] on div "go ( 'up' , 3 ) go ( 'right' , 2 ) go ( 'down' , 1 )" at bounding box center [1365, 356] width 327 height 566
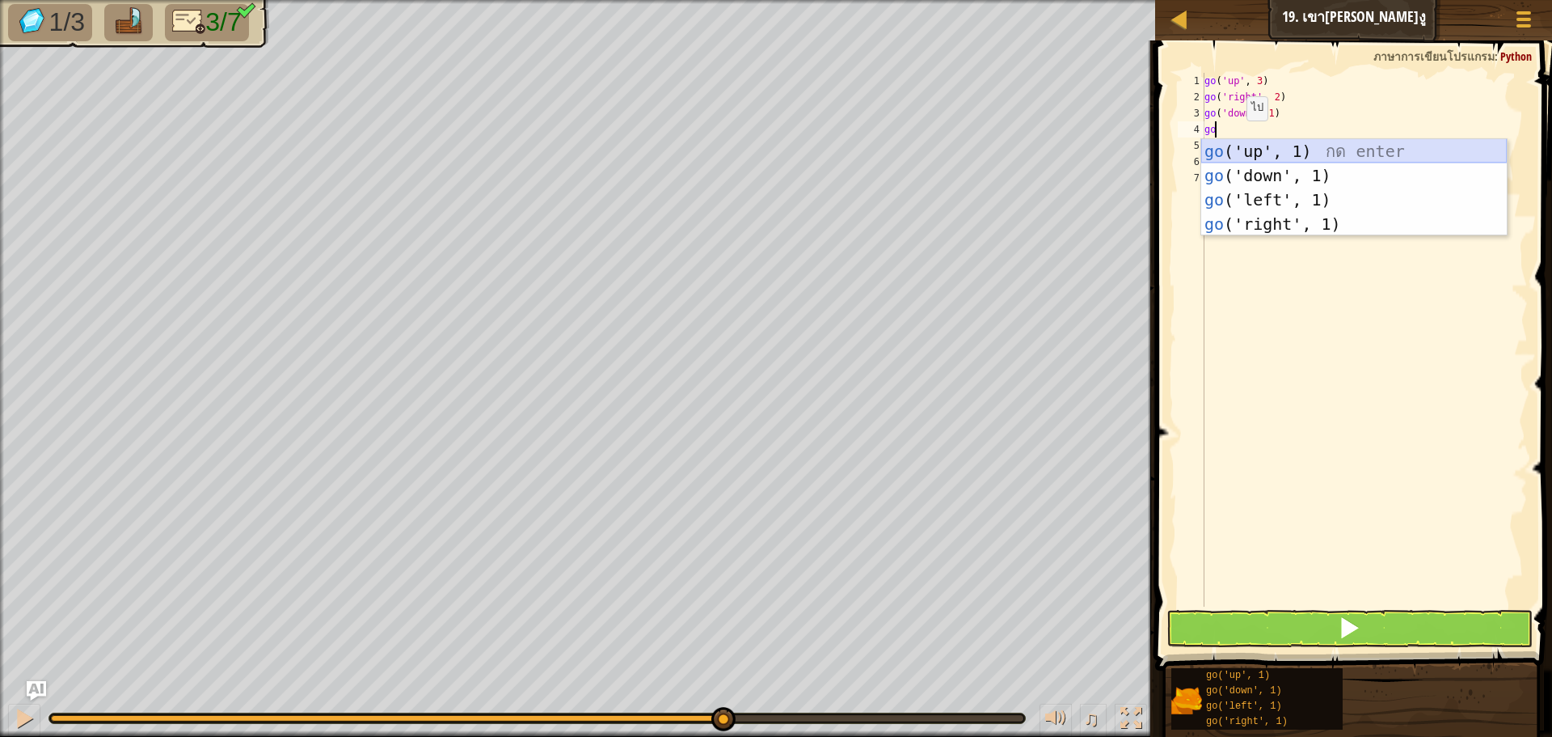
click at [1235, 149] on div "go ('up', 1) กด enter go ('down', 1) กด enter go ('left', 1) กด enter go ('righ…" at bounding box center [1355, 212] width 306 height 146
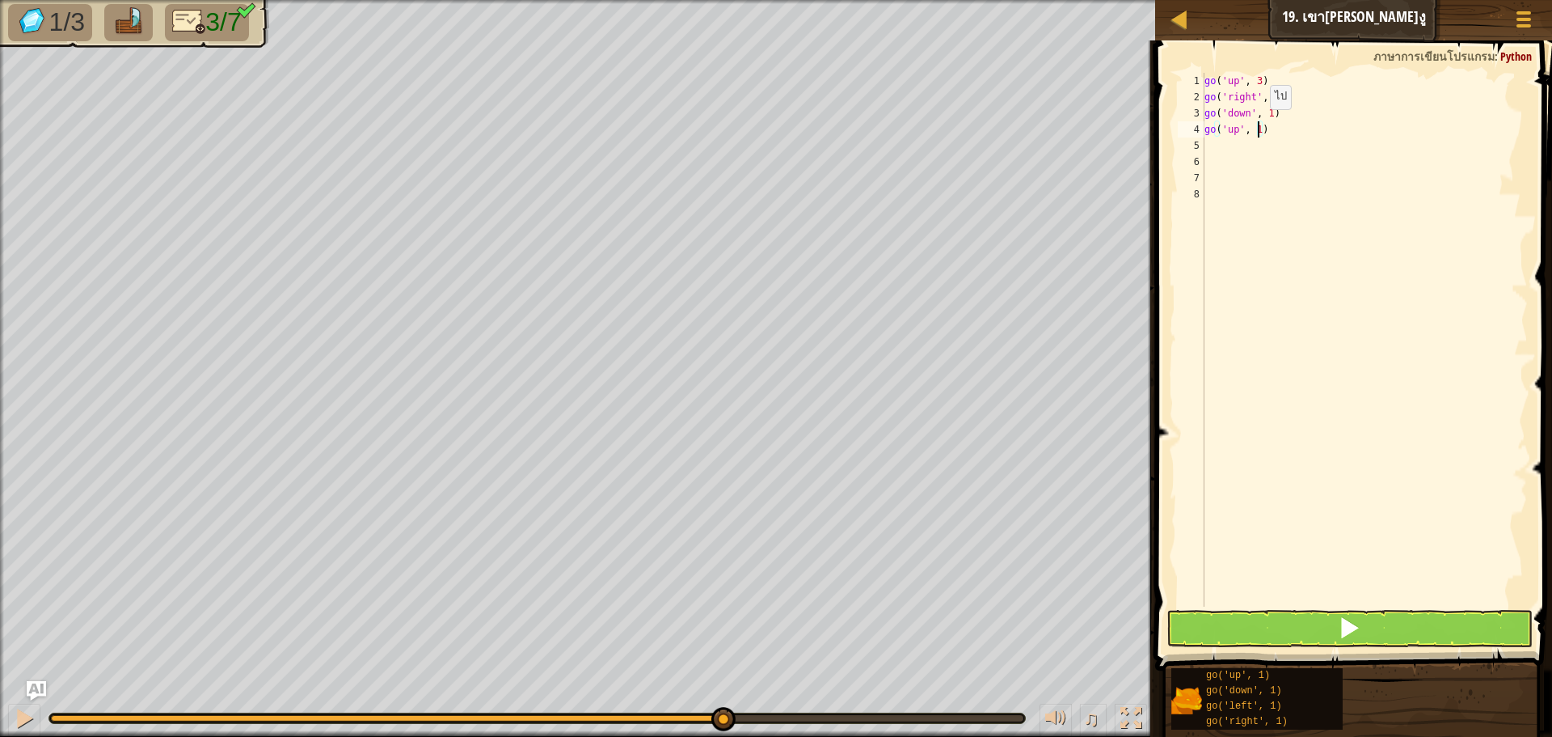
click at [1257, 125] on div "go ( 'up' , 3 ) go ( 'right' , 2 ) go ( 'down' , 1 ) go ( 'up' , 1 )" at bounding box center [1365, 356] width 327 height 566
click at [1282, 637] on button at bounding box center [1350, 628] width 366 height 37
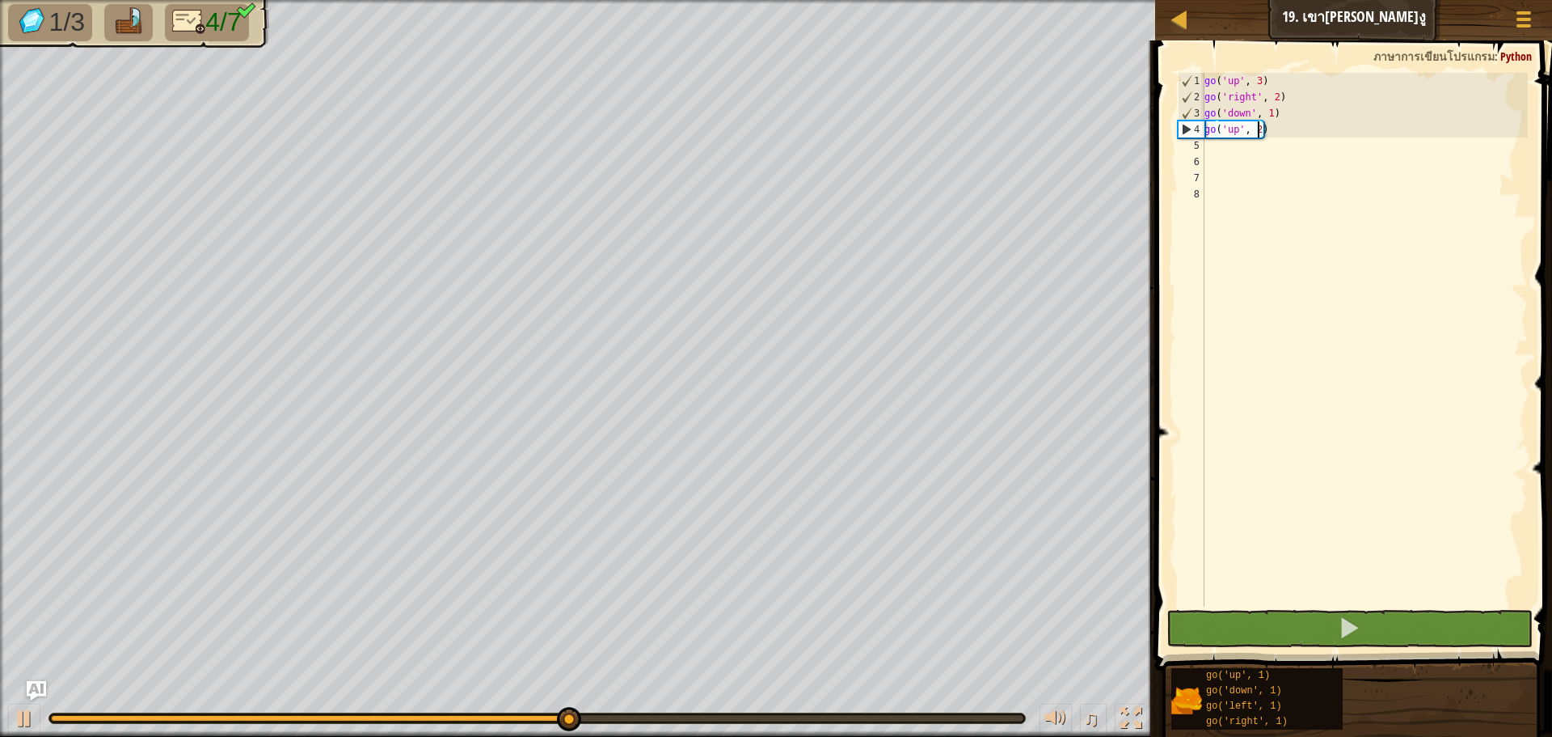
scroll to position [7, 0]
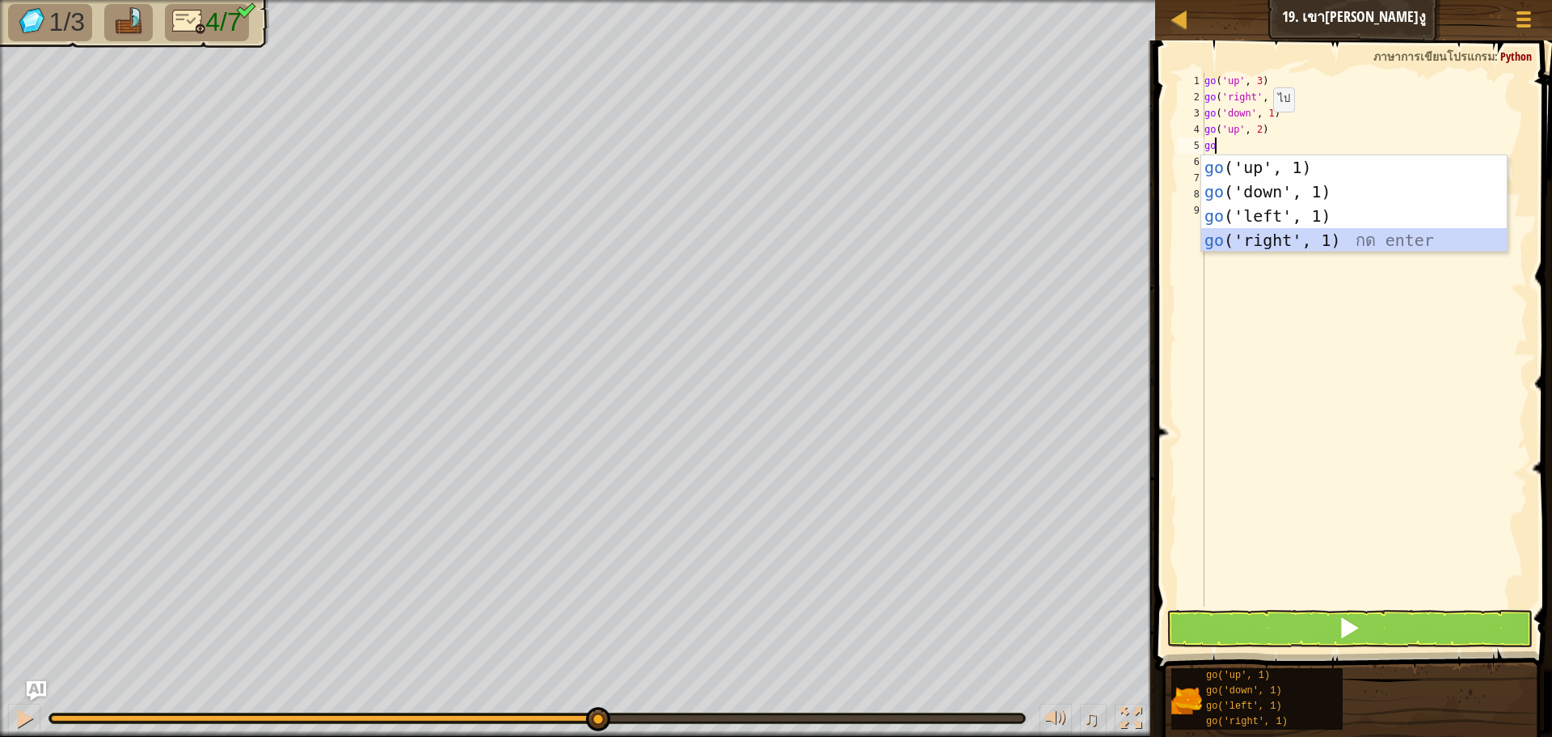
click at [1264, 235] on div "go ('up', 1) กด enter go ('down', 1) กด enter go ('left', 1) กด enter go ('righ…" at bounding box center [1355, 228] width 306 height 146
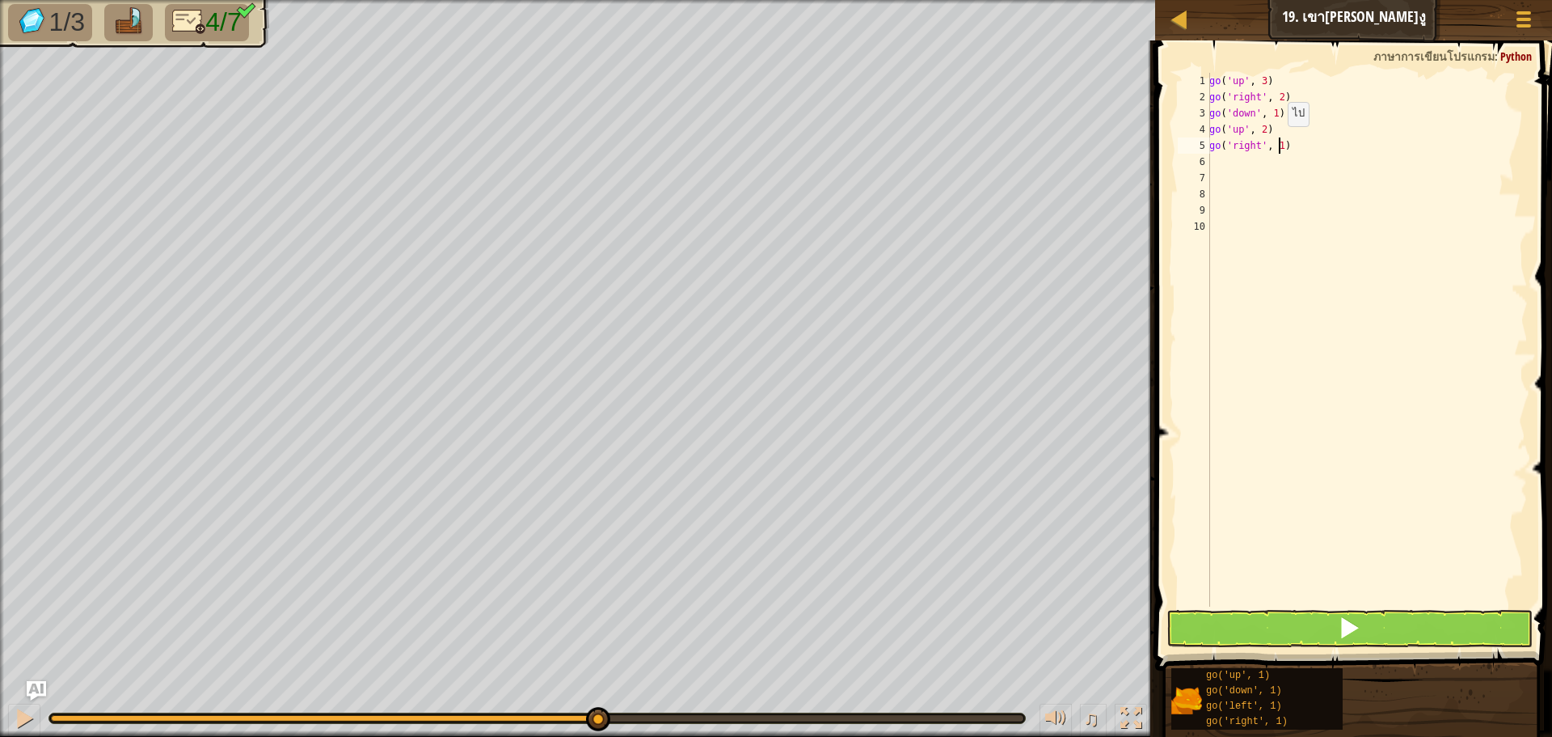
click at [1279, 142] on div "go ( 'up' , 3 ) go ( 'right' , 2 ) go ( 'down' , 1 ) go ( 'up' , 2 ) go ( 'righ…" at bounding box center [1367, 356] width 322 height 566
click at [1406, 620] on button at bounding box center [1350, 628] width 366 height 37
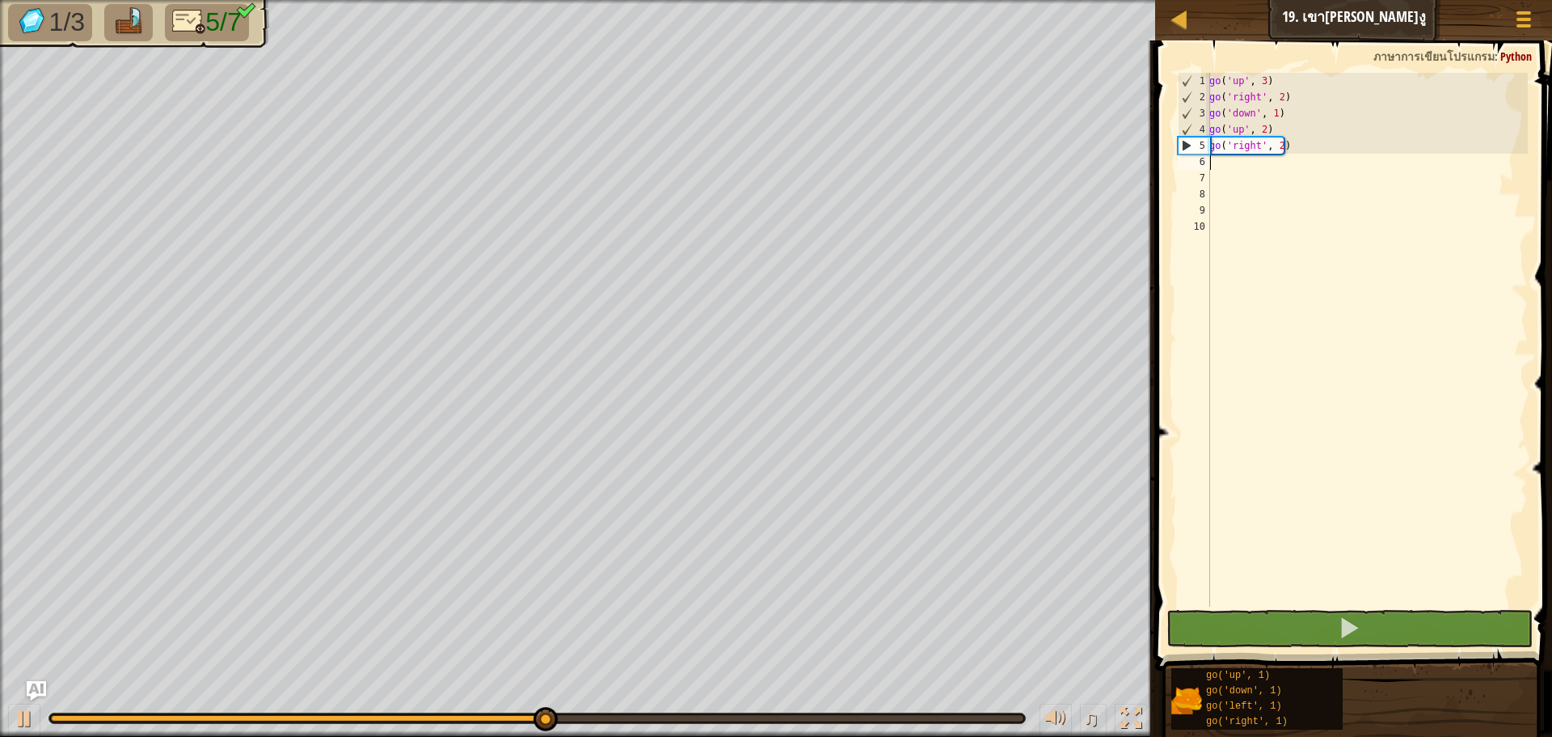
click at [1234, 164] on div "go ( 'up' , 3 ) go ( 'right' , 2 ) go ( 'down' , 1 ) go ( 'up' , 2 ) go ( 'righ…" at bounding box center [1367, 356] width 322 height 566
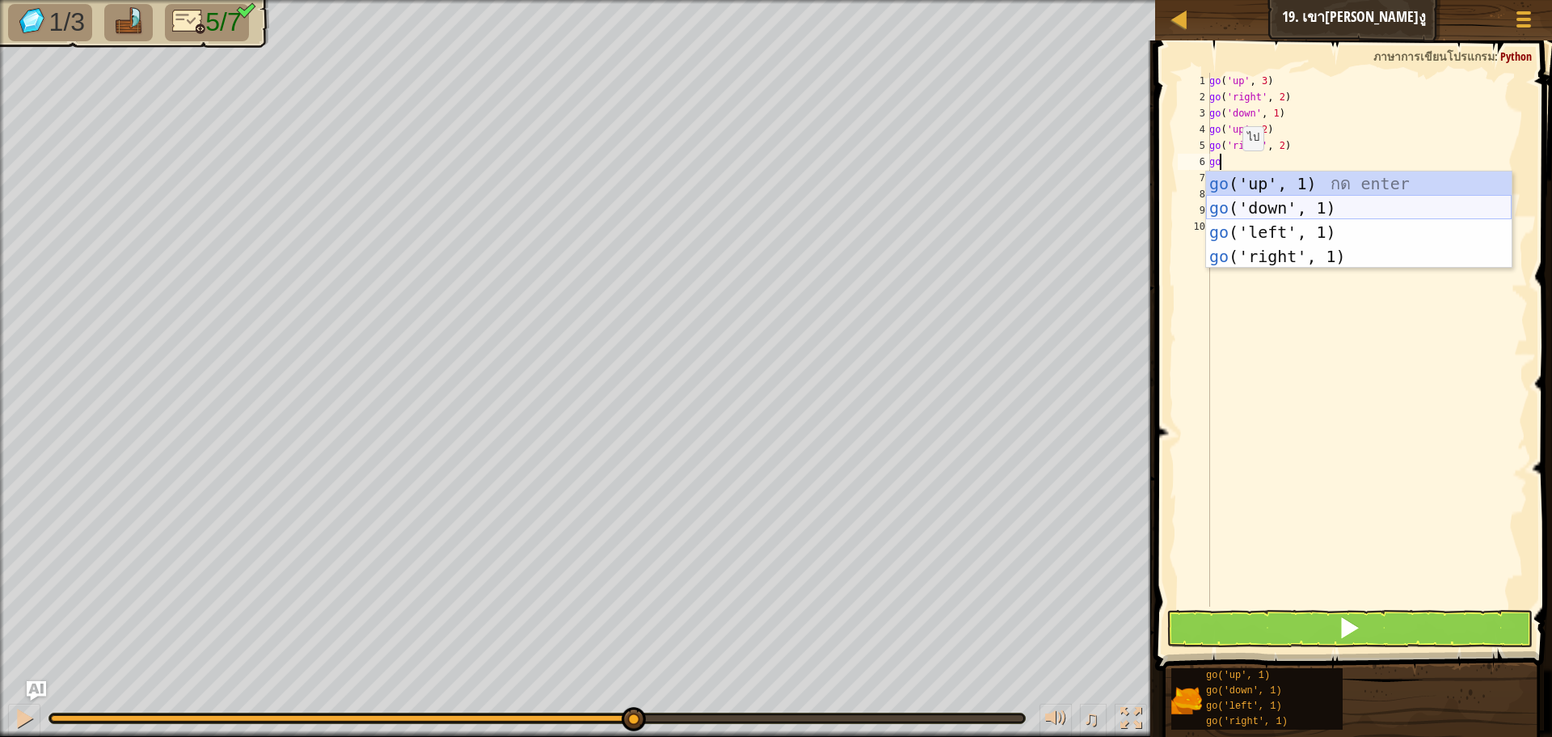
click at [1245, 201] on div "go ('up', 1) กด enter go ('down', 1) กด enter go ('left', 1) กด enter go ('righ…" at bounding box center [1359, 244] width 306 height 146
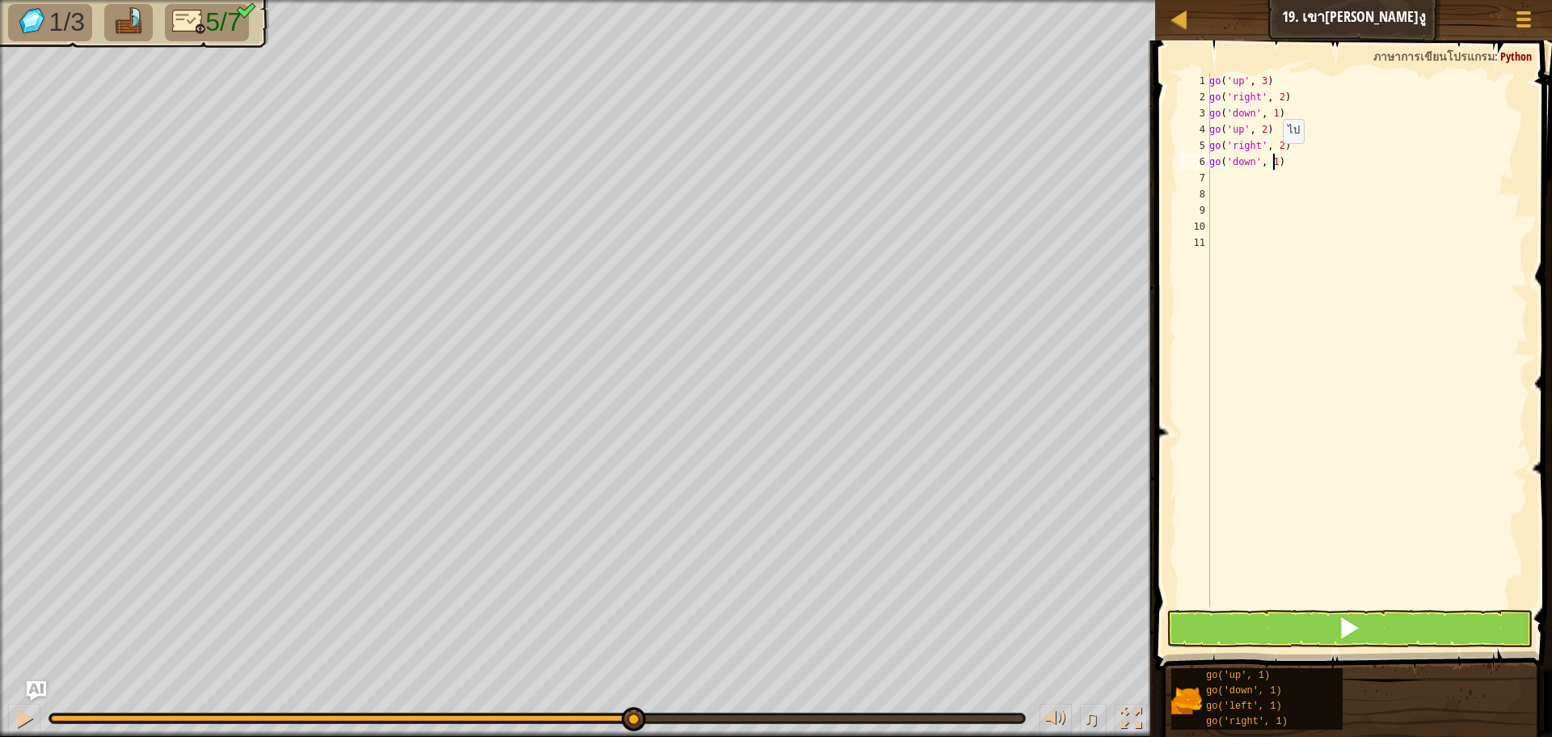
click at [1274, 159] on div "go ( 'up' , 3 ) go ( 'right' , 2 ) go ( 'down' , 1 ) go ( 'up' , 2 ) go ( 'righ…" at bounding box center [1367, 356] width 322 height 566
click at [1269, 618] on button at bounding box center [1350, 628] width 366 height 37
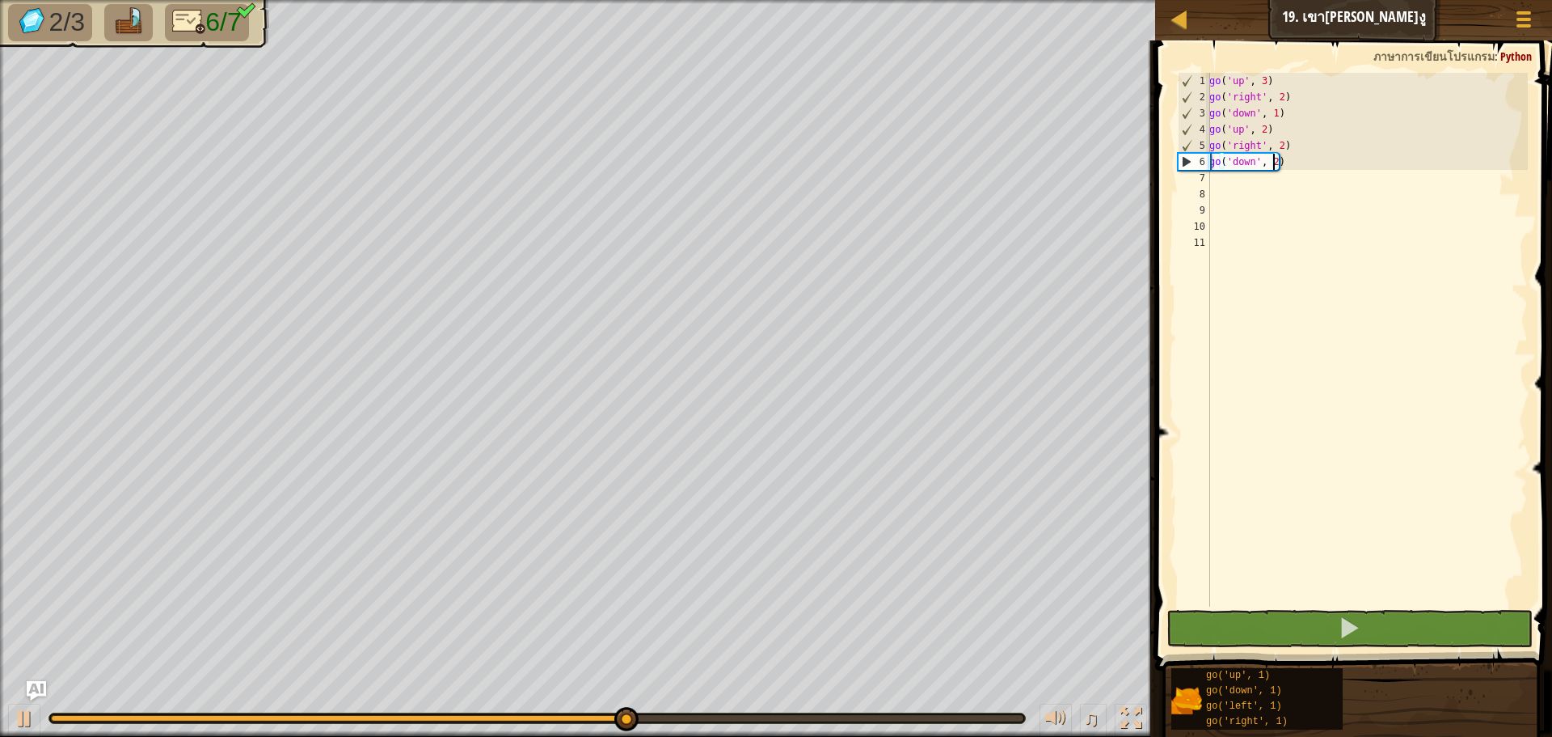
click at [1243, 180] on div "go ( 'up' , 3 ) go ( 'right' , 2 ) go ( 'down' , 1 ) go ( 'up' , 2 ) go ( 'righ…" at bounding box center [1367, 356] width 322 height 566
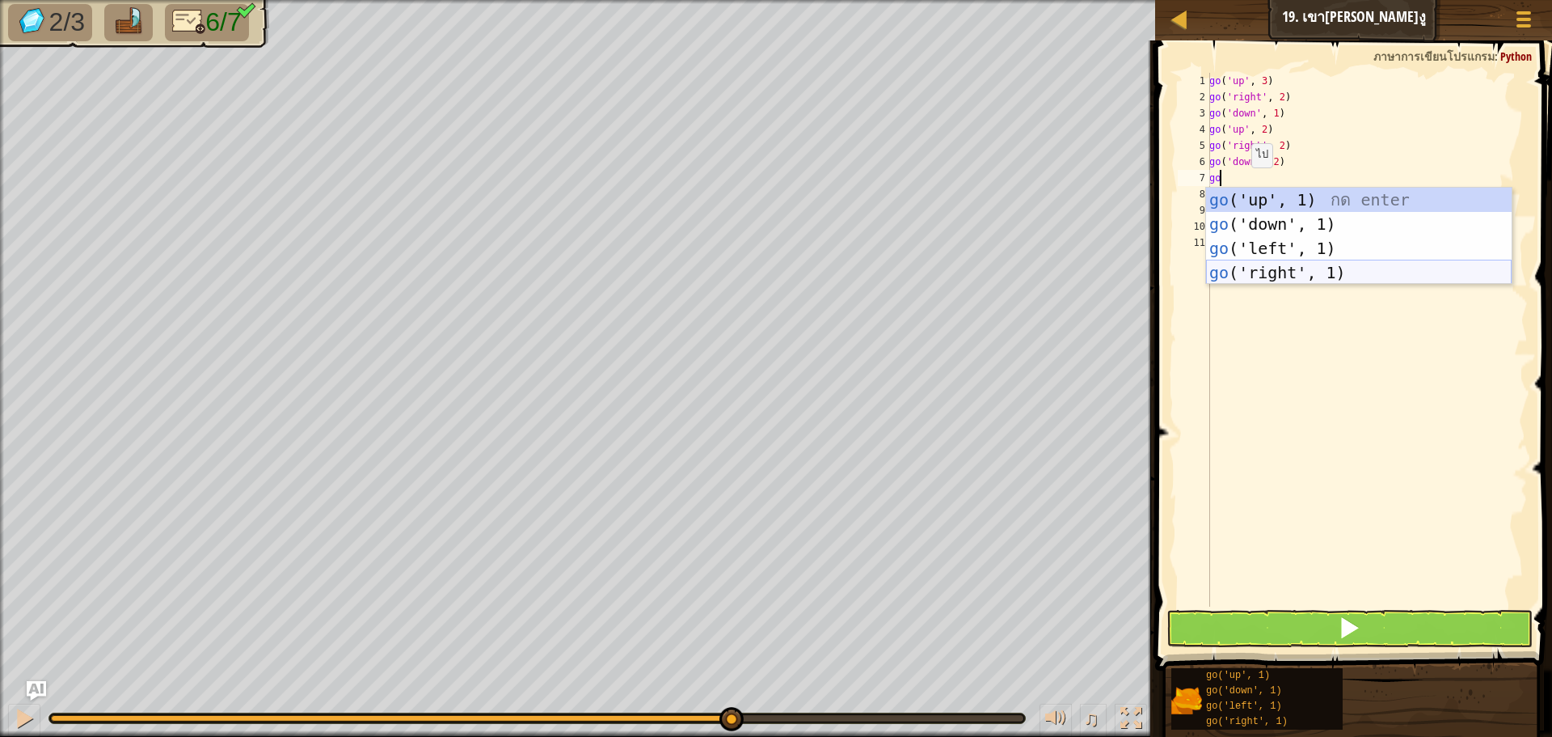
click at [1251, 267] on div "go ('up', 1) กด enter go ('down', 1) กด enter go ('left', 1) กด enter go ('righ…" at bounding box center [1359, 261] width 306 height 146
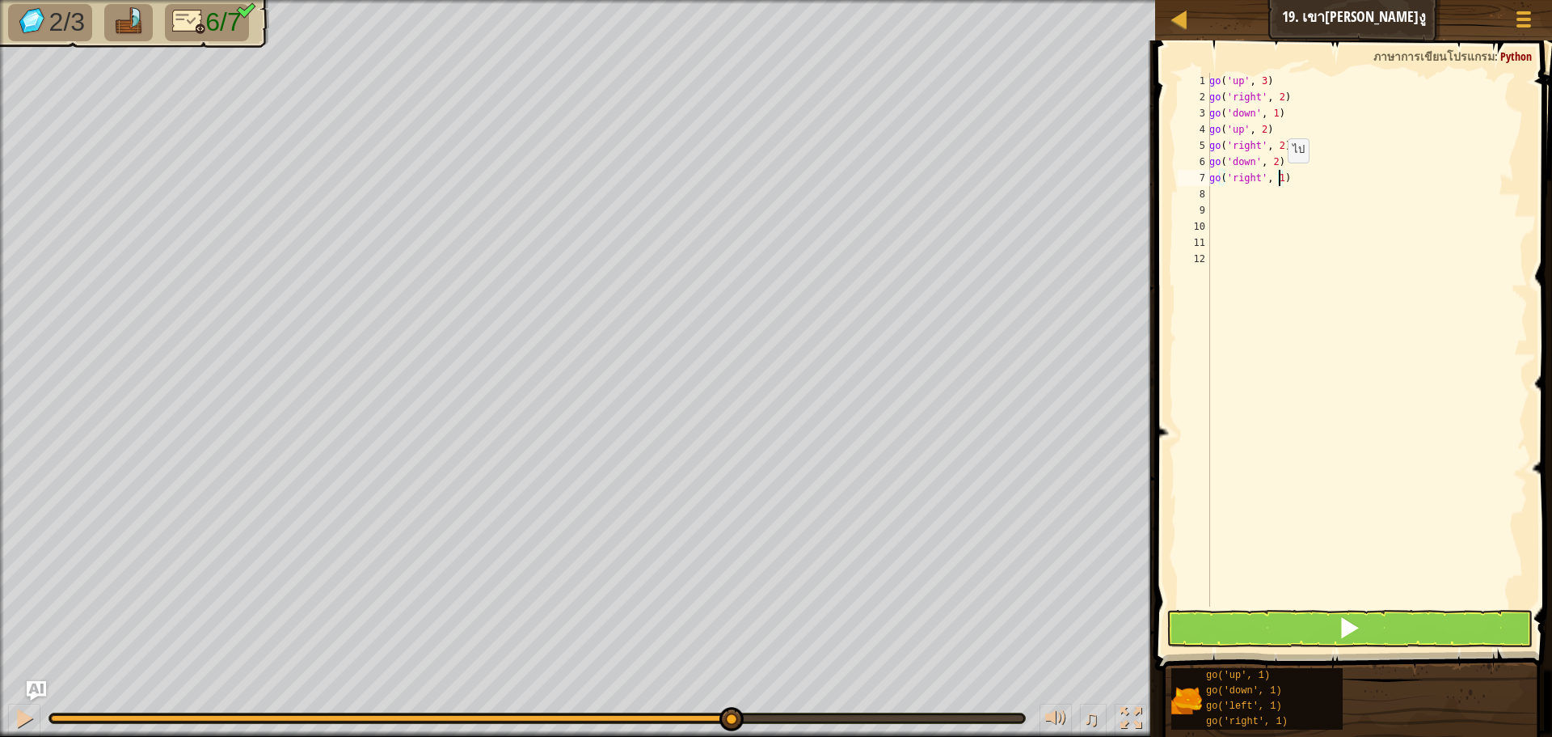
click at [1279, 179] on div "go ( 'up' , 3 ) go ( 'right' , 2 ) go ( 'down' , 1 ) go ( 'up' , 2 ) go ( 'righ…" at bounding box center [1367, 356] width 322 height 566
click at [1240, 193] on div "go ( 'up' , 3 ) go ( 'right' , 2 ) go ( 'down' , 1 ) go ( 'up' , 2 ) go ( 'righ…" at bounding box center [1367, 356] width 322 height 566
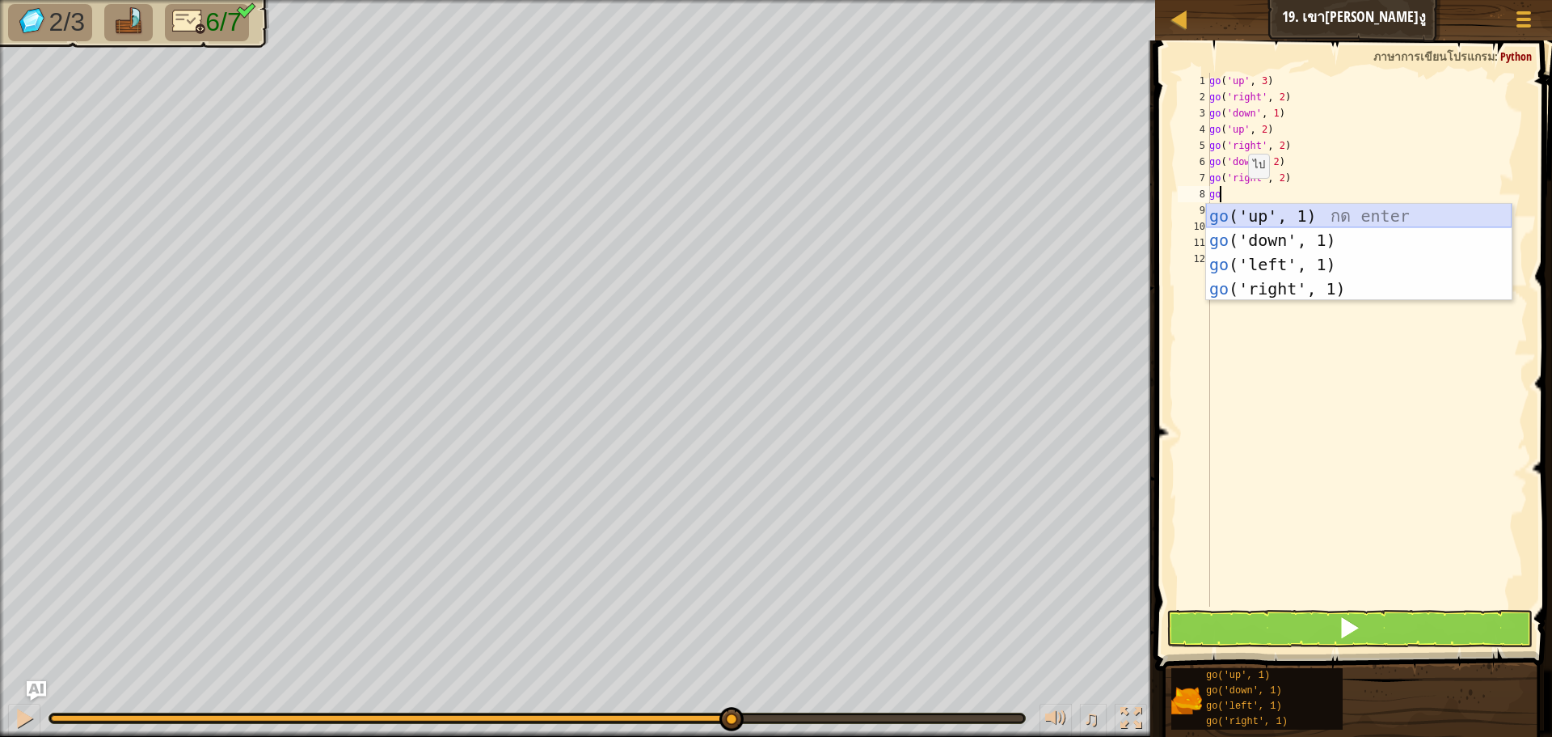
click at [1235, 215] on div "go ('up', 1) กด enter go ('down', 1) กด enter go ('left', 1) กด enter go ('righ…" at bounding box center [1359, 277] width 306 height 146
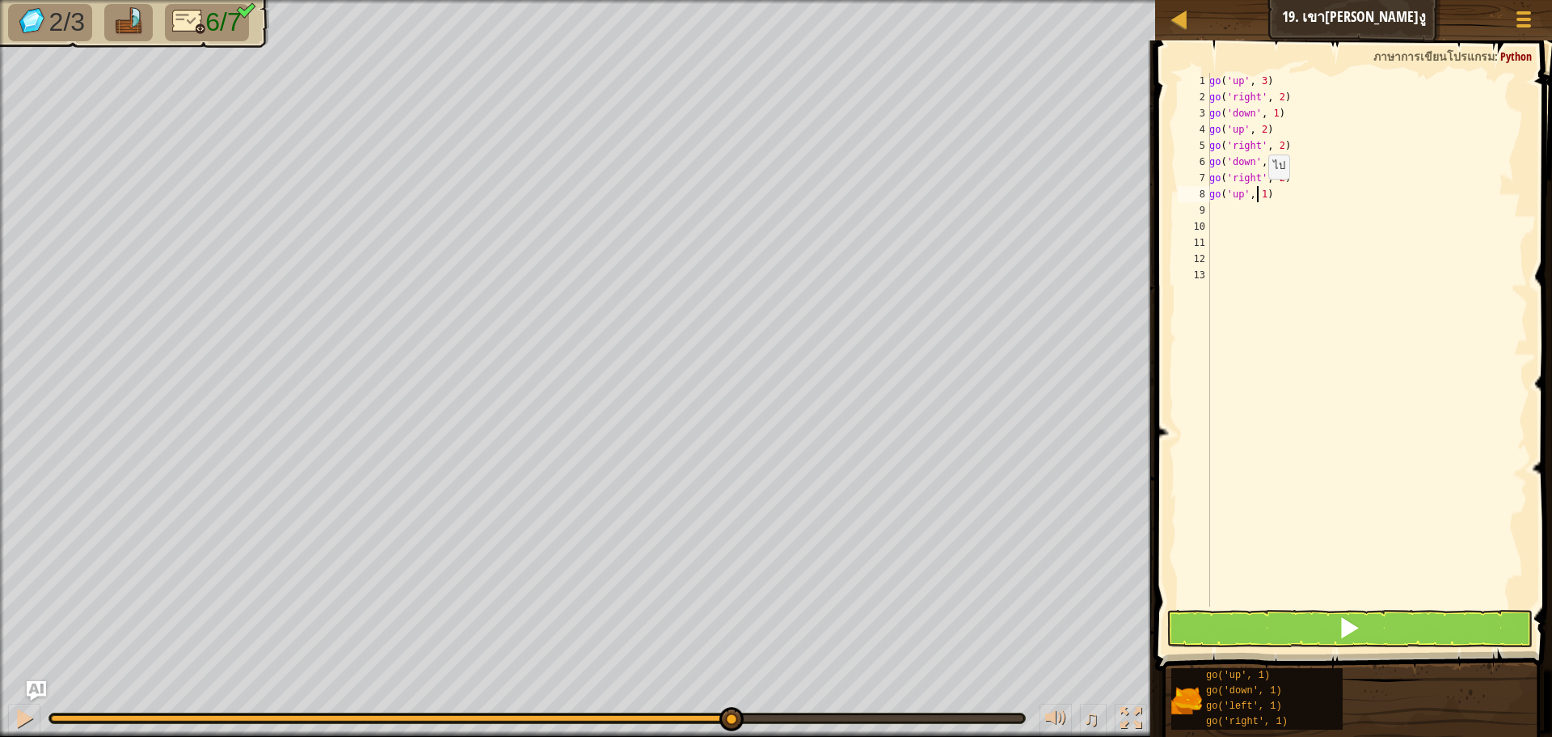
click at [1260, 195] on div "go ( 'up' , 3 ) go ( 'right' , 2 ) go ( 'down' , 1 ) go ( 'up' , 2 ) go ( 'righ…" at bounding box center [1367, 356] width 322 height 566
click at [1263, 194] on div "go ( 'up' , 3 ) go ( 'right' , 2 ) go ( 'down' , 1 ) go ( 'up' , 2 ) go ( 'righ…" at bounding box center [1367, 356] width 322 height 566
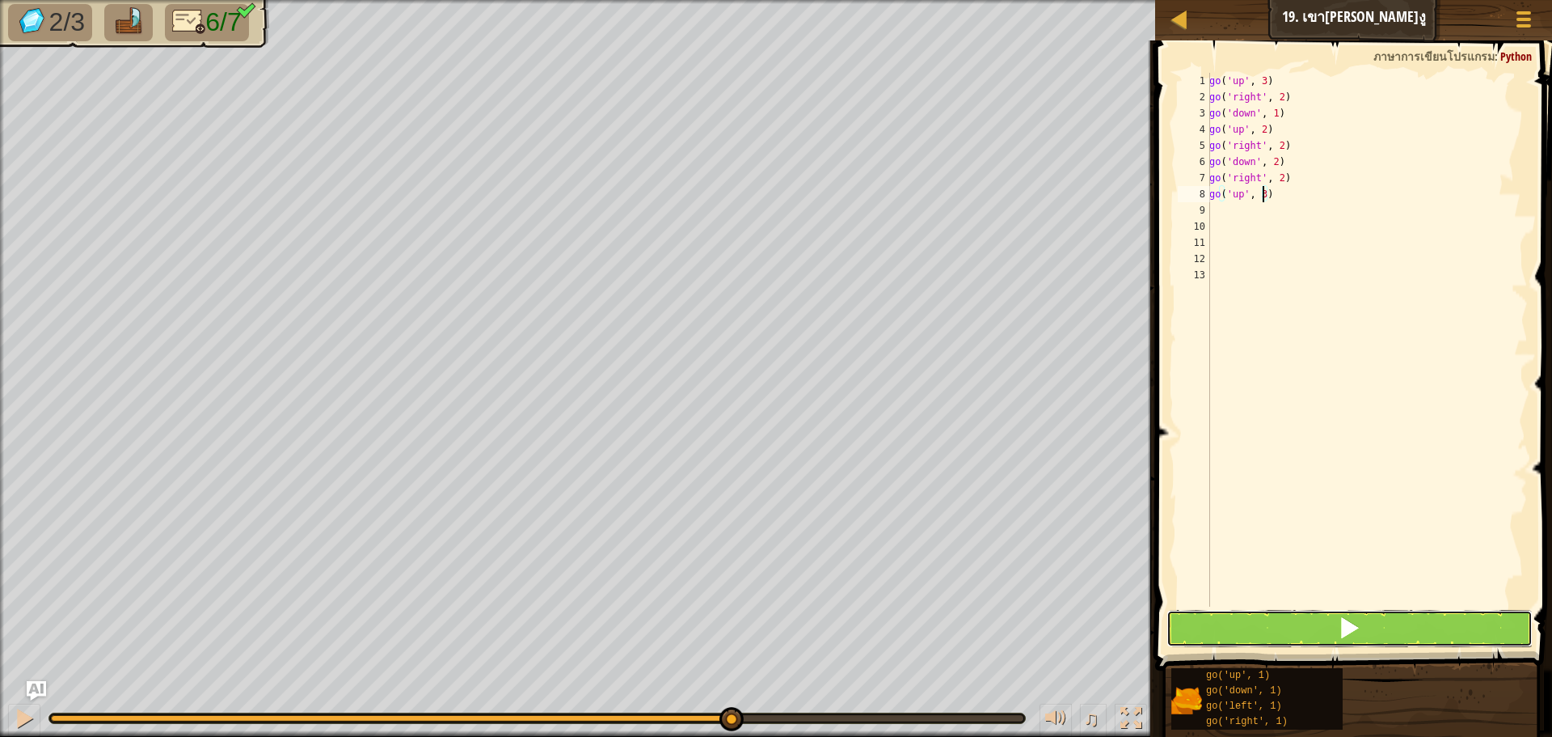
click at [1251, 629] on button at bounding box center [1350, 628] width 366 height 37
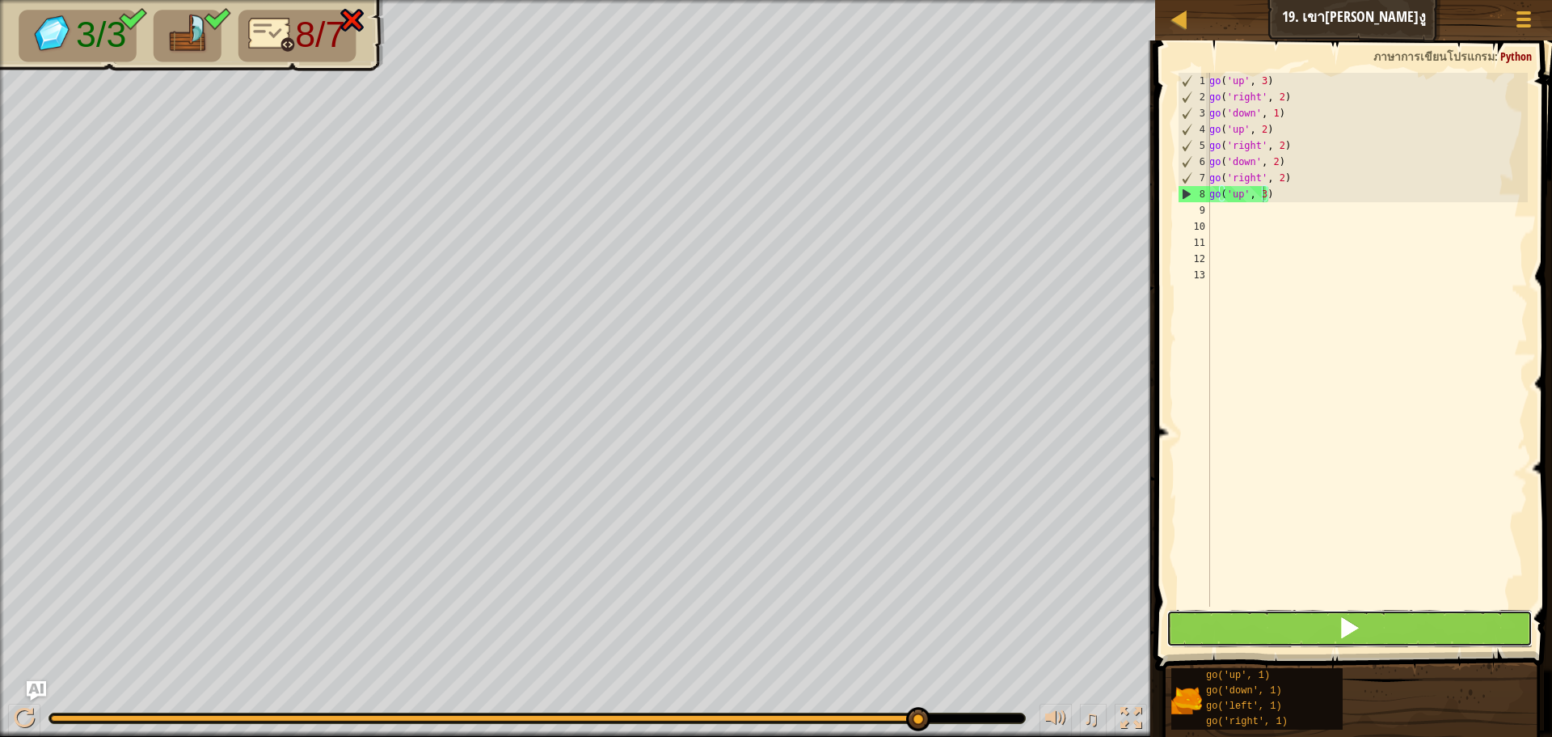
click at [1299, 636] on button at bounding box center [1350, 628] width 366 height 37
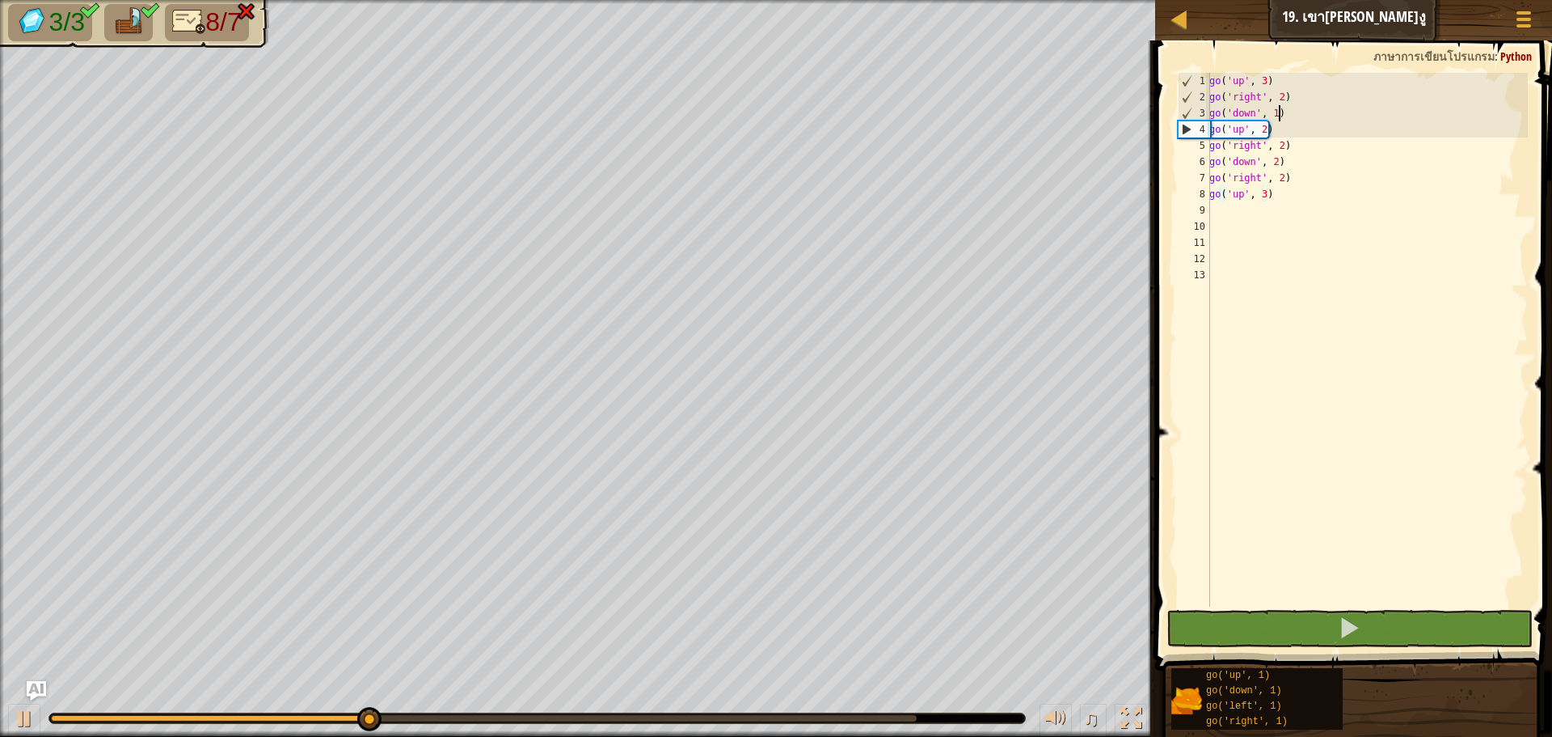
click at [1280, 115] on div "go ( 'up' , 3 ) go ( 'right' , 2 ) go ( 'down' , 1 ) go ( 'up' , 2 ) go ( 'righ…" at bounding box center [1367, 356] width 322 height 566
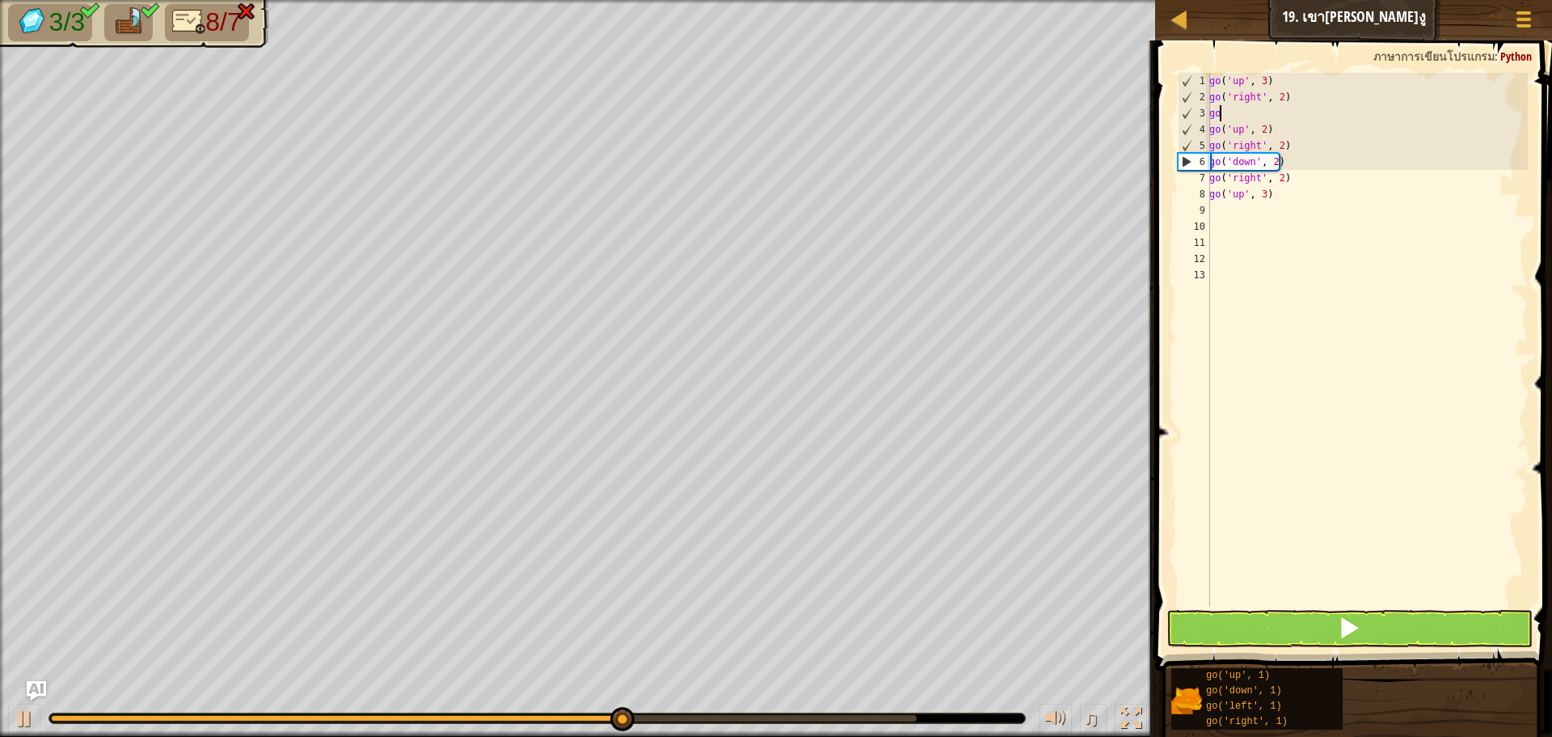
scroll to position [7, 0]
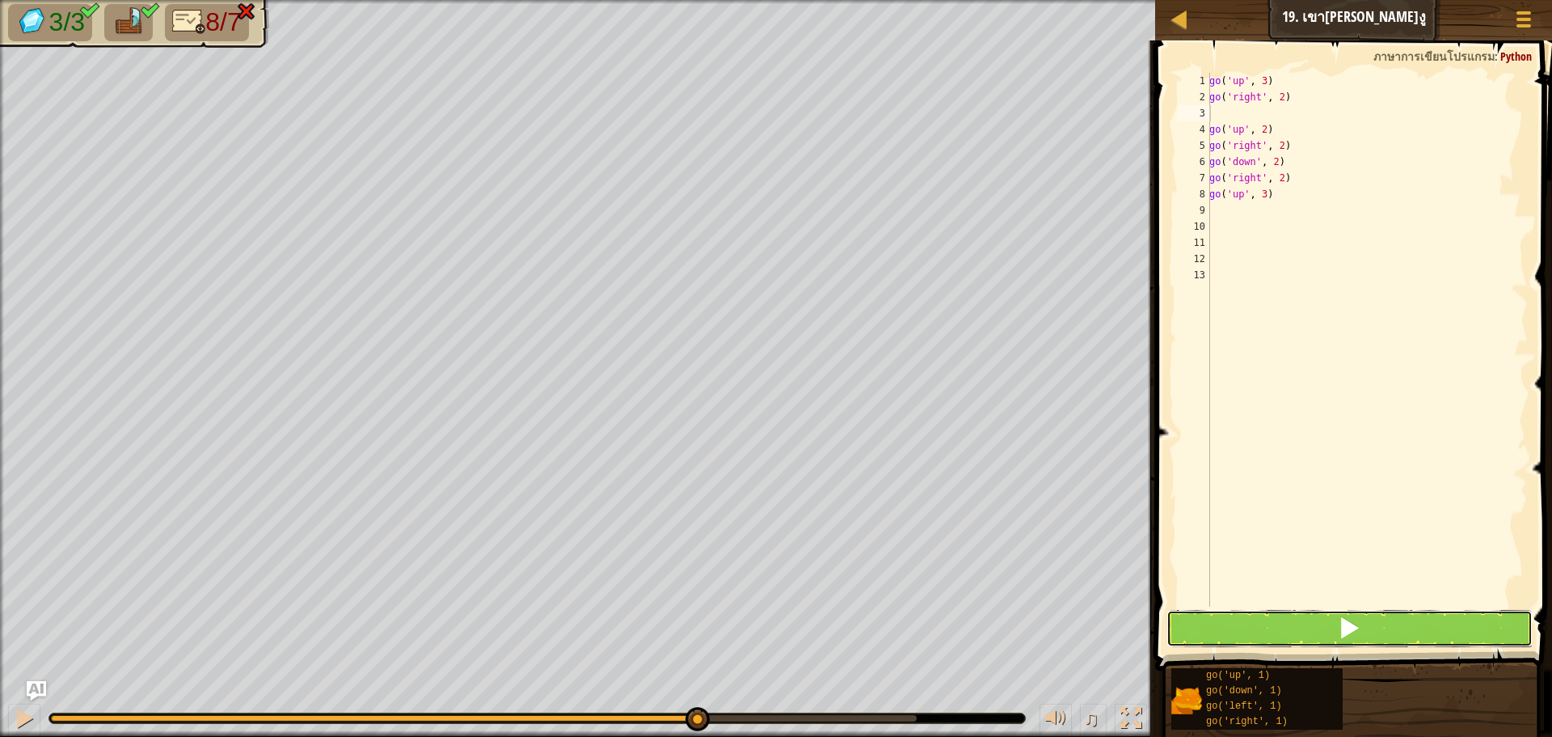
click at [1293, 614] on button at bounding box center [1350, 628] width 366 height 37
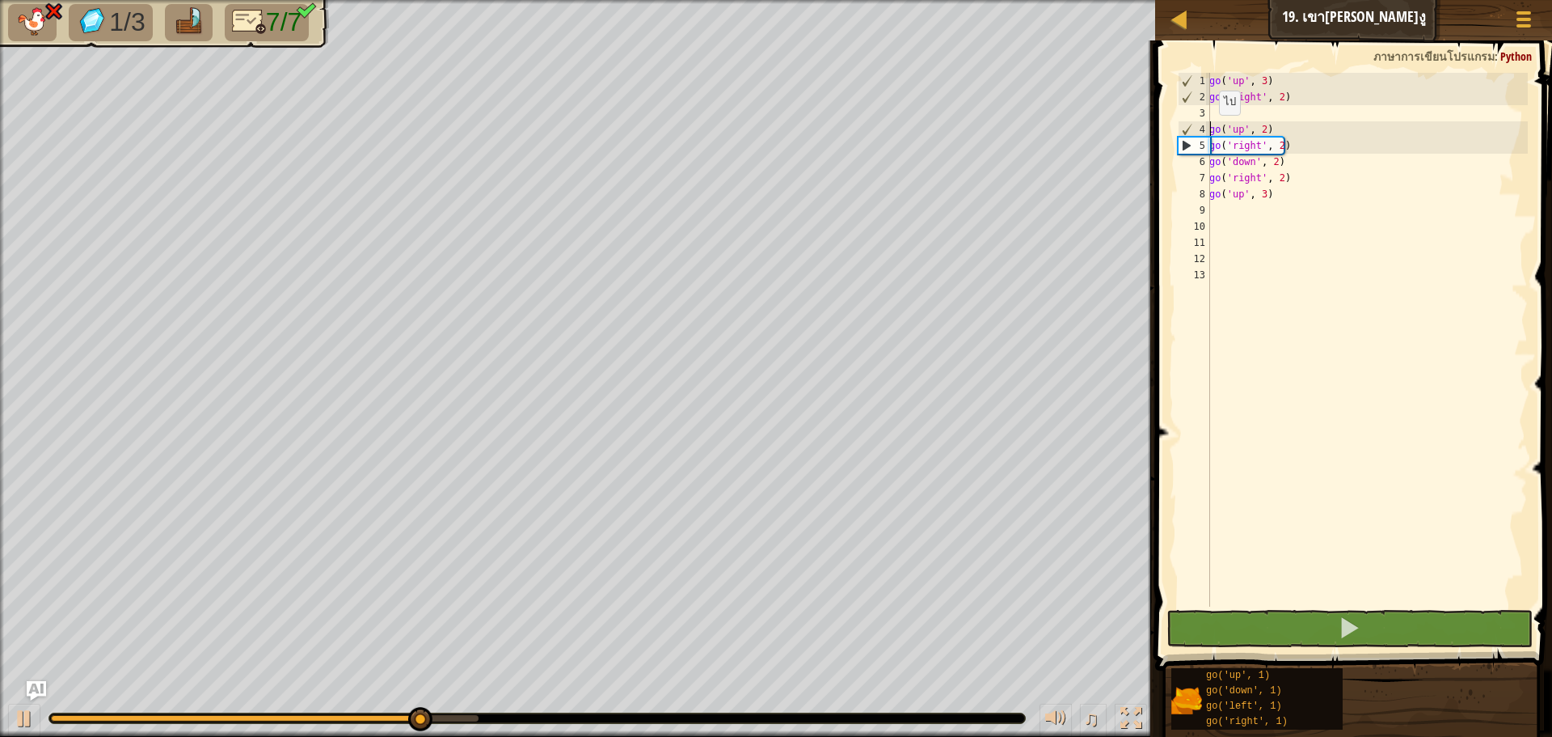
drag, startPoint x: 1210, startPoint y: 131, endPoint x: 1227, endPoint y: 130, distance: 17.0
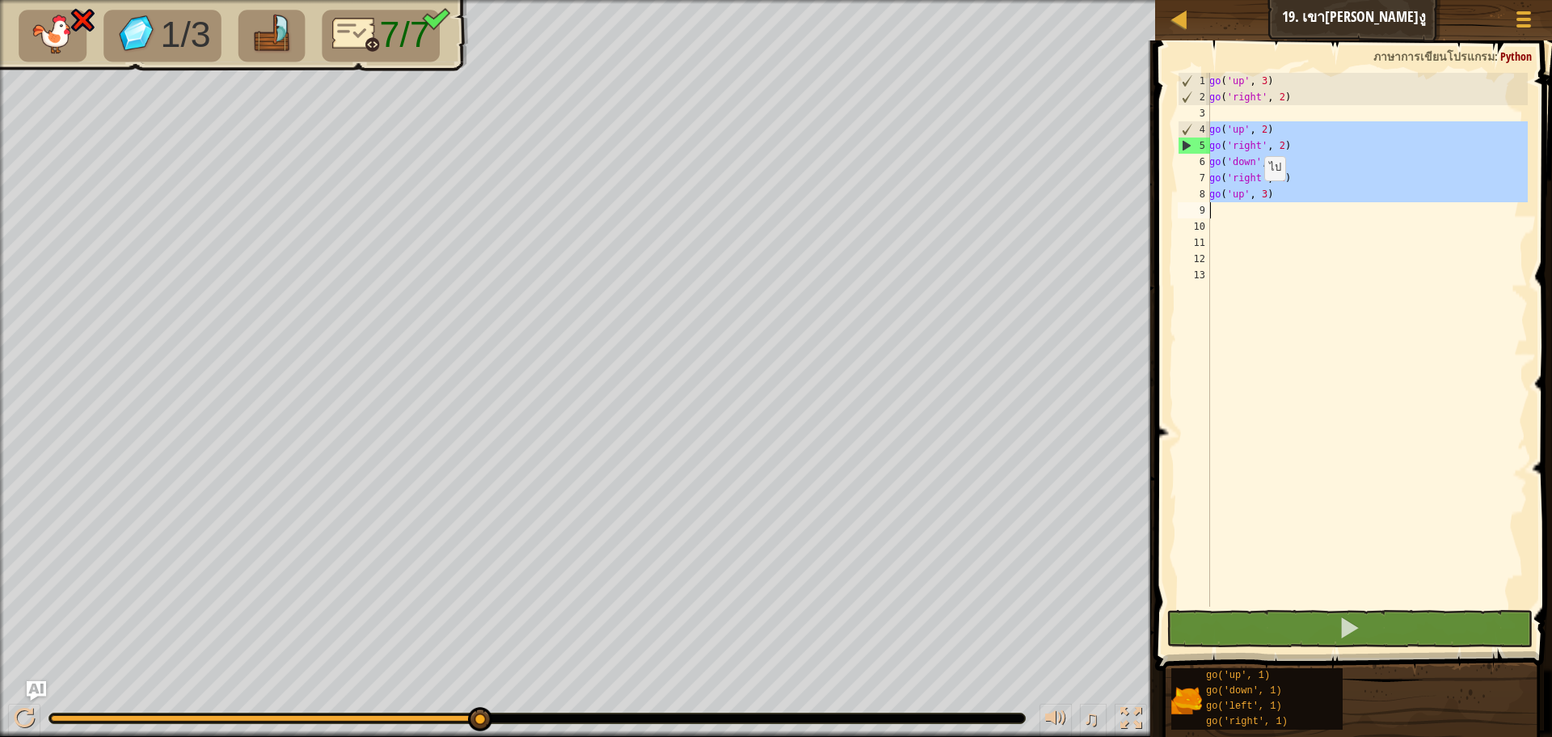
drag, startPoint x: 1227, startPoint y: 130, endPoint x: 1256, endPoint y: 196, distance: 72.1
click at [1256, 196] on div "go('up', 2) 1 2 3 4 5 6 7 8 9 10 11 12 13 go ( 'up' , 3 ) go ( 'right' , 2 ) go…" at bounding box center [1351, 340] width 353 height 534
paste textarea
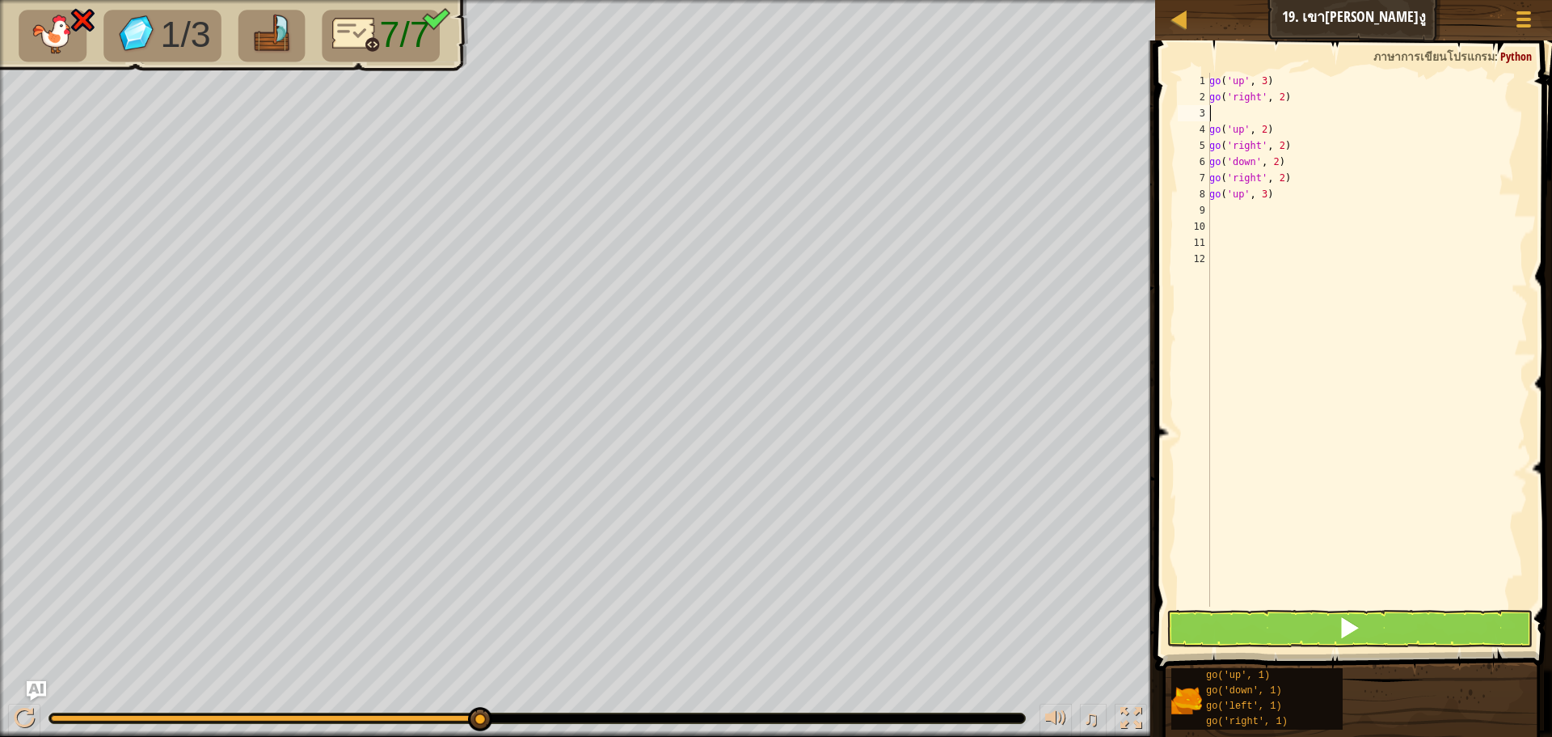
click at [1219, 116] on div "go ( 'up' , 3 ) go ( 'right' , 2 ) go ( 'up' , 2 ) go ( 'right' , 2 ) go ( 'dow…" at bounding box center [1367, 356] width 322 height 566
click at [1259, 627] on button at bounding box center [1350, 628] width 366 height 37
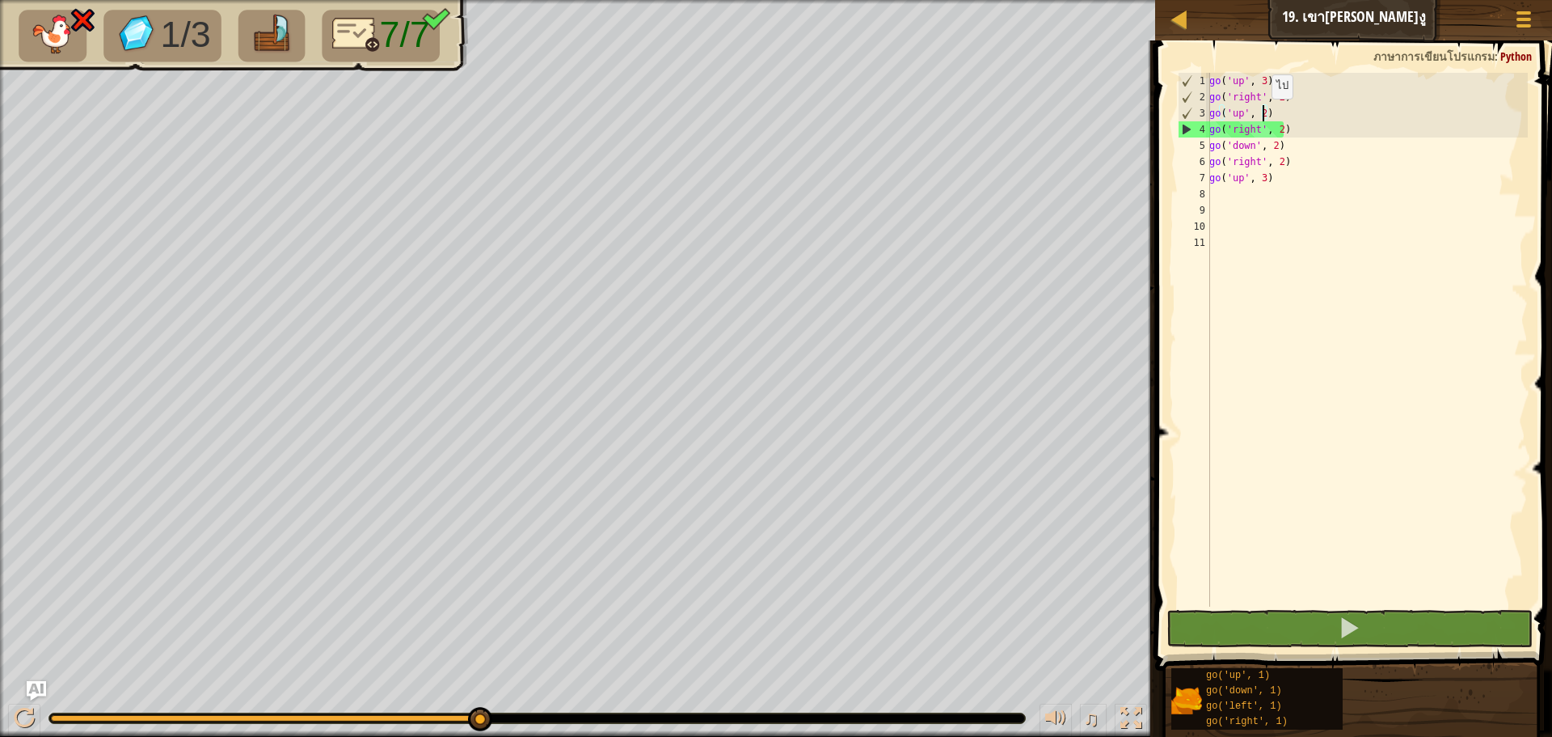
click at [1263, 115] on div "go ( 'up' , 3 ) go ( 'right' , 2 ) go ( 'up' , 2 ) go ( 'right' , 2 ) go ( 'dow…" at bounding box center [1367, 356] width 322 height 566
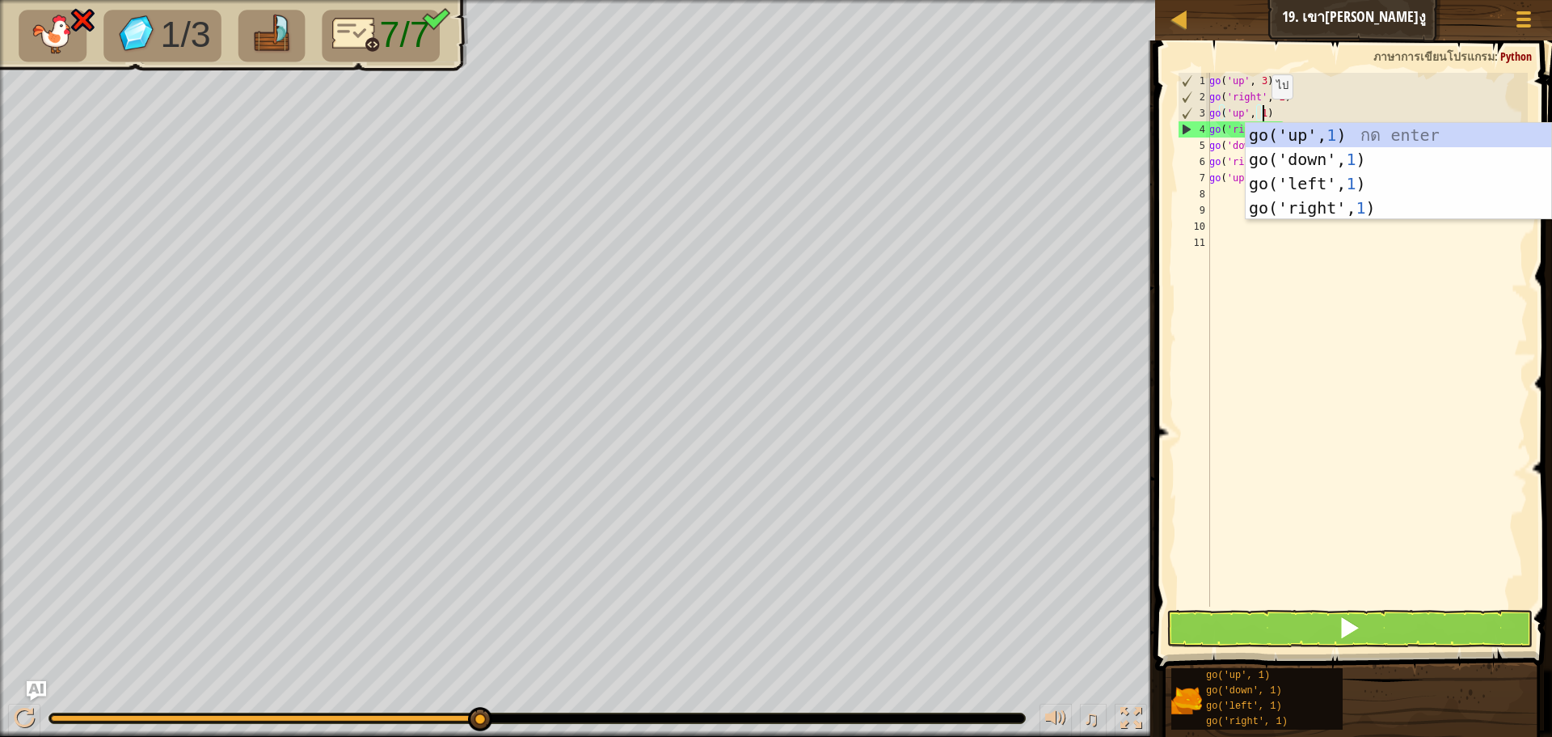
scroll to position [7, 4]
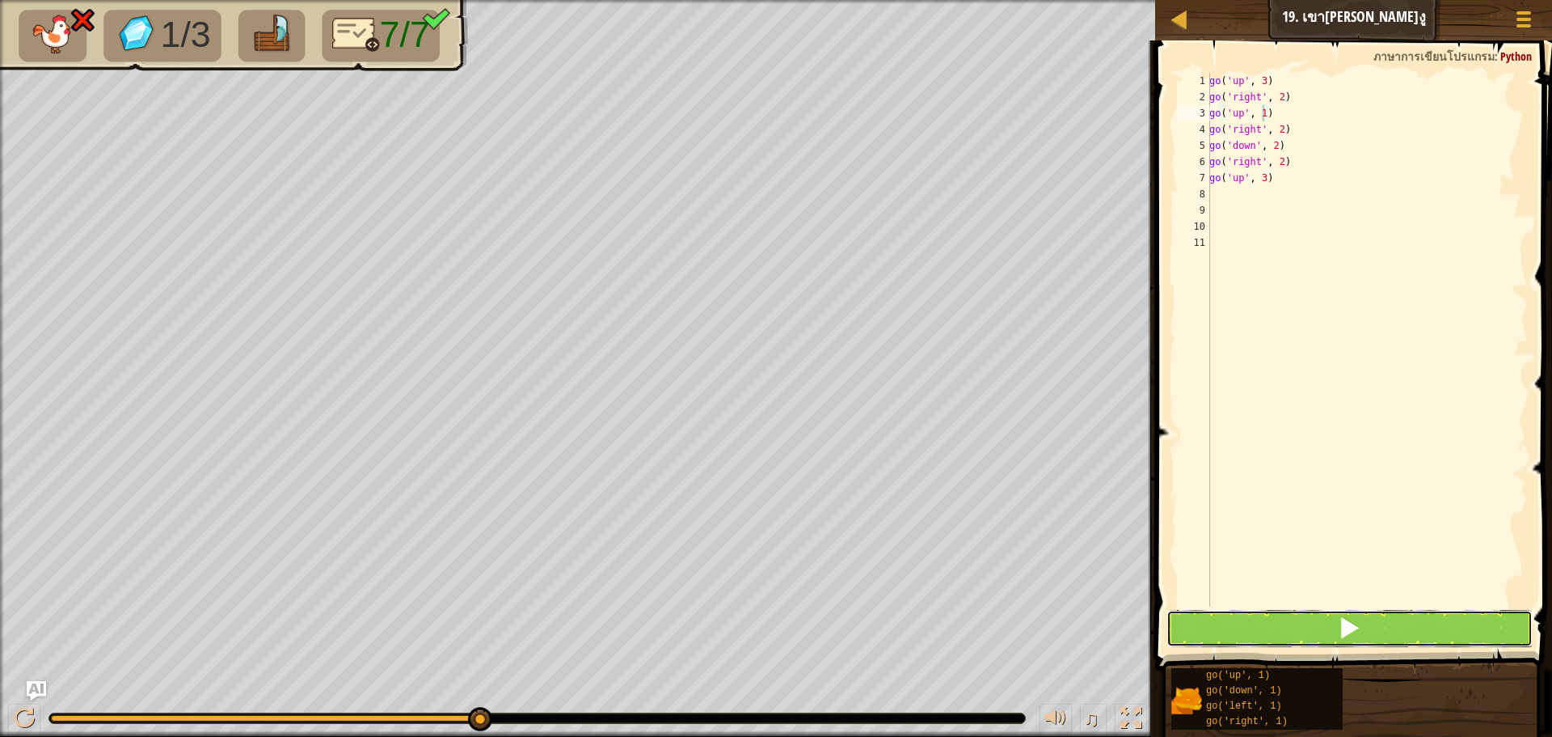
click at [1244, 614] on button at bounding box center [1350, 628] width 366 height 37
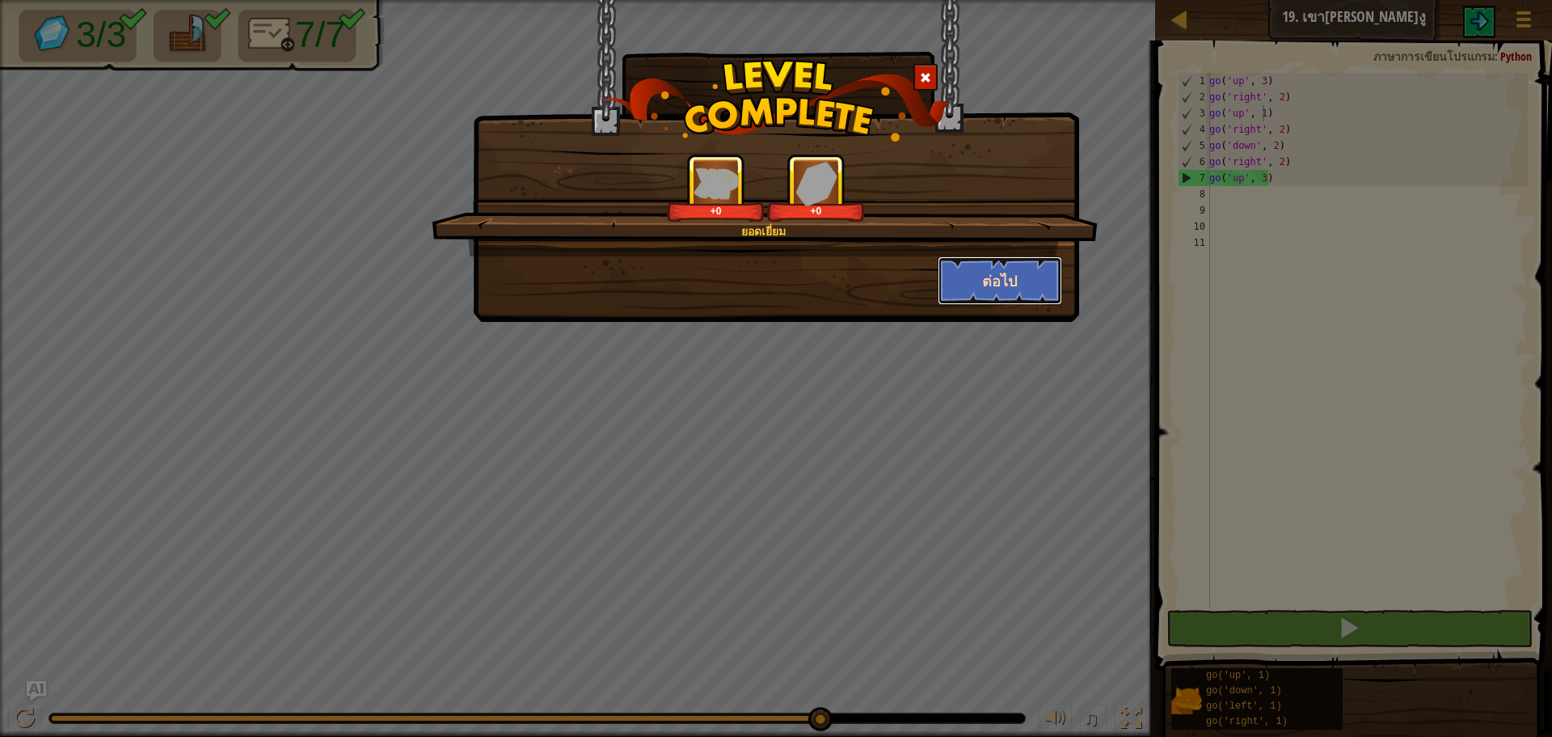
click at [990, 276] on button "ต่อไป" at bounding box center [1000, 280] width 125 height 49
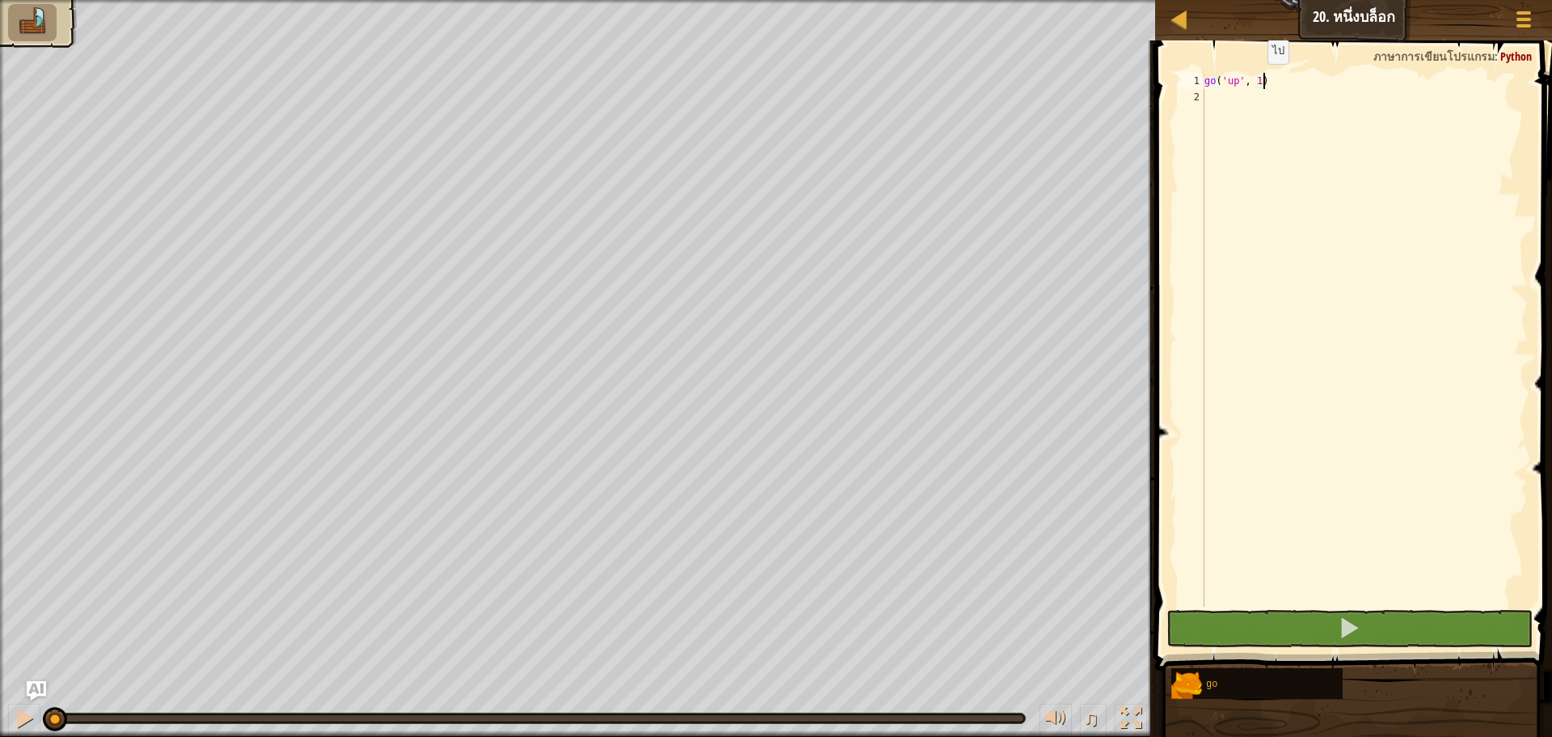
click at [1254, 80] on div "go ( 'up' , 1 )" at bounding box center [1365, 356] width 327 height 566
click at [1257, 80] on div "go ( 'up' , 1 )" at bounding box center [1365, 356] width 327 height 566
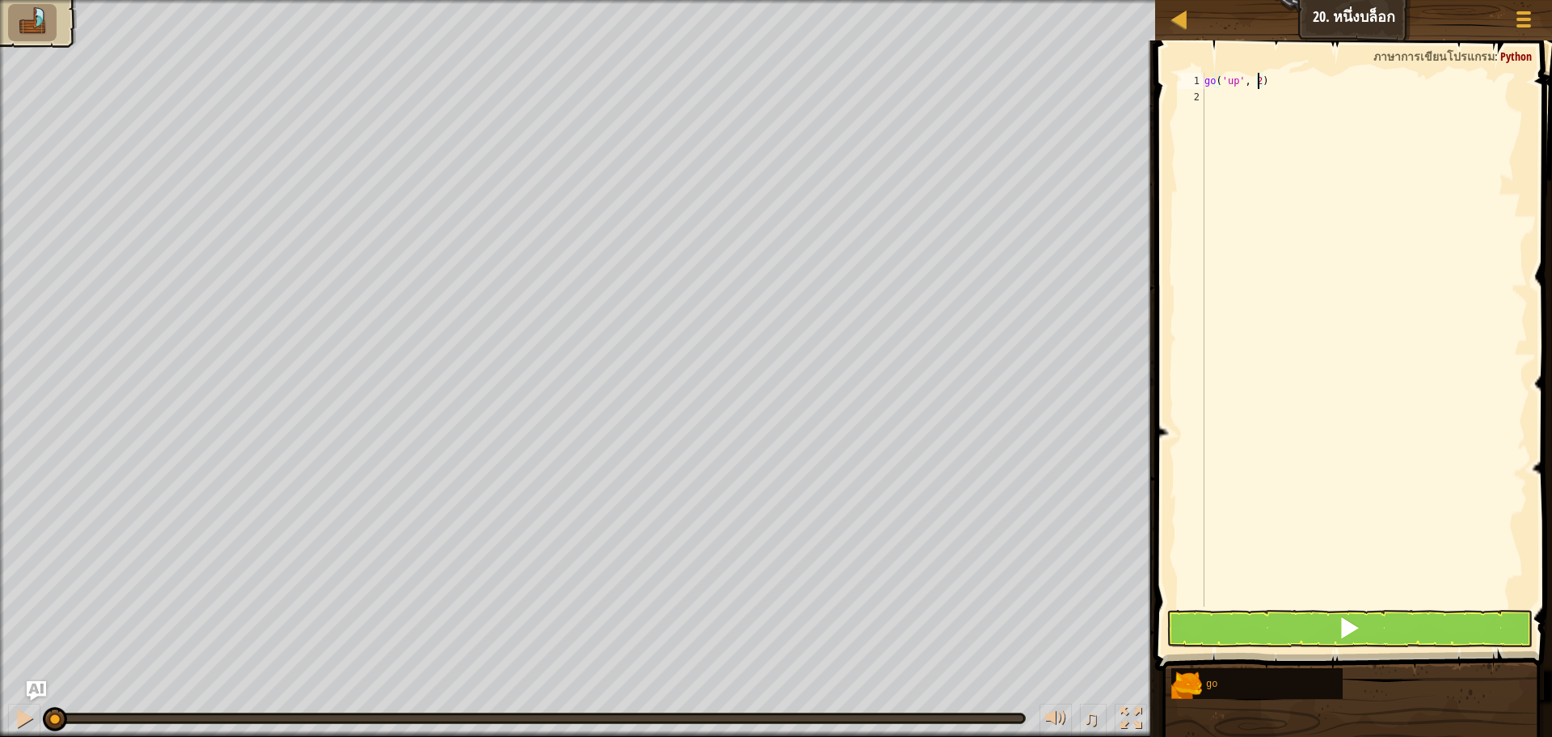
scroll to position [7, 0]
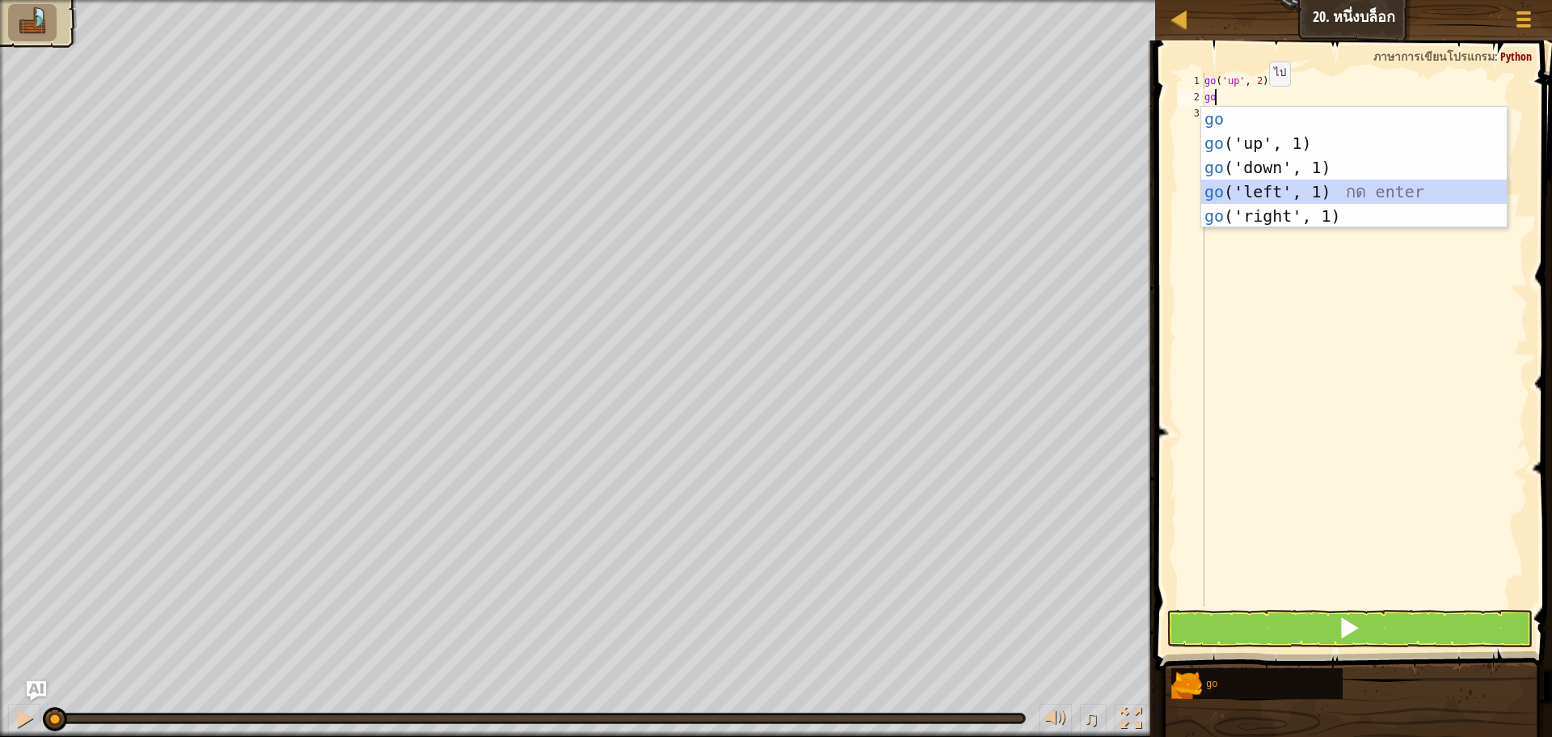
click at [1256, 184] on div "go กด enter go ('up', 1) กด enter go ('down', 1) กด enter go ('left', 1) กด ent…" at bounding box center [1355, 192] width 306 height 170
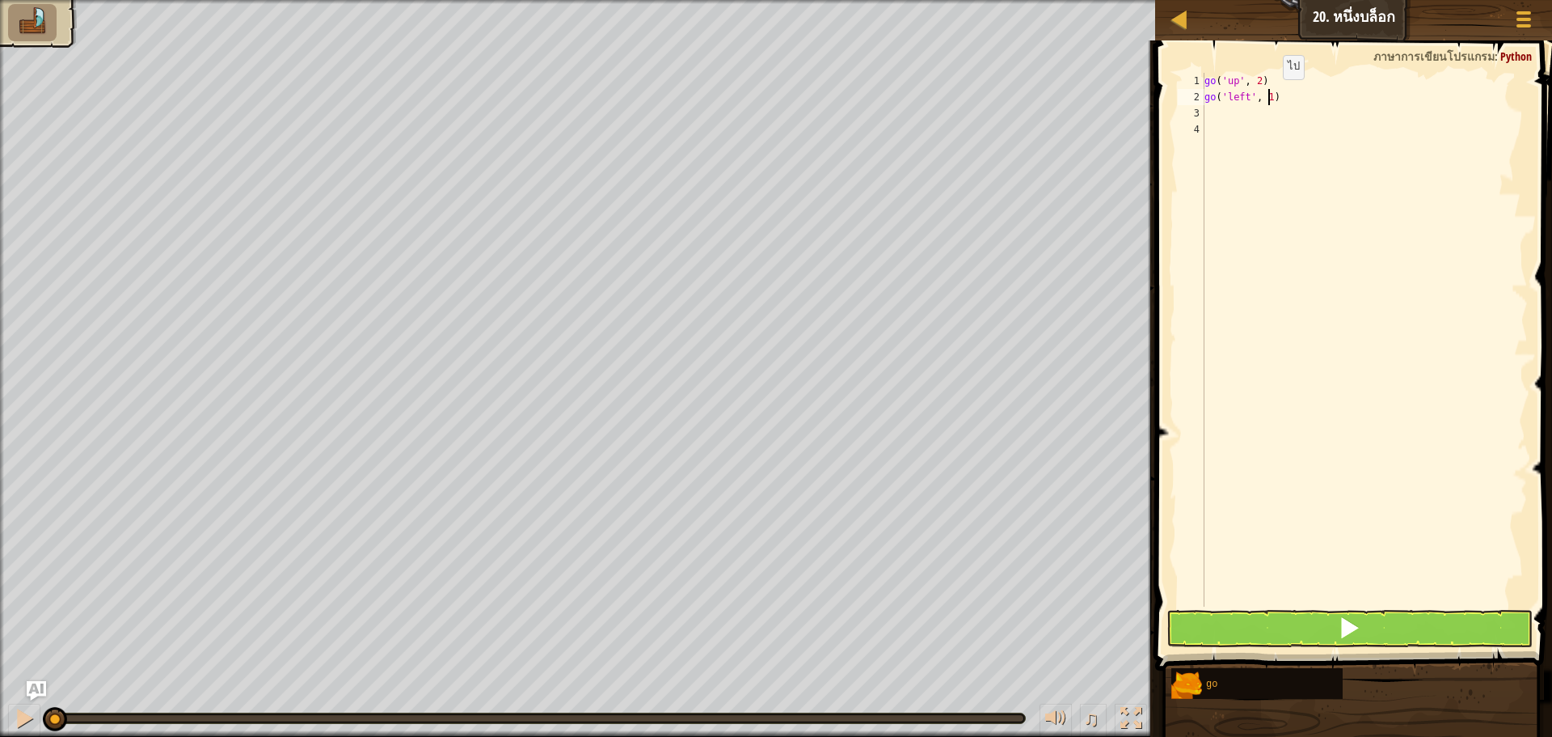
click at [1269, 95] on div "go ( 'up' , 2 ) go ( 'left' , 1 )" at bounding box center [1365, 356] width 327 height 566
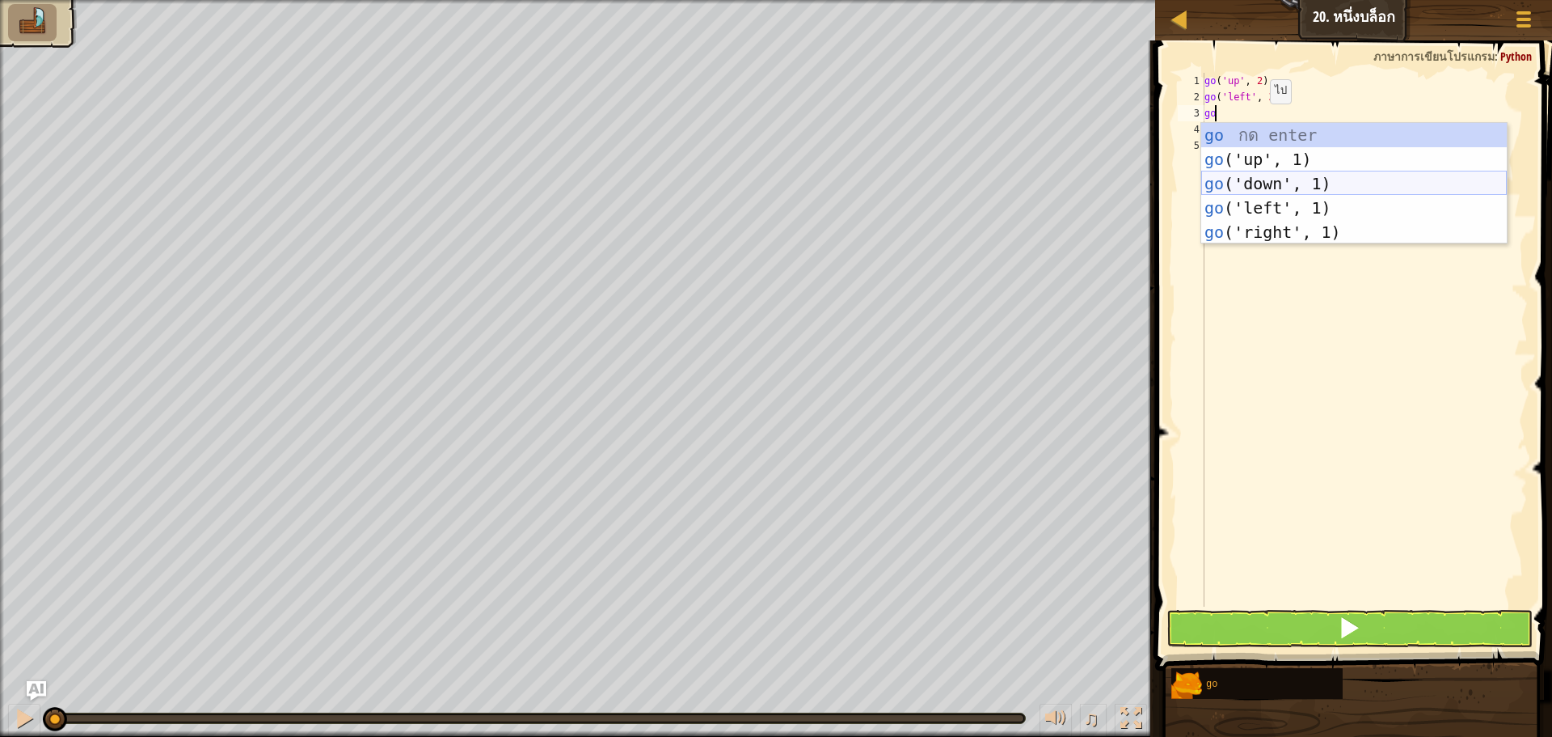
click at [1252, 180] on div "go กด enter go ('up', 1) กด enter go ('down', 1) กด enter go ('left', 1) กด ent…" at bounding box center [1355, 208] width 306 height 170
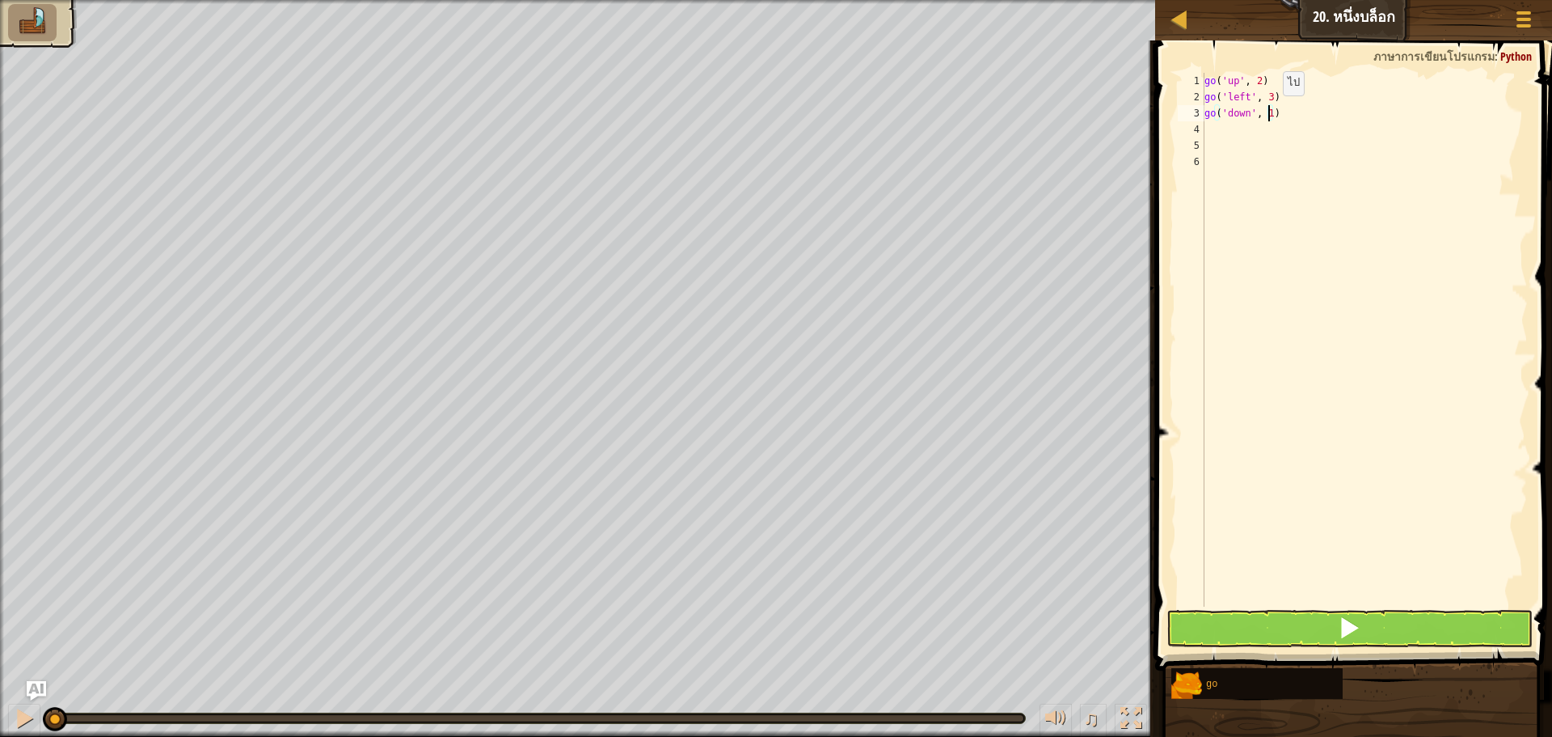
click at [1269, 112] on div "go ( 'up' , 2 ) go ( 'left' , 3 ) go ( 'down' , 1 )" at bounding box center [1365, 356] width 327 height 566
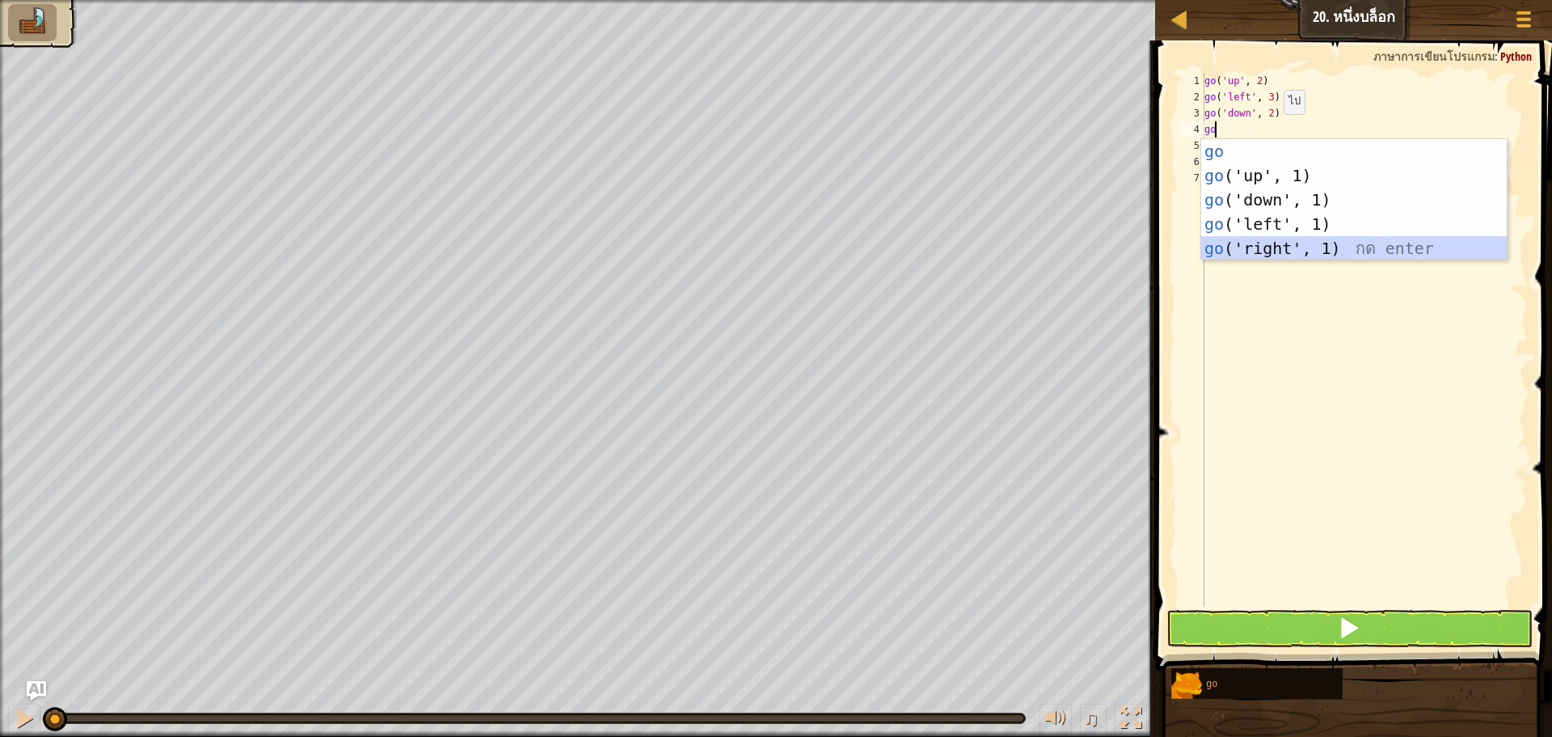
click at [1282, 245] on div "go กด enter go ('up', 1) กด enter go ('down', 1) กด enter go ('left', 1) กด ent…" at bounding box center [1355, 224] width 306 height 170
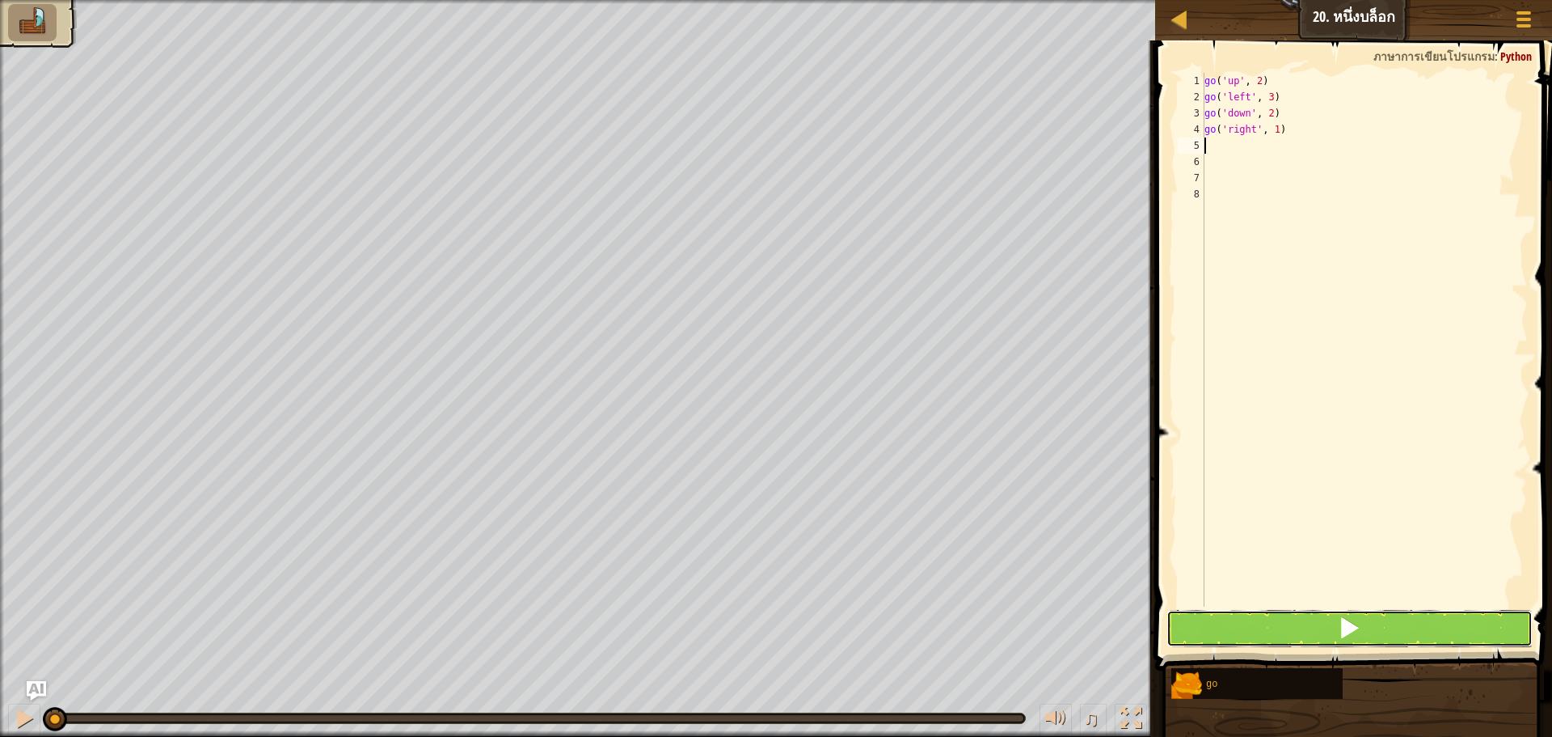
click at [1324, 617] on button at bounding box center [1350, 628] width 366 height 37
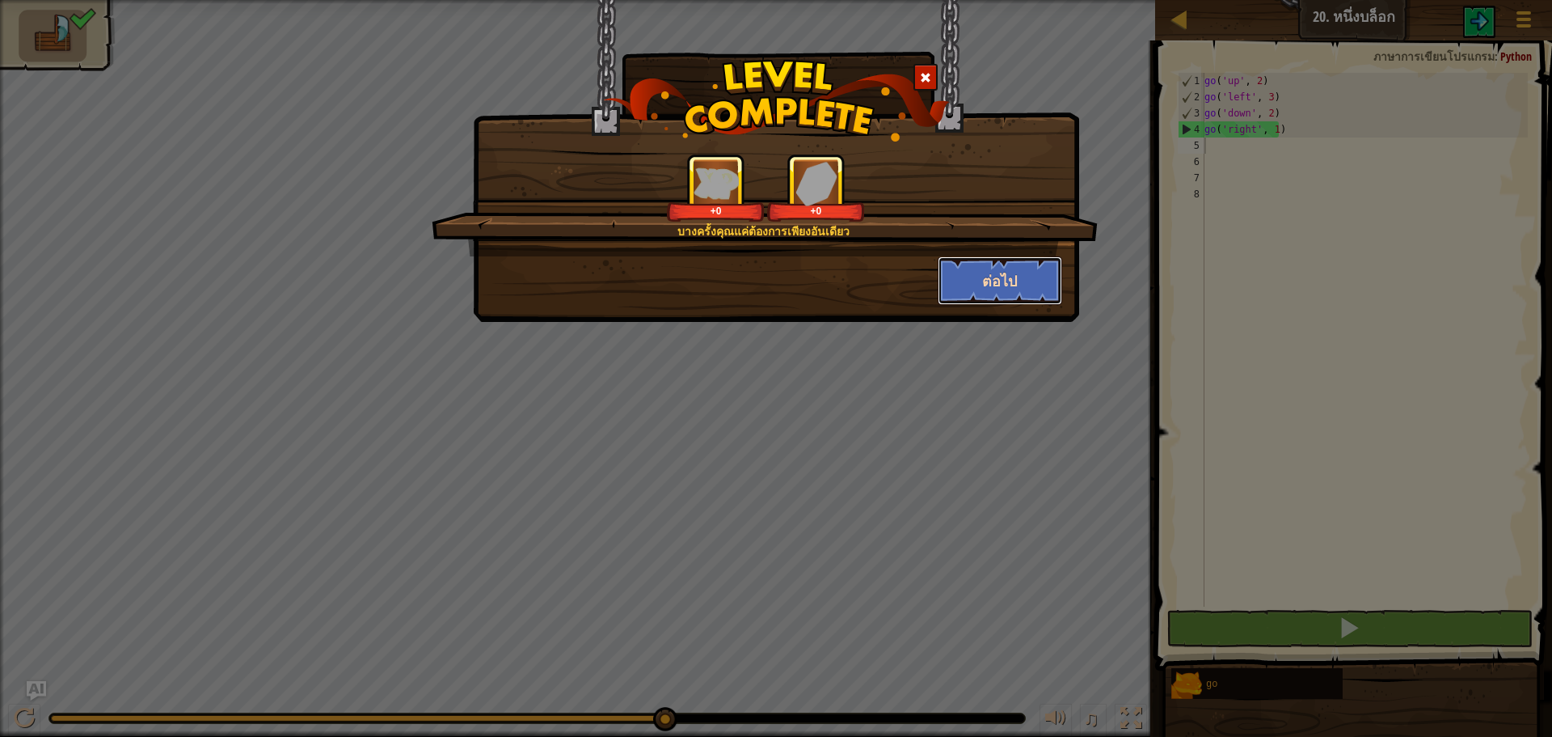
click at [998, 263] on button "ต่อไป" at bounding box center [1000, 280] width 125 height 49
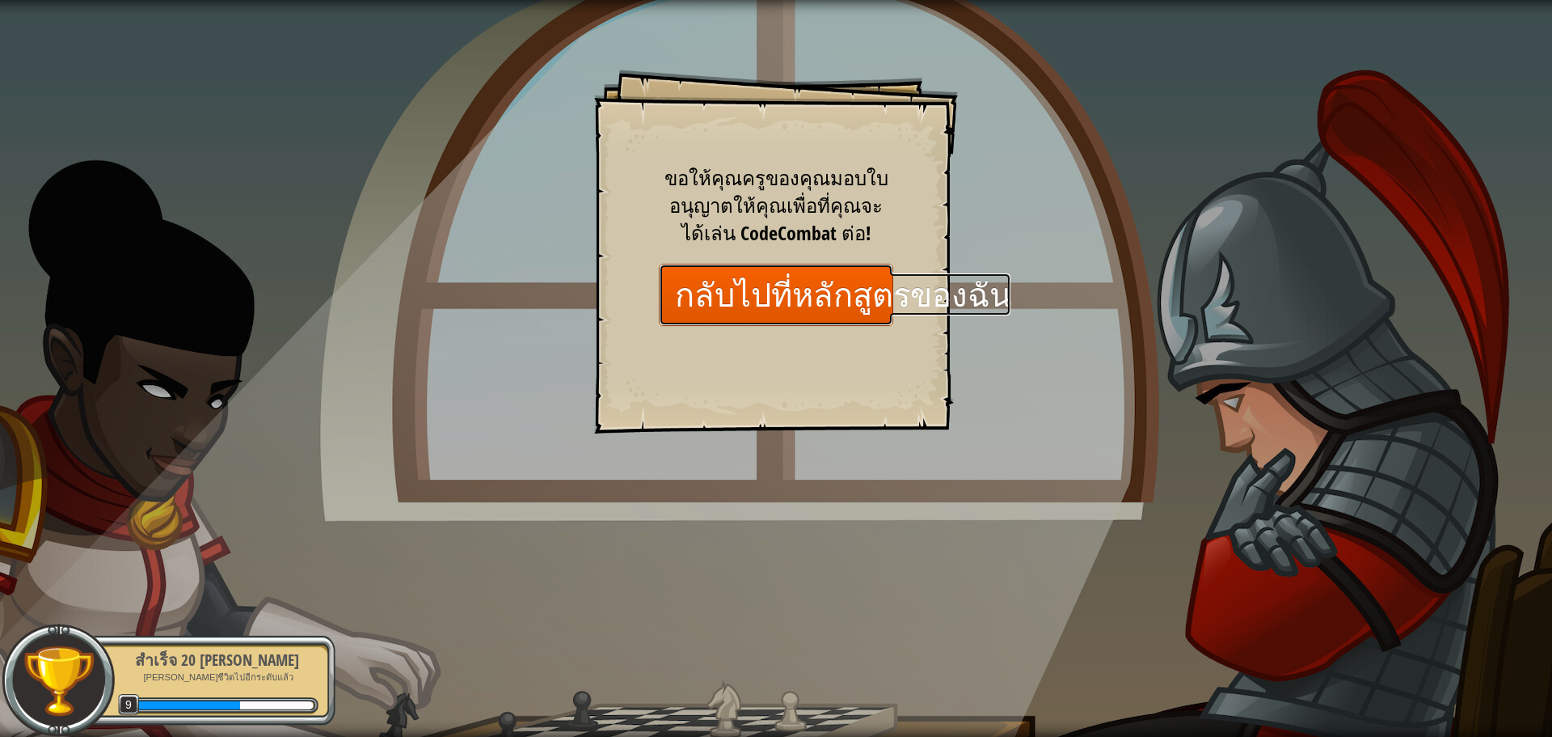
click at [786, 281] on link "กลับไปที่หลักสูตรของฉัน" at bounding box center [776, 295] width 234 height 62
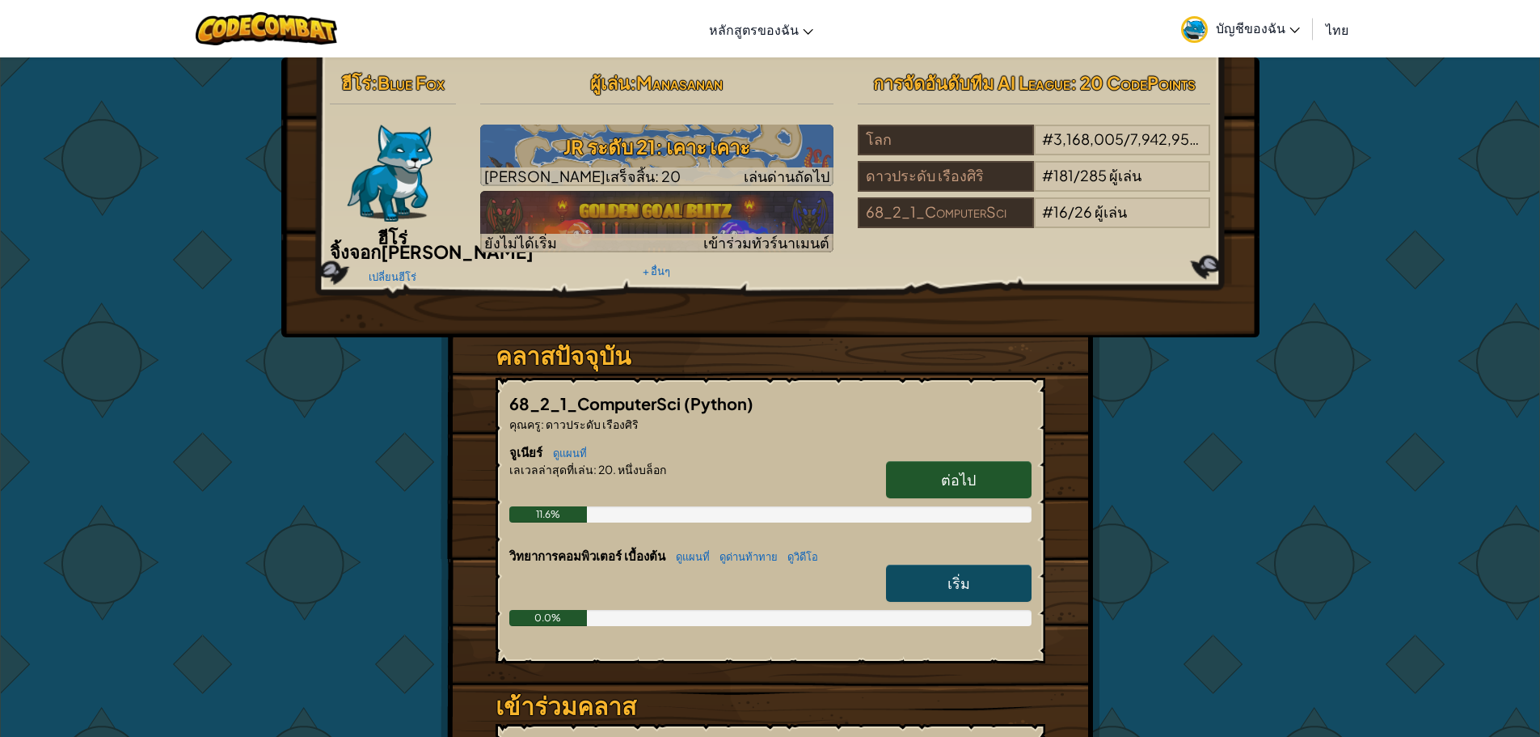
click at [1235, 25] on span "บัญชีของฉัน" at bounding box center [1258, 27] width 84 height 17
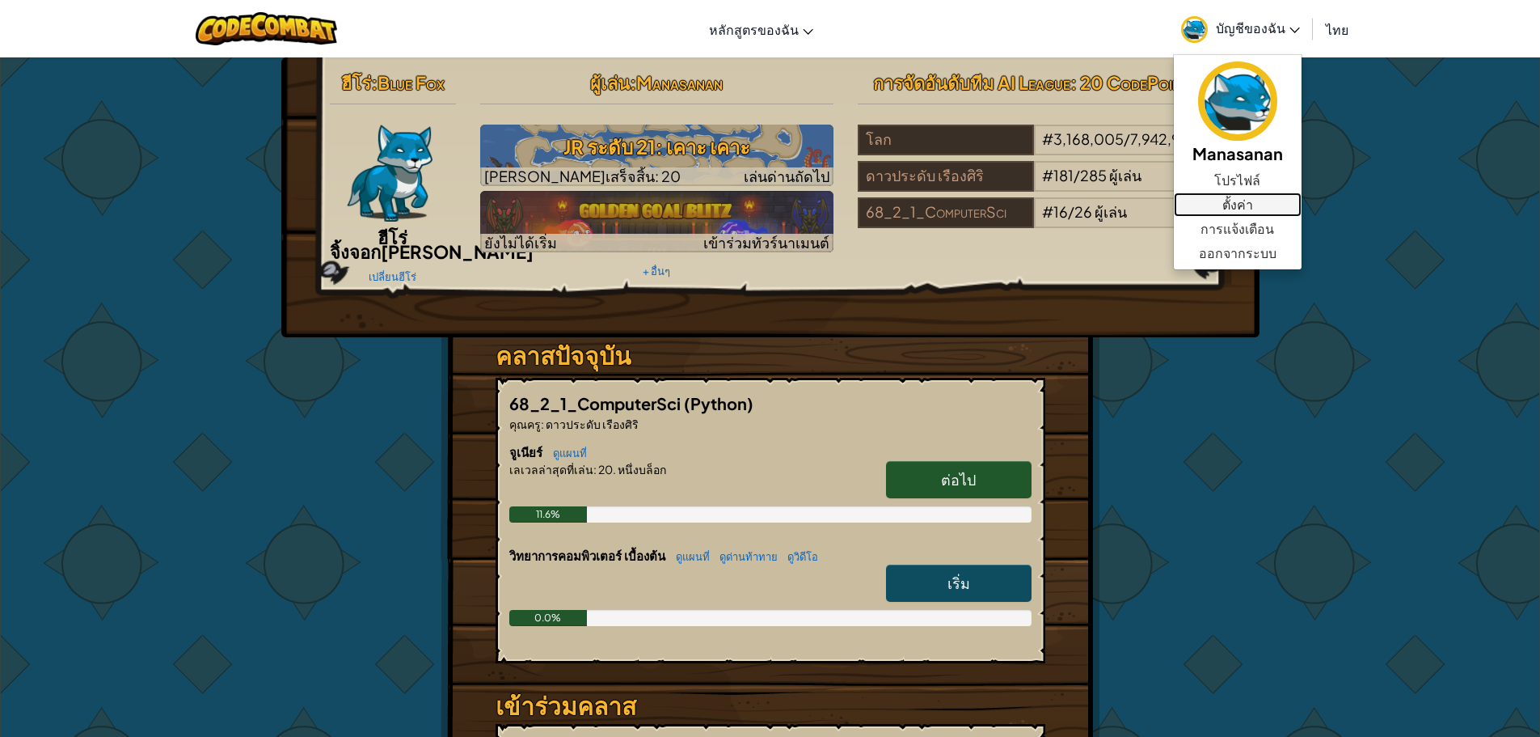
click at [1259, 205] on link "ตั้งค่า" at bounding box center [1238, 204] width 128 height 24
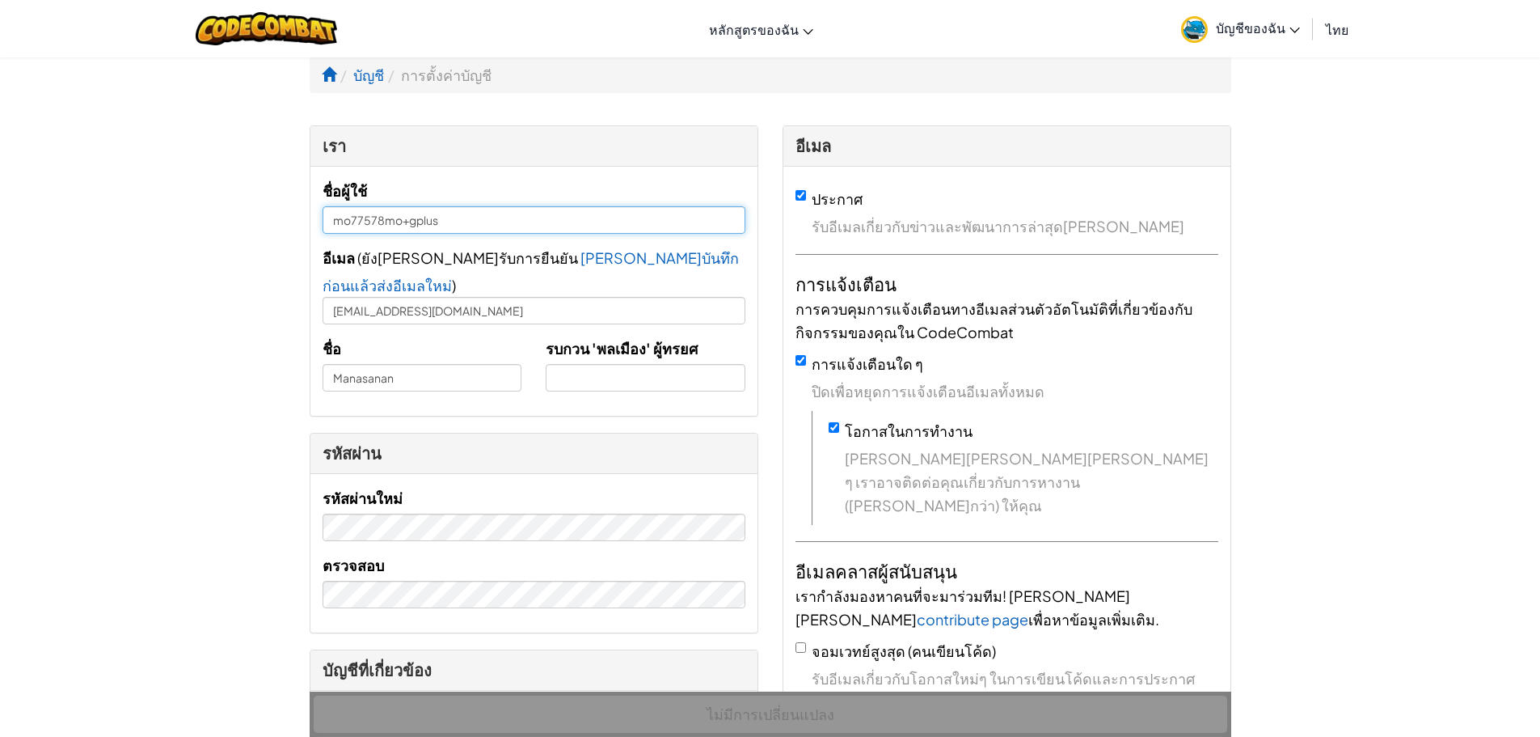
click at [475, 214] on input "mo77578mo+gplus" at bounding box center [534, 219] width 423 height 27
click at [402, 364] on input "Manasanan" at bounding box center [423, 377] width 200 height 27
click at [560, 364] on input "text" at bounding box center [646, 377] width 200 height 27
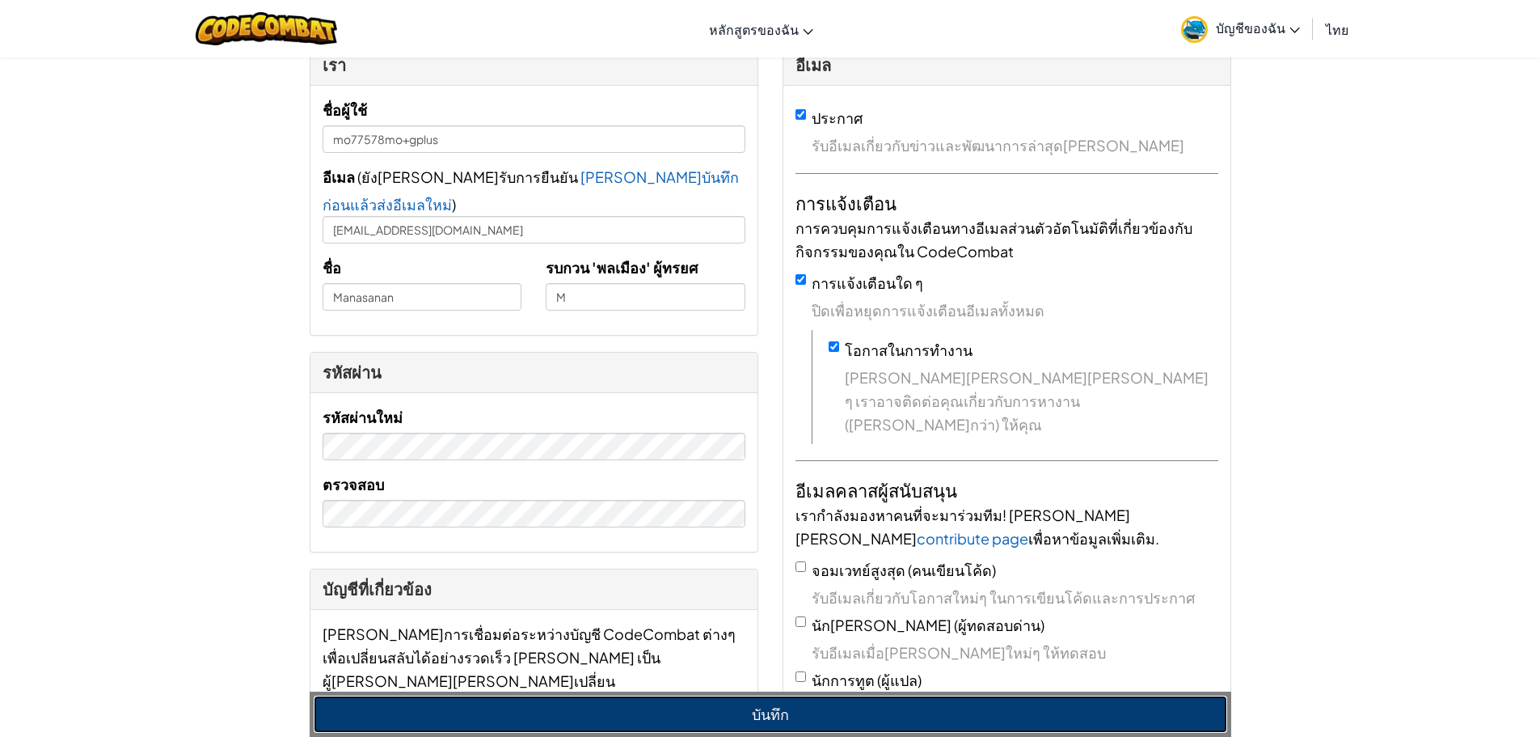
click at [494, 707] on button "บันทึก" at bounding box center [771, 713] width 914 height 37
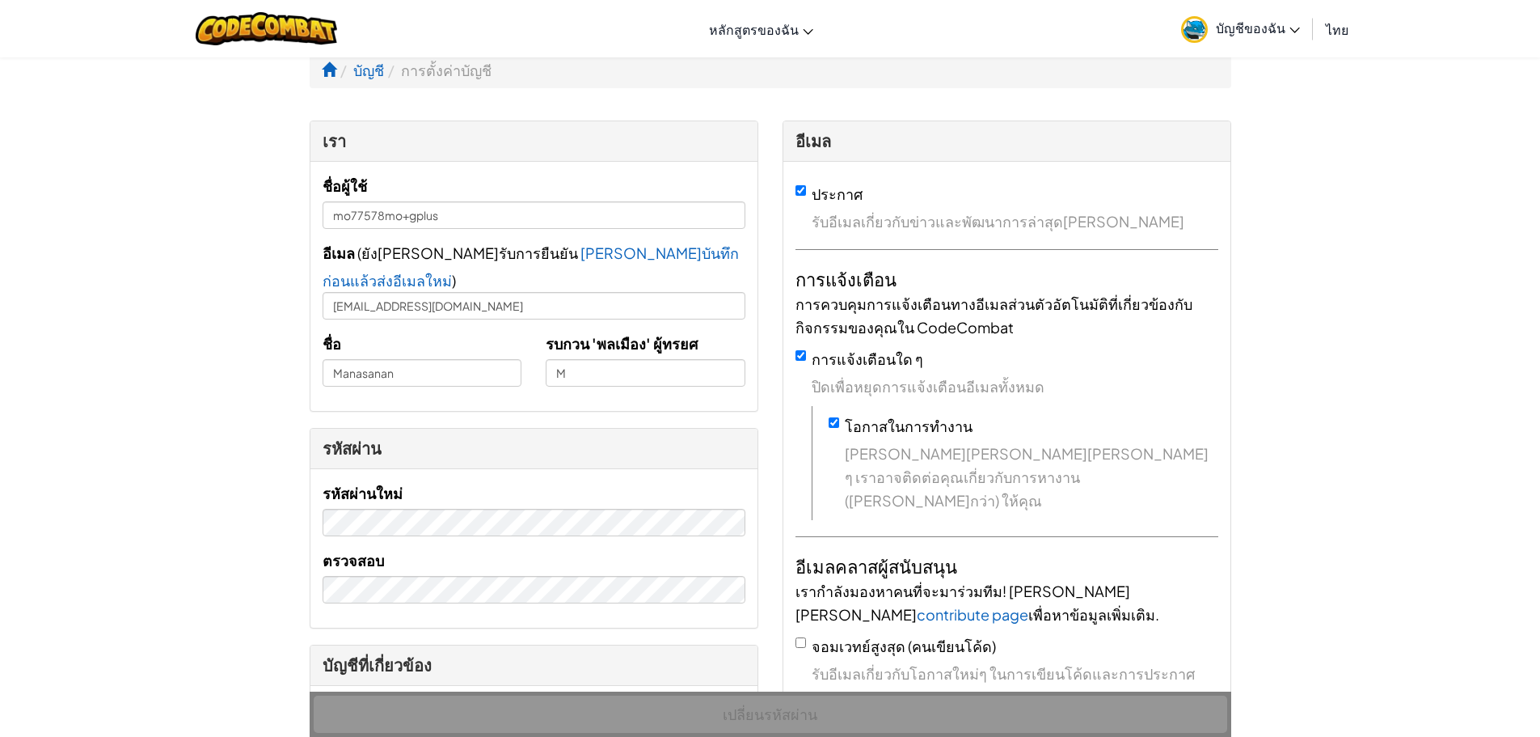
scroll to position [0, 0]
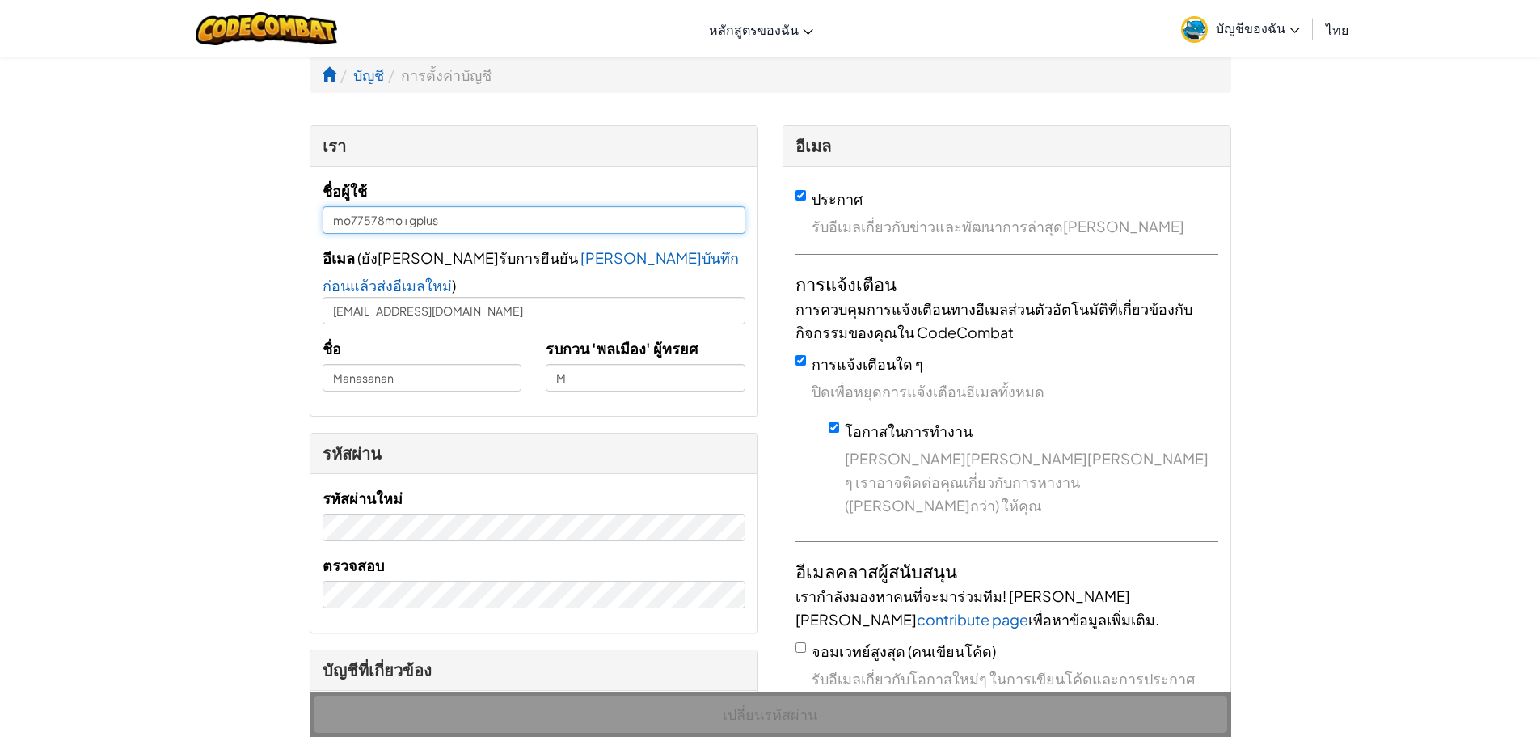
drag, startPoint x: 467, startPoint y: 216, endPoint x: 398, endPoint y: 201, distance: 71.0
click at [399, 217] on input "mo77578mo+gplus" at bounding box center [534, 219] width 423 height 27
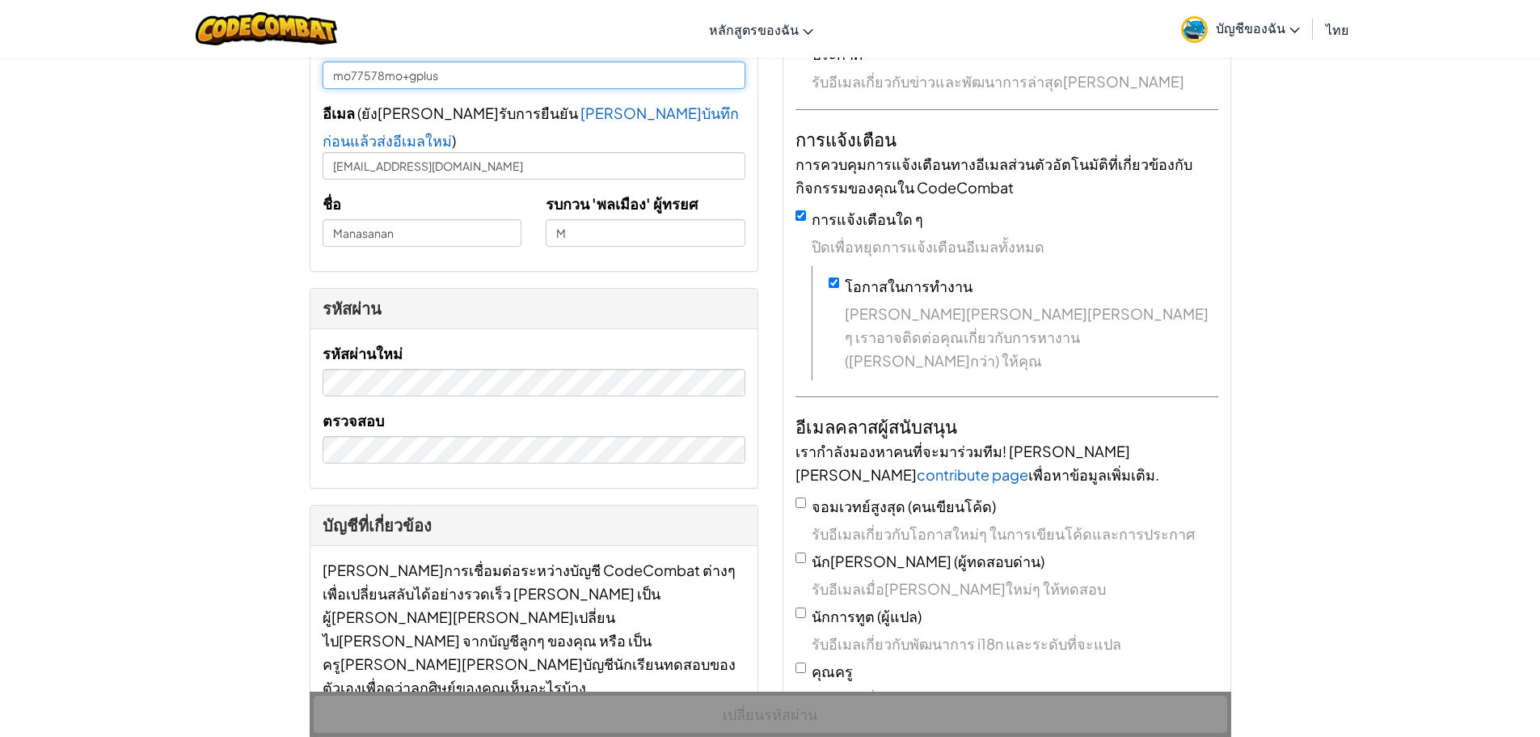
scroll to position [162, 0]
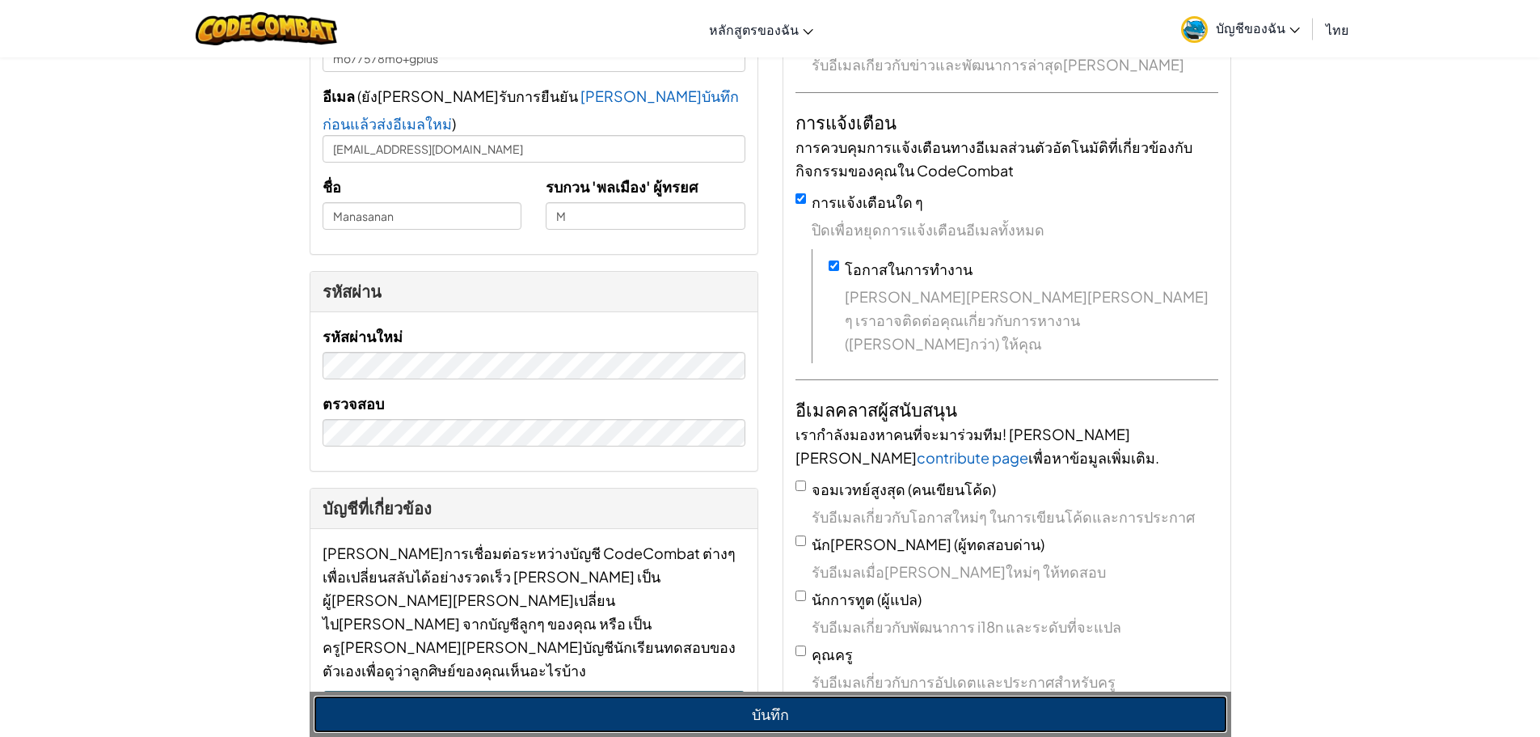
click at [735, 720] on button "บันทึก" at bounding box center [771, 713] width 914 height 37
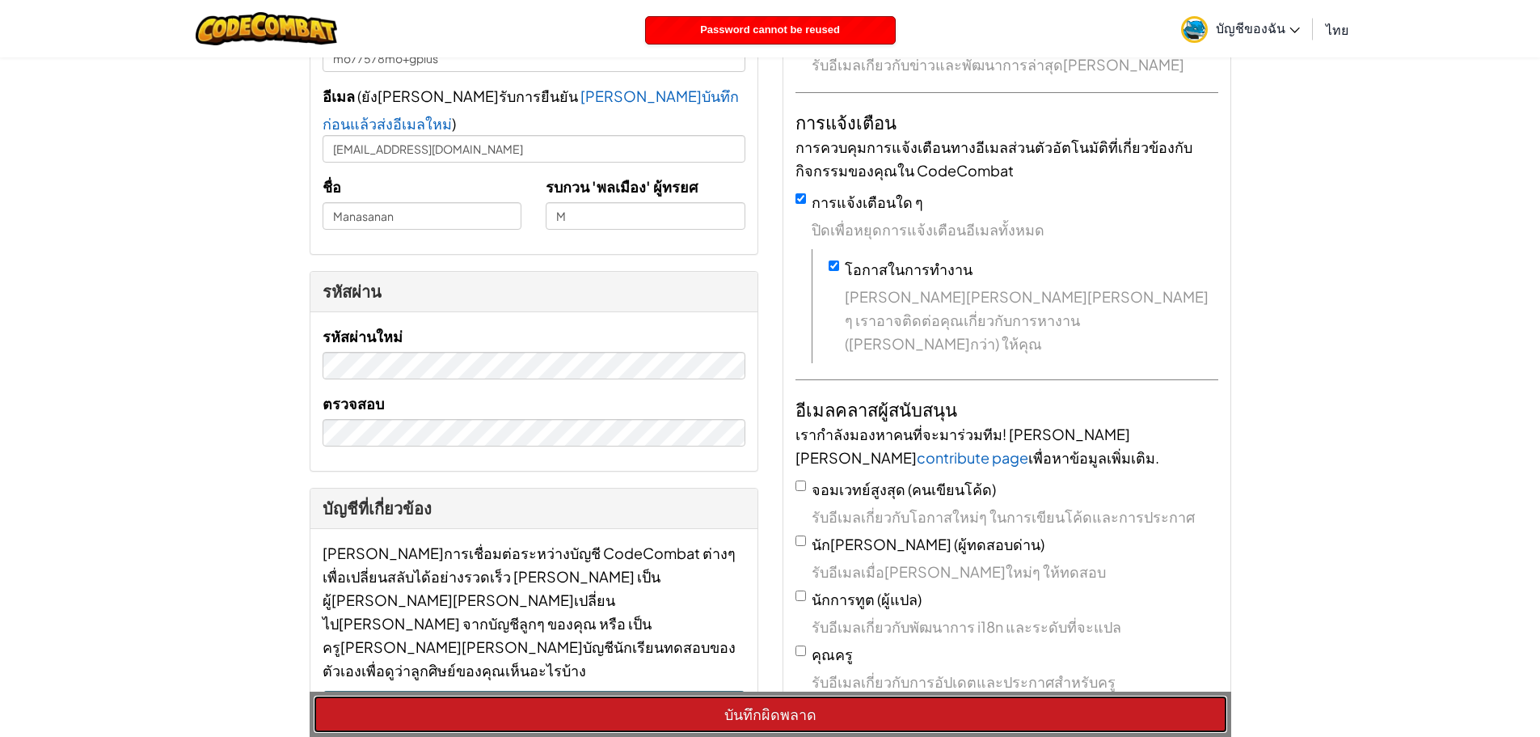
click at [735, 717] on button "บันทึกผิดพลาด" at bounding box center [771, 713] width 914 height 37
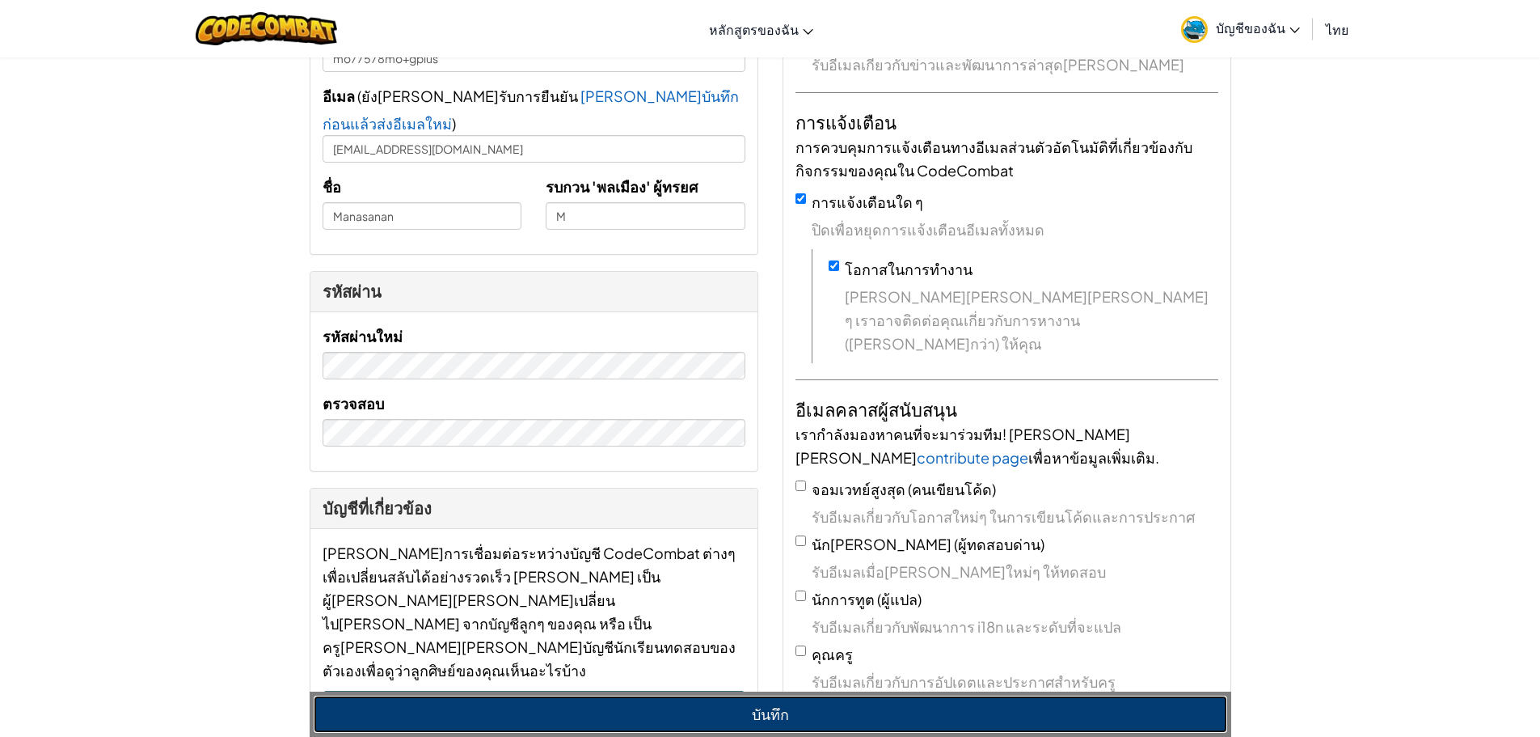
click at [725, 712] on button "บันทึก" at bounding box center [771, 713] width 914 height 37
click at [741, 699] on button "บันทึก" at bounding box center [771, 713] width 914 height 37
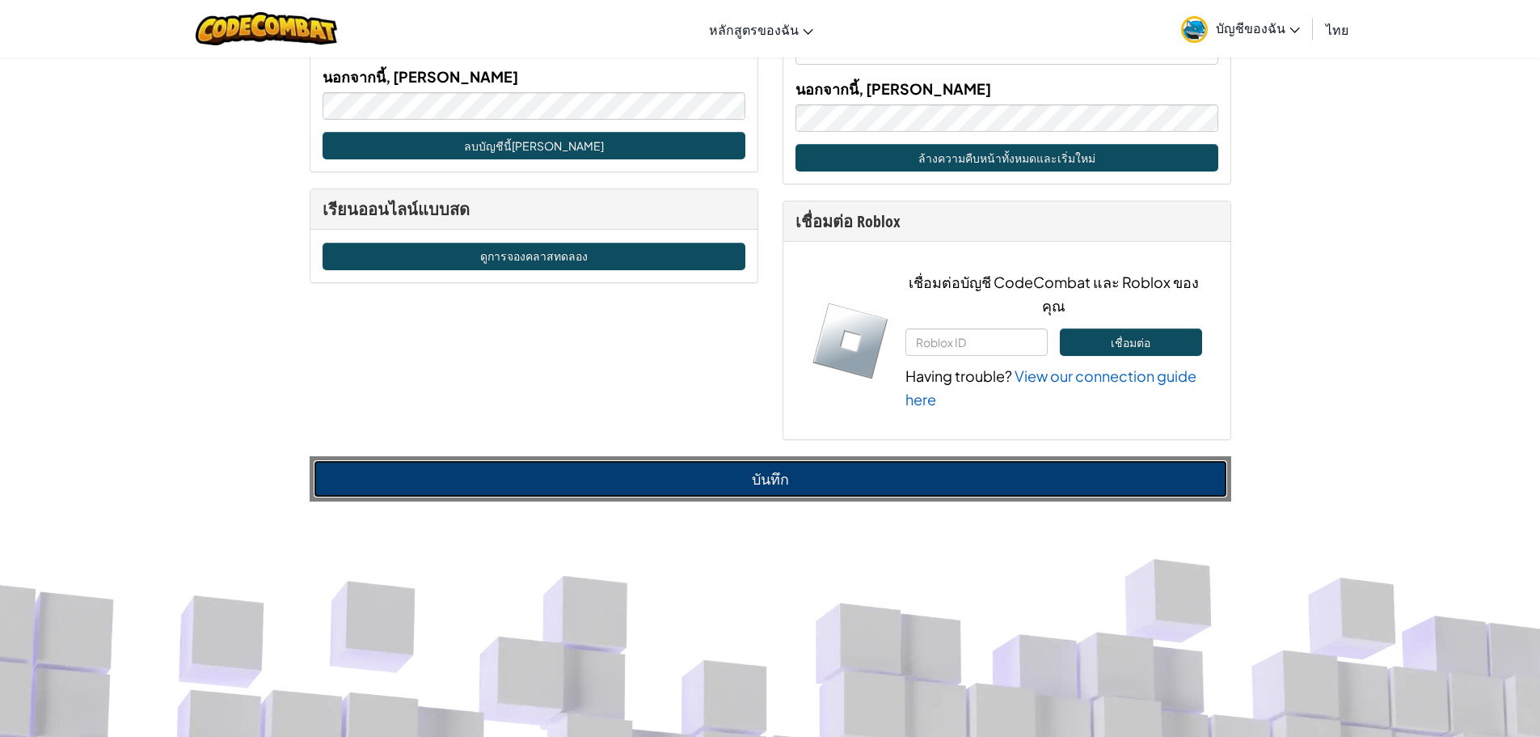
scroll to position [970, 0]
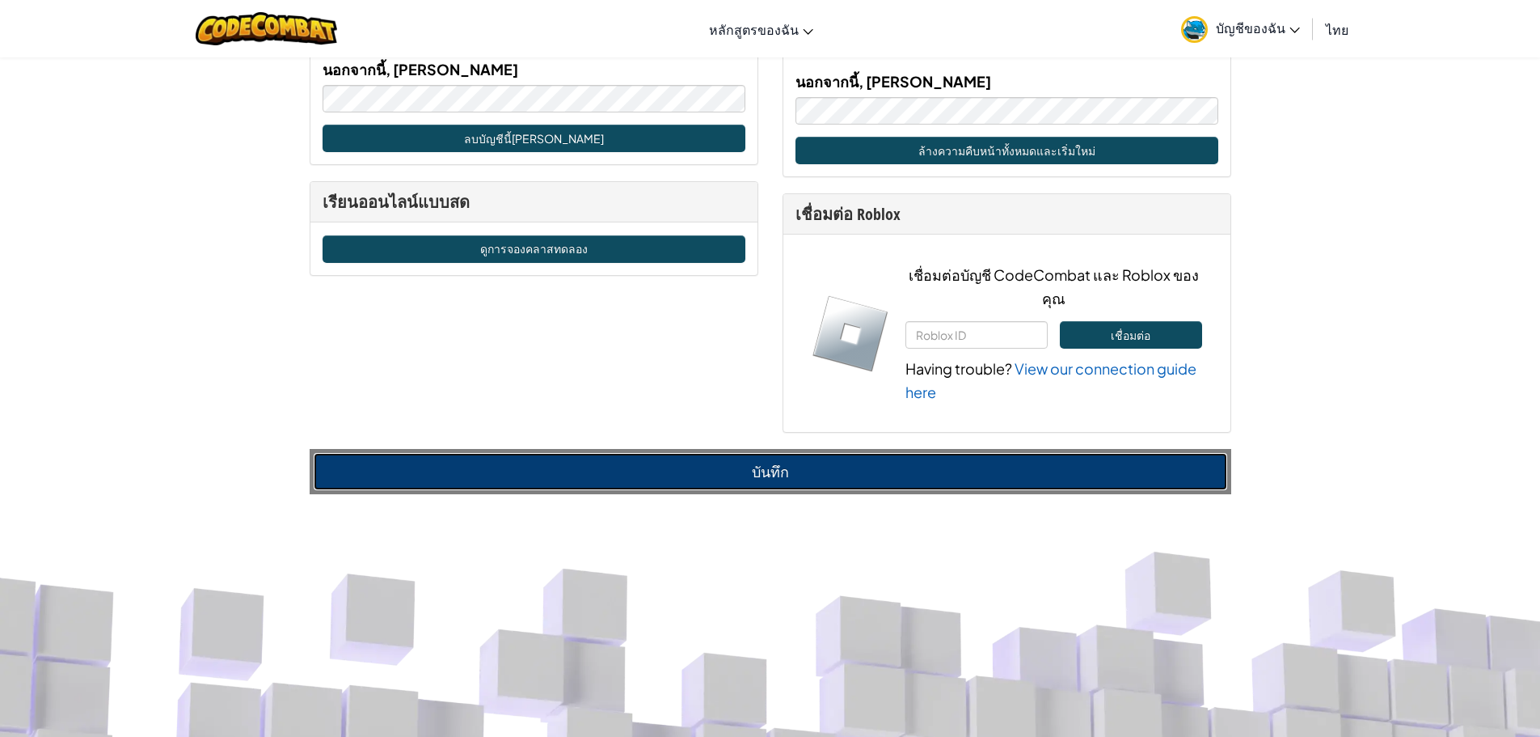
click at [816, 453] on button "บันทึก" at bounding box center [771, 471] width 914 height 37
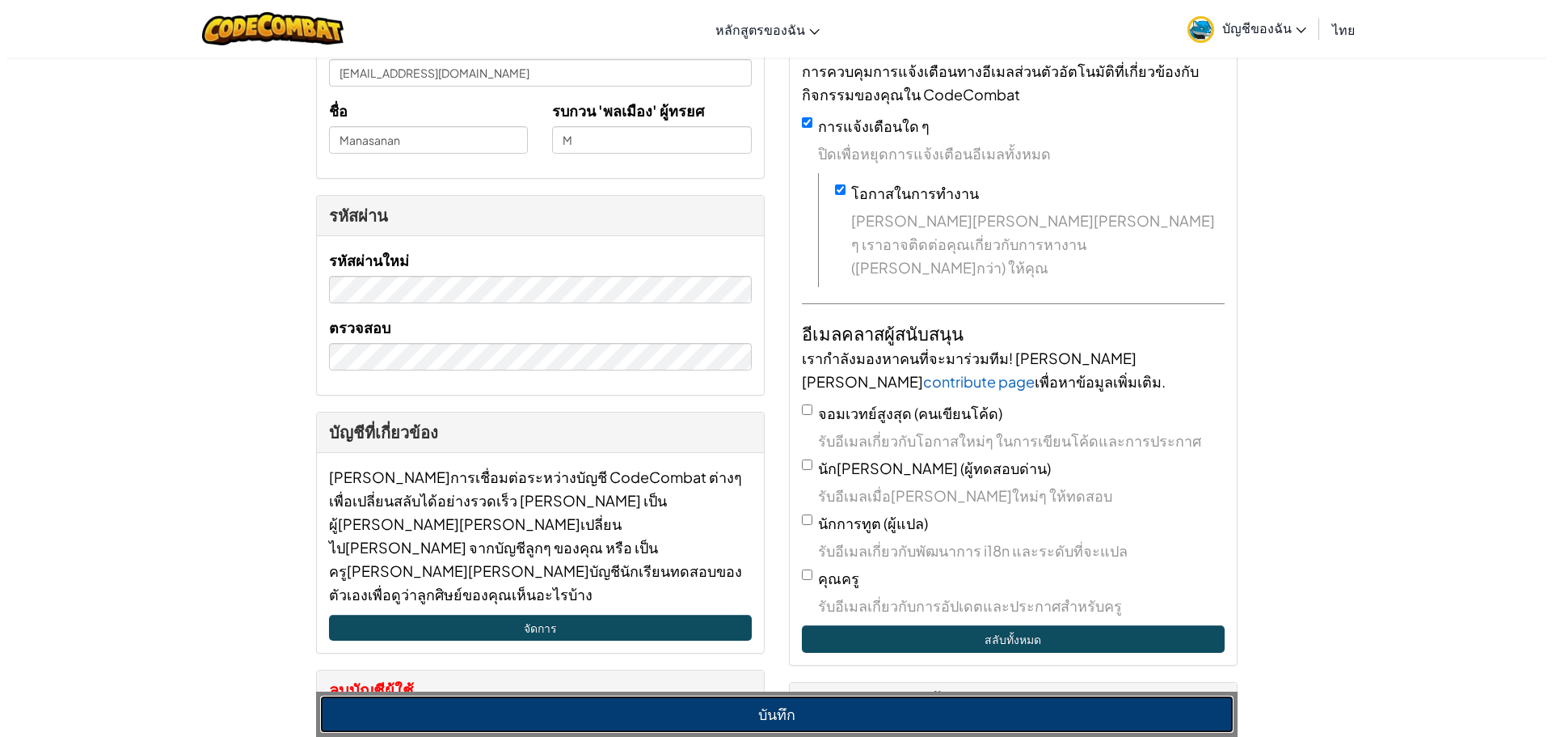
scroll to position [0, 0]
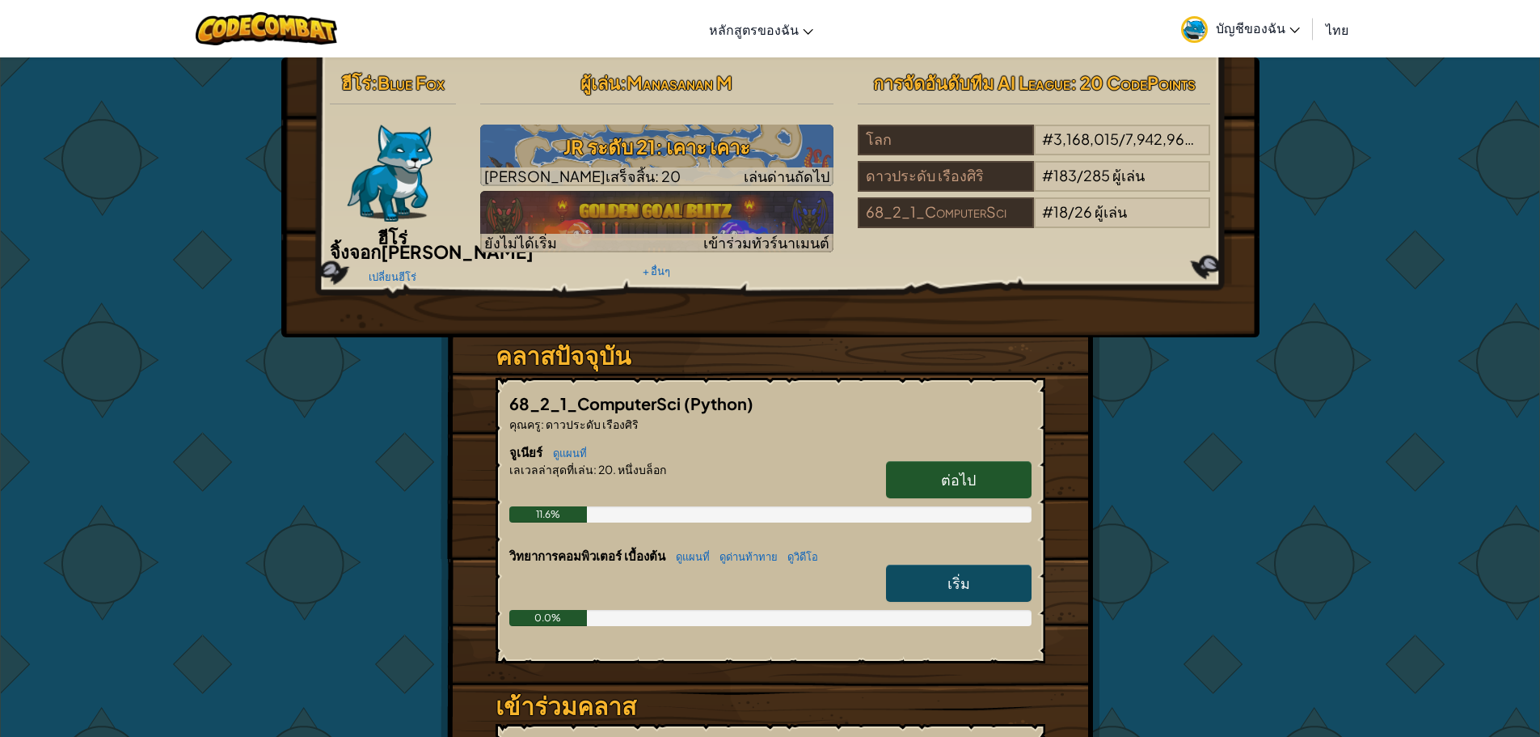
click at [957, 588] on span "เริ่ม" at bounding box center [959, 582] width 23 height 19
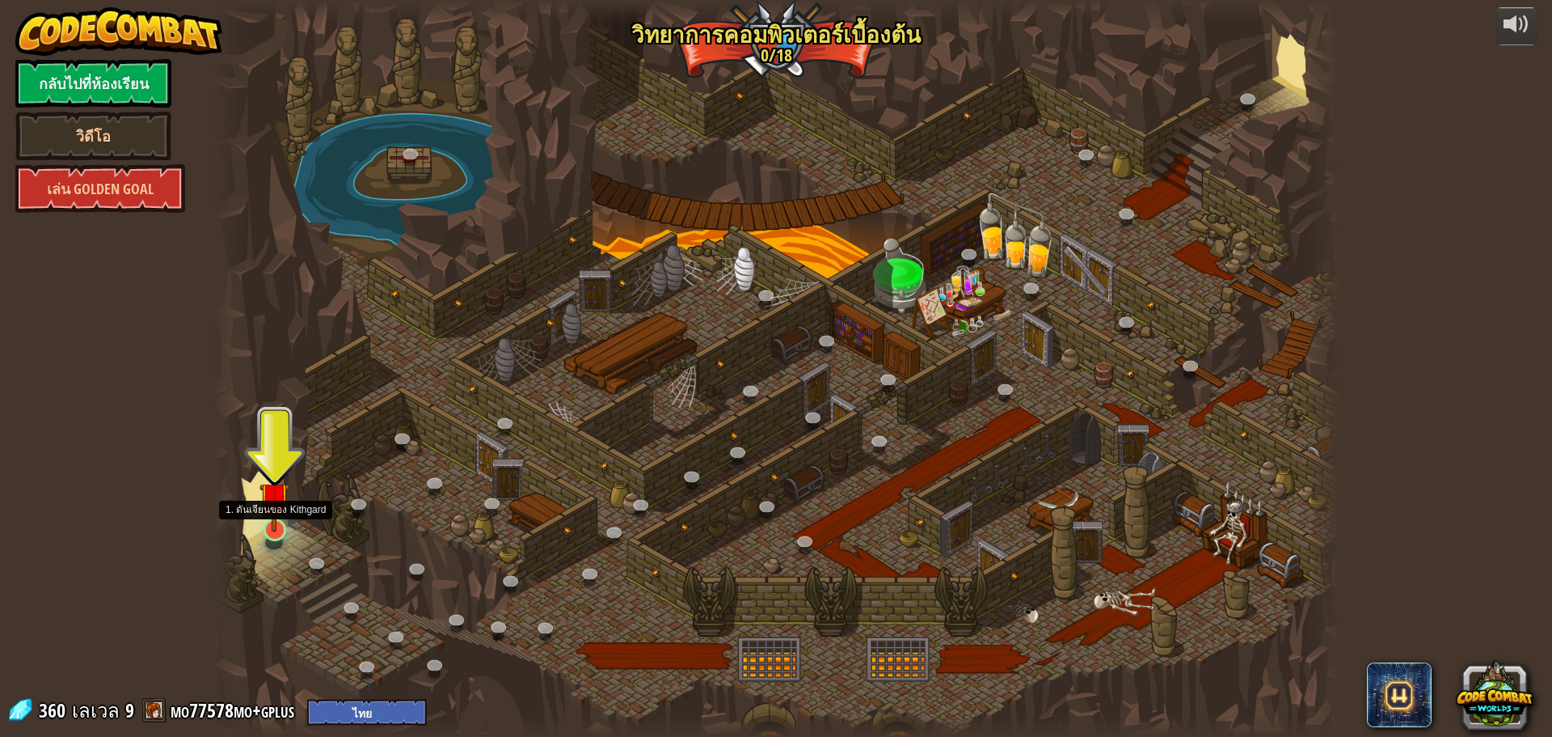
click at [264, 522] on img at bounding box center [275, 497] width 30 height 69
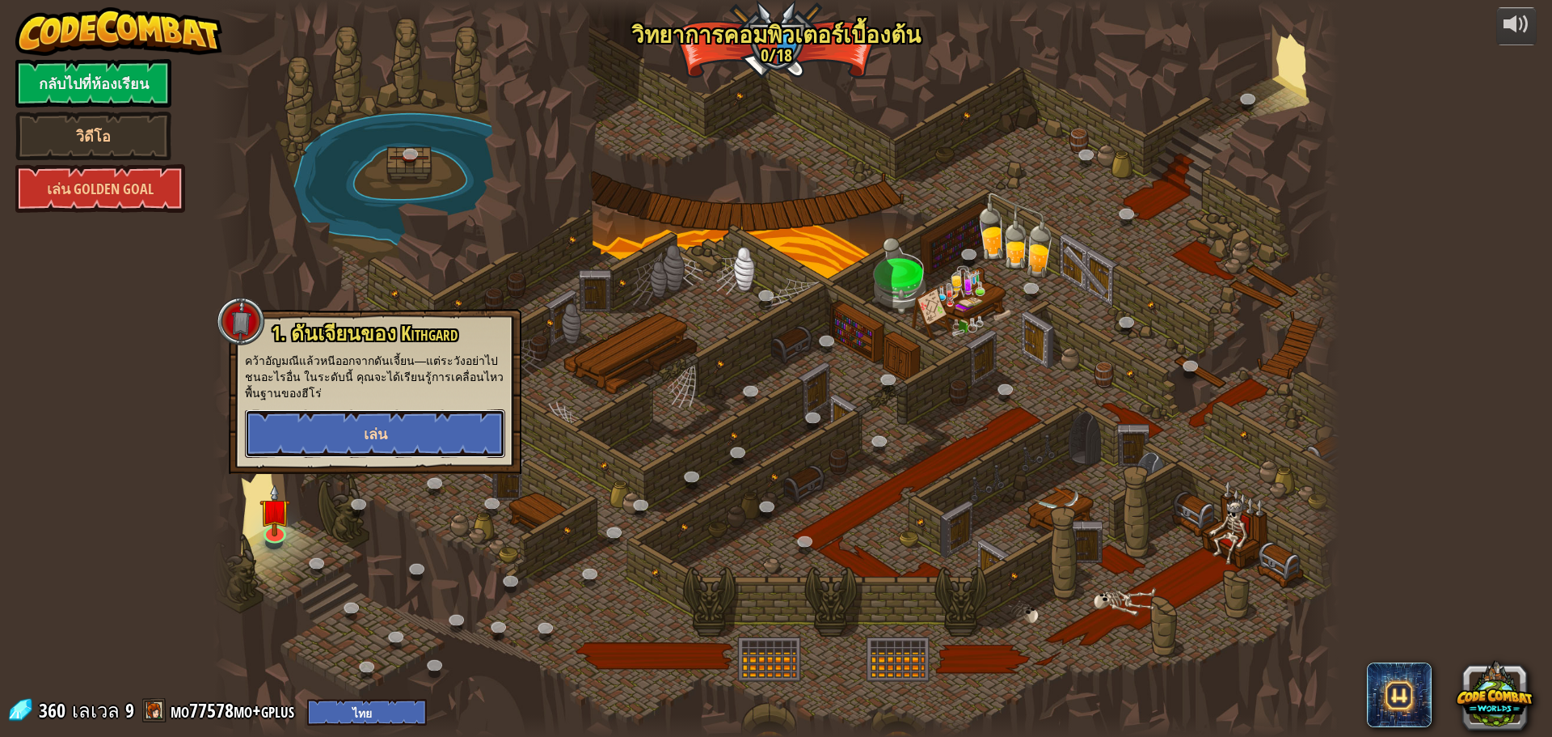
click at [441, 437] on button "เล่น" at bounding box center [375, 433] width 260 height 49
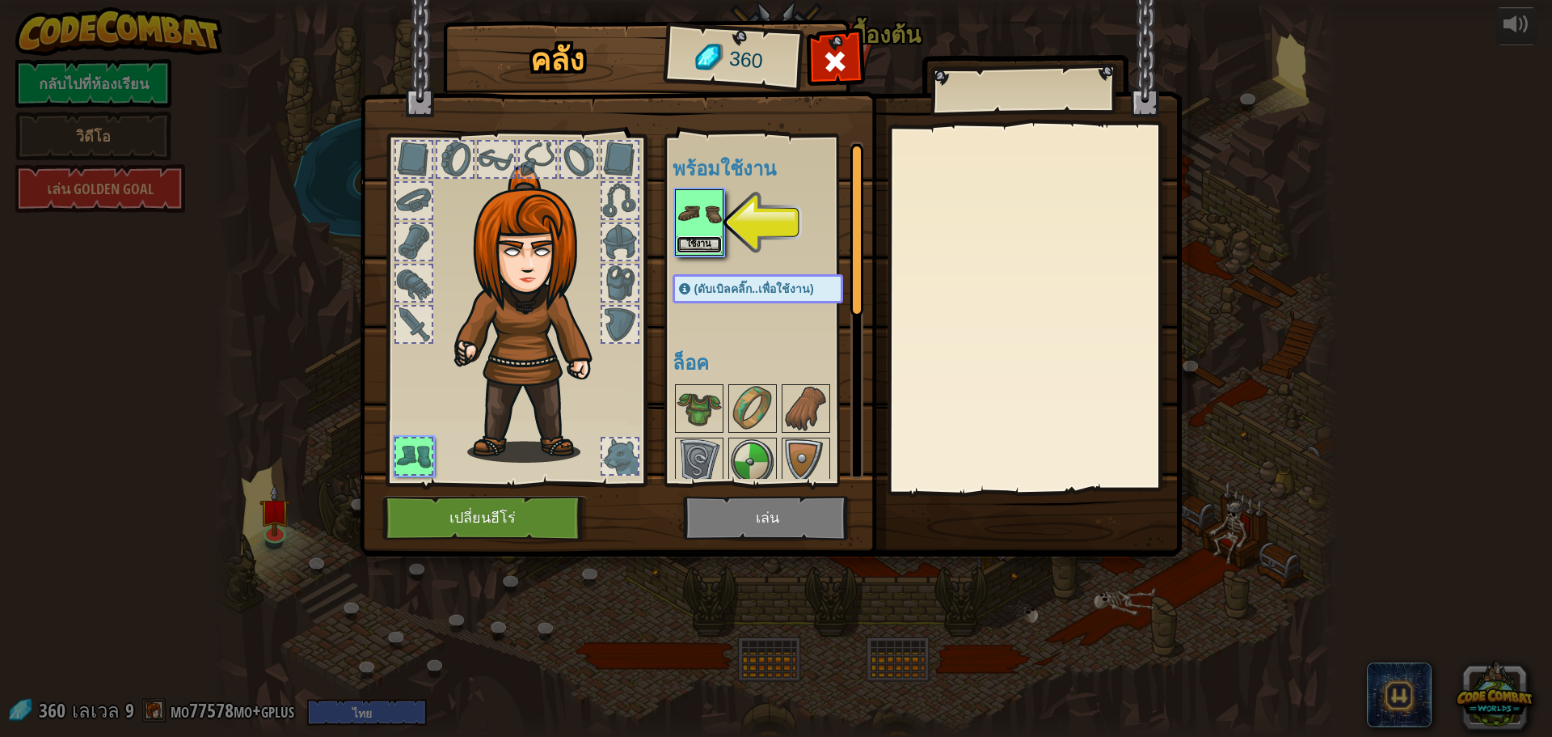
click at [703, 237] on button "ใช้งาน" at bounding box center [699, 244] width 45 height 17
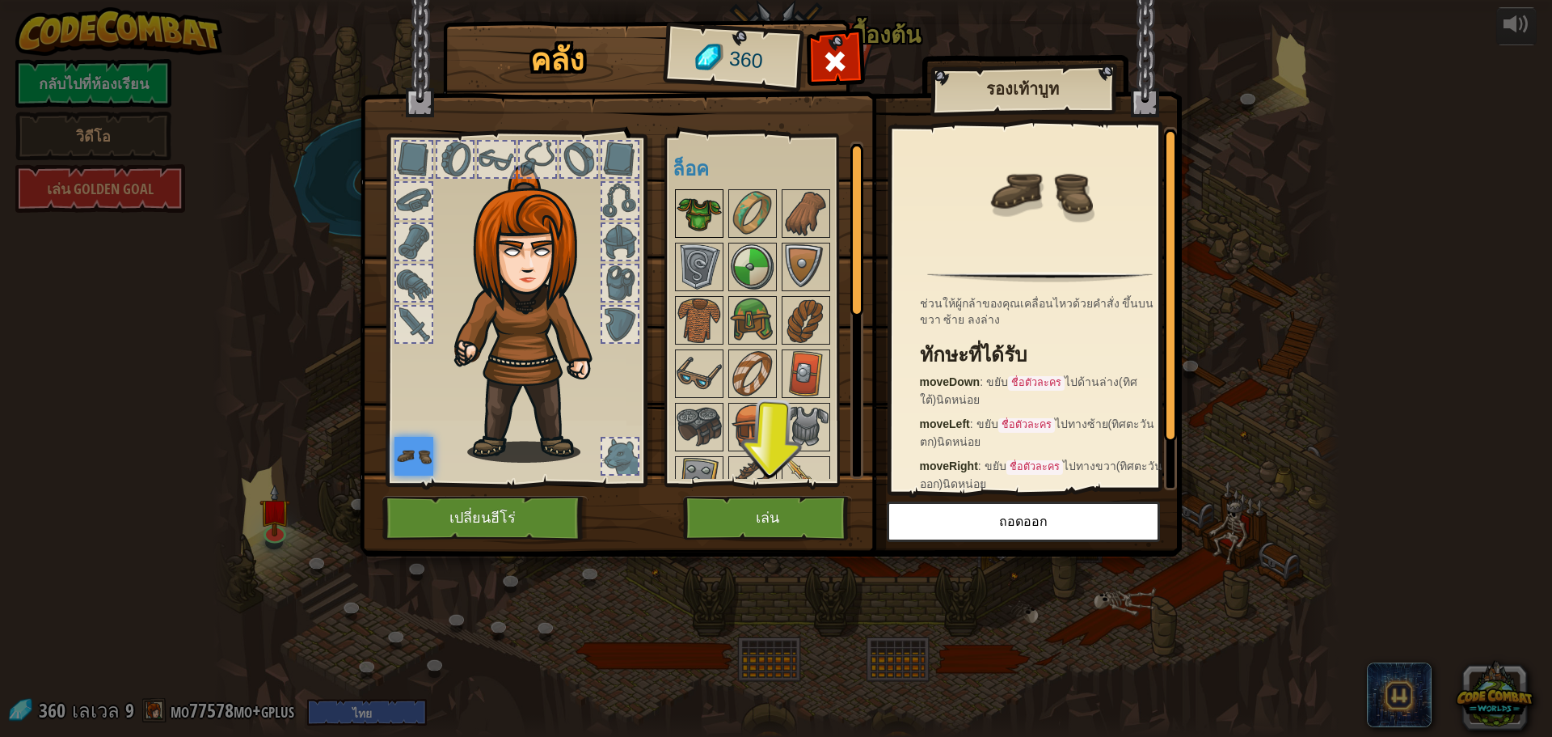
click at [686, 216] on img at bounding box center [699, 213] width 45 height 45
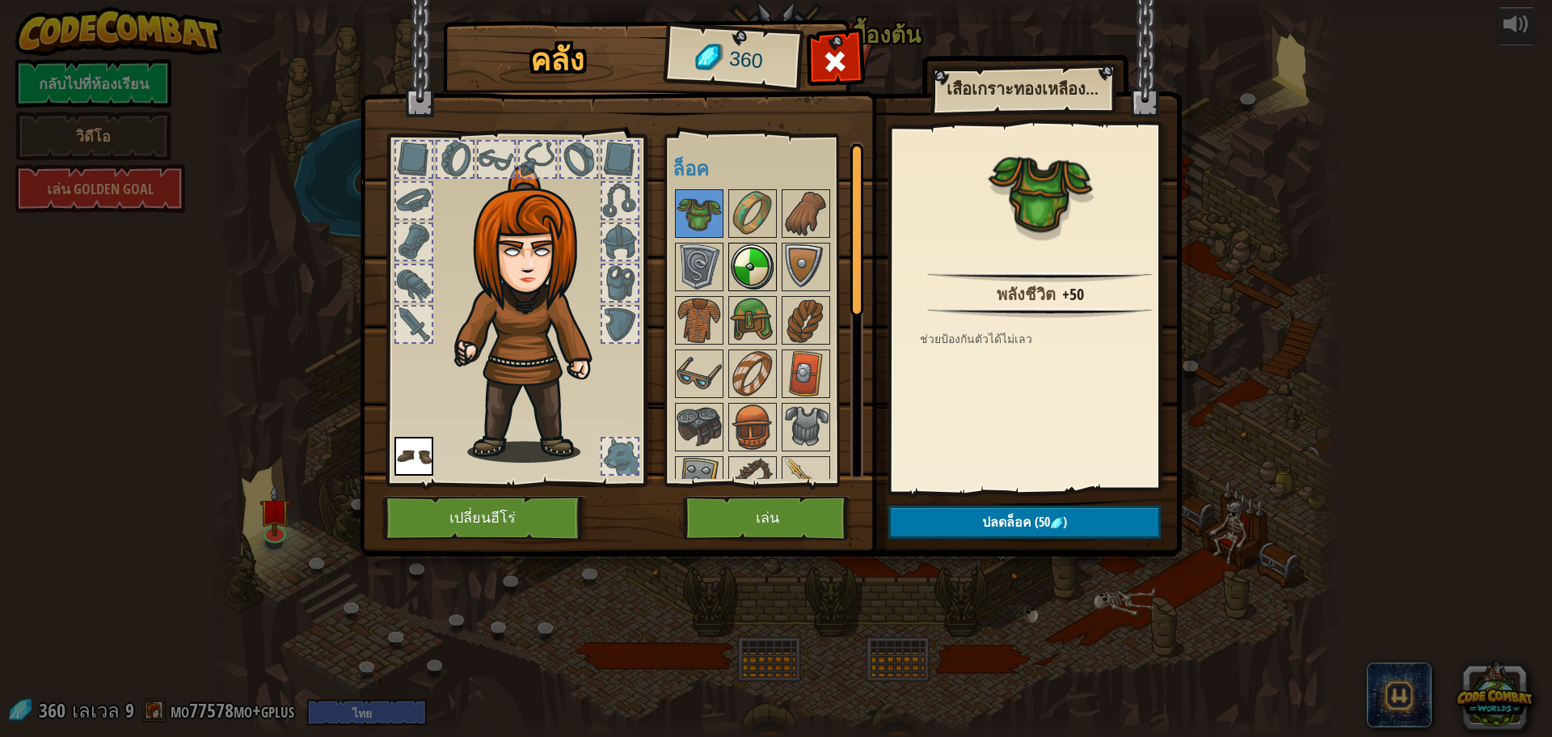
click at [748, 253] on img at bounding box center [752, 266] width 45 height 45
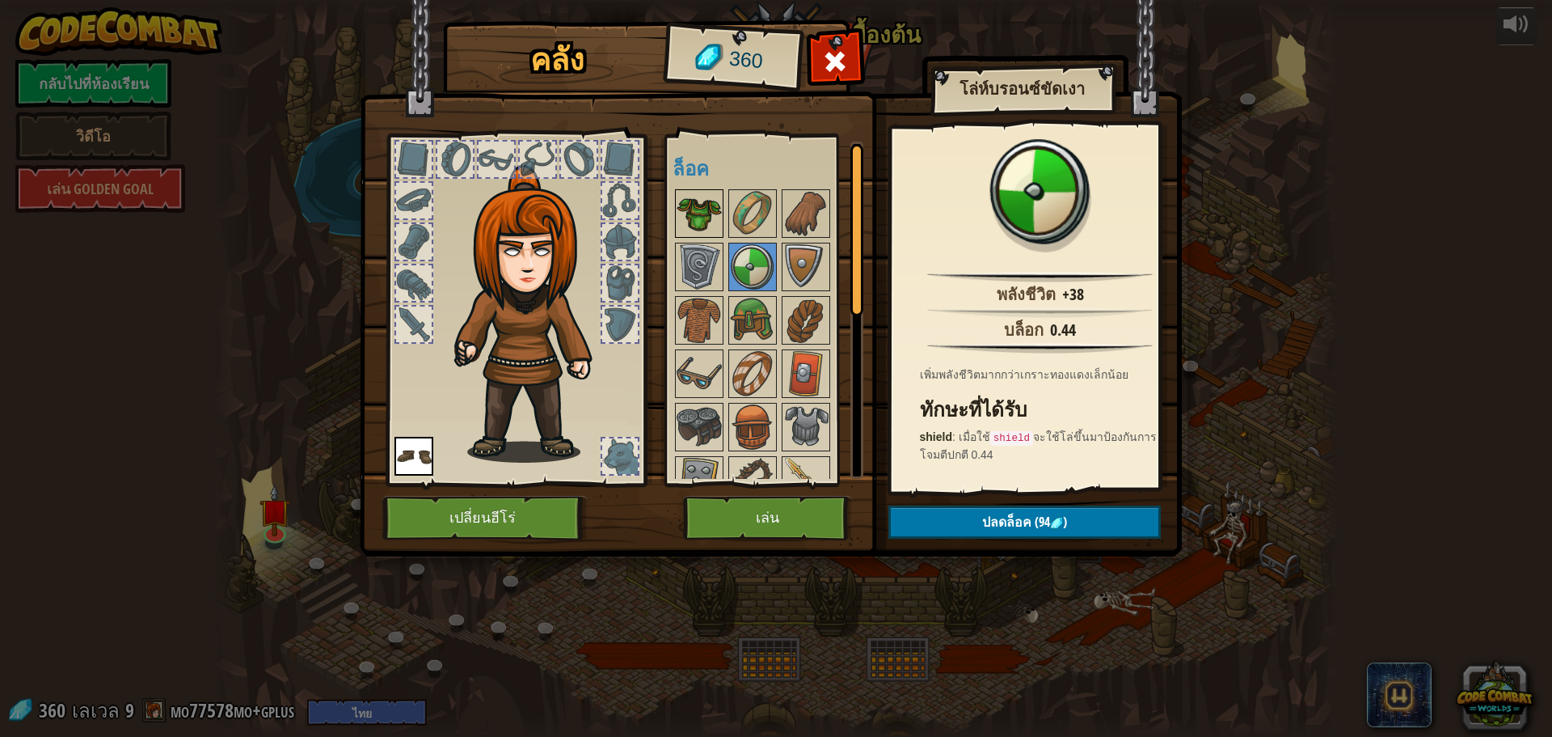
click at [711, 212] on img at bounding box center [699, 213] width 45 height 45
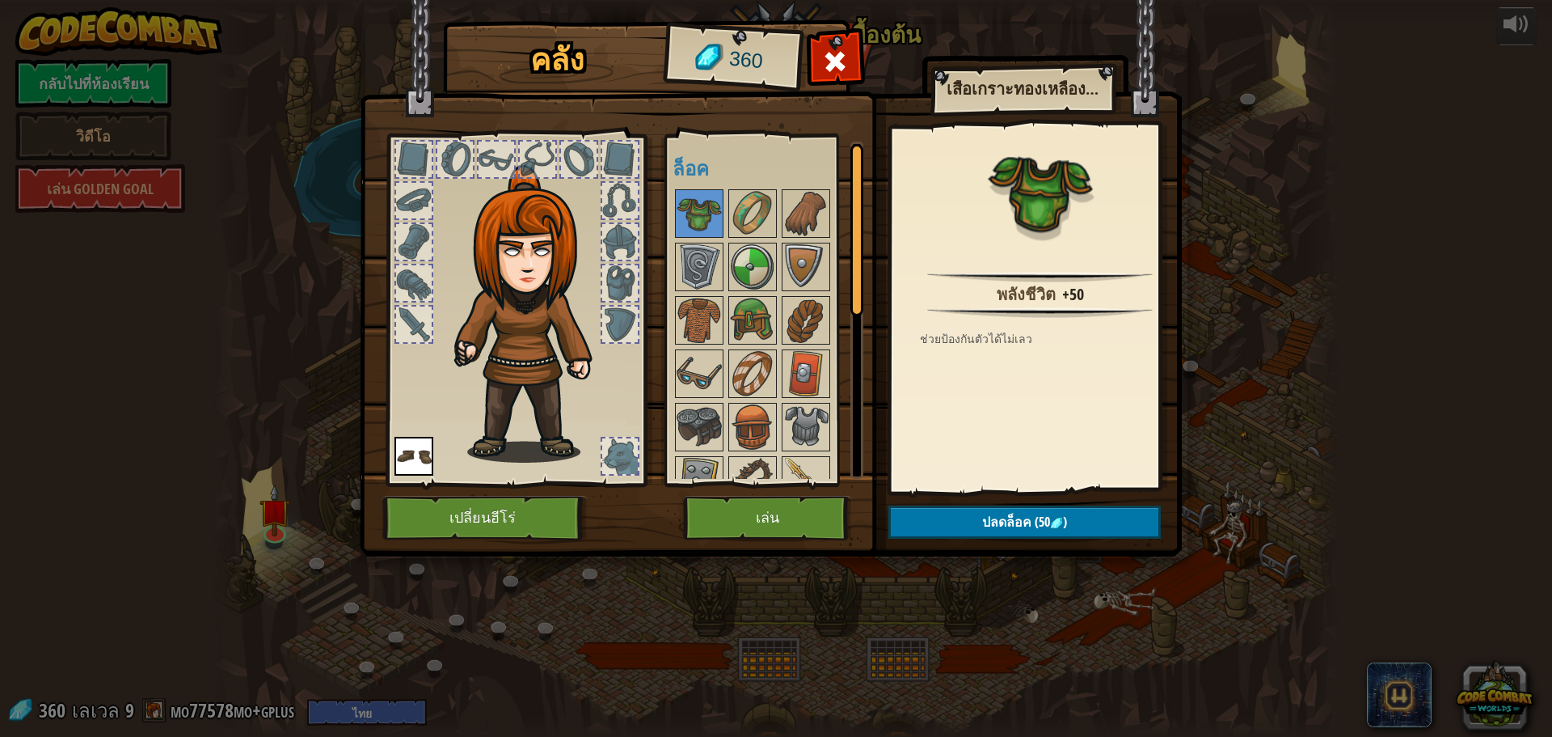
drag, startPoint x: 686, startPoint y: 205, endPoint x: 528, endPoint y: 321, distance: 196.2
click at [526, 321] on div "คลัง 360 พร้อมใช้งาน ใช้งาน (ดับเบิลคลิ๊ก..เพื่อใช้งาน) ล็อค เสื้อเกราะทองเหลือ…" at bounding box center [776, 291] width 822 height 534
click at [631, 463] on div at bounding box center [620, 456] width 36 height 36
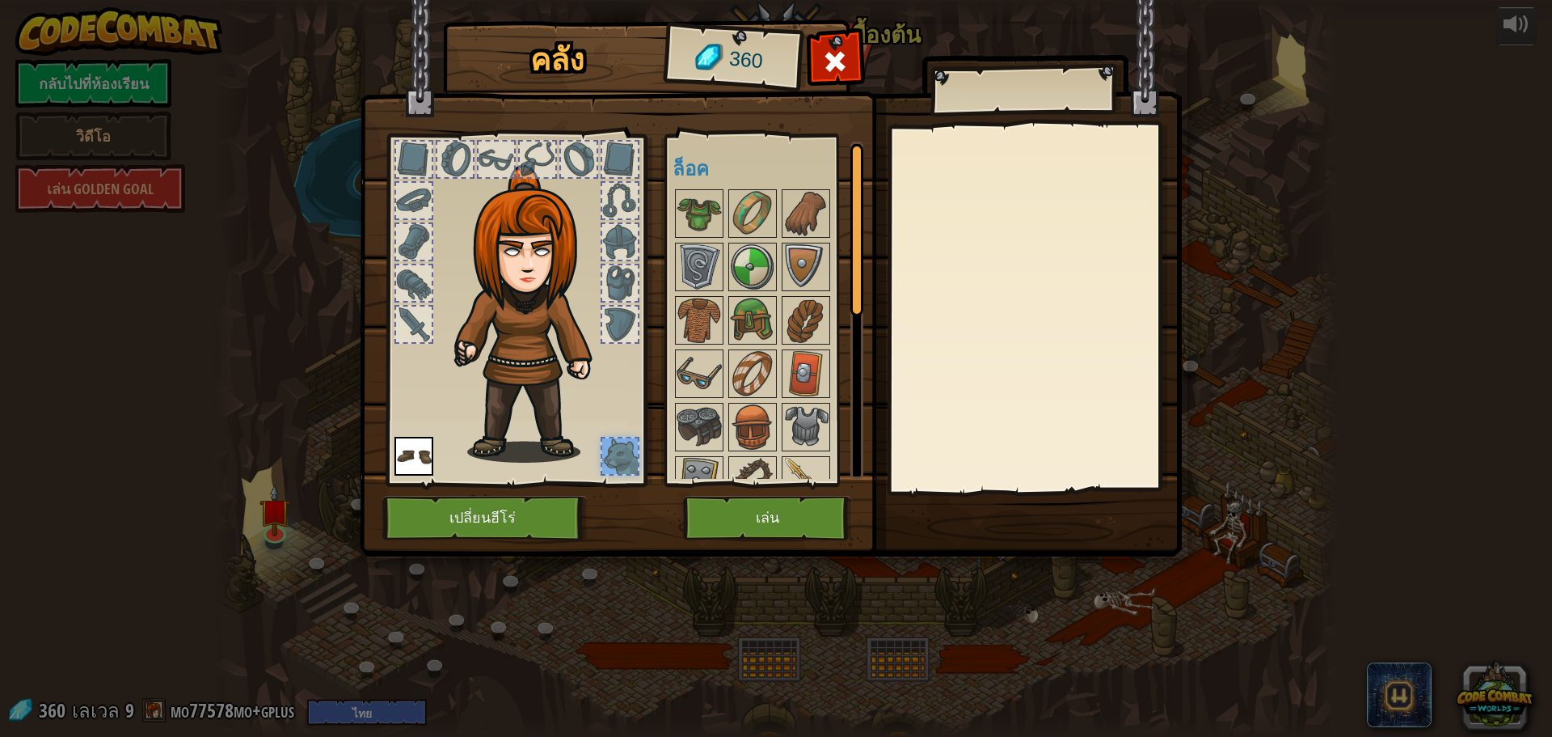
click at [631, 455] on div at bounding box center [620, 456] width 36 height 36
click at [616, 277] on div at bounding box center [620, 283] width 36 height 36
click at [699, 218] on img at bounding box center [699, 213] width 45 height 45
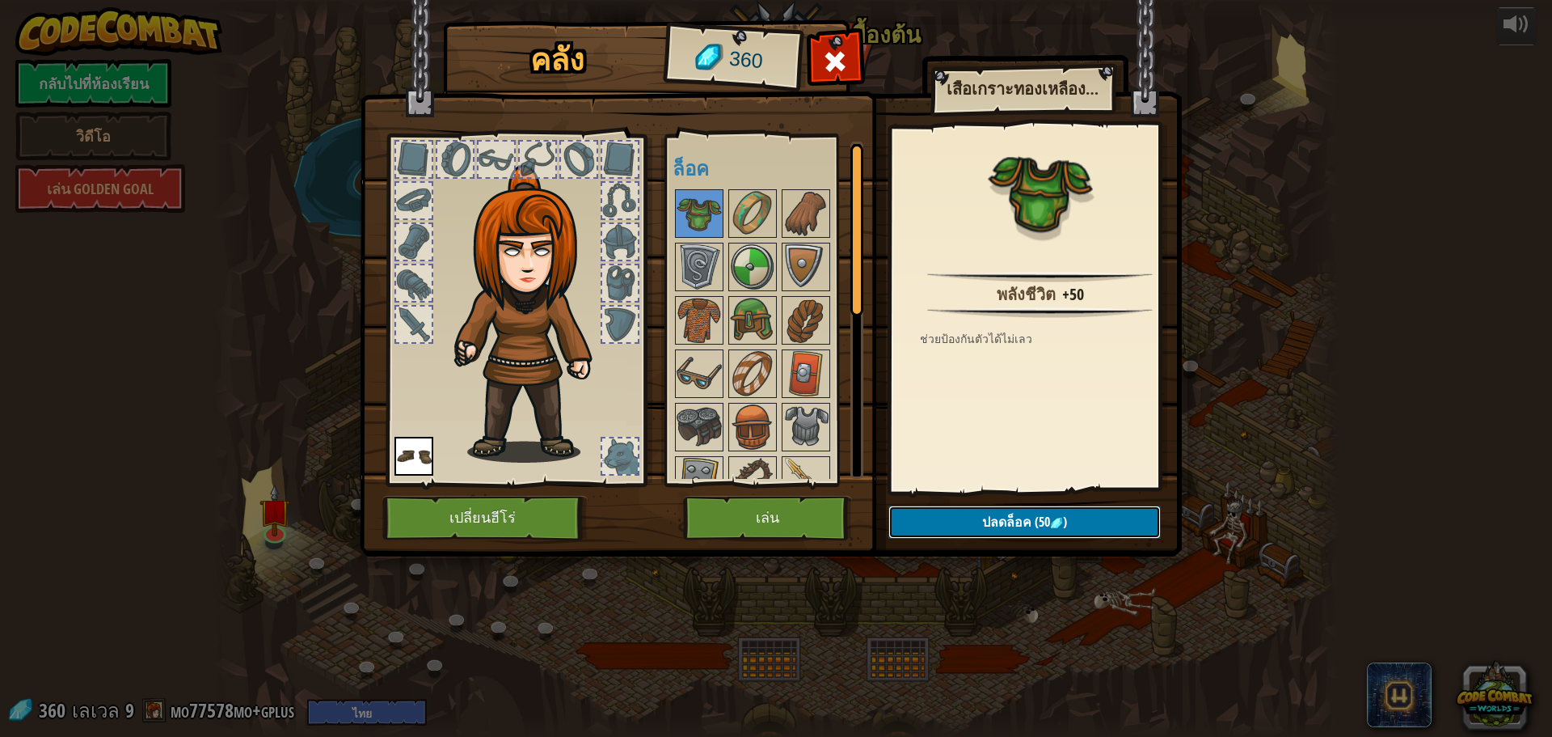
click at [985, 519] on span "ปลดล็อค" at bounding box center [1006, 522] width 49 height 18
click at [985, 519] on button "ยืนยัน" at bounding box center [1025, 521] width 272 height 33
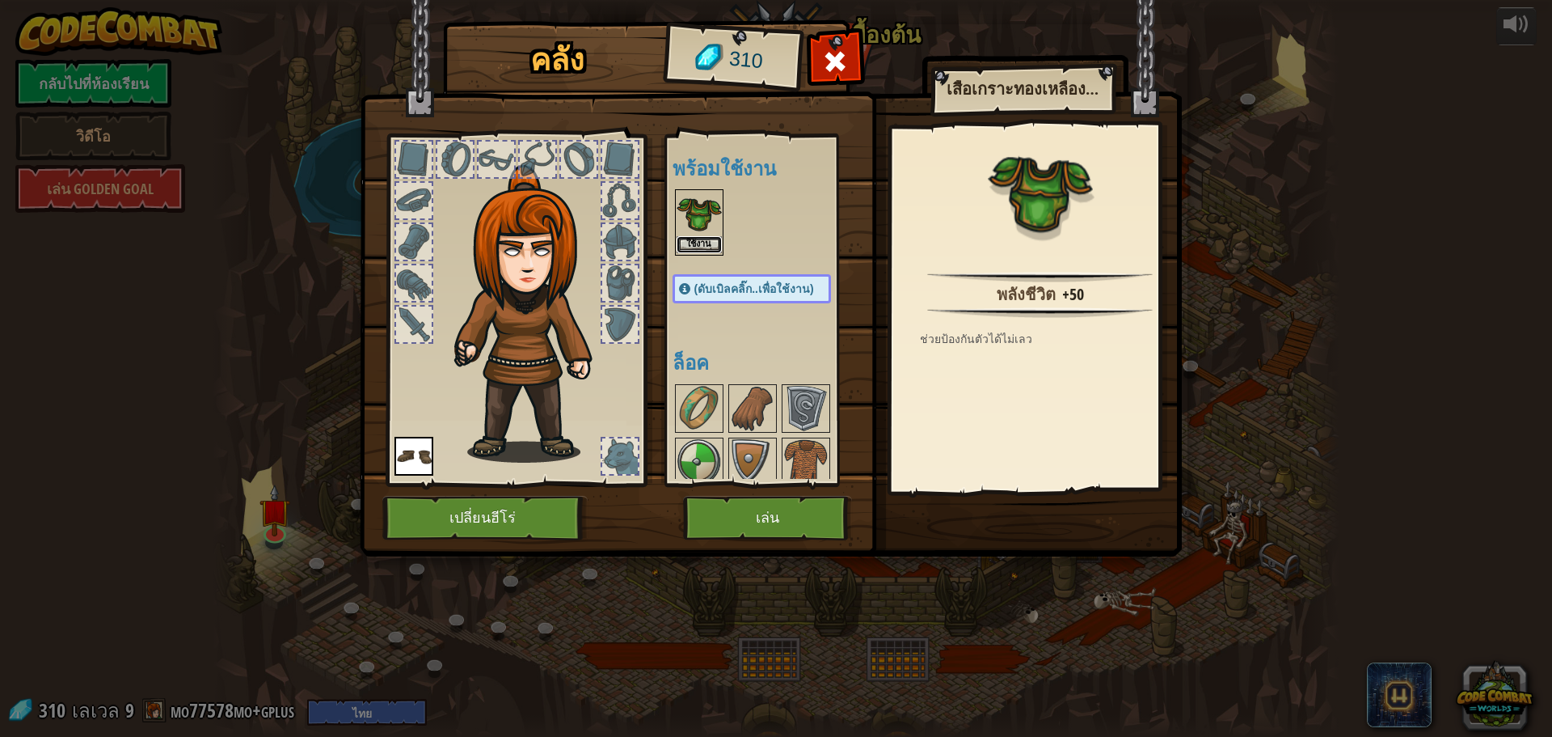
click at [705, 238] on button "ใช้งาน" at bounding box center [699, 244] width 45 height 17
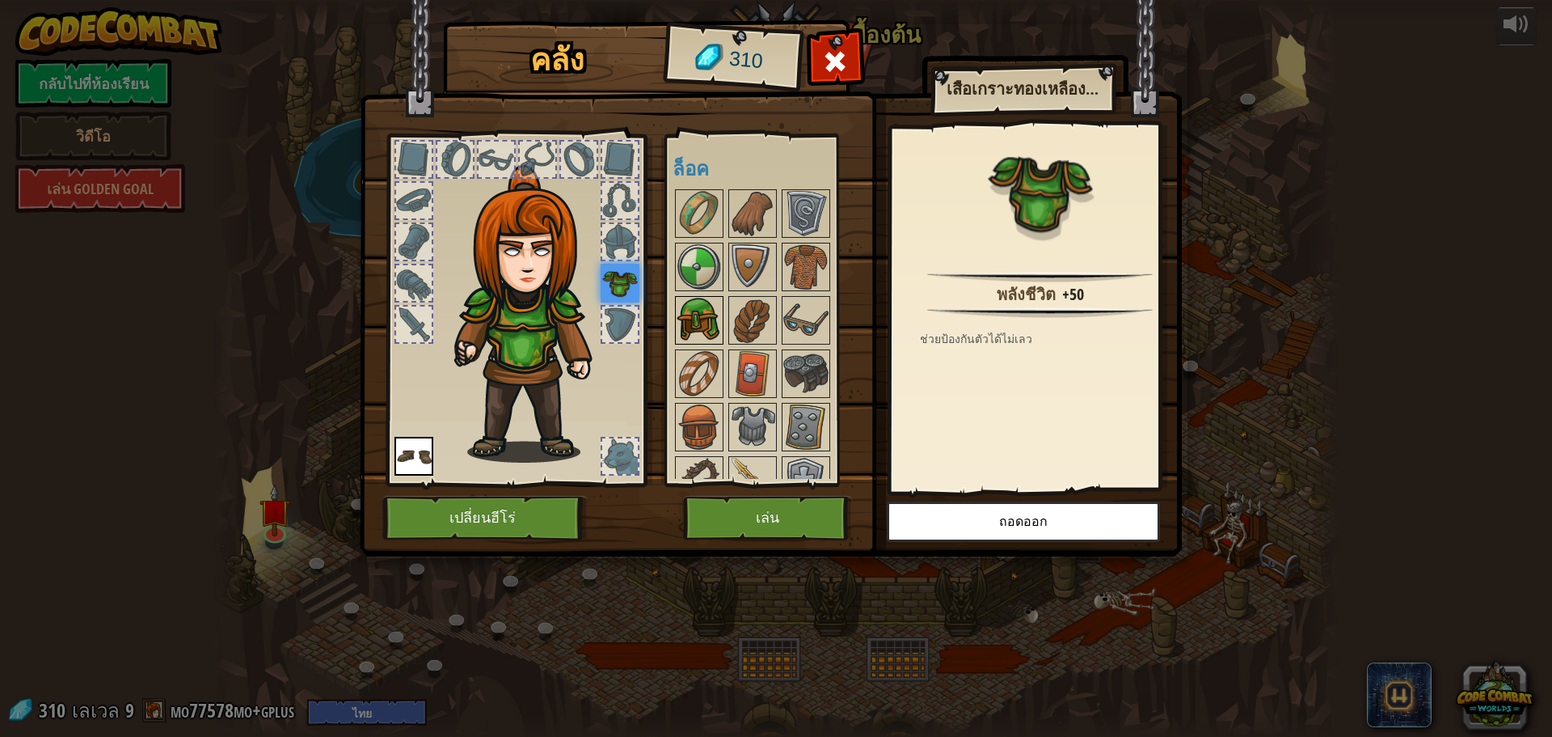
click at [717, 310] on img at bounding box center [699, 320] width 45 height 45
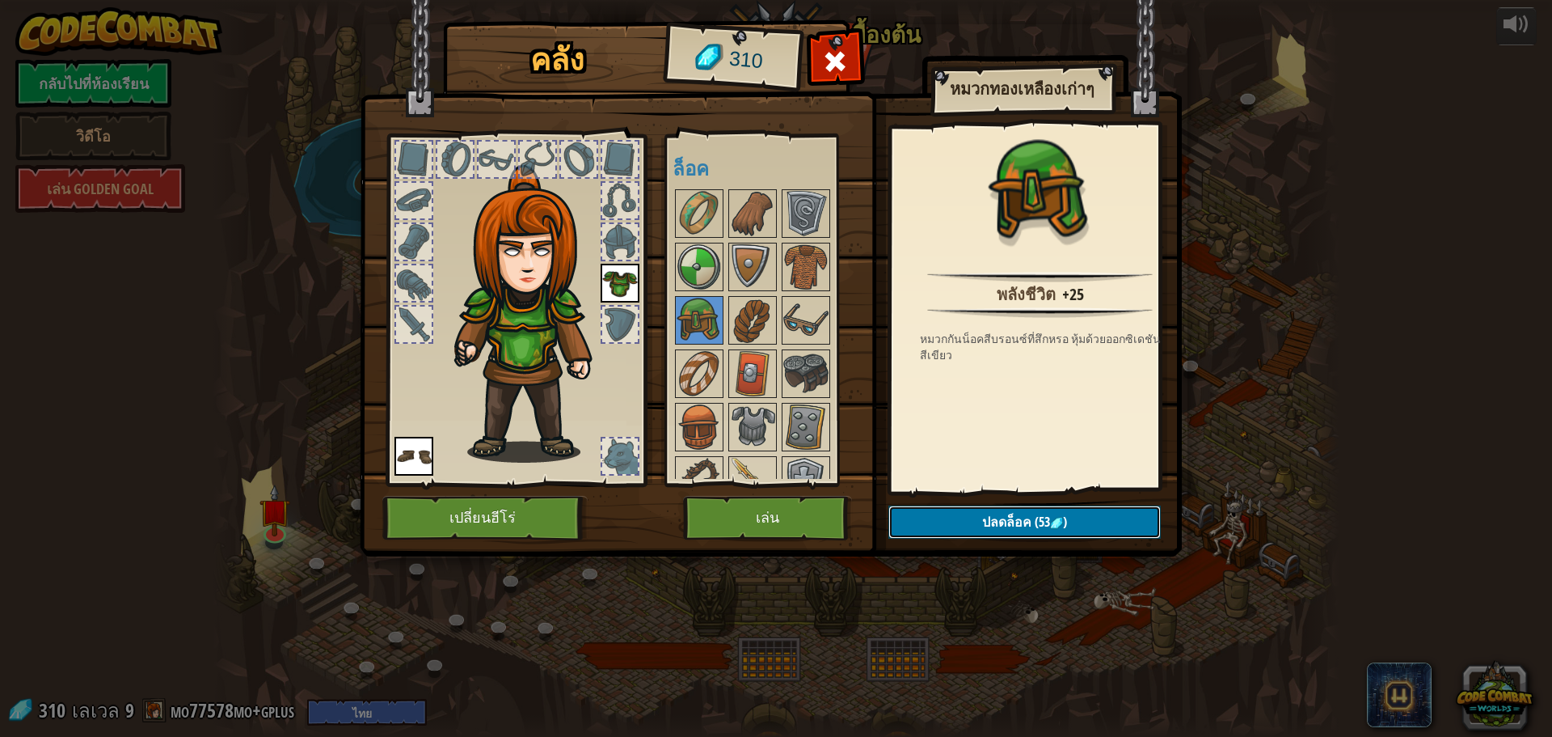
click at [961, 517] on button "ปลดล็อค (53 )" at bounding box center [1025, 521] width 272 height 33
click at [961, 517] on button "ยืนยัน" at bounding box center [1025, 521] width 272 height 33
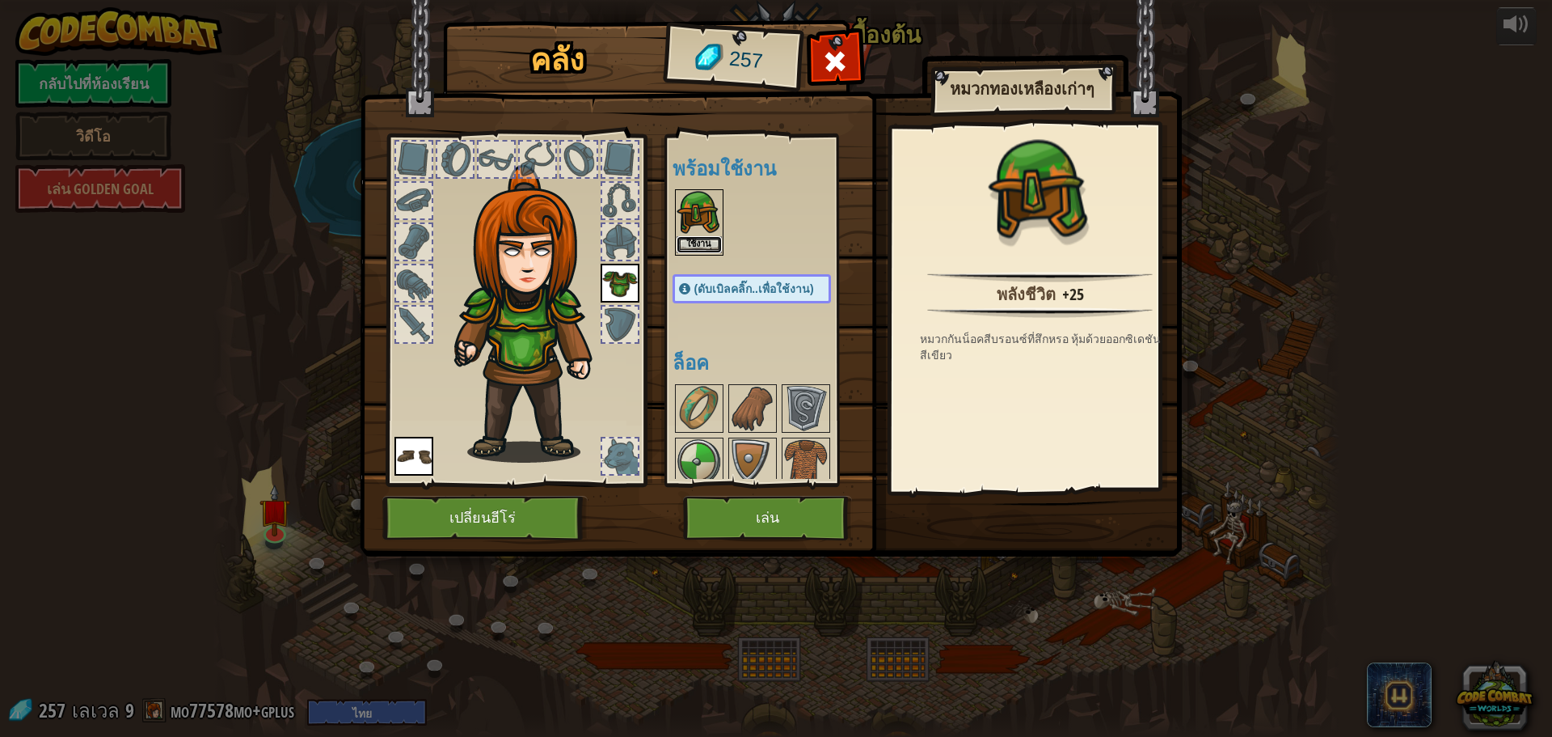
click at [691, 239] on button "ใช้งาน" at bounding box center [699, 244] width 45 height 17
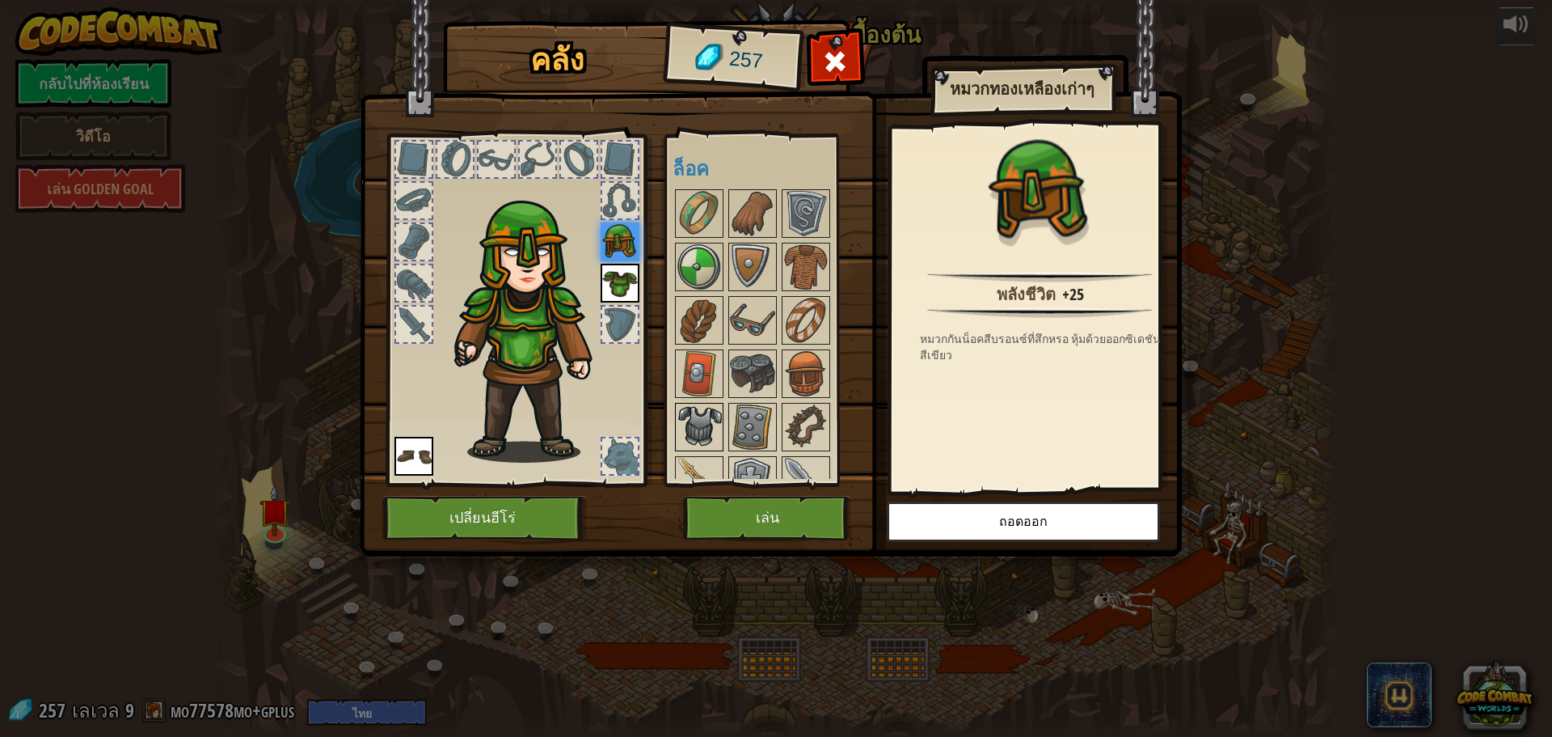
click at [708, 417] on img at bounding box center [699, 426] width 45 height 45
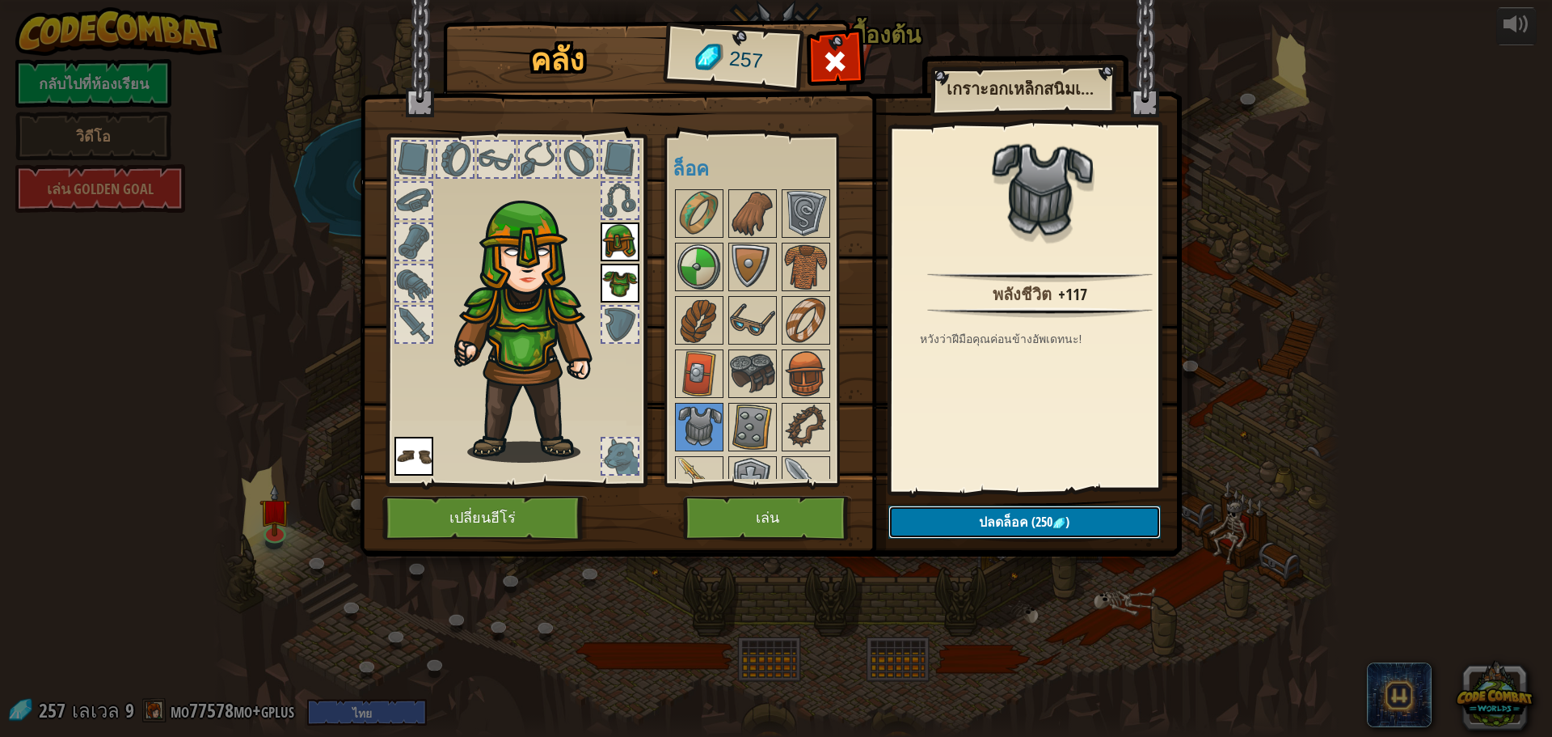
click at [972, 516] on button "ปลดล็อค (250 )" at bounding box center [1025, 521] width 272 height 33
click at [972, 516] on button "ยืนยัน" at bounding box center [1025, 521] width 272 height 33
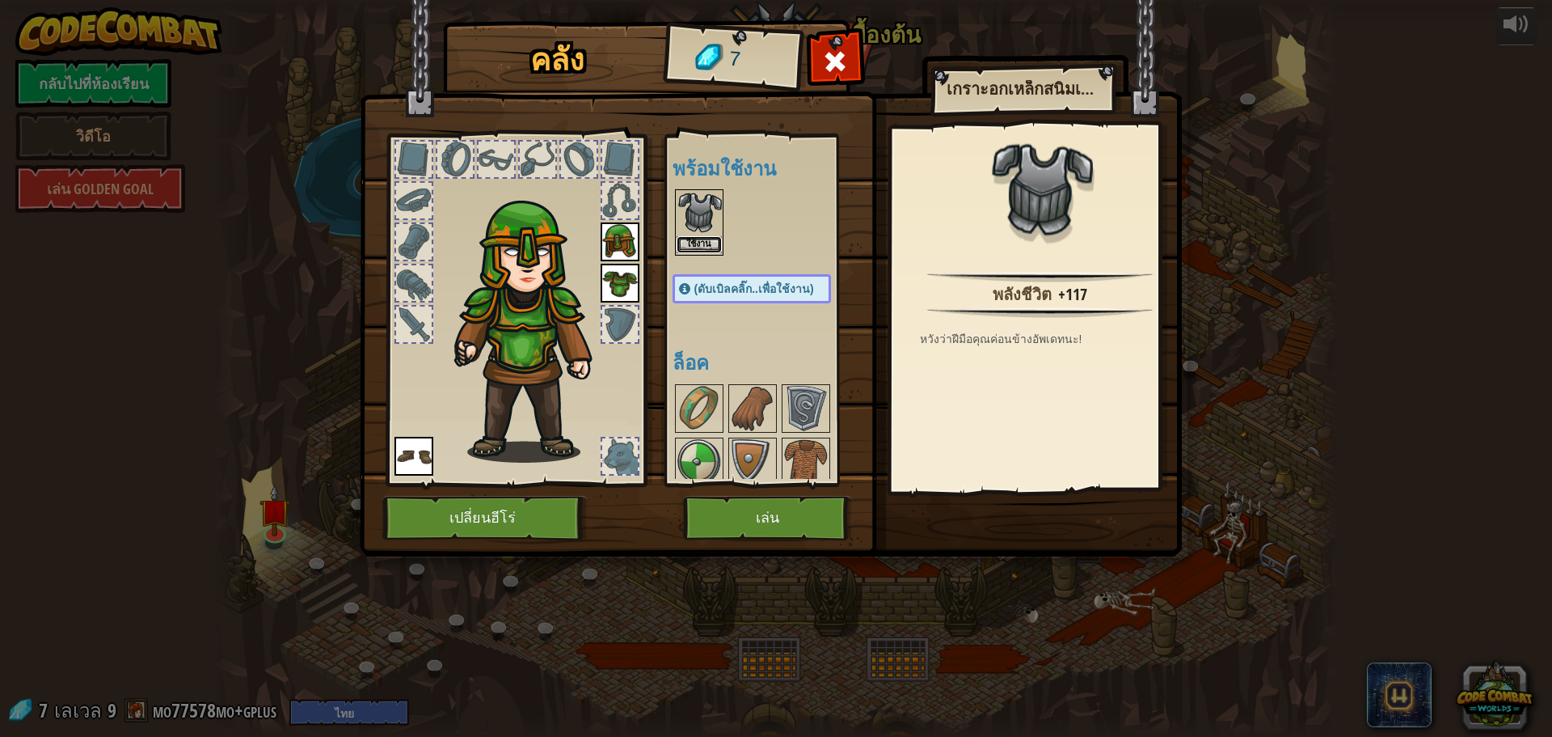
click at [704, 236] on button "ใช้งาน" at bounding box center [699, 244] width 45 height 17
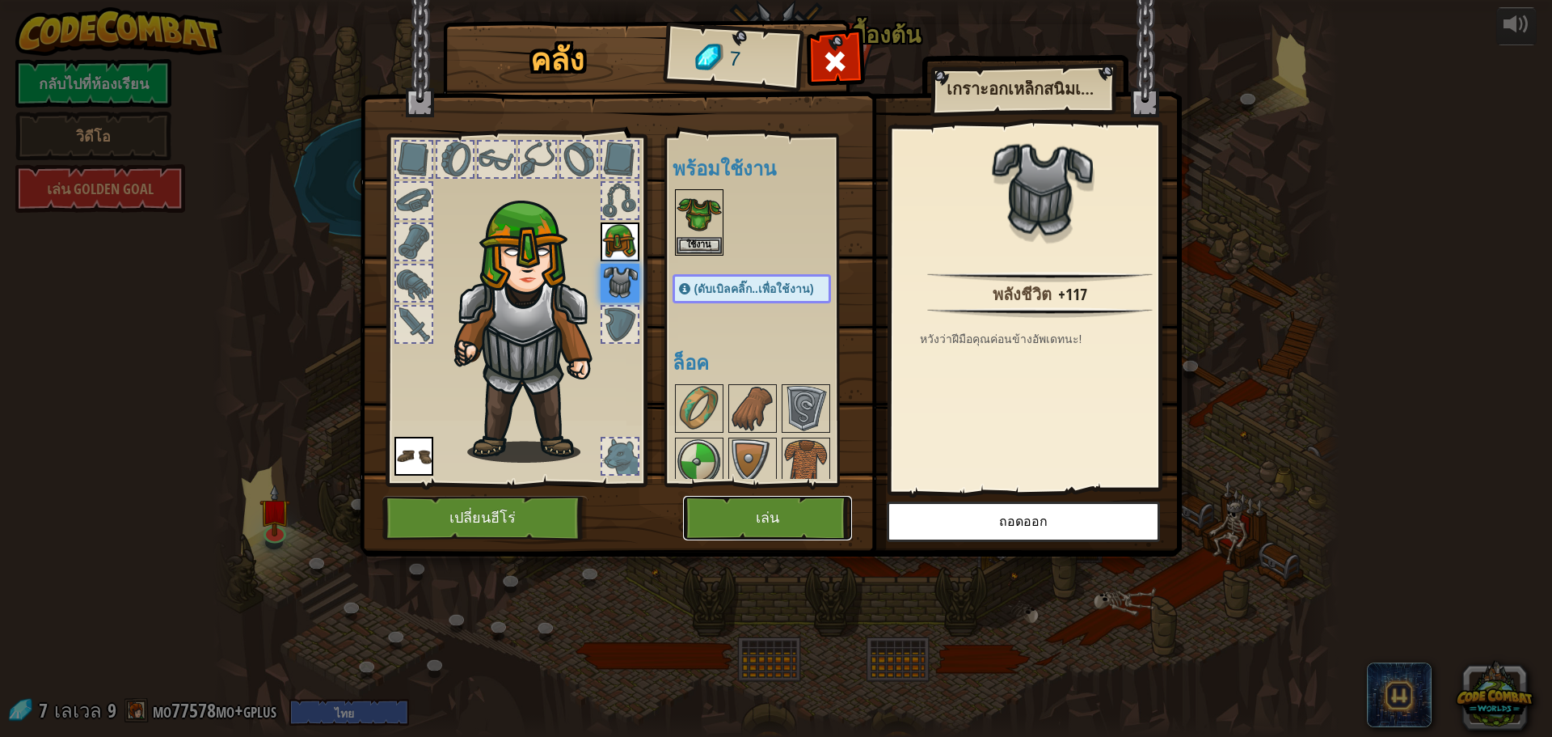
click at [758, 505] on button "เล่น" at bounding box center [767, 518] width 169 height 44
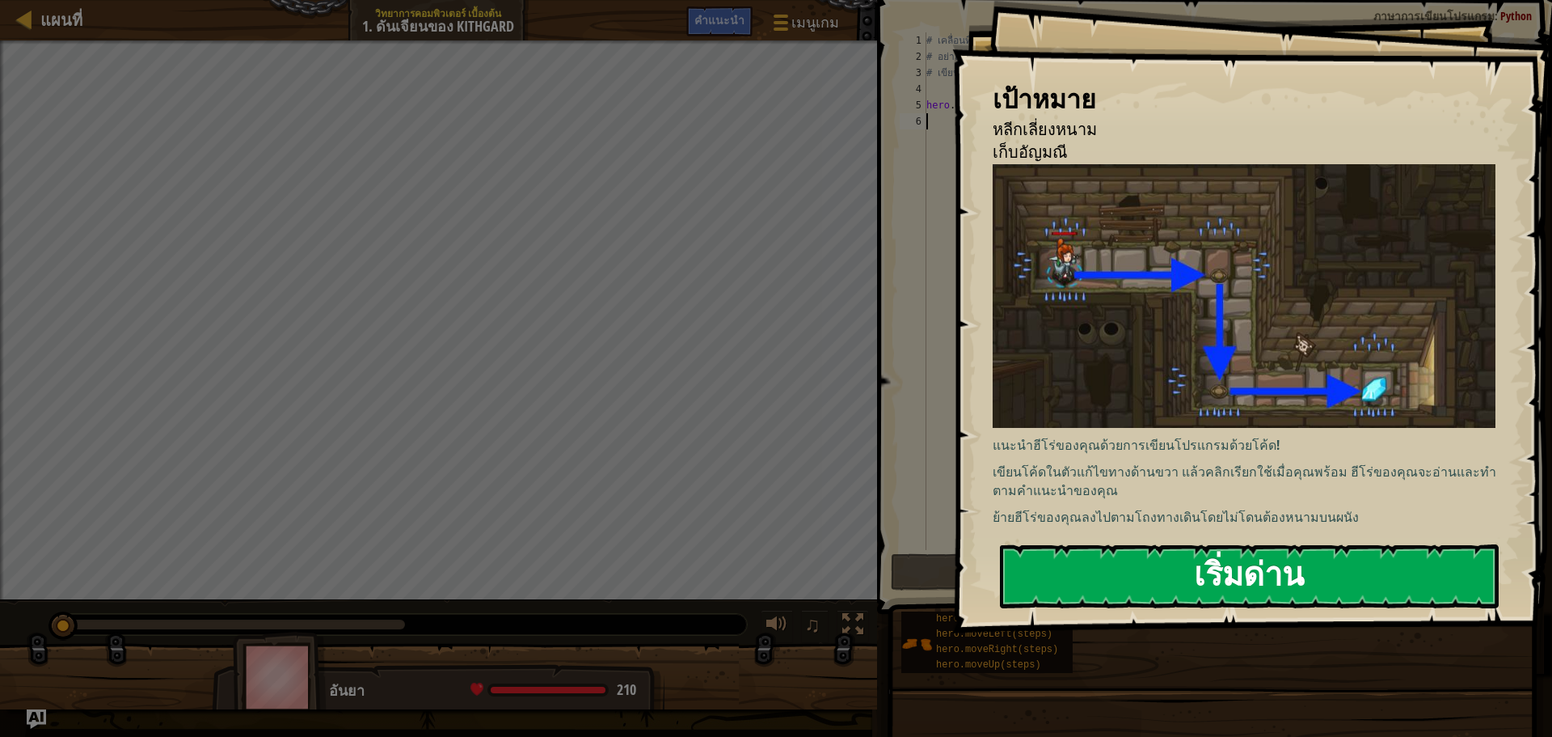
click at [1261, 583] on button "เริ่มด่าน" at bounding box center [1249, 576] width 499 height 64
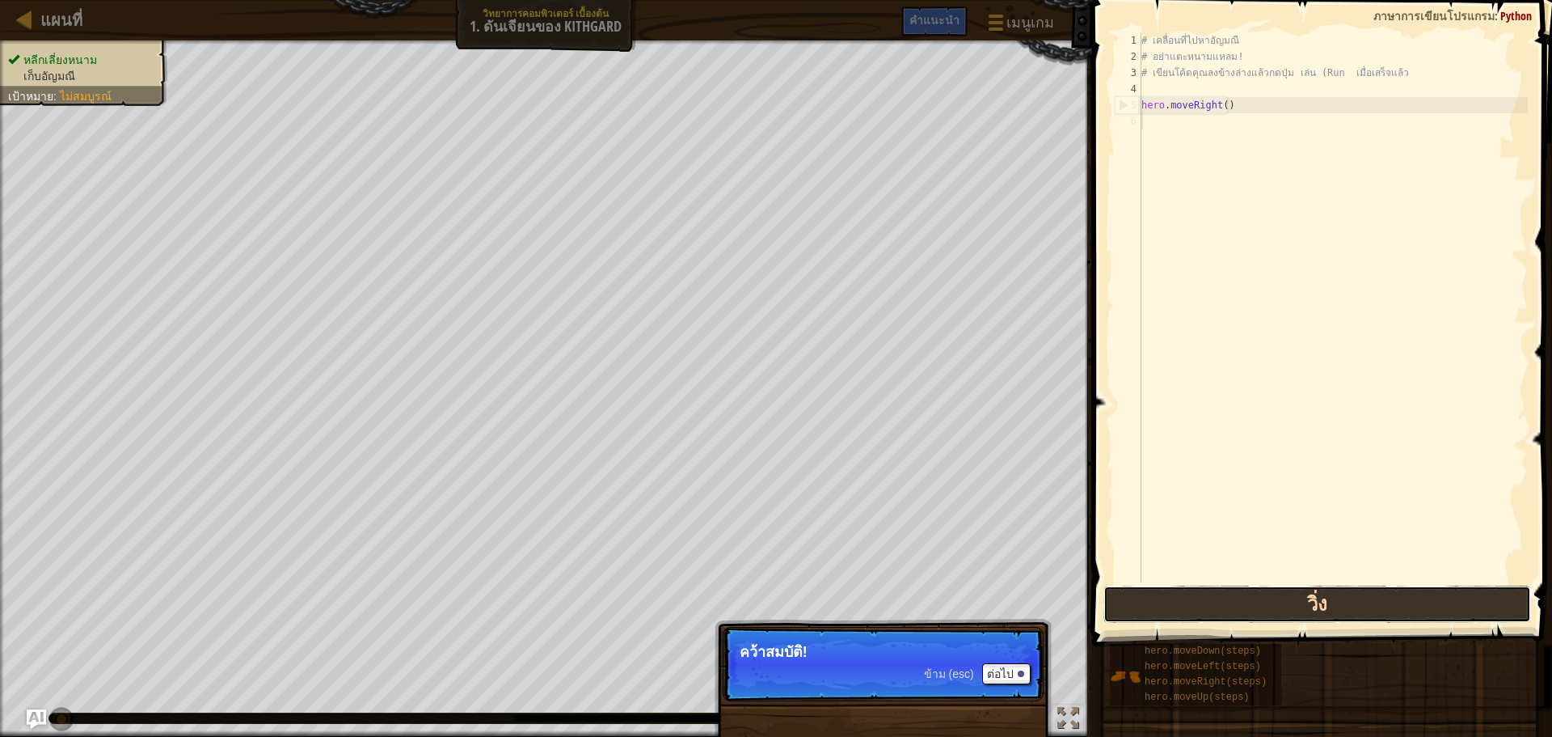
click at [1277, 598] on button "วิ่ง" at bounding box center [1318, 603] width 428 height 37
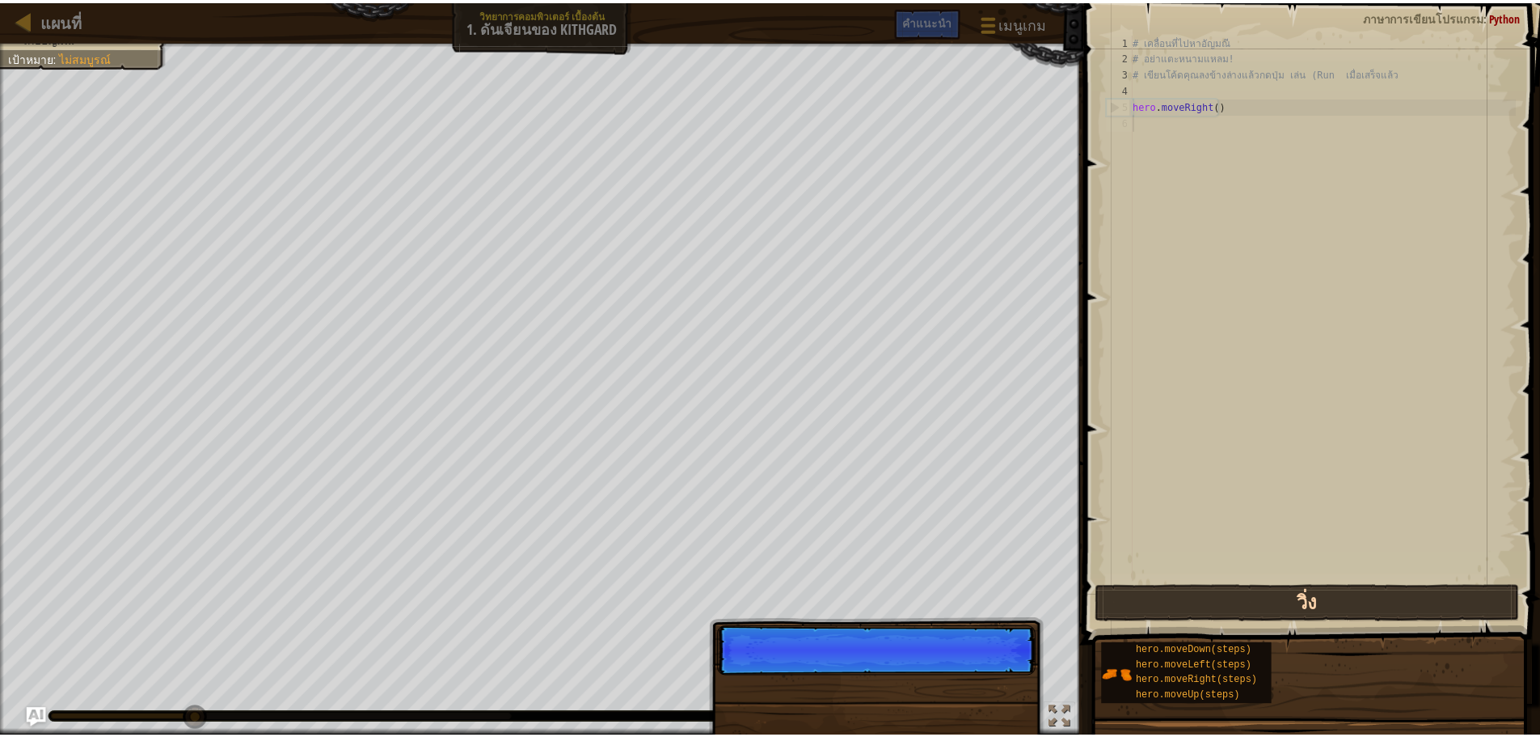
scroll to position [7, 0]
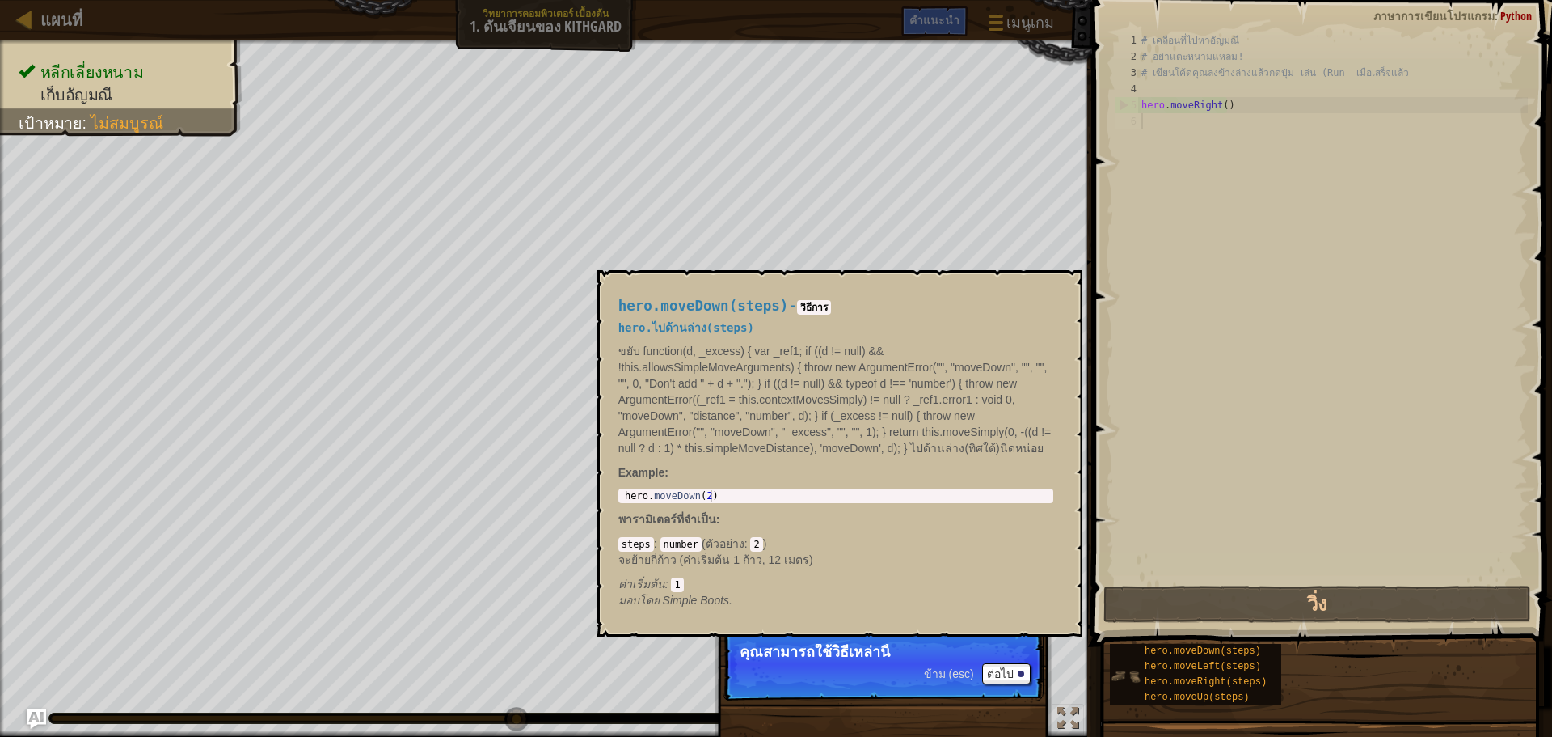
click at [1121, 676] on img at bounding box center [1125, 676] width 31 height 31
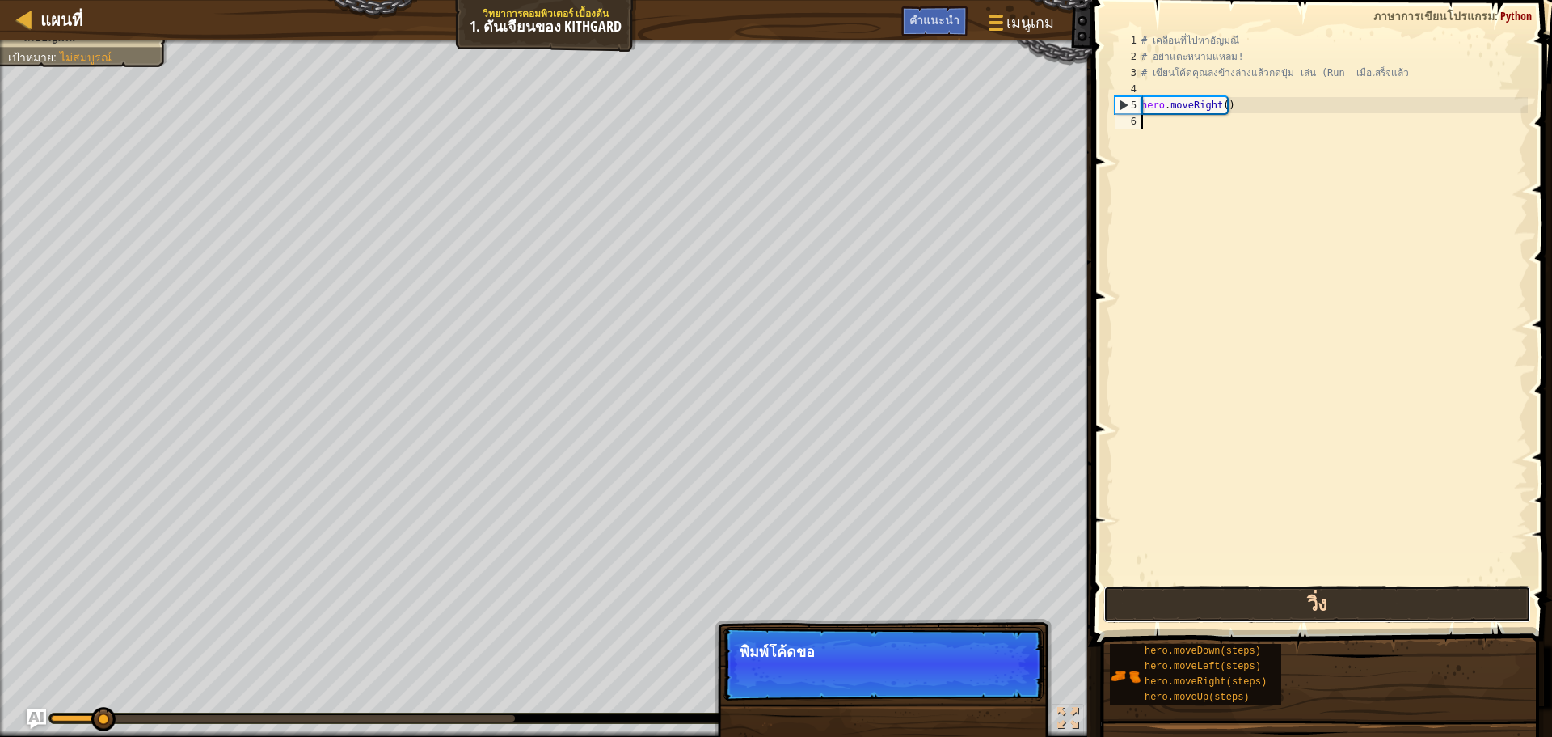
click at [1312, 615] on button "วิ่ง" at bounding box center [1318, 603] width 428 height 37
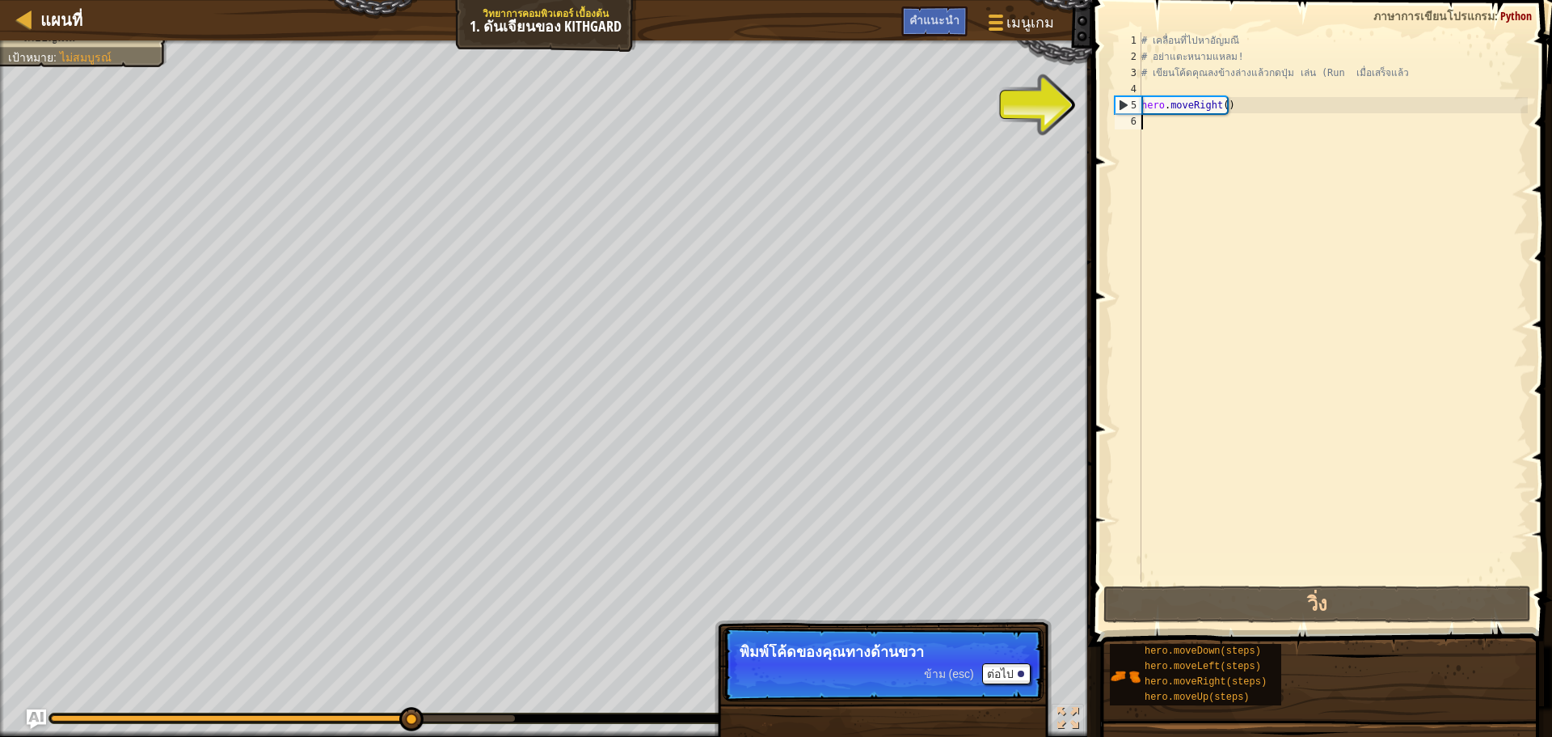
click at [1171, 120] on div "# เคลื่อนที่ไปหาอัญมณี # อย่าแตะหนามแหลม! # เขียนโค้ดคุณลงข้างล่างแล้วกดปุ่ม เล…" at bounding box center [1333, 323] width 390 height 582
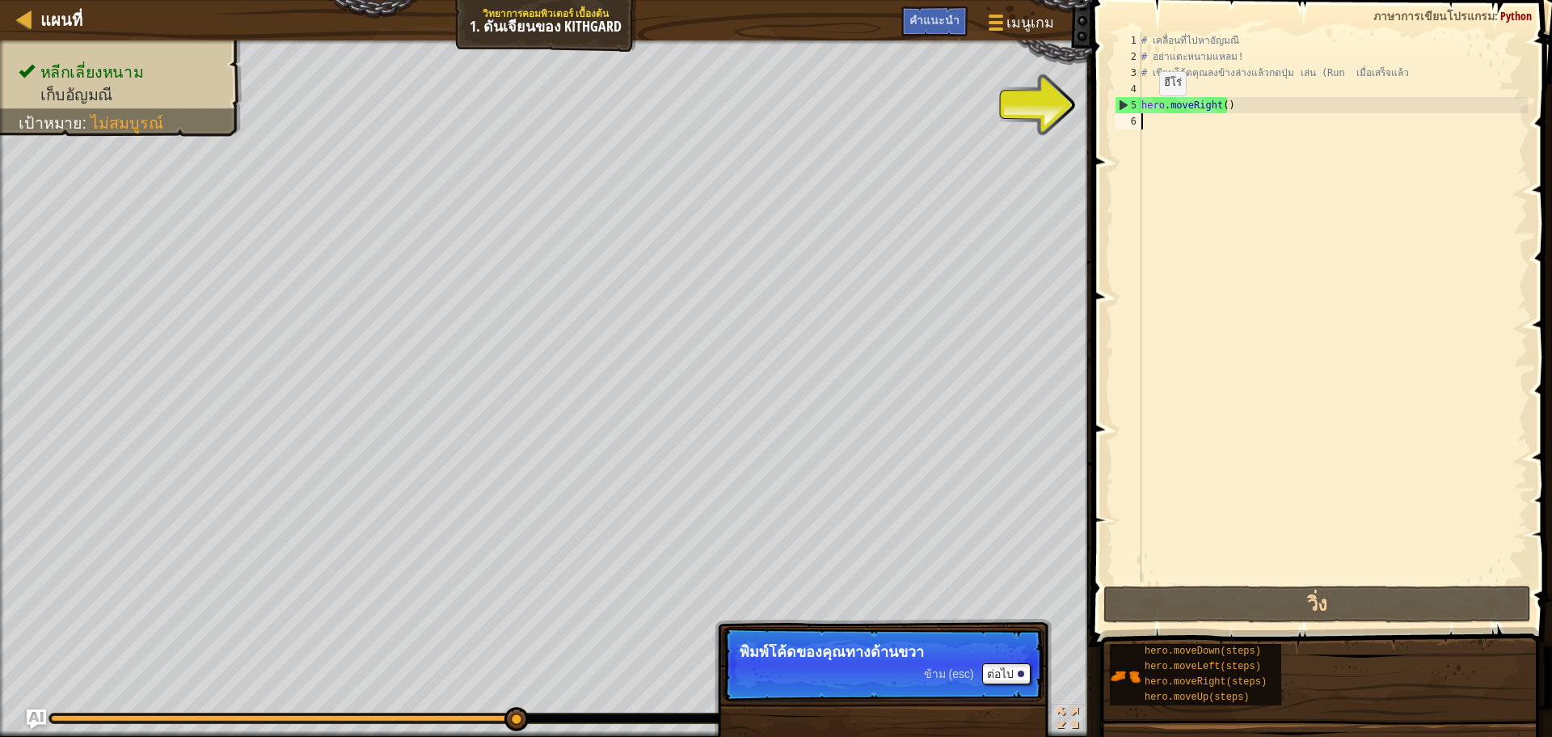
click at [1122, 109] on div "5" at bounding box center [1129, 105] width 26 height 16
click at [1122, 100] on div "5" at bounding box center [1129, 105] width 26 height 16
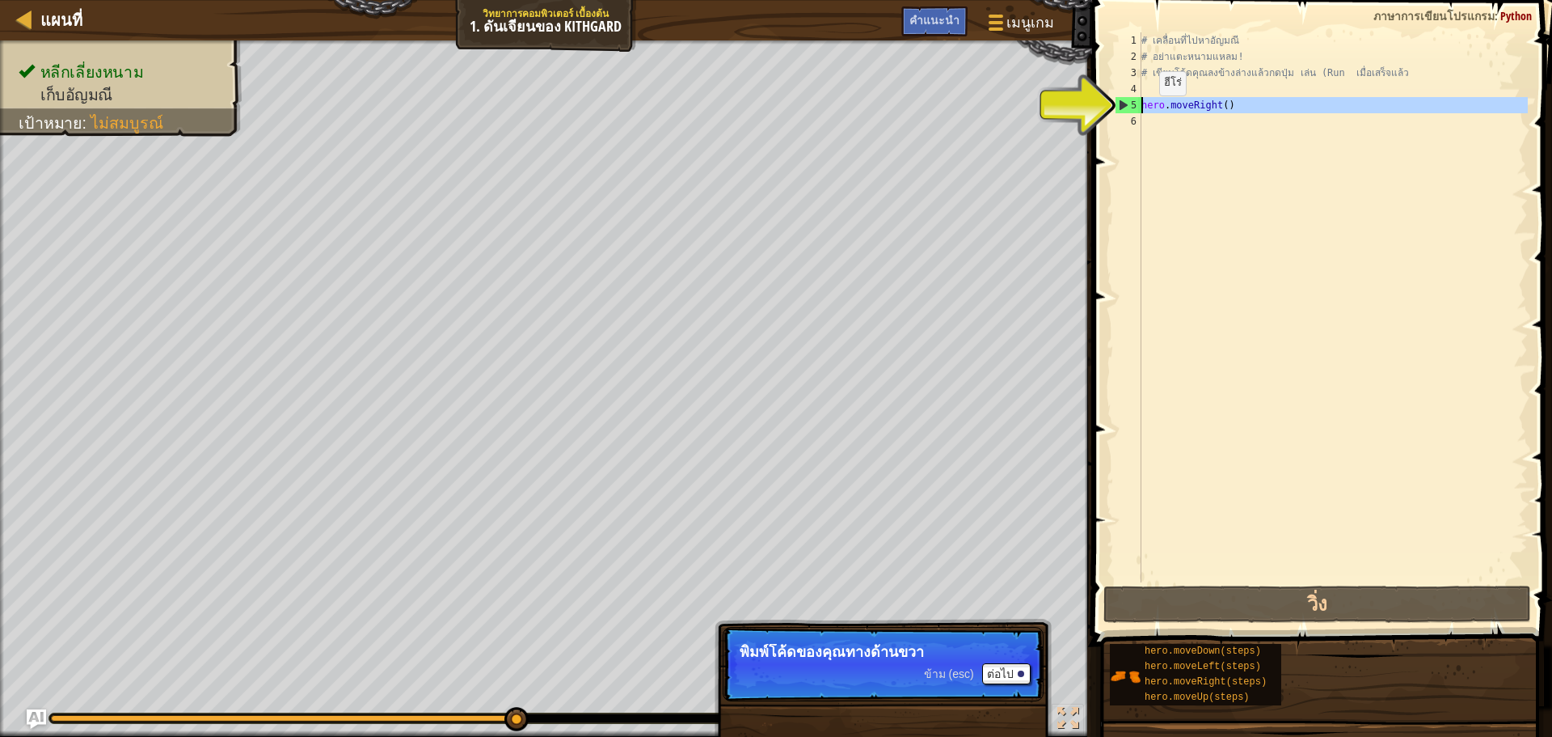
click at [1122, 100] on div "5" at bounding box center [1129, 105] width 26 height 16
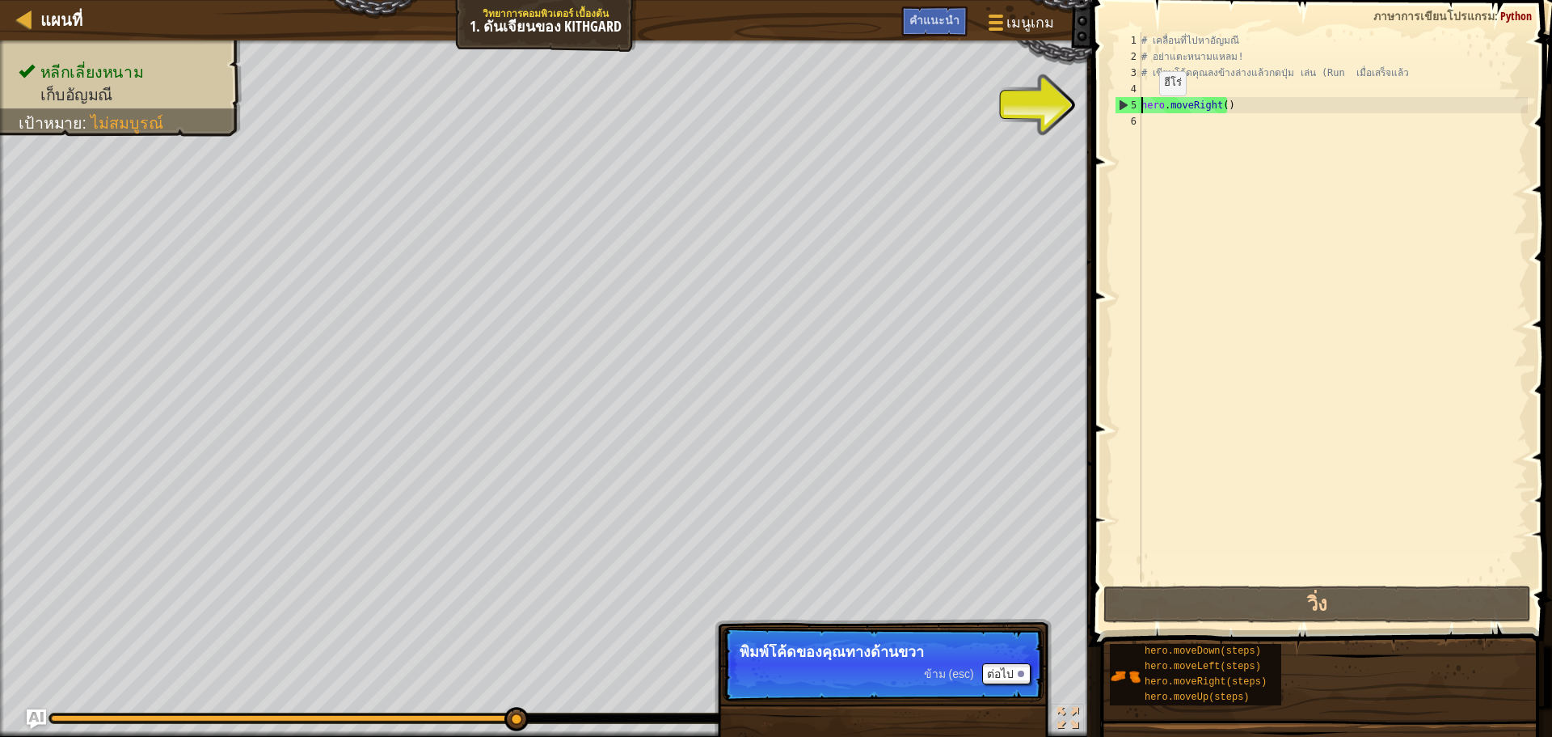
click at [1122, 100] on div "5" at bounding box center [1129, 105] width 26 height 16
click at [1320, 121] on div "# เคลื่อนที่ไปหาอัญมณี # อย่าแตะหนามแหลม! # เขียนโค้ดคุณลงข้างล่างแล้วกดปุ่ม เล…" at bounding box center [1333, 323] width 390 height 582
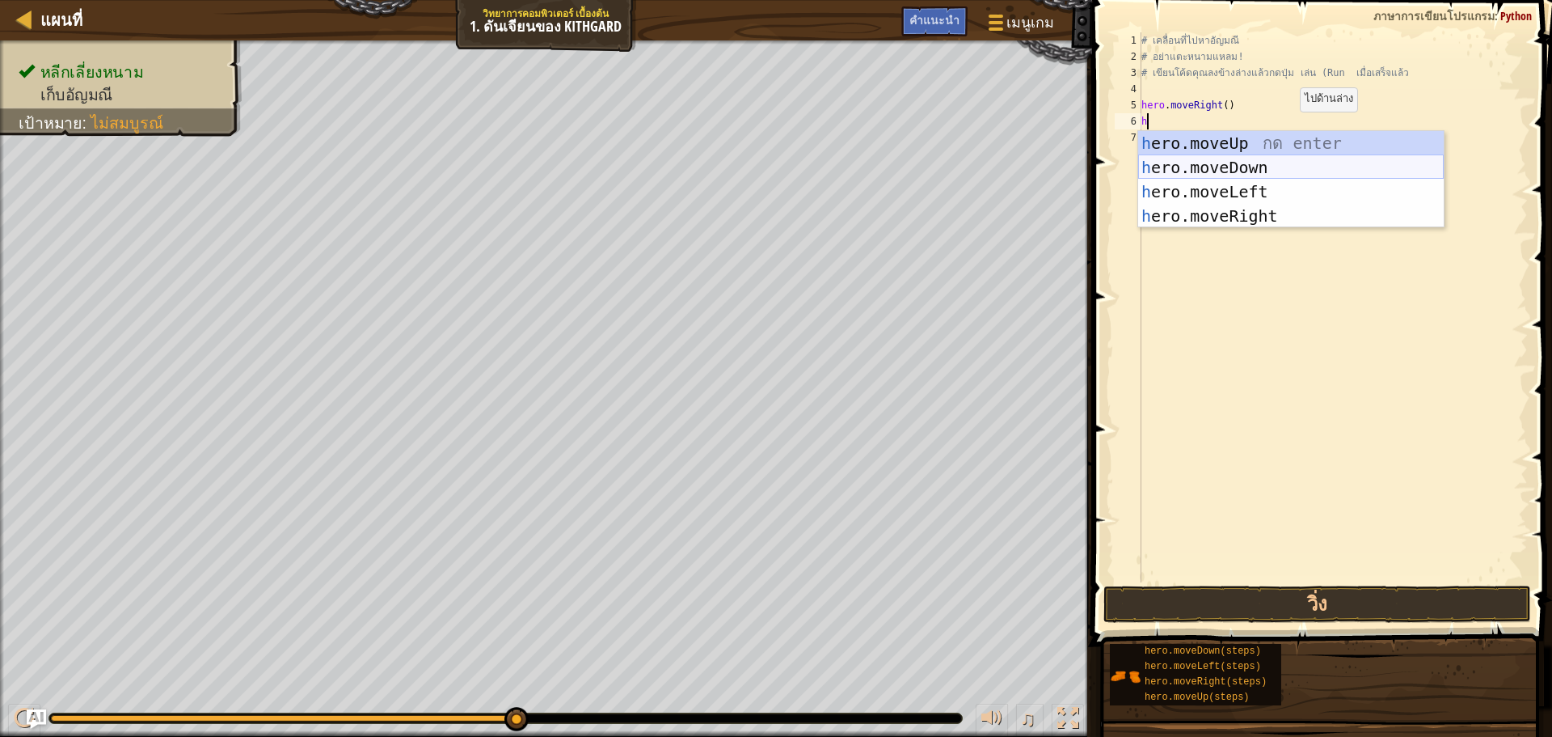
click at [1266, 166] on div "h ero.moveUp กด enter h ero.moveDown กด enter h ero.moveLeft กด enter h ero.mov…" at bounding box center [1291, 204] width 306 height 146
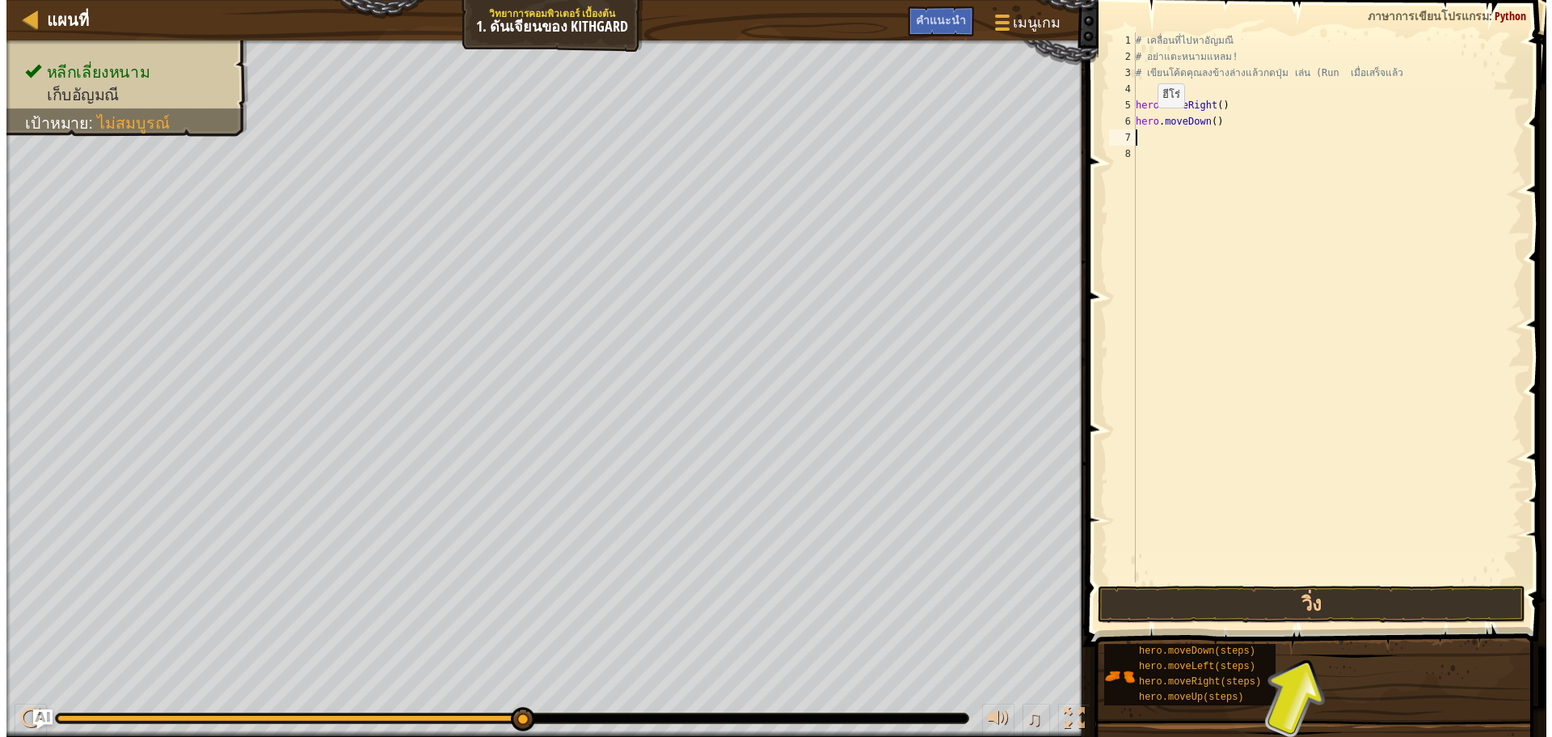
scroll to position [7, 0]
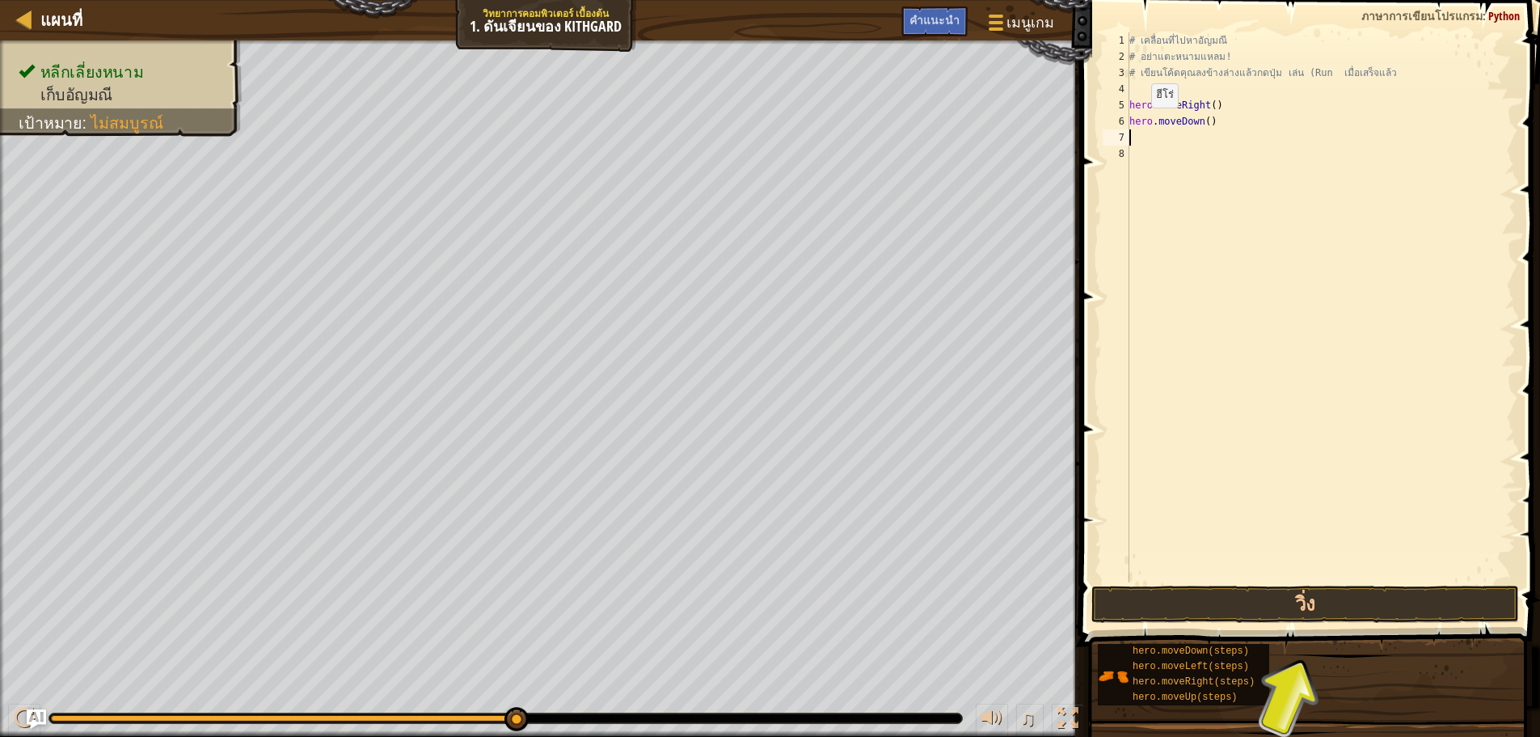
type textarea "h"
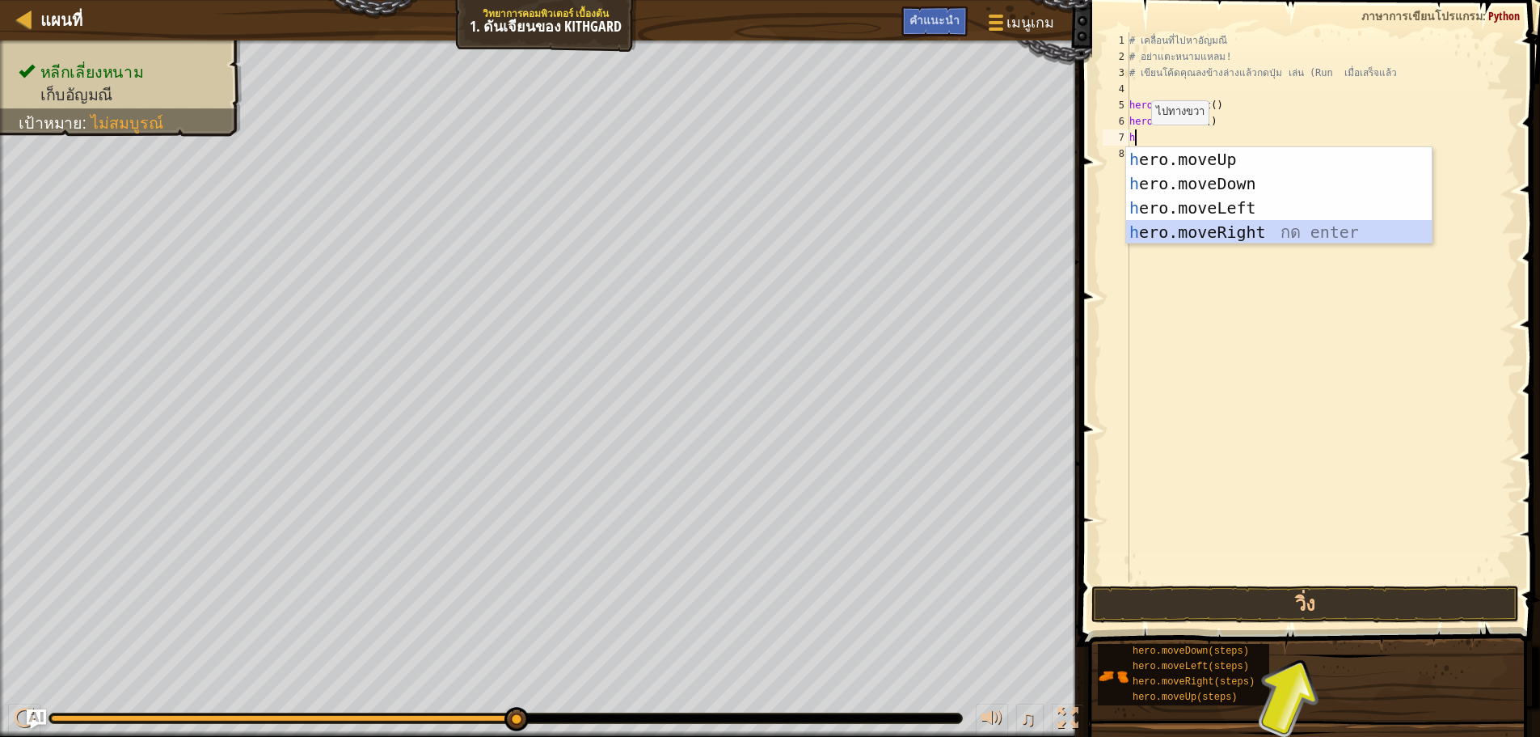
click at [1181, 234] on div "h ero.moveUp กด enter h ero.moveDown กด enter h ero.moveLeft กด enter h ero.mov…" at bounding box center [1279, 220] width 306 height 146
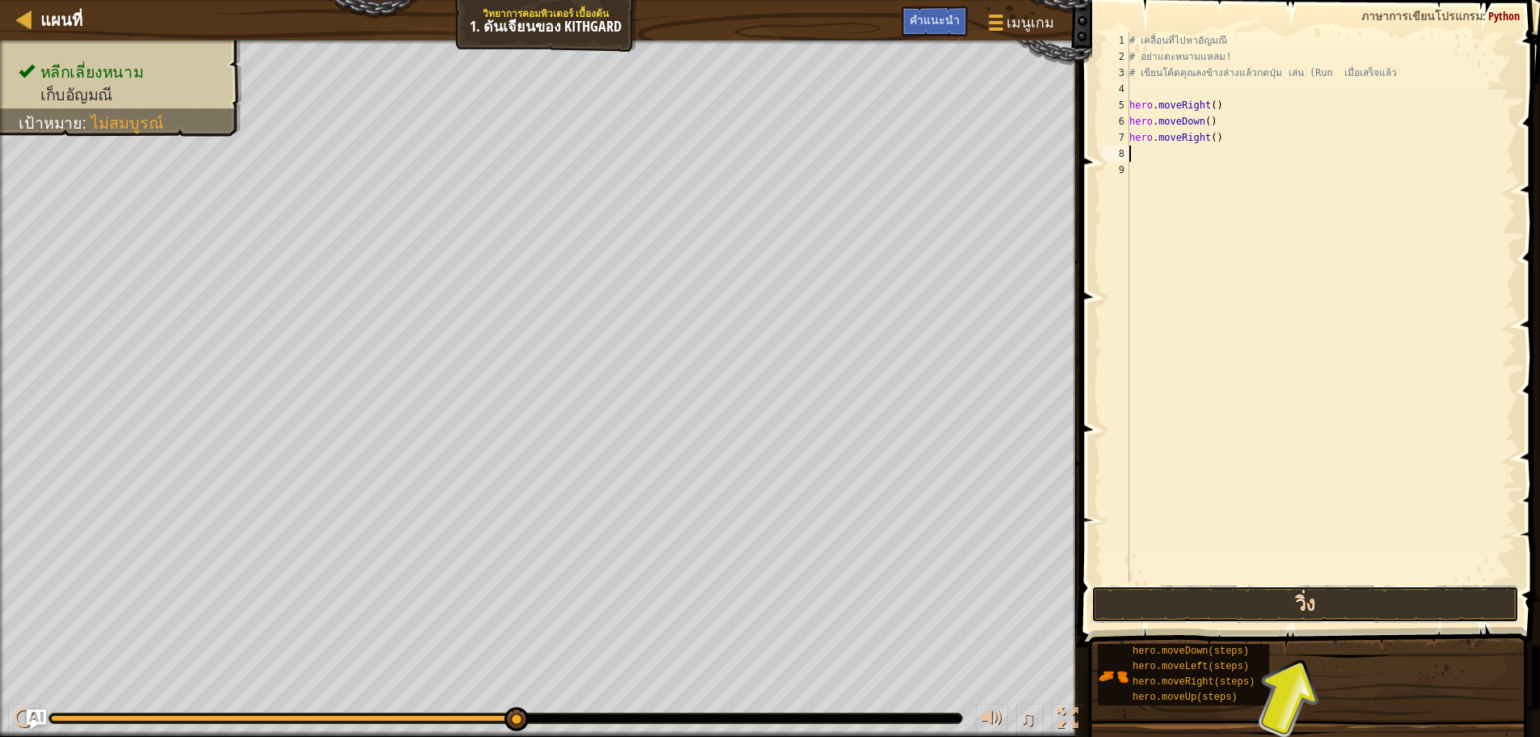
click at [1294, 614] on button "วิ่ง" at bounding box center [1306, 603] width 428 height 37
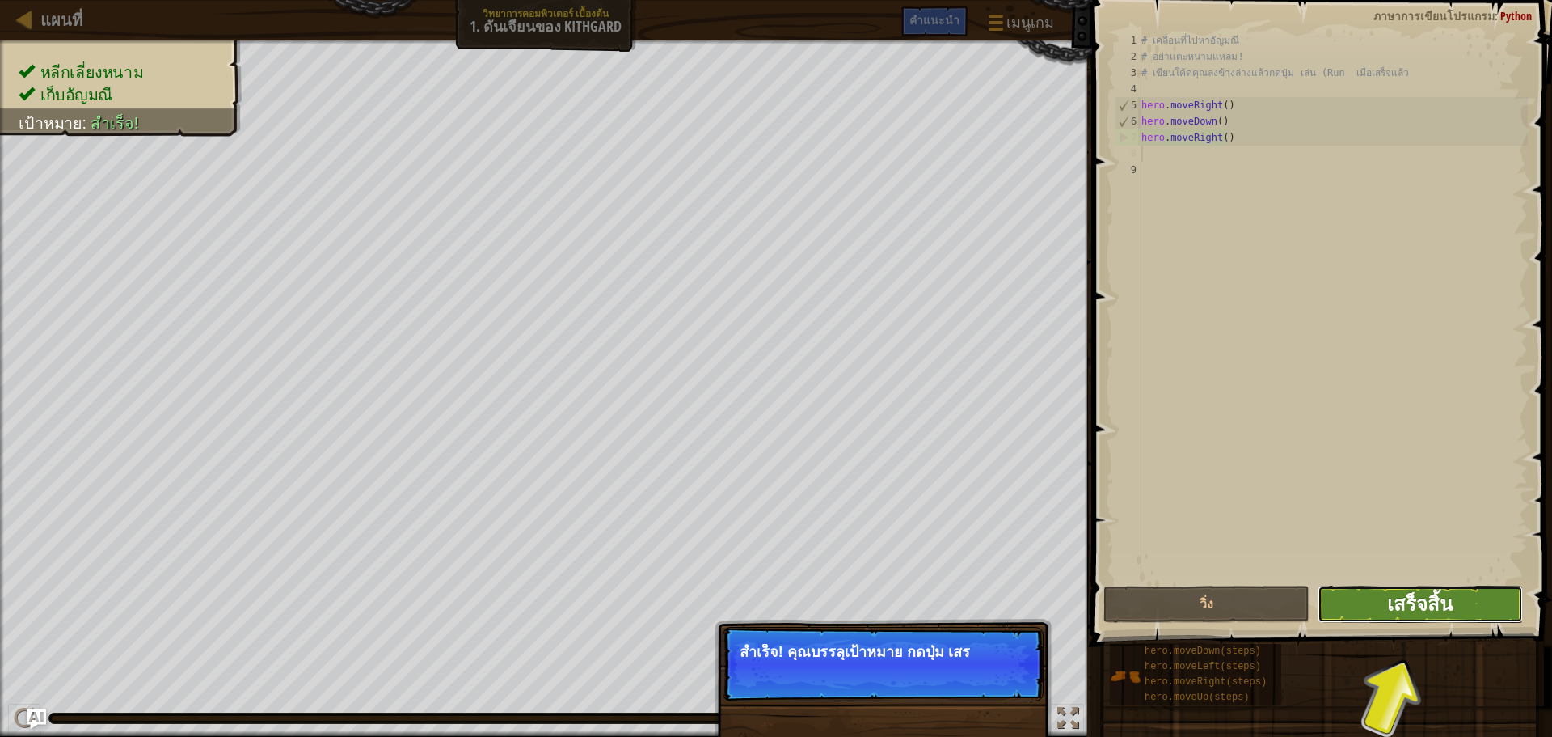
click at [1429, 601] on span "เสร็จสิ้น" at bounding box center [1420, 603] width 65 height 26
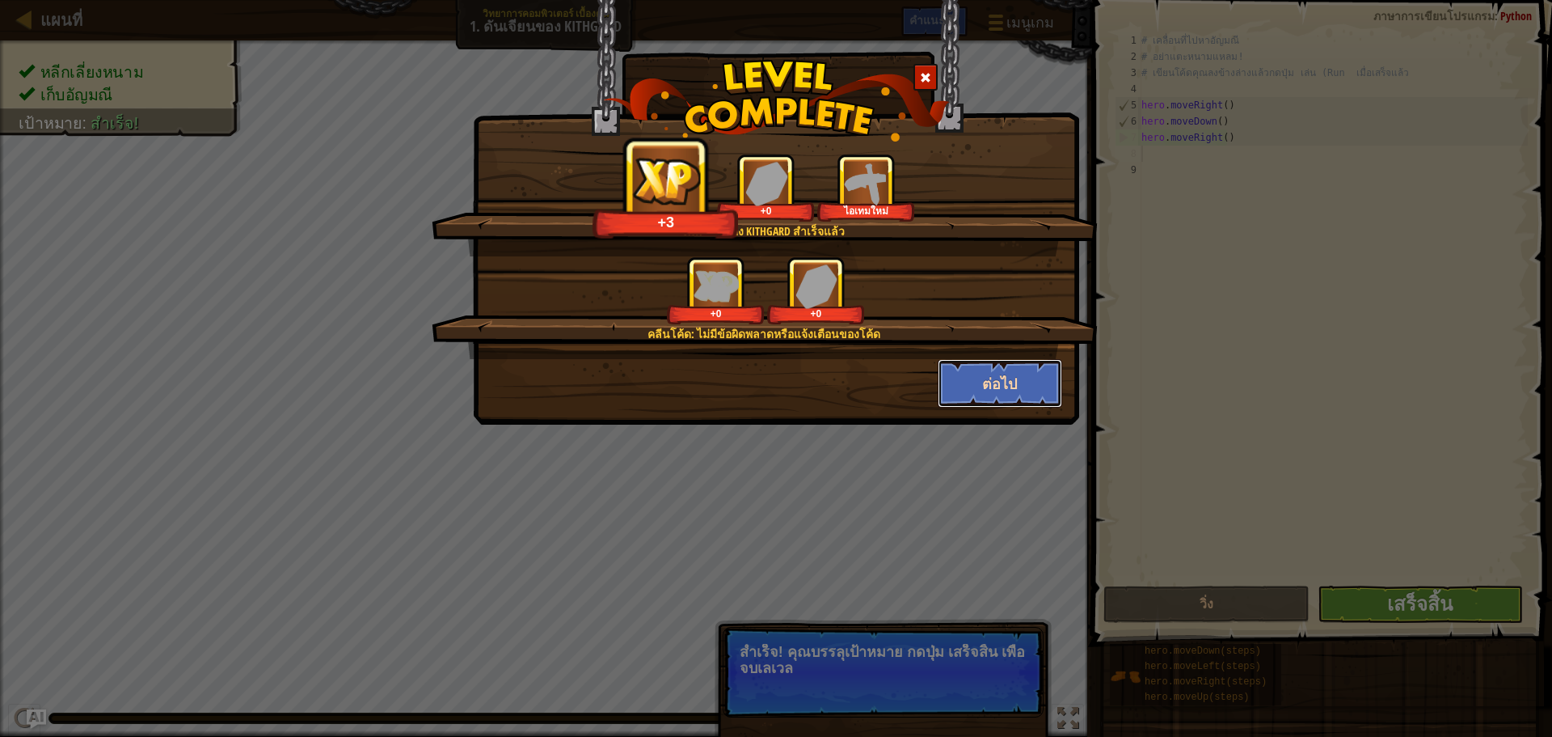
click at [1021, 389] on button "ต่อไป" at bounding box center [1000, 383] width 125 height 49
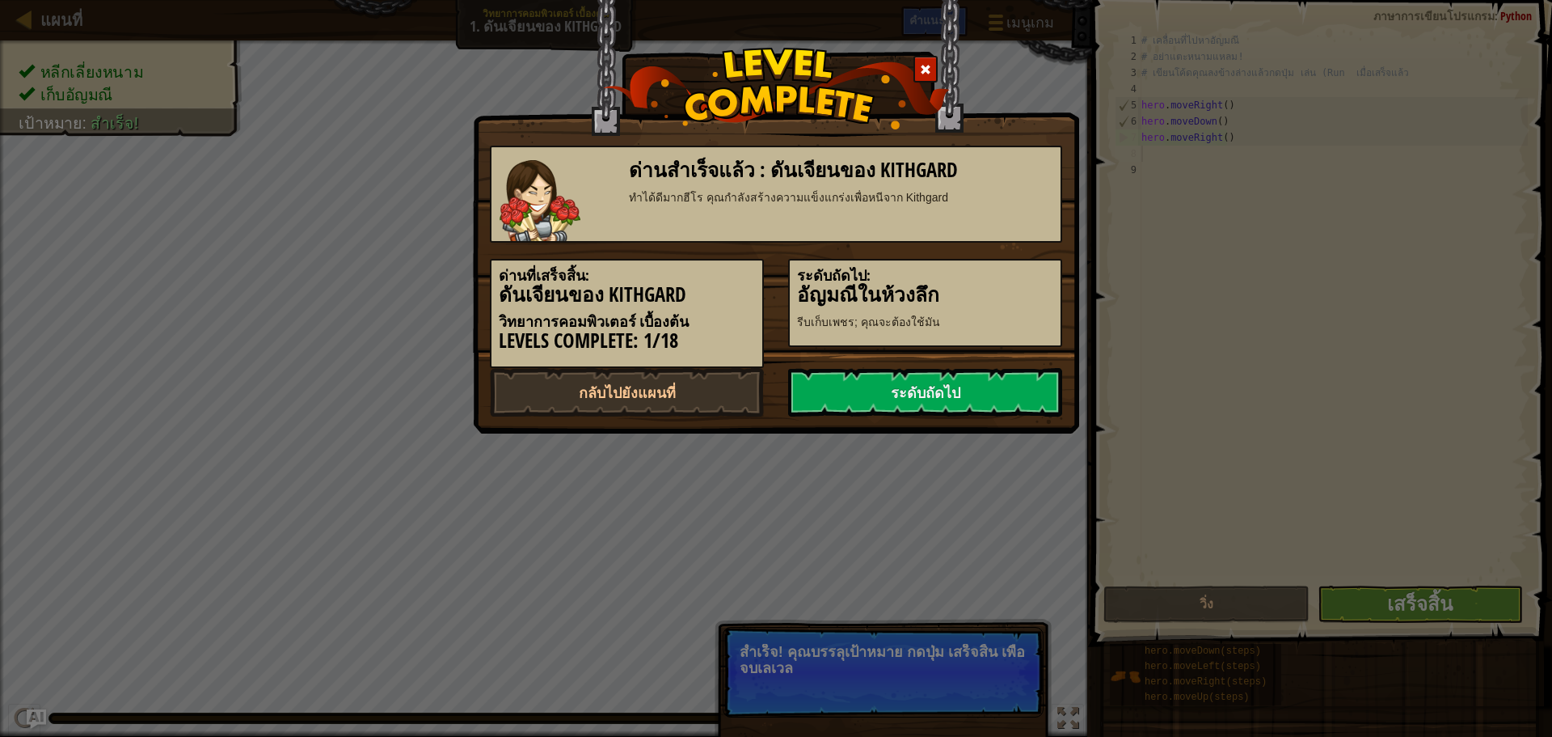
click at [1021, 389] on link "ระดับถัดไป" at bounding box center [925, 392] width 274 height 49
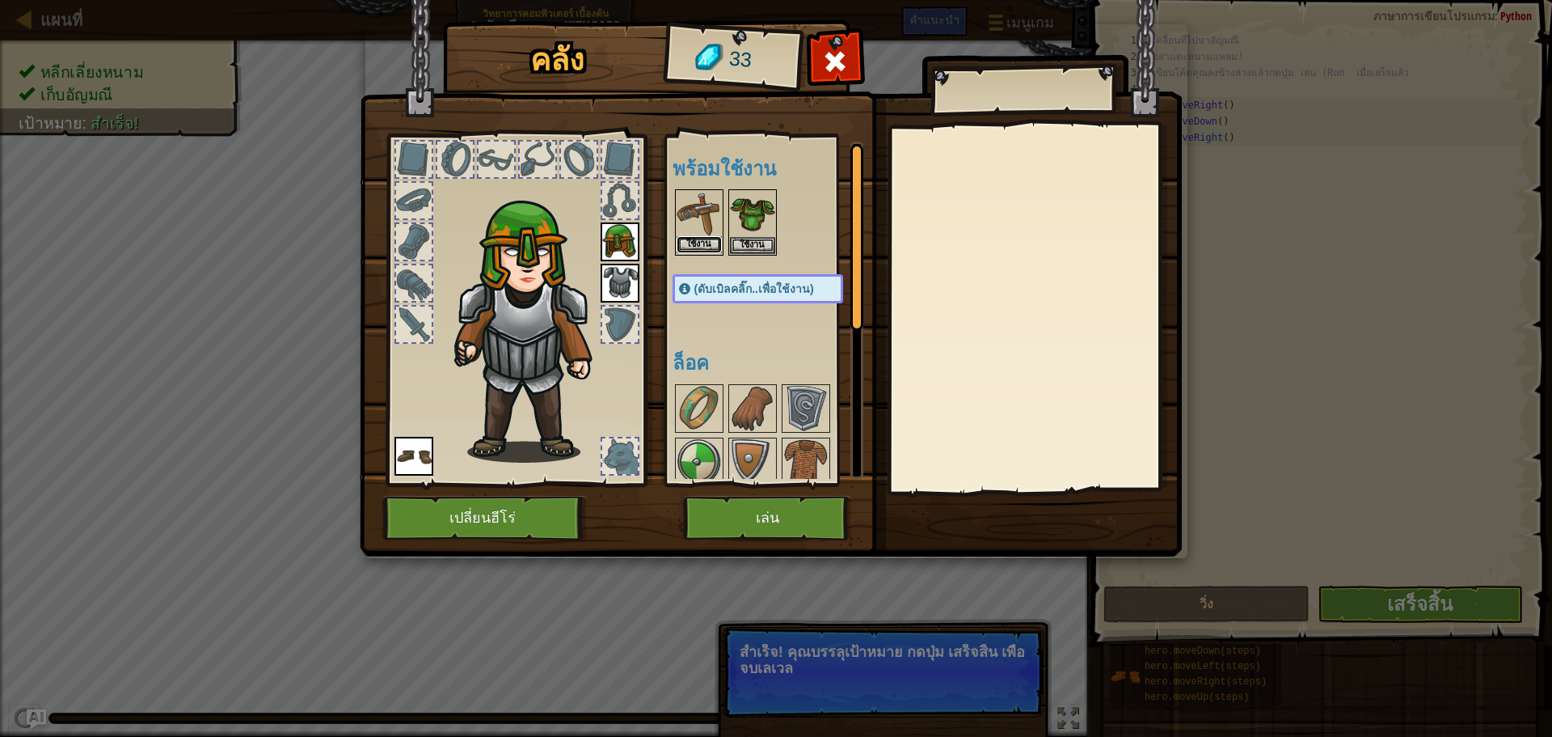
click at [712, 239] on button "ใช้งาน" at bounding box center [699, 244] width 45 height 17
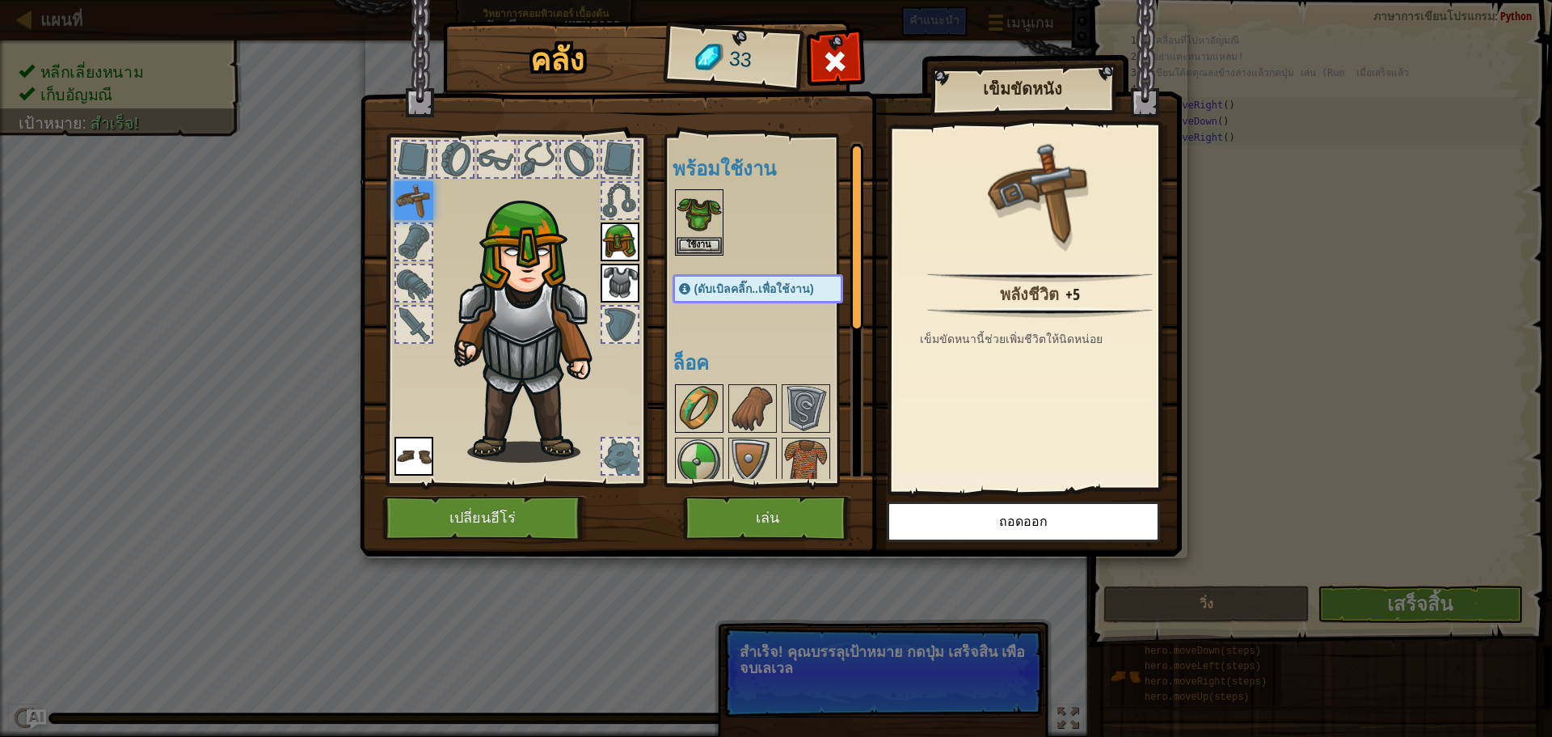
click at [702, 395] on img at bounding box center [699, 408] width 45 height 45
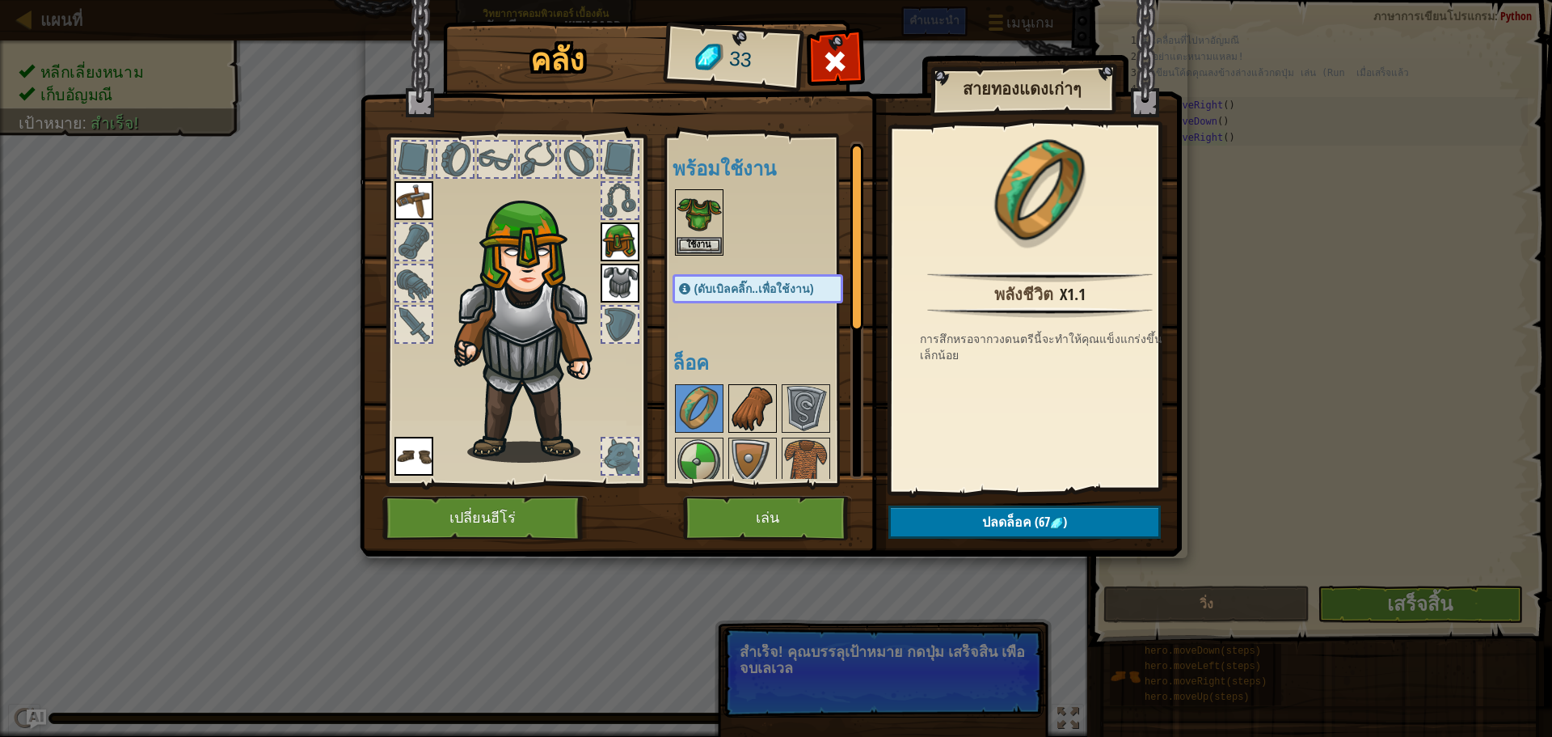
click at [754, 415] on img at bounding box center [752, 408] width 45 height 45
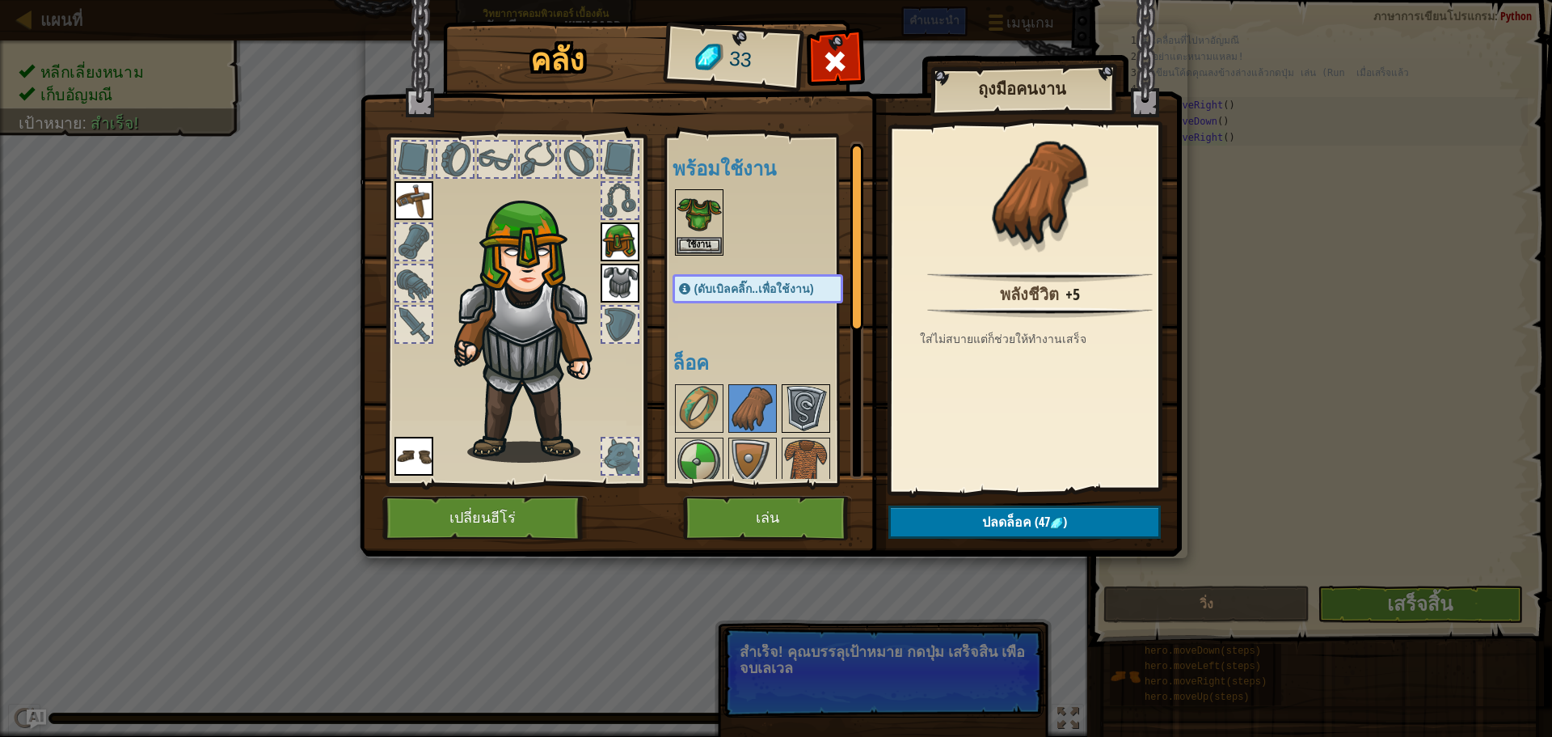
click at [792, 403] on img at bounding box center [806, 408] width 45 height 45
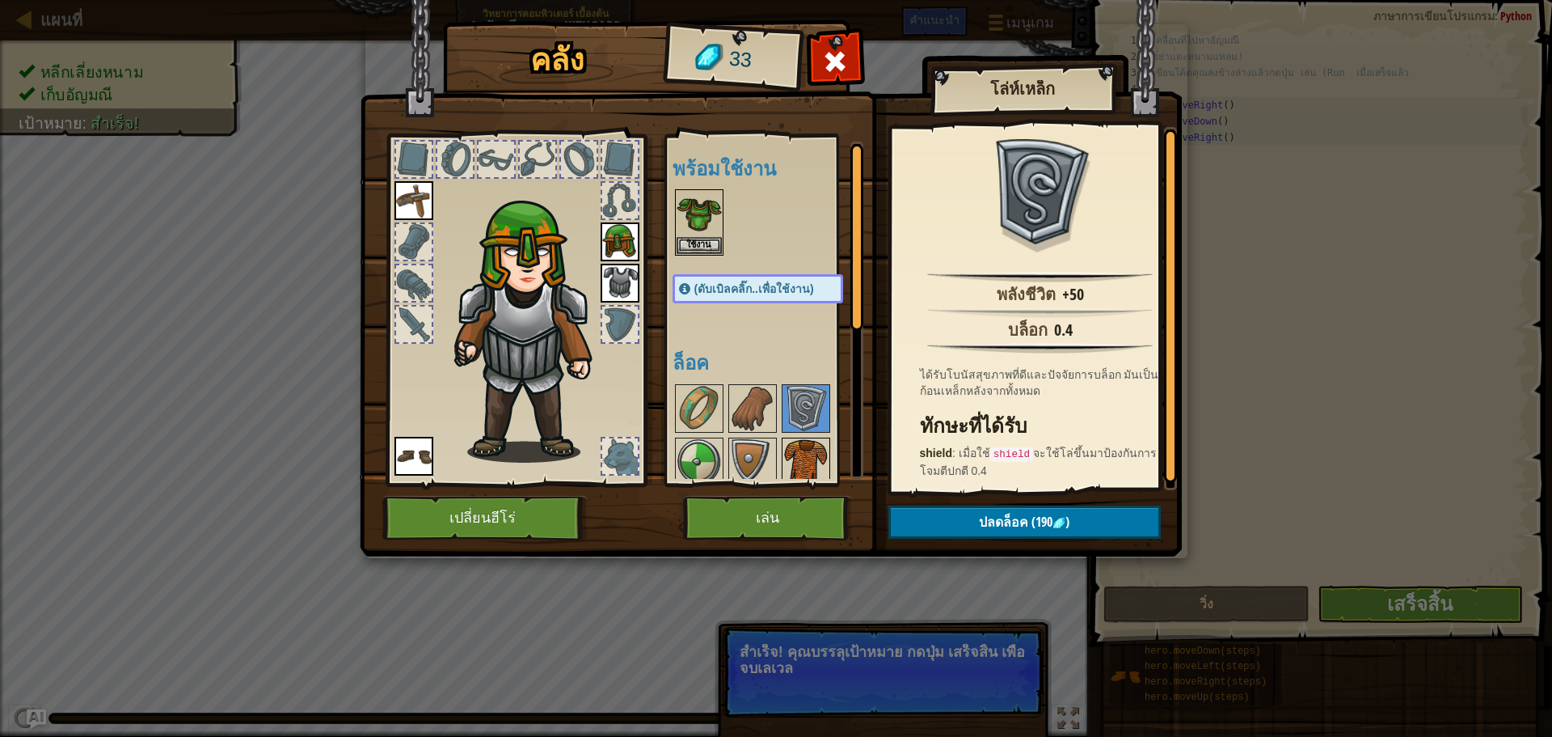
click at [794, 443] on img at bounding box center [806, 461] width 45 height 45
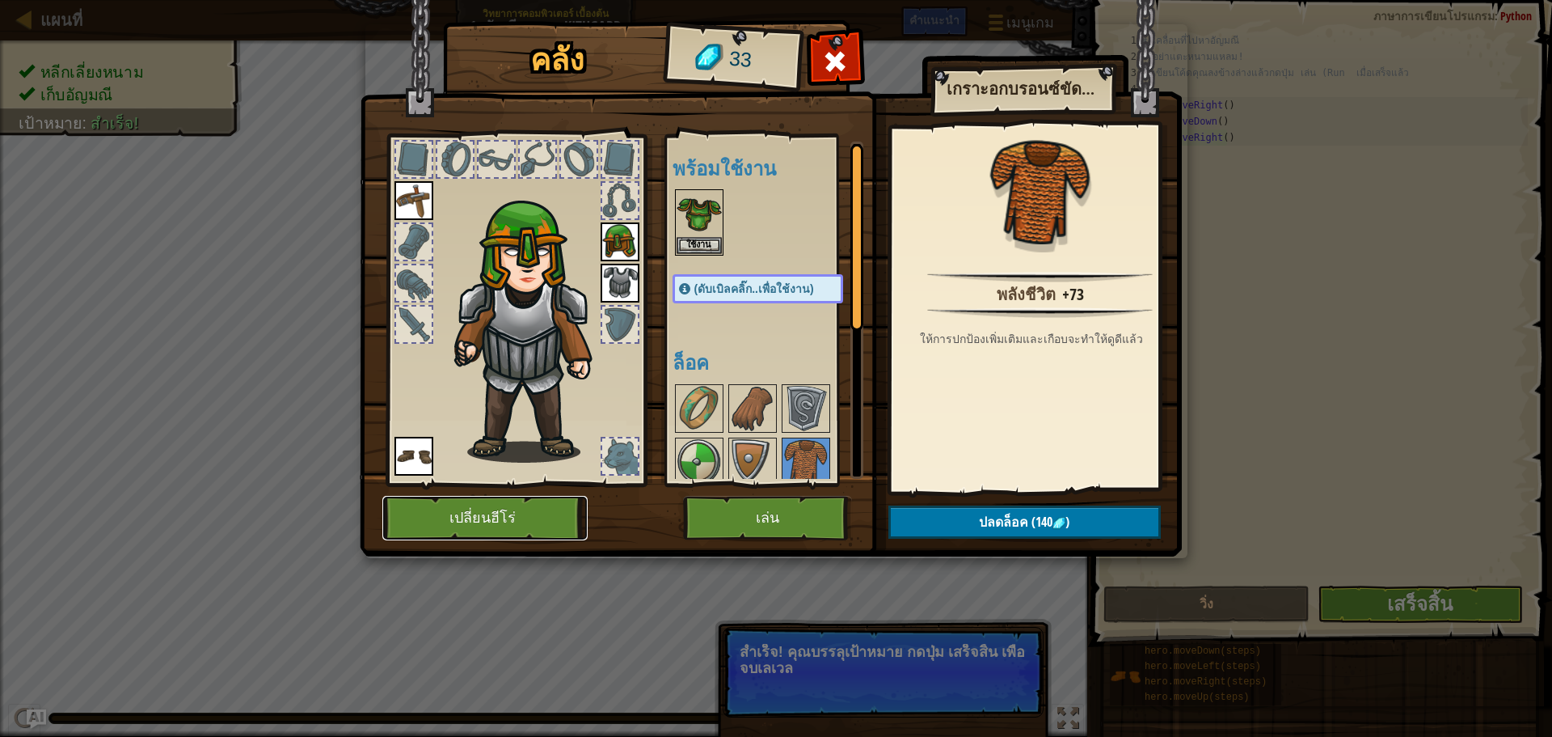
click at [501, 526] on button "เปลี่ยนฮีโร่" at bounding box center [484, 518] width 205 height 44
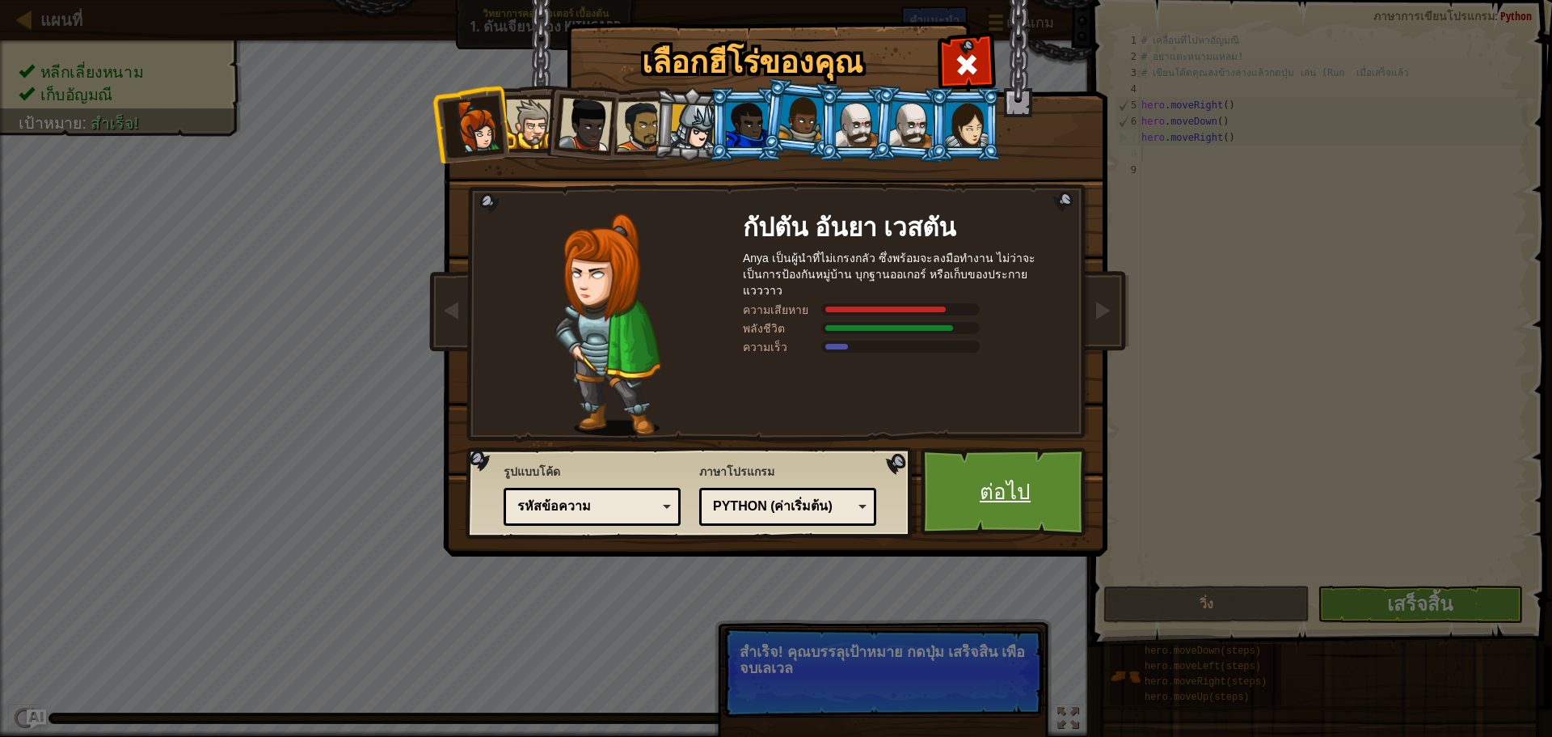
click at [1051, 515] on link "ต่อไป" at bounding box center [1005, 491] width 169 height 89
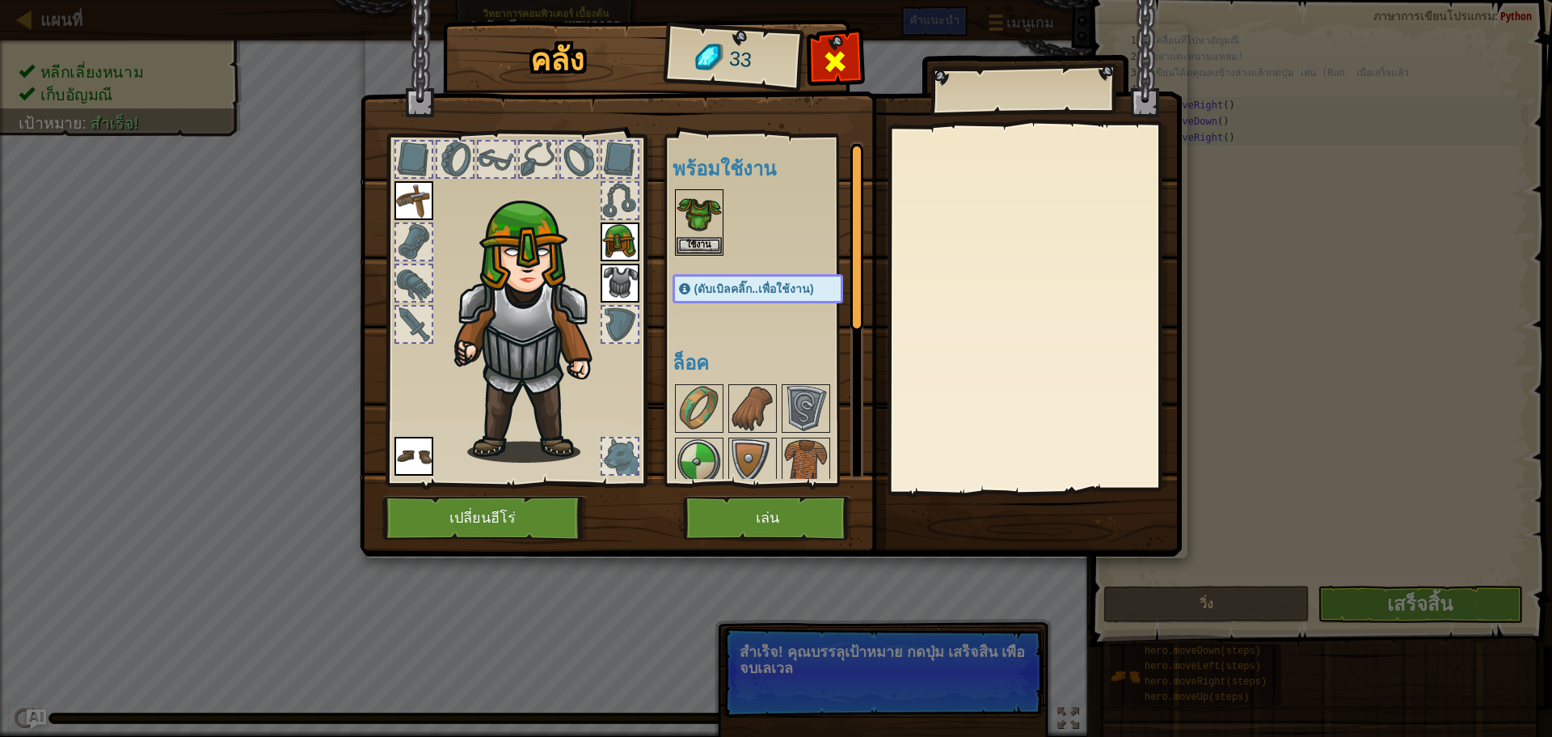
click at [842, 54] on span at bounding box center [835, 62] width 26 height 26
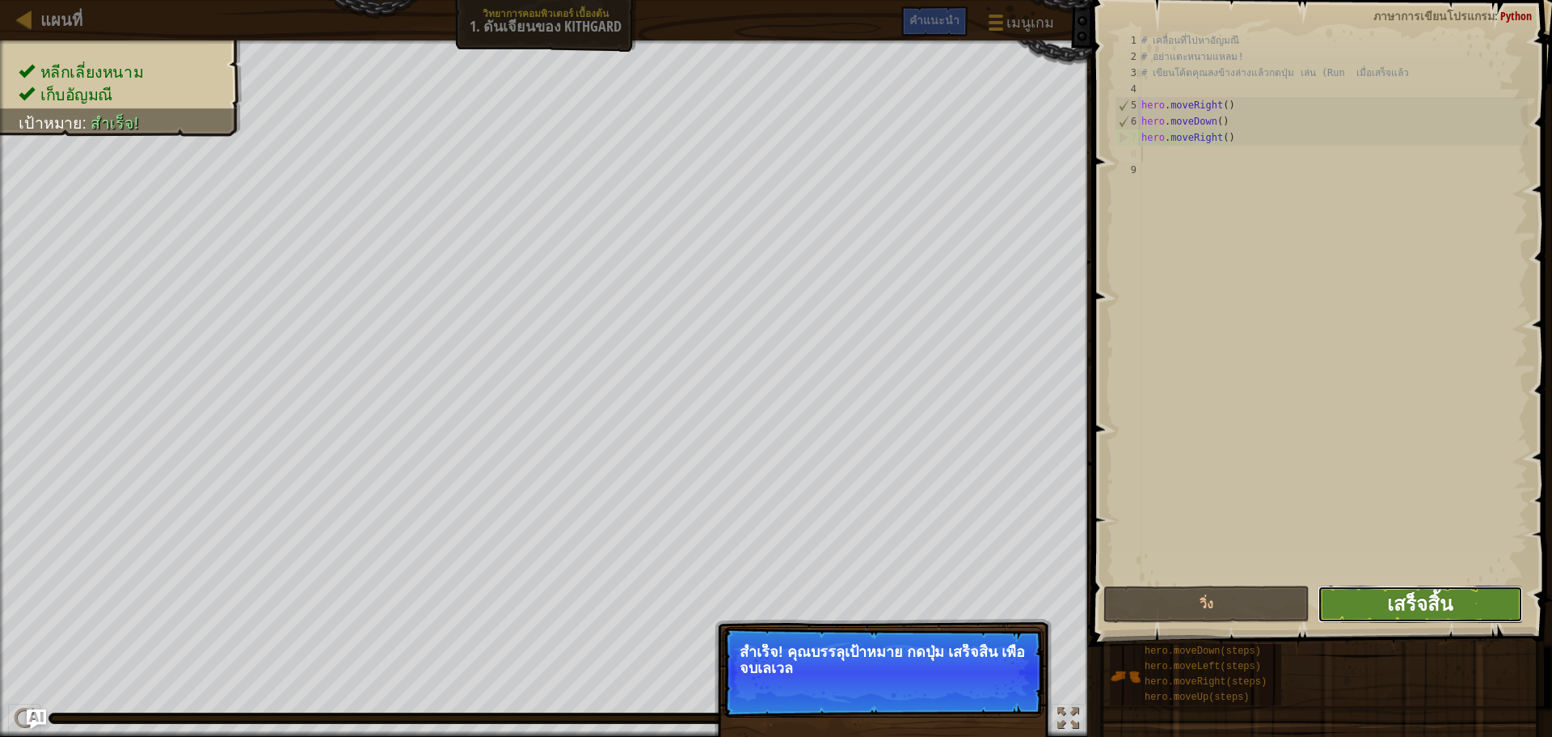
click at [1400, 591] on span "เสร็จสิ้น" at bounding box center [1420, 603] width 65 height 26
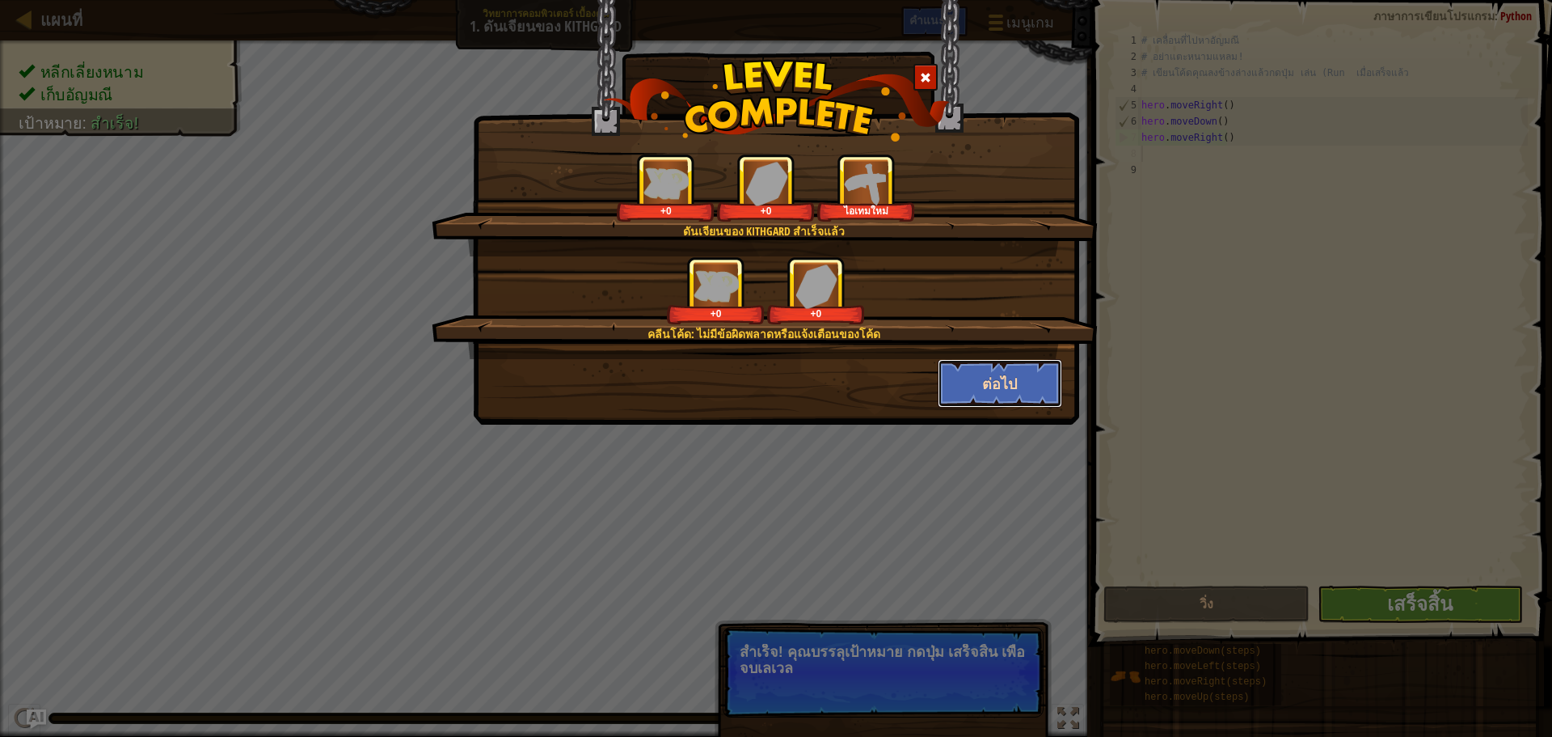
click at [1041, 375] on button "ต่อไป" at bounding box center [1000, 383] width 125 height 49
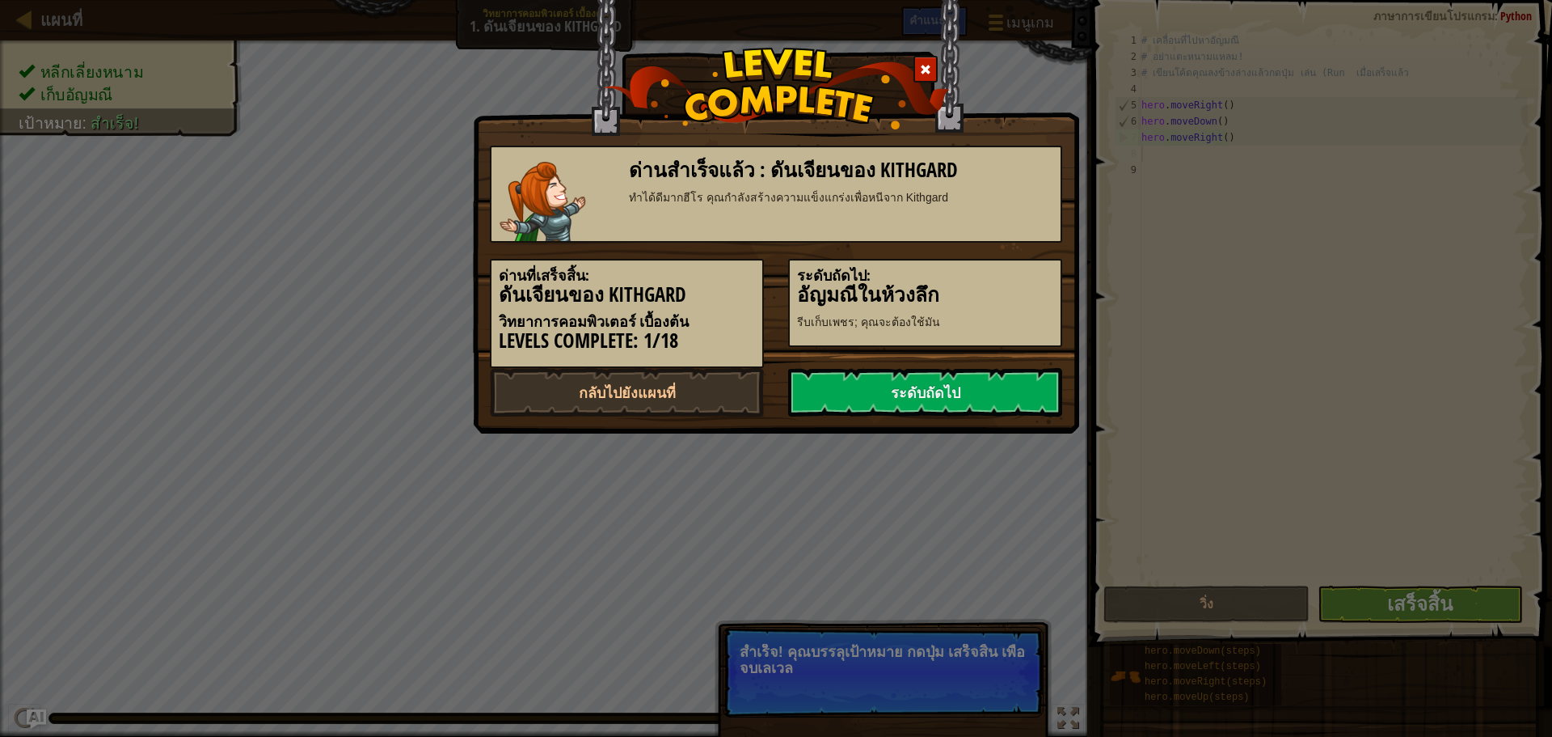
click at [1041, 375] on link "ระดับถัดไป" at bounding box center [925, 392] width 274 height 49
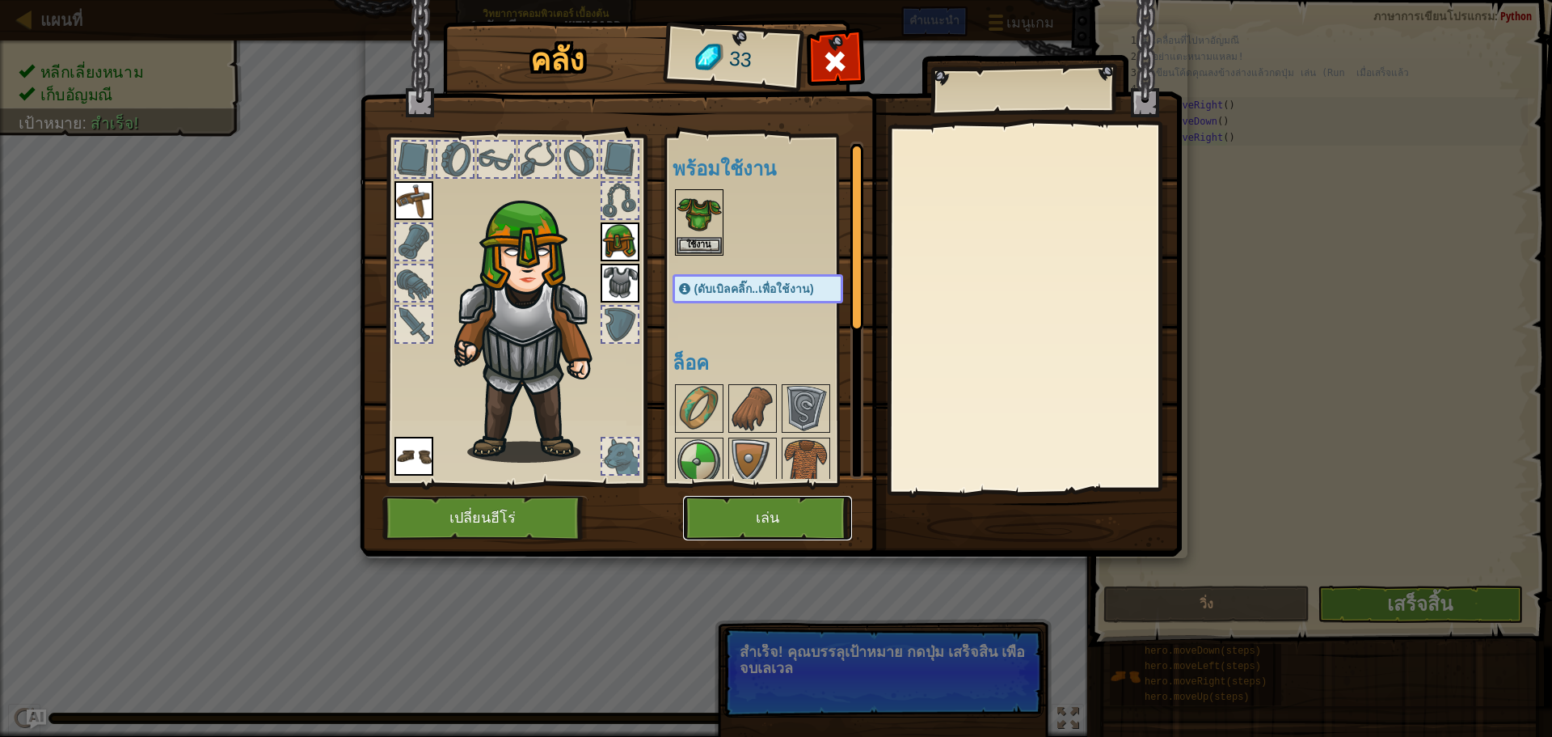
click at [809, 503] on button "เล่น" at bounding box center [767, 518] width 169 height 44
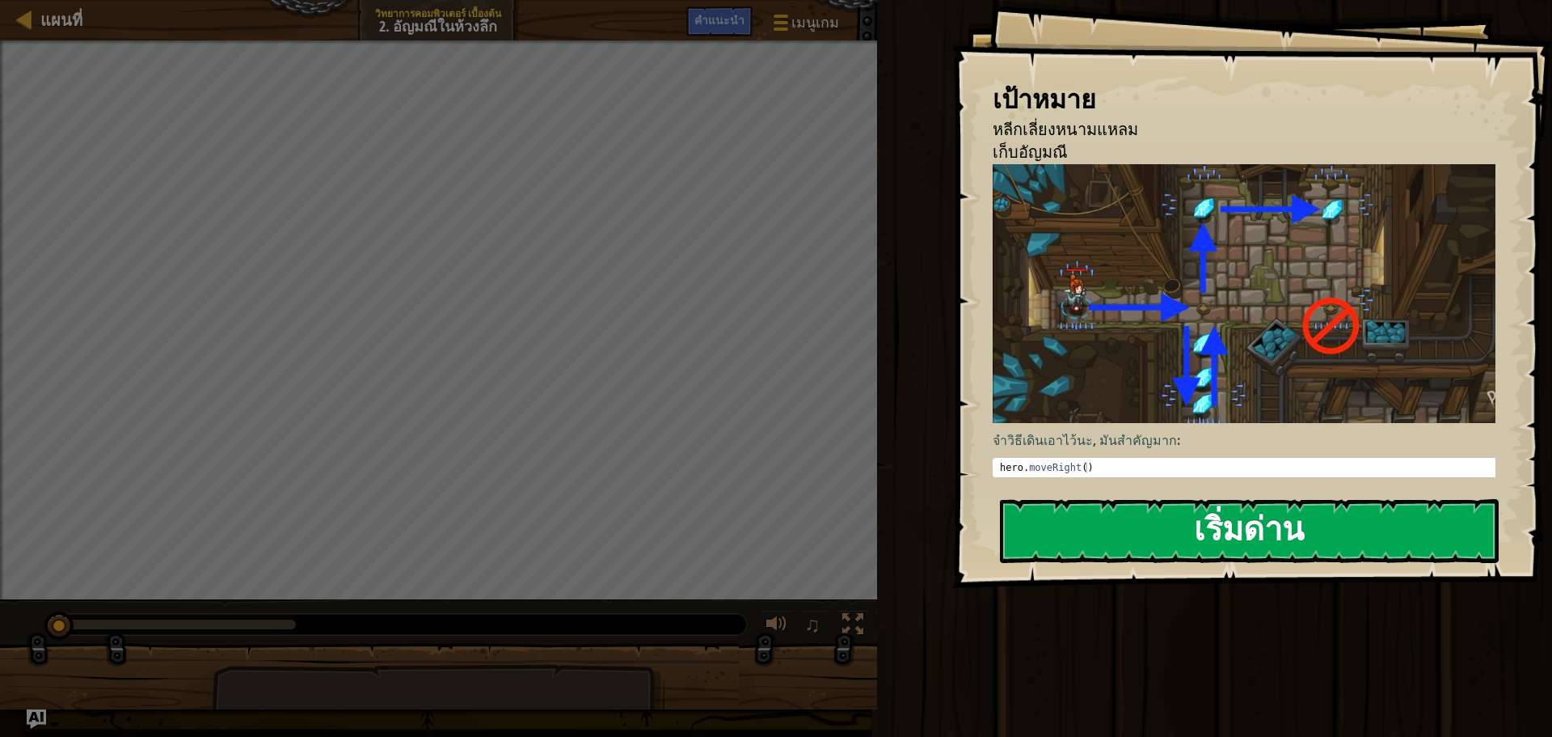
click at [1302, 515] on button "เริ่มด่าน" at bounding box center [1249, 531] width 499 height 64
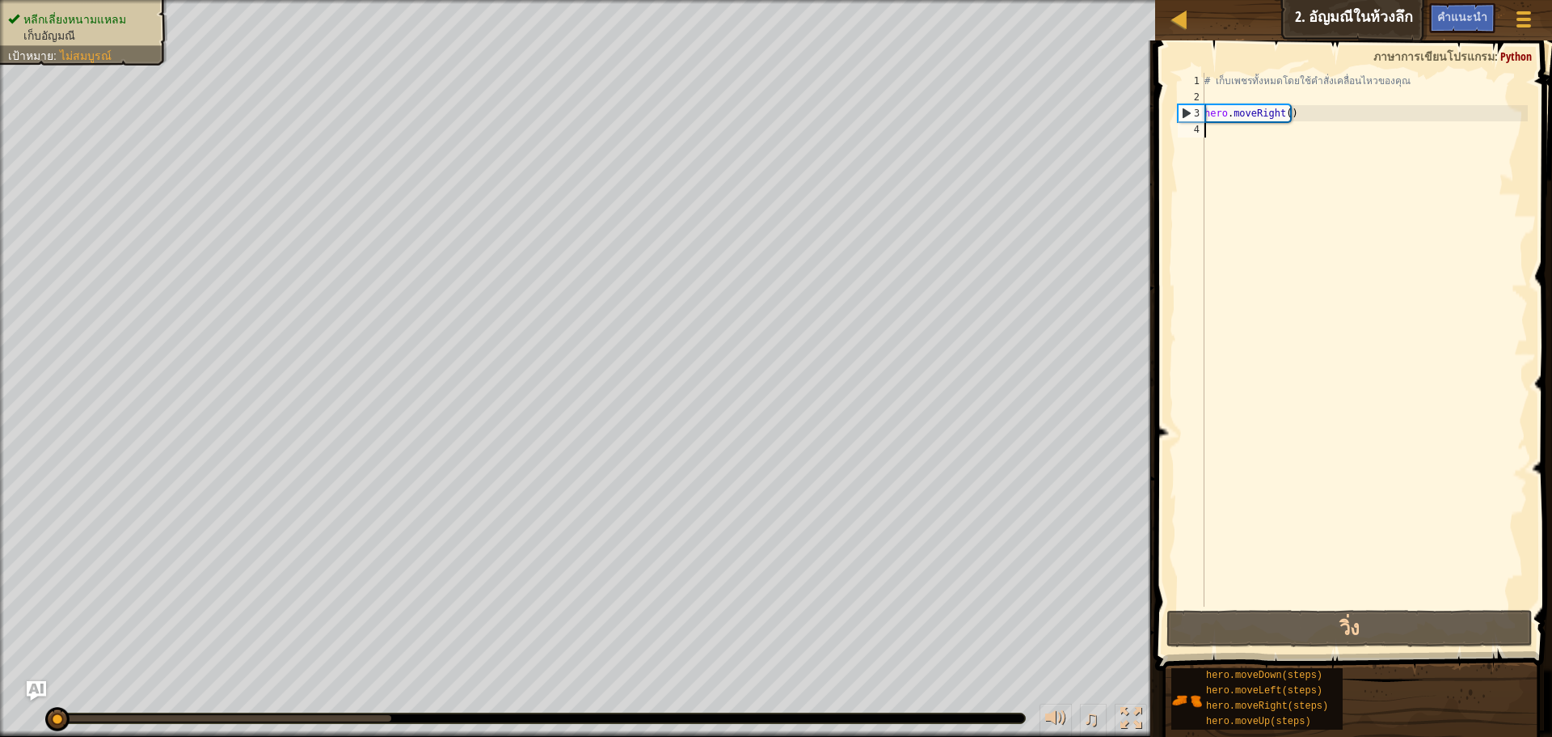
type textarea "h"
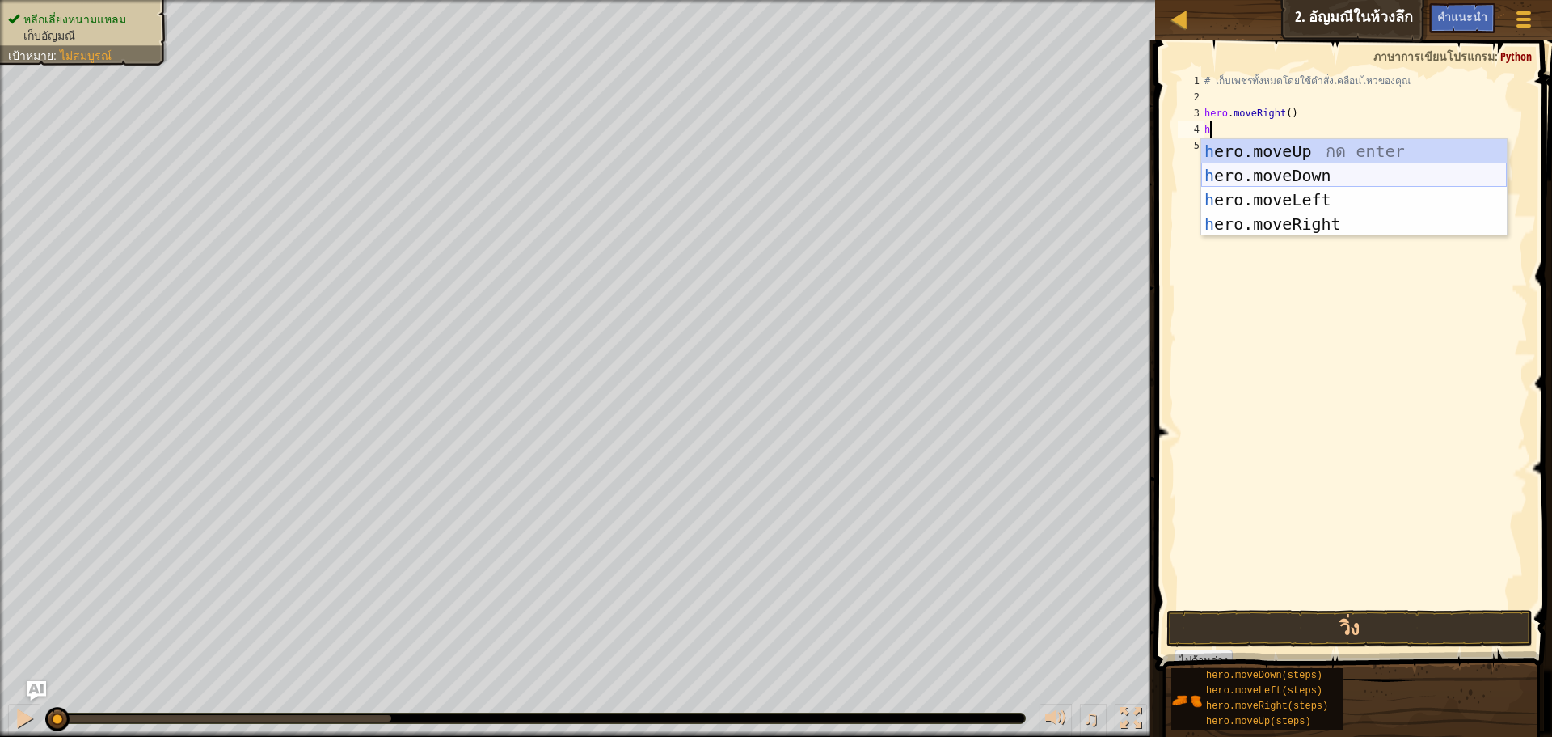
click at [1255, 175] on div "h ero.moveUp กด enter h ero.moveDown กด enter h ero.moveLeft กด enter h ero.mov…" at bounding box center [1355, 212] width 306 height 146
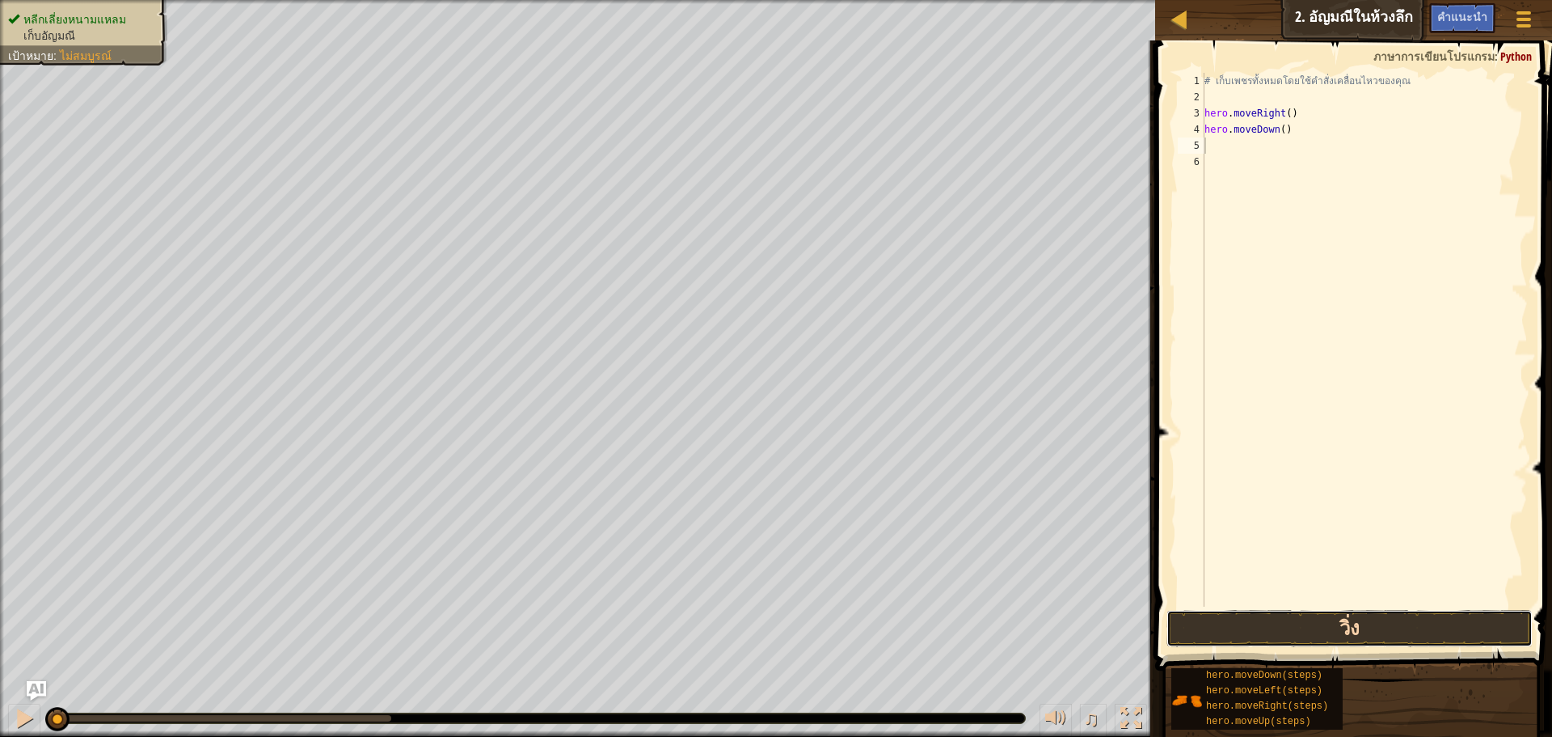
click at [1307, 615] on button "วิ่ง" at bounding box center [1350, 628] width 366 height 37
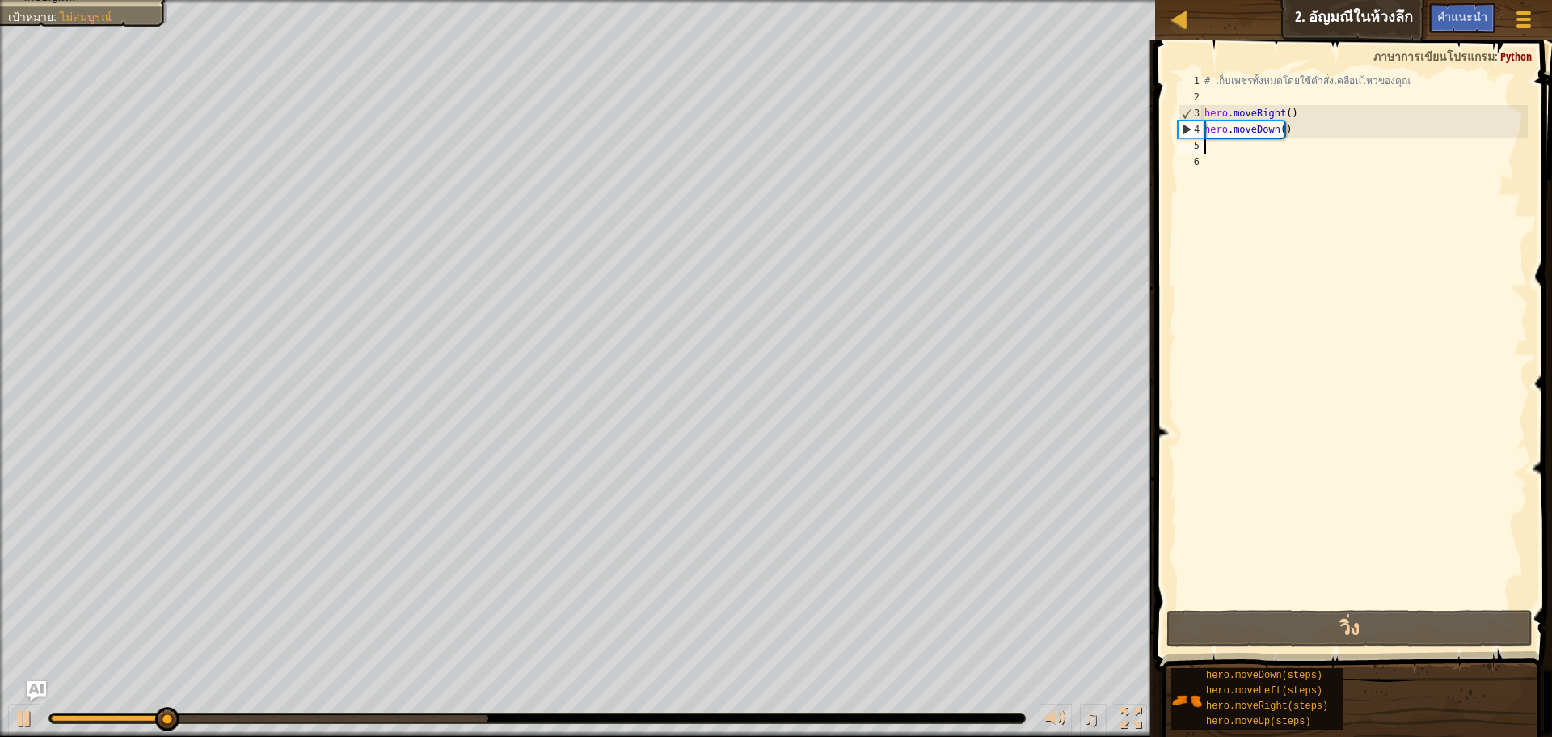
type textarea "h"
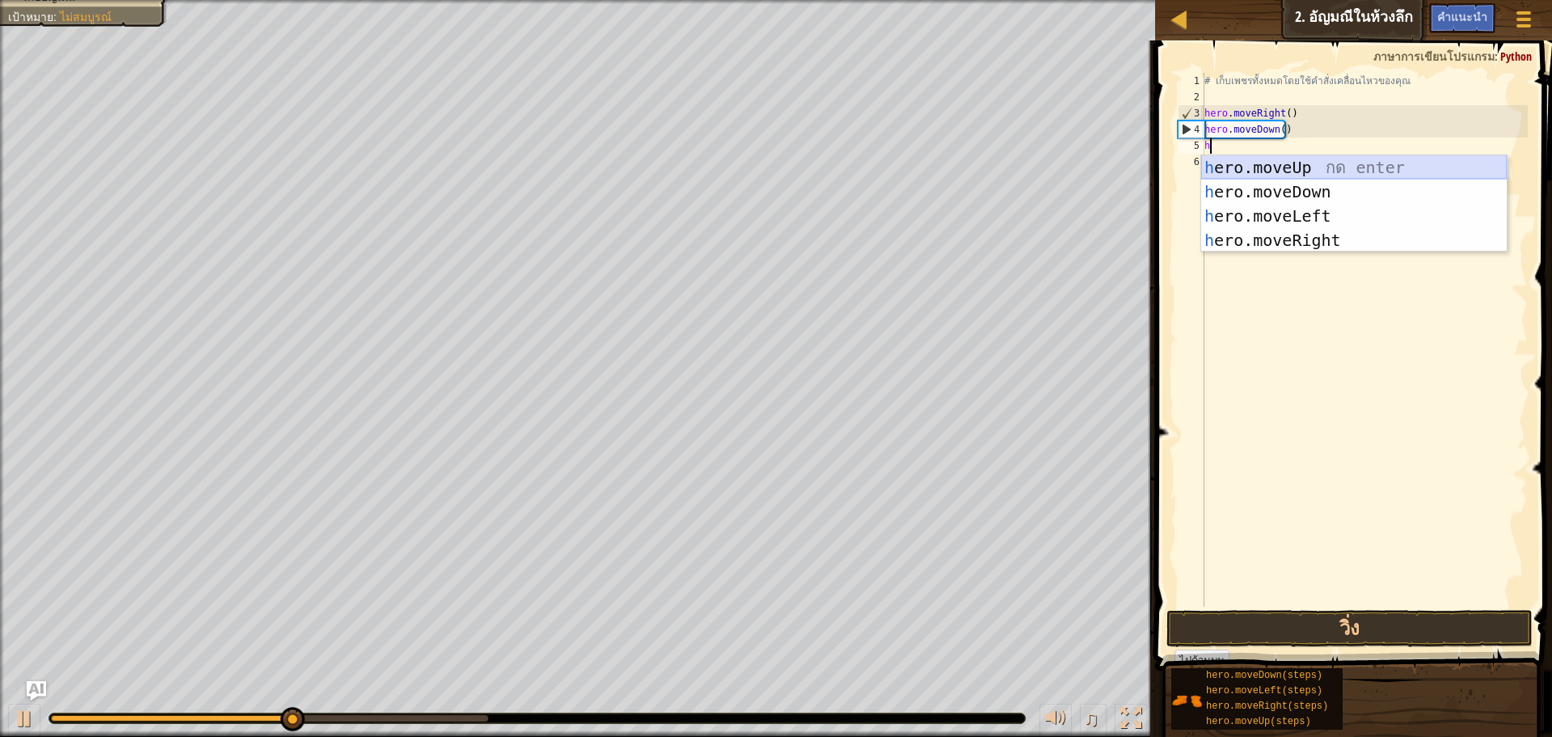
click at [1252, 164] on div "h ero.moveUp กด enter h ero.moveDown กด enter h ero.moveLeft กด enter h ero.mov…" at bounding box center [1355, 228] width 306 height 146
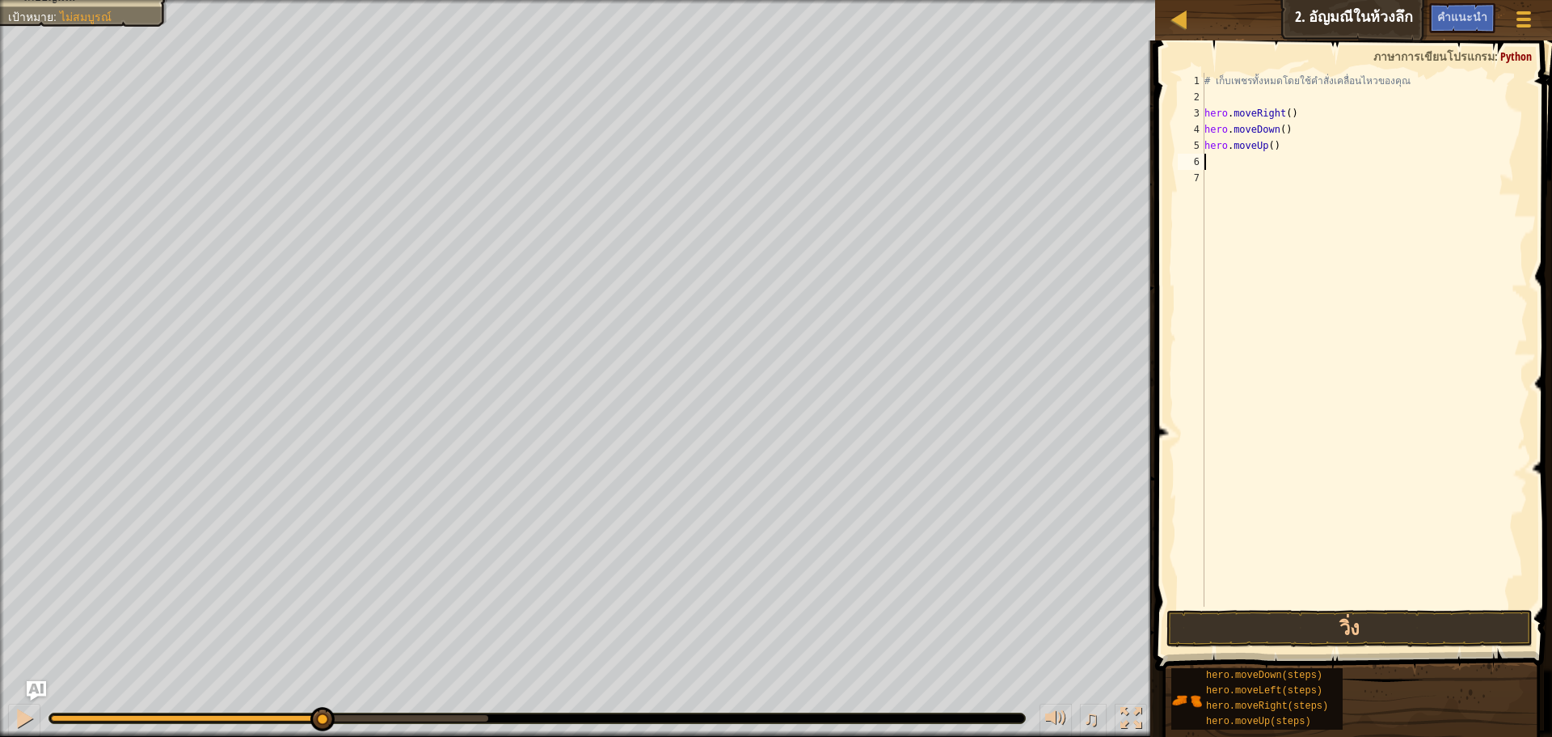
type textarea "h"
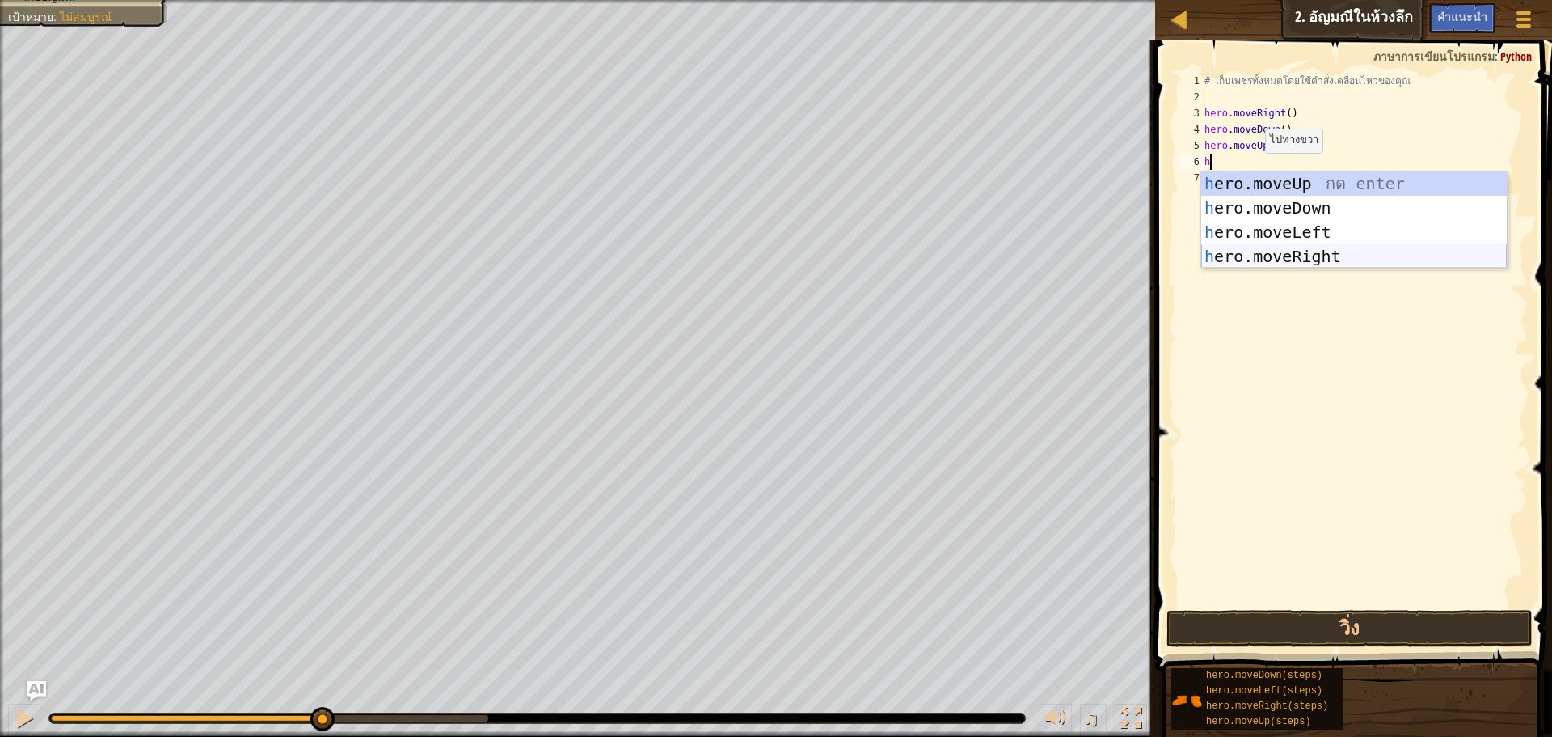
click at [1244, 248] on div "h ero.moveUp กด enter h ero.moveDown กด enter h ero.moveLeft กด enter h ero.mov…" at bounding box center [1355, 244] width 306 height 146
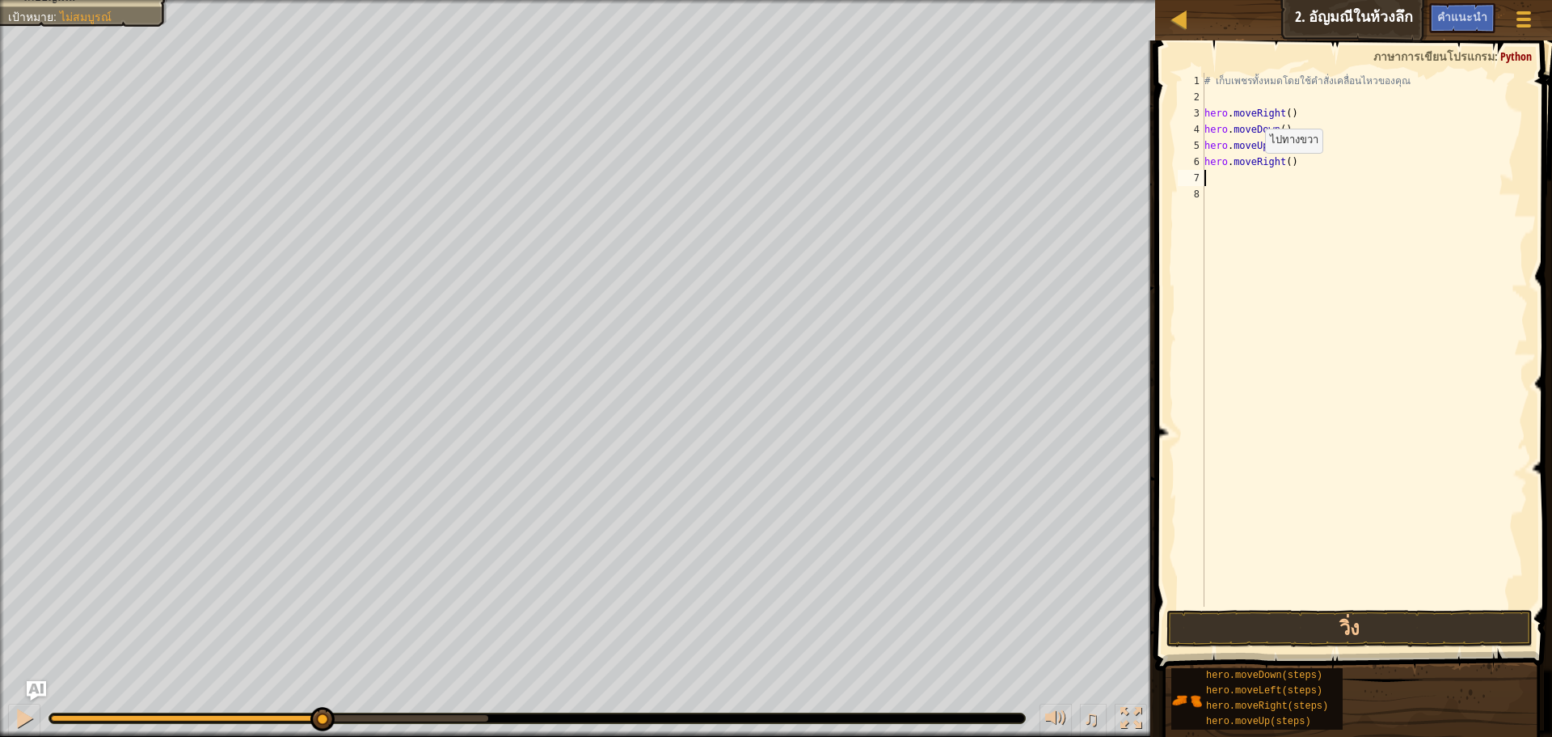
type textarea "h"
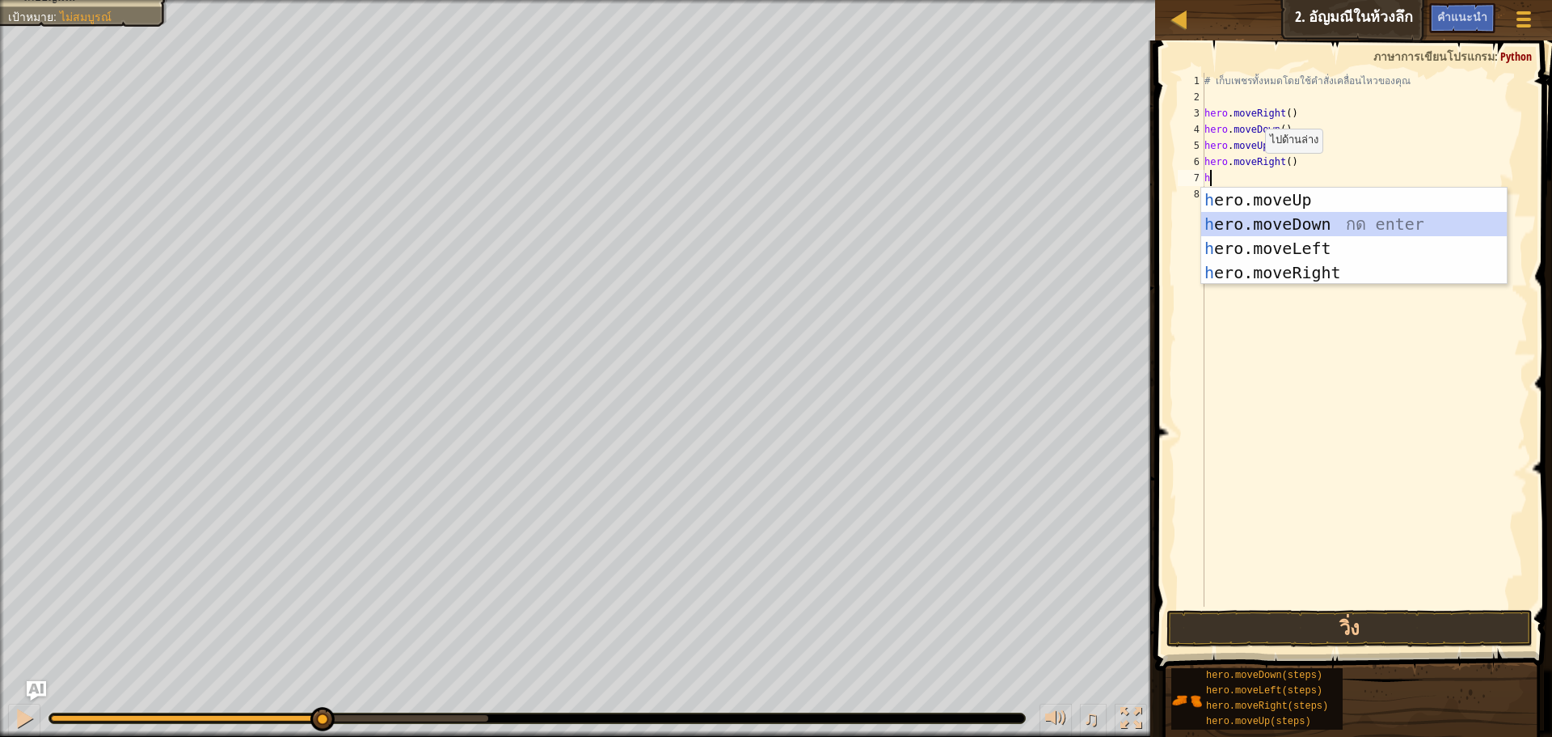
click at [1261, 216] on div "h ero.moveUp กด enter h ero.moveDown กด enter h ero.moveLeft กด enter h ero.mov…" at bounding box center [1355, 261] width 306 height 146
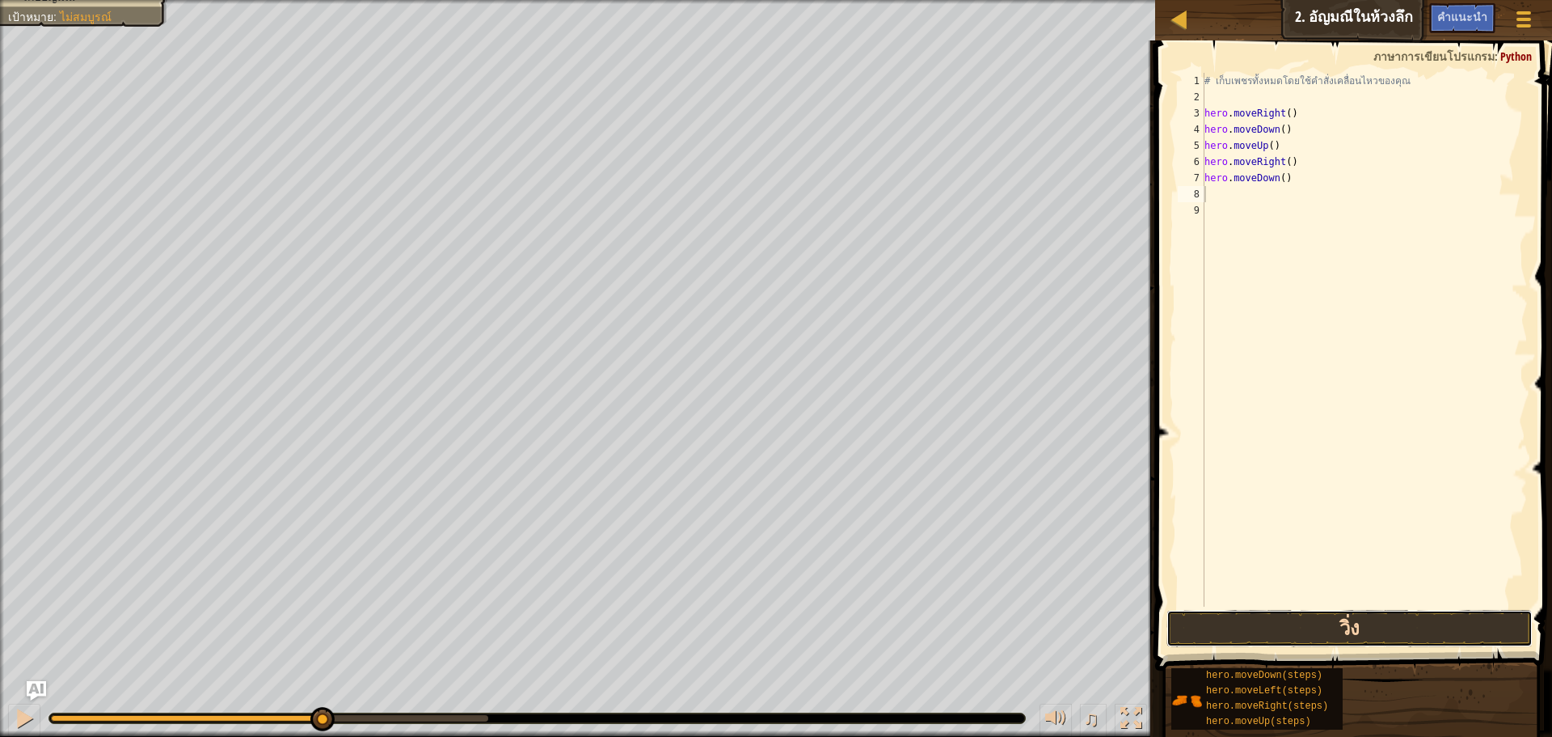
click at [1285, 621] on button "วิ่ง" at bounding box center [1350, 628] width 366 height 37
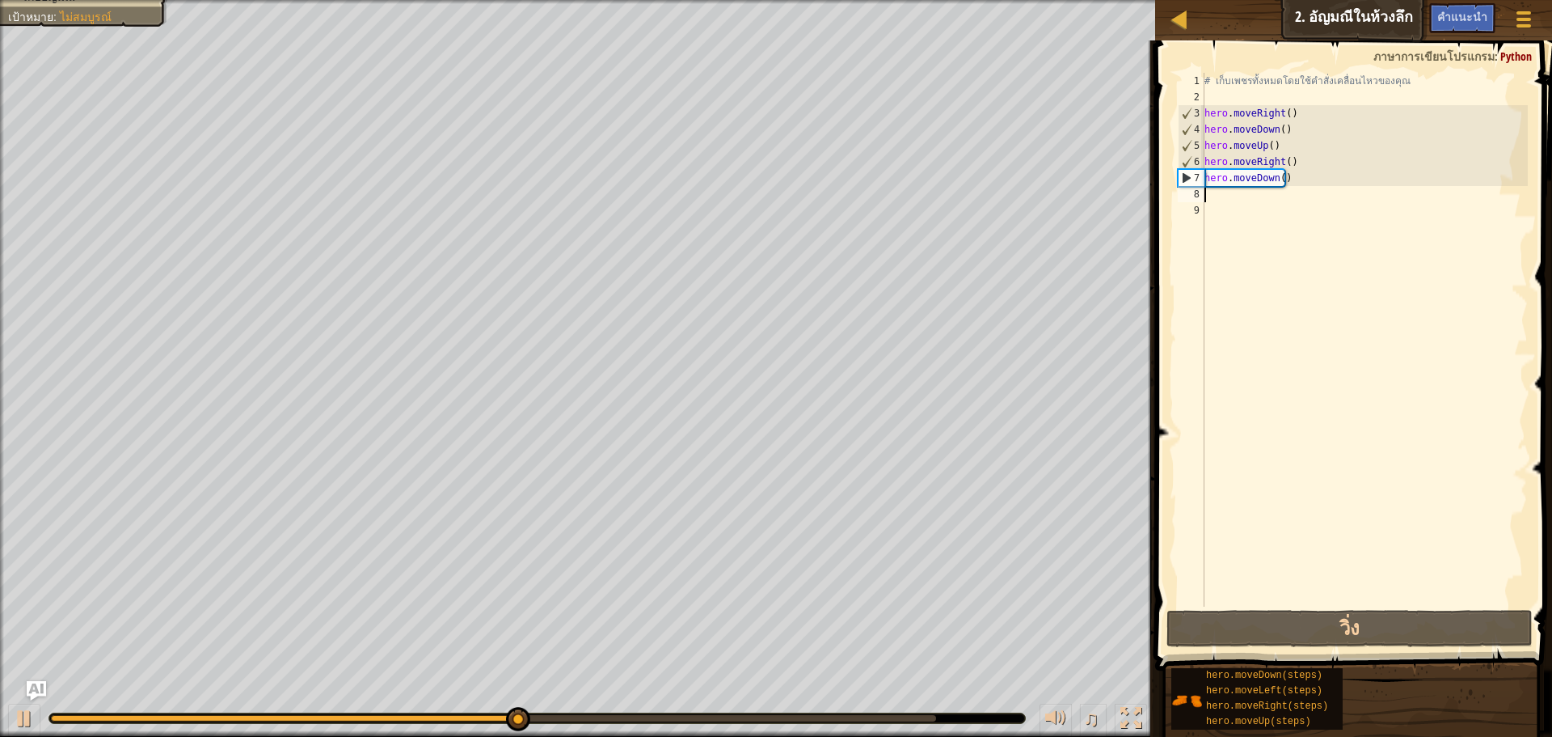
type textarea "h"
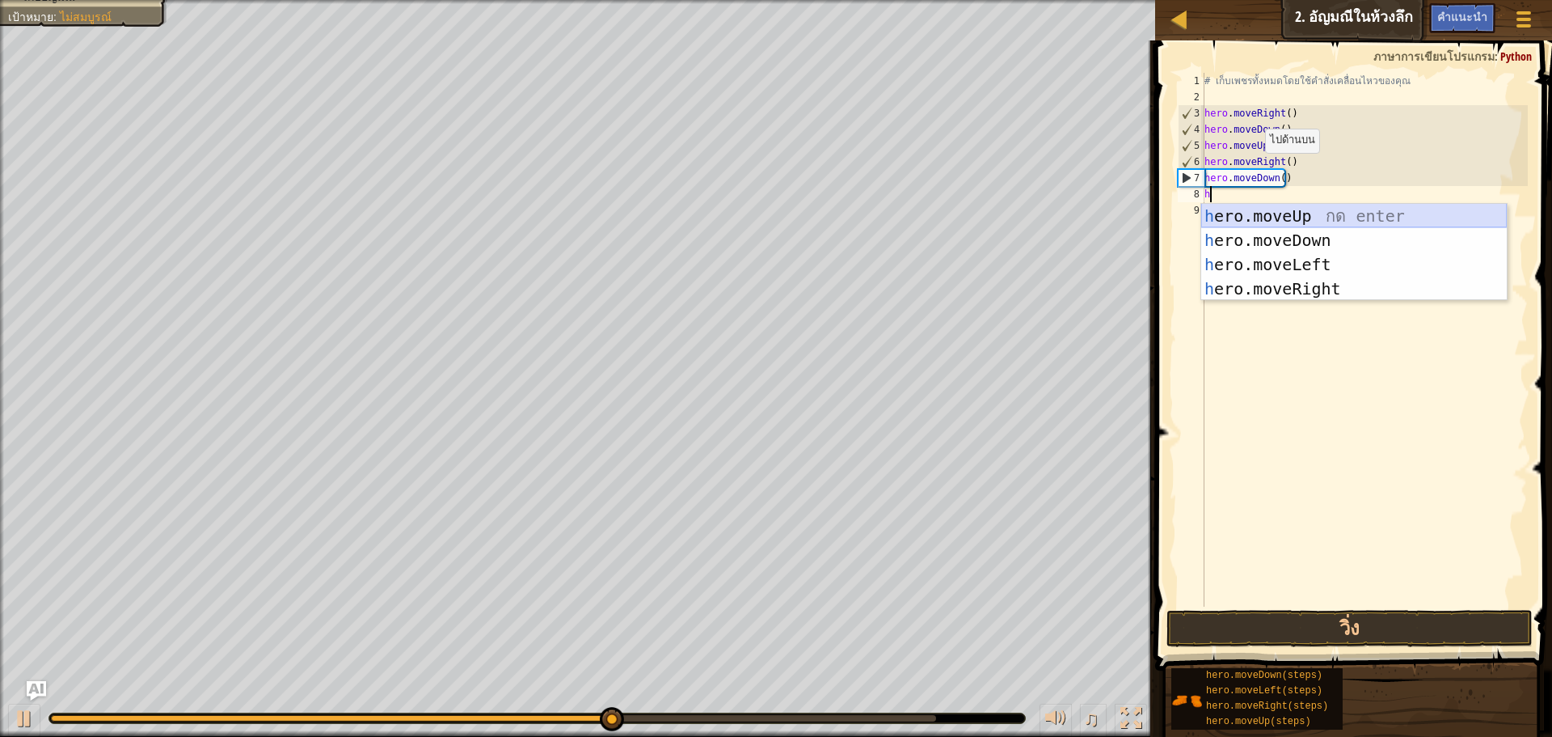
click at [1273, 214] on div "h ero.moveUp กด enter h ero.moveDown กด enter h ero.moveLeft กด enter h ero.mov…" at bounding box center [1355, 277] width 306 height 146
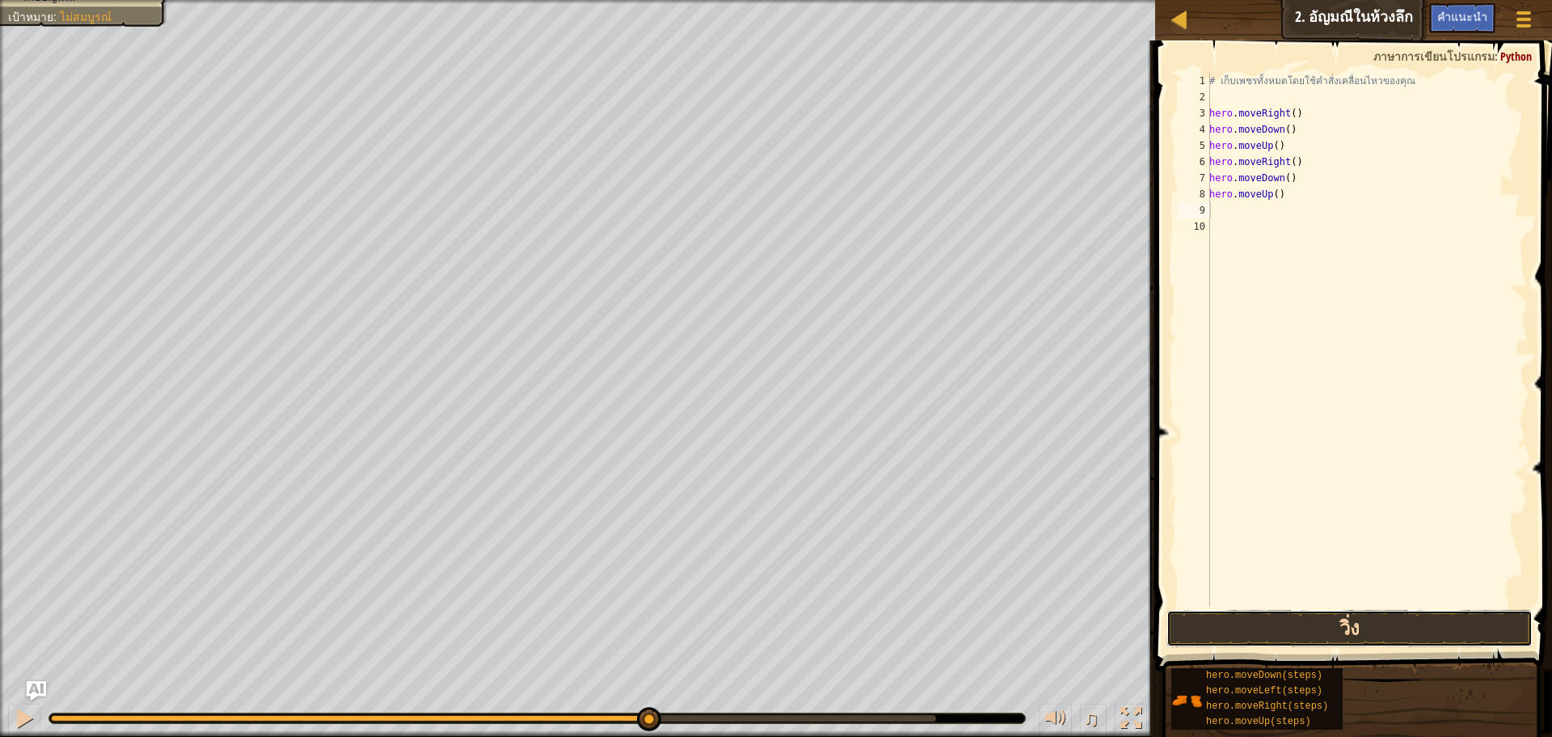
click at [1241, 627] on button "วิ่ง" at bounding box center [1350, 628] width 366 height 37
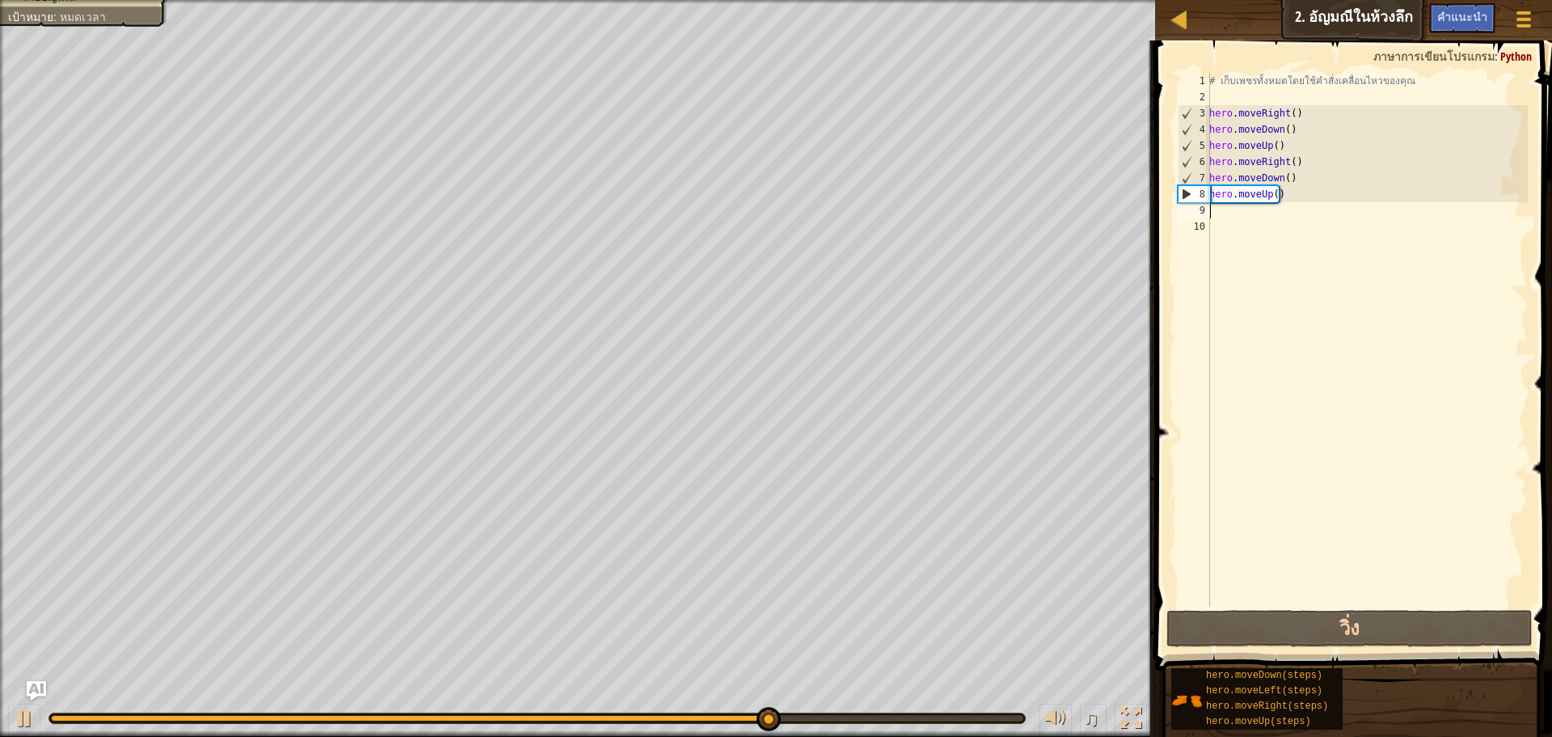
click at [1227, 212] on div "# เก็บเพชรทั้งหมดโดยใช้คำสั่งเคลื่อนไหวของคุณ hero . moveRight ( ) hero . moveD…" at bounding box center [1367, 356] width 322 height 566
type textarea "h"
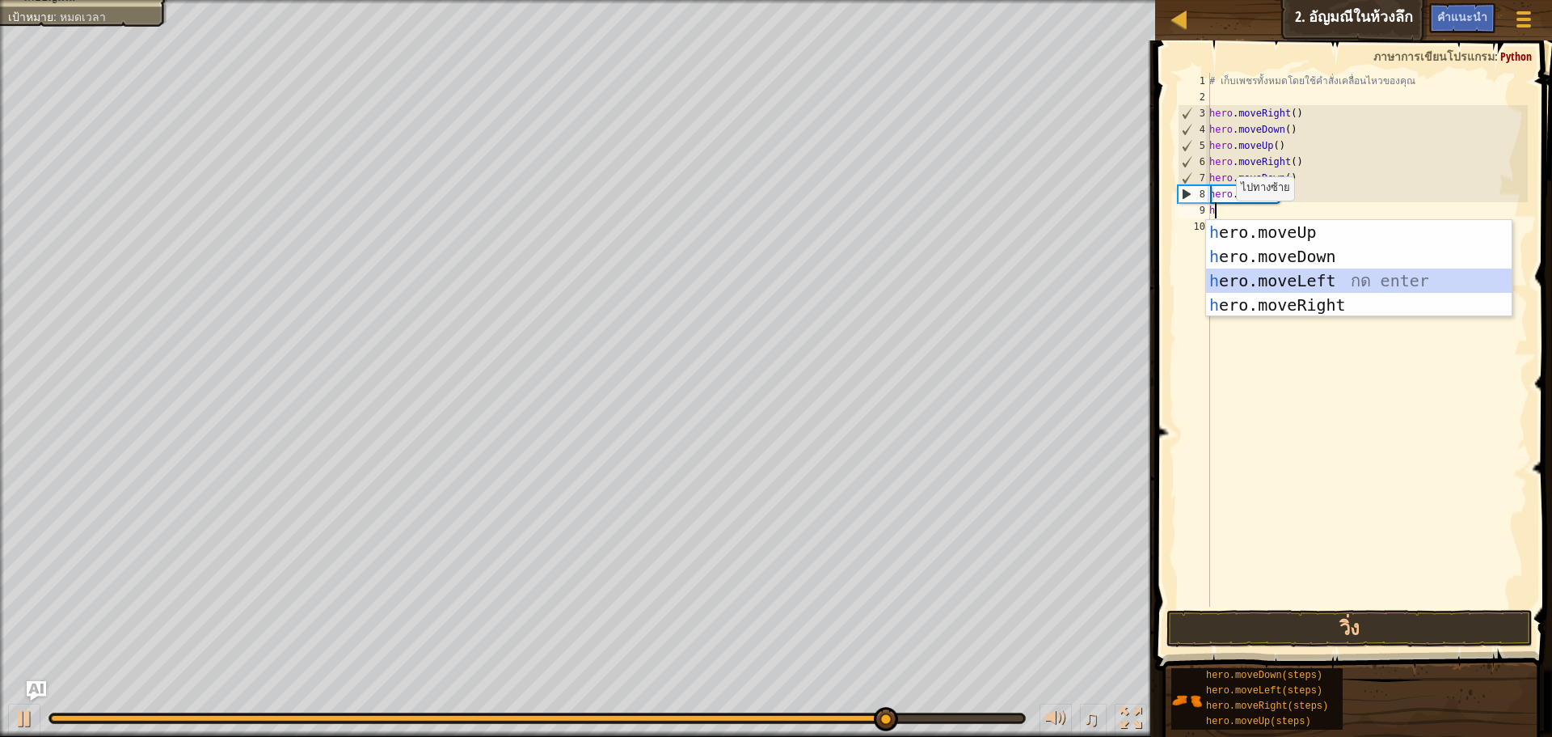
click at [1245, 276] on div "h ero.moveUp กด enter h ero.moveDown กด enter h ero.moveLeft กด enter h ero.mov…" at bounding box center [1359, 293] width 306 height 146
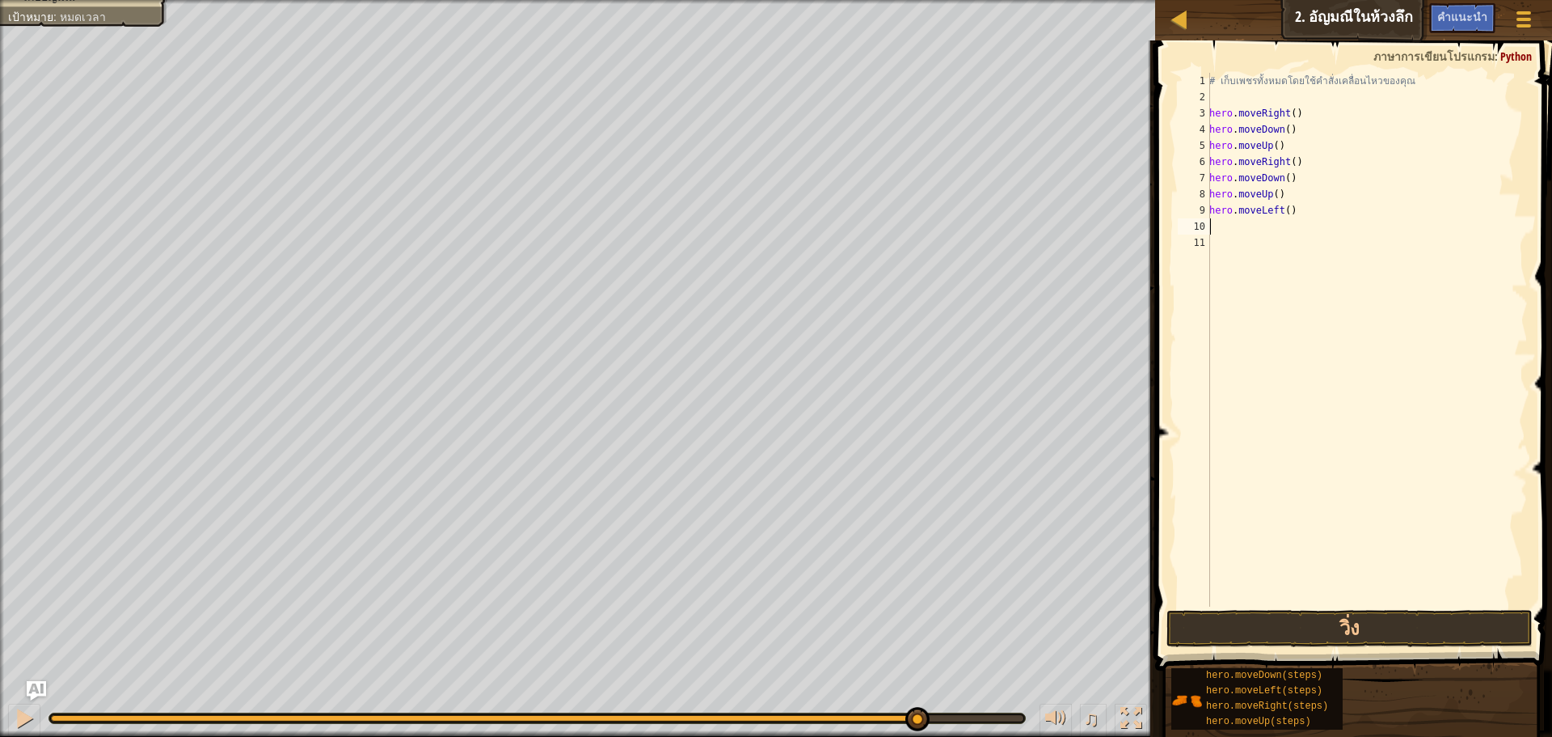
type textarea "h"
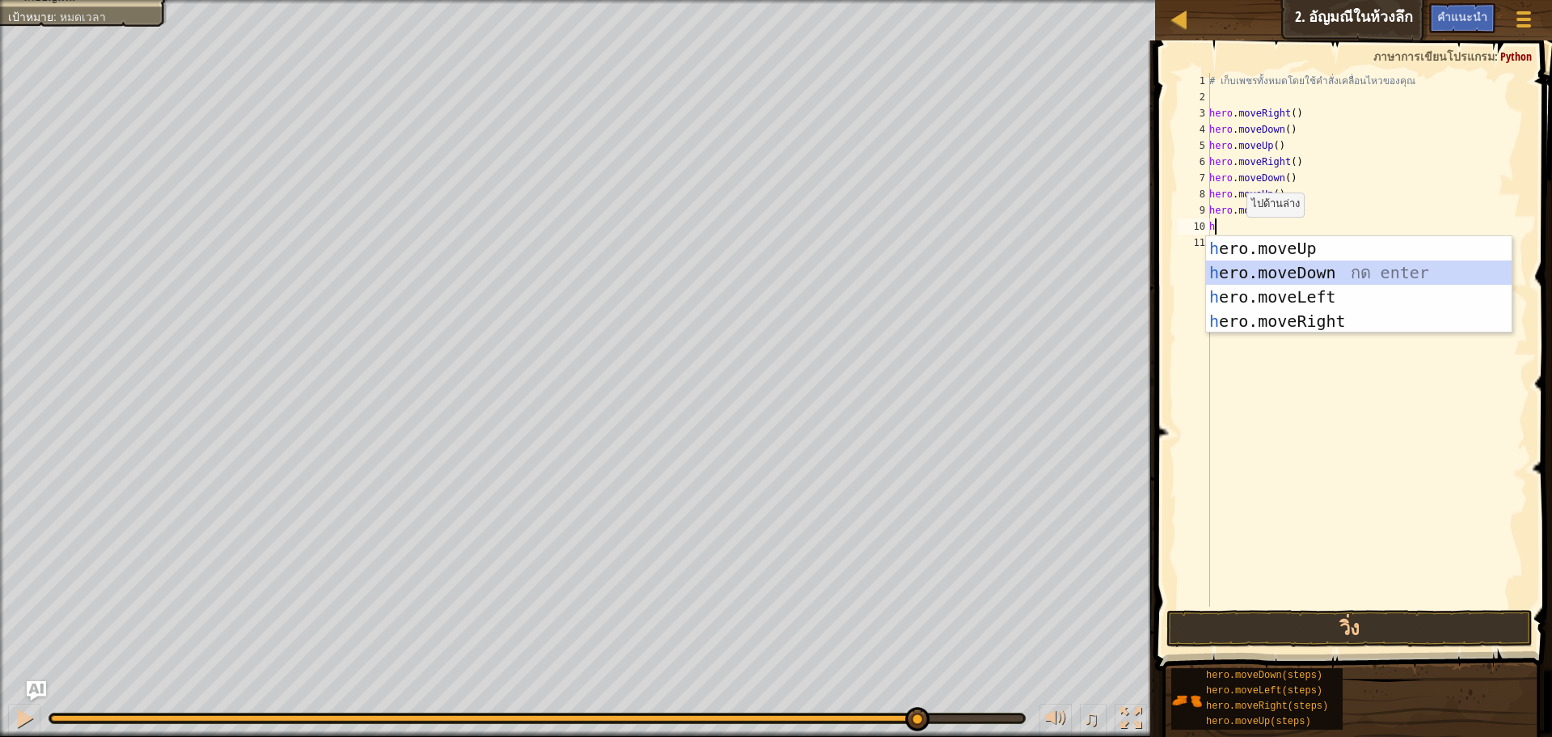
click at [1254, 268] on div "h ero.moveUp กด enter h ero.moveDown กด enter h ero.moveLeft กด enter h ero.mov…" at bounding box center [1359, 309] width 306 height 146
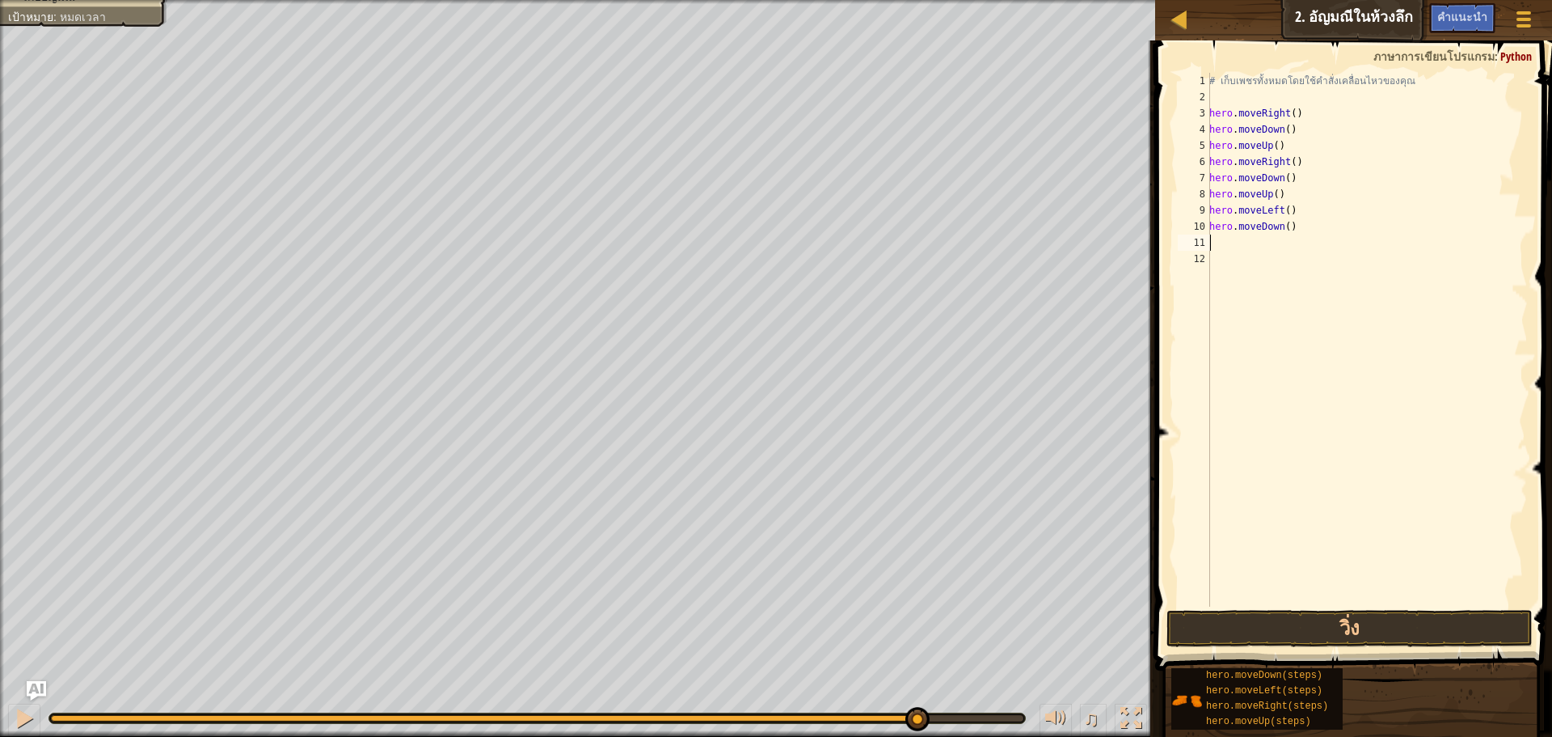
type textarea "h"
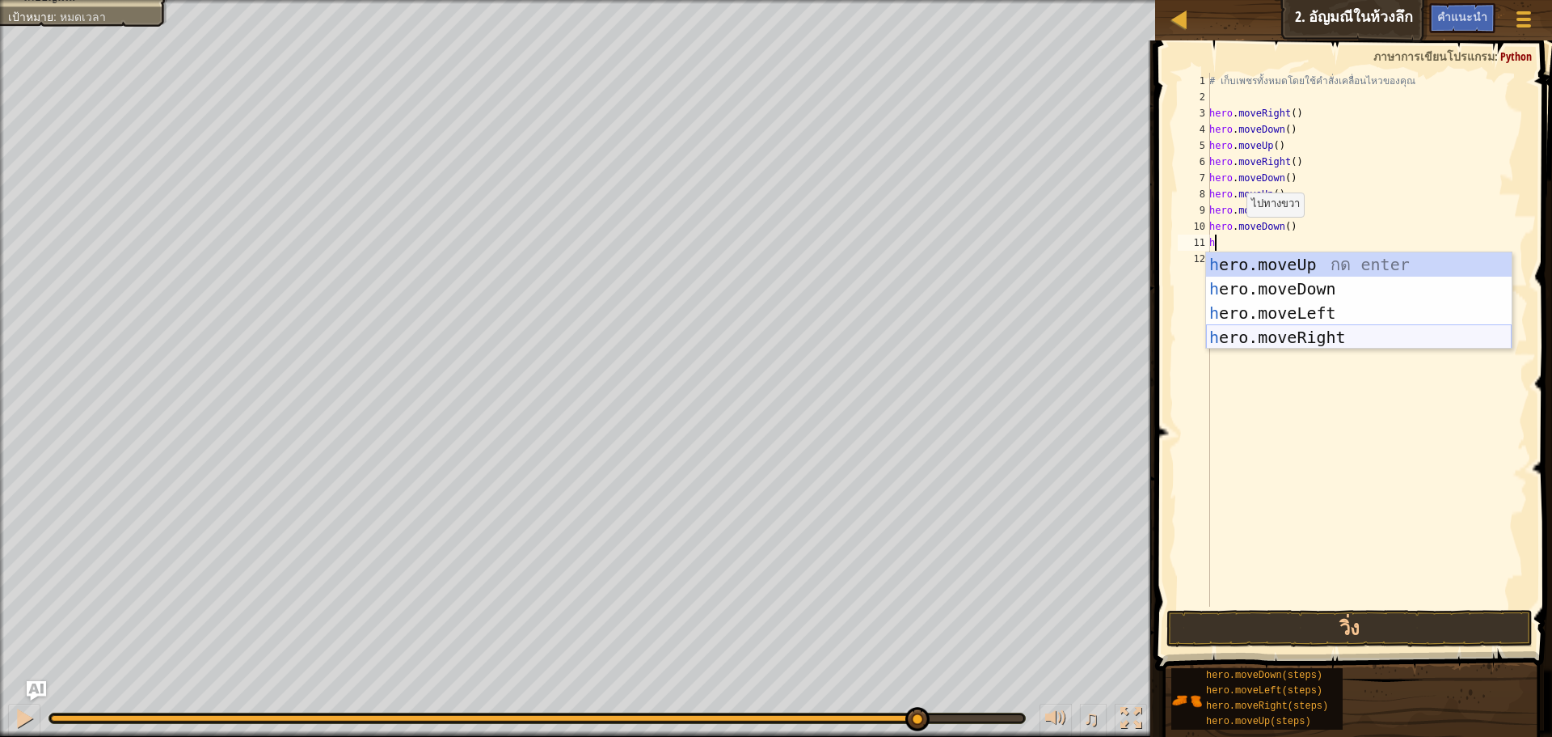
click at [1251, 328] on div "h ero.moveUp กด enter h ero.moveDown กด enter h ero.moveLeft กด enter h ero.mov…" at bounding box center [1359, 325] width 306 height 146
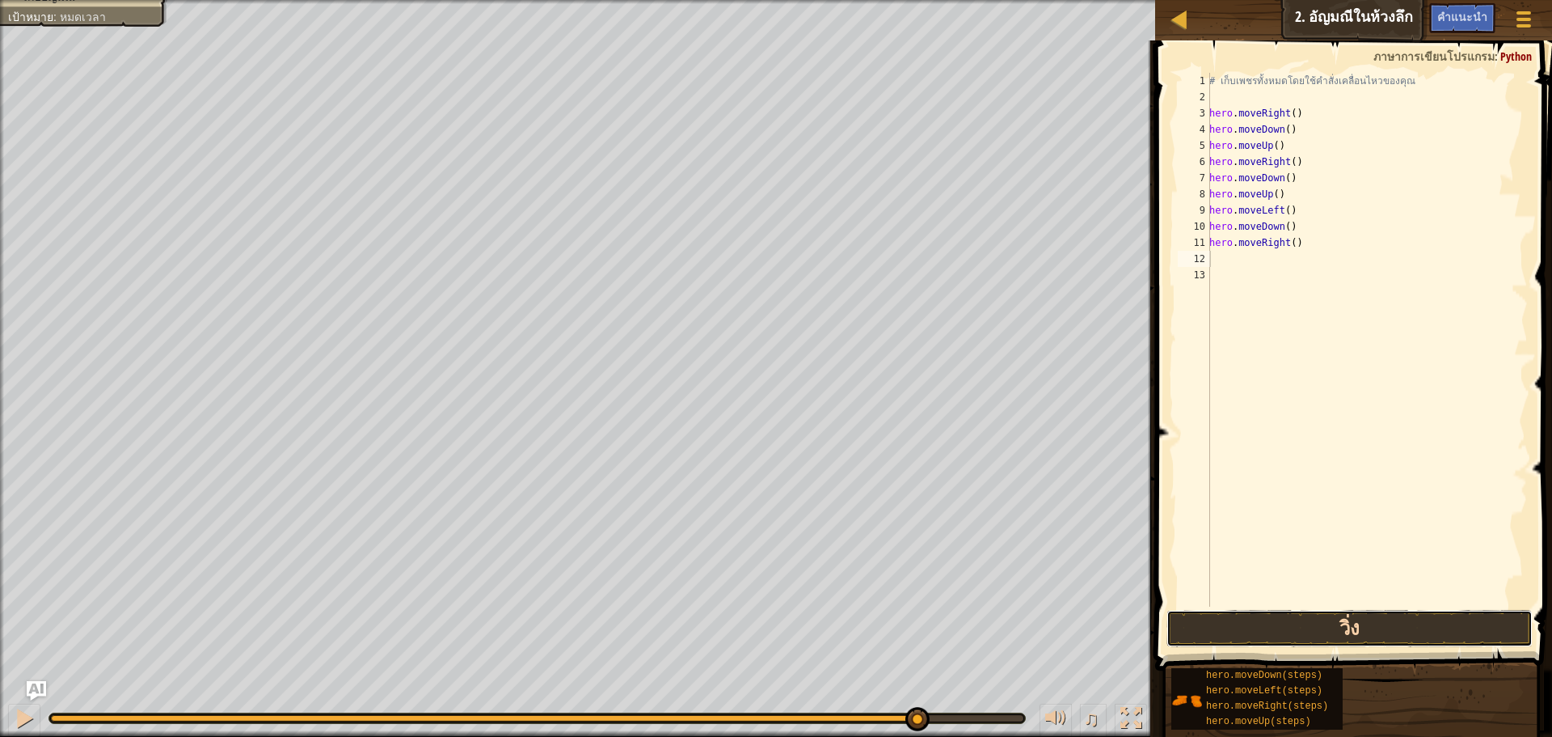
click at [1266, 621] on button "วิ่ง" at bounding box center [1350, 628] width 366 height 37
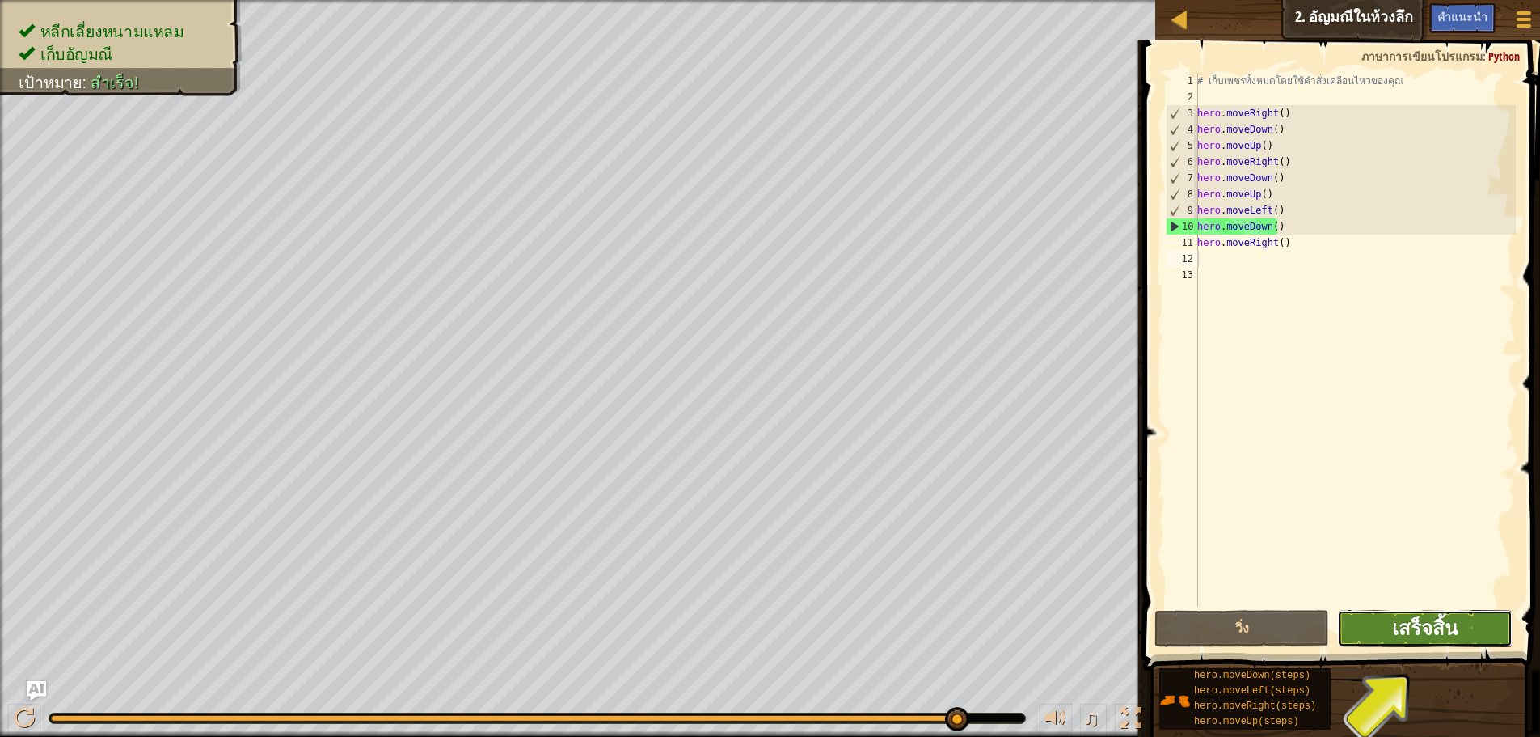
click at [1408, 623] on span "เสร็จสิ้น" at bounding box center [1424, 628] width 65 height 26
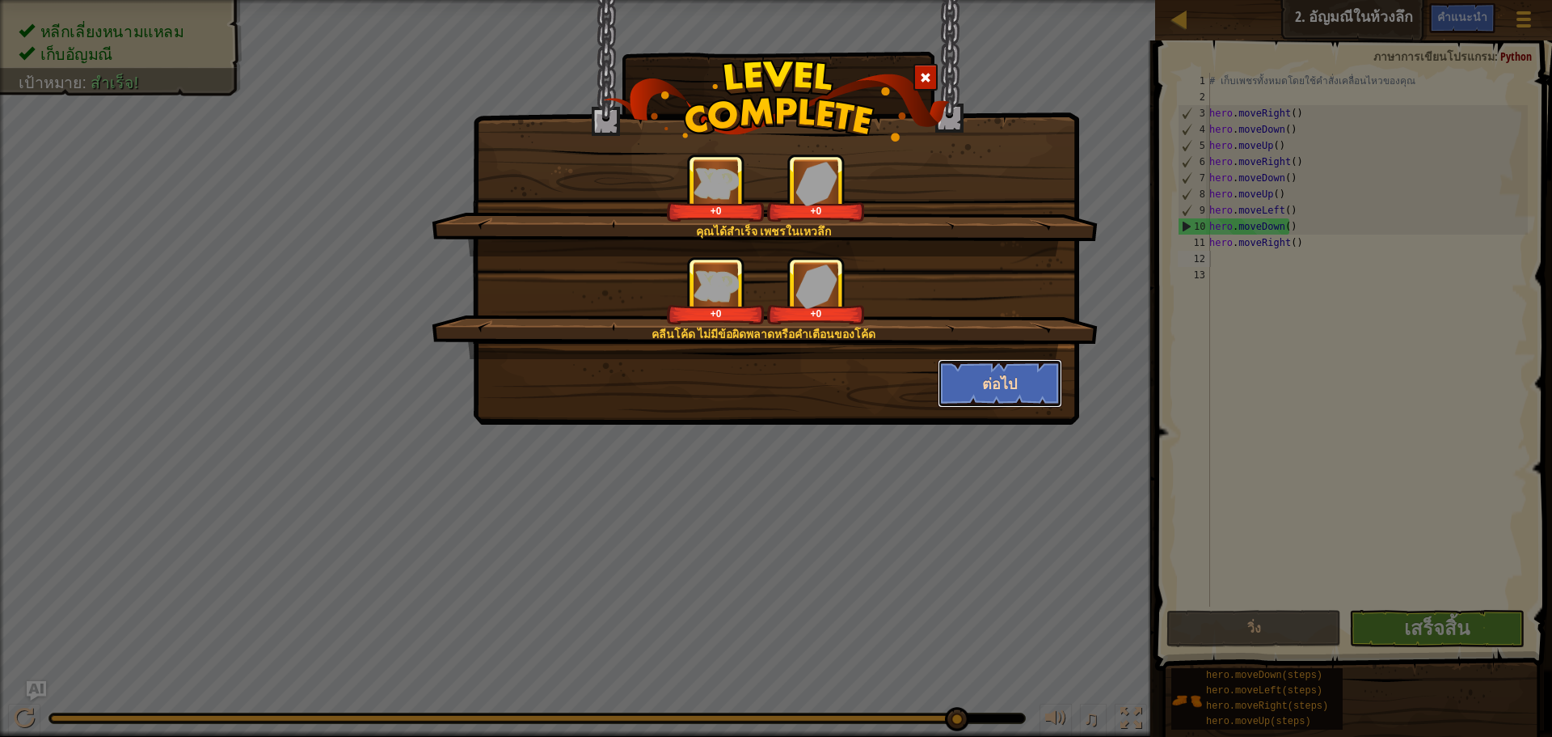
click at [978, 375] on button "ต่อไป" at bounding box center [1000, 383] width 125 height 49
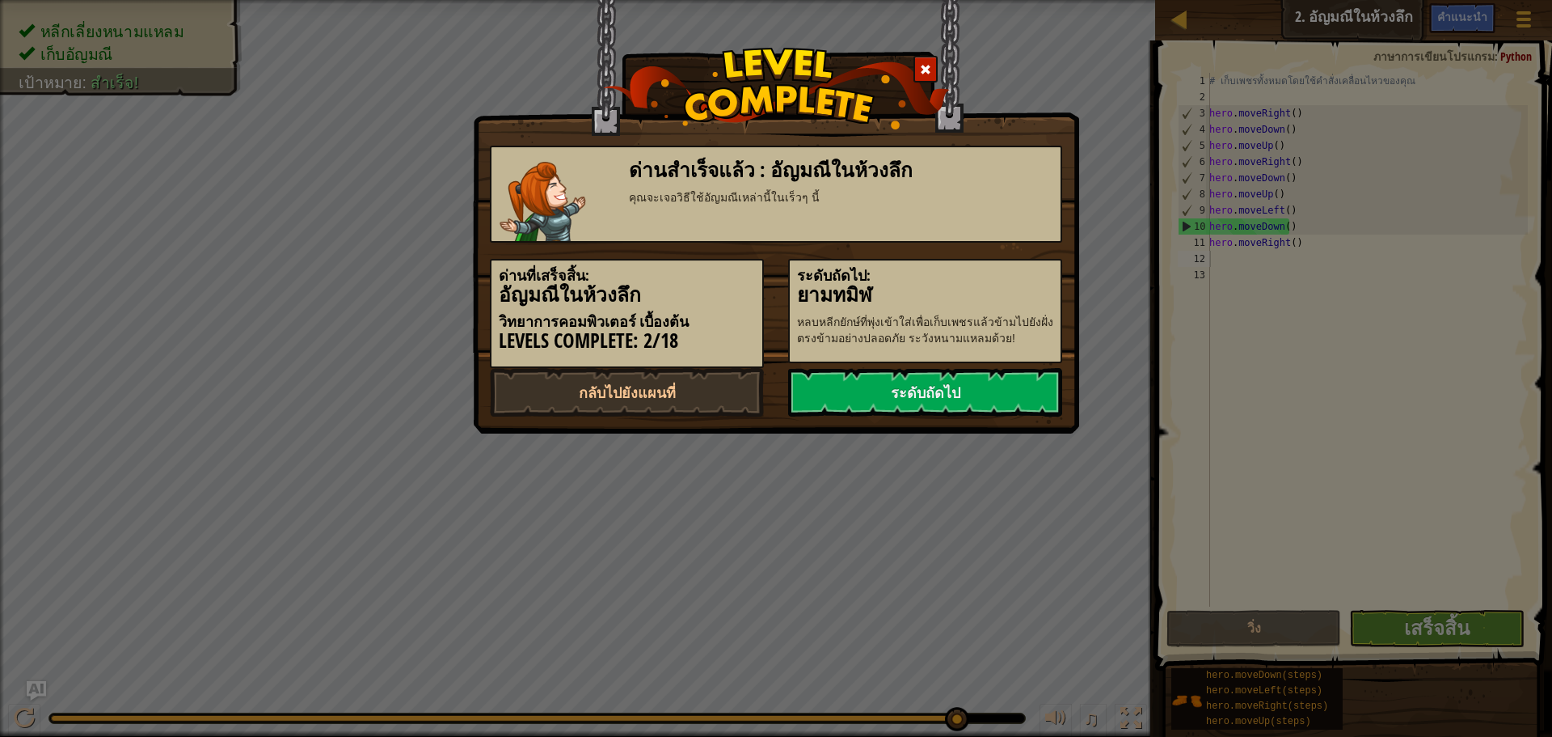
click at [978, 375] on link "ระดับถัดไป" at bounding box center [925, 392] width 274 height 49
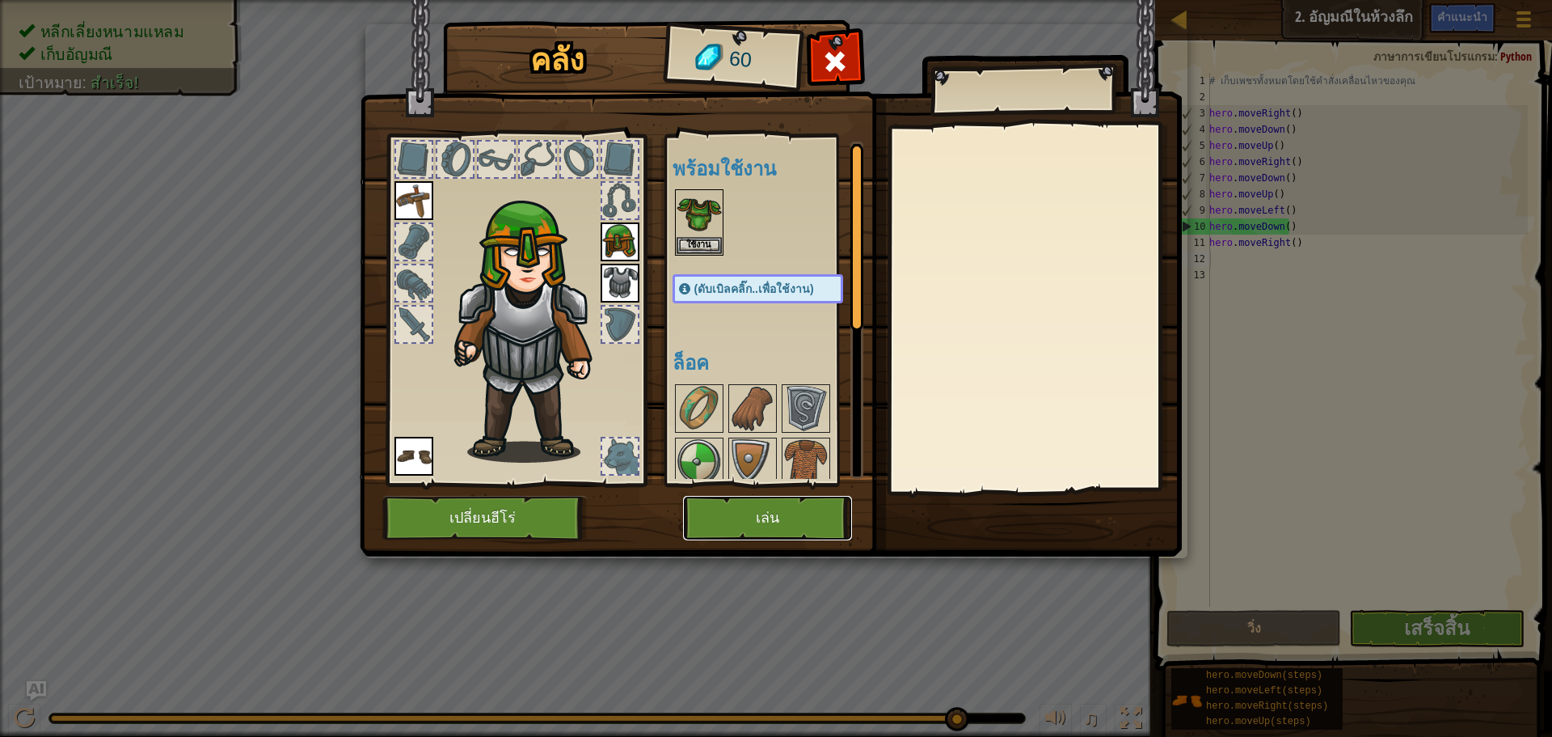
click at [763, 503] on button "เล่น" at bounding box center [767, 518] width 169 height 44
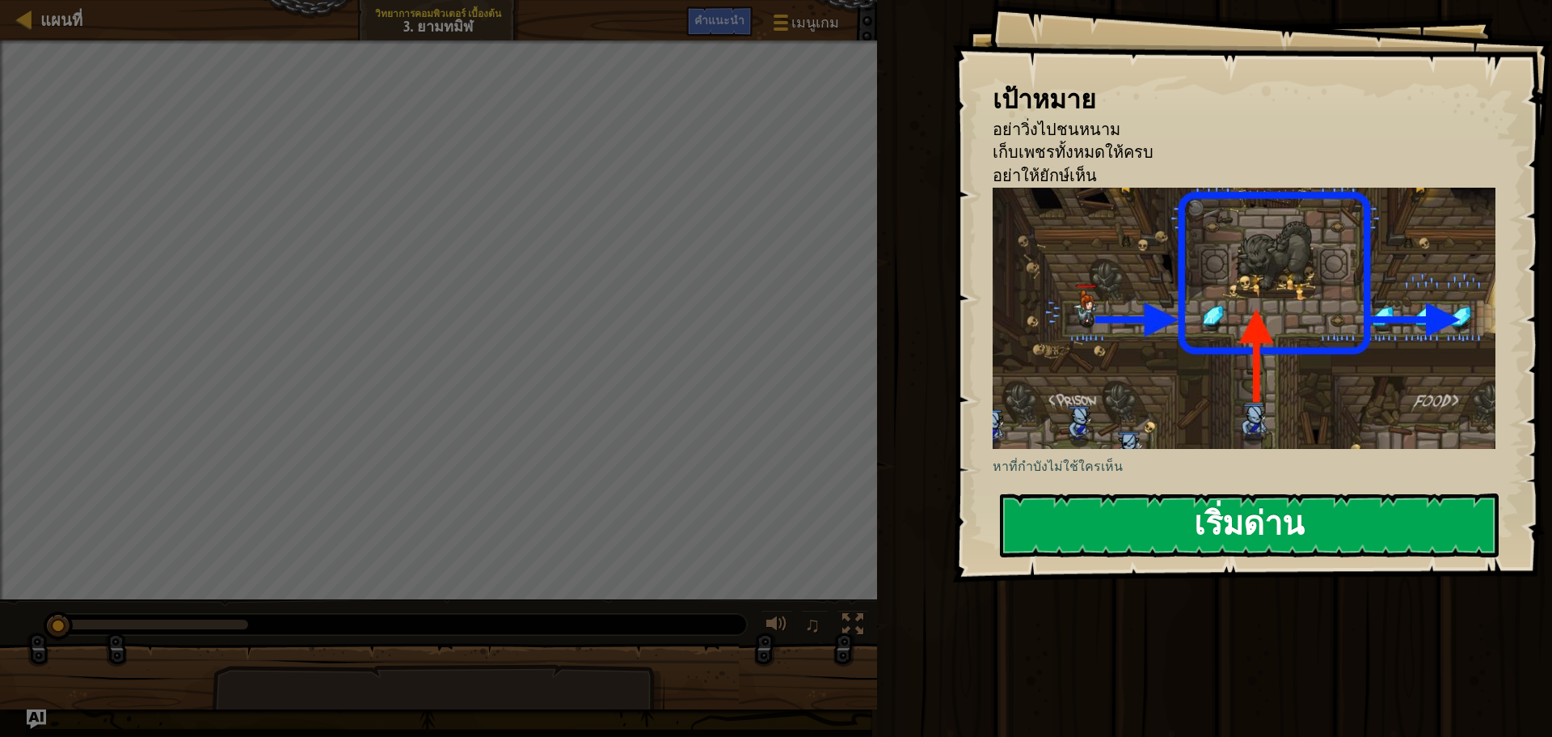
click at [1231, 316] on img at bounding box center [1250, 319] width 515 height 262
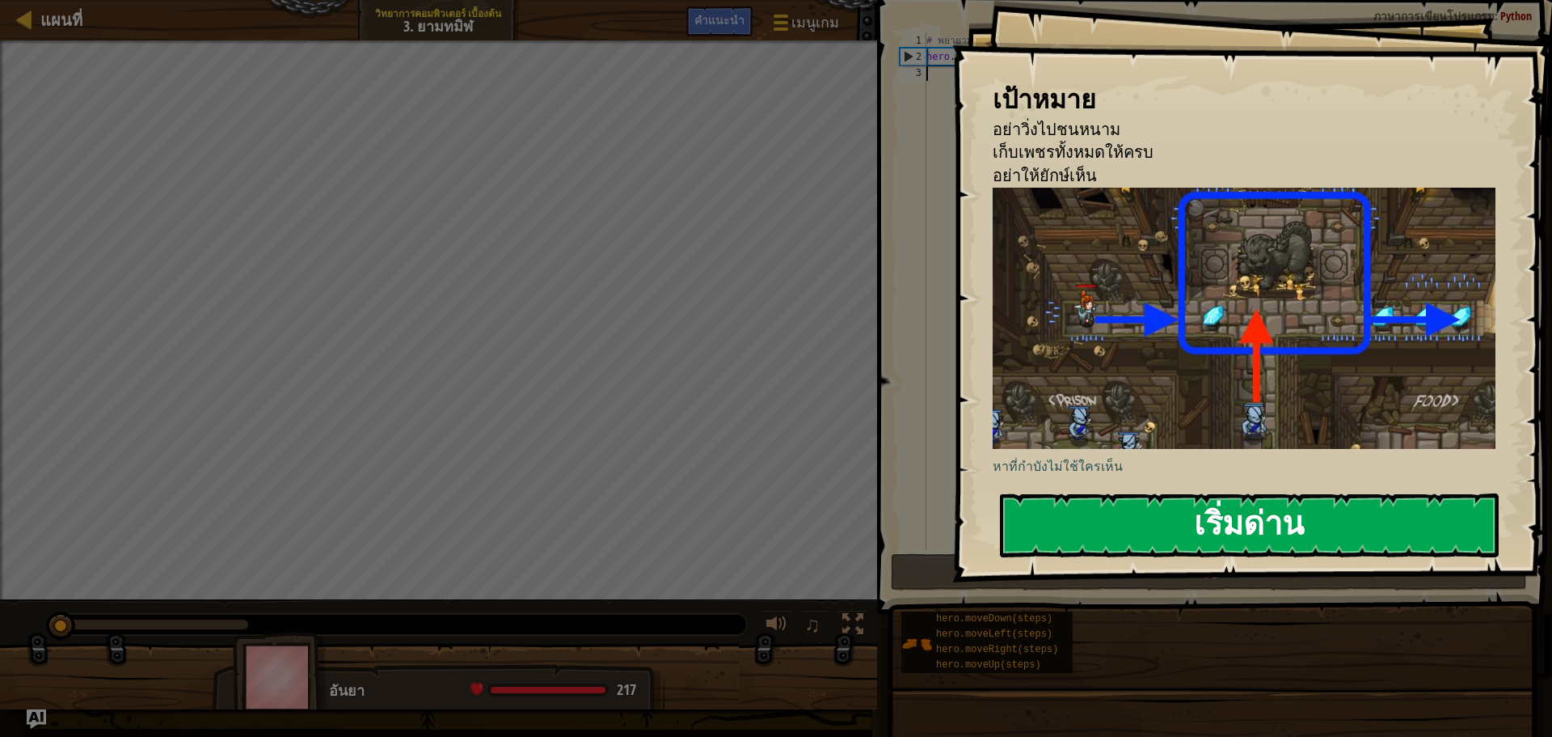
click at [1226, 508] on button "เริ่มด่าน" at bounding box center [1249, 525] width 499 height 64
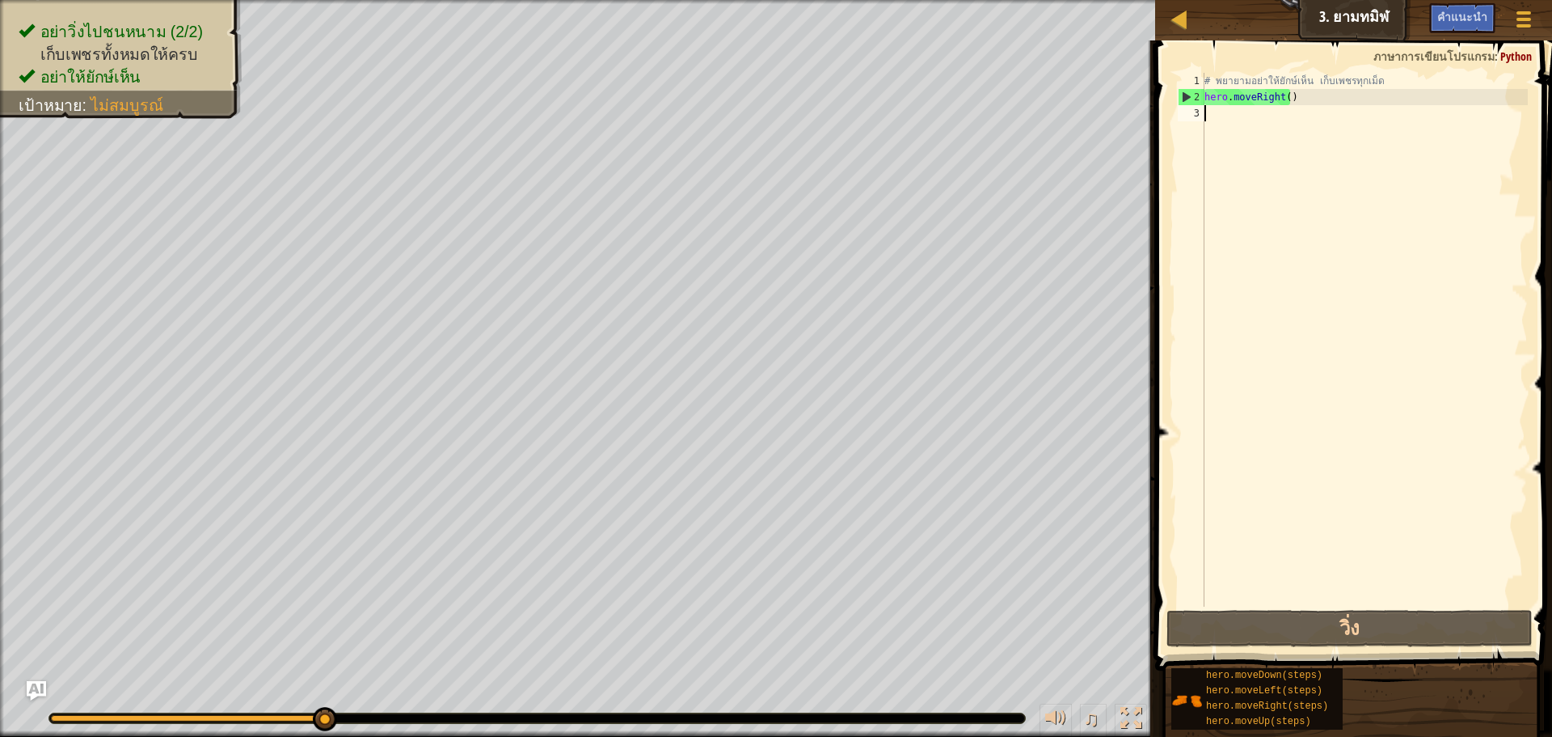
type textarea "h"
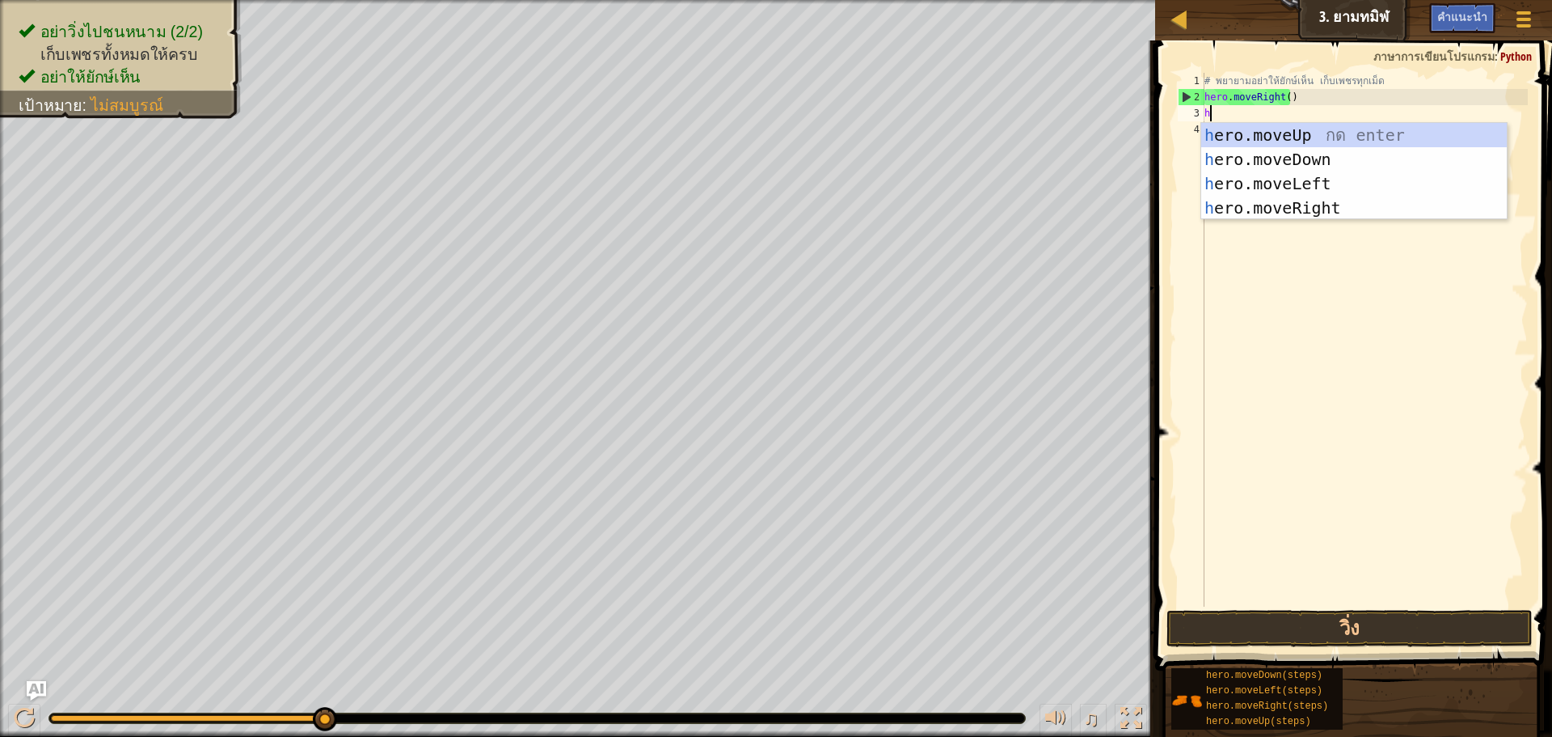
scroll to position [7, 0]
click at [1284, 204] on div "h ero.moveUp กด enter h ero.moveDown กด enter h ero.moveLeft กด enter h ero.mov…" at bounding box center [1355, 196] width 306 height 146
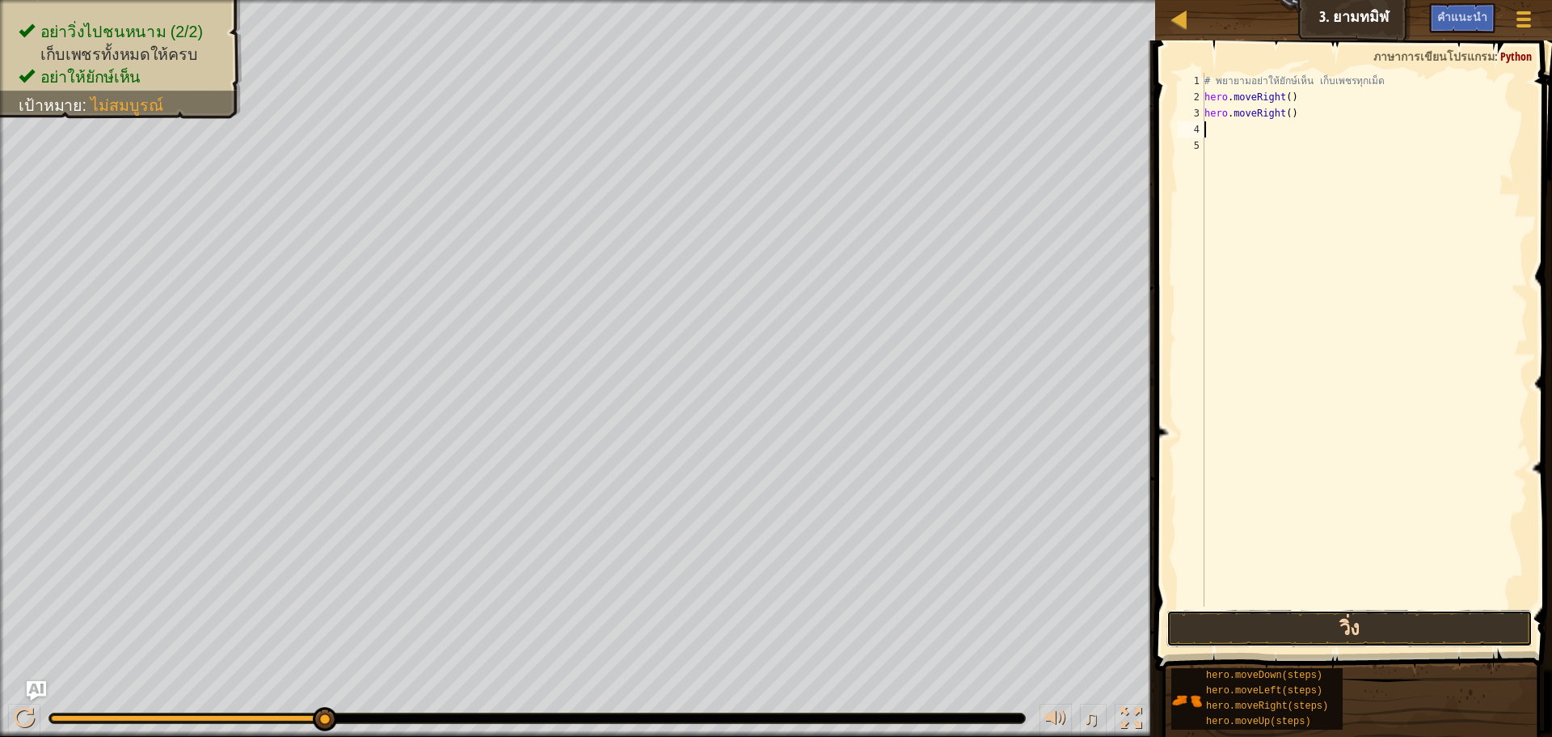
click at [1370, 618] on button "วิ่ง" at bounding box center [1350, 628] width 366 height 37
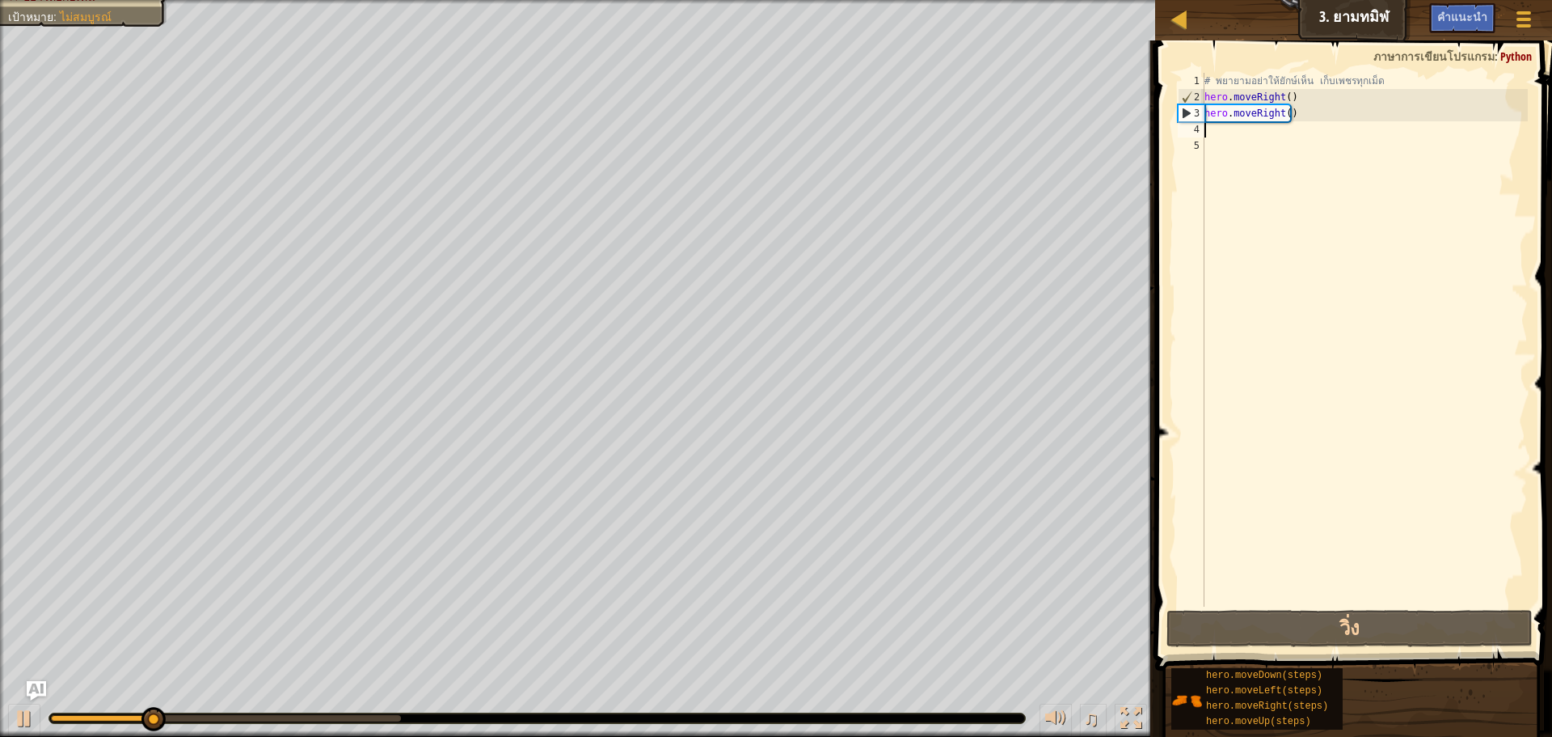
type textarea "h"
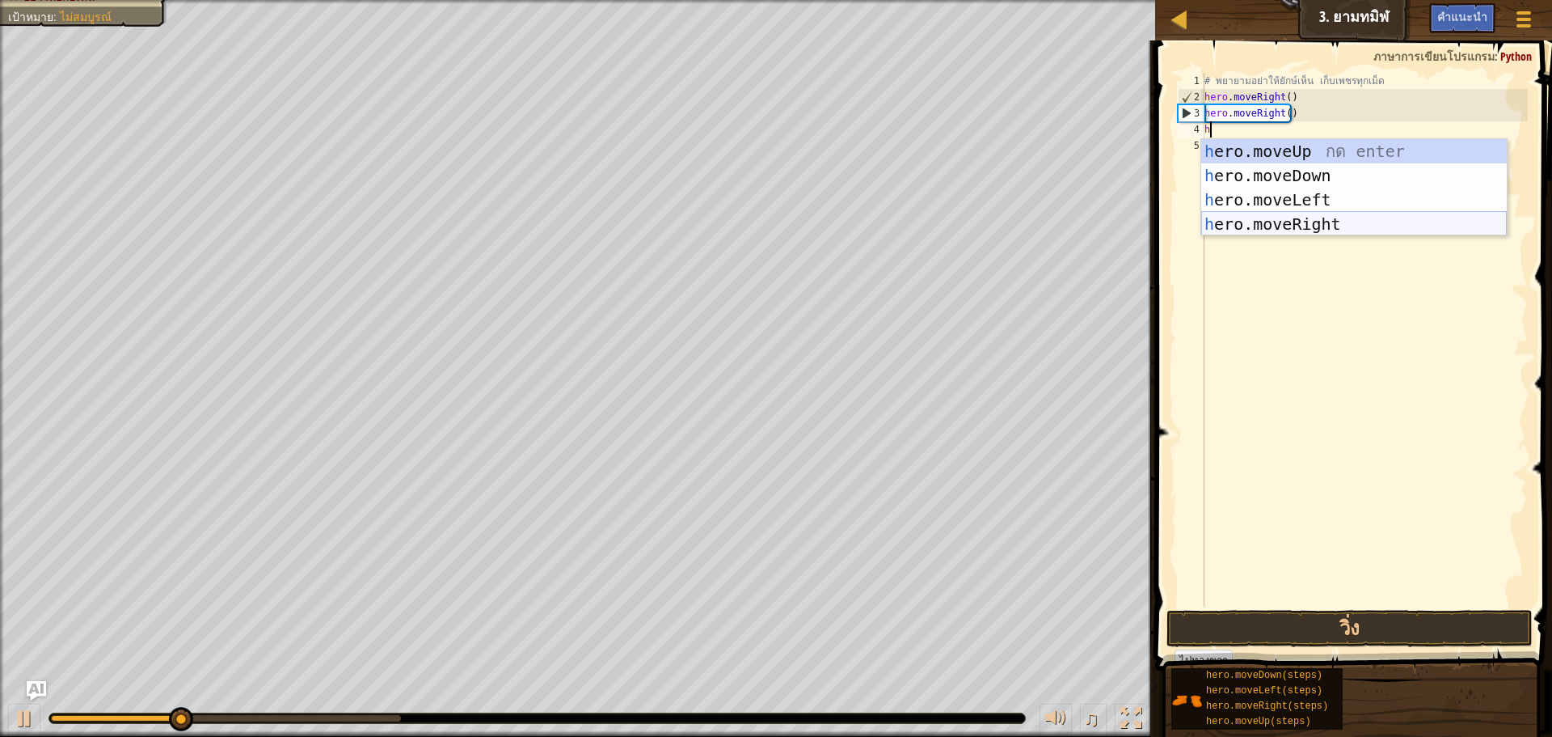
click at [1316, 217] on div "h ero.moveUp กด enter h ero.moveDown กด enter h ero.moveLeft กด enter h ero.mov…" at bounding box center [1355, 212] width 306 height 146
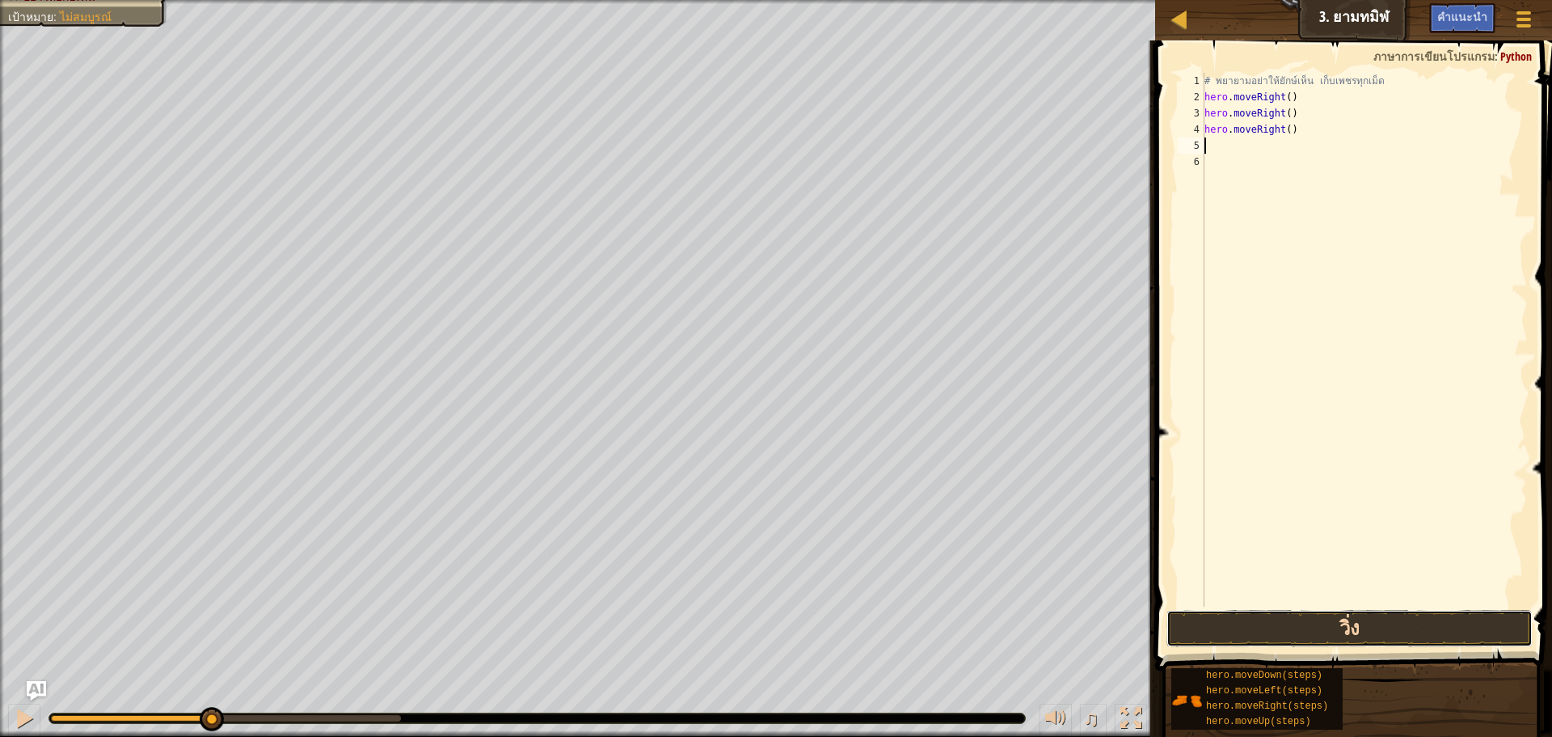
click at [1318, 628] on button "วิ่ง" at bounding box center [1350, 628] width 366 height 37
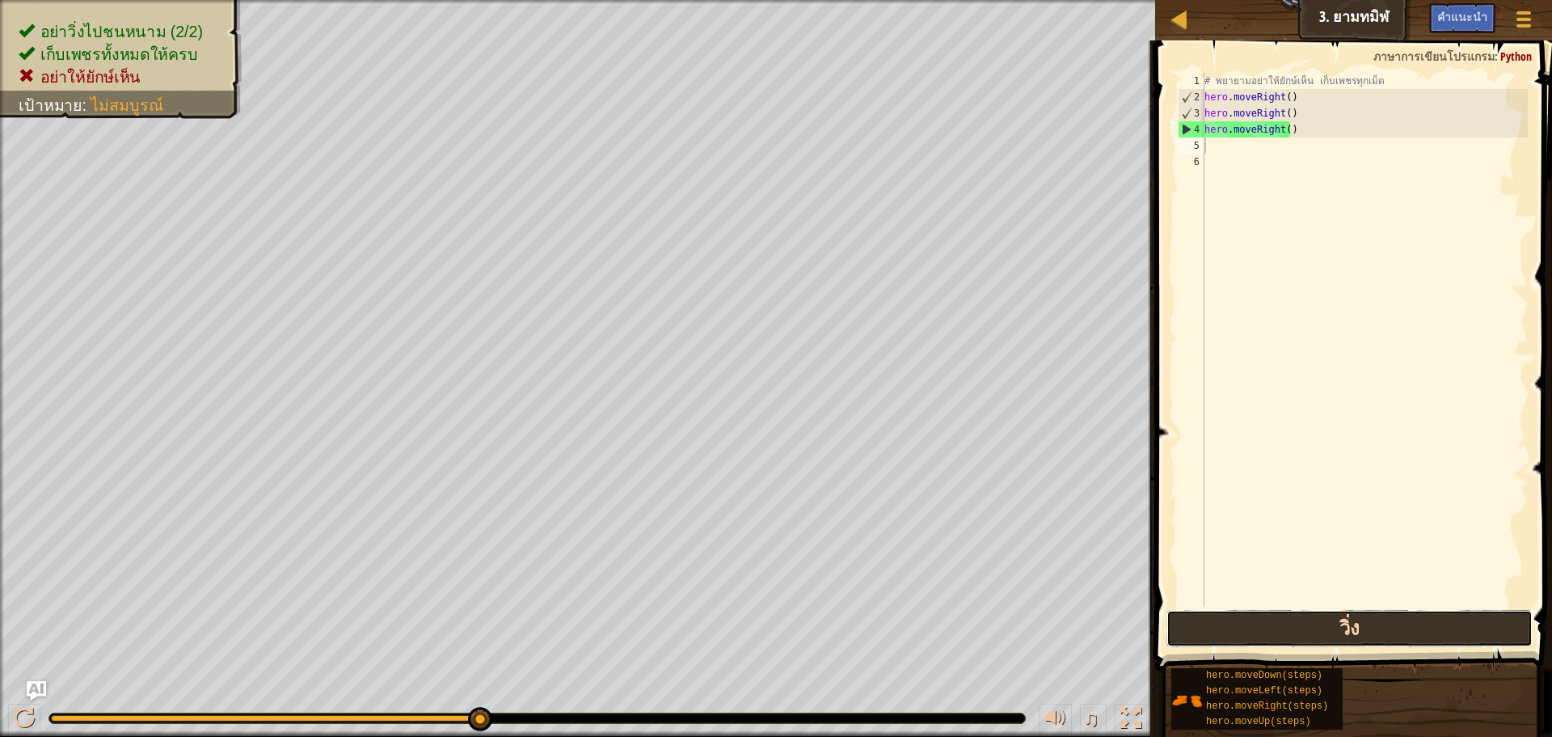
click at [1314, 628] on button "วิ่ง" at bounding box center [1350, 628] width 366 height 37
type textarea "h"
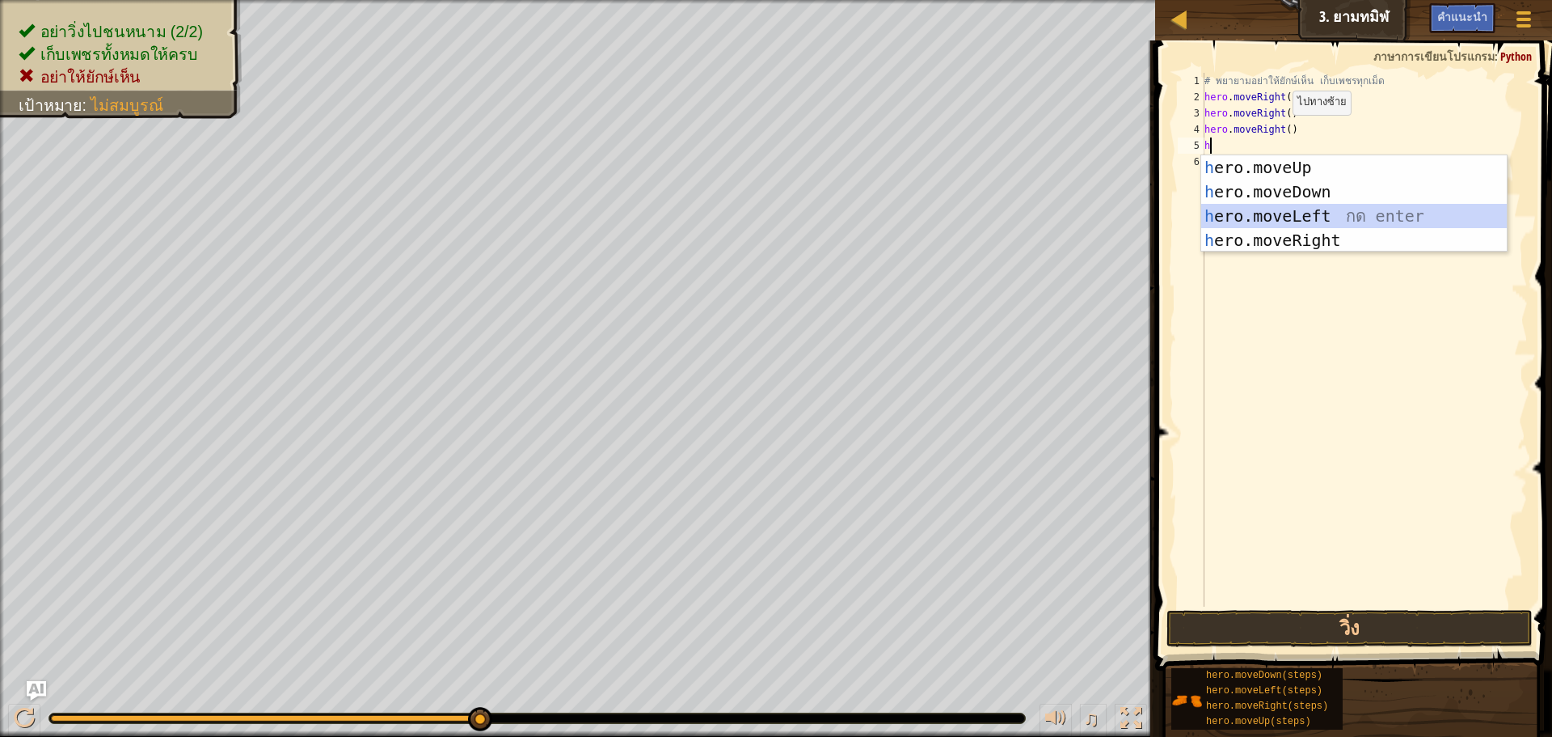
click at [1312, 218] on div "h ero.moveUp กด enter h ero.moveDown กด enter h ero.moveLeft กด enter h ero.mov…" at bounding box center [1355, 228] width 306 height 146
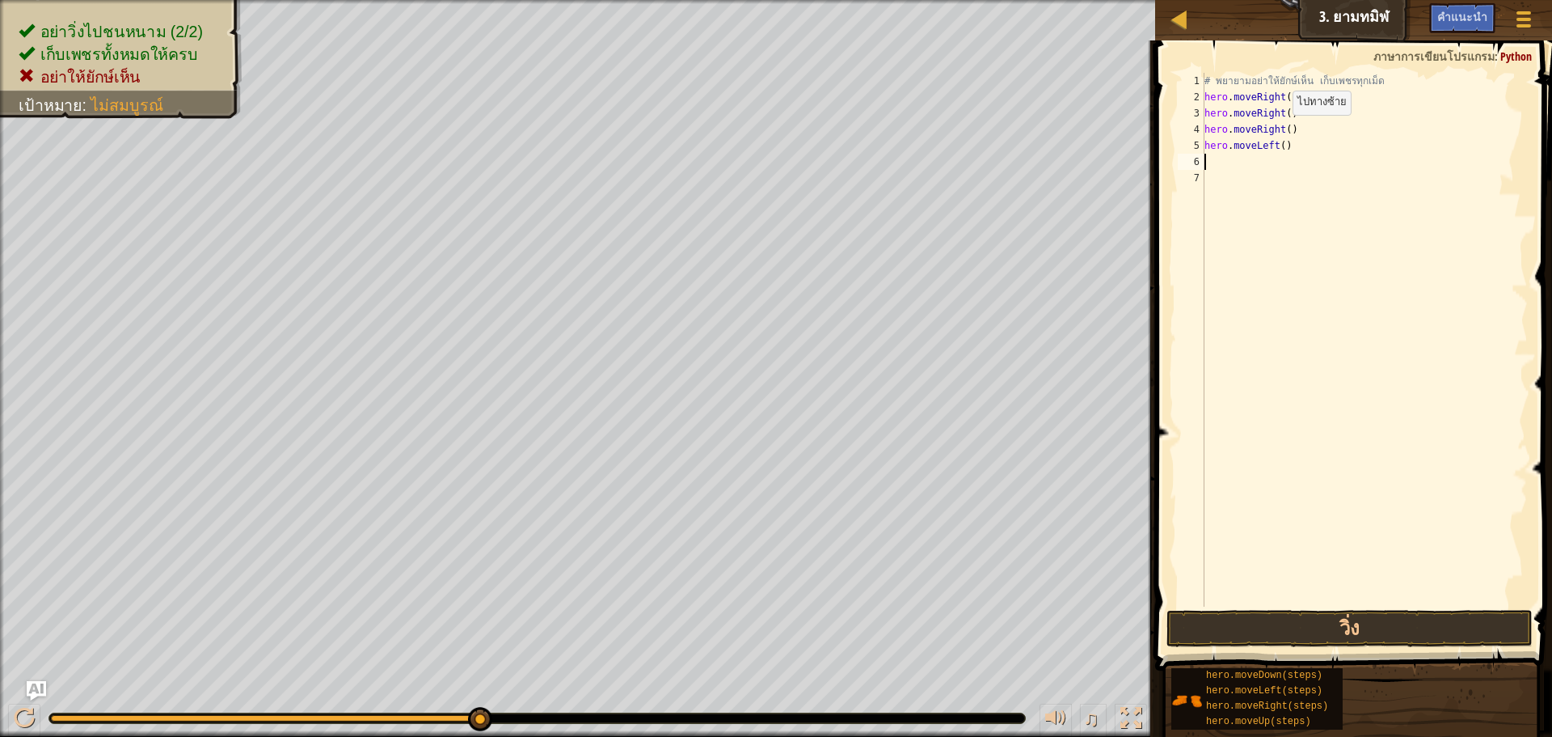
type textarea "h"
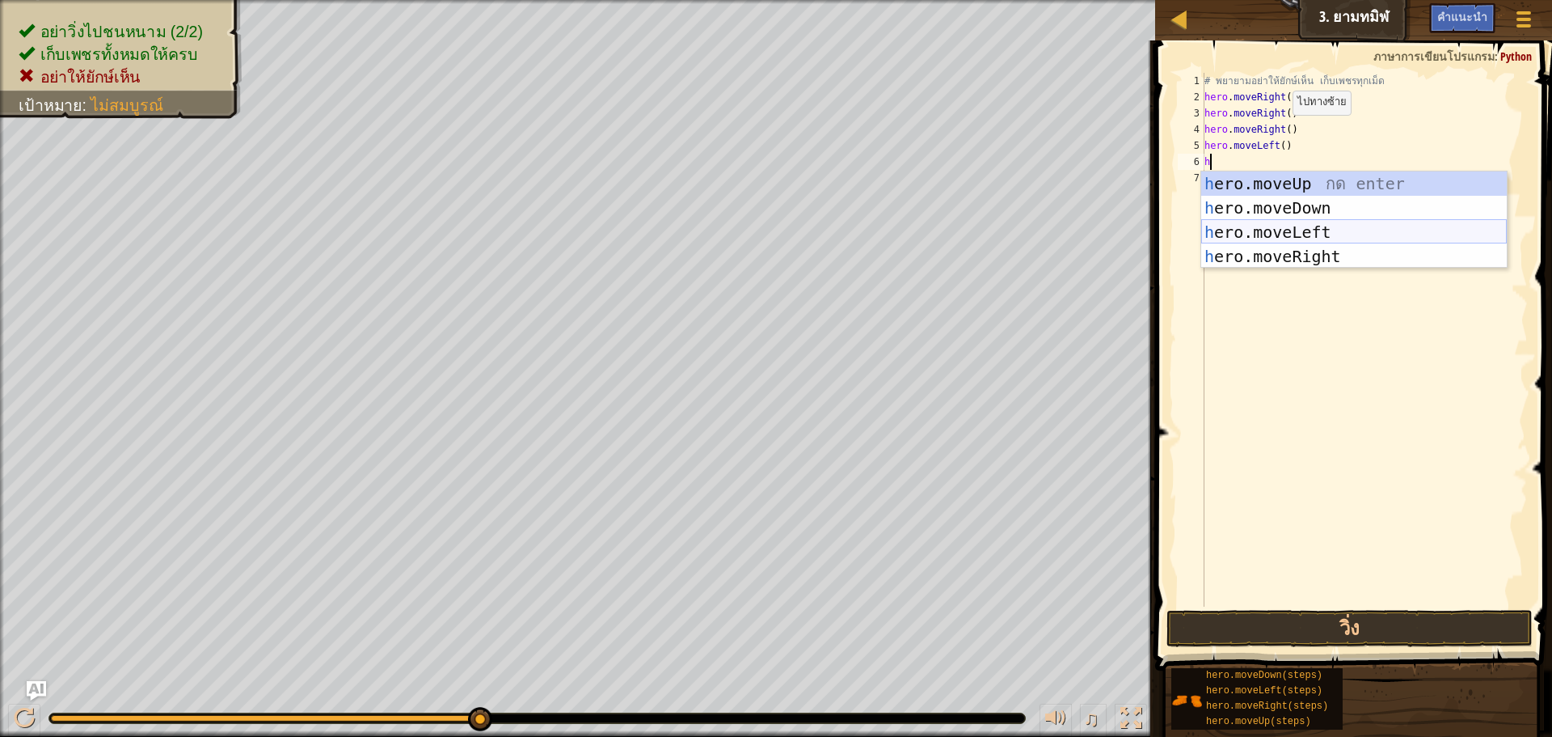
click at [1310, 229] on div "h ero.moveUp กด enter h ero.moveDown กด enter h ero.moveLeft กด enter h ero.mov…" at bounding box center [1355, 244] width 306 height 146
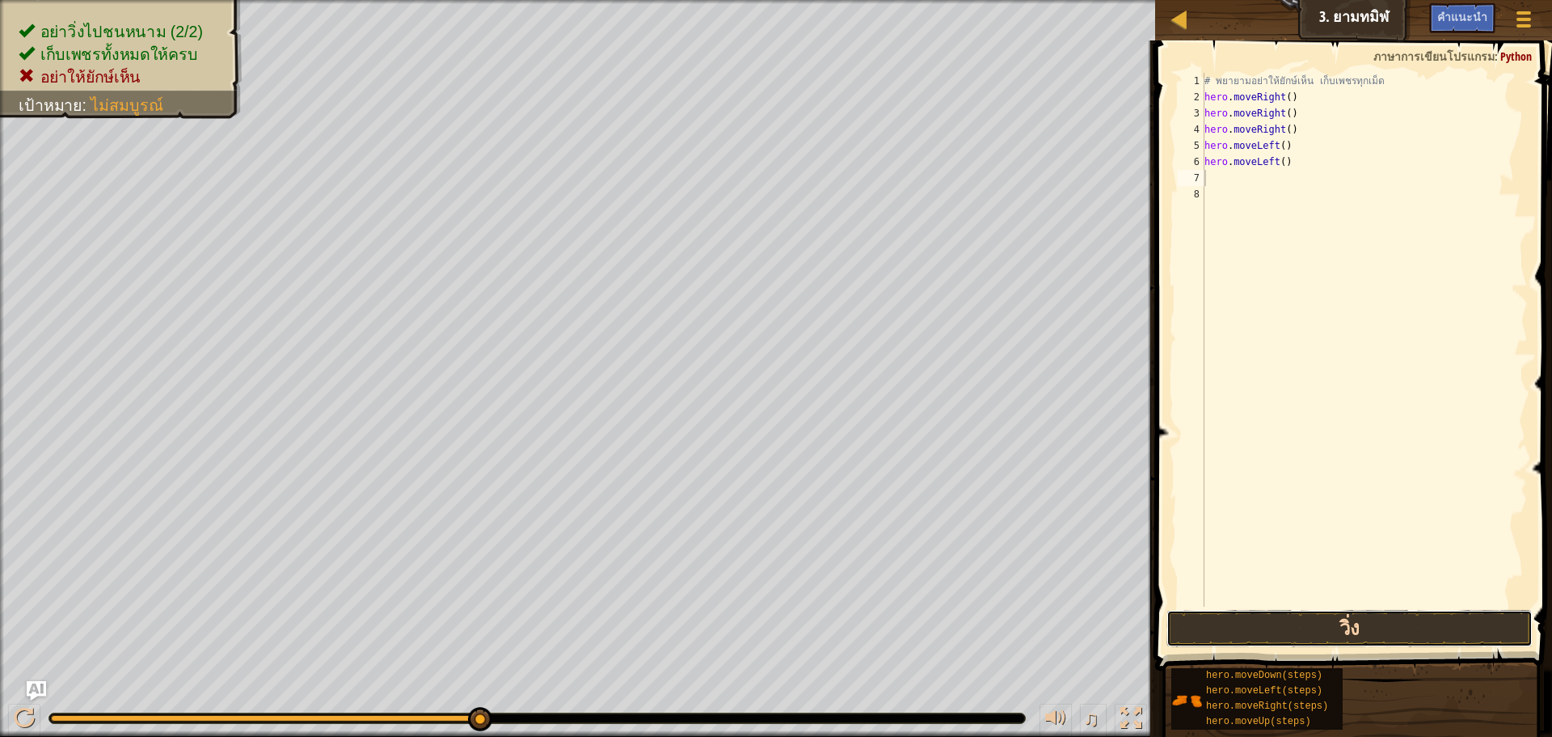
click at [1359, 626] on button "วิ่ง" at bounding box center [1350, 628] width 366 height 37
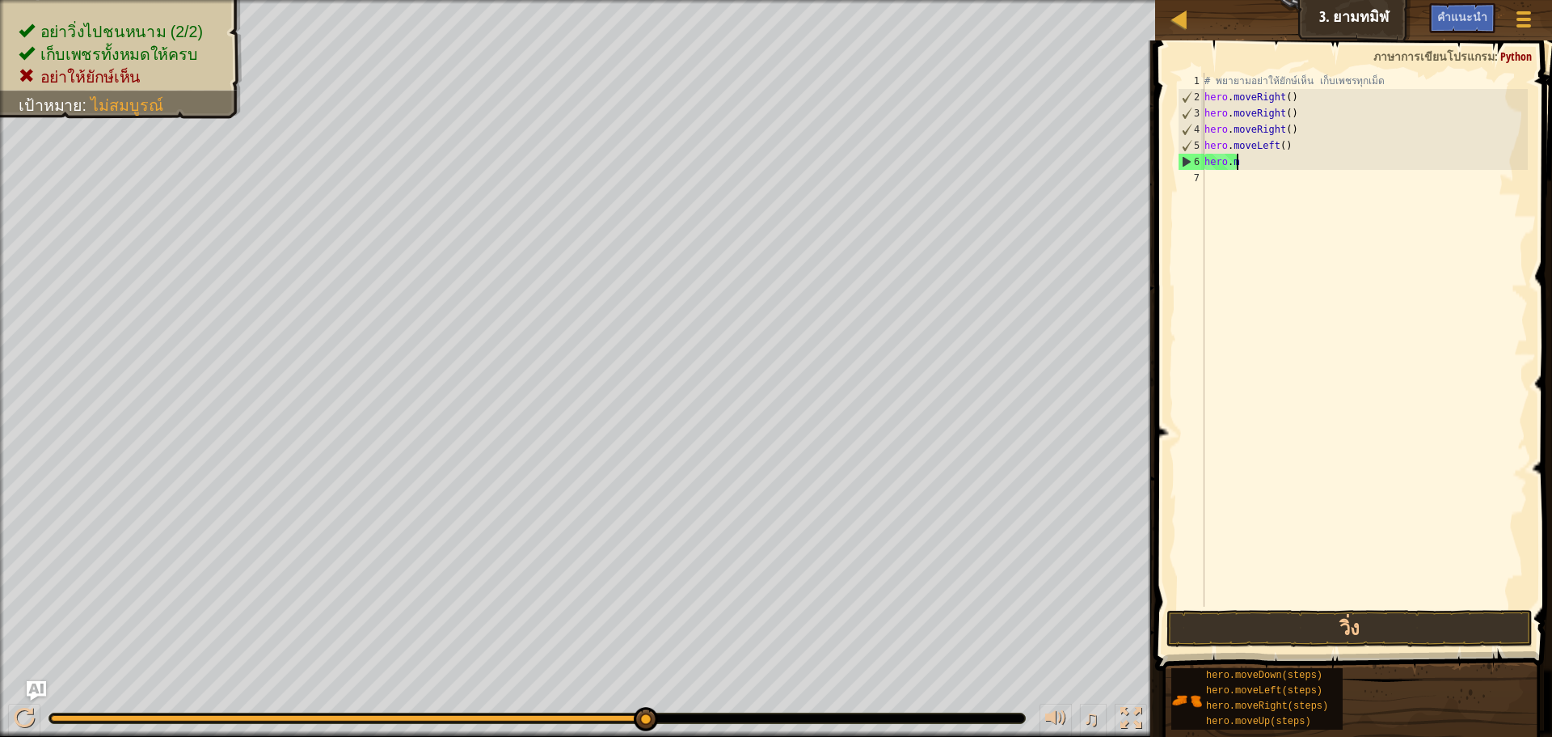
type textarea "h"
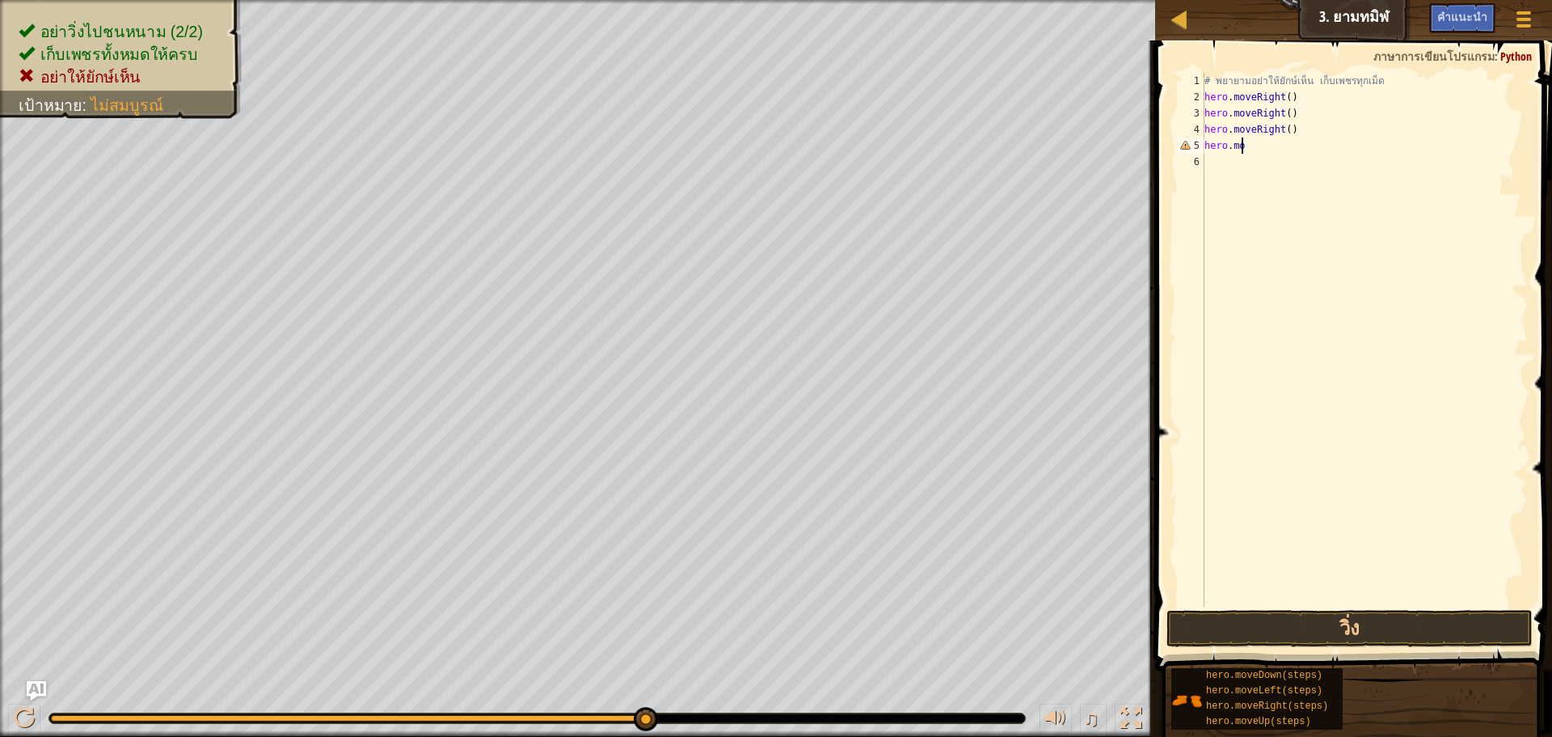
type textarea "h"
click at [1375, 623] on button "วิ่ง" at bounding box center [1350, 628] width 366 height 37
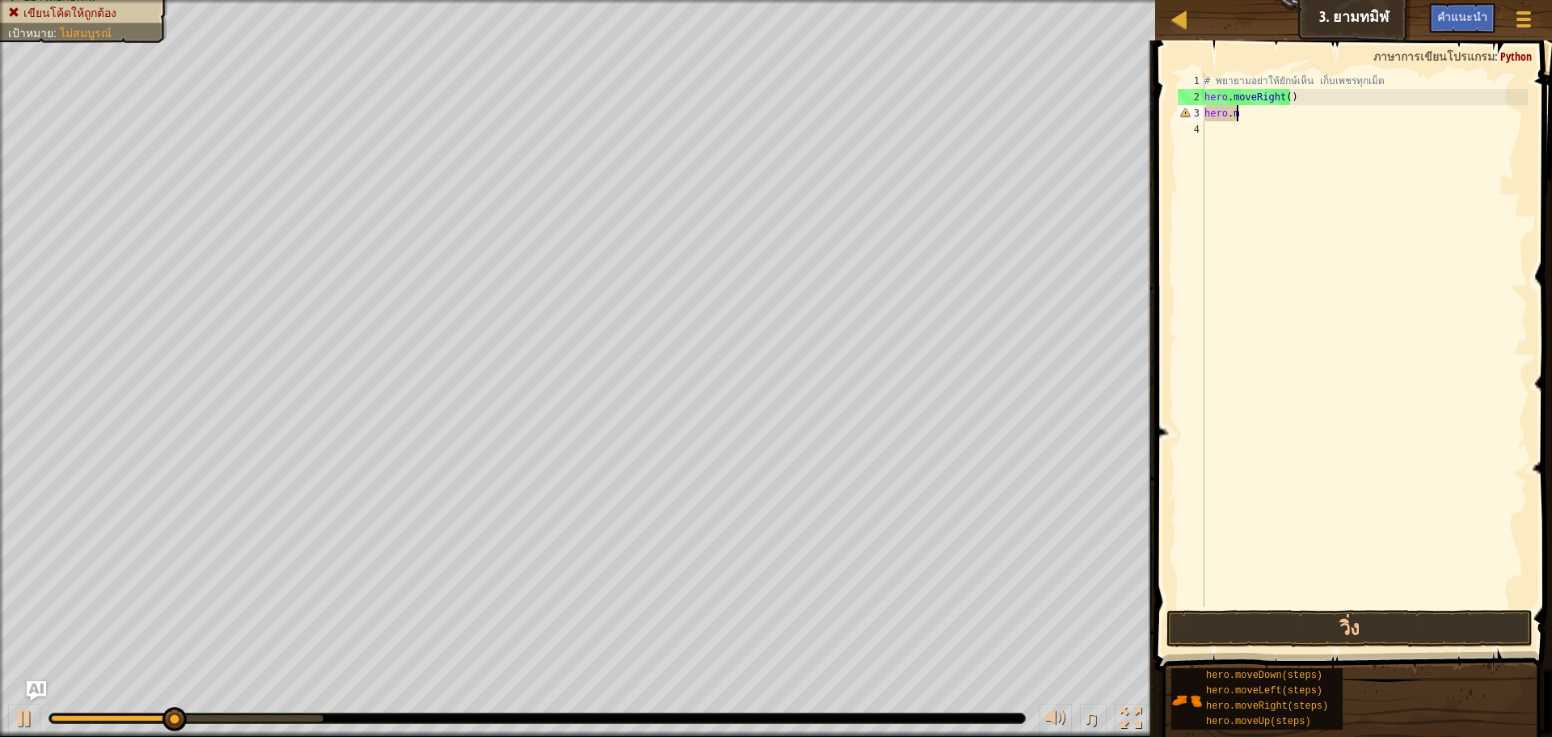
type textarea "h"
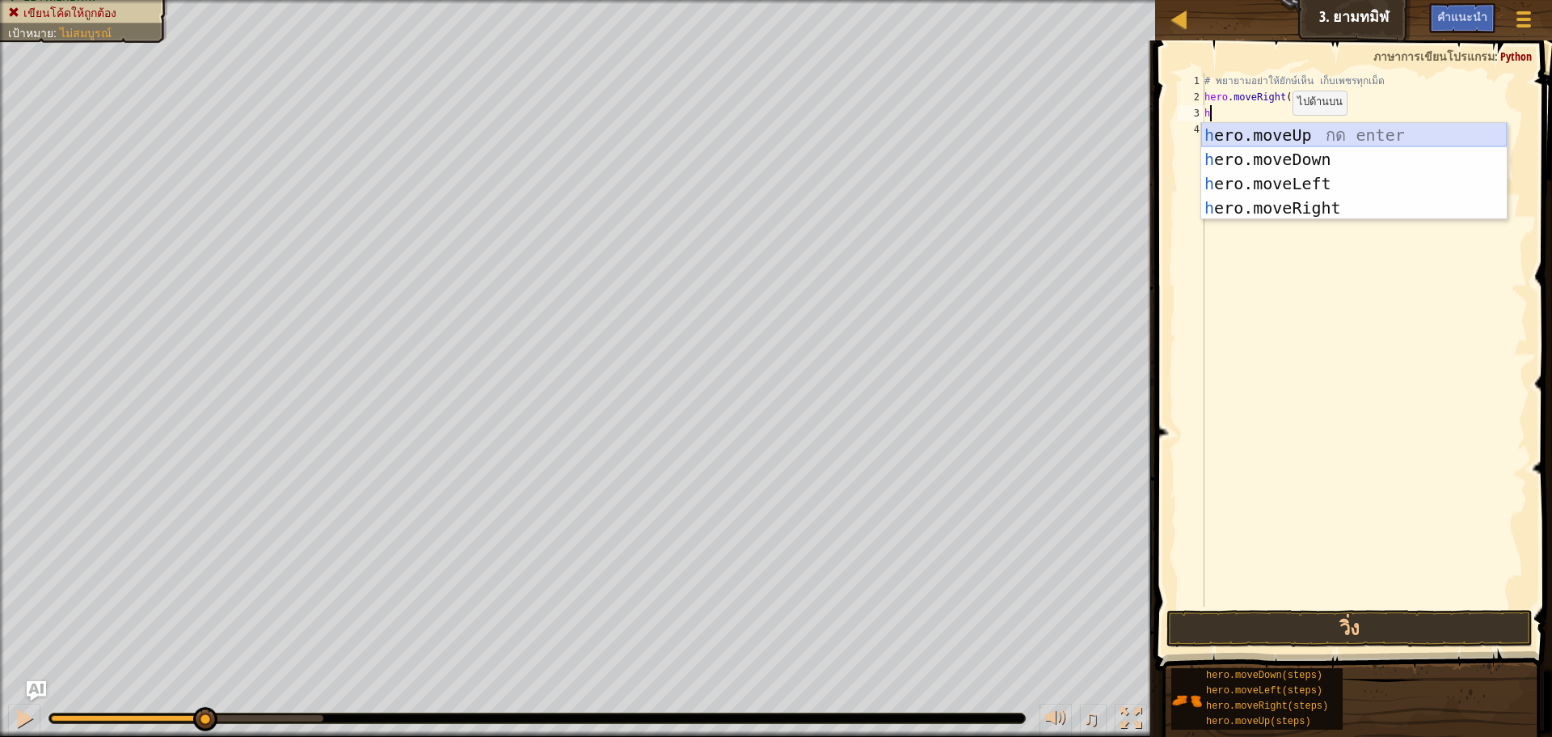
click at [1331, 136] on div "h ero.moveUp กด enter h ero.moveDown กด enter h ero.moveLeft กด enter h ero.mov…" at bounding box center [1355, 196] width 306 height 146
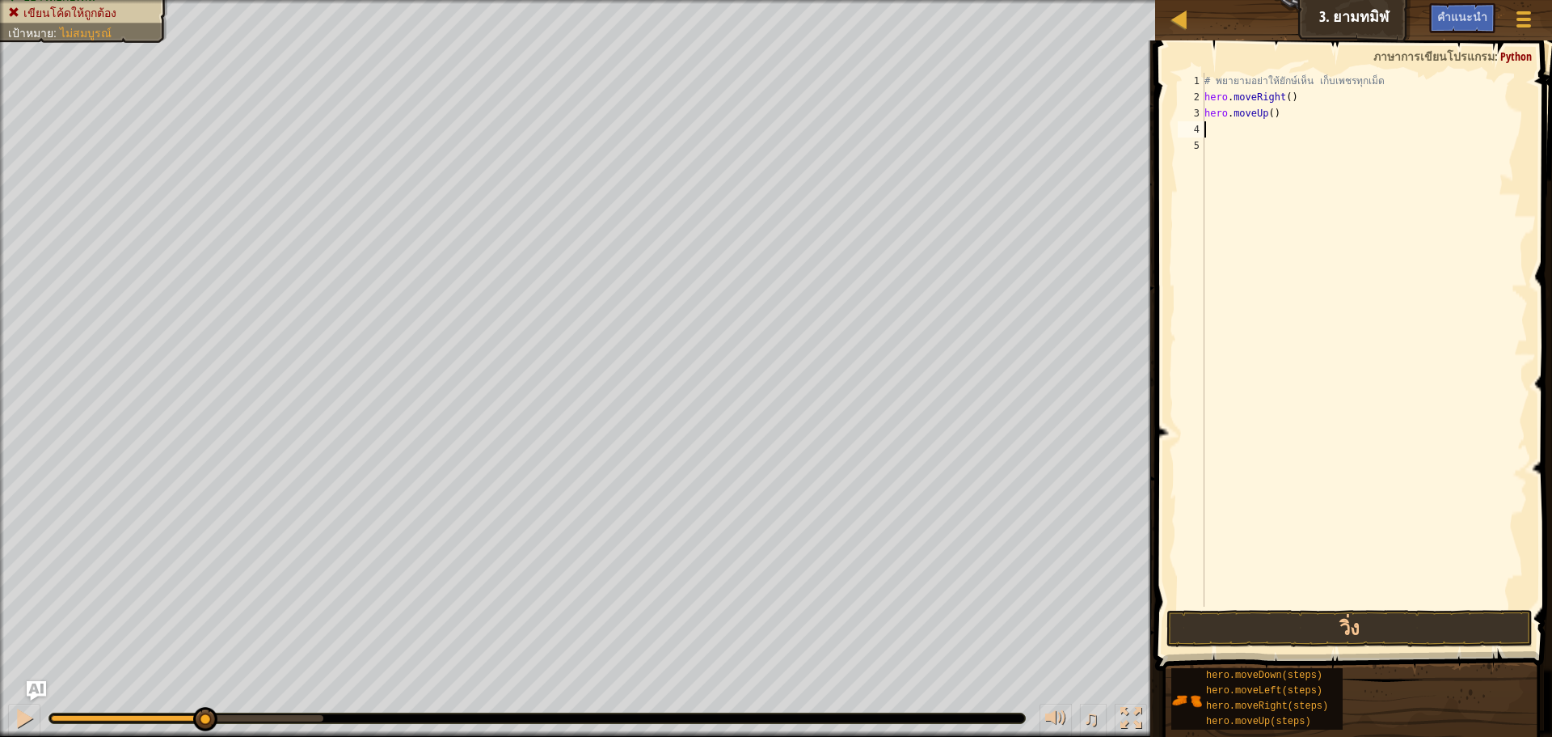
type textarea "h"
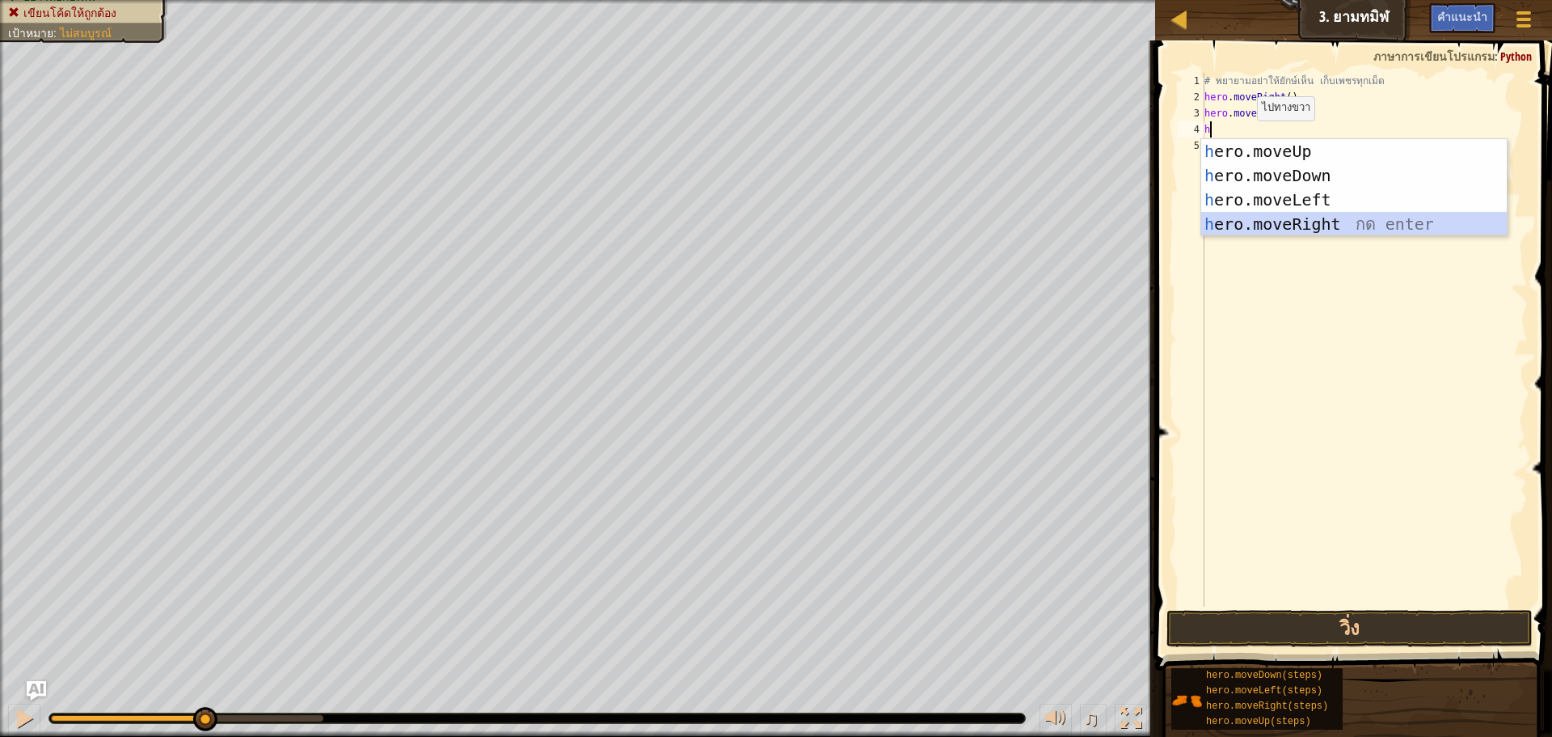
click at [1257, 224] on div "h ero.moveUp กด enter h ero.moveDown กด enter h ero.moveLeft กด enter h ero.mov…" at bounding box center [1355, 212] width 306 height 146
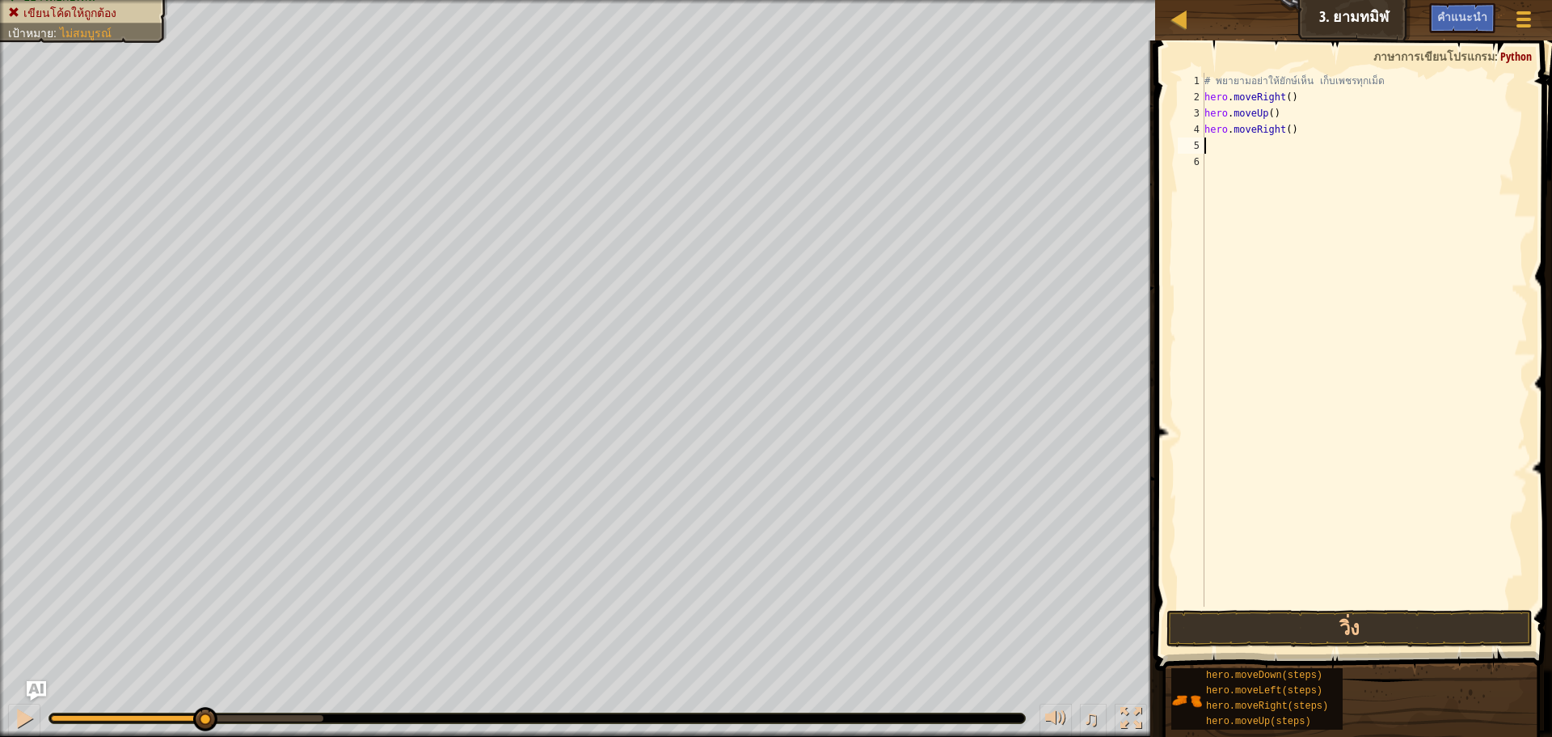
type textarea "h"
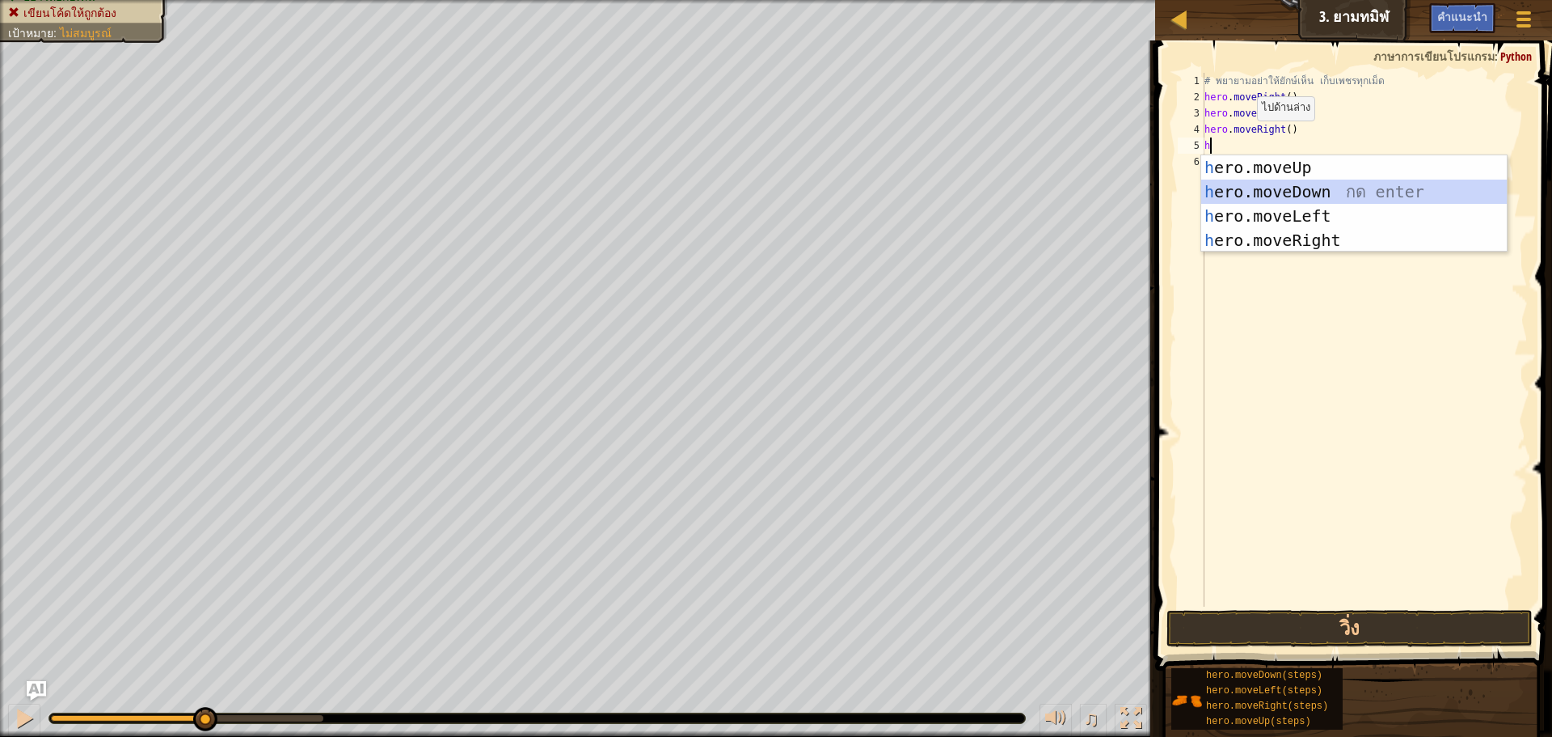
click at [1265, 186] on div "h ero.moveUp กด enter h ero.moveDown กด enter h ero.moveLeft กด enter h ero.mov…" at bounding box center [1355, 228] width 306 height 146
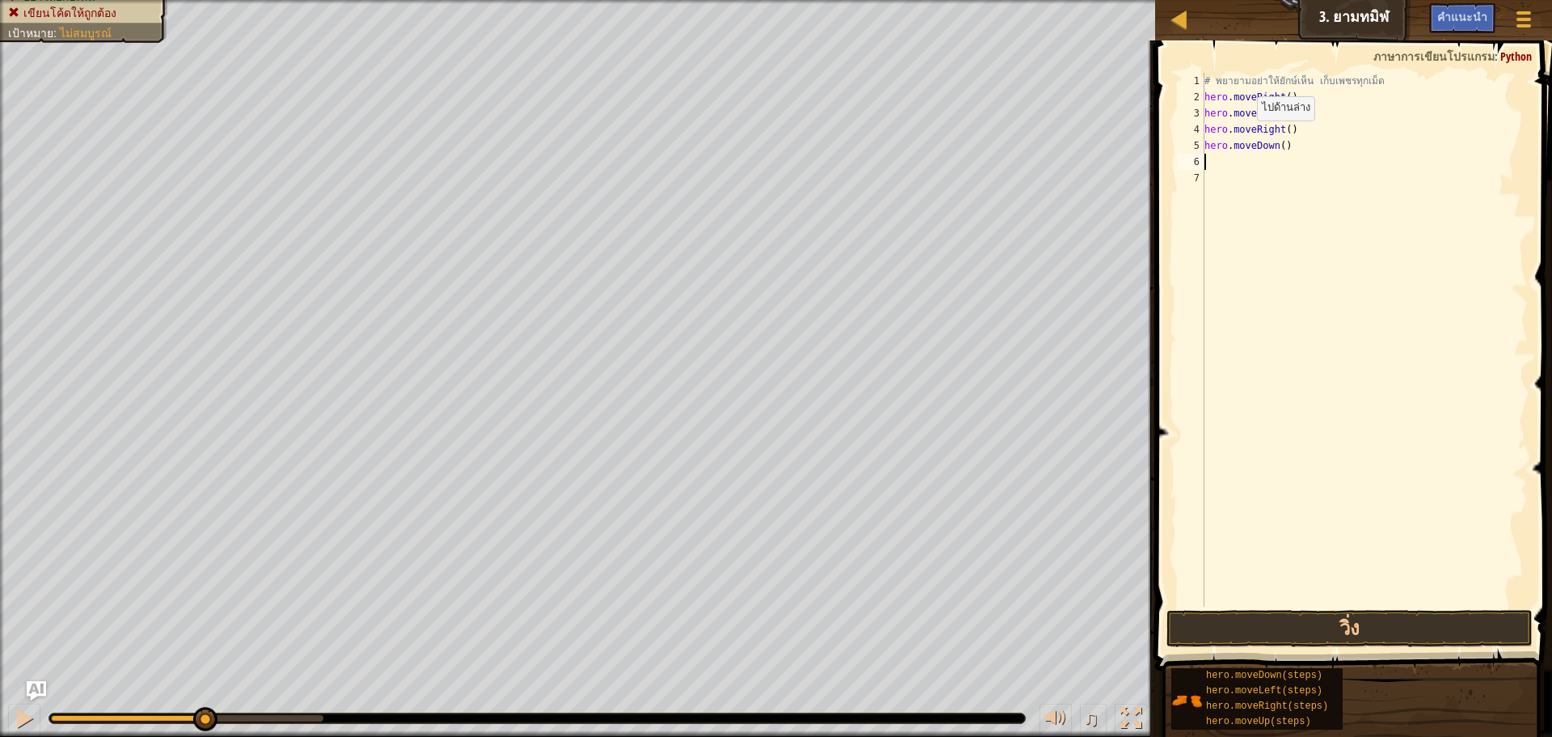
type textarea "h"
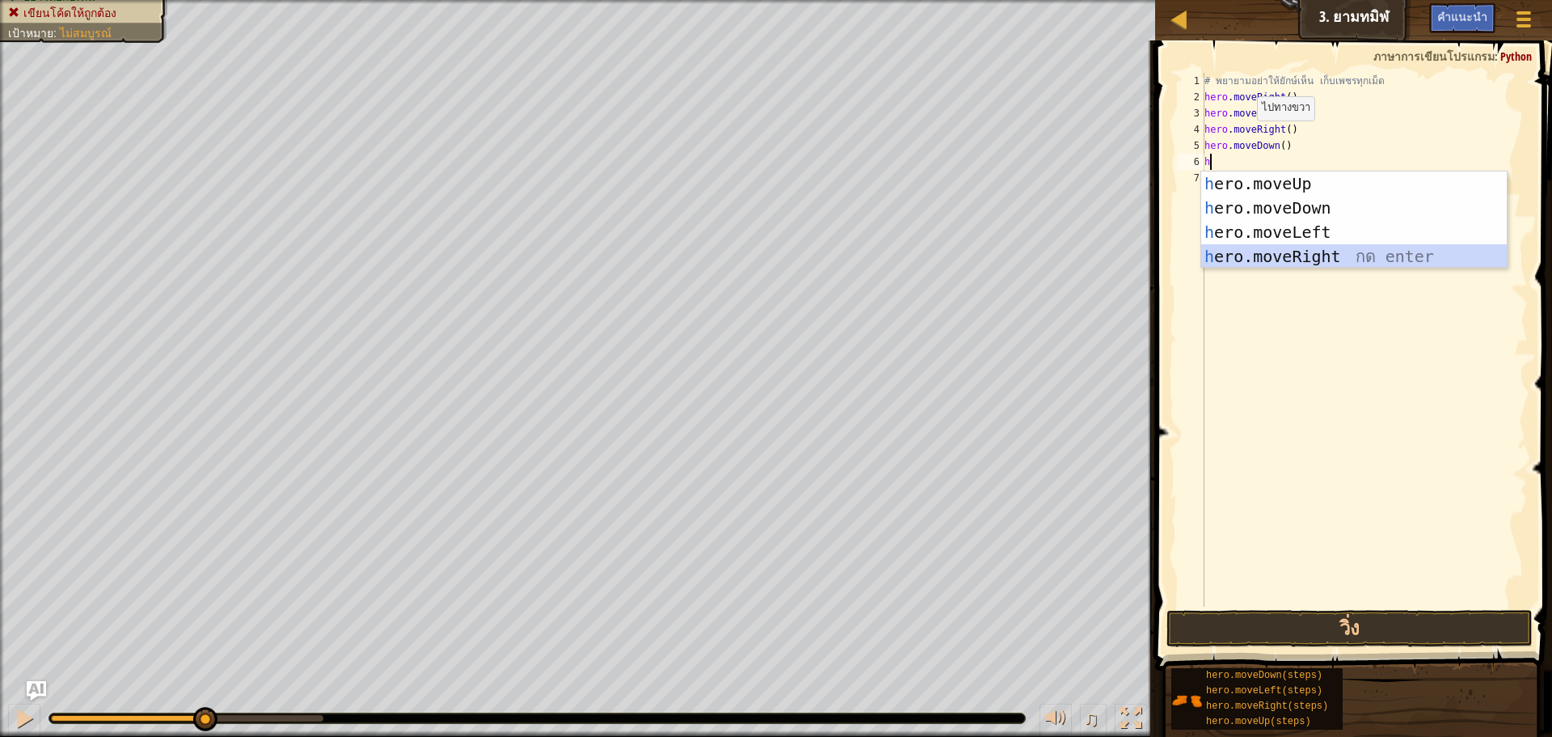
click at [1265, 251] on div "h ero.moveUp กด enter h ero.moveDown กด enter h ero.moveLeft กด enter h ero.mov…" at bounding box center [1355, 244] width 306 height 146
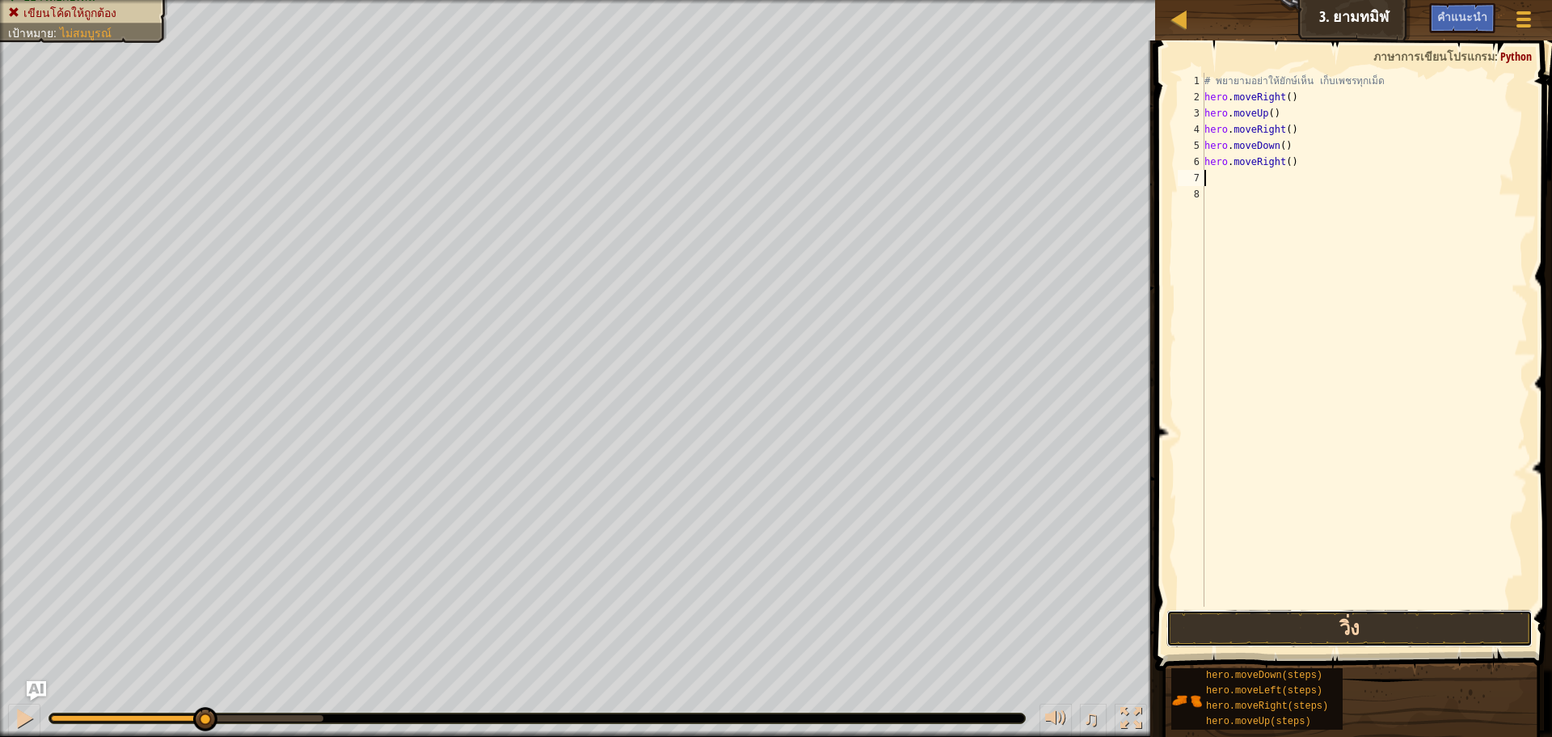
click at [1237, 619] on button "วิ่ง" at bounding box center [1350, 628] width 366 height 37
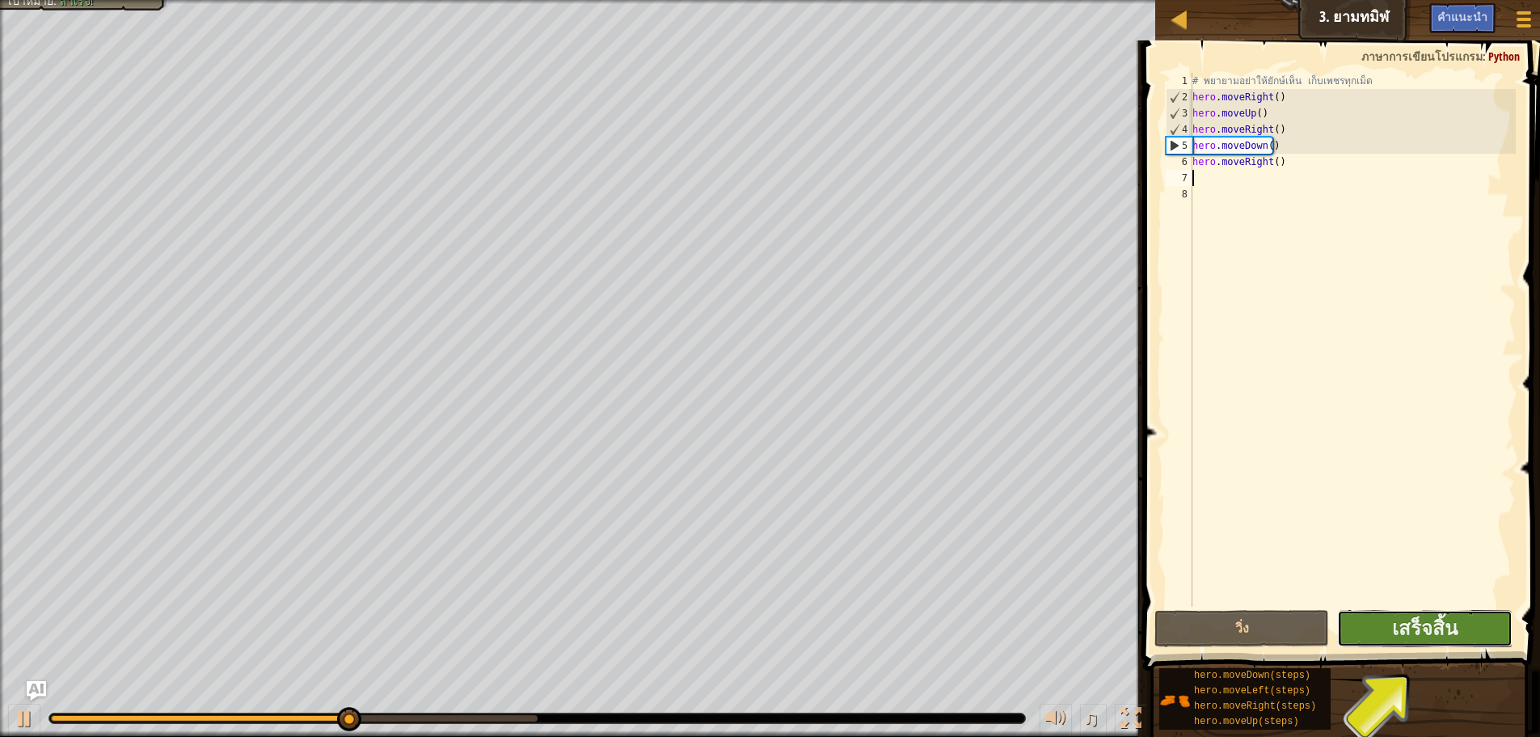
click at [1379, 634] on button "เสร็จสิ้น" at bounding box center [1424, 628] width 175 height 37
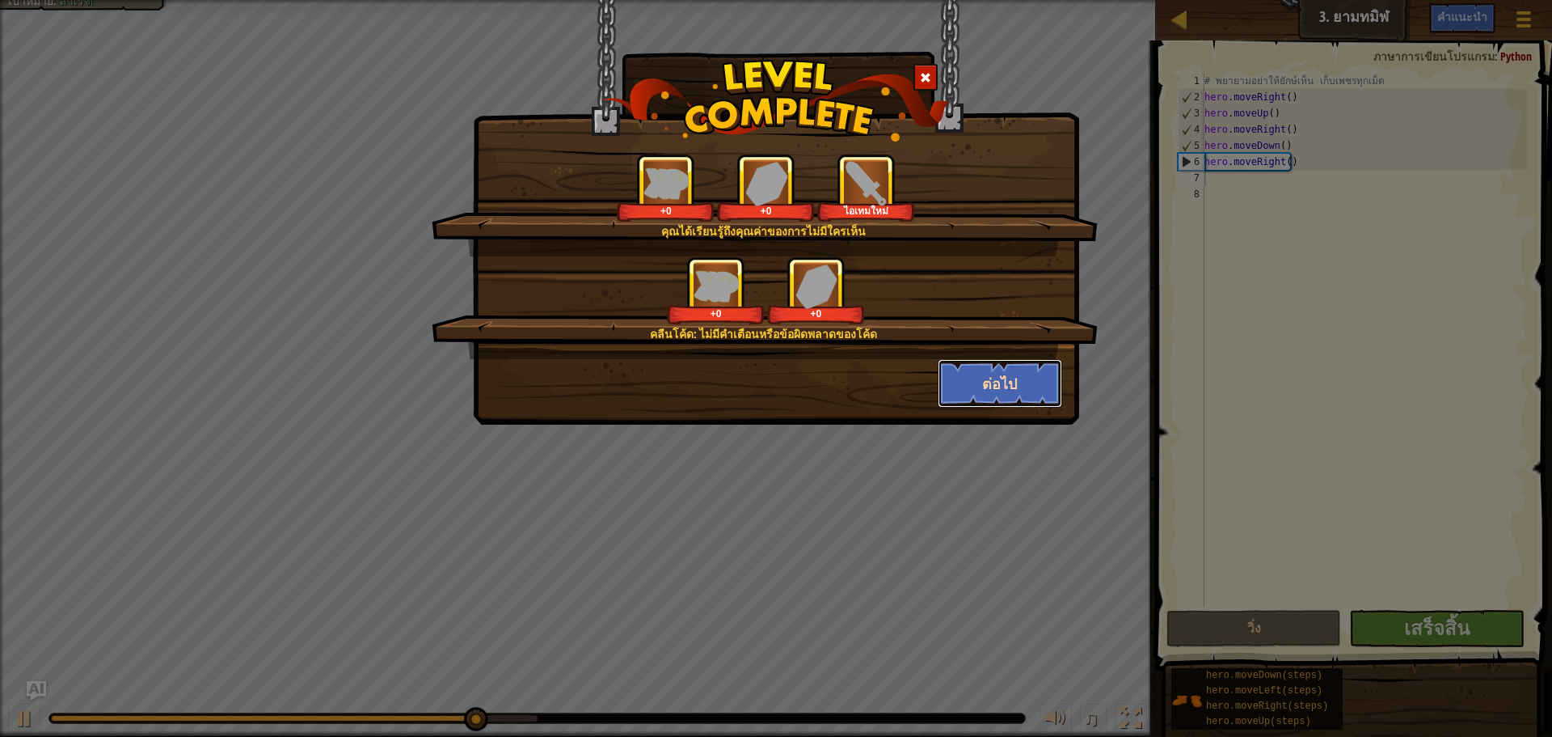
click at [995, 386] on button "ต่อไป" at bounding box center [1000, 383] width 125 height 49
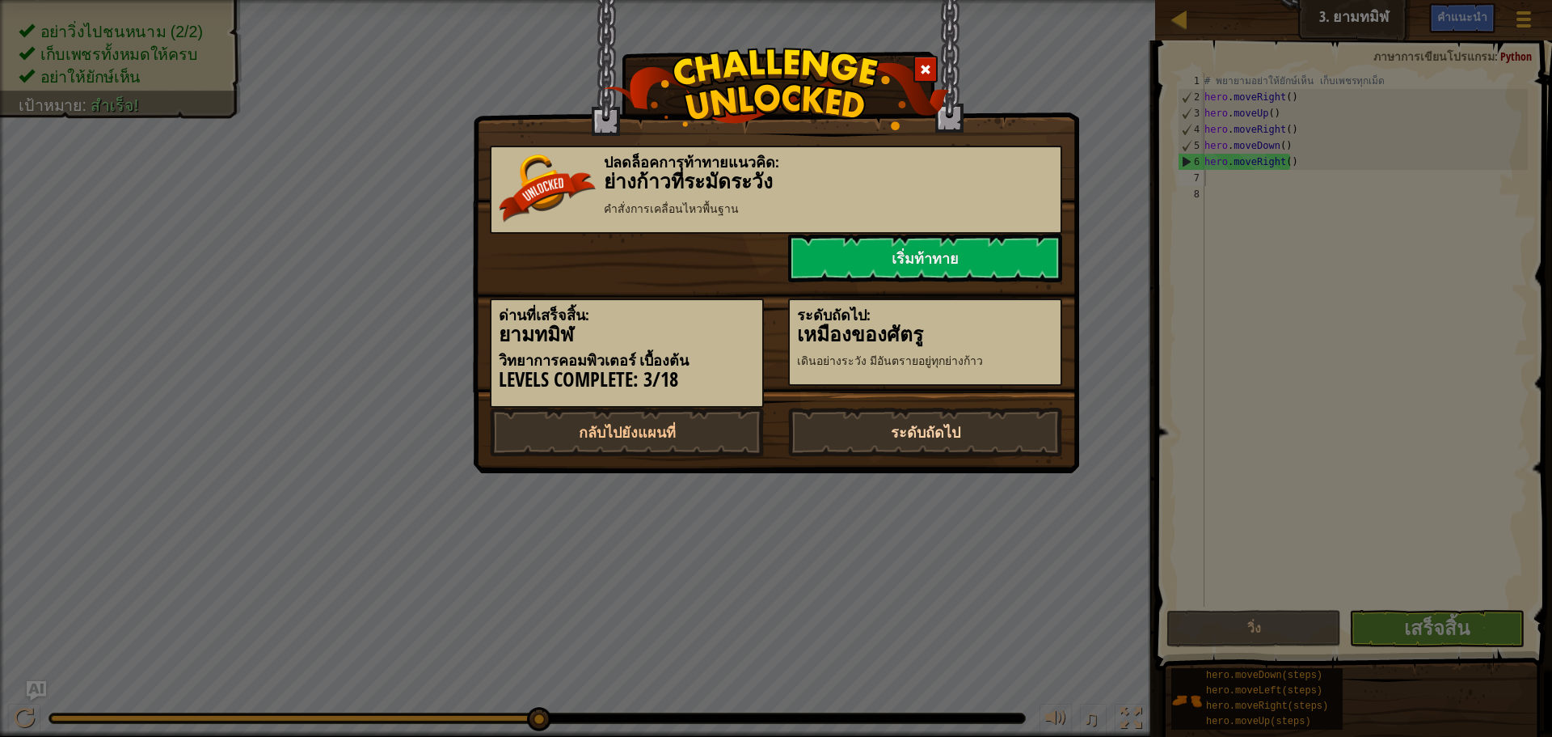
click at [977, 414] on link "ระดับถัดไป" at bounding box center [925, 432] width 274 height 49
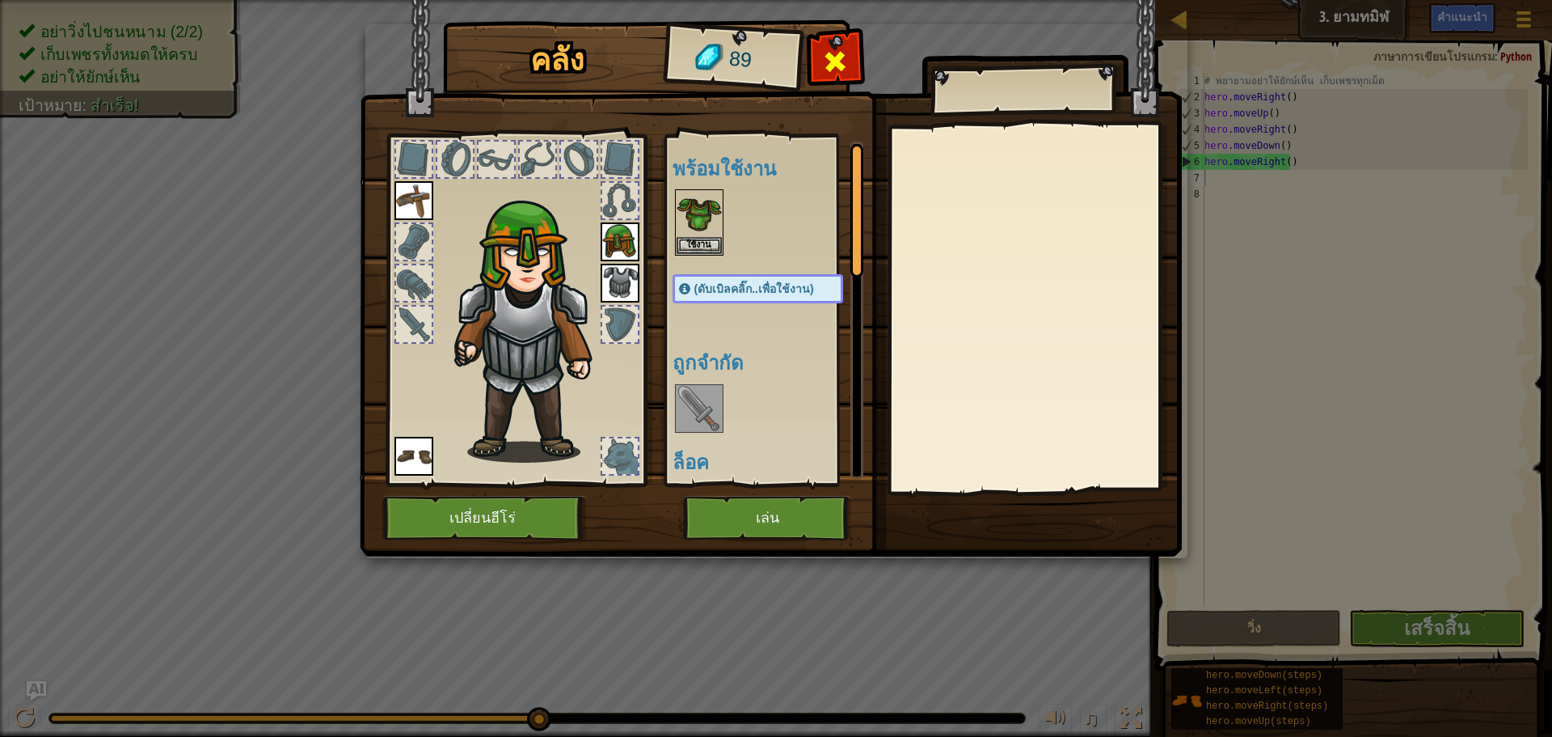
click at [838, 49] on span at bounding box center [835, 62] width 26 height 26
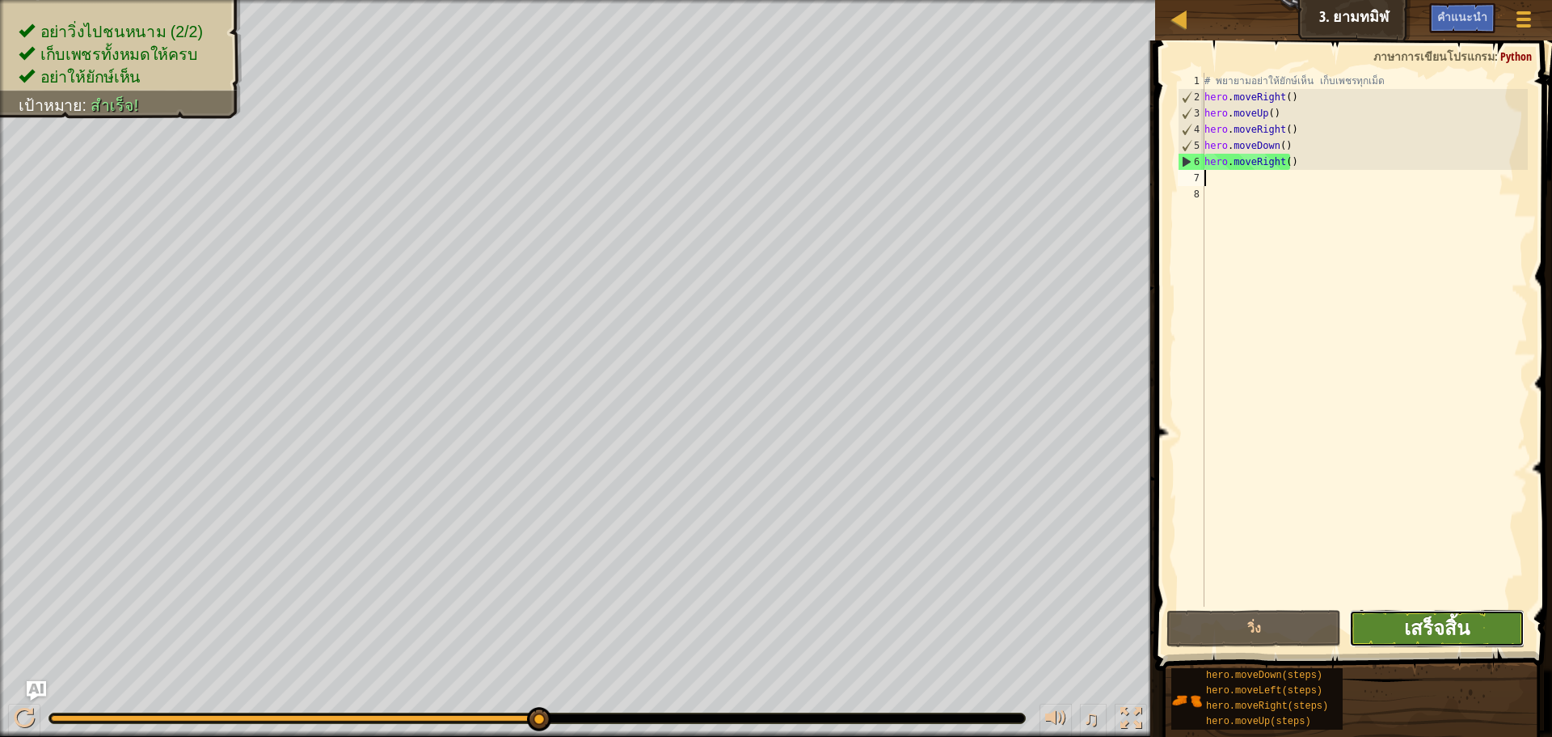
click at [1449, 615] on span "เสร็จสิ้น" at bounding box center [1436, 628] width 65 height 26
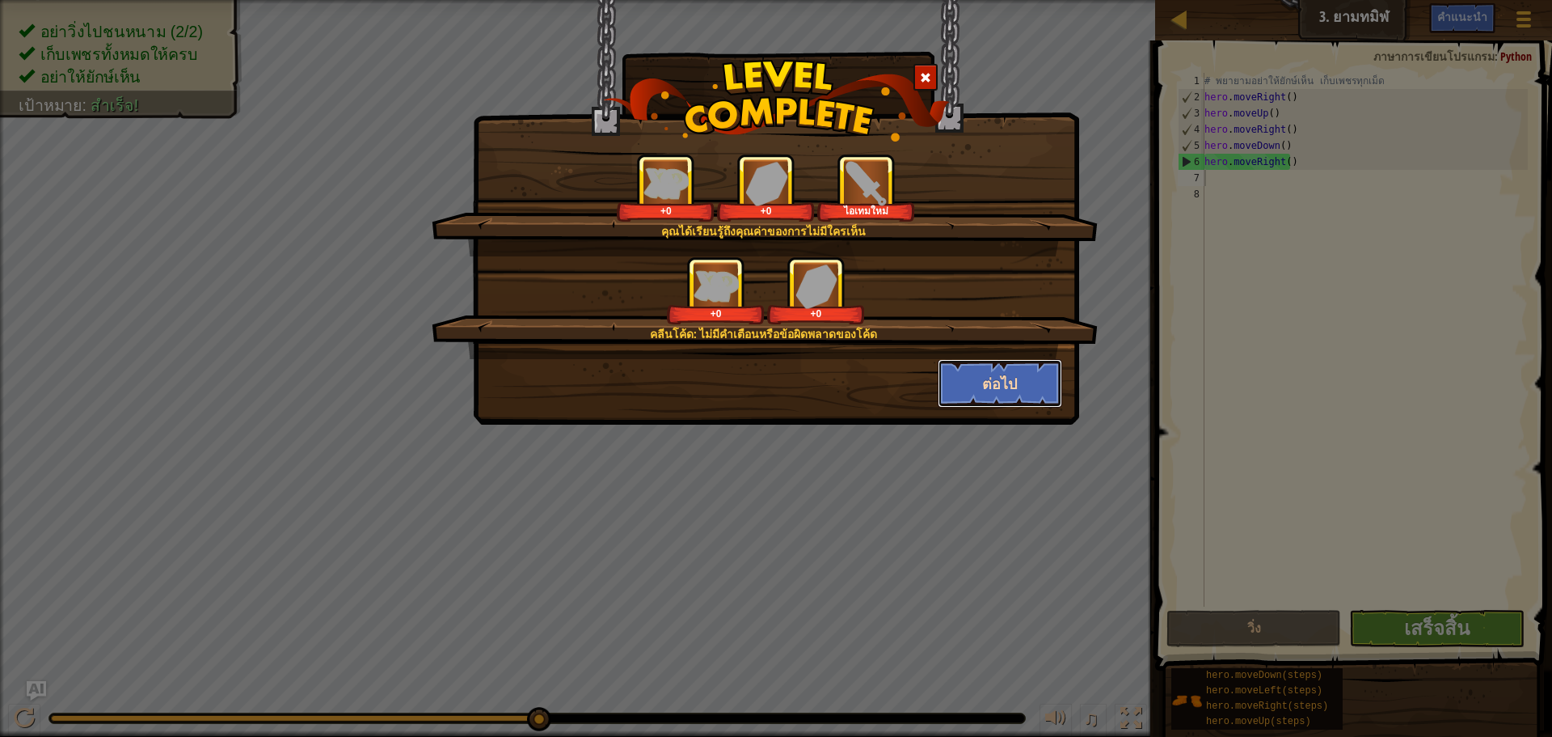
click at [1027, 370] on button "ต่อไป" at bounding box center [1000, 383] width 125 height 49
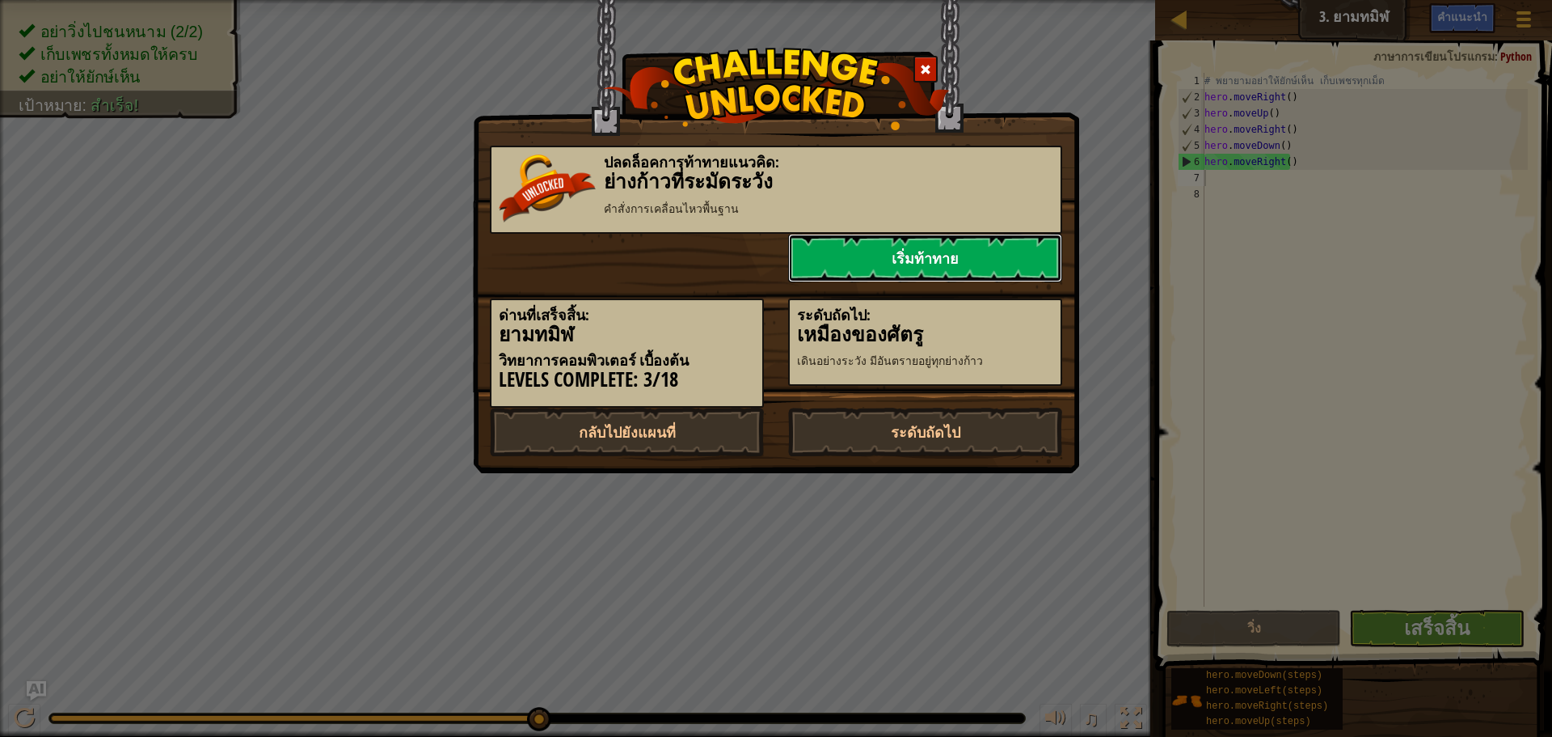
click at [1029, 243] on link "เริ่มท้าทาย" at bounding box center [925, 258] width 274 height 49
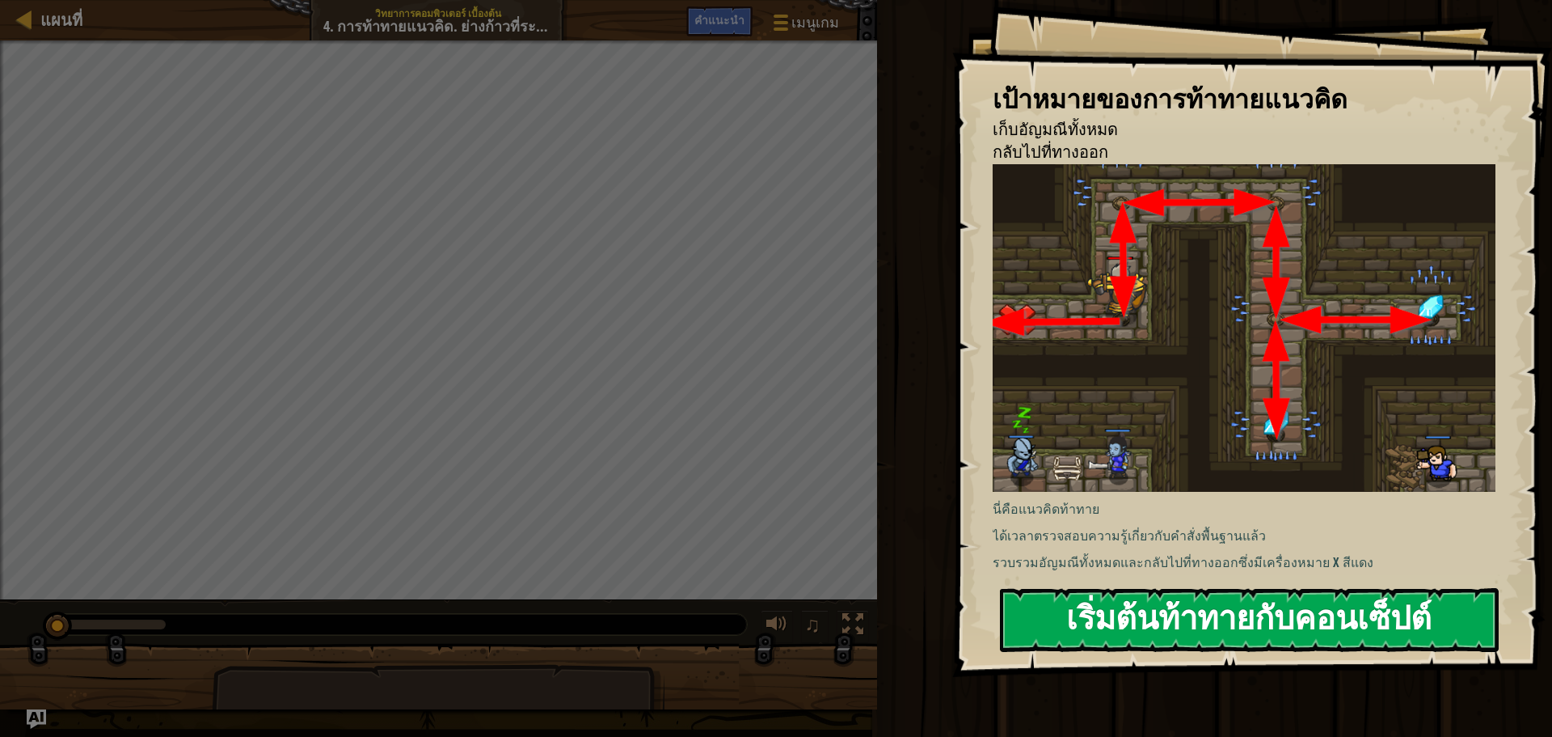
click at [1270, 618] on button "เริ่มต้นท้าทายกับคอนเซ็ปต์" at bounding box center [1249, 620] width 499 height 64
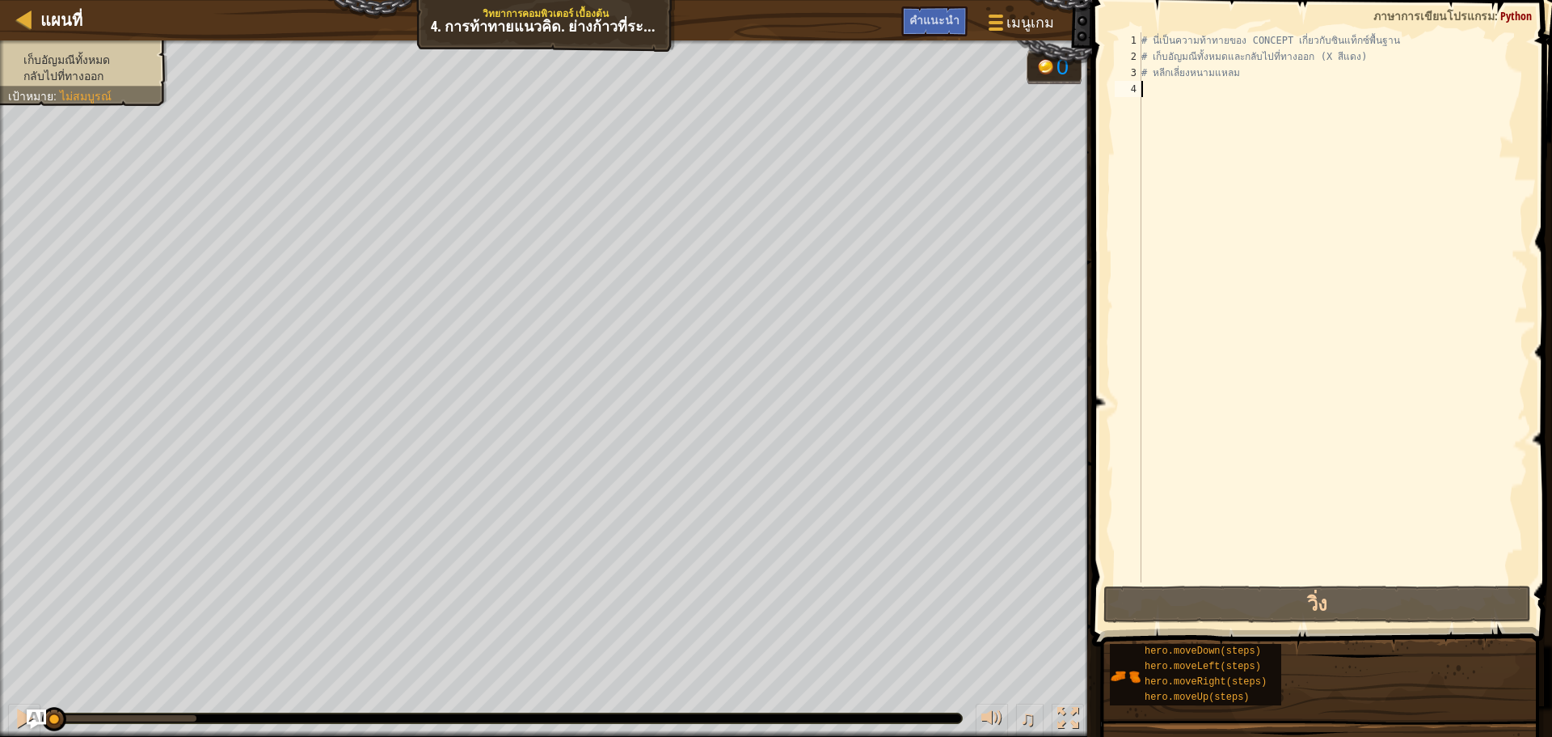
type textarea "h"
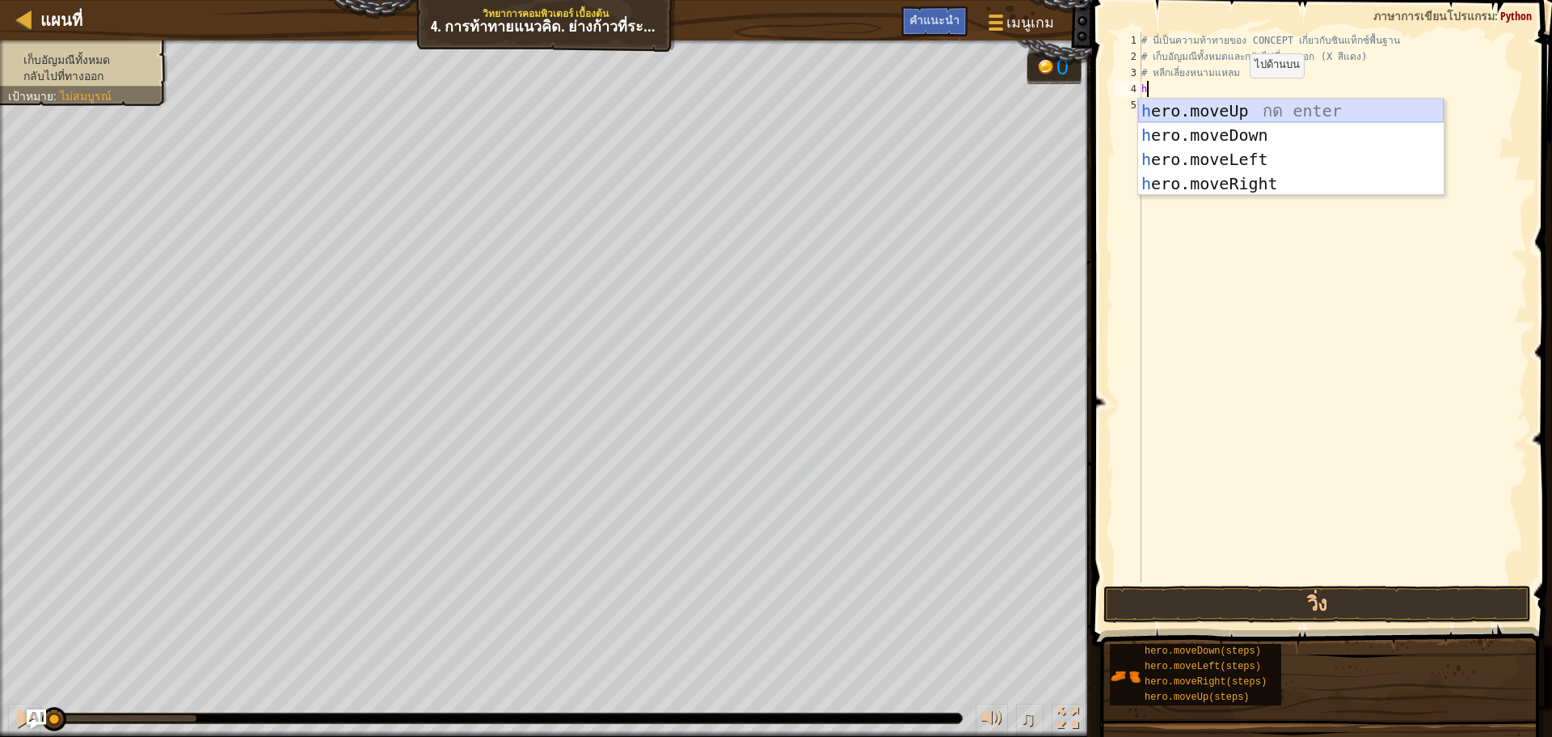
click at [1235, 99] on div "h ero.moveUp กด enter h ero.moveDown กด enter h ero.moveLeft กด enter h ero.mov…" at bounding box center [1291, 172] width 306 height 146
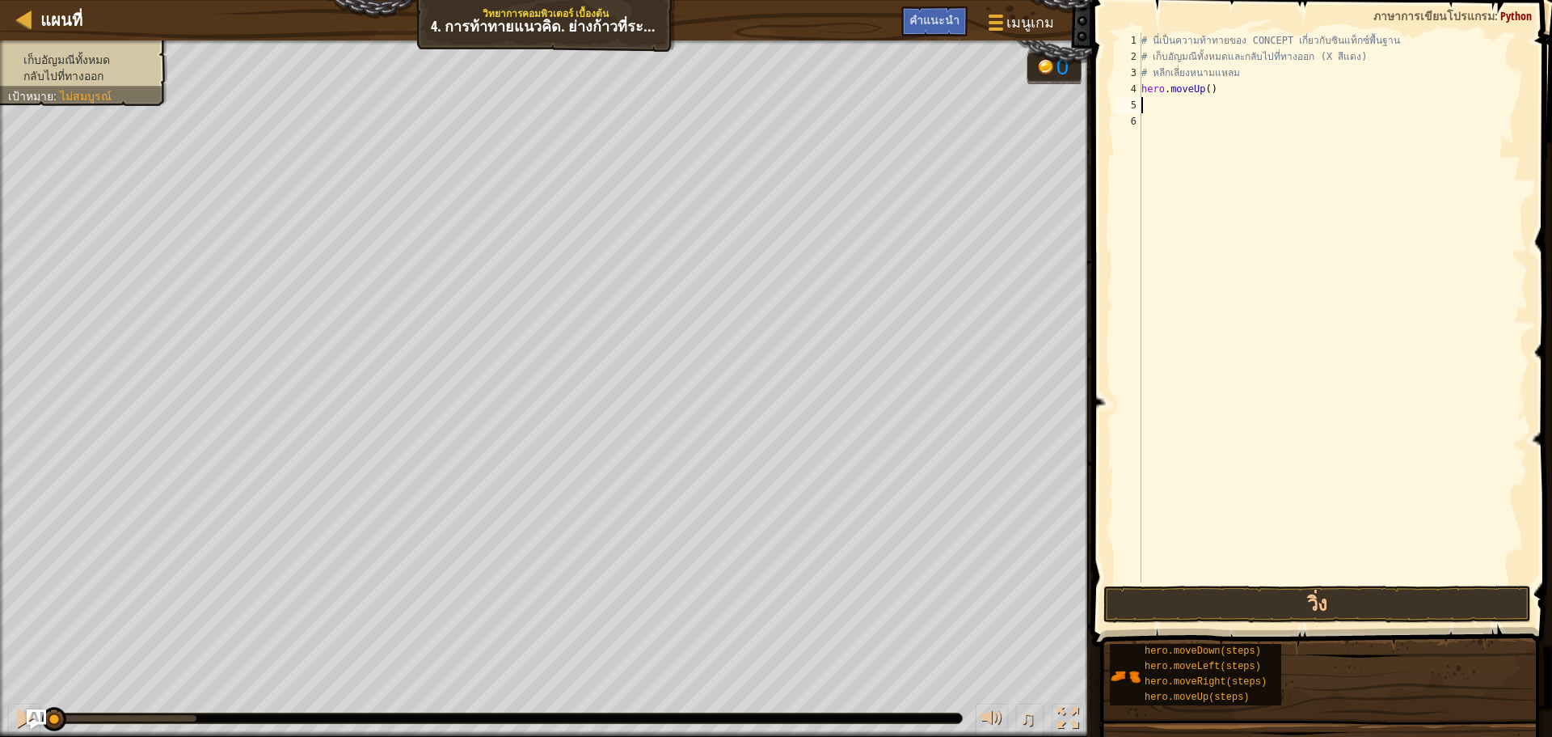
type textarea "h"
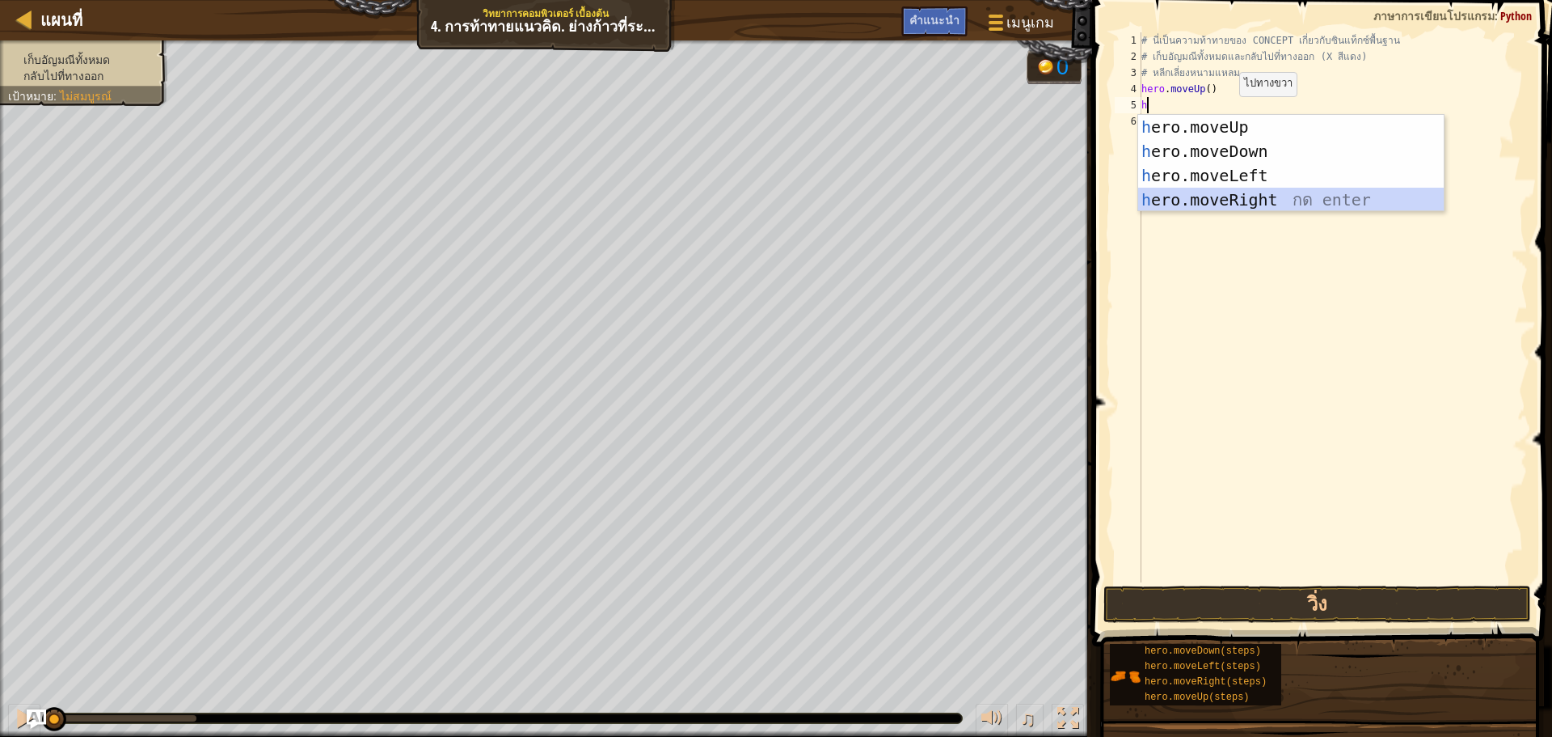
click at [1191, 192] on div "h ero.moveUp กด enter h ero.moveDown กด enter h ero.moveLeft กด enter h ero.mov…" at bounding box center [1291, 188] width 306 height 146
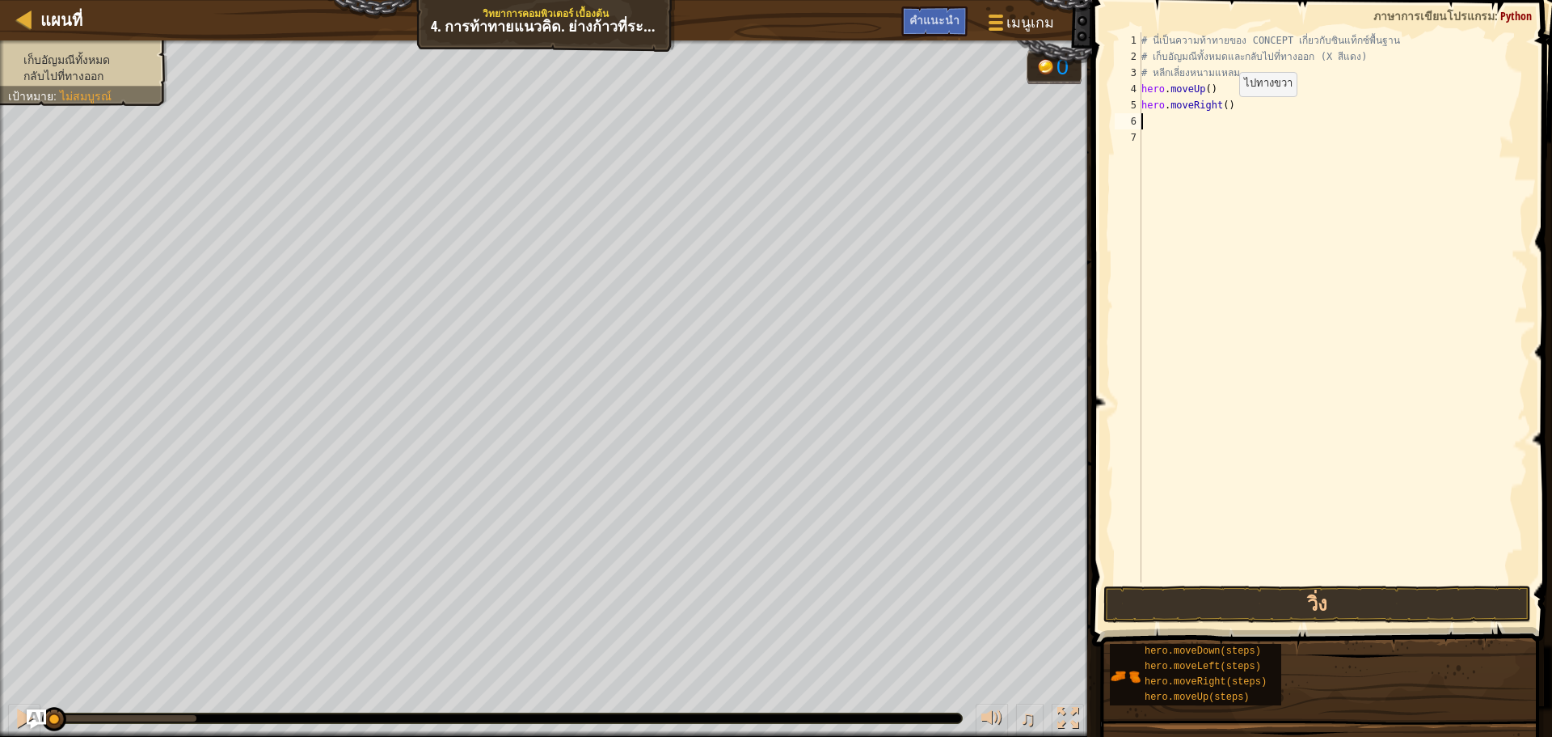
type textarea "h"
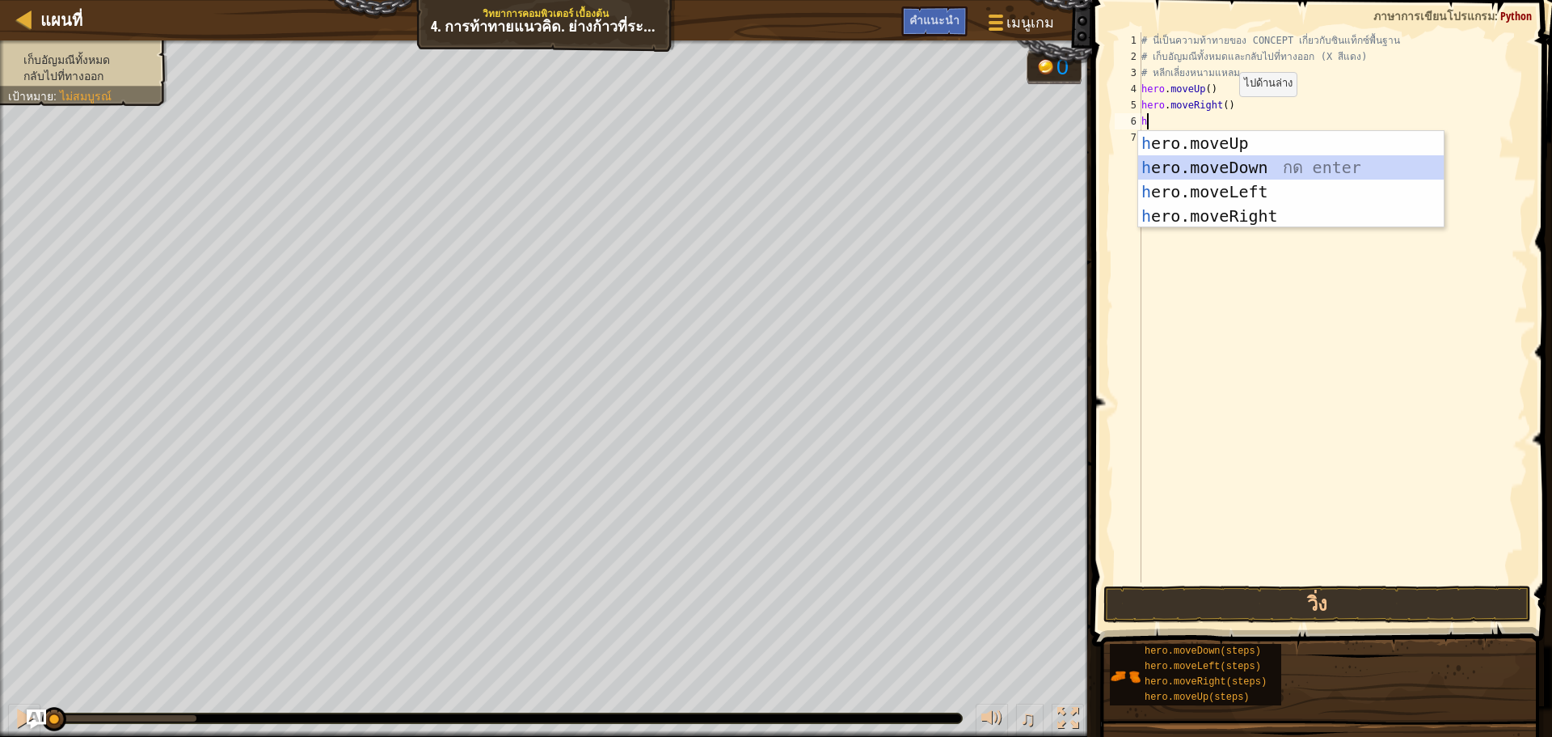
click at [1228, 160] on div "h ero.moveUp กด enter h ero.moveDown กด enter h ero.moveLeft กด enter h ero.mov…" at bounding box center [1291, 204] width 306 height 146
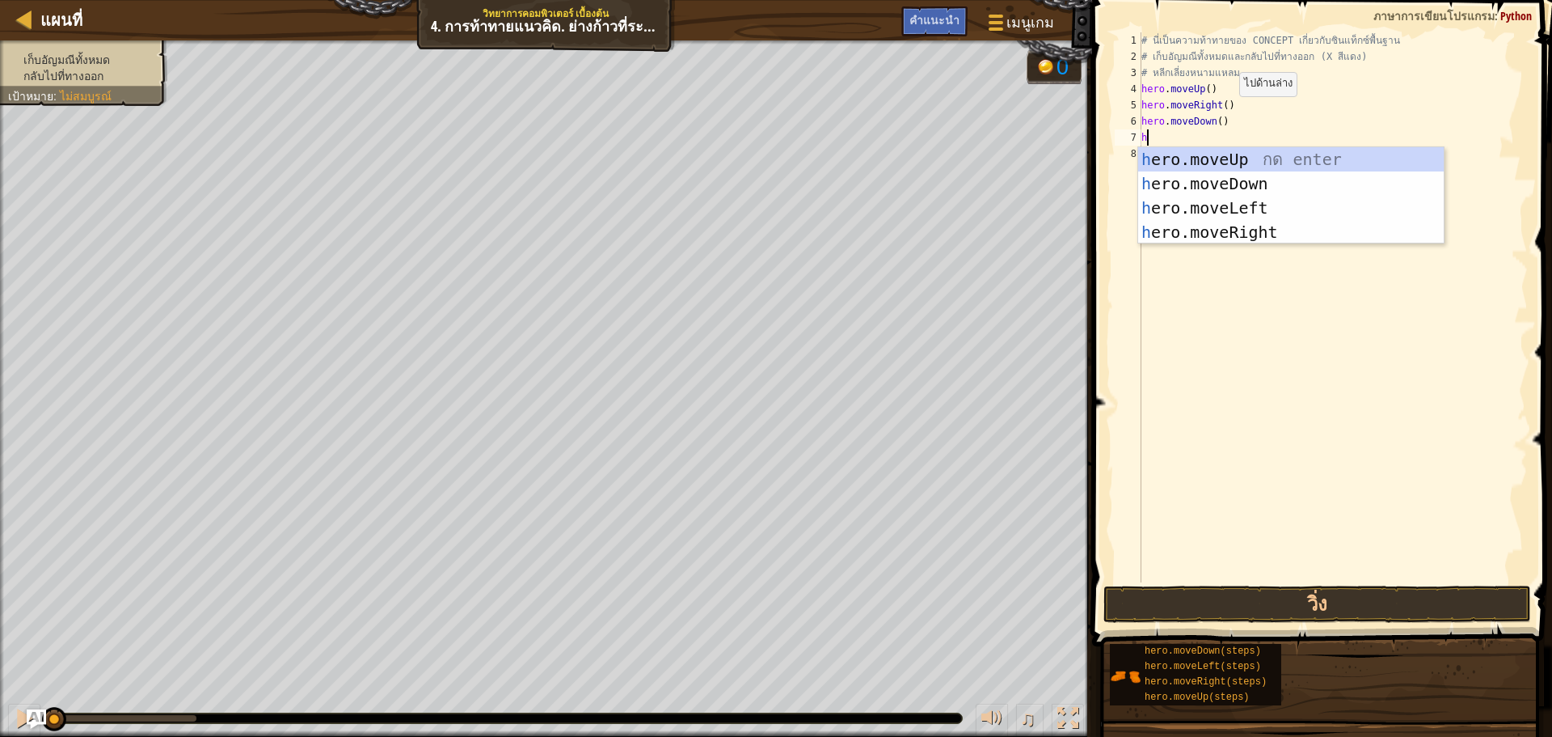
type textarea "h"
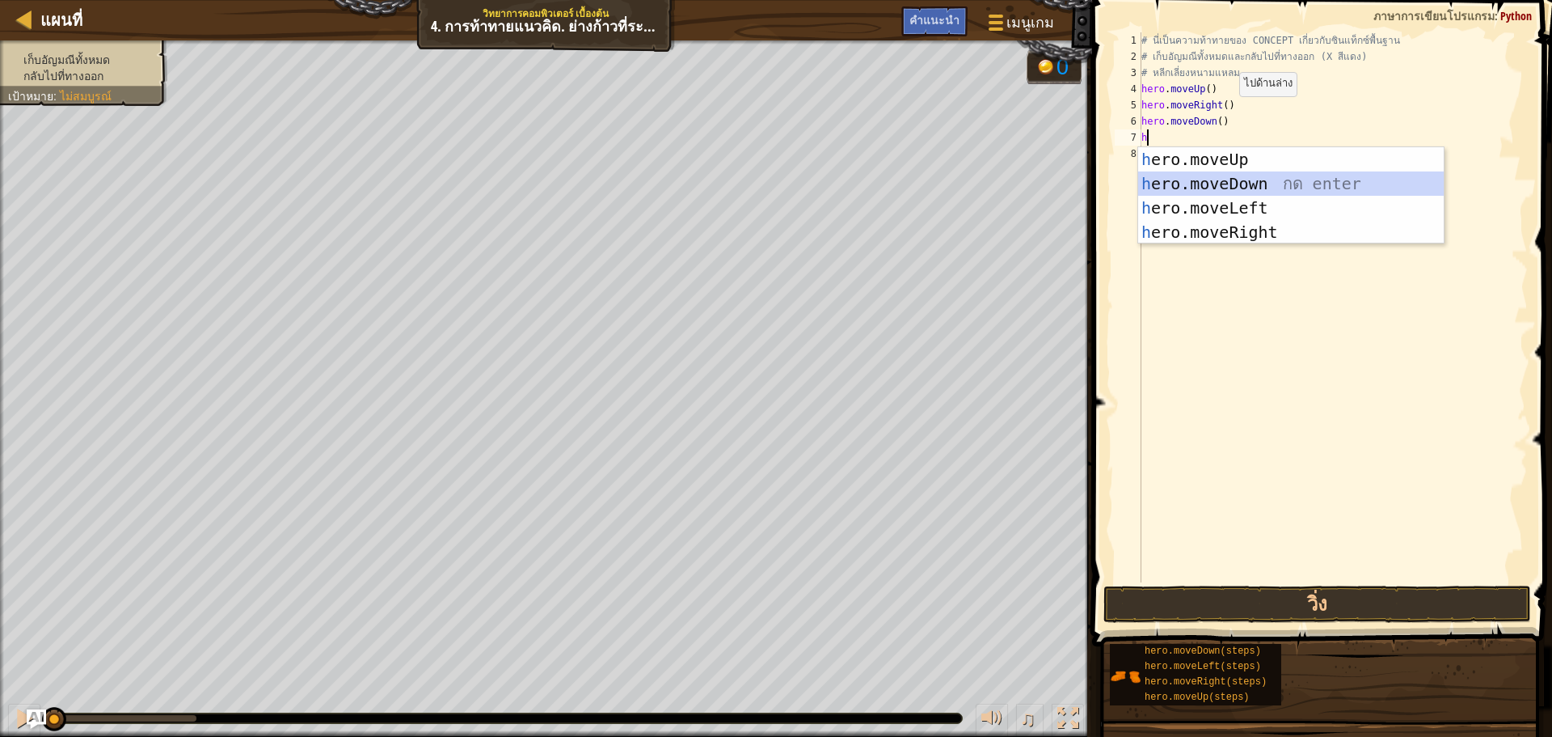
click at [1227, 177] on div "h ero.moveUp กด enter h ero.moveDown กด enter h ero.moveLeft กด enter h ero.mov…" at bounding box center [1291, 220] width 306 height 146
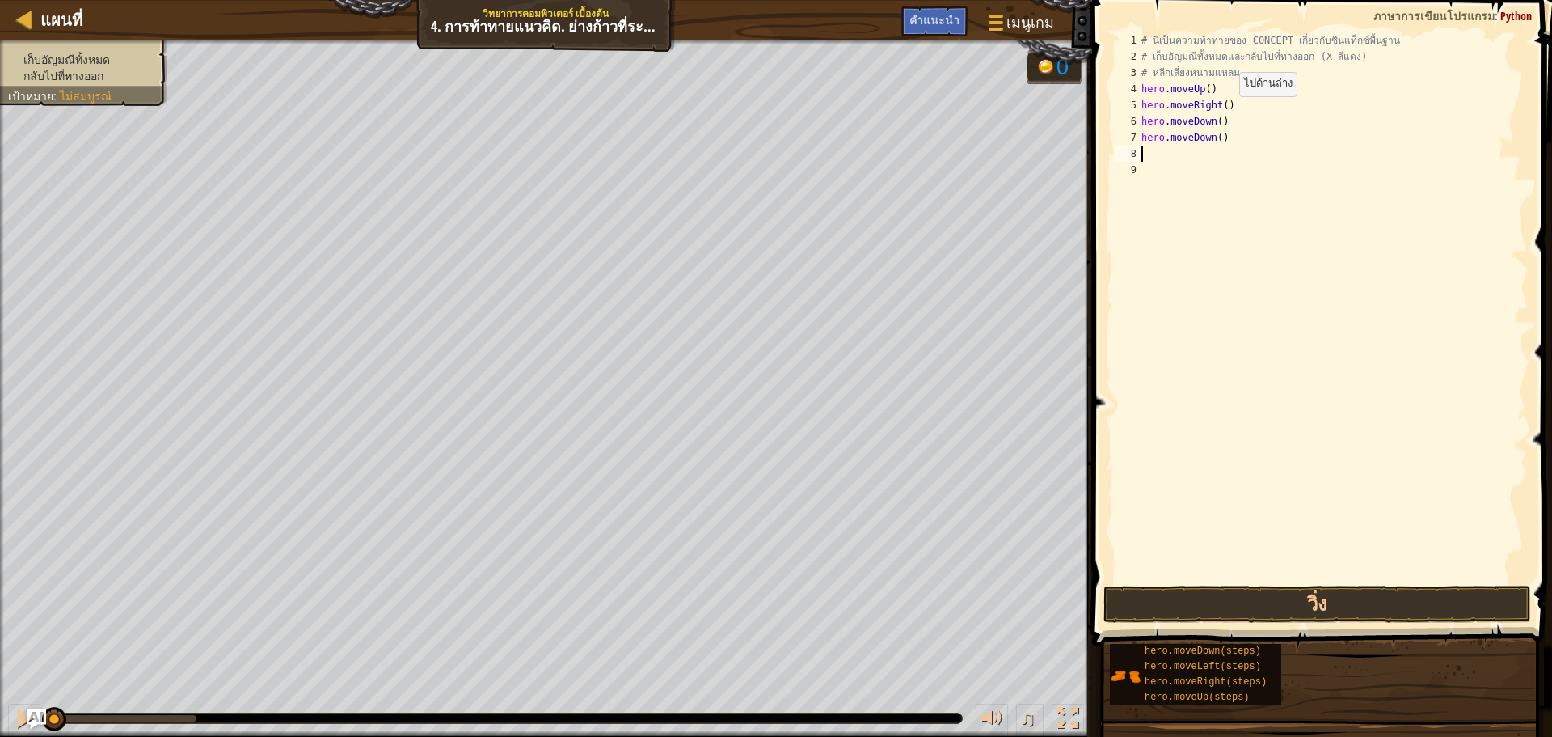
type textarea "h"
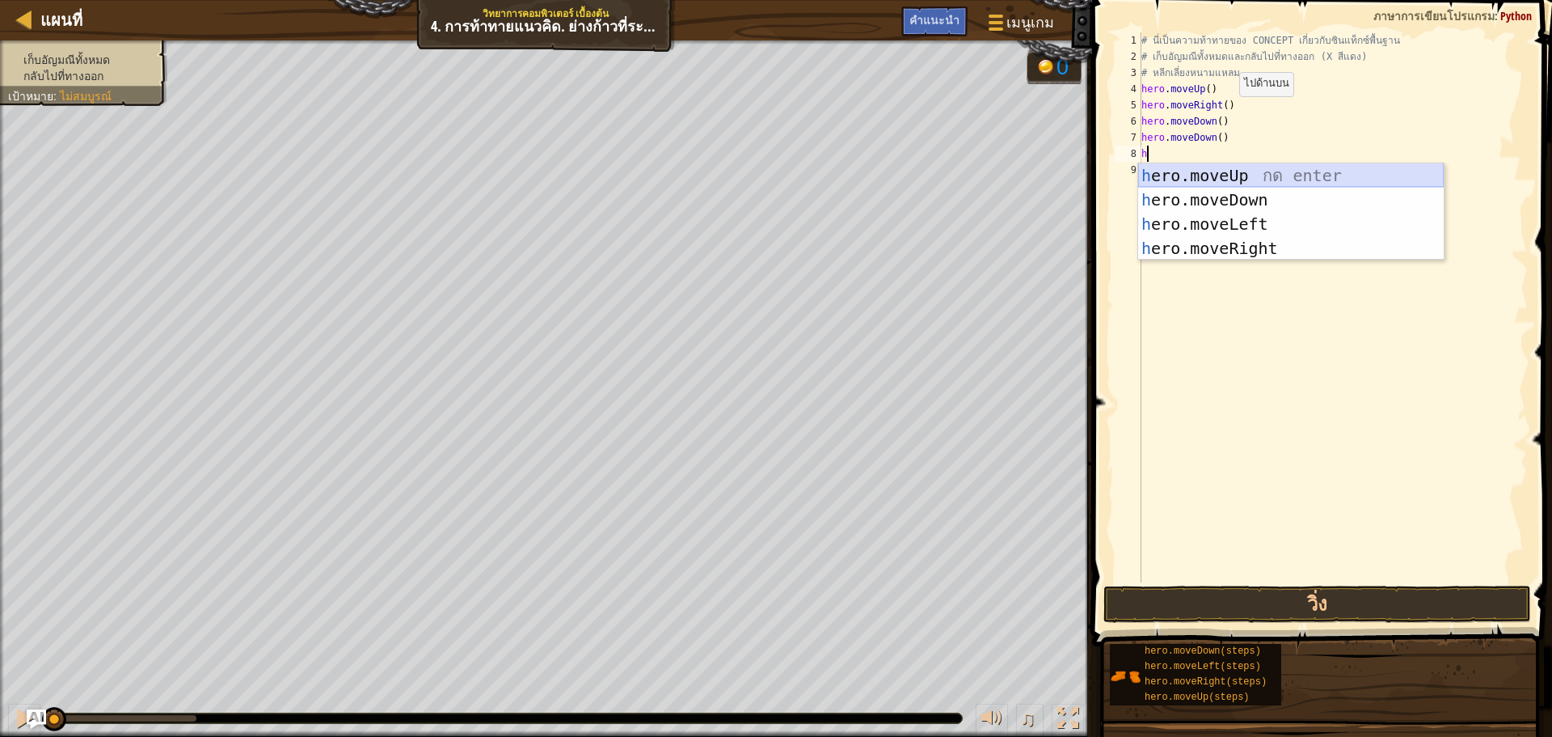
click at [1238, 167] on div "h ero.moveUp กด enter h ero.moveDown กด enter h ero.moveLeft กด enter h ero.mov…" at bounding box center [1291, 236] width 306 height 146
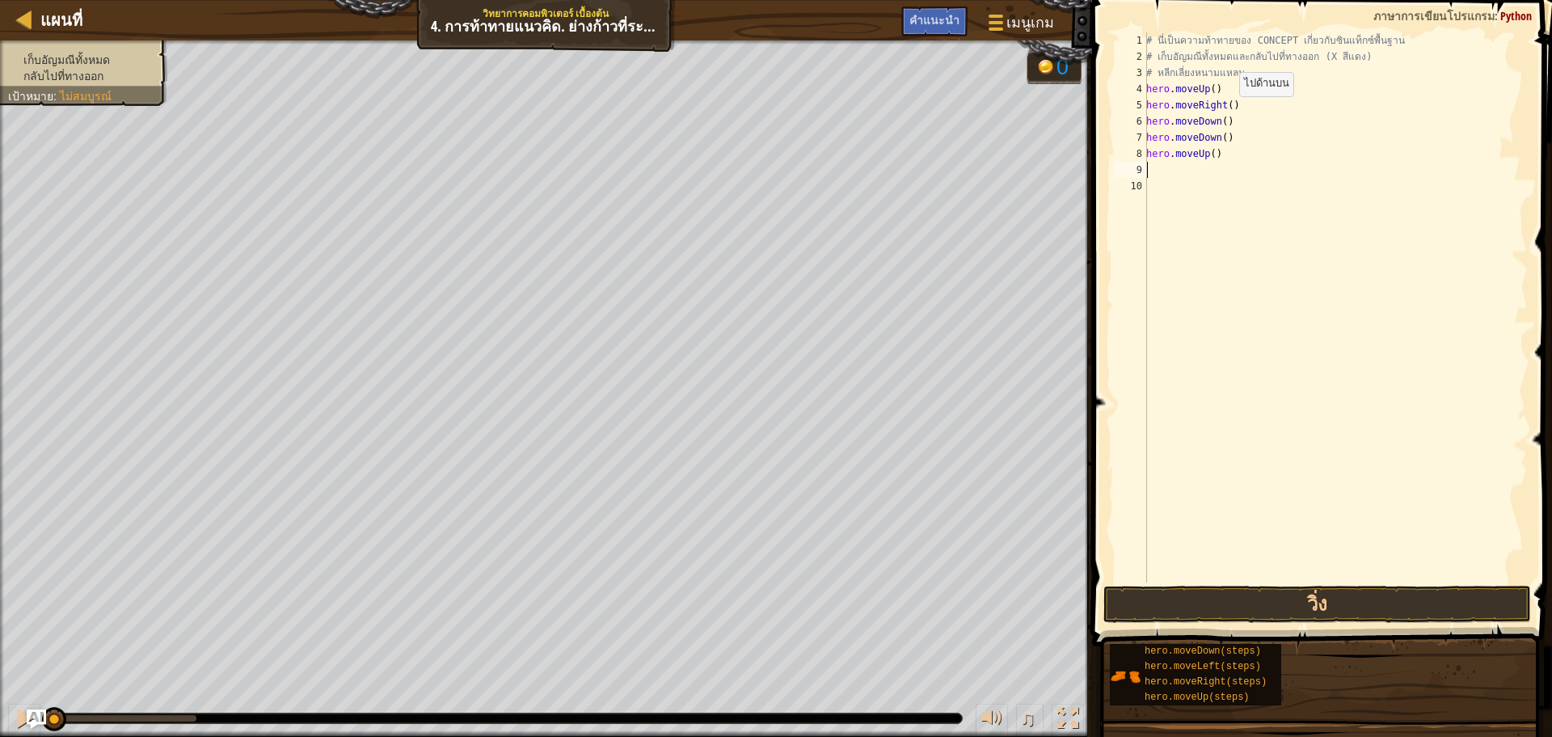
type textarea "h"
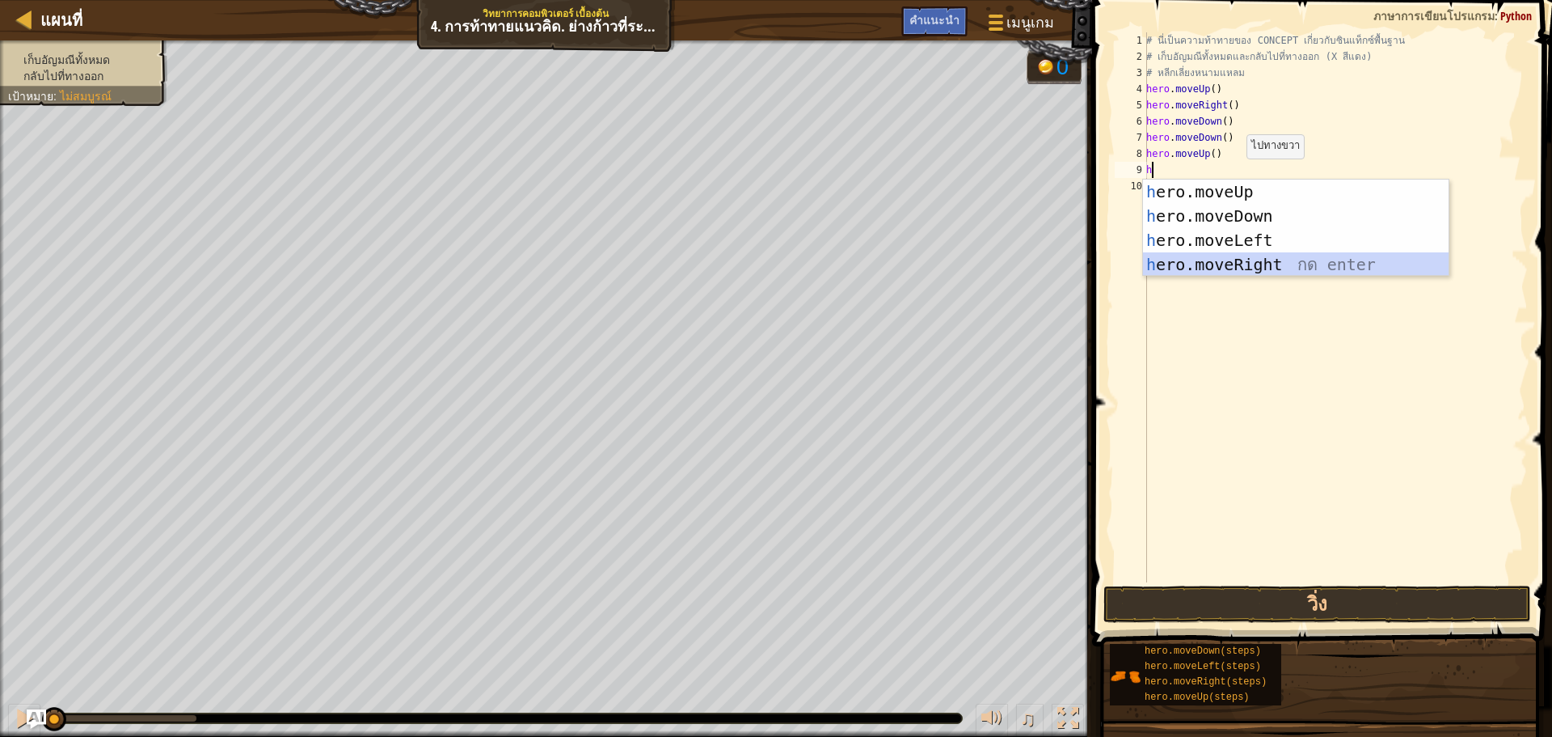
click at [1231, 258] on div "h ero.moveUp กด enter h ero.moveDown กด enter h ero.moveLeft กด enter h ero.mov…" at bounding box center [1296, 253] width 306 height 146
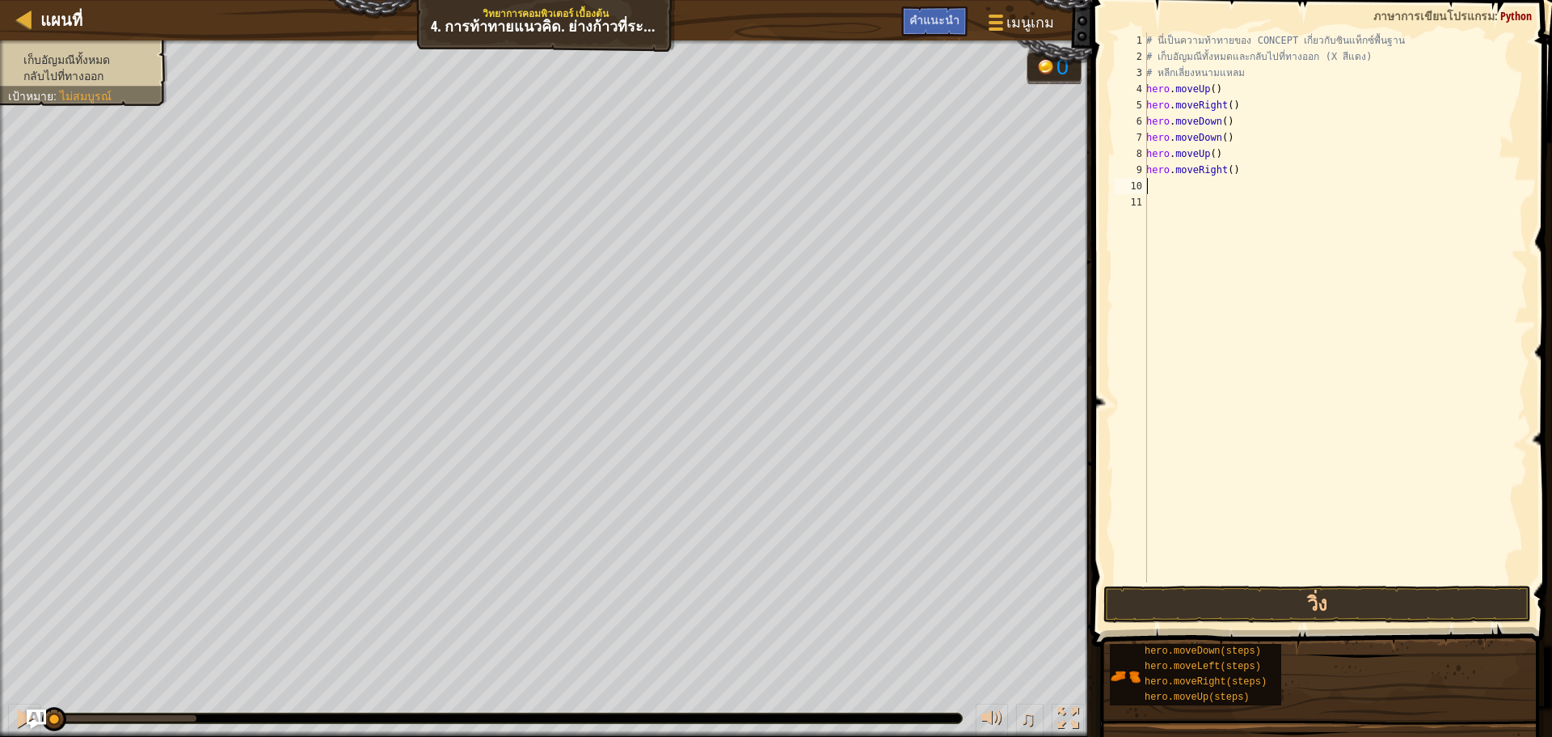
type textarea "h"
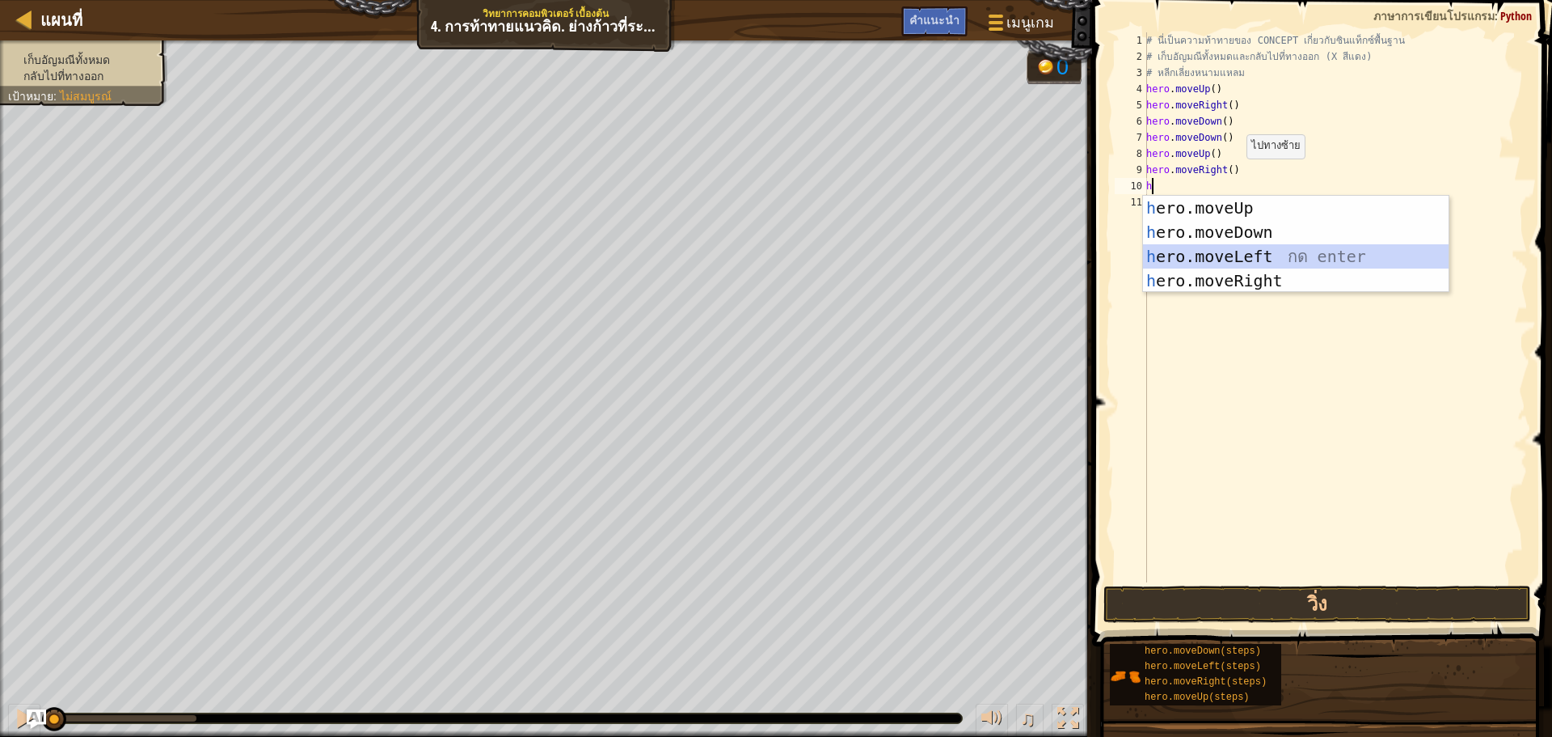
click at [1202, 248] on div "h ero.moveUp กด enter h ero.moveDown กด enter h ero.moveLeft กด enter h ero.mov…" at bounding box center [1296, 269] width 306 height 146
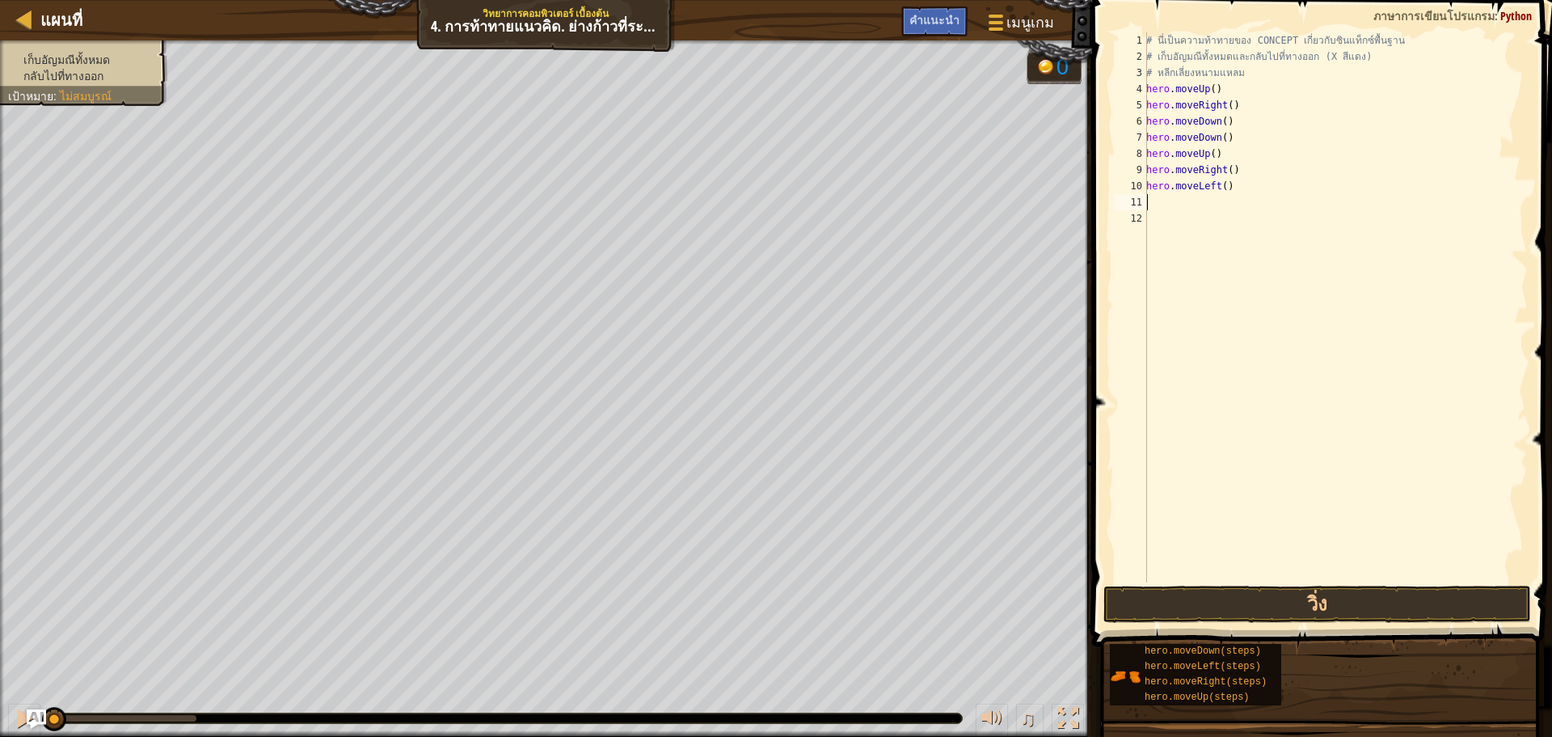
type textarea "h"
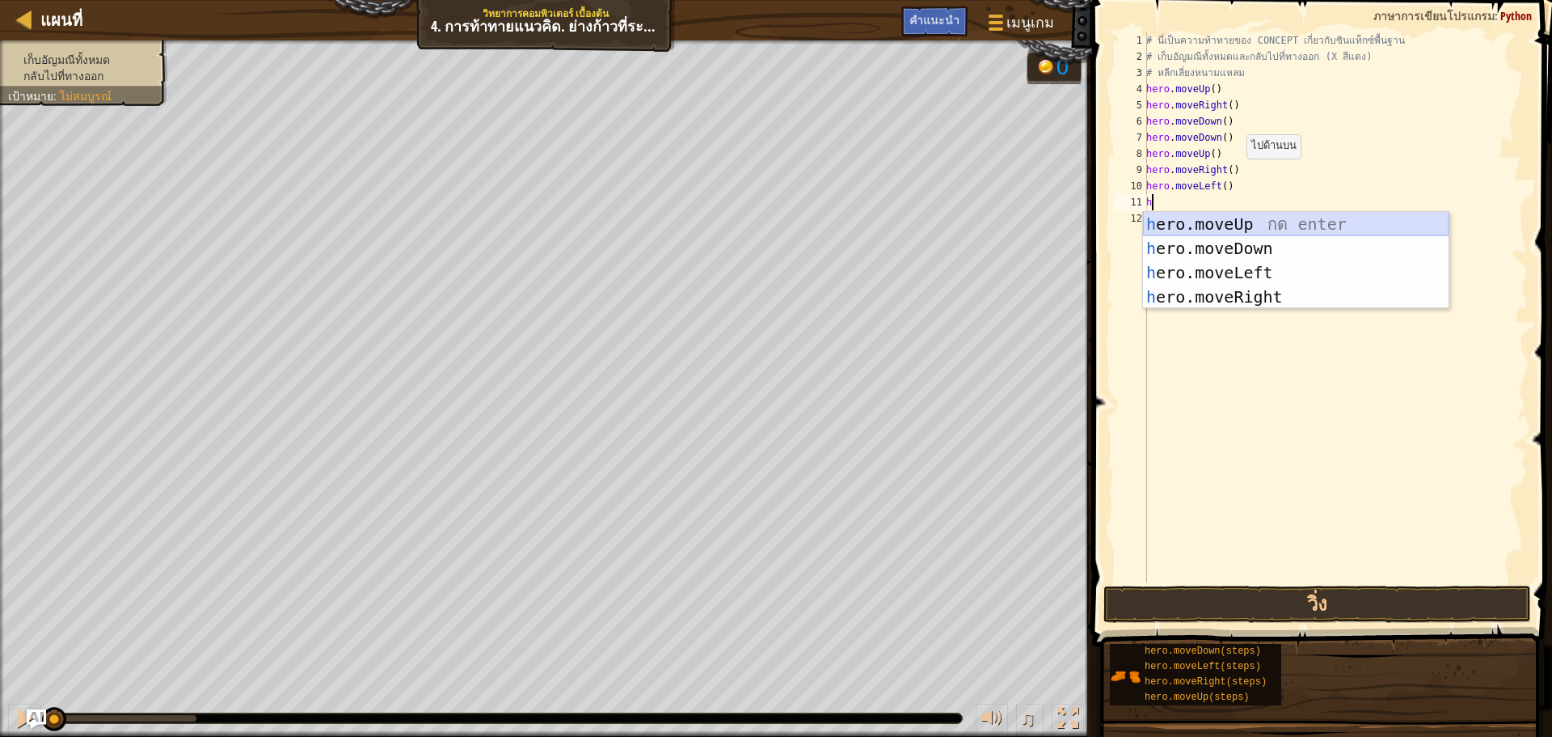
click at [1207, 222] on div "h ero.moveUp กด enter h ero.moveDown กด enter h ero.moveLeft กด enter h ero.mov…" at bounding box center [1296, 285] width 306 height 146
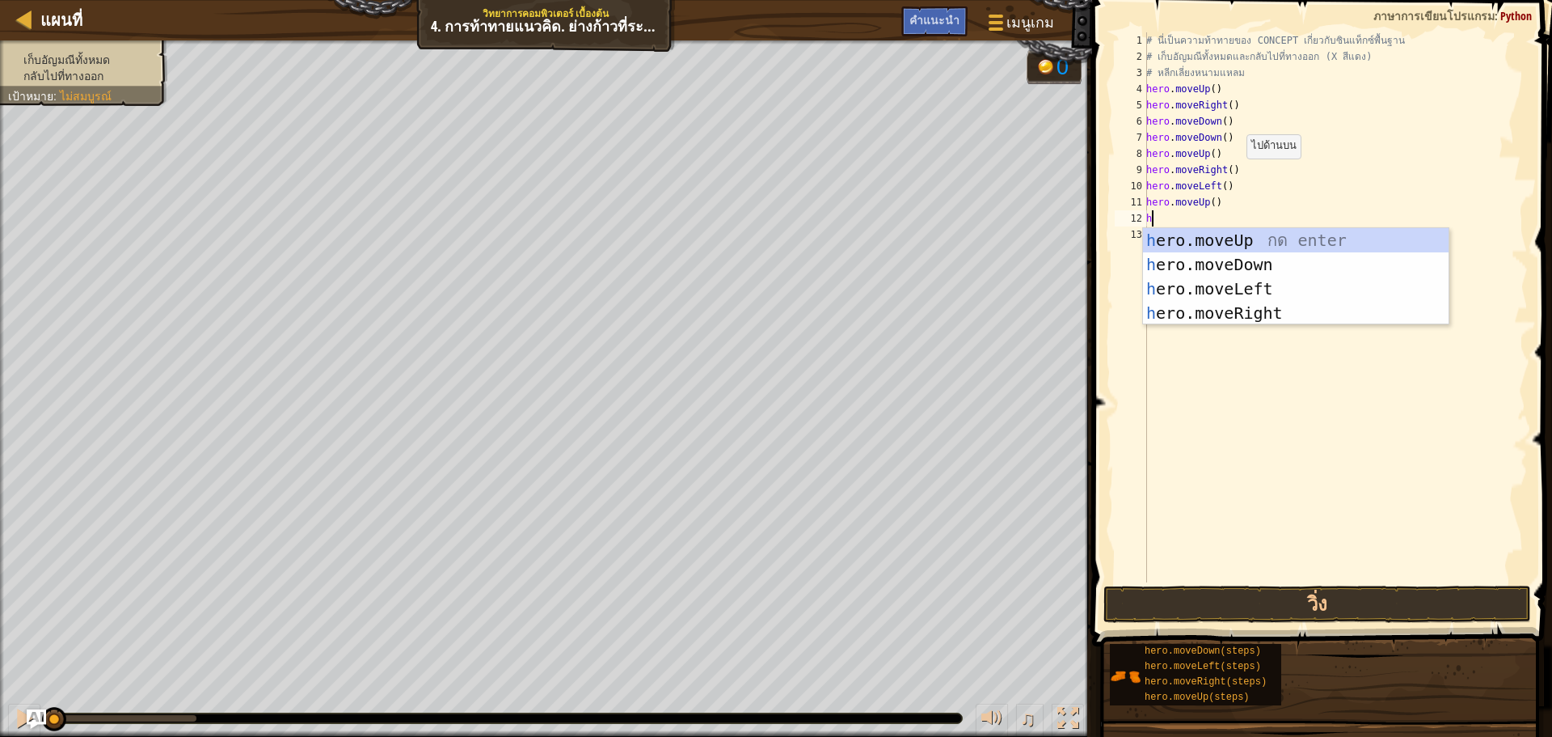
type textarea "h"
click at [1172, 290] on div "h ero.moveUp กด enter h ero.moveDown กด enter h ero.moveLeft กด enter h ero.mov…" at bounding box center [1296, 301] width 306 height 146
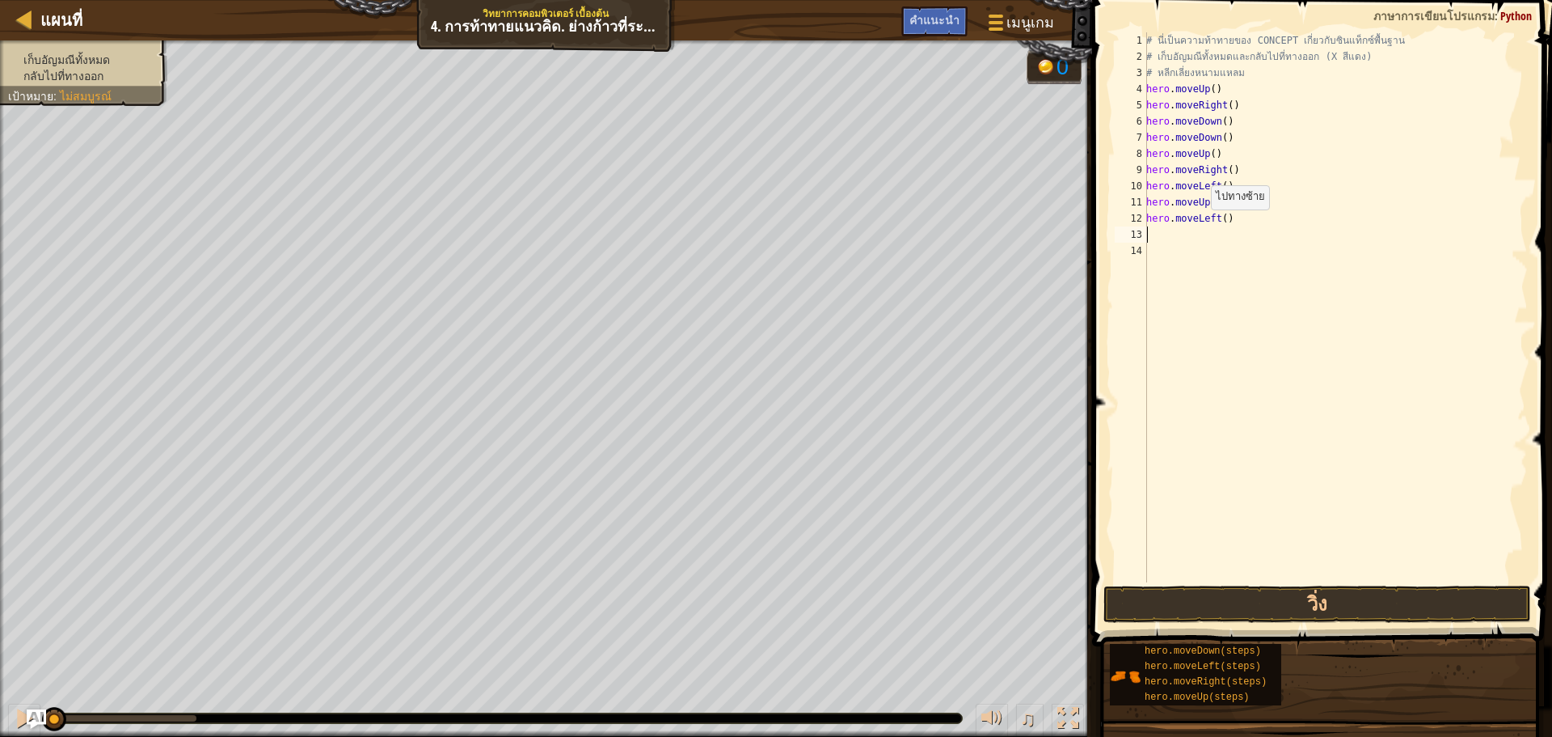
type textarea "h"
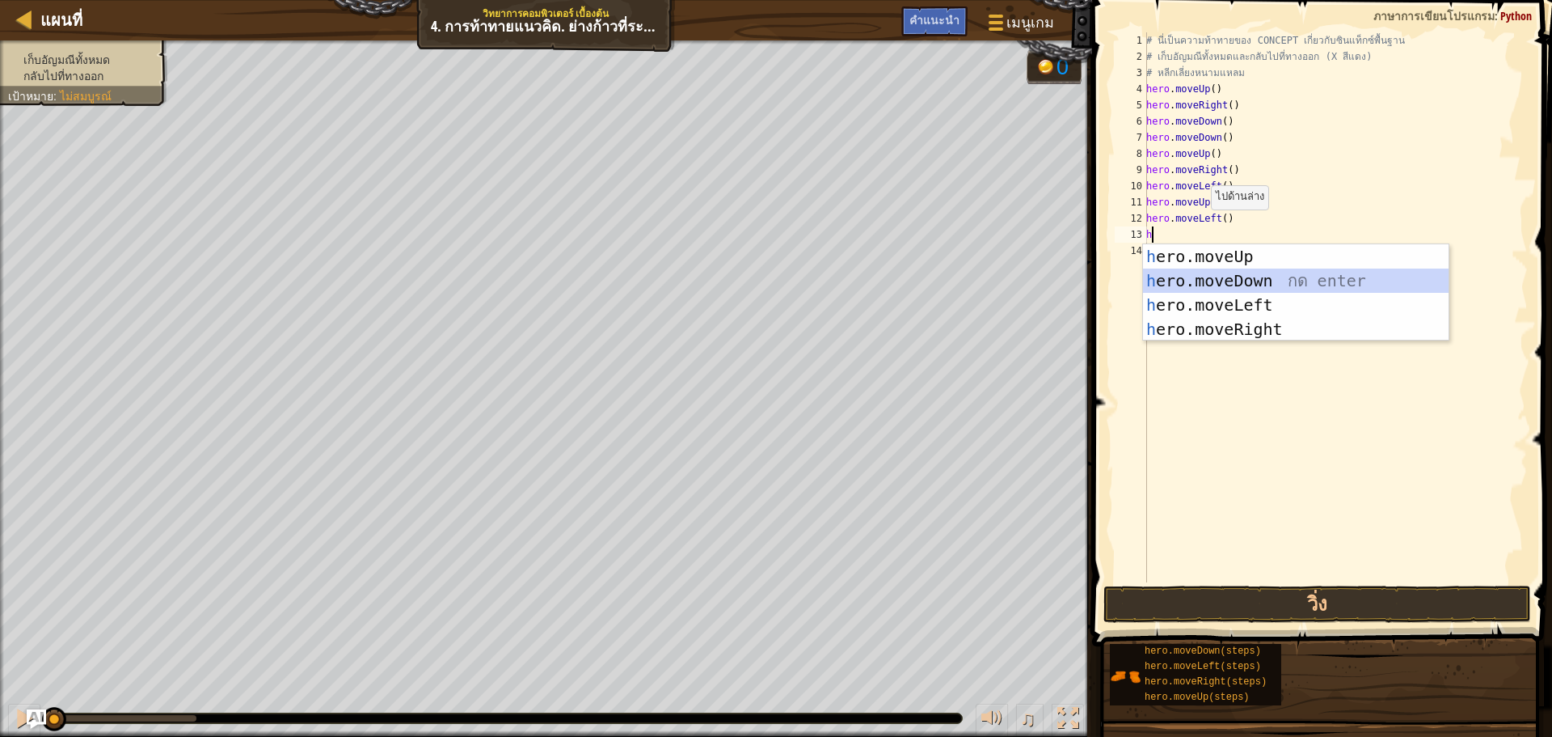
click at [1190, 280] on div "h ero.moveUp กด enter h ero.moveDown กด enter h ero.moveLeft กด enter h ero.mov…" at bounding box center [1296, 317] width 306 height 146
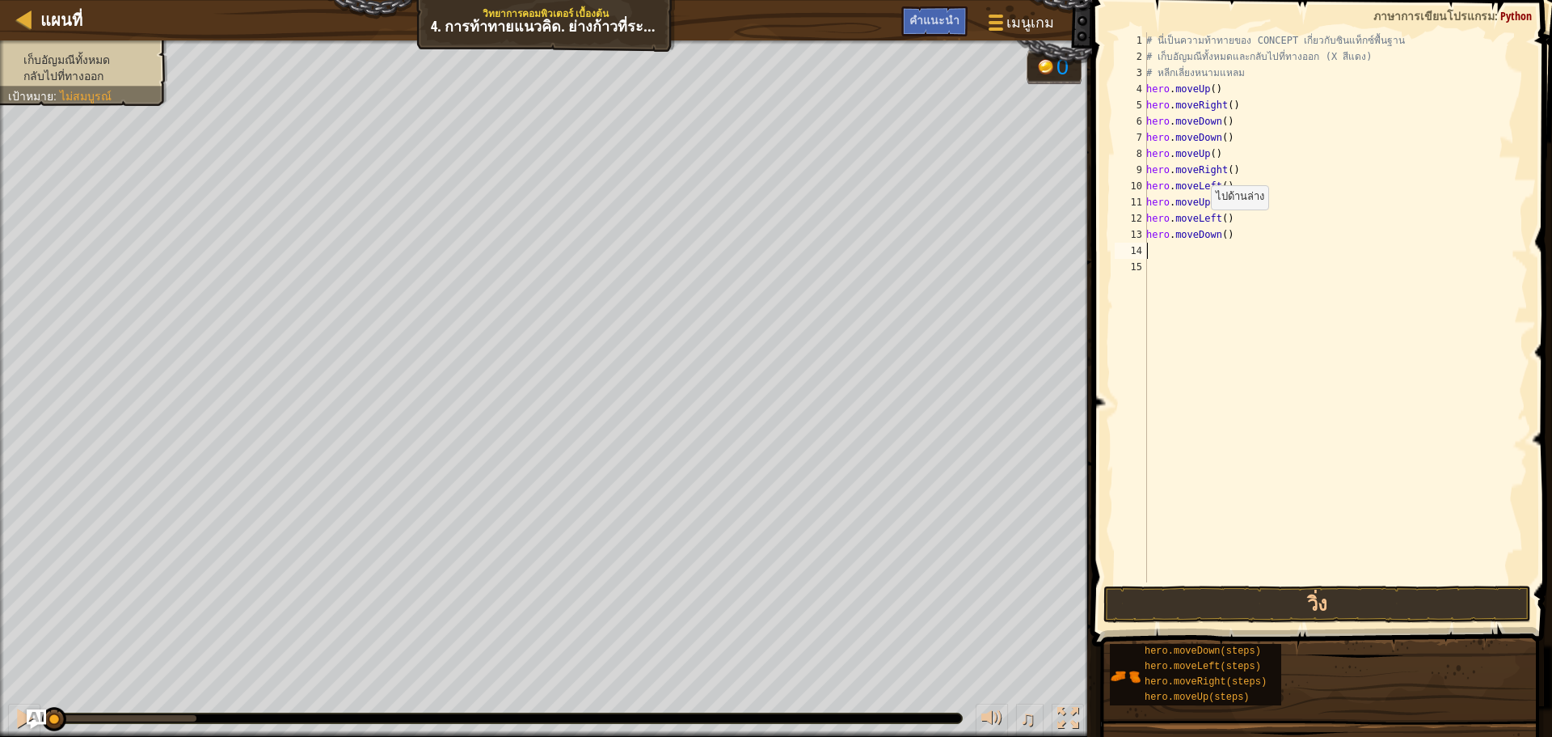
type textarea "h"
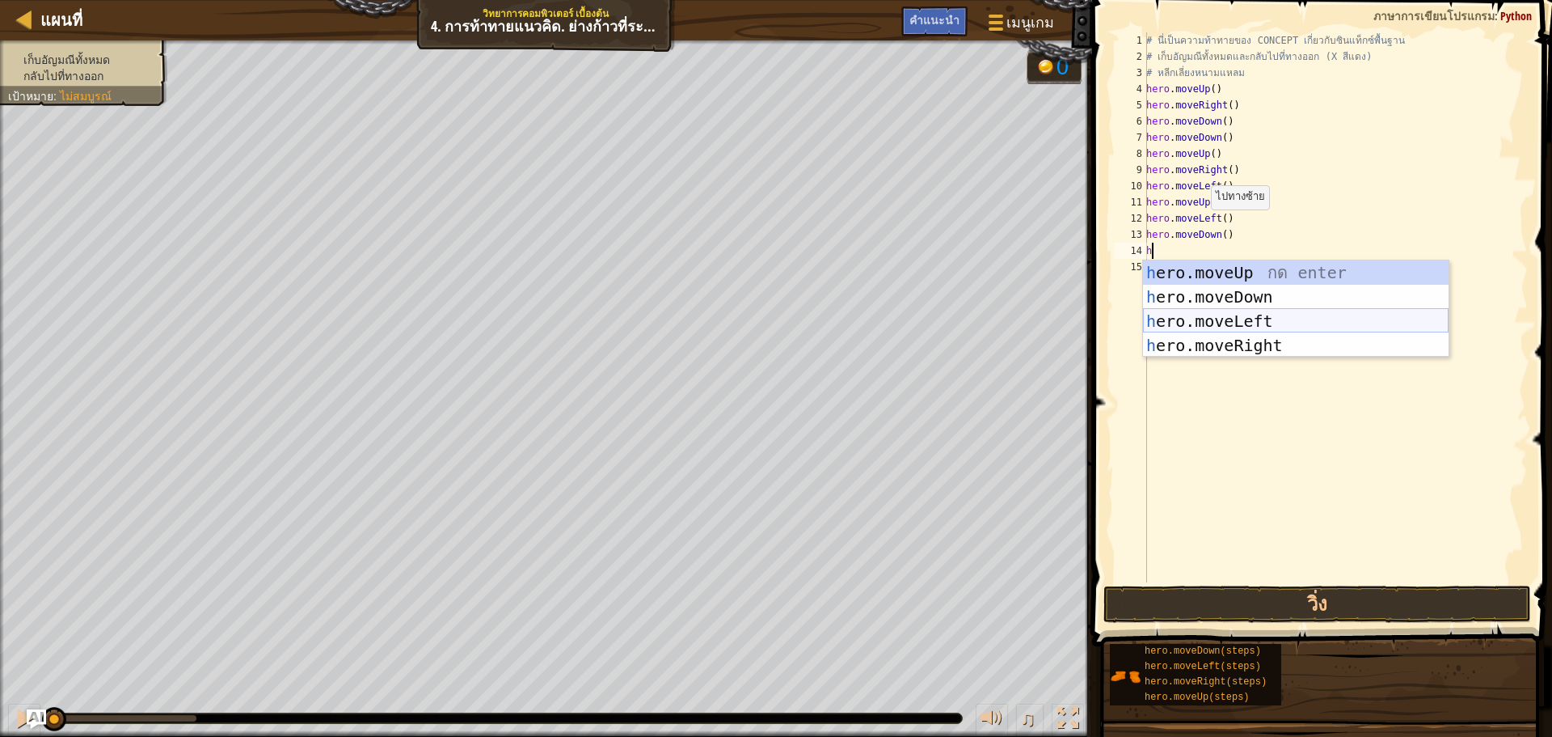
click at [1188, 315] on div "h ero.moveUp กด enter h ero.moveDown กด enter h ero.moveLeft กด enter h ero.mov…" at bounding box center [1296, 333] width 306 height 146
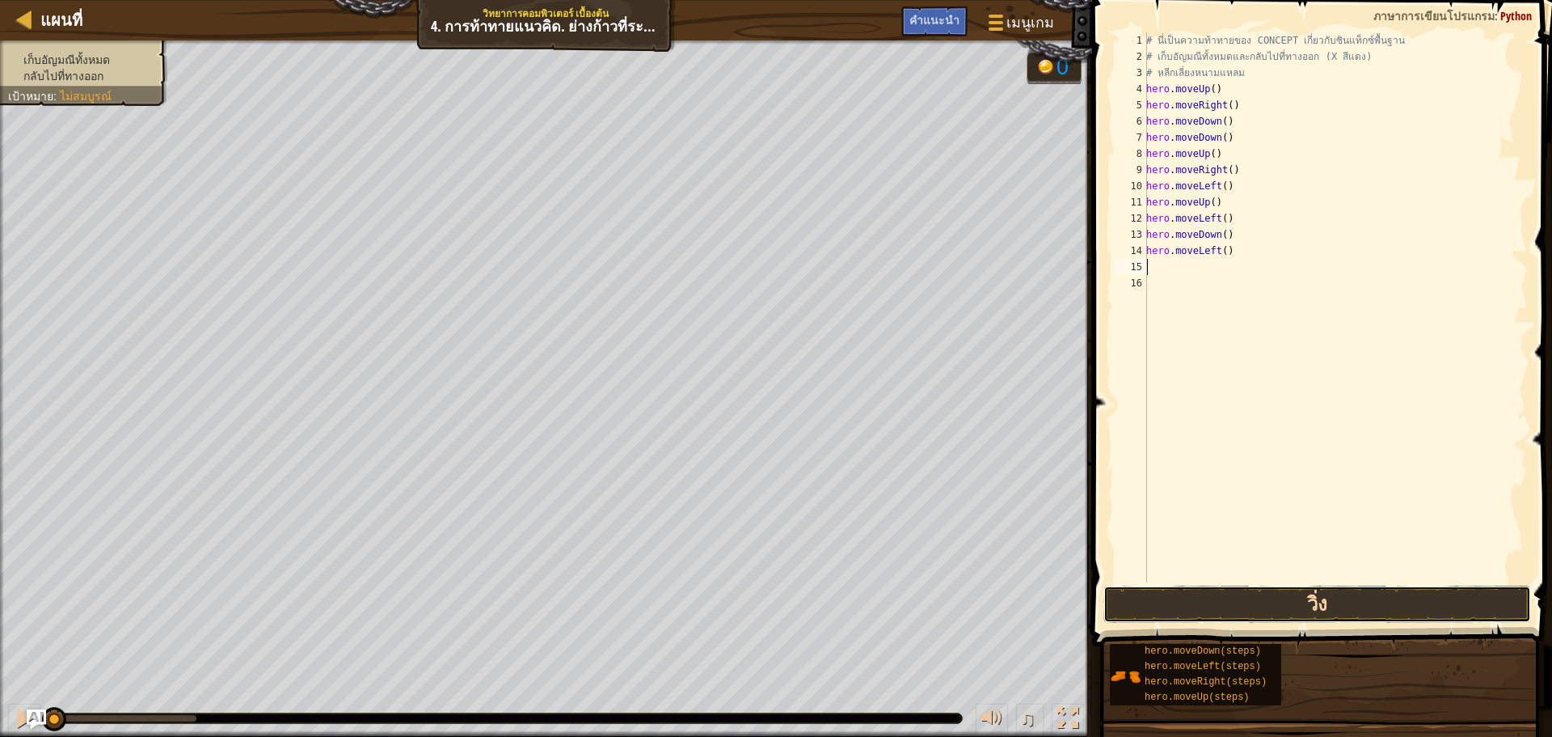
click at [1175, 603] on button "วิ่ง" at bounding box center [1318, 603] width 428 height 37
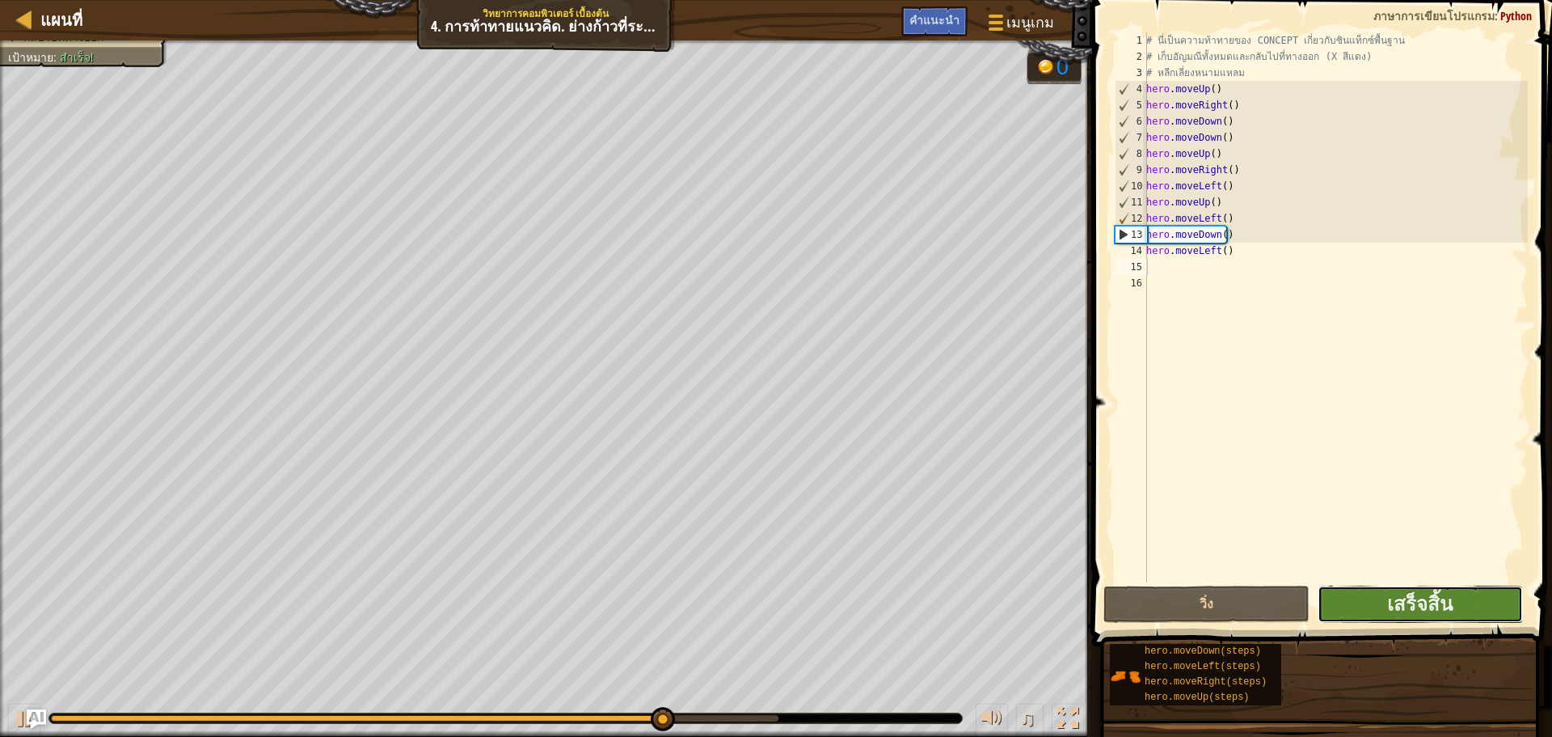
click at [1473, 614] on button "เสร็จสิ้น" at bounding box center [1420, 603] width 205 height 37
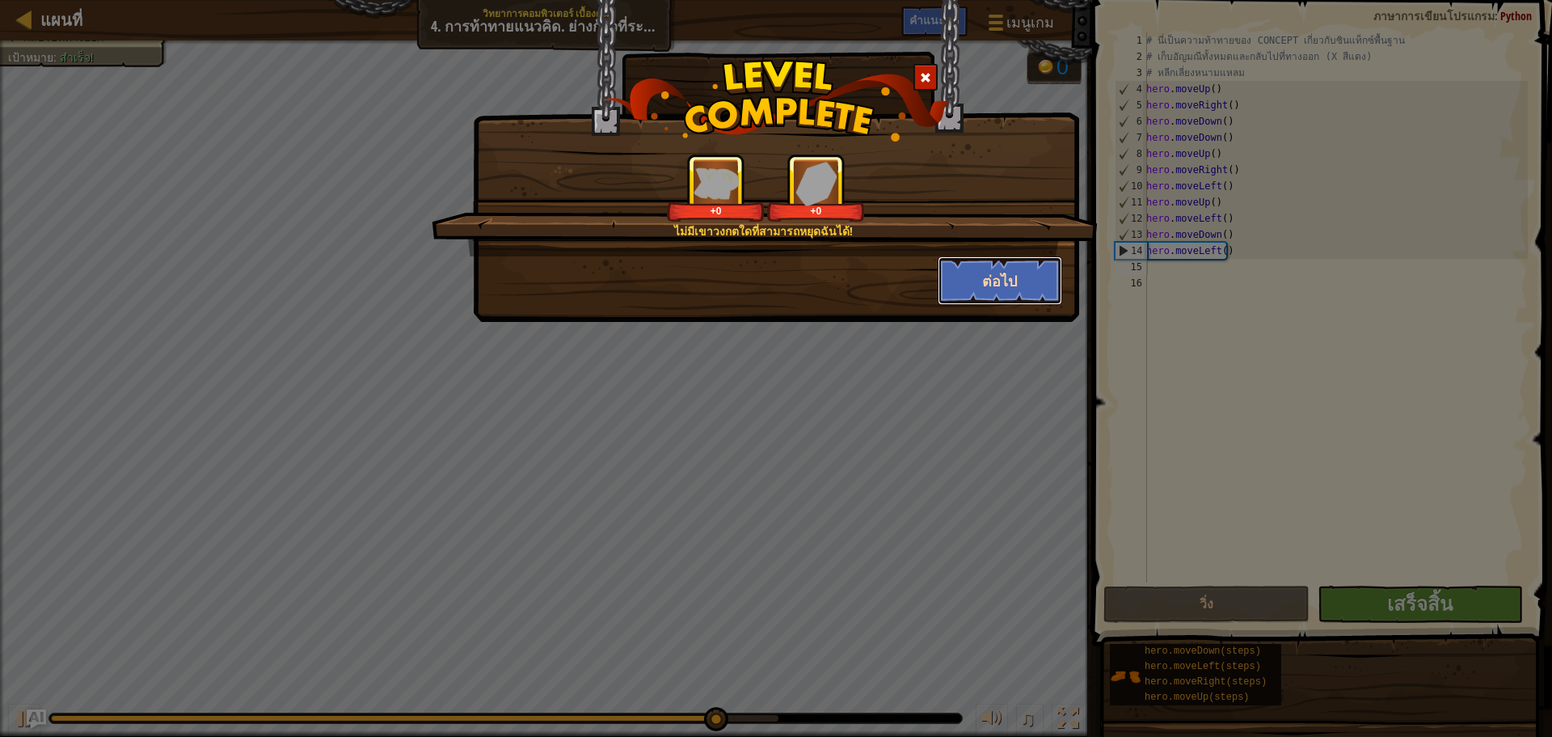
click at [1003, 264] on button "ต่อไป" at bounding box center [1000, 280] width 125 height 49
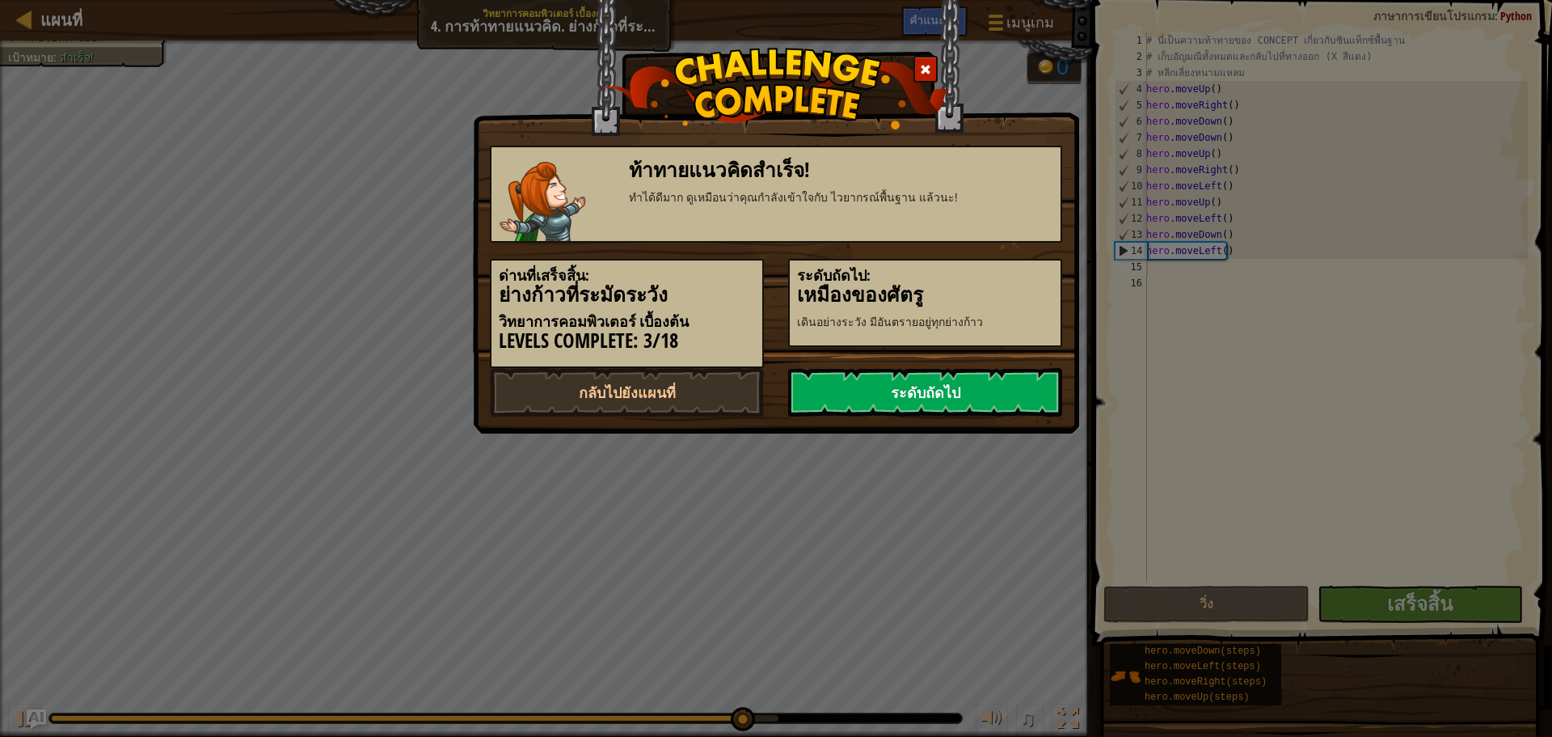
click at [945, 387] on link "ระดับถัดไป" at bounding box center [925, 392] width 274 height 49
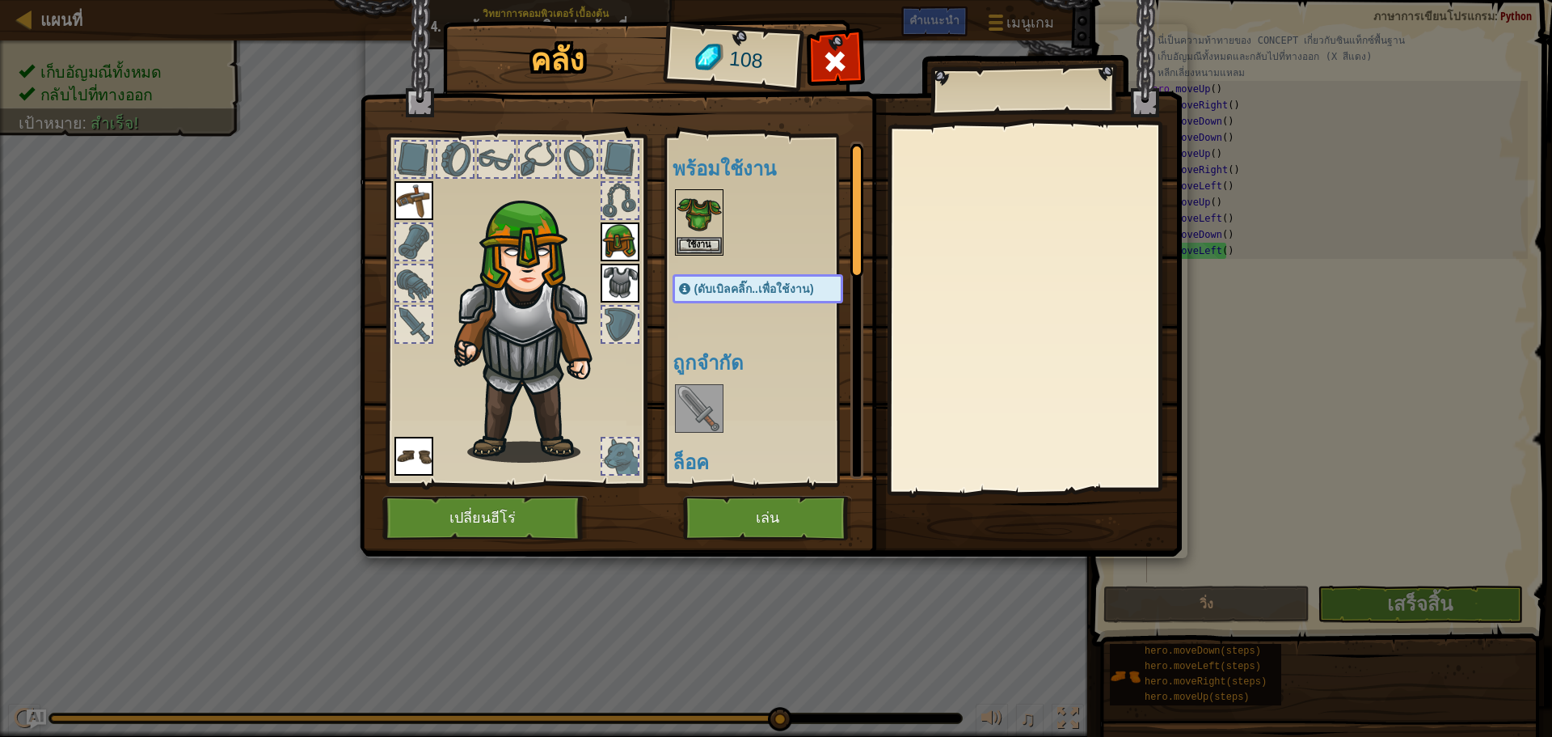
click at [709, 412] on img at bounding box center [699, 408] width 45 height 45
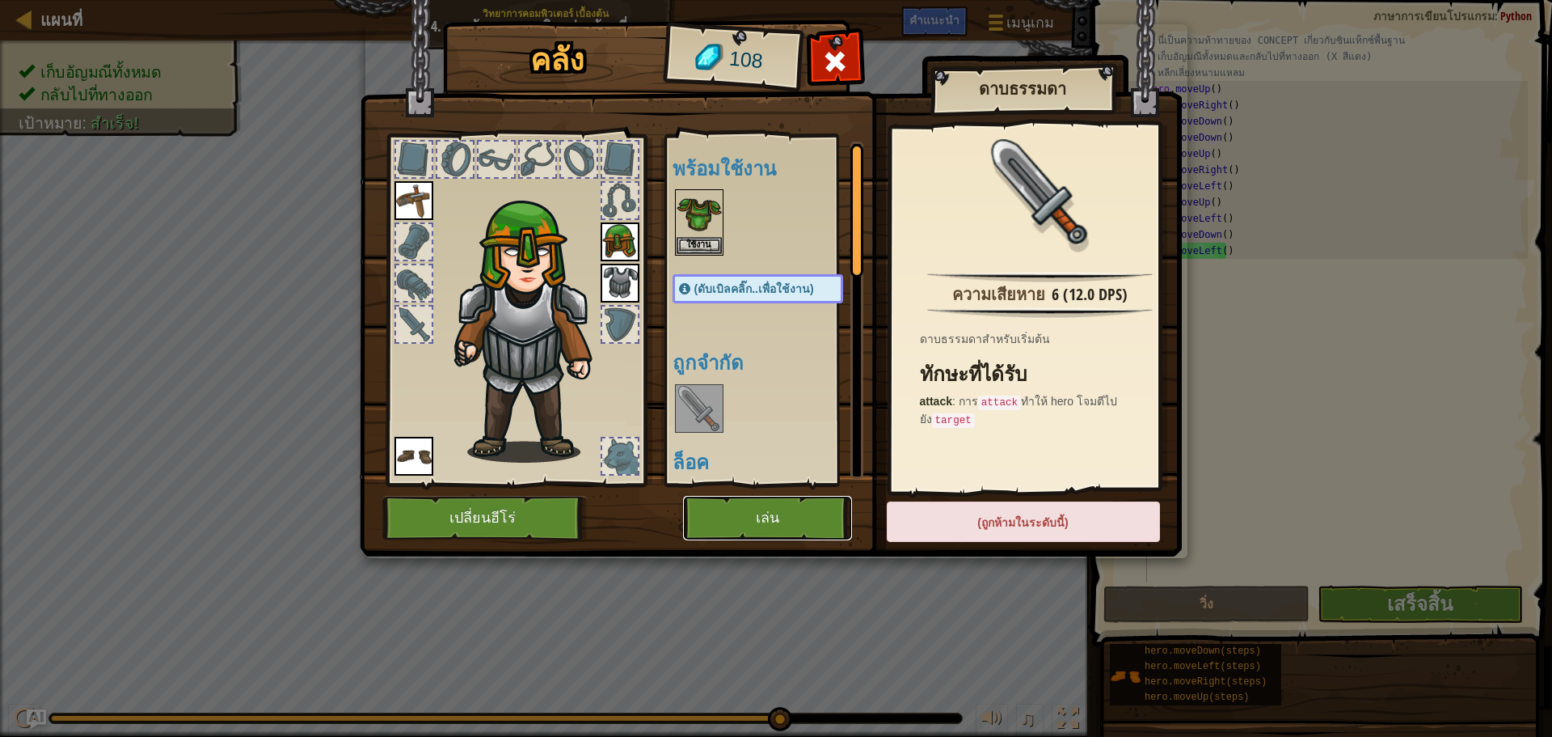
click at [762, 505] on button "เล่น" at bounding box center [767, 518] width 169 height 44
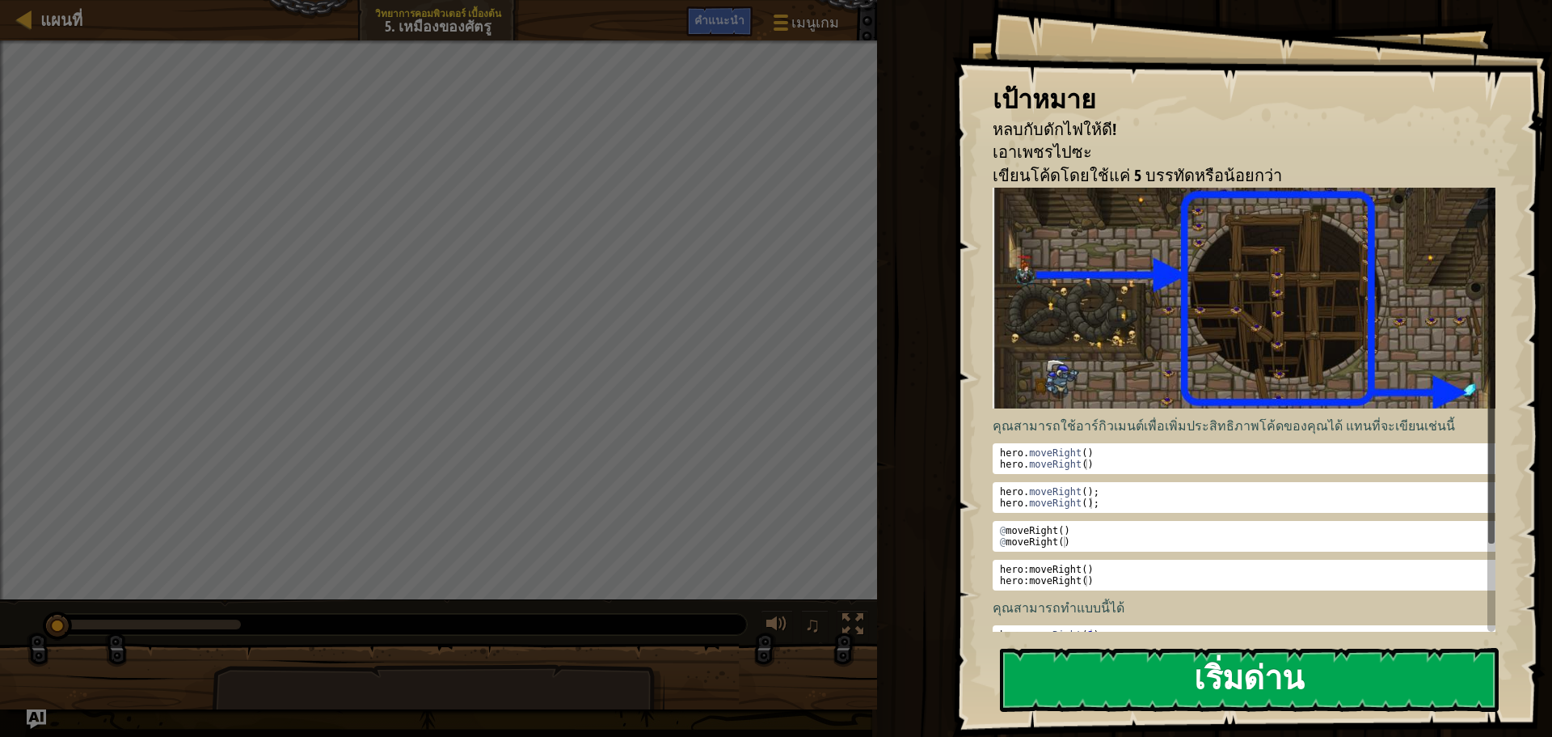
click at [1227, 676] on button "เริ่มด่าน" at bounding box center [1249, 680] width 499 height 64
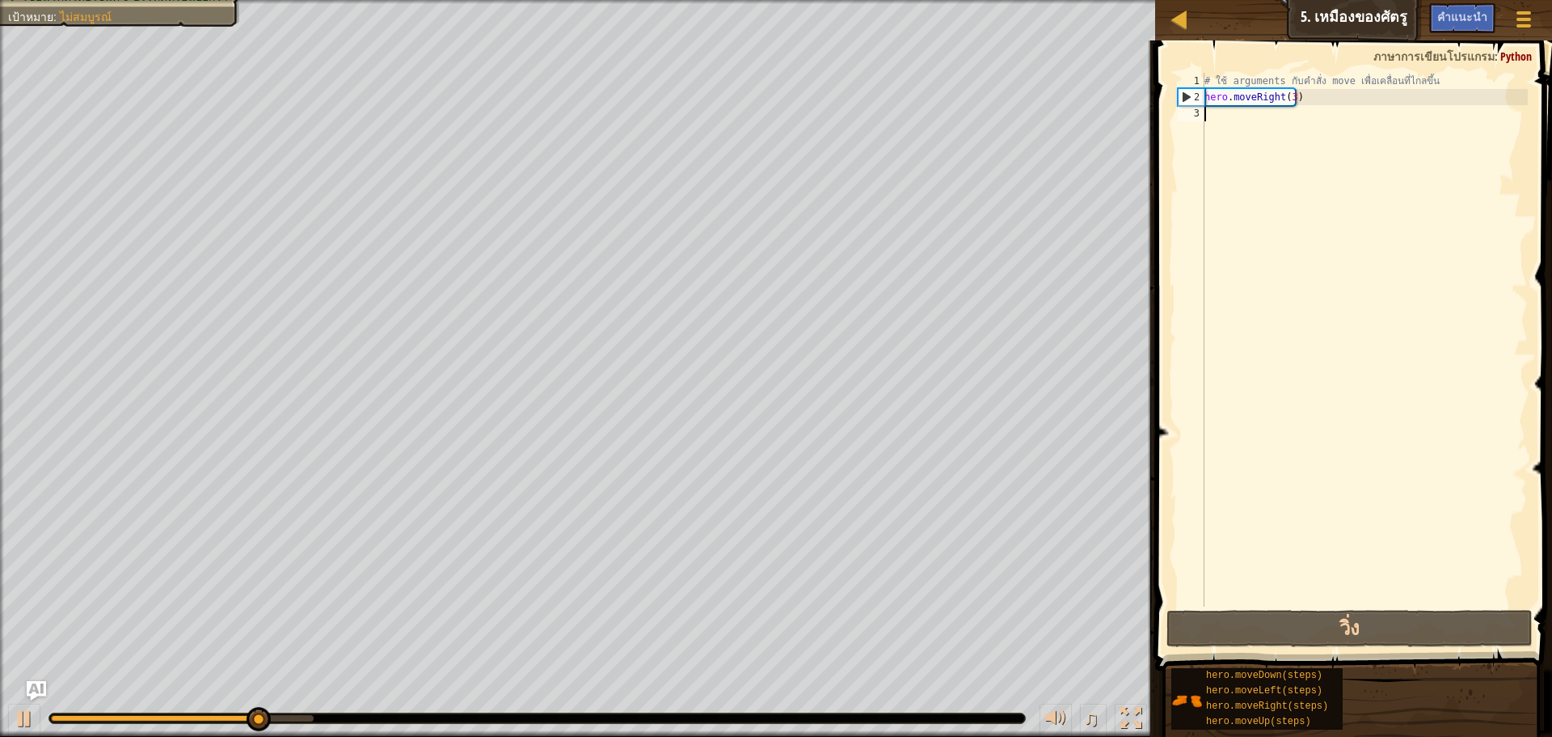
type textarea "h"
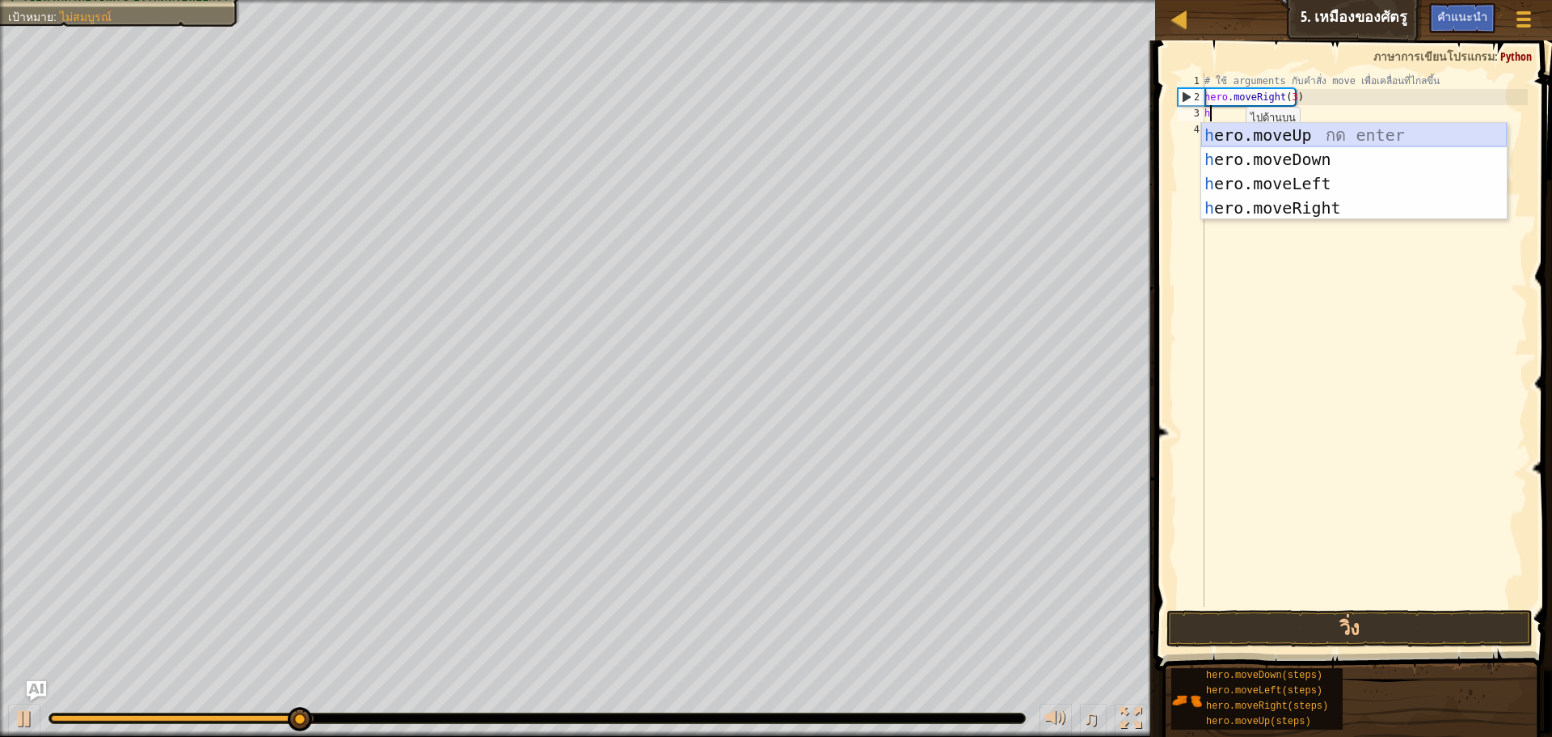
click at [1286, 133] on div "h ero.moveUp กด enter h ero.moveDown กด enter h ero.moveLeft กด enter h ero.mov…" at bounding box center [1355, 196] width 306 height 146
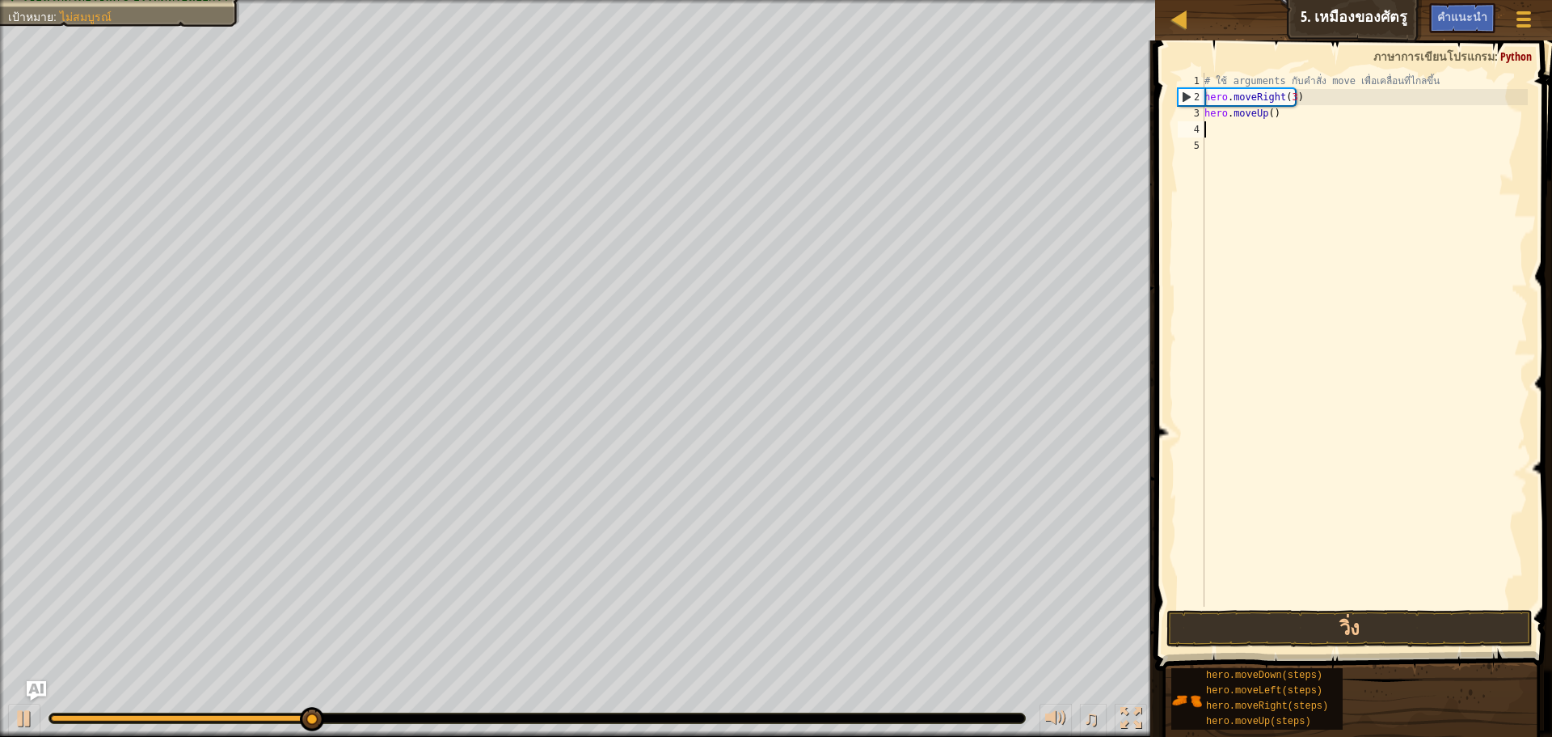
type textarea "h"
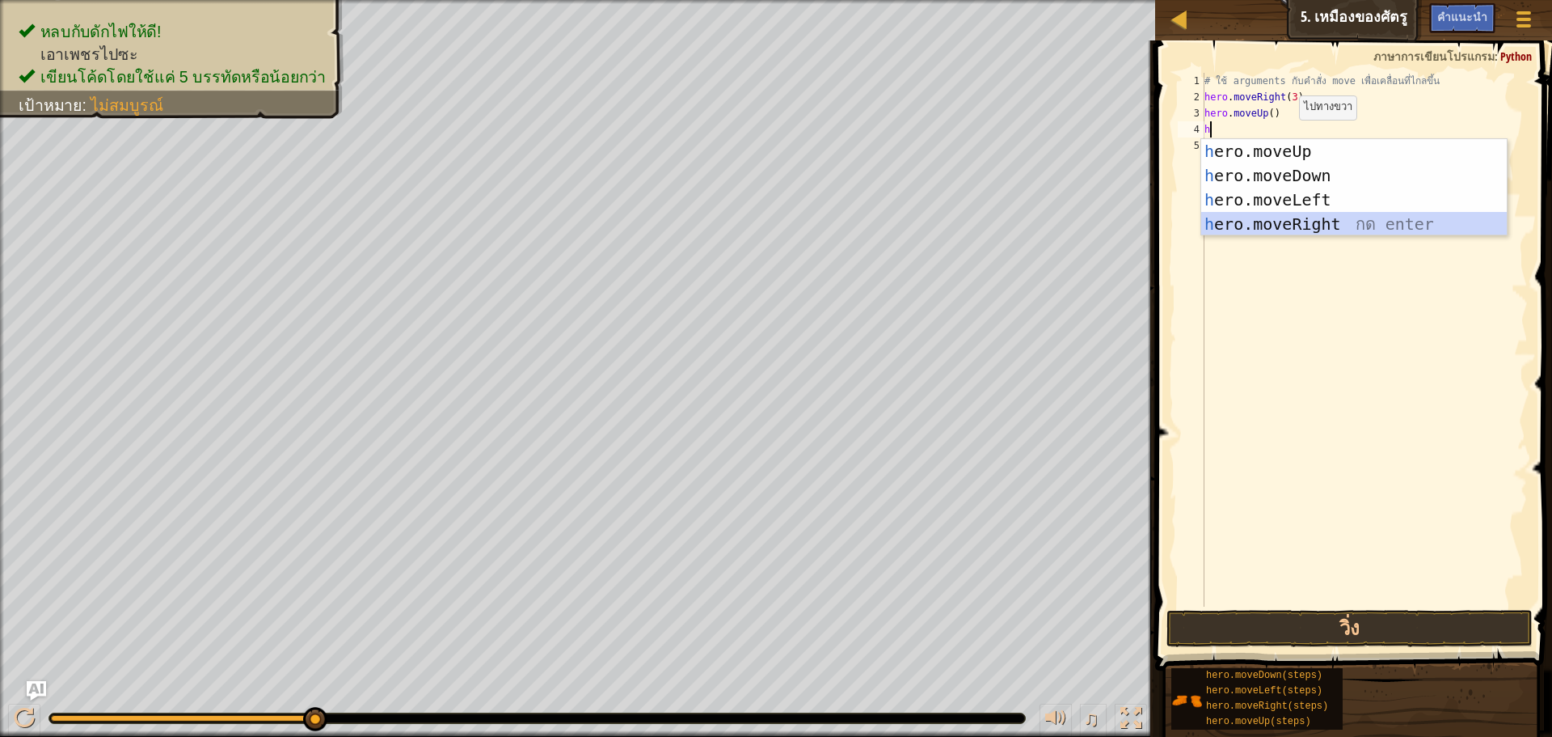
click at [1288, 220] on div "h ero.moveUp กด enter h ero.moveDown กด enter h ero.moveLeft กด enter h ero.mov…" at bounding box center [1355, 212] width 306 height 146
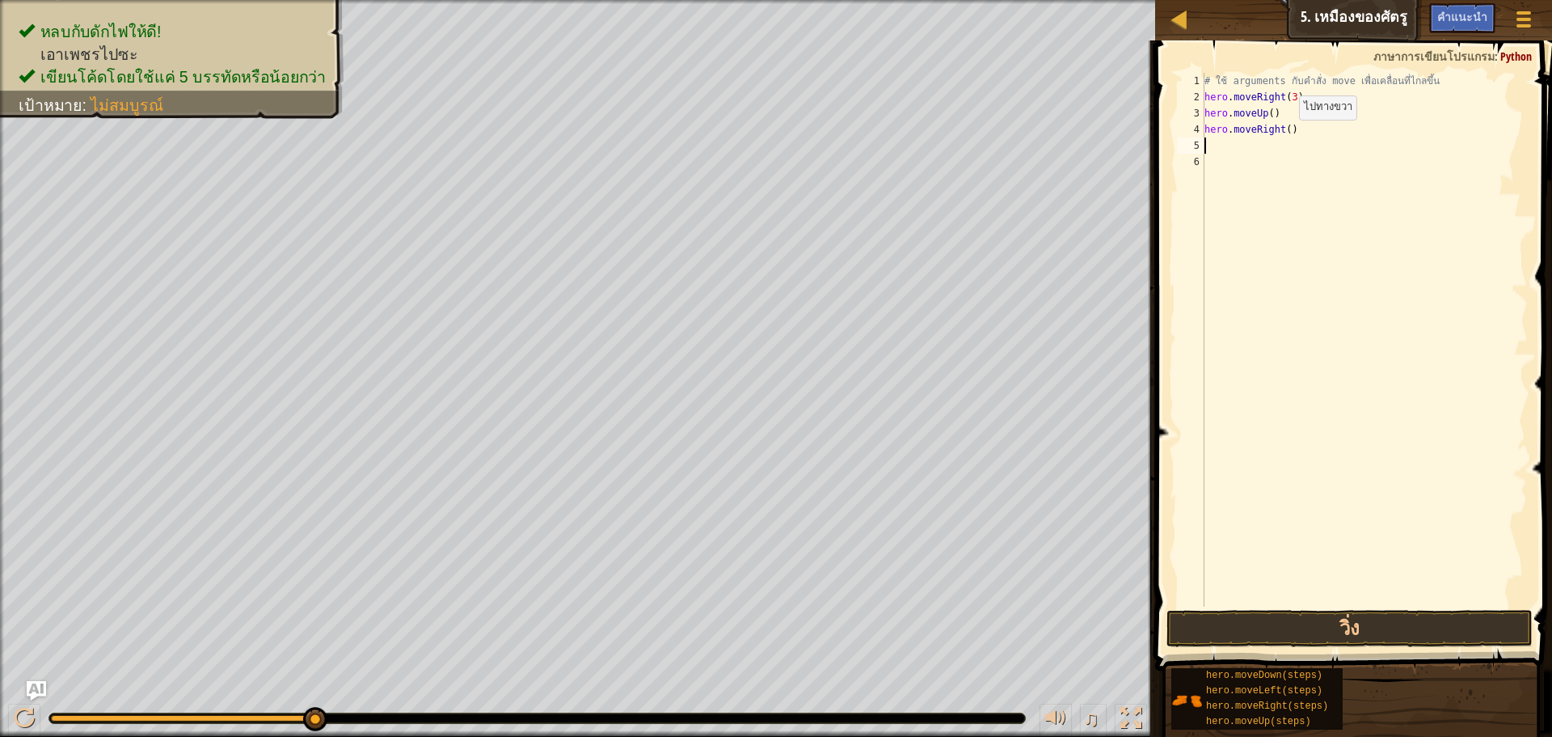
type textarea "h"
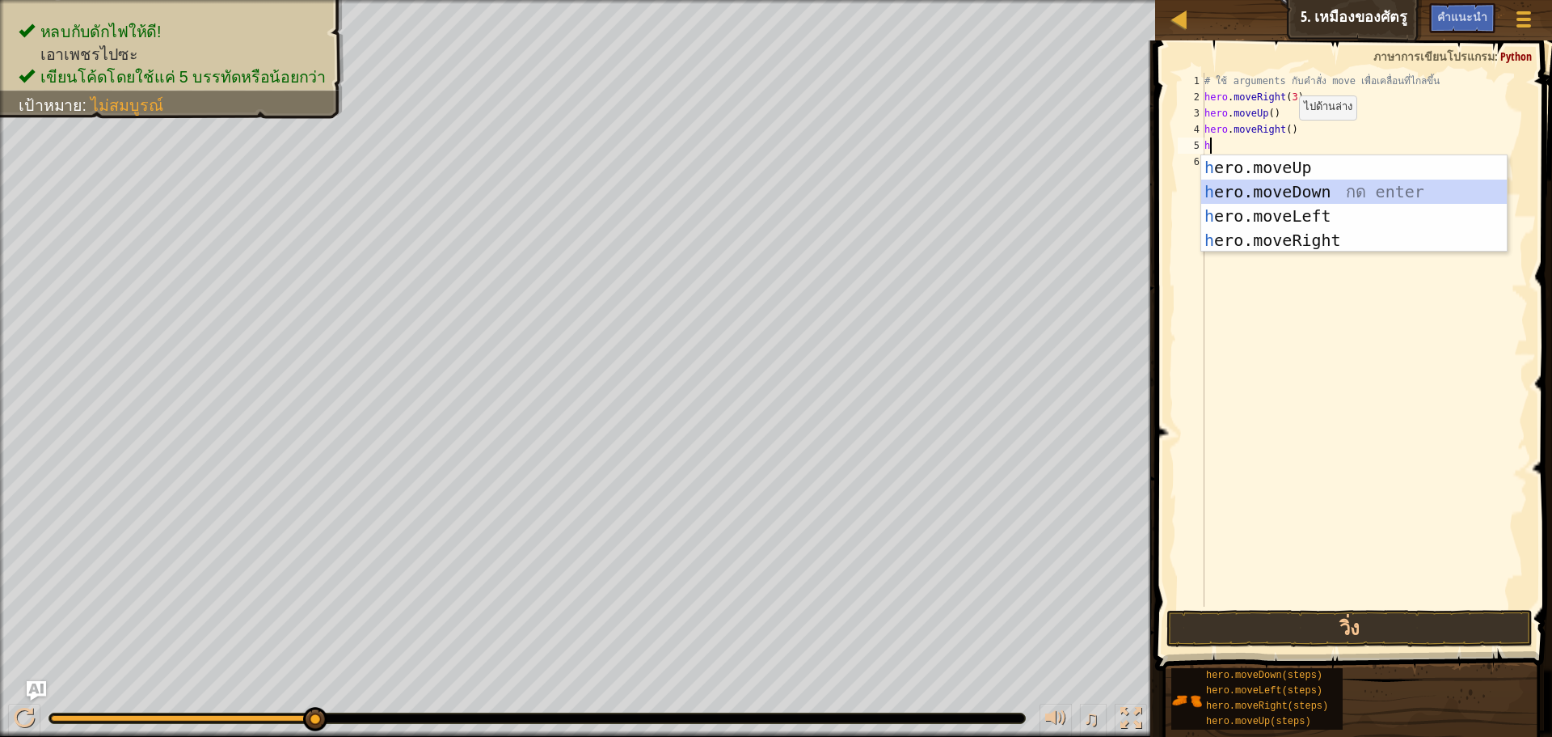
click at [1310, 185] on div "h ero.moveUp กด enter h ero.moveDown กด enter h ero.moveLeft กด enter h ero.mov…" at bounding box center [1355, 228] width 306 height 146
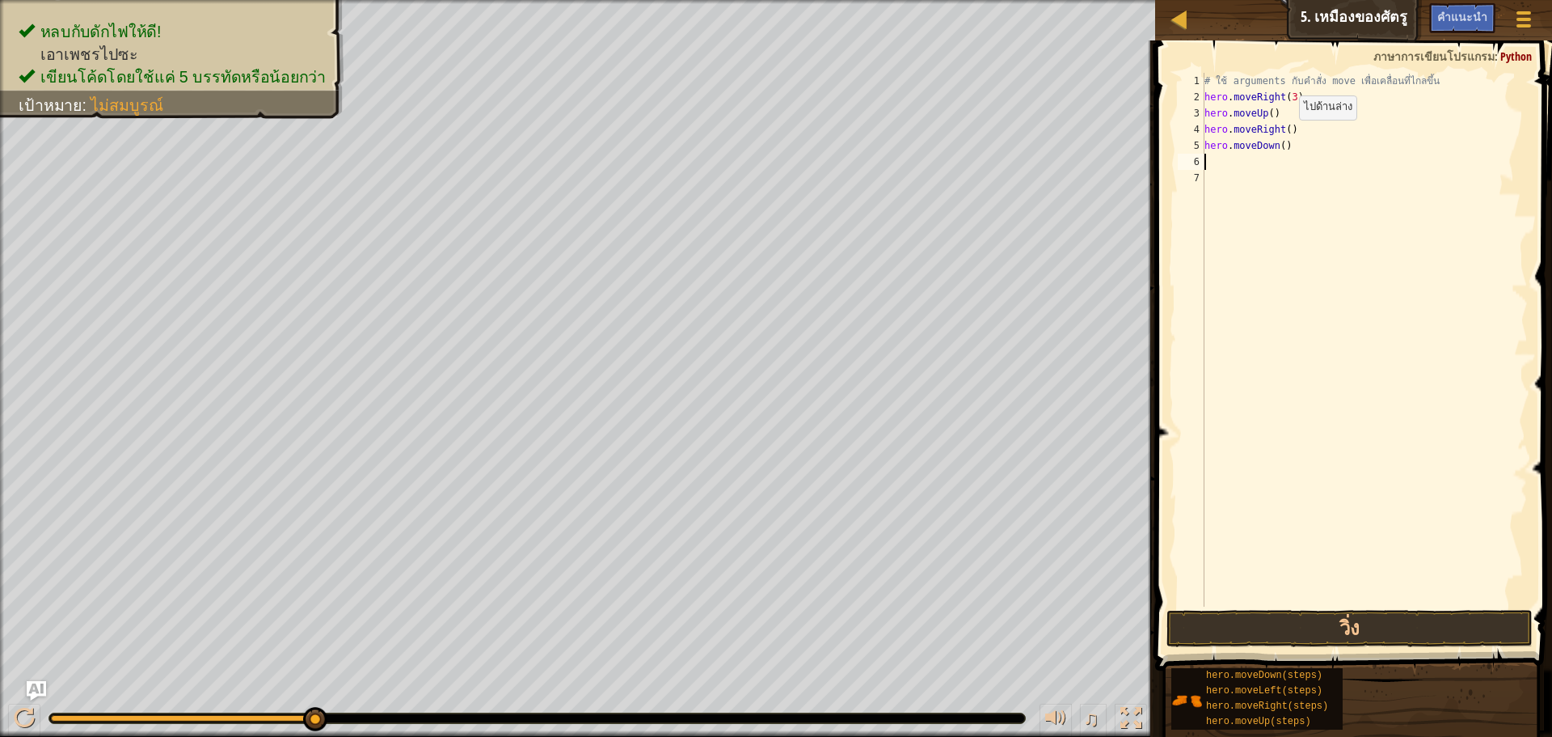
type textarea "h"
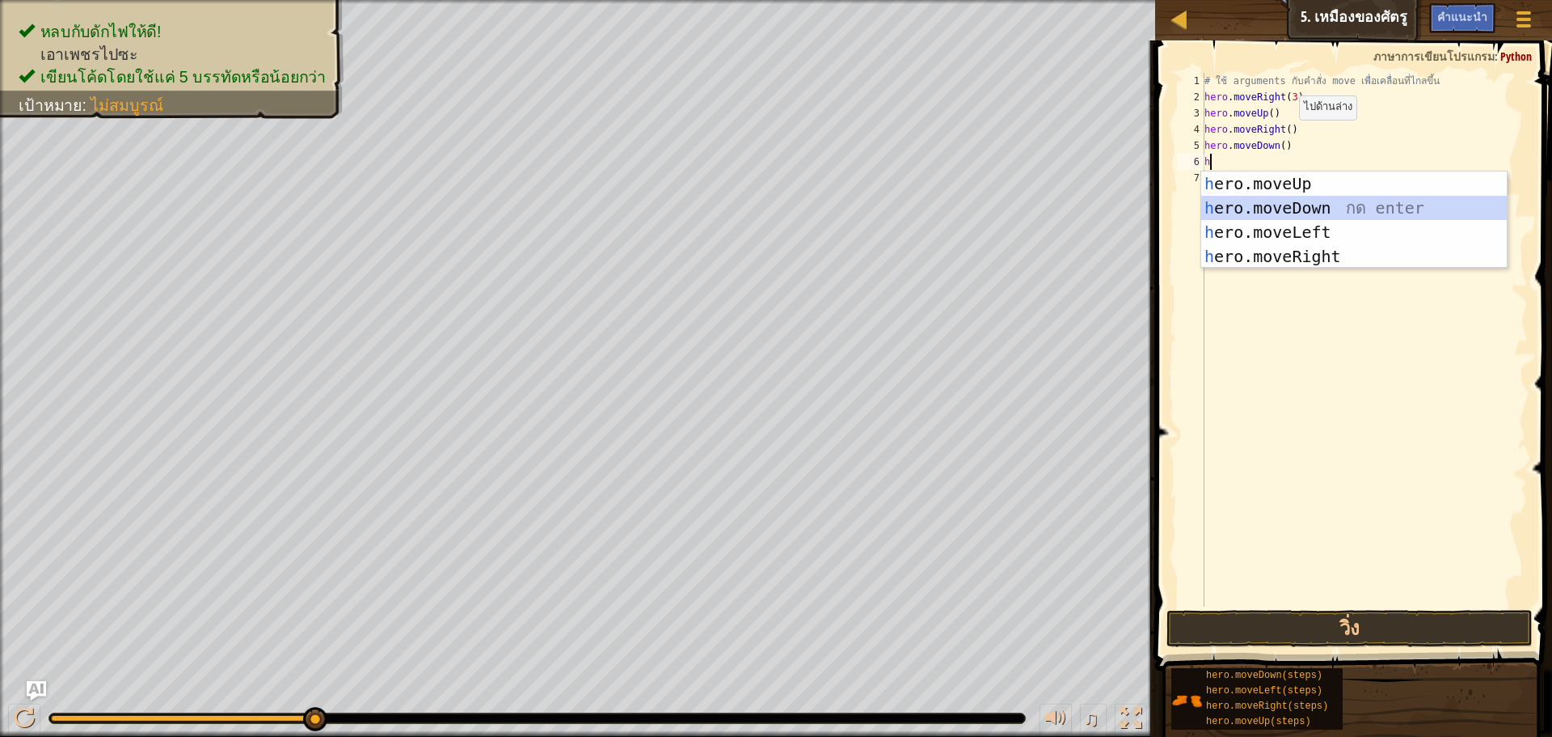
click at [1307, 203] on div "h ero.moveUp กด enter h ero.moveDown กด enter h ero.moveLeft กด enter h ero.mov…" at bounding box center [1355, 244] width 306 height 146
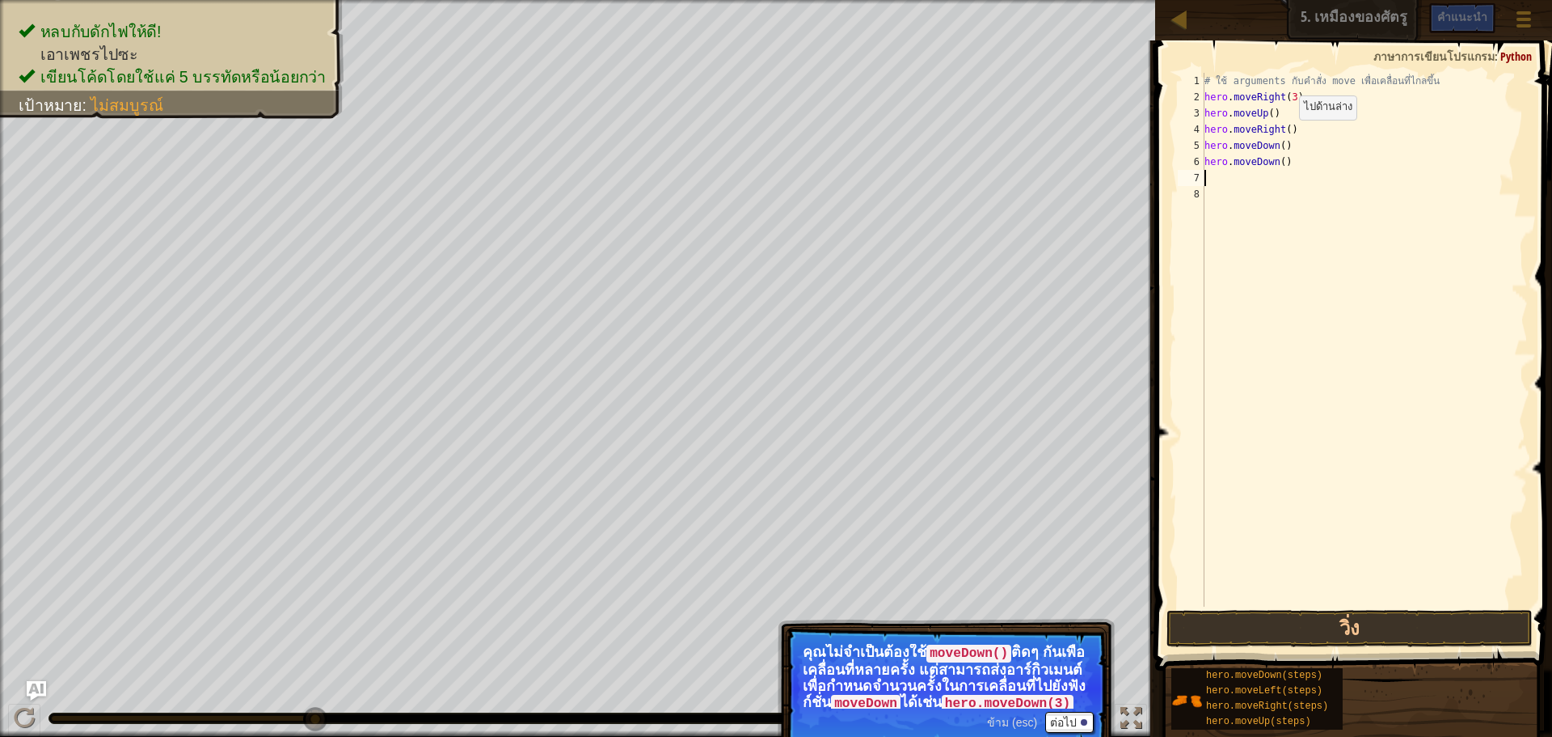
type textarea "h"
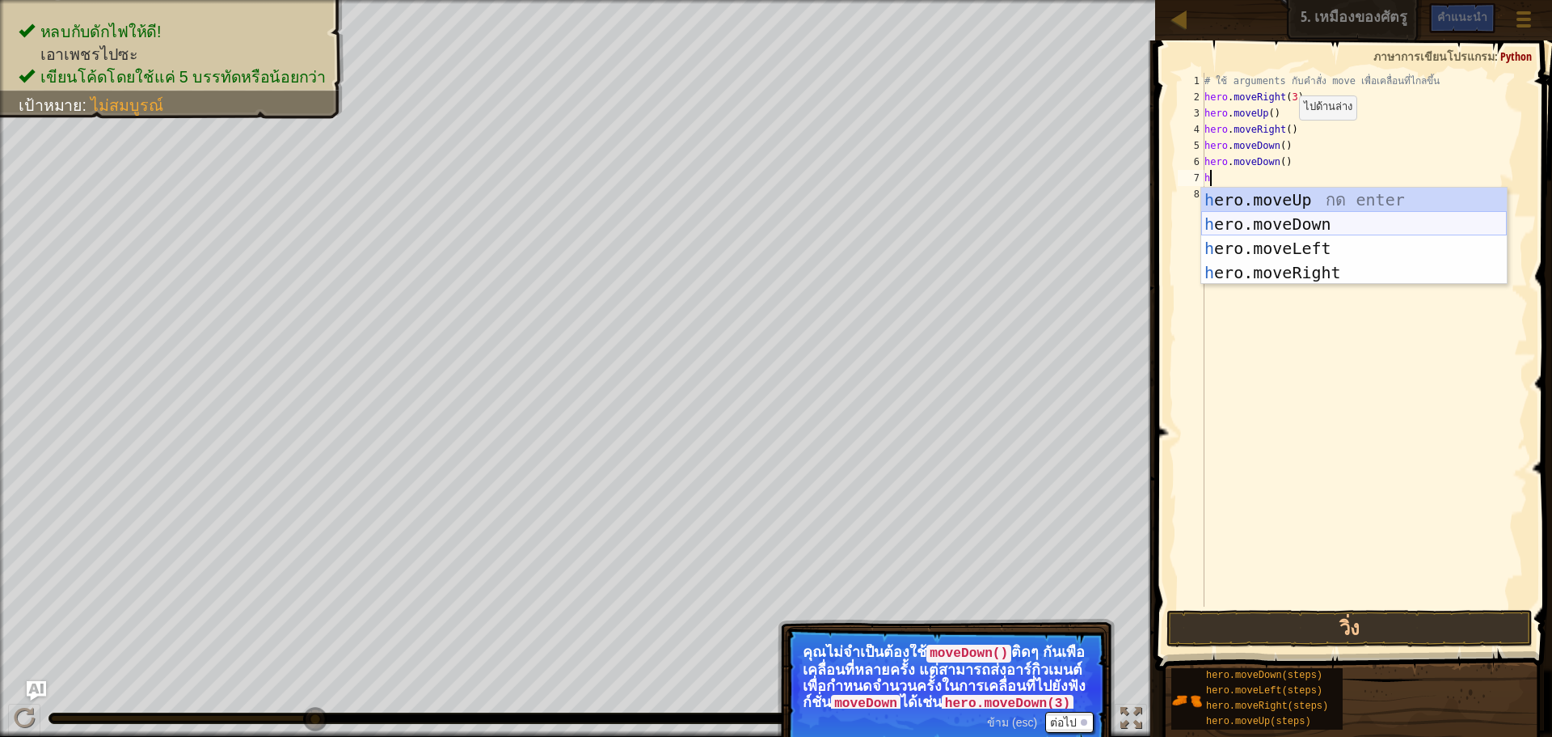
click at [1262, 218] on div "h ero.moveUp กด enter h ero.moveDown กด enter h ero.moveLeft กด enter h ero.mov…" at bounding box center [1355, 261] width 306 height 146
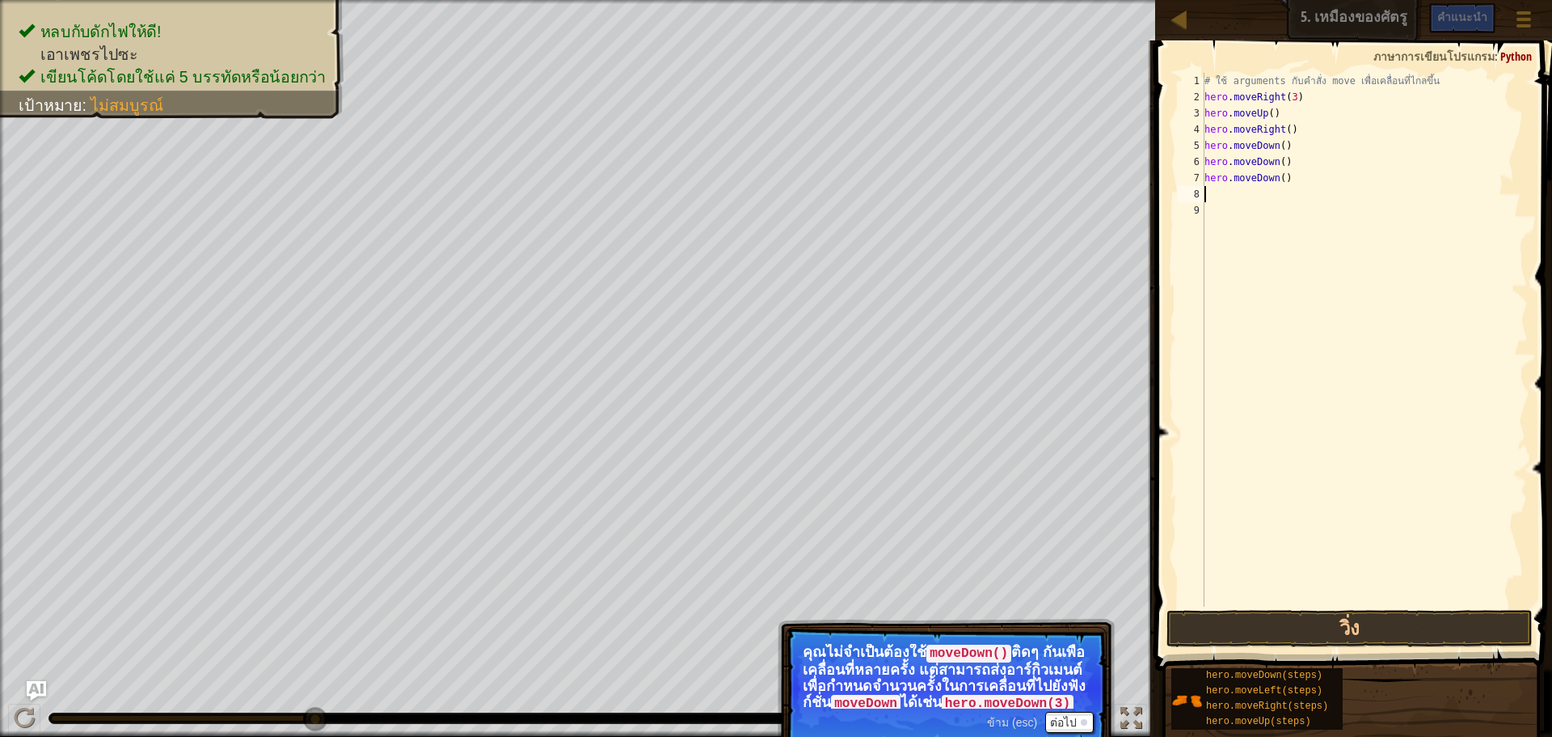
type textarea "h"
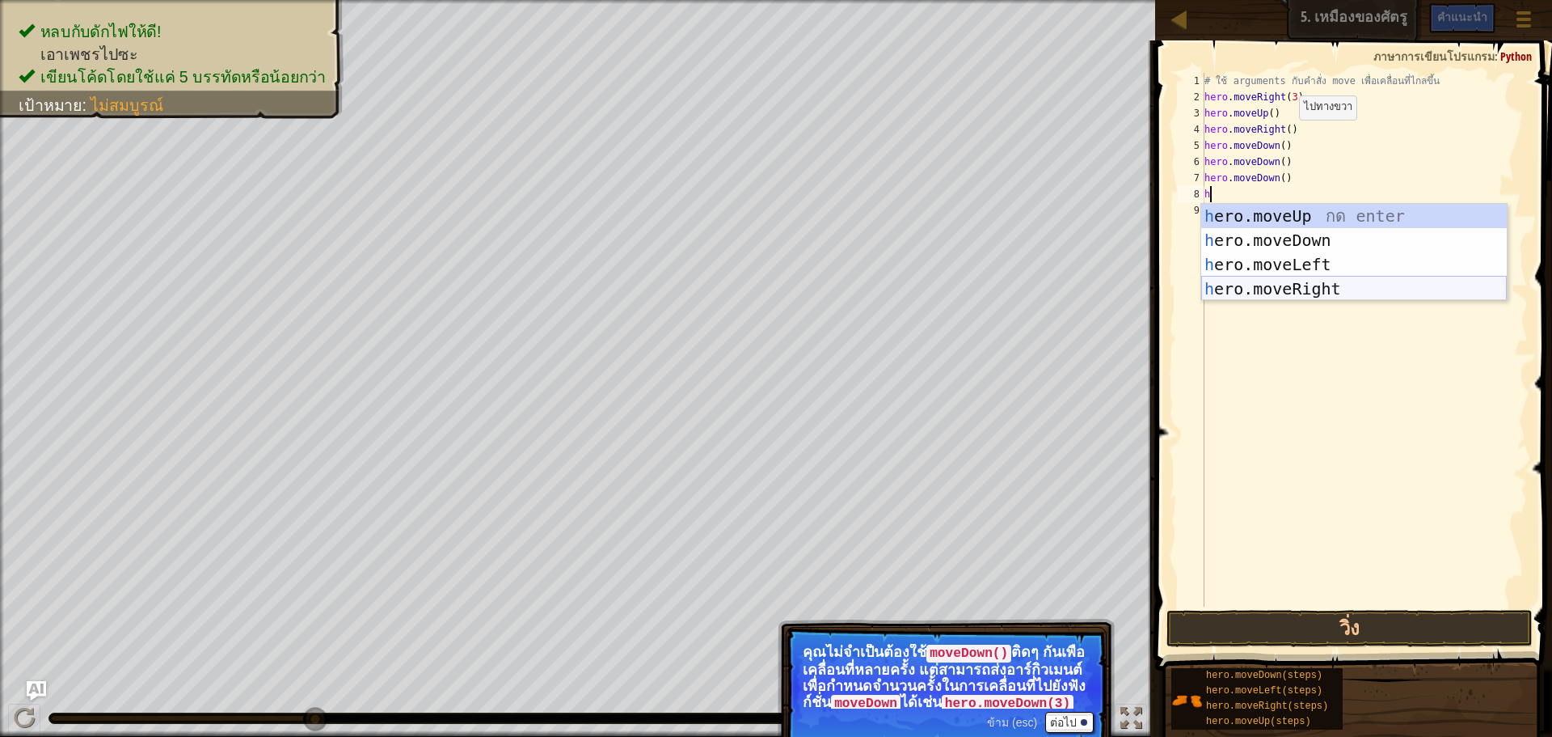
click at [1269, 287] on div "h ero.moveUp กด enter h ero.moveDown กด enter h ero.moveLeft กด enter h ero.mov…" at bounding box center [1355, 277] width 306 height 146
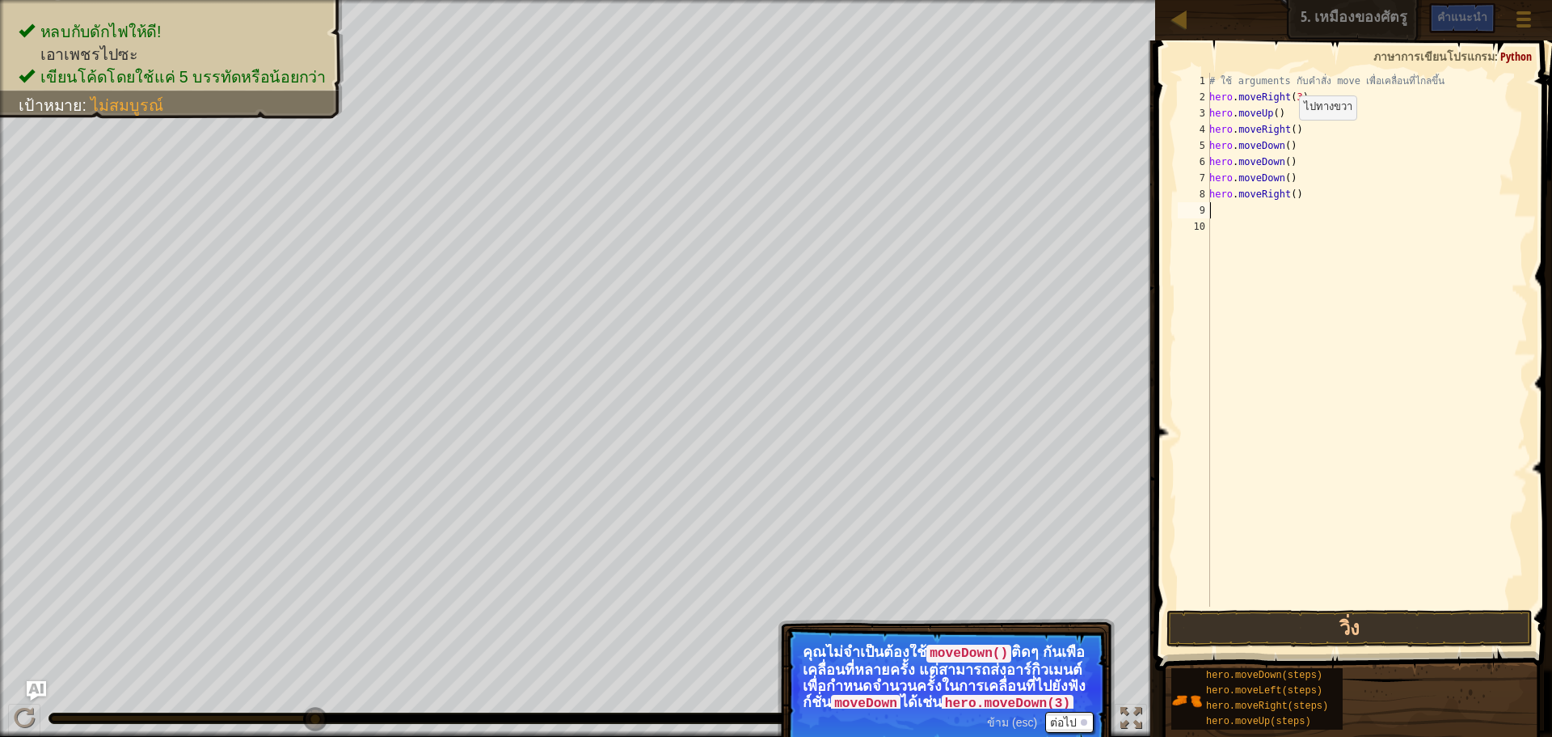
type textarea "h"
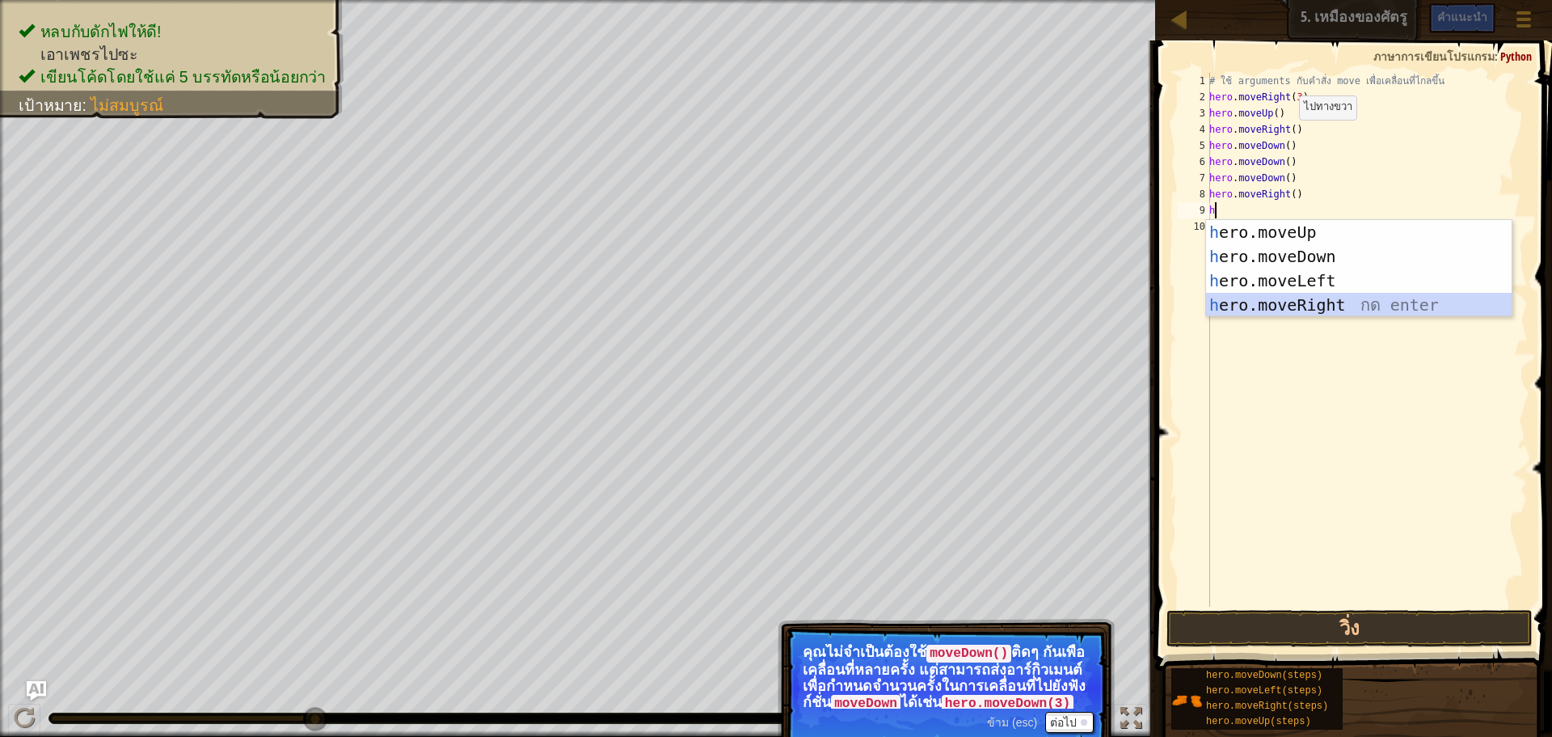
click at [1280, 301] on div "h ero.moveUp กด enter h ero.moveDown กด enter h ero.moveLeft กด enter h ero.mov…" at bounding box center [1359, 293] width 306 height 146
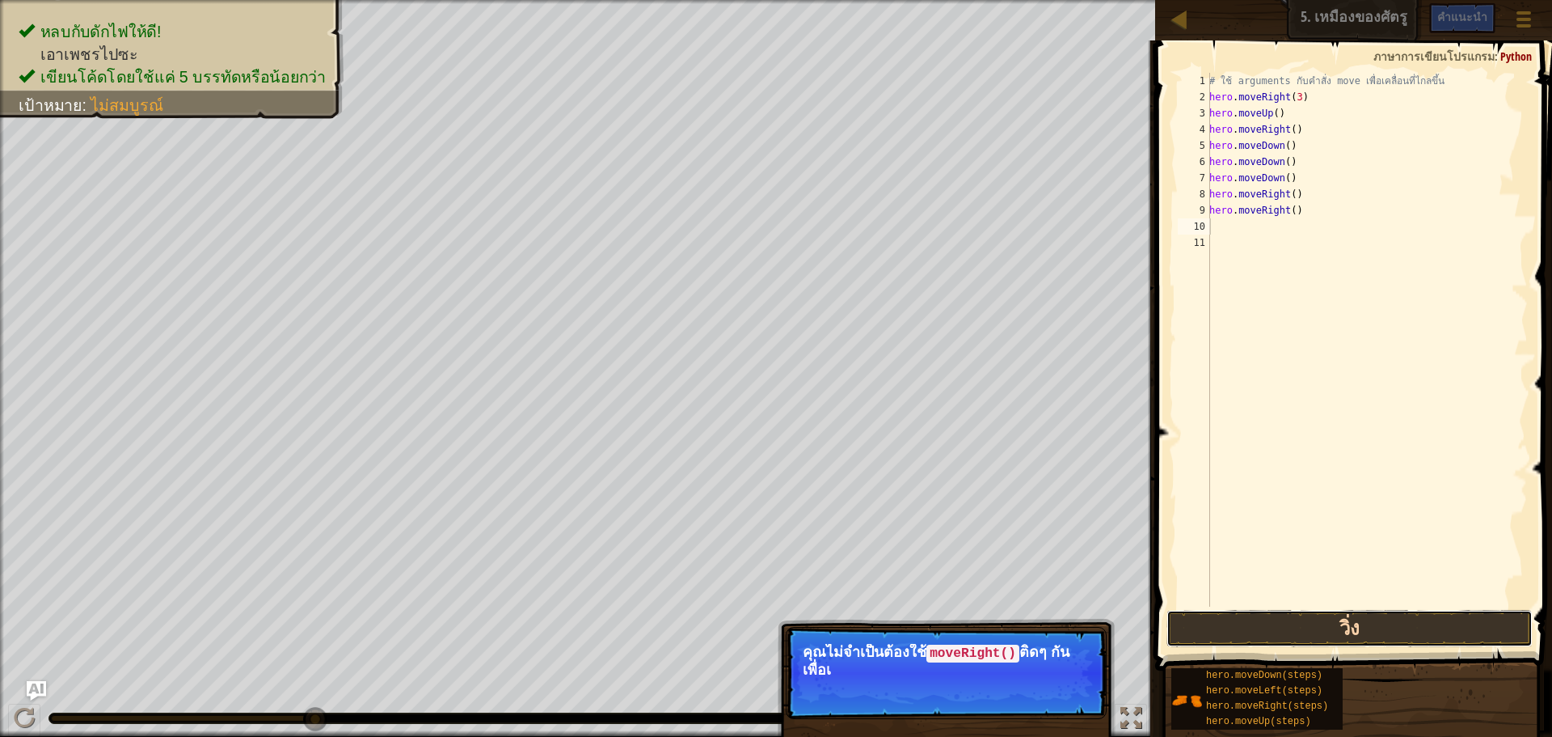
click at [1396, 625] on button "วิ่ง" at bounding box center [1350, 628] width 366 height 37
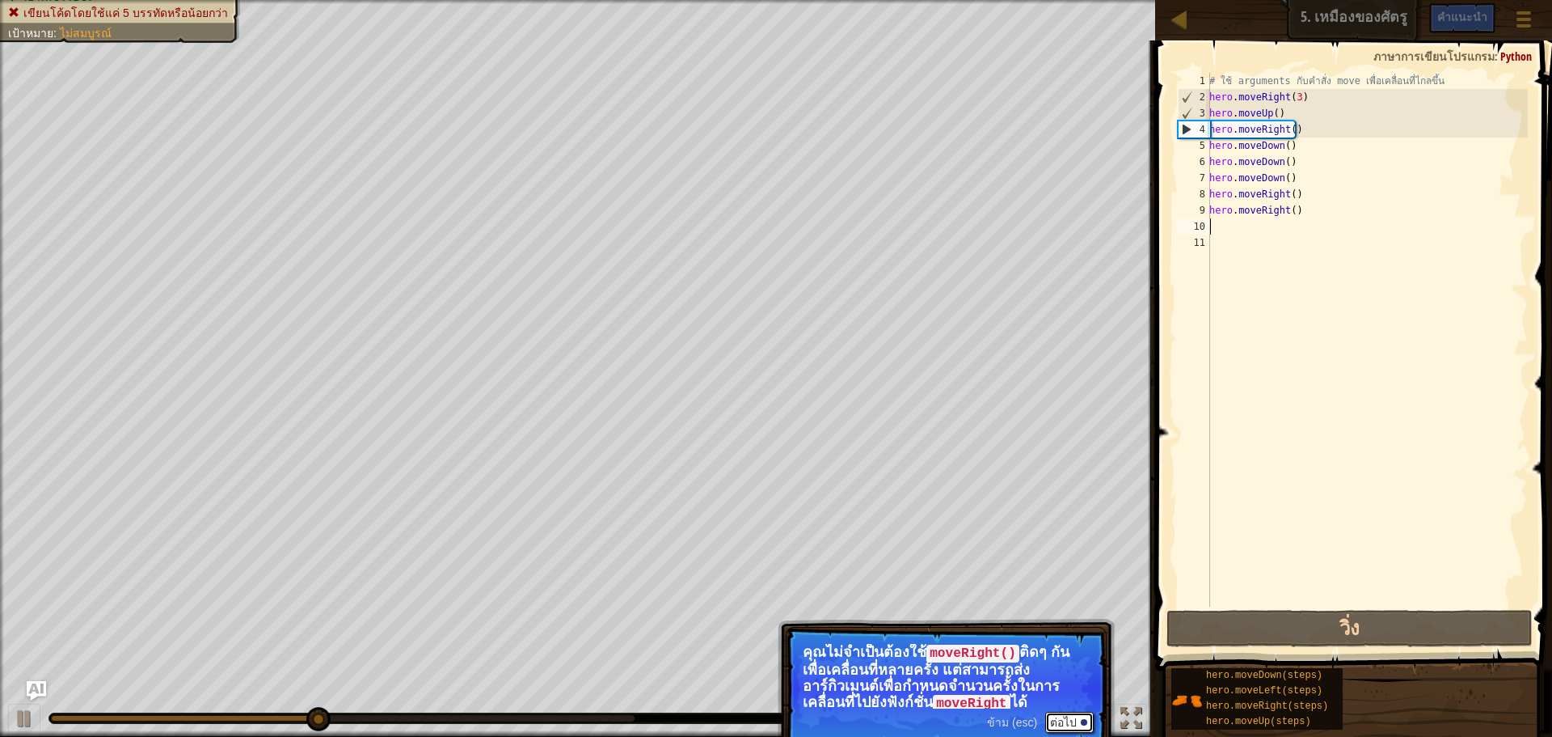
click at [1066, 715] on button "ต่อไป" at bounding box center [1069, 722] width 49 height 21
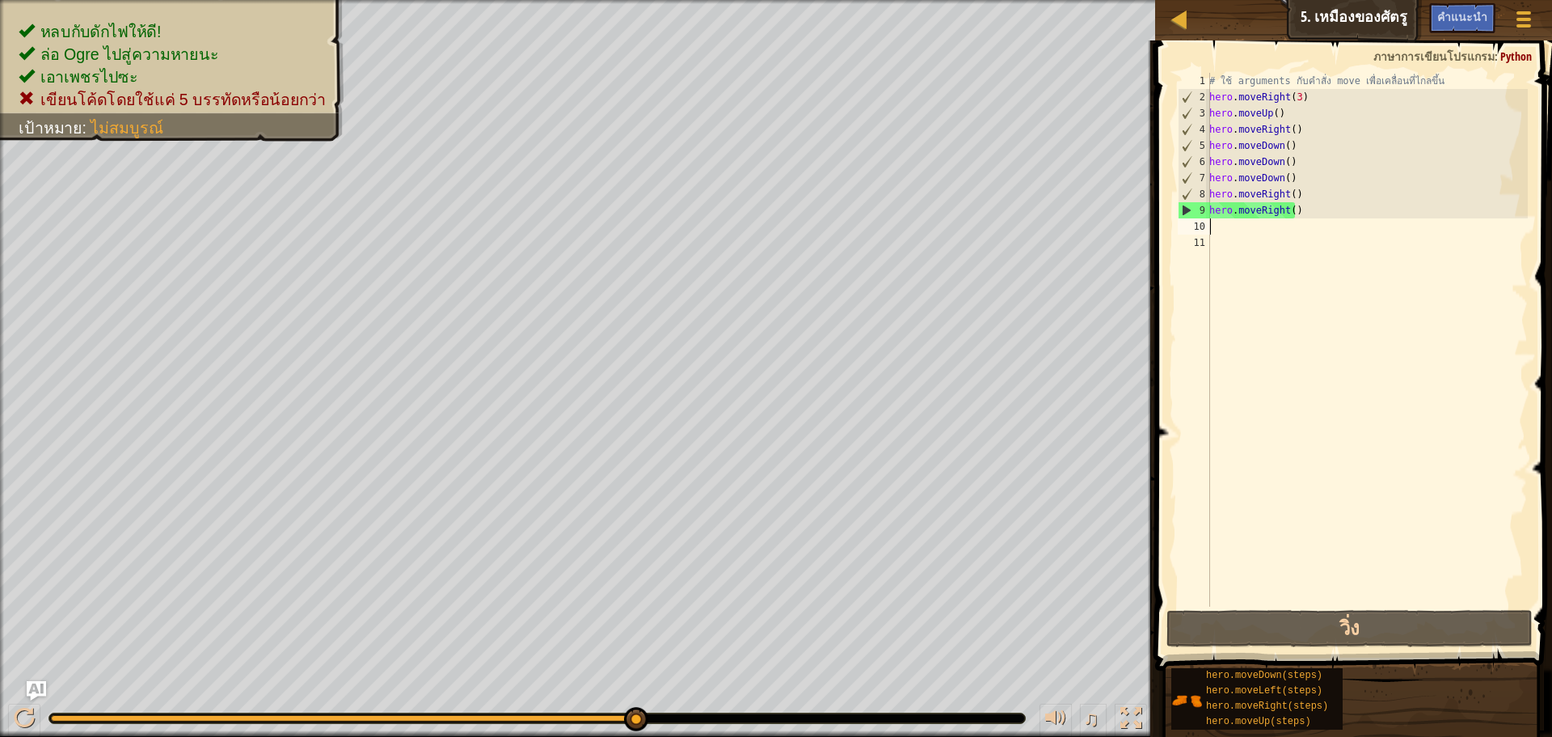
type textarea "h"
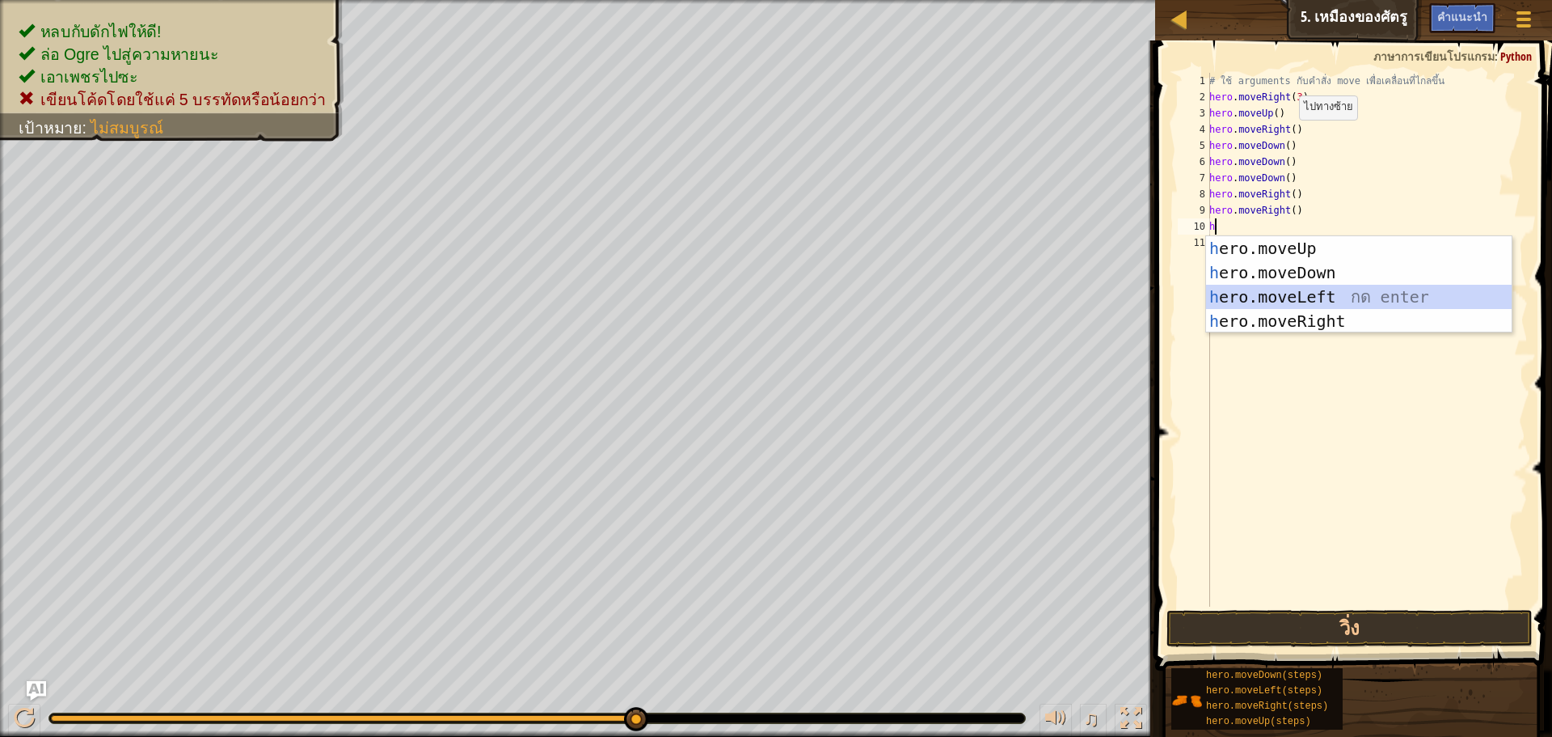
click at [1279, 298] on div "h ero.moveUp กด enter h ero.moveDown กด enter h ero.moveLeft กด enter h ero.mov…" at bounding box center [1359, 309] width 306 height 146
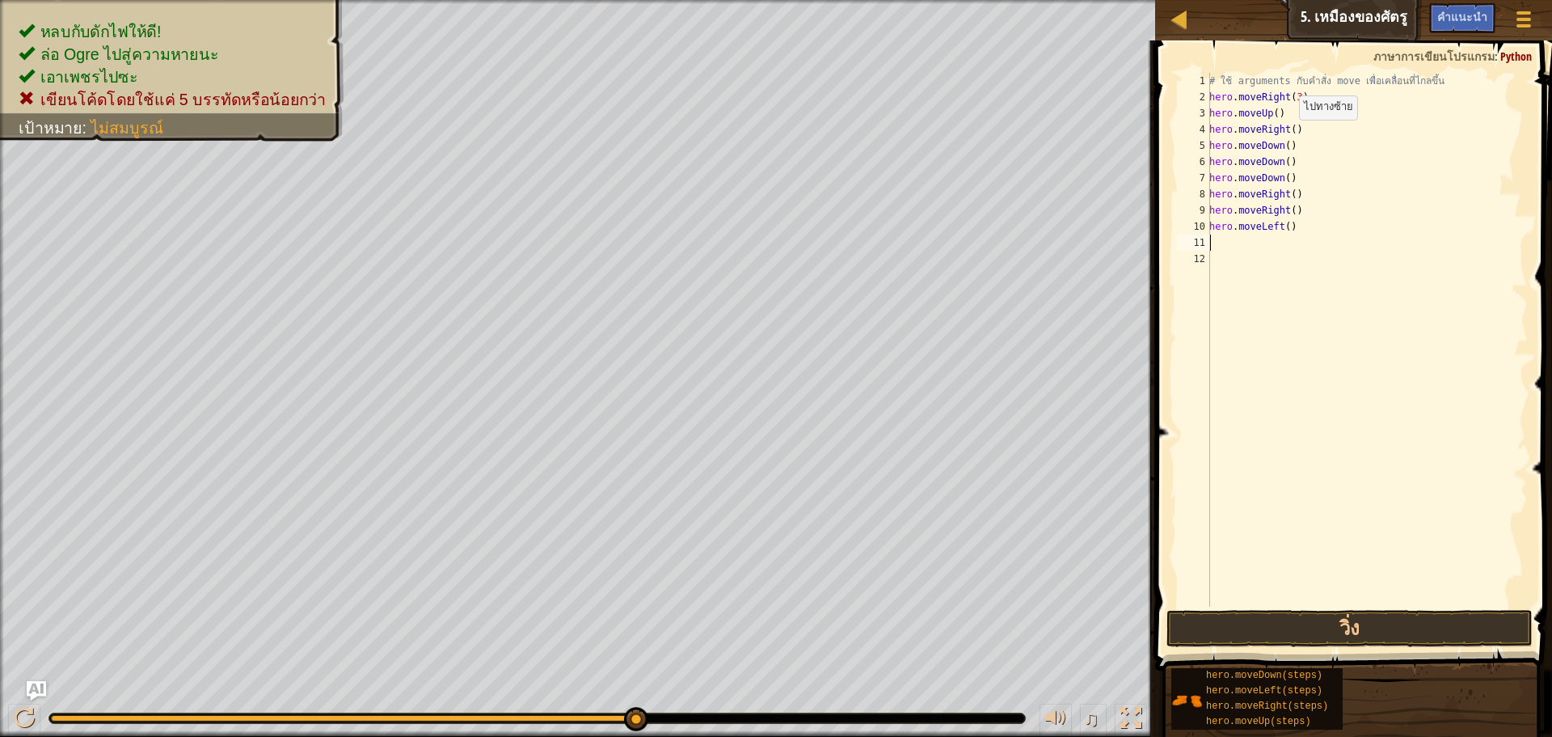
type textarea "h"
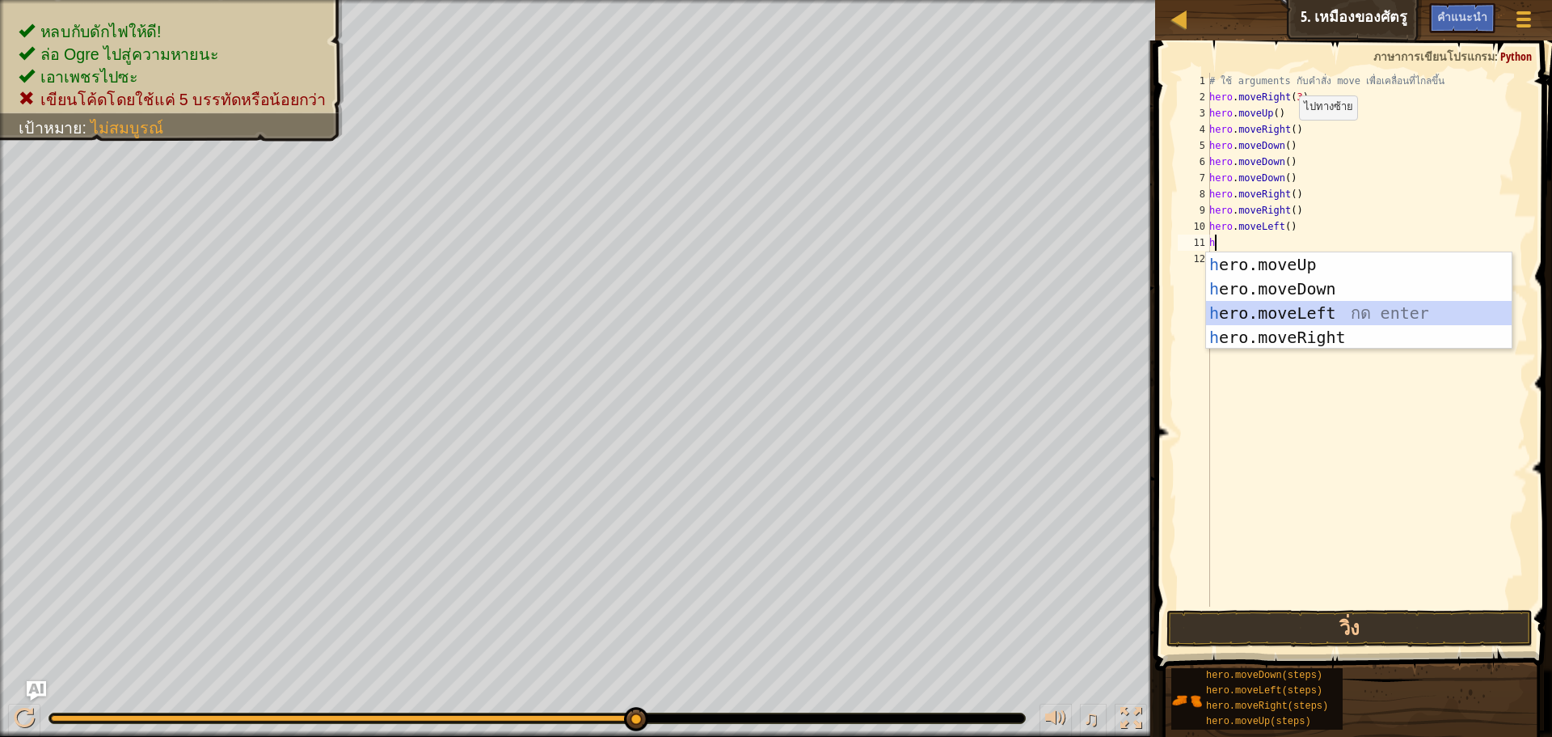
click at [1279, 307] on div "h ero.moveUp กด enter h ero.moveDown กด enter h ero.moveLeft กด enter h ero.mov…" at bounding box center [1359, 325] width 306 height 146
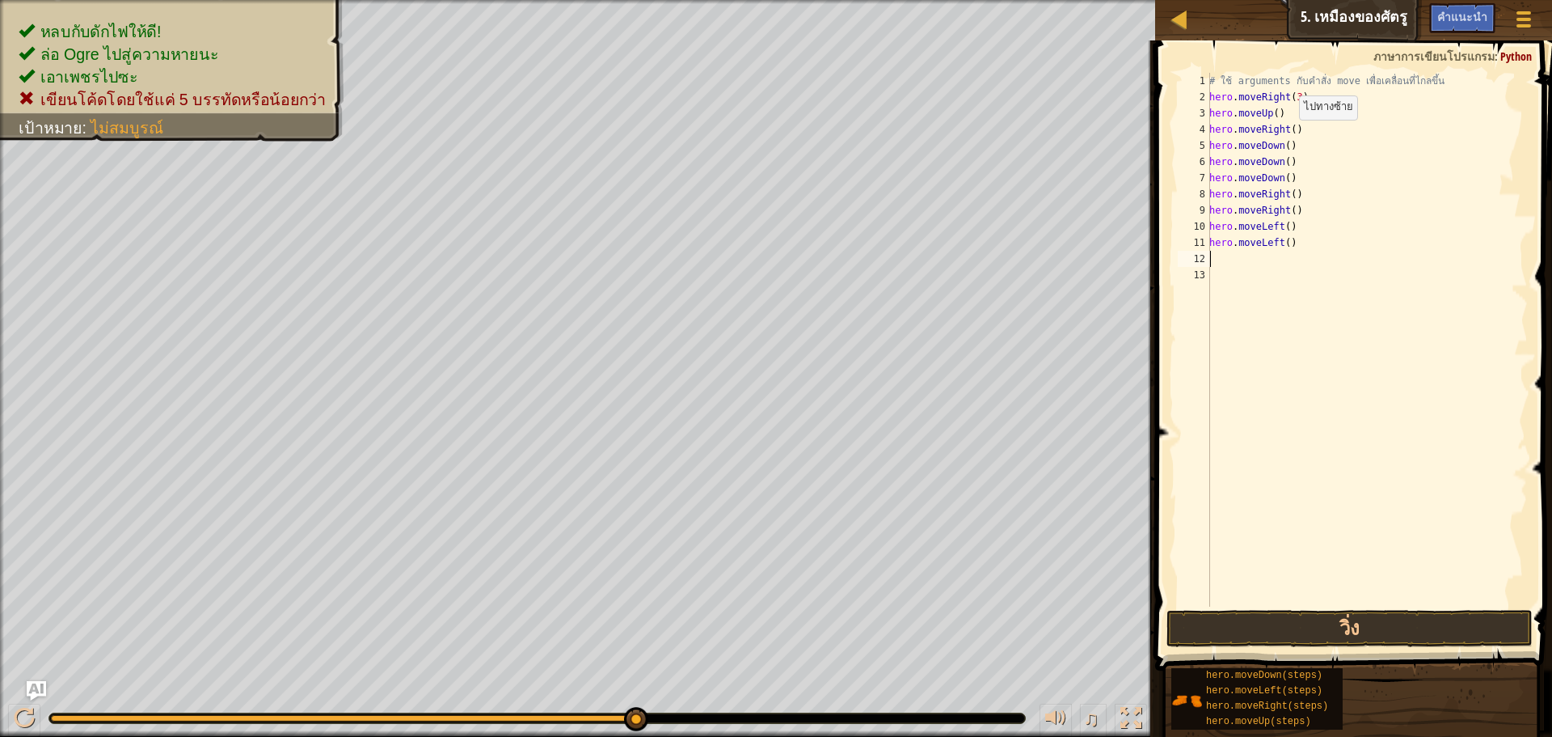
type textarea "h"
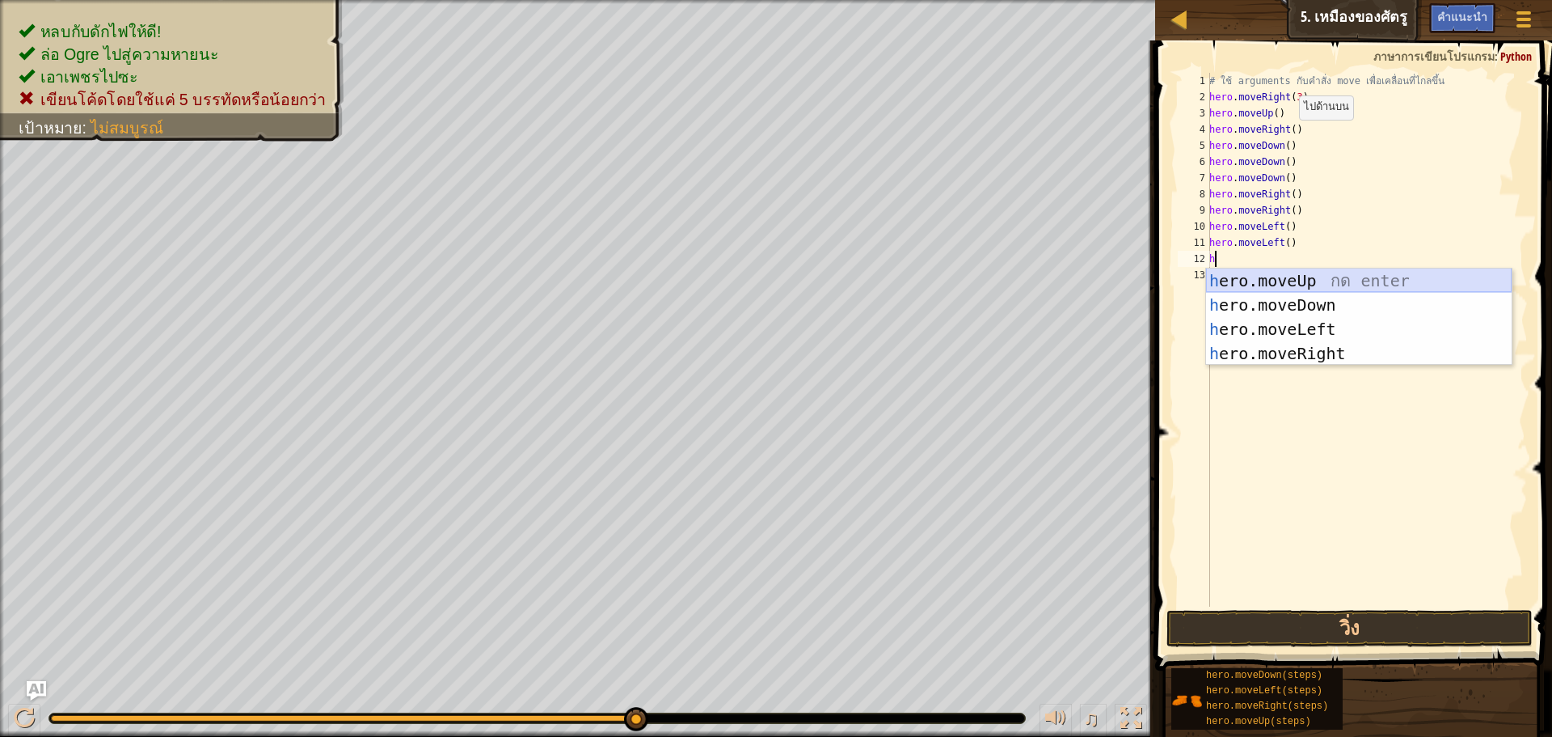
click at [1286, 277] on div "h ero.moveUp กด enter h ero.moveDown กด enter h ero.moveLeft กด enter h ero.mov…" at bounding box center [1359, 341] width 306 height 146
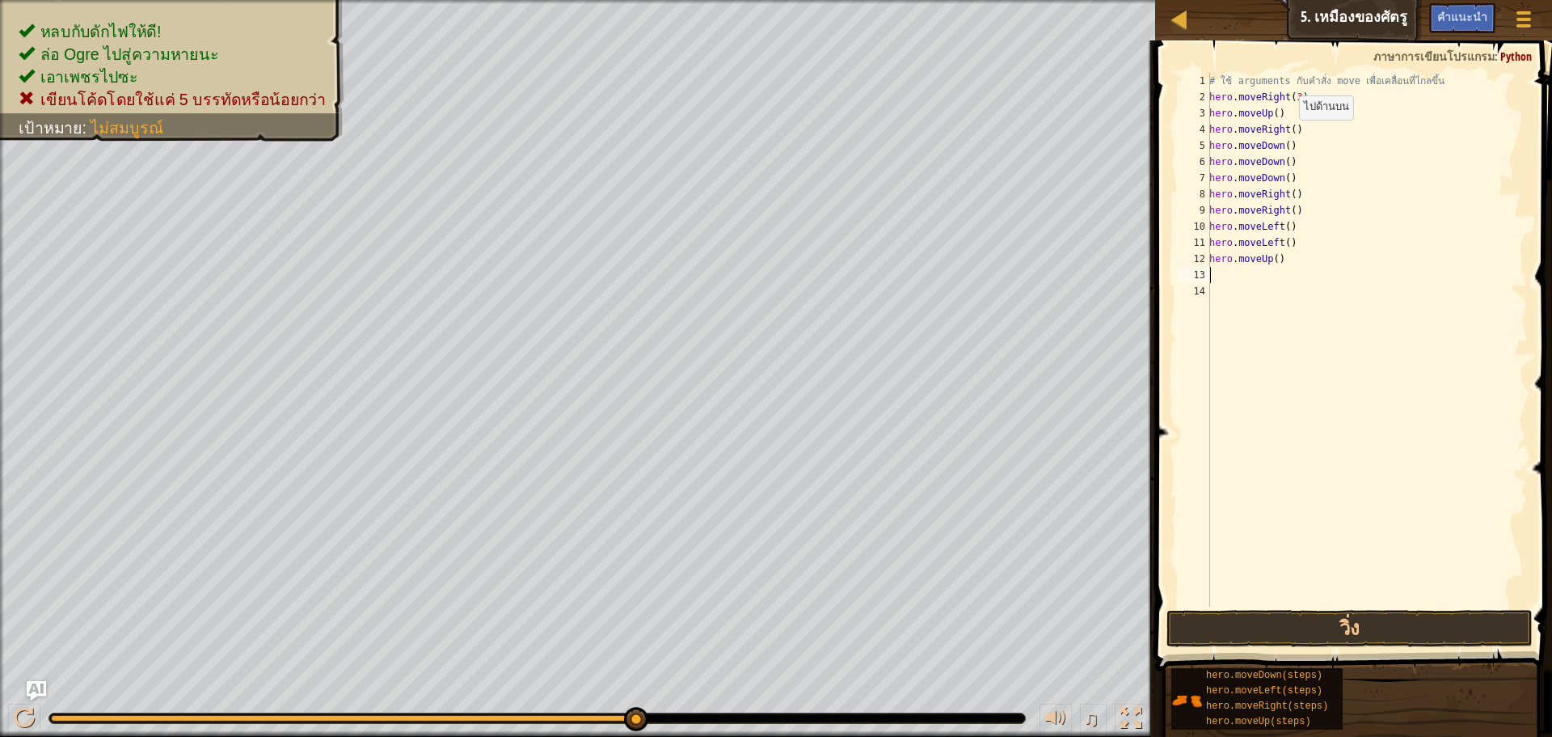
type textarea "h"
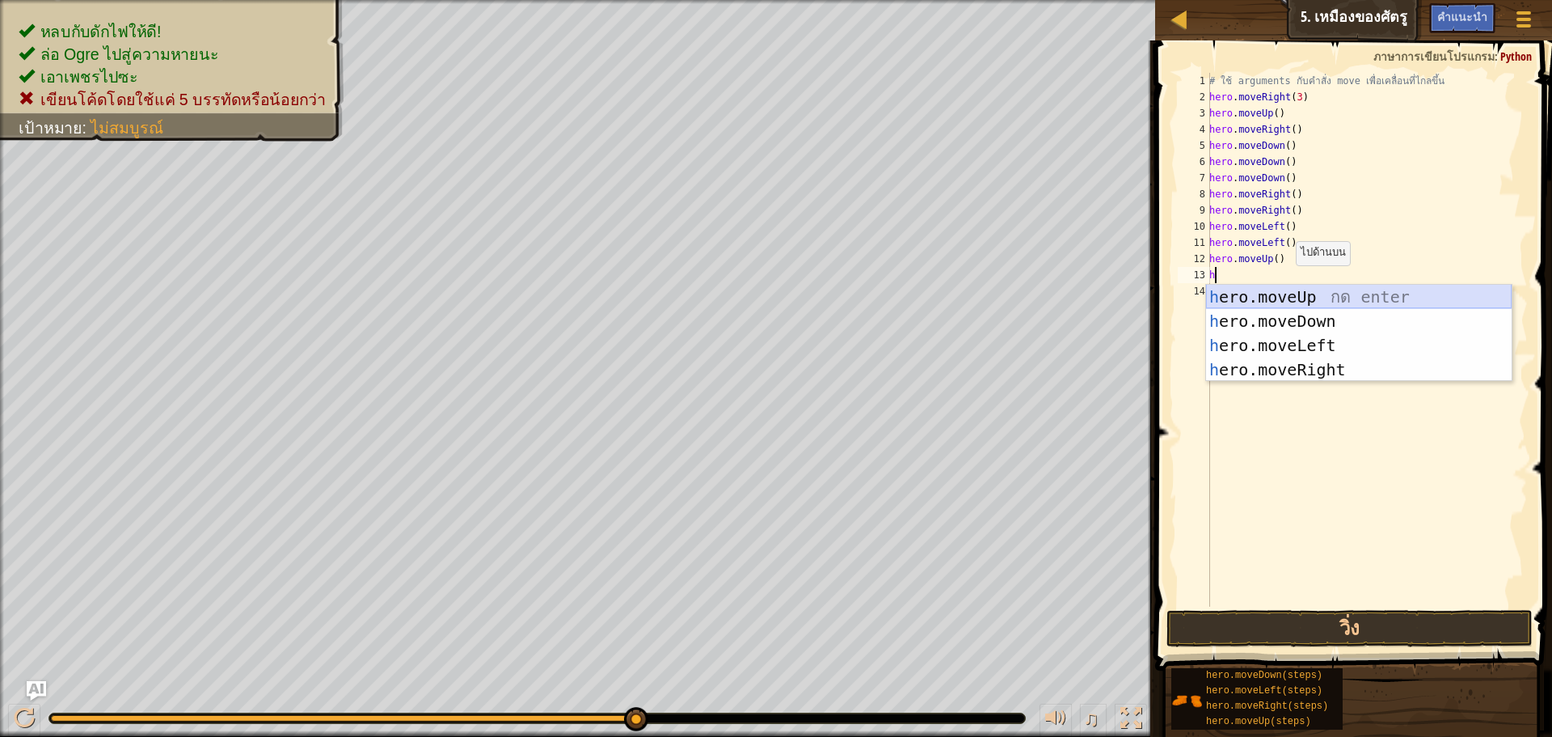
click at [1287, 290] on div "h ero.moveUp กด enter h ero.moveDown กด enter h ero.moveLeft กด enter h ero.mov…" at bounding box center [1359, 358] width 306 height 146
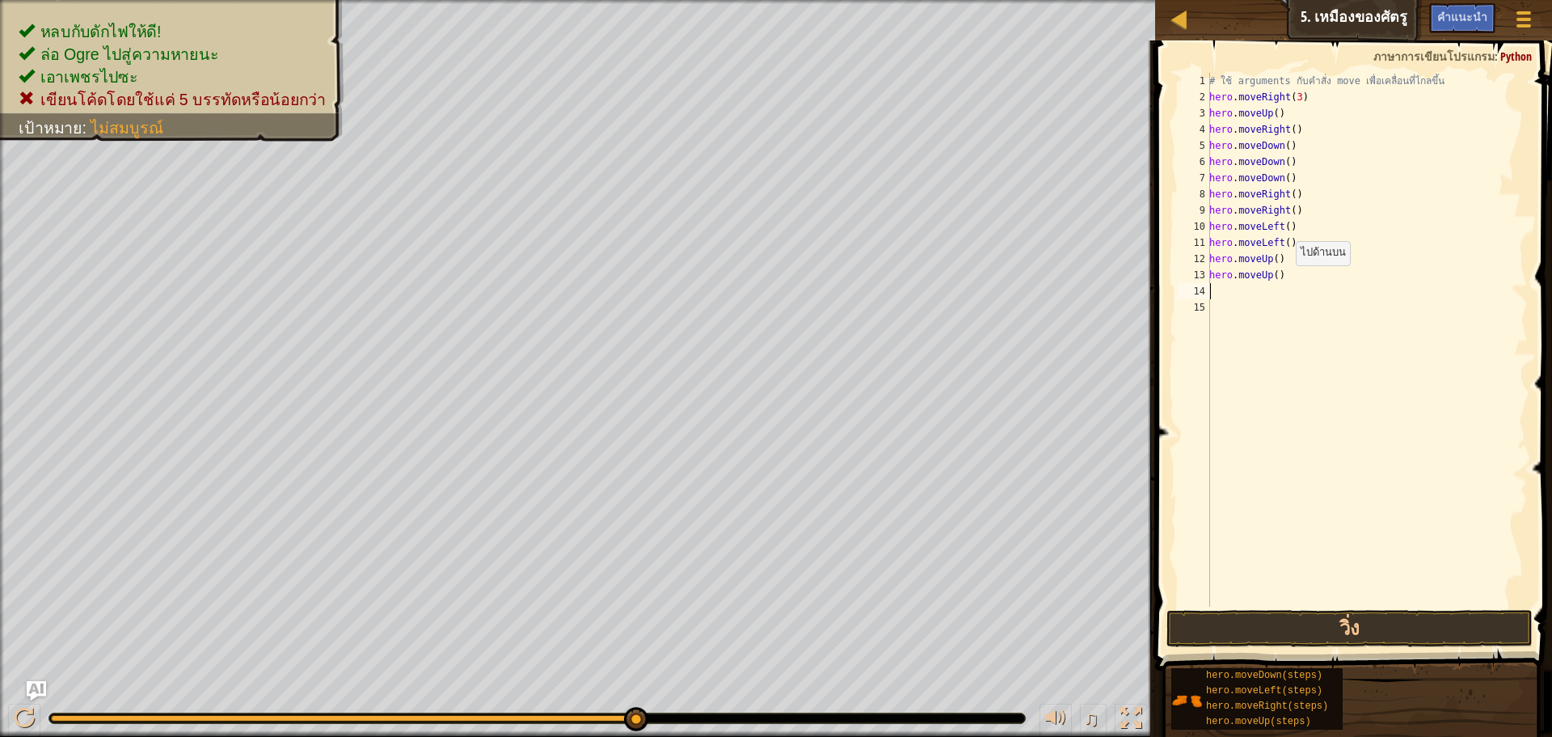
type textarea "h"
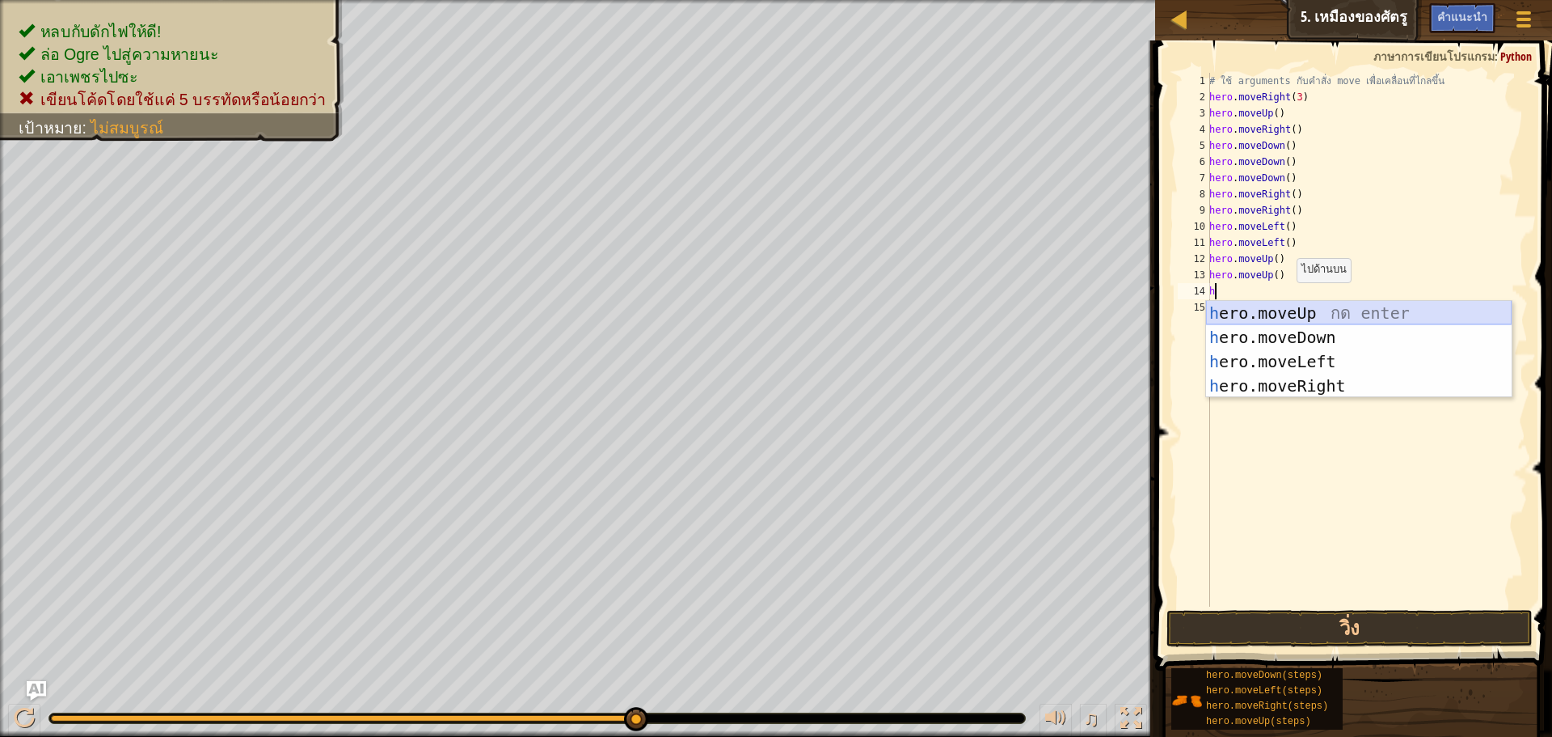
click at [1290, 306] on div "h ero.moveUp กด enter h ero.moveDown กด enter h ero.moveLeft กด enter h ero.mov…" at bounding box center [1359, 374] width 306 height 146
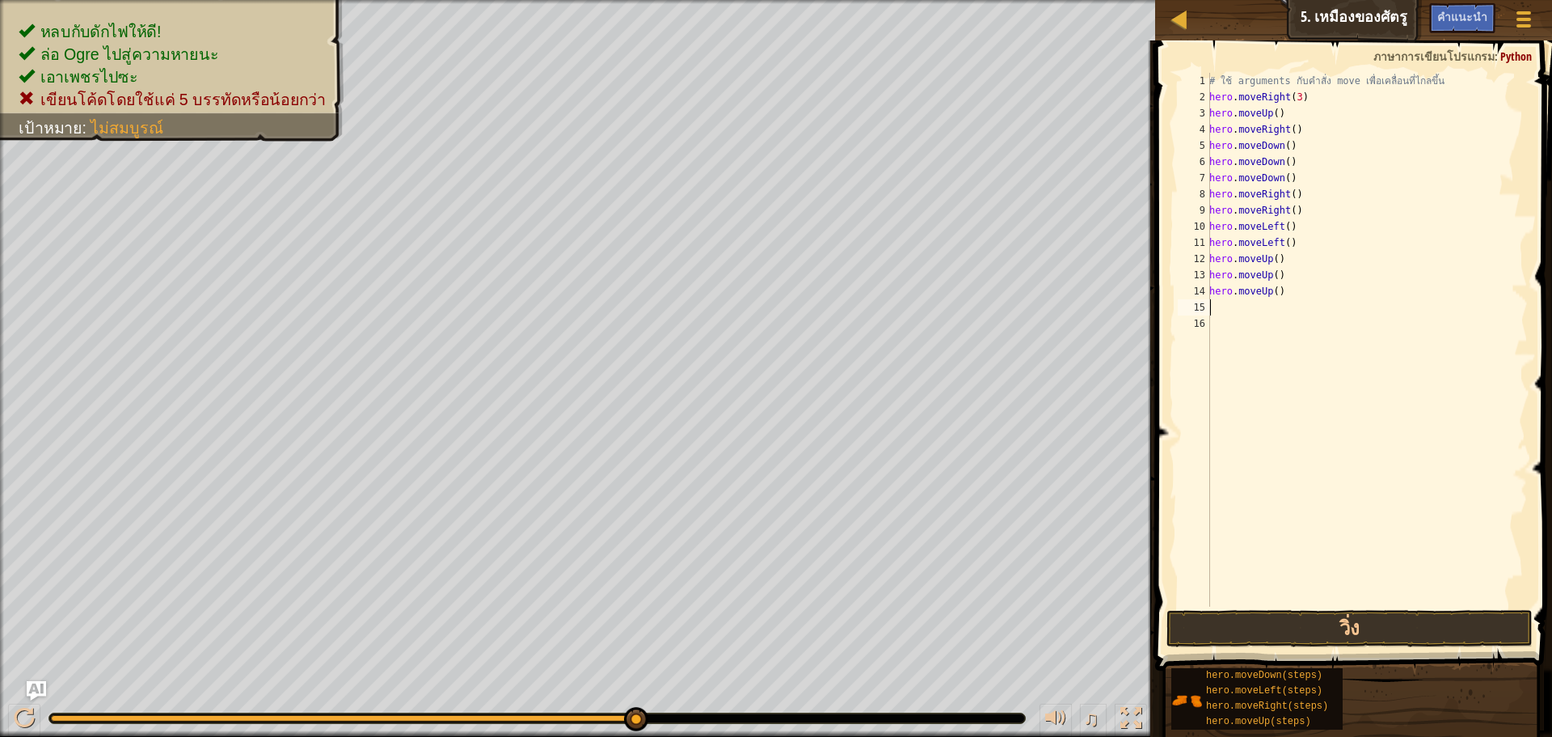
type textarea "h"
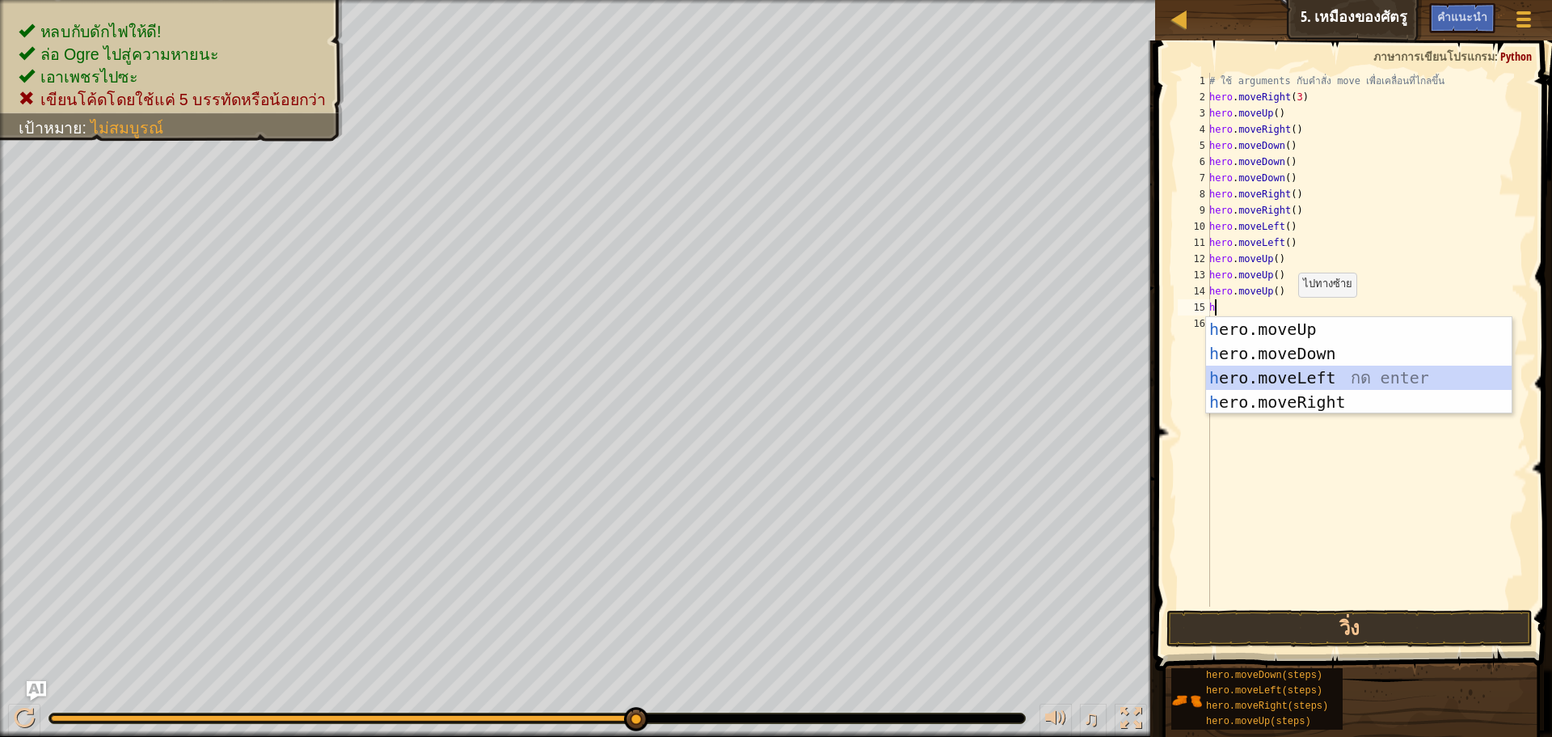
click at [1300, 371] on div "h ero.moveUp กด enter h ero.moveDown กด enter h ero.moveLeft กด enter h ero.mov…" at bounding box center [1359, 390] width 306 height 146
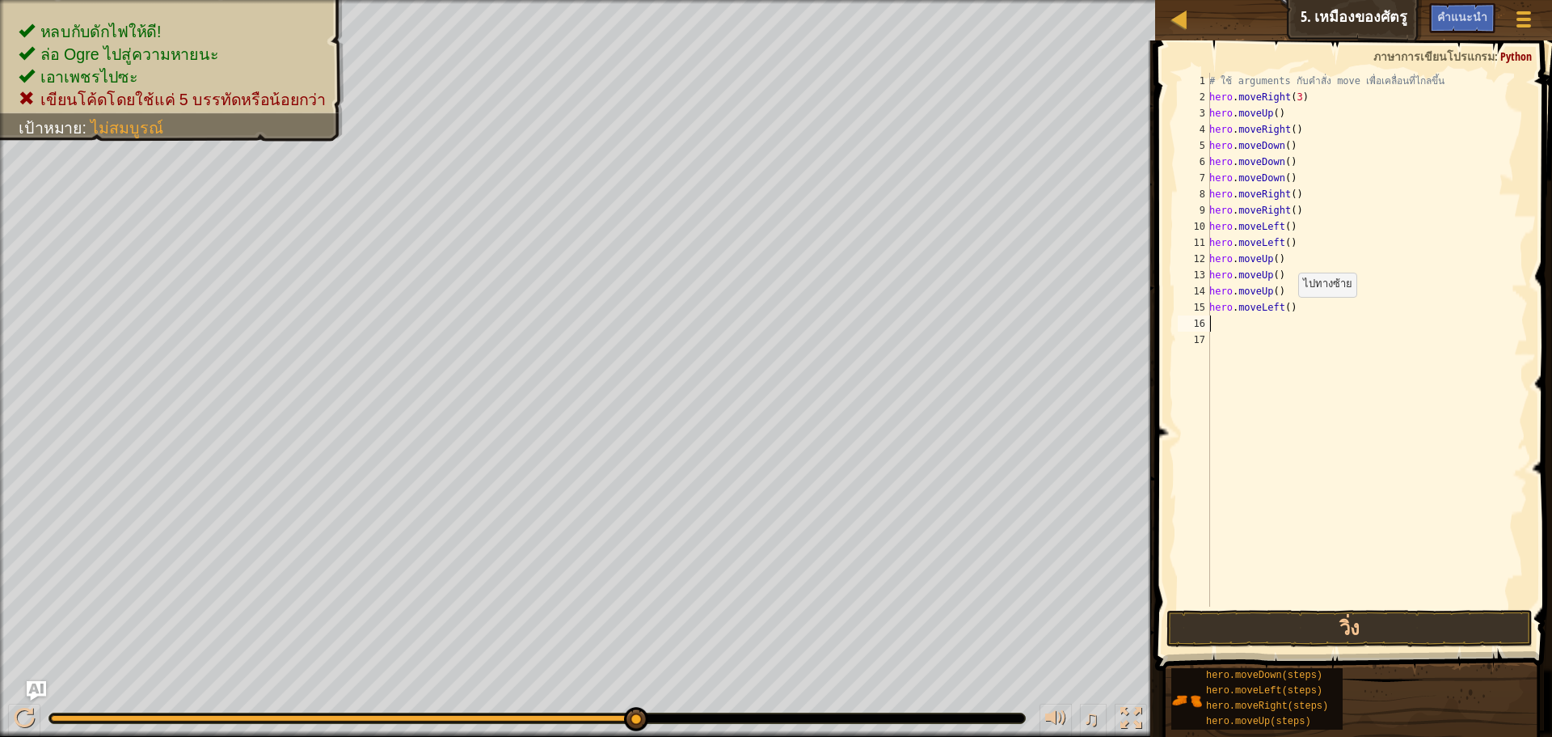
type textarea "h"
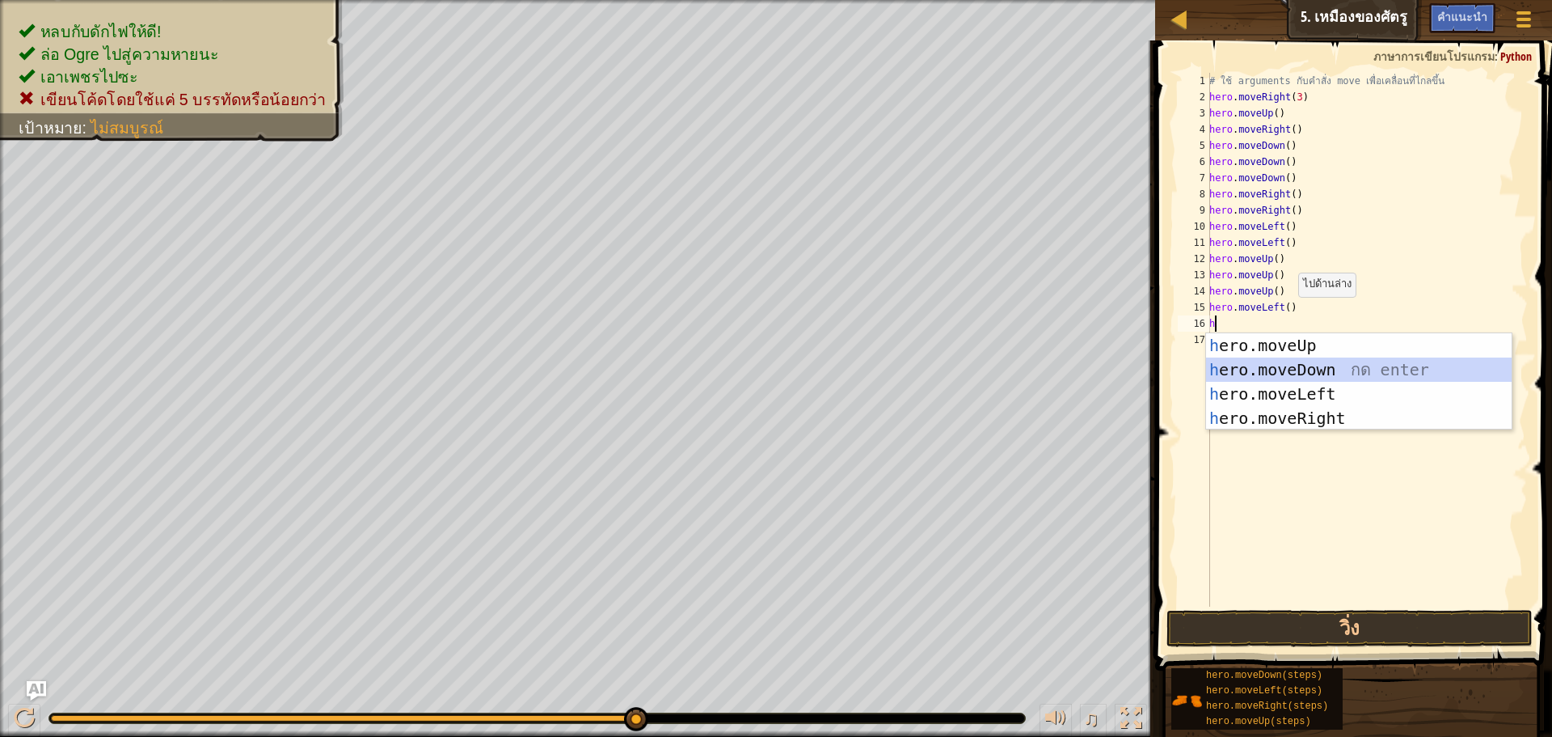
click at [1314, 368] on div "h ero.moveUp กด enter h ero.moveDown กด enter h ero.moveLeft กด enter h ero.mov…" at bounding box center [1359, 406] width 306 height 146
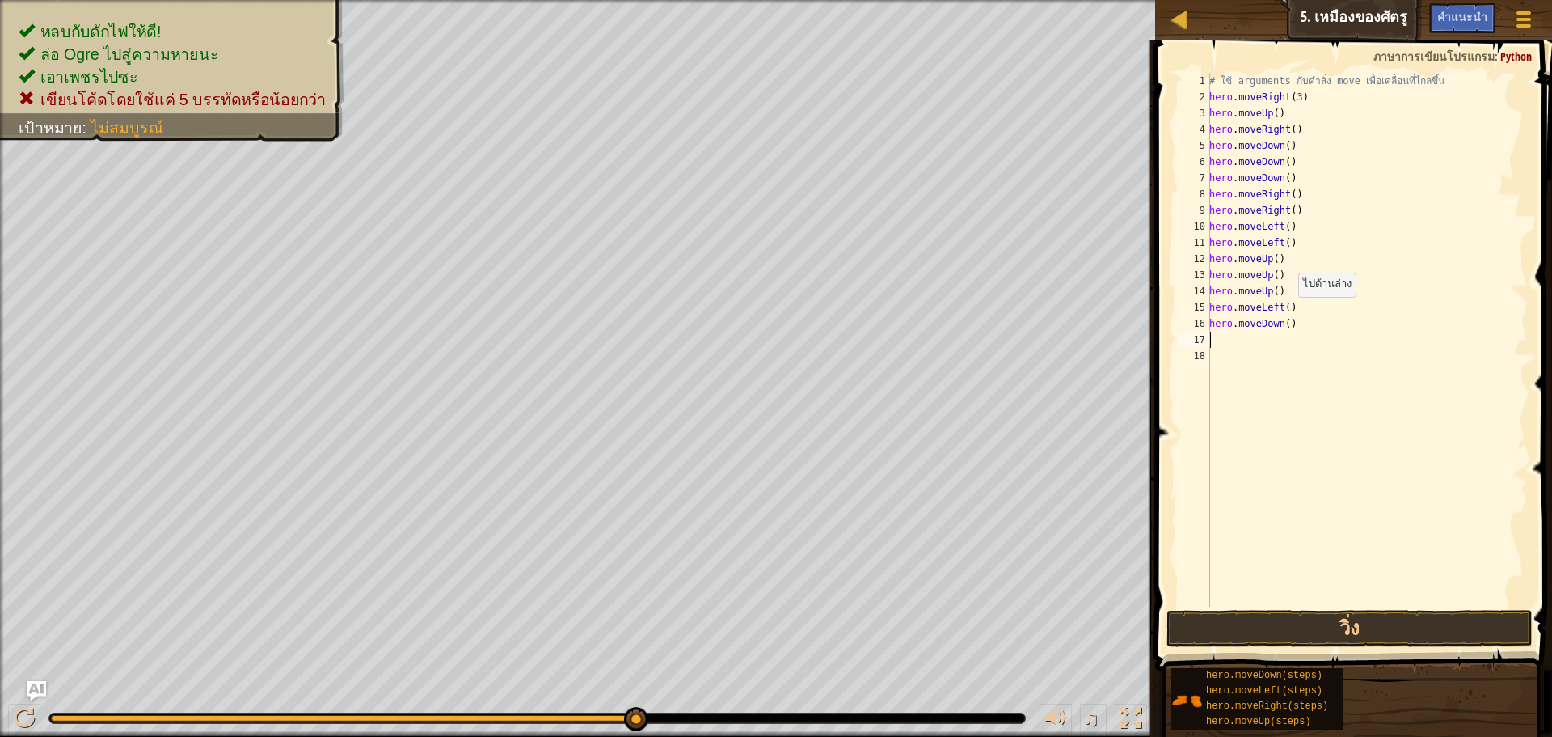
type textarea "h"
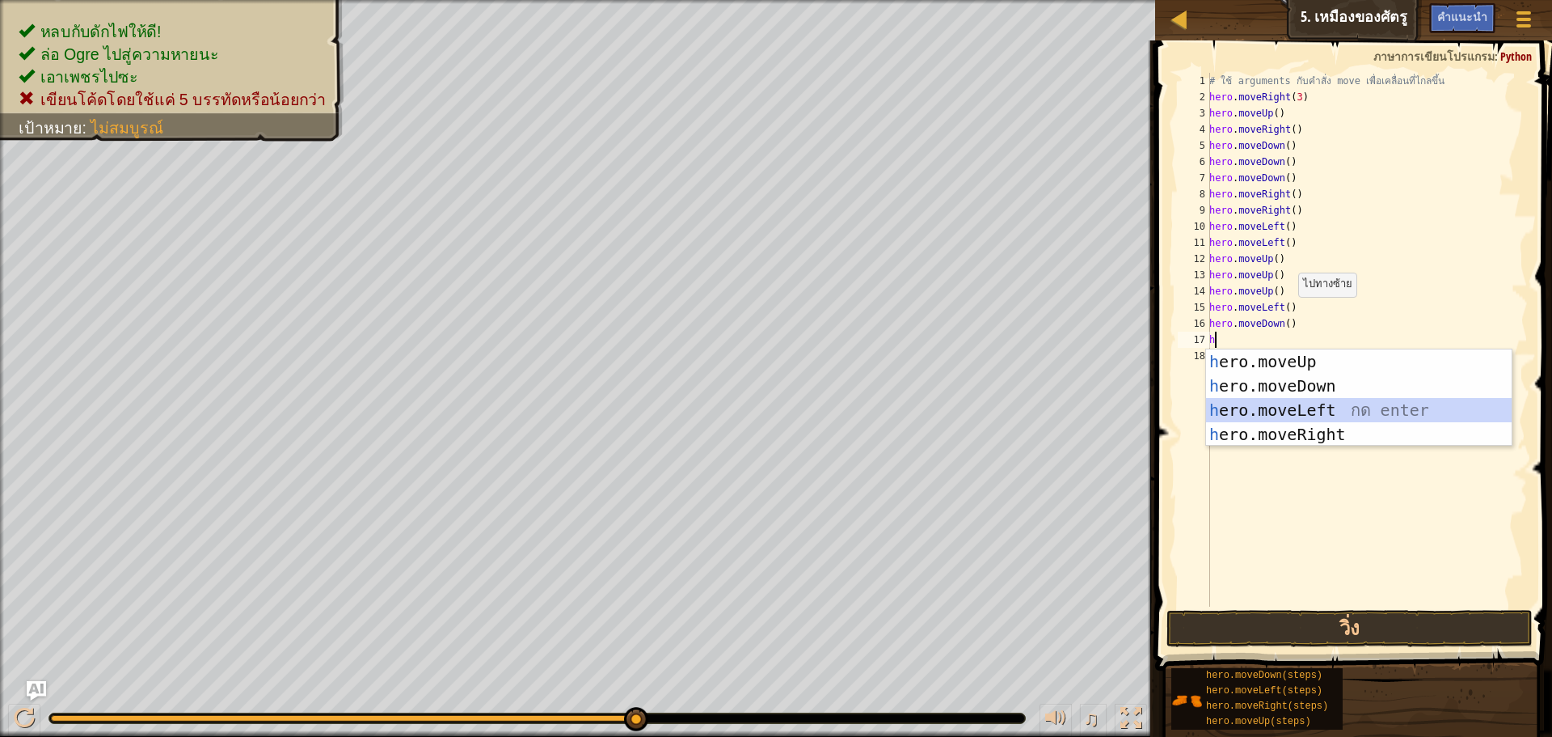
click at [1320, 406] on div "h ero.moveUp กด enter h ero.moveDown กด enter h ero.moveLeft กด enter h ero.mov…" at bounding box center [1359, 422] width 306 height 146
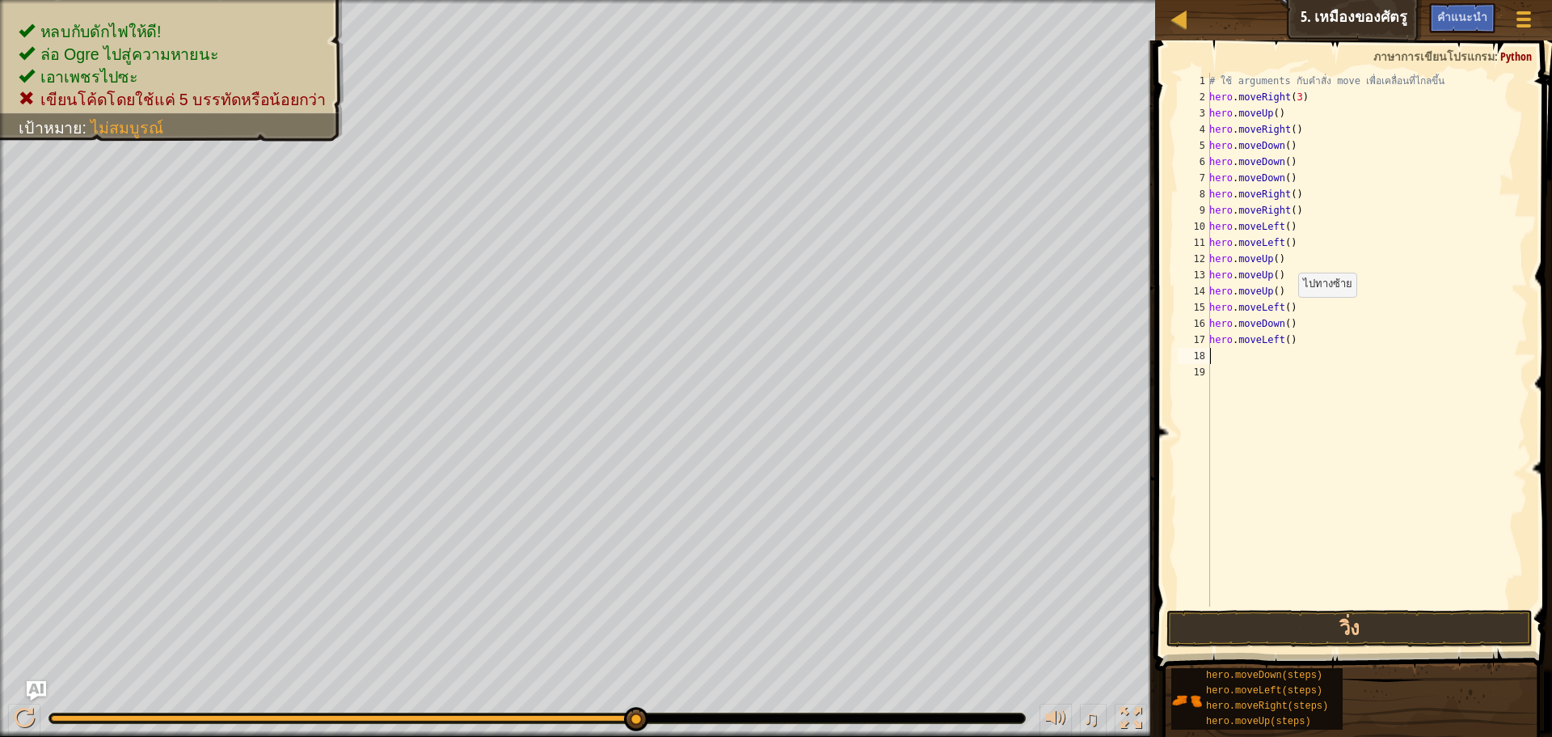
type textarea "h"
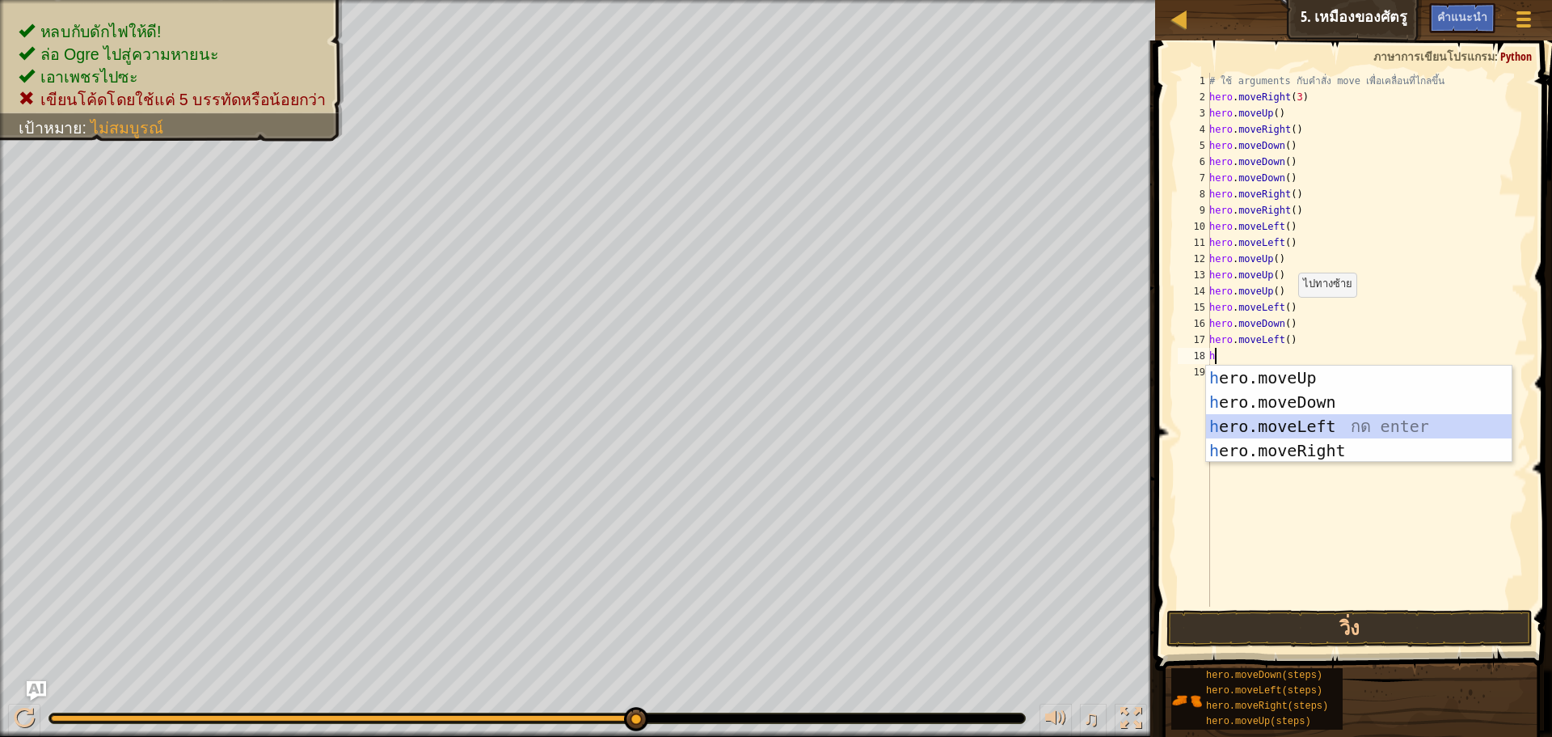
click at [1318, 416] on div "h ero.moveUp กด enter h ero.moveDown กด enter h ero.moveLeft กด enter h ero.mov…" at bounding box center [1359, 438] width 306 height 146
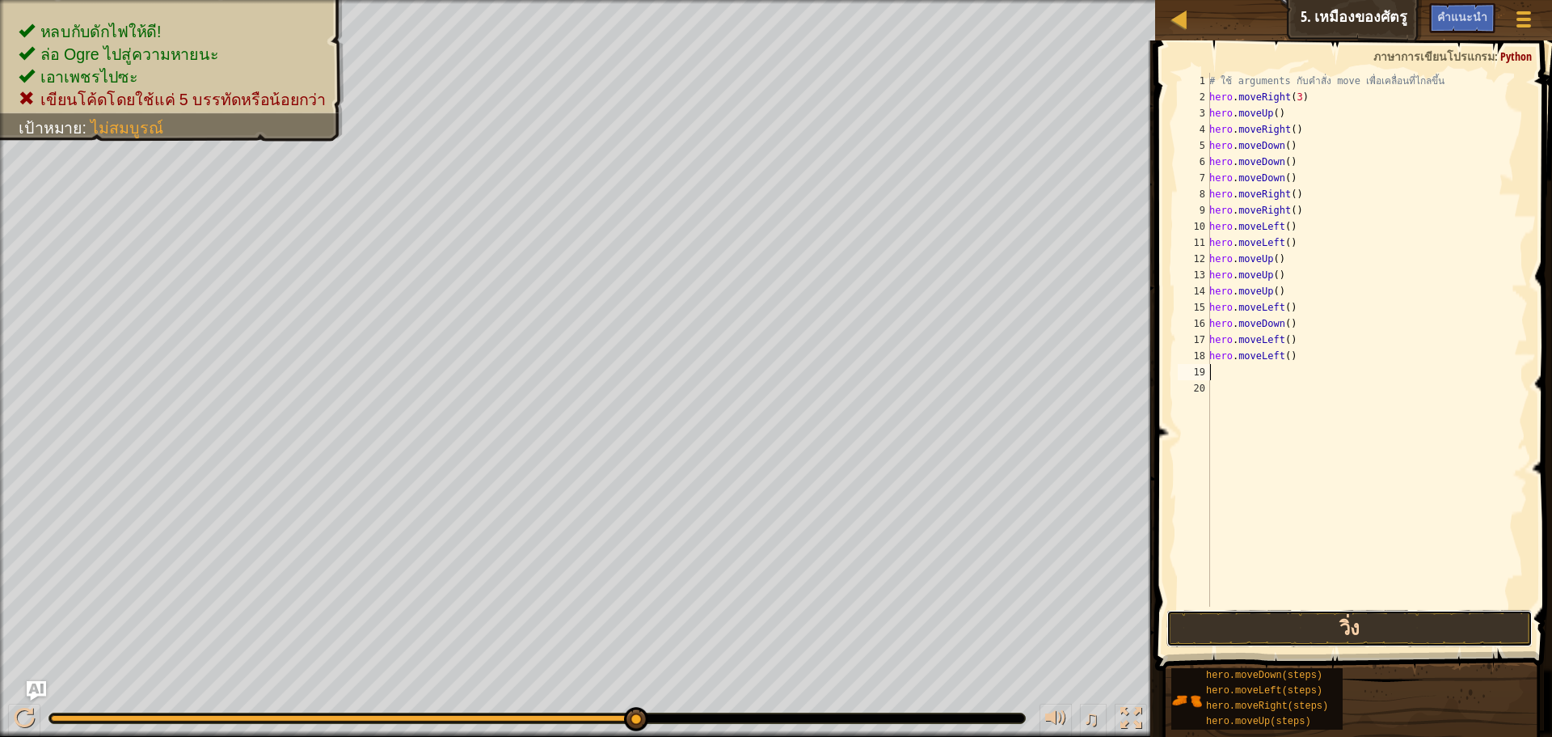
click at [1351, 611] on button "วิ่ง" at bounding box center [1350, 628] width 366 height 37
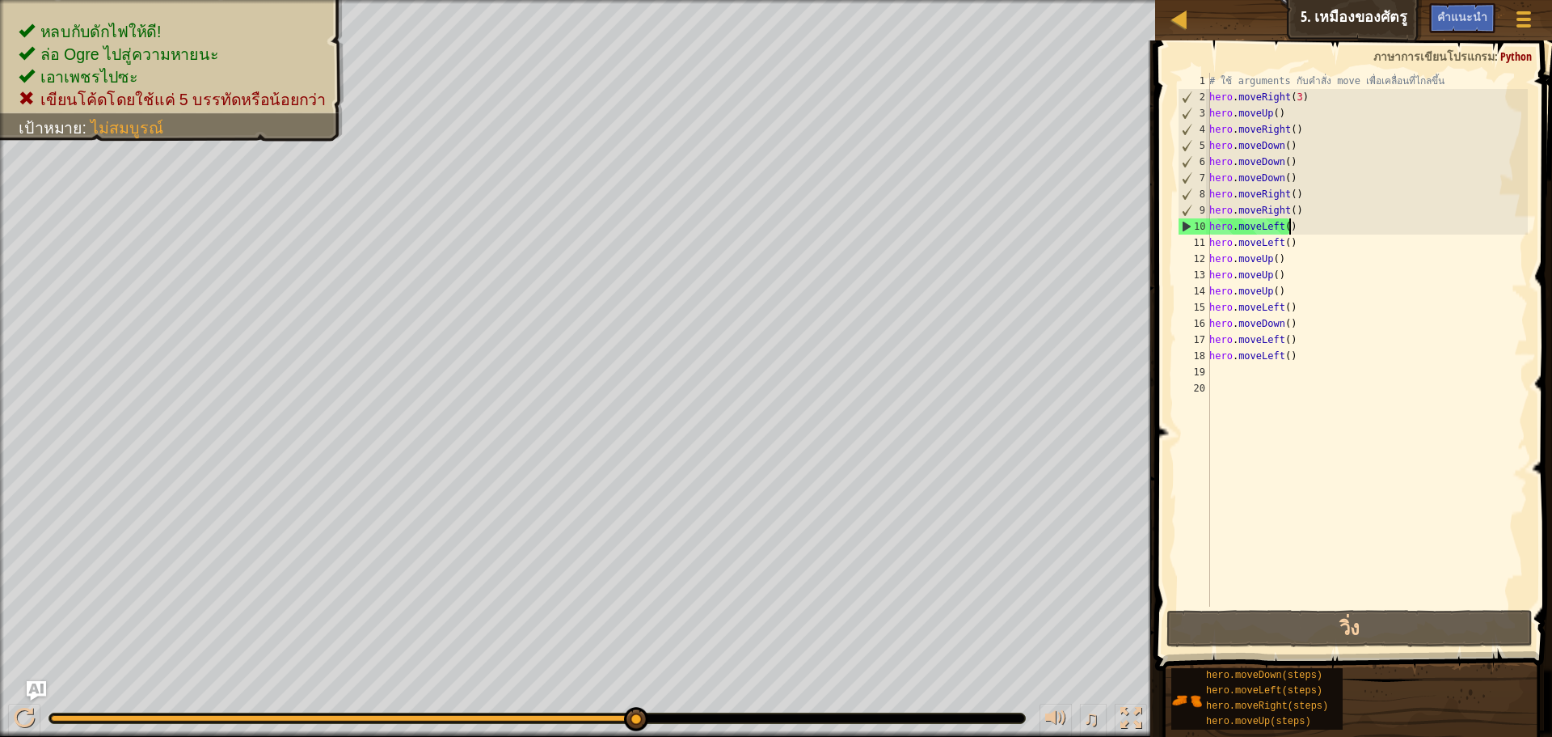
click at [1303, 224] on div "# ใช้ arguments กับคำสั่ง move เพื่อเคลื่อนที่ไกลขึ้น hero . moveRight ( 3 ) he…" at bounding box center [1367, 356] width 322 height 566
click at [1185, 221] on div "10" at bounding box center [1195, 226] width 32 height 16
click at [1295, 230] on div "# ใช้ arguments กับคำสั่ง move เพื่อเคลื่อนที่ไกลขึ้น hero . moveRight ( 3 ) he…" at bounding box center [1367, 356] width 322 height 566
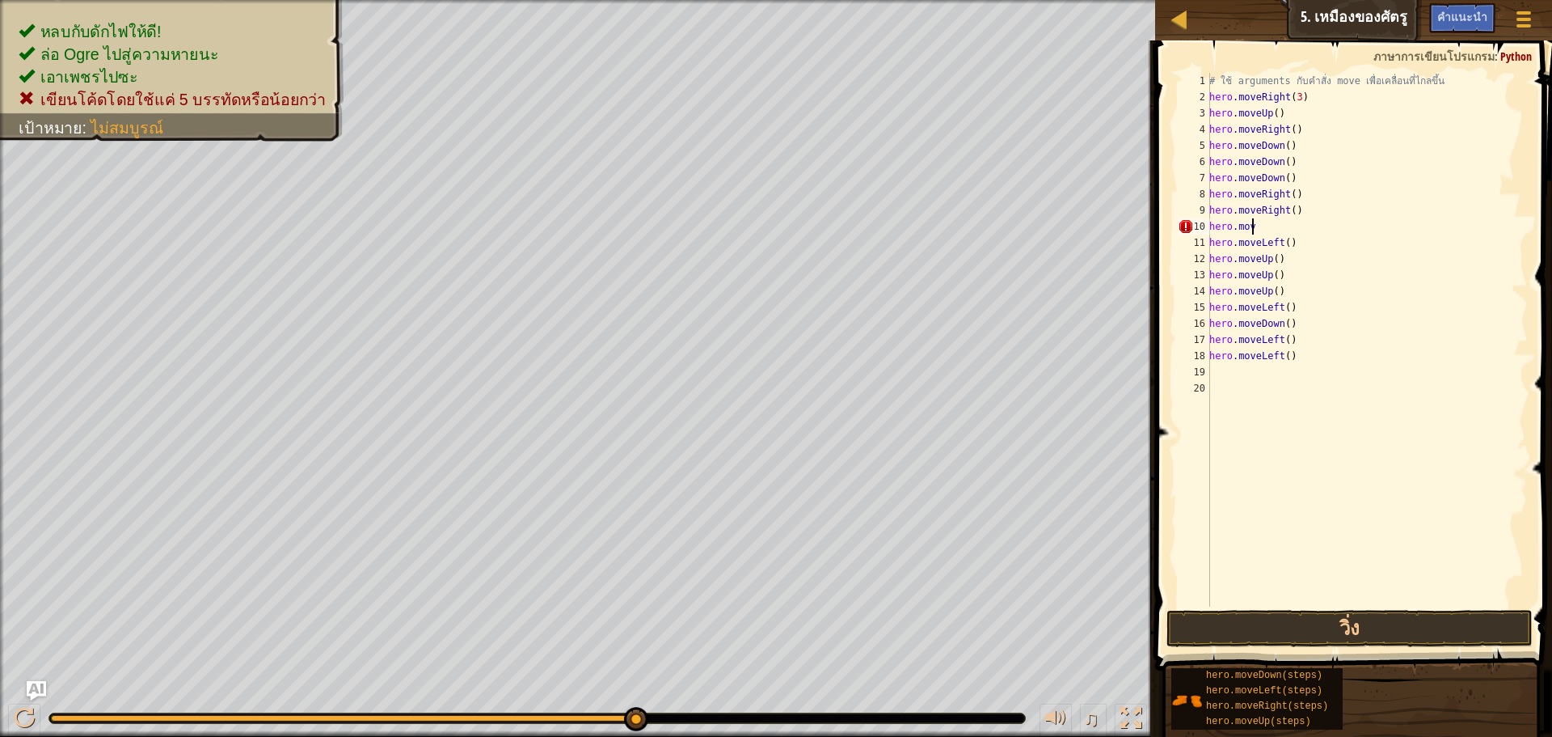
type textarea "h"
click at [1286, 619] on button "วิ่ง" at bounding box center [1350, 628] width 366 height 37
type textarea "h"
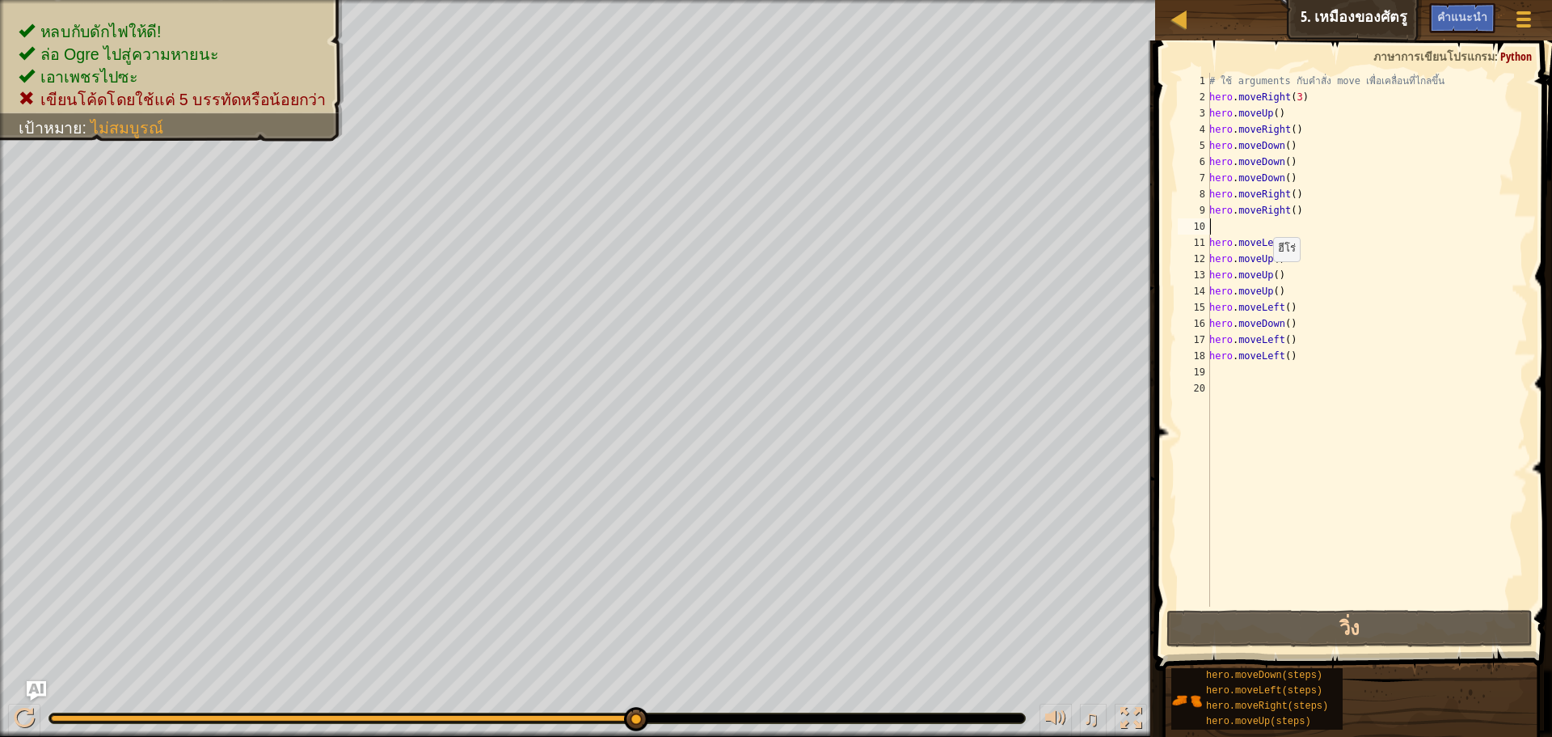
type textarea "h"
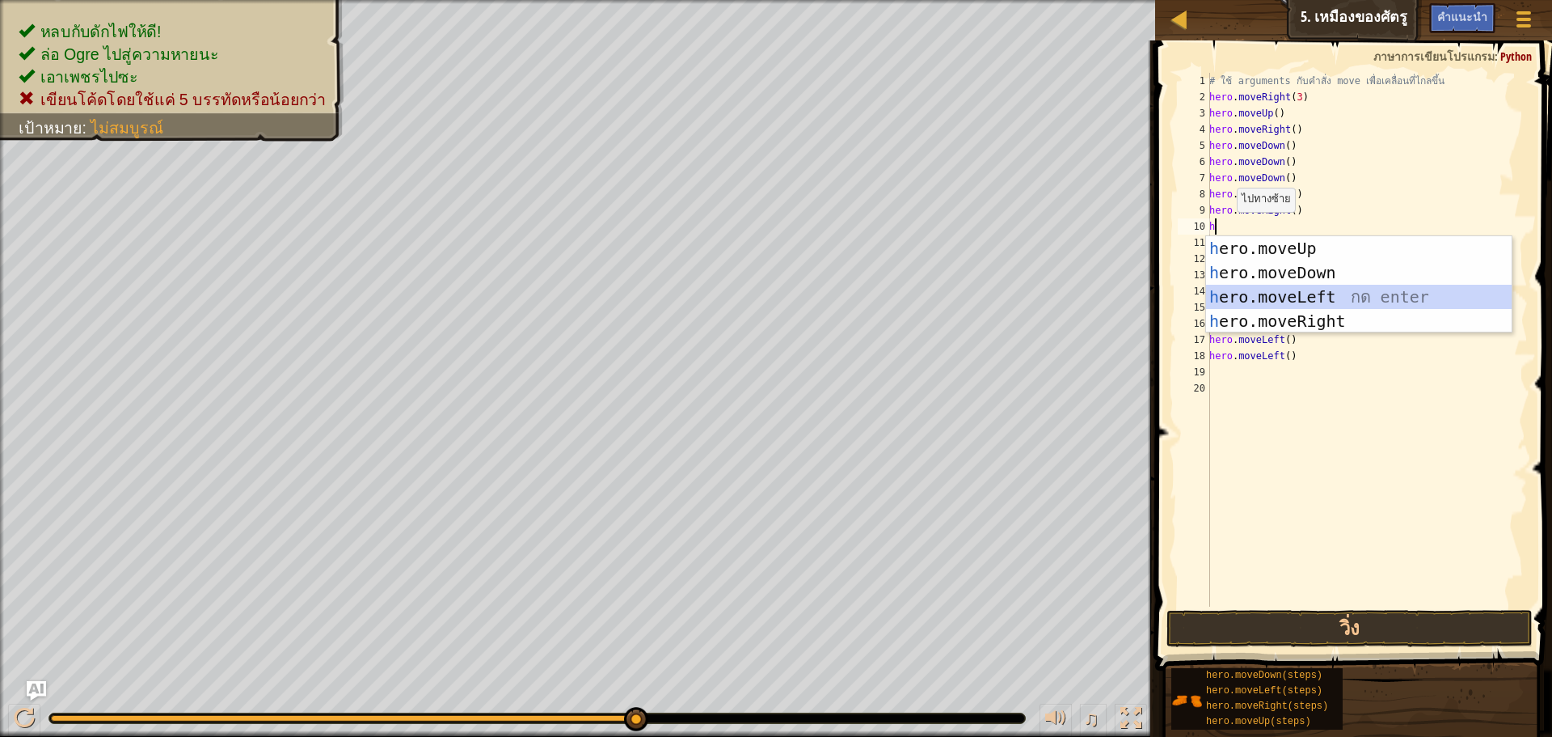
click at [1240, 299] on div "h ero.moveUp กด enter h ero.moveDown กด enter h ero.moveLeft กด enter h ero.mov…" at bounding box center [1359, 309] width 306 height 146
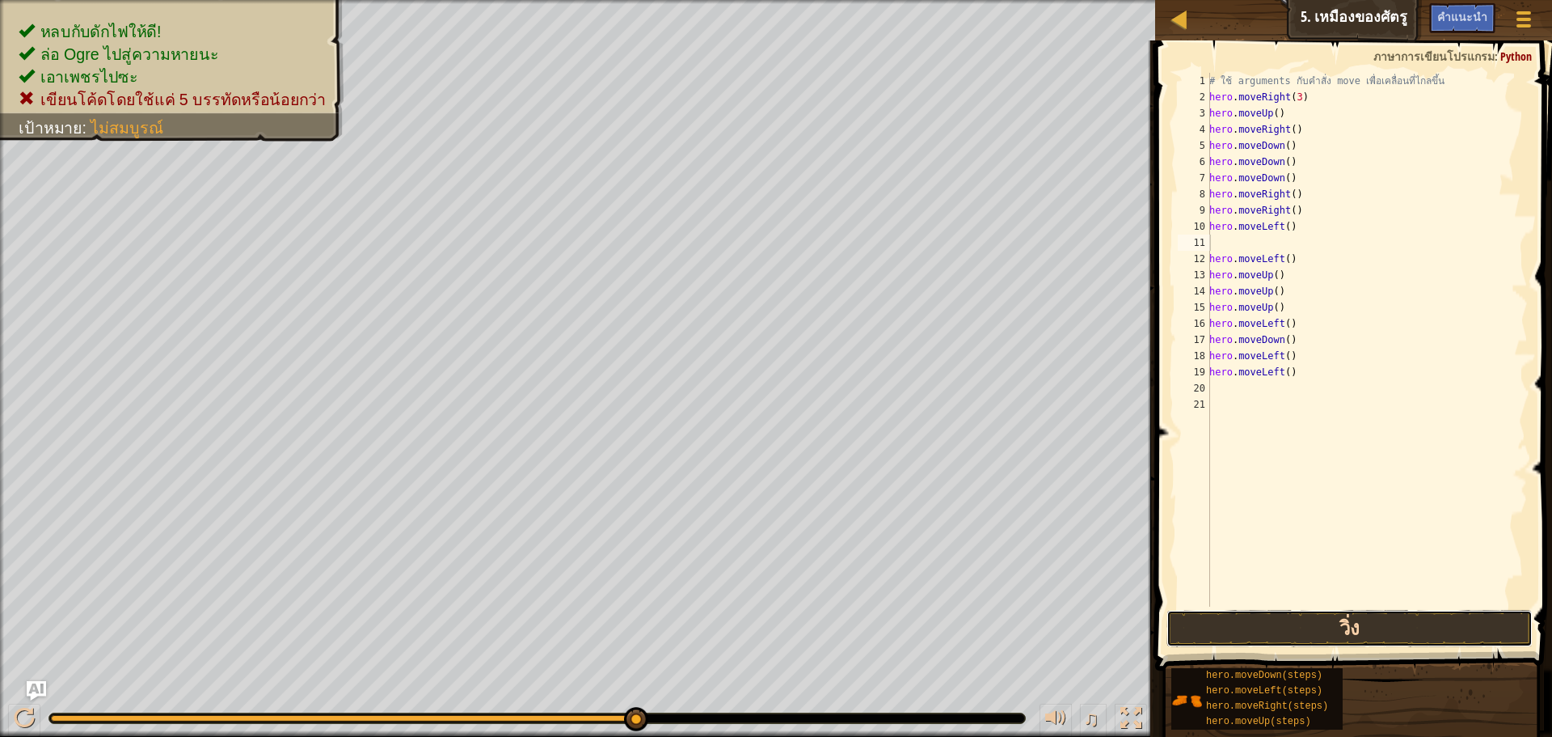
click at [1246, 621] on button "วิ่ง" at bounding box center [1350, 628] width 366 height 37
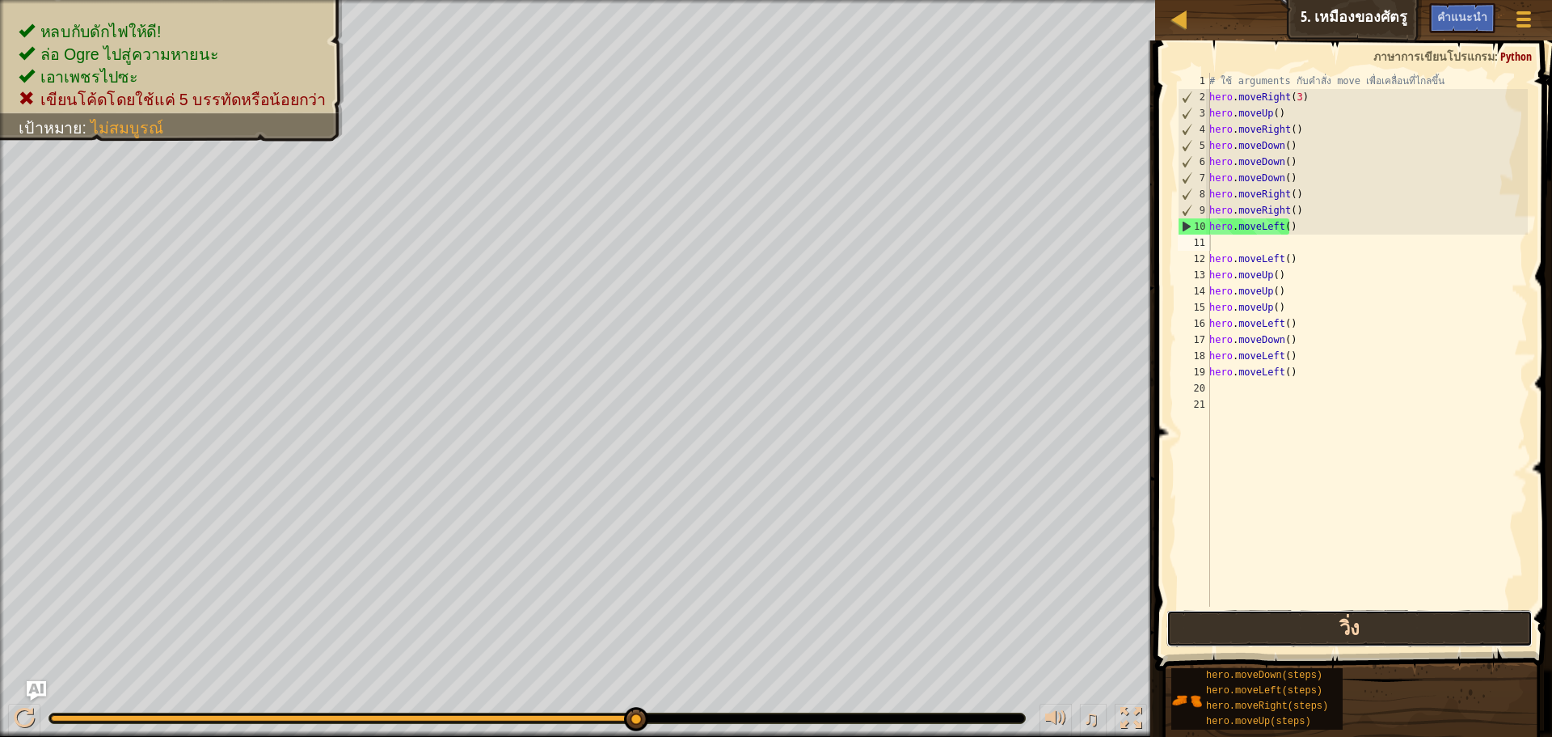
click at [1256, 632] on button "วิ่ง" at bounding box center [1350, 628] width 366 height 37
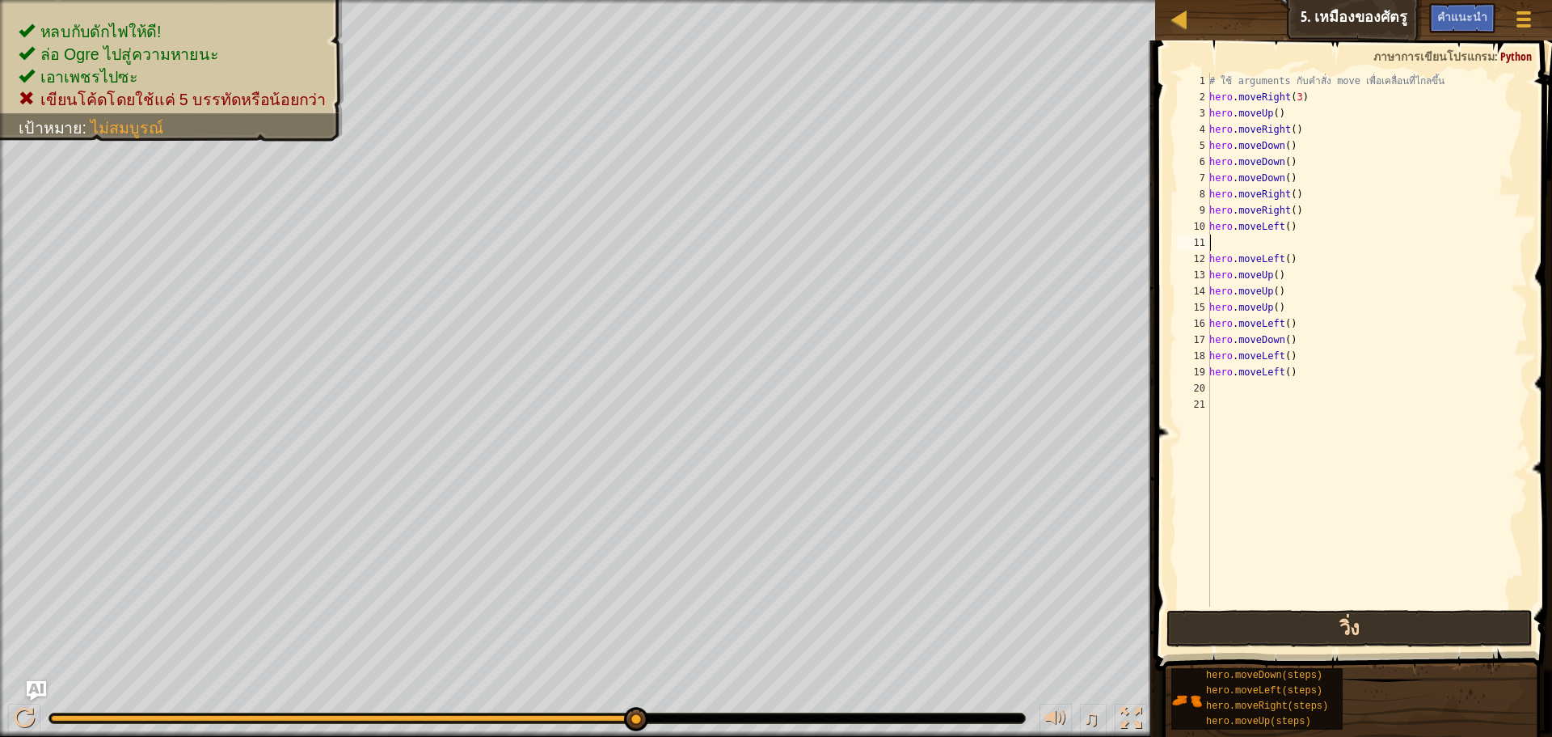
type textarea "hero.moveLeft()"
click at [1454, 616] on button "วิ่ง" at bounding box center [1350, 628] width 366 height 37
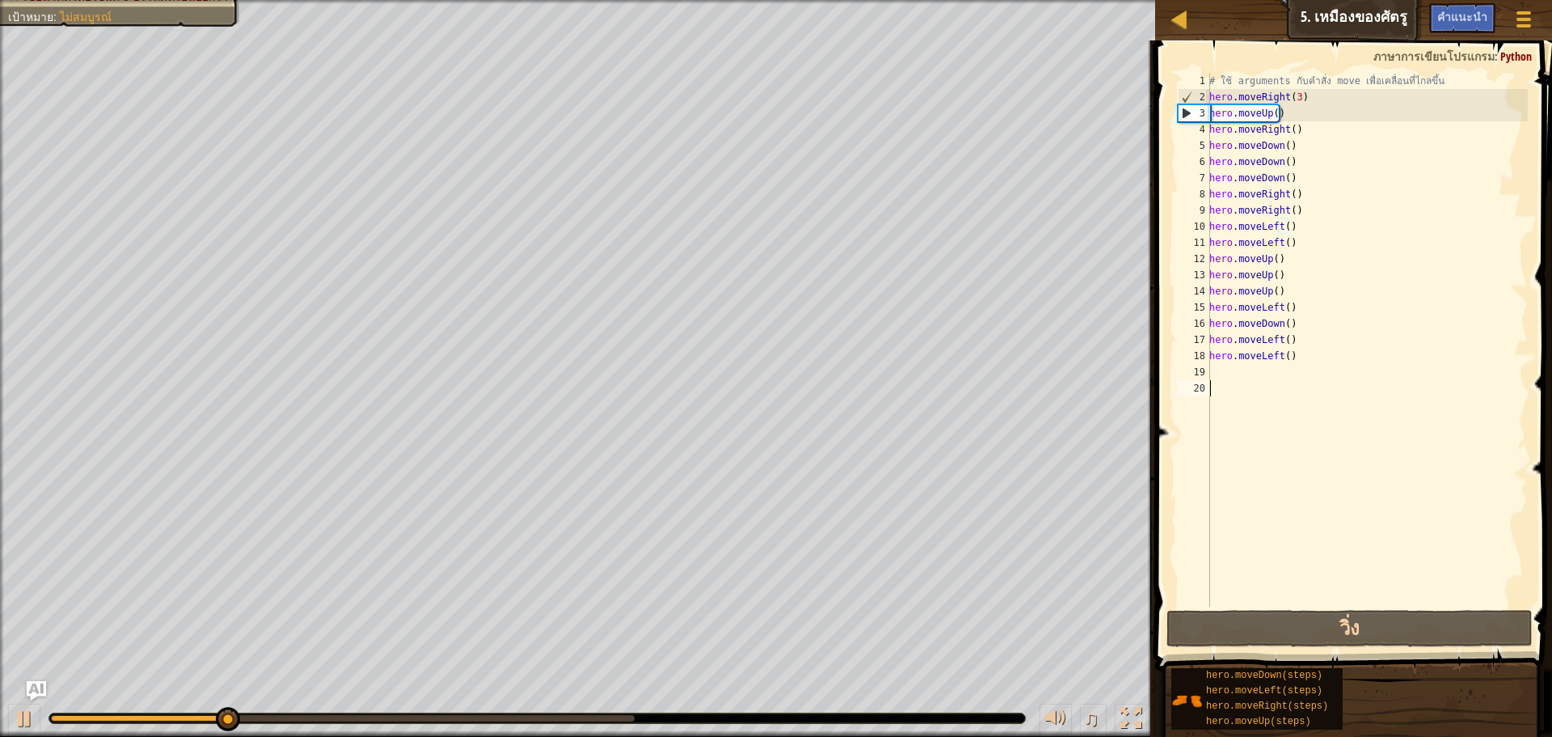
click at [1227, 382] on div "# ใช้ arguments กับคำสั่ง move เพื่อเคลื่อนที่ไกลขึ้น hero . moveRight ( 3 ) he…" at bounding box center [1367, 356] width 322 height 566
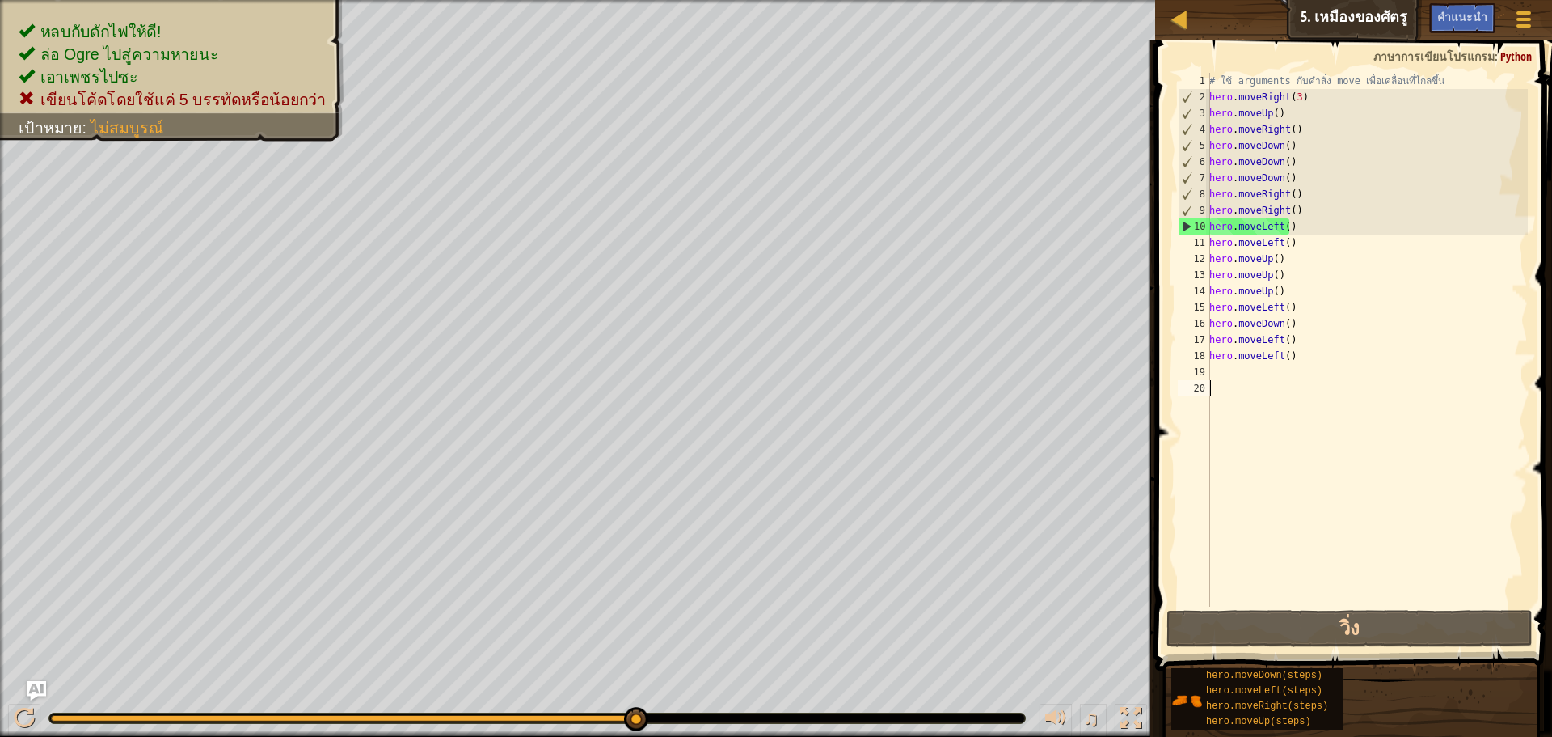
click at [1306, 358] on div "# ใช้ arguments กับคำสั่ง move เพื่อเคลื่อนที่ไกลขึ้น hero . moveRight ( 3 ) he…" at bounding box center [1367, 356] width 322 height 566
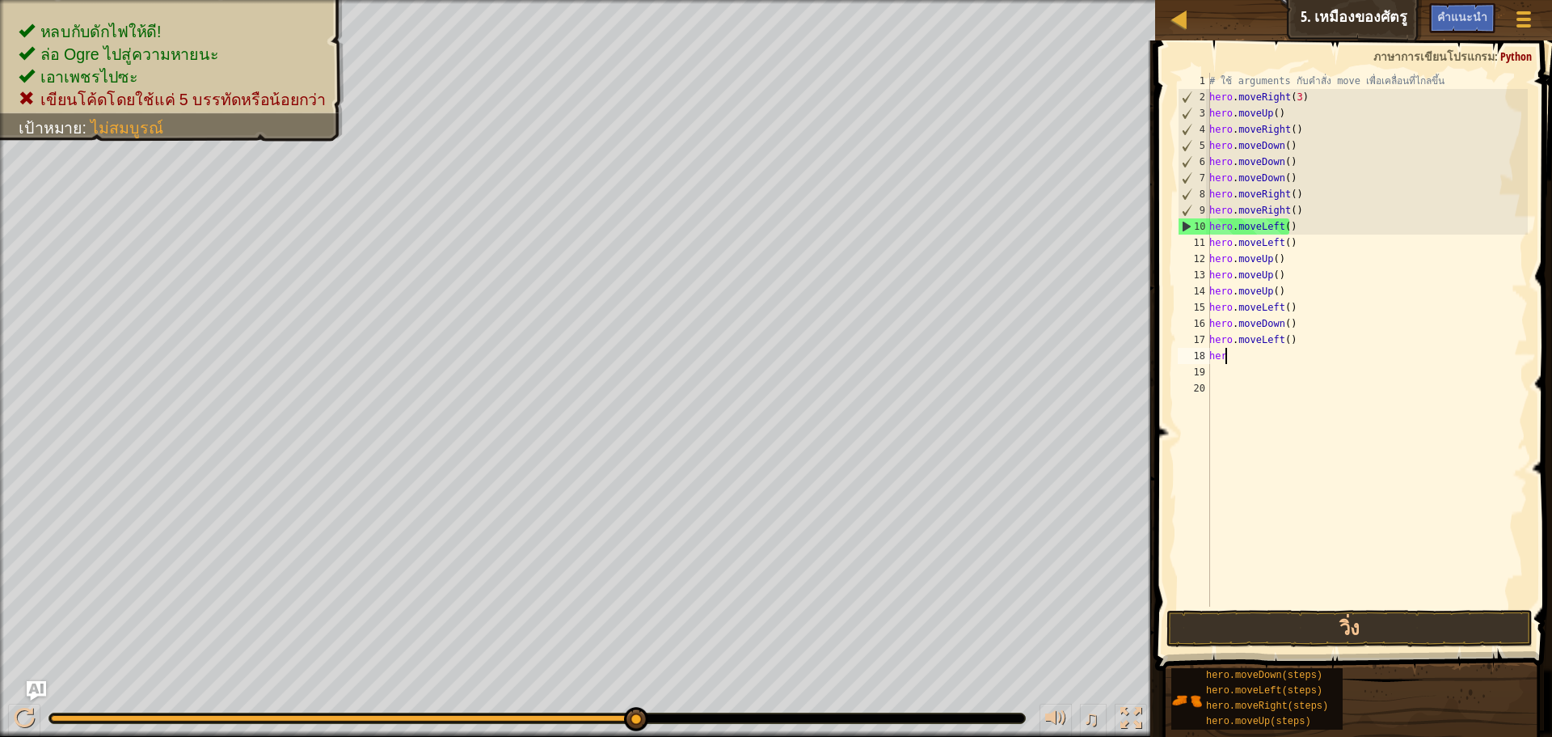
type textarea "h"
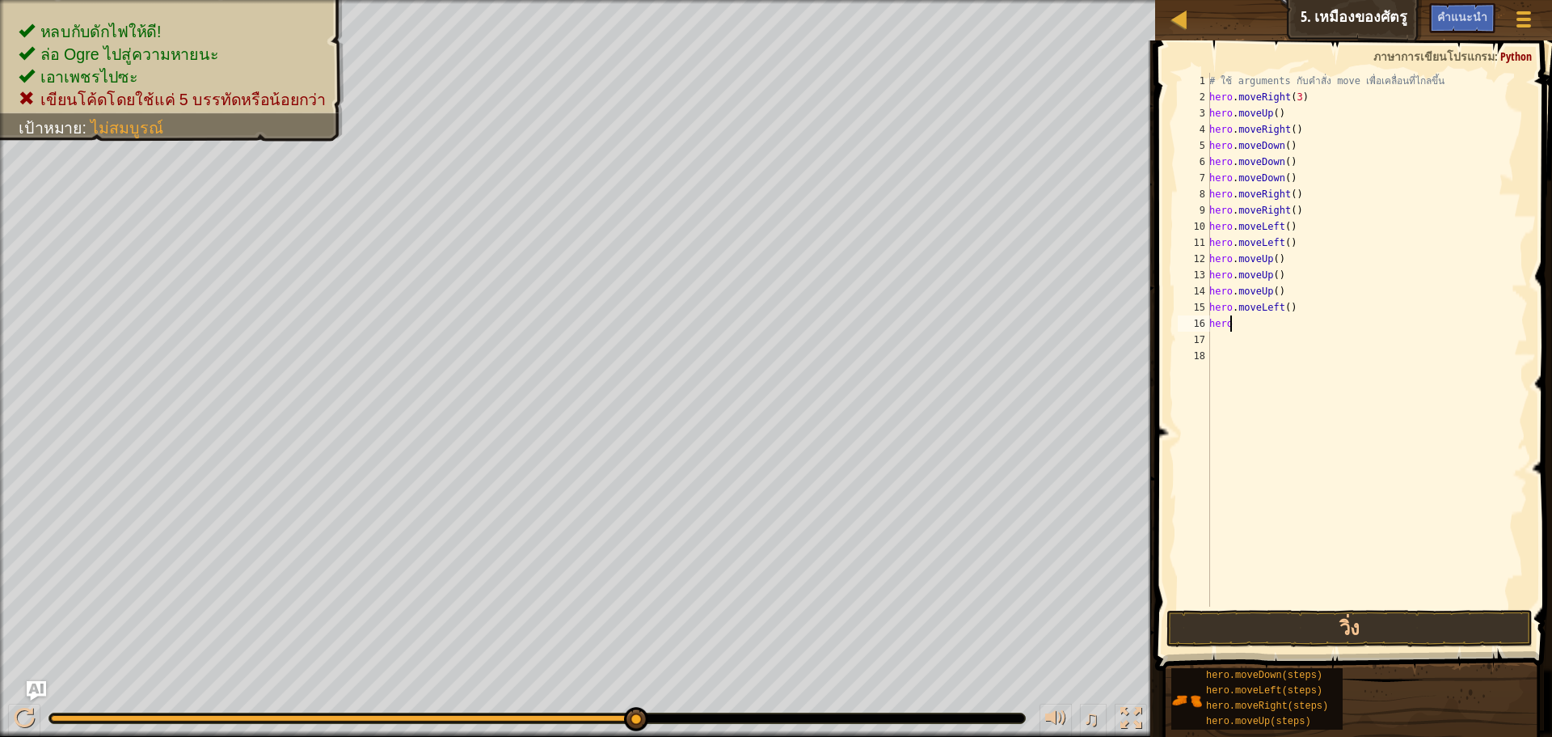
type textarea "h"
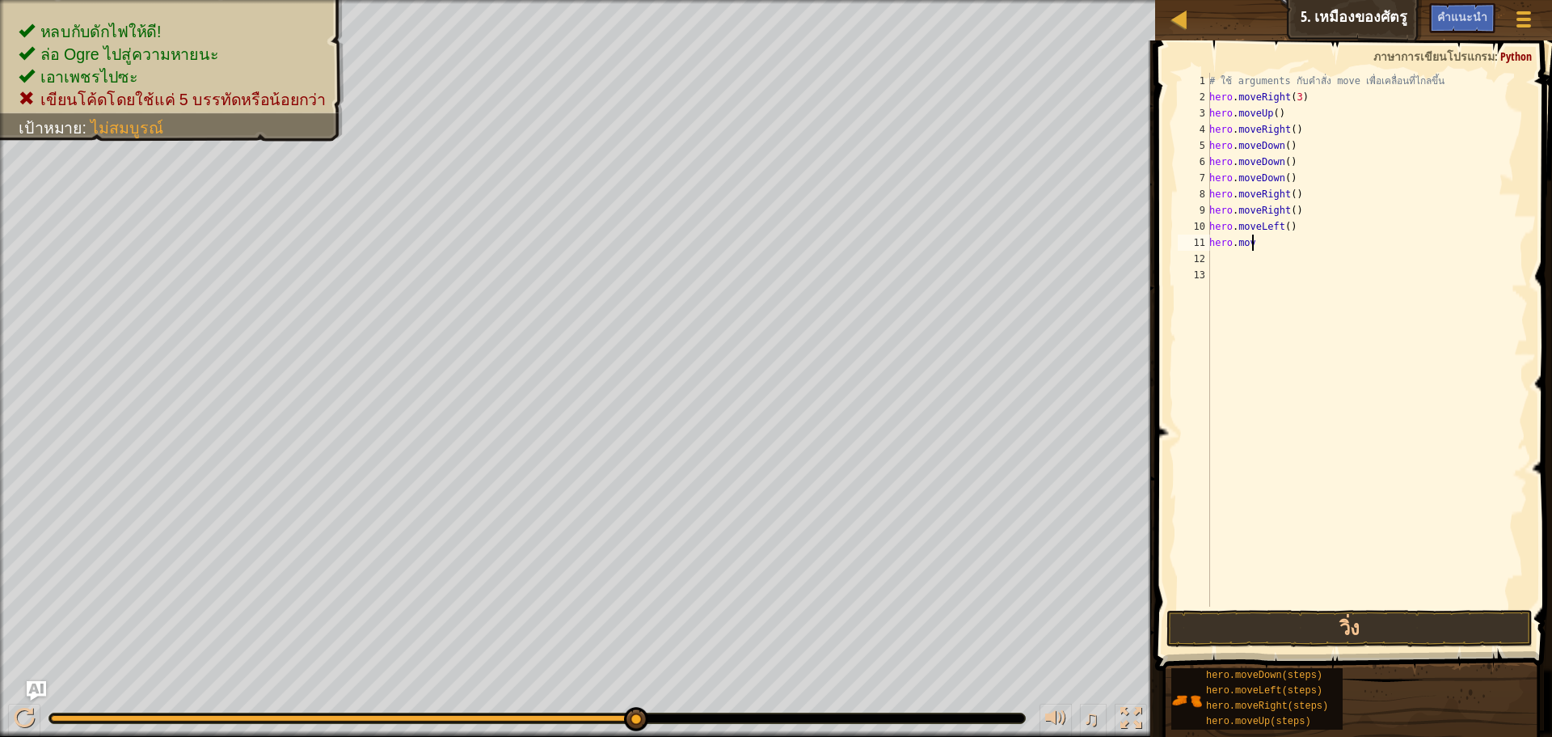
type textarea "h"
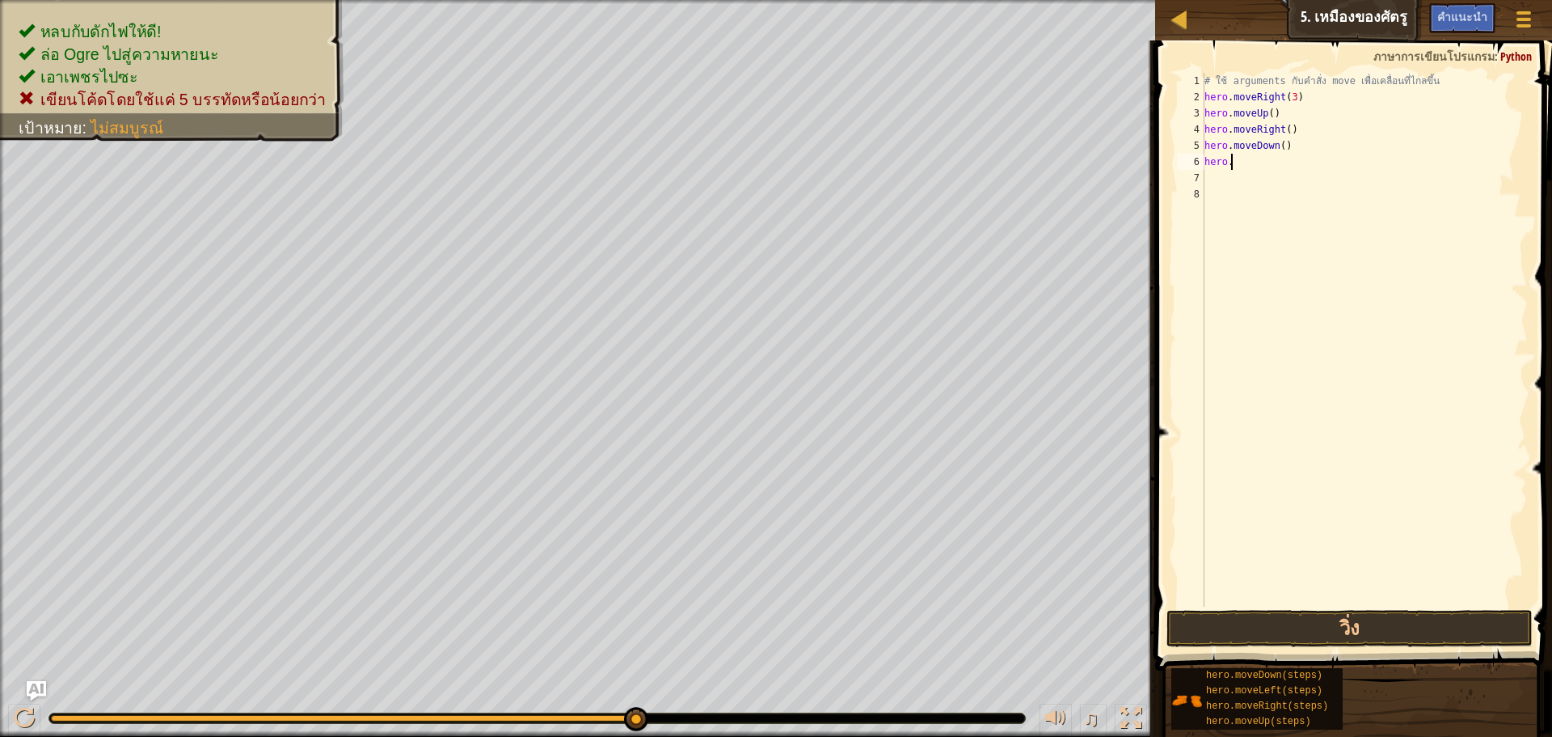
type textarea "h"
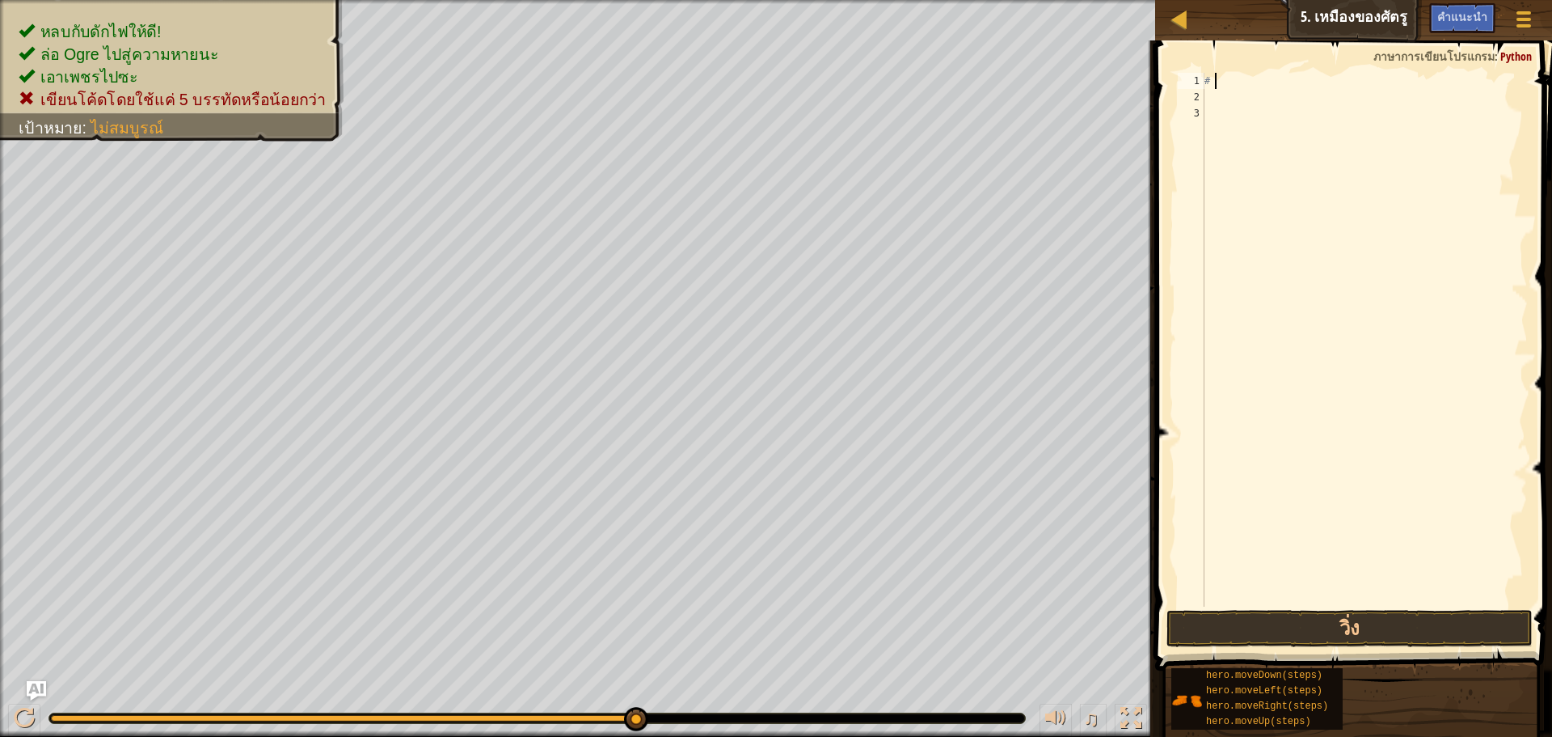
type textarea "#"
type textarea "h"
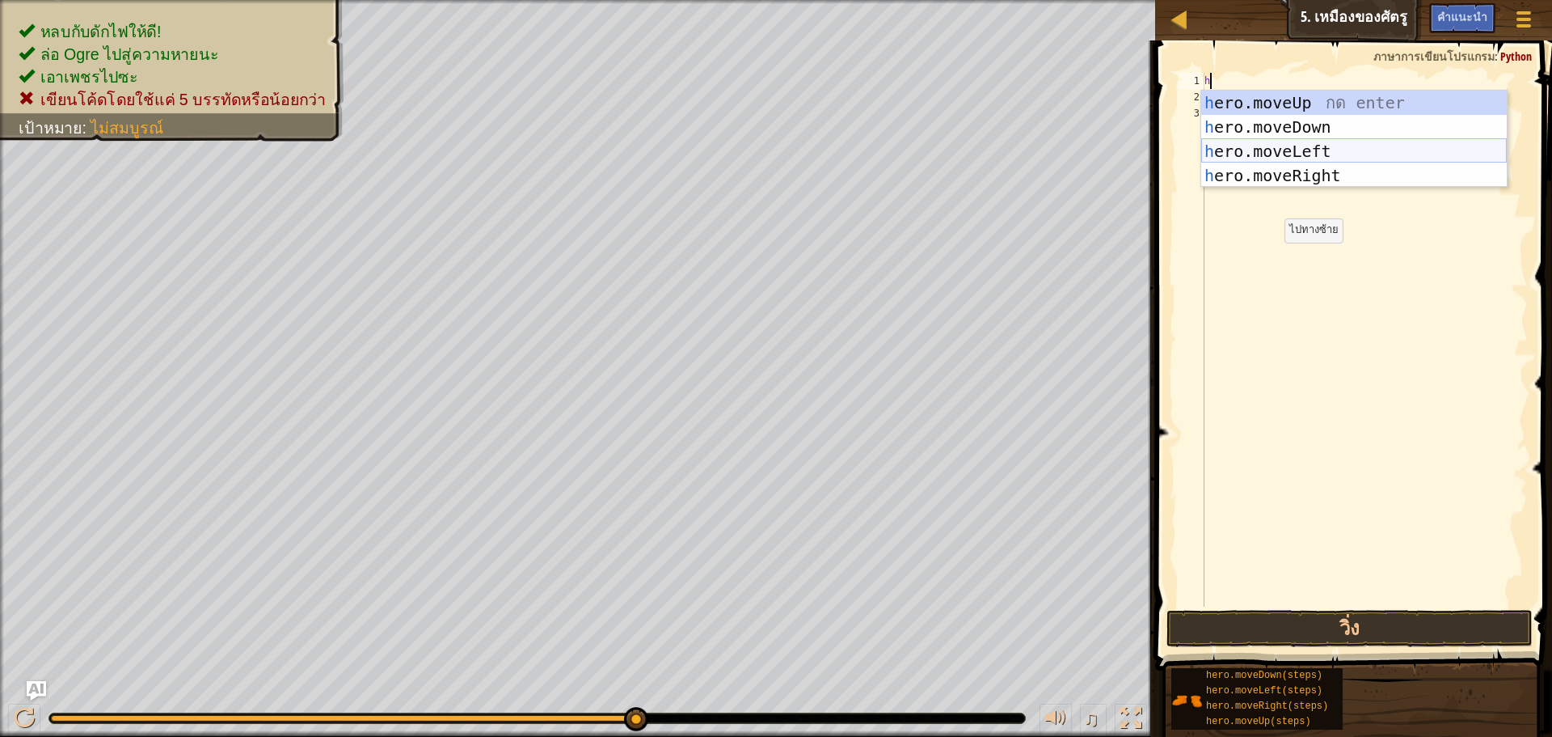
click at [1335, 141] on div "h ero.moveUp กด enter h ero.moveDown กด enter h ero.moveLeft กด enter h ero.mov…" at bounding box center [1355, 164] width 306 height 146
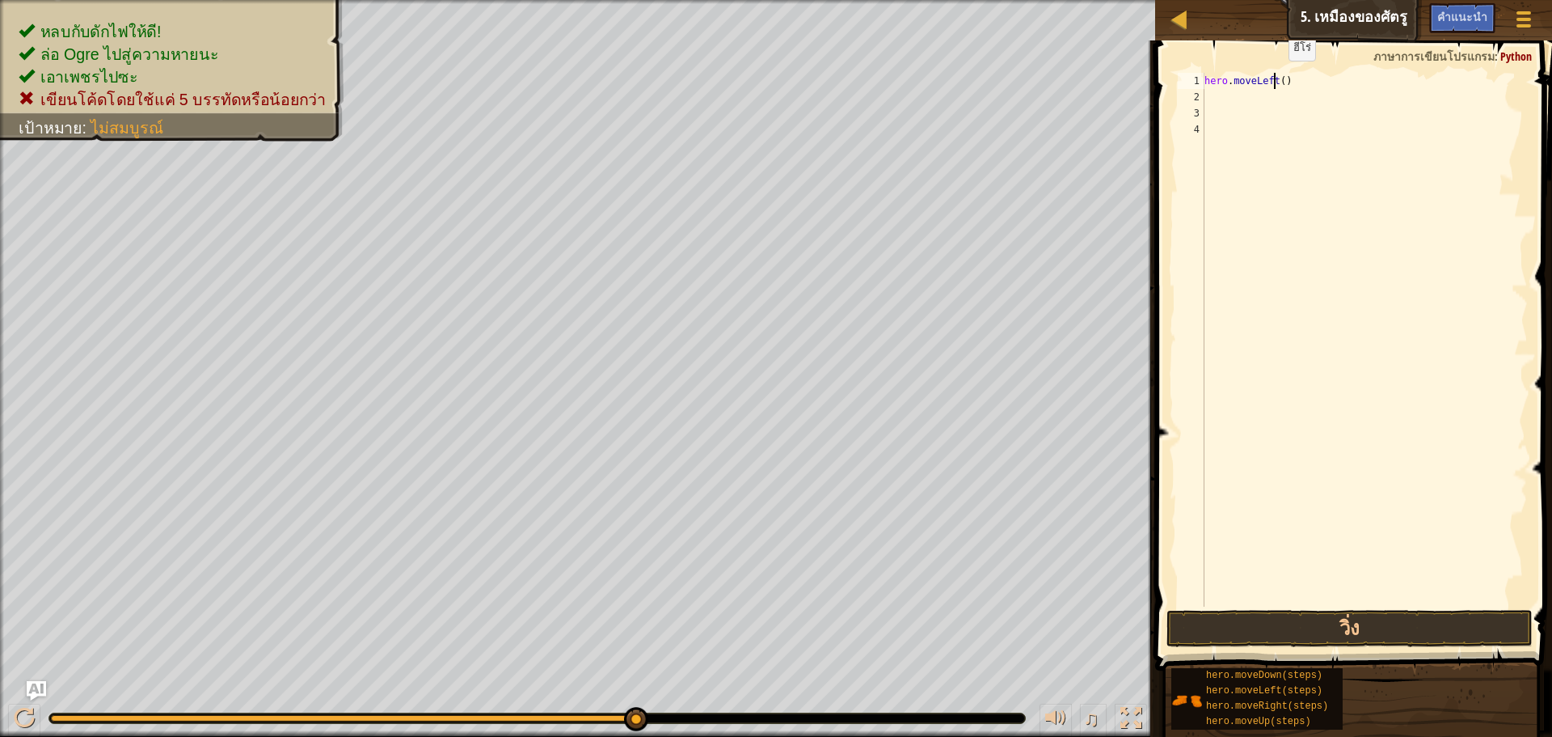
click at [1275, 77] on div "hero . moveLeft ( )" at bounding box center [1365, 356] width 327 height 566
click at [1280, 77] on div "hero . moveLeft ( )" at bounding box center [1365, 356] width 327 height 566
type textarea "hero.moveLeft(2)"
click at [1226, 95] on div "hero . moveLeft ( 2 )" at bounding box center [1365, 356] width 327 height 566
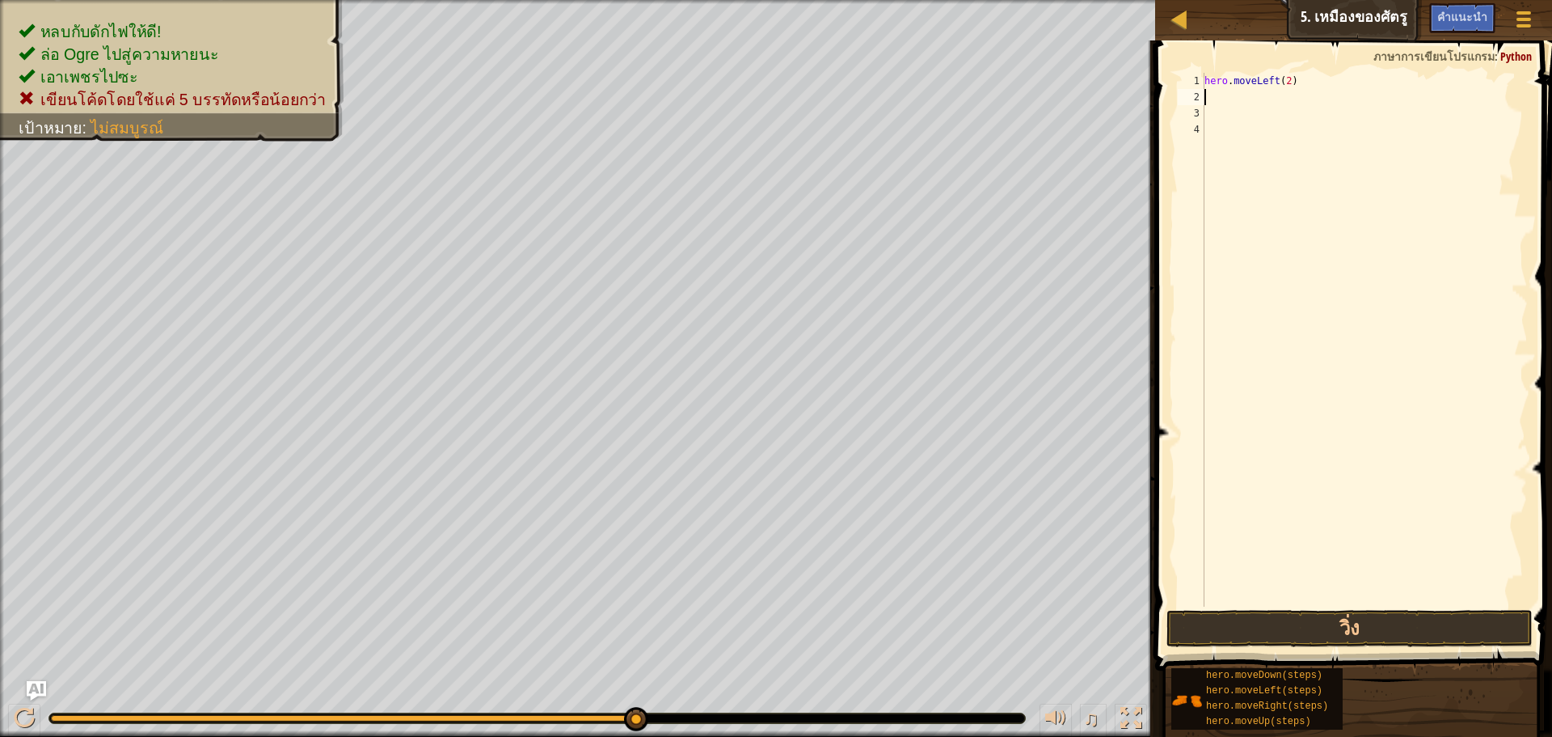
scroll to position [7, 0]
type textarea "h"
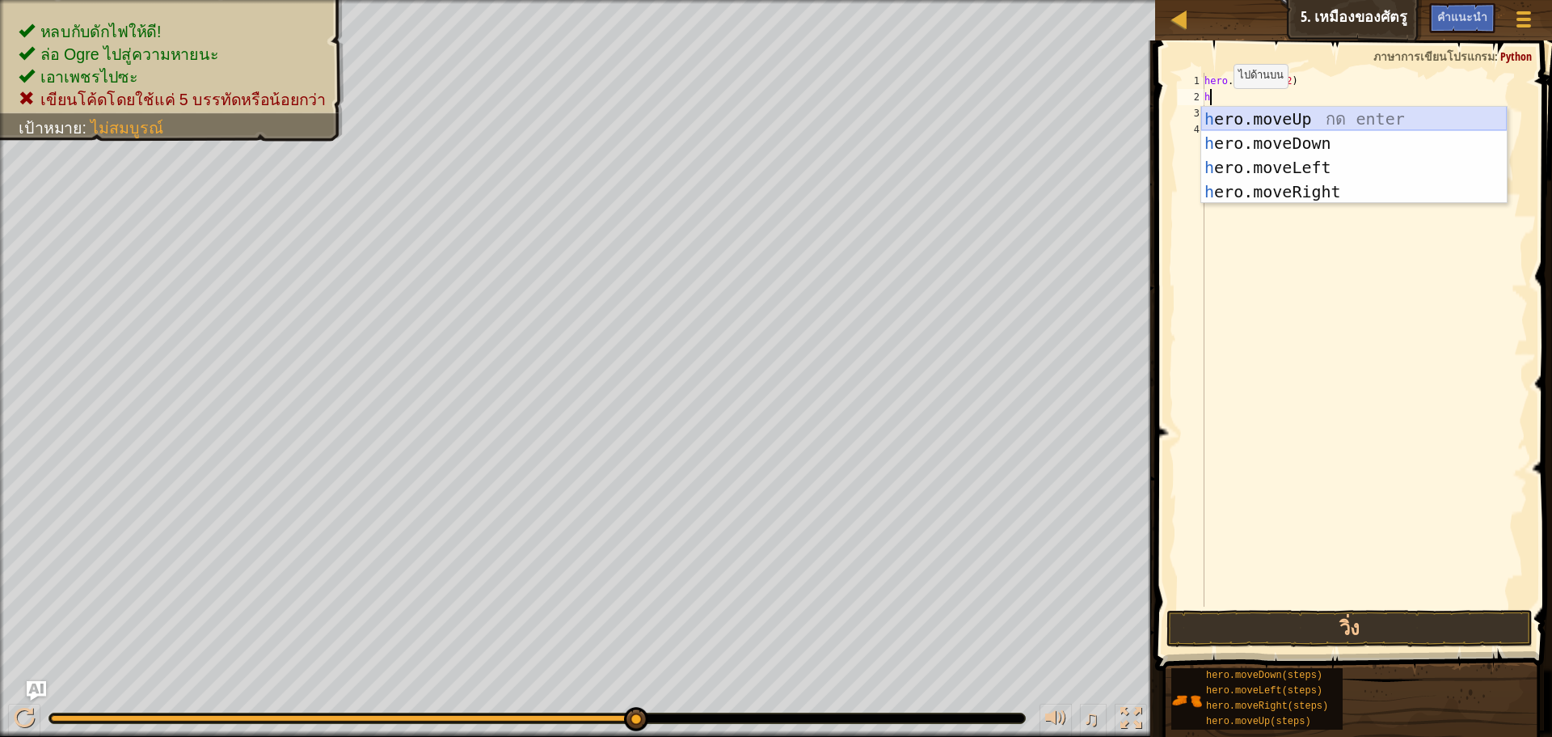
click at [1222, 119] on div "h ero.moveUp กด enter h ero.moveDown กด enter h ero.moveLeft กด enter h ero.mov…" at bounding box center [1355, 180] width 306 height 146
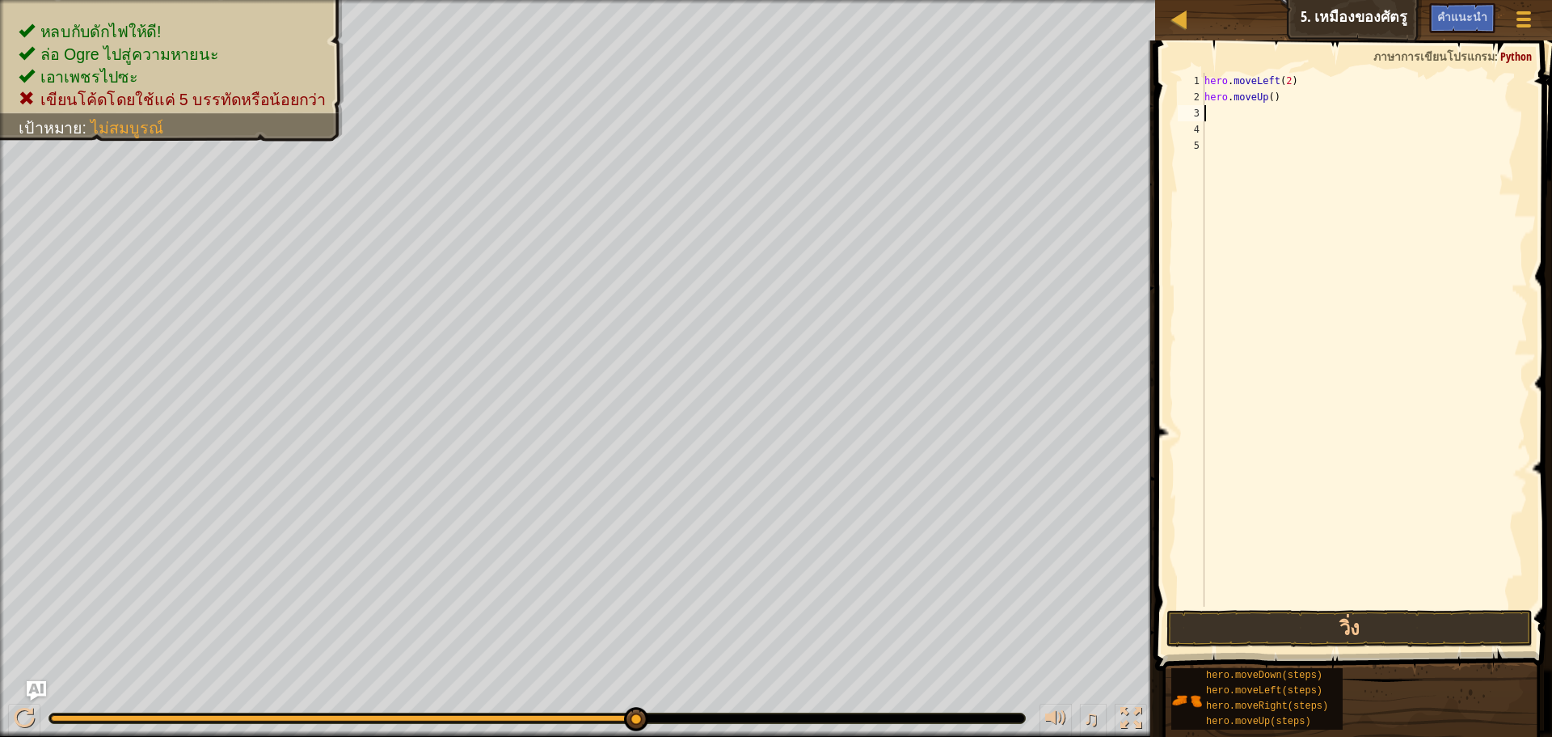
type textarea "h"
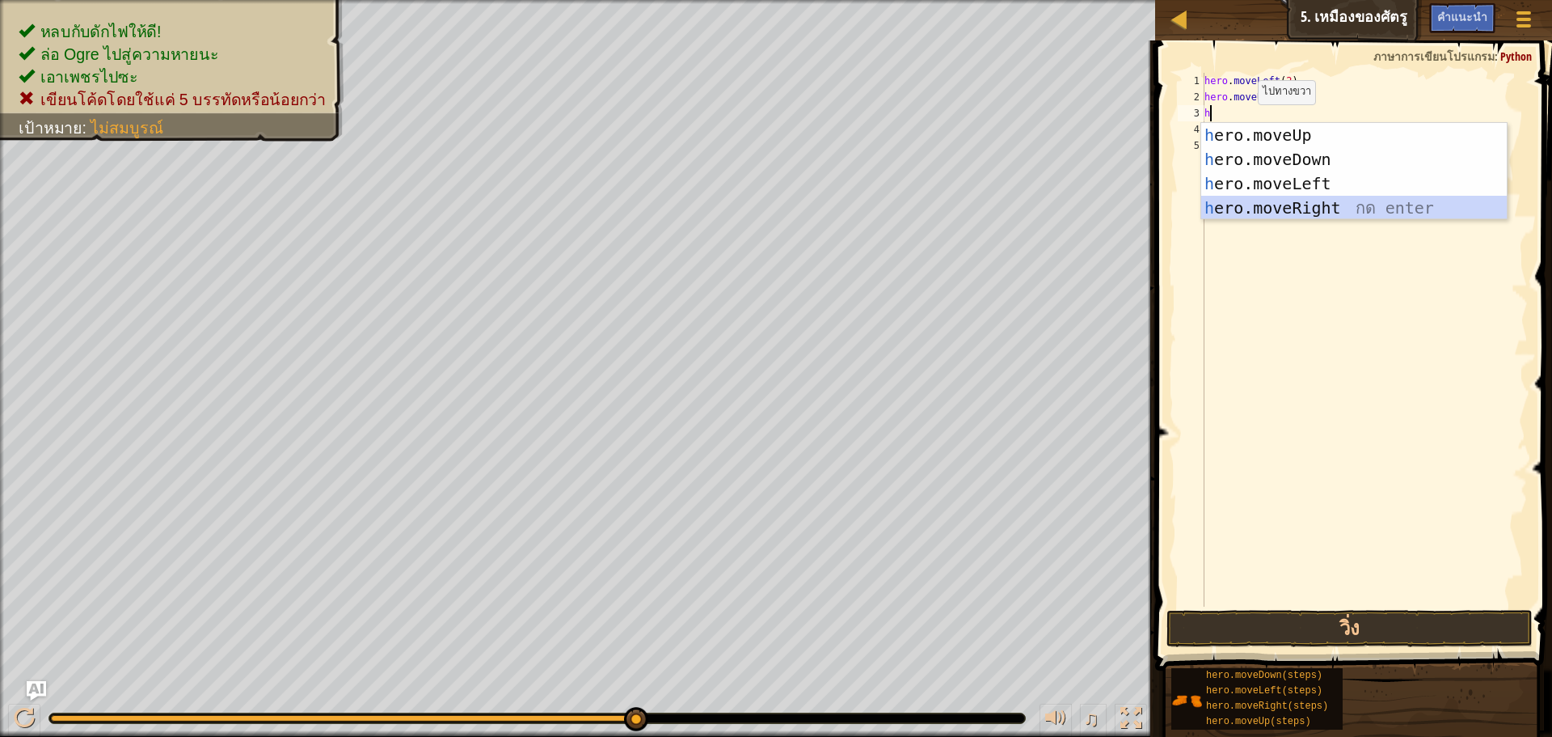
click at [1247, 203] on div "h ero.moveUp กด enter h ero.moveDown กด enter h ero.moveLeft กด enter h ero.mov…" at bounding box center [1355, 196] width 306 height 146
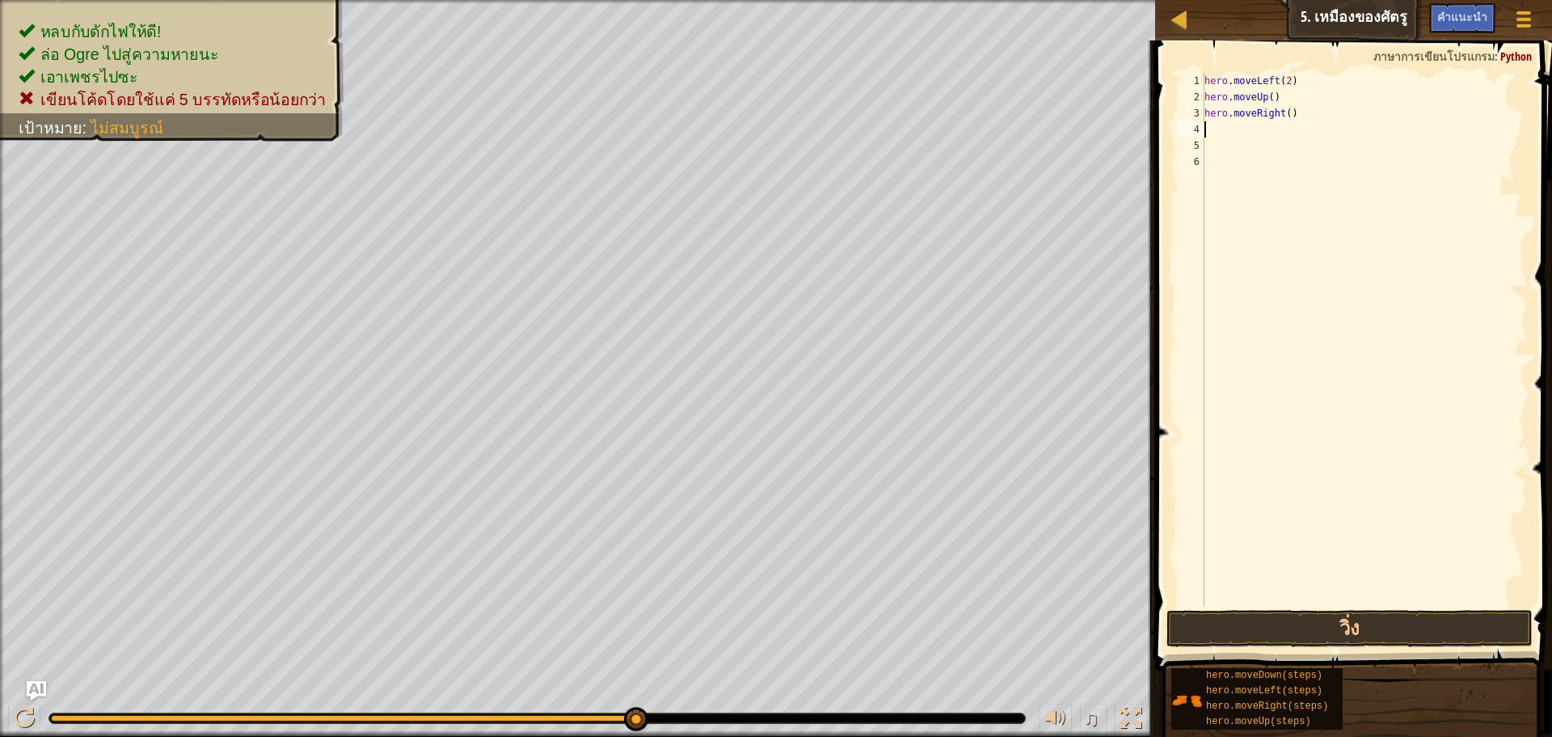
type textarea "h"
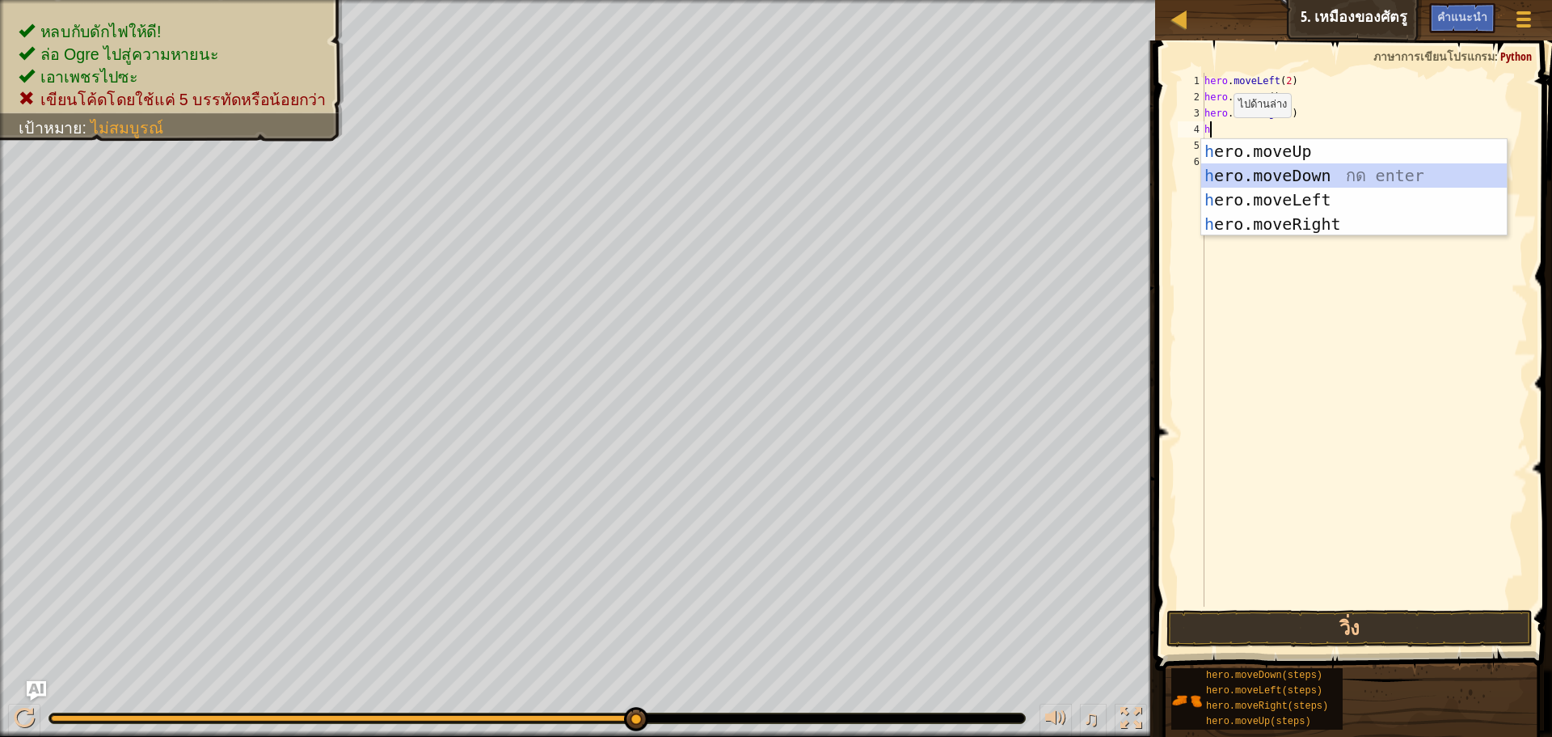
click at [1225, 171] on div "h ero.moveUp กด enter h ero.moveDown กด enter h ero.moveLeft กด enter h ero.mov…" at bounding box center [1355, 212] width 306 height 146
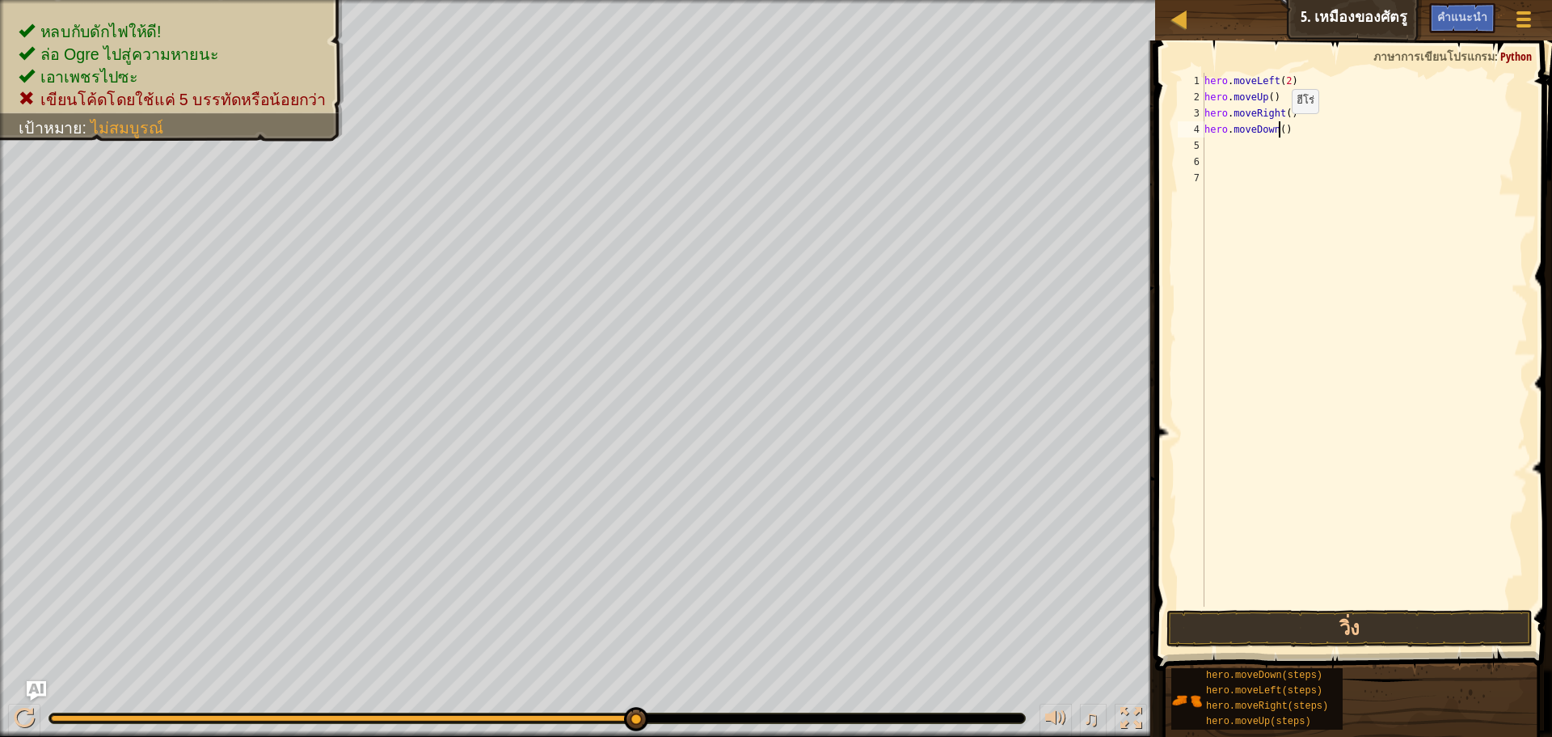
click at [1278, 129] on div "hero . moveLeft ( 2 ) hero . moveUp ( ) hero . moveRight ( ) hero . moveDown ( )" at bounding box center [1365, 356] width 327 height 566
type textarea "hero.moveDown(3)"
type textarea "h"
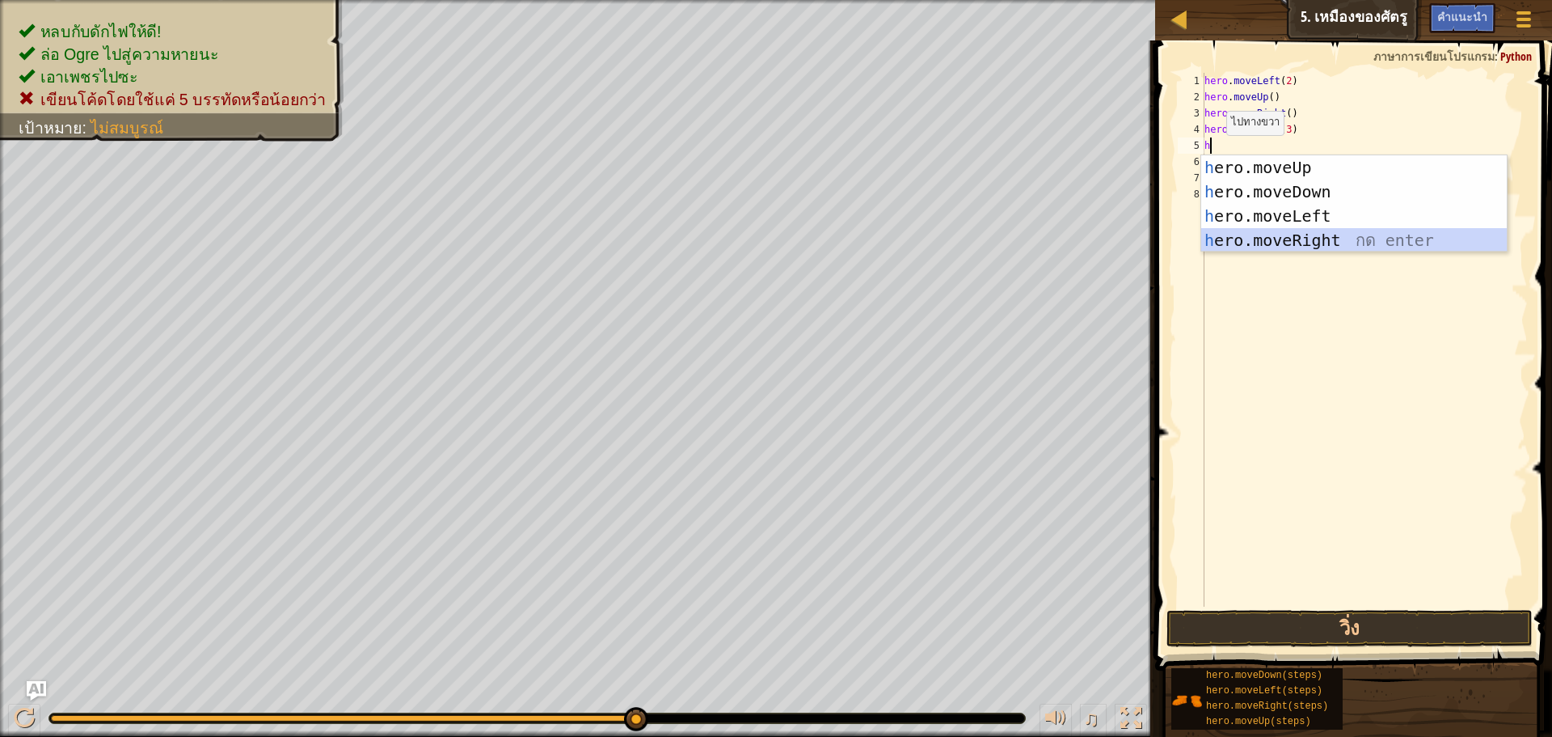
click at [1259, 236] on div "h ero.moveUp กด enter h ero.moveDown กด enter h ero.moveLeft กด enter h ero.mov…" at bounding box center [1355, 228] width 306 height 146
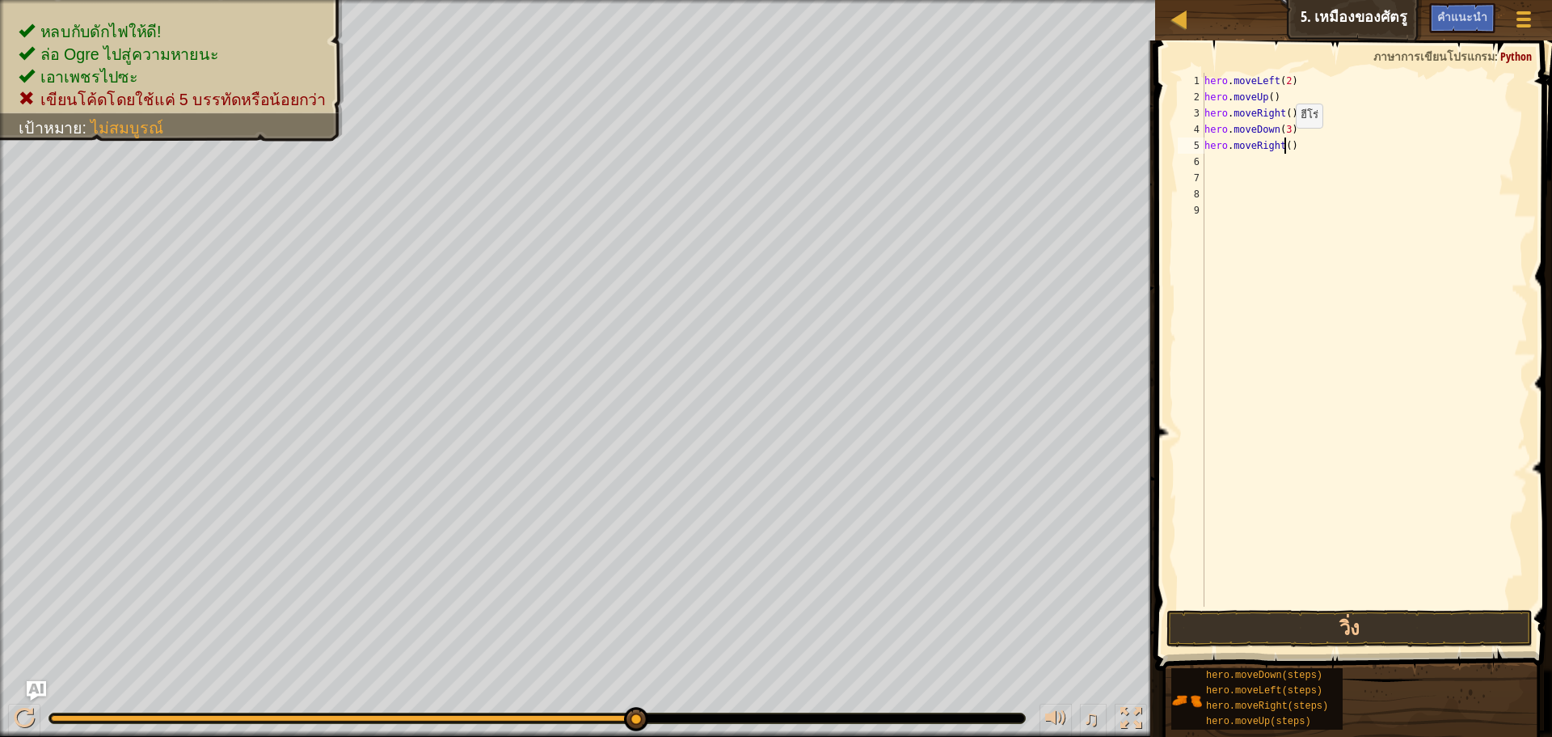
click at [1282, 144] on div "hero . moveLeft ( 2 ) hero . moveUp ( ) hero . moveRight ( ) hero . moveDown ( …" at bounding box center [1365, 356] width 327 height 566
click at [1344, 621] on button "วิ่ง" at bounding box center [1350, 628] width 366 height 37
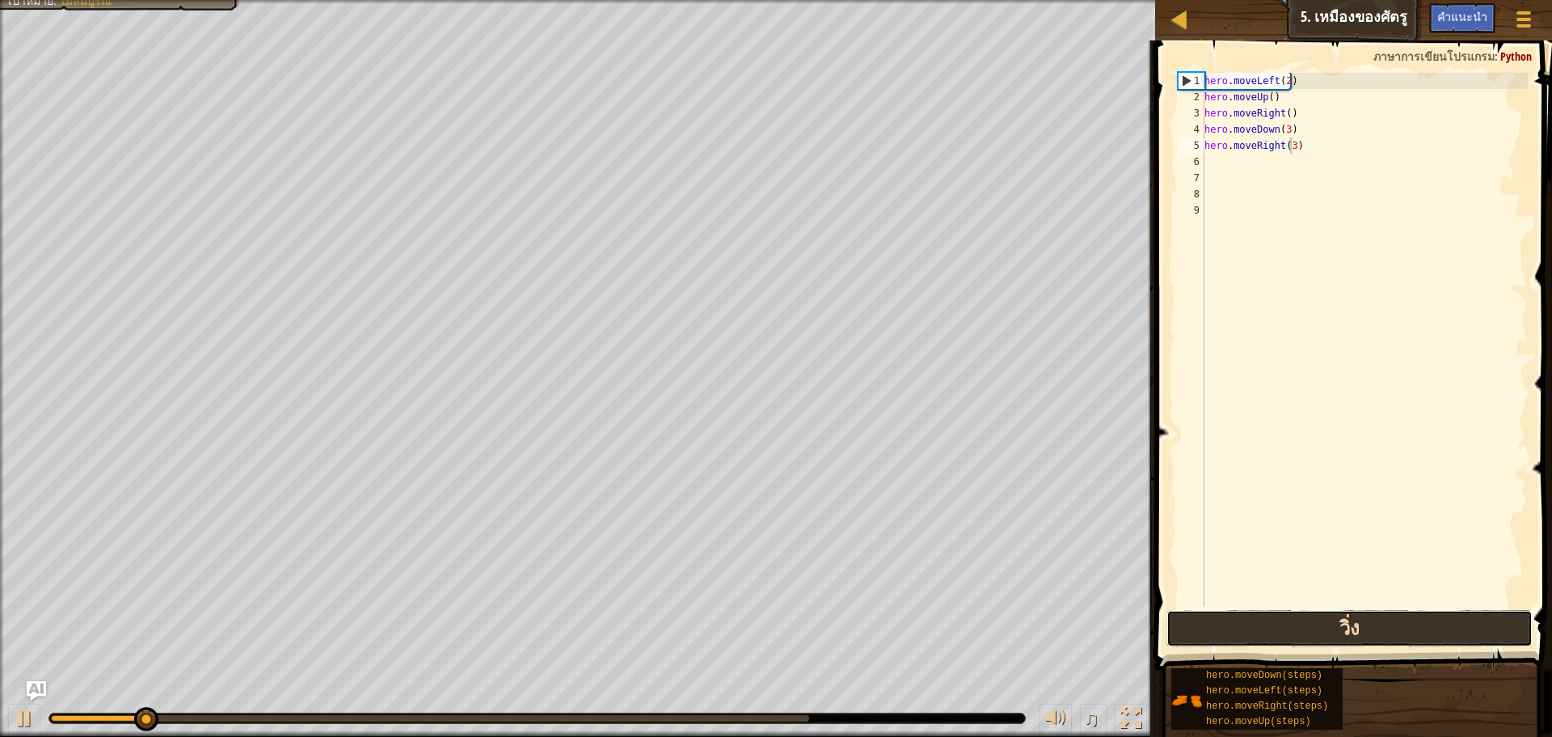
click at [1344, 621] on button "วิ่ง" at bounding box center [1350, 628] width 366 height 37
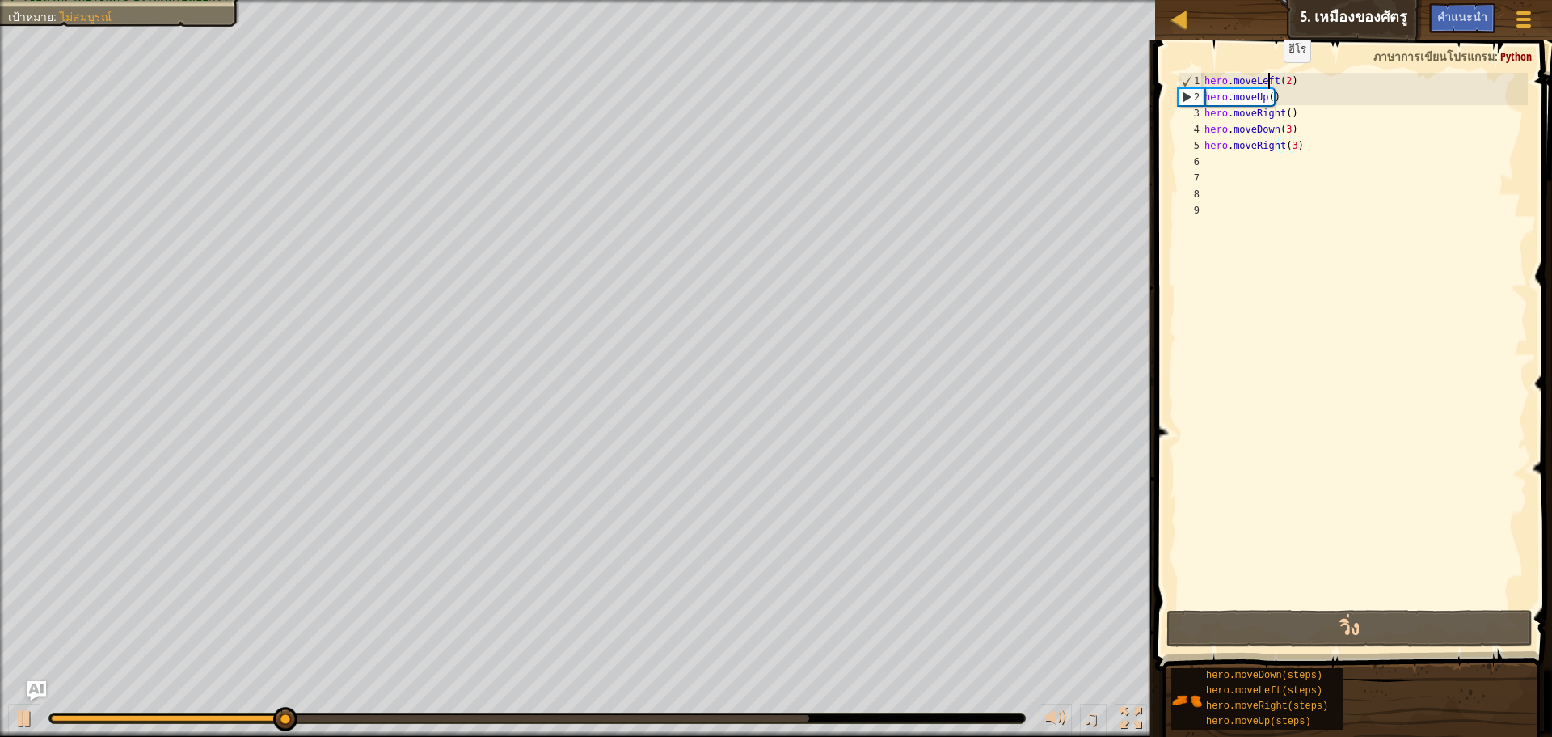
click at [1270, 78] on div "hero . moveLeft ( 2 ) hero . moveUp ( ) hero . moveRight ( ) hero . moveDown ( …" at bounding box center [1365, 356] width 327 height 566
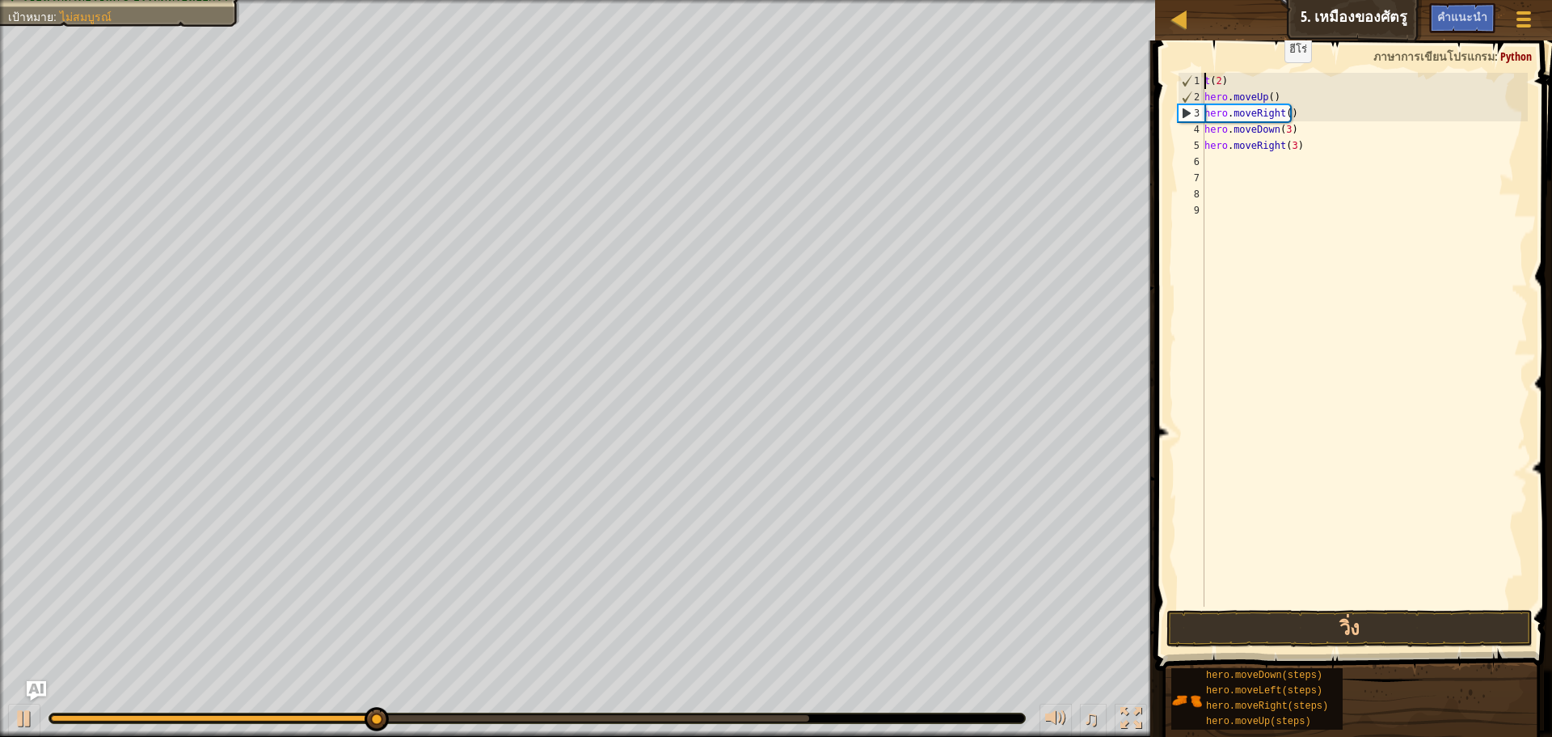
scroll to position [7, 1]
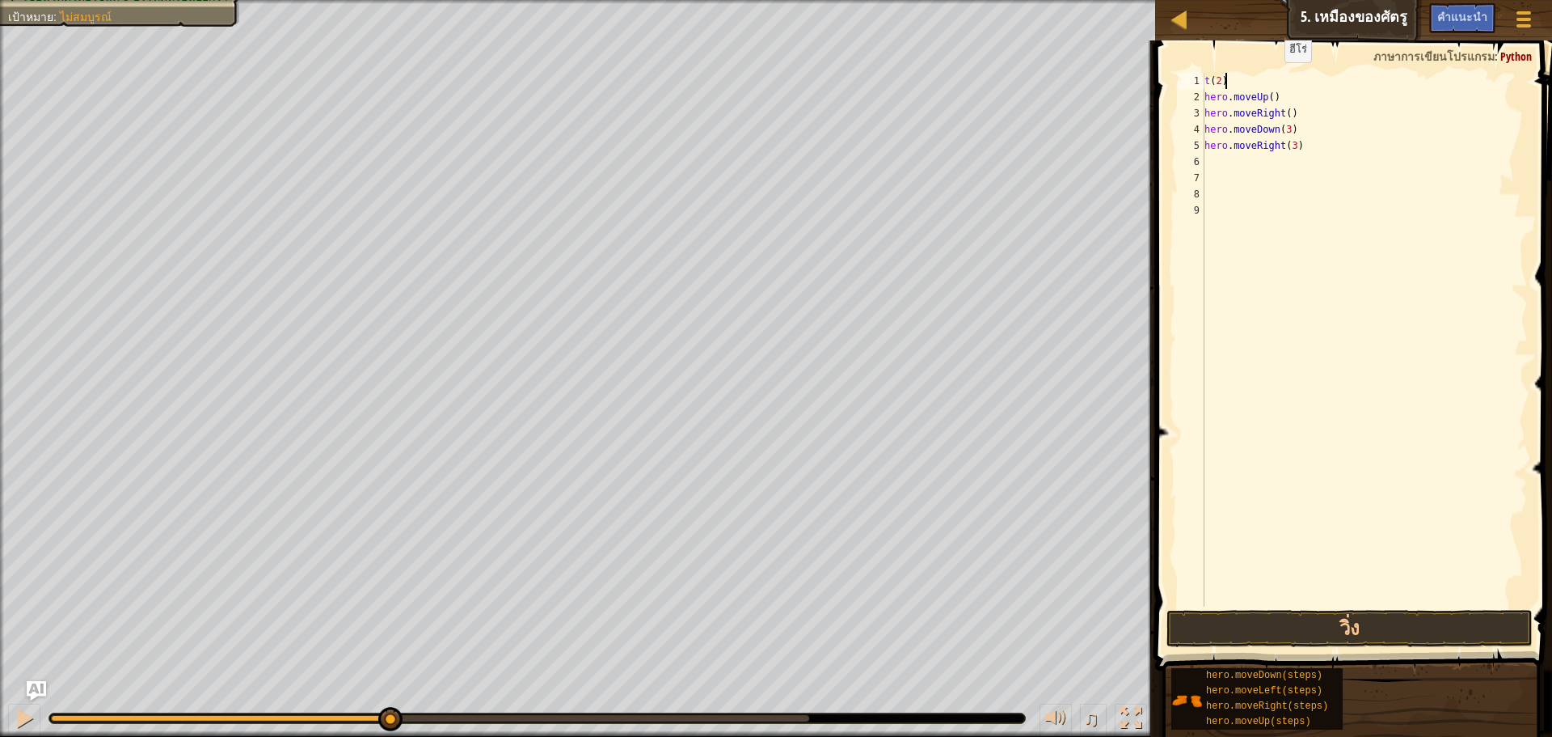
click at [1271, 78] on div "t ( 2 ) hero . moveUp ( ) hero . moveRight ( ) hero . moveDown ( 3 ) hero . mov…" at bounding box center [1365, 356] width 327 height 566
type textarea "t"
type textarea "h"
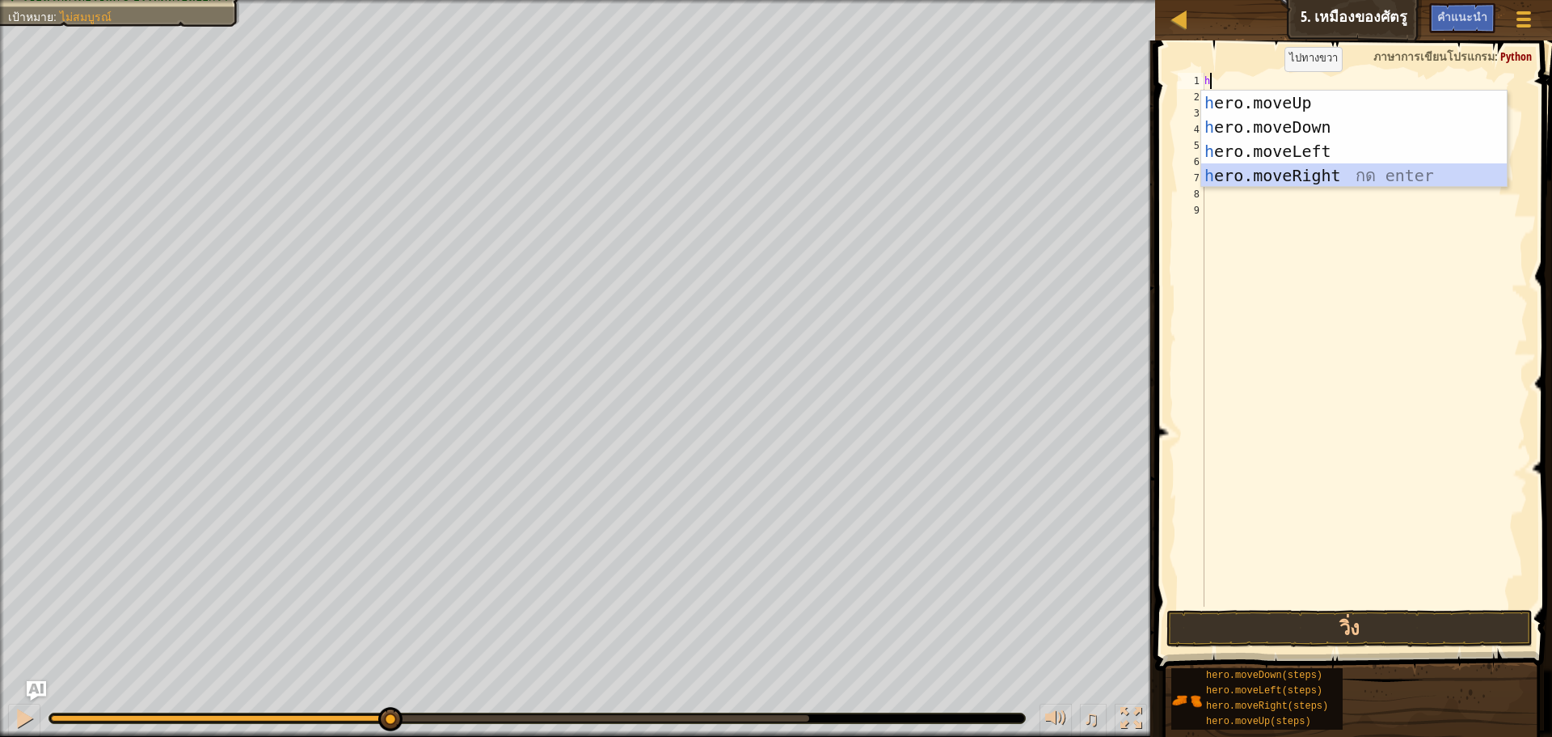
click at [1293, 172] on div "h ero.moveUp กด enter h ero.moveDown กด enter h ero.moveLeft กด enter h ero.mov…" at bounding box center [1355, 164] width 306 height 146
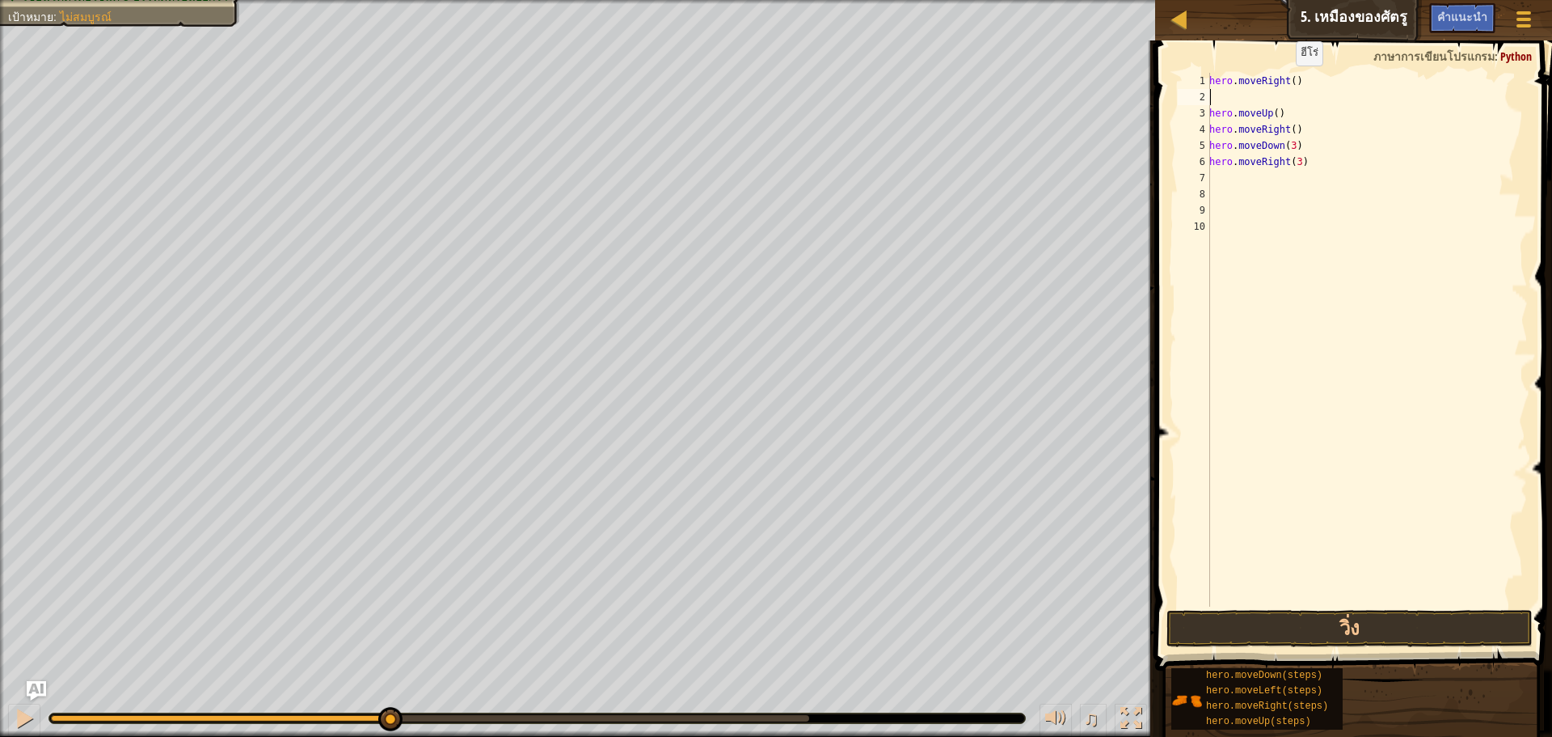
click at [1287, 82] on div "hero . moveRight ( ) hero . moveUp ( ) hero . moveRight ( ) hero . moveDown ( 3…" at bounding box center [1367, 356] width 322 height 566
click at [1294, 82] on div "hero . moveRight ( ) hero . moveUp ( ) hero . moveRight ( ) hero . moveDown ( 3…" at bounding box center [1367, 356] width 322 height 566
click at [1288, 81] on div "hero . moveRight ( ) hero . moveUp ( ) hero . moveRight ( ) hero . moveDown ( 3…" at bounding box center [1367, 356] width 322 height 566
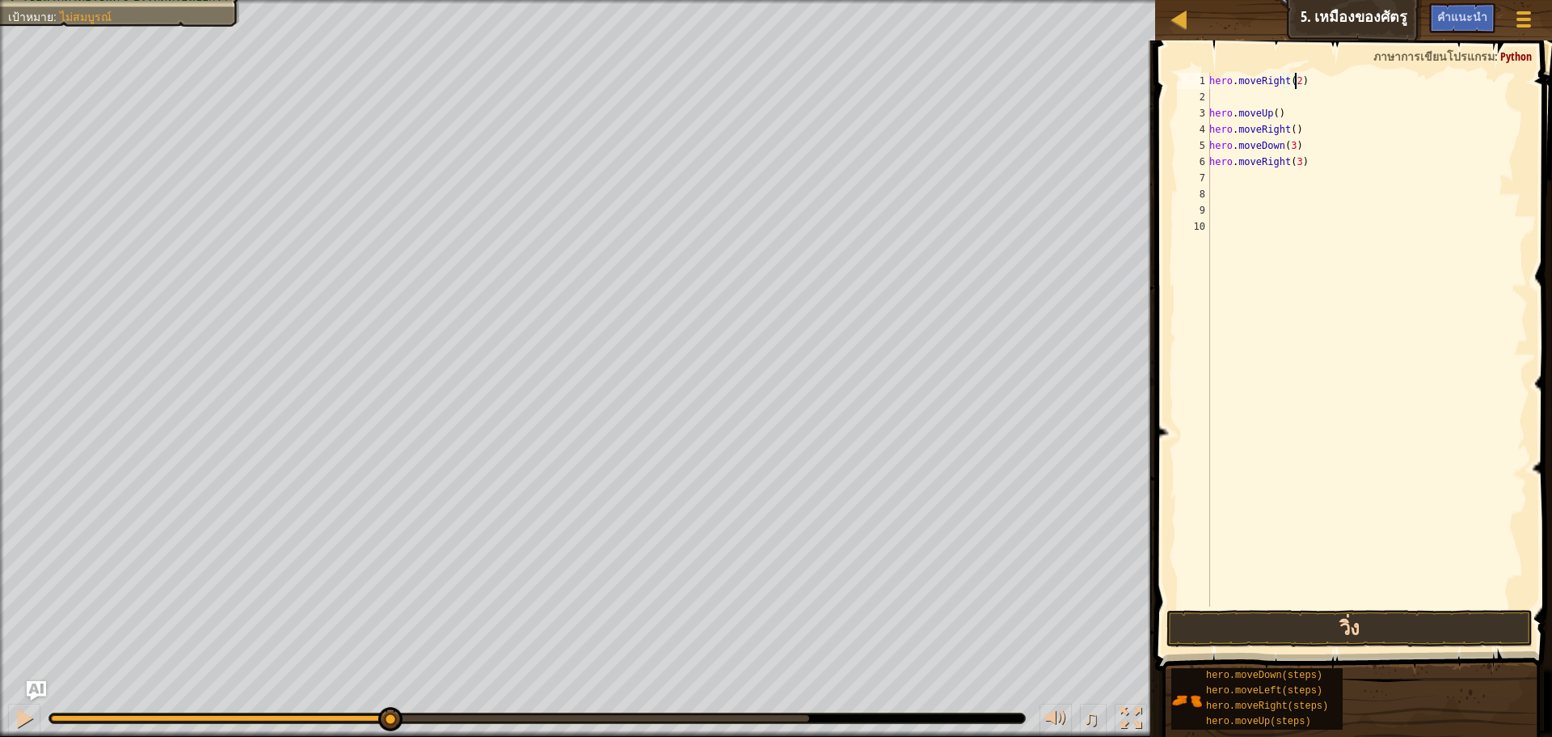
type textarea "hero.moveRight(2)"
click at [1291, 627] on button "วิ่ง" at bounding box center [1350, 628] width 366 height 37
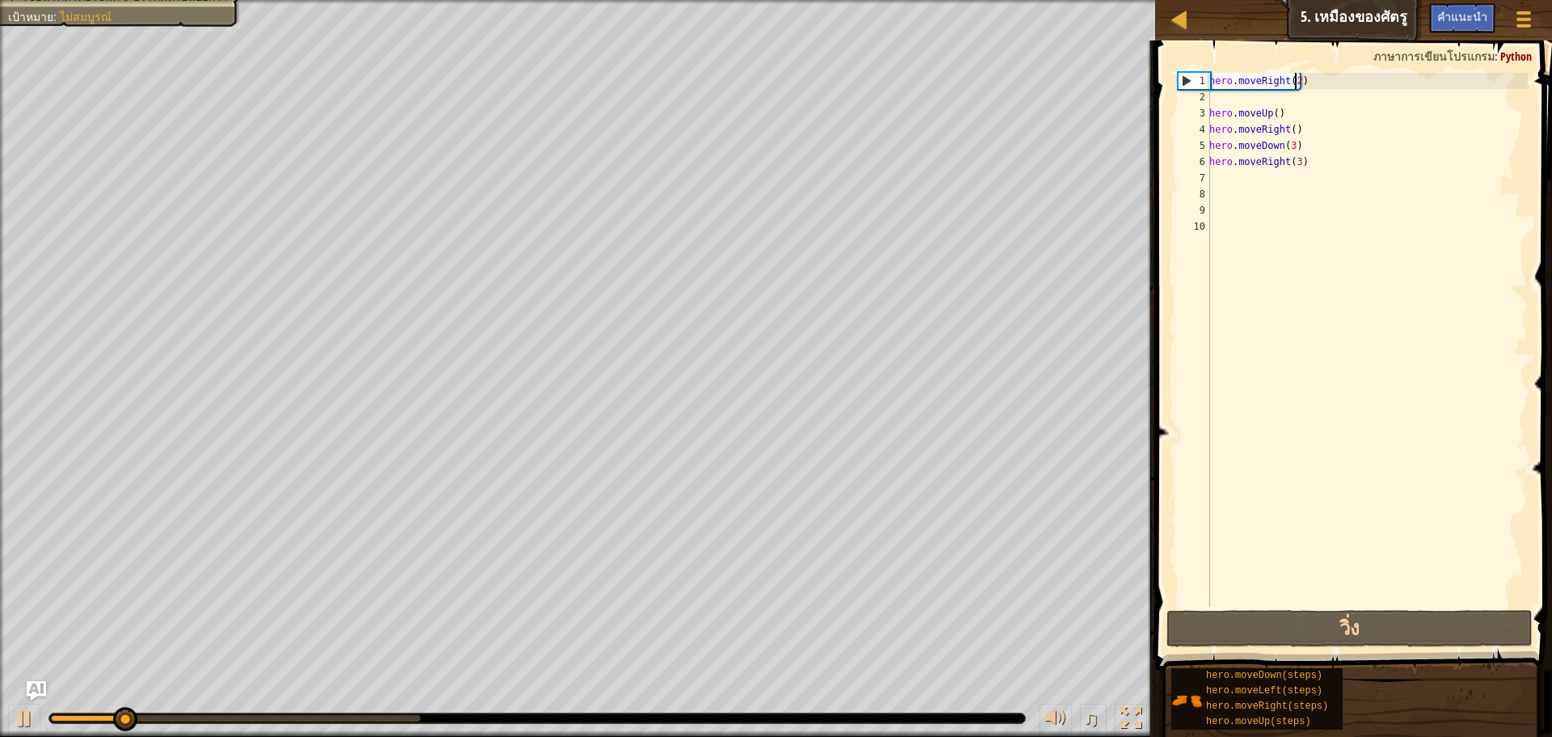
click at [1290, 99] on div "hero . moveRight ( 2 ) hero . moveUp ( ) hero . moveRight ( ) hero . moveDown (…" at bounding box center [1367, 356] width 322 height 566
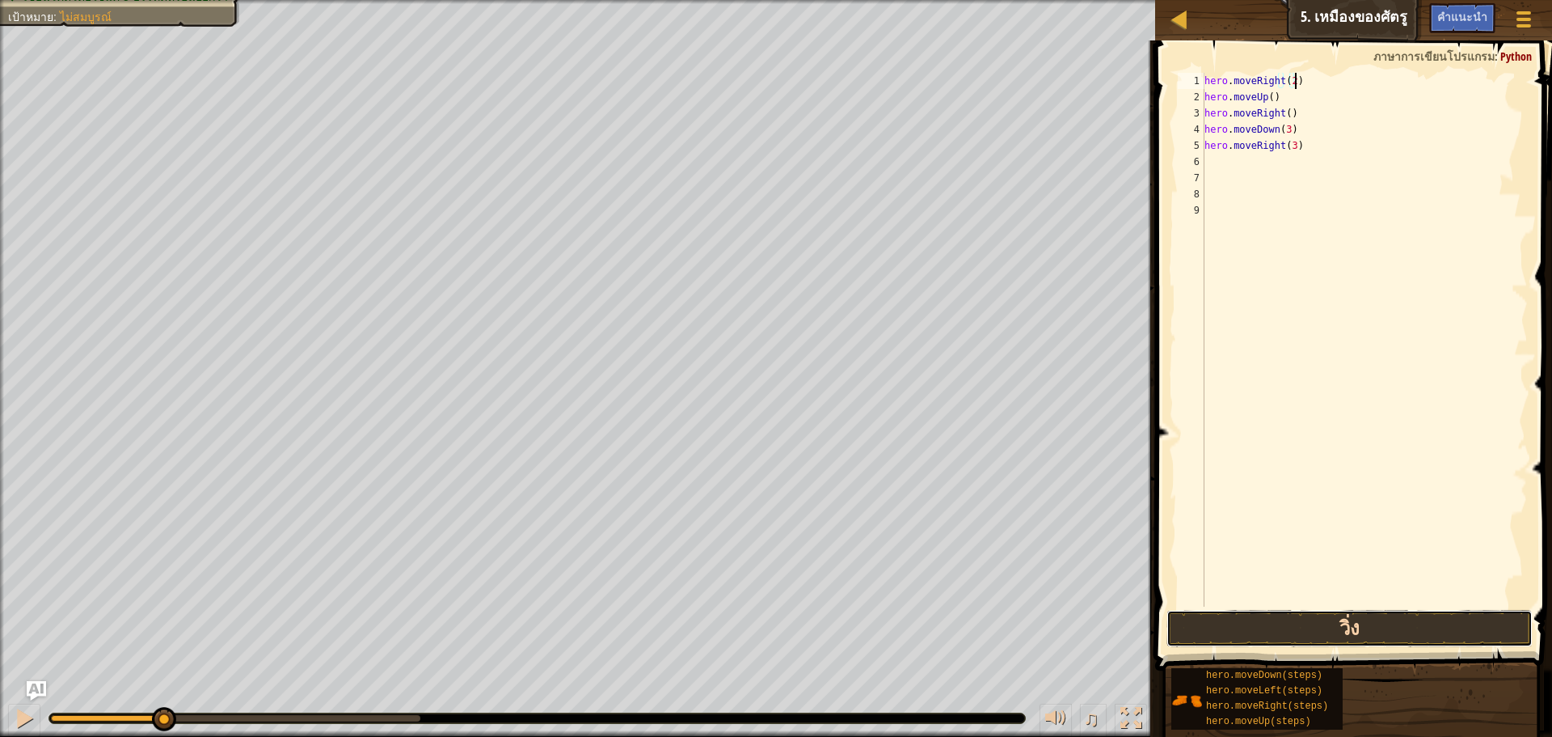
click at [1347, 623] on button "วิ่ง" at bounding box center [1350, 628] width 366 height 37
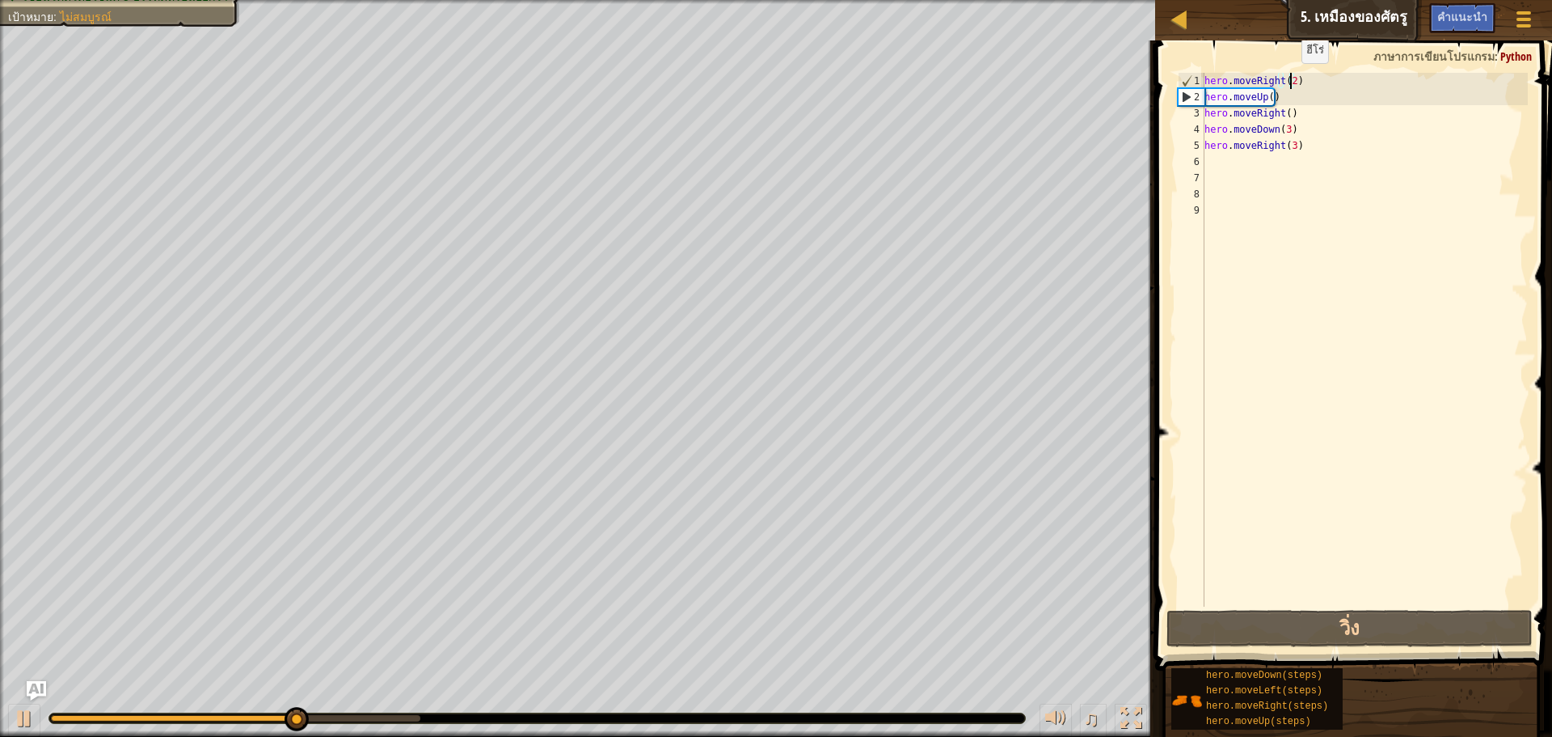
click at [1288, 79] on div "hero . moveRight ( 2 ) hero . moveUp ( ) hero . moveRight ( ) hero . moveDown (…" at bounding box center [1365, 356] width 327 height 566
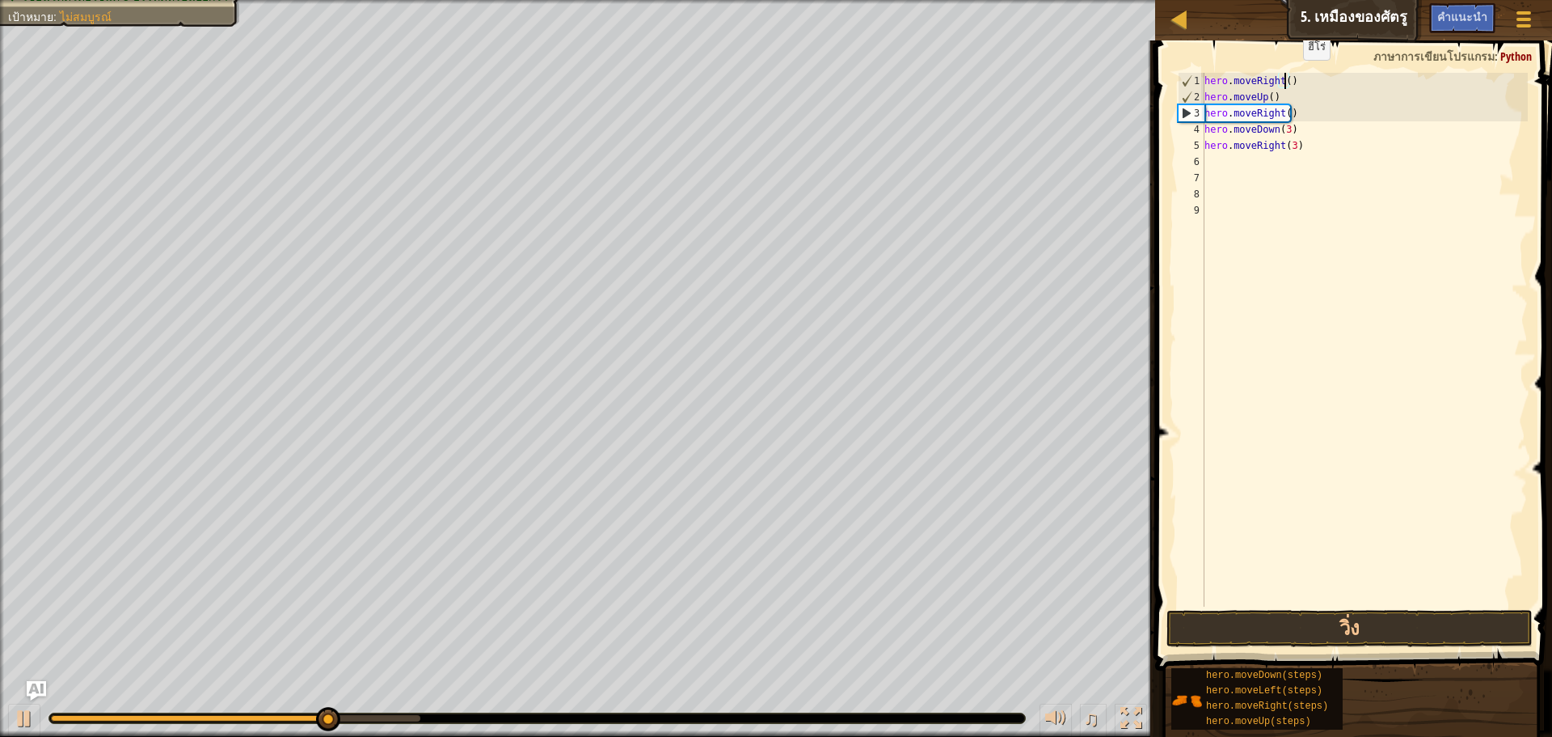
scroll to position [7, 6]
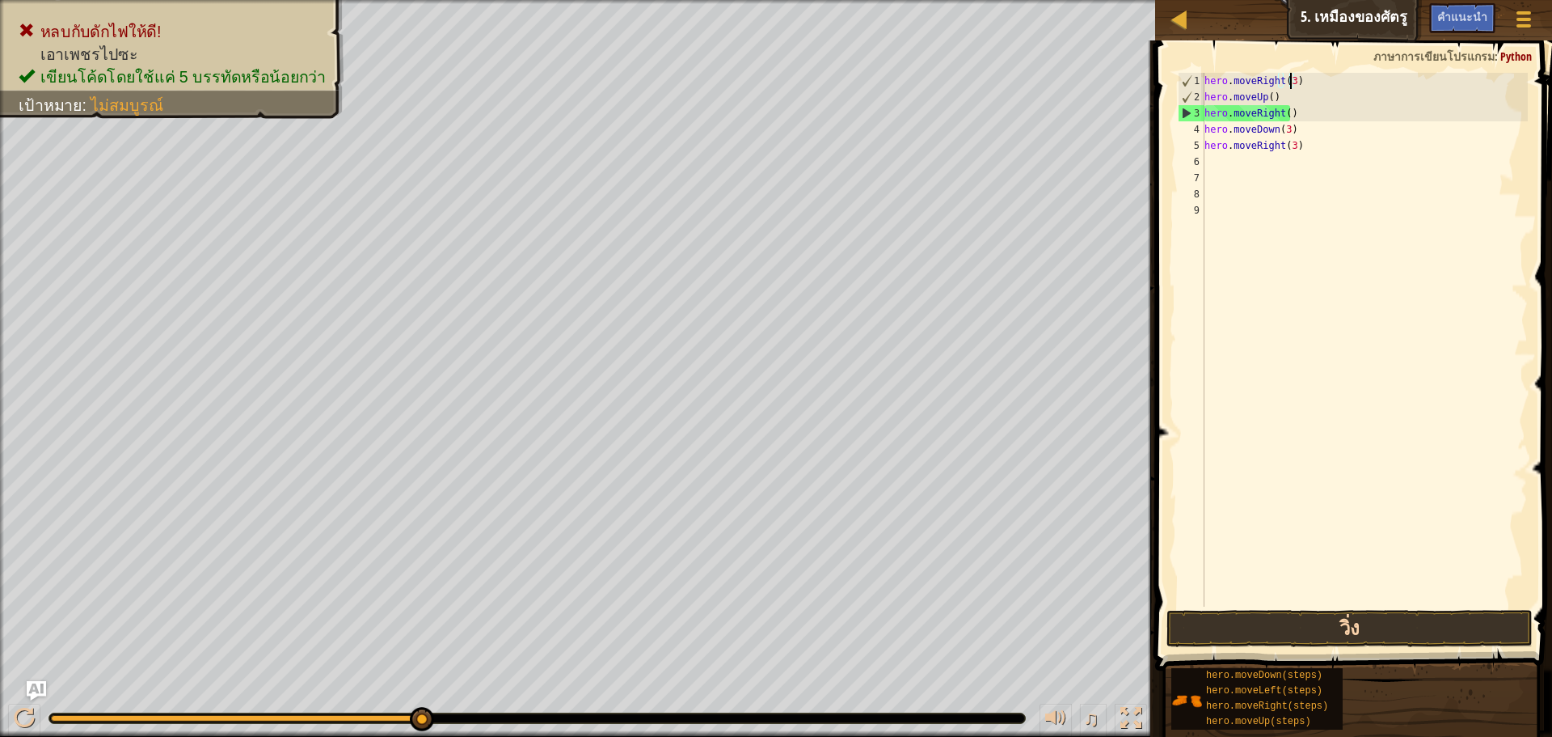
type textarea "hero.moveRight(3)"
click at [1220, 613] on button "วิ่ง" at bounding box center [1350, 628] width 366 height 37
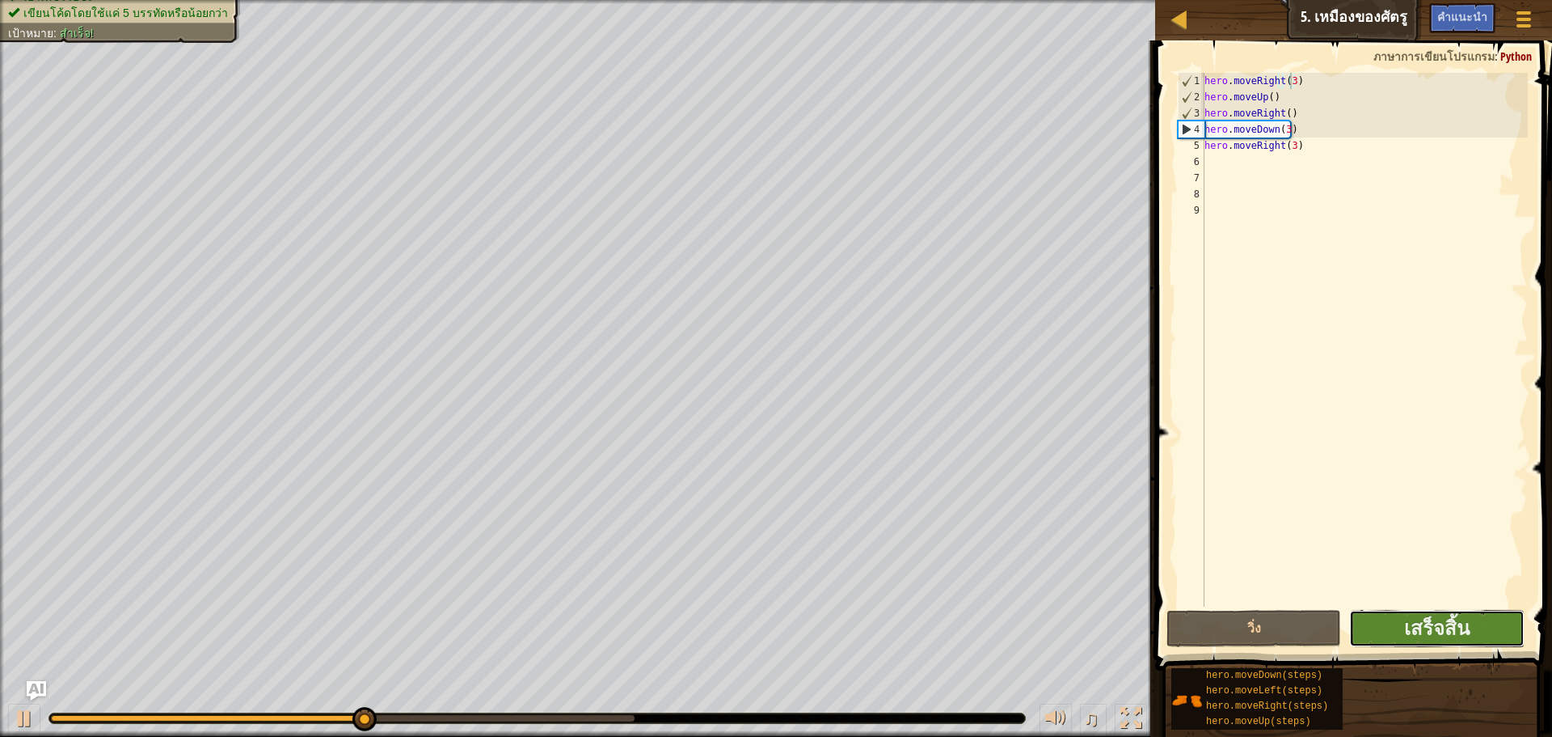
click at [1474, 614] on button "เสร็จสิ้น" at bounding box center [1437, 628] width 175 height 37
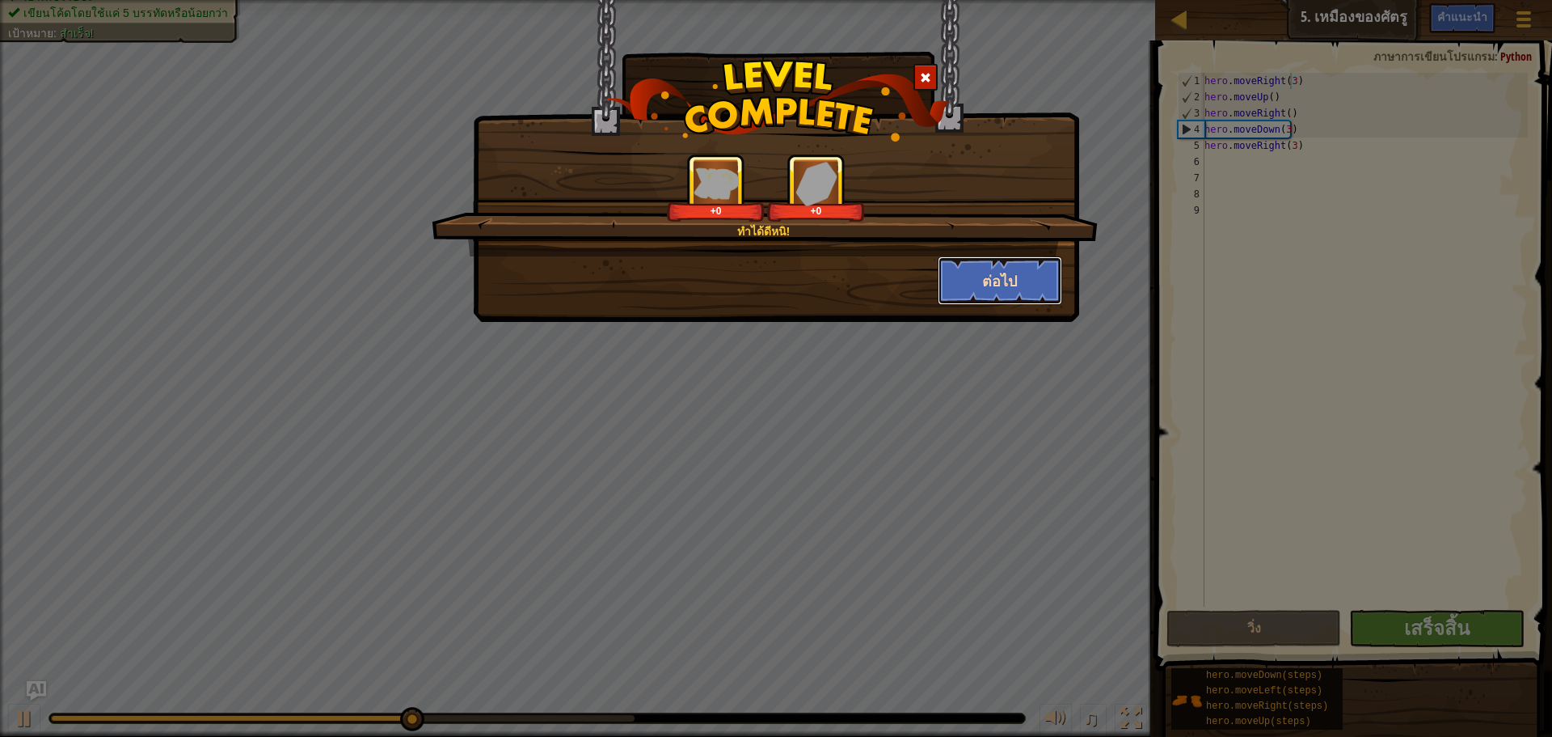
click at [958, 272] on button "ต่อไป" at bounding box center [1000, 280] width 125 height 49
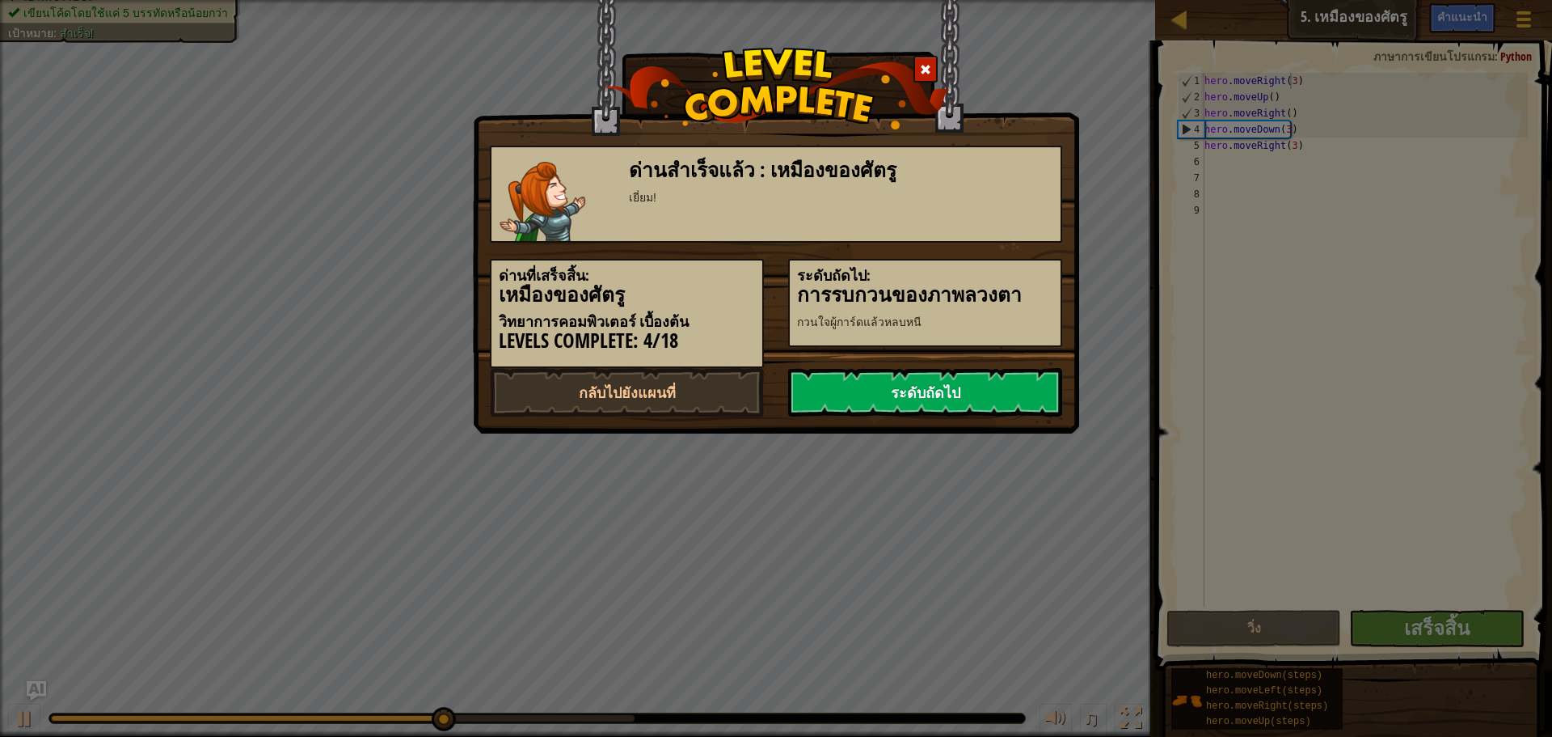
click at [941, 390] on link "ระดับถัดไป" at bounding box center [925, 392] width 274 height 49
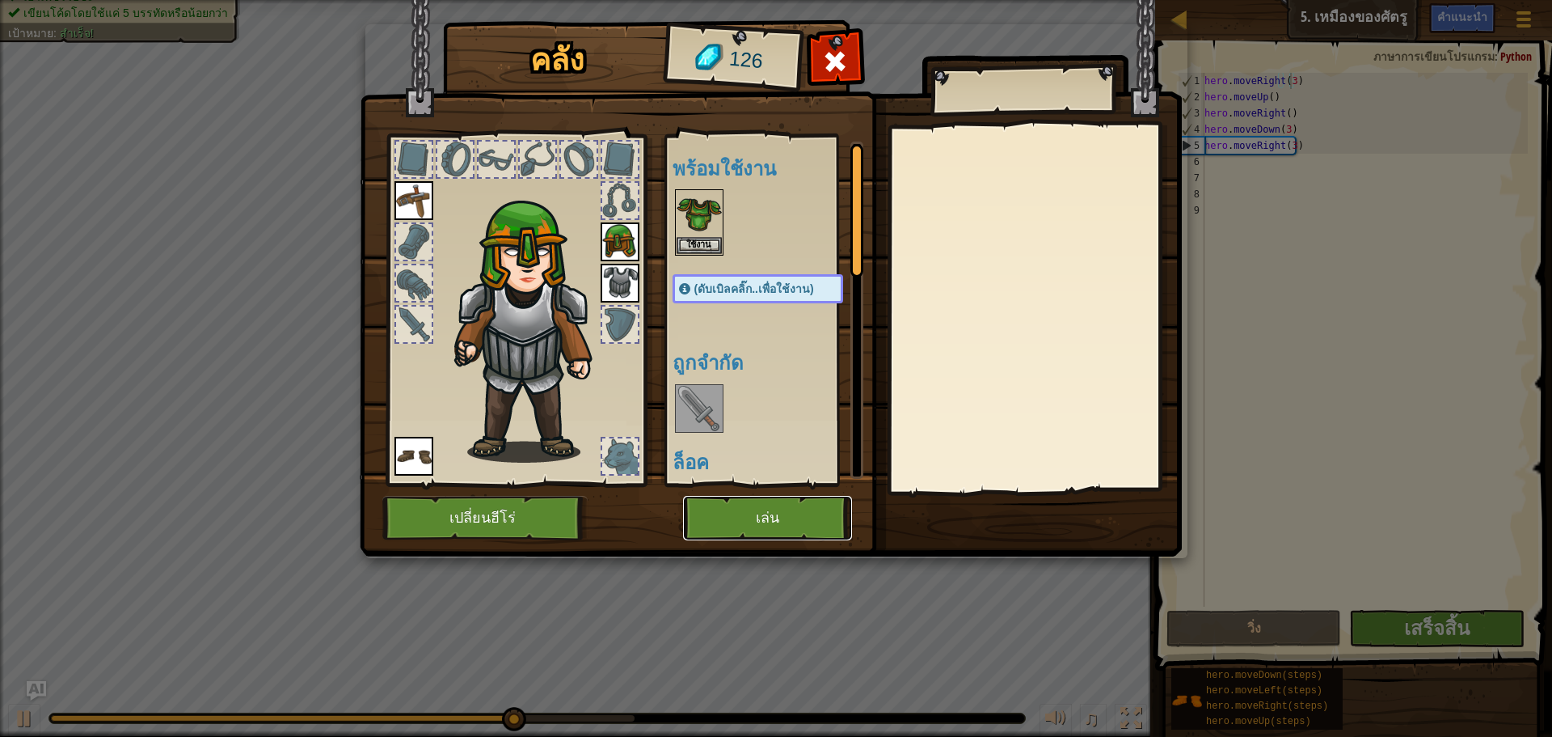
click at [785, 513] on button "เล่น" at bounding box center [767, 518] width 169 height 44
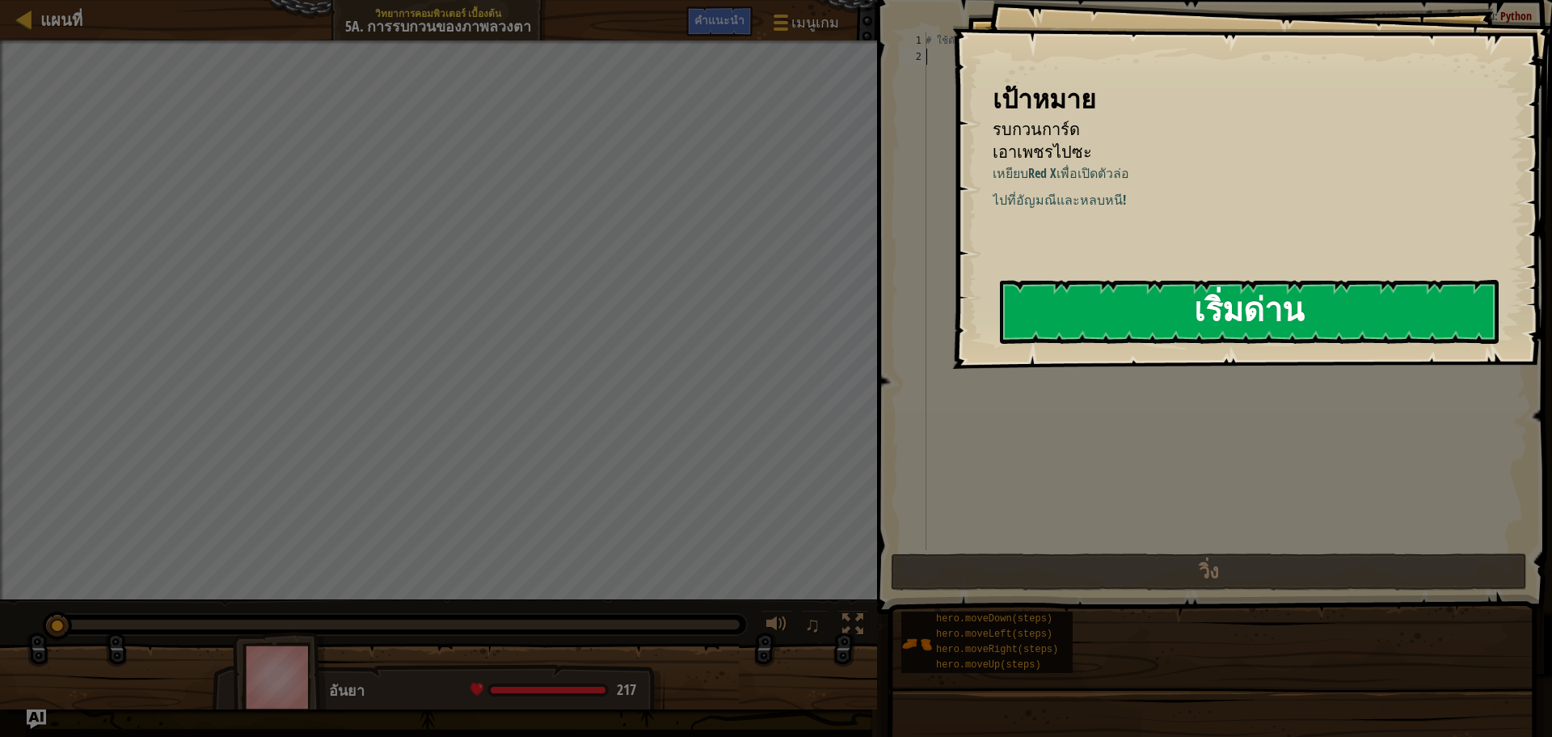
click at [1145, 321] on button "เริ่มด่าน" at bounding box center [1249, 312] width 499 height 64
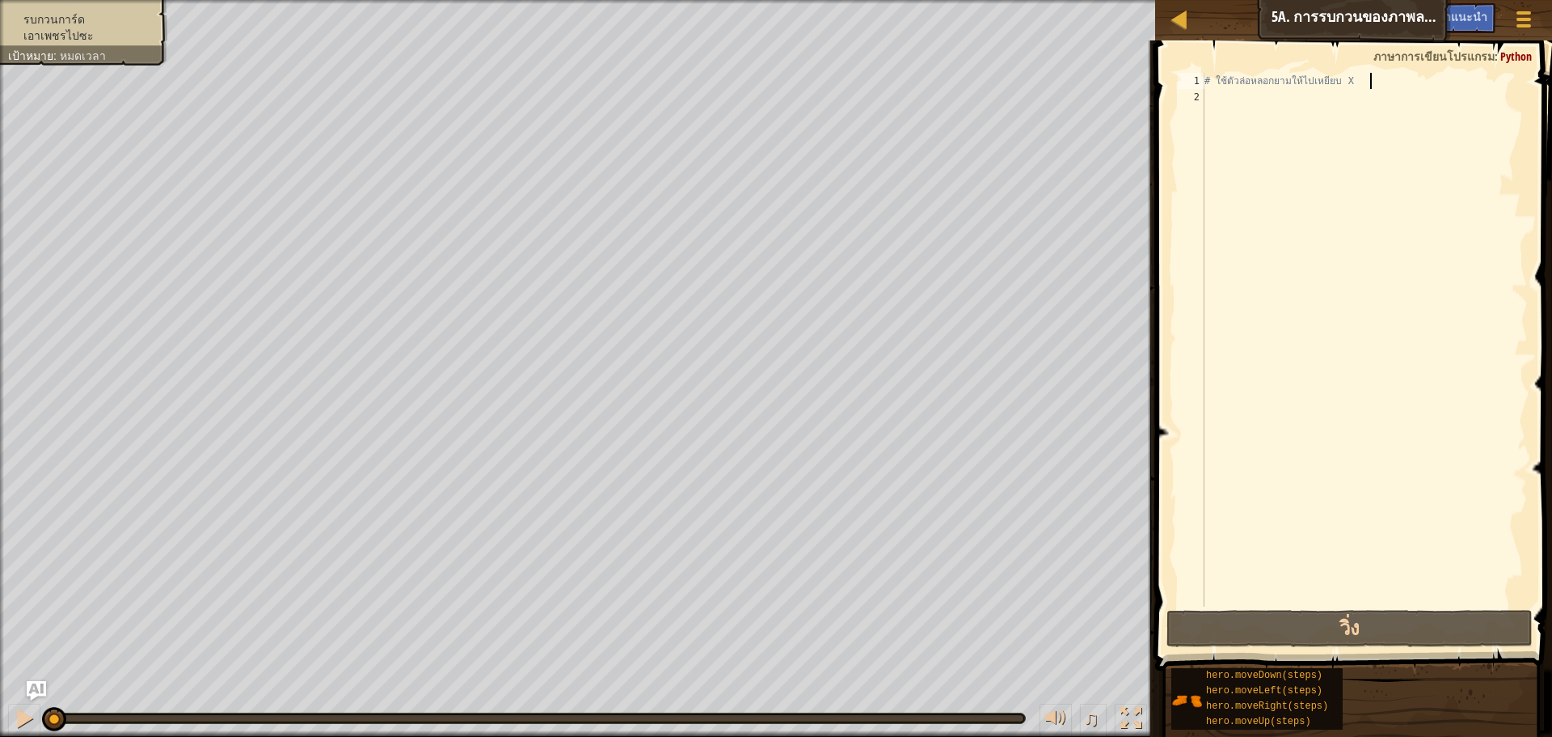
click at [1369, 75] on div "# ใช้ตัวล่อหลอกยามให้ไปเหยียบ X" at bounding box center [1365, 356] width 327 height 566
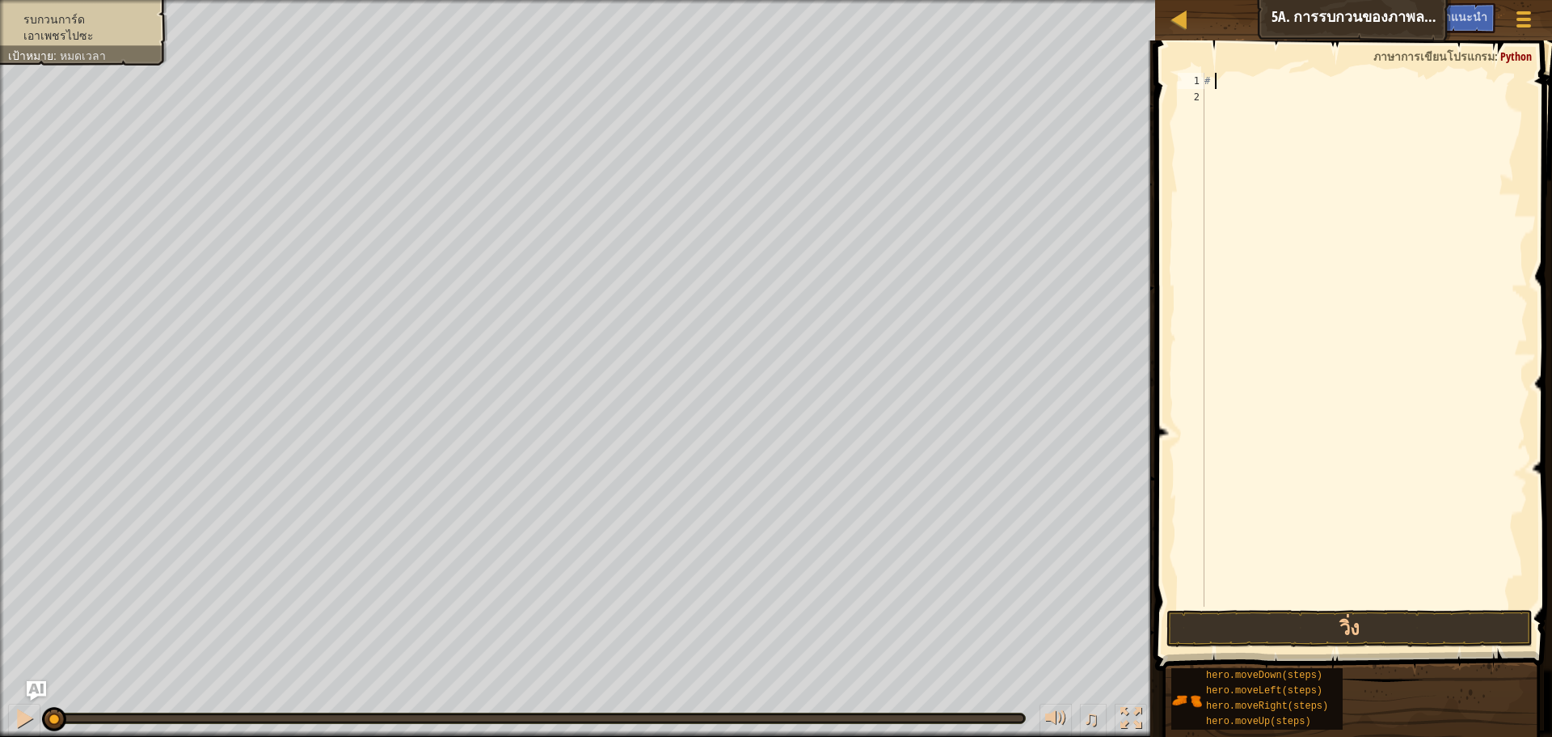
type textarea "#"
type textarea "h"
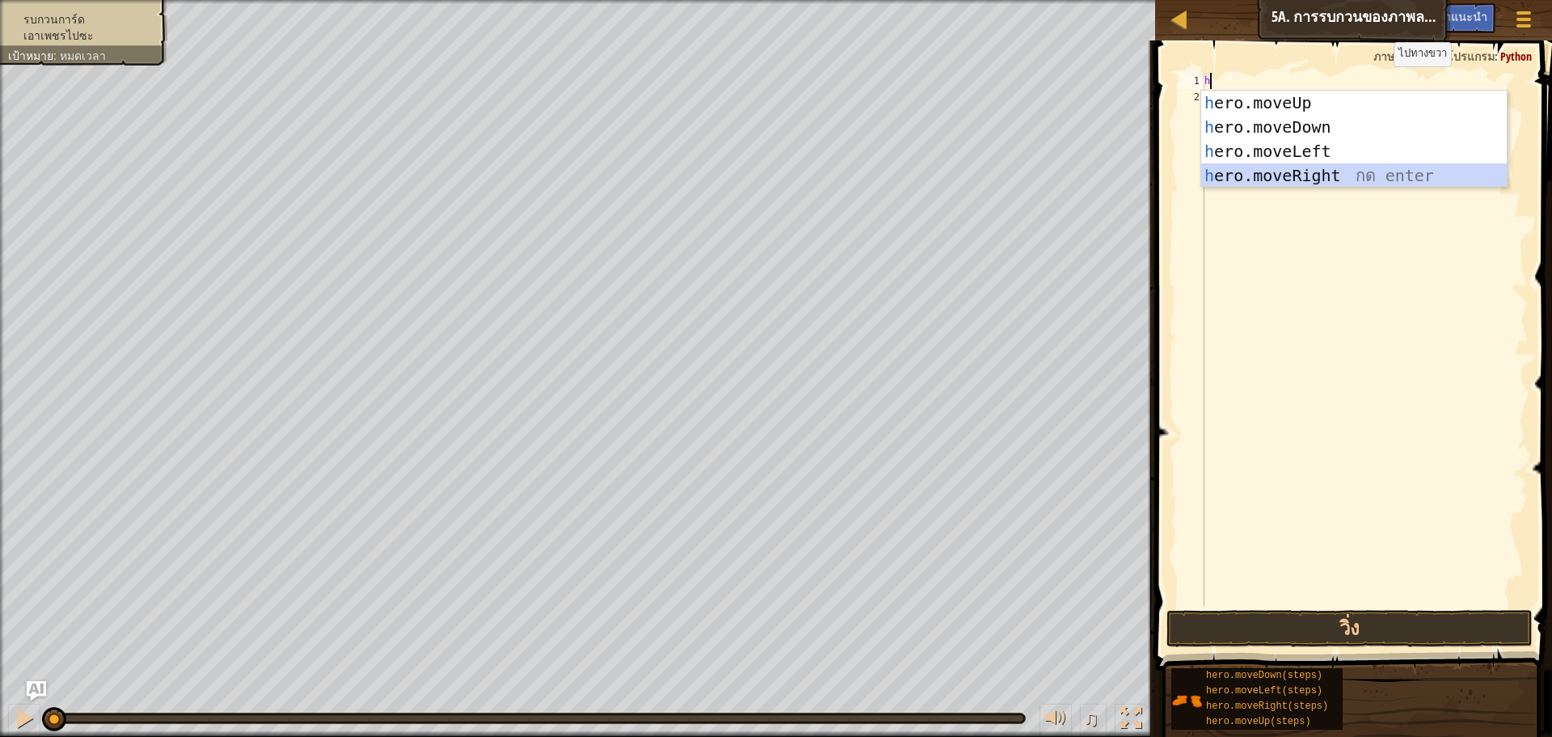
click at [1344, 167] on div "h ero.moveUp กด enter h ero.moveDown กด enter h ero.moveLeft กด enter h ero.mov…" at bounding box center [1355, 164] width 306 height 146
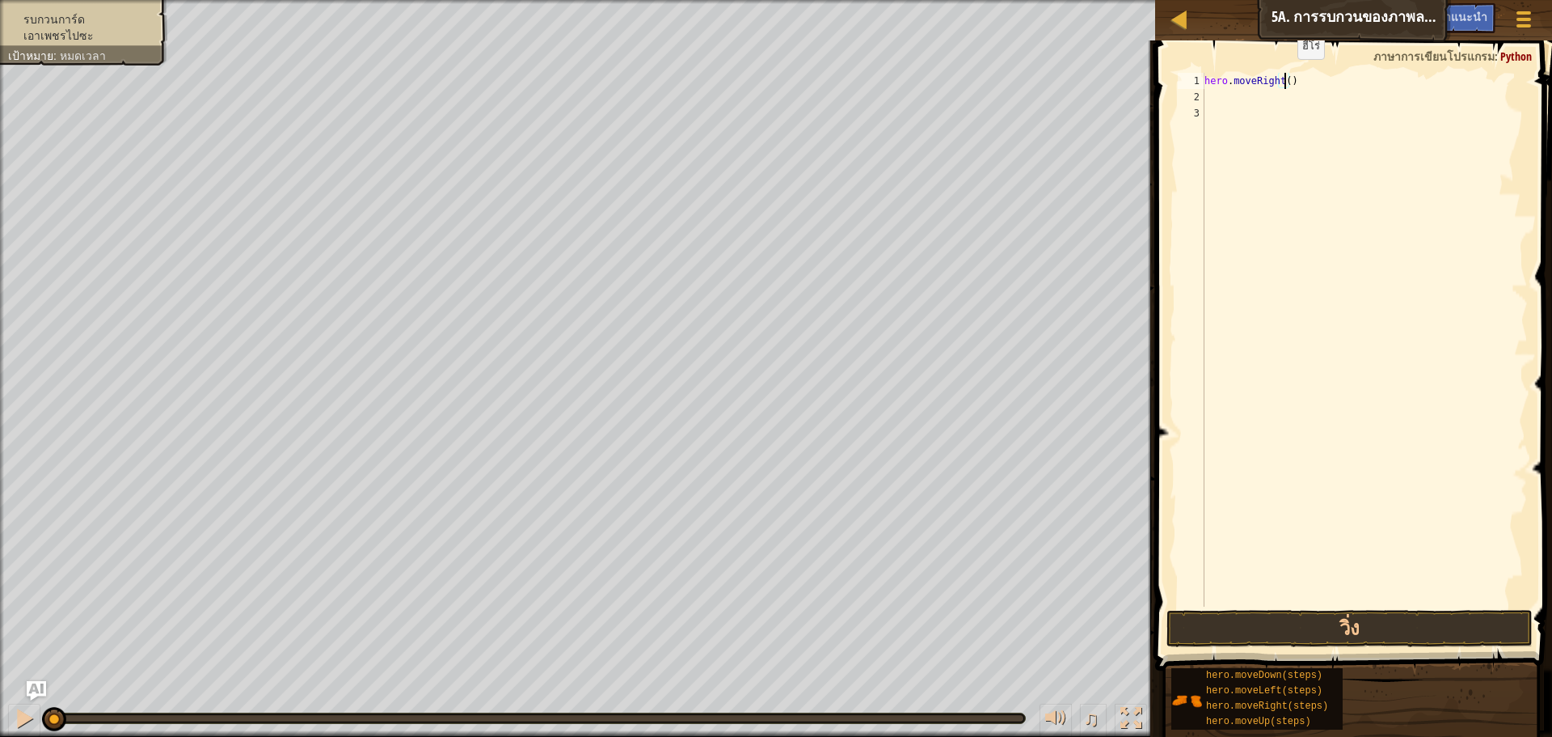
click at [1284, 75] on div "hero . moveRight ( )" at bounding box center [1365, 356] width 327 height 566
type textarea "hero.moveRight(4)"
click at [1323, 618] on button "วิ่ง" at bounding box center [1350, 628] width 366 height 37
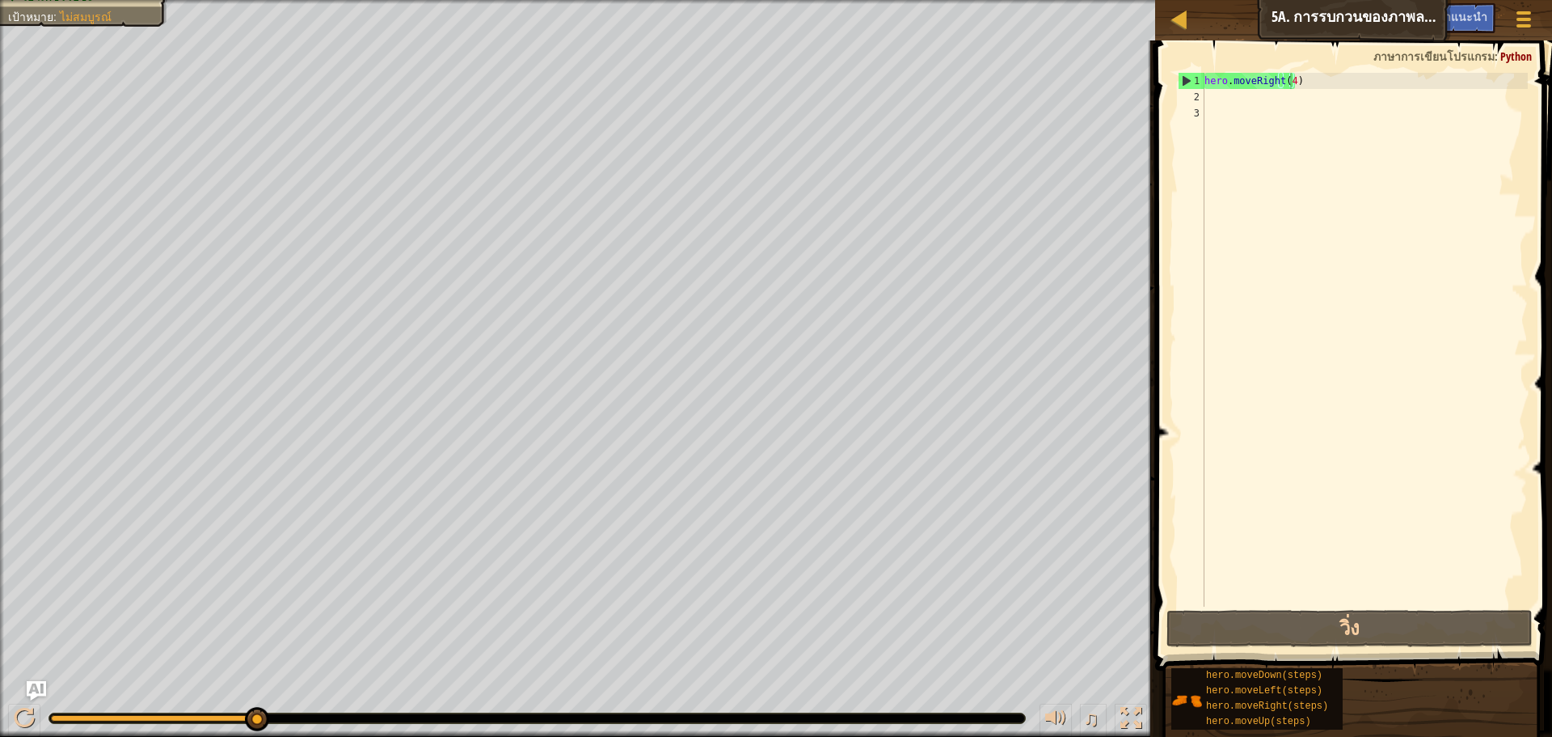
click at [66, 2] on div at bounding box center [577, 2] width 1155 height 4
click at [1278, 90] on div "hero . moveRight ( 4 )" at bounding box center [1365, 356] width 327 height 566
type textarea "h"
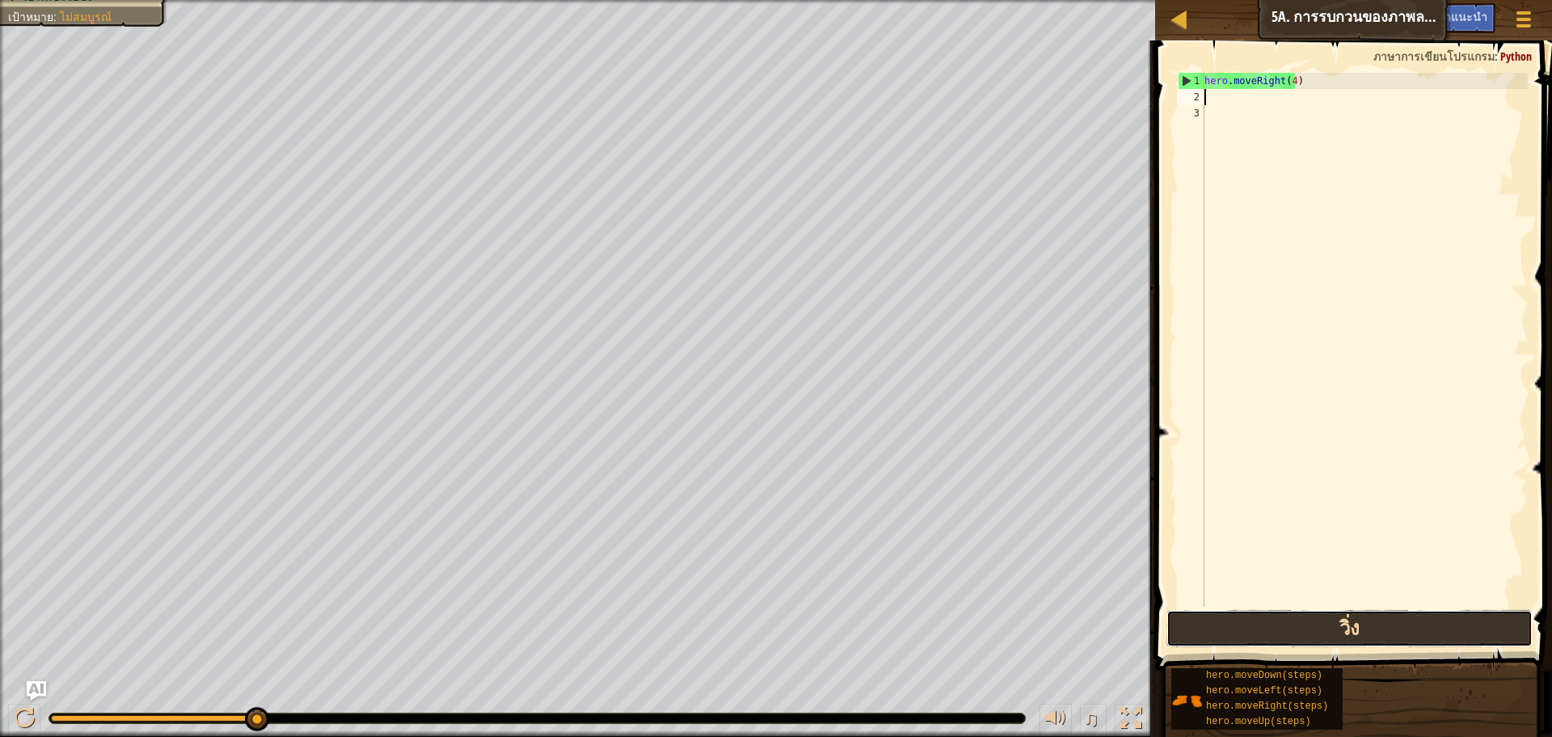
click at [1382, 623] on button "วิ่ง" at bounding box center [1350, 628] width 366 height 37
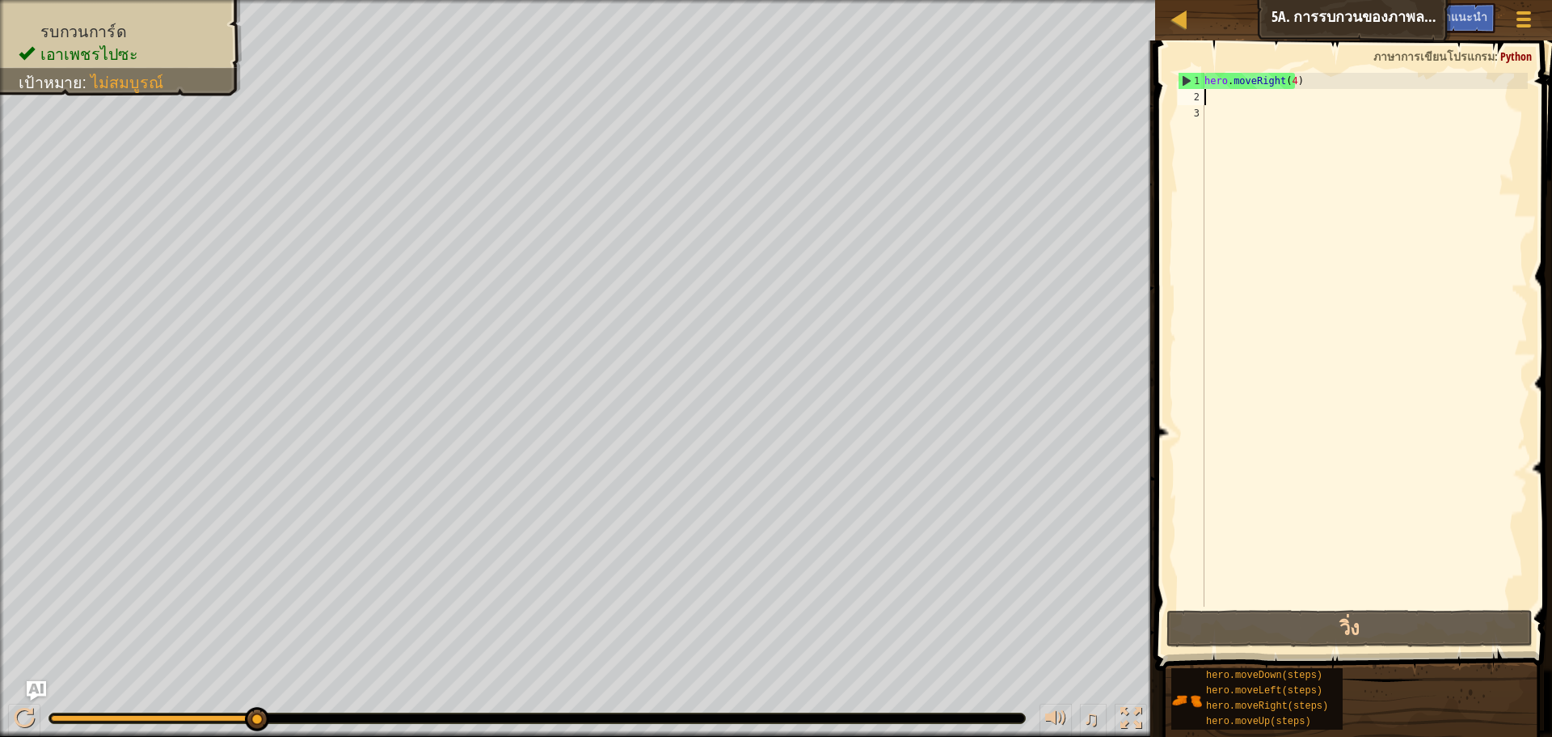
type textarea "h"
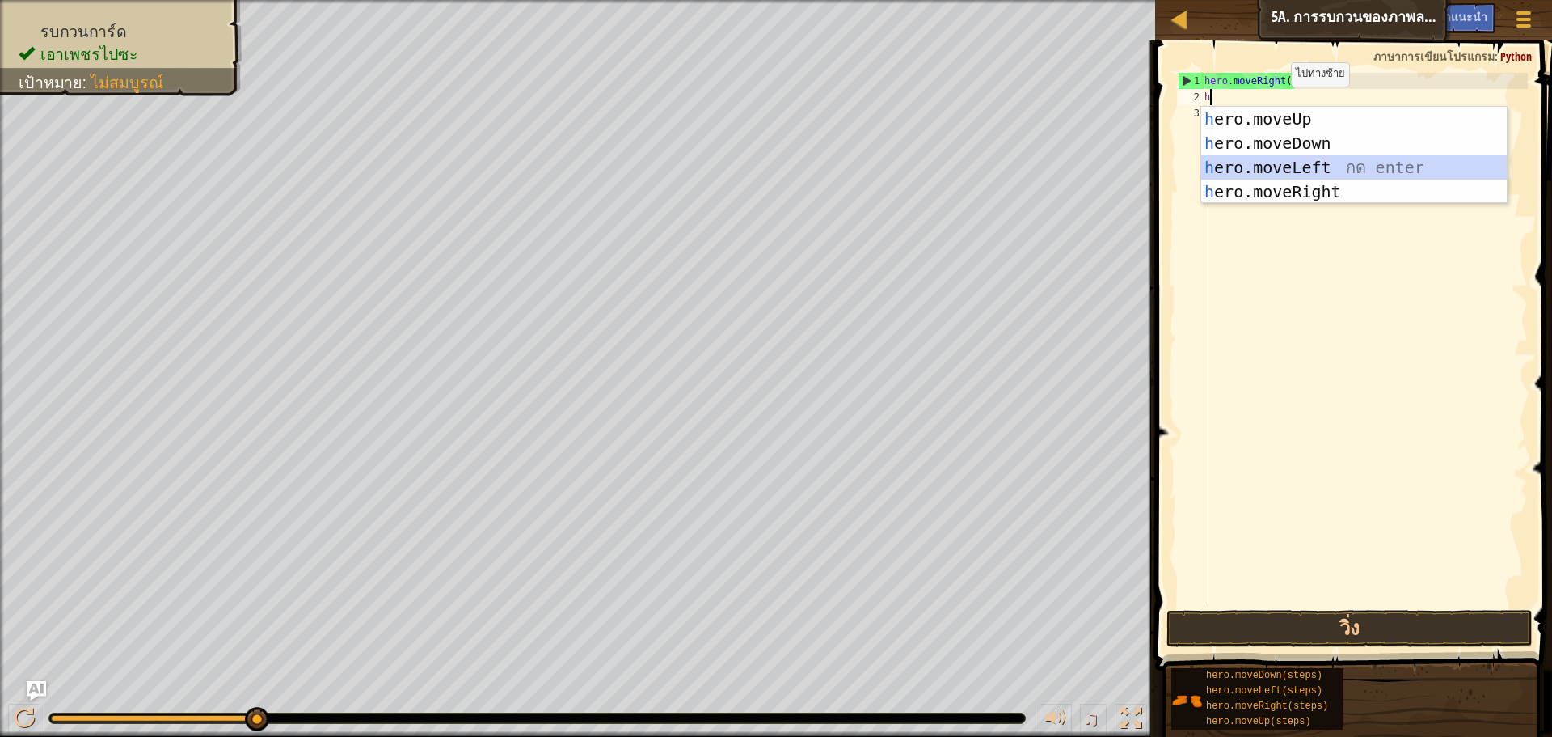
click at [1282, 167] on div "h ero.moveUp กด enter h ero.moveDown กด enter h ero.moveLeft กด enter h ero.mov…" at bounding box center [1355, 180] width 306 height 146
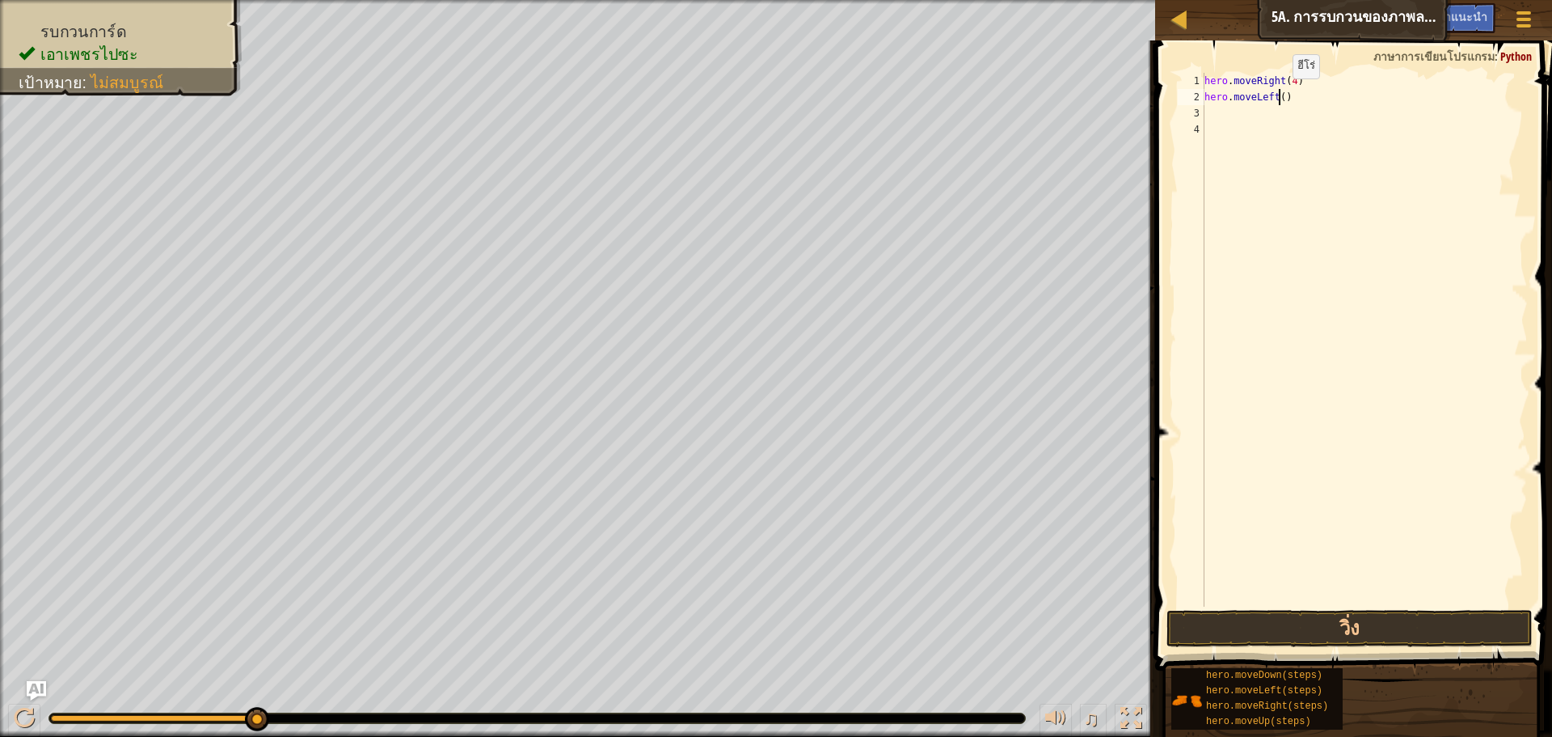
click at [1279, 95] on div "hero . moveRight ( 4 ) hero . moveLeft ( )" at bounding box center [1365, 356] width 327 height 566
click at [1247, 612] on button "วิ่ง" at bounding box center [1350, 628] width 366 height 37
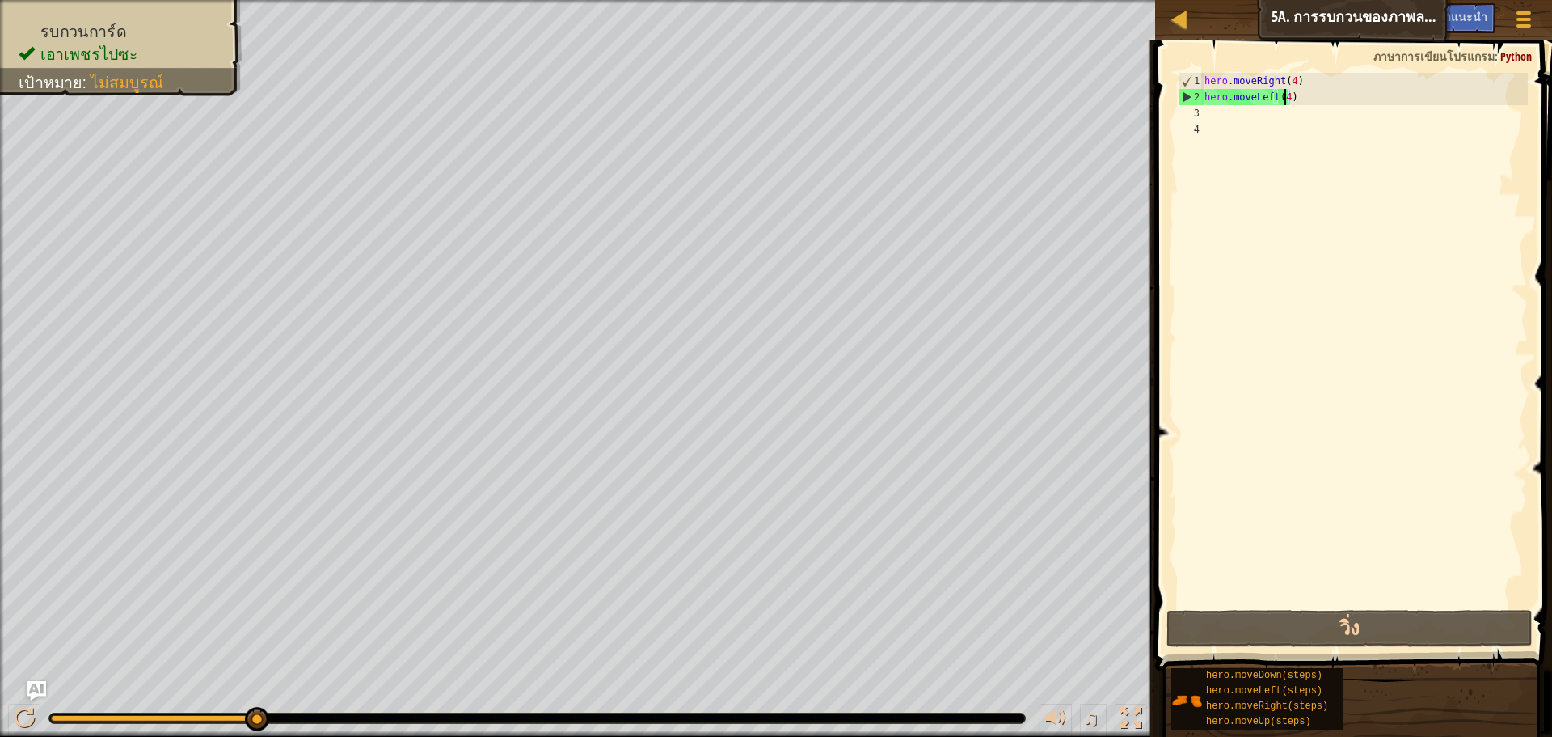
click at [1299, 94] on div "hero . moveRight ( 4 ) hero . moveLeft ( 4 )" at bounding box center [1365, 356] width 327 height 566
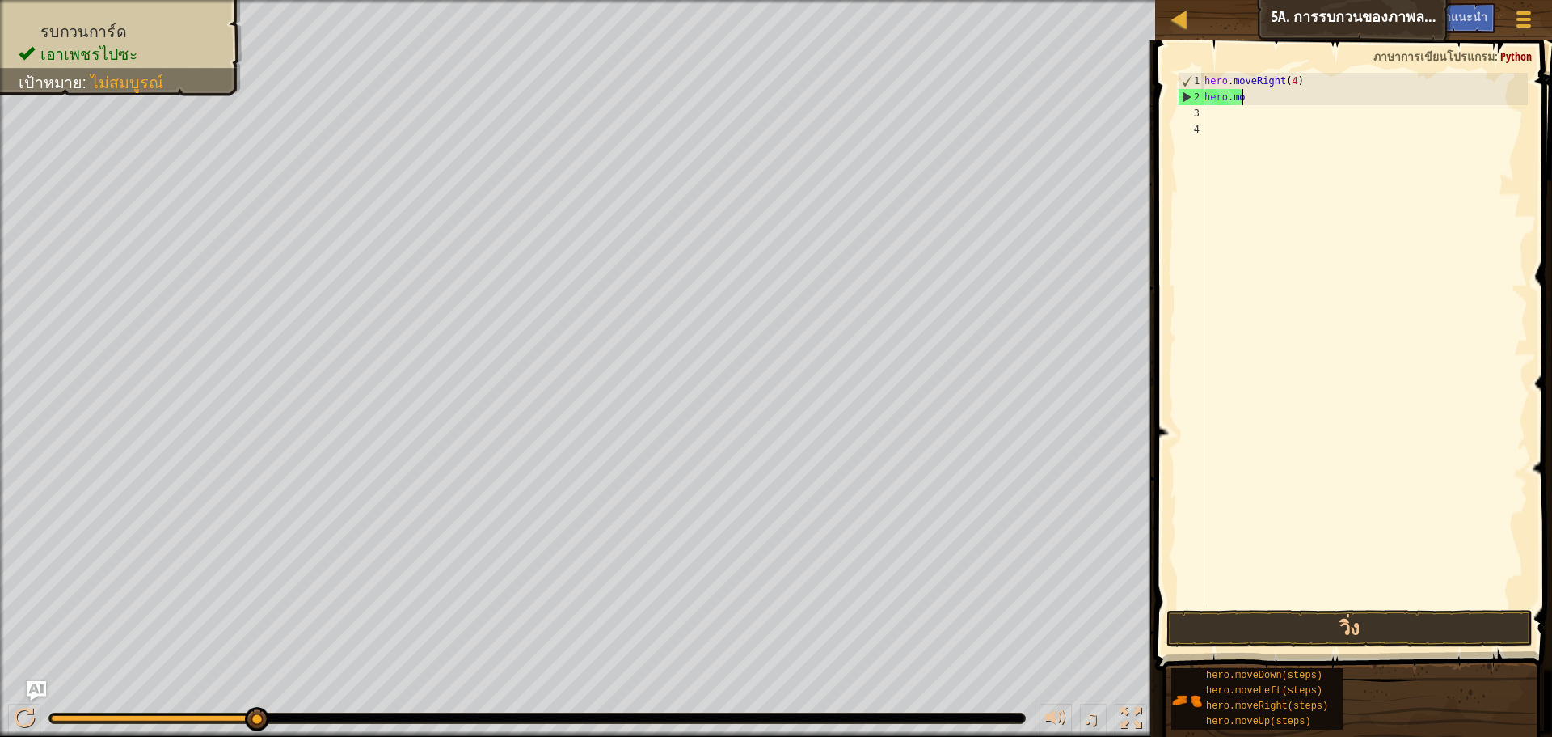
scroll to position [7, 0]
type textarea "h"
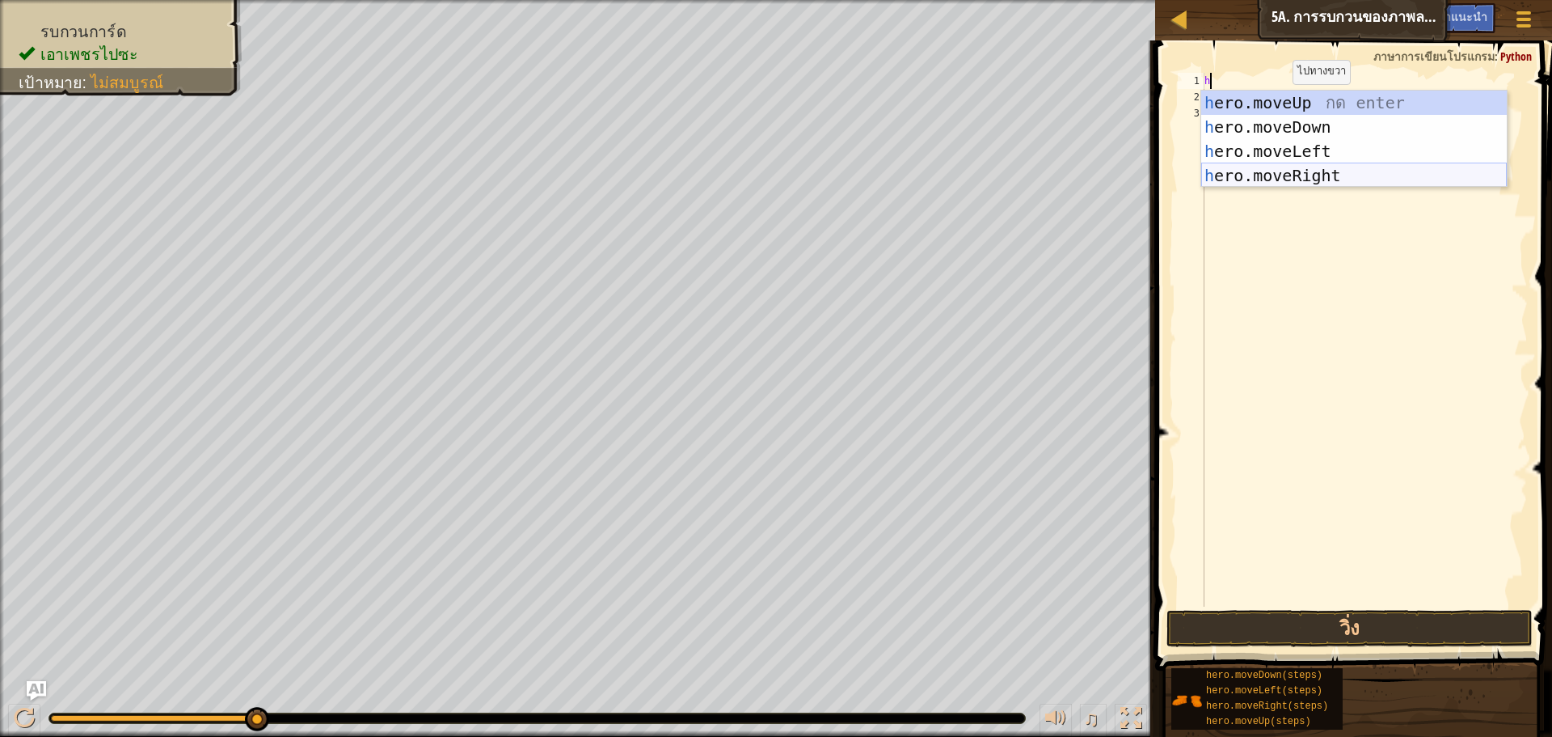
click at [1288, 171] on div "h ero.moveUp กด enter h ero.moveDown กด enter h ero.moveLeft กด enter h ero.mov…" at bounding box center [1355, 164] width 306 height 146
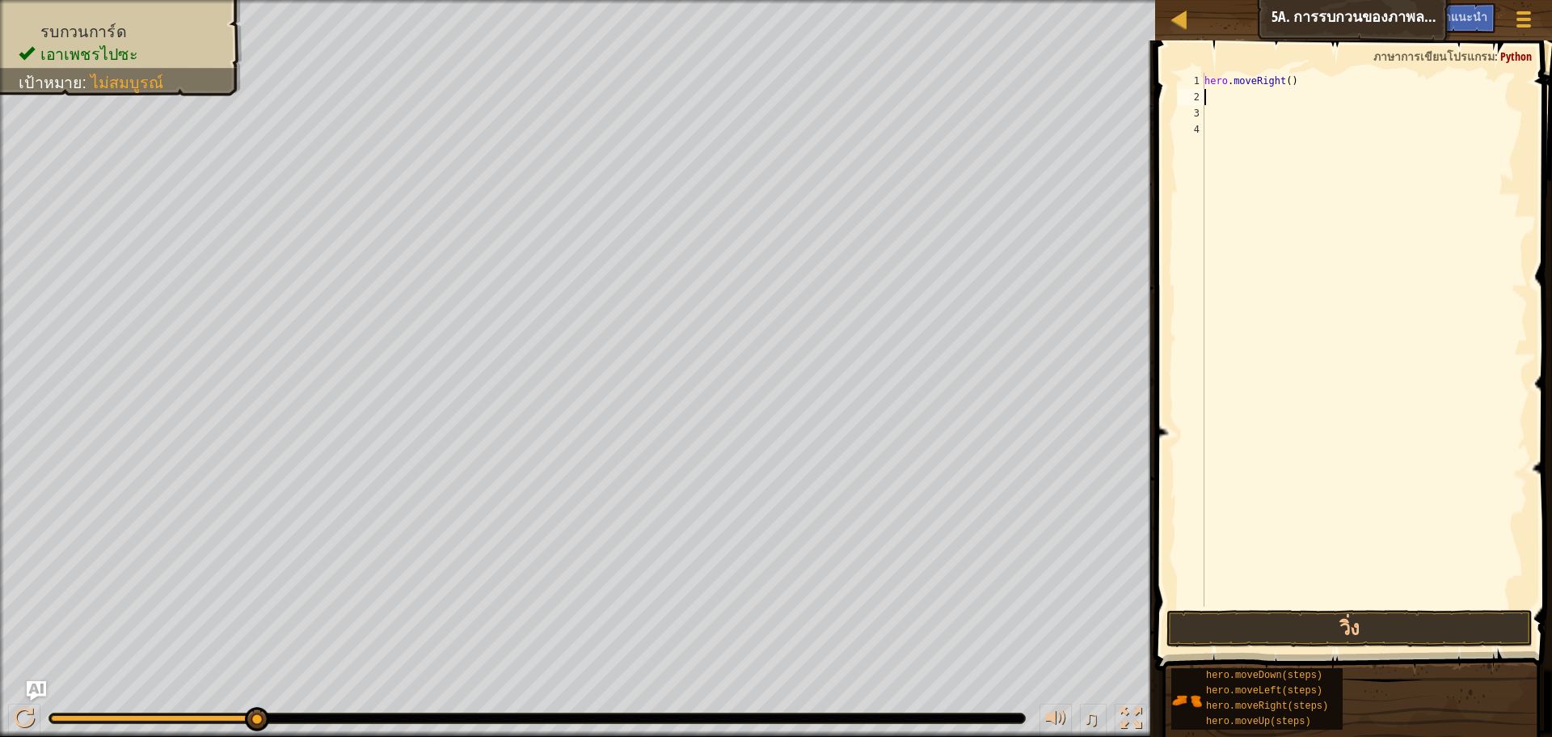
type textarea "h"
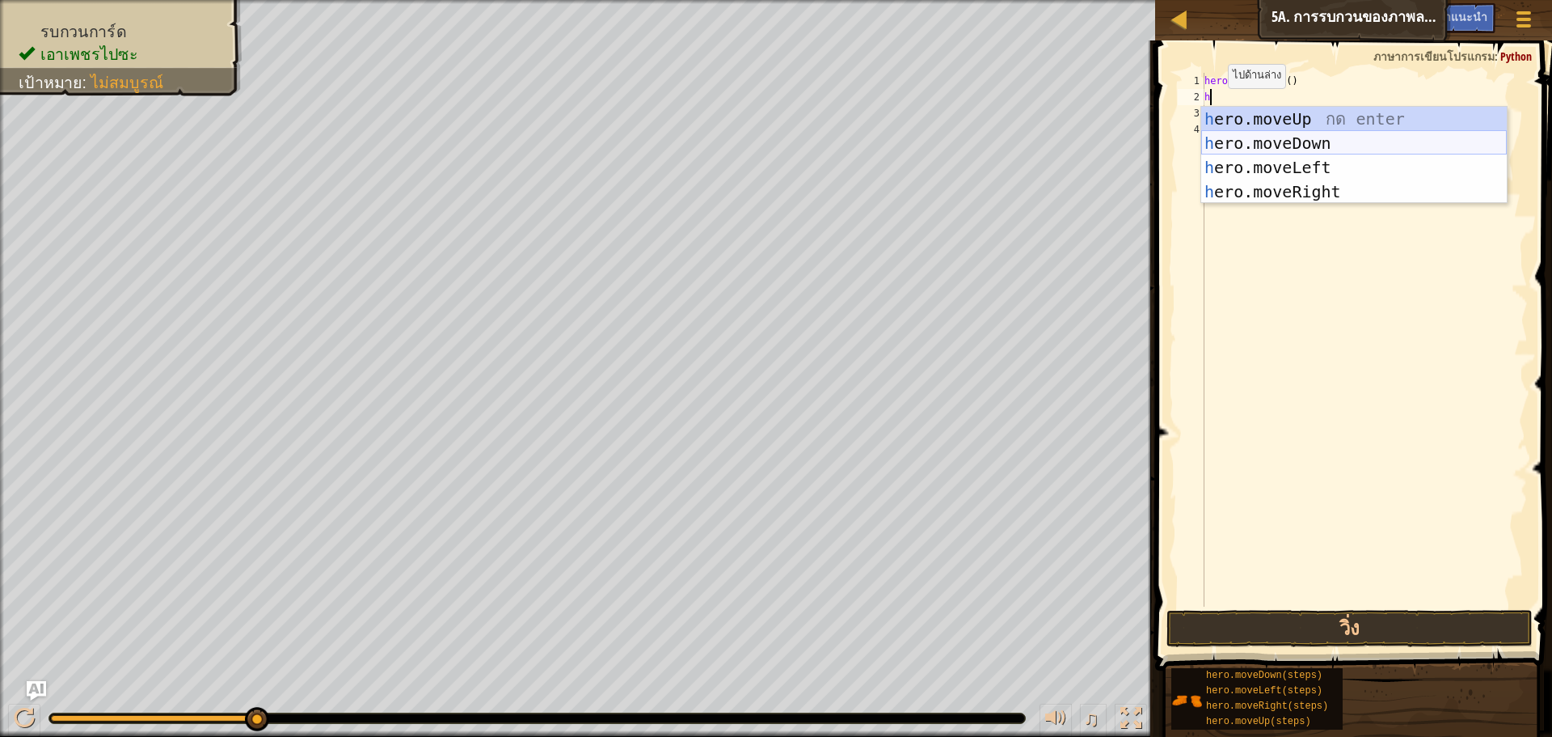
click at [1265, 135] on div "h ero.moveUp กด enter h ero.moveDown กด enter h ero.moveLeft กด enter h ero.mov…" at bounding box center [1355, 180] width 306 height 146
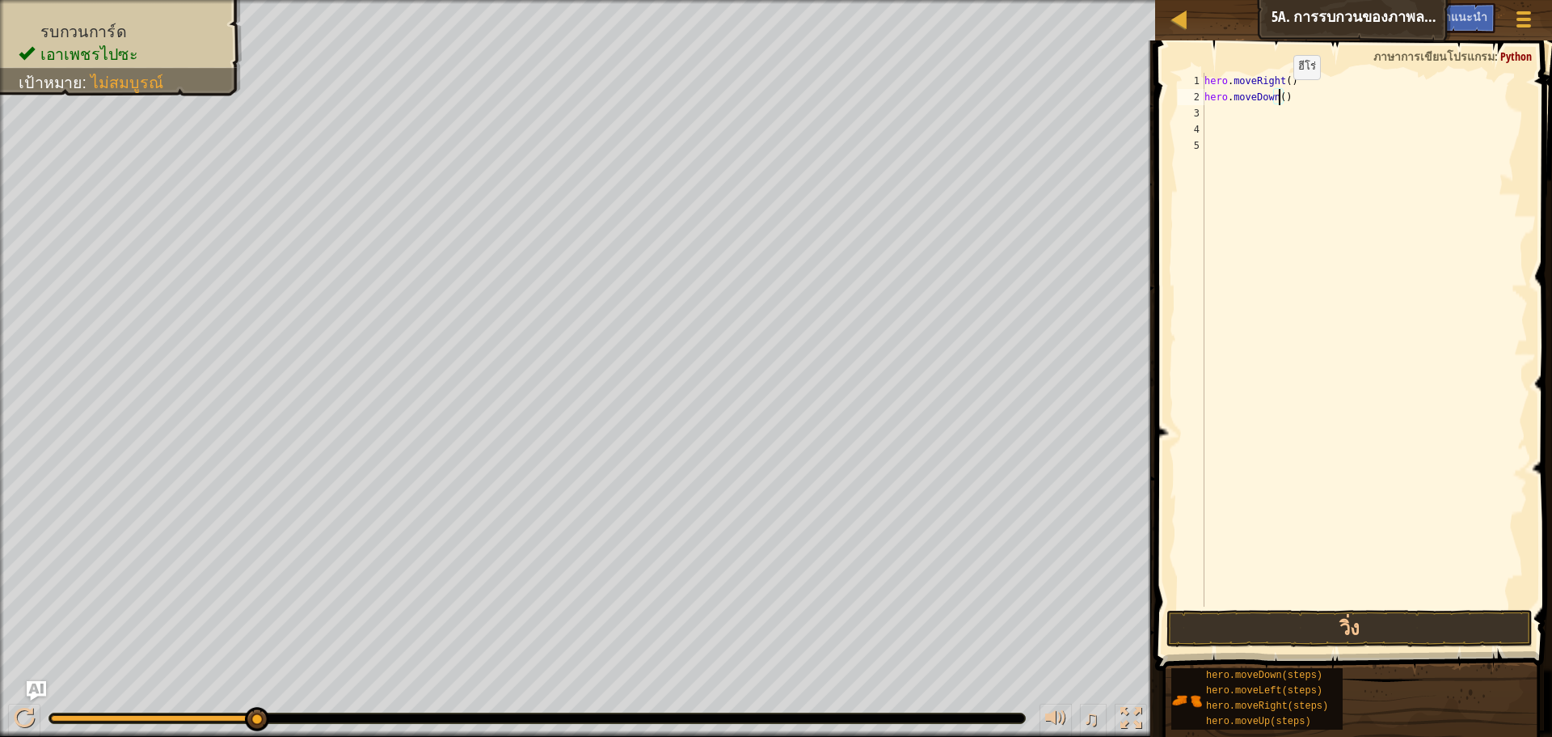
click at [1280, 95] on div "hero . moveRight ( ) hero . moveDown ( )" at bounding box center [1365, 356] width 327 height 566
type textarea "hero.moveDown(2)"
click at [1206, 113] on div "hero . moveRight ( ) hero . moveDown ( 2 )" at bounding box center [1365, 356] width 327 height 566
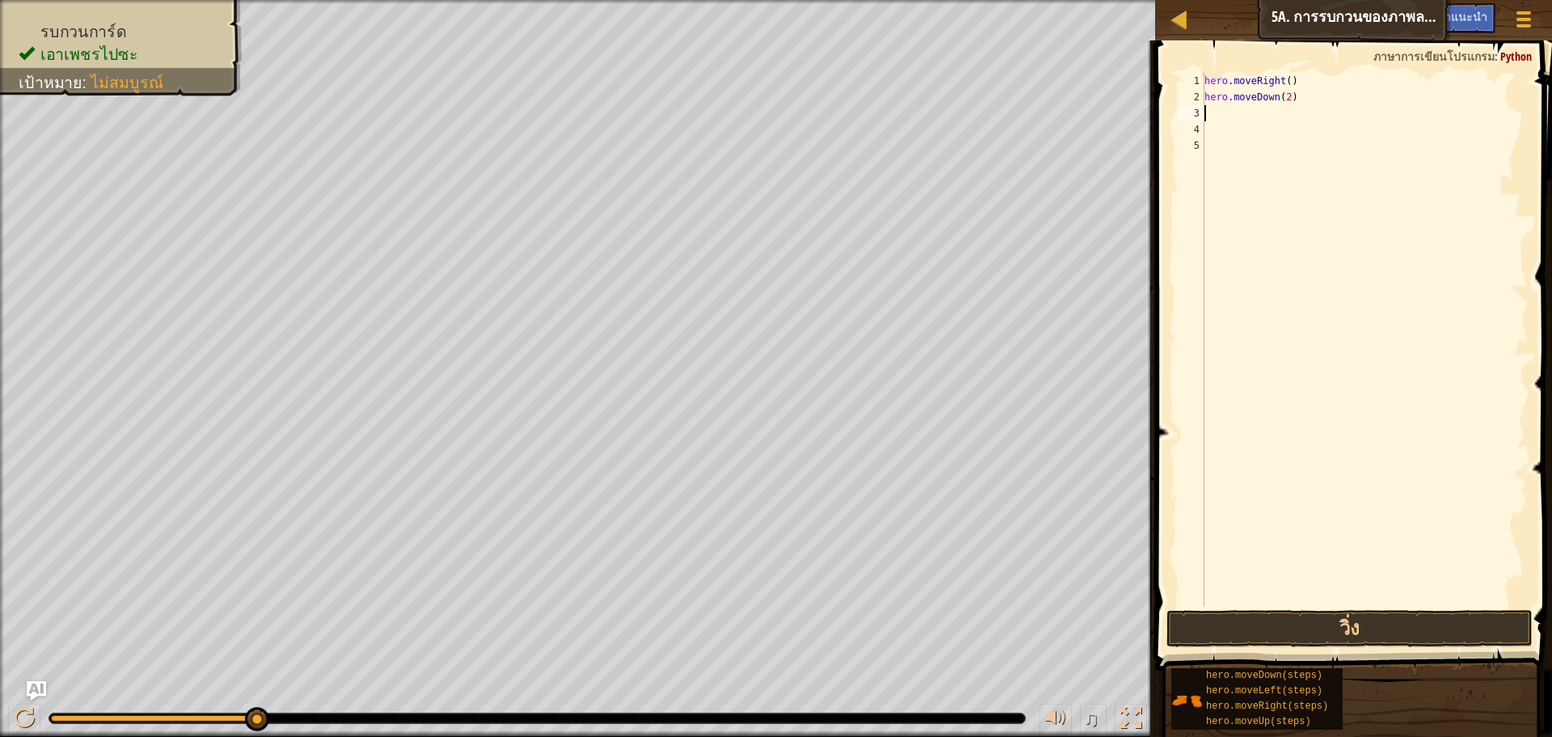
type textarea "h"
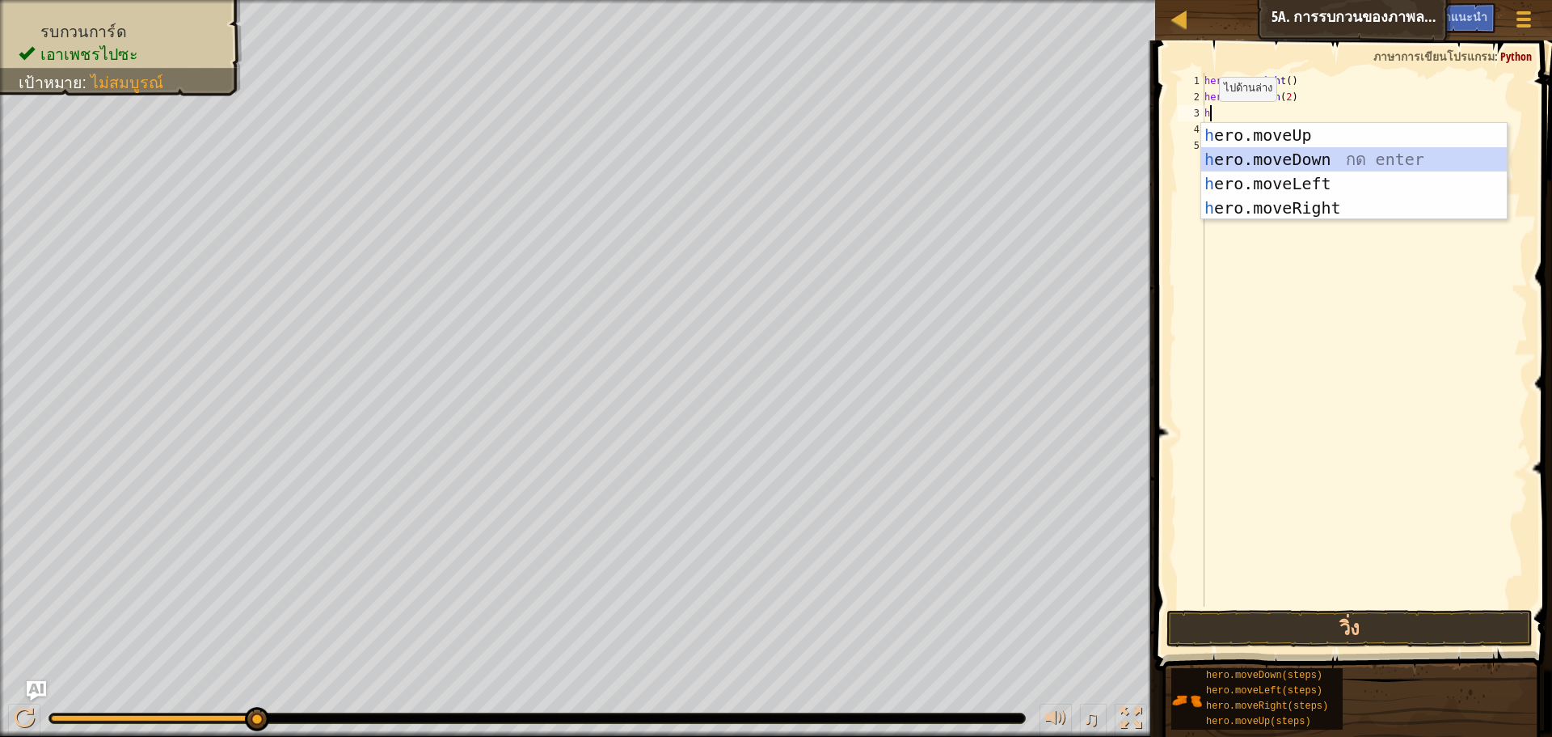
click at [1214, 152] on div "h ero.moveUp กด enter h ero.moveDown กด enter h ero.moveLeft กด enter h ero.mov…" at bounding box center [1355, 196] width 306 height 146
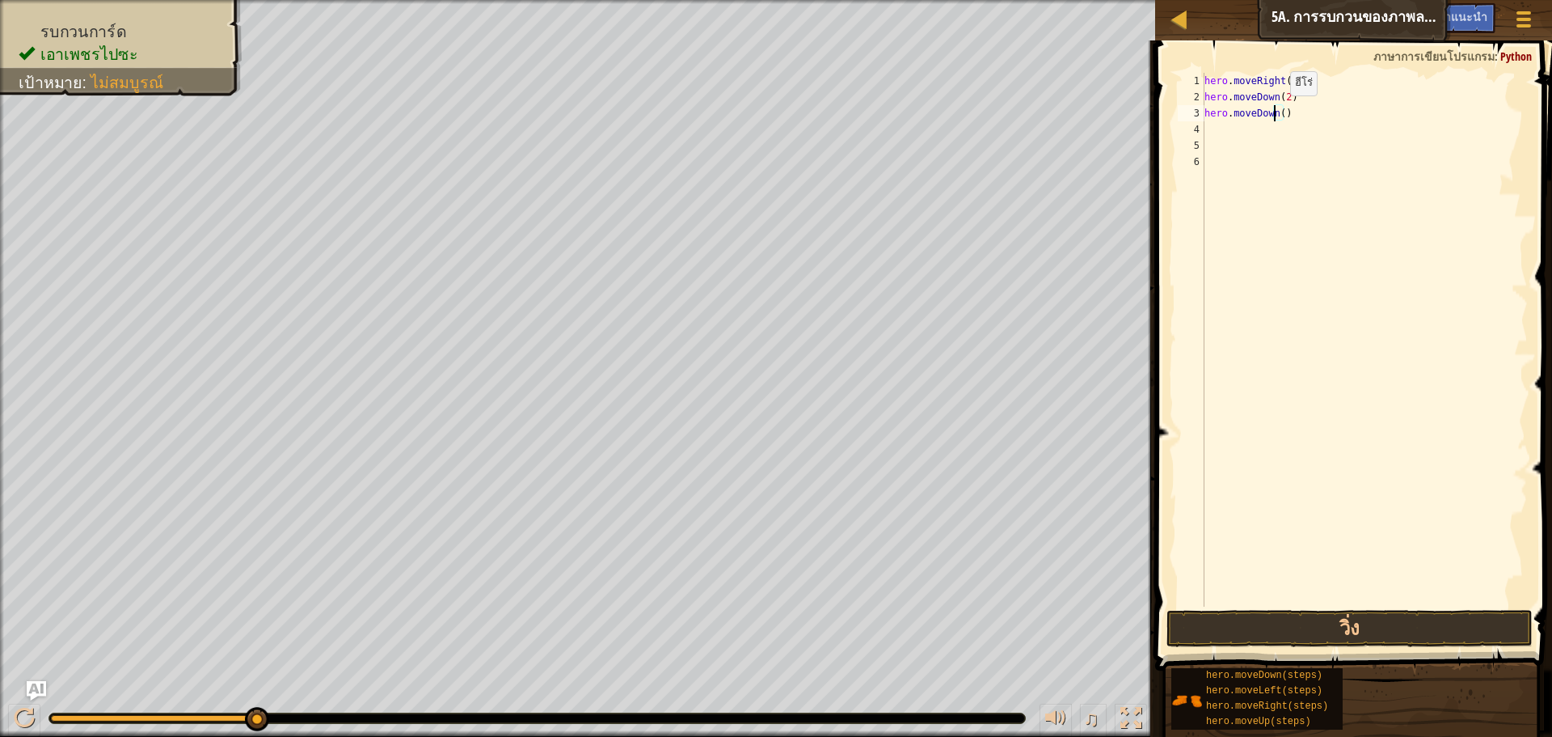
click at [1277, 112] on div "hero . moveRight ( ) hero . moveDown ( 2 ) hero . moveDown ( )" at bounding box center [1365, 356] width 327 height 566
click at [1278, 112] on div "hero . moveRight ( ) hero . moveDown ( 2 ) hero . moveDown ( )" at bounding box center [1365, 356] width 327 height 566
type textarea "hero.moveDown(3)"
click at [1224, 128] on div "hero . moveRight ( ) hero . moveDown ( 2 ) hero . moveDown ( 3 )" at bounding box center [1365, 356] width 327 height 566
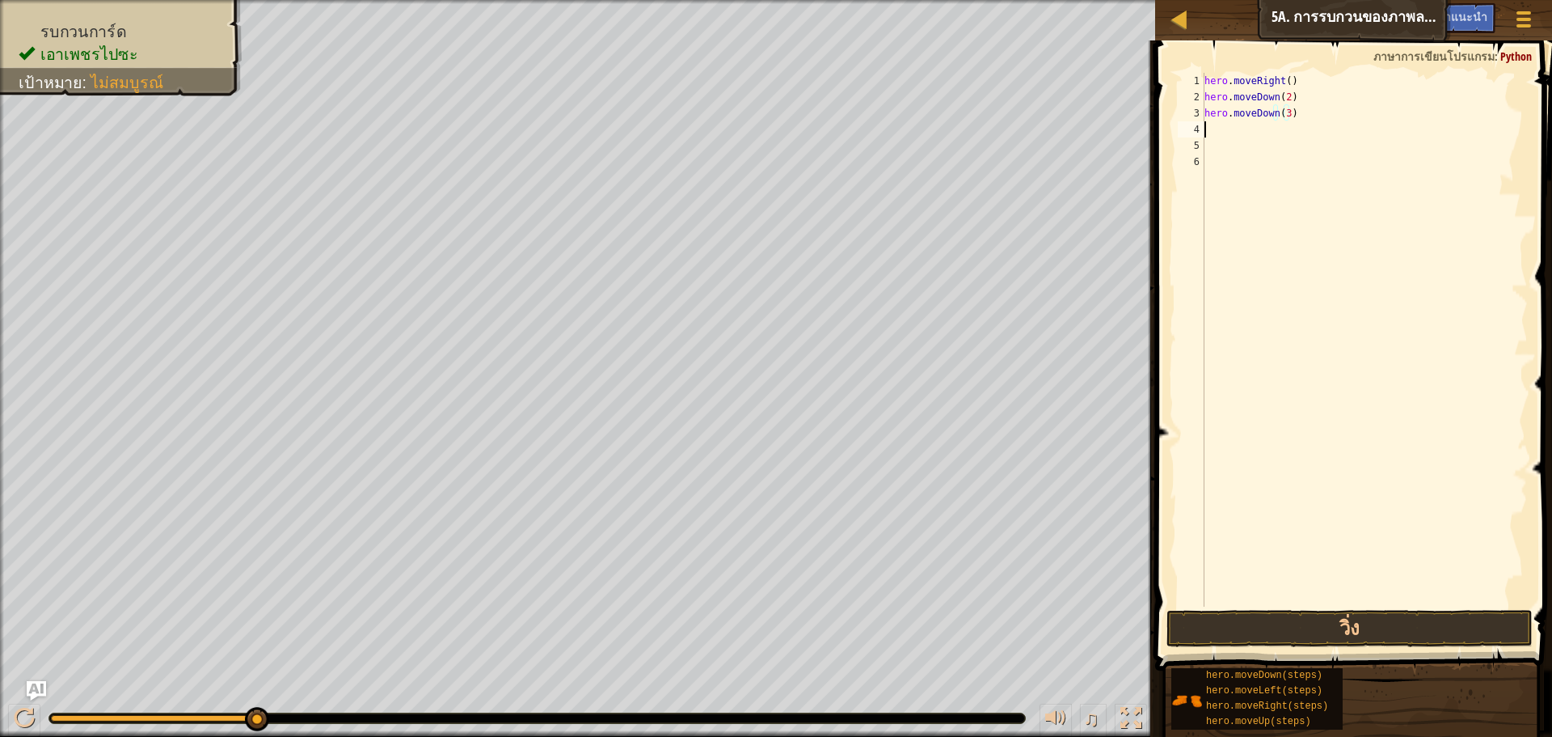
scroll to position [7, 0]
click at [1284, 112] on div "hero . moveRight ( ) hero . moveDown ( 2 ) hero . moveDown ( 3 ) h" at bounding box center [1365, 356] width 327 height 566
click at [1248, 130] on div "hero . moveRight ( ) hero . moveDown ( 2 ) hero . moveDown ( 2 ) h" at bounding box center [1365, 356] width 327 height 566
type textarea "h"
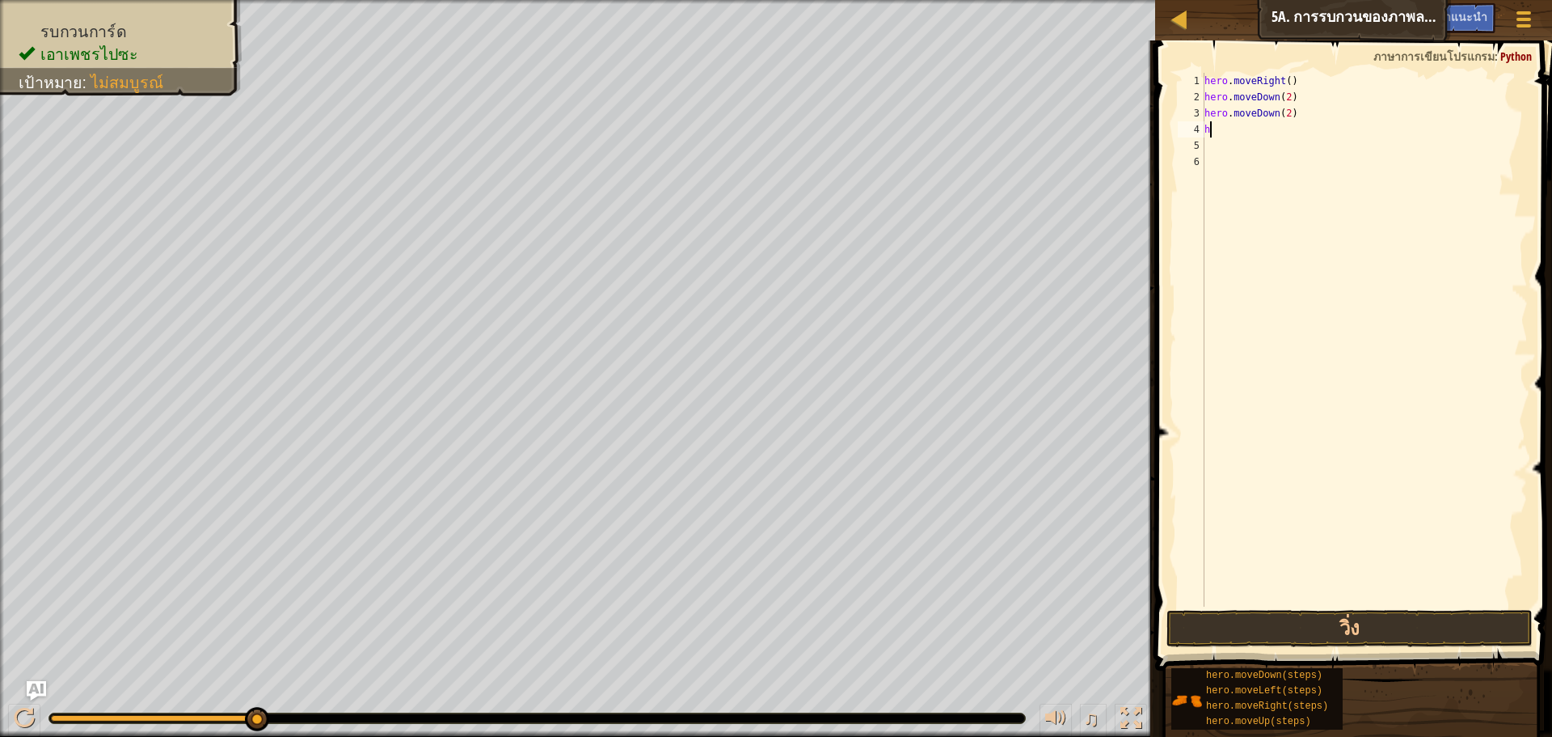
scroll to position [7, 0]
type textarea "h"
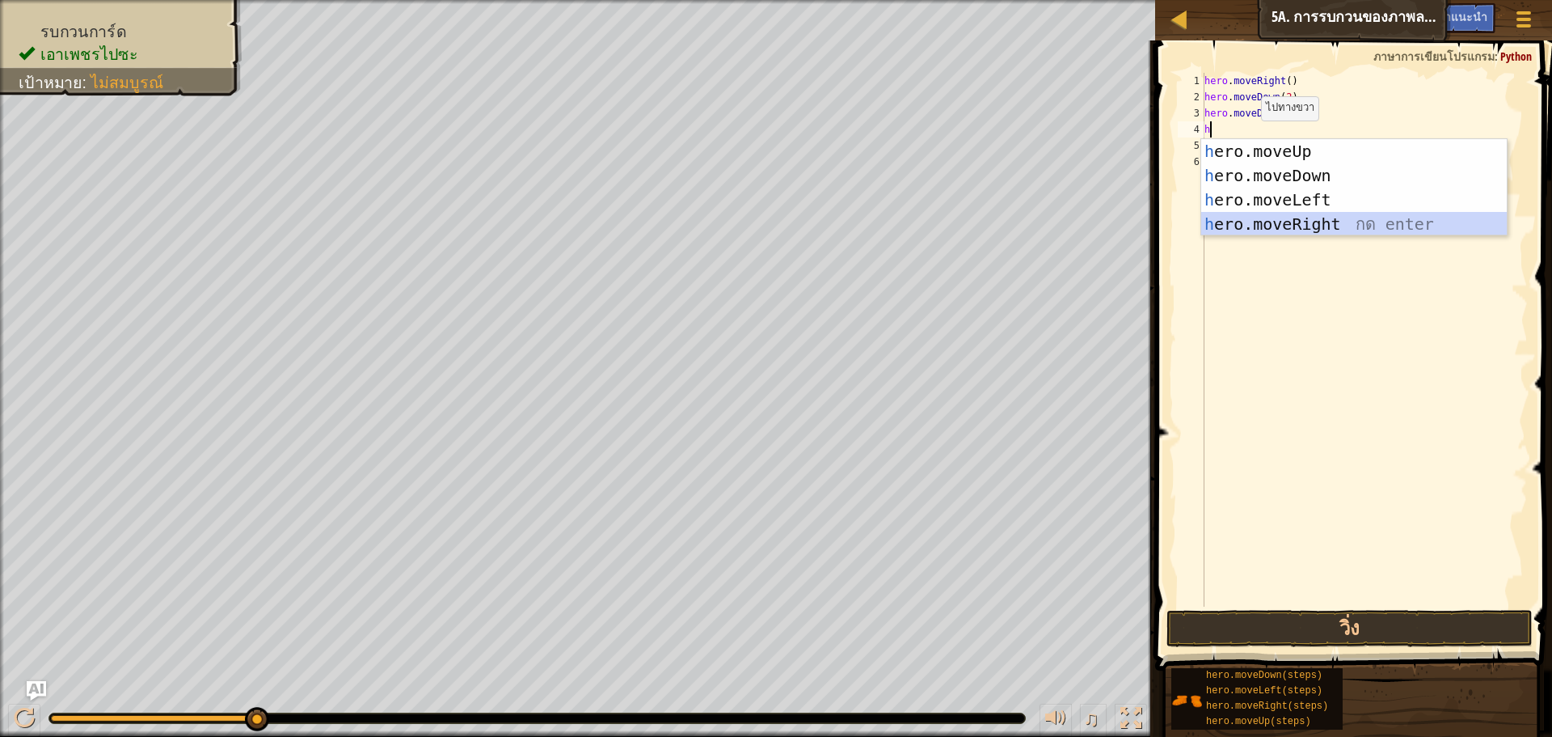
click at [1243, 216] on div "h ero.moveUp กด enter h ero.moveDown กด enter h ero.moveLeft กด enter h ero.mov…" at bounding box center [1355, 212] width 306 height 146
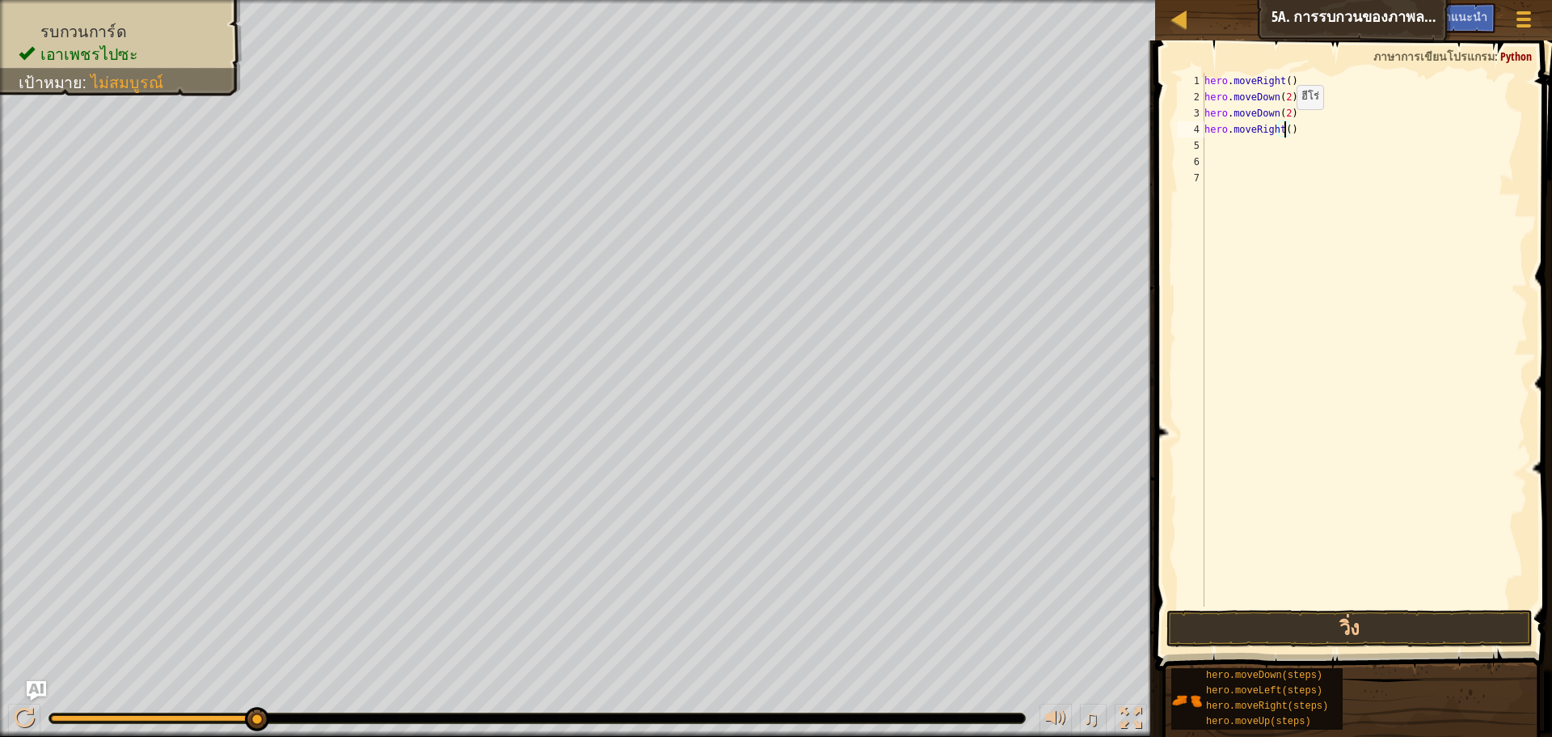
click at [1283, 125] on div "hero . moveRight ( ) hero . moveDown ( 2 ) hero . moveDown ( 2 ) hero . moveRig…" at bounding box center [1365, 356] width 327 height 566
click at [1283, 627] on button "วิ่ง" at bounding box center [1350, 628] width 366 height 37
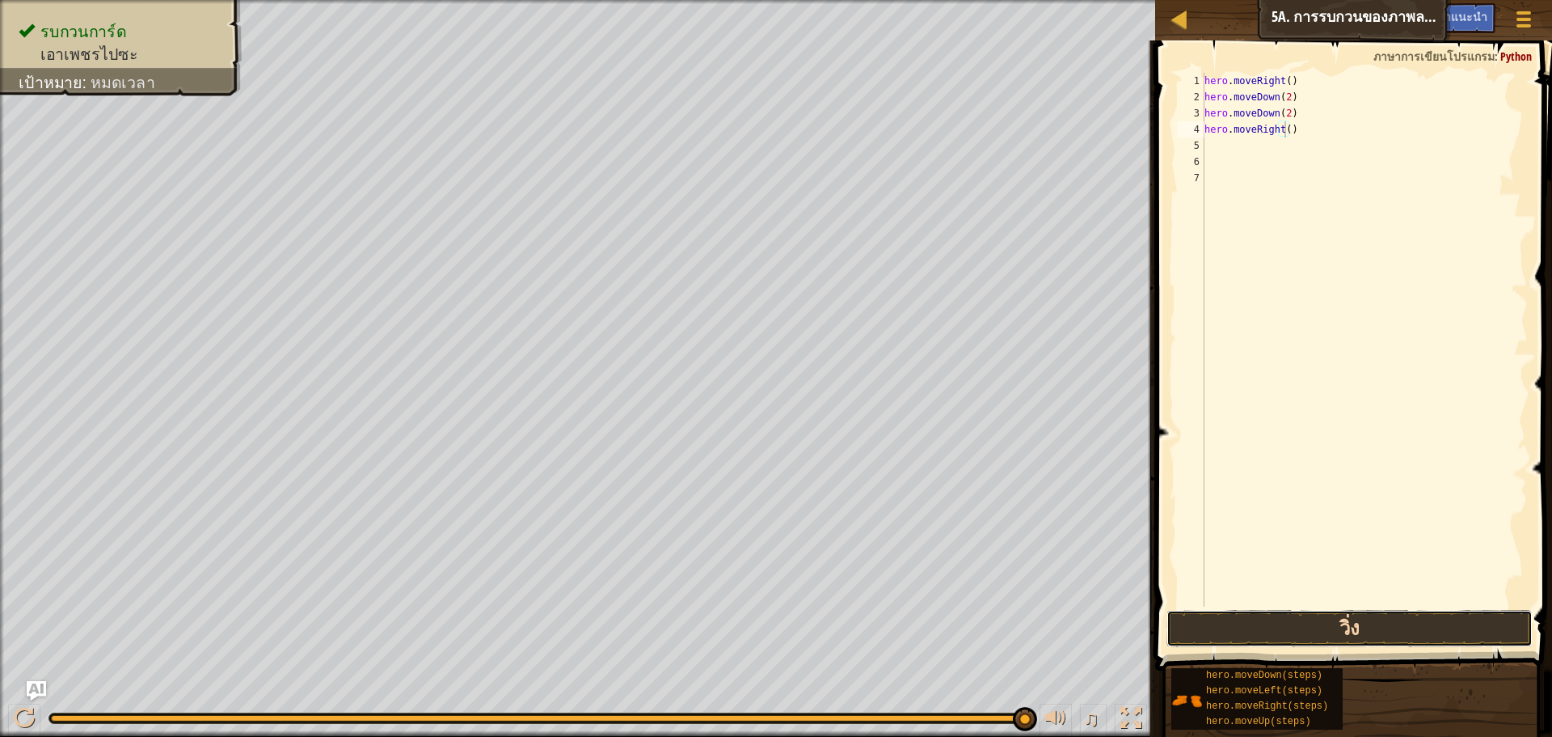
click at [1311, 631] on button "วิ่ง" at bounding box center [1350, 628] width 366 height 37
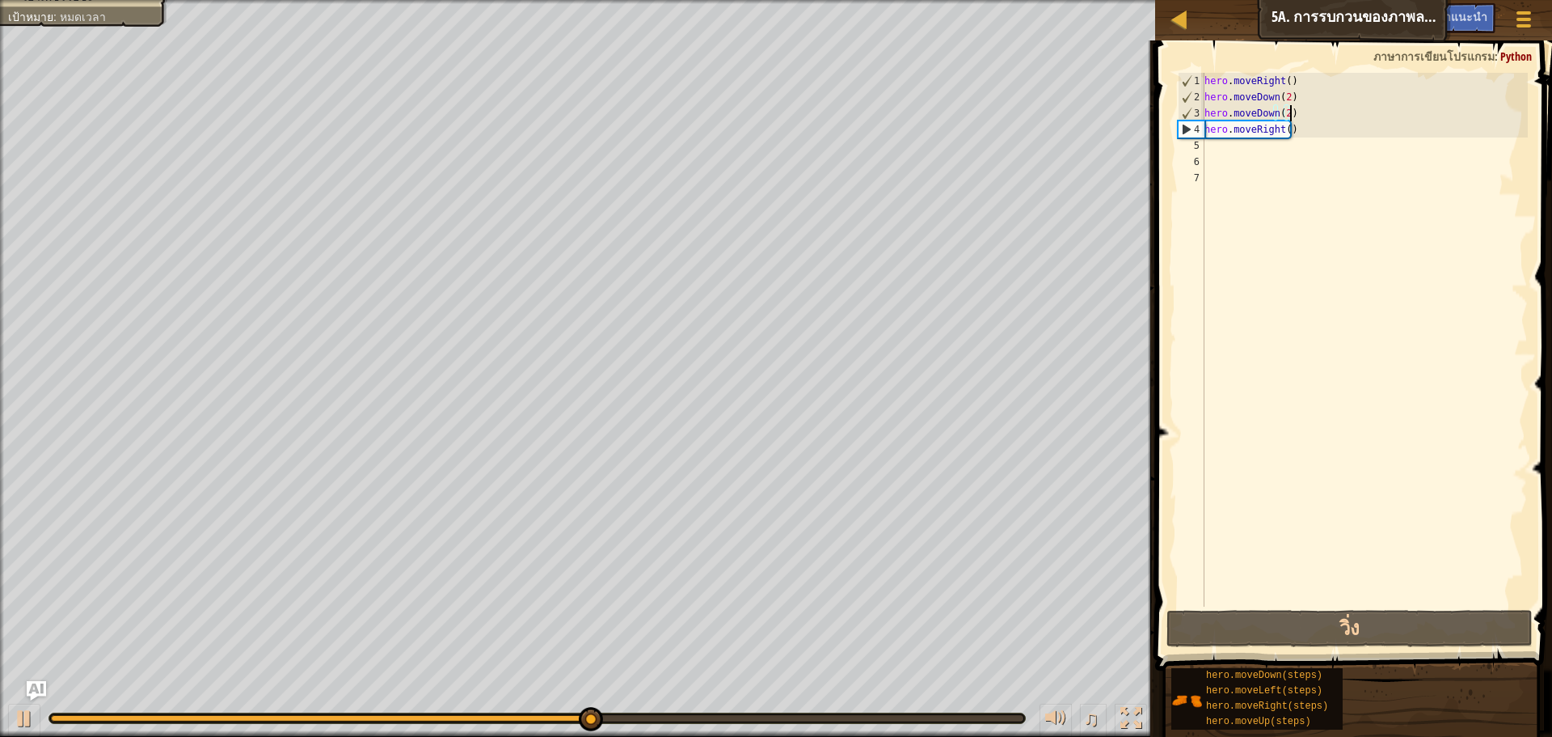
click at [1290, 111] on div "hero . moveRight ( ) hero . moveDown ( 2 ) hero . moveDown ( 2 ) hero . moveRig…" at bounding box center [1365, 356] width 327 height 566
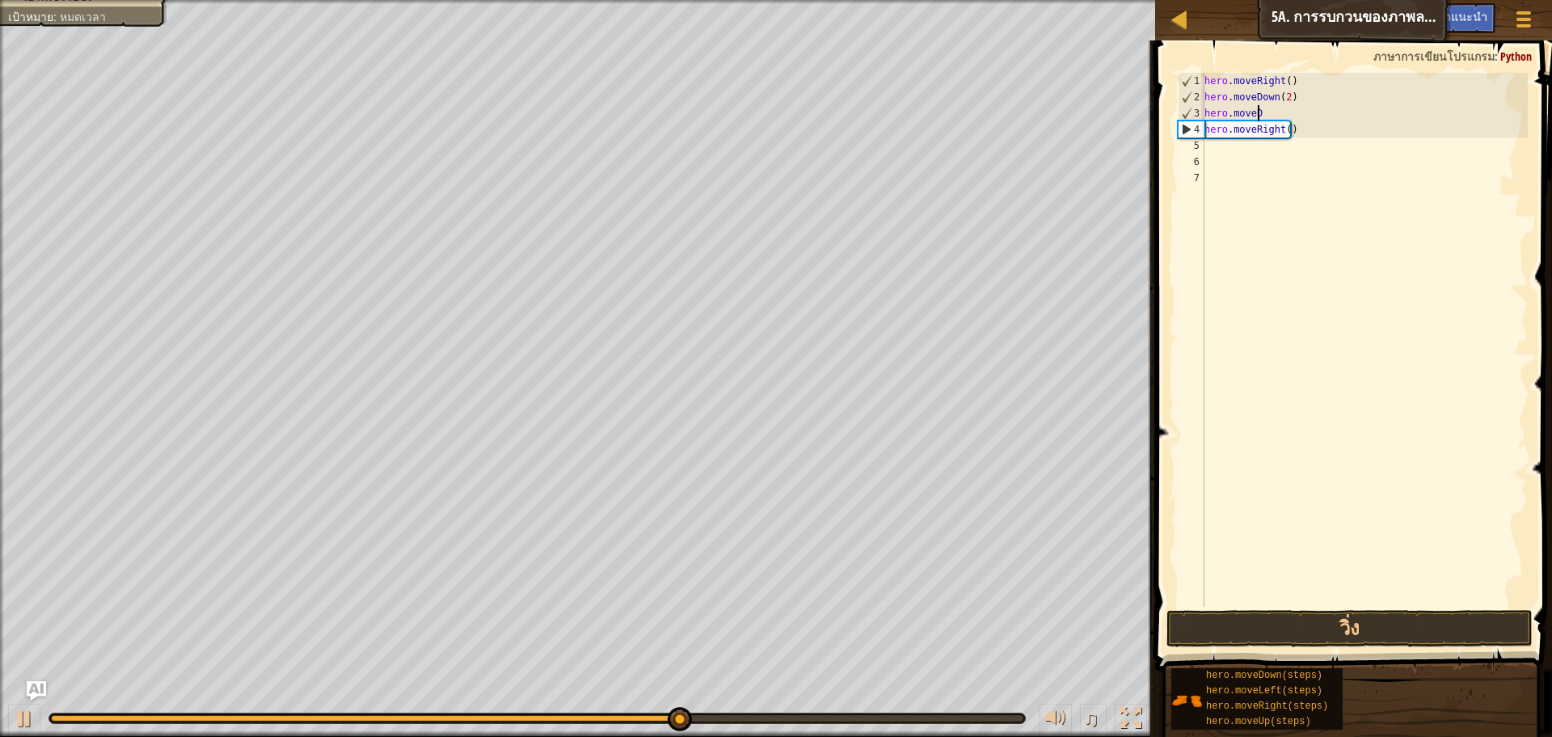
scroll to position [7, 1]
type textarea "h"
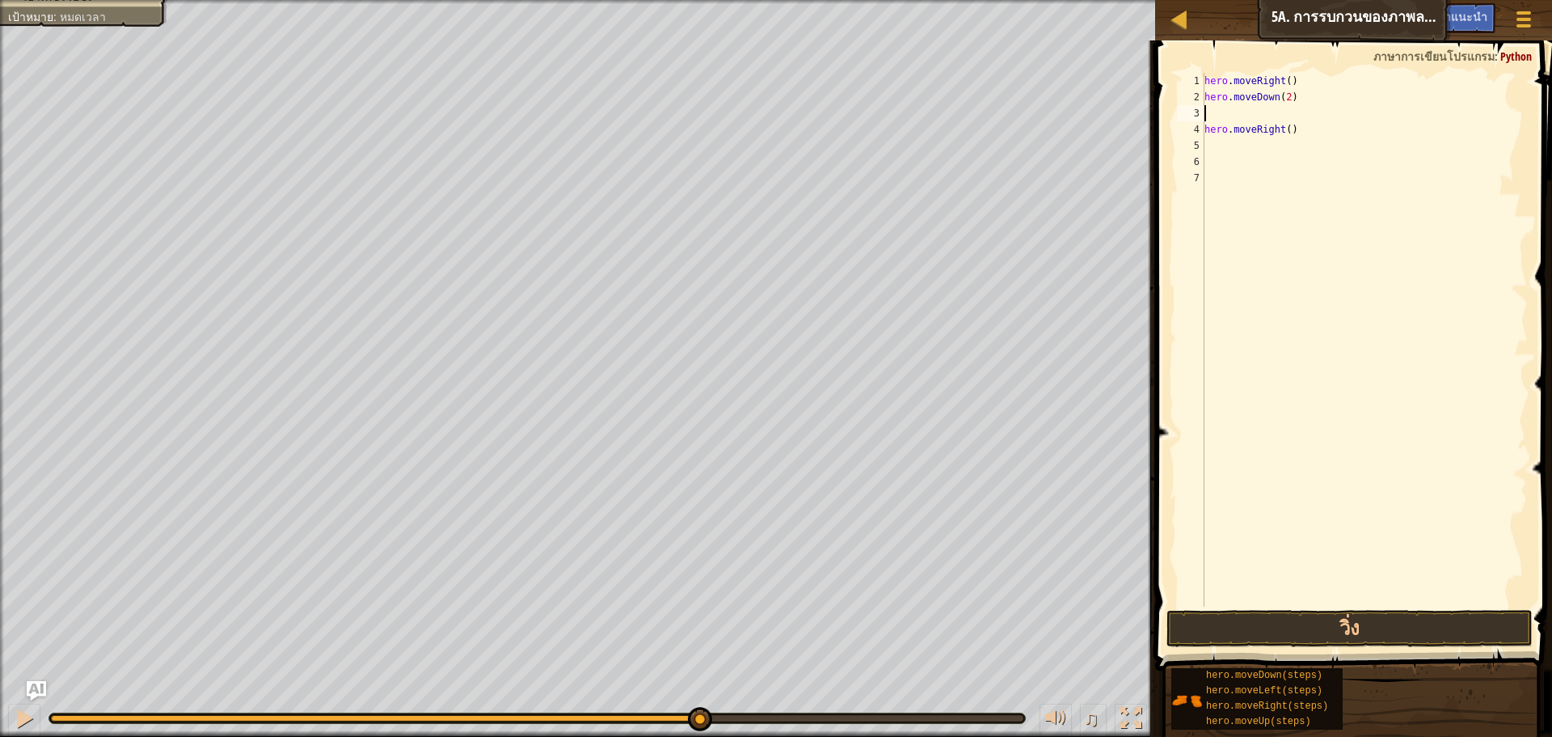
type textarea "h"
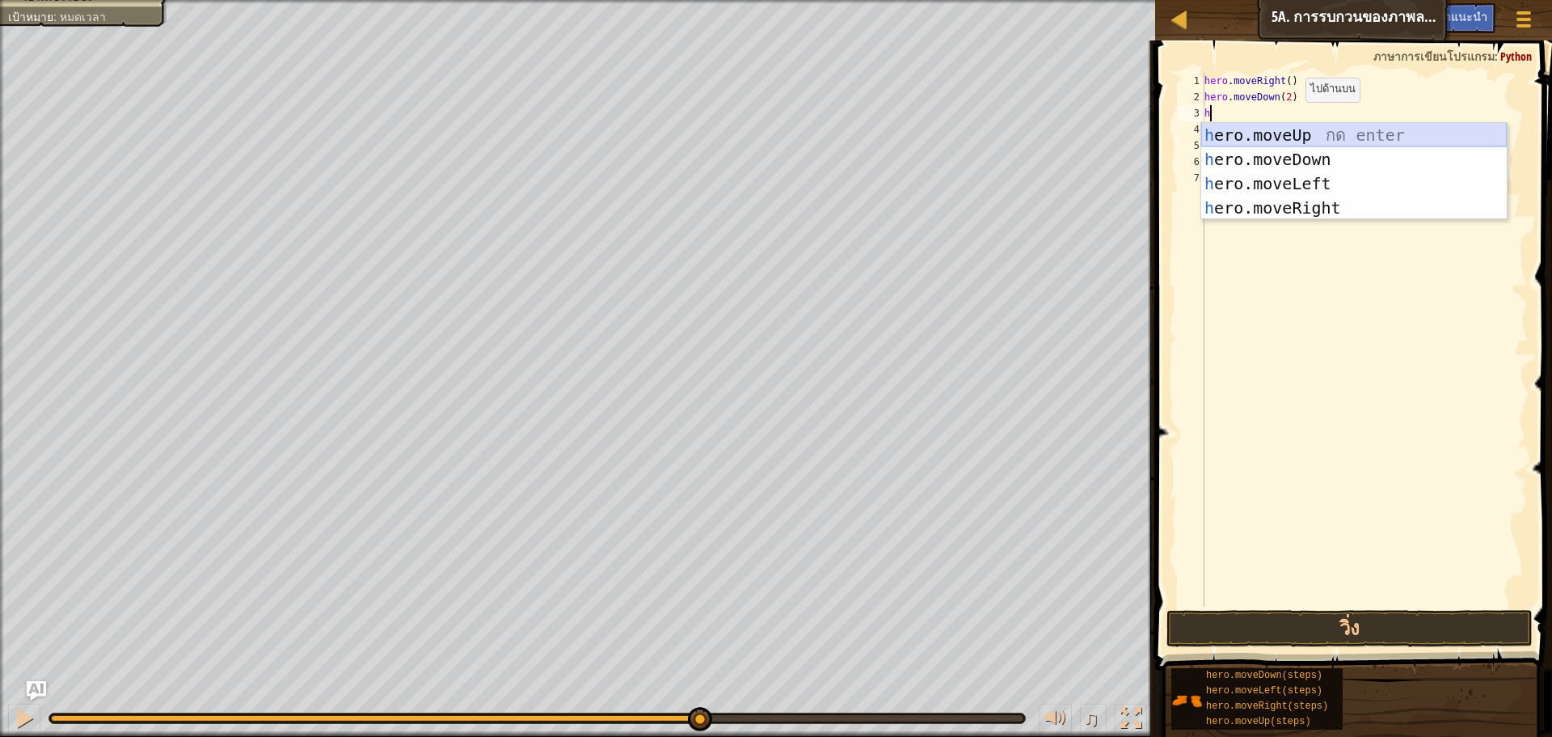
click at [1310, 126] on div "h ero.moveUp กด enter h ero.moveDown กด enter h ero.moveLeft กด enter h ero.mov…" at bounding box center [1355, 196] width 306 height 146
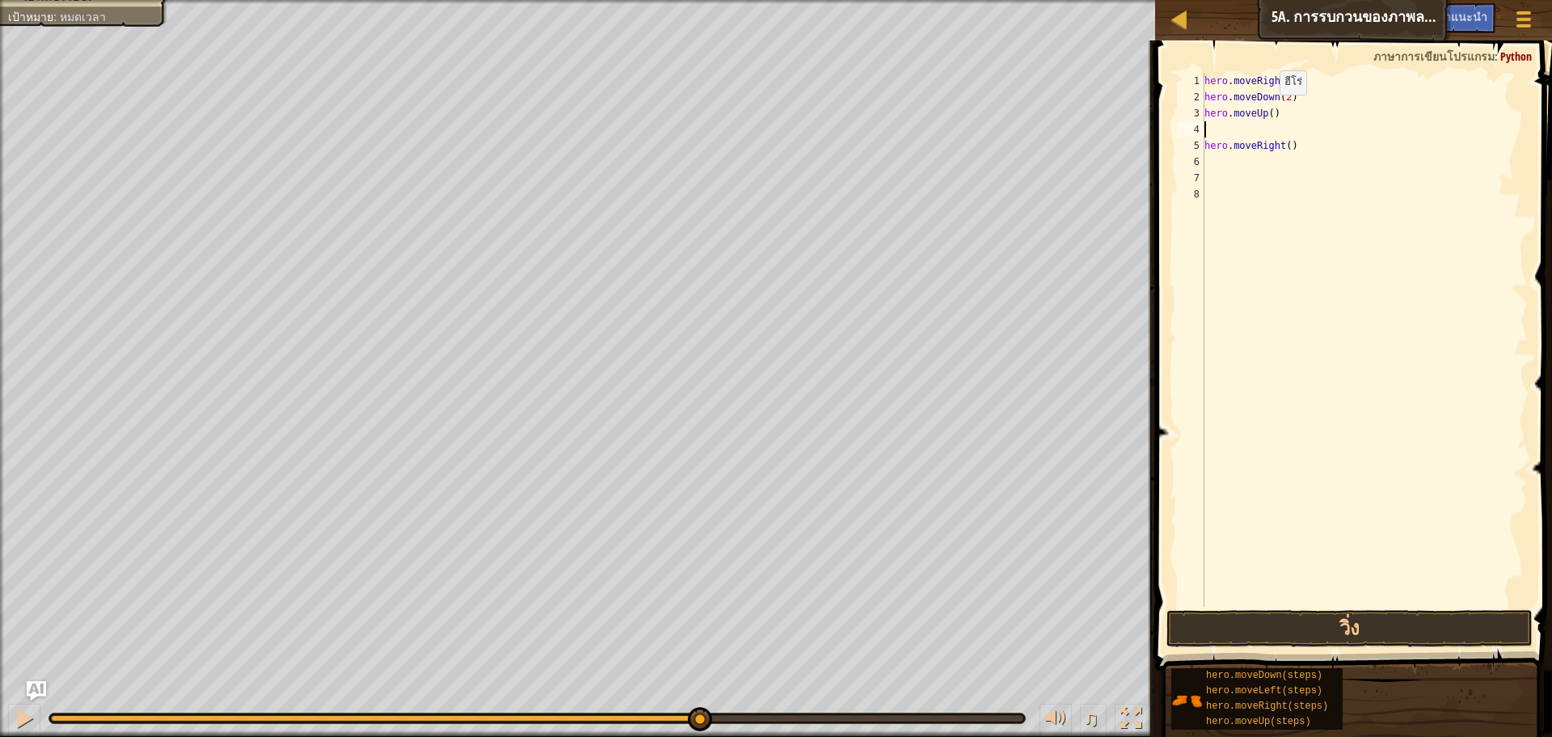
click at [1266, 111] on div "hero . moveRight ( ) hero . moveDown ( 2 ) hero . moveUp ( ) hero . moveRight (…" at bounding box center [1365, 356] width 327 height 566
click at [1268, 111] on div "hero . moveRight ( ) hero . moveDown ( 2 ) hero . moveUp ( ) hero . moveRight (…" at bounding box center [1365, 356] width 327 height 566
type textarea "hero.moveUp(2)"
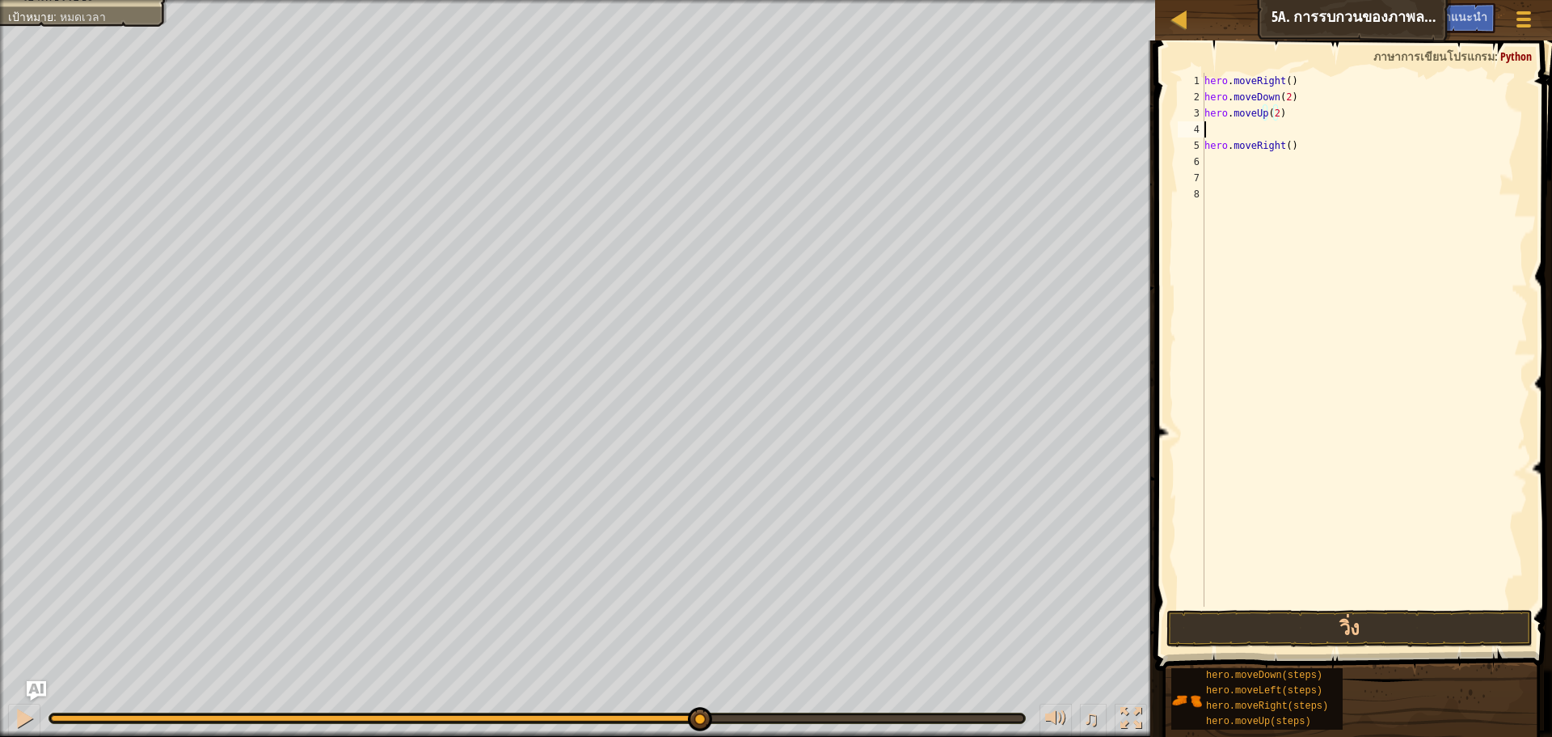
click at [1259, 131] on div "hero . moveRight ( ) hero . moveDown ( 2 ) hero . moveUp ( 2 ) hero . moveRight…" at bounding box center [1365, 356] width 327 height 566
click at [1281, 128] on div "hero . moveRight ( ) hero . moveDown ( 2 ) hero . moveUp ( 2 ) hero . moveRight…" at bounding box center [1365, 356] width 327 height 566
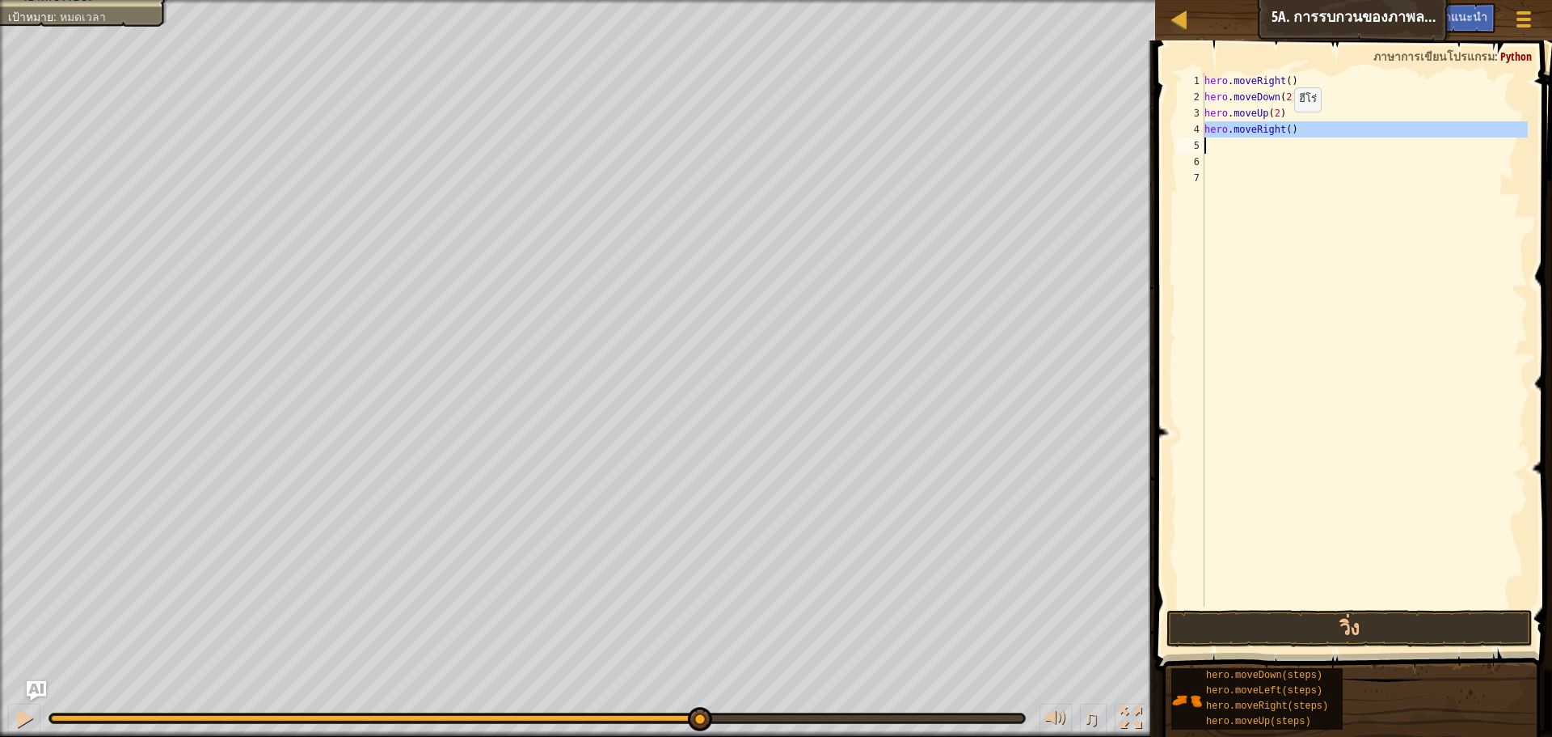
click at [1281, 128] on div "hero . moveRight ( ) hero . moveDown ( 2 ) hero . moveUp ( 2 ) hero . moveRight…" at bounding box center [1365, 340] width 327 height 534
click at [1283, 128] on div "hero . moveRight ( ) hero . moveDown ( 2 ) hero . moveUp ( 2 ) hero . moveRight…" at bounding box center [1365, 356] width 327 height 566
type textarea "hero.moveRight(3)"
click at [1312, 636] on button "วิ่ง" at bounding box center [1350, 628] width 366 height 37
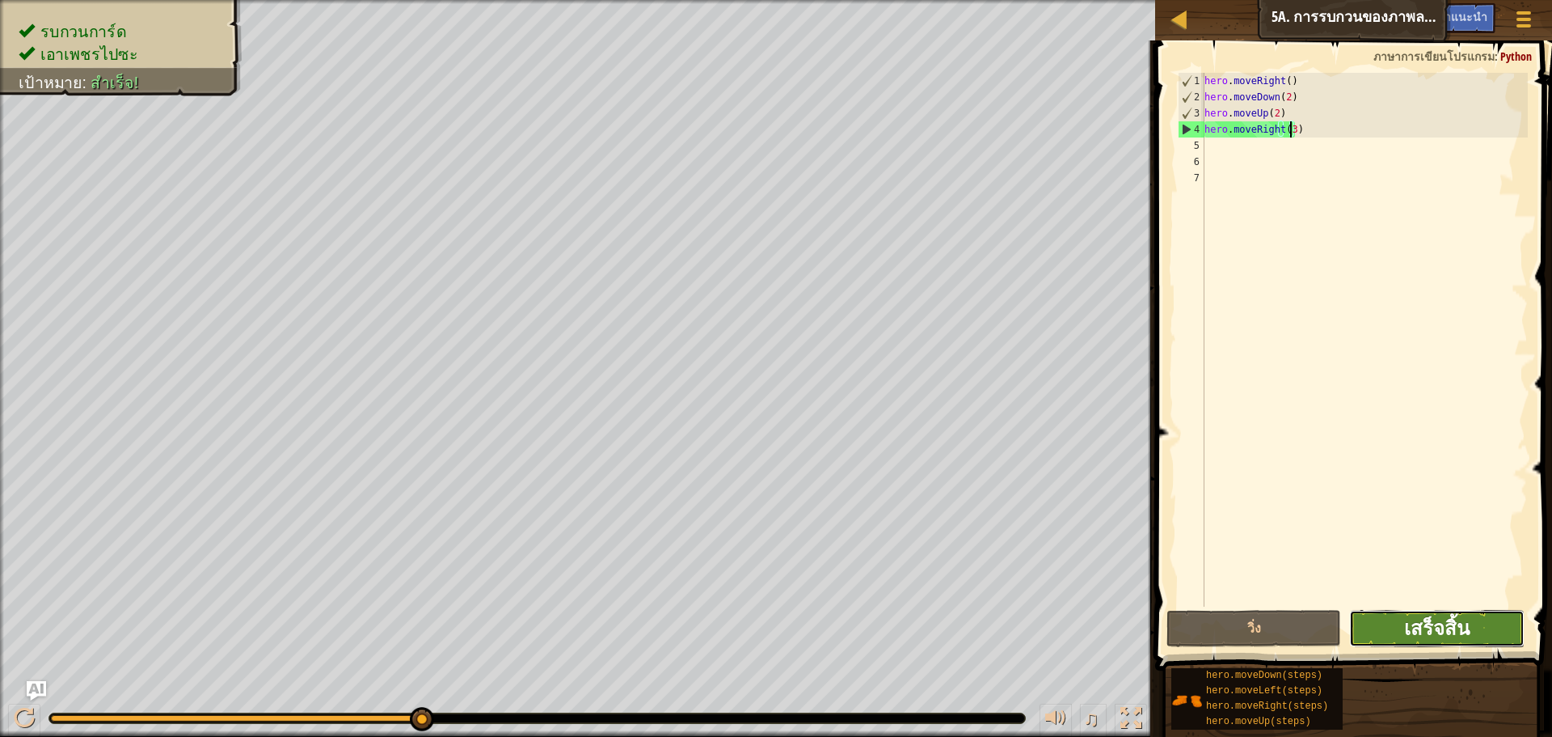
click at [1408, 639] on span "เสร็จสิ้น" at bounding box center [1436, 628] width 65 height 26
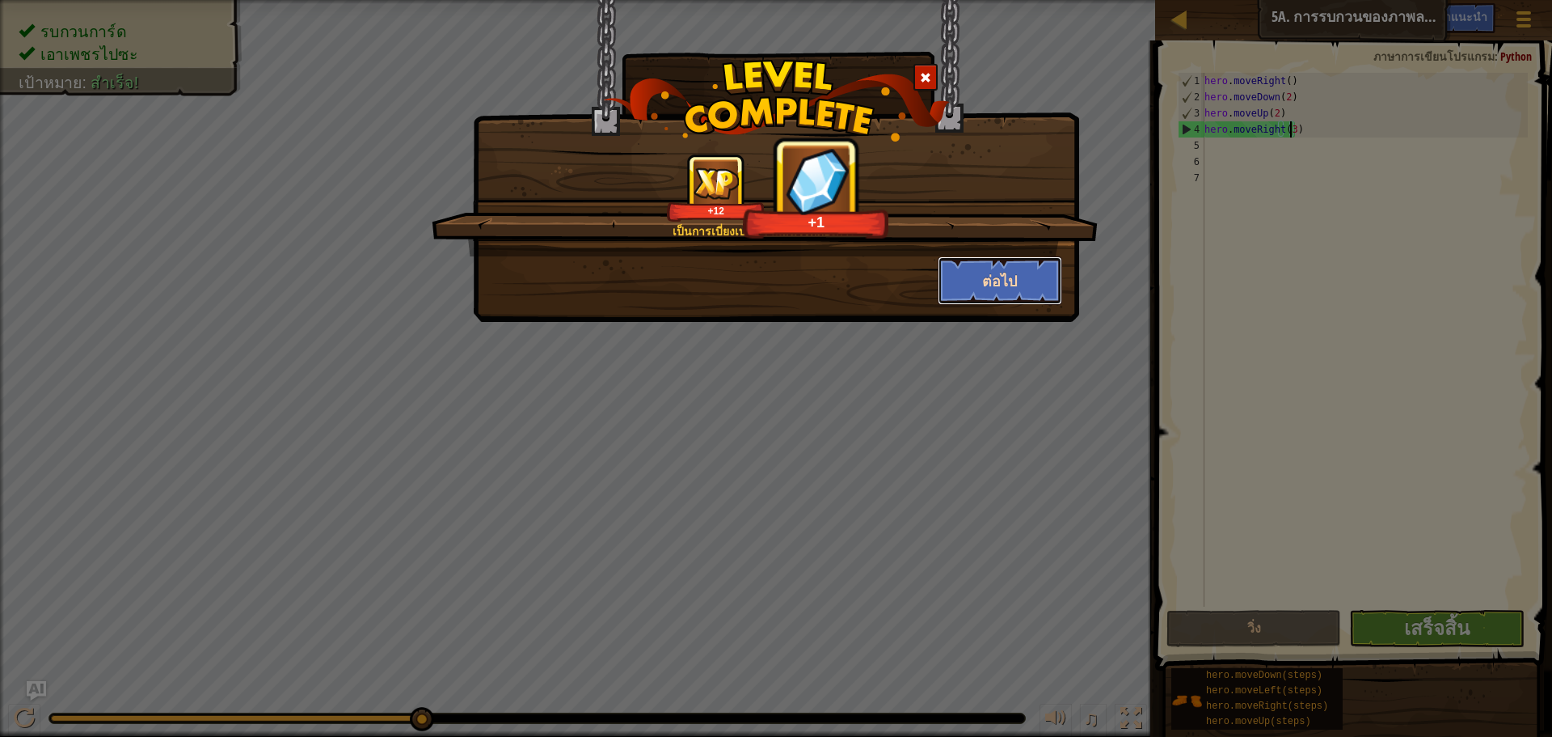
click at [1016, 293] on button "ต่อไป" at bounding box center [1000, 280] width 125 height 49
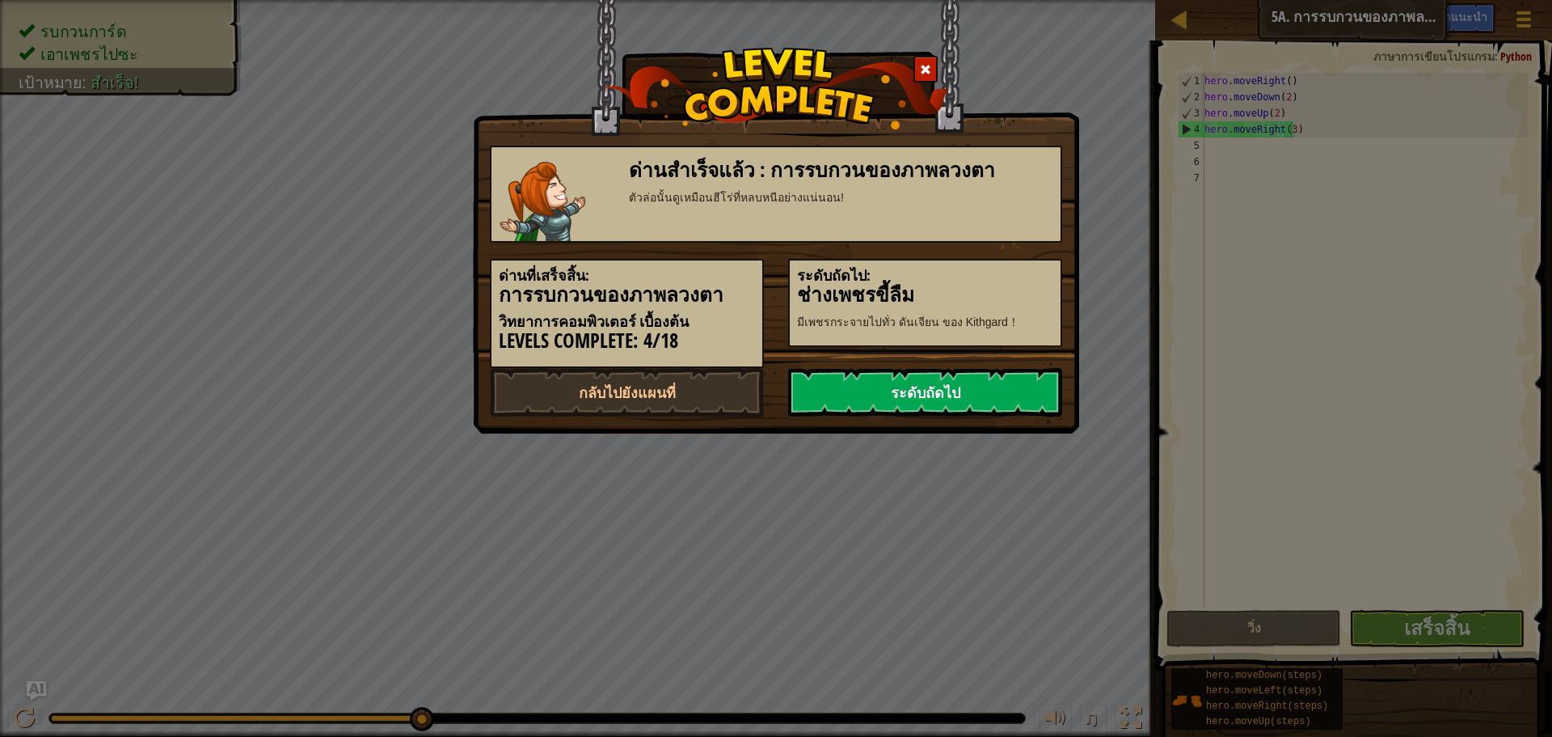
click at [1000, 383] on link "ระดับถัดไป" at bounding box center [925, 392] width 274 height 49
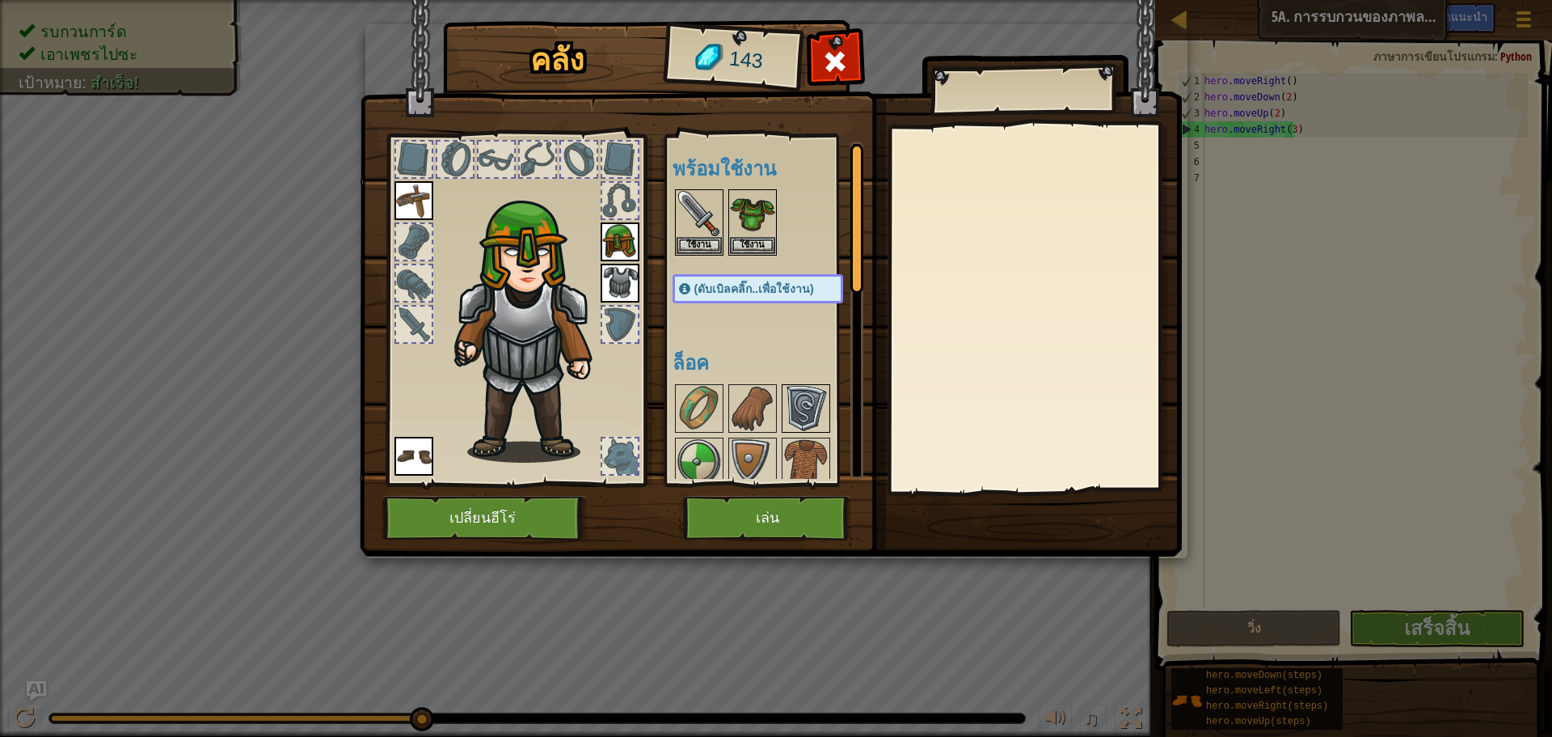
click at [811, 405] on img at bounding box center [806, 408] width 45 height 45
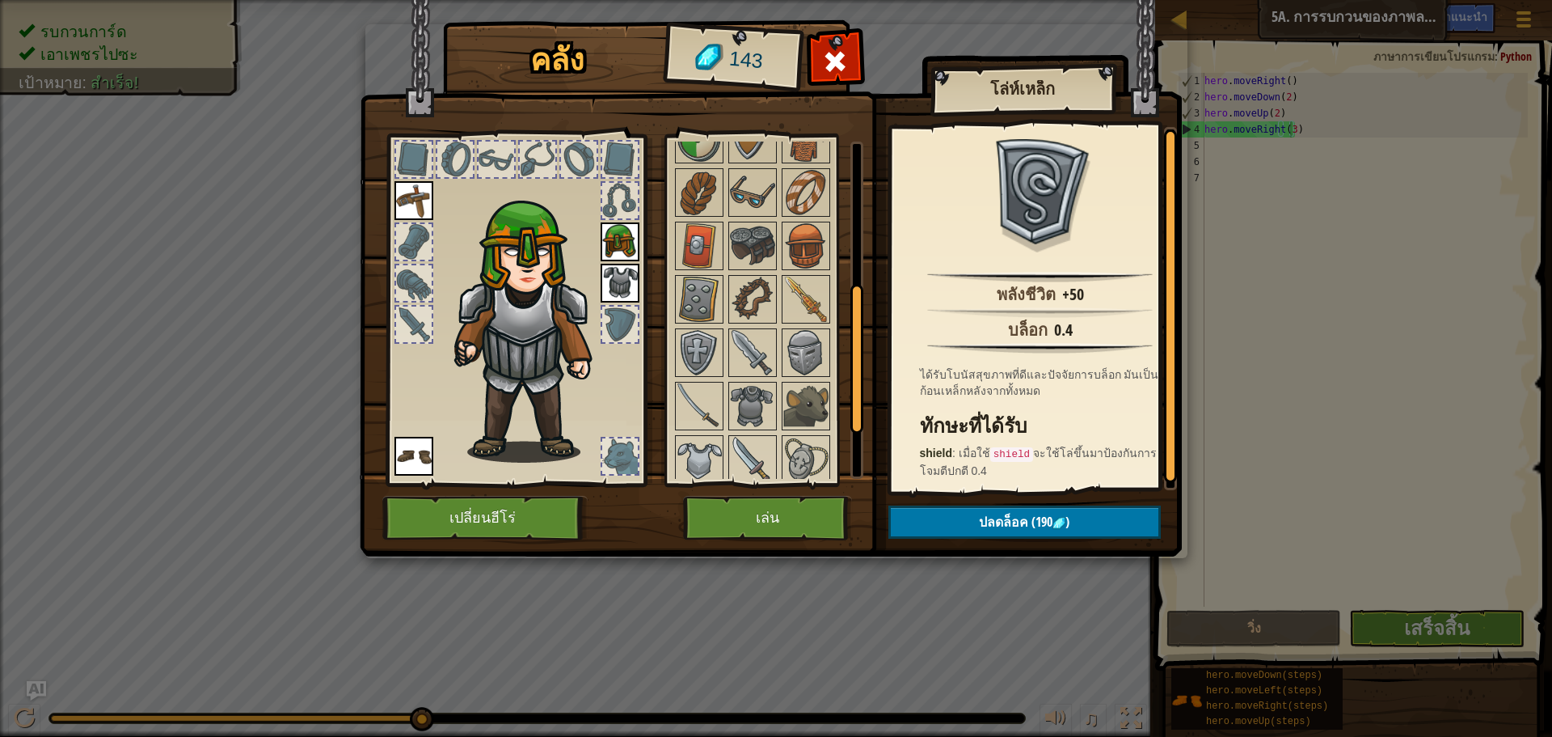
scroll to position [323, 0]
click at [808, 336] on img at bounding box center [806, 351] width 45 height 45
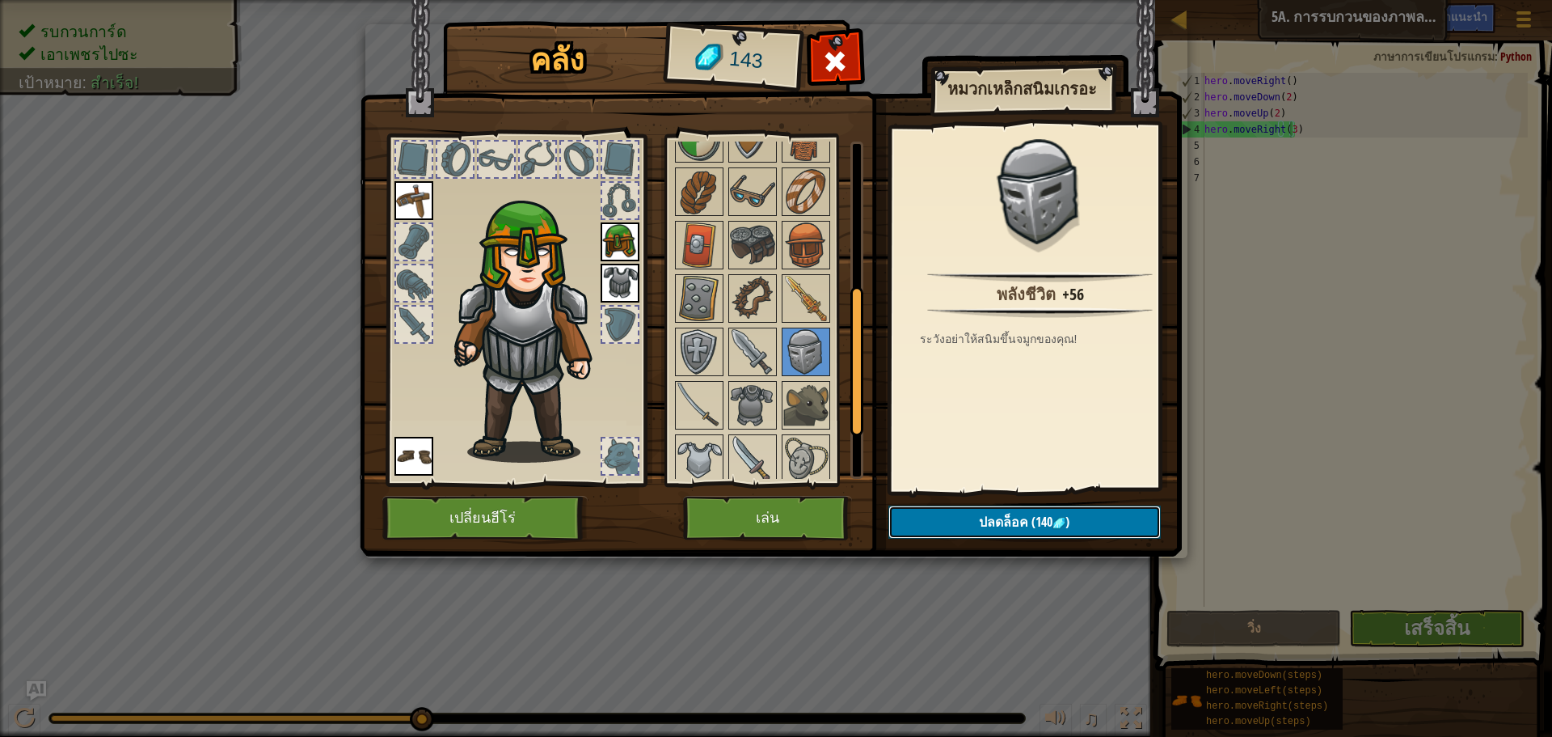
click at [1070, 514] on span ")" at bounding box center [1068, 522] width 4 height 18
click at [1071, 514] on button "ยืนยัน" at bounding box center [1025, 521] width 272 height 33
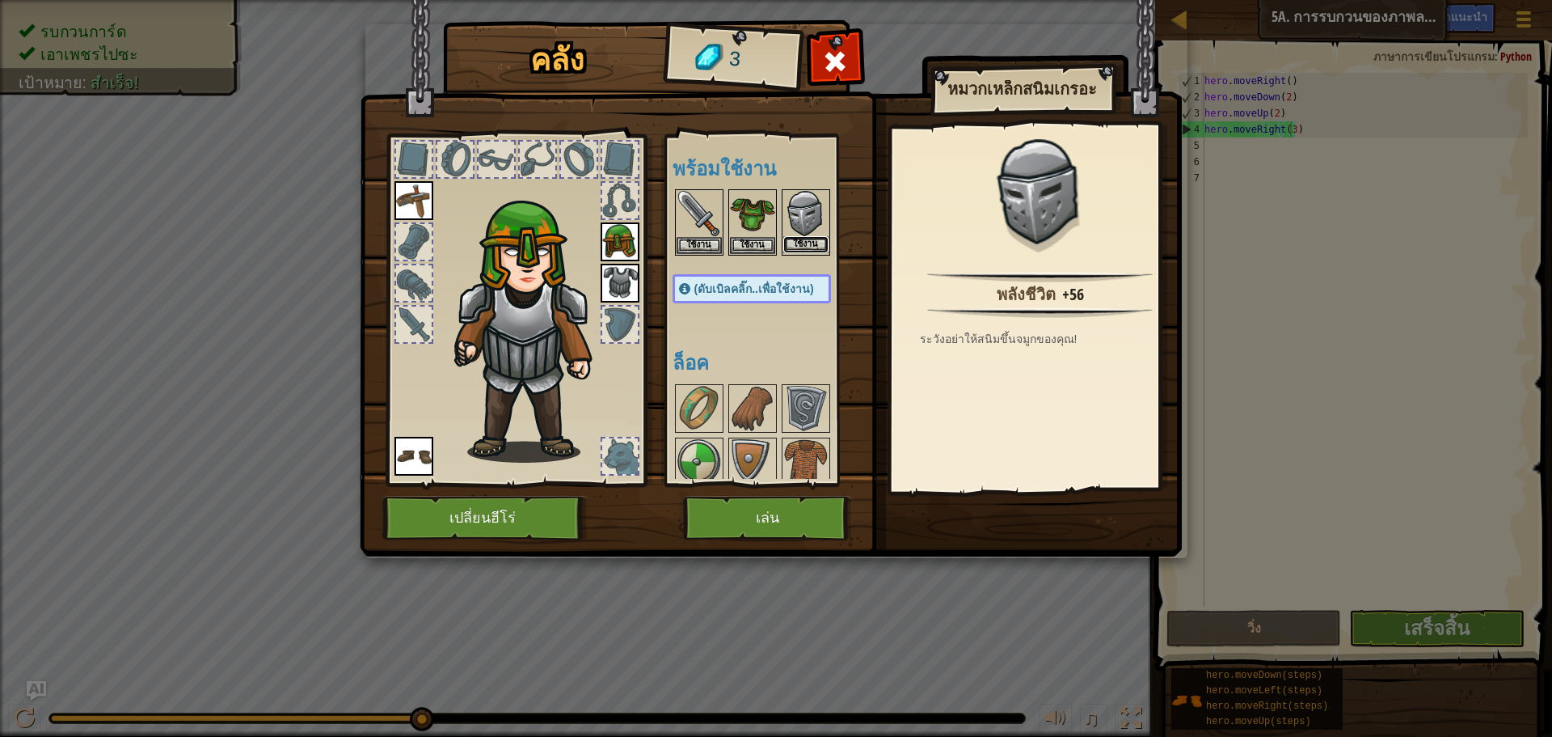
click at [796, 243] on button "ใช้งาน" at bounding box center [806, 244] width 45 height 17
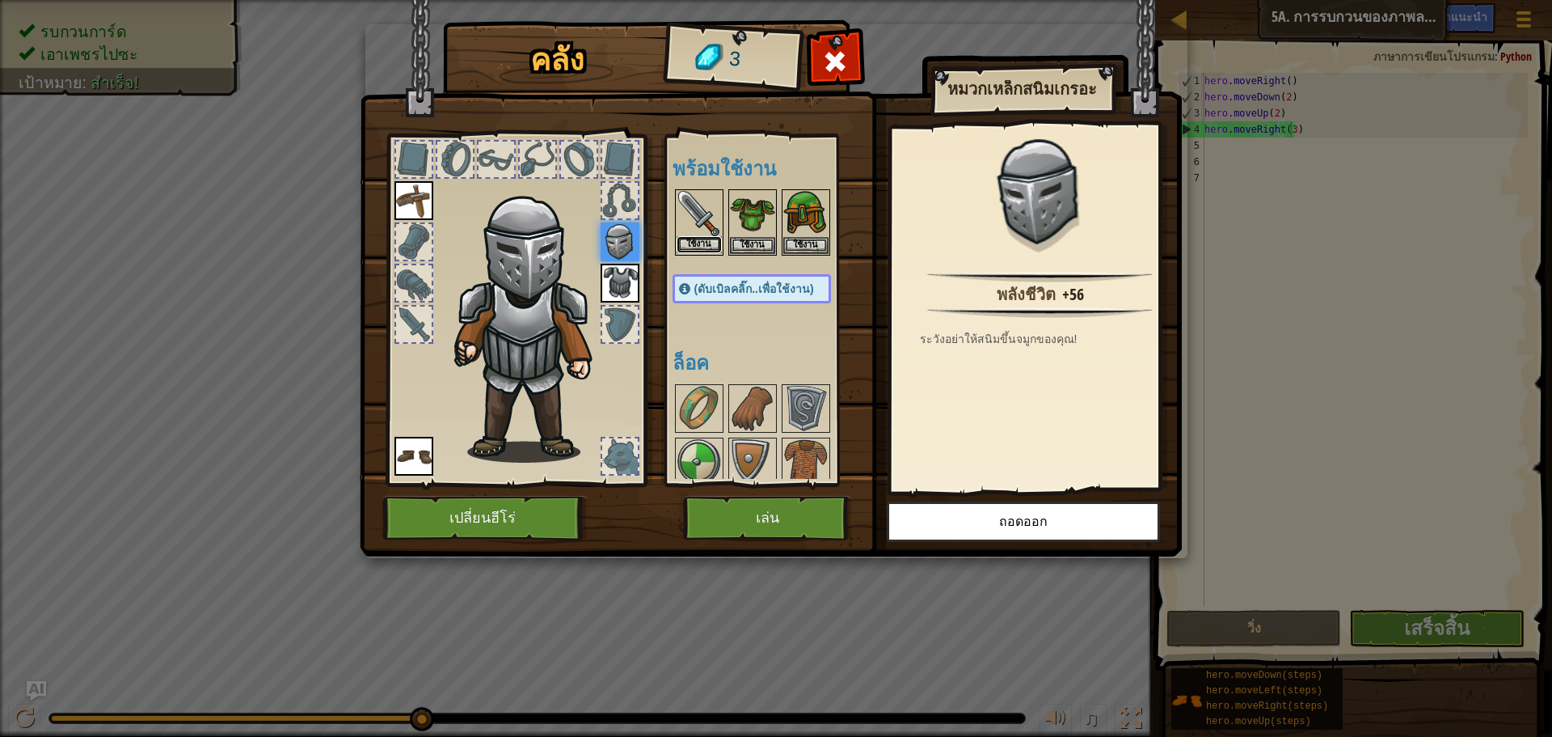
click at [705, 244] on button "ใช้งาน" at bounding box center [699, 244] width 45 height 17
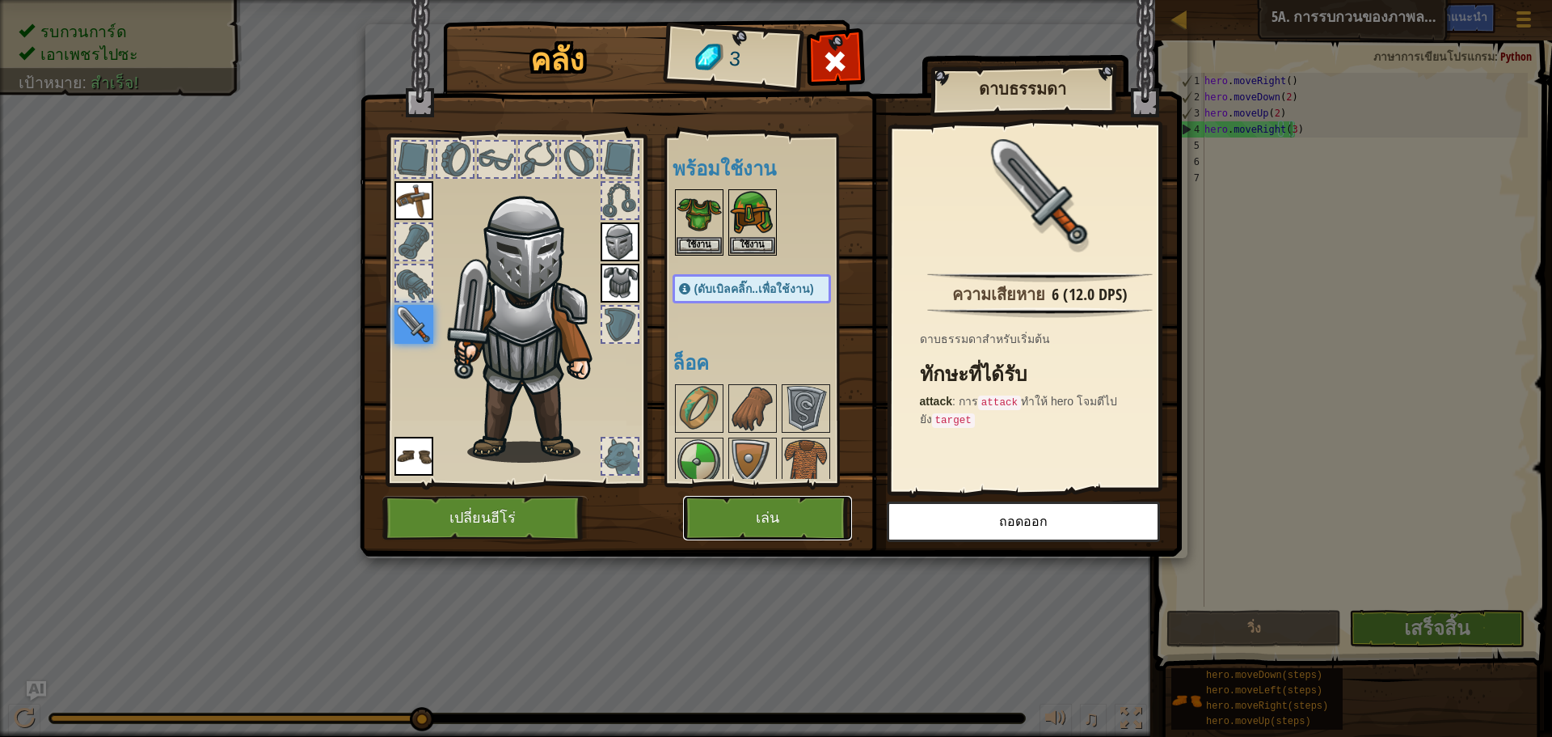
click at [801, 507] on button "เล่น" at bounding box center [767, 518] width 169 height 44
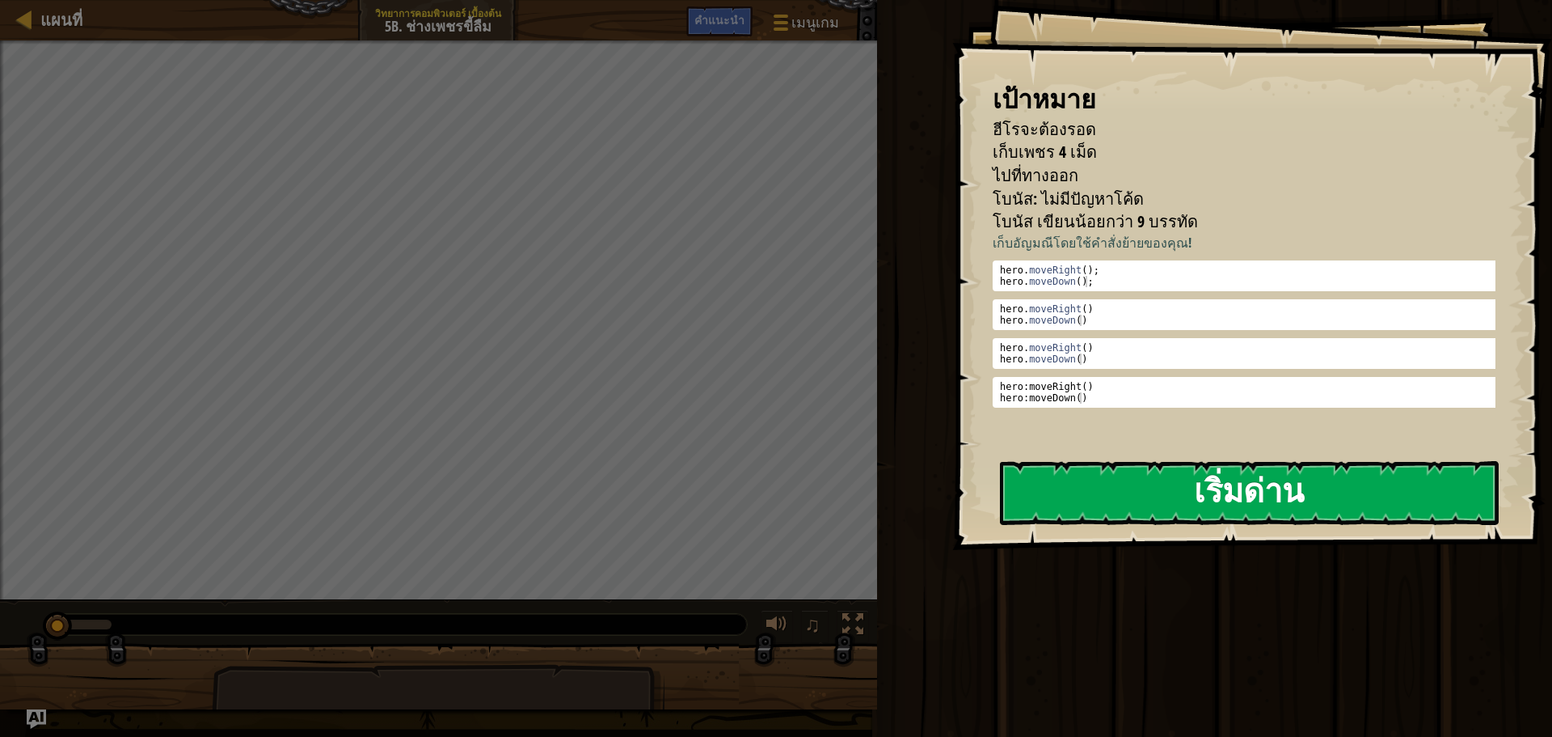
click at [1326, 375] on div "เป้าหมาย ฮีโรจะต้องรอด เก็บเพชร 4 เม็ด ไปที่ทางออก โบนัส: ไม่มีปัญหาโค้ด โบนัส …" at bounding box center [1252, 275] width 600 height 550
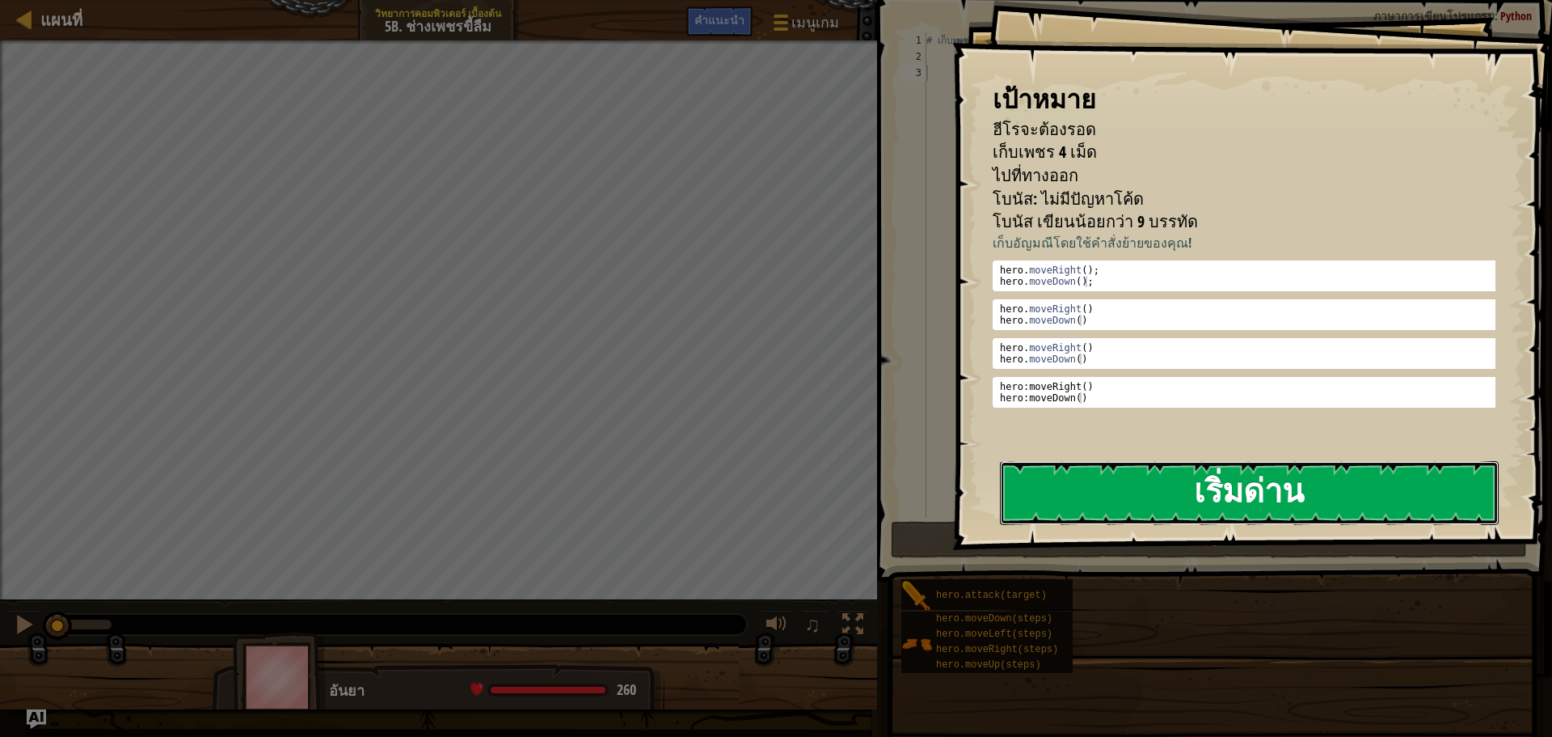
click at [1330, 481] on button "เริ่มด่าน" at bounding box center [1249, 493] width 499 height 64
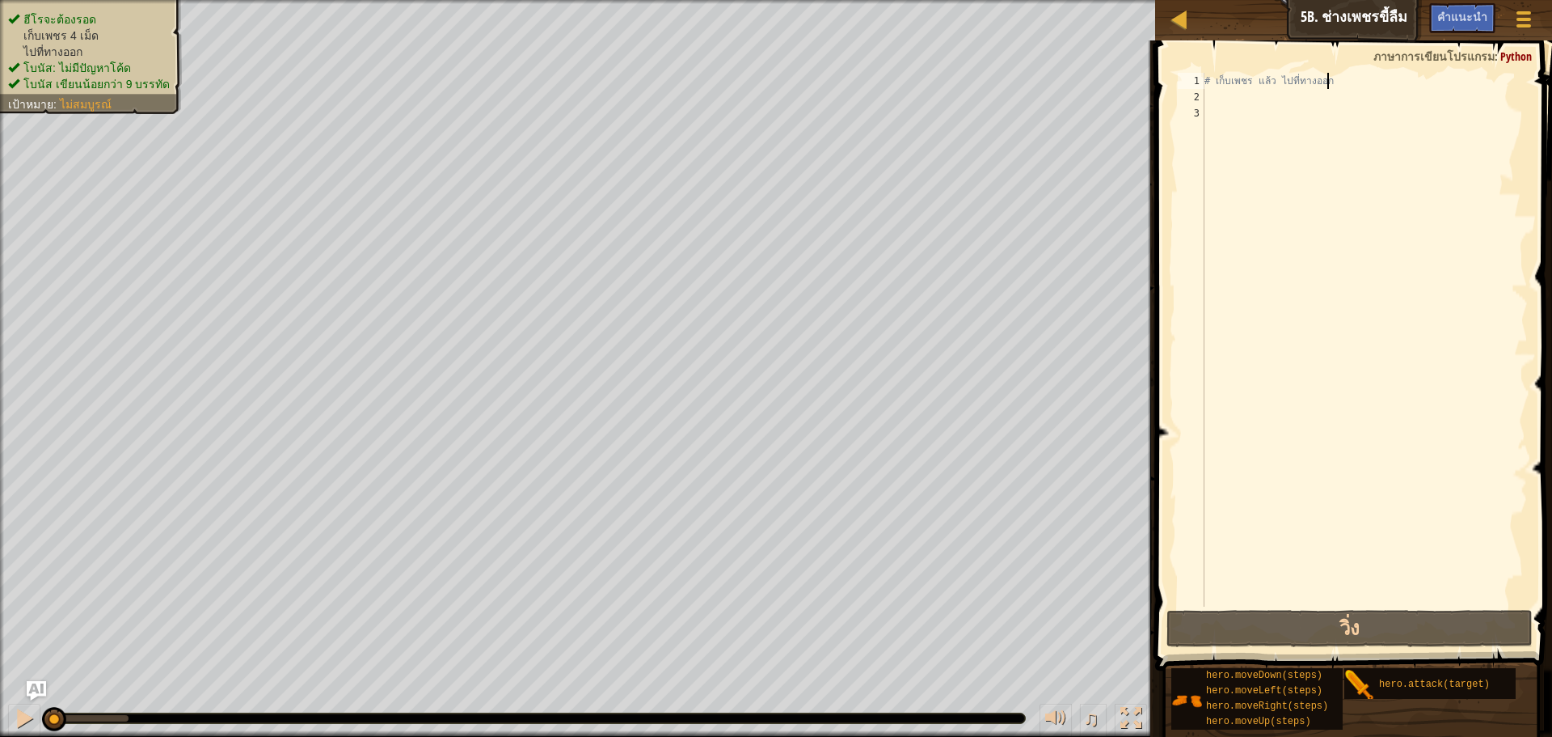
click at [1327, 78] on div "# เก็บเพชร แล้ว ไปที่ทางออก" at bounding box center [1365, 356] width 327 height 566
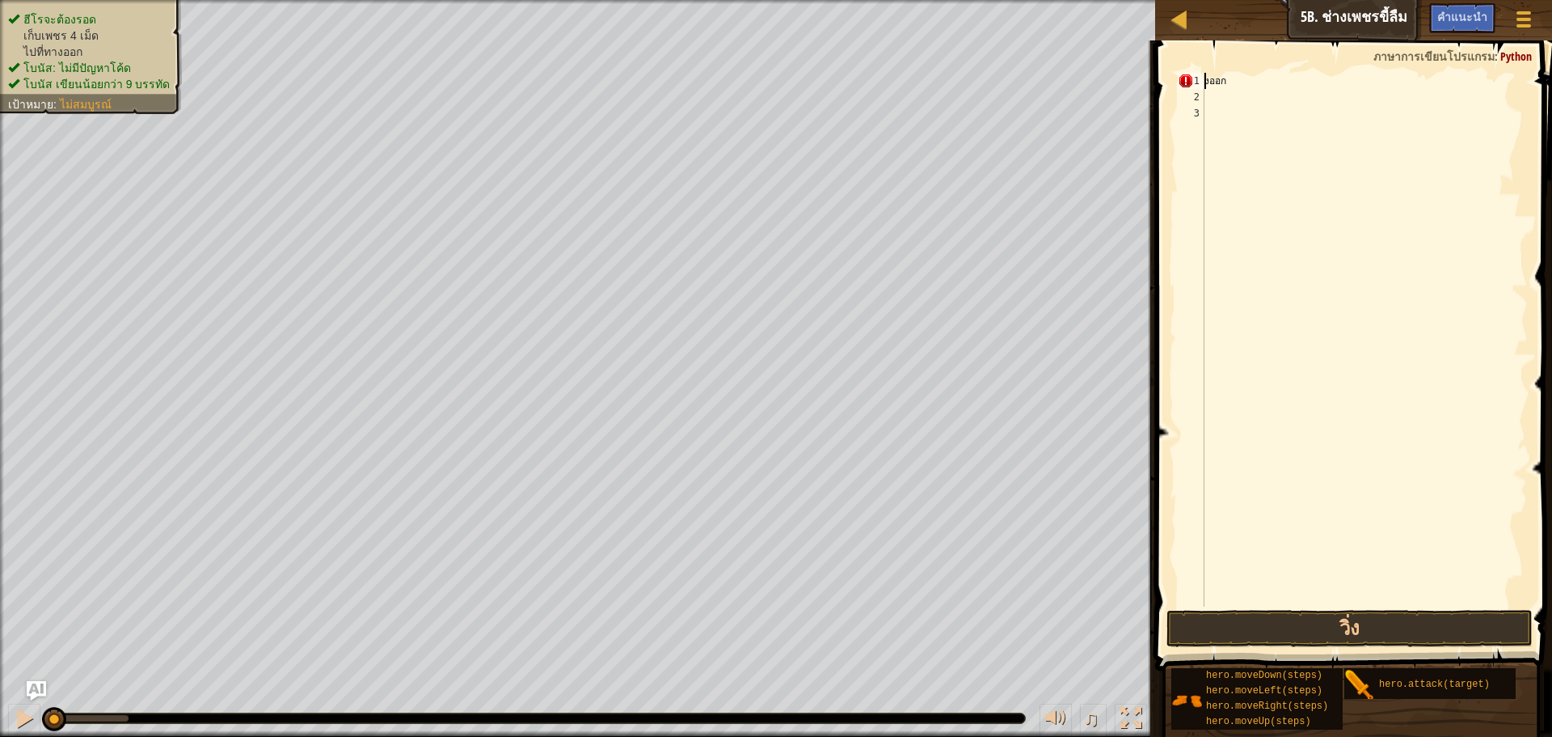
click at [1327, 78] on div "งออก" at bounding box center [1365, 356] width 327 height 566
type textarea "ง"
type textarea "h"
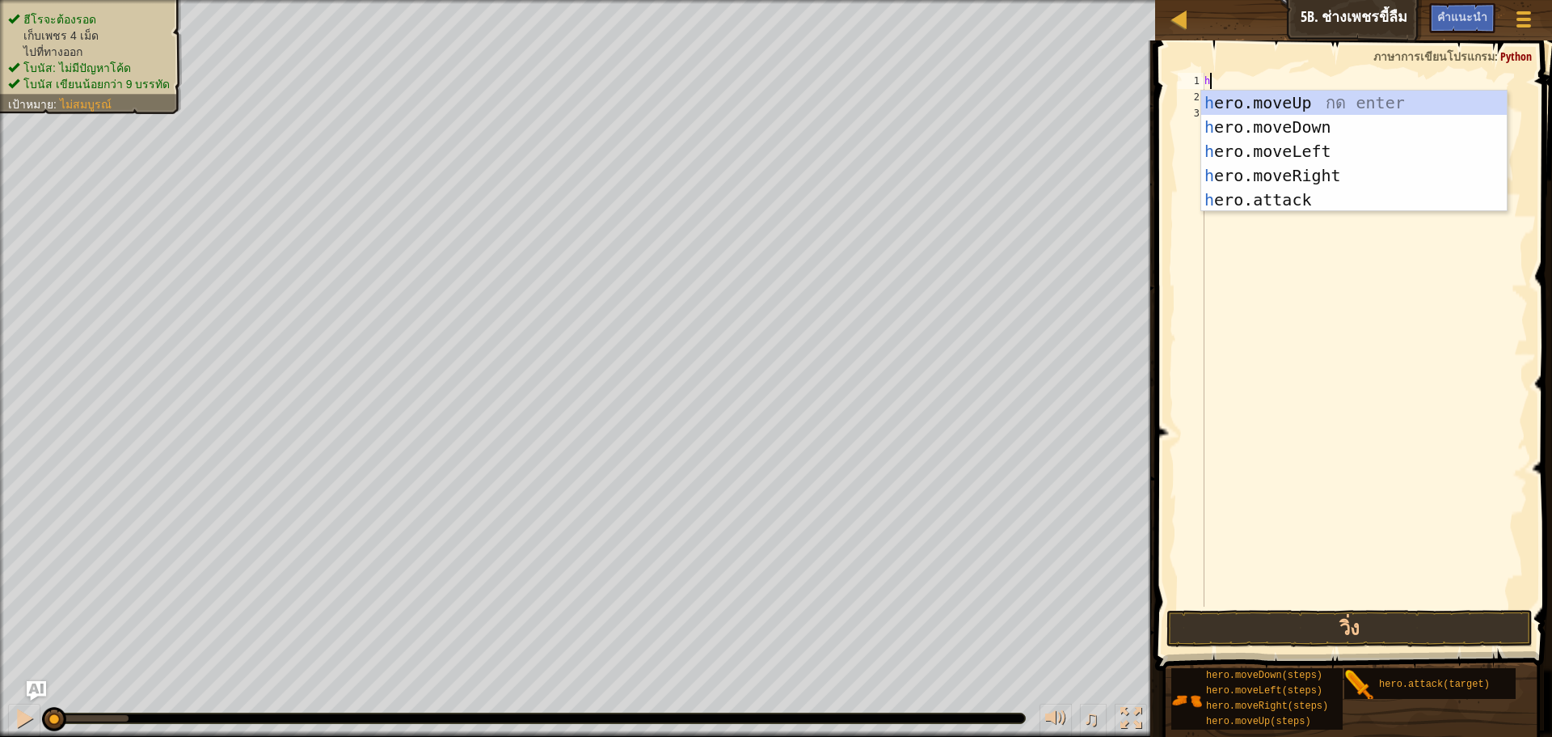
scroll to position [7, 0]
click at [1358, 173] on div "h ero.moveUp กด enter h ero.moveDown กด enter h ero.moveLeft กด enter h ero.mov…" at bounding box center [1355, 176] width 306 height 170
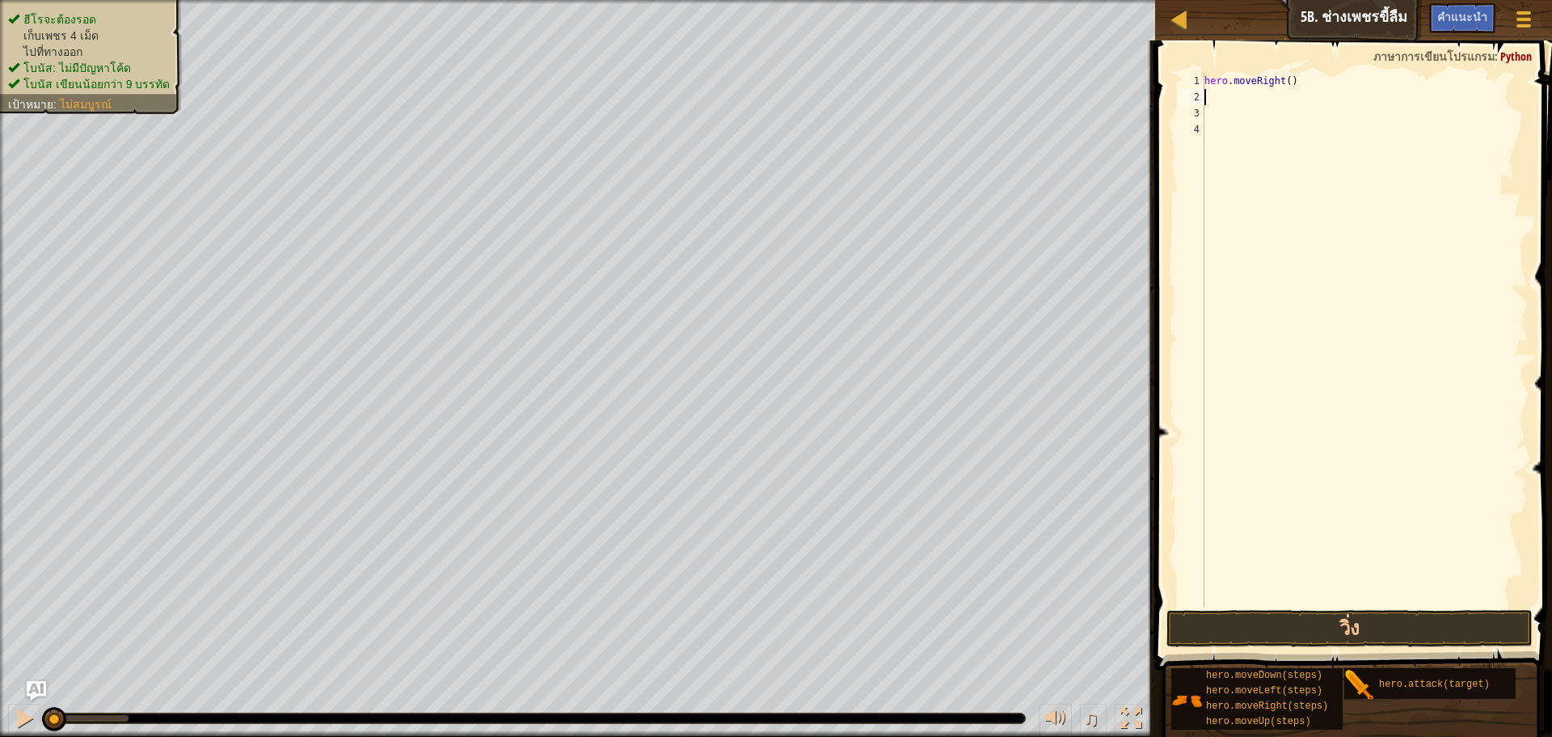
type textarea "h"
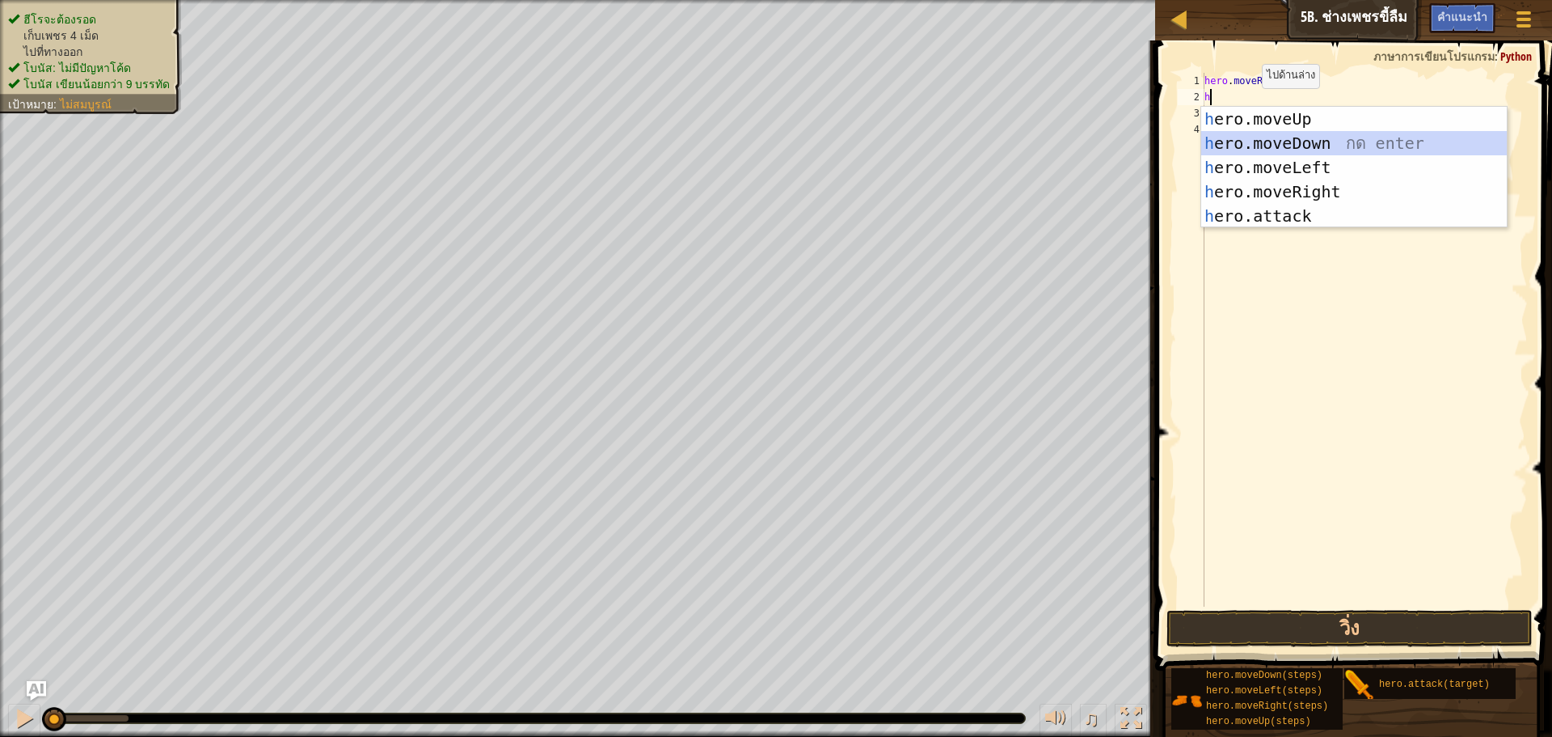
click at [1250, 142] on div "h ero.moveUp กด enter h ero.moveDown กด enter h ero.moveLeft กด enter h ero.mov…" at bounding box center [1355, 192] width 306 height 170
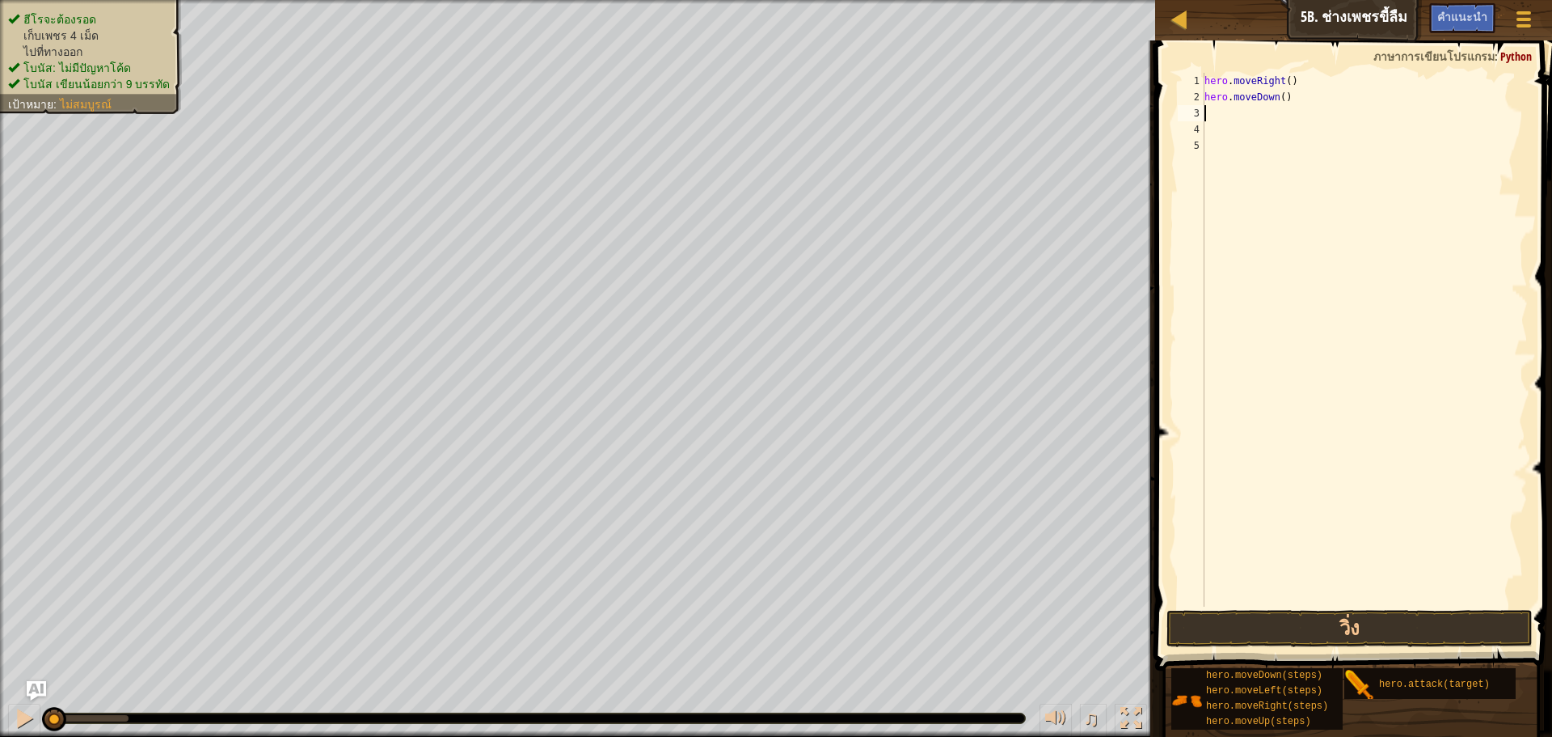
type textarea "h"
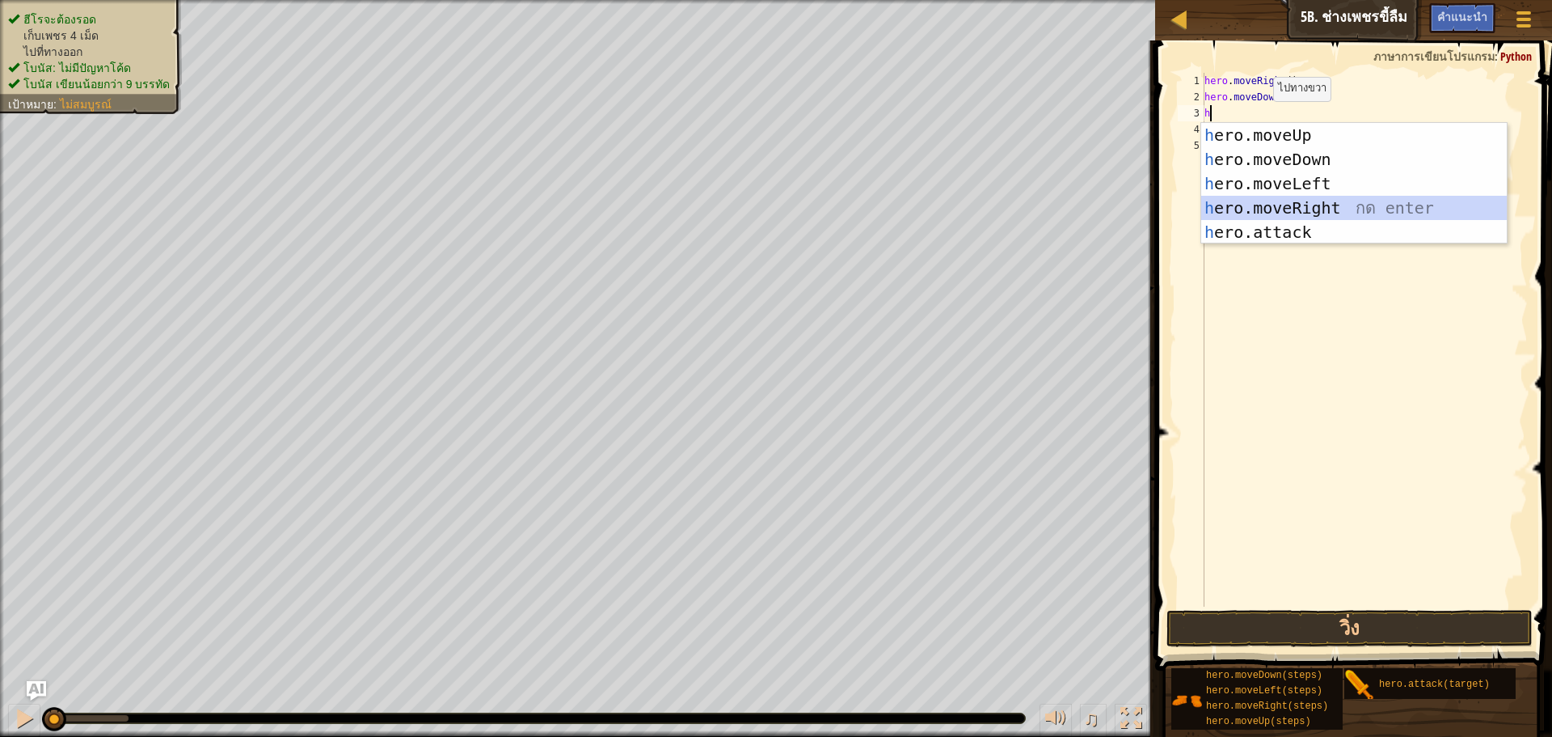
click at [1277, 205] on div "h ero.moveUp กด enter h ero.moveDown กด enter h ero.moveLeft กด enter h ero.mov…" at bounding box center [1355, 208] width 306 height 170
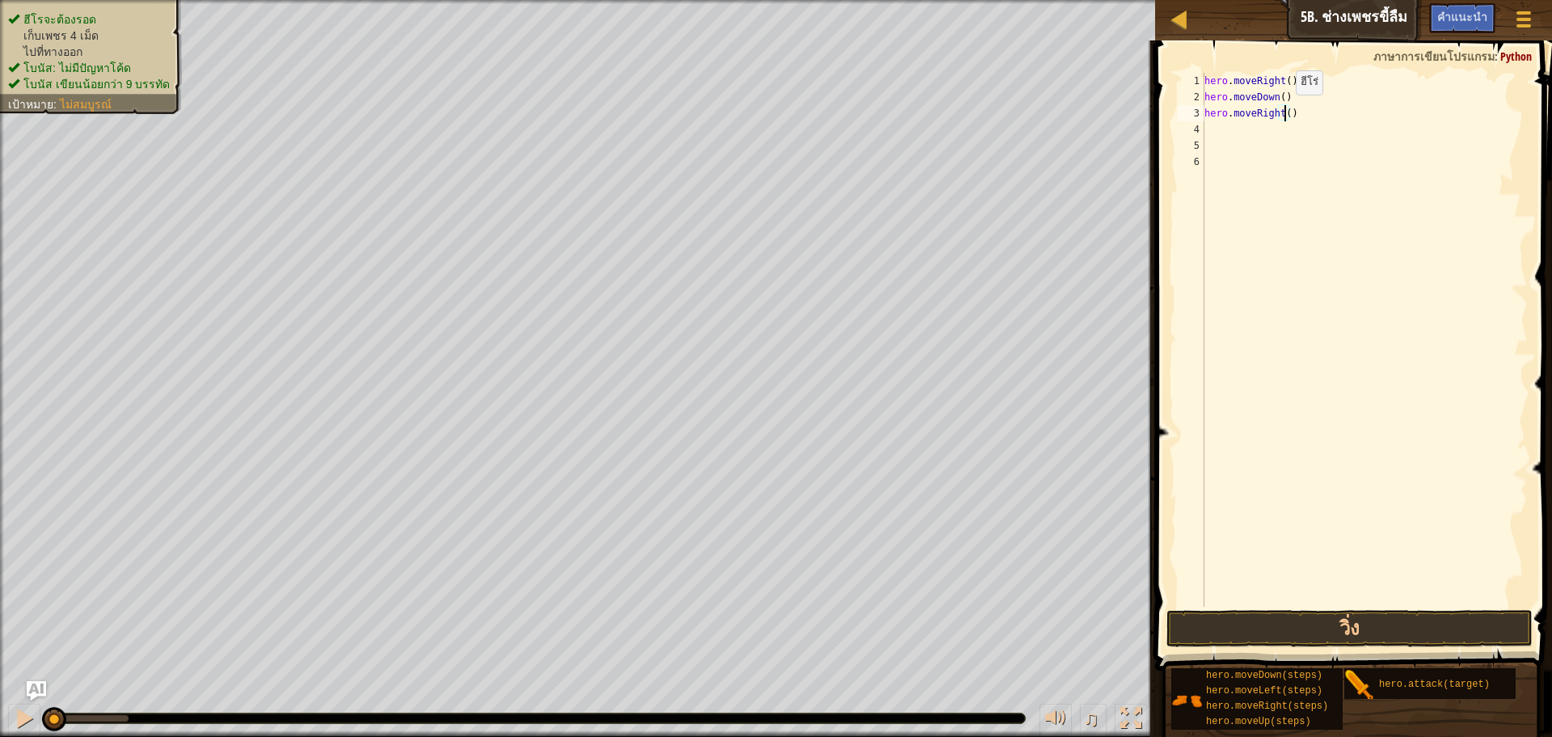
click at [1282, 111] on div "hero . moveRight ( ) hero . moveDown ( ) hero . moveRight ( )" at bounding box center [1365, 356] width 327 height 566
type textarea "hero.moveRight(2)"
click at [1231, 125] on div "hero . moveRight ( ) hero . moveDown ( ) hero . moveRight ( 2 )" at bounding box center [1365, 356] width 327 height 566
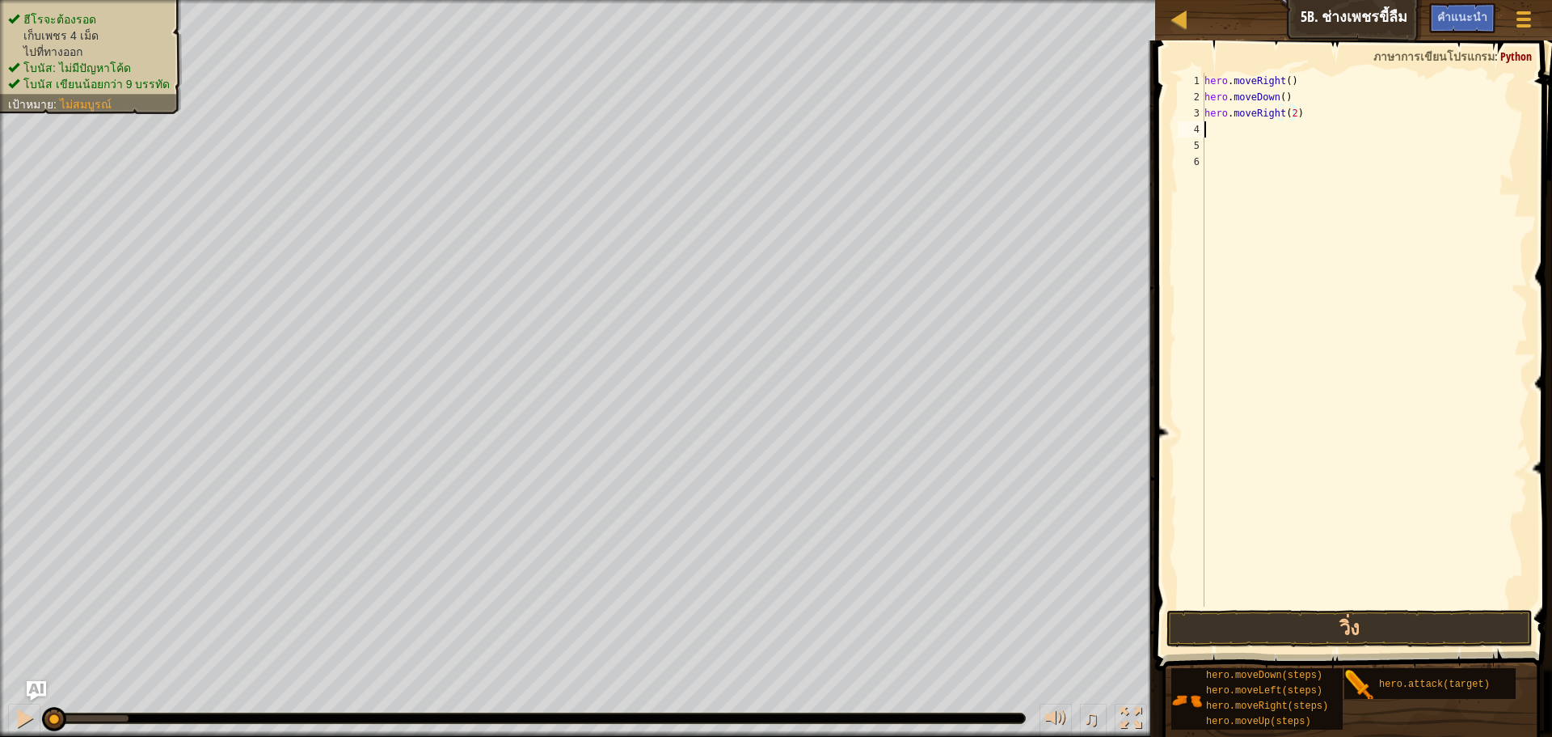
type textarea "h"
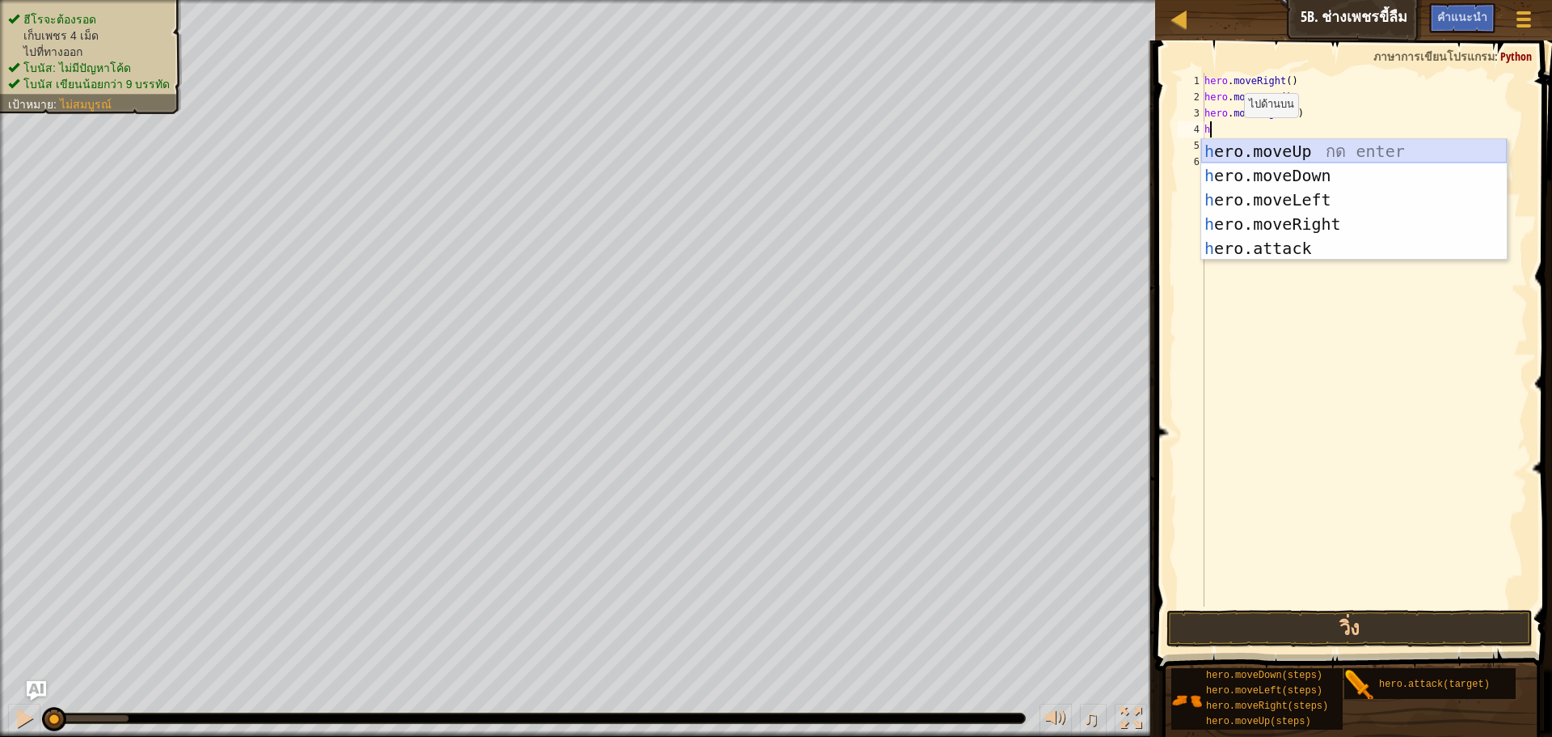
click at [1231, 142] on div "h ero.moveUp กด enter h ero.moveDown กด enter h ero.moveLeft กด enter h ero.mov…" at bounding box center [1355, 224] width 306 height 170
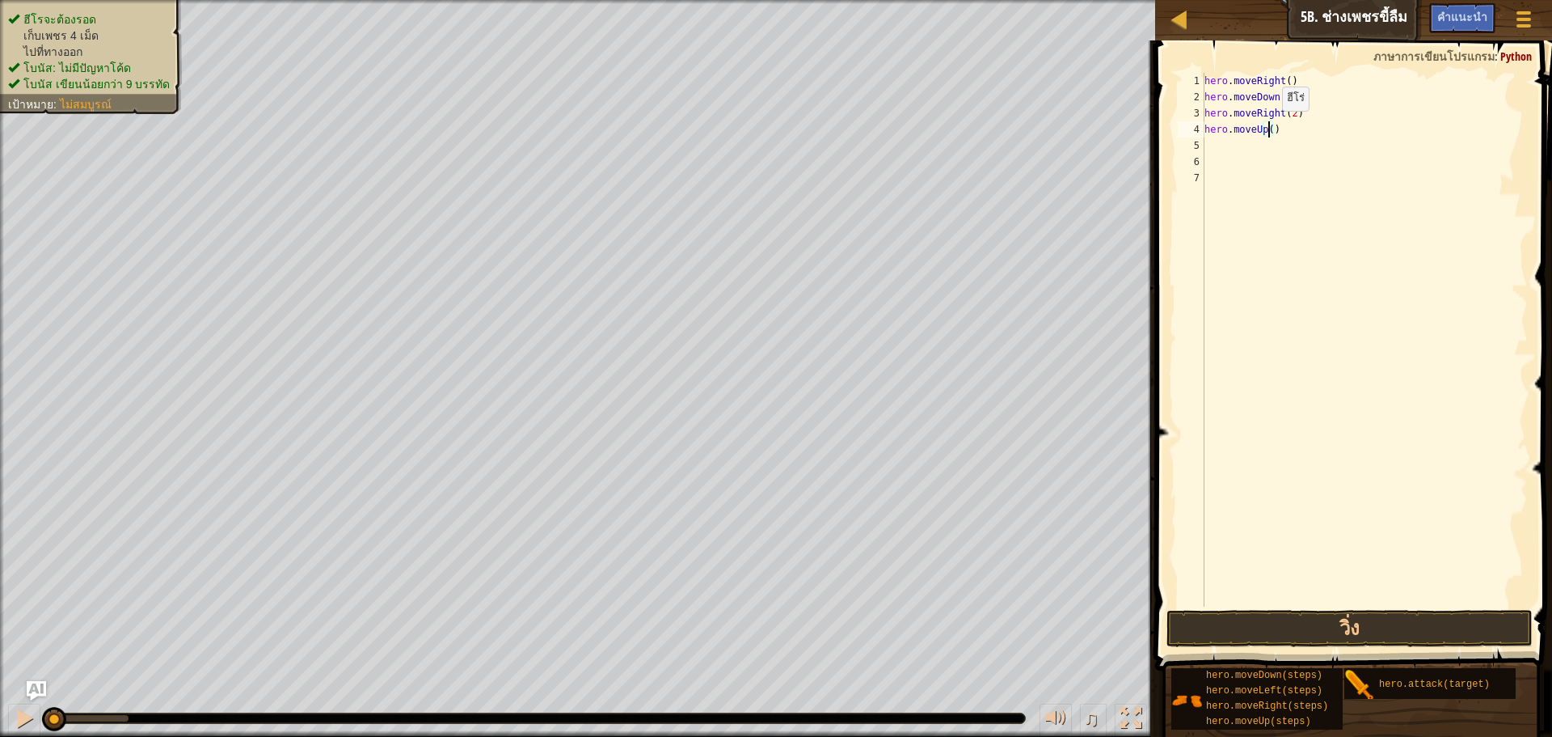
click at [1269, 127] on div "hero . moveRight ( ) hero . moveDown ( ) hero . moveRight ( 2 ) hero . moveUp (…" at bounding box center [1365, 356] width 327 height 566
type textarea "hero.moveUp(2)"
click at [1231, 142] on div "hero . moveRight ( ) hero . moveDown ( ) hero . moveRight ( 2 ) hero . moveUp (…" at bounding box center [1365, 356] width 327 height 566
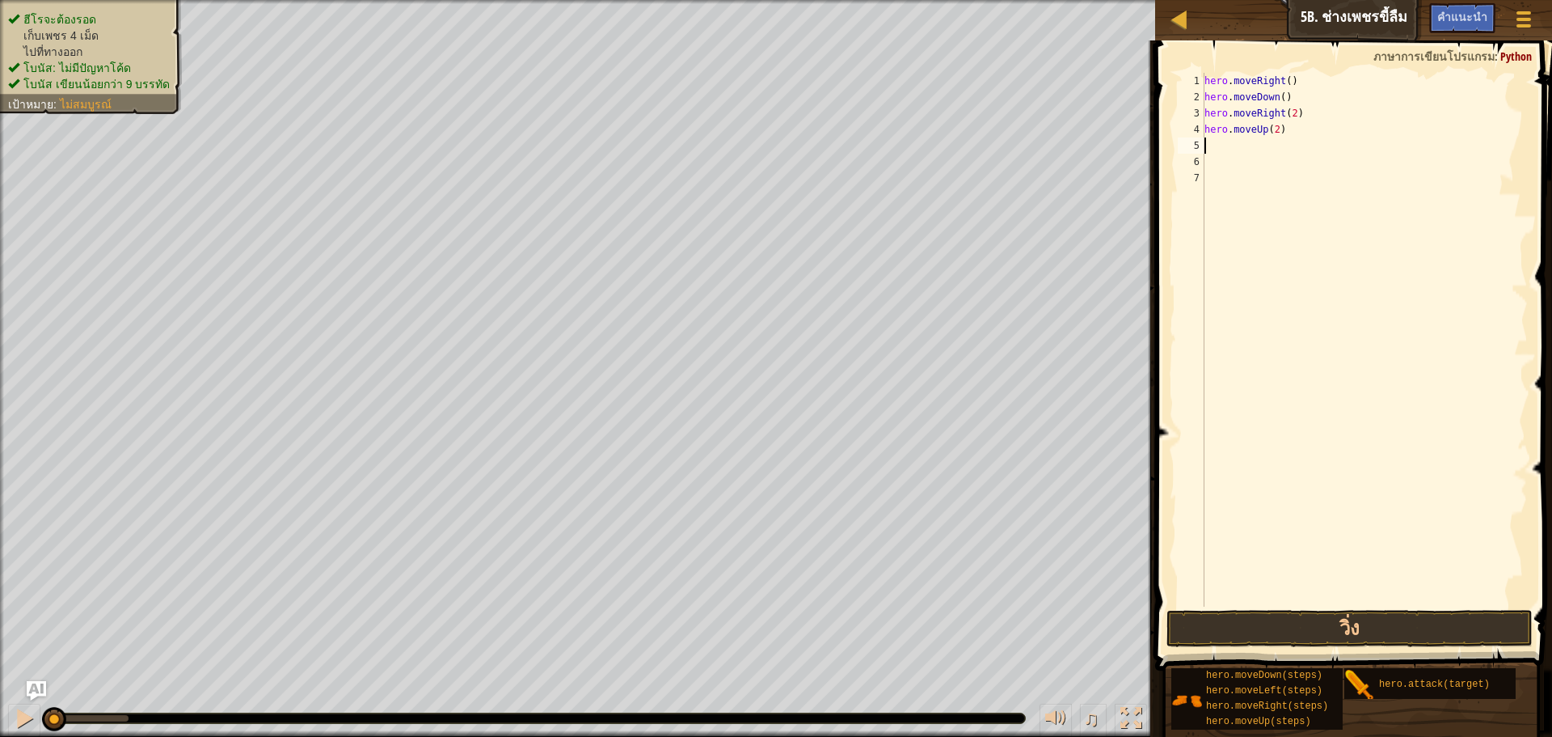
type textarea "h"
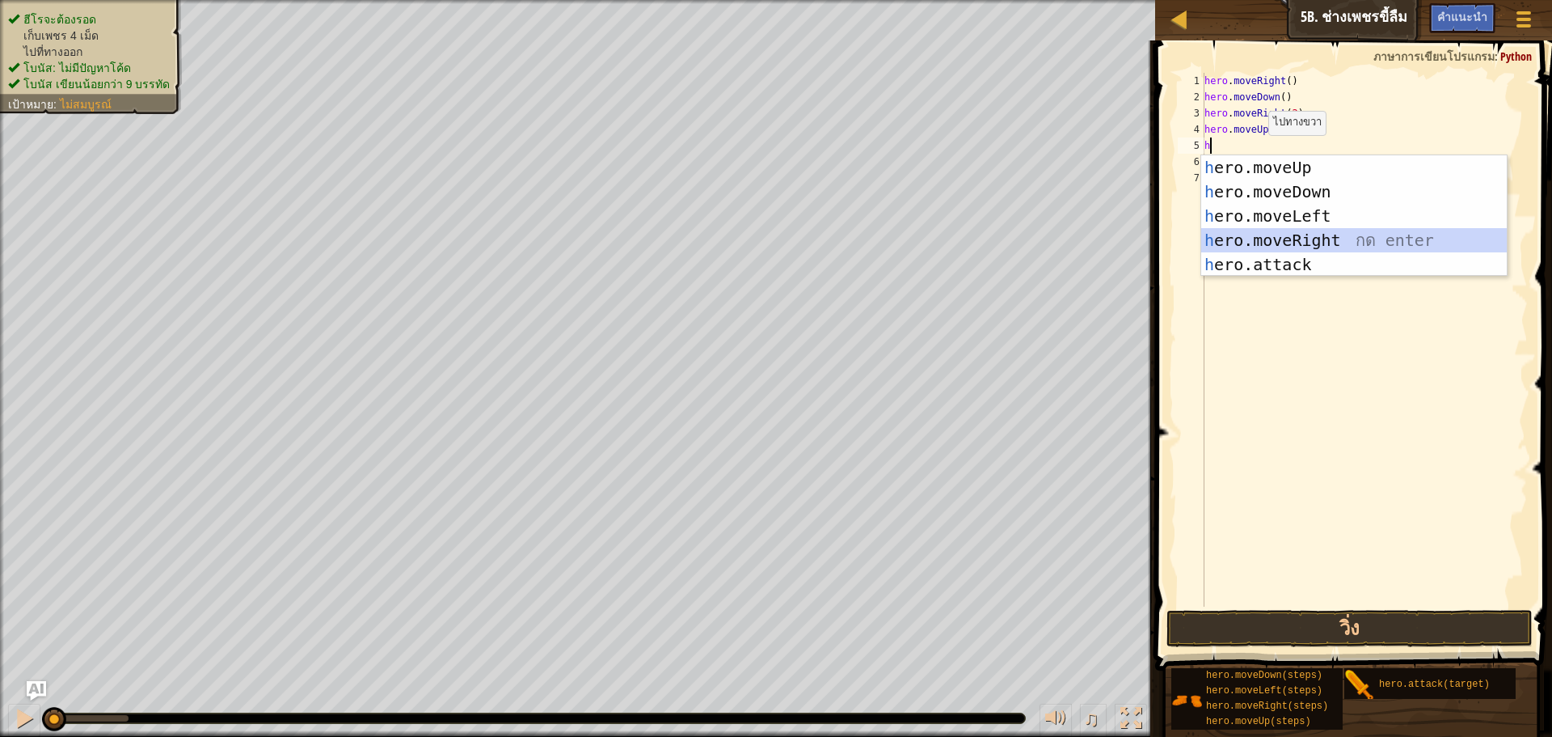
click at [1275, 239] on div "h ero.moveUp กด enter h ero.moveDown กด enter h ero.moveLeft กด enter h ero.mov…" at bounding box center [1355, 240] width 306 height 170
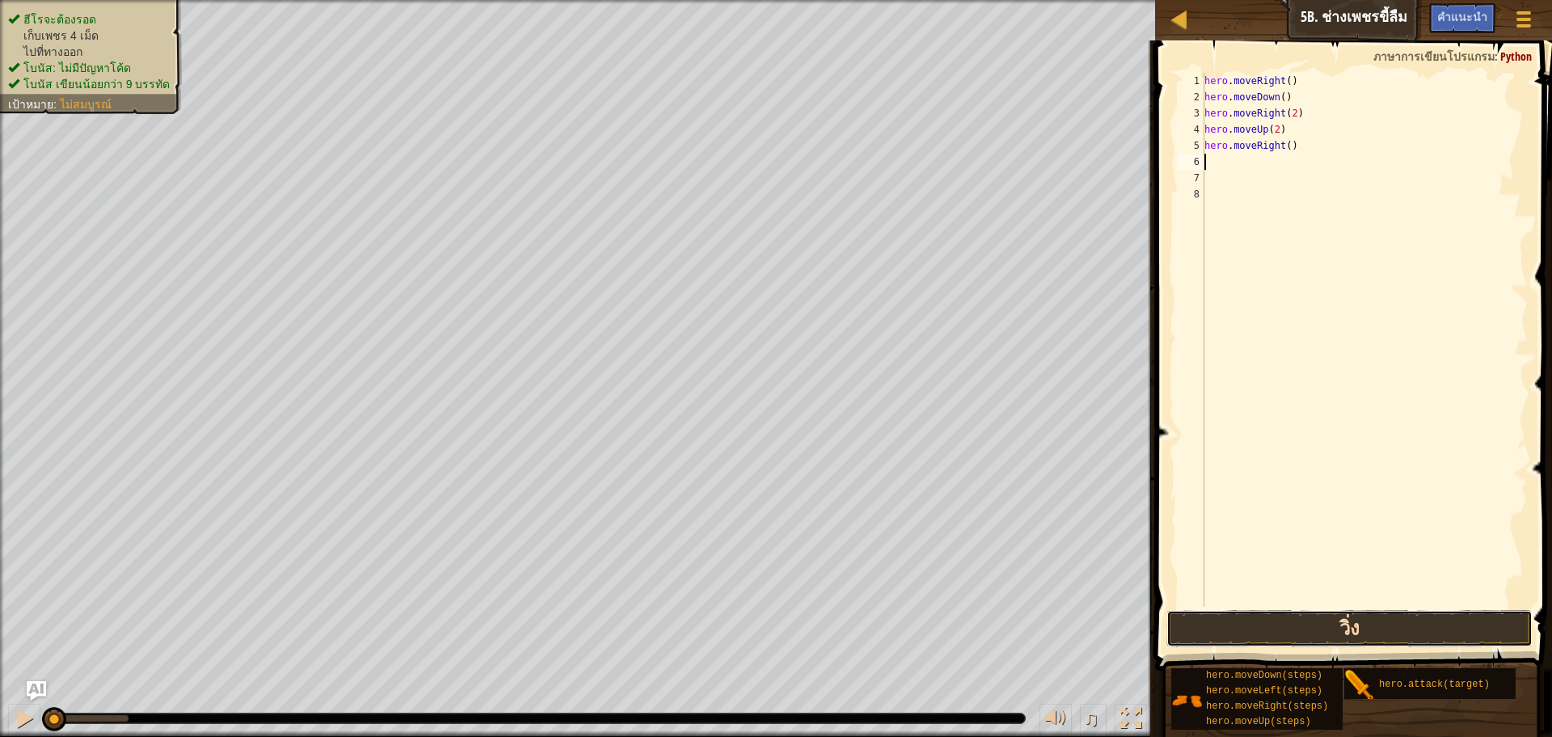
click at [1267, 621] on button "วิ่ง" at bounding box center [1350, 628] width 366 height 37
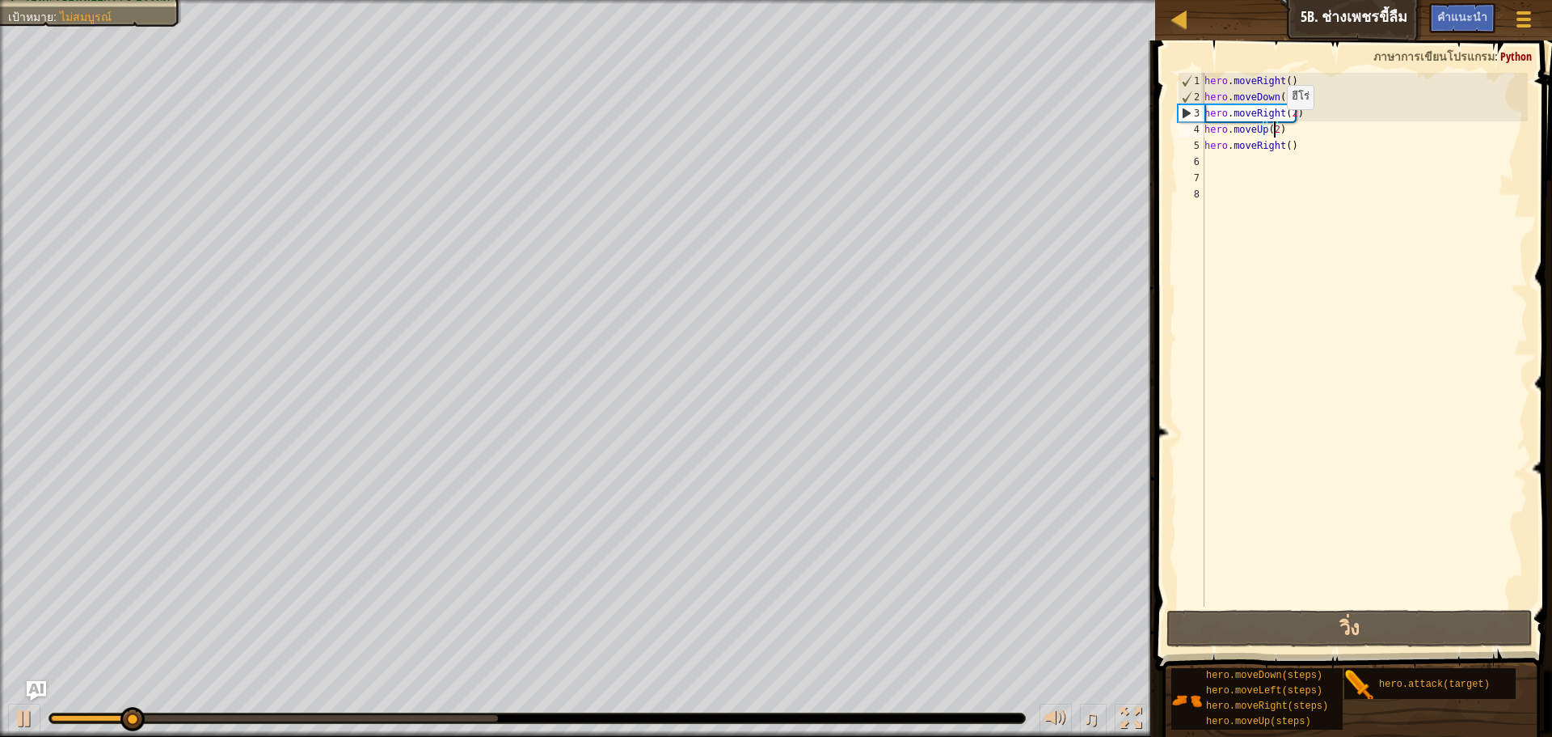
click at [1273, 125] on div "hero . moveRight ( ) hero . moveDown ( ) hero . moveRight ( 2 ) hero . moveUp (…" at bounding box center [1365, 356] width 327 height 566
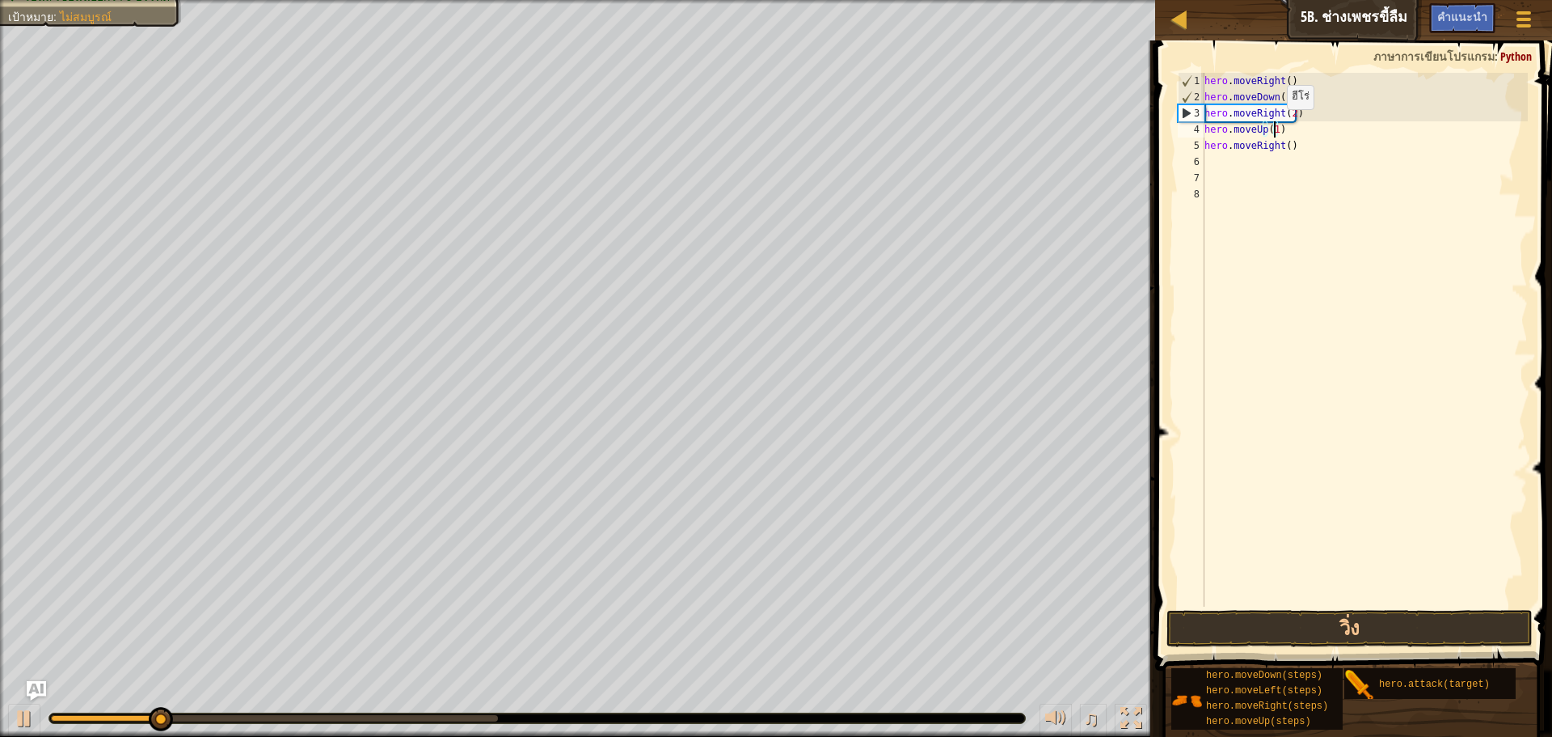
scroll to position [7, 6]
type textarea "hero.moveUp(1)"
click at [1289, 631] on button "วิ่ง" at bounding box center [1350, 628] width 366 height 37
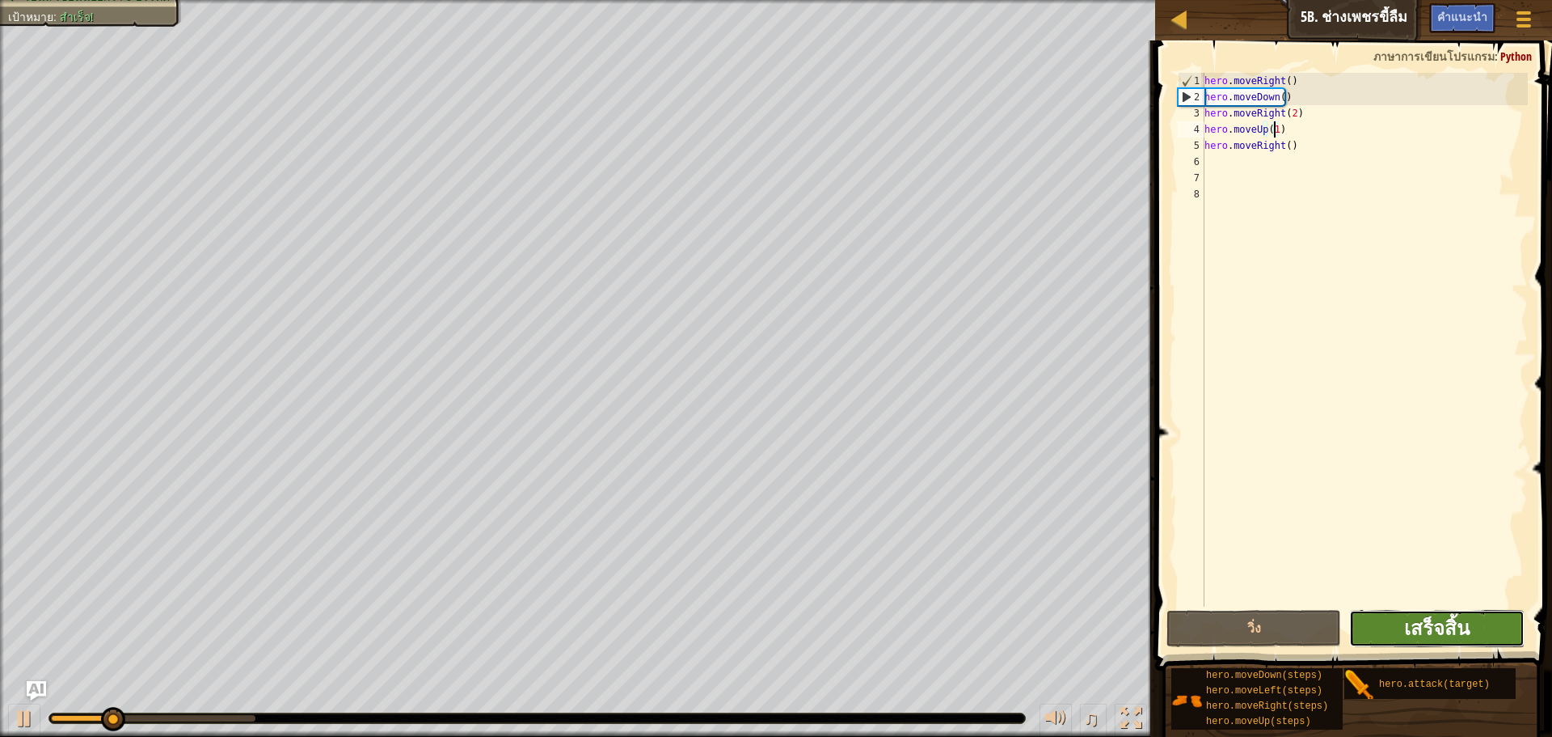
click at [1457, 622] on span "เสร็จสิ้น" at bounding box center [1436, 628] width 65 height 26
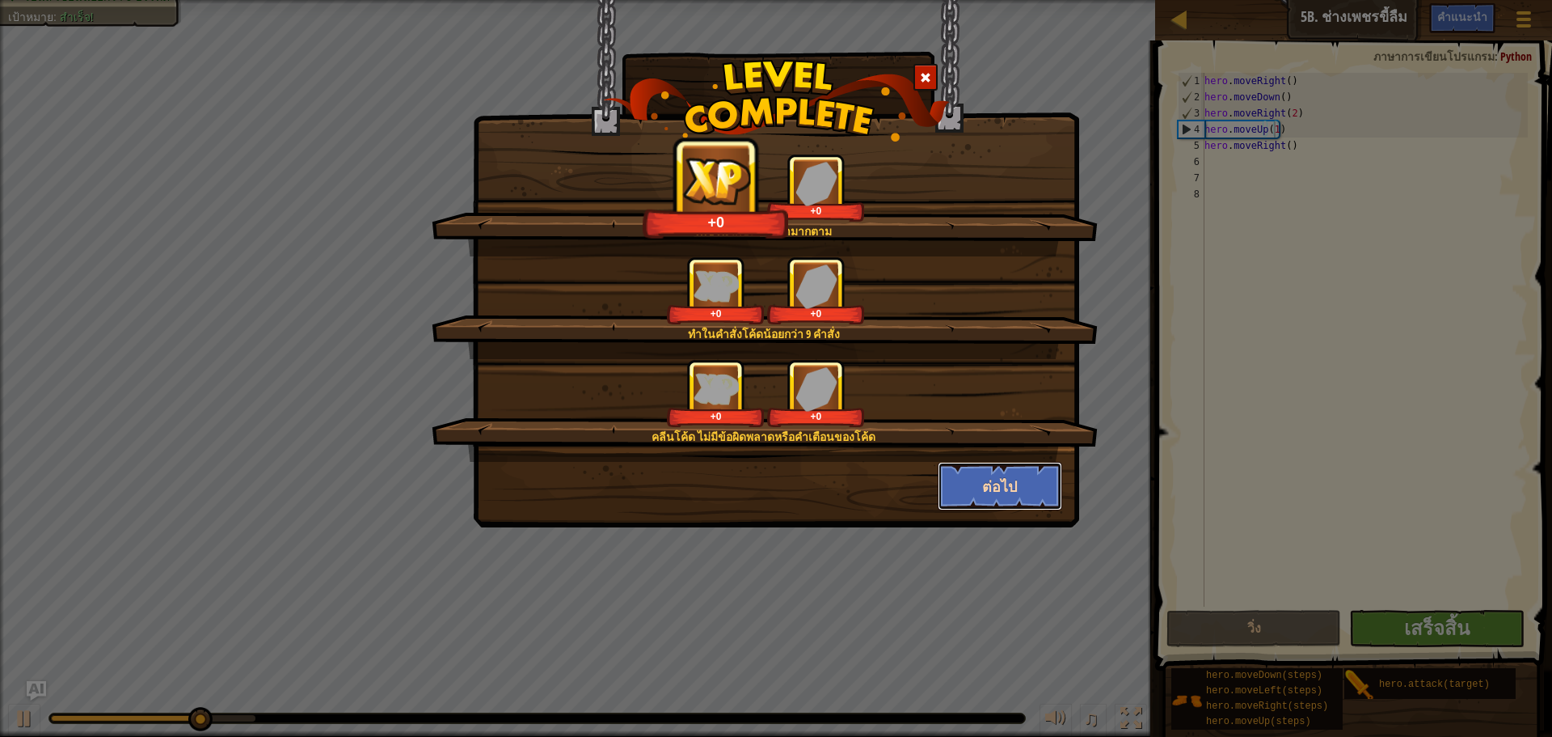
click at [995, 478] on button "ต่อไป" at bounding box center [1000, 486] width 125 height 49
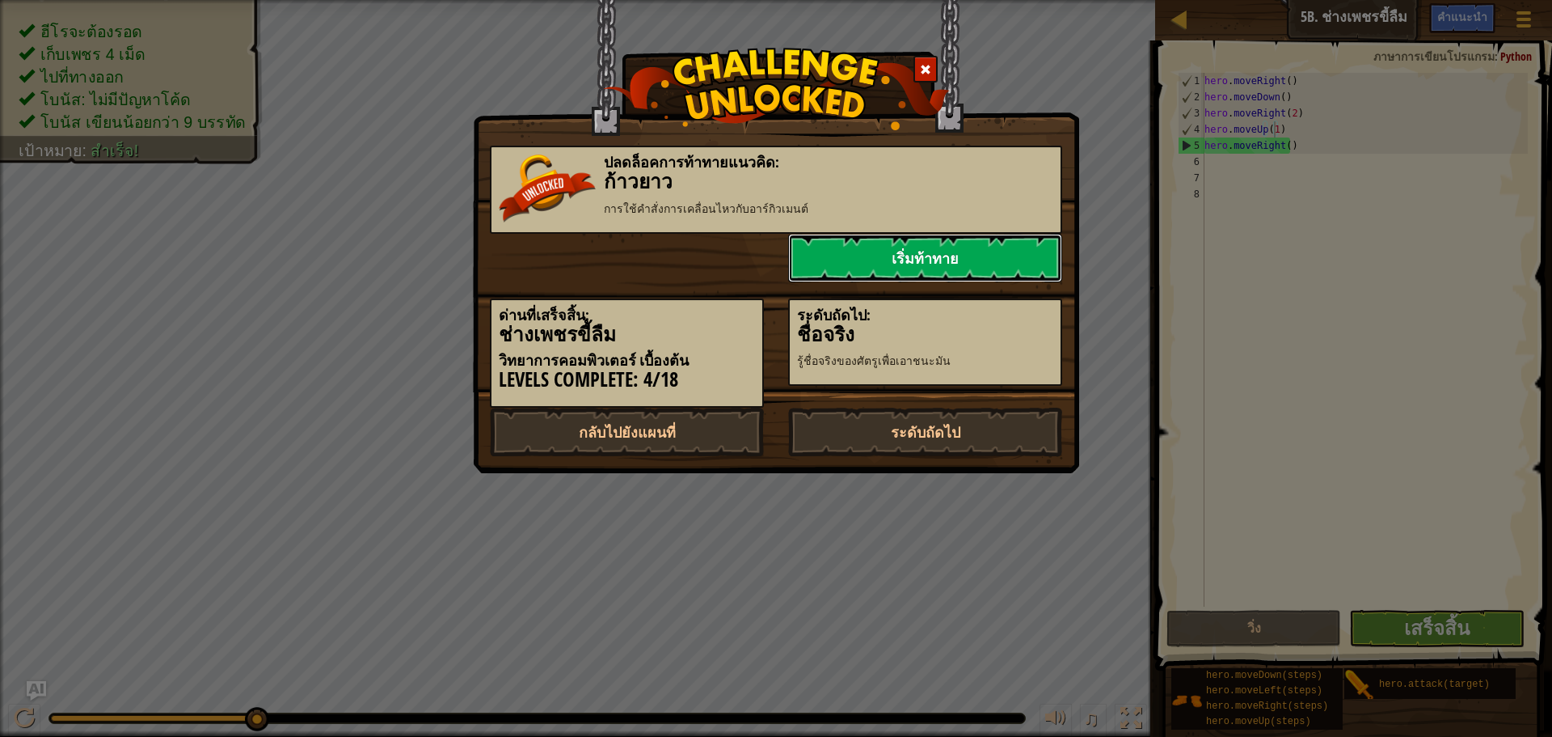
click at [1029, 249] on link "เริ่มท้าทาย" at bounding box center [925, 258] width 274 height 49
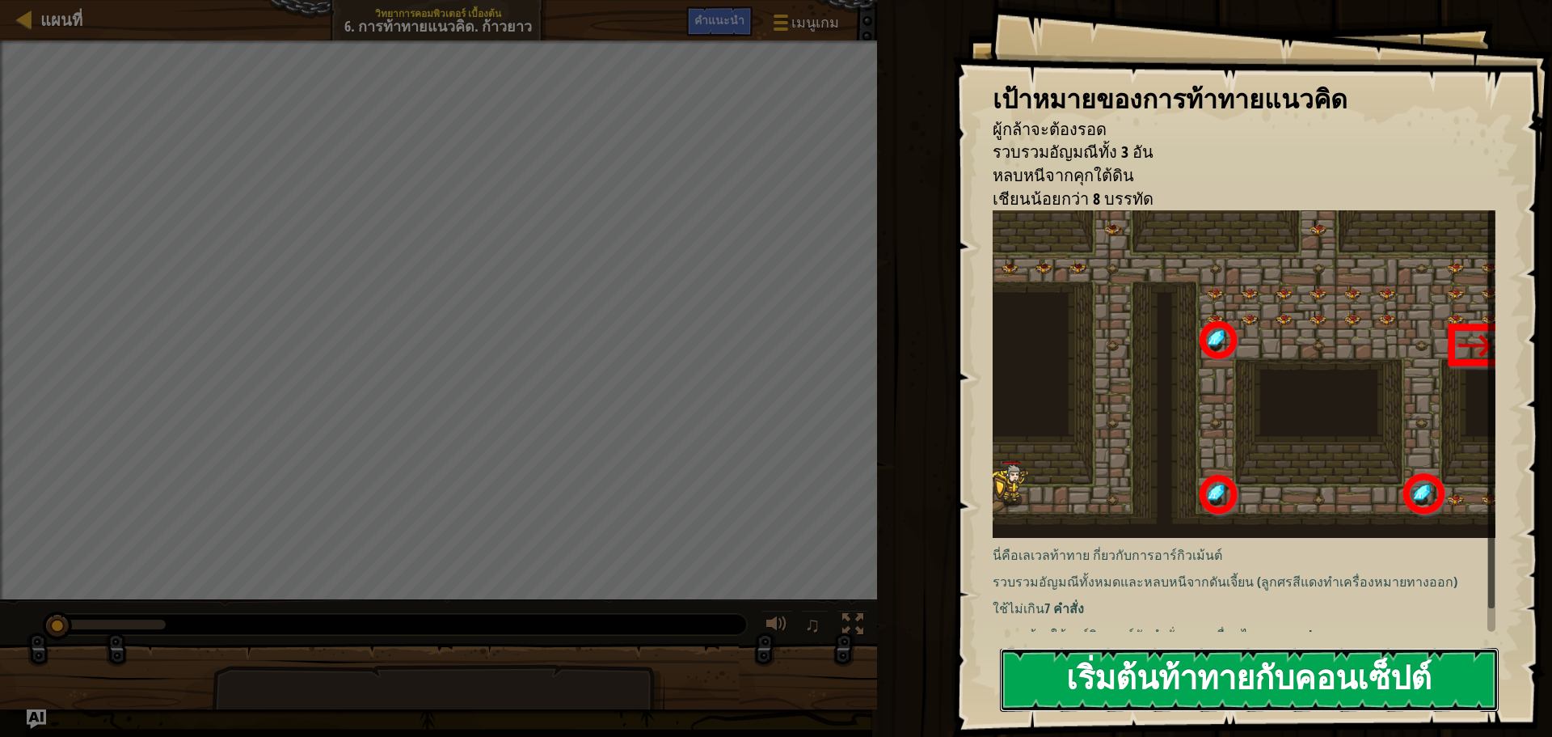
click at [1178, 678] on button "เริ่มต้นท้าทายกับคอนเซ็ปต์" at bounding box center [1249, 680] width 499 height 64
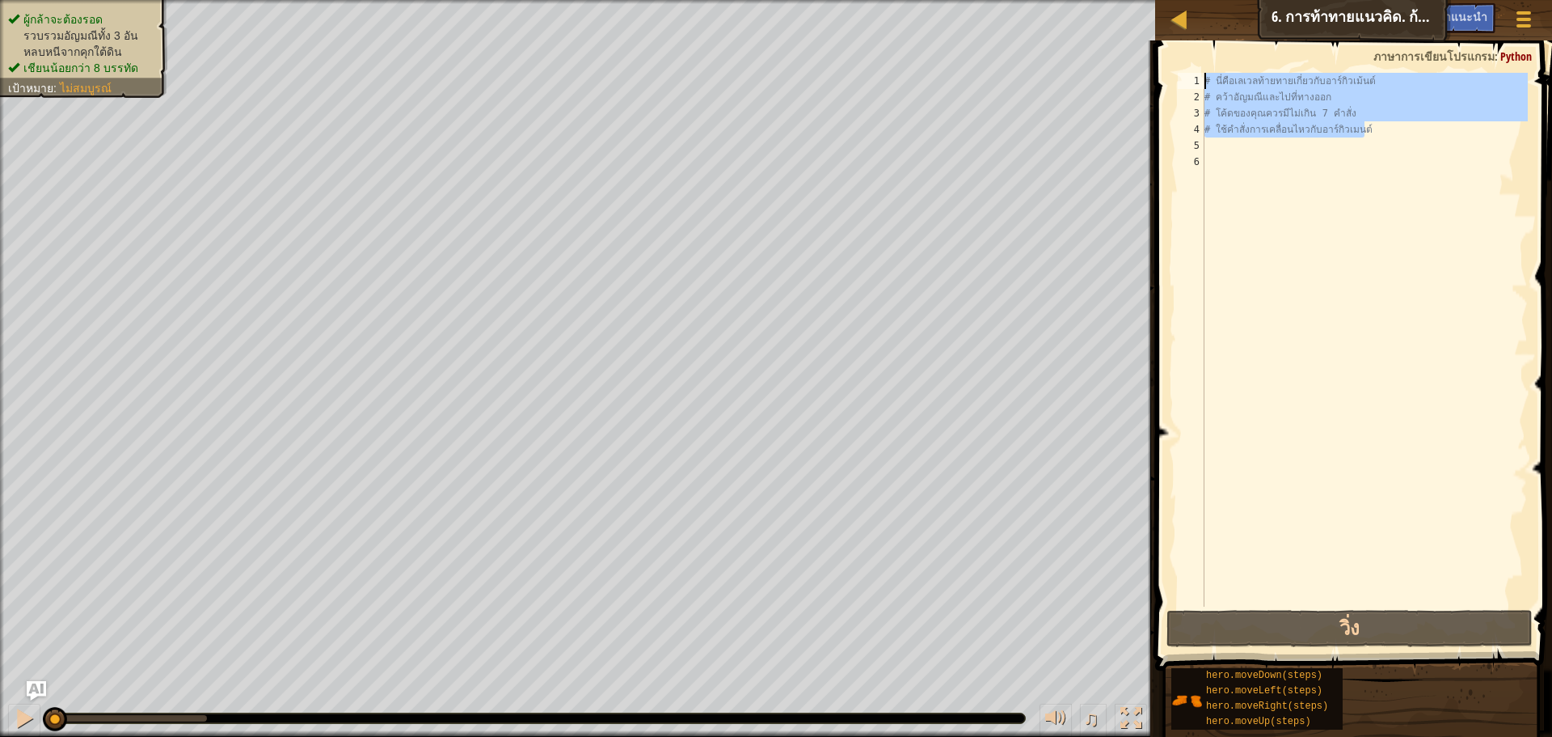
click at [1143, 44] on div "แผนที่ วิทยาการคอมพิวเตอร์ เบื้องต้น 6. การท้าทายแนวคิด. ก้าวยาว เมนูเกม เสร็จส…" at bounding box center [776, 368] width 1552 height 737
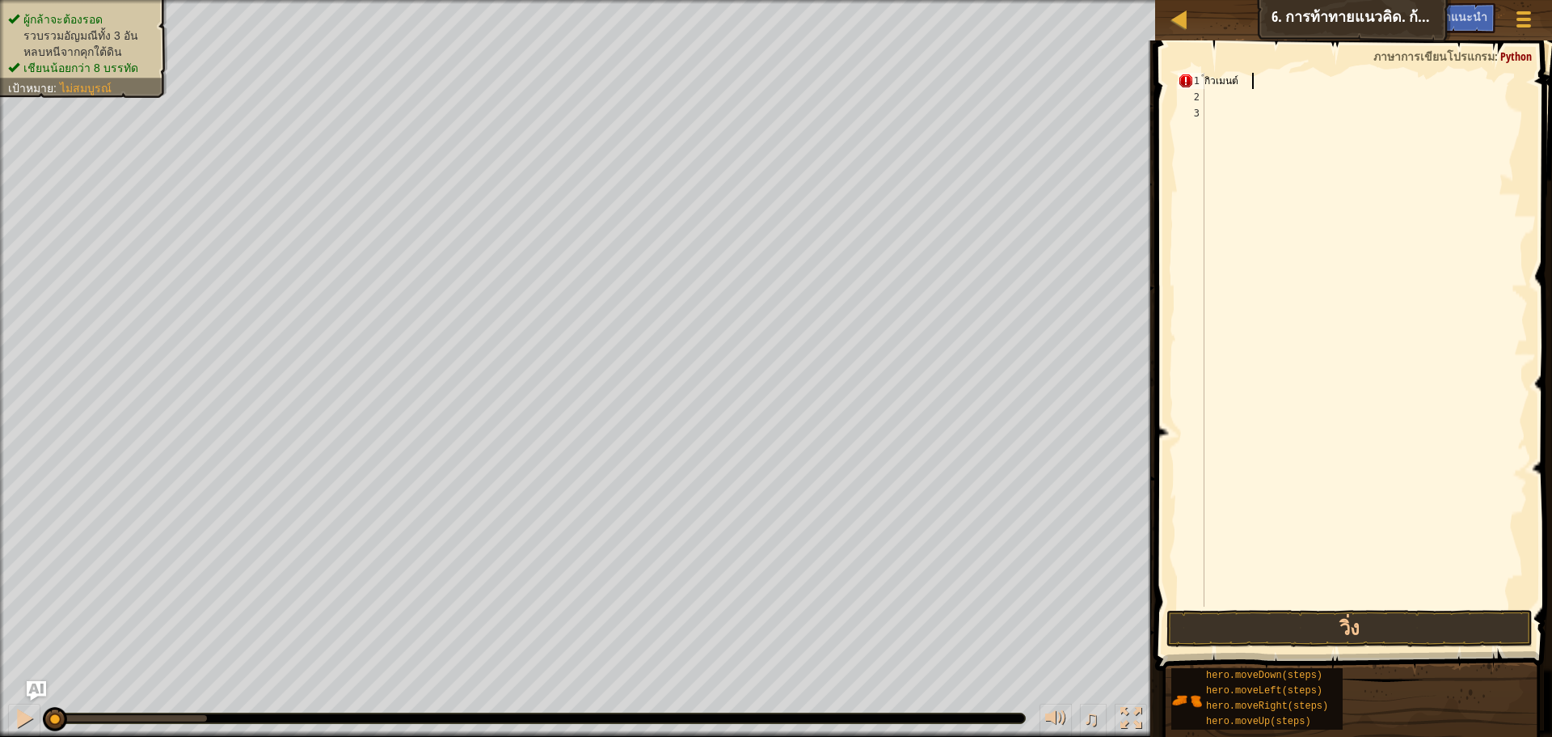
click at [1274, 80] on div "์กิวเมนต์" at bounding box center [1365, 356] width 327 height 566
type textarea "์"
type textarea "h"
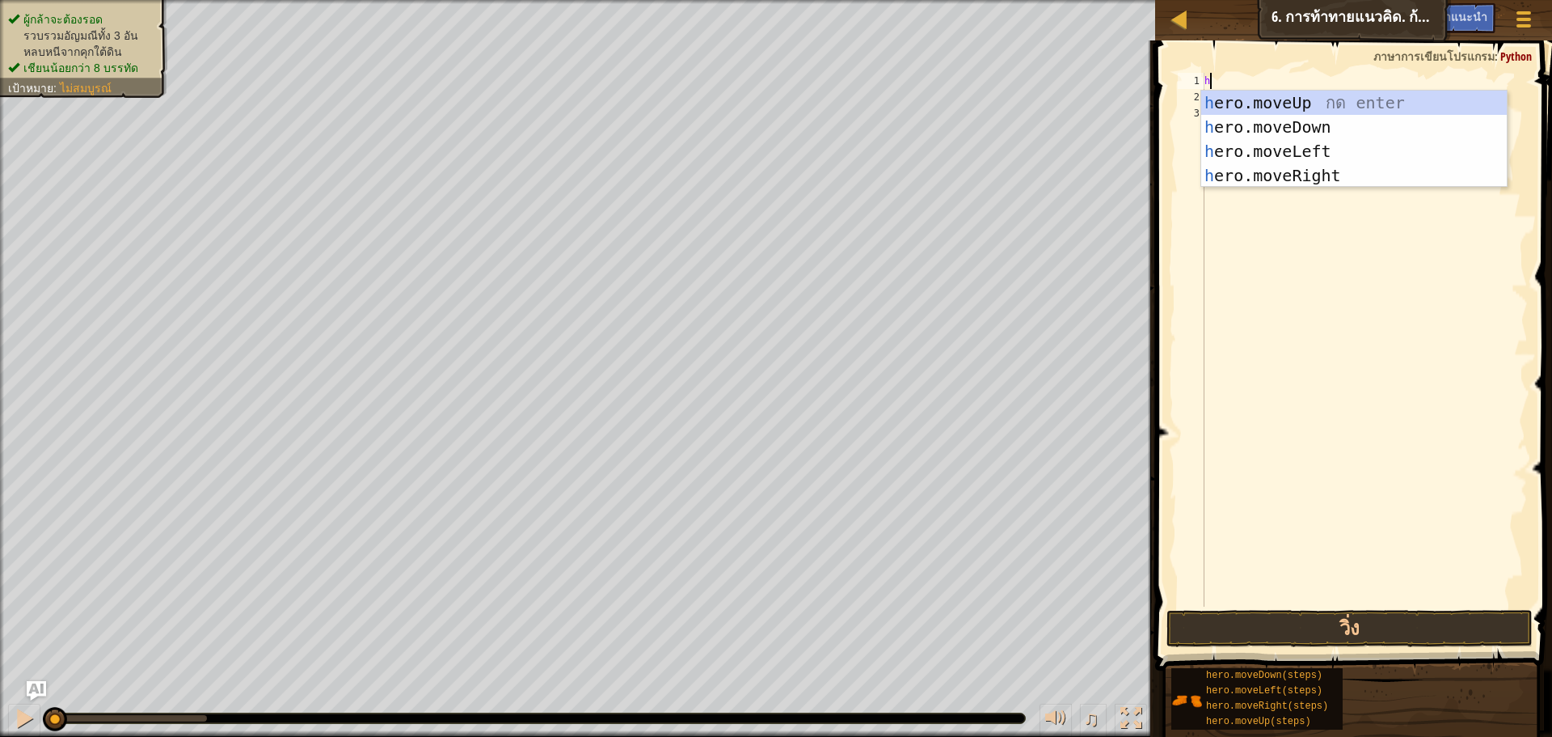
scroll to position [7, 0]
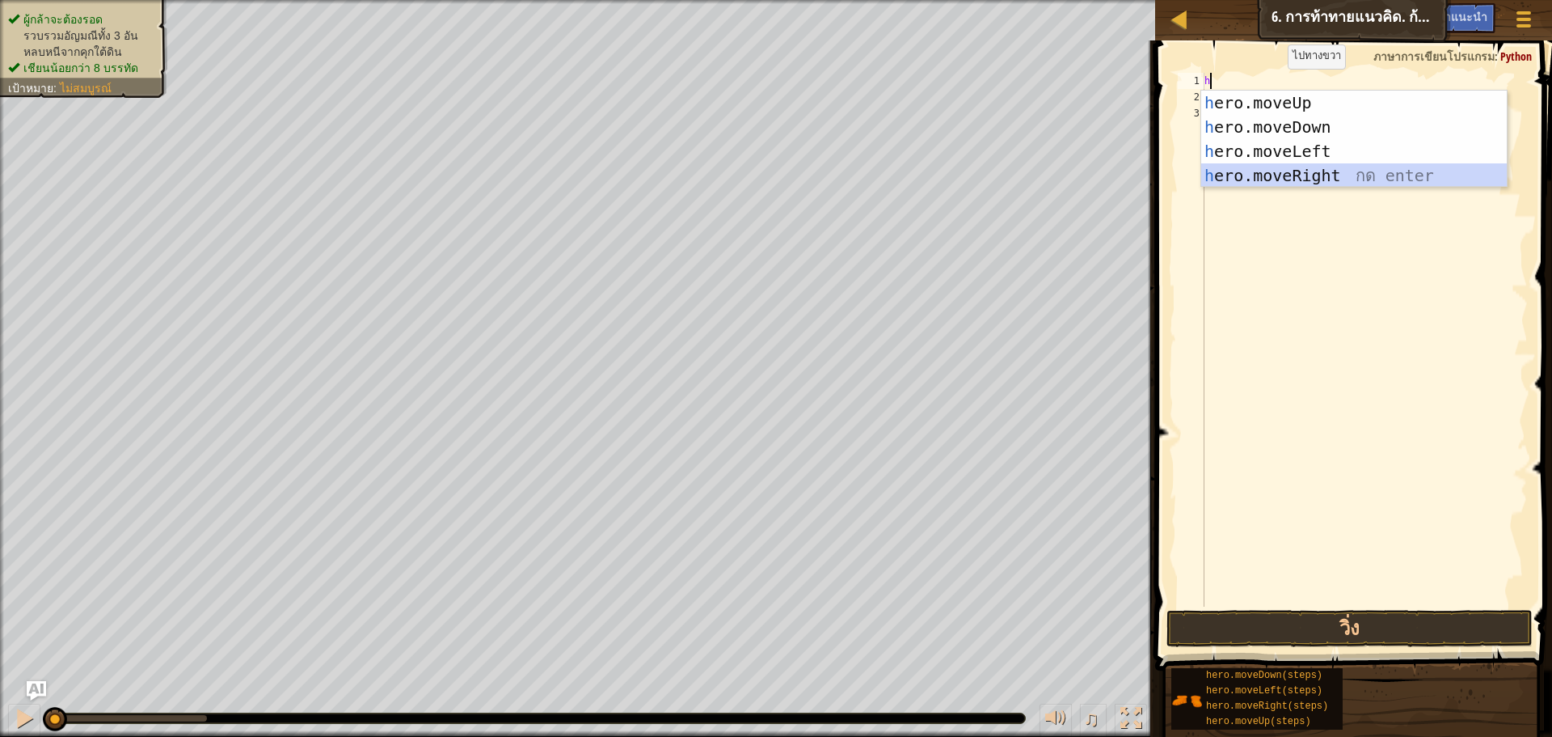
click at [1308, 169] on div "h ero.moveUp กด enter h ero.moveDown กด enter h ero.moveLeft กด enter h ero.mov…" at bounding box center [1355, 164] width 306 height 146
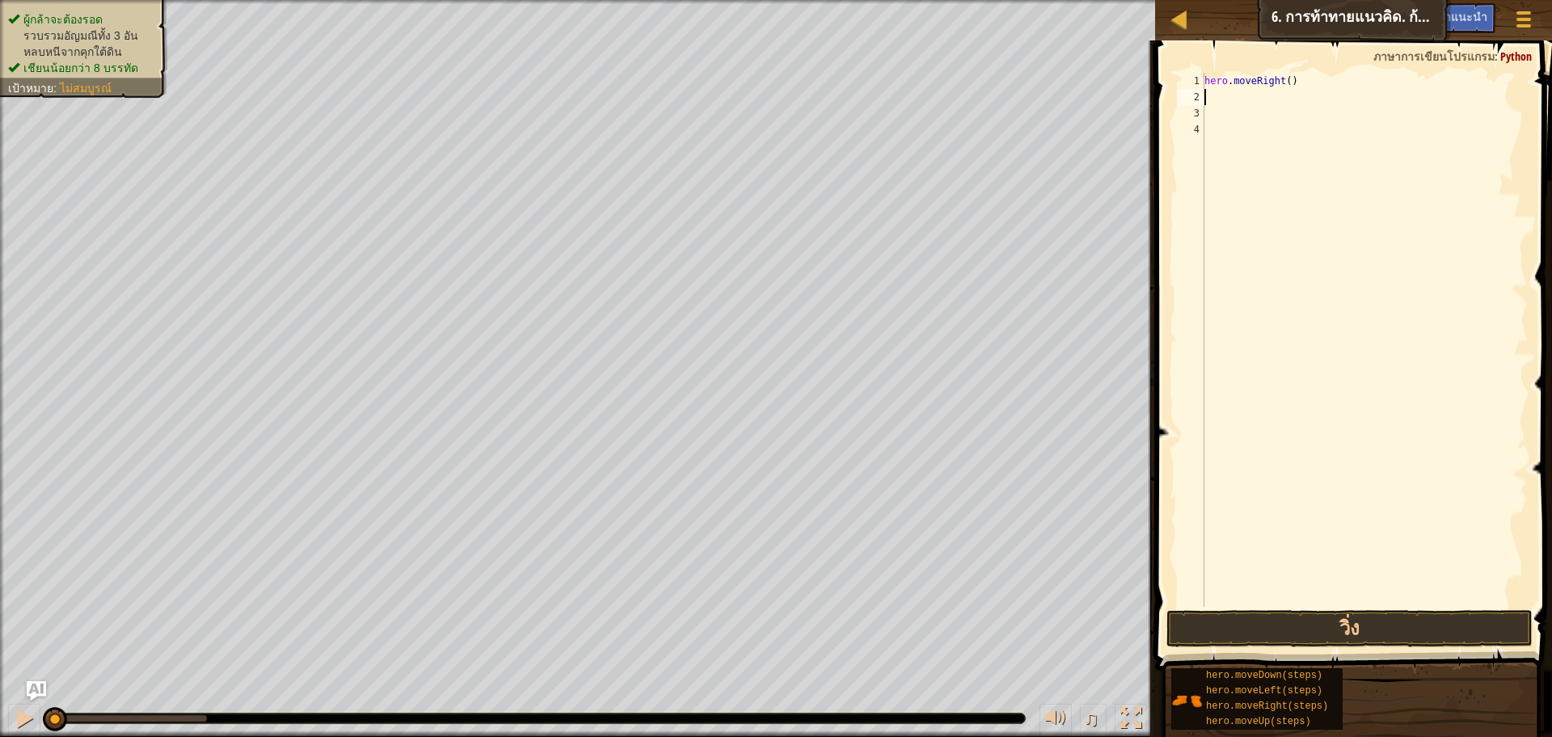
type textarea "h"
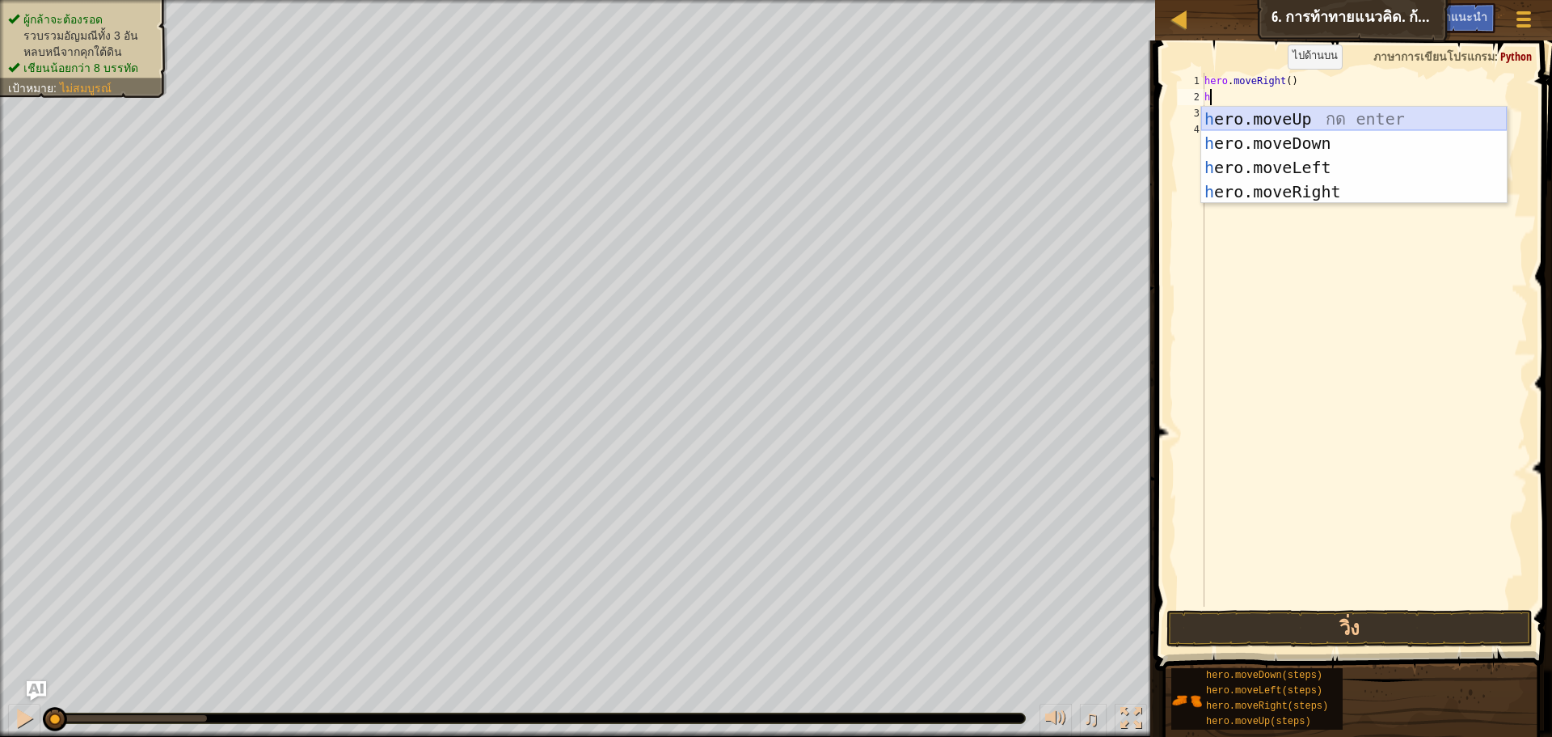
click at [1278, 123] on div "h ero.moveUp กด enter h ero.moveDown กด enter h ero.moveLeft กด enter h ero.mov…" at bounding box center [1355, 180] width 306 height 146
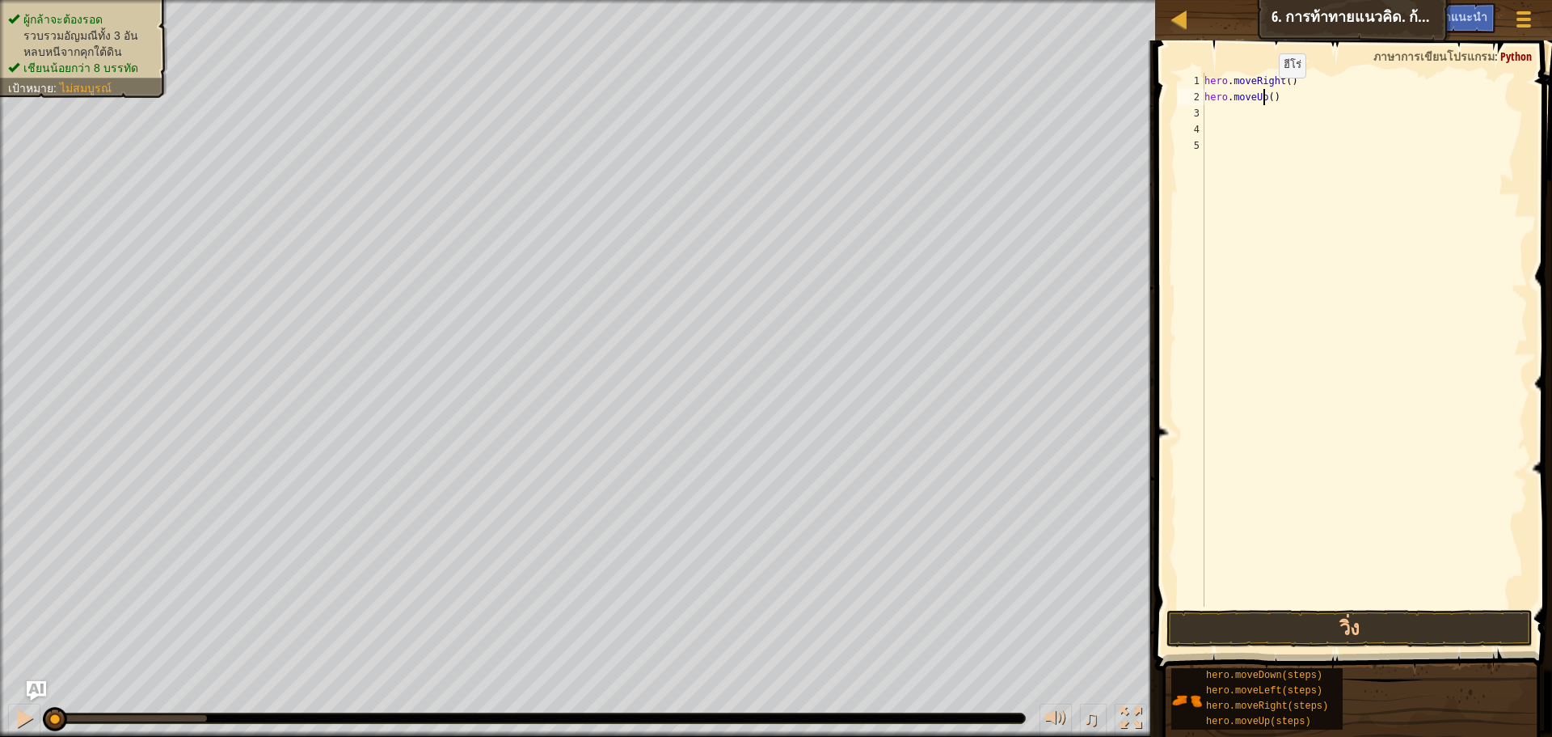
click at [1265, 94] on div "hero . moveRight ( ) hero . moveUp ( )" at bounding box center [1365, 356] width 327 height 566
click at [1273, 94] on div "hero . moveRight ( ) hero . moveUp ( )" at bounding box center [1365, 356] width 327 height 566
click at [1267, 95] on div "hero . moveRight ( ) hero . moveUp ( )" at bounding box center [1365, 356] width 327 height 566
type textarea "hero.moveUp(3)"
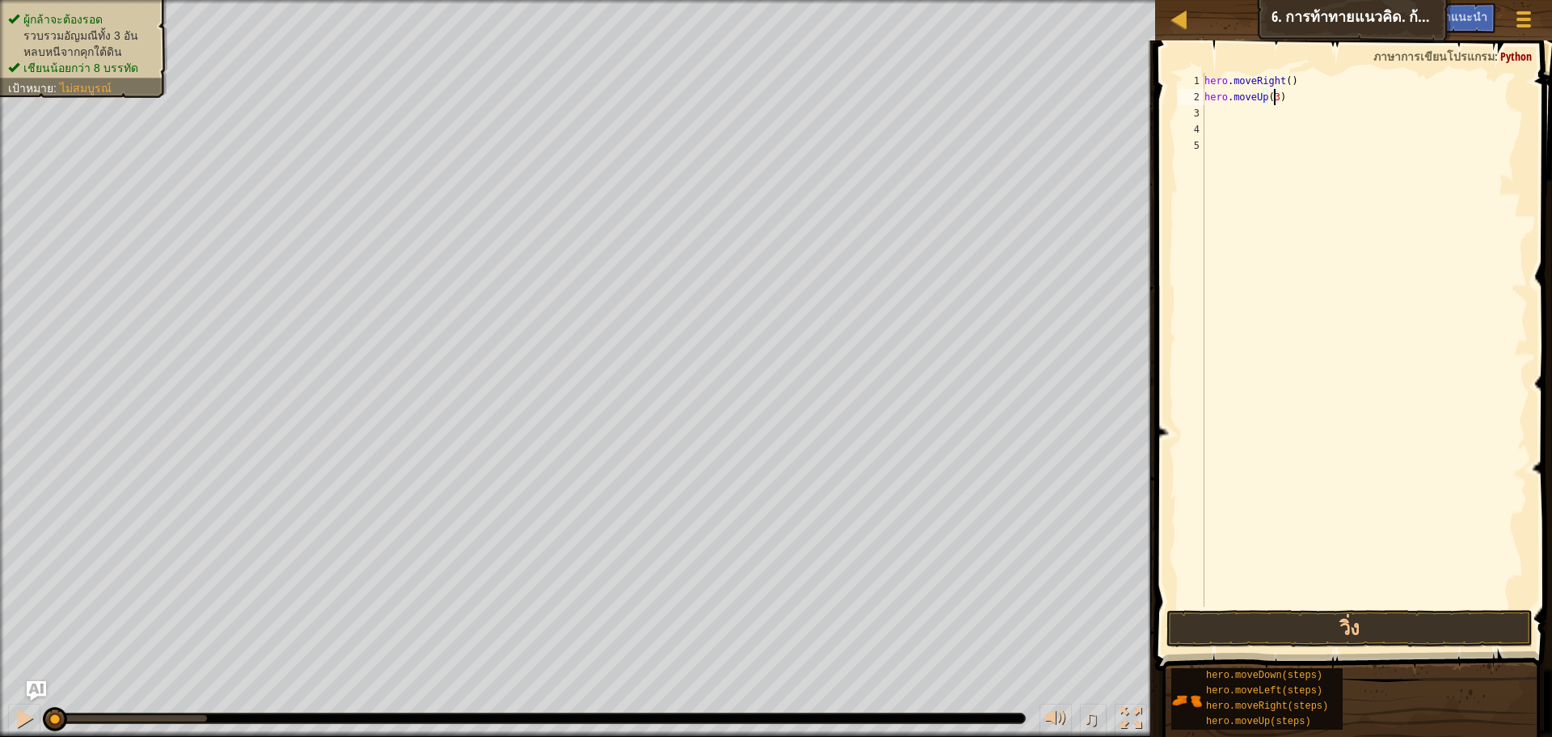
click at [1233, 107] on div "hero . moveRight ( ) hero . moveUp ( 3 )" at bounding box center [1365, 356] width 327 height 566
type textarea "h"
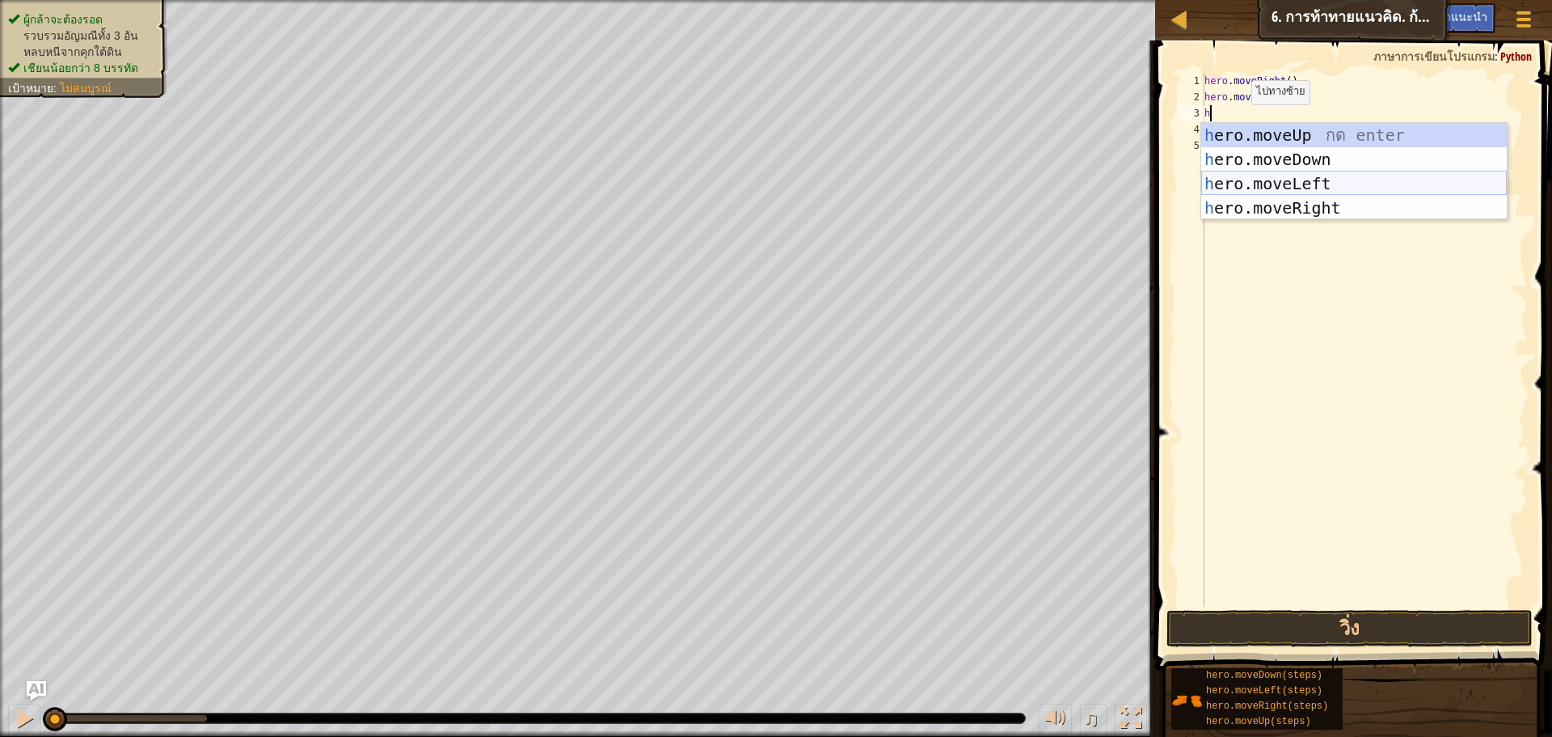
click at [1248, 176] on div "h ero.moveUp กด enter h ero.moveDown กด enter h ero.moveLeft กด enter h ero.mov…" at bounding box center [1355, 196] width 306 height 146
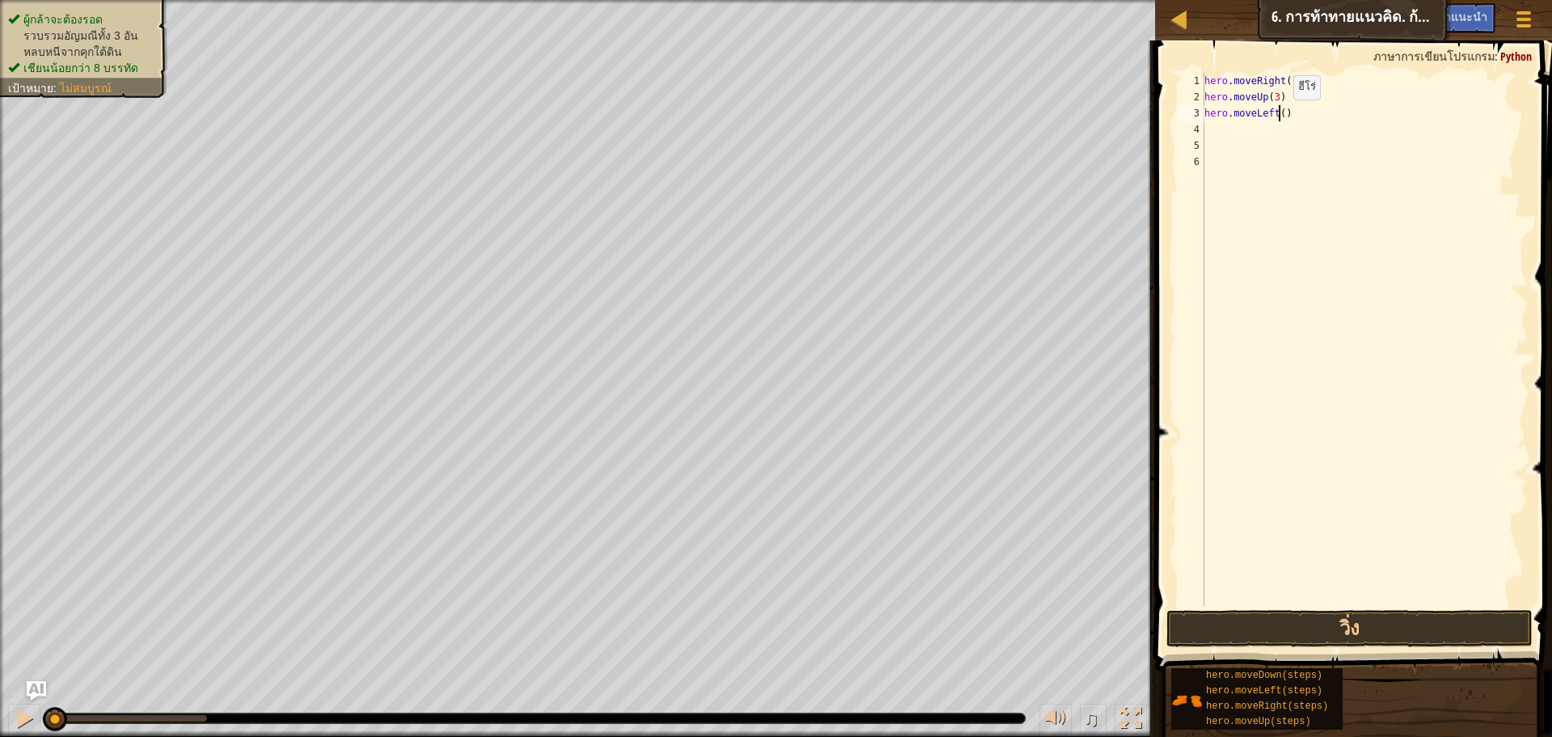
click at [1280, 116] on div "hero . moveRight ( ) hero . moveUp ( 3 ) hero . moveLeft ( )" at bounding box center [1365, 356] width 327 height 566
type textarea "hero.moveLeft(2)"
click at [1216, 129] on div "hero . moveRight ( ) hero . moveUp ( 3 ) hero . moveLeft ( 2 )" at bounding box center [1365, 356] width 327 height 566
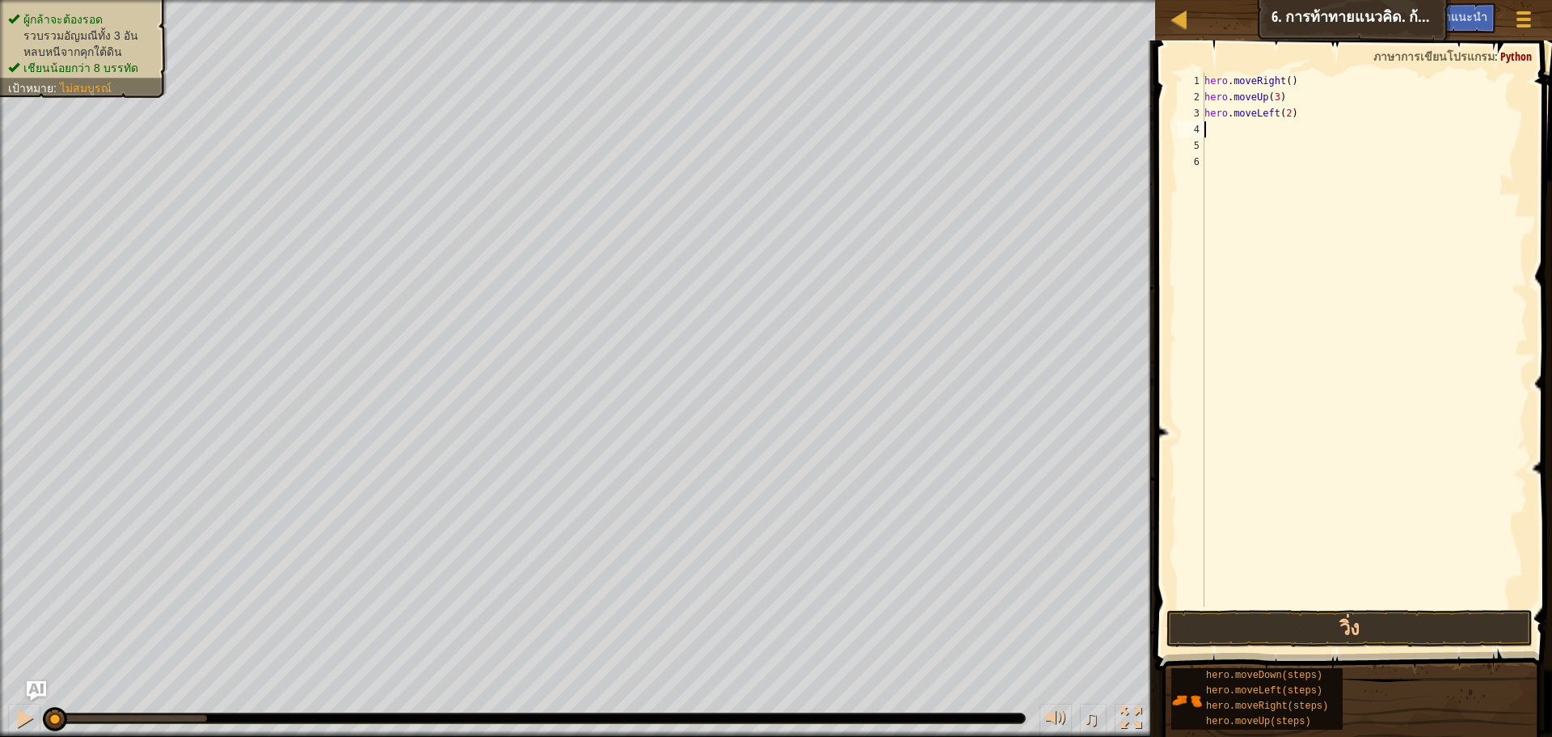
type textarea "h"
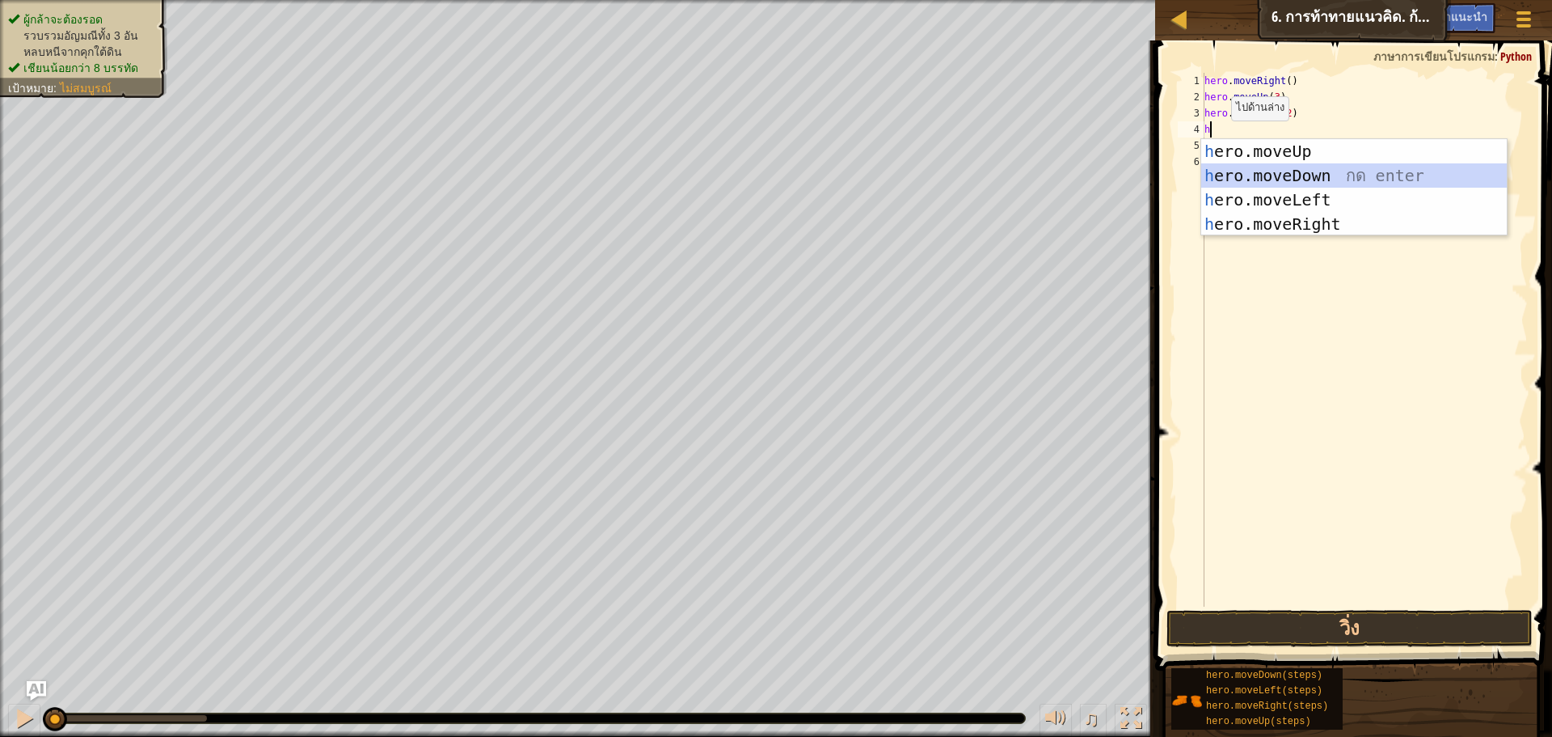
click at [1229, 167] on div "h ero.moveUp กด enter h ero.moveDown กด enter h ero.moveLeft กด enter h ero.mov…" at bounding box center [1355, 212] width 306 height 146
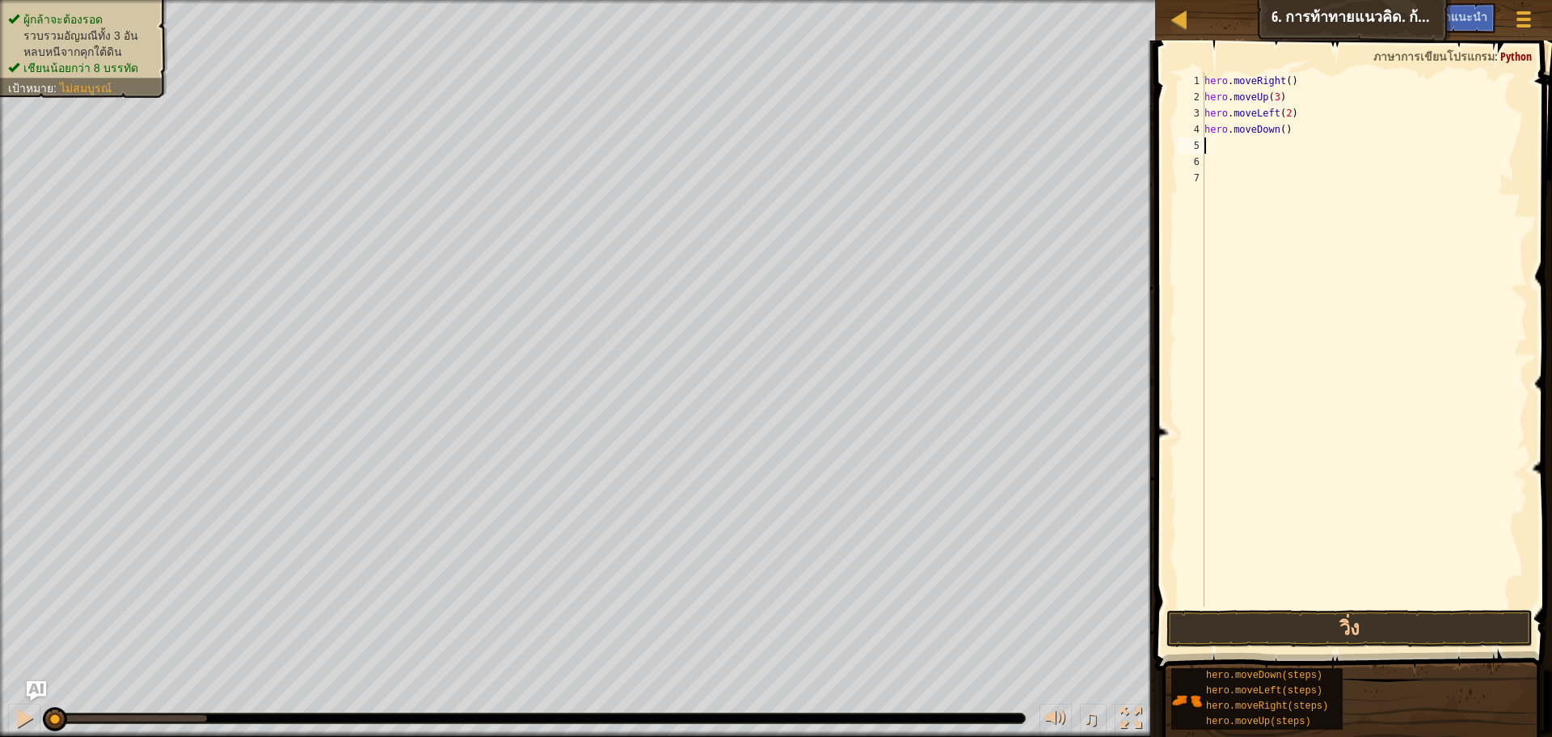
type textarea "h"
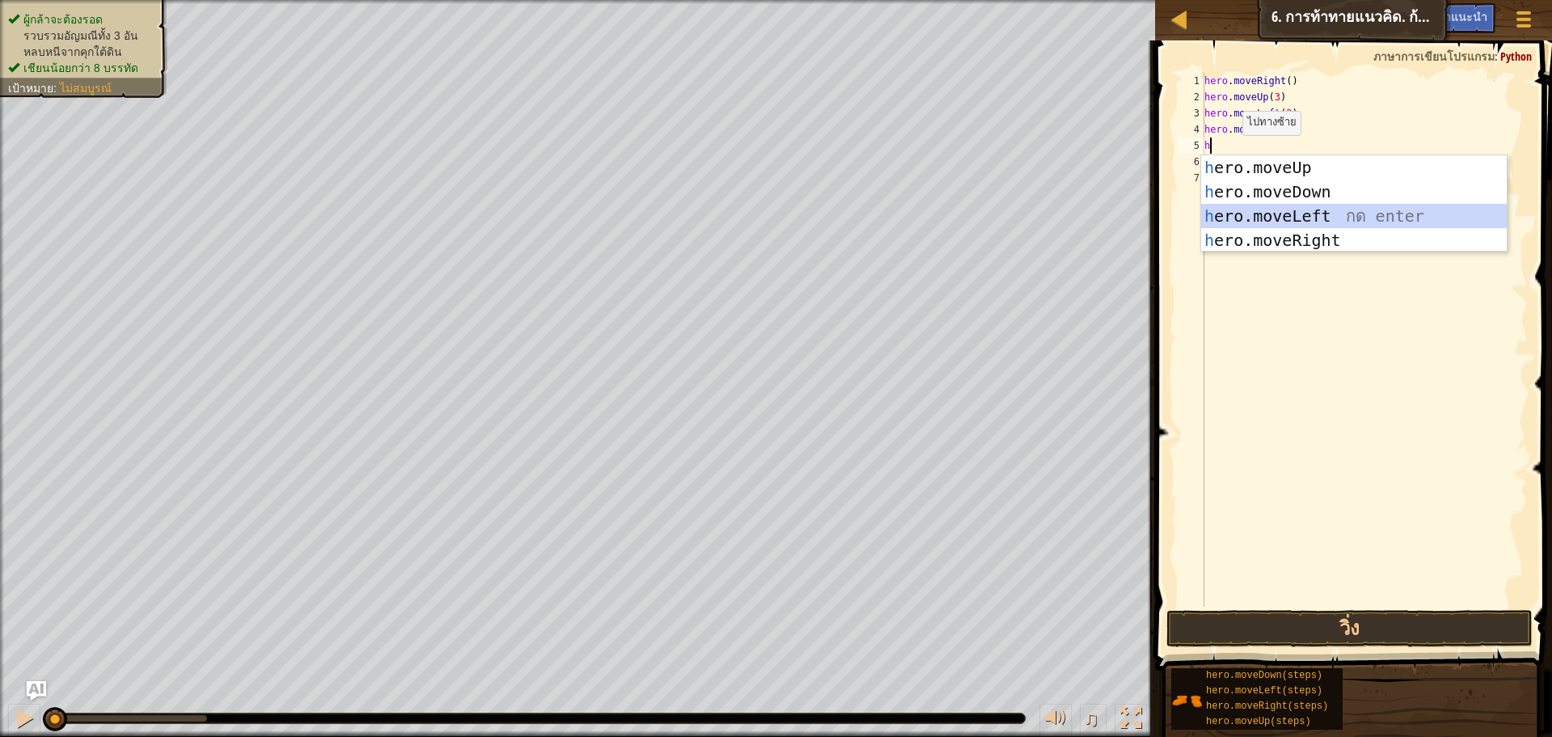
click at [1236, 206] on div "h ero.moveUp กด enter h ero.moveDown กด enter h ero.moveLeft กด enter h ero.mov…" at bounding box center [1355, 228] width 306 height 146
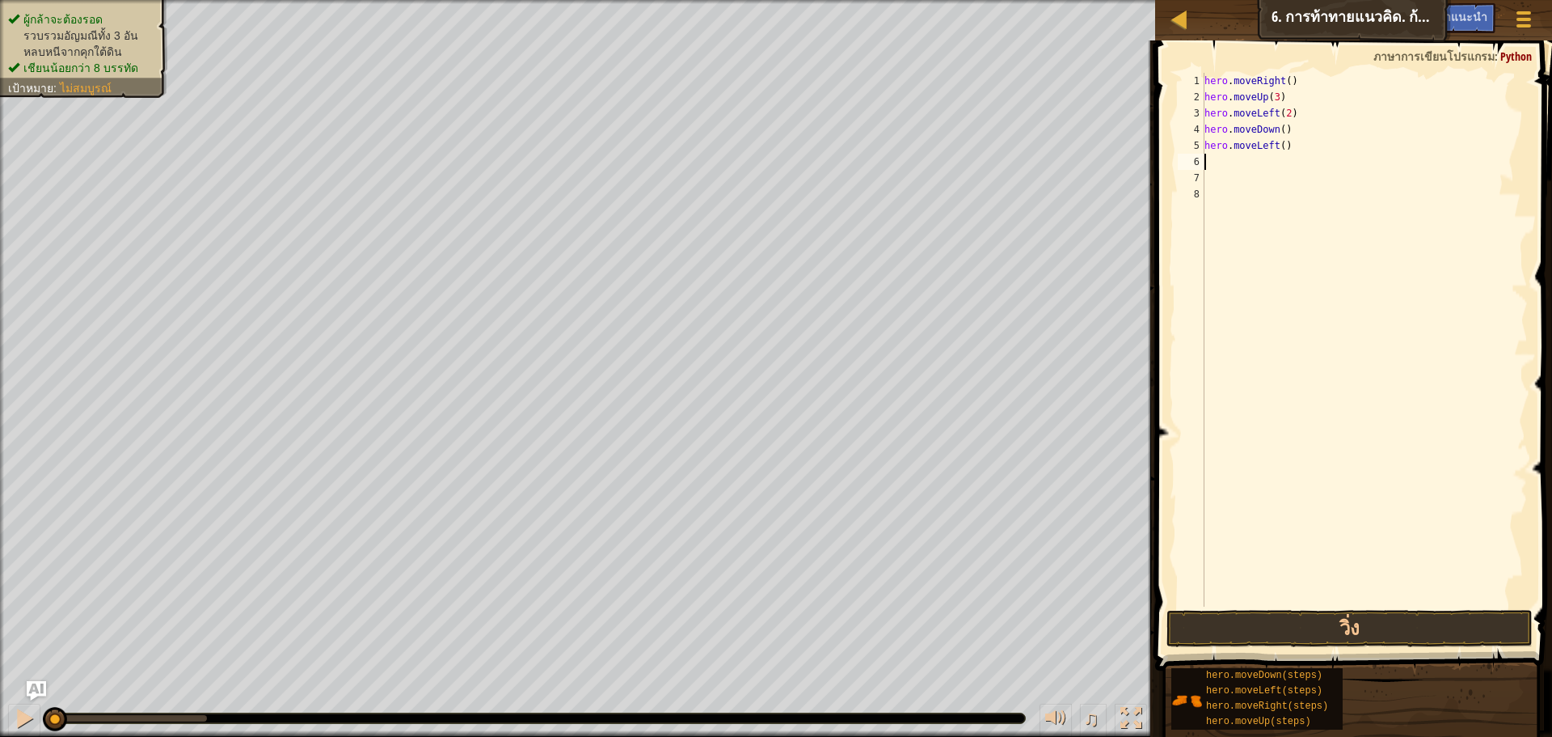
type textarea "h"
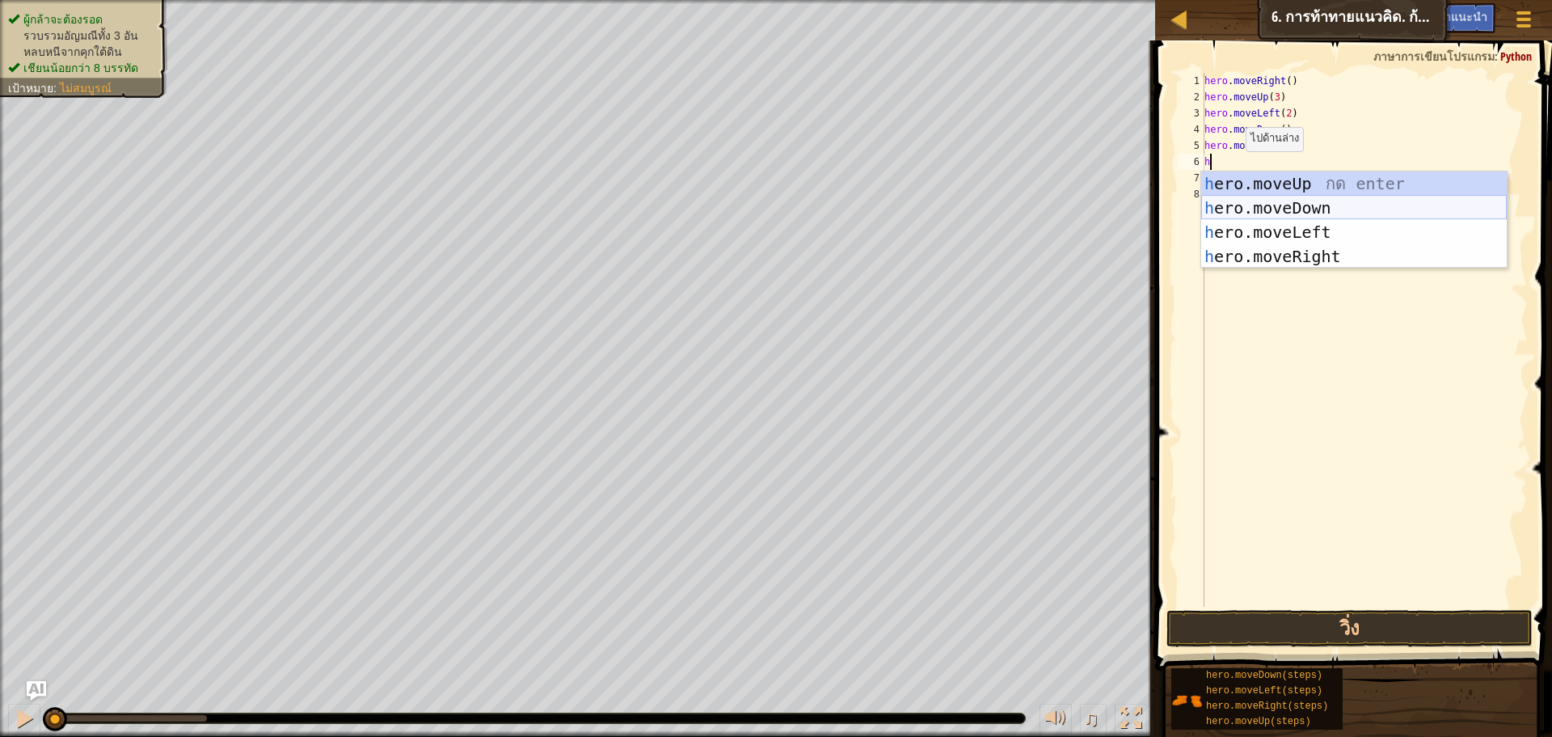
click at [1248, 207] on div "h ero.moveUp กด enter h ero.moveDown กด enter h ero.moveLeft กด enter h ero.mov…" at bounding box center [1355, 244] width 306 height 146
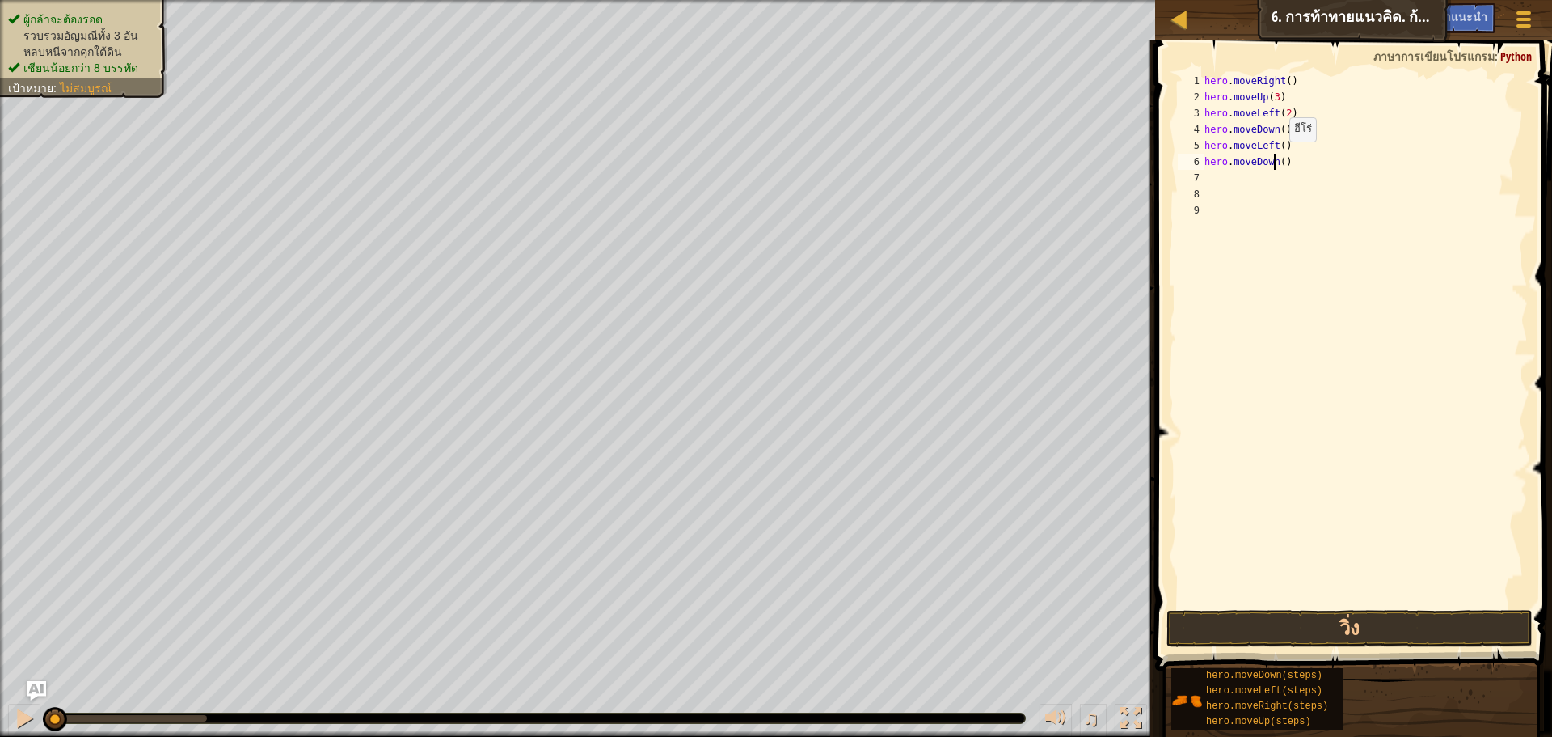
click at [1276, 158] on div "hero . moveRight ( ) hero . moveUp ( 3 ) hero . moveLeft ( 2 ) hero . moveDown …" at bounding box center [1365, 356] width 327 height 566
click at [1277, 158] on div "hero . moveRight ( ) hero . moveUp ( 3 ) hero . moveLeft ( 2 ) hero . moveDown …" at bounding box center [1365, 356] width 327 height 566
click at [1277, 158] on div "hero . moveRight ( ) hero . moveUp ( 3 ) hero . moveLeft ( 2 ) hero . moveDown …" at bounding box center [1365, 340] width 327 height 534
click at [1277, 158] on div "hero . moveRight ( ) hero . moveUp ( 3 ) hero . moveLeft ( 2 ) hero . moveDown …" at bounding box center [1365, 356] width 327 height 566
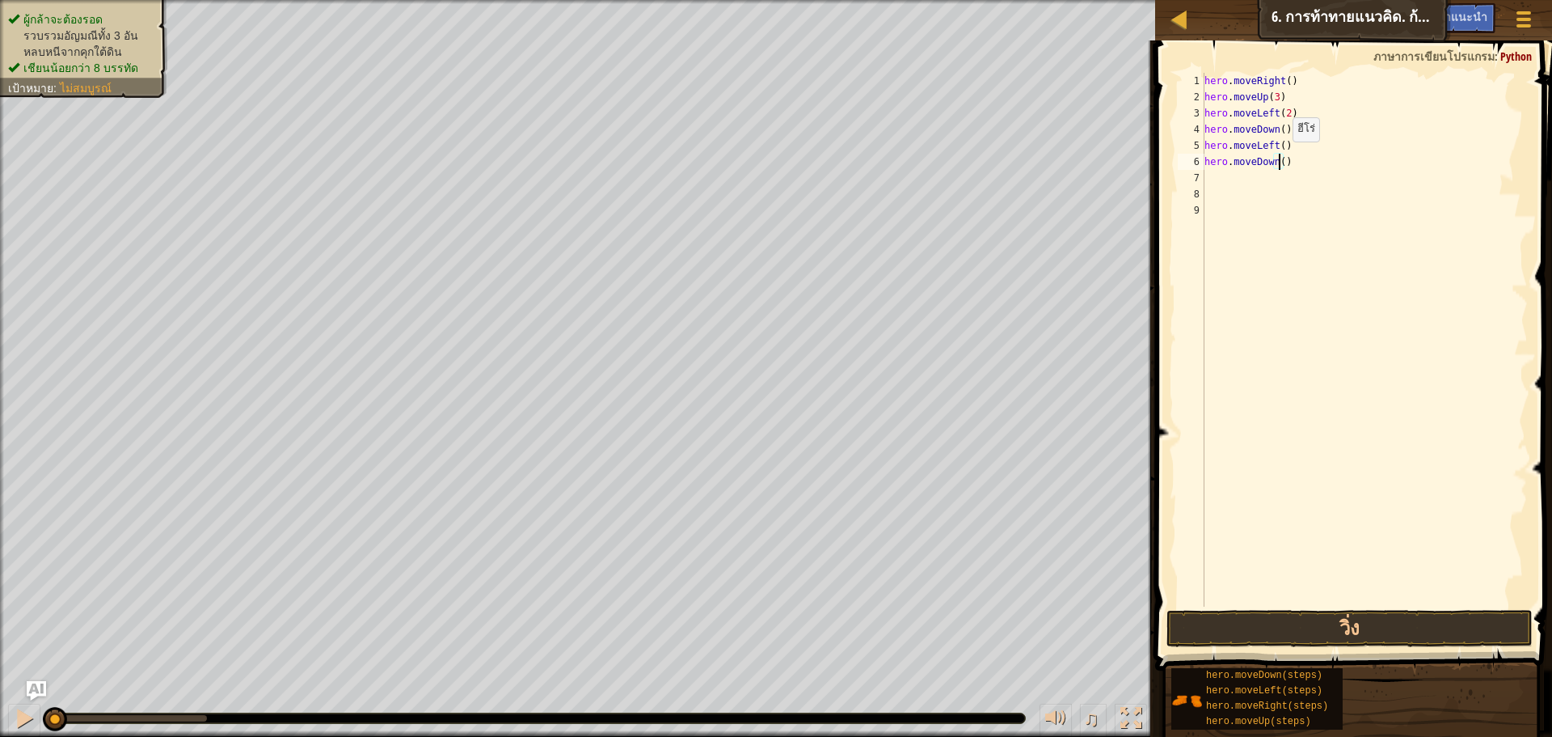
click at [1279, 158] on div "hero . moveRight ( ) hero . moveUp ( 3 ) hero . moveLeft ( 2 ) hero . moveDown …" at bounding box center [1365, 356] width 327 height 566
type textarea "hero.moveDown(2)"
click at [1269, 173] on div "hero . moveRight ( ) hero . moveUp ( 3 ) hero . moveLeft ( 2 ) hero . moveDown …" at bounding box center [1365, 356] width 327 height 566
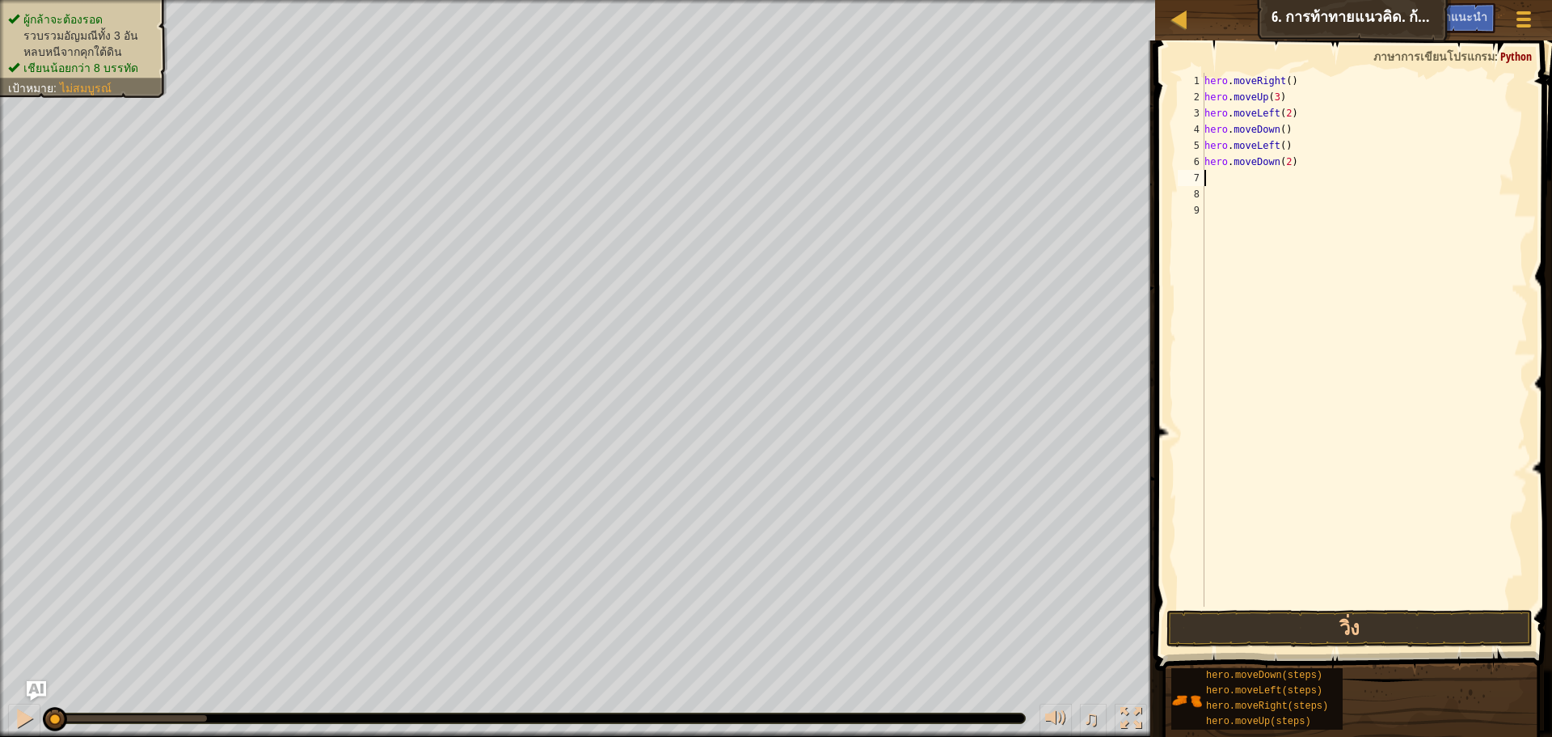
type textarea "h"
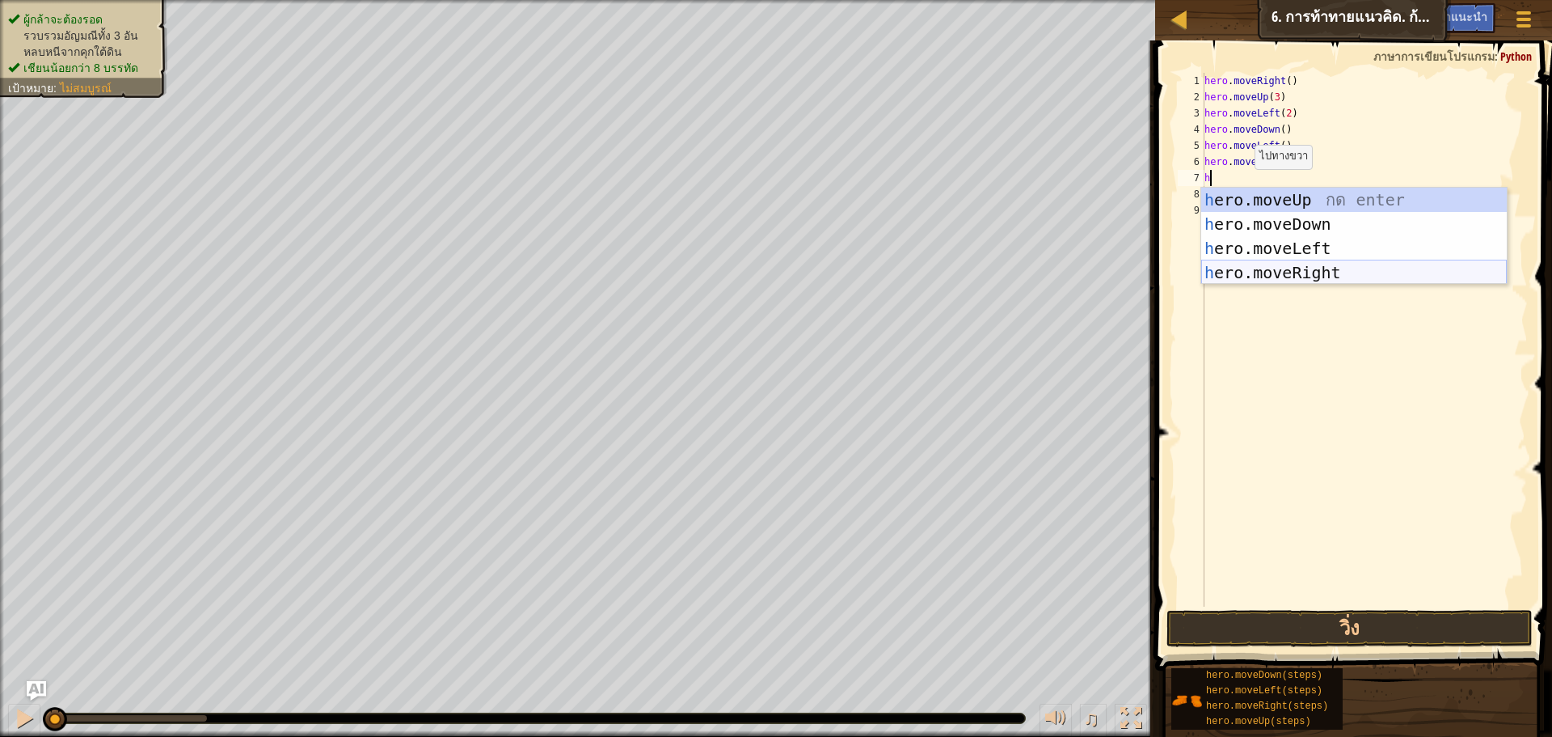
click at [1252, 268] on div "h ero.moveUp กด enter h ero.moveDown กด enter h ero.moveLeft กด enter h ero.mov…" at bounding box center [1355, 261] width 306 height 146
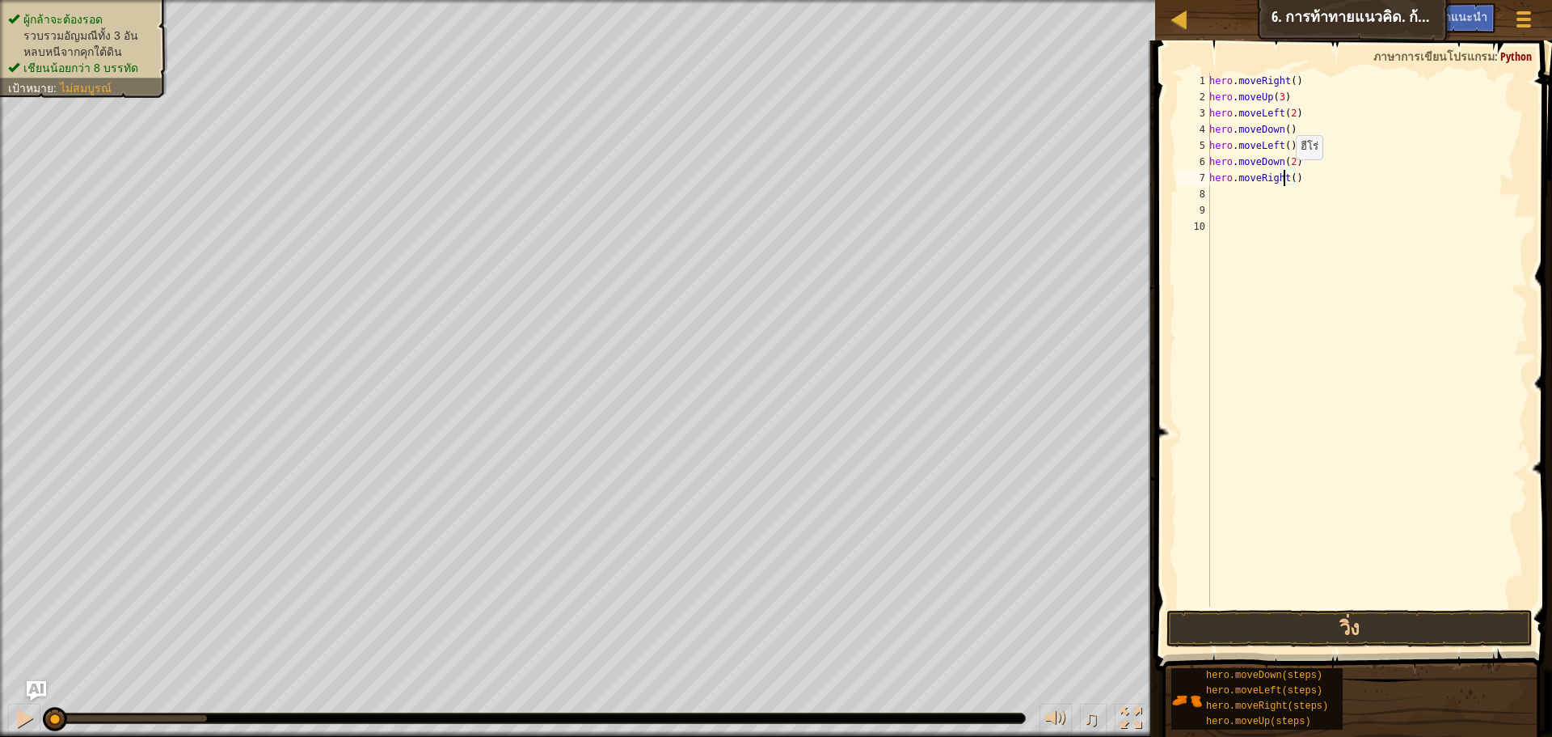
click at [1287, 175] on div "hero . moveRight ( ) hero . moveUp ( 3 ) hero . moveLeft ( 2 ) hero . moveDown …" at bounding box center [1367, 356] width 322 height 566
type textarea "hero.moveRight()"
click at [1289, 173] on div "hero . moveRight ( ) hero . moveUp ( 3 ) hero . moveLeft ( 2 ) hero . moveDown …" at bounding box center [1367, 356] width 322 height 566
click at [1295, 173] on div "hero . moveRight ( ) hero . moveUp ( 3 ) hero . moveLeft ( 2 ) hero . moveDown …" at bounding box center [1367, 356] width 322 height 566
click at [1306, 192] on div "hero . moveRight ( ) hero . moveUp ( 3 ) hero . moveLeft ( 2 ) hero . moveDown …" at bounding box center [1367, 356] width 322 height 566
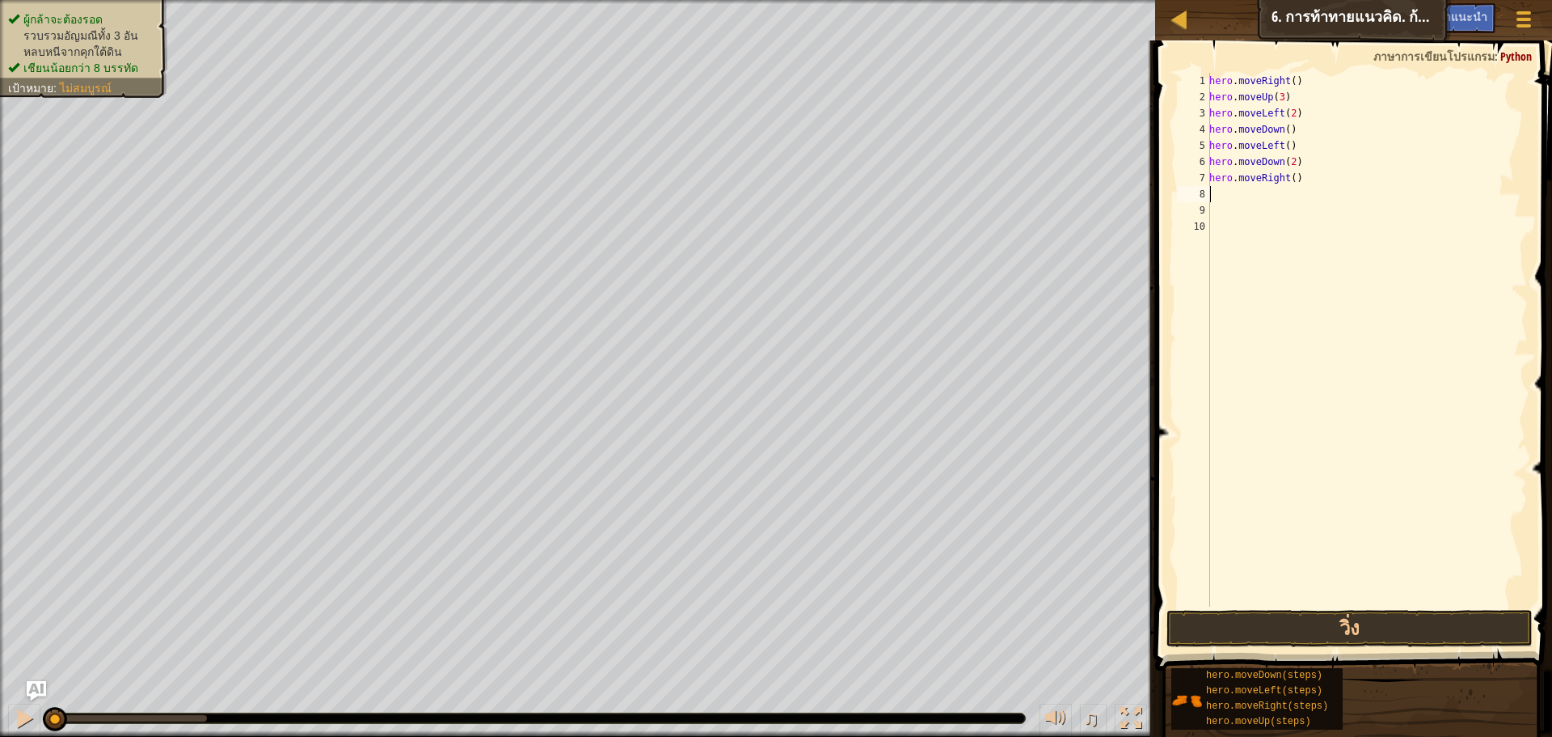
click at [1316, 184] on div "hero . moveRight ( ) hero . moveUp ( 3 ) hero . moveLeft ( 2 ) hero . moveDown …" at bounding box center [1367, 356] width 322 height 566
type textarea "h"
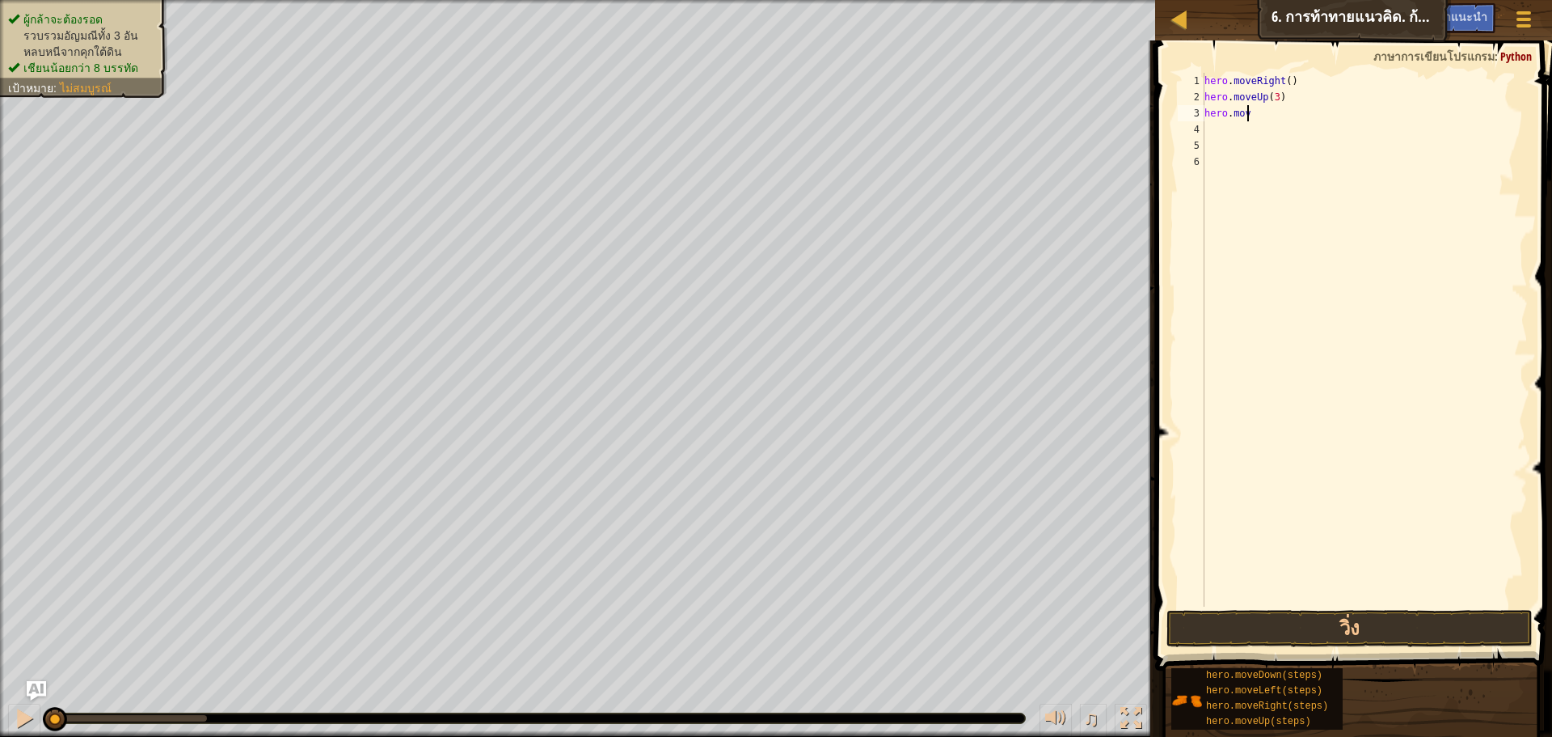
type textarea "h"
click at [1244, 74] on div at bounding box center [1365, 356] width 327 height 566
type textarea "r"
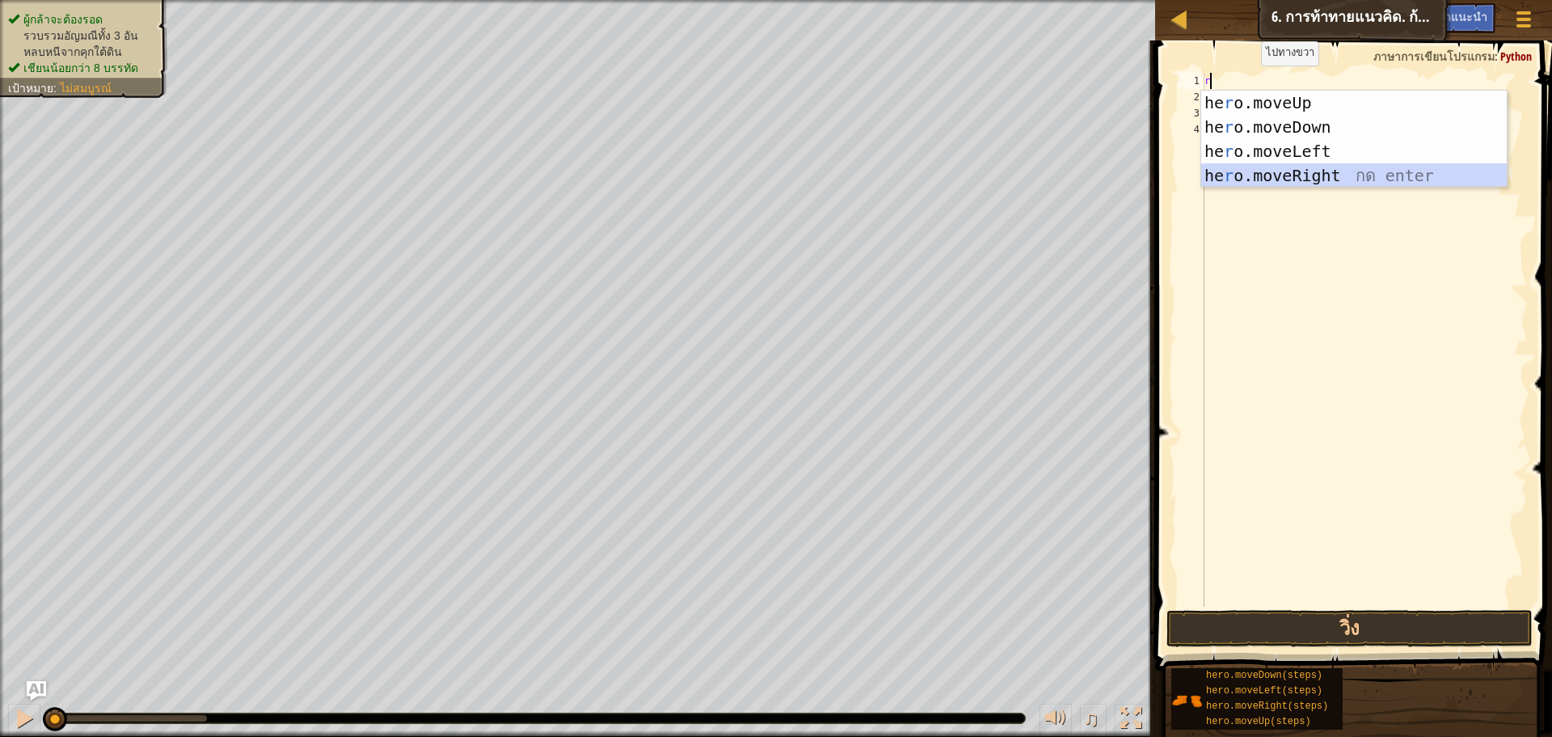
click at [1257, 165] on div "he r o.moveUp กด enter he r o.moveDown กด enter he r o.moveLeft กด enter he r o…" at bounding box center [1355, 164] width 306 height 146
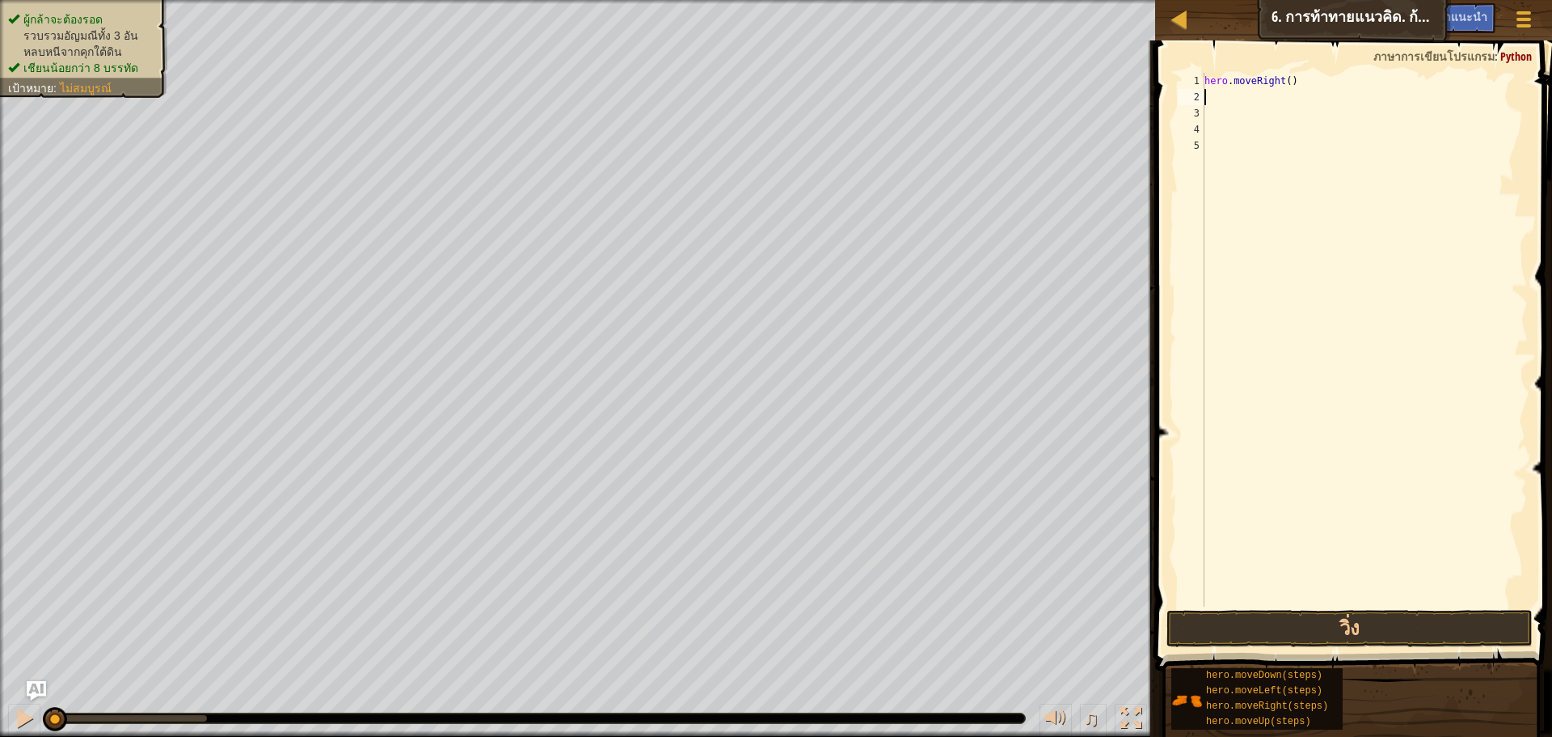
click at [1253, 106] on div "hero . moveRight ( )" at bounding box center [1365, 356] width 327 height 566
click at [1246, 99] on div "hero . moveRight ( )" at bounding box center [1365, 356] width 327 height 566
type textarea "u"
click at [1261, 122] on div "hero.move U p กด enter" at bounding box center [1355, 143] width 306 height 73
click at [1266, 98] on div "hero . moveRight ( ) hero . moveUp ( )" at bounding box center [1365, 356] width 327 height 566
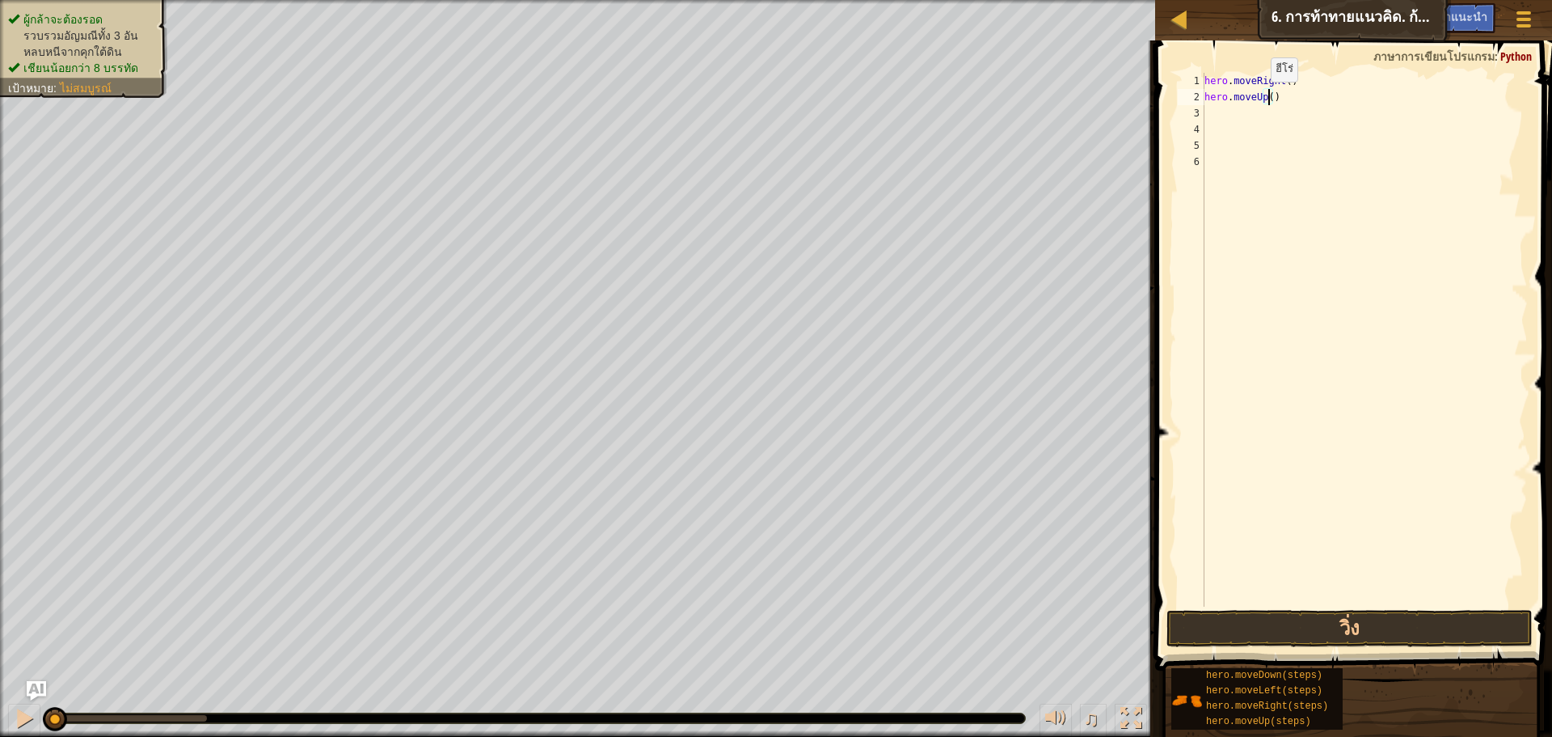
type textarea "hero.moveUp(3)"
click at [1221, 116] on div "hero . moveRight ( ) hero . moveUp ( 3 )" at bounding box center [1365, 356] width 327 height 566
type textarea "r"
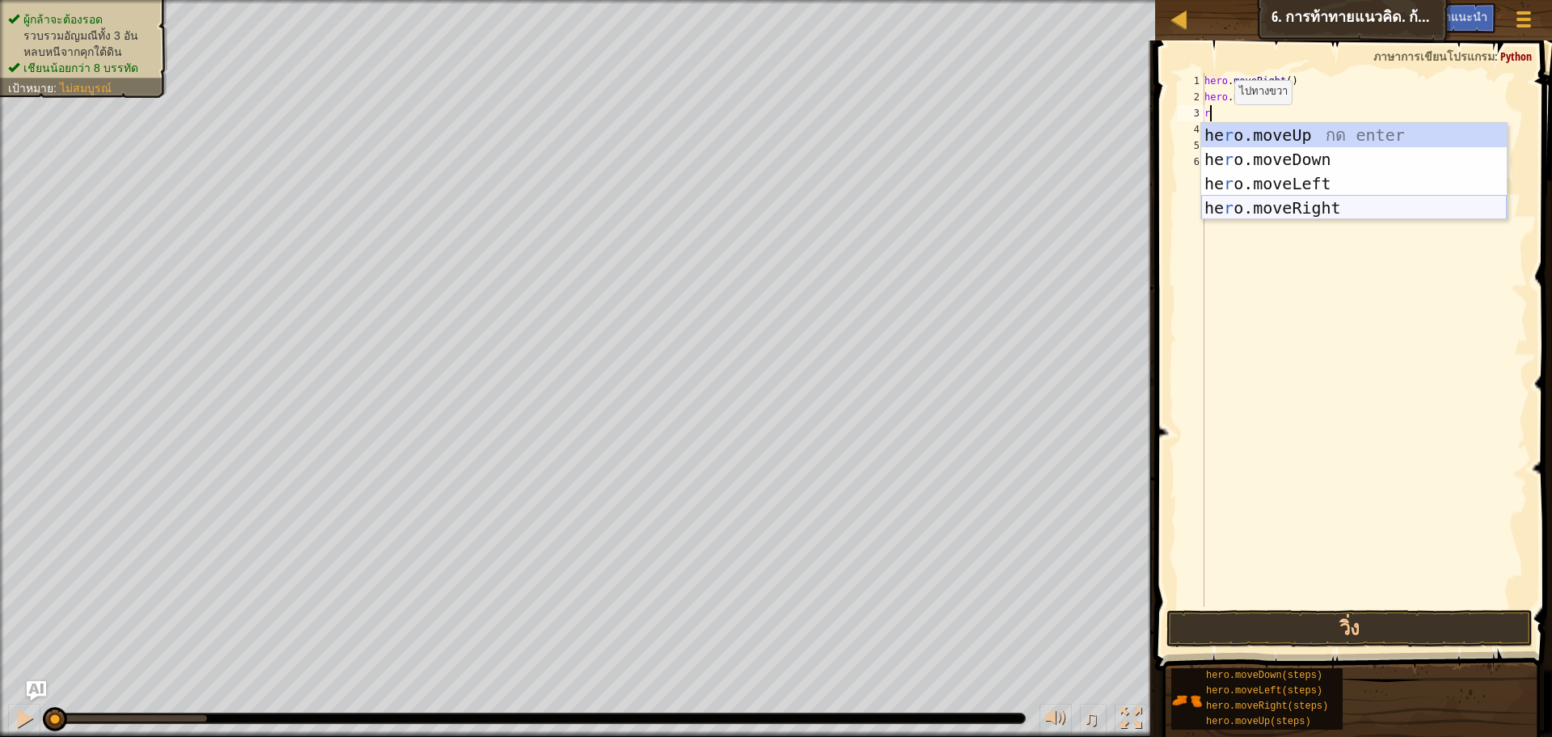
click at [1244, 200] on div "he r o.moveUp กด enter he r o.moveDown กด enter he r o.moveLeft กด enter he r o…" at bounding box center [1355, 196] width 306 height 146
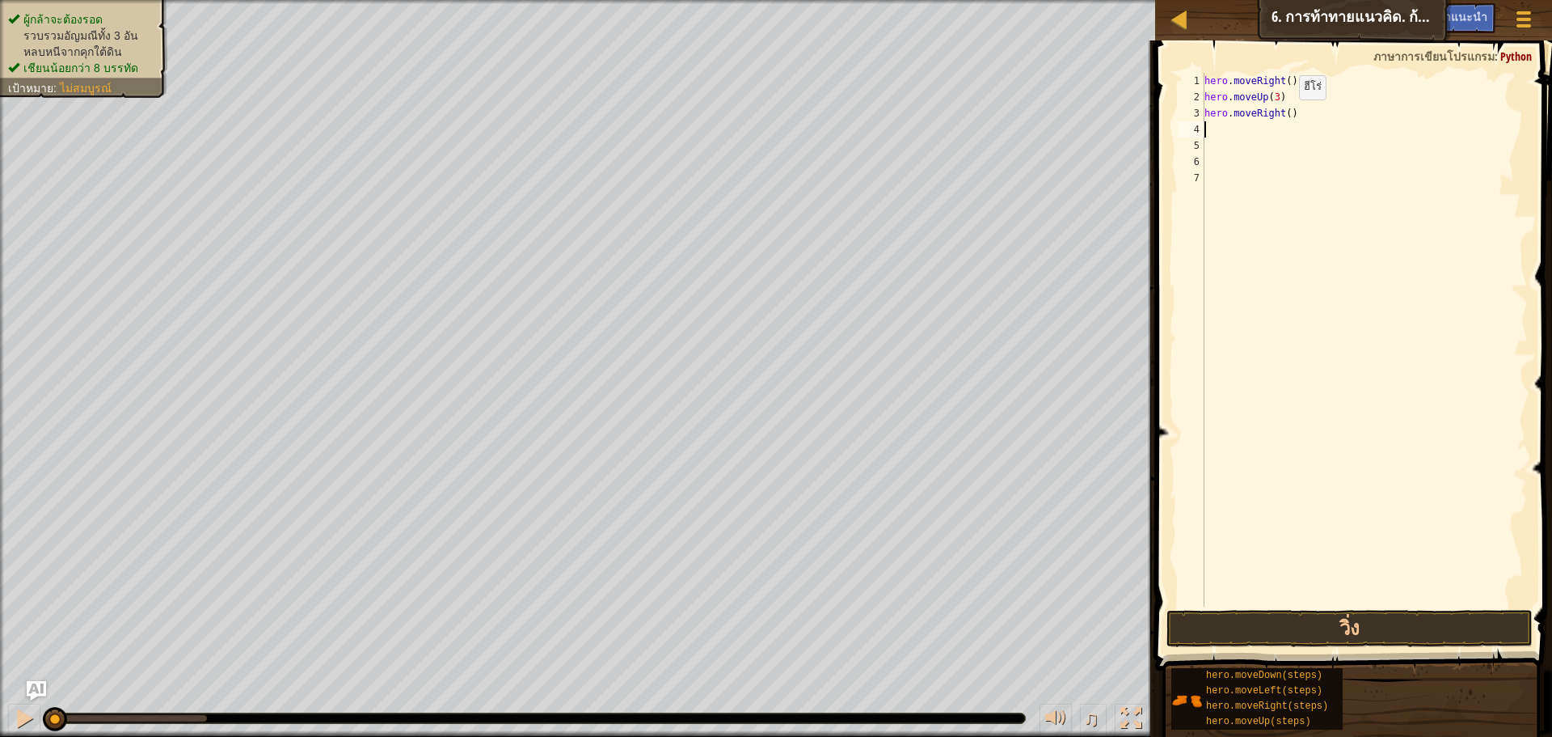
click at [1286, 116] on div "hero . moveRight ( ) hero . moveUp ( 3 ) hero . moveRight ( )" at bounding box center [1365, 356] width 327 height 566
type textarea "hero.moveRight(2)"
click at [1262, 135] on div "hero . moveRight ( ) hero . moveUp ( 3 ) hero . moveRight ( 2 )" at bounding box center [1365, 356] width 327 height 566
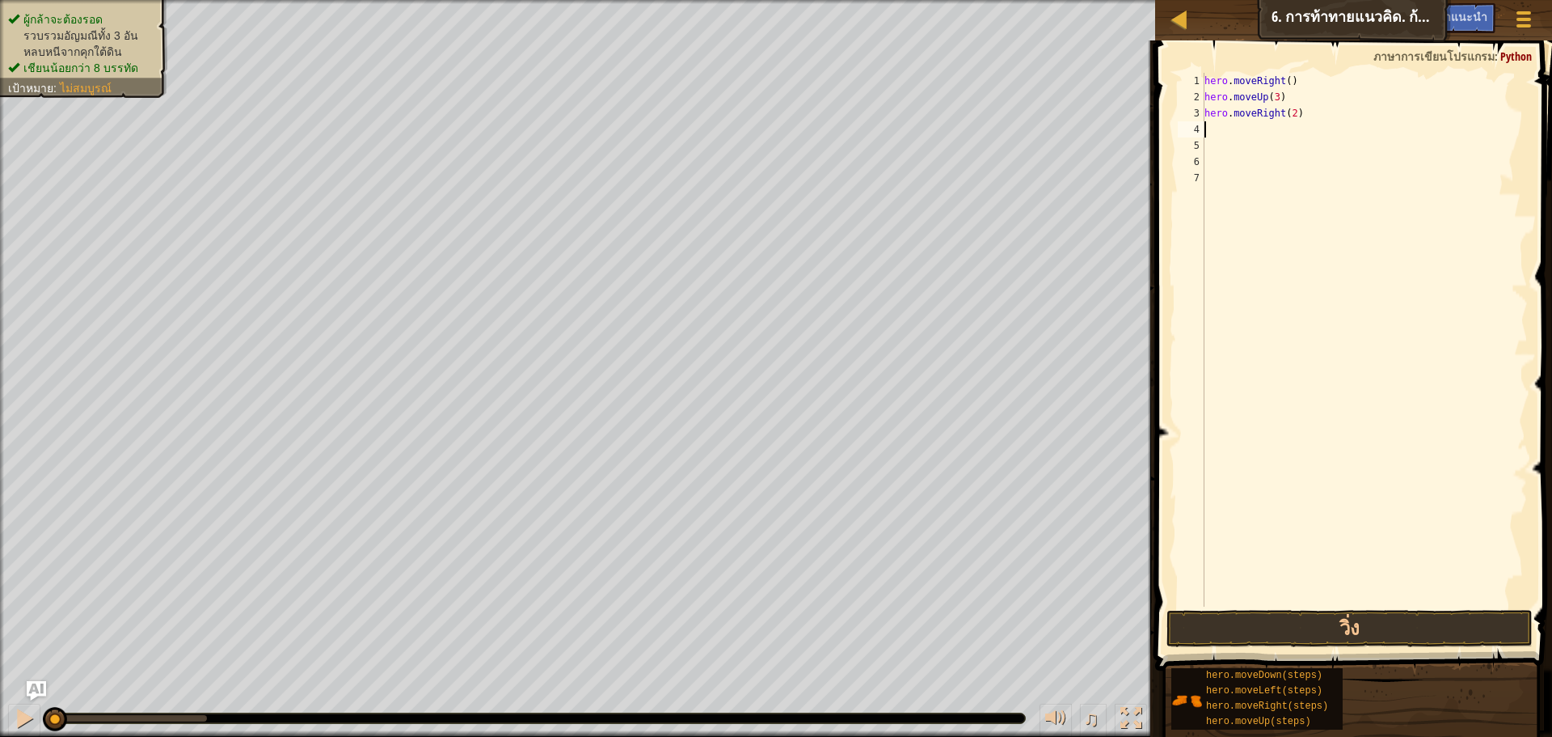
type textarea "d"
click at [1261, 150] on div "hero.move D own กด enter" at bounding box center [1355, 175] width 306 height 73
click at [1274, 130] on div "hero . moveRight ( ) hero . moveUp ( 3 ) hero . moveRight ( 2 ) hero . moveDown…" at bounding box center [1365, 356] width 327 height 566
click at [1279, 129] on div "hero . moveRight ( ) hero . moveUp ( 3 ) hero . moveRight ( 2 ) hero . moveDown…" at bounding box center [1365, 356] width 327 height 566
type textarea "hero.moveDown(3)"
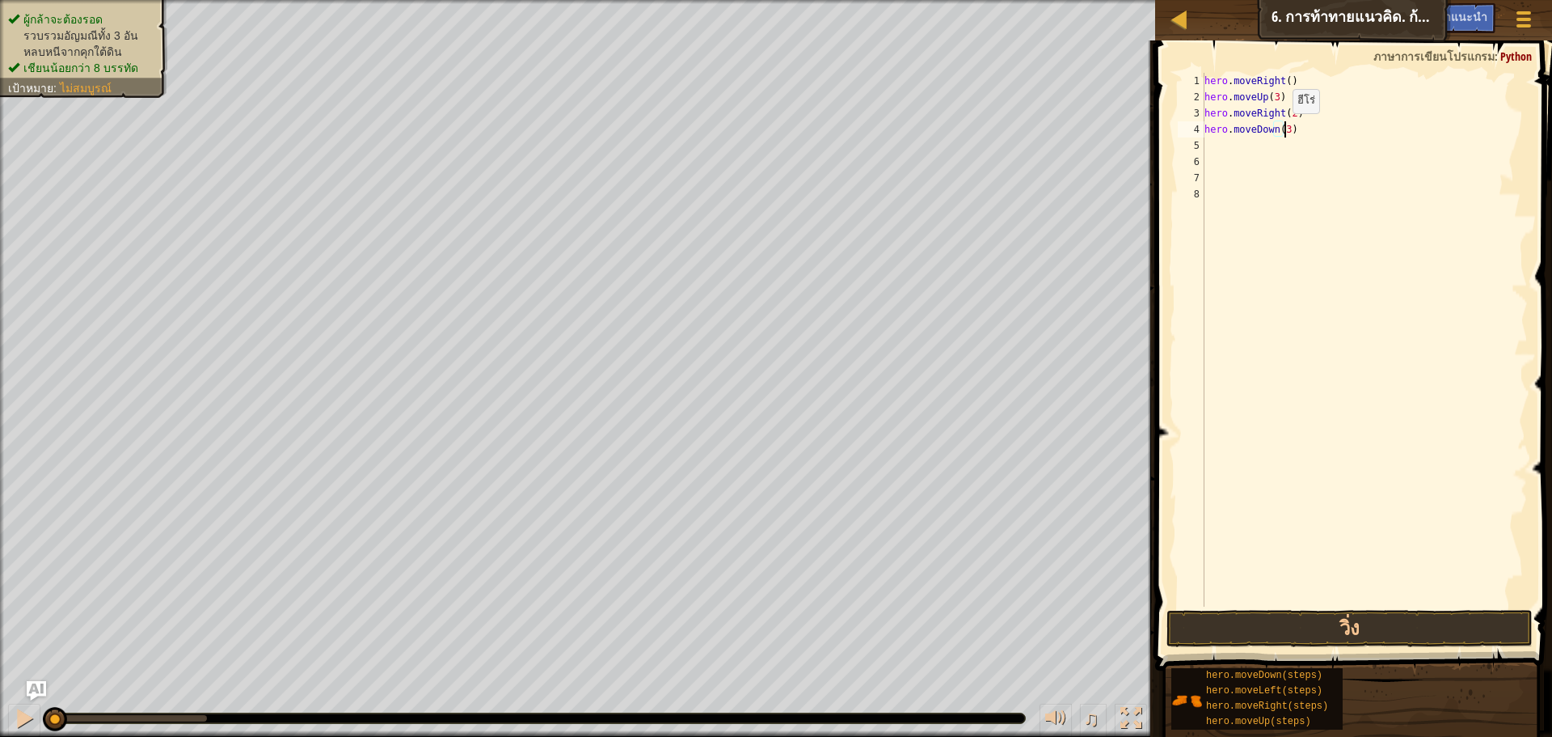
scroll to position [7, 6]
click at [1254, 141] on div "hero . moveRight ( ) hero . moveUp ( 3 ) hero . moveRight ( 2 ) hero . moveDown…" at bounding box center [1365, 356] width 327 height 566
type textarea "l"
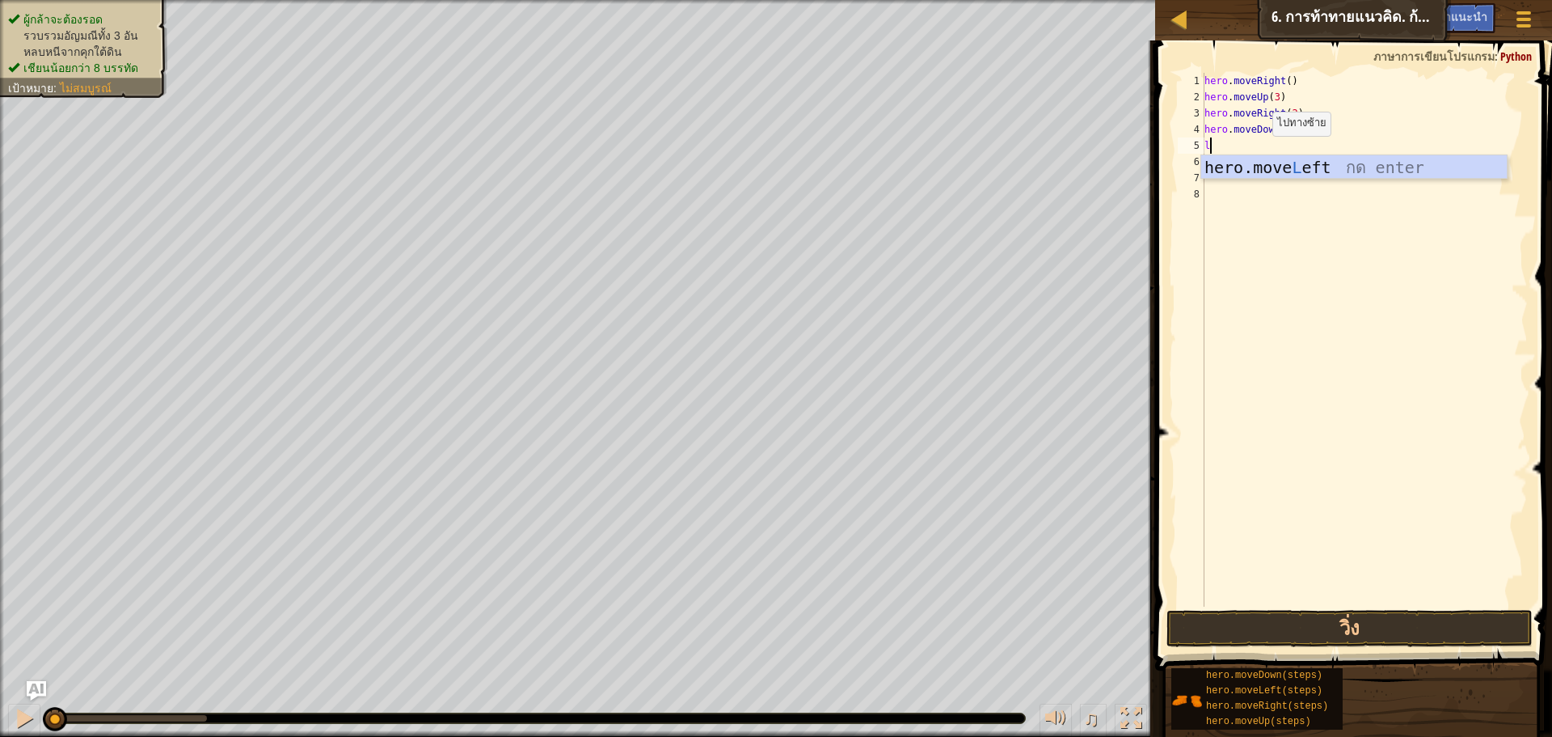
click at [1260, 155] on div "hero.move L eft กด enter" at bounding box center [1355, 191] width 306 height 73
click at [1278, 145] on div "hero . moveRight ( ) hero . moveUp ( 3 ) hero . moveRight ( 2 ) hero . moveDown…" at bounding box center [1365, 356] width 327 height 566
type textarea "hero.moveLeft(1)"
click at [1250, 162] on div "hero . moveRight ( ) hero . moveUp ( 3 ) hero . moveRight ( 2 ) hero . moveDown…" at bounding box center [1365, 356] width 327 height 566
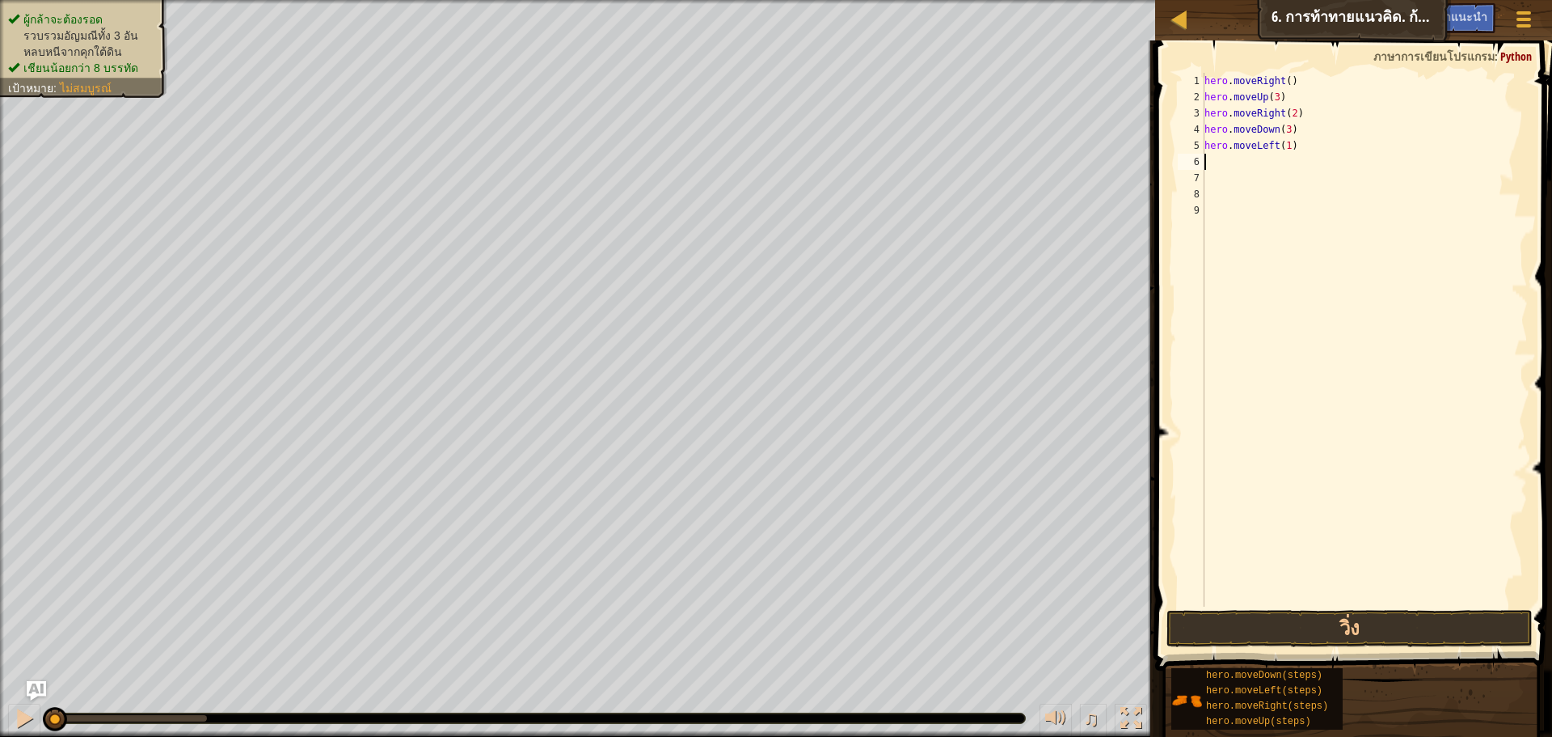
scroll to position [7, 0]
type textarea "u"
click at [1249, 176] on div "hero.move U p กด enter" at bounding box center [1355, 207] width 306 height 73
click at [1269, 160] on div "hero . moveRight ( ) hero . moveUp ( 3 ) hero . moveRight ( 2 ) hero . moveDown…" at bounding box center [1367, 356] width 322 height 566
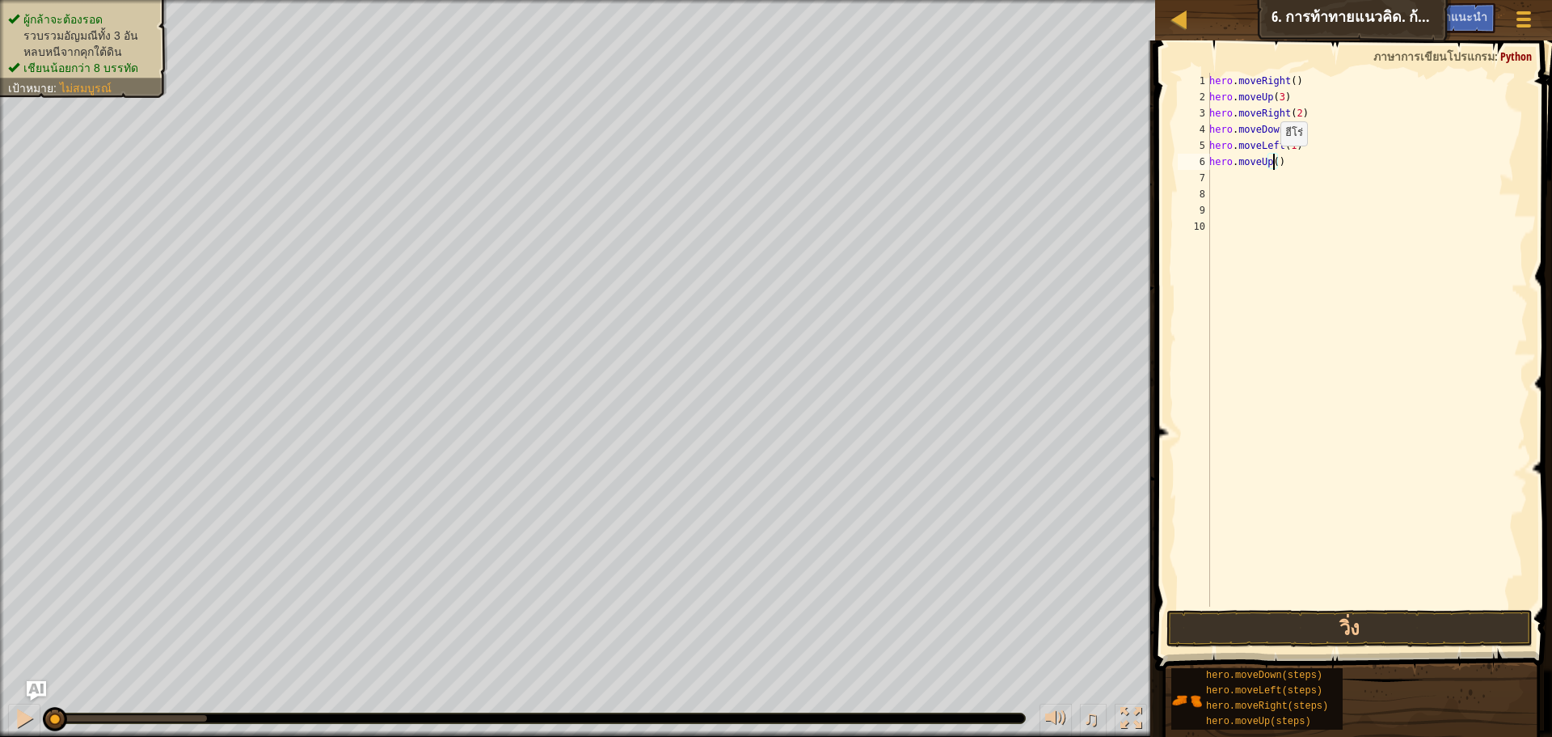
click at [1272, 162] on div "hero . moveRight ( ) hero . moveUp ( 3 ) hero . moveRight ( 2 ) hero . moveDown…" at bounding box center [1367, 356] width 322 height 566
type textarea "hero.moveUp(2)"
click at [1220, 180] on div "hero . moveRight ( ) hero . moveUp ( 3 ) hero . moveRight ( 2 ) hero . moveDown…" at bounding box center [1367, 356] width 322 height 566
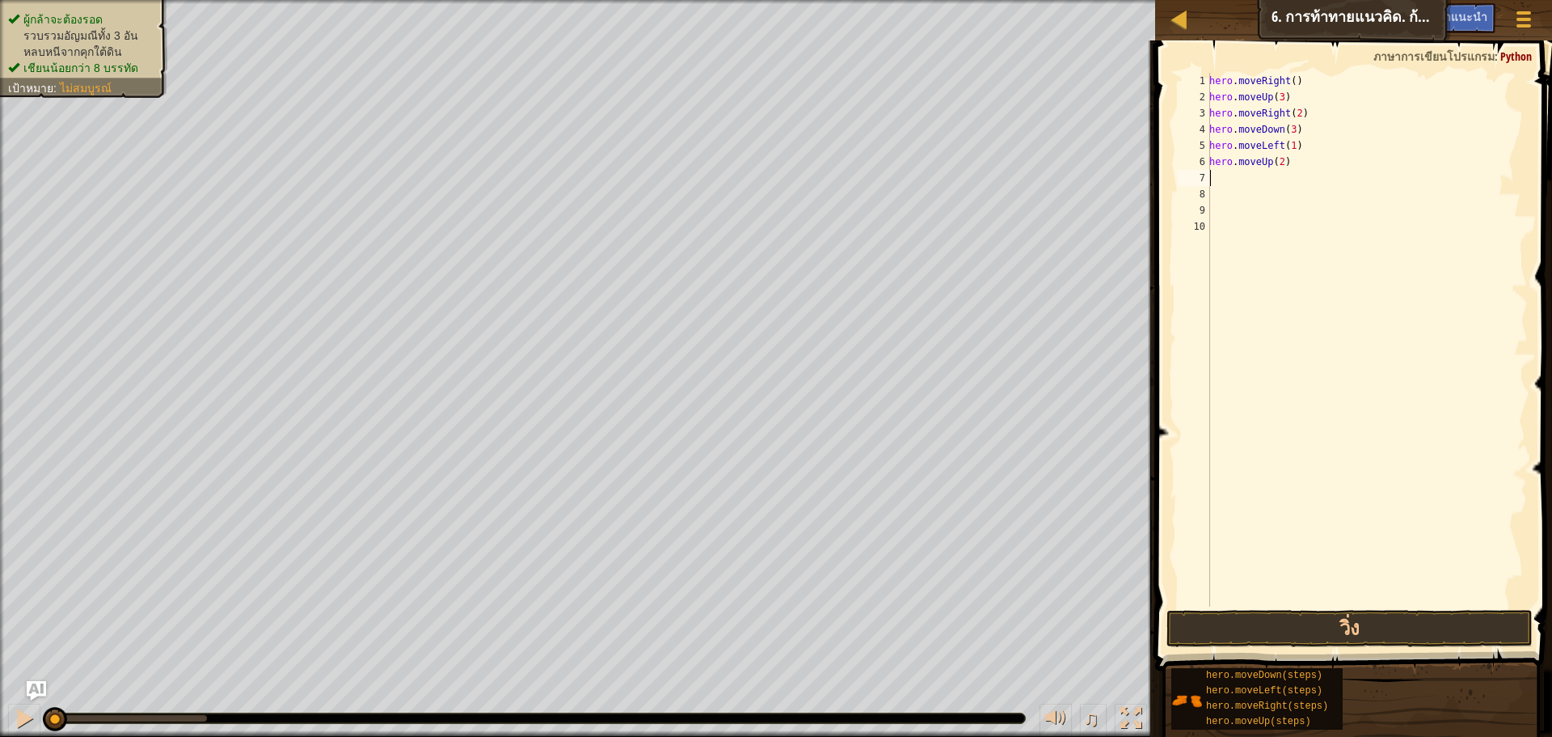
type textarea "r"
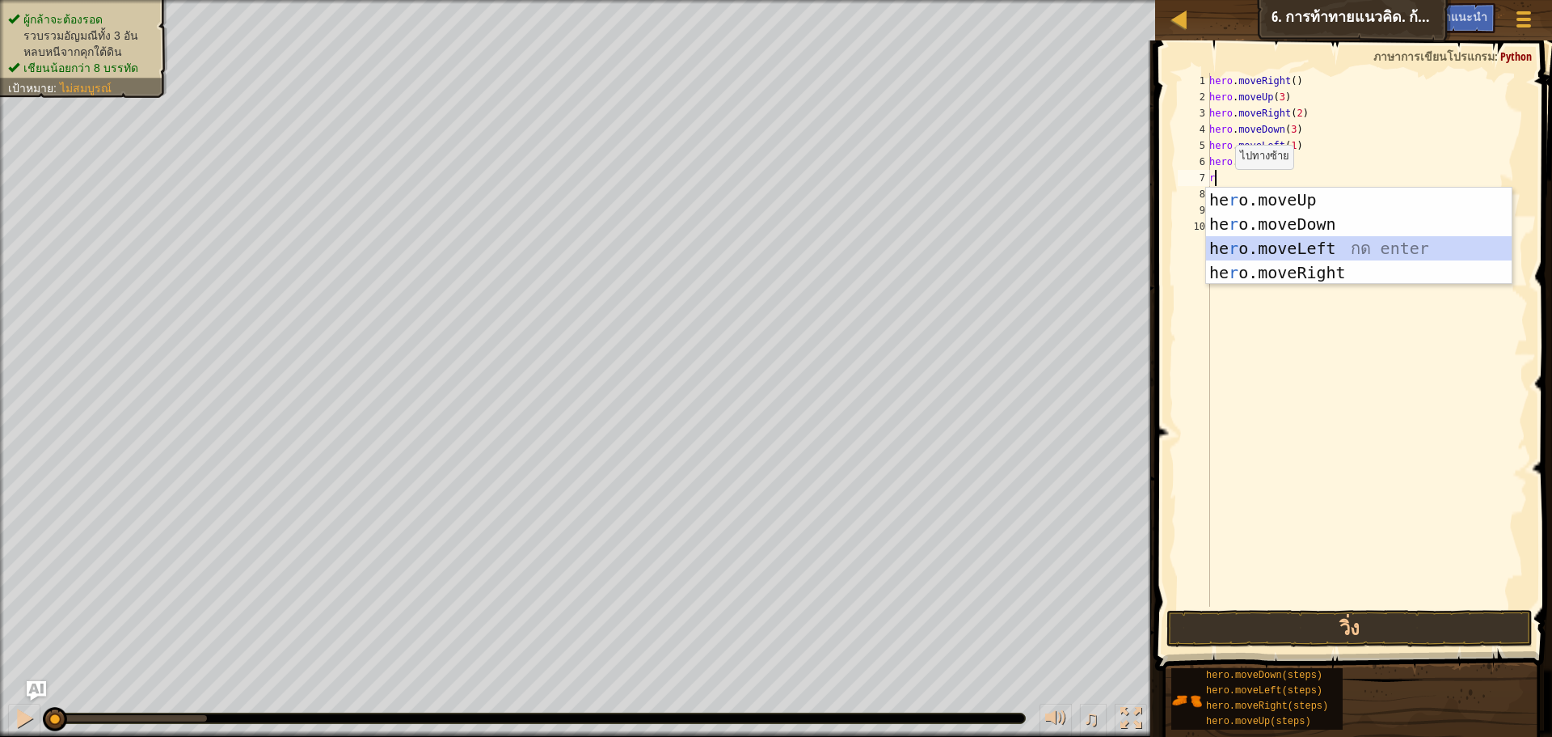
click at [1290, 259] on div "he r o.moveUp กด enter he r o.moveDown กด enter he r o.moveLeft กด enter he r o…" at bounding box center [1359, 261] width 306 height 146
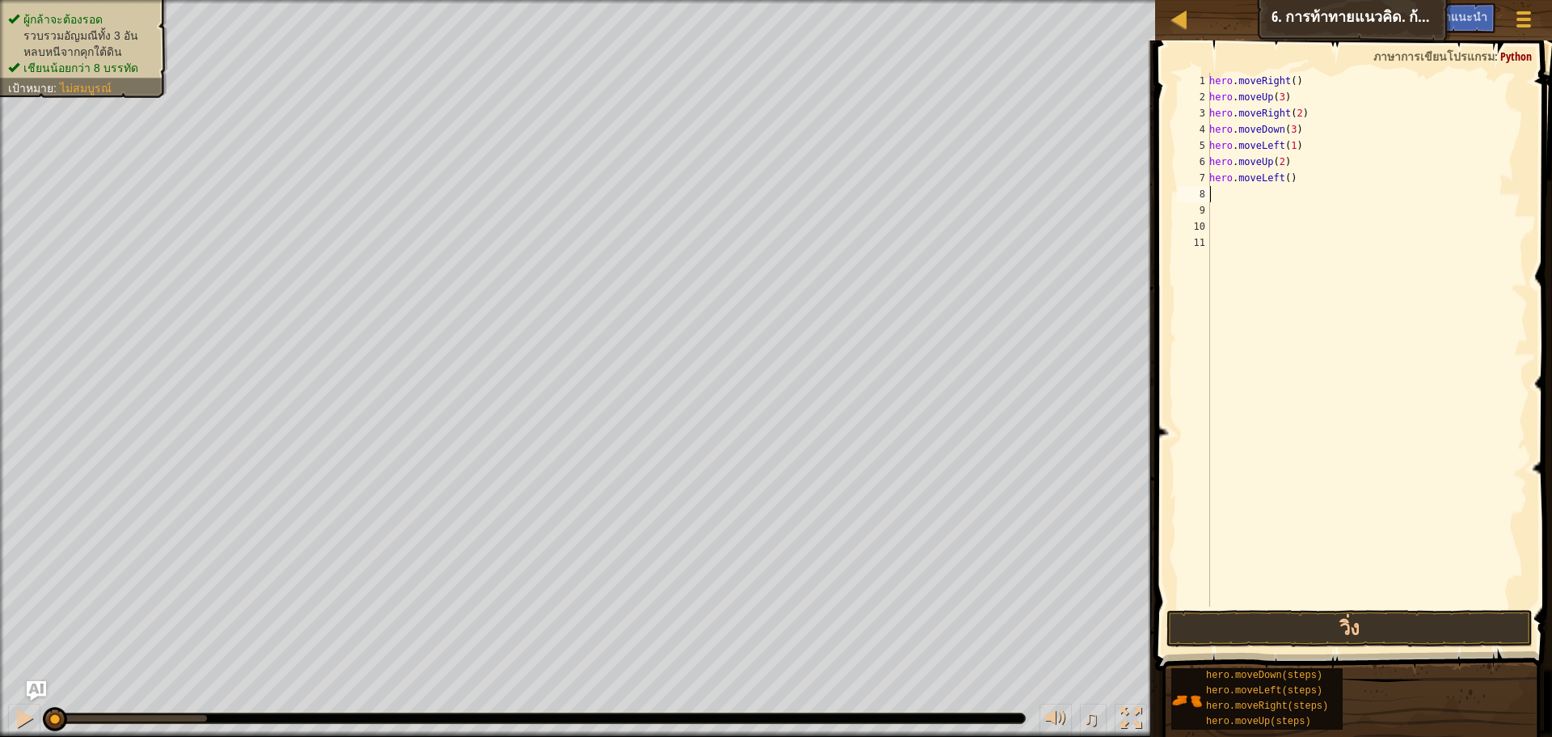
click at [1292, 176] on div "hero . moveRight ( ) hero . moveUp ( 3 ) hero . moveRight ( 2 ) hero . moveDown…" at bounding box center [1367, 356] width 322 height 566
type textarea "h"
click at [1210, 183] on div "hero . moveRight ( ) hero . moveUp ( 3 ) hero . moveRight ( 2 ) hero . moveDown…" at bounding box center [1367, 356] width 322 height 566
type textarea "r"
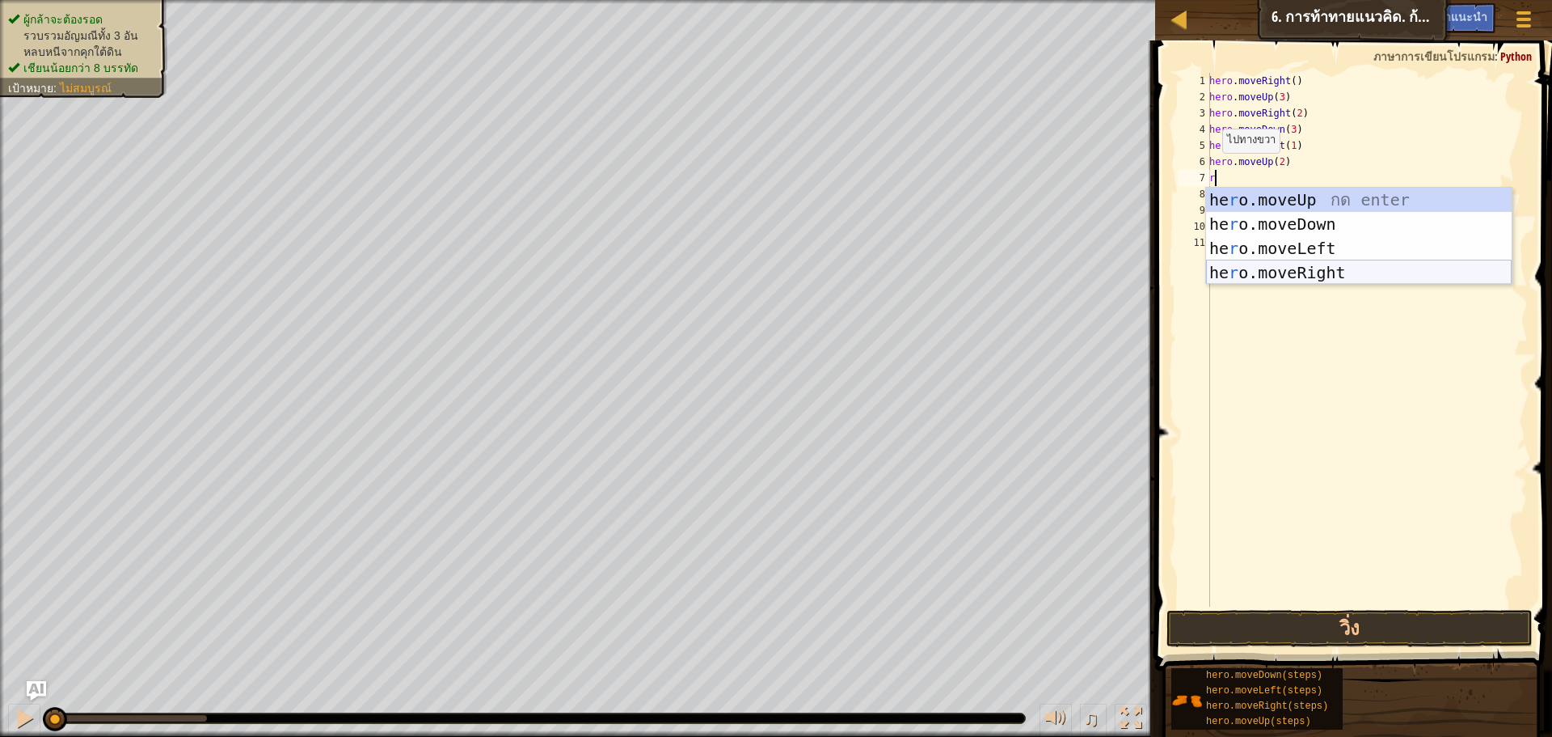
click at [1297, 264] on div "he r o.moveUp กด enter he r o.moveDown กด enter he r o.moveLeft กด enter he r o…" at bounding box center [1359, 261] width 306 height 146
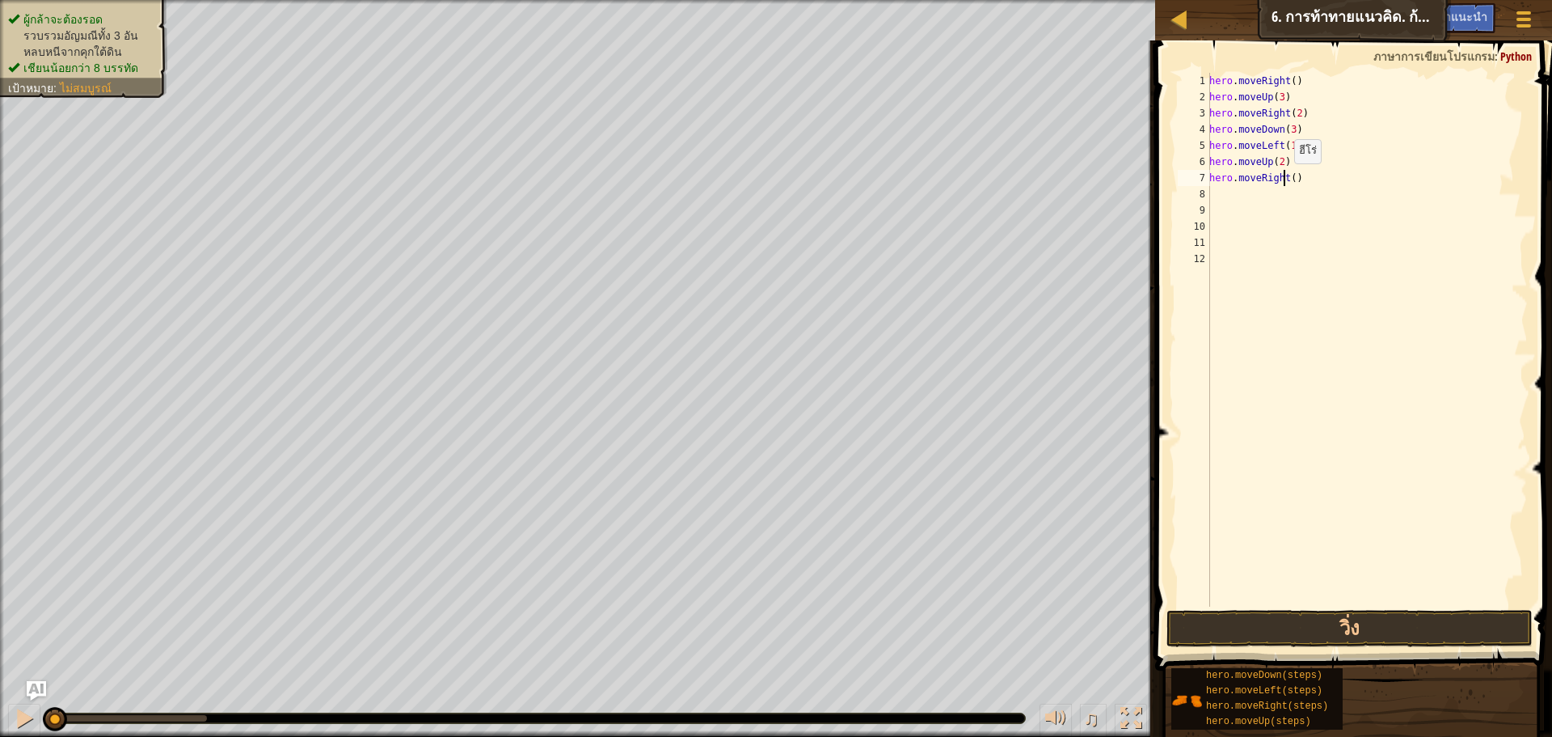
click at [1286, 180] on div "hero . moveRight ( ) hero . moveUp ( 3 ) hero . moveRight ( 2 ) hero . moveDown…" at bounding box center [1367, 356] width 322 height 566
click at [1290, 176] on div "hero . moveRight ( ) hero . moveUp ( 3 ) hero . moveRight ( 2 ) hero . moveDown…" at bounding box center [1367, 356] width 322 height 566
type textarea "hero.moveRight(3)"
click at [1316, 622] on button "วิ่ง" at bounding box center [1350, 628] width 366 height 37
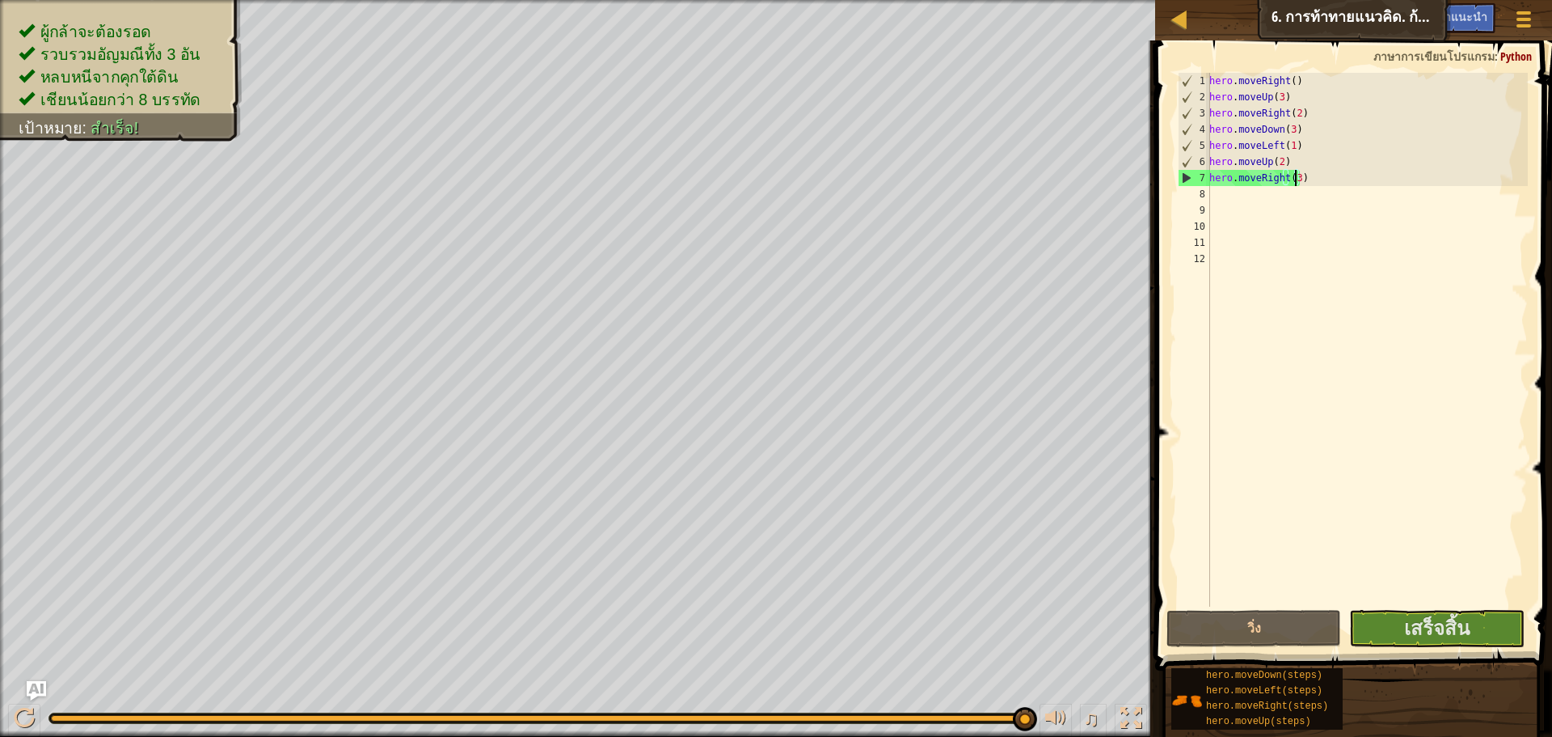
click at [1483, 607] on span at bounding box center [1356, 333] width 410 height 678
click at [1481, 623] on button "เสร็จสิ้น" at bounding box center [1437, 628] width 175 height 37
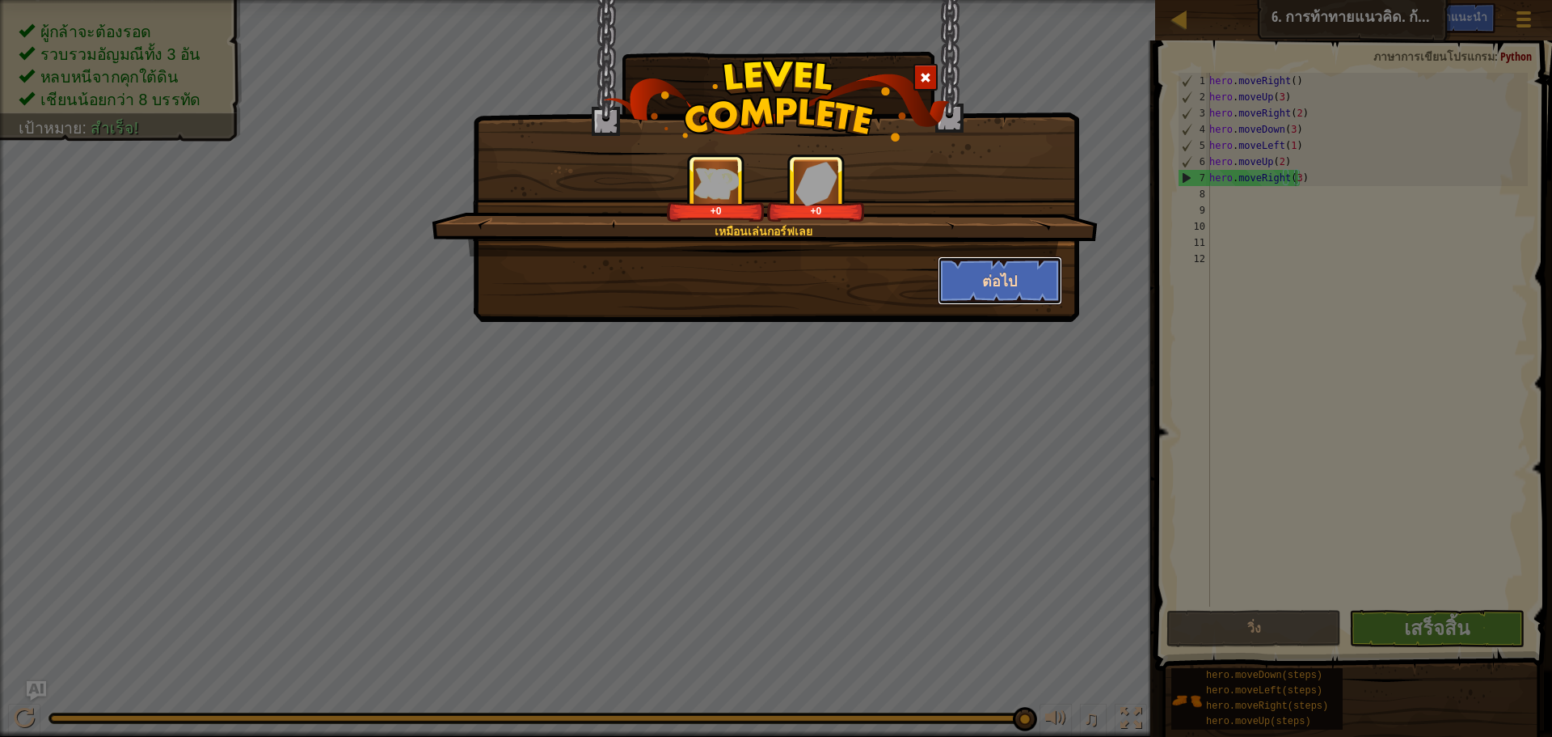
click at [1015, 289] on button "ต่อไป" at bounding box center [1000, 280] width 125 height 49
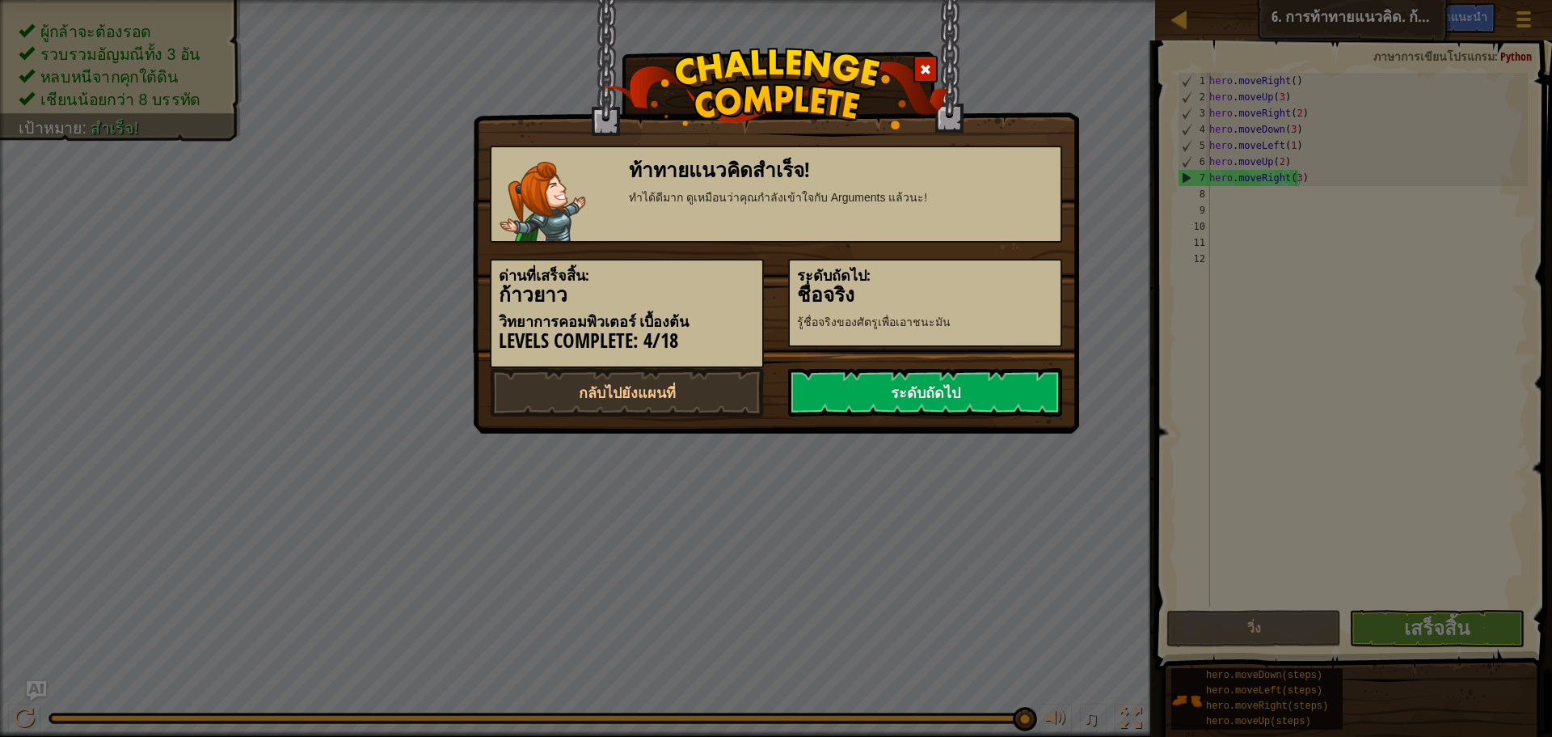
click at [1015, 289] on h3 "ชื่อจริง" at bounding box center [925, 295] width 256 height 22
click at [1009, 380] on link "ระดับถัดไป" at bounding box center [925, 392] width 274 height 49
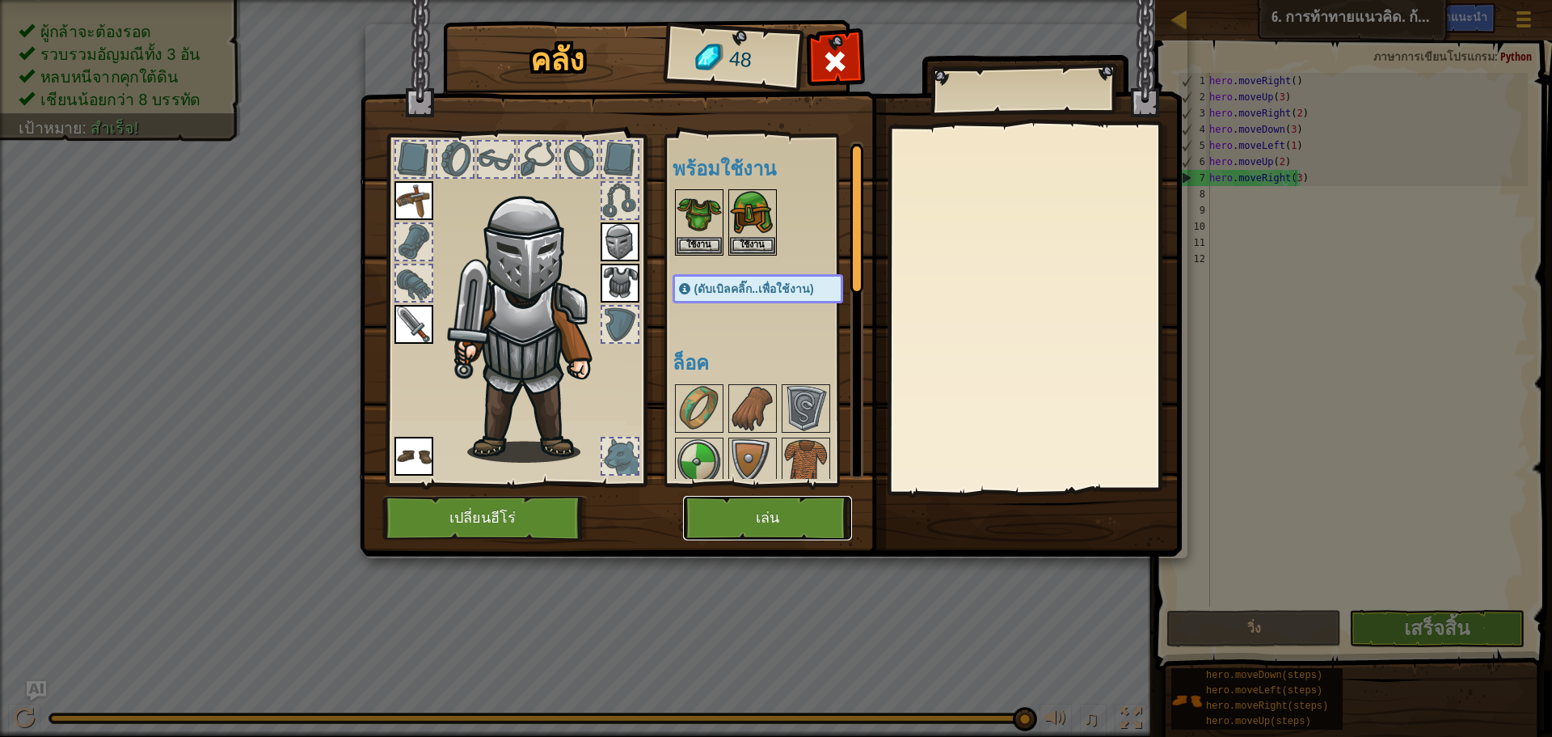
click at [825, 522] on button "เล่น" at bounding box center [767, 518] width 169 height 44
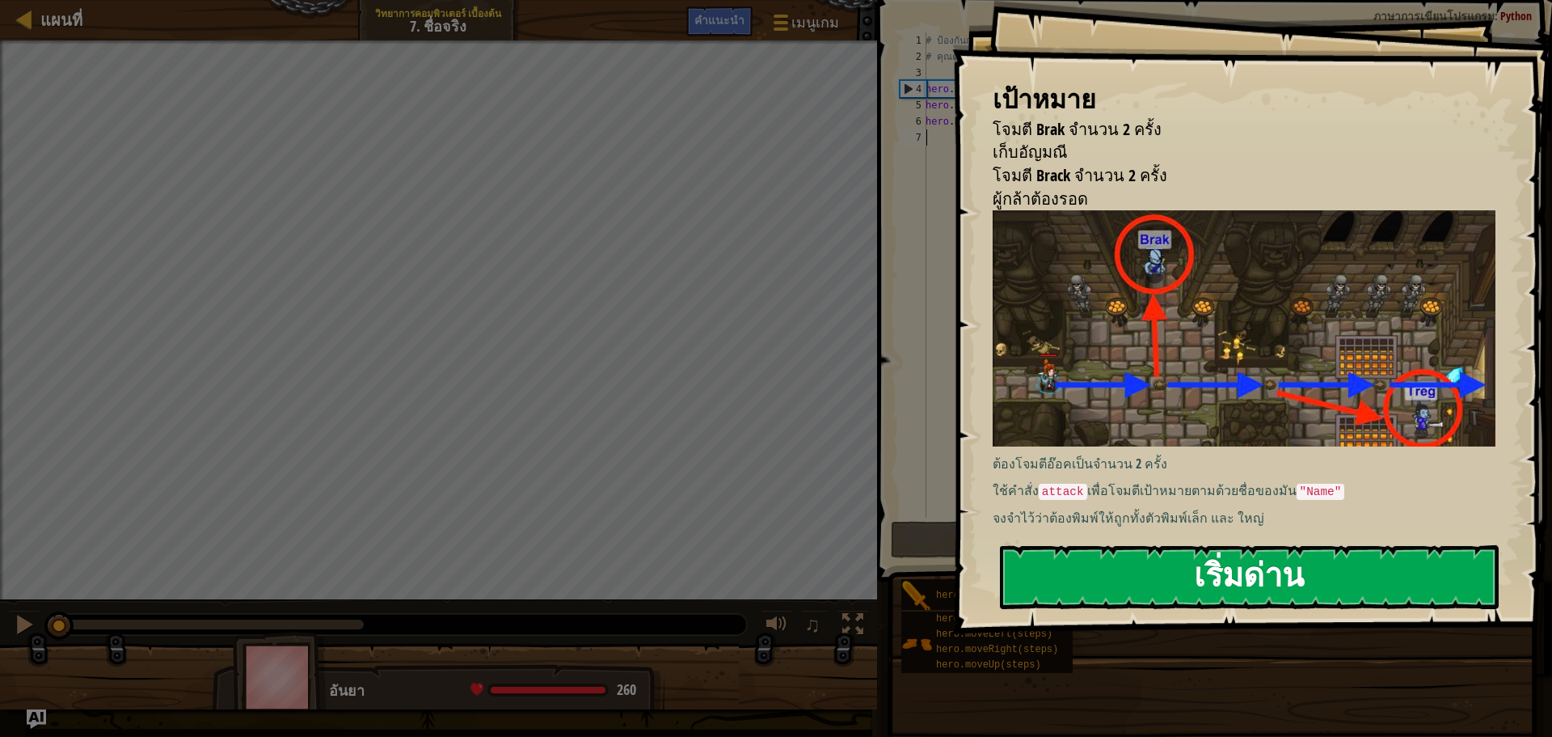
click at [1166, 593] on button "เริ่มด่าน" at bounding box center [1249, 577] width 499 height 64
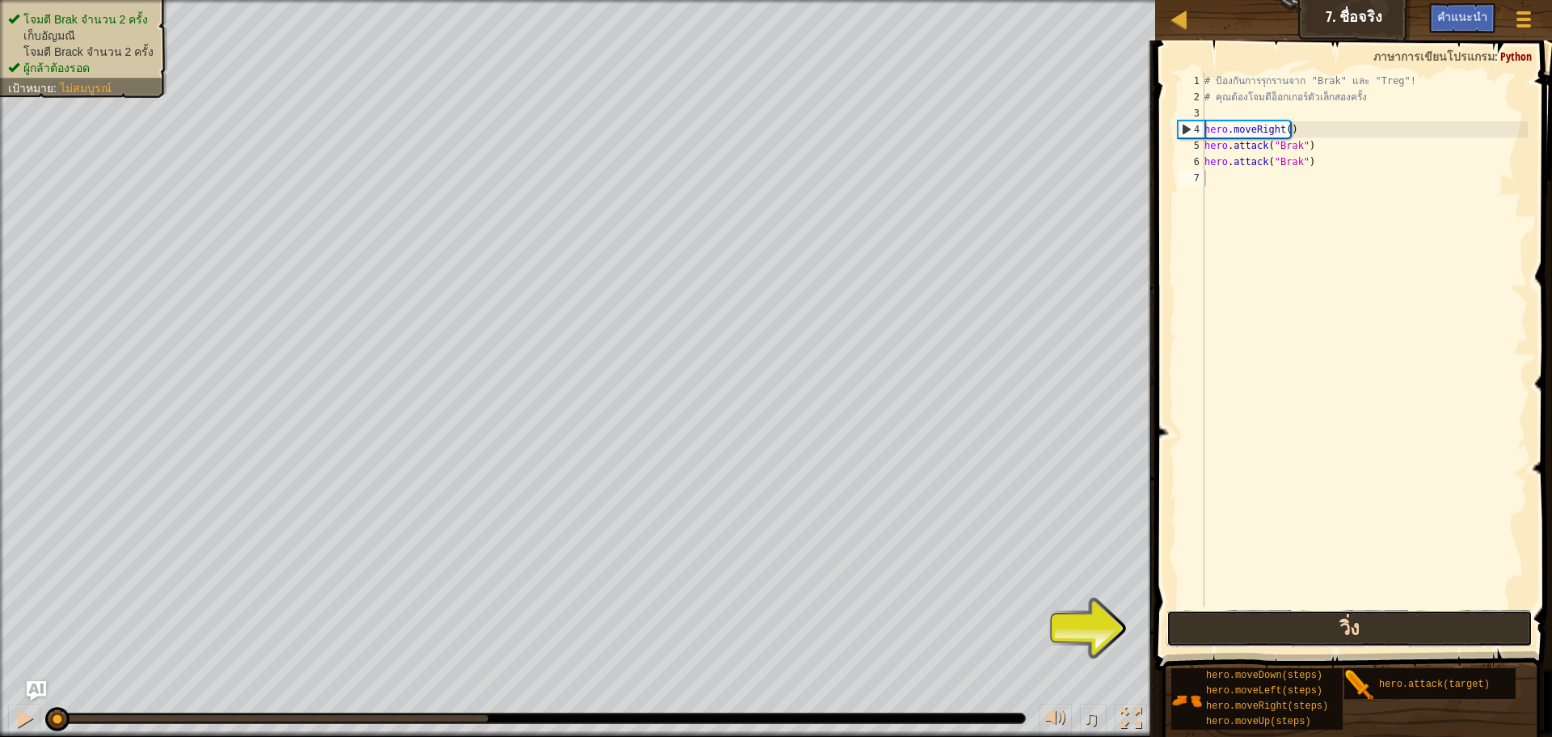
click at [1448, 639] on button "วิ่ง" at bounding box center [1350, 628] width 366 height 37
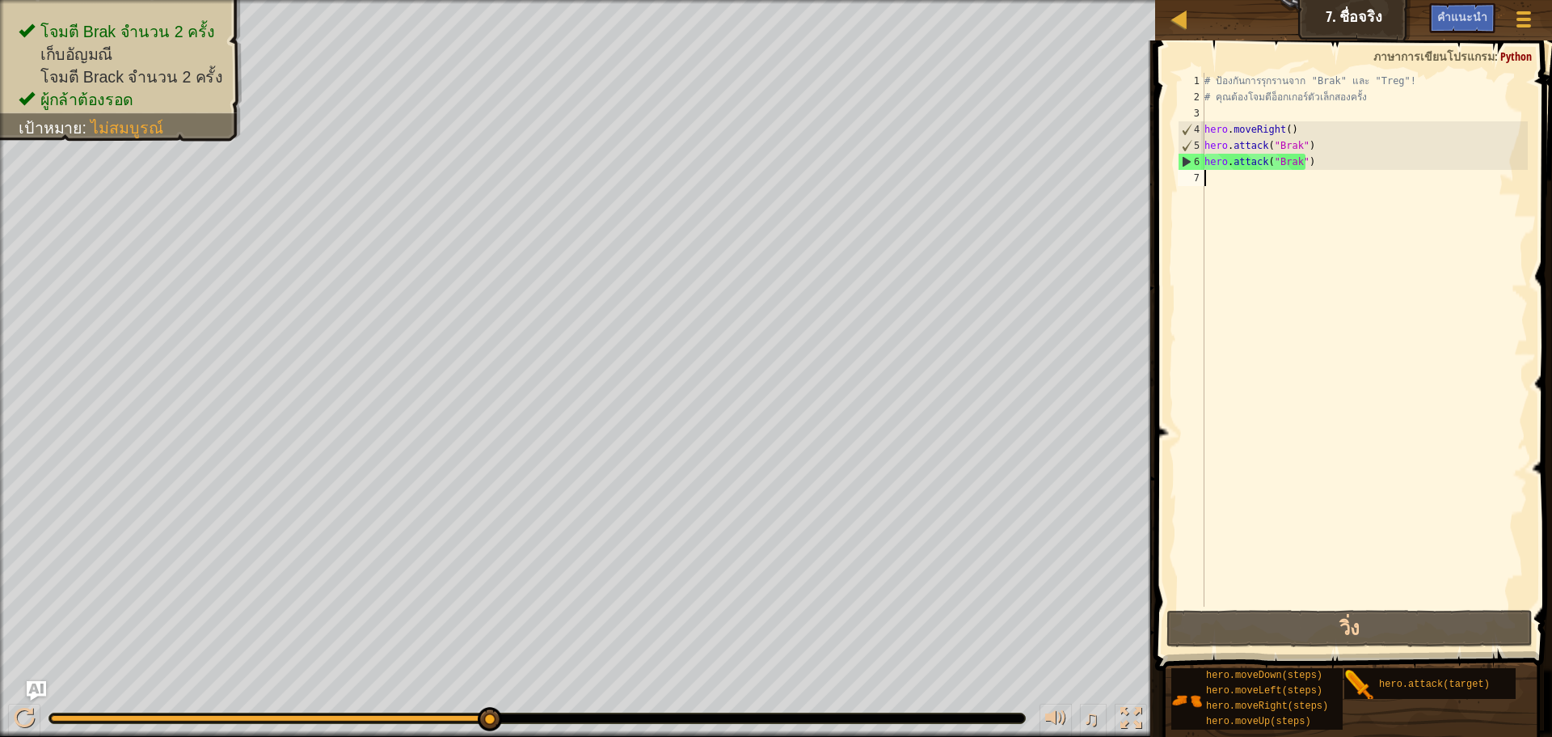
type textarea "h"
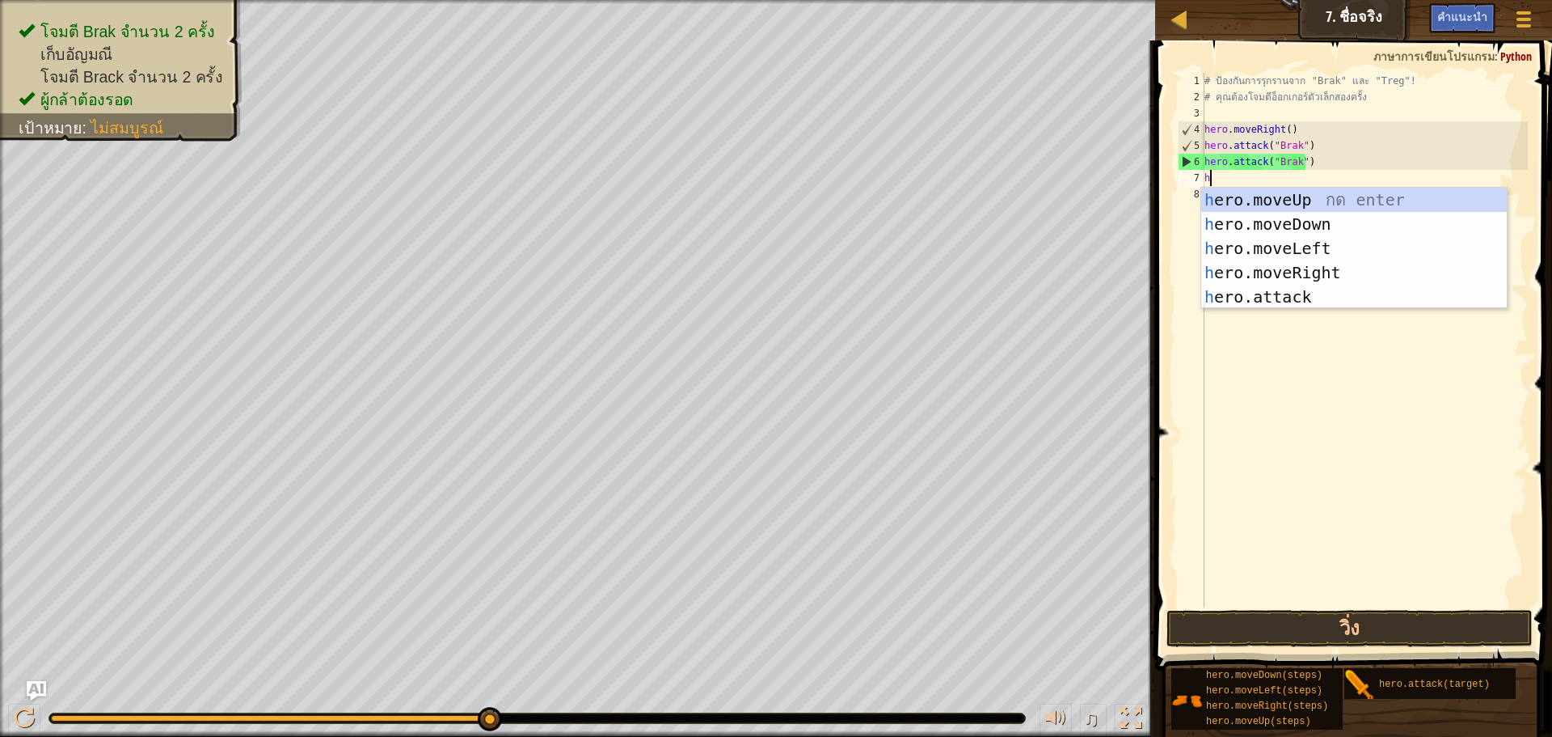
scroll to position [7, 0]
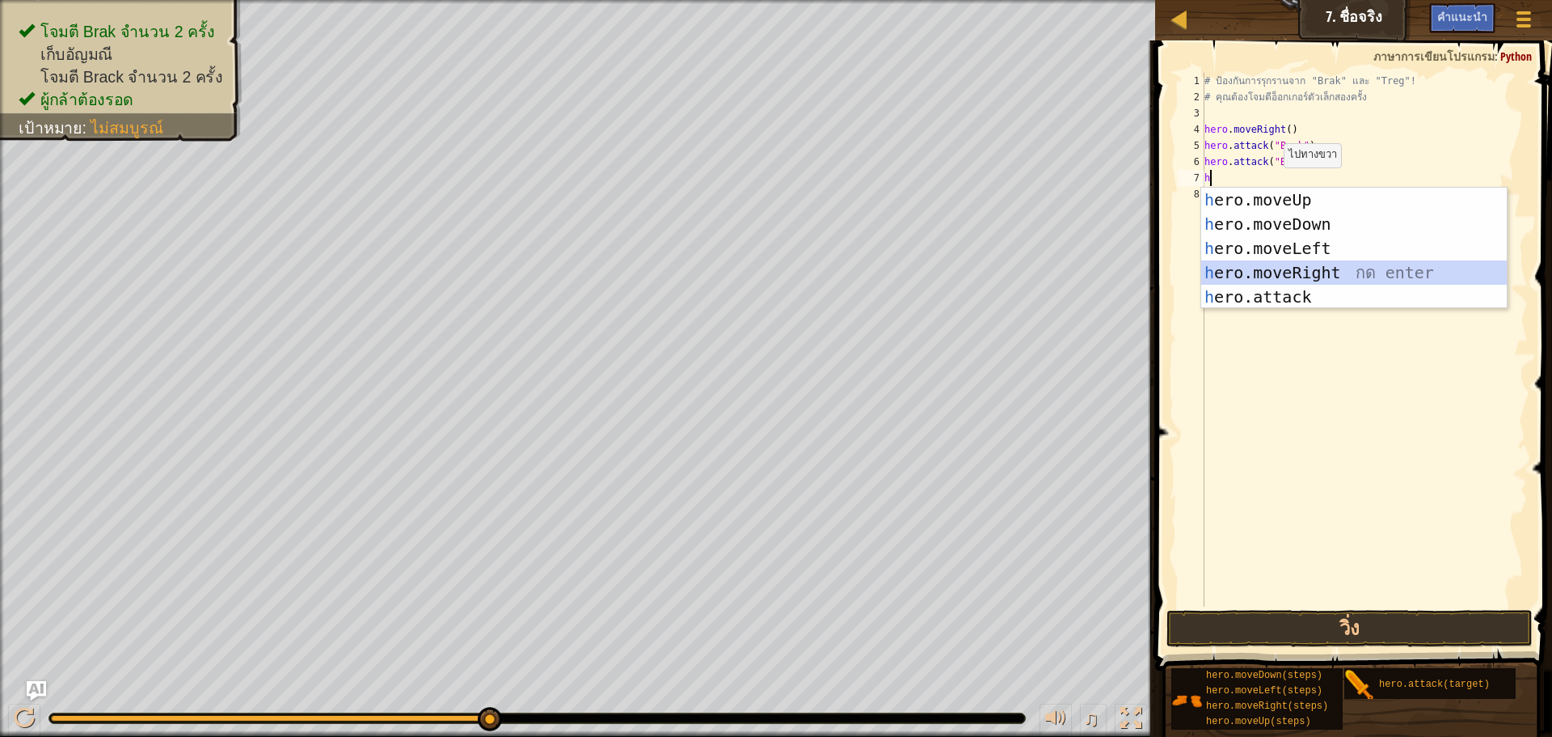
click at [1314, 264] on div "h ero.moveUp กด enter h ero.moveDown กด enter h ero.moveLeft กด enter h ero.mov…" at bounding box center [1355, 273] width 306 height 170
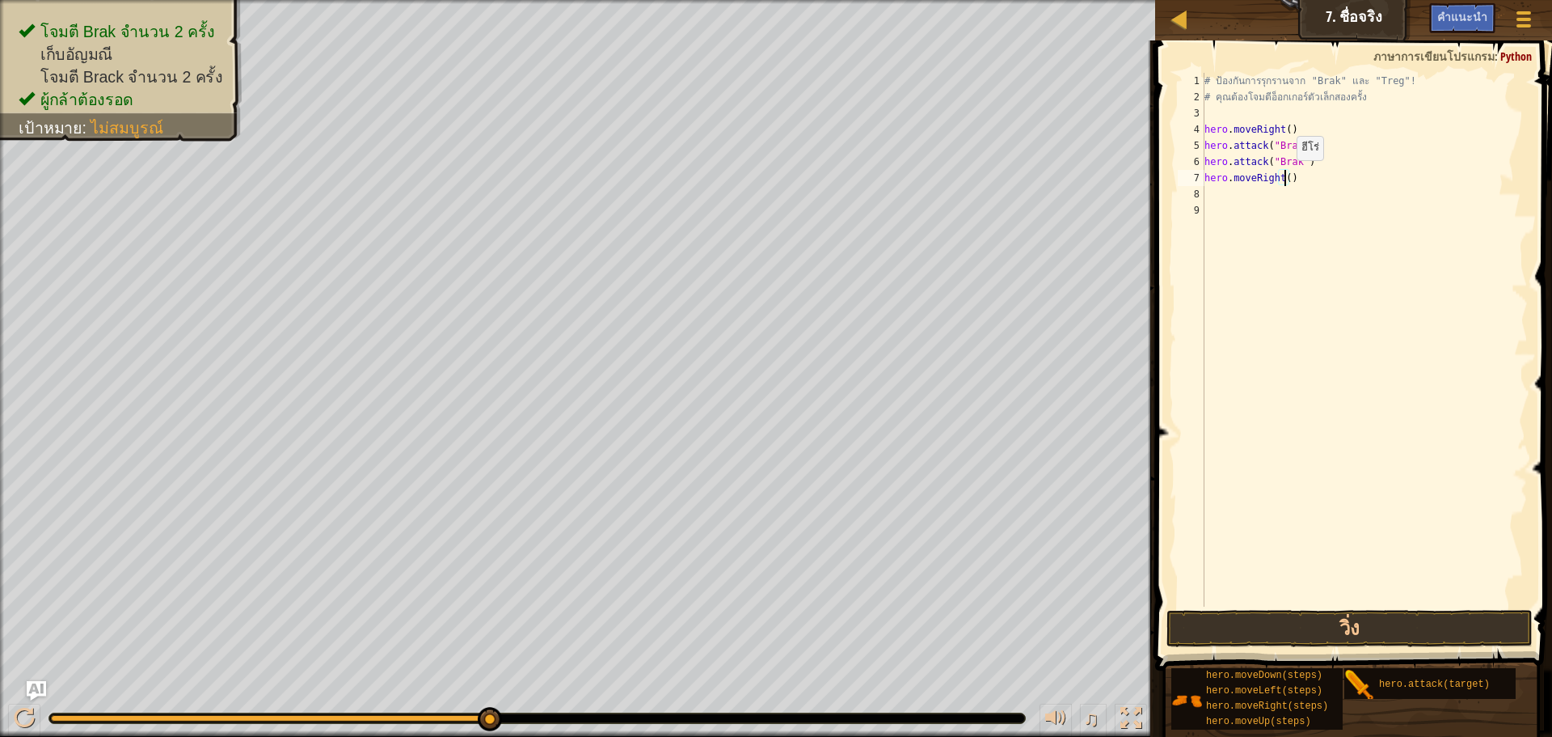
click at [1283, 176] on div "# ป้องกันการรุกรานจาก "Brak" และ "Treg"! # คุณต้องโจมตีอ็อกเกอร์ตัวเล็กสองครั้ง…" at bounding box center [1365, 356] width 327 height 566
type textarea "hero.moveRight(3h)"
click at [1233, 194] on div "# ป้องกันการรุกรานจาก "Brak" และ "Treg"! # คุณต้องโจมตีอ็อกเกอร์ตัวเล็กสองครั้ง…" at bounding box center [1365, 356] width 327 height 566
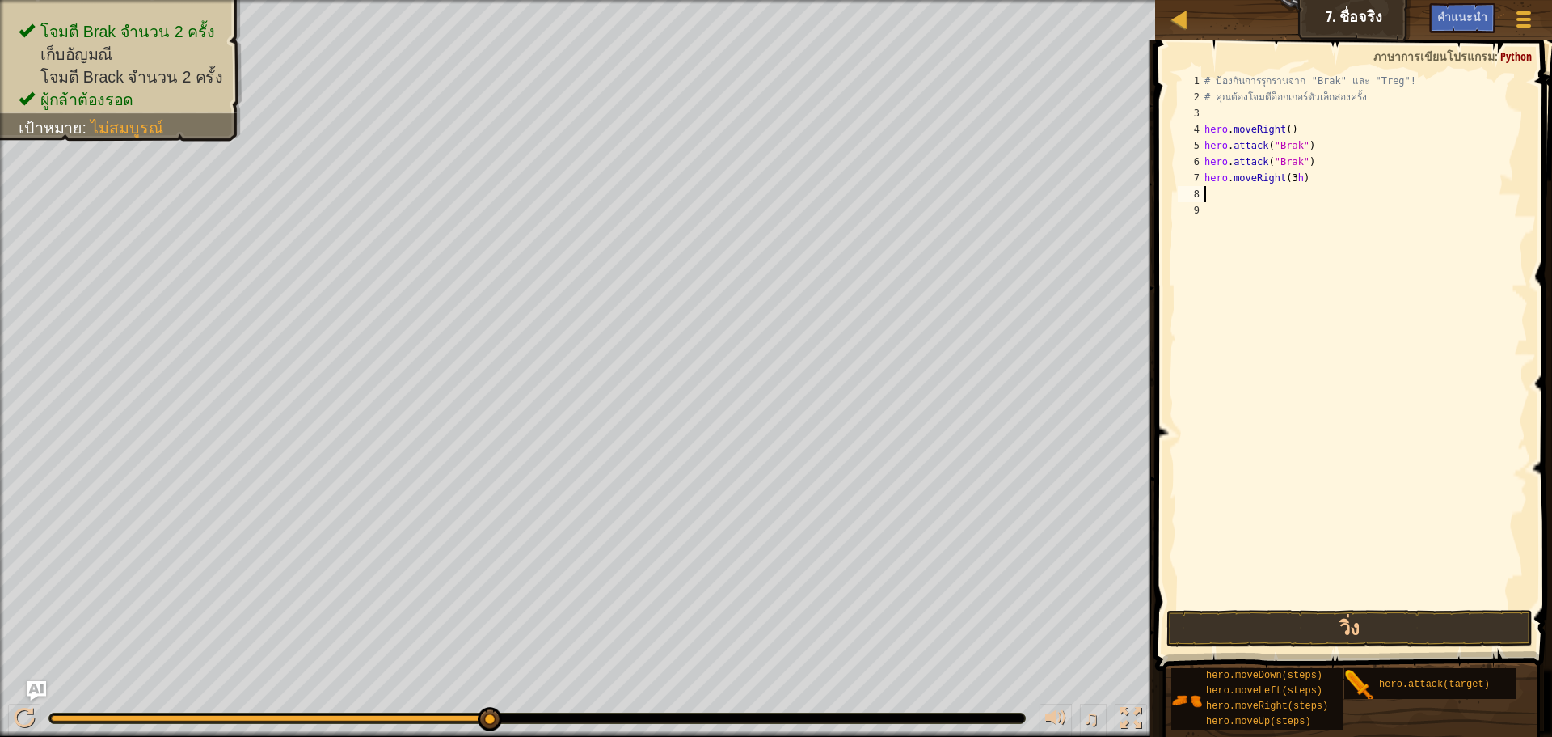
scroll to position [7, 0]
click at [1295, 175] on div "# ป้องกันการรุกรานจาก "Brak" และ "Treg"! # คุณต้องโจมตีอ็อกเกอร์ตัวเล็กสองครั้ง…" at bounding box center [1365, 356] width 327 height 566
type textarea "hero.moveRight(3)"
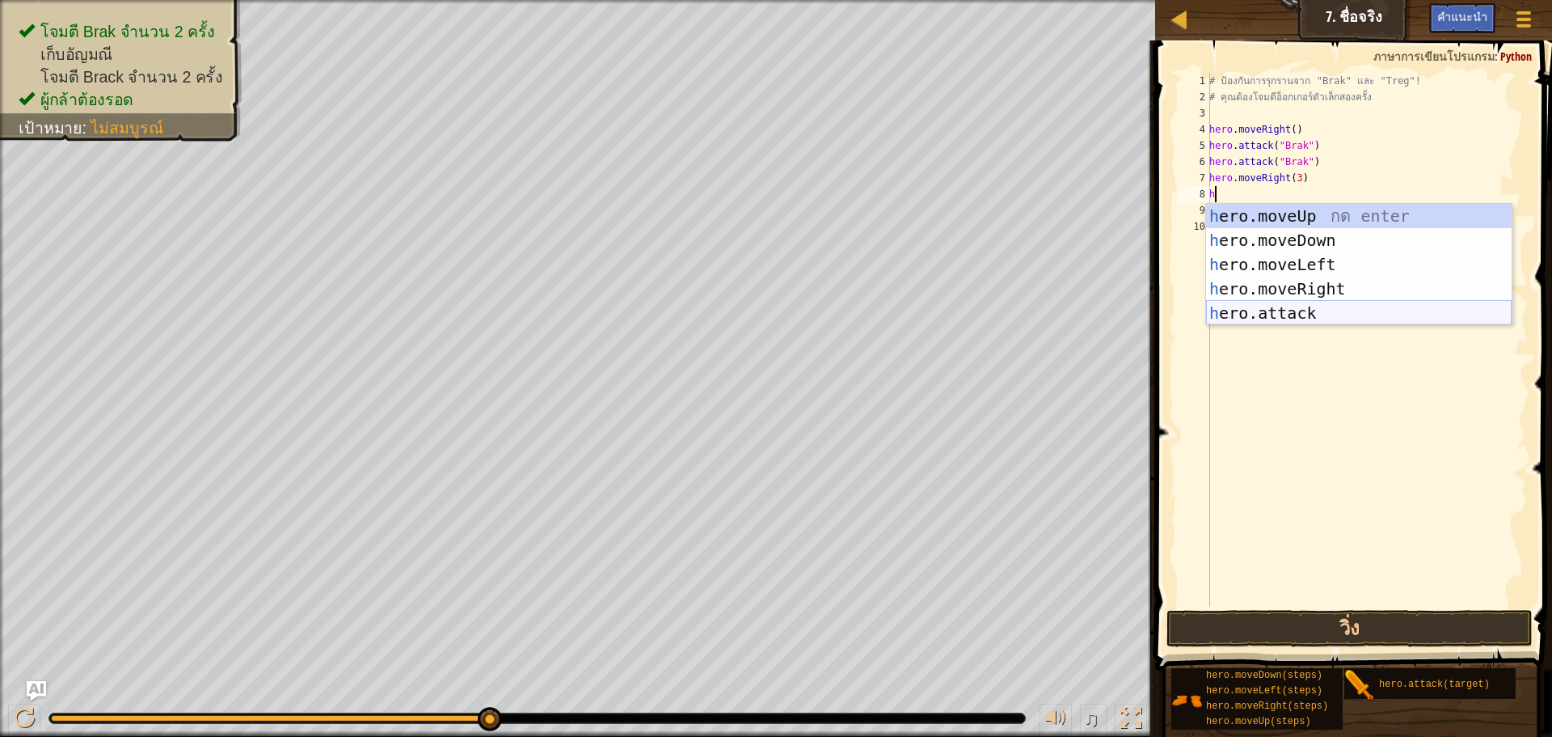
click at [1290, 308] on div "h ero.moveUp กด enter h ero.moveDown กด enter h ero.moveLeft กด enter h ero.mov…" at bounding box center [1359, 289] width 306 height 170
type textarea "hero.attack("Enemy Name")"
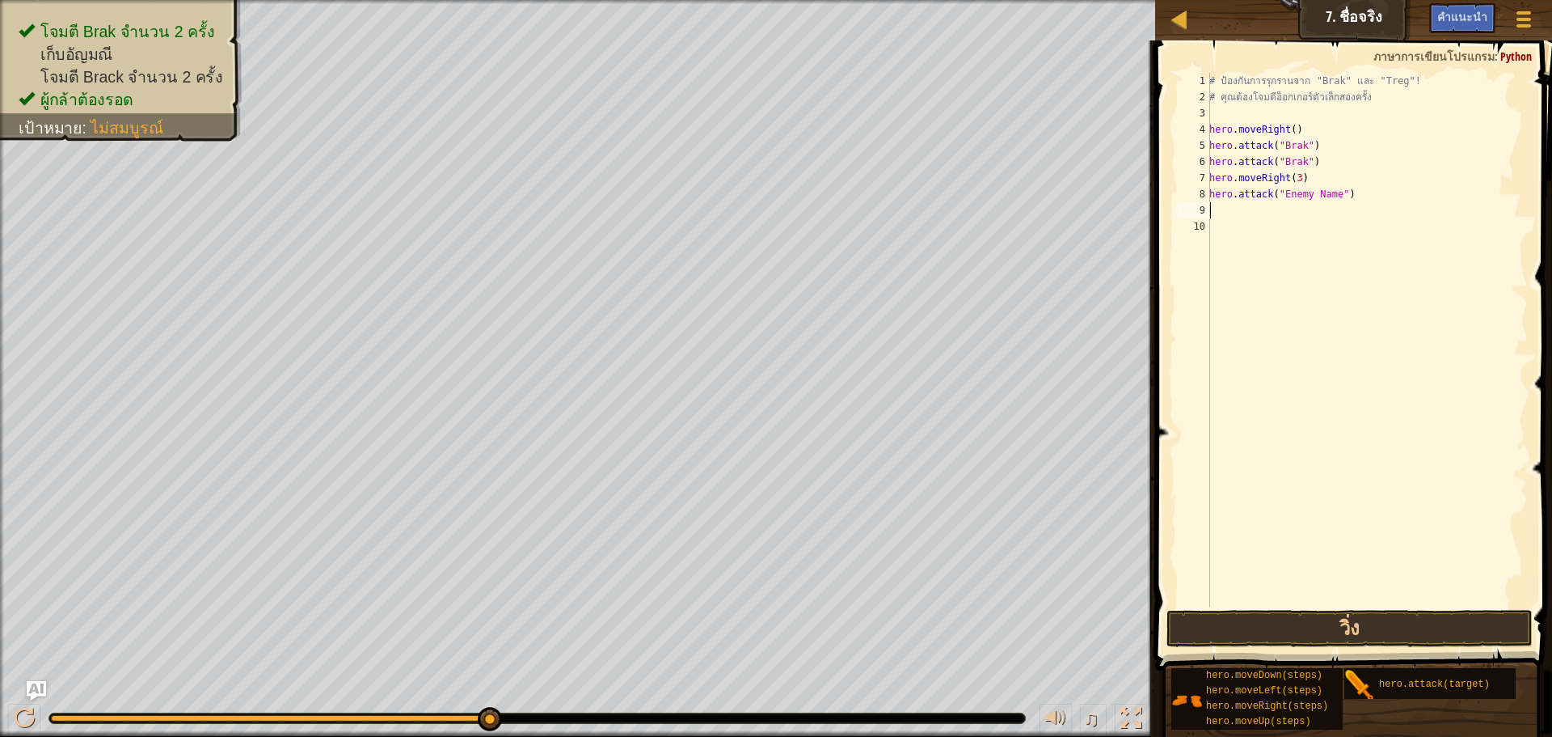
click at [1221, 205] on div "# ป้องกันการรุกรานจาก "Brak" และ "Treg"! # คุณต้องโจมตีอ็อกเกอร์ตัวเล็กสองครั้ง…" at bounding box center [1367, 356] width 322 height 566
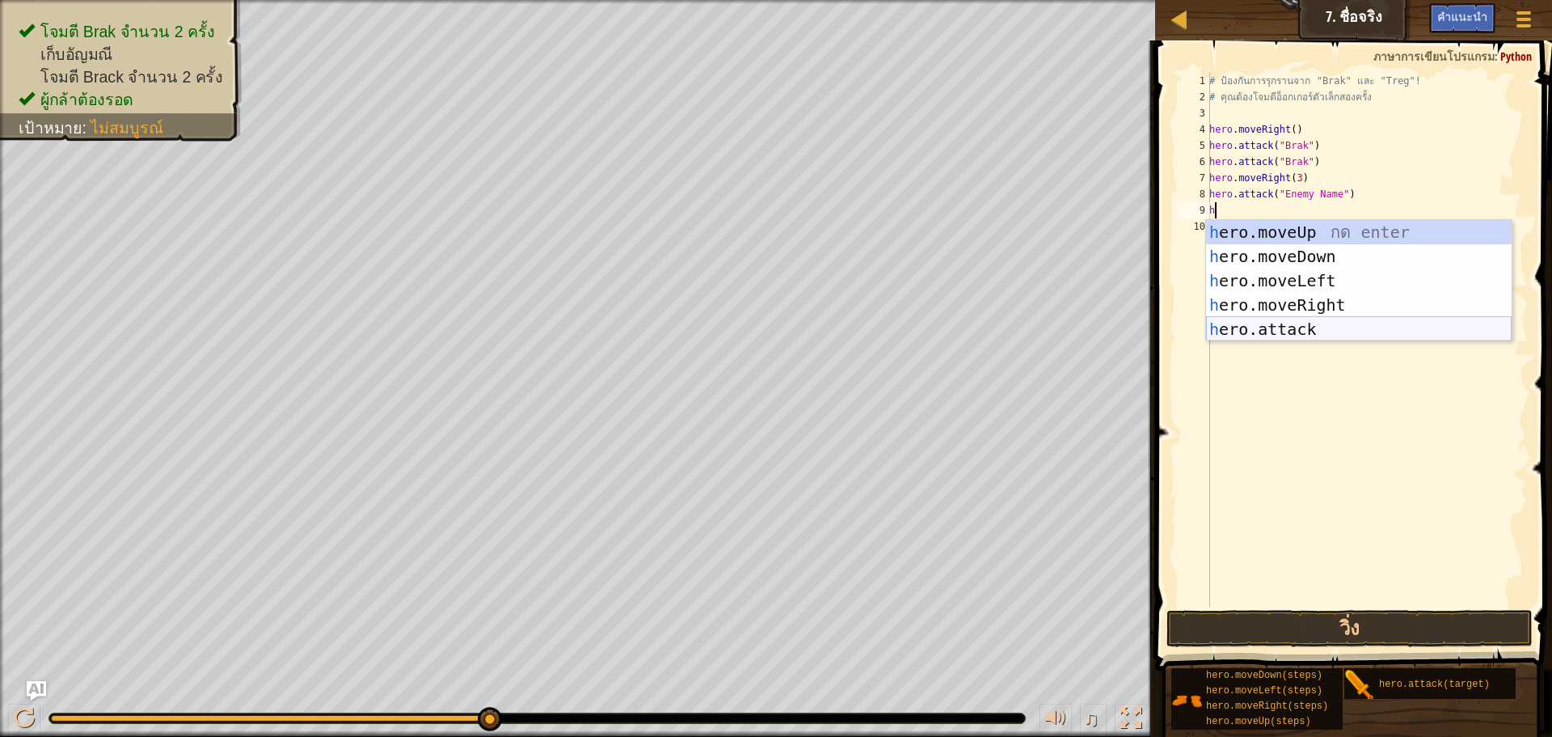
click at [1308, 323] on div "h ero.moveUp กด enter h ero.moveDown กด enter h ero.moveLeft กด enter h ero.mov…" at bounding box center [1359, 305] width 306 height 170
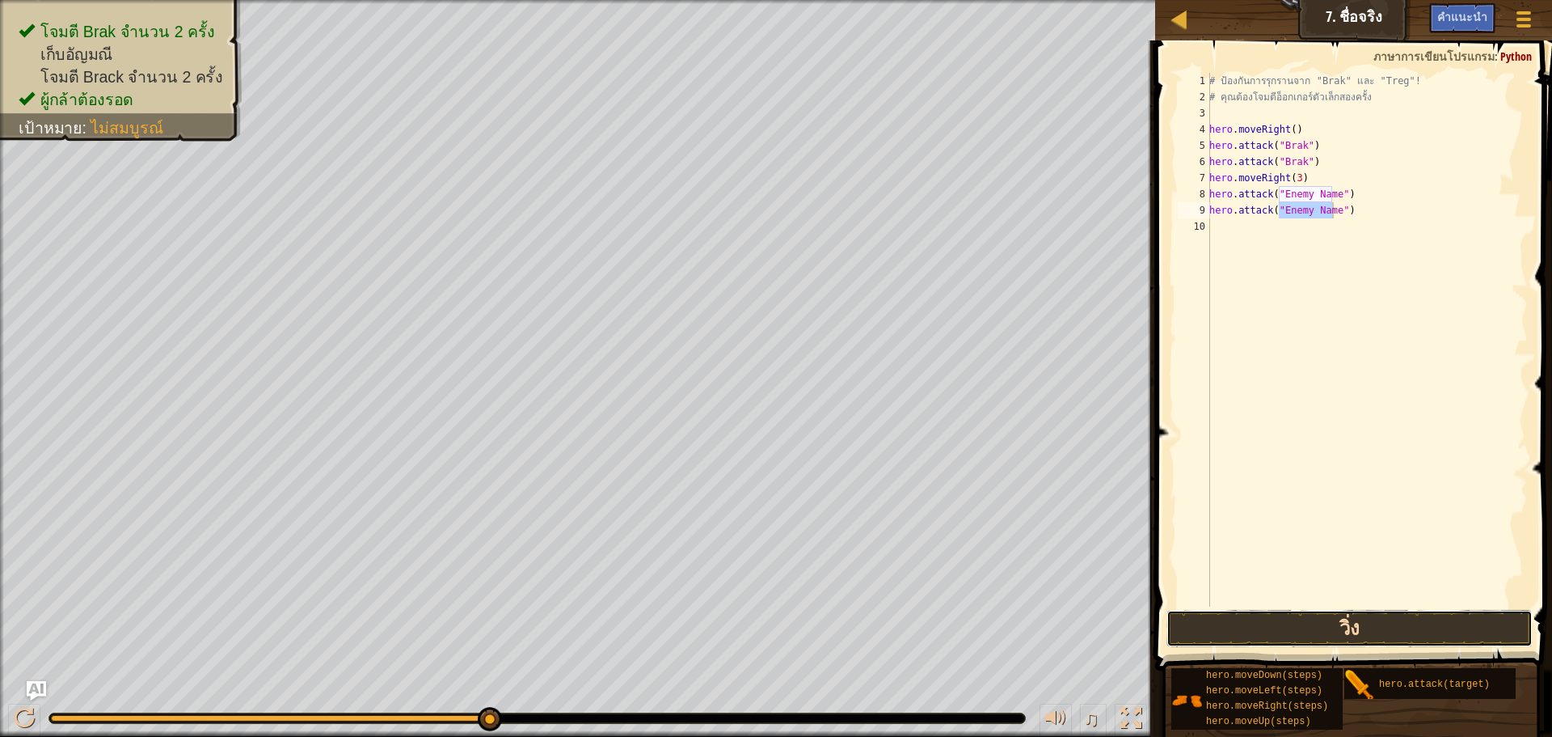
click at [1312, 627] on button "วิ่ง" at bounding box center [1350, 628] width 366 height 37
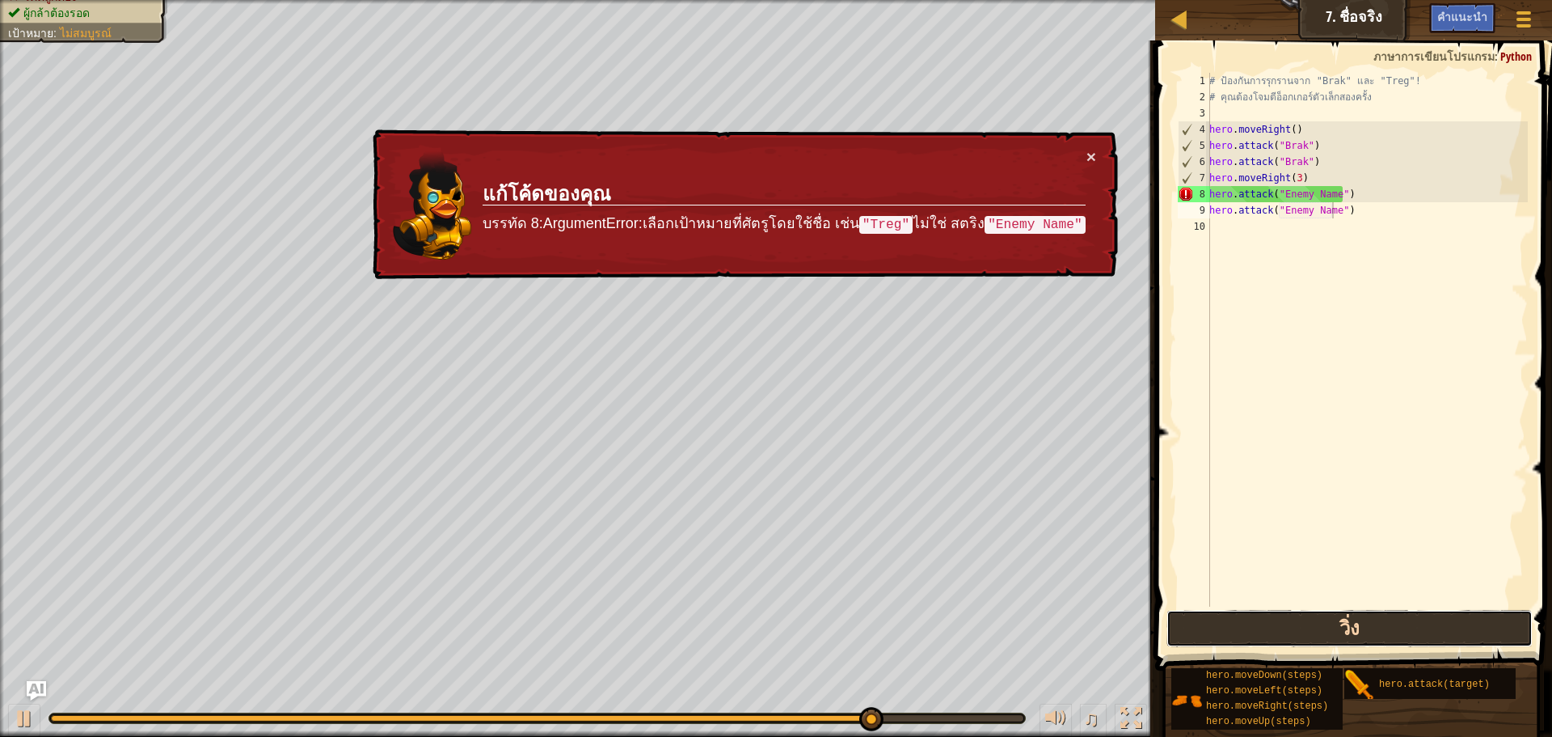
click at [1339, 614] on button "วิ่ง" at bounding box center [1350, 628] width 366 height 37
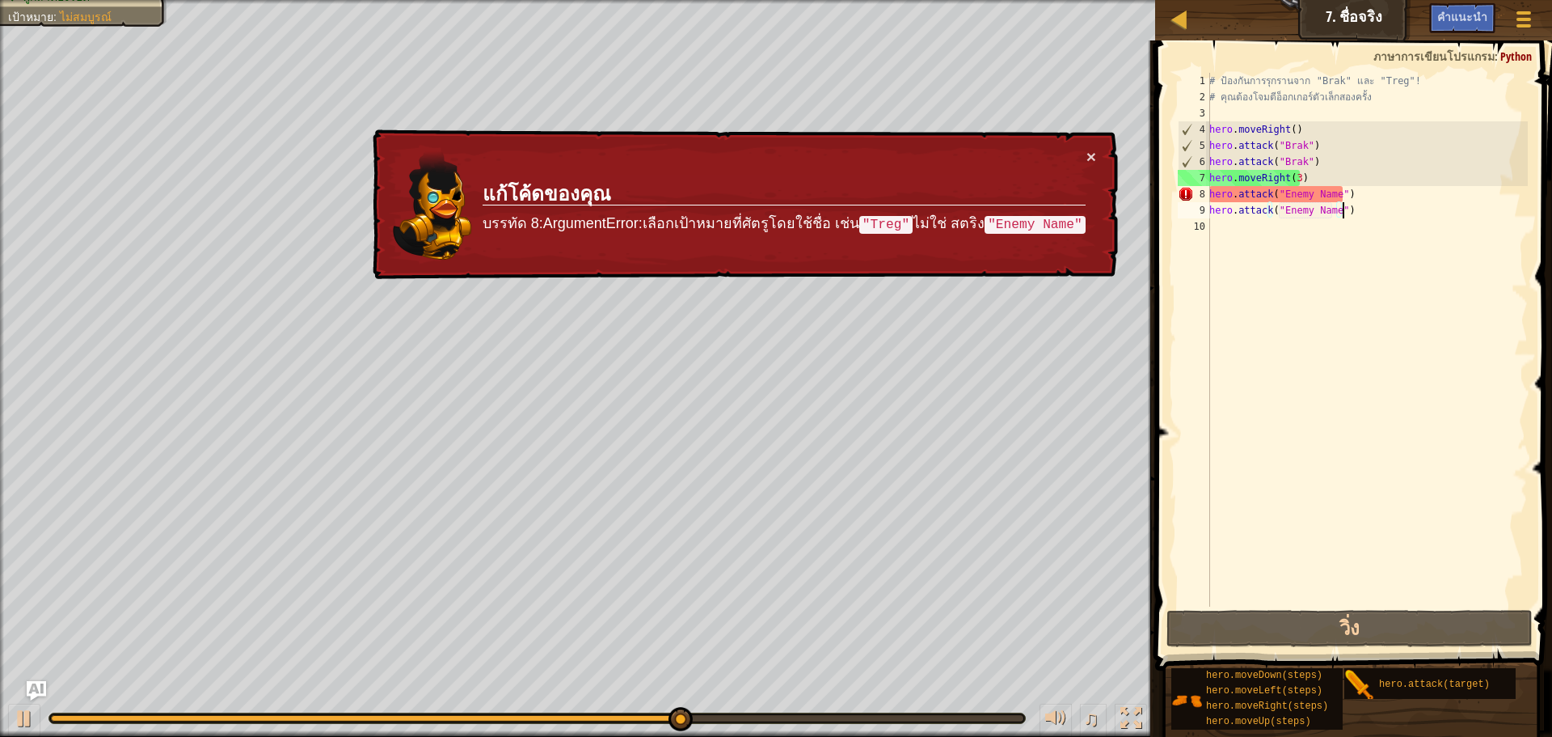
click at [1391, 206] on div "# ป้องกันการรุกรานจาก "Brak" และ "Treg"! # คุณต้องโจมตีอ็อกเกอร์ตัวเล็กสองครั้ง…" at bounding box center [1367, 356] width 322 height 566
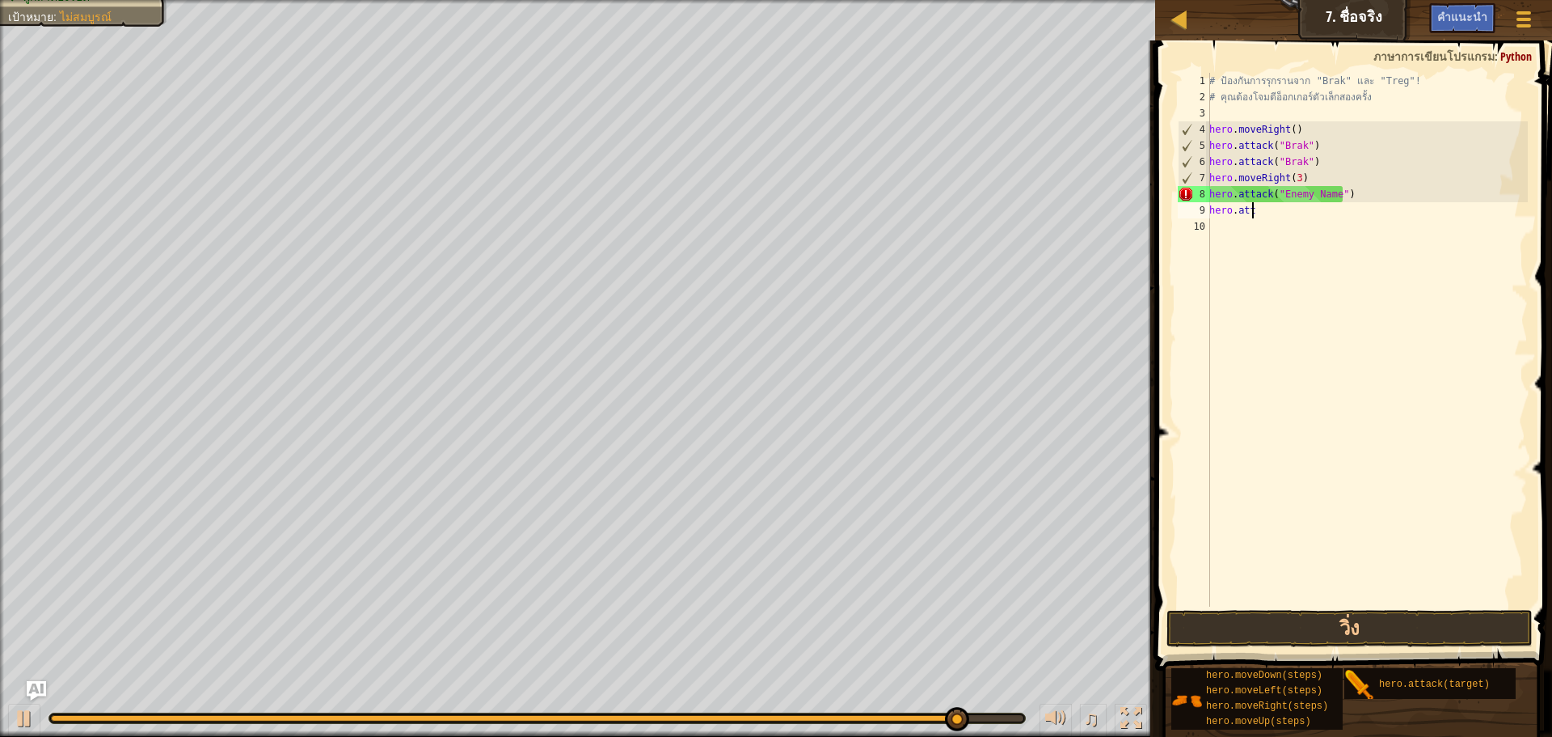
type textarea "h"
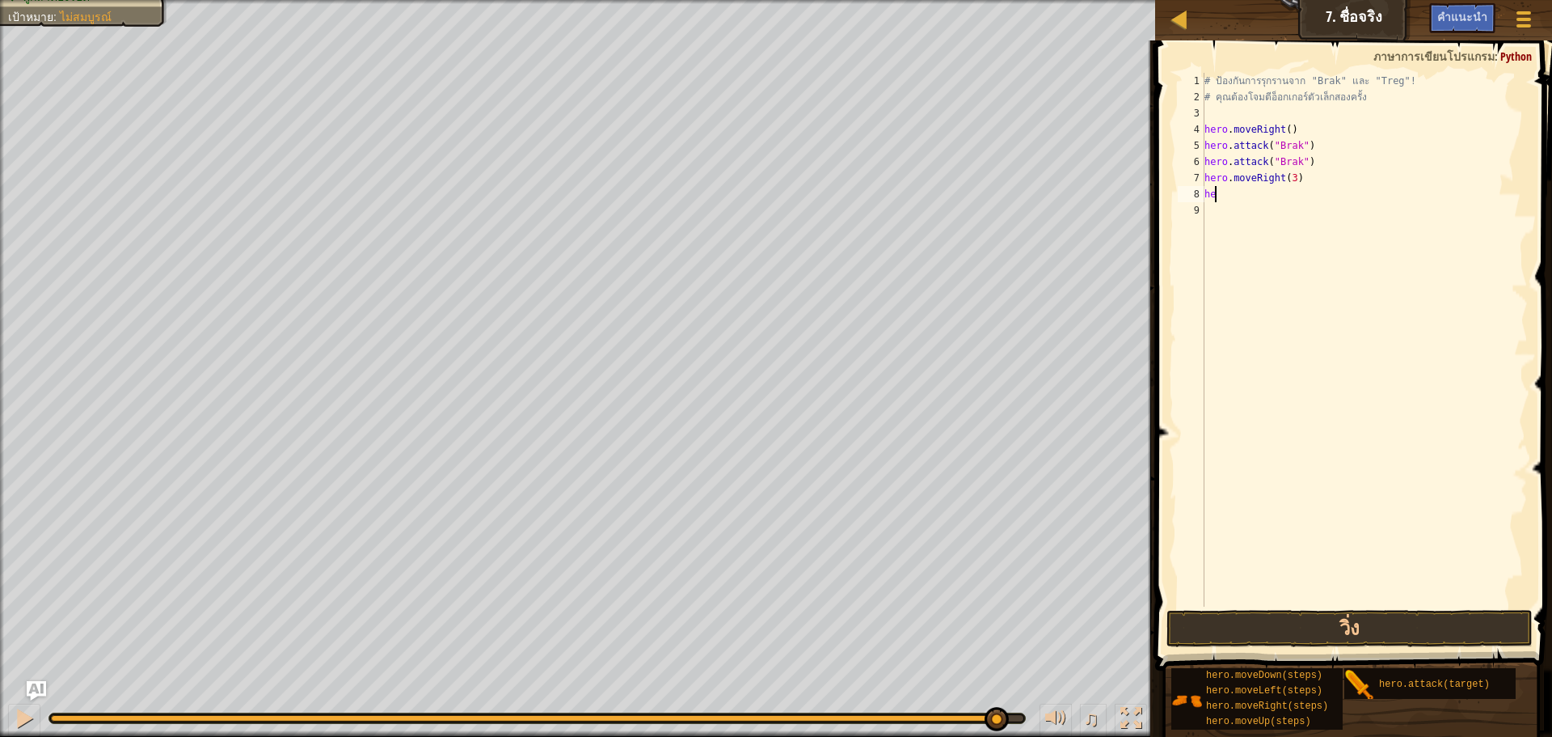
type textarea "h"
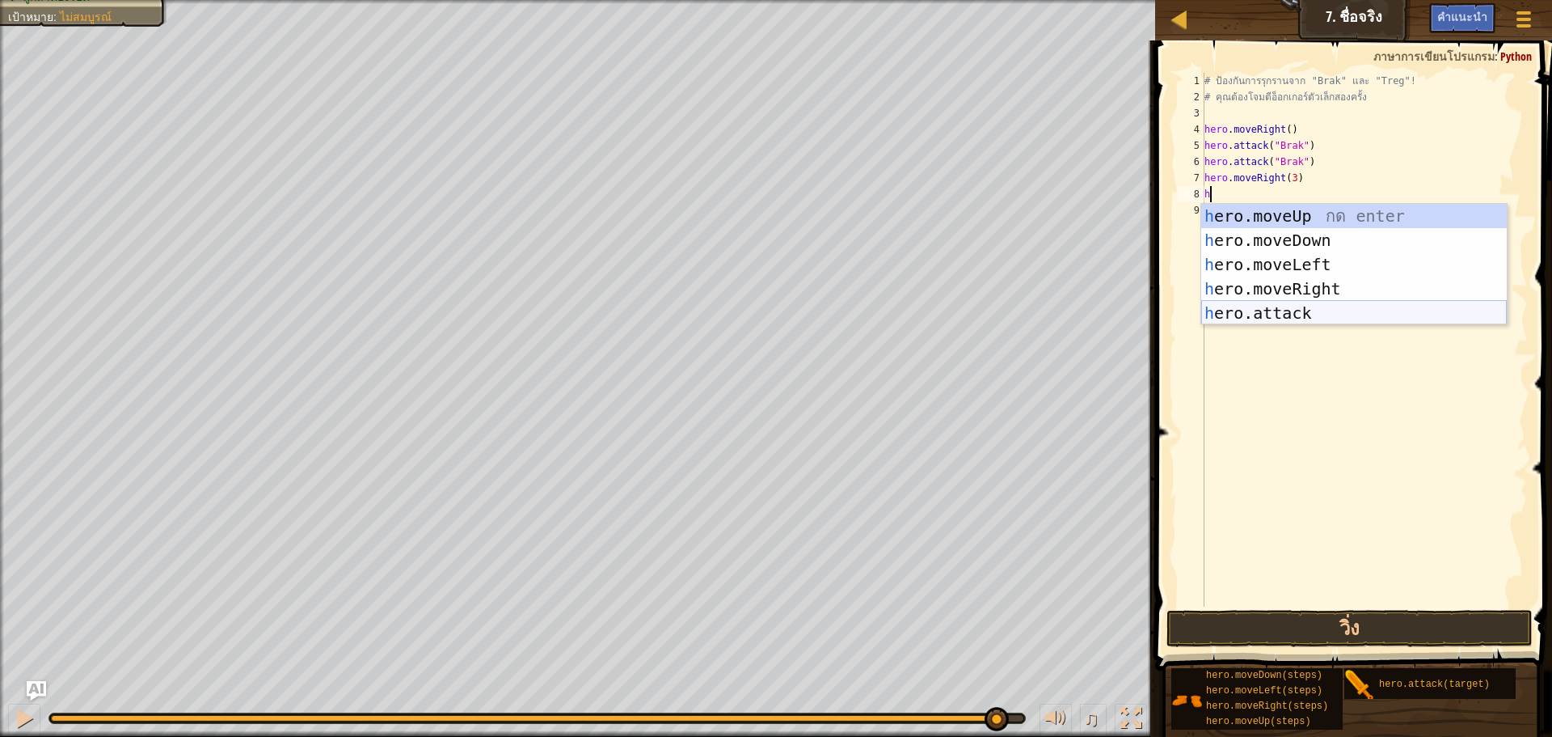
click at [1326, 306] on div "h ero.moveUp กด enter h ero.moveDown กด enter h ero.moveLeft กด enter h ero.mov…" at bounding box center [1355, 289] width 306 height 170
type textarea "hero.attack("Enemy Name")"
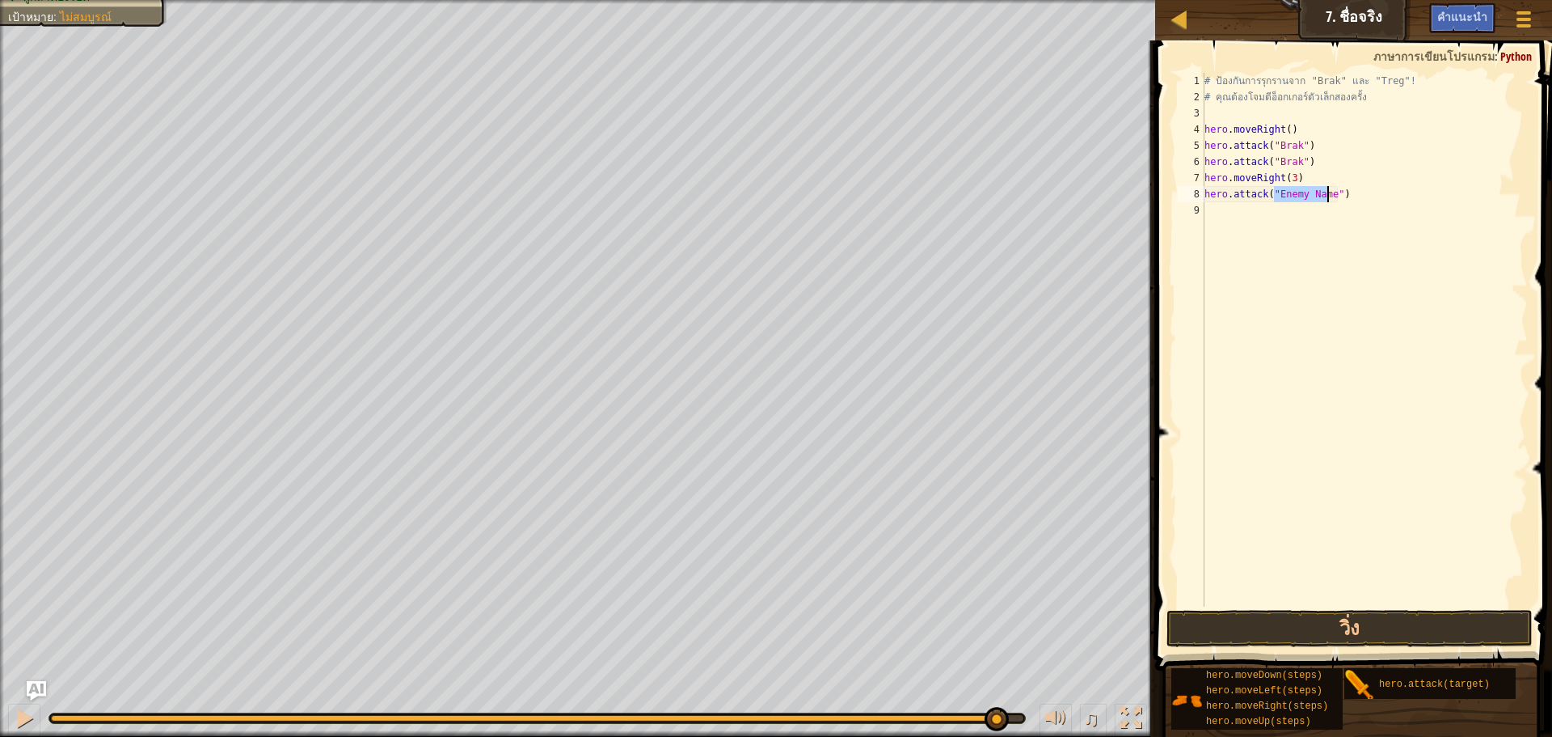
click at [1214, 212] on div "# ป้องกันการรุกรานจาก "Brak" และ "Treg"! # คุณต้องโจมตีอ็อกเกอร์ตัวเล็กสองครั้ง…" at bounding box center [1365, 356] width 327 height 566
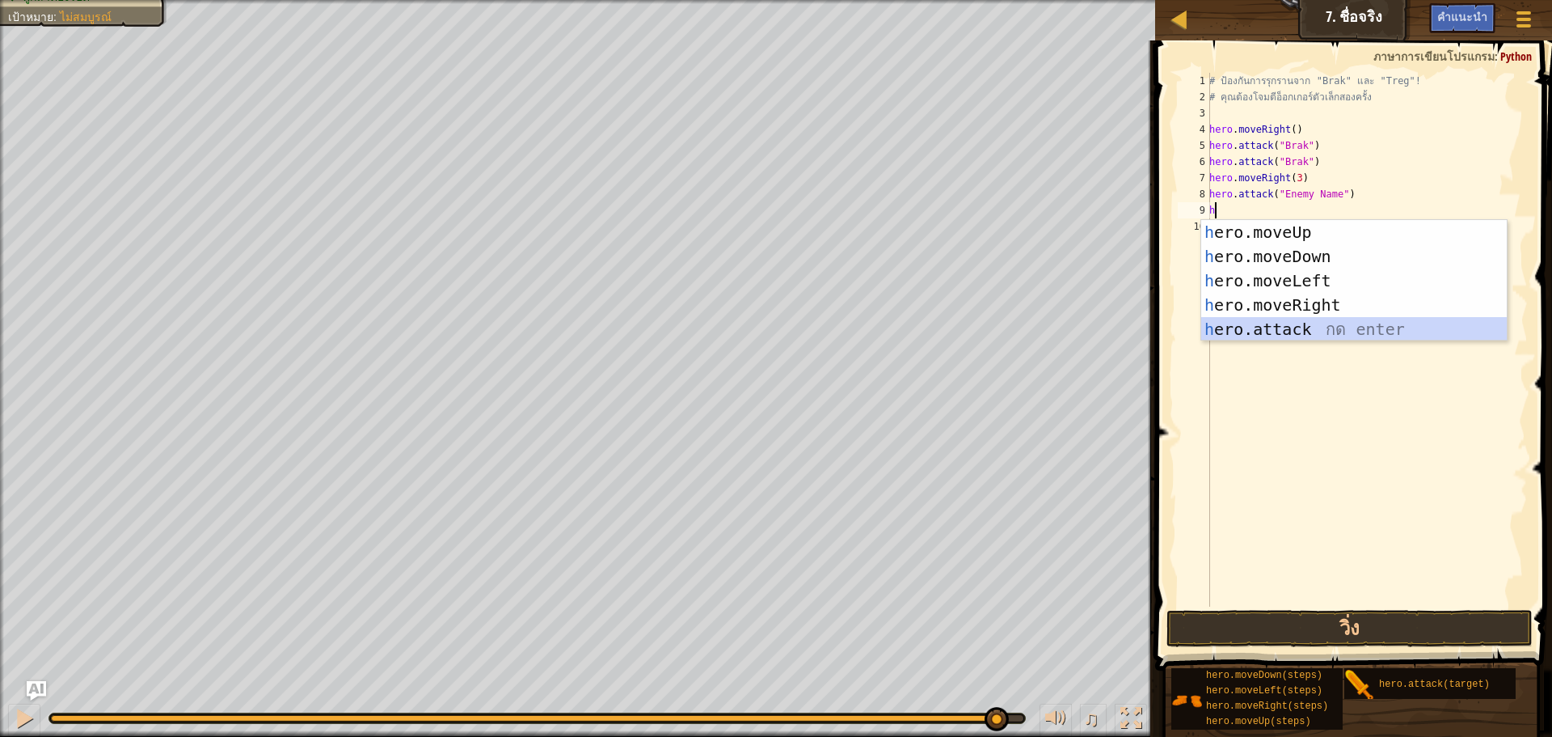
click at [1316, 322] on div "h ero.moveUp กด enter h ero.moveDown กด enter h ero.moveLeft กด enter h ero.mov…" at bounding box center [1355, 305] width 306 height 170
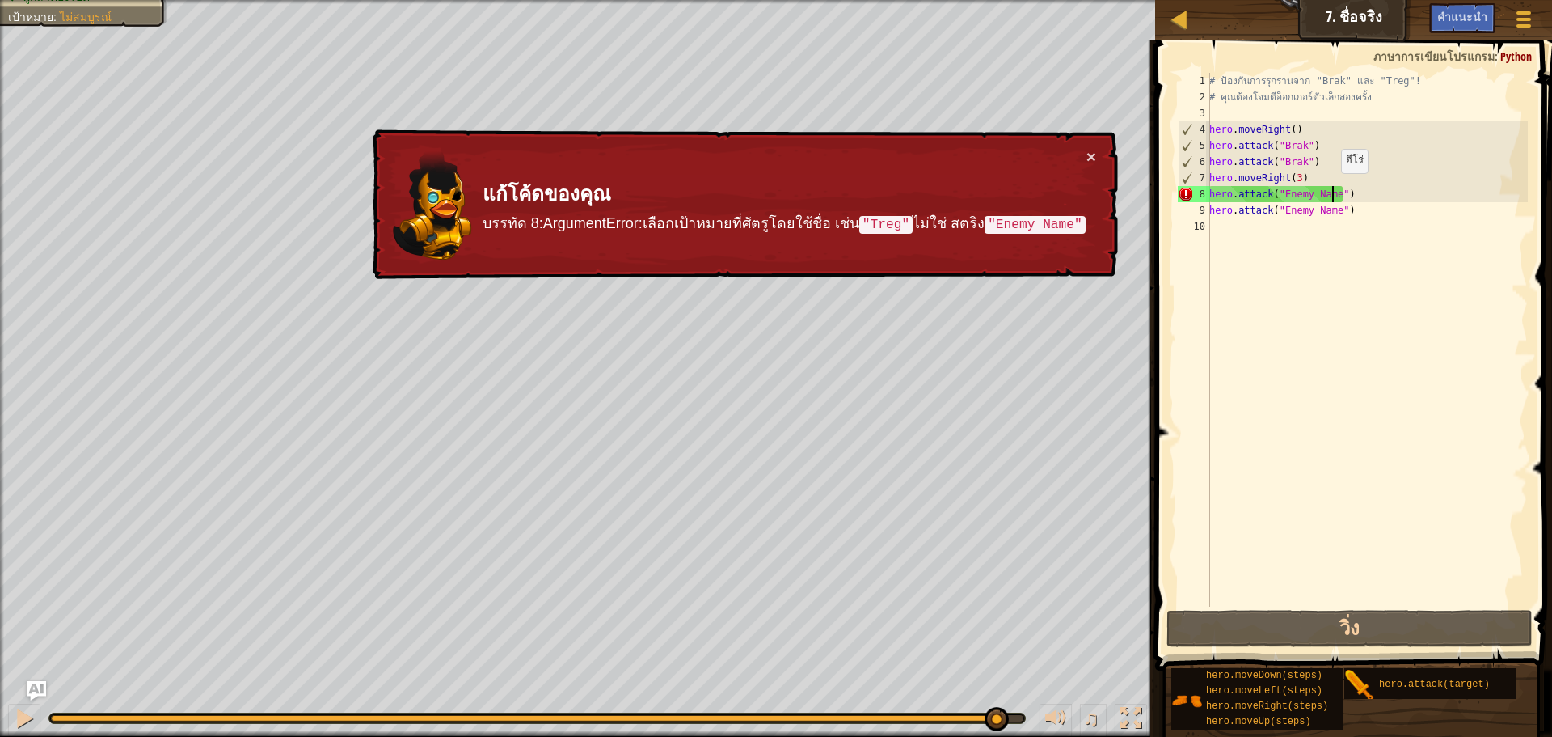
click at [1333, 189] on div "# ป้องกันการรุกรานจาก "Brak" และ "Treg"! # คุณต้องโจมตีอ็อกเกอร์ตัวเล็กสองครั้ง…" at bounding box center [1367, 356] width 322 height 566
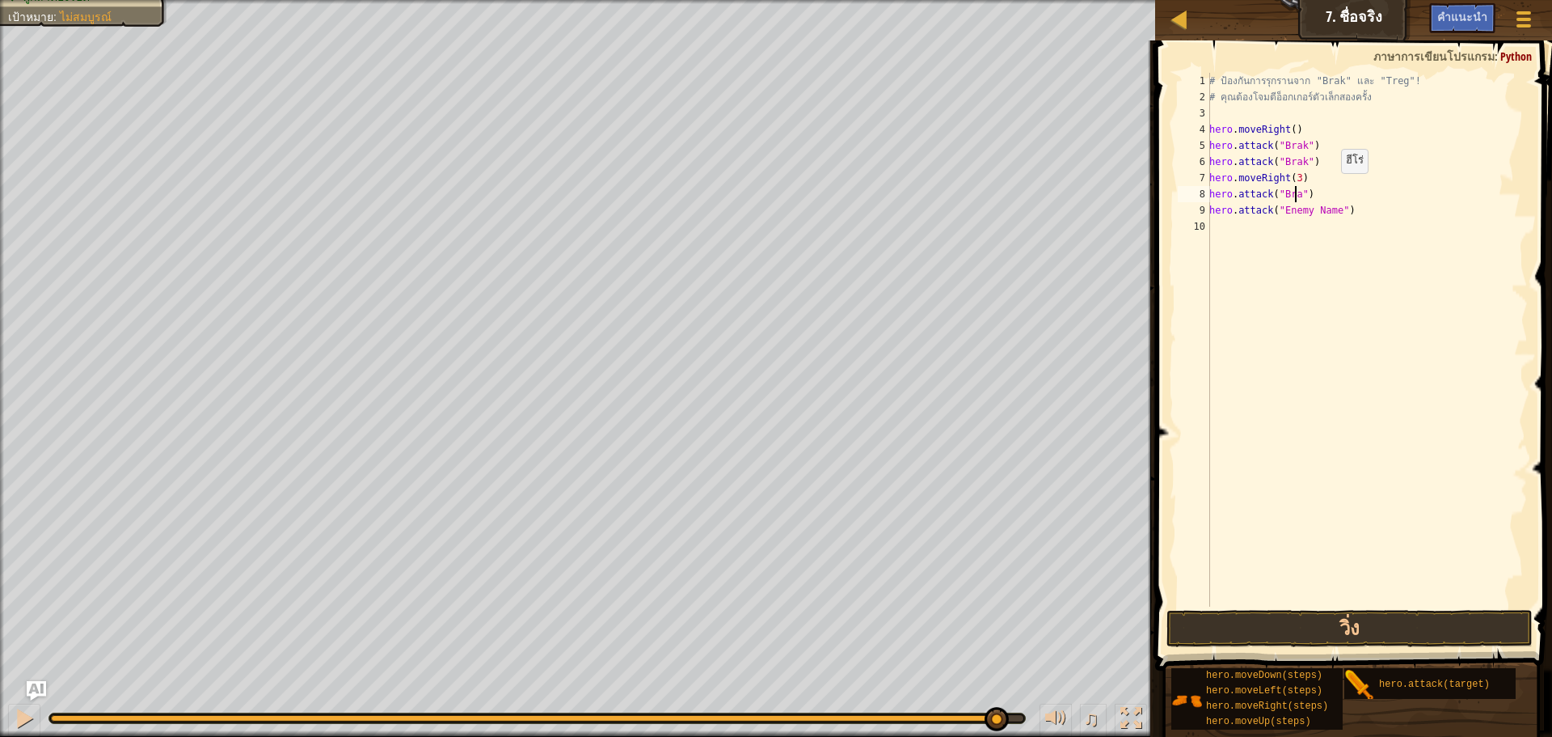
scroll to position [7, 7]
click at [1331, 213] on div "# ป้องกันการรุกรานจาก "Brak" และ "Treg"! # คุณต้องโจมตีอ็อกเกอร์ตัวเล็กสองครั้ง…" at bounding box center [1367, 356] width 322 height 566
click at [1426, 624] on button "วิ่ง" at bounding box center [1350, 628] width 366 height 37
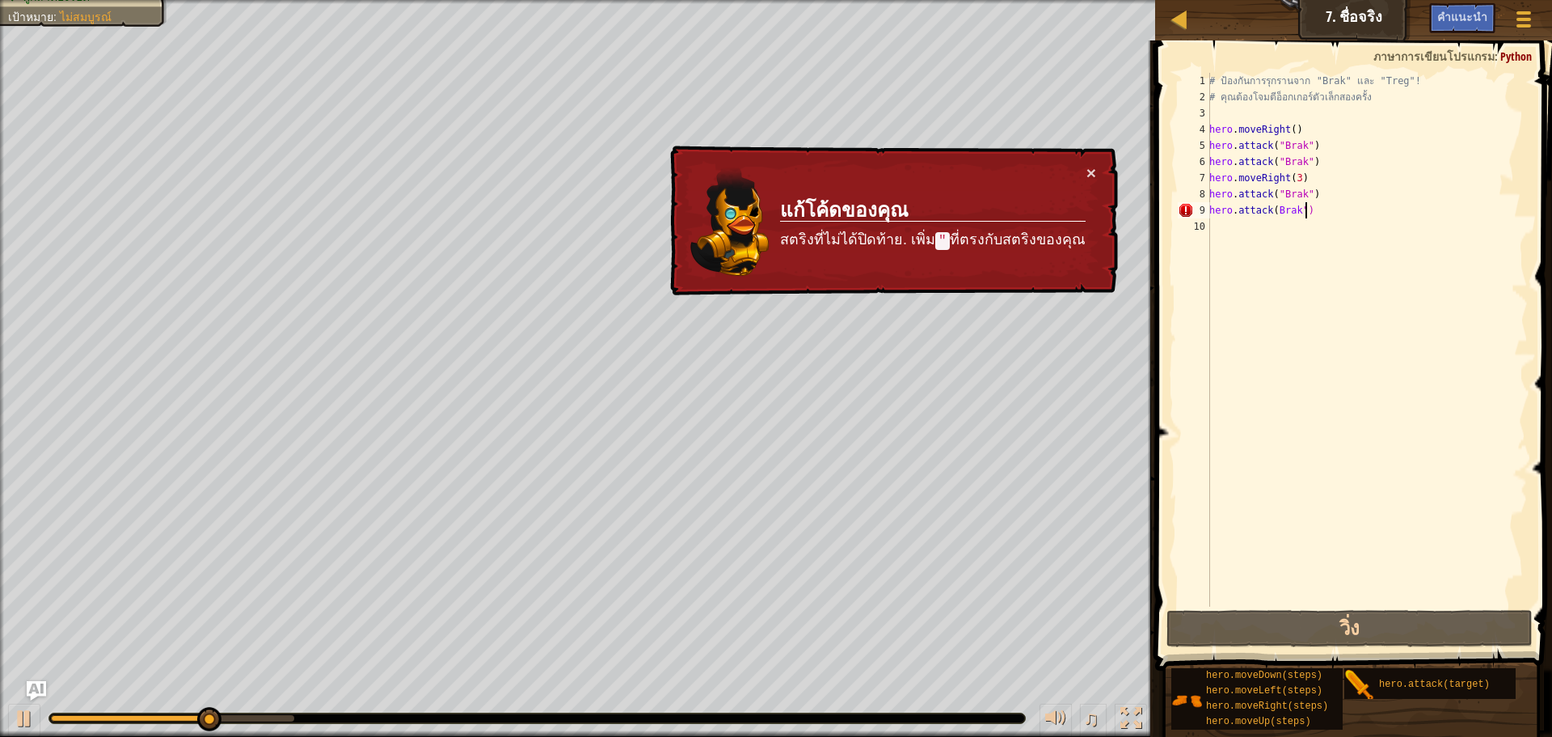
click at [1310, 208] on div "# ป้องกันการรุกรานจาก "Brak" และ "Treg"! # คุณต้องโจมตีอ็อกเกอร์ตัวเล็กสองครั้ง…" at bounding box center [1367, 356] width 322 height 566
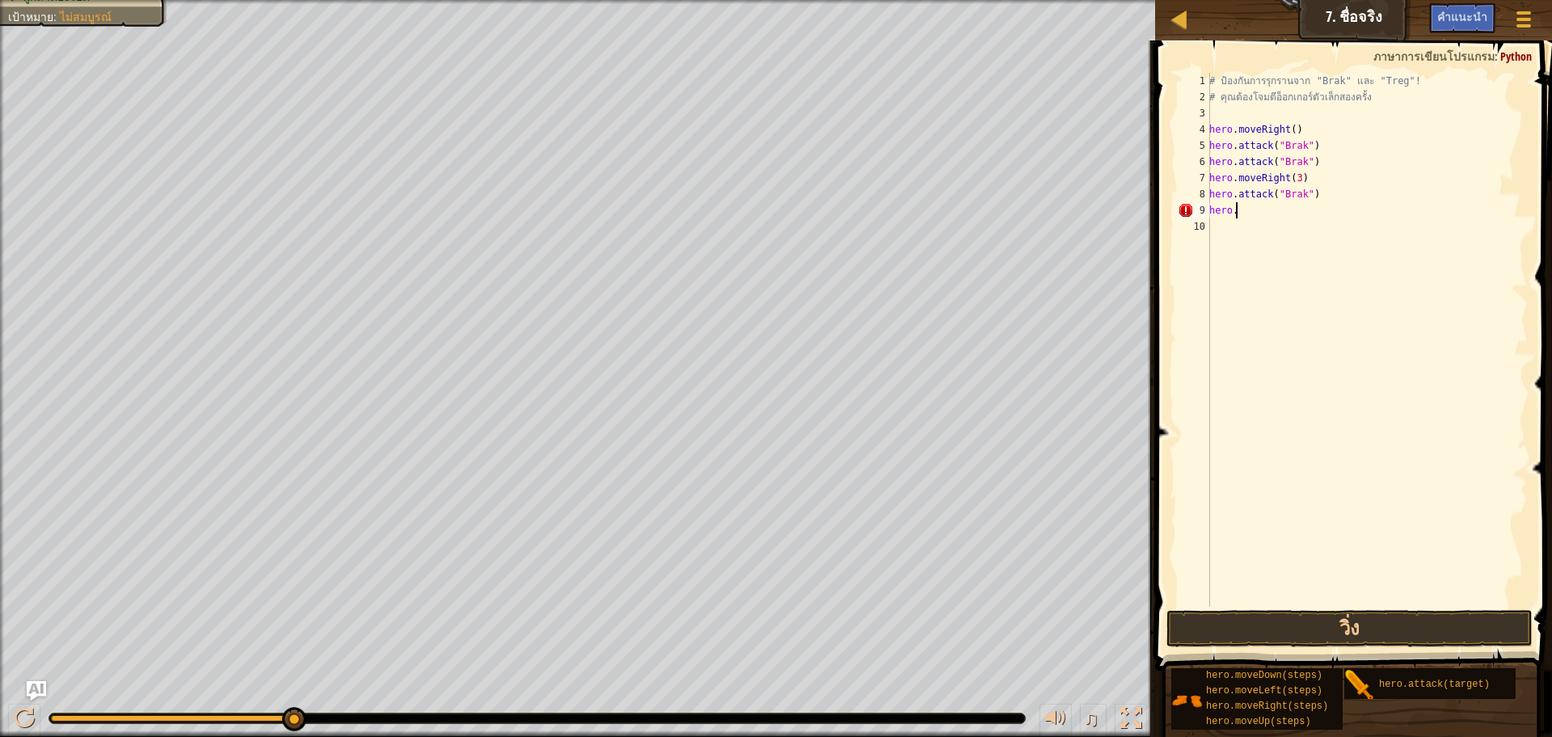
scroll to position [7, 1]
type textarea "h"
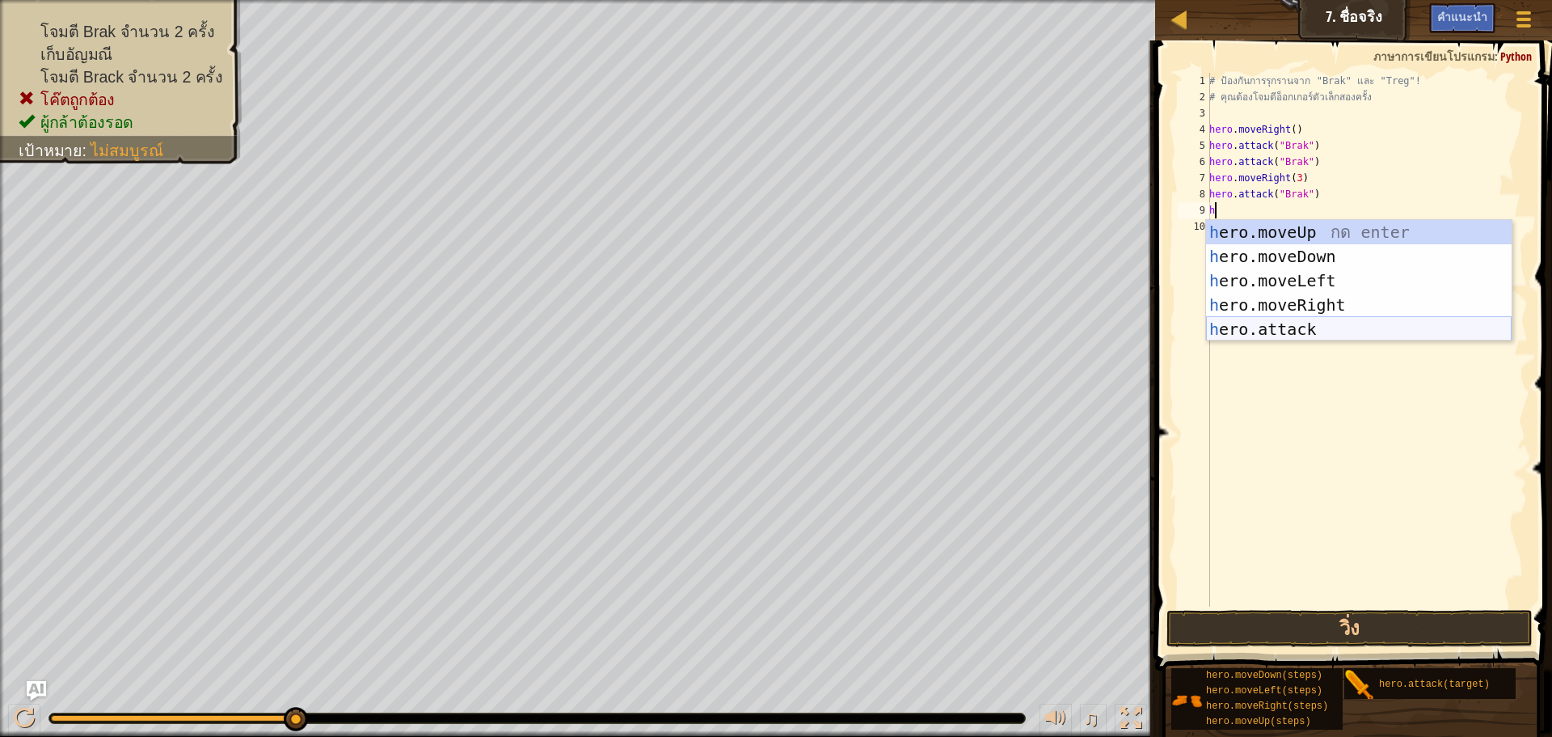
click at [1300, 333] on div "h ero.moveUp กด enter h ero.moveDown กด enter h ero.moveLeft กด enter h ero.mov…" at bounding box center [1359, 305] width 306 height 170
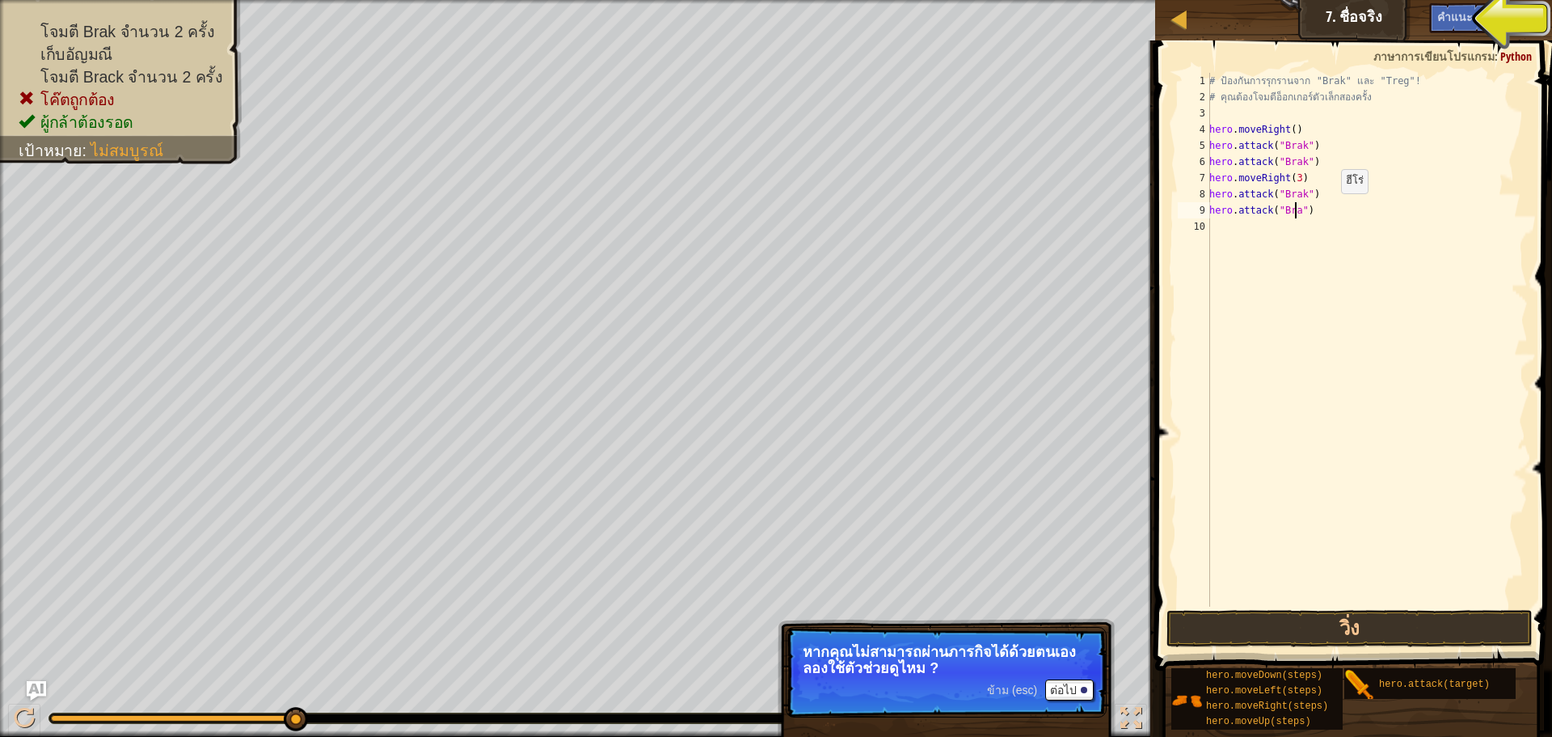
scroll to position [7, 7]
click at [1341, 620] on button "วิ่ง" at bounding box center [1350, 628] width 366 height 37
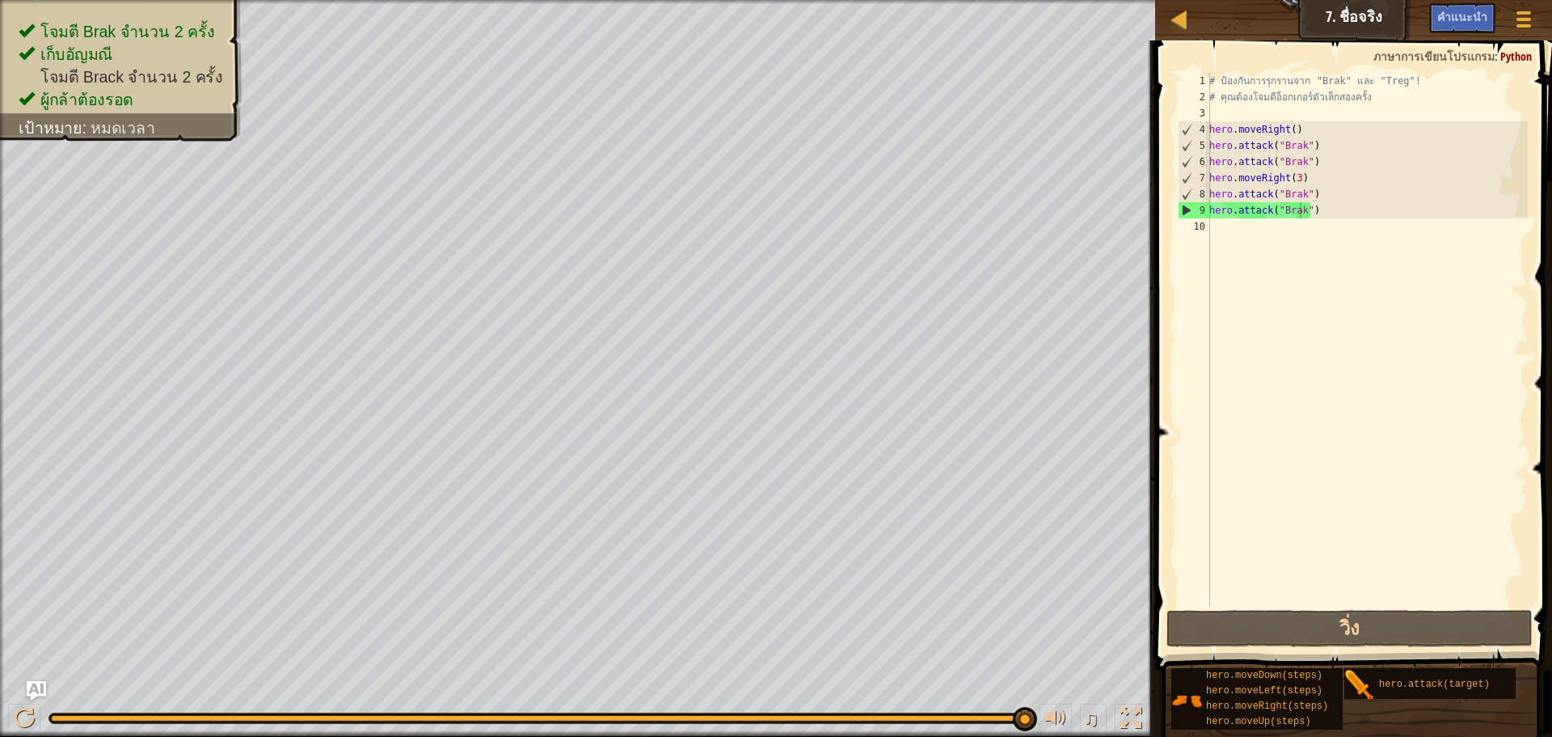
click at [1383, 9] on div "แผนที่ วิทยาการคอมพิวเตอร์ เบื้องต้น 7. ชื่อจริง เมนูเกม เสร็จสิ้น คำแนะนำ" at bounding box center [1353, 20] width 397 height 40
click at [1438, 8] on div "คำแนะนำ" at bounding box center [1463, 18] width 66 height 30
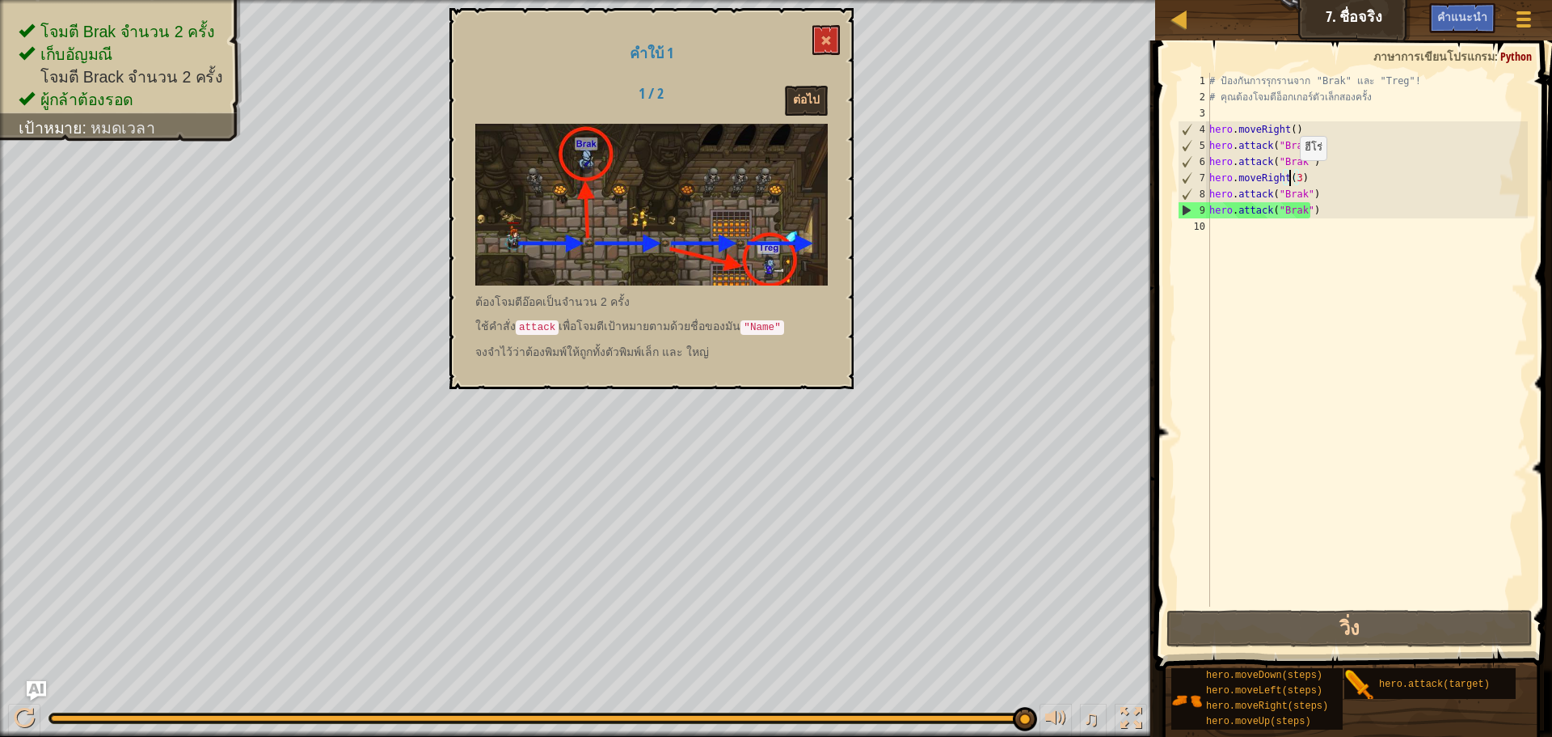
click at [1291, 176] on div "# ป้องกันการรุกรานจาก "Brak" และ "Treg"! # คุณต้องโจมตีอ็อกเกอร์ตัวเล็กสองครั้ง…" at bounding box center [1367, 356] width 322 height 566
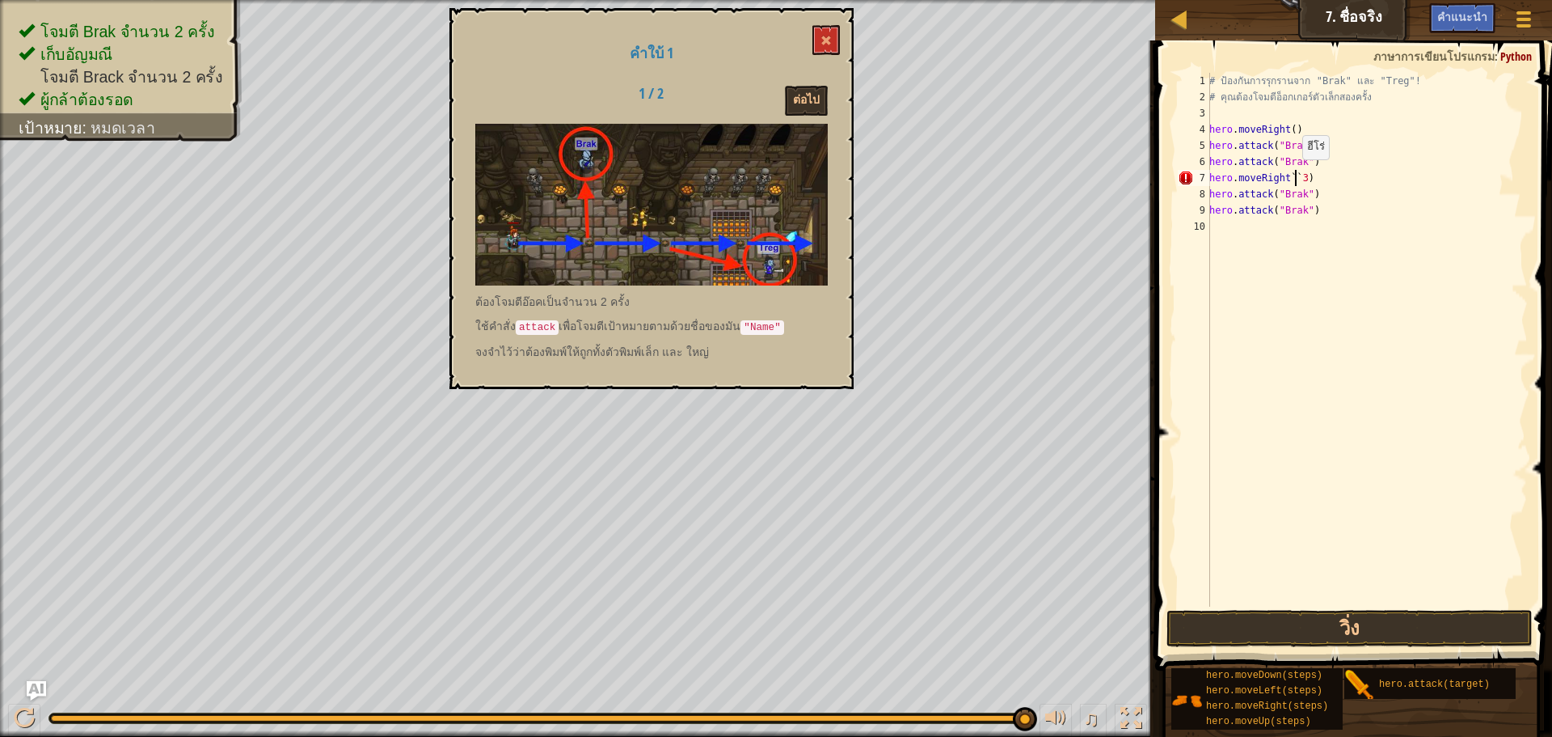
scroll to position [7, 6]
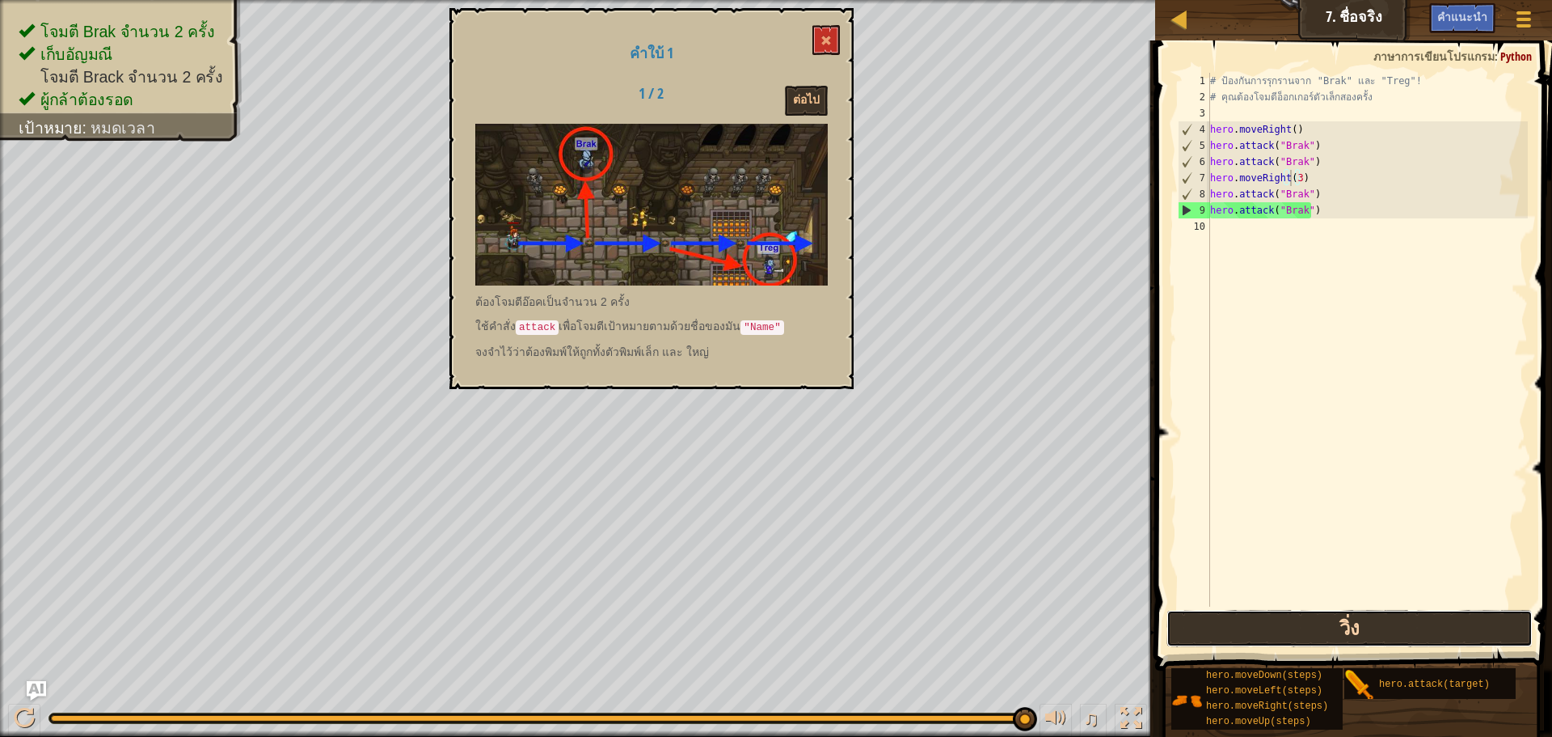
click at [1444, 631] on button "วิ่ง" at bounding box center [1350, 628] width 366 height 37
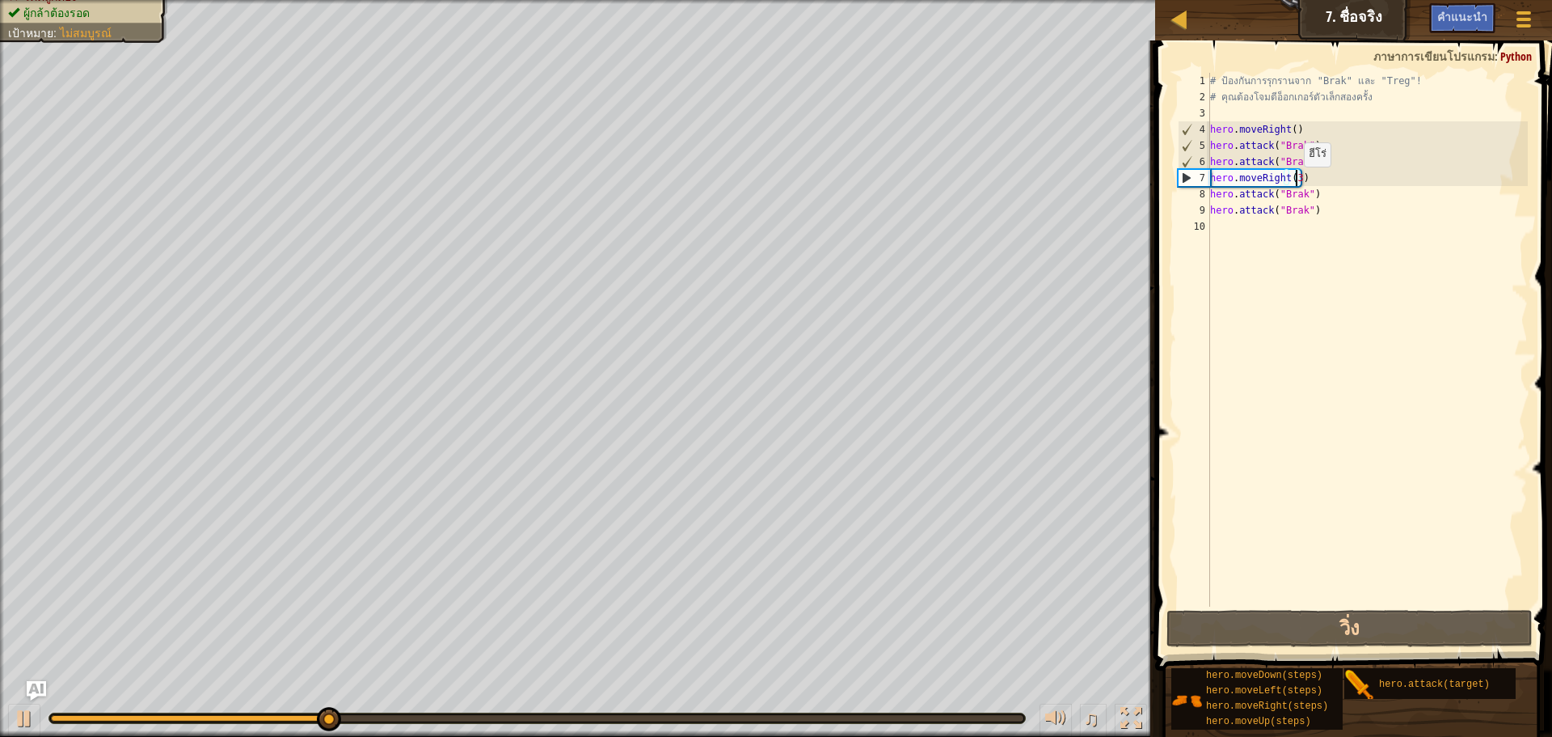
click at [1296, 183] on div "# ป้องกันการรุกรานจาก "Brak" และ "Treg"! # คุณต้องโจมตีอ็อกเกอร์ตัวเล็กสองครั้ง…" at bounding box center [1367, 356] width 321 height 566
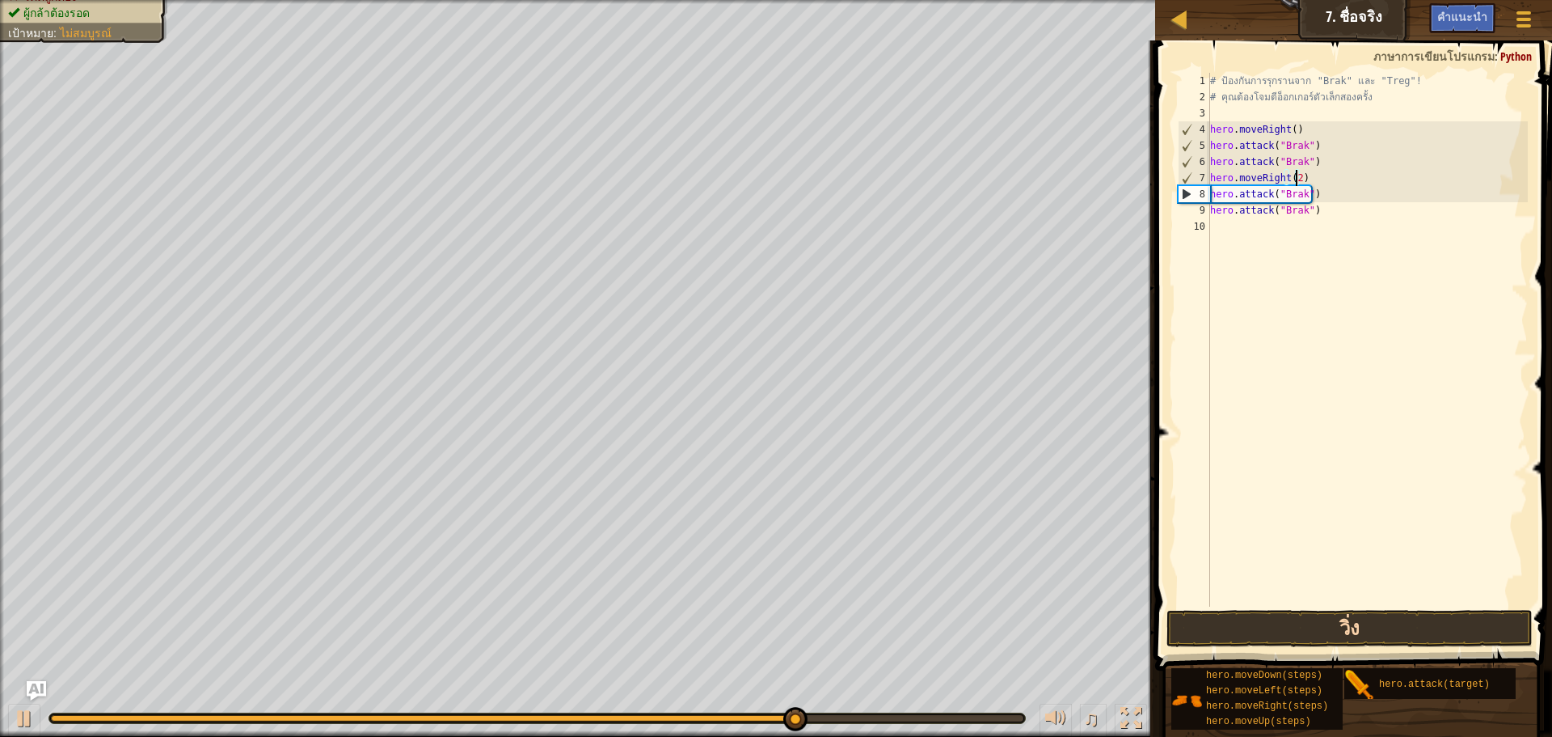
type textarea "hero.moveRight(2)"
click at [1297, 631] on button "วิ่ง" at bounding box center [1350, 628] width 366 height 37
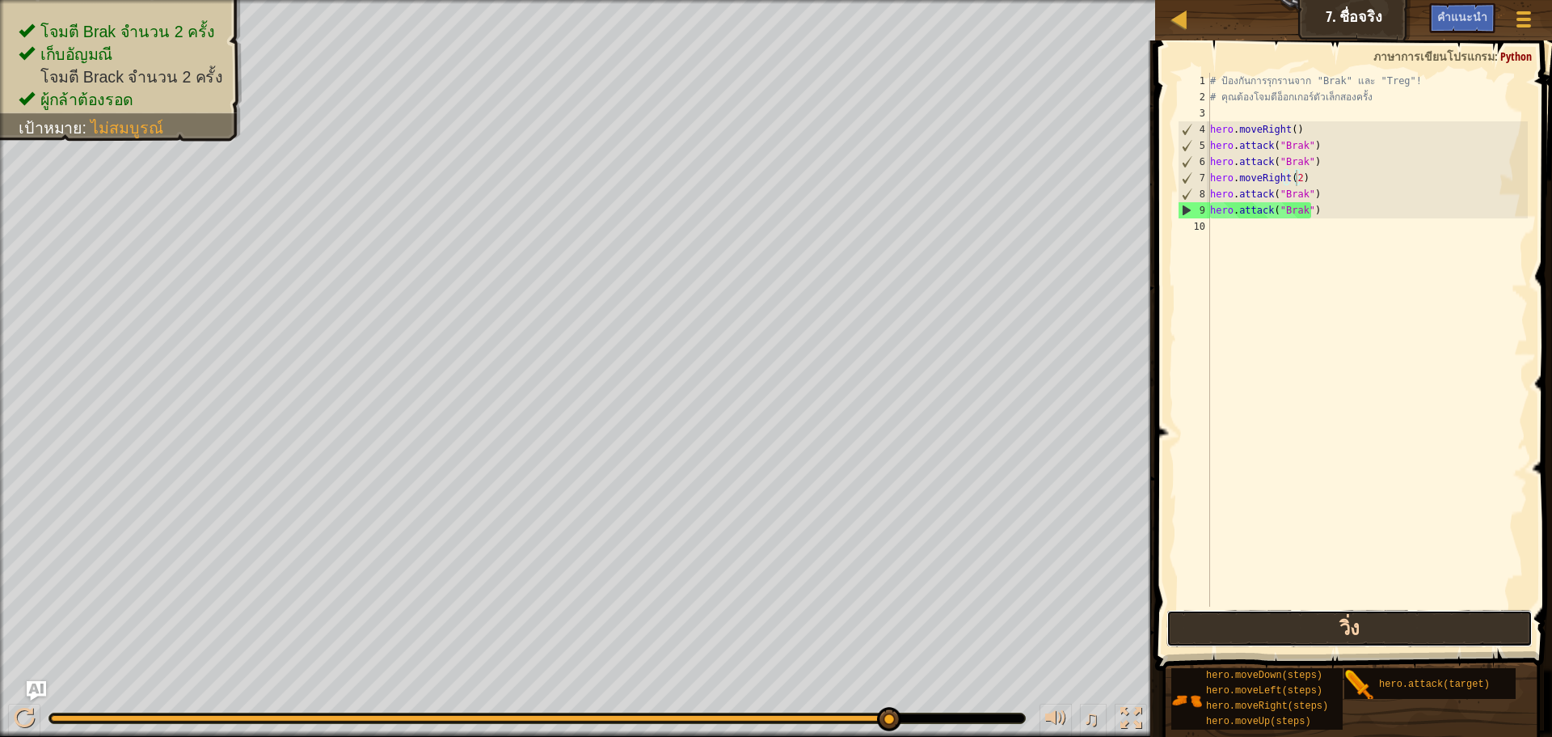
click at [1326, 625] on button "วิ่ง" at bounding box center [1350, 628] width 366 height 37
